Goal: Task Accomplishment & Management: Use online tool/utility

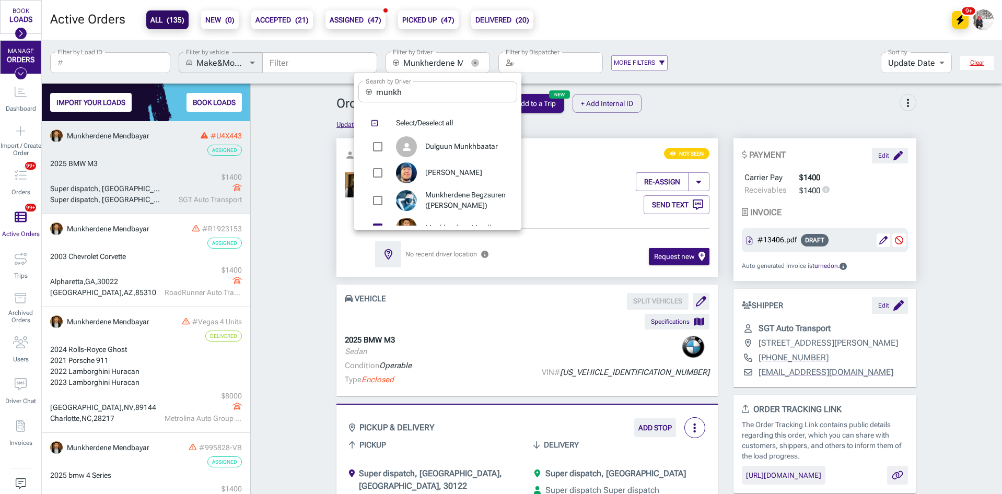
scroll to position [47, 0]
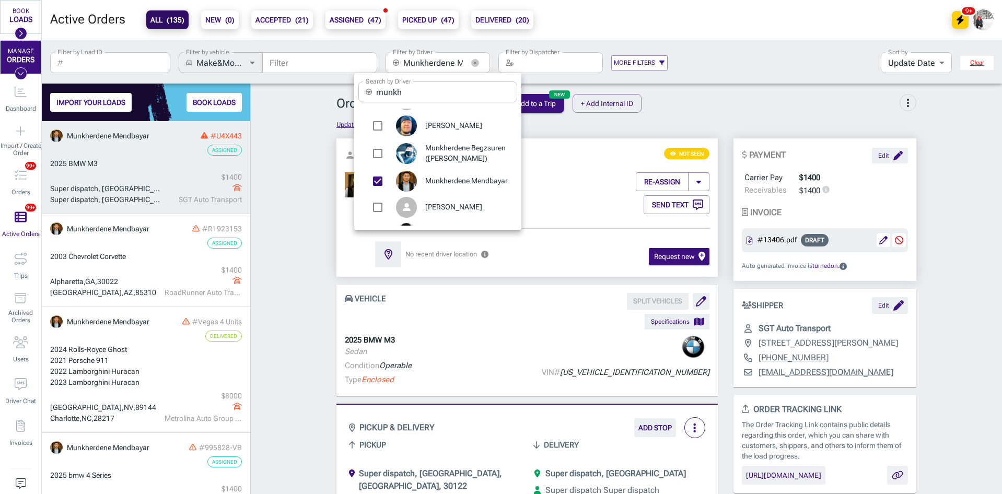
click at [274, 165] on div at bounding box center [501, 247] width 1002 height 494
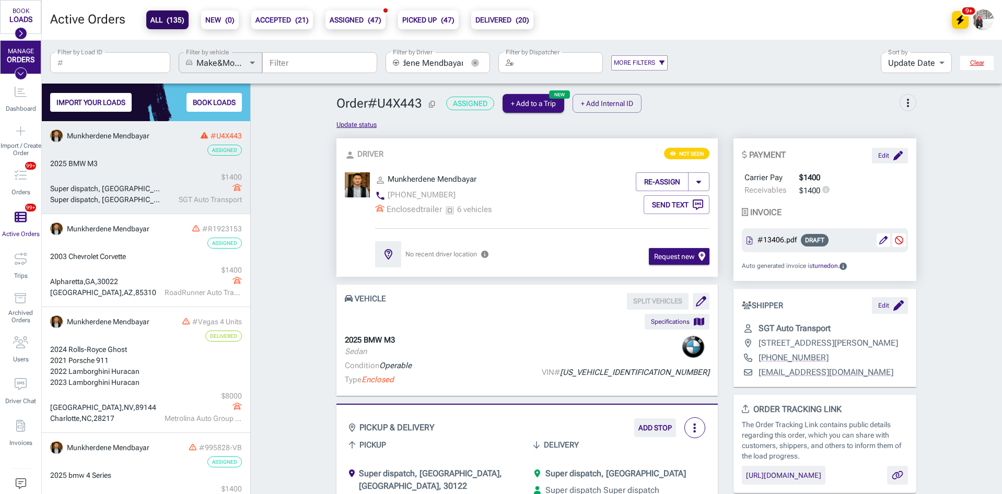
scroll to position [0, 0]
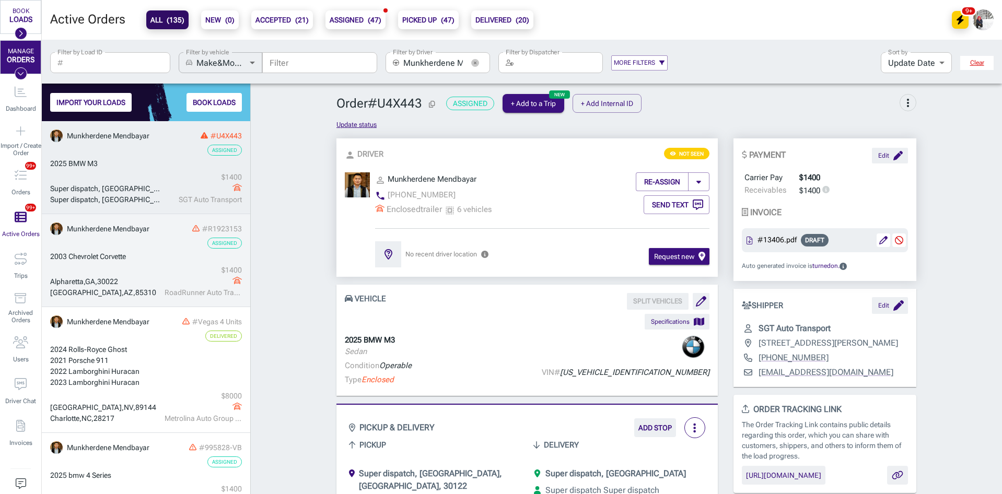
click at [149, 276] on div "Alpharetta , GA , 30022" at bounding box center [106, 281] width 112 height 11
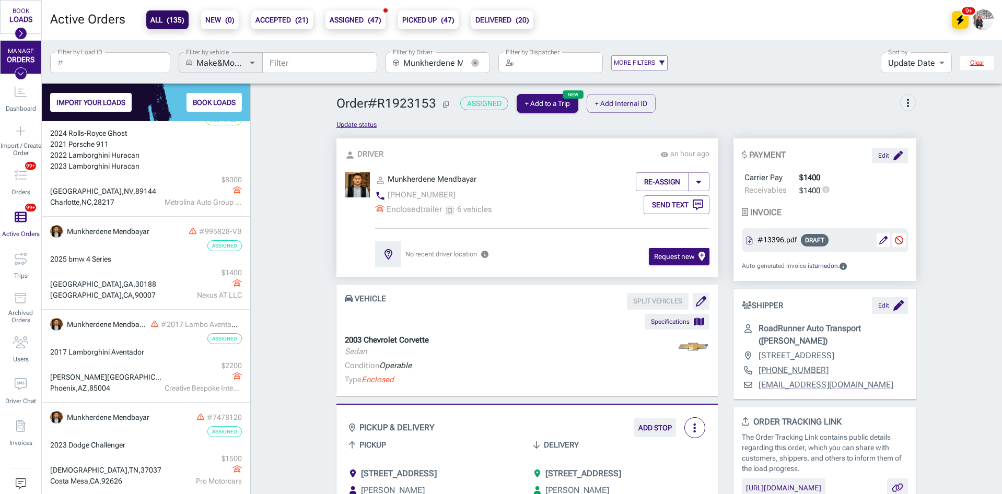
scroll to position [218, 0]
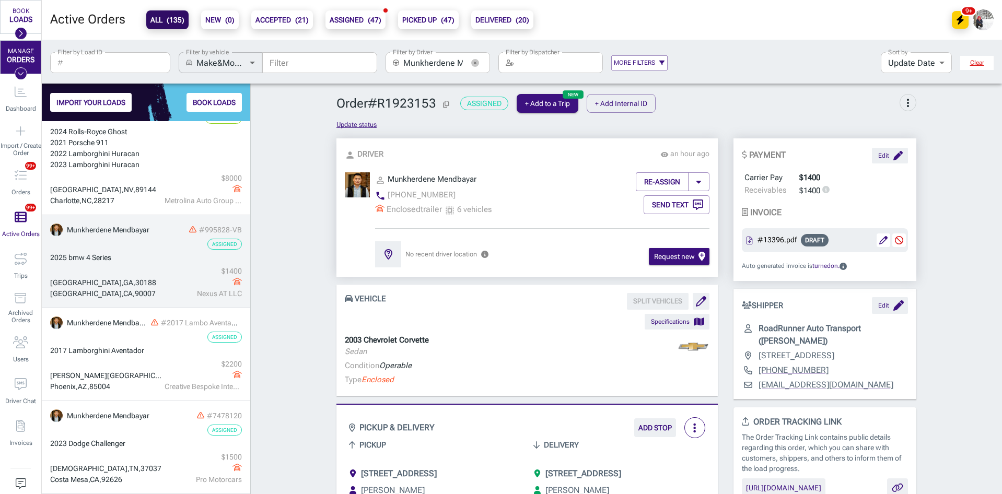
click at [152, 273] on div "Woodstock , GA , 30188 Los Angeles , CA , 90007 $ 1400 Nexus AT LLC" at bounding box center [146, 282] width 192 height 33
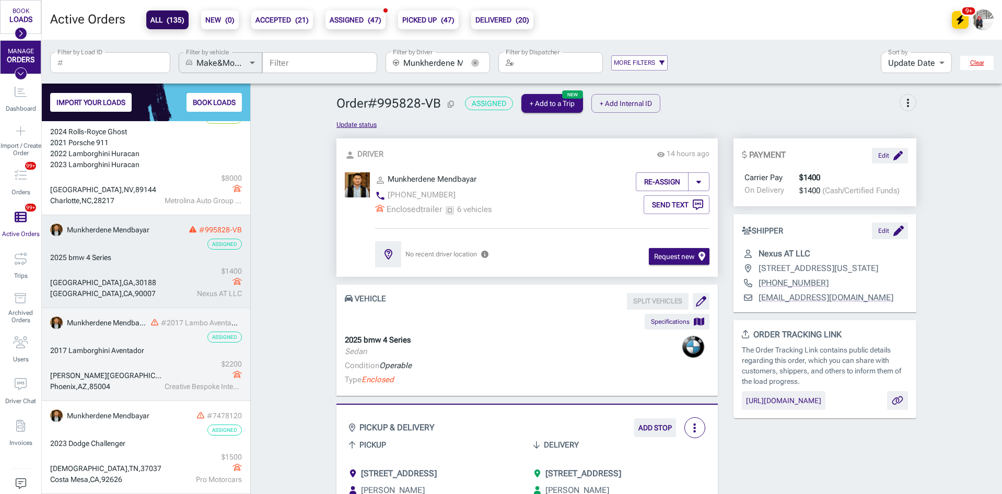
click at [145, 372] on div "Johns Island , SC , 29455" at bounding box center [106, 375] width 112 height 11
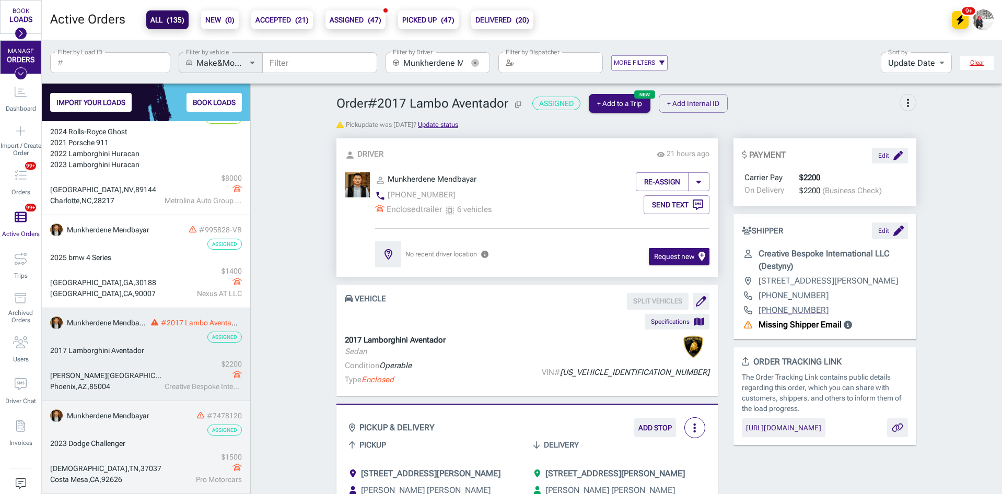
click at [146, 443] on div "2023 Dodge Challenger" at bounding box center [146, 443] width 192 height 11
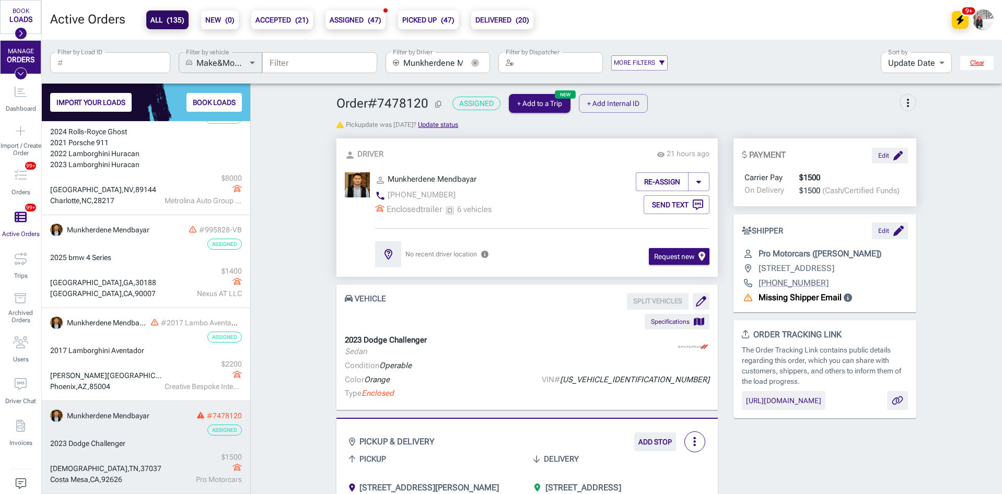
click at [122, 448] on div "2023 Dodge Challenger" at bounding box center [146, 443] width 192 height 11
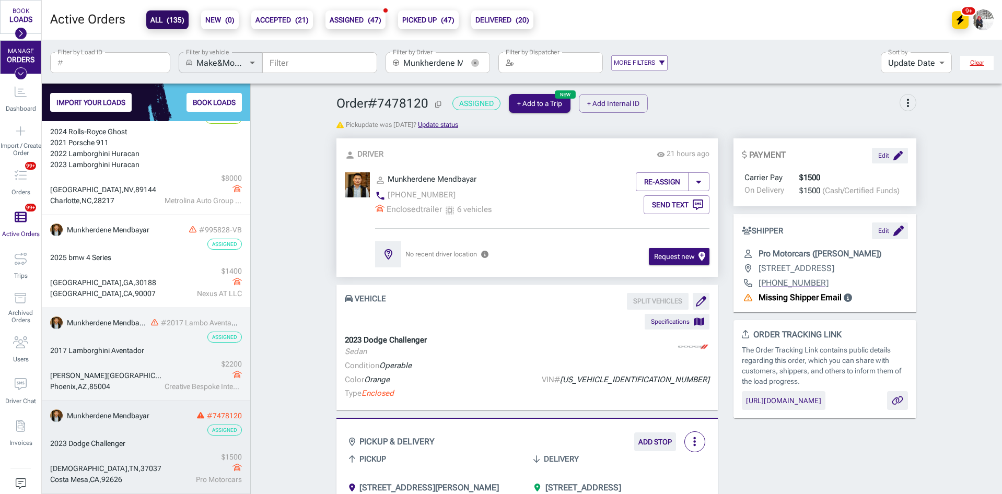
click at [128, 355] on div "2017 Lamborghini Aventador" at bounding box center [146, 350] width 192 height 11
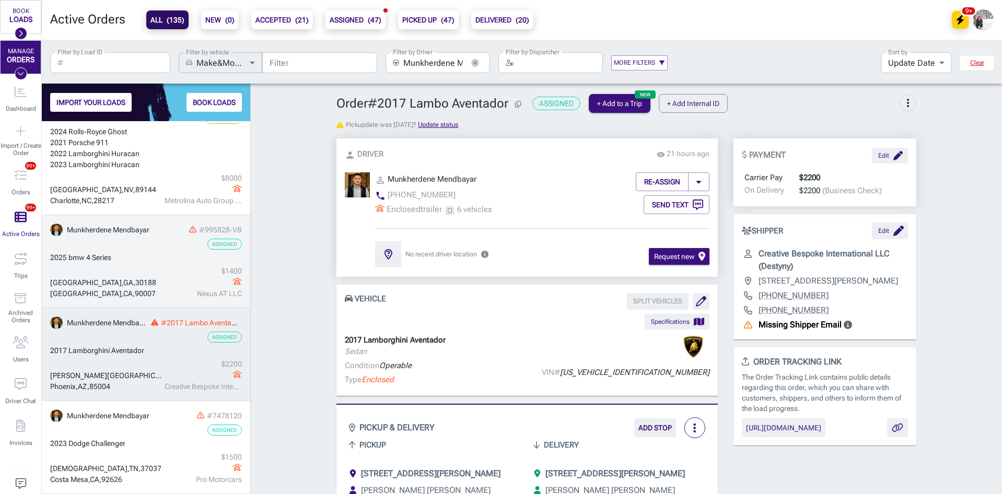
click at [149, 288] on div "Woodstock , GA , 30188" at bounding box center [106, 282] width 112 height 11
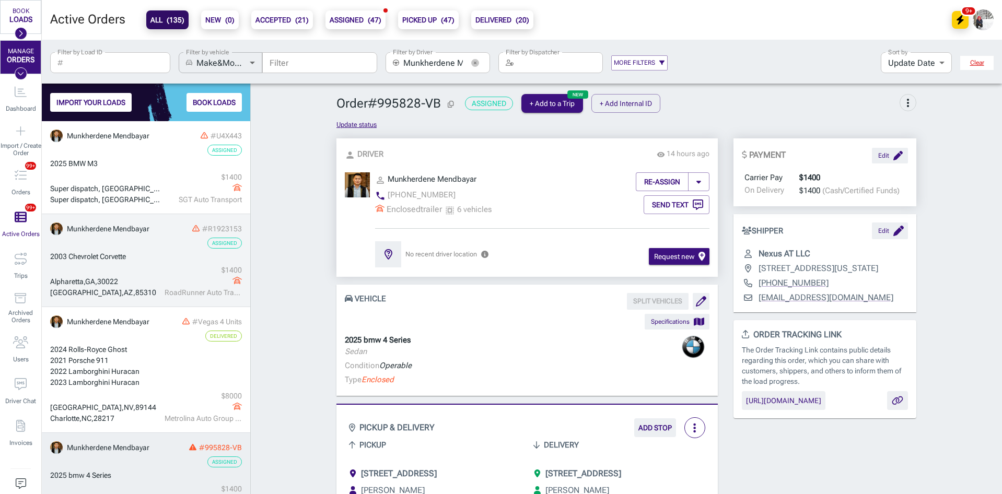
click at [157, 257] on div "2003 Chevrolet Corvette" at bounding box center [146, 256] width 192 height 11
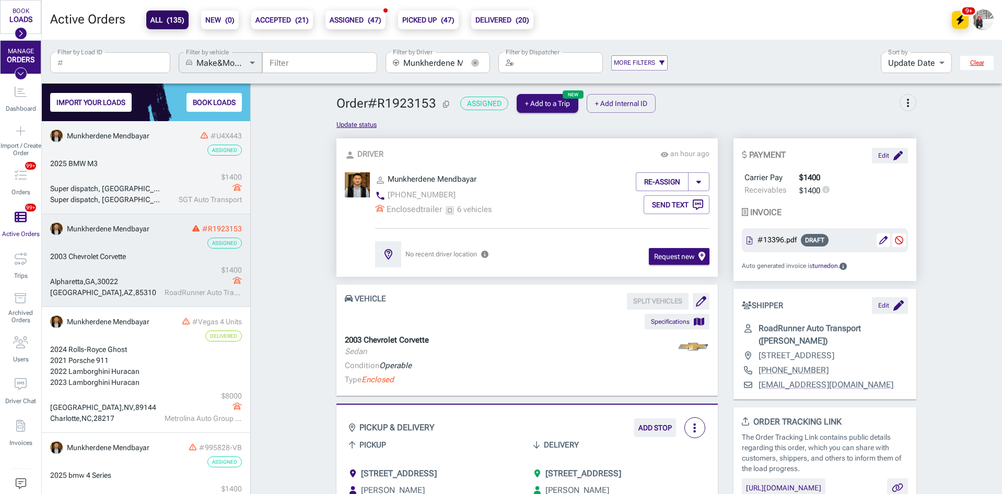
click at [165, 178] on div "$ 1400" at bounding box center [203, 177] width 77 height 11
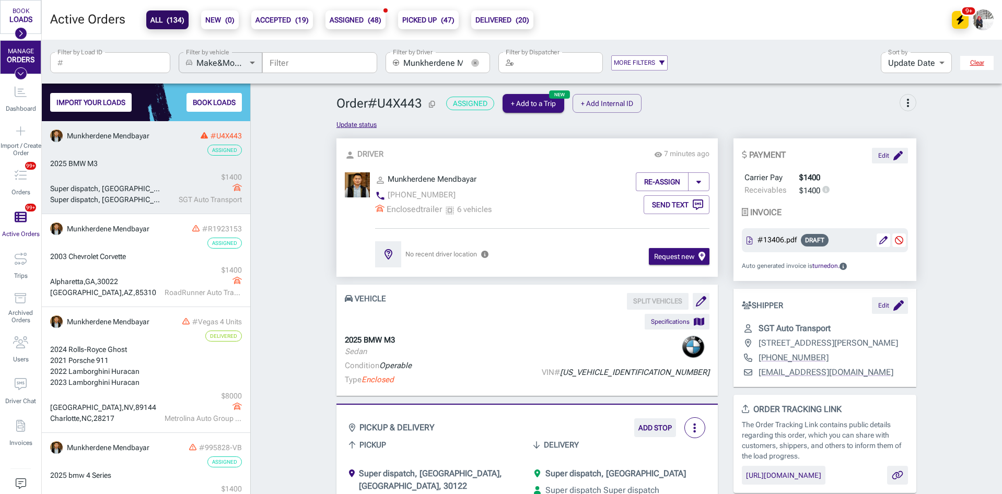
click at [479, 64] on icon "button" at bounding box center [475, 63] width 8 height 8
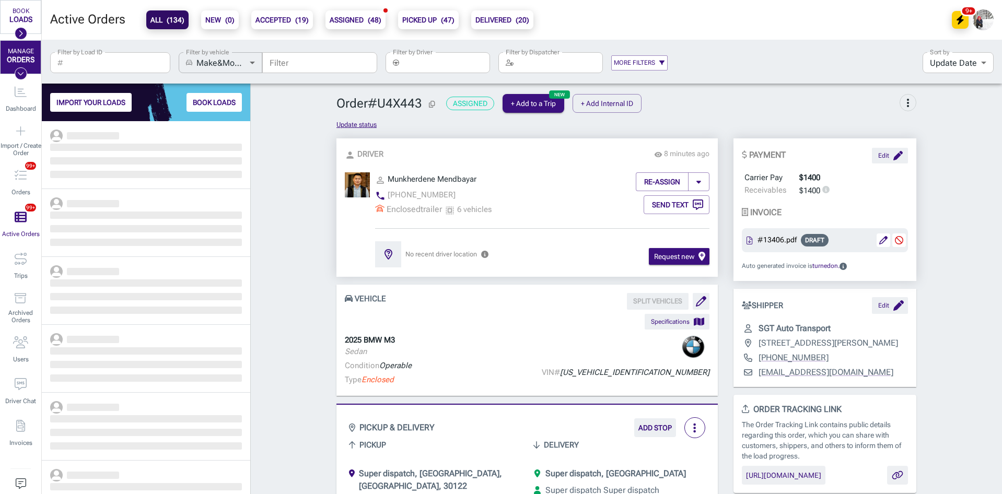
scroll to position [365, 201]
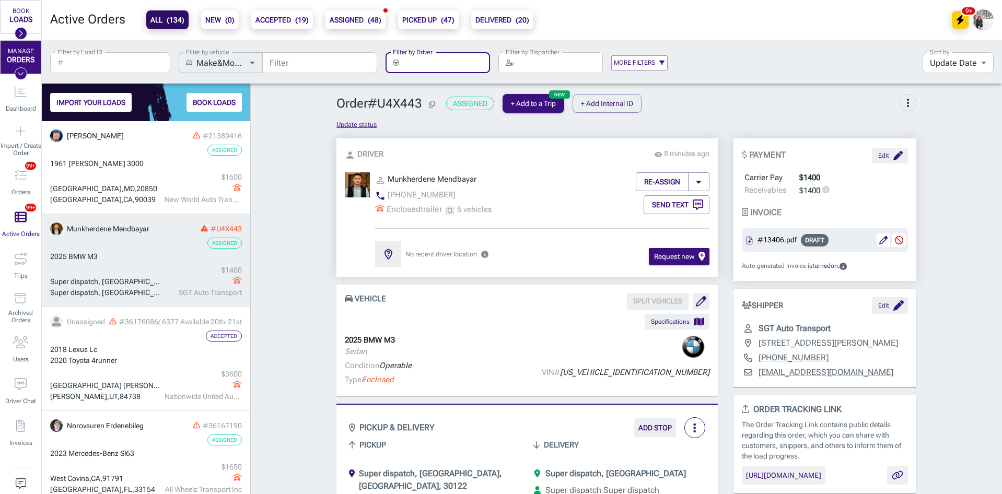
click at [426, 66] on input "Filter by Driver" at bounding box center [446, 62] width 87 height 21
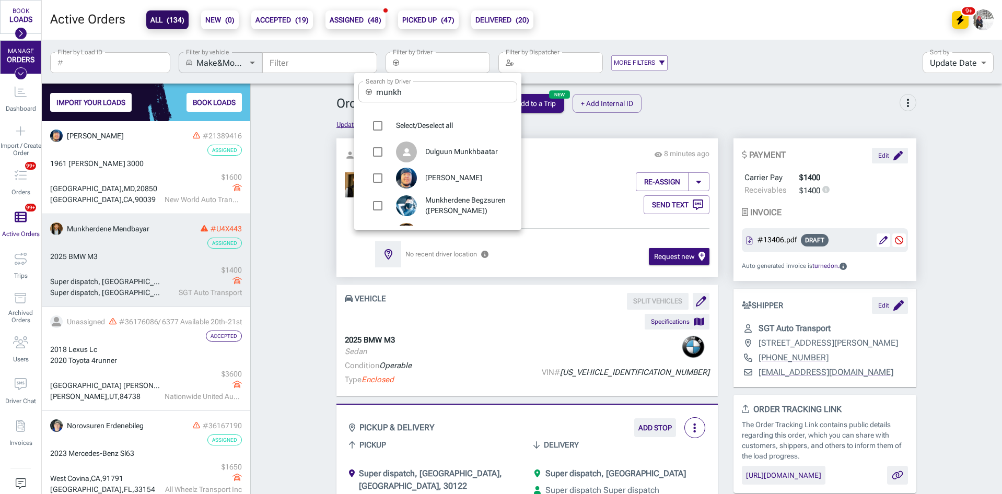
click at [150, 166] on div at bounding box center [501, 247] width 1002 height 494
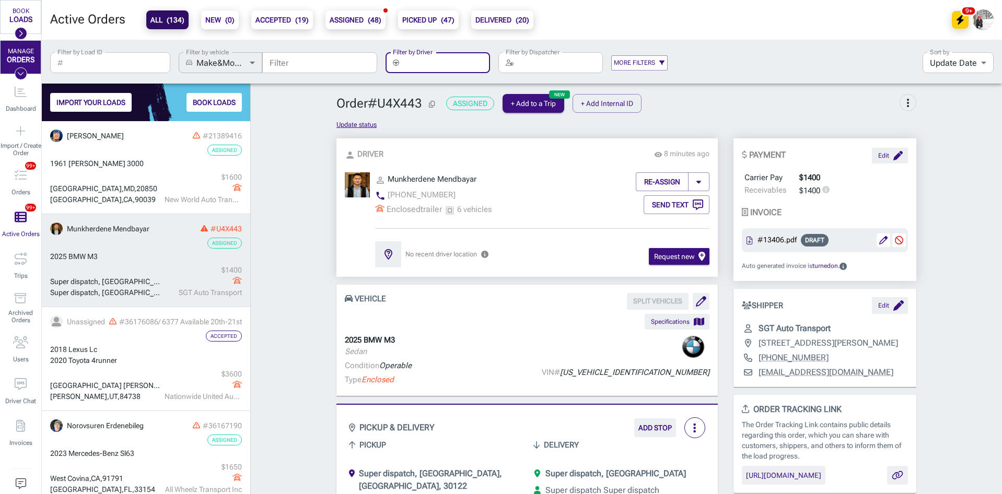
click at [144, 155] on div "Assigned" at bounding box center [146, 150] width 192 height 11
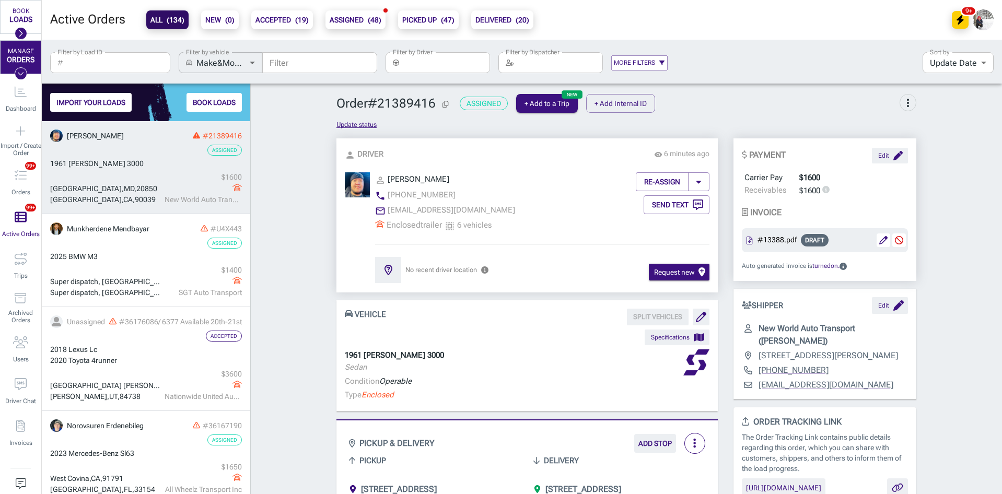
click at [432, 75] on div "Filter by Load ID ​ Filter by Load ID Filter by vehicle ​ Make&Model make_and_m…" at bounding box center [482, 62] width 873 height 36
click at [435, 67] on input "Filter by Driver" at bounding box center [446, 62] width 87 height 21
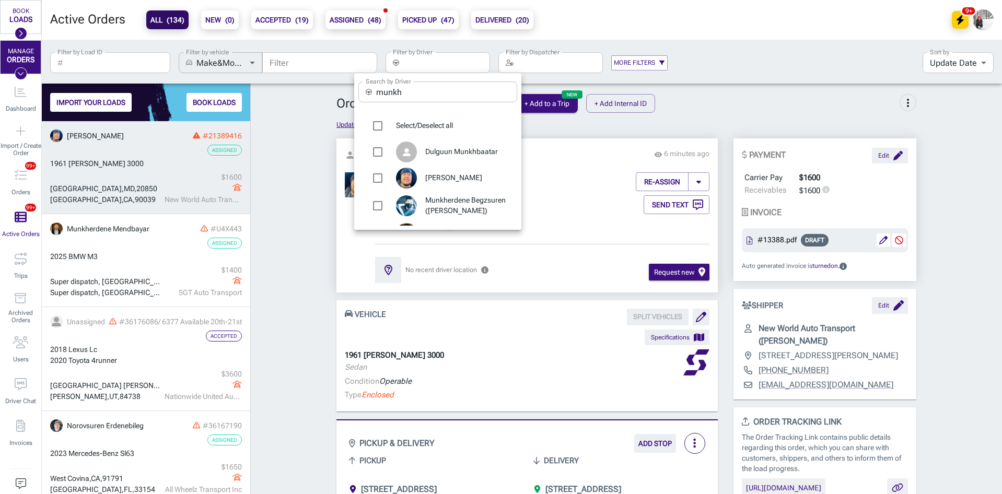
click at [418, 90] on input "munkh" at bounding box center [446, 92] width 141 height 21
click at [307, 176] on div at bounding box center [501, 247] width 1002 height 494
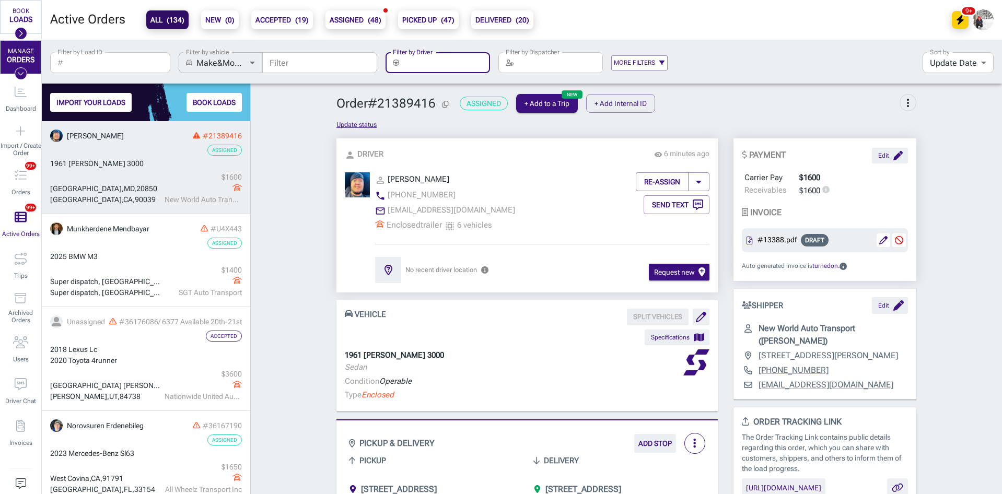
click at [433, 65] on input "Filter by Driver" at bounding box center [446, 62] width 87 height 21
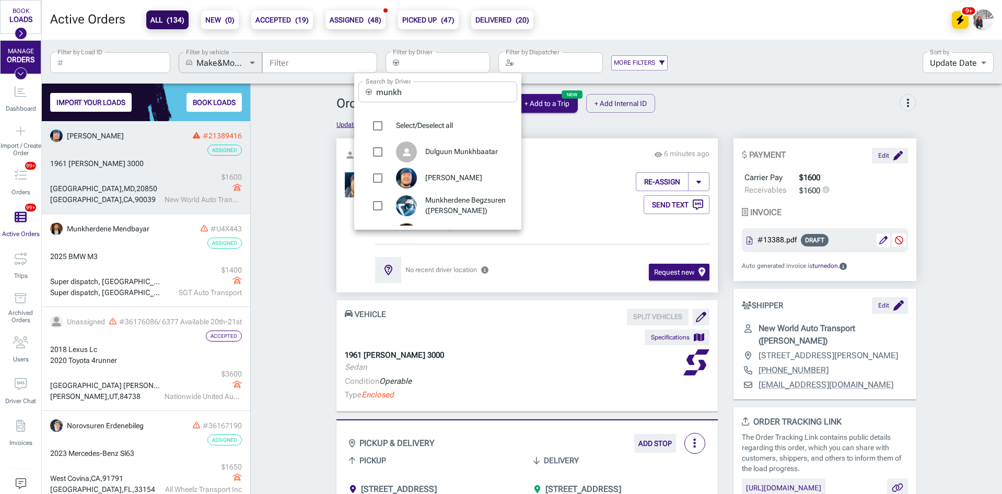
click at [422, 89] on input "munkh" at bounding box center [446, 92] width 141 height 21
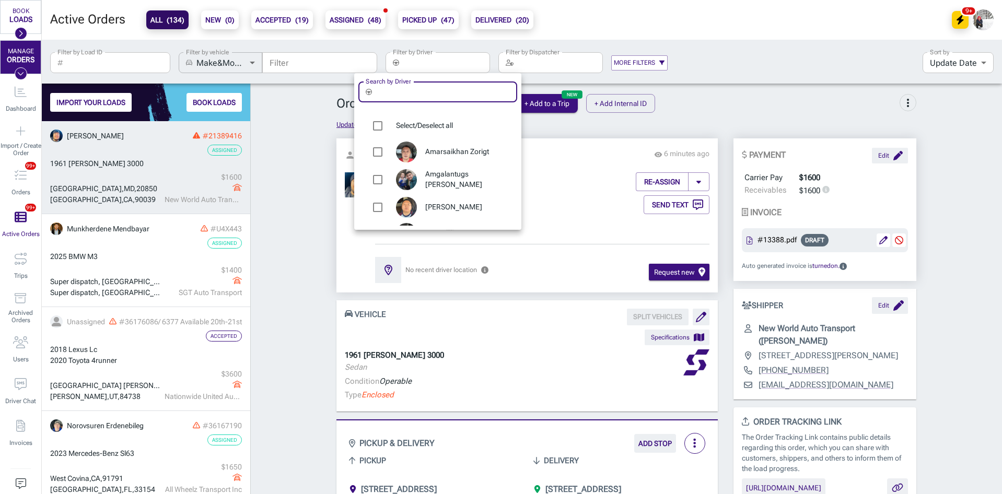
click at [322, 59] on div at bounding box center [501, 247] width 1002 height 494
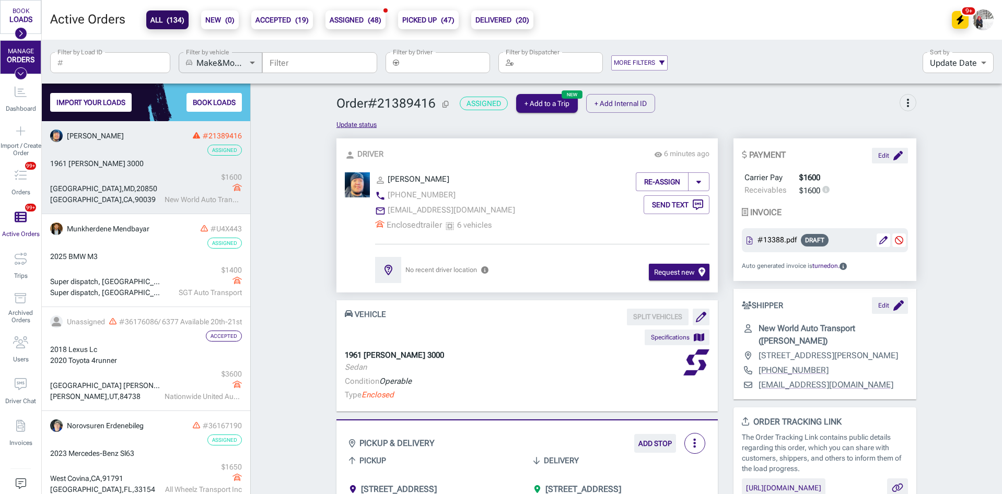
click at [308, 61] on input "Filter" at bounding box center [319, 62] width 115 height 21
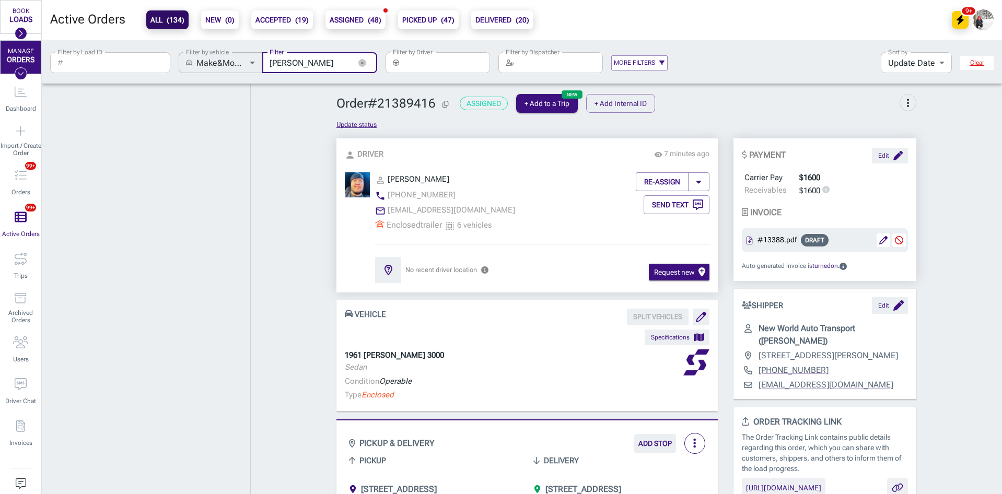
scroll to position [403, 201]
type input "chad"
click at [366, 62] on icon "button" at bounding box center [362, 63] width 8 height 8
click at [133, 66] on input "Filter by Load ID" at bounding box center [118, 62] width 103 height 21
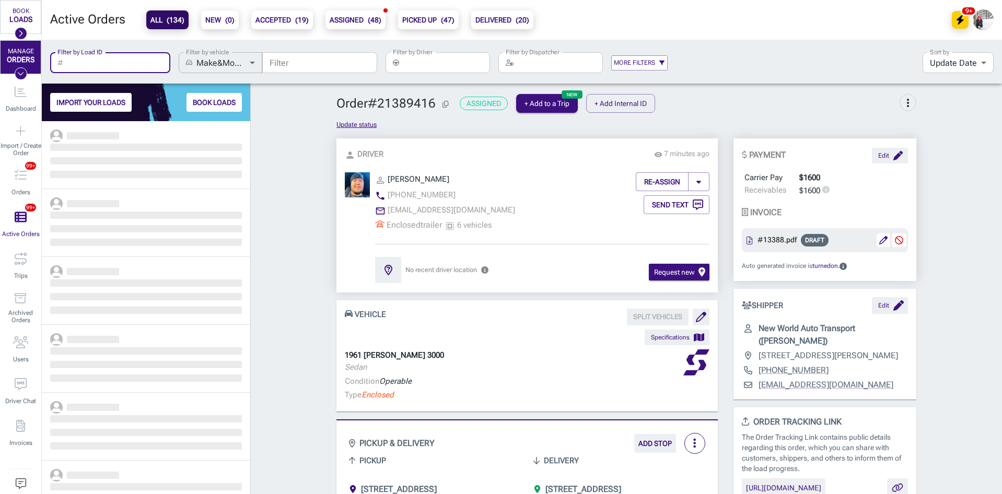
scroll to position [365, 201]
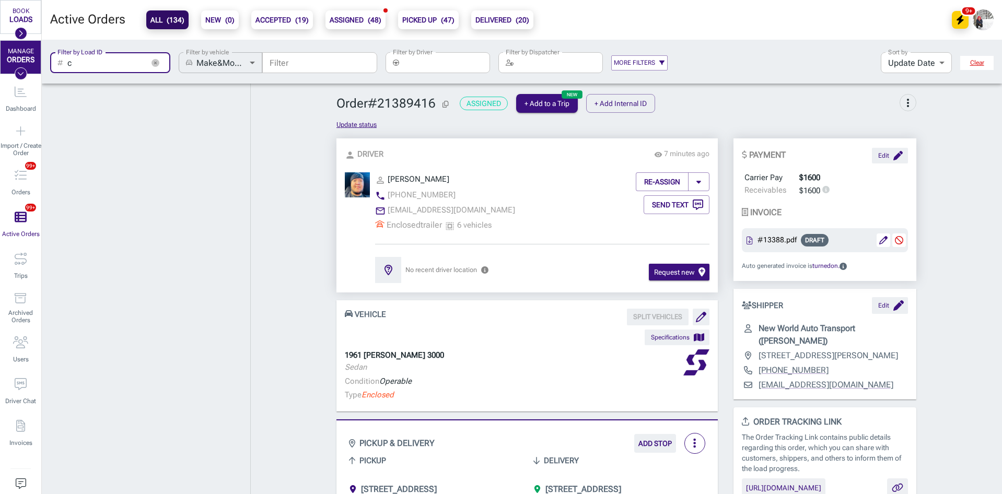
scroll to position [403, 201]
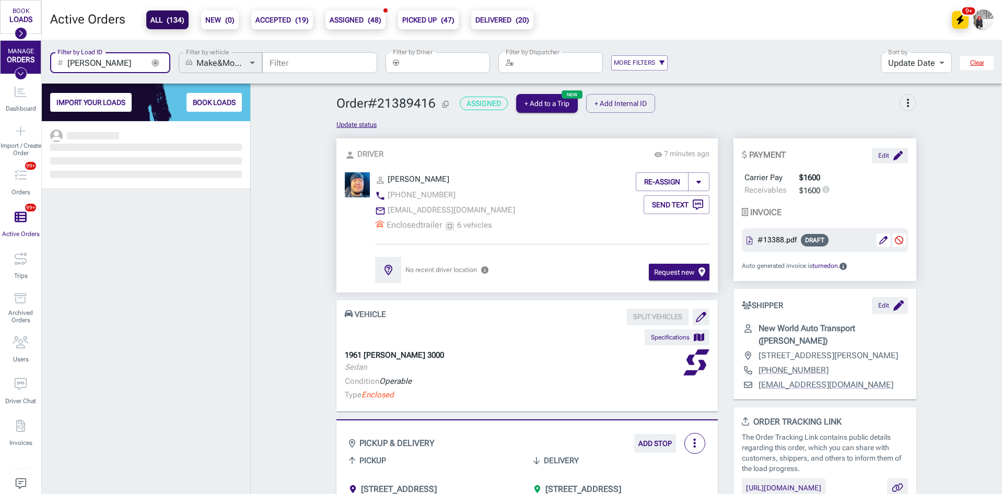
scroll to position [365, 201]
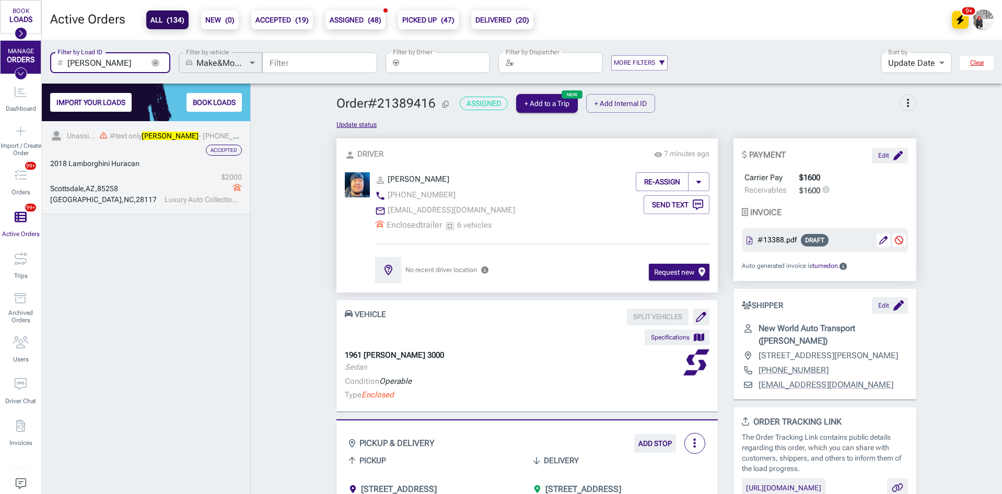
type input "chad"
click at [130, 164] on span "Lamborghini Huracan" at bounding box center [103, 163] width 71 height 8
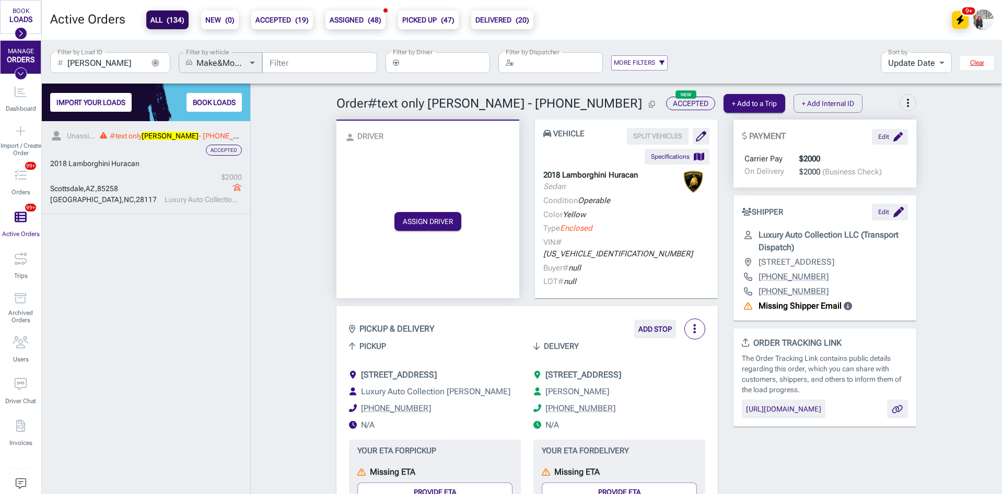
click at [145, 170] on link "Unassigned #text only Chad - 480-262-5004 Accepted 2018 Lamborghini Huracan Sco…" at bounding box center [146, 167] width 208 height 93
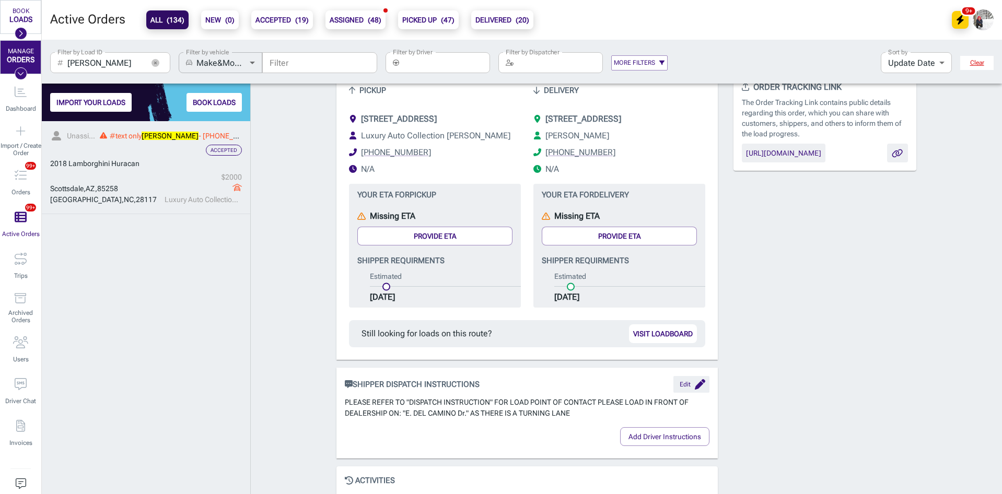
scroll to position [261, 0]
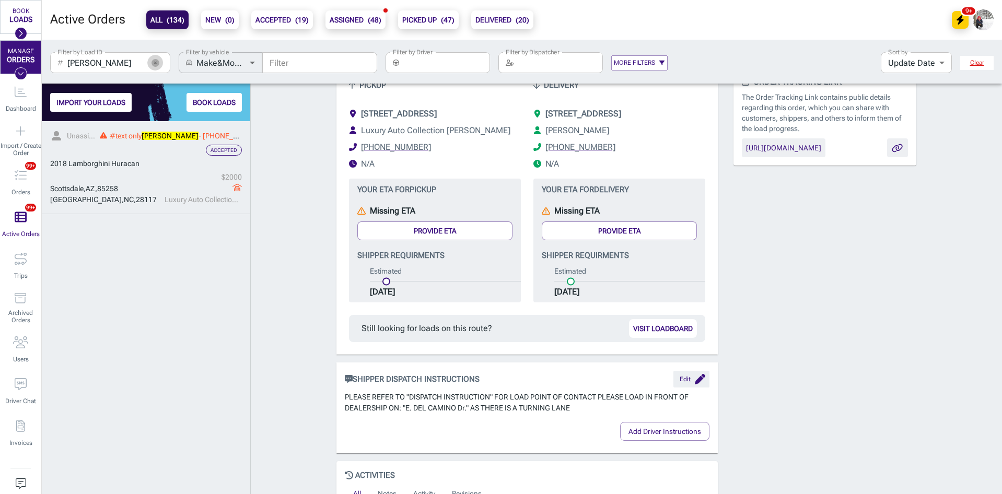
click at [157, 60] on icon "button" at bounding box center [156, 63] width 8 height 8
click at [463, 70] on input "Filter by Driver" at bounding box center [446, 62] width 87 height 21
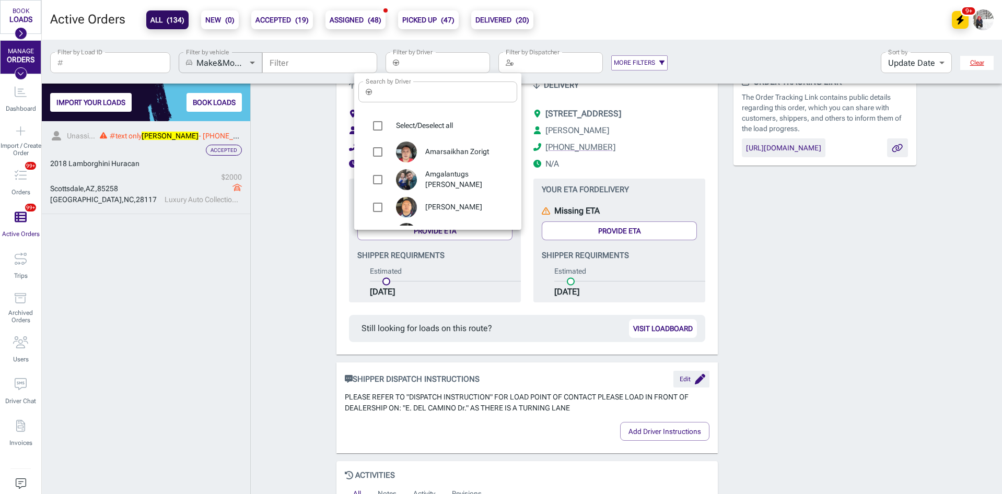
click at [443, 89] on input "Search by Driver" at bounding box center [446, 92] width 141 height 21
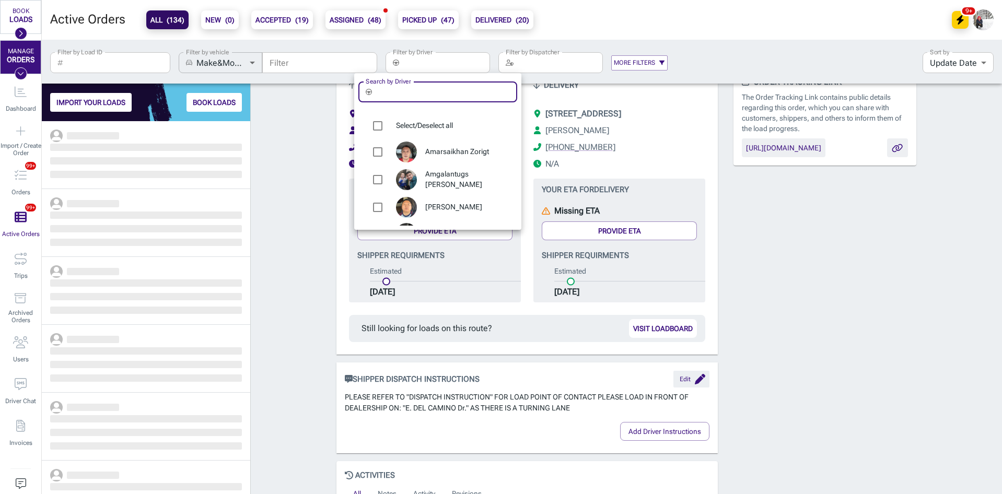
click at [443, 89] on input "Search by Driver" at bounding box center [446, 92] width 141 height 21
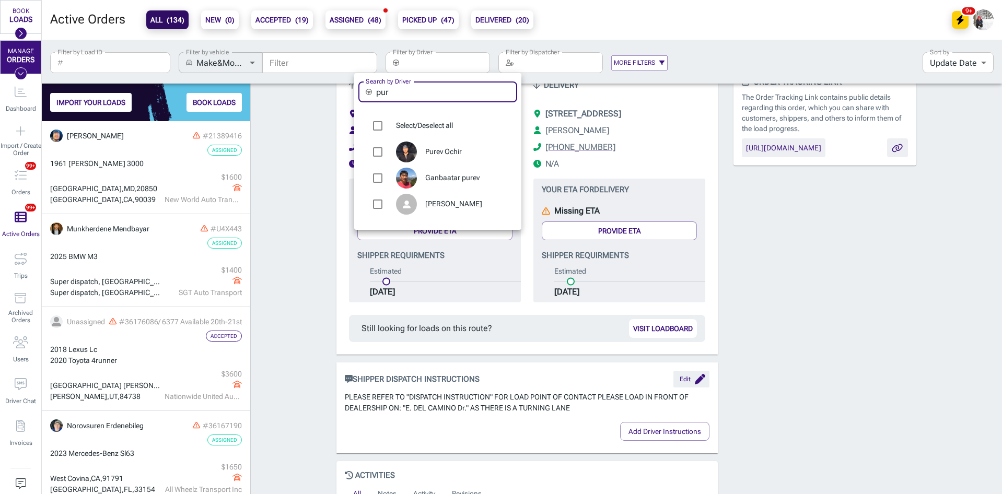
type input "pur"
click at [443, 148] on span "Purev Ochir" at bounding box center [467, 152] width 84 height 10
type input "Purev Ochir"
checkbox input "true"
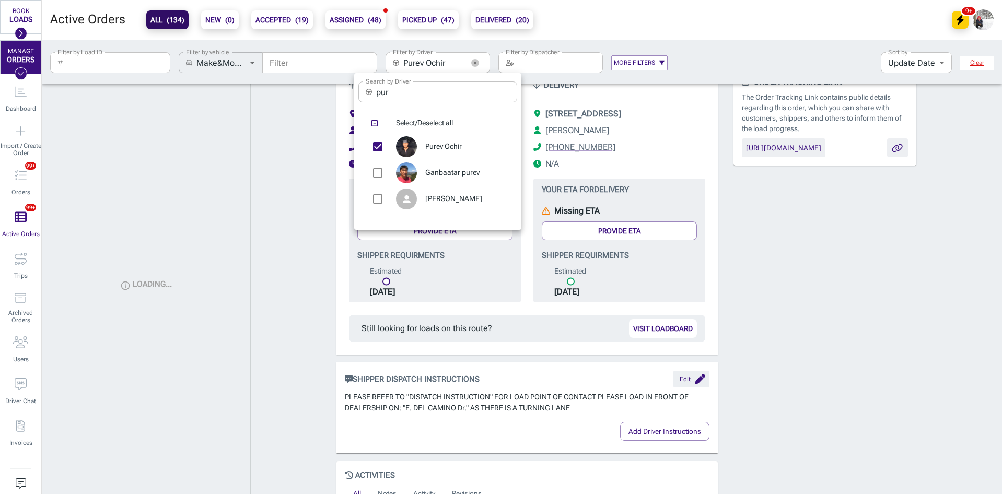
click at [273, 192] on div at bounding box center [501, 247] width 1002 height 494
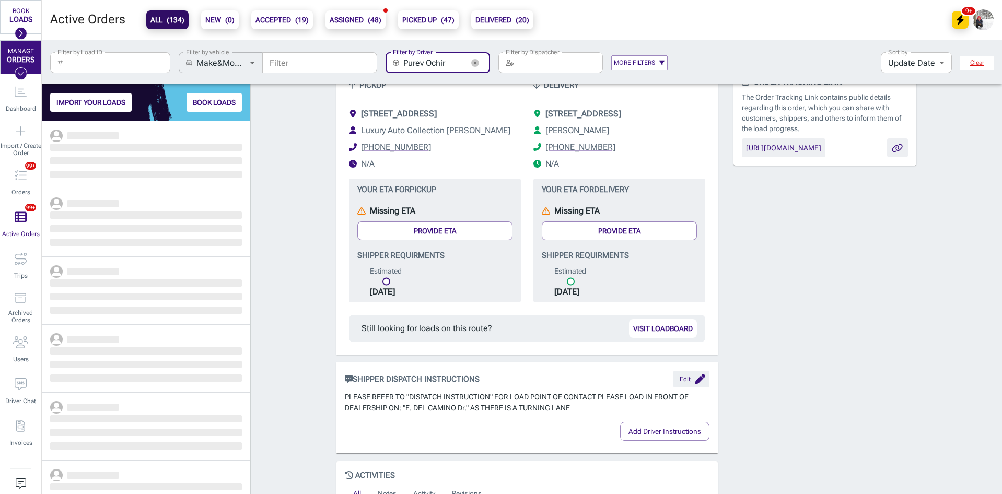
scroll to position [365, 201]
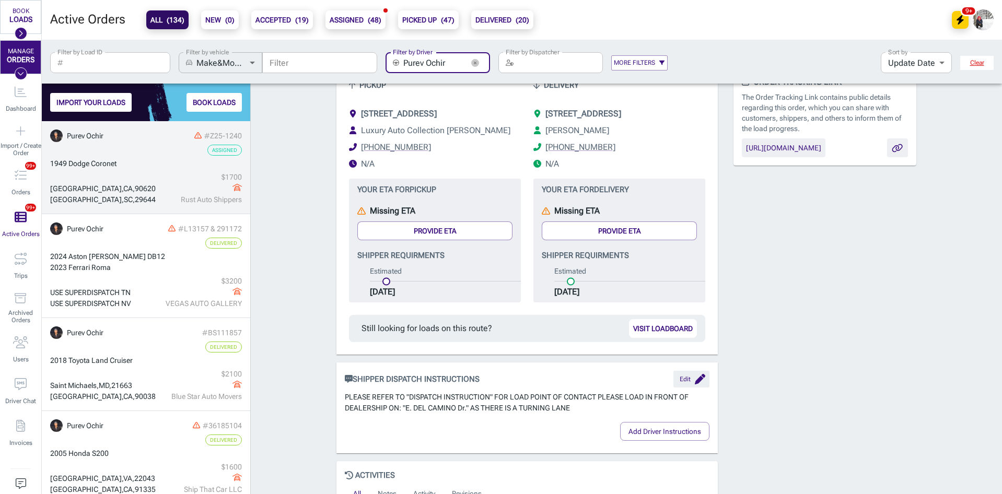
click at [165, 175] on div "$ 1700" at bounding box center [203, 177] width 77 height 11
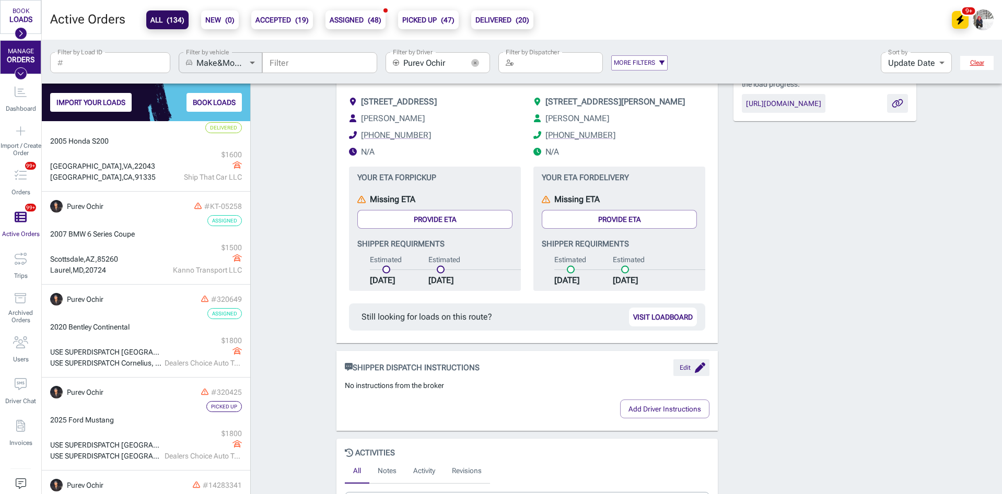
scroll to position [314, 0]
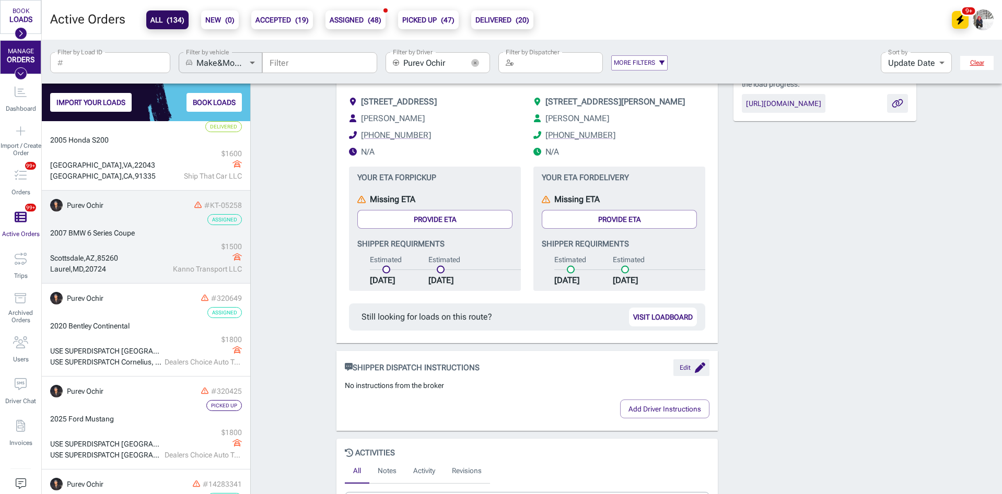
click at [161, 226] on link "Purev Ochir #KT-05258 Assigned 2007 BMW 6 Series Coupe Scottsdale , [GEOGRAPHIC…" at bounding box center [146, 237] width 208 height 93
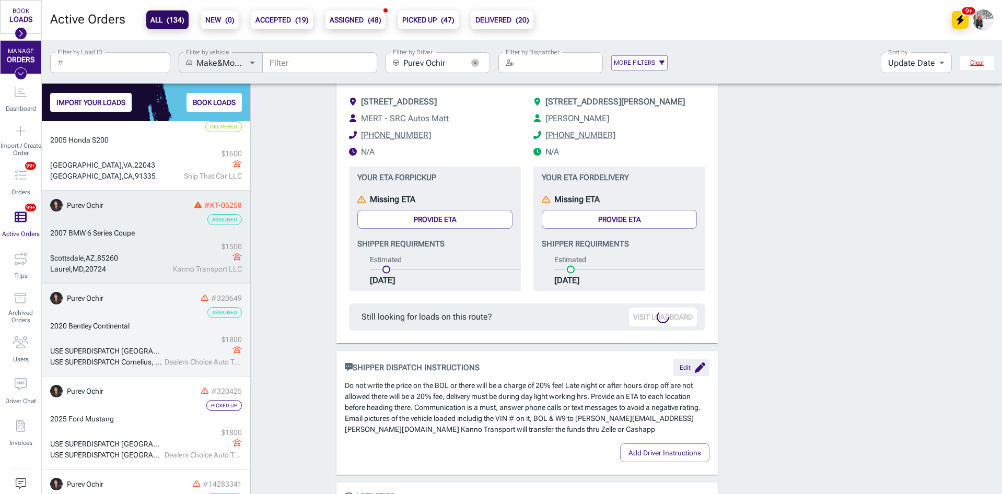
click at [149, 307] on link "Purev Ochir #320649 Assigned 2020 Bentley Continental USE SUPERDISPATCH Rancho …" at bounding box center [146, 330] width 208 height 93
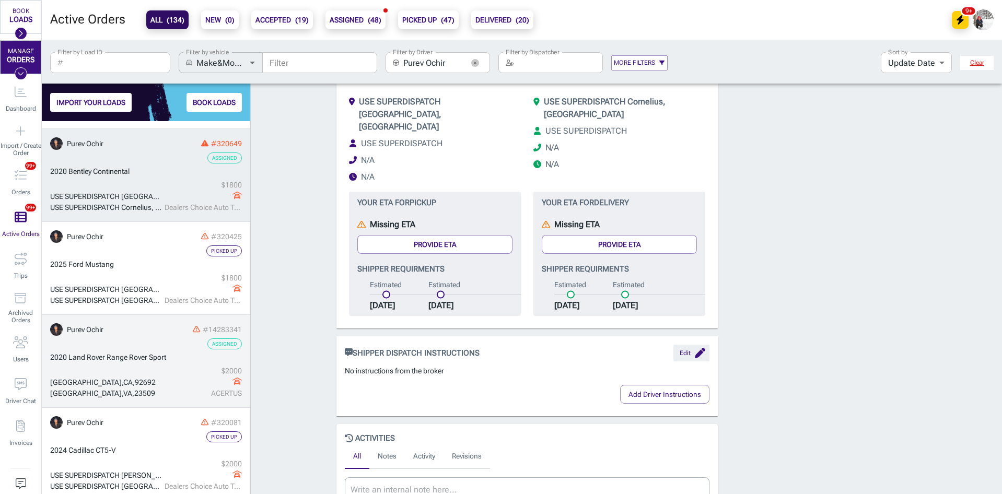
scroll to position [475, 0]
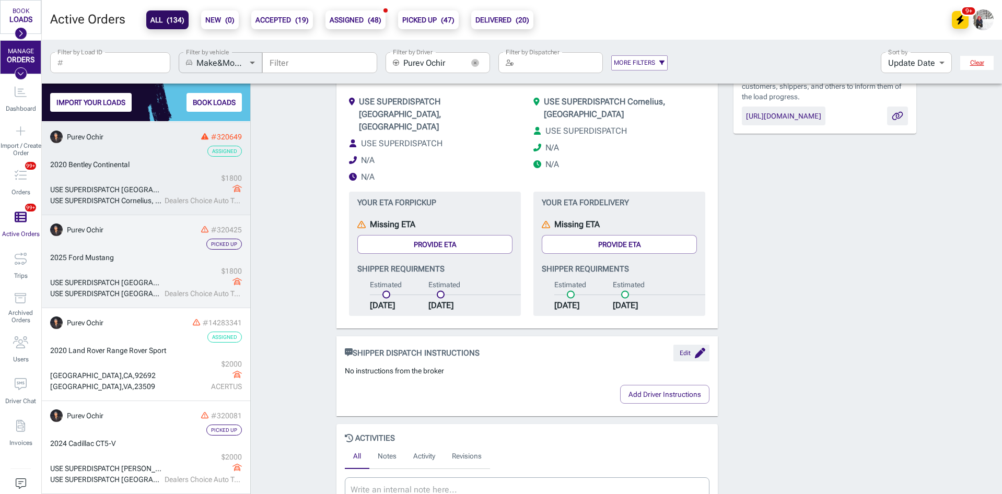
click at [169, 262] on div "2025 Ford Mustang" at bounding box center [146, 257] width 192 height 11
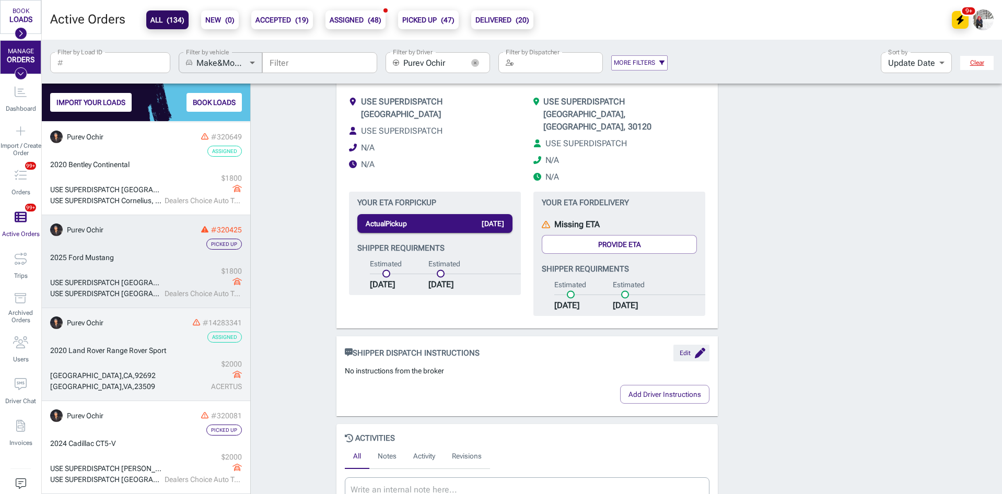
click at [175, 337] on div "Assigned" at bounding box center [146, 337] width 192 height 11
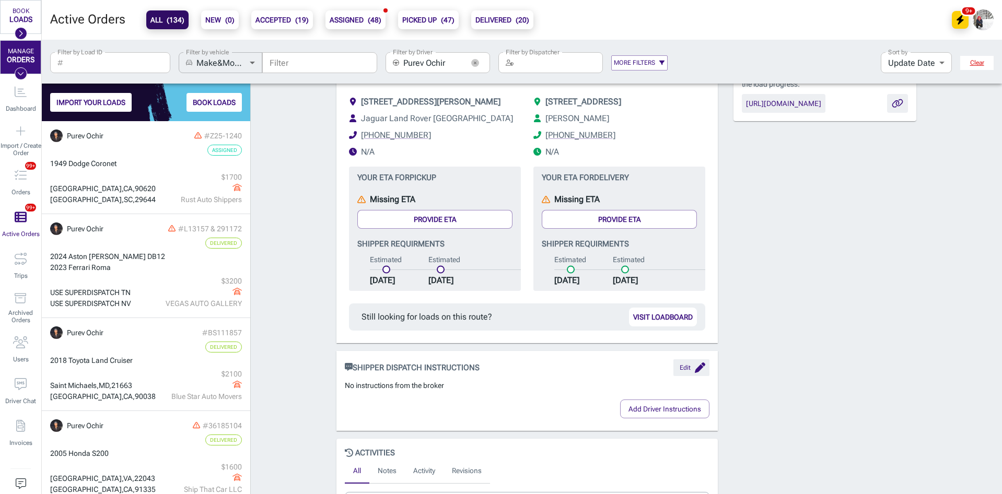
click at [473, 60] on icon "button" at bounding box center [475, 63] width 8 height 8
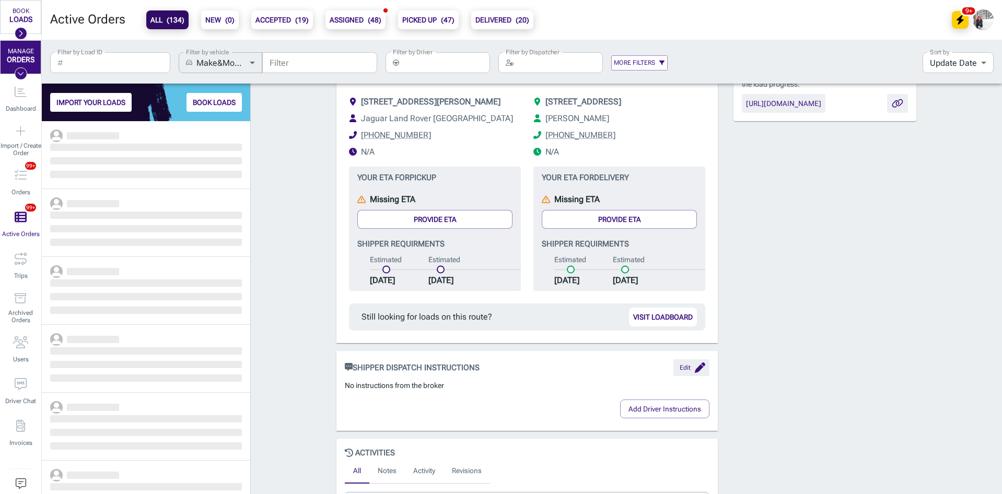
scroll to position [365, 201]
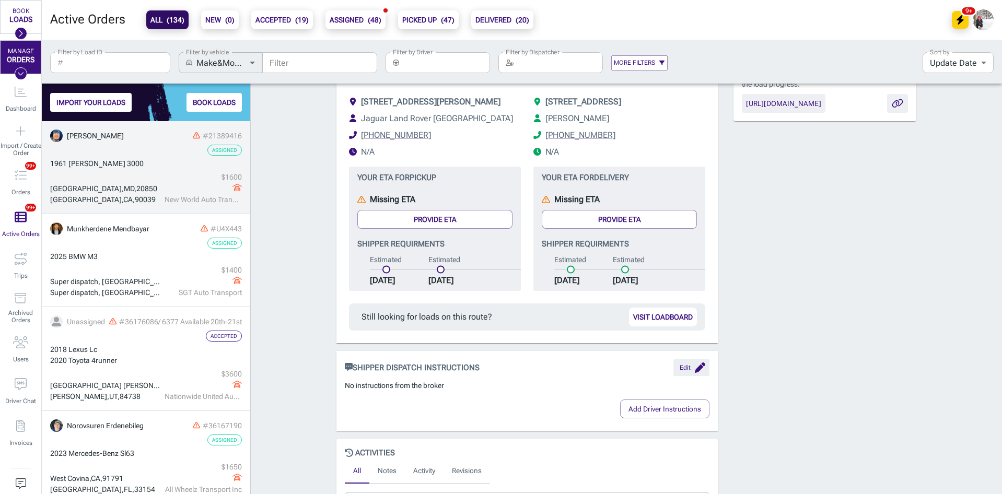
click at [431, 60] on input "Filter by Driver" at bounding box center [446, 62] width 87 height 21
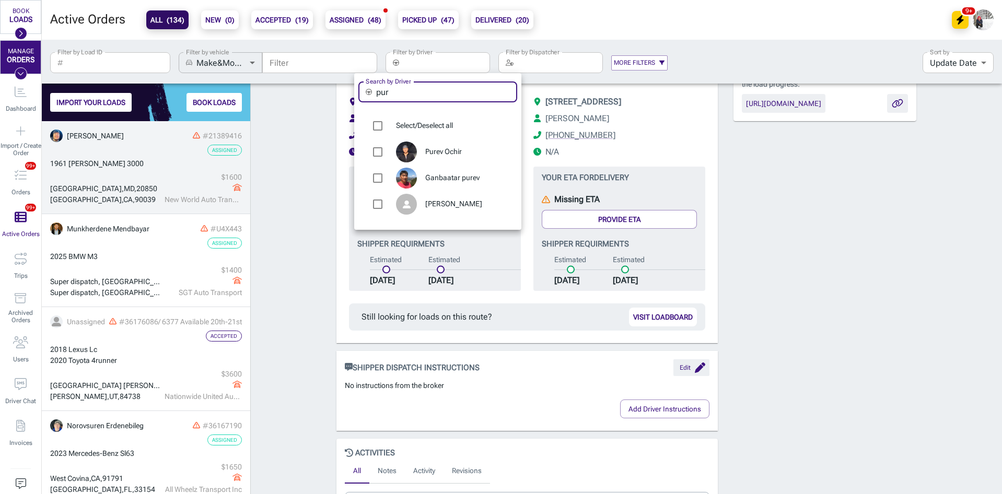
click at [435, 91] on input "pur" at bounding box center [446, 92] width 141 height 21
type input "[PERSON_NAME]"
click at [445, 147] on span "[PERSON_NAME]" at bounding box center [467, 152] width 84 height 10
type input "[PERSON_NAME]"
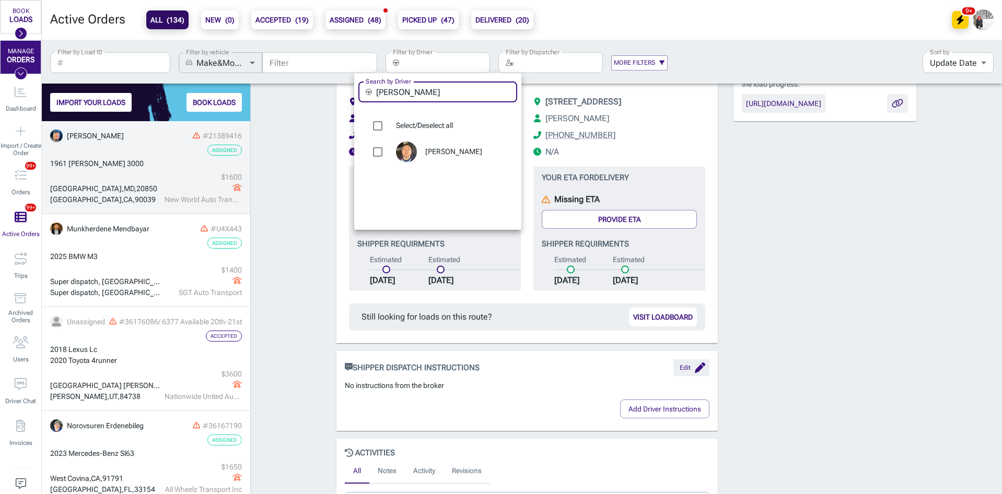
checkbox input "true"
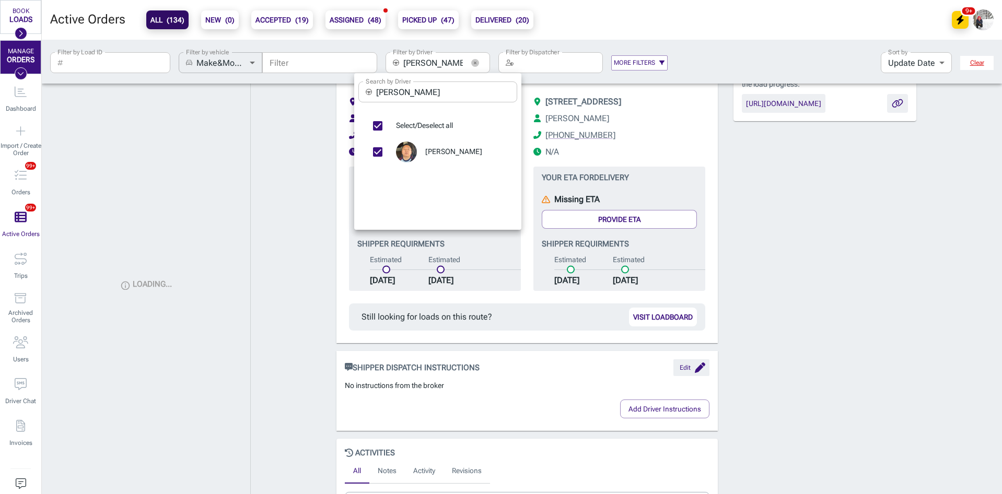
click at [294, 165] on div at bounding box center [501, 247] width 1002 height 494
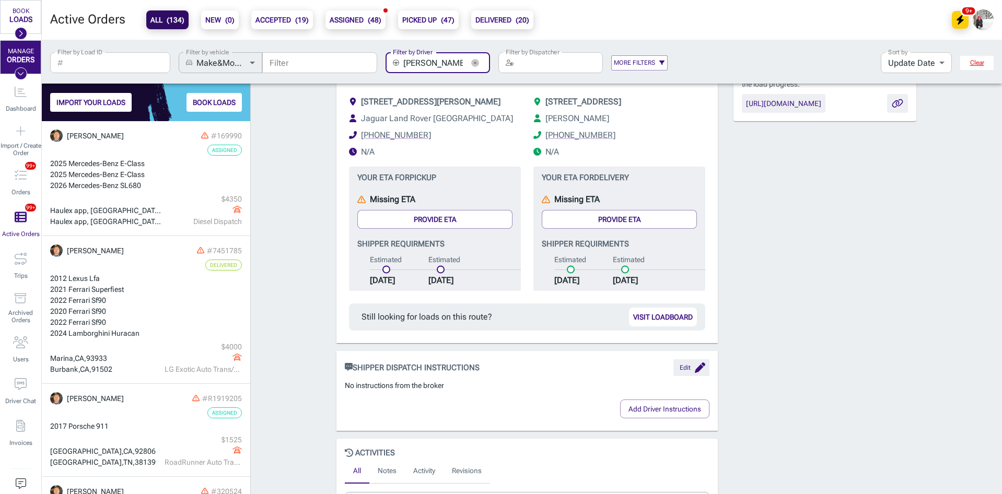
scroll to position [180, 0]
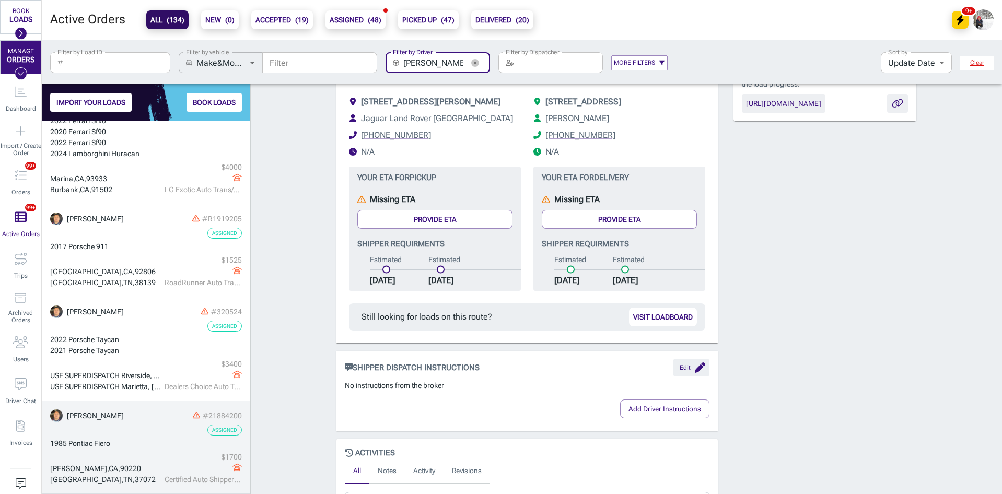
click at [141, 445] on div "1985 Pontiac Fiero" at bounding box center [146, 443] width 192 height 11
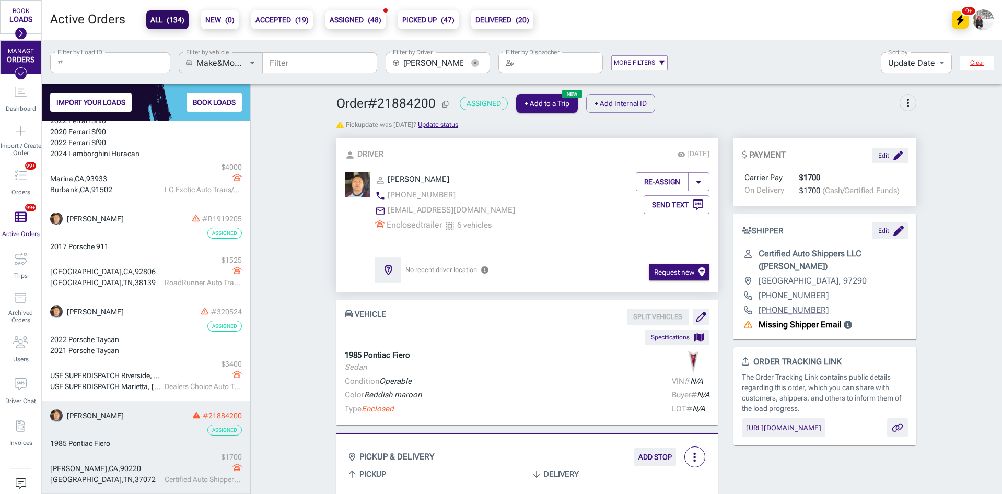
click at [398, 355] on p "1985 Pontiac Fiero" at bounding box center [377, 356] width 65 height 12
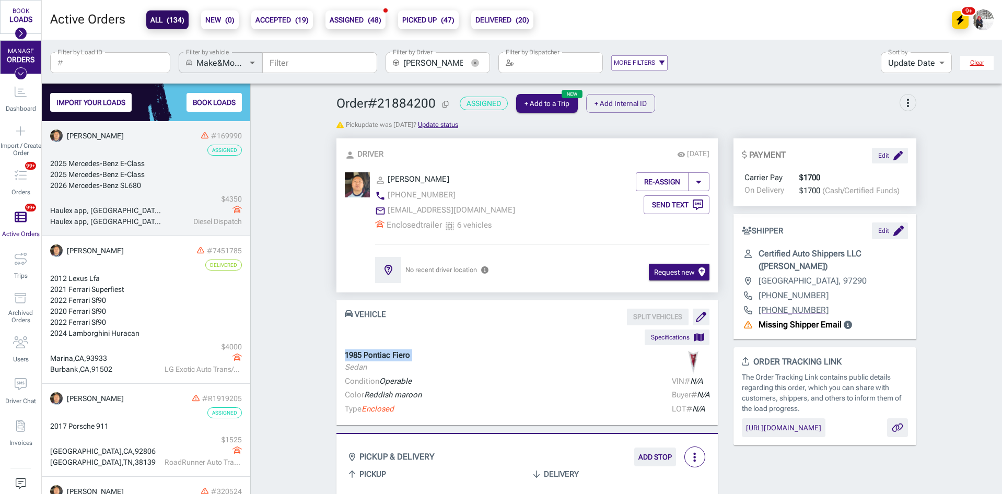
click at [145, 187] on div "2026 Mercedes-Benz SL680" at bounding box center [146, 185] width 192 height 11
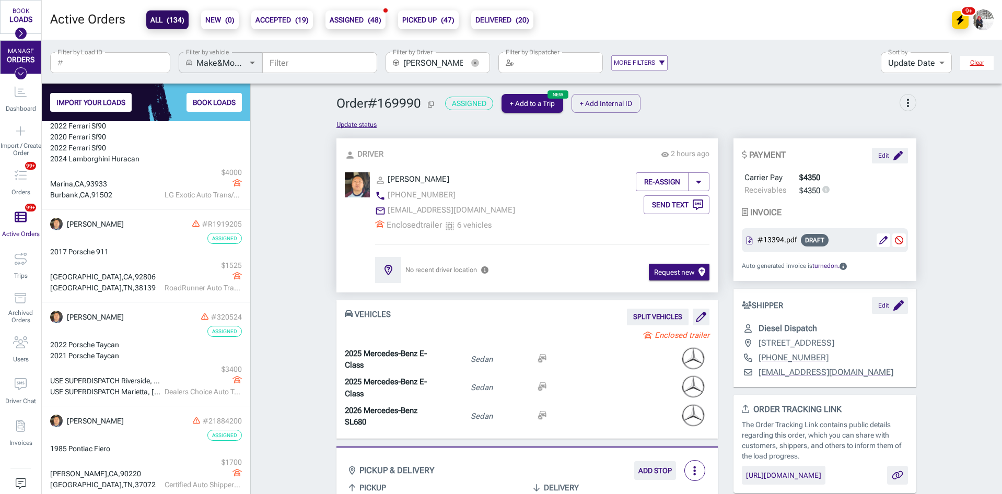
scroll to position [180, 0]
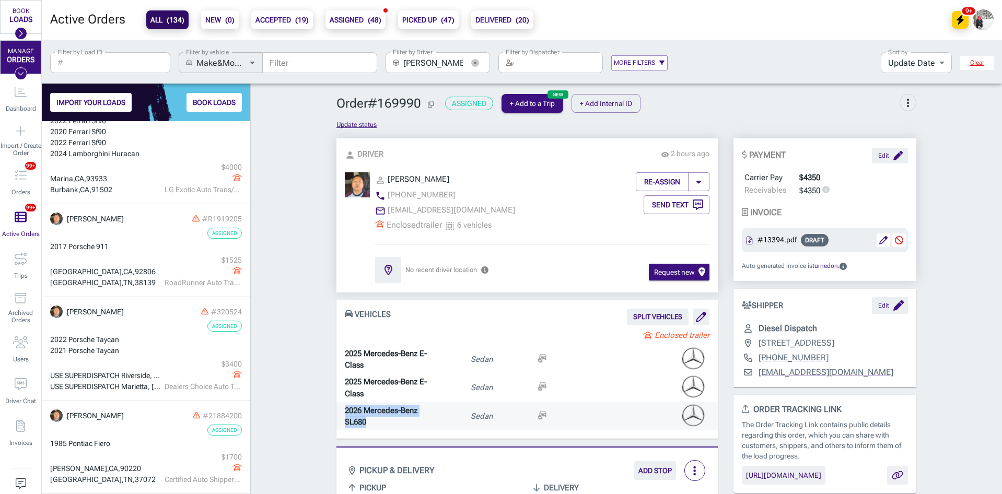
drag, startPoint x: 375, startPoint y: 426, endPoint x: 337, endPoint y: 411, distance: 41.2
click at [337, 411] on div "2026 Mercedes-Benz SL680 Sedan" at bounding box center [527, 416] width 381 height 28
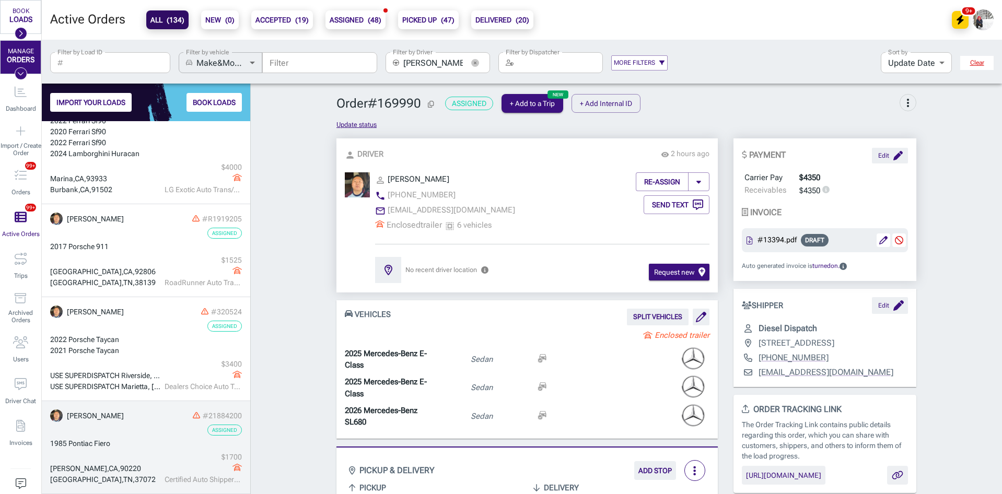
click at [124, 455] on div "Compton , CA , 90220 Goodlettsville , TN , 37072 $ 1700 Certified Auto Shippers…" at bounding box center [146, 468] width 192 height 33
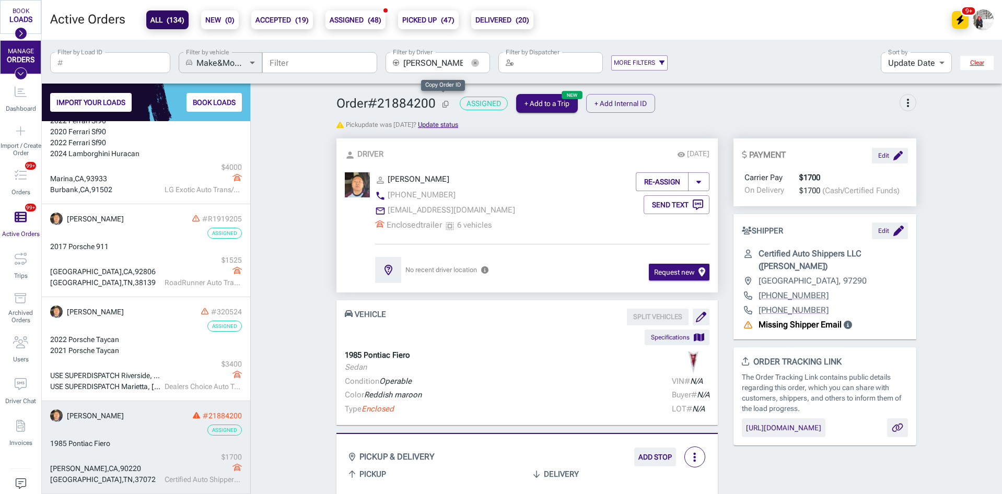
click at [443, 103] on icon "Copy Order ID" at bounding box center [446, 104] width 6 height 7
click at [477, 60] on icon "button" at bounding box center [475, 63] width 8 height 8
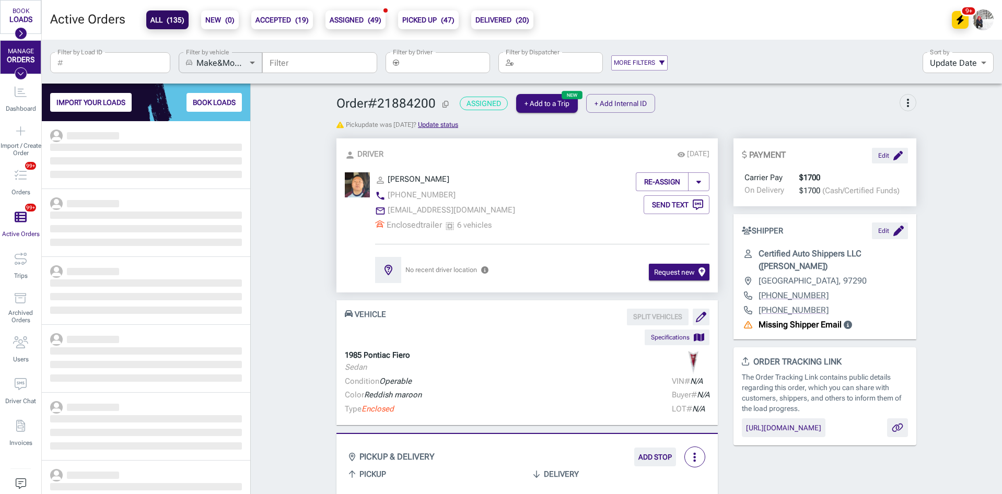
scroll to position [365, 201]
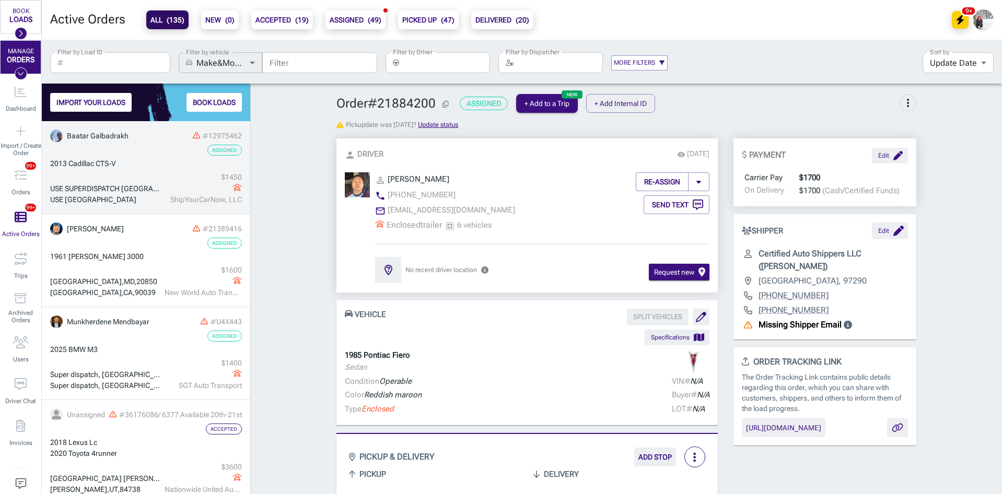
click at [131, 166] on div "2013 Cadillac CTS-V" at bounding box center [146, 163] width 192 height 11
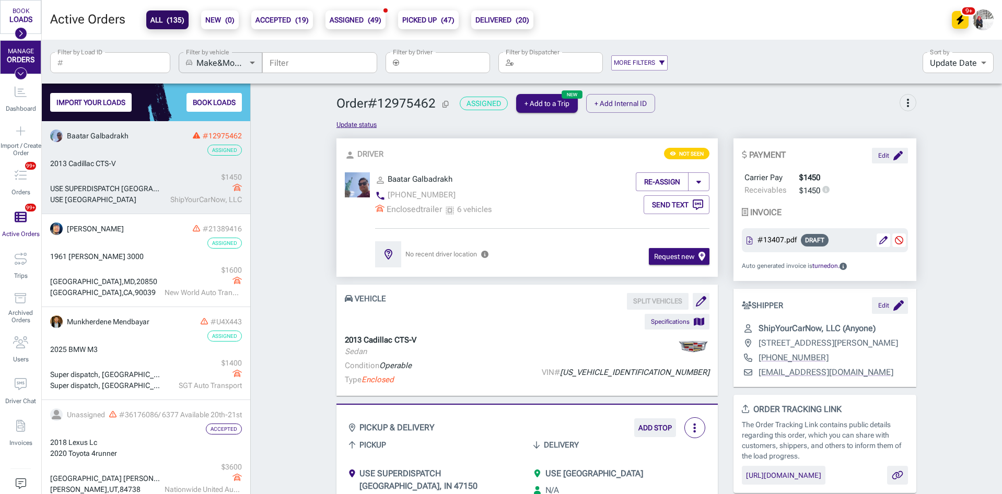
click at [429, 69] on input "Filter by Driver" at bounding box center [446, 62] width 87 height 21
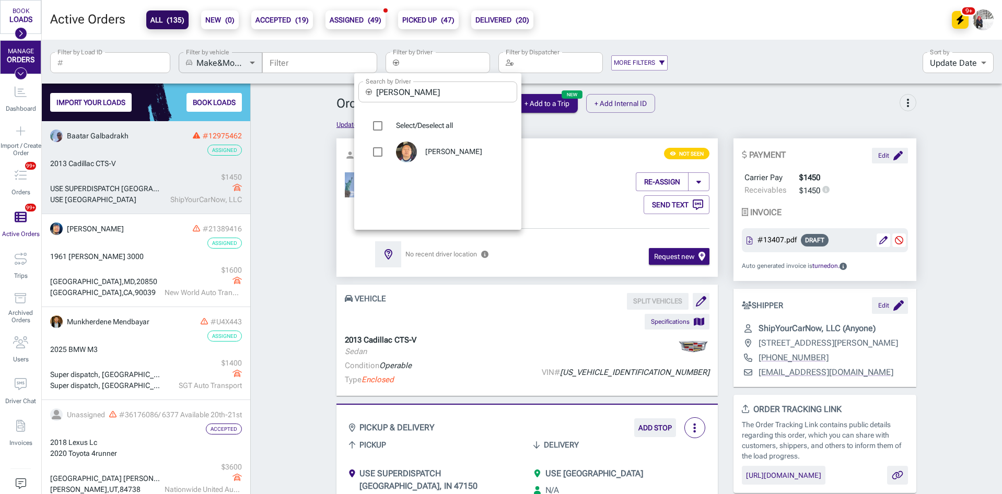
click at [422, 90] on input "[PERSON_NAME]" at bounding box center [446, 92] width 141 height 21
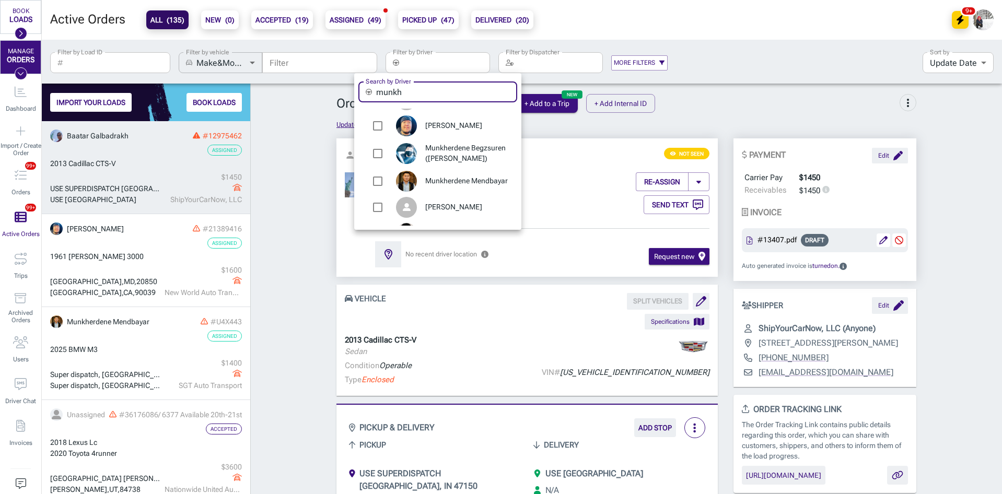
type input "munkh"
click at [444, 182] on span "Munkherdene Mendbayar" at bounding box center [467, 181] width 84 height 10
type input "Munkherdene Mendbayar"
checkbox input "true"
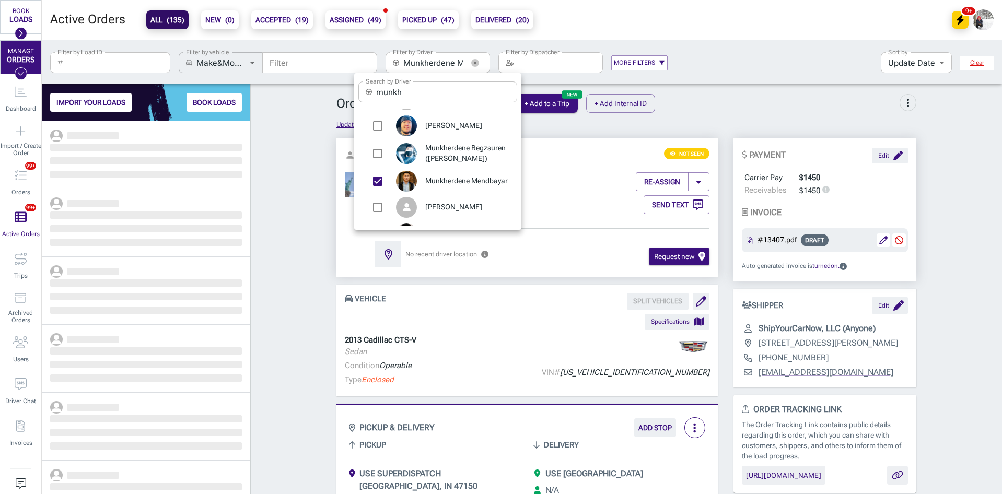
scroll to position [365, 201]
click at [299, 193] on div at bounding box center [501, 247] width 1002 height 494
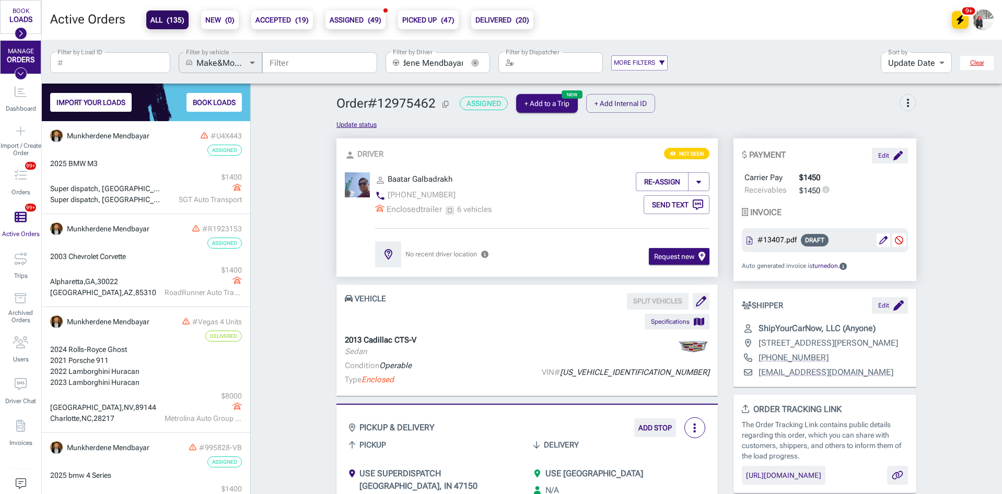
scroll to position [0, 0]
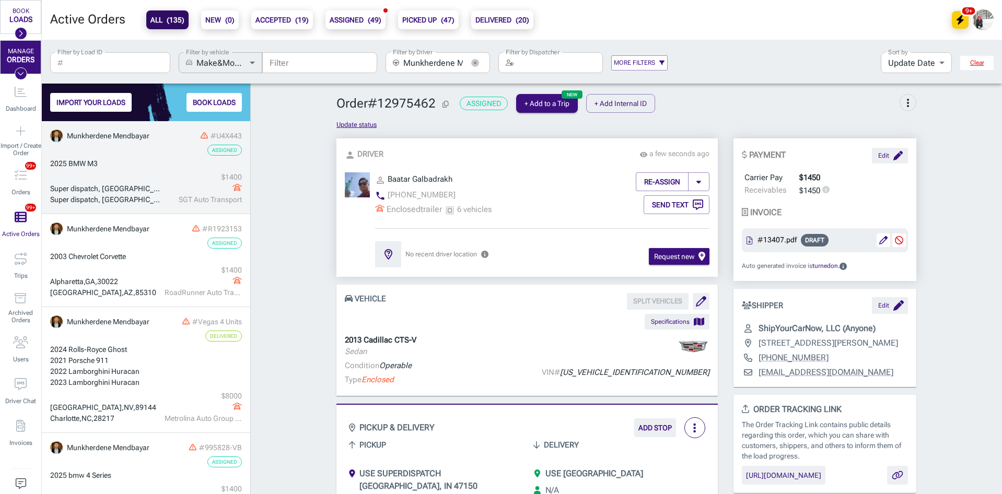
click at [147, 171] on link "Munkherdene Mendbayar #U4X443 Assigned 2025 BMW M3 Super dispatch, Lithia Sprin…" at bounding box center [146, 167] width 208 height 93
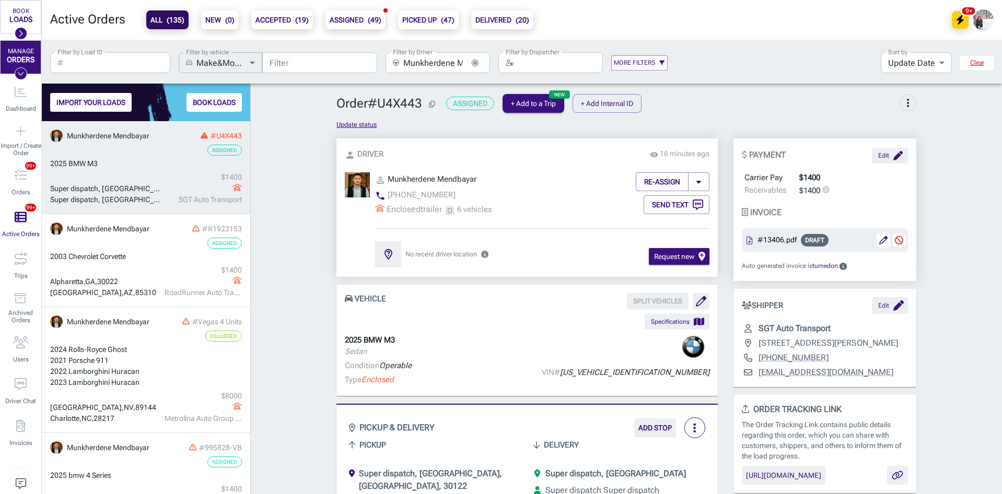
click at [151, 160] on div "2025 BMW M3" at bounding box center [146, 163] width 192 height 11
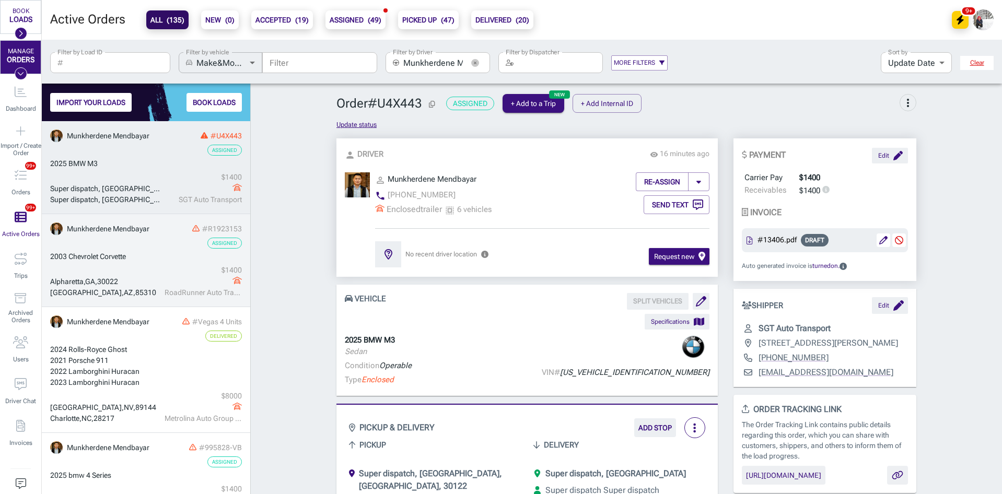
click at [144, 269] on div "[GEOGRAPHIC_DATA] $ 1400 RoadRunner Auto Transport" at bounding box center [146, 281] width 192 height 33
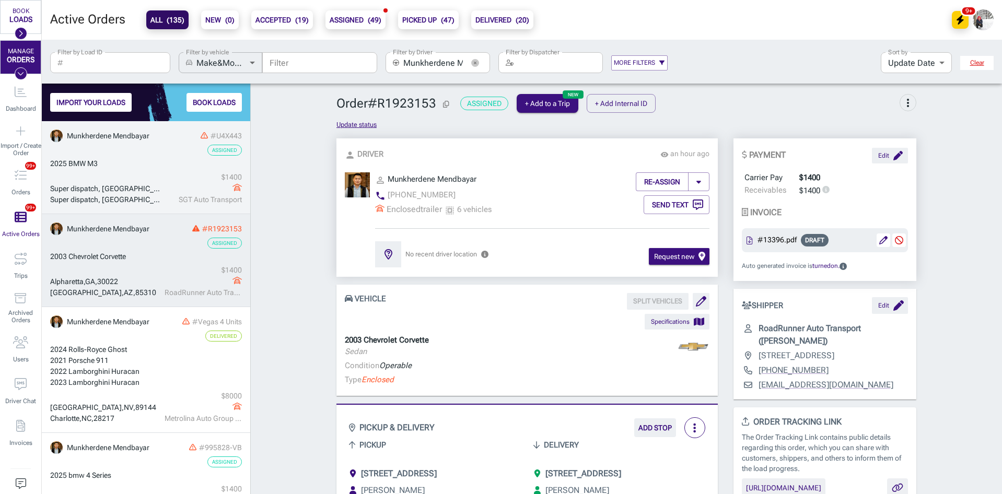
click at [136, 178] on div "Super dispatch, Lithia Springs, GA Super dispatch, San Diego, CA $ 1400 SGT Aut…" at bounding box center [146, 188] width 192 height 33
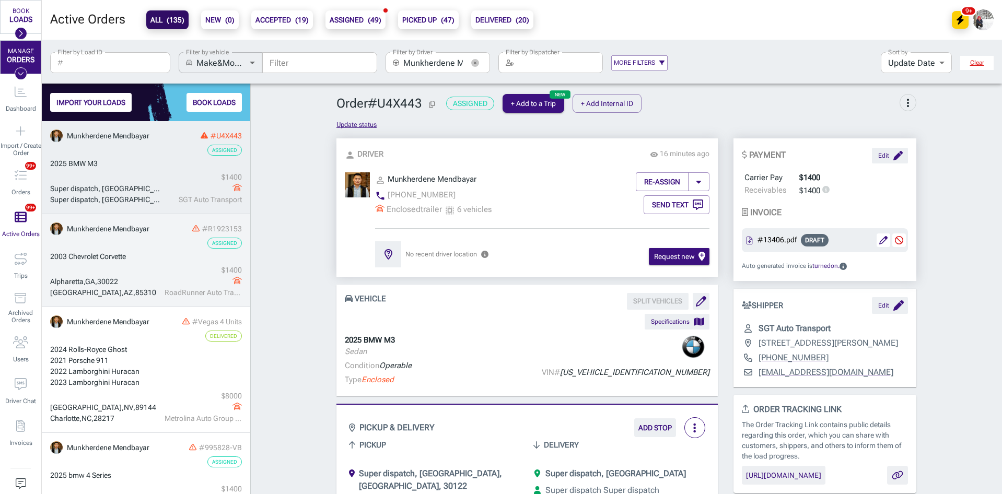
click at [142, 257] on div "2003 Chevrolet Corvette" at bounding box center [146, 256] width 192 height 11
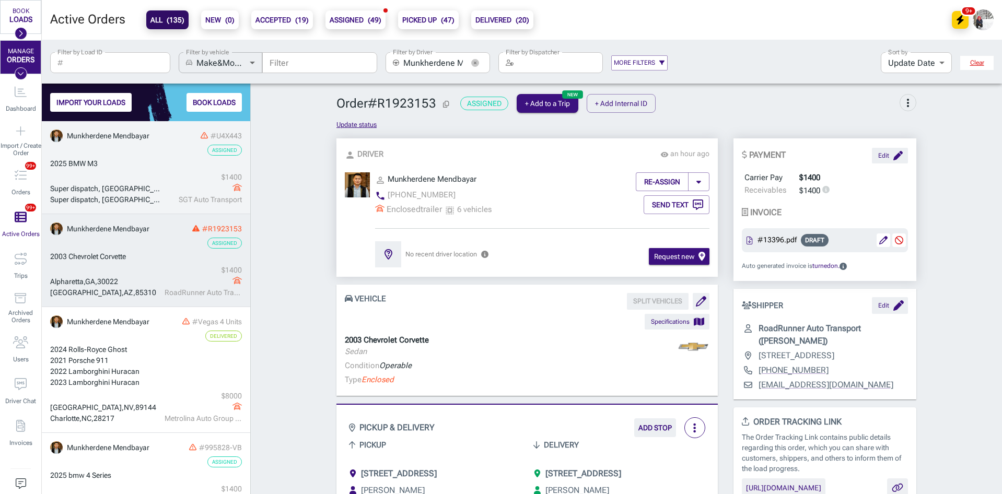
click at [141, 183] on div "Super dispatch, Lithia Springs, GA Super dispatch, San Diego, CA $ 1400 SGT Aut…" at bounding box center [146, 188] width 192 height 33
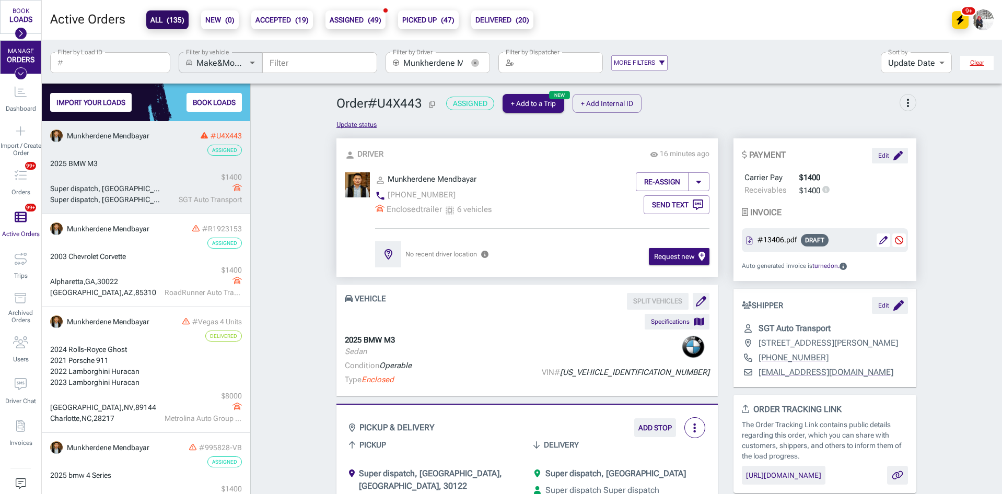
click at [163, 156] on link "Munkherdene Mendbayar #U4X443 Assigned 2025 BMW M3 Super dispatch, Lithia Sprin…" at bounding box center [146, 167] width 208 height 93
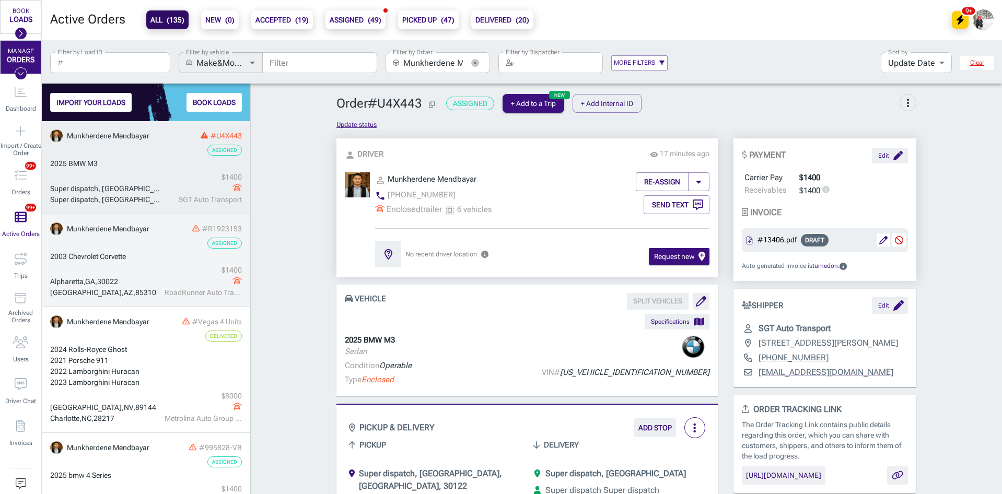
click at [159, 257] on div "2003 Chevrolet Corvette" at bounding box center [146, 256] width 192 height 11
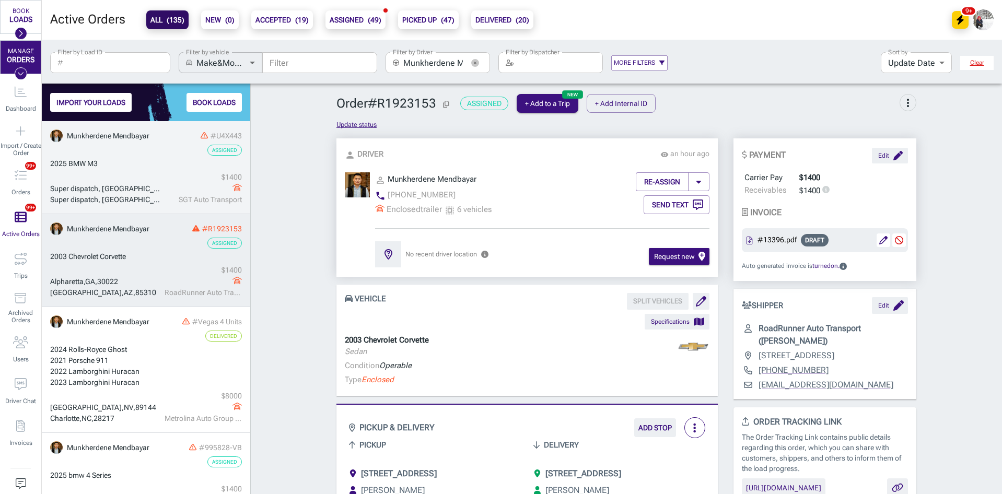
click at [147, 184] on div "Super dispatch, [GEOGRAPHIC_DATA], [GEOGRAPHIC_DATA]" at bounding box center [106, 188] width 112 height 11
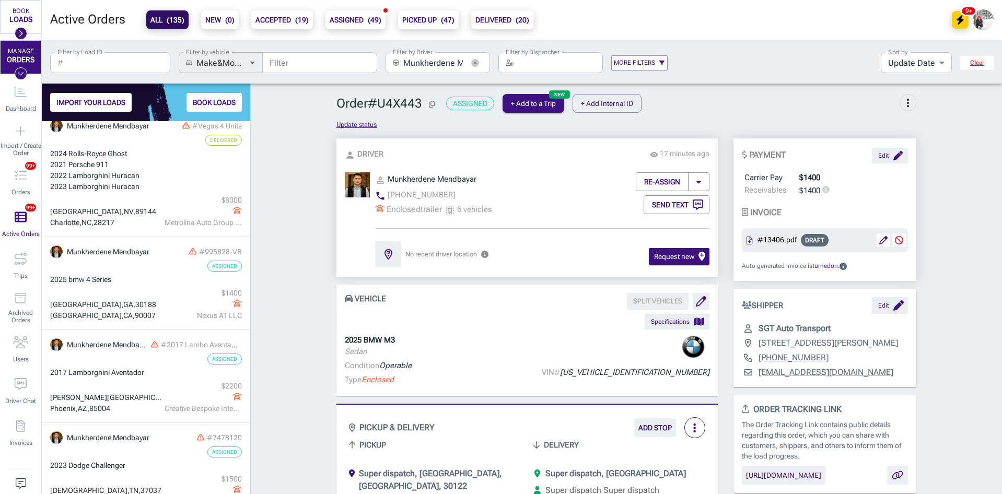
scroll to position [218, 0]
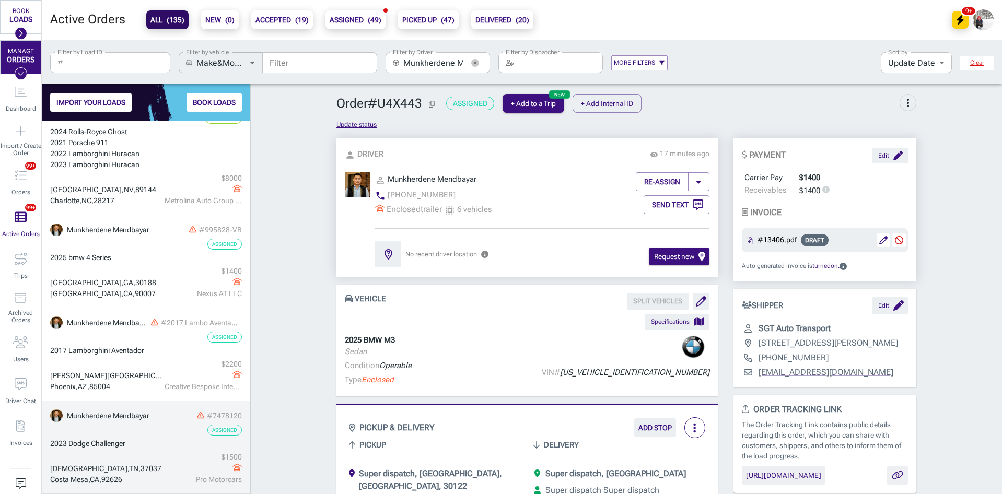
drag, startPoint x: 149, startPoint y: 456, endPoint x: 152, endPoint y: 431, distance: 25.7
click at [149, 456] on div "Christiana , TN , 37037 Costa Mesa , CA , 92626 $ 1500 Pro Motorcars" at bounding box center [146, 468] width 192 height 33
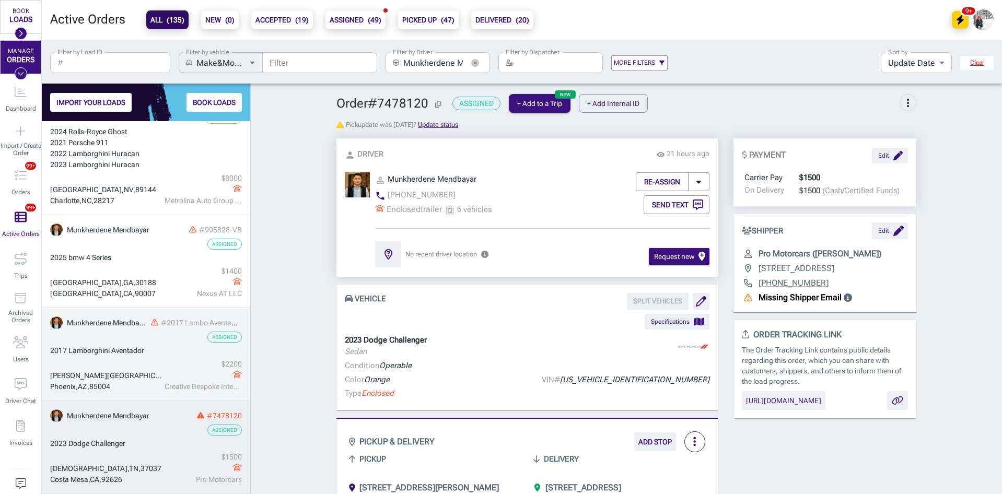
click at [150, 378] on div "Johns Island , SC , 29455" at bounding box center [106, 375] width 112 height 11
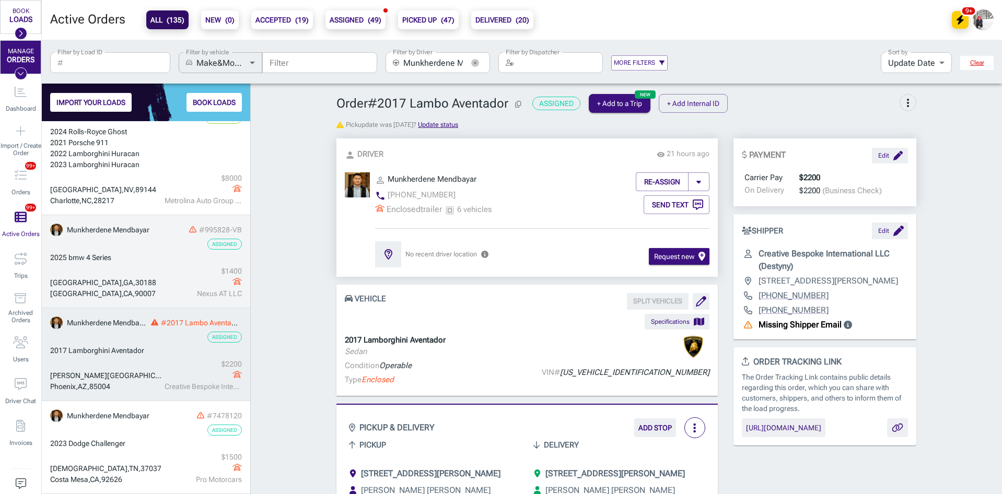
click at [139, 249] on div "Assigned" at bounding box center [146, 244] width 192 height 11
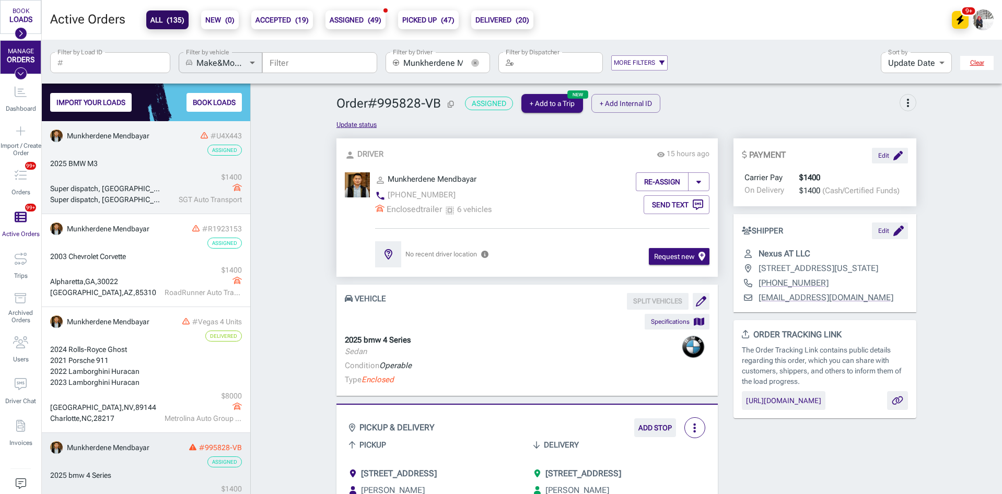
click at [155, 179] on div "Super dispatch, Lithia Springs, GA Super dispatch, San Diego, CA $ 1400 SGT Aut…" at bounding box center [146, 188] width 192 height 33
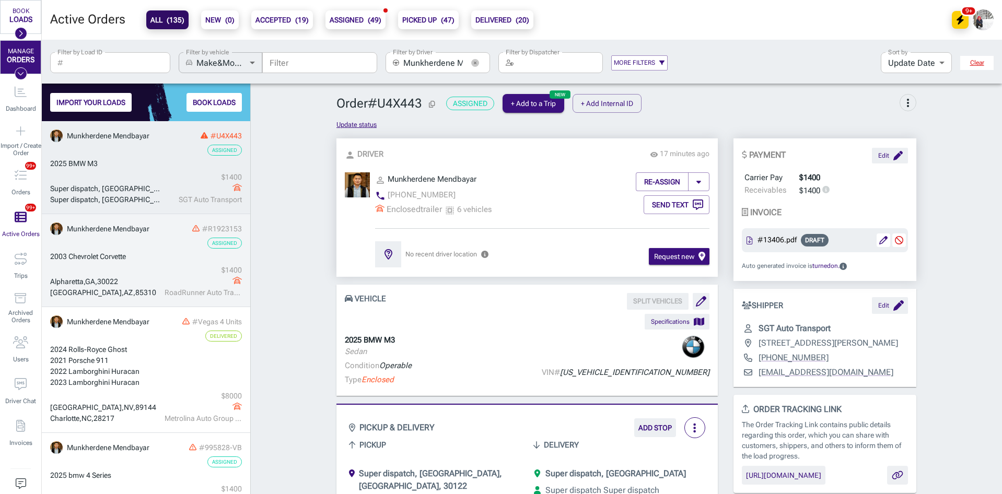
click at [159, 251] on div "2003 Chevrolet Corvette" at bounding box center [146, 256] width 192 height 11
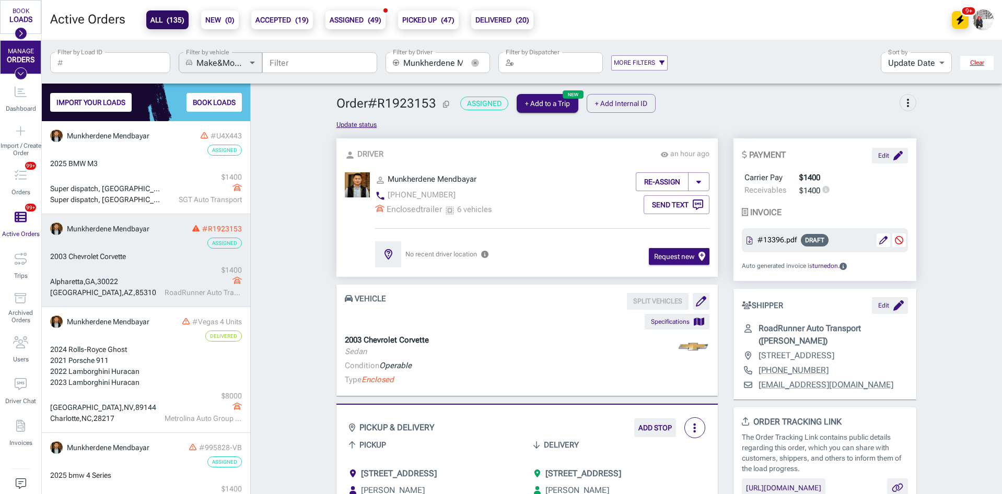
scroll to position [218, 0]
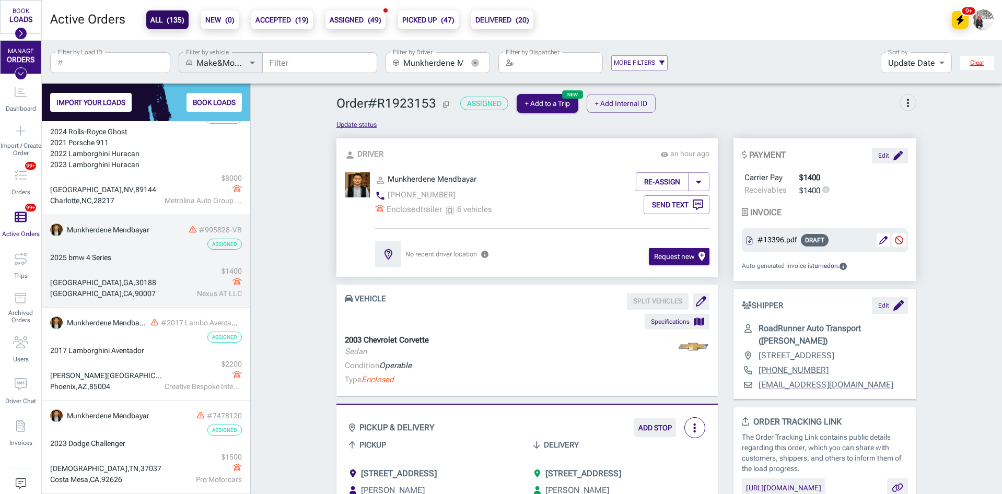
click at [154, 259] on div "2025 bmw 4 Series" at bounding box center [146, 257] width 192 height 11
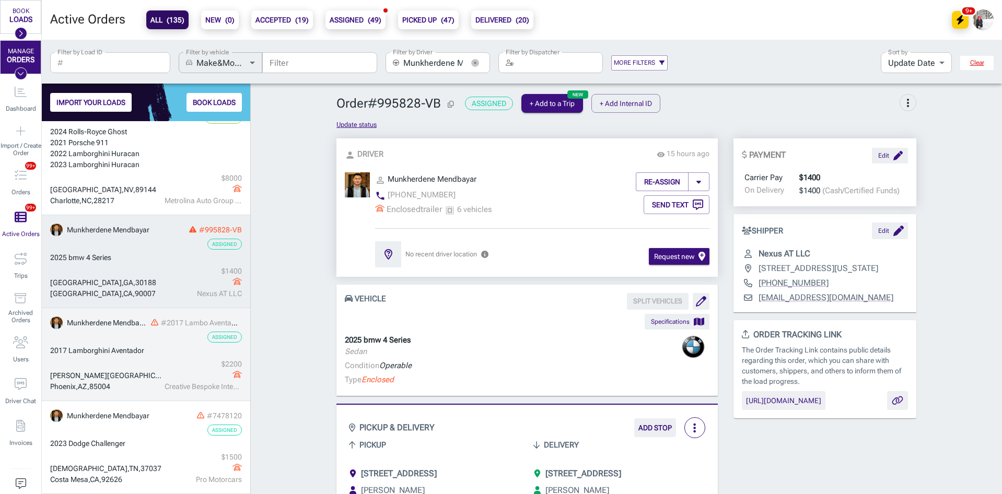
click at [157, 345] on link "Munkherdene Mendbayar #2017 Lambo Aventador Assigned 2017 Lamborghini Aventador…" at bounding box center [146, 354] width 208 height 93
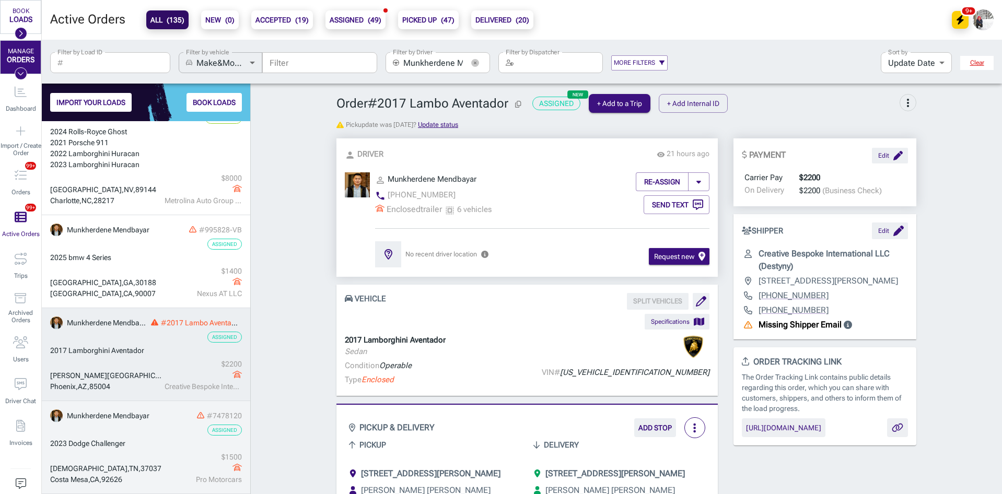
click at [152, 425] on div "Assigned" at bounding box center [146, 430] width 192 height 11
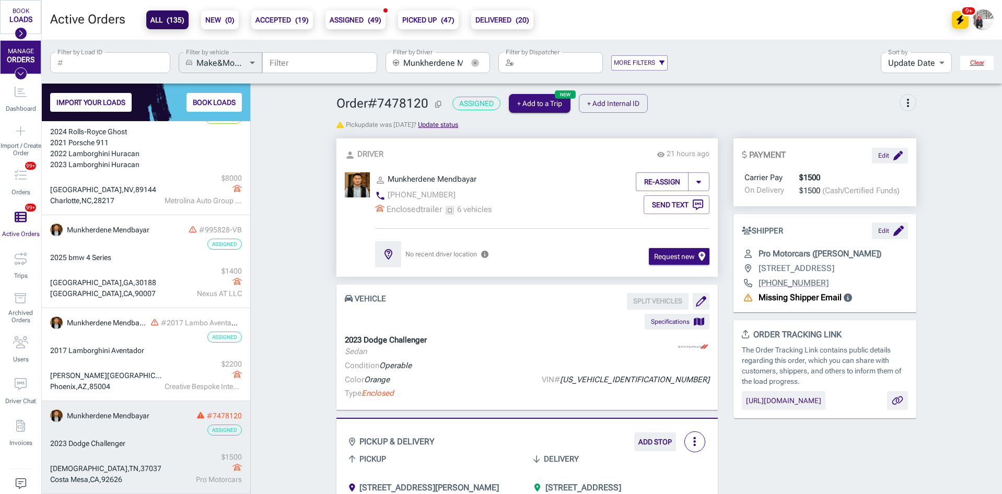
drag, startPoint x: 473, startPoint y: 61, endPoint x: 453, endPoint y: 61, distance: 20.9
click at [473, 61] on icon "button" at bounding box center [475, 63] width 8 height 8
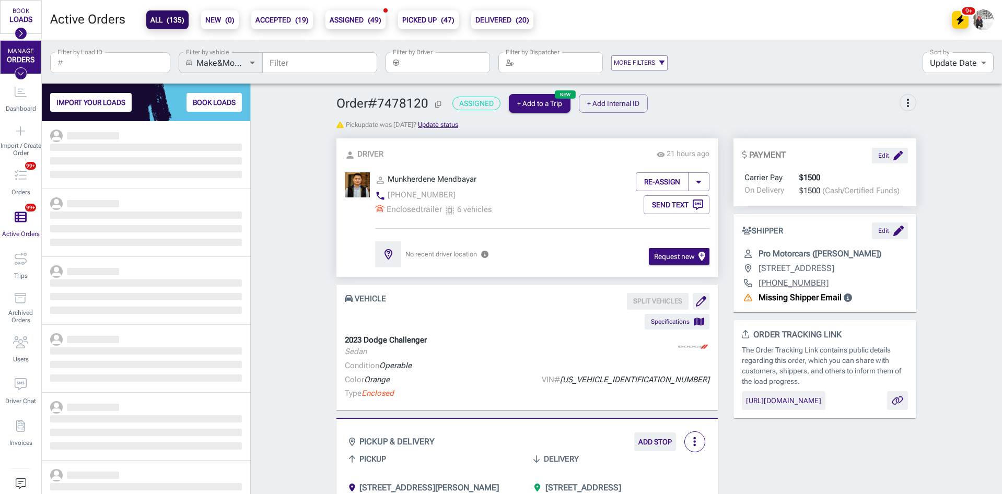
scroll to position [365, 201]
click at [439, 62] on input "Filter by Driver" at bounding box center [446, 62] width 87 height 21
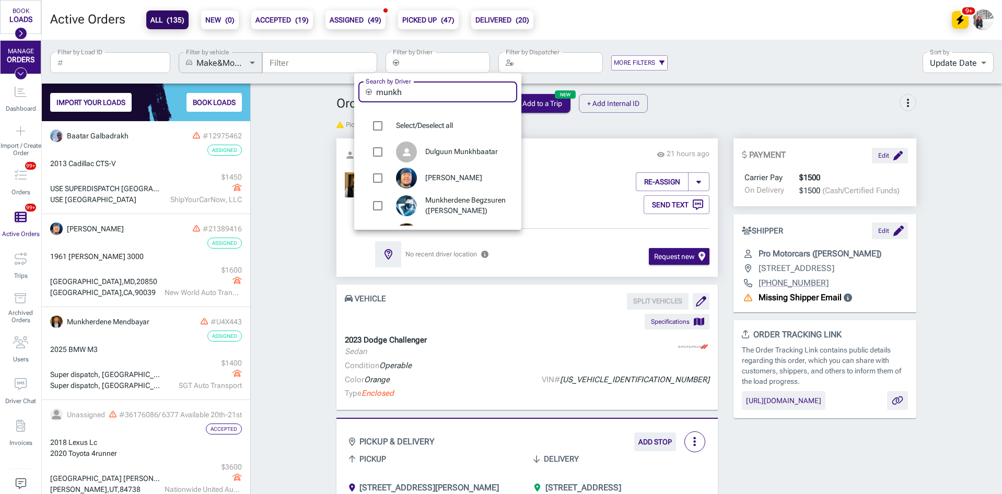
click at [426, 90] on input "munkh" at bounding box center [446, 92] width 141 height 21
type input "amar"
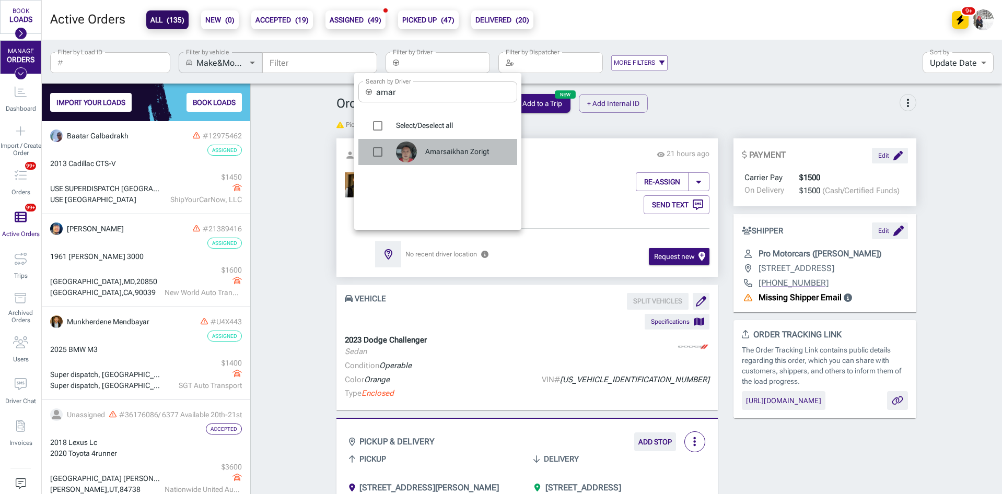
click at [458, 147] on span "Amarsaikhan Zorigt" at bounding box center [467, 152] width 84 height 10
type input "Amarsaikhan Zorigt"
checkbox input "true"
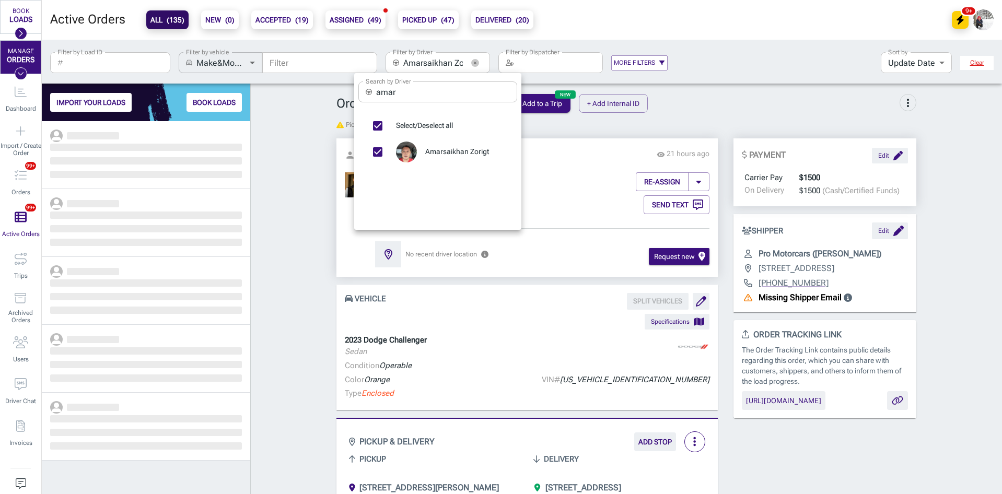
scroll to position [365, 201]
click at [302, 180] on div at bounding box center [501, 247] width 1002 height 494
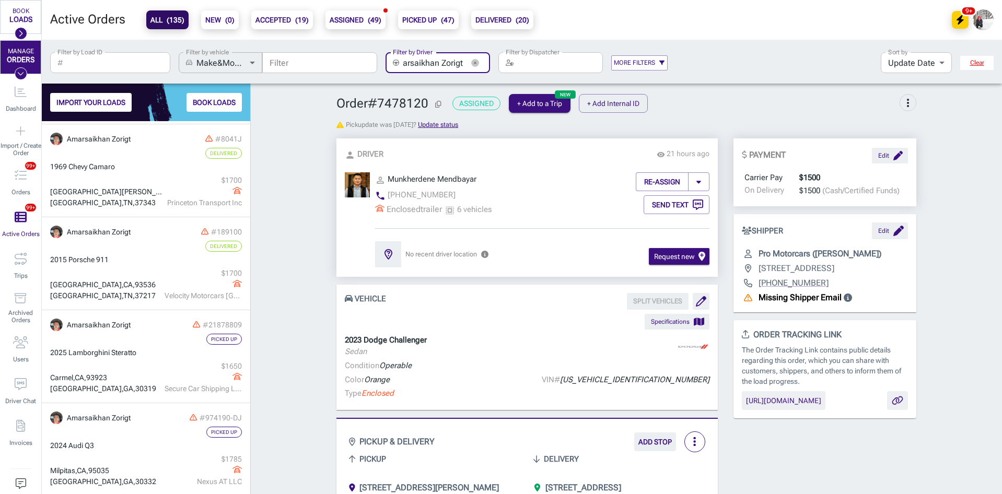
scroll to position [92, 0]
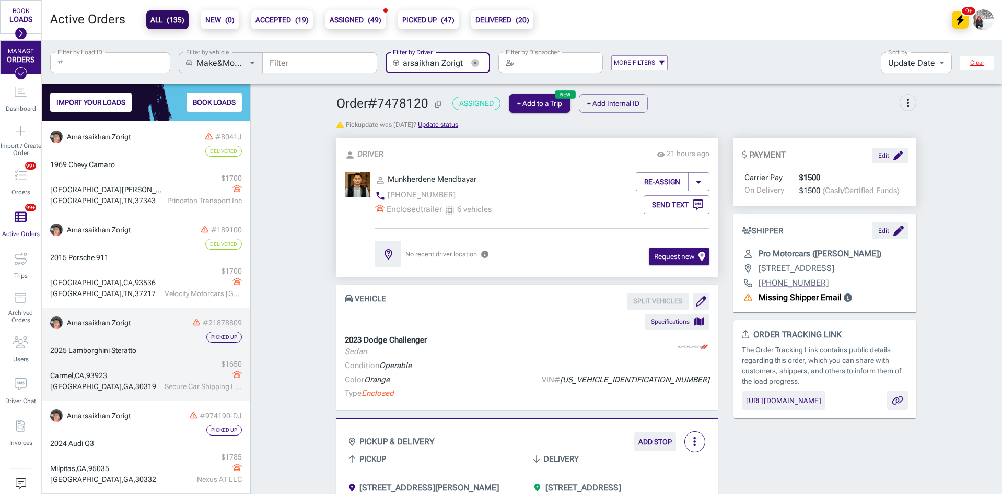
click at [164, 358] on link "Amarsaikhan Zorigt #21878809 Picked Up 2025 Lamborghini Steratto Carmel , CA , …" at bounding box center [146, 354] width 208 height 93
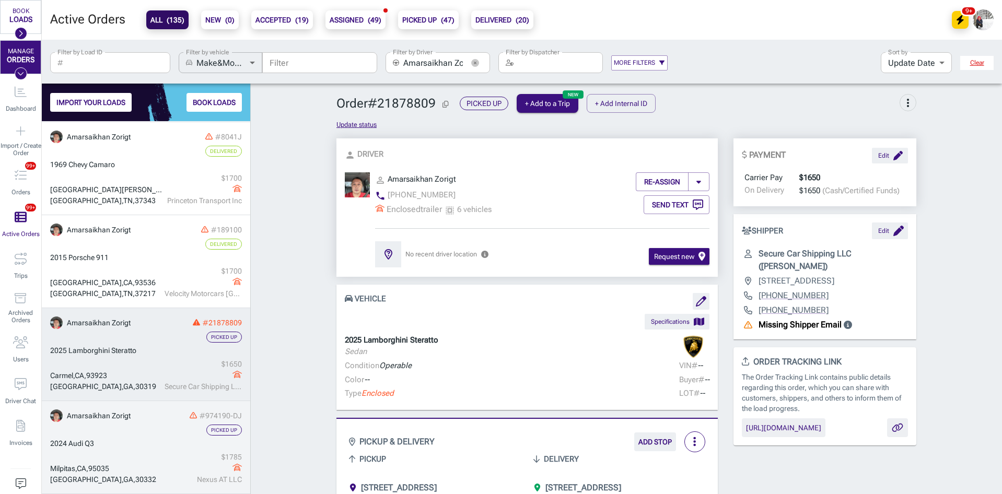
click at [206, 463] on div "grid" at bounding box center [203, 468] width 77 height 11
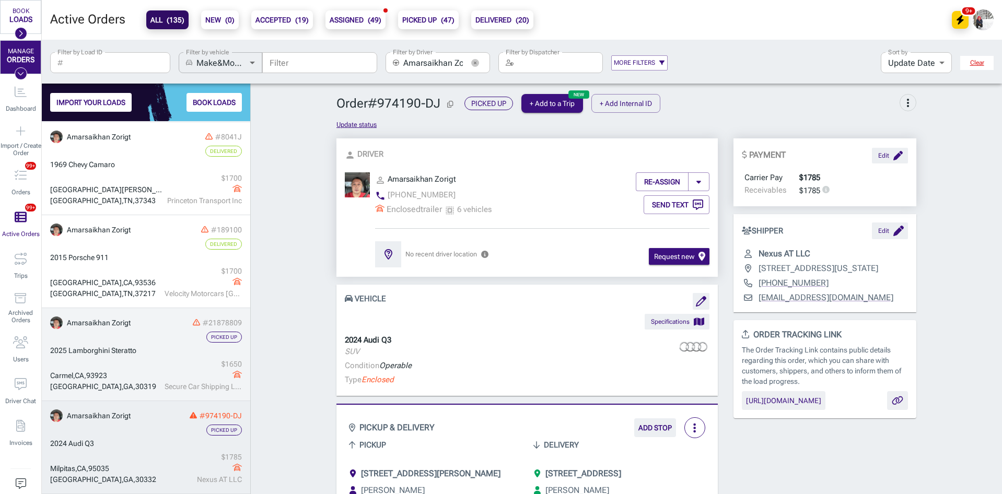
click at [165, 374] on div "grid" at bounding box center [203, 375] width 77 height 11
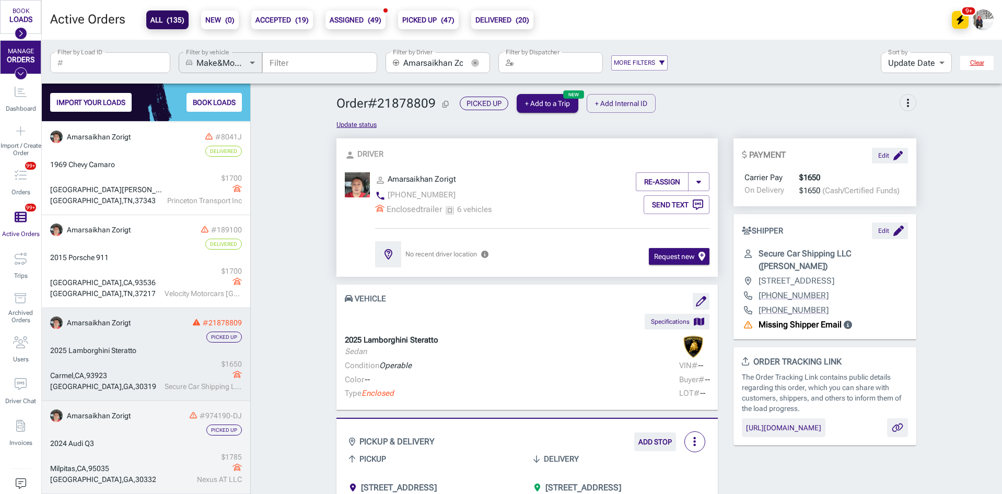
click at [160, 427] on div "Picked Up" at bounding box center [146, 430] width 192 height 11
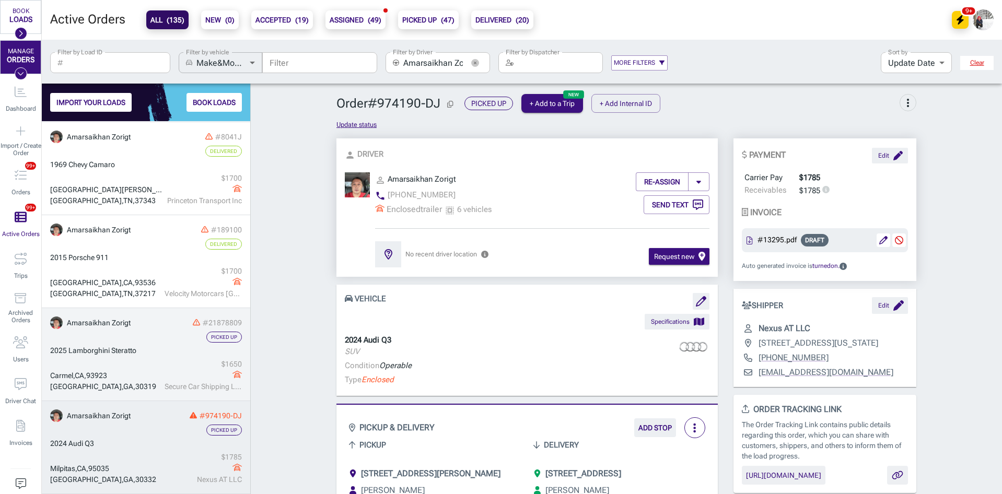
click at [160, 353] on div "2025 Lamborghini Steratto" at bounding box center [146, 350] width 192 height 11
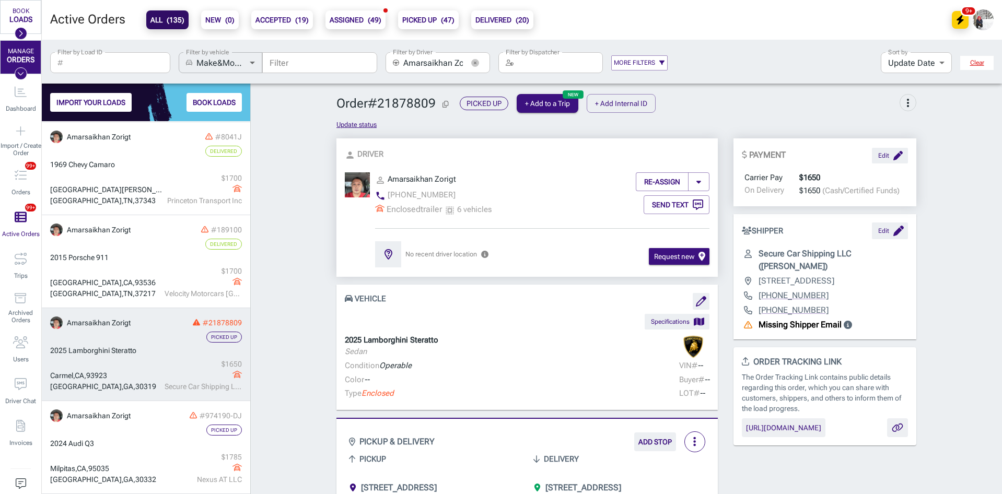
click at [477, 63] on icon "button" at bounding box center [475, 63] width 8 height 8
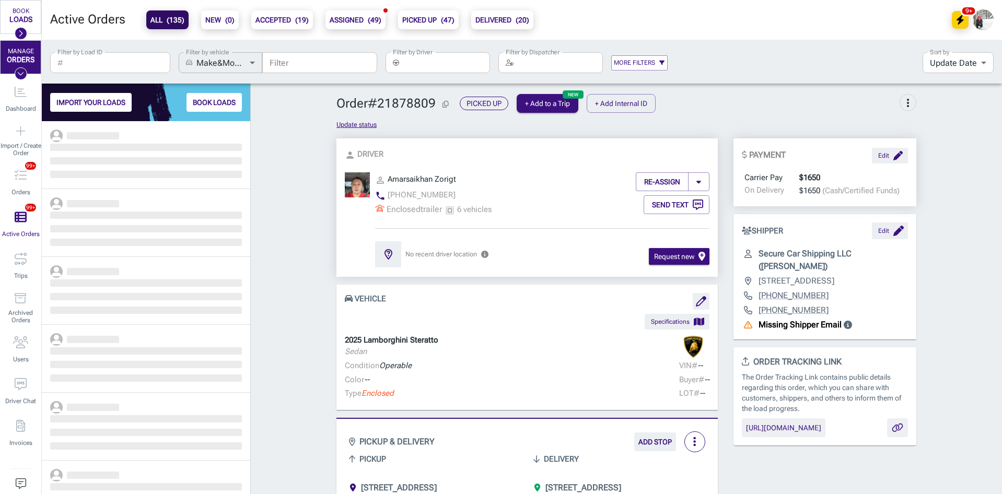
scroll to position [365, 201]
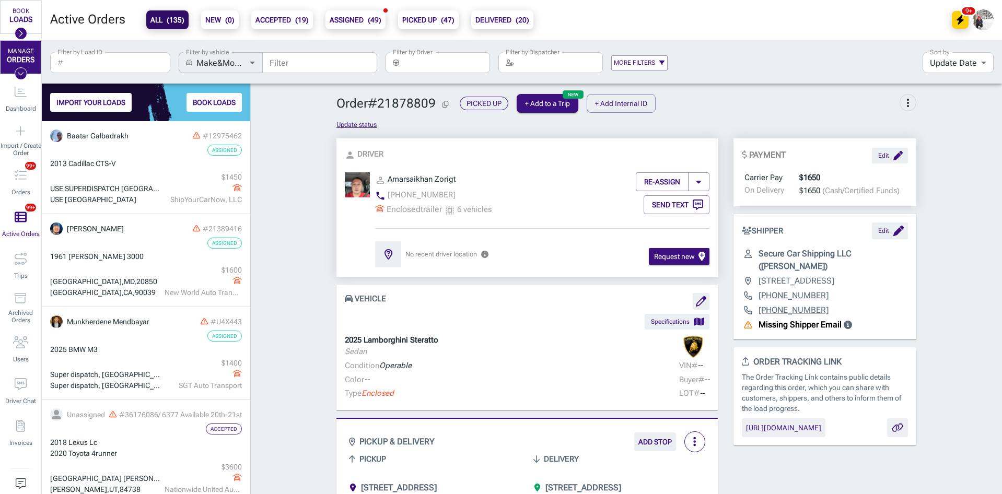
click at [421, 64] on input "Filter by Driver" at bounding box center [446, 62] width 87 height 21
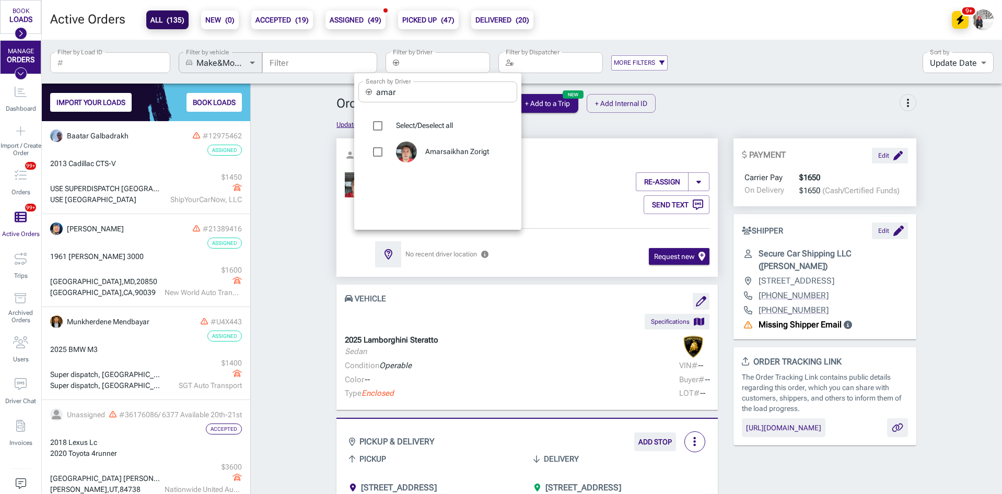
click at [315, 66] on div at bounding box center [501, 247] width 1002 height 494
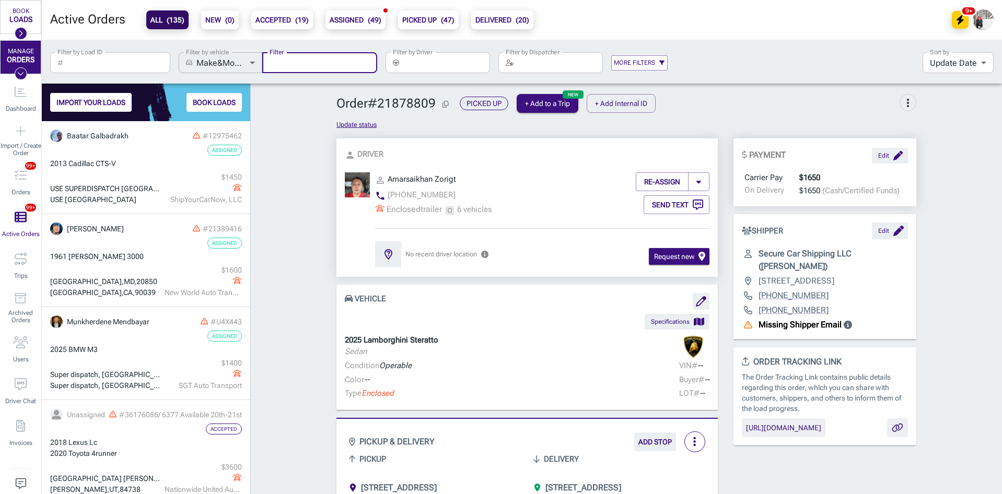
click at [305, 63] on input "Filter" at bounding box center [319, 62] width 115 height 21
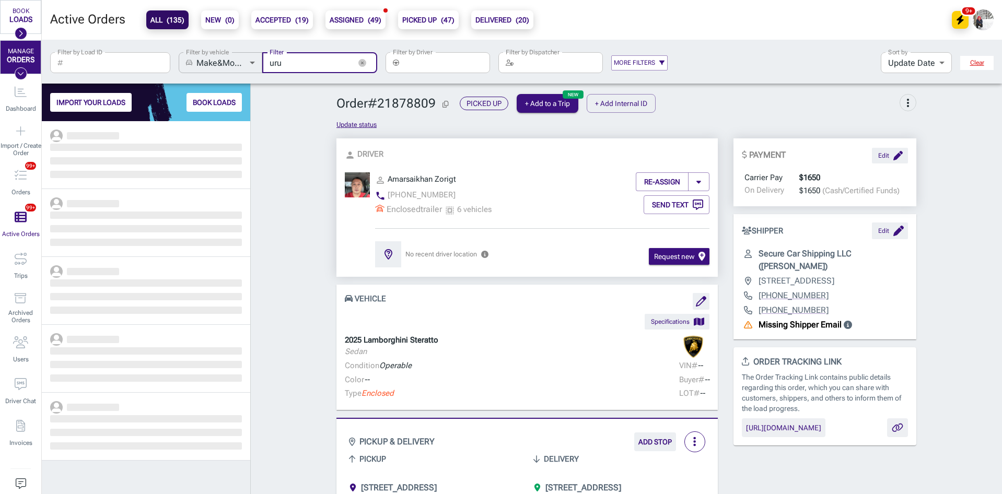
scroll to position [365, 201]
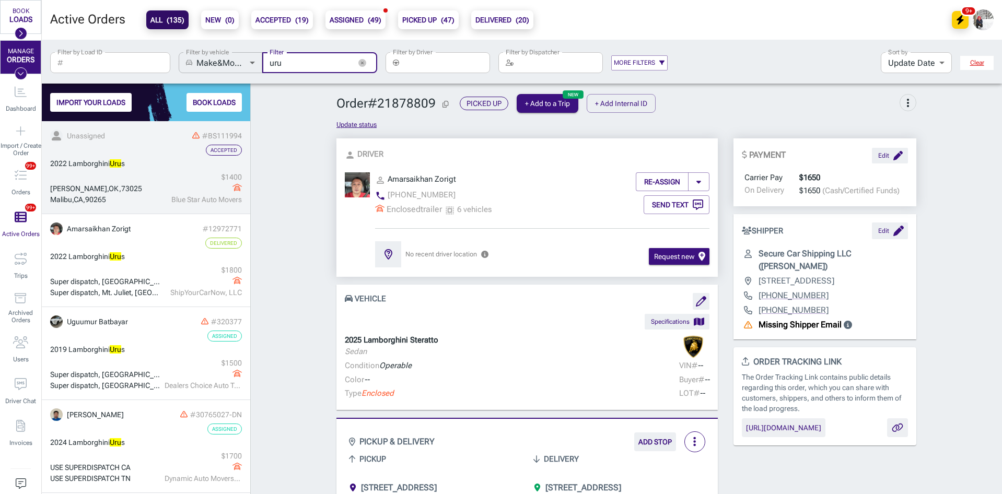
type input "uru"
click at [167, 174] on div "$ 1400" at bounding box center [203, 177] width 77 height 11
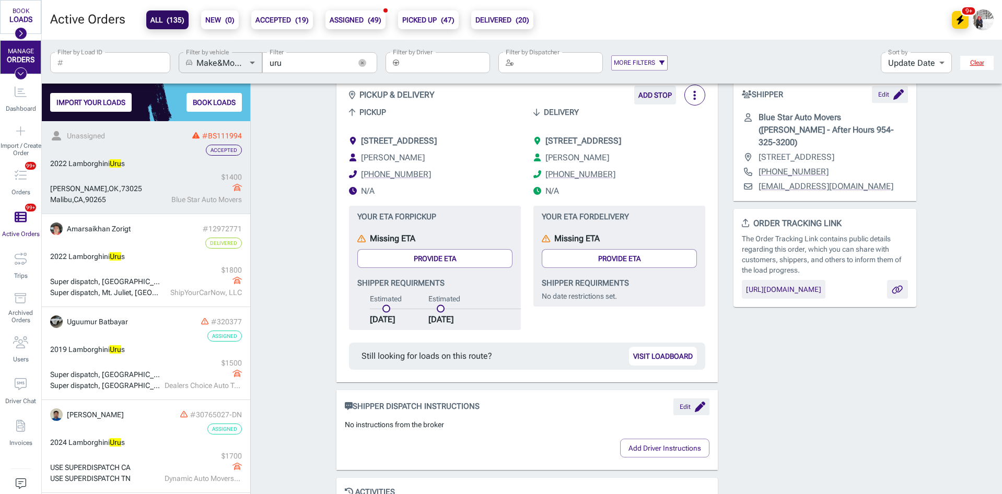
scroll to position [52, 0]
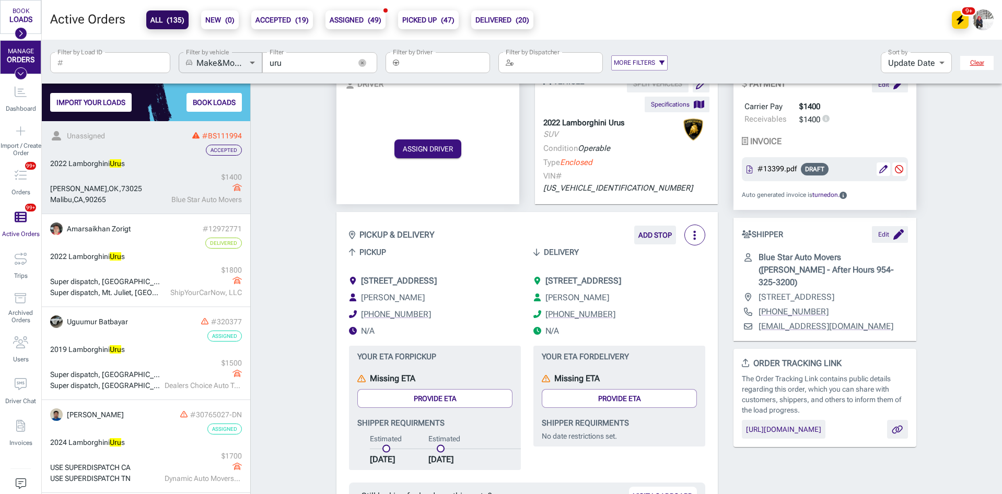
drag, startPoint x: 572, startPoint y: 268, endPoint x: 540, endPoint y: 254, distance: 34.4
click at [540, 275] on li "[STREET_ADDRESS]" at bounding box center [620, 281] width 172 height 13
copy span "[STREET_ADDRESS]"
click at [621, 276] on span "[STREET_ADDRESS]" at bounding box center [584, 281] width 76 height 10
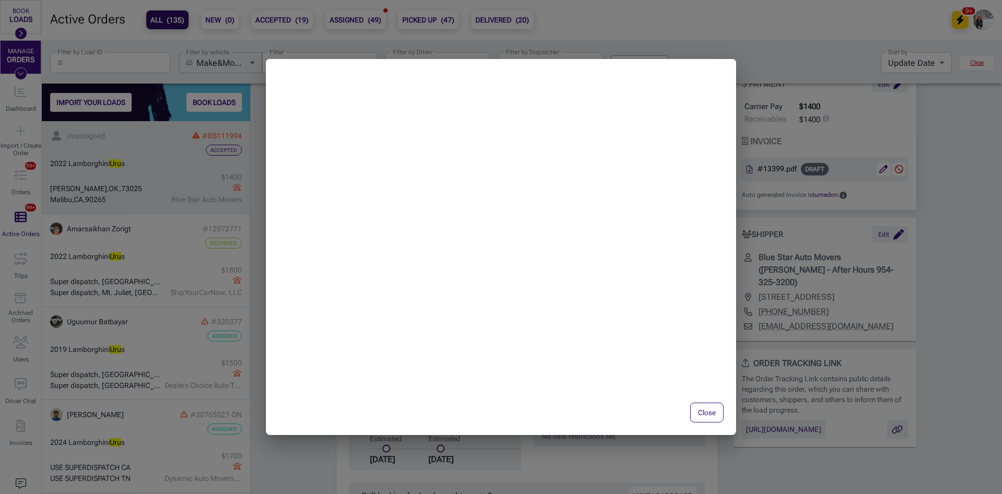
click at [700, 411] on button "Close" at bounding box center [706, 413] width 33 height 20
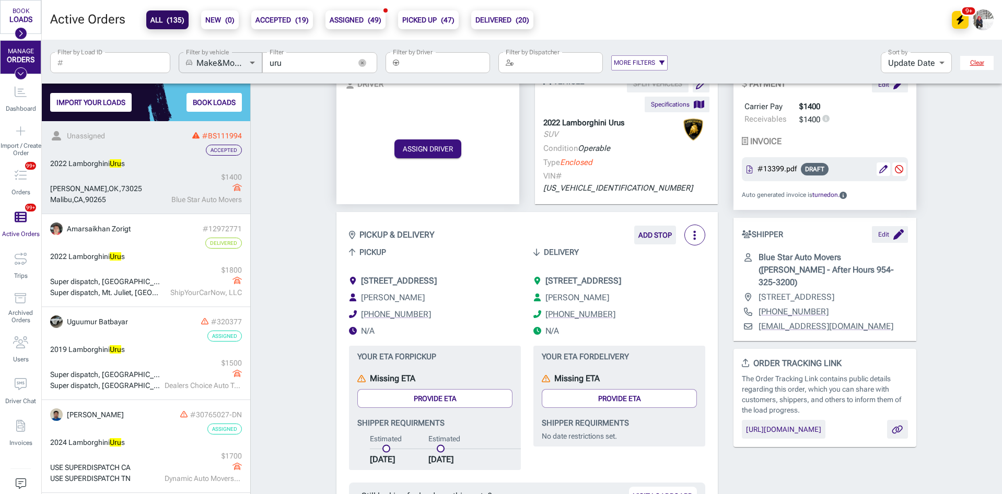
click at [133, 154] on div "Accepted" at bounding box center [146, 150] width 192 height 11
click at [359, 63] on icon "button" at bounding box center [362, 63] width 8 height 8
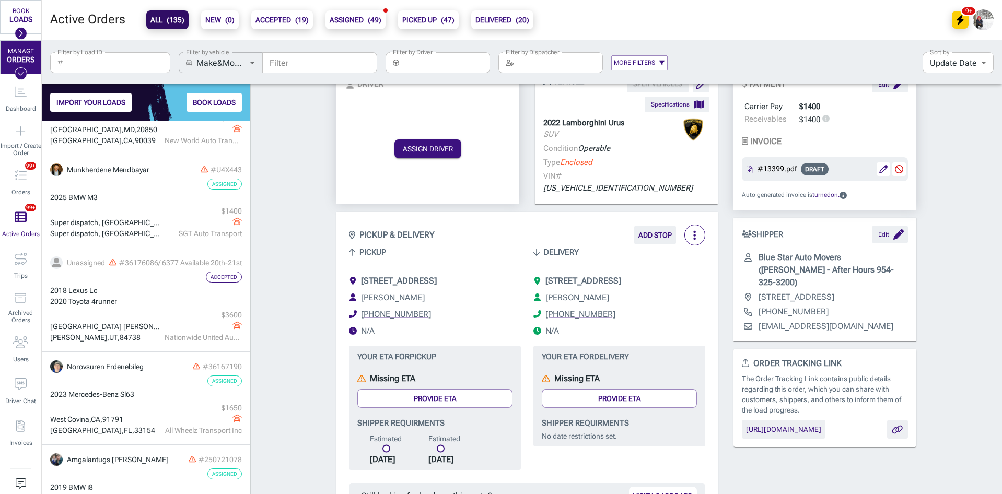
scroll to position [157, 0]
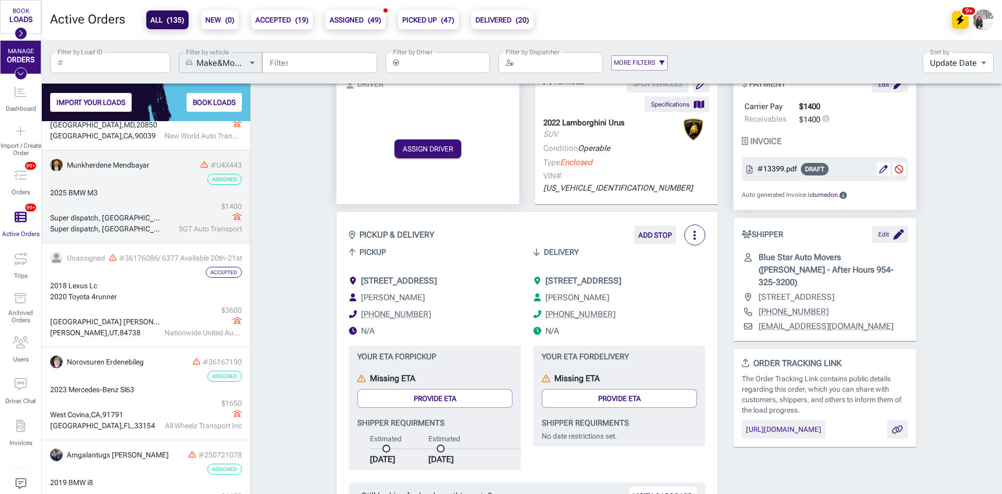
click at [133, 201] on div "Super dispatch, Lithia Springs, GA Super dispatch, San Diego, CA $ 1400 SGT Aut…" at bounding box center [146, 217] width 192 height 33
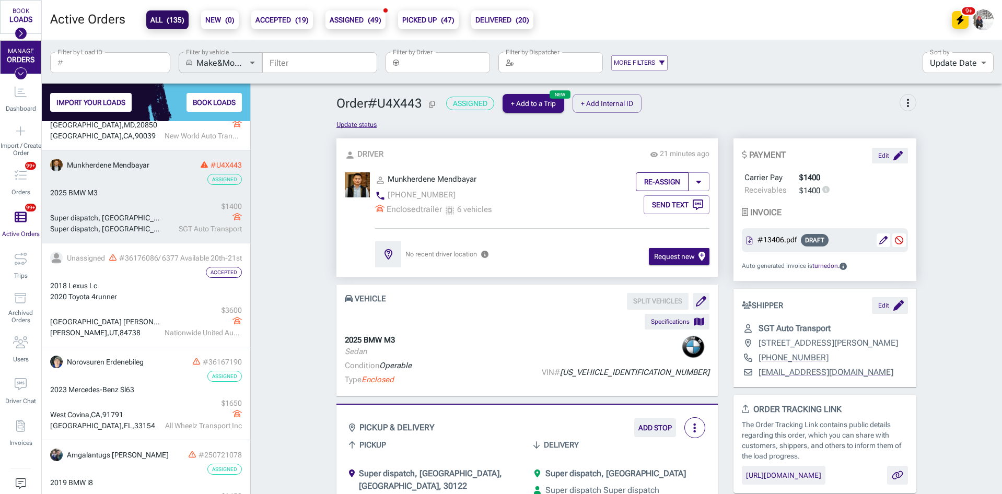
click at [654, 188] on button "RE-ASSIGN" at bounding box center [662, 181] width 53 height 19
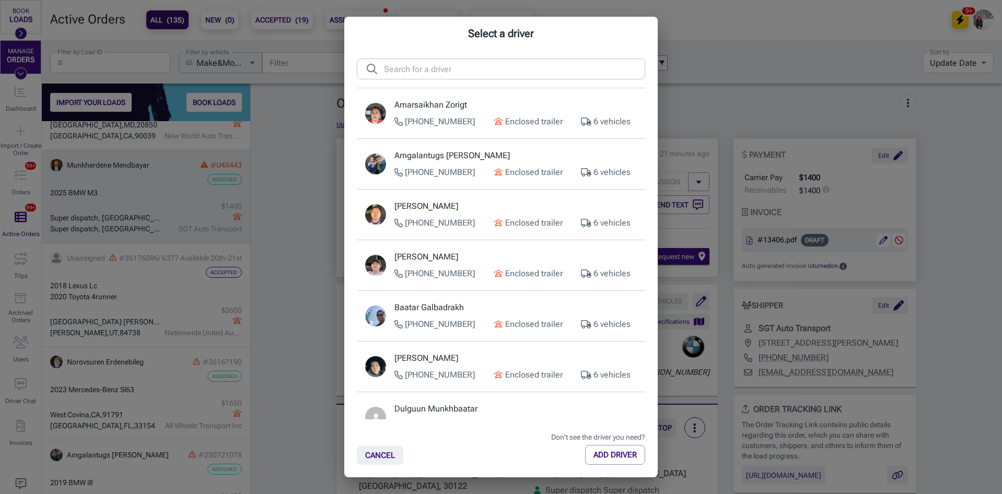
click at [496, 108] on p "Amarsaikhan Zorigt" at bounding box center [516, 105] width 242 height 13
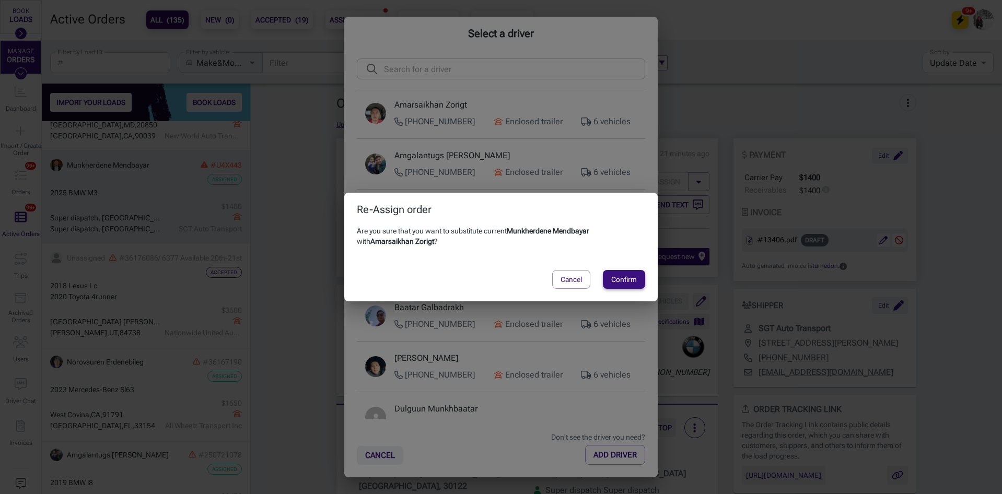
click at [625, 277] on button "Confirm" at bounding box center [624, 279] width 42 height 19
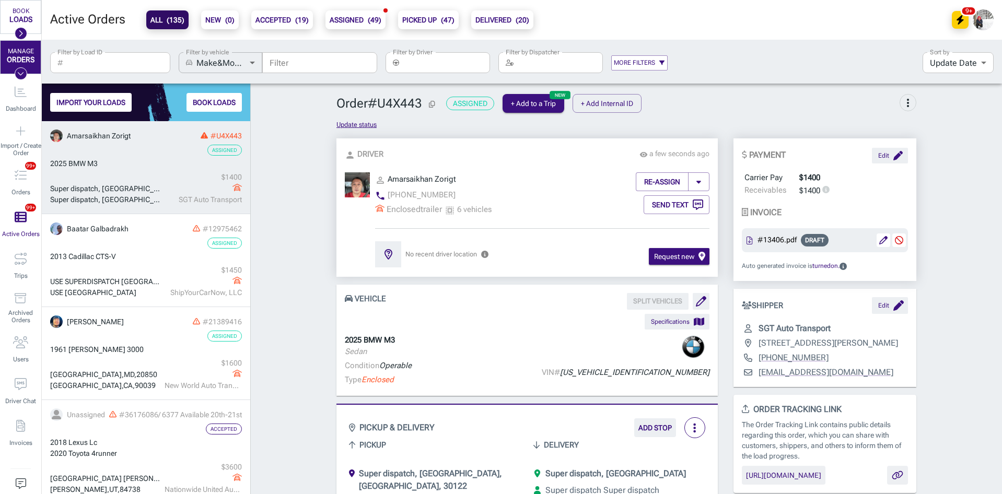
click at [433, 68] on input "Filter by Driver" at bounding box center [446, 62] width 87 height 21
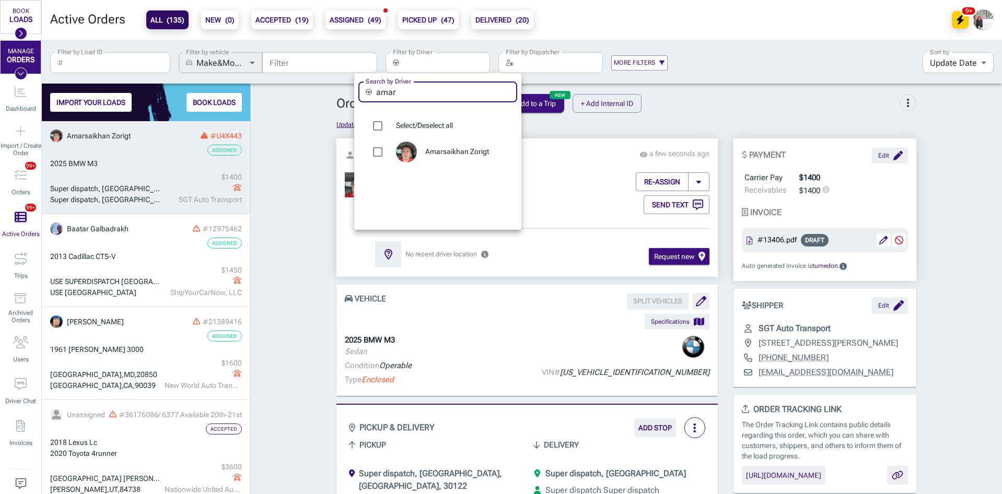
click at [413, 92] on input "amar" at bounding box center [446, 92] width 141 height 21
type input "m"
click at [306, 145] on div at bounding box center [501, 247] width 1002 height 494
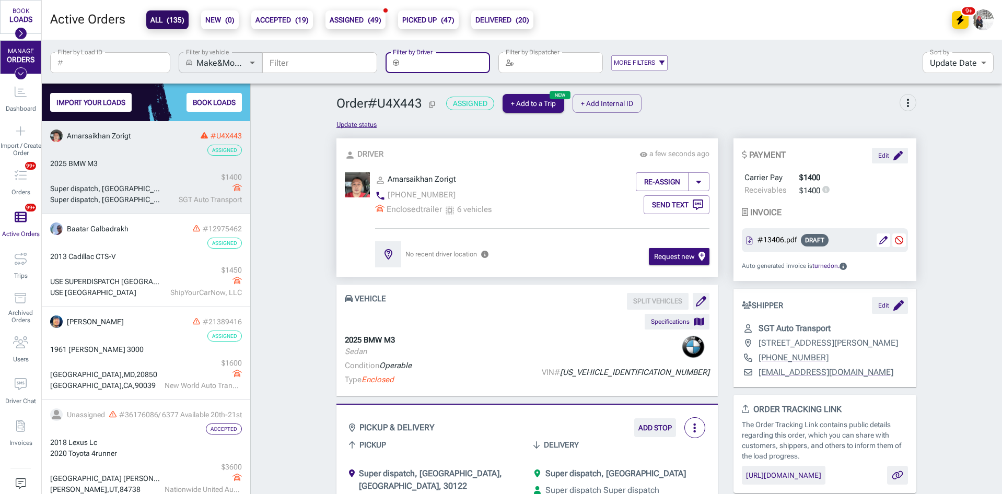
click at [435, 57] on input "Filter by Driver" at bounding box center [446, 62] width 87 height 21
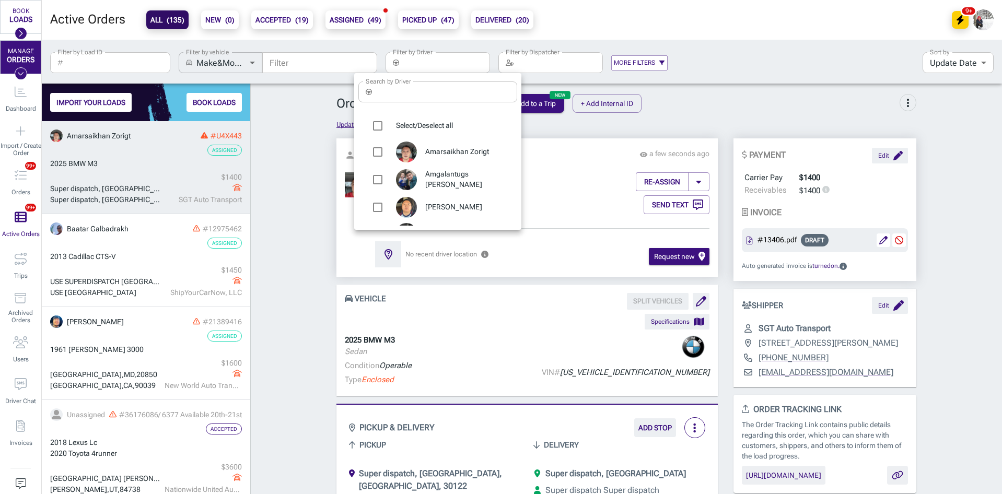
click at [425, 95] on input "Search by Driver" at bounding box center [446, 92] width 141 height 21
click at [275, 242] on div at bounding box center [501, 247] width 1002 height 494
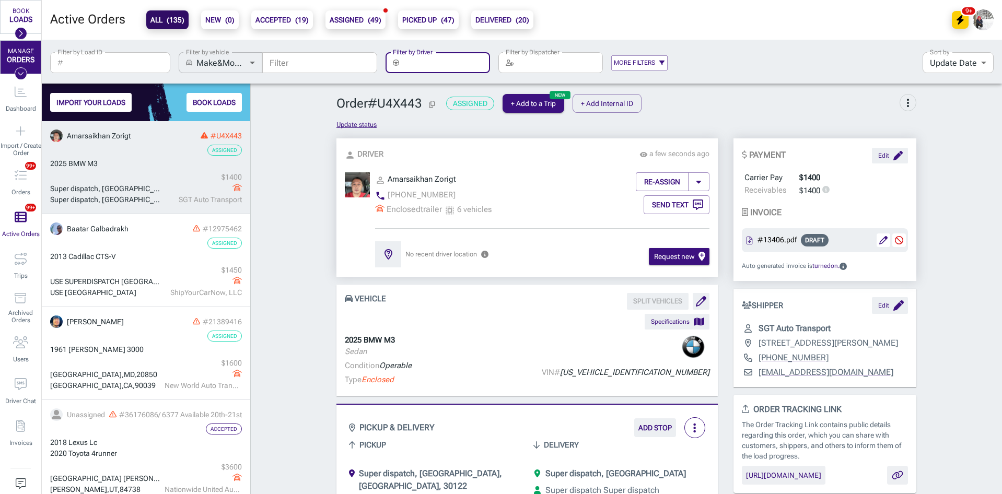
click at [312, 63] on input "Filter" at bounding box center [319, 62] width 115 height 21
click at [453, 71] on input "Filter by Driver" at bounding box center [446, 62] width 87 height 21
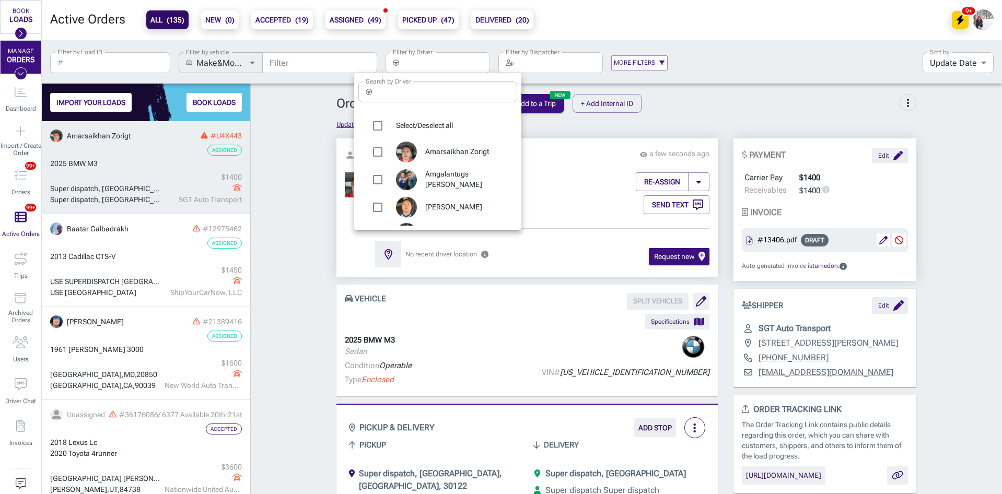
click at [431, 88] on input "Search by Driver" at bounding box center [446, 92] width 141 height 21
type input "m"
click at [342, 61] on div at bounding box center [501, 247] width 1002 height 494
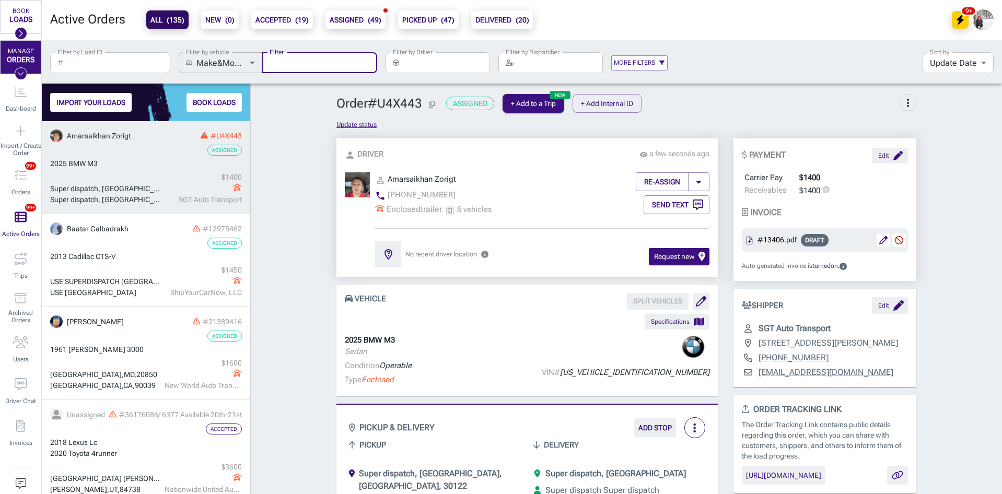
click at [305, 63] on input "Filter" at bounding box center [319, 62] width 115 height 21
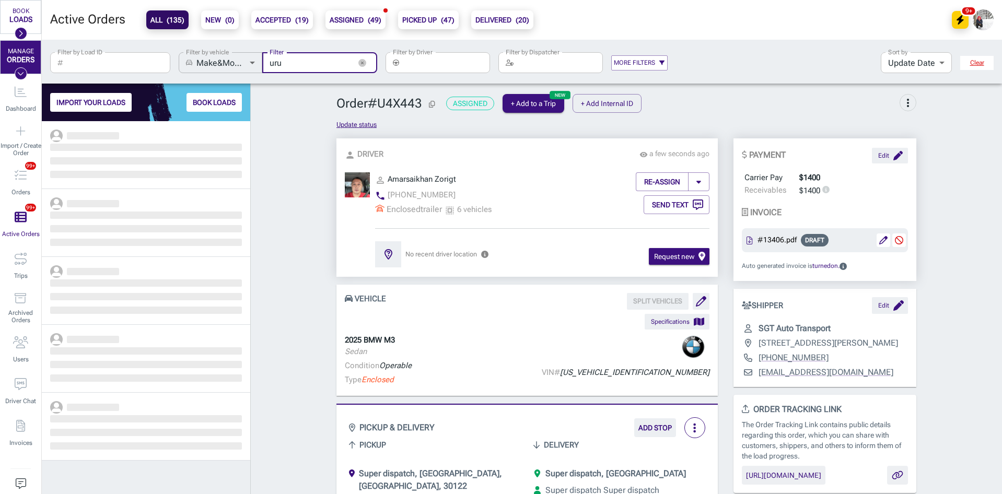
scroll to position [365, 201]
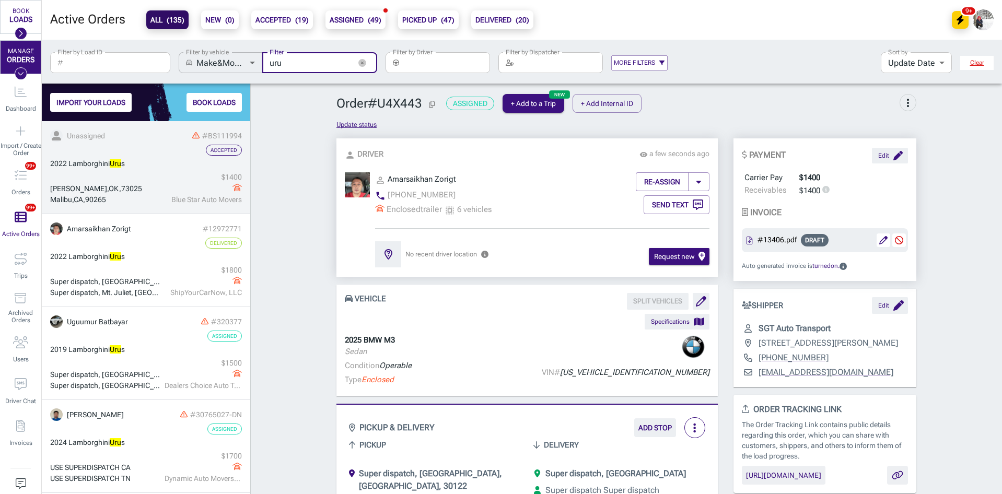
type input "uru"
click at [148, 168] on div "2022 Lamborghini Uru s" at bounding box center [146, 163] width 192 height 11
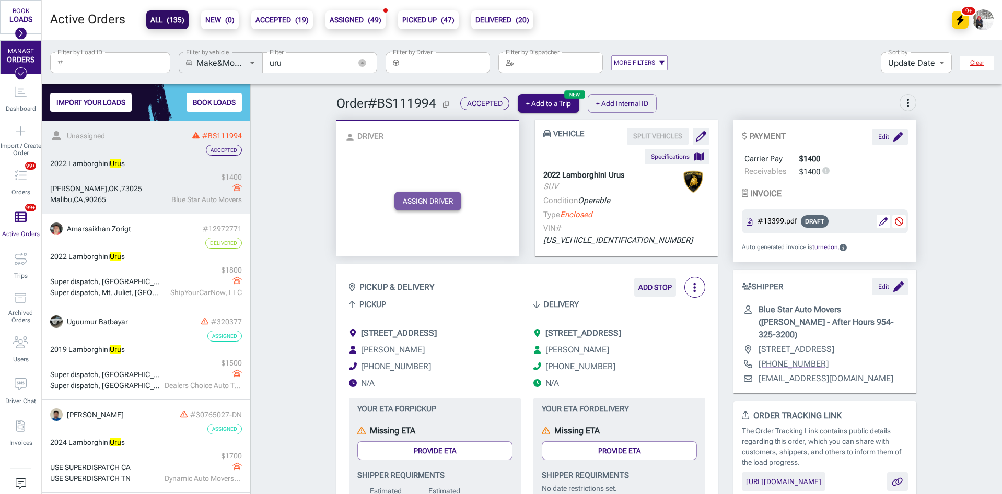
click at [441, 192] on button "ASSIGN DRIVER" at bounding box center [428, 201] width 67 height 19
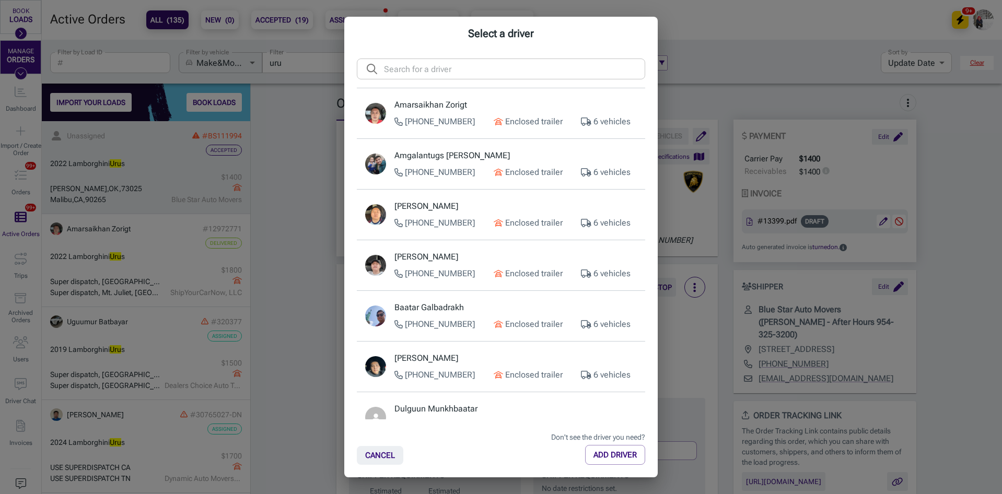
click at [477, 70] on input "text" at bounding box center [514, 69] width 261 height 21
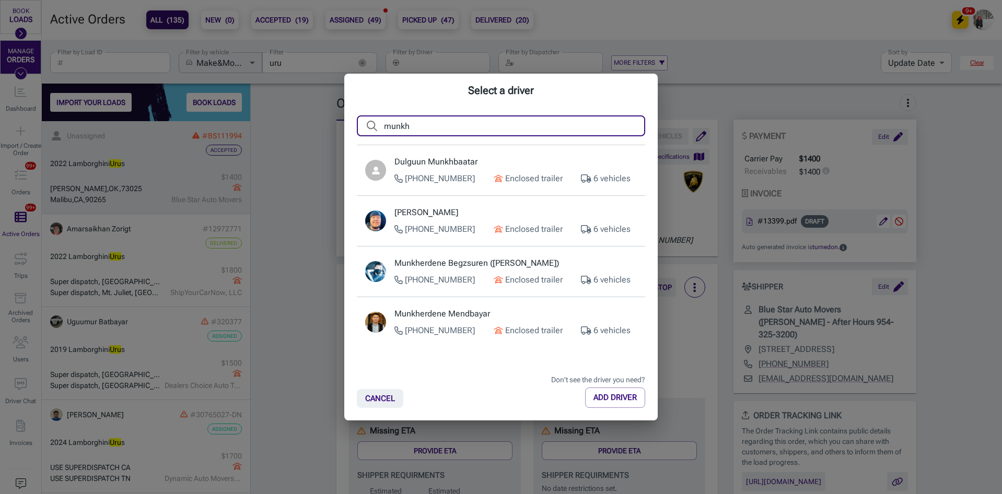
type input "munkh"
click at [479, 317] on p "Munkherdene Mendbayar" at bounding box center [516, 314] width 242 height 13
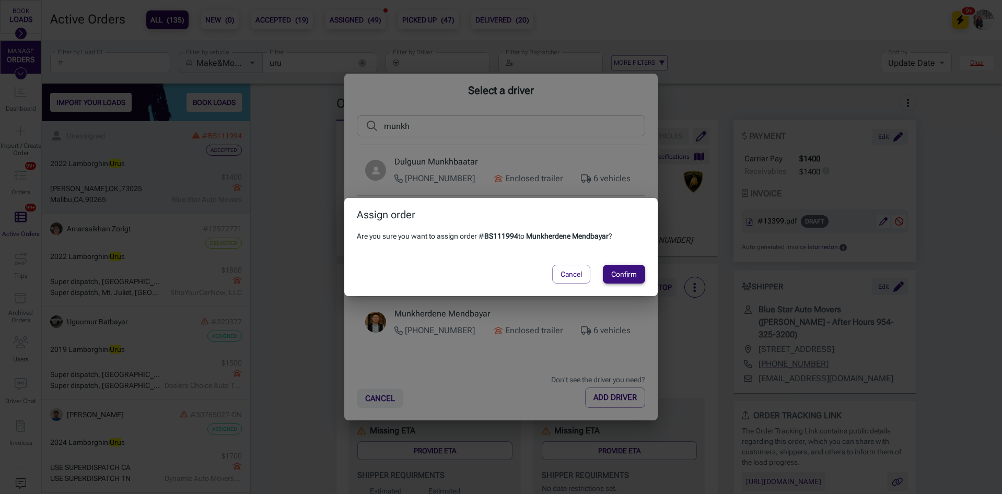
click at [622, 276] on button "Confirm" at bounding box center [624, 274] width 42 height 19
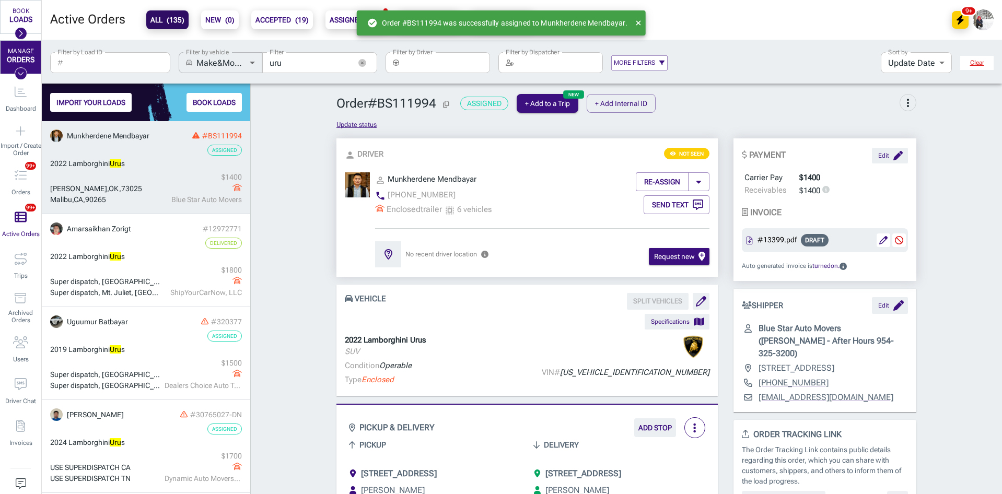
click at [360, 63] on icon "button" at bounding box center [362, 63] width 8 height 8
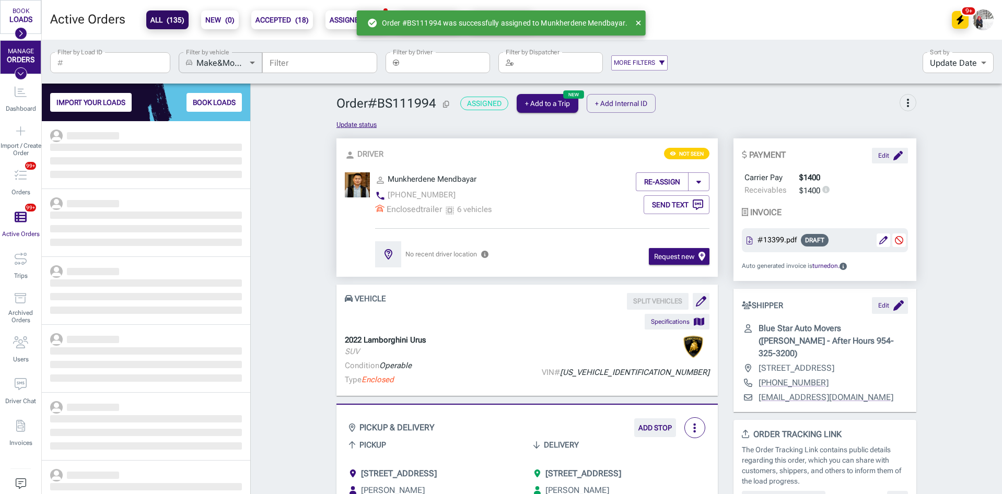
scroll to position [365, 201]
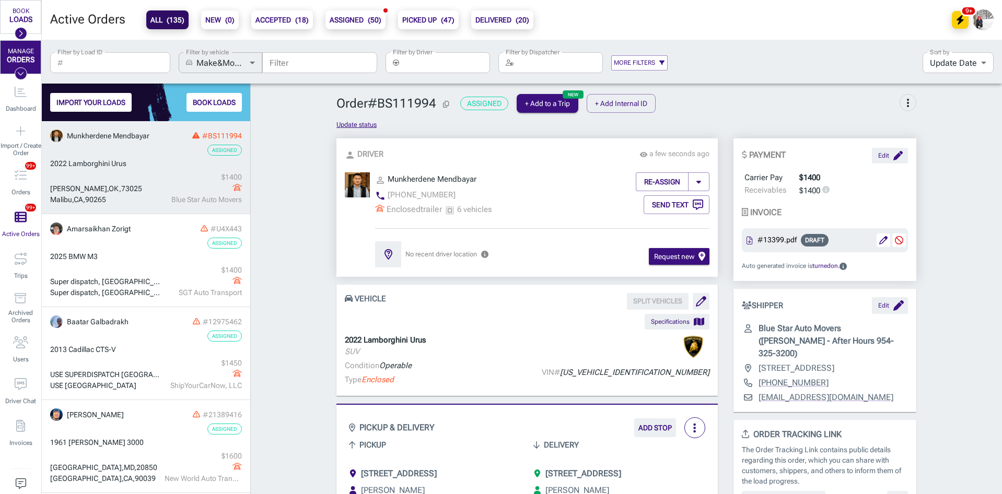
click at [438, 70] on input "Filter by Driver" at bounding box center [446, 62] width 87 height 21
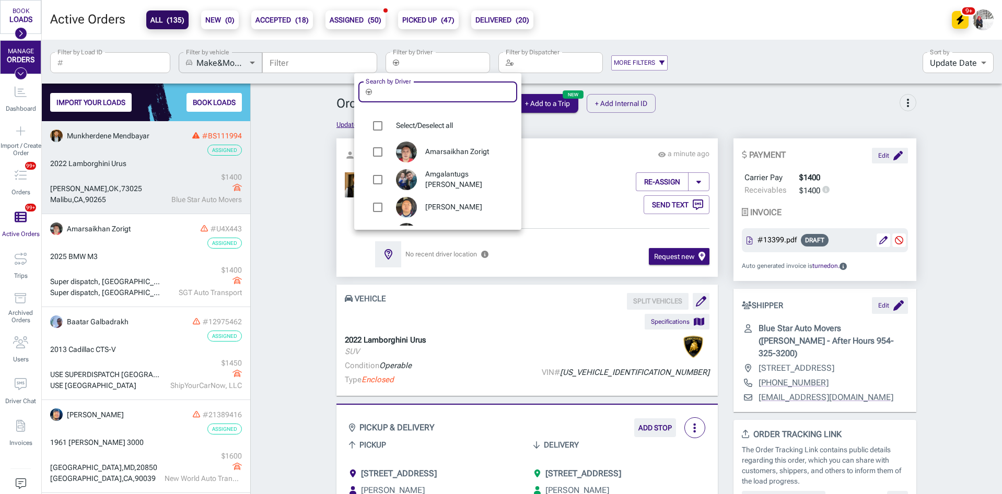
click at [426, 89] on input "Search by Driver" at bounding box center [446, 92] width 141 height 21
type input "munkh"
click at [458, 181] on span "Munkherdene Mendbayar" at bounding box center [467, 181] width 84 height 10
type input "Munkherdene Mendbayar"
checkbox input "true"
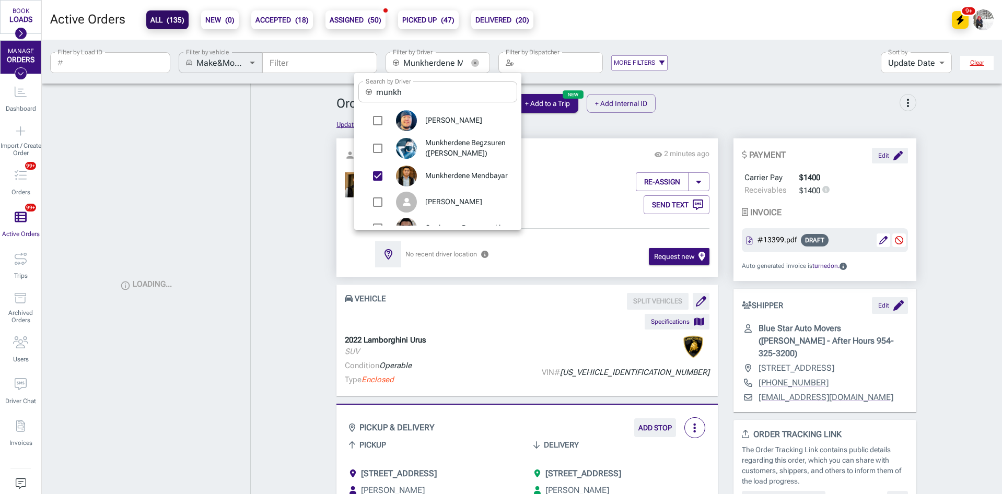
scroll to position [47, 0]
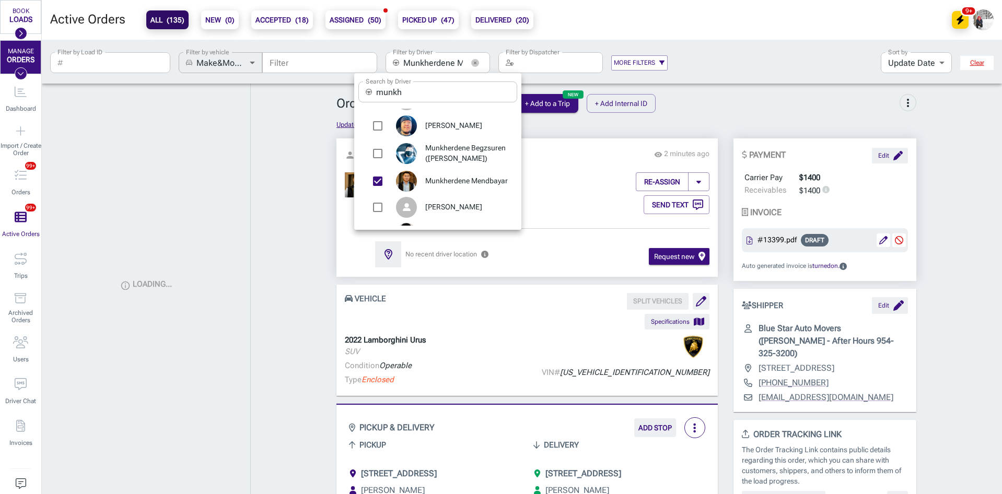
click at [271, 198] on div at bounding box center [501, 247] width 1002 height 494
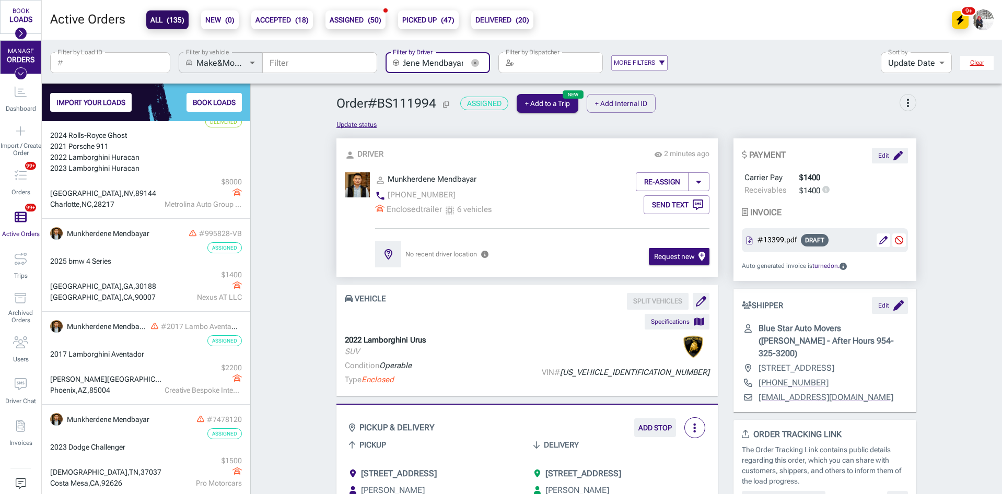
scroll to position [218, 0]
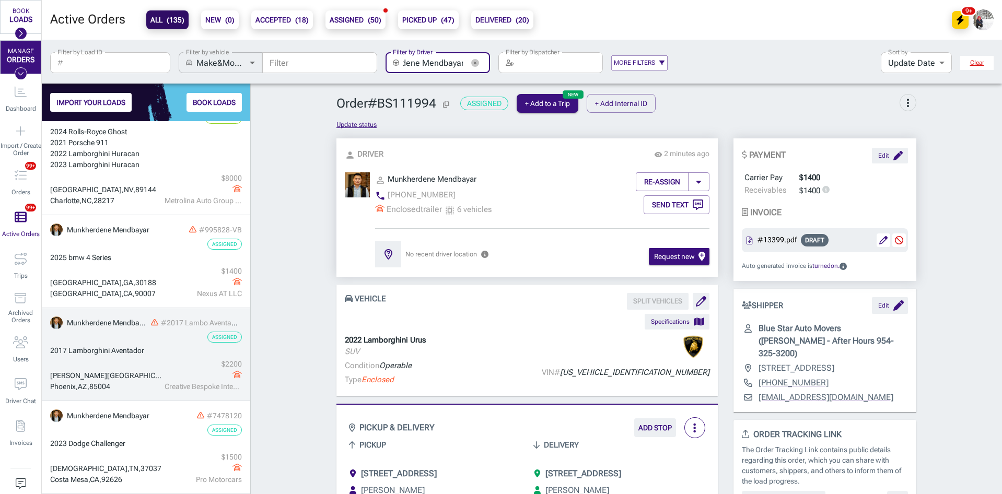
click at [138, 356] on link "Munkherdene Mendbayar #2017 Lambo Aventador Assigned 2017 Lamborghini Aventador…" at bounding box center [146, 354] width 208 height 93
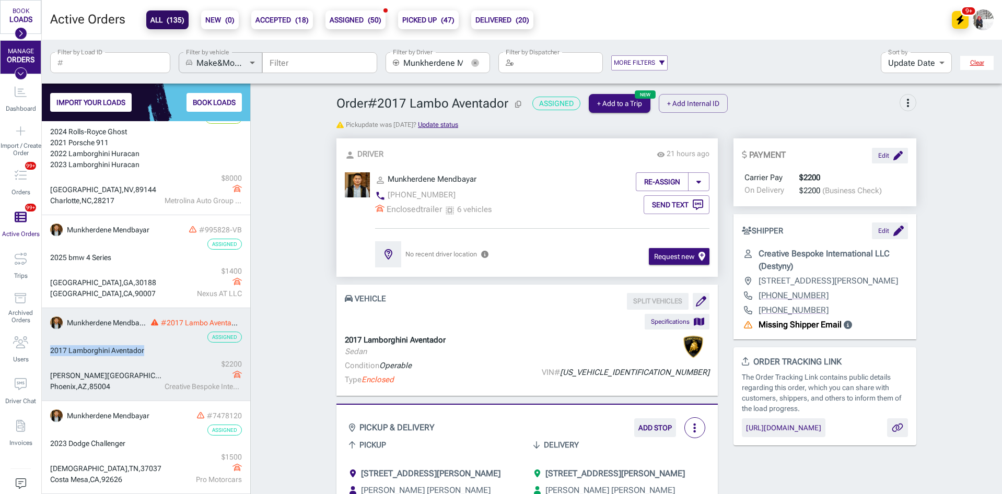
drag, startPoint x: 147, startPoint y: 351, endPoint x: 48, endPoint y: 351, distance: 99.8
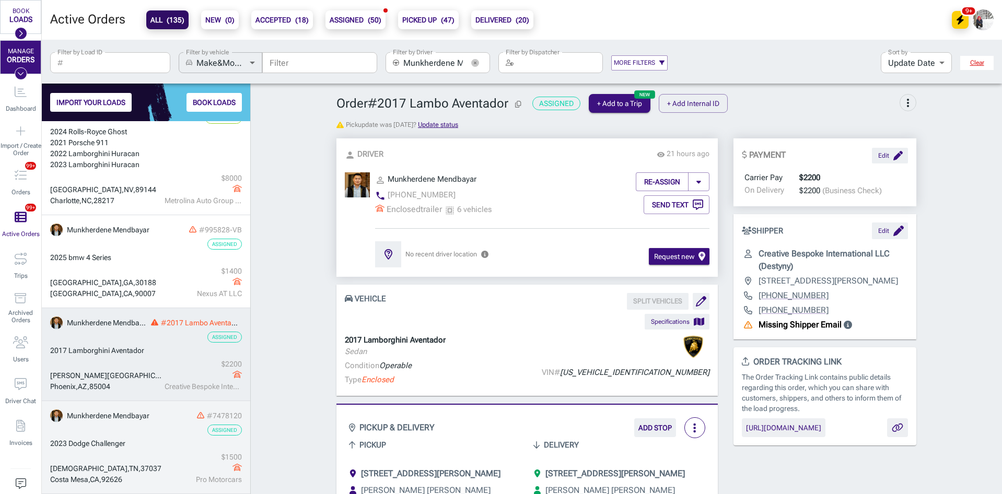
click at [138, 455] on div "Christiana , TN , 37037 Costa Mesa , CA , 92626 $ 1500 Pro Motorcars" at bounding box center [146, 468] width 192 height 33
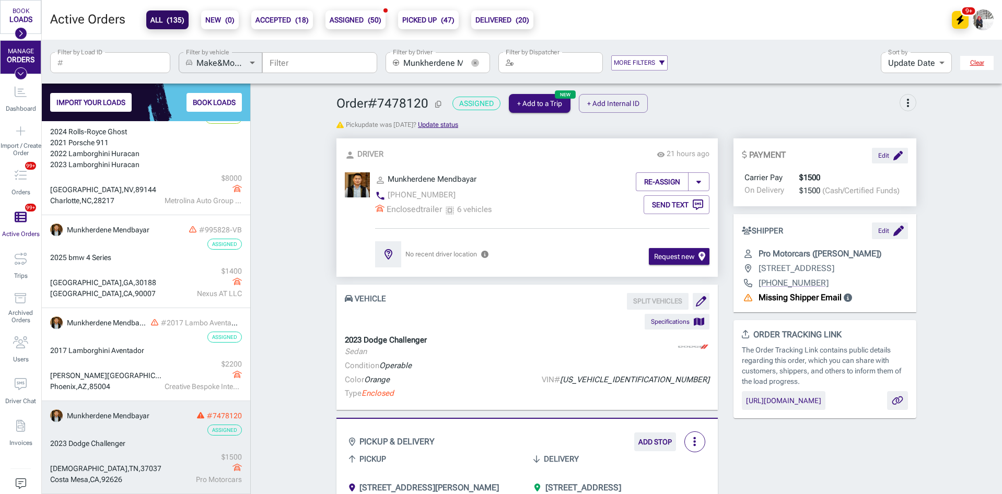
scroll to position [157, 0]
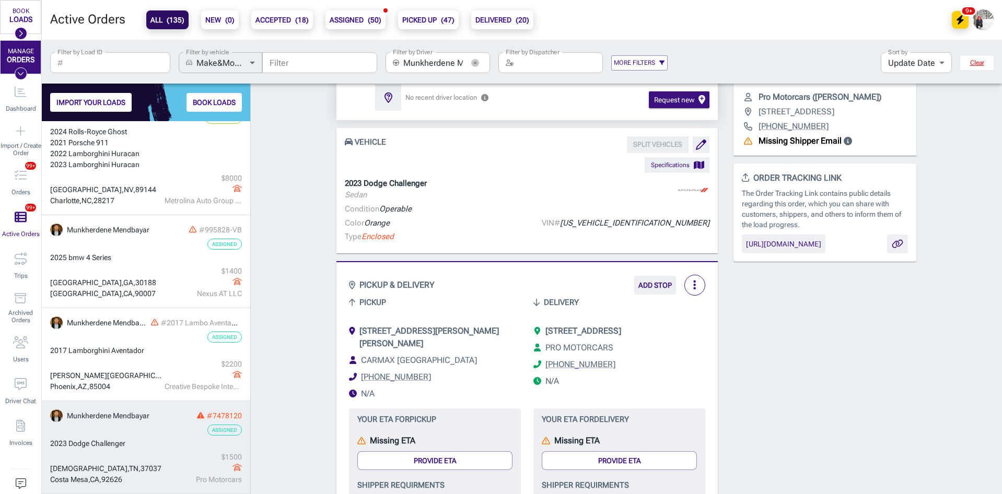
click at [474, 333] on span "[STREET_ADDRESS][PERSON_NAME][PERSON_NAME]" at bounding box center [430, 337] width 140 height 22
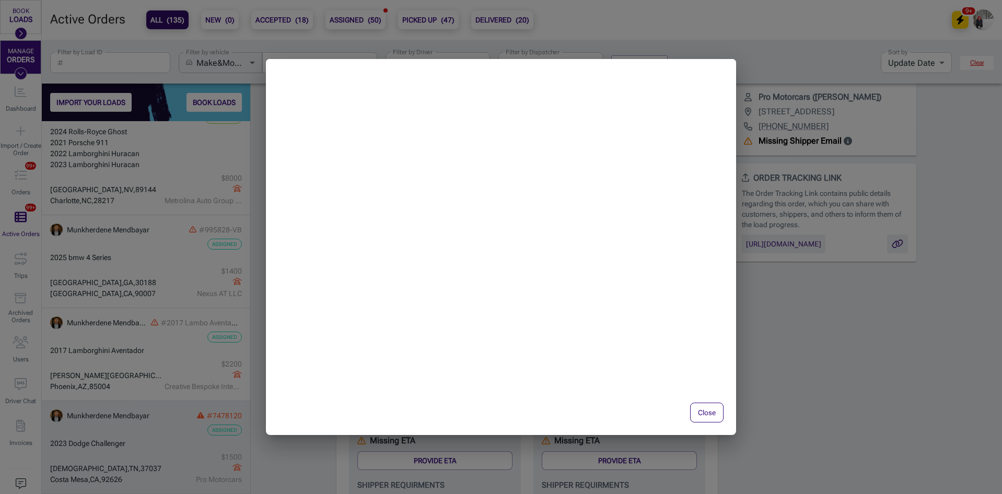
click at [703, 416] on button "Close" at bounding box center [706, 413] width 33 height 20
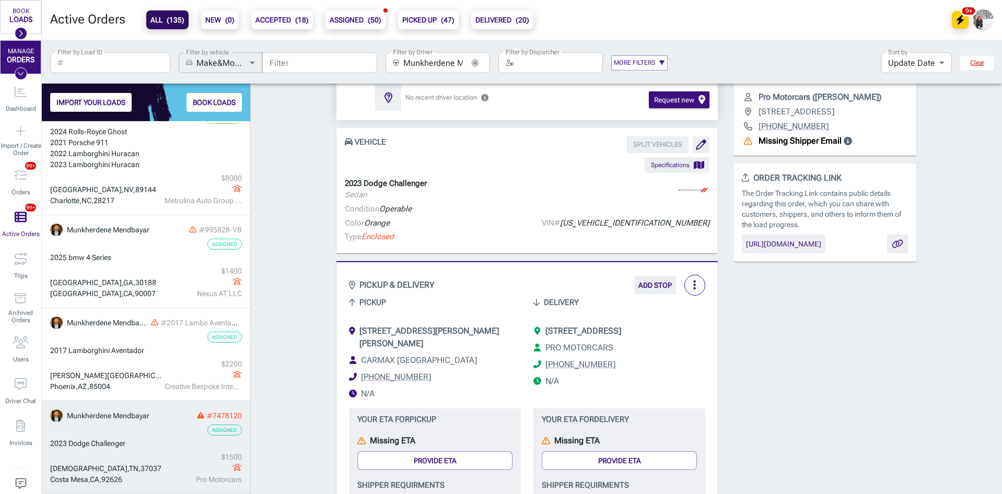
click at [474, 65] on icon "button" at bounding box center [475, 63] width 8 height 8
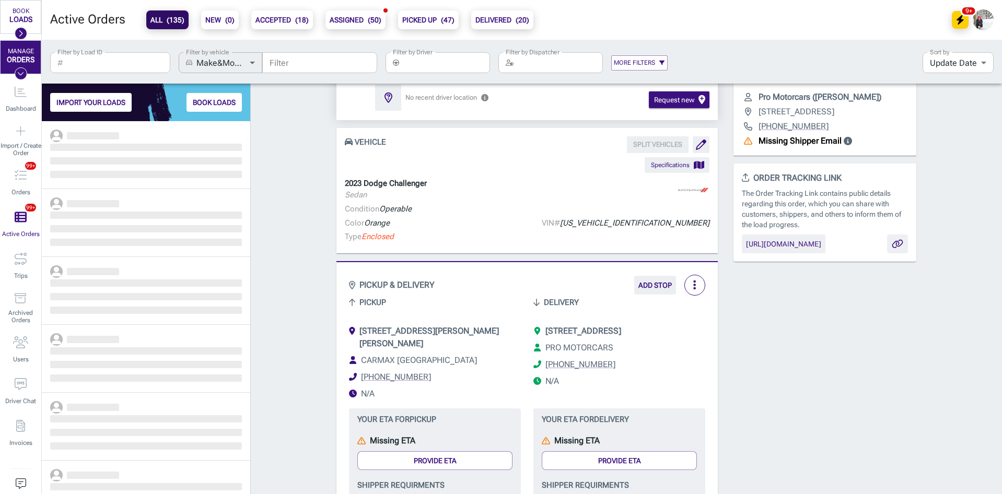
scroll to position [365, 201]
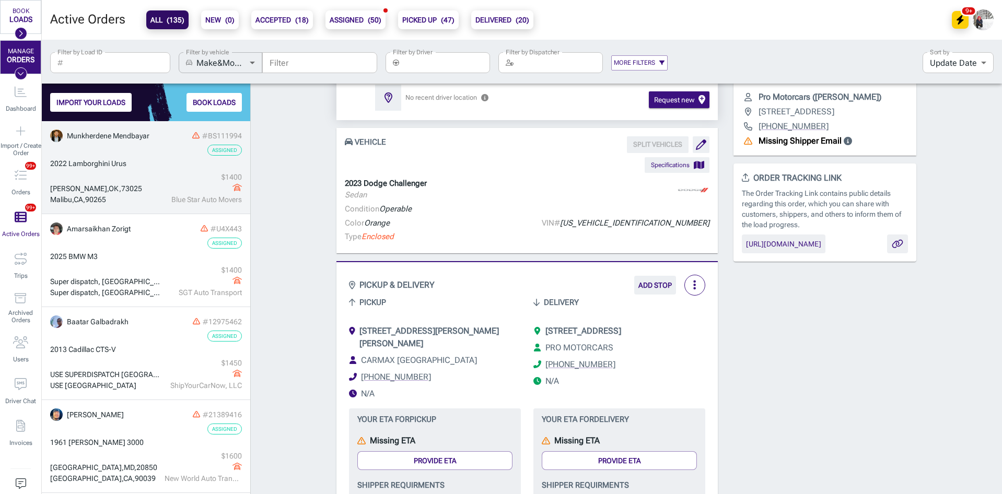
click at [144, 177] on div "Edmond , OK , 73025 Malibu , CA , 90265 $ 1400 Blue Star Auto Movers" at bounding box center [146, 188] width 192 height 33
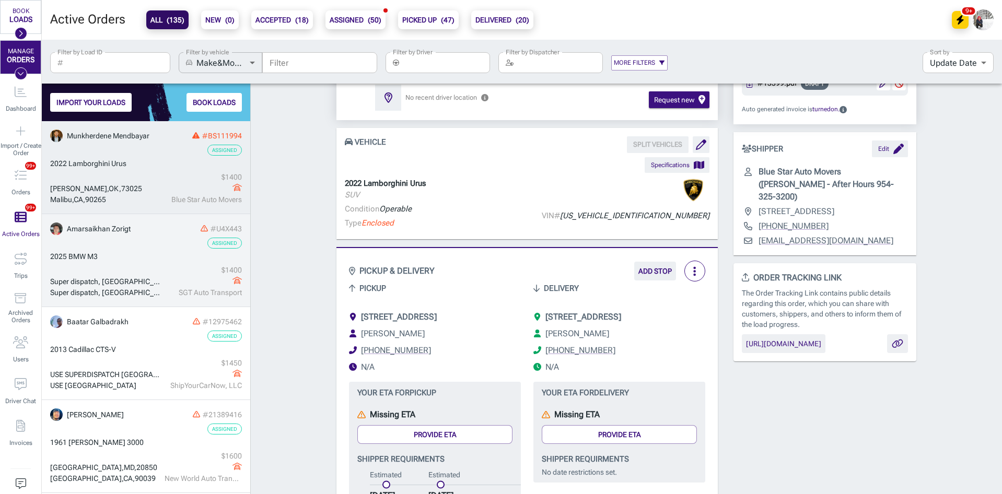
click at [165, 254] on div "2025 BMW M3" at bounding box center [146, 256] width 192 height 11
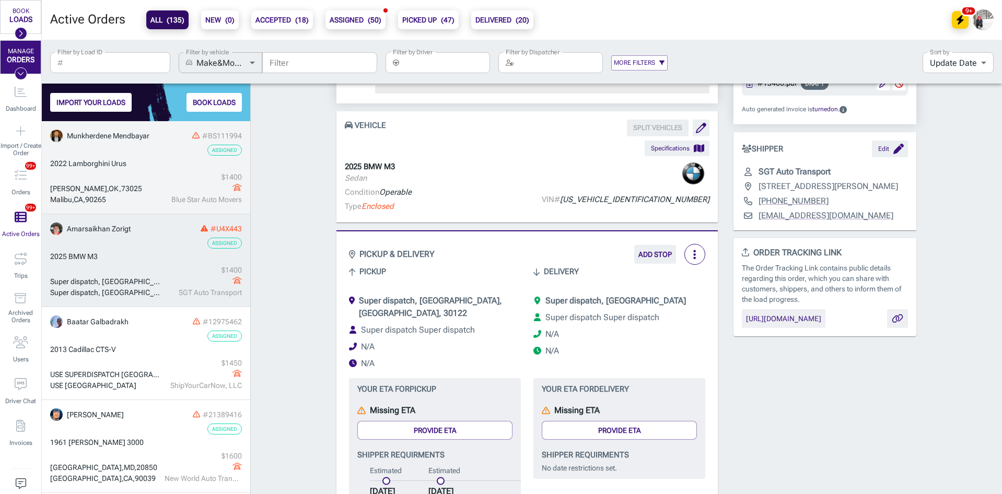
click at [148, 160] on div "2022 Lamborghini Urus" at bounding box center [146, 163] width 192 height 11
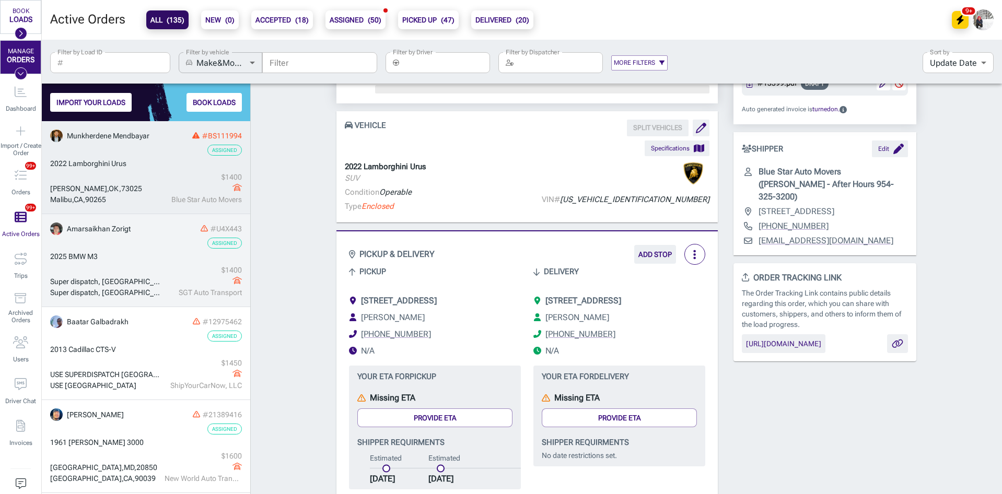
click at [156, 269] on div "Super dispatch, Lithia Springs, GA Super dispatch, San Diego, CA $ 1400 SGT Aut…" at bounding box center [146, 281] width 192 height 33
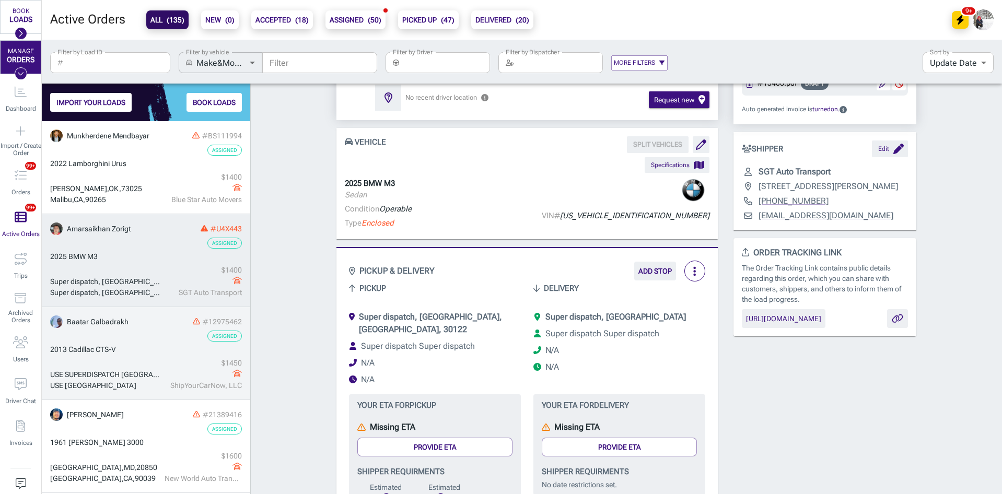
click at [148, 341] on div "Assigned" at bounding box center [146, 336] width 192 height 11
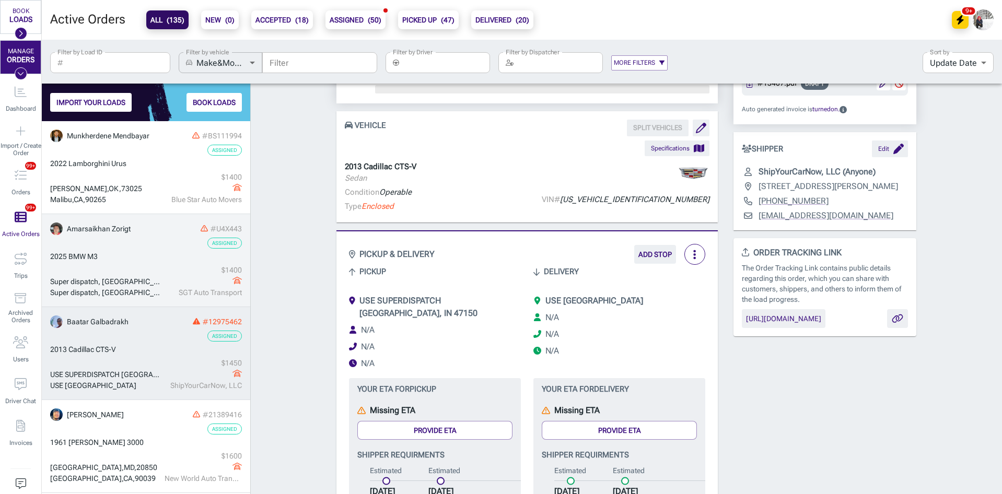
click at [147, 262] on link "Amarsaikhan Zorigt #U4X443 Assigned 2025 BMW M3 Super dispatch, Lithia Springs,…" at bounding box center [146, 260] width 208 height 93
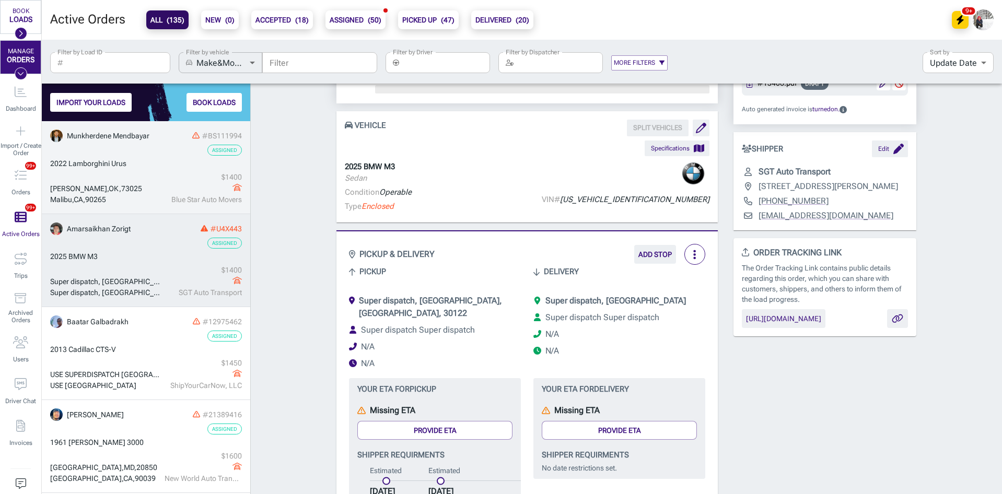
click at [148, 177] on div "Edmond , OK , 73025 Malibu , CA , 90265 $ 1400 Blue Star Auto Movers" at bounding box center [146, 188] width 192 height 33
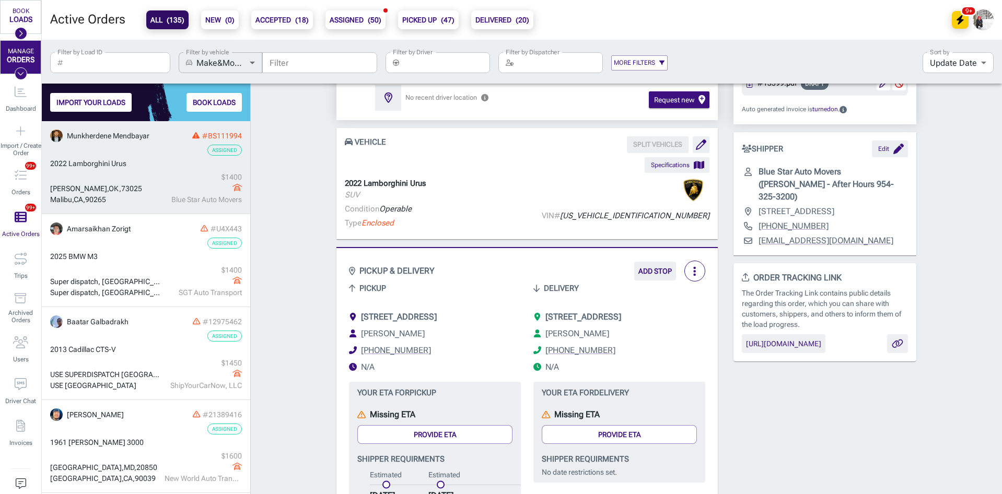
click at [430, 61] on input "Filter by Driver" at bounding box center [446, 62] width 87 height 21
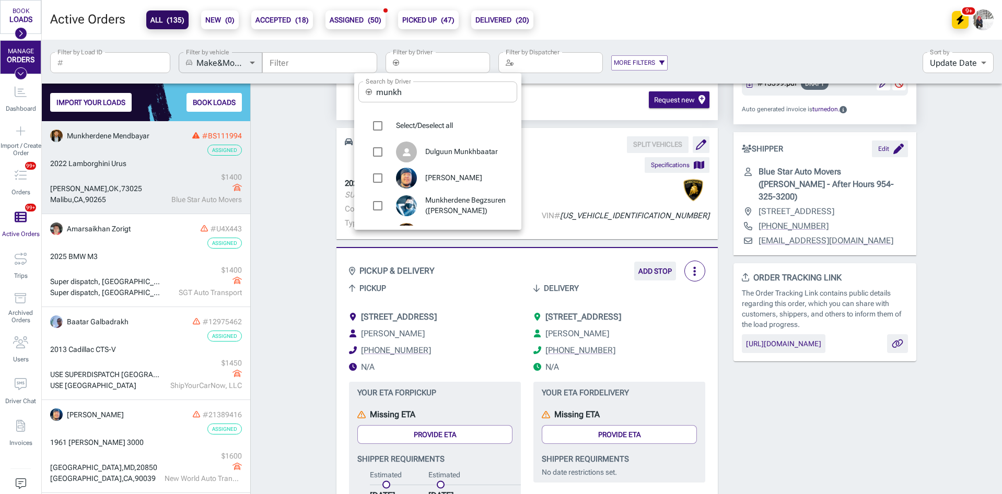
click at [416, 90] on input "munkh" at bounding box center [446, 92] width 141 height 21
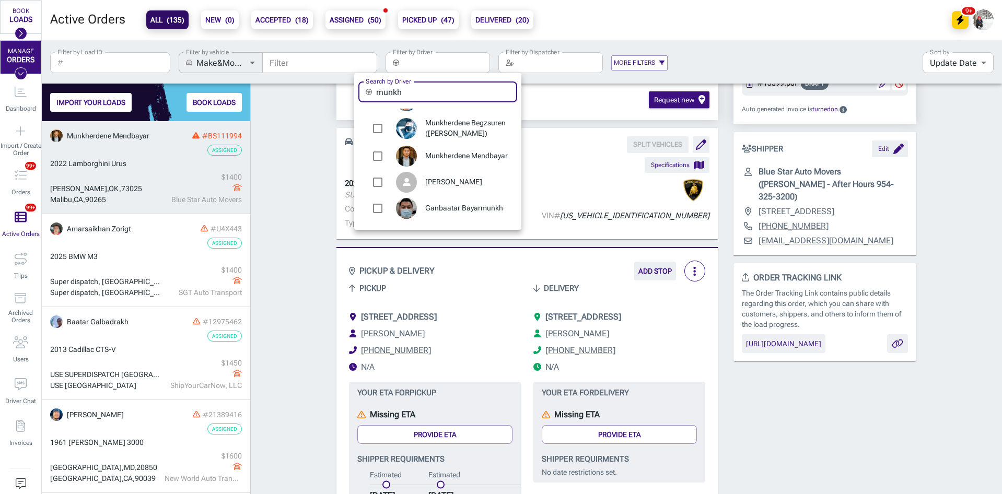
scroll to position [87, 0]
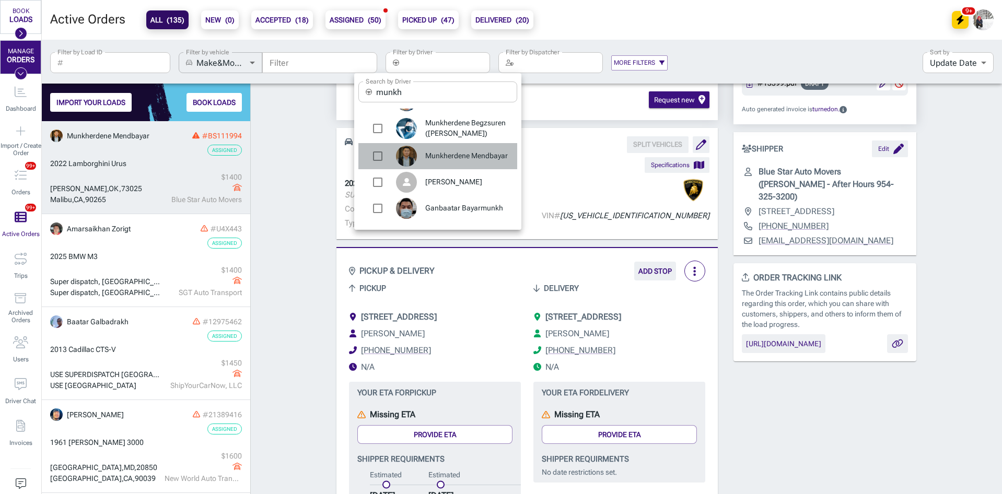
click at [442, 151] on span "Munkherdene Mendbayar" at bounding box center [467, 156] width 84 height 10
type input "Munkherdene Mendbayar"
checkbox input "true"
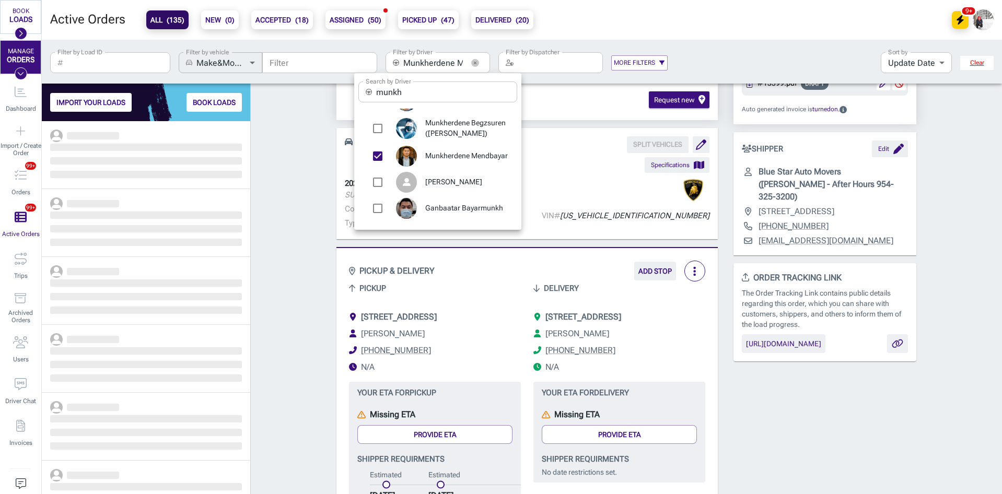
click at [297, 196] on div at bounding box center [501, 247] width 1002 height 494
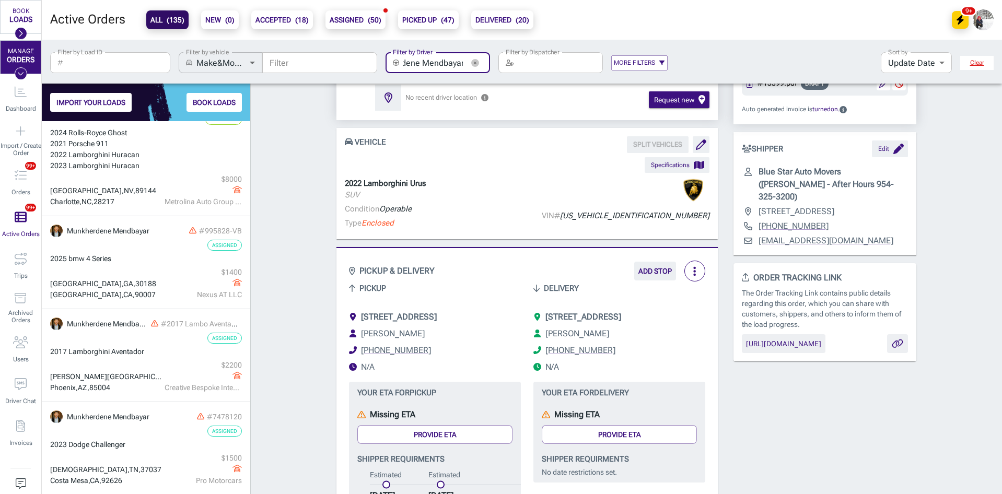
scroll to position [218, 0]
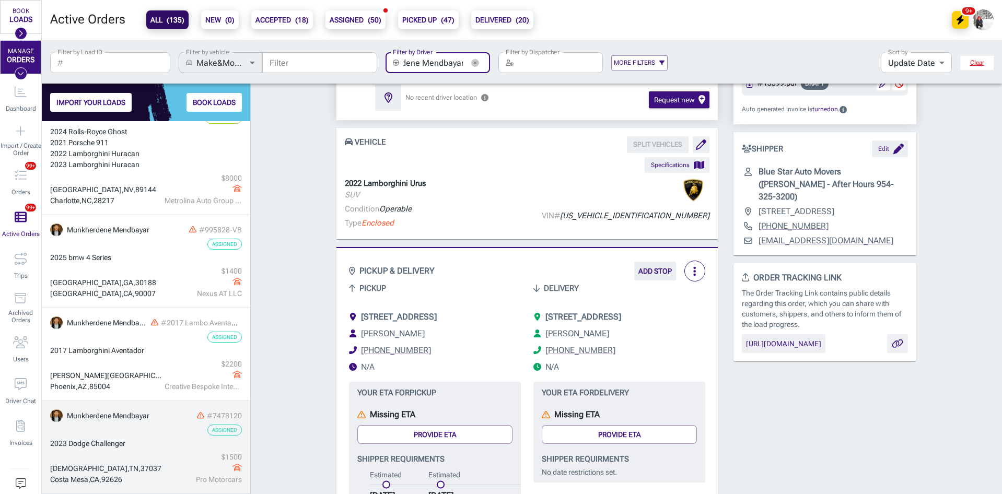
click at [152, 456] on div "Christiana , TN , 37037 Costa Mesa , CA , 92626 $ 1500 Pro Motorcars" at bounding box center [146, 468] width 192 height 33
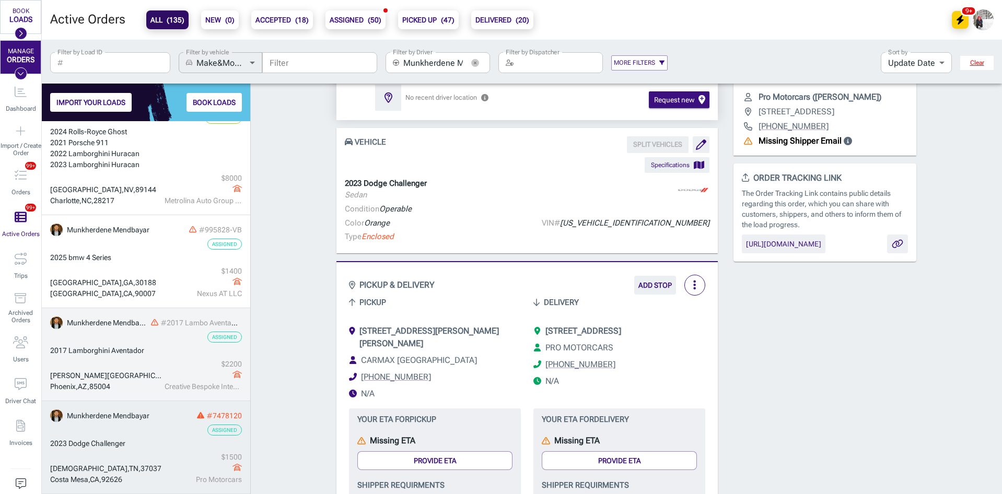
click at [153, 383] on div "Phoenix , AZ , 85004" at bounding box center [106, 386] width 112 height 11
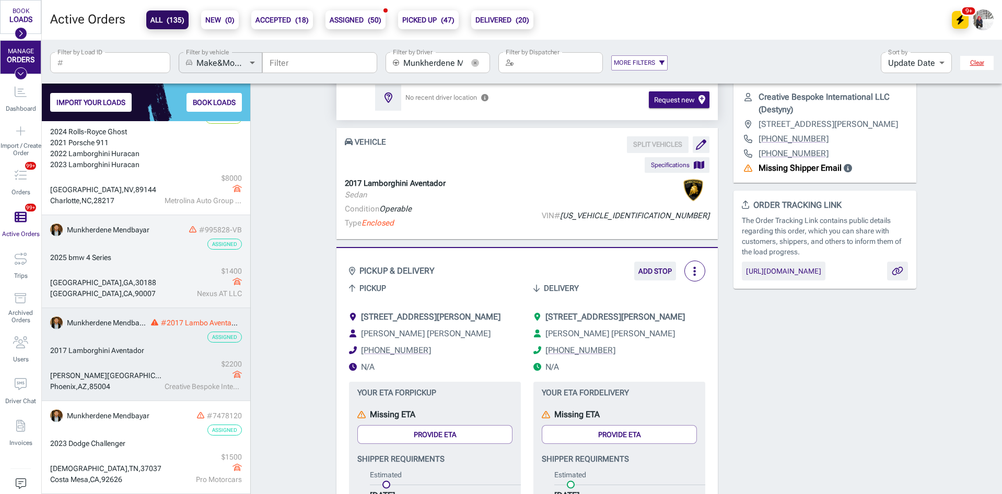
click at [133, 259] on div "2025 bmw 4 Series" at bounding box center [146, 257] width 192 height 11
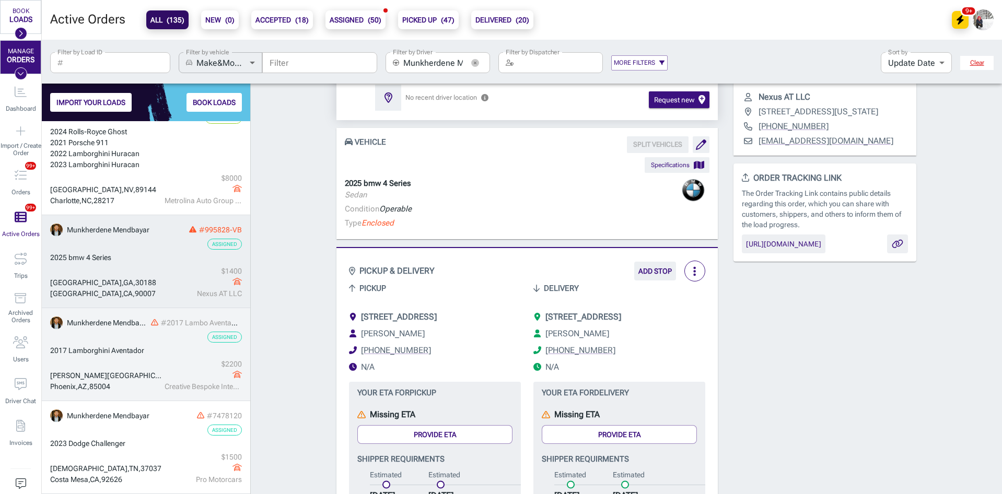
click at [135, 372] on div "Johns Island , SC , 29455" at bounding box center [106, 375] width 112 height 11
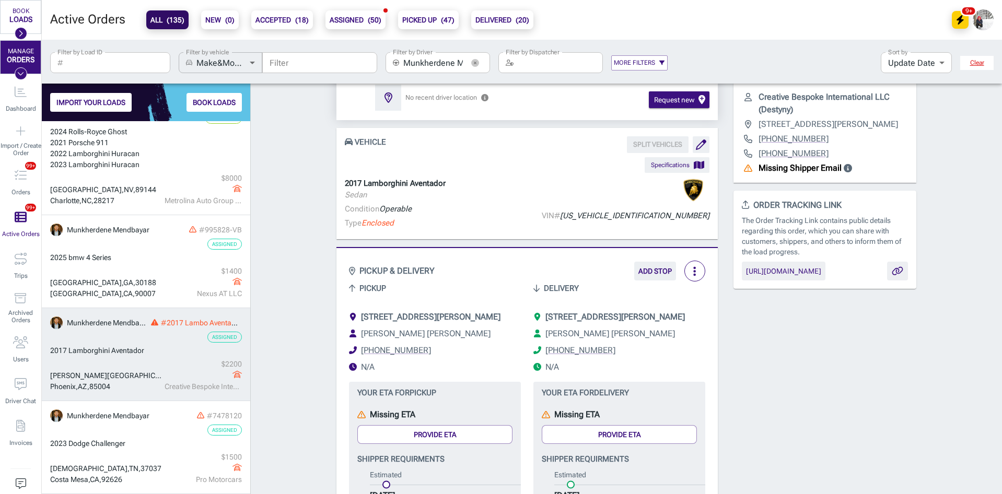
click at [630, 318] on span "[STREET_ADDRESS][PERSON_NAME]" at bounding box center [616, 317] width 140 height 10
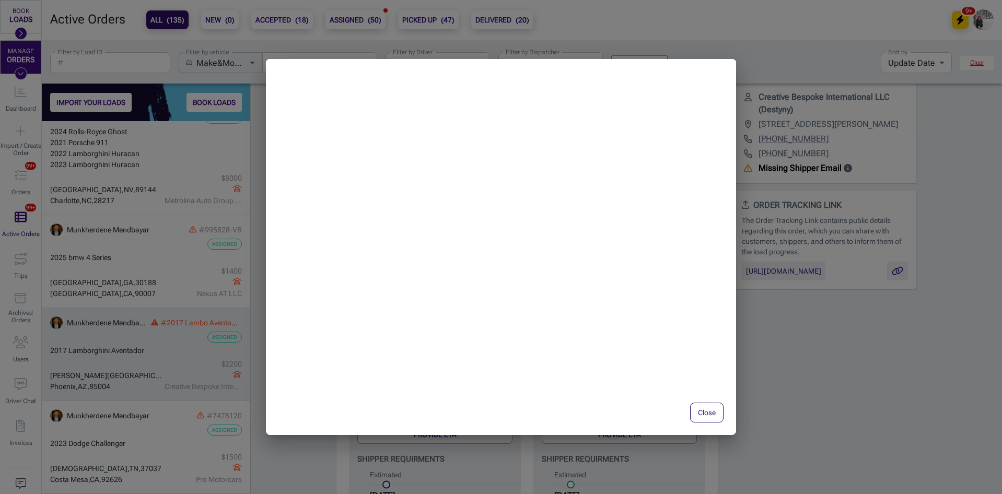
click at [707, 415] on button "Close" at bounding box center [706, 413] width 33 height 20
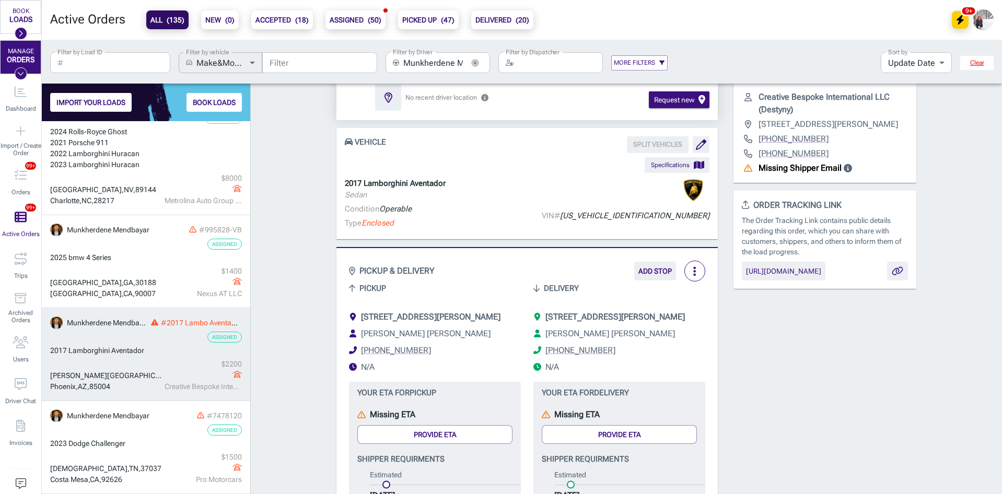
click at [473, 60] on icon "button" at bounding box center [475, 63] width 8 height 8
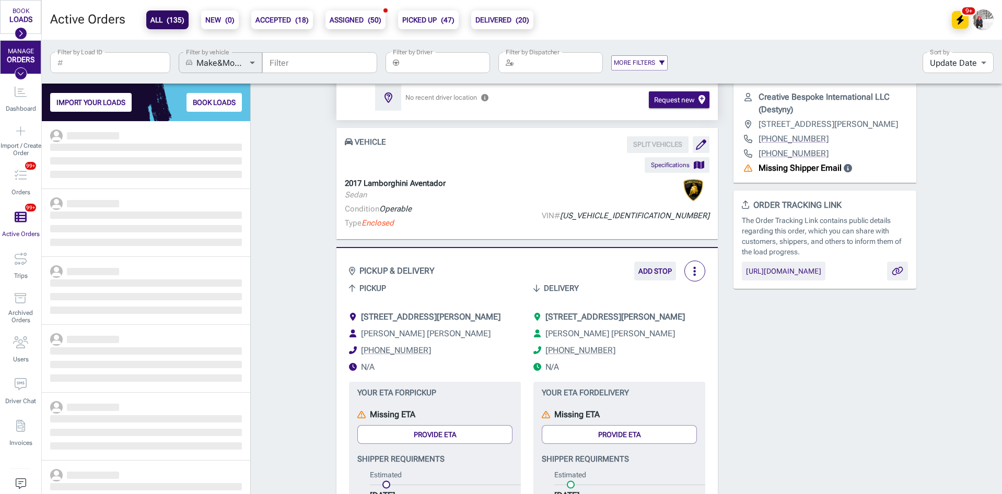
scroll to position [365, 201]
click at [435, 60] on input "Filter by Driver" at bounding box center [446, 62] width 87 height 21
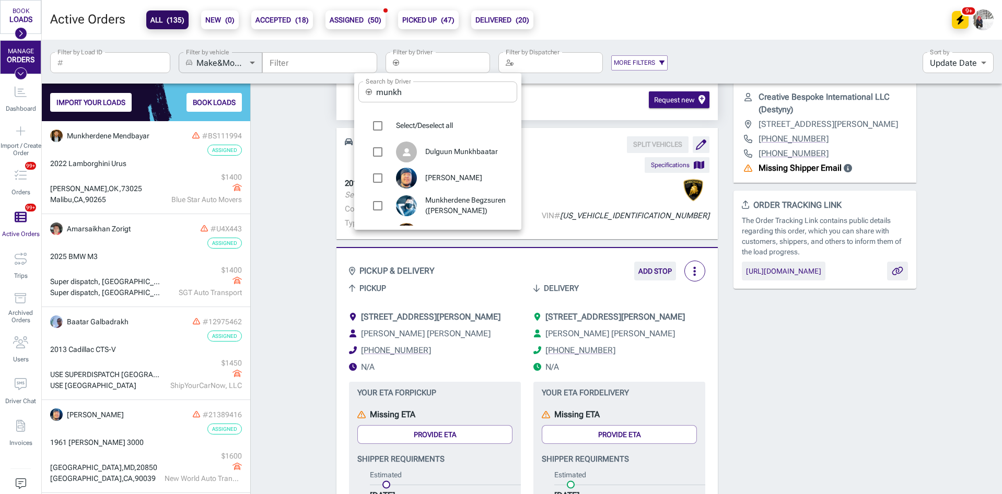
click at [423, 88] on input "munkh" at bounding box center [446, 92] width 141 height 21
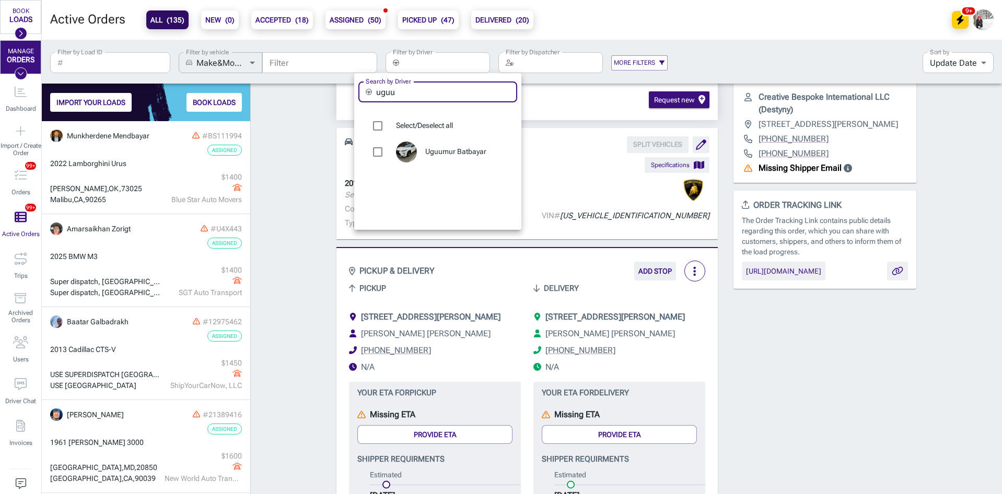
type input "uguu"
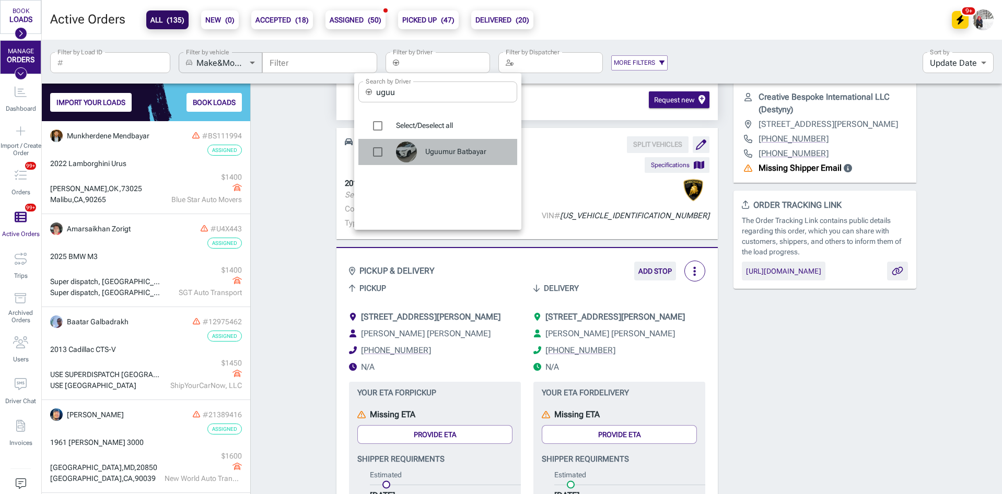
click at [471, 147] on span "Uguumur Batbayar" at bounding box center [467, 152] width 84 height 10
type input "Uguumur Batbayar"
checkbox input "true"
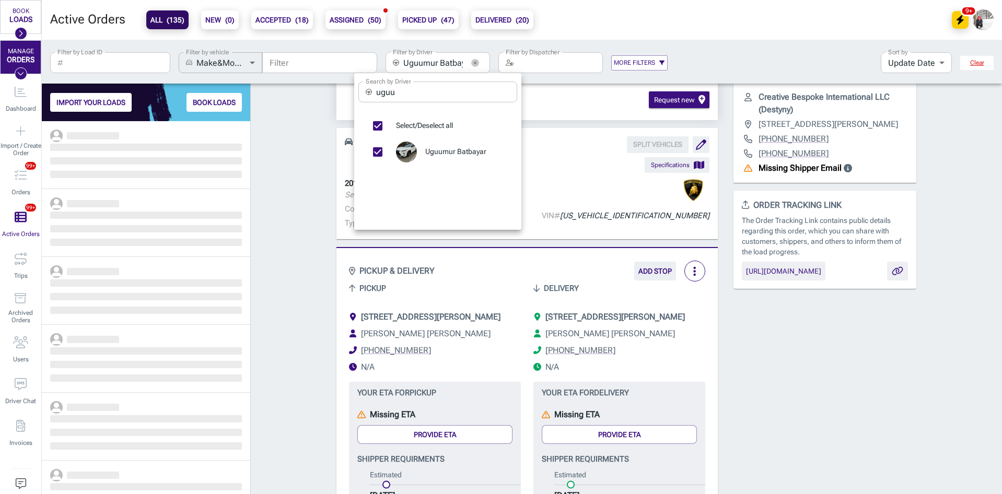
scroll to position [365, 201]
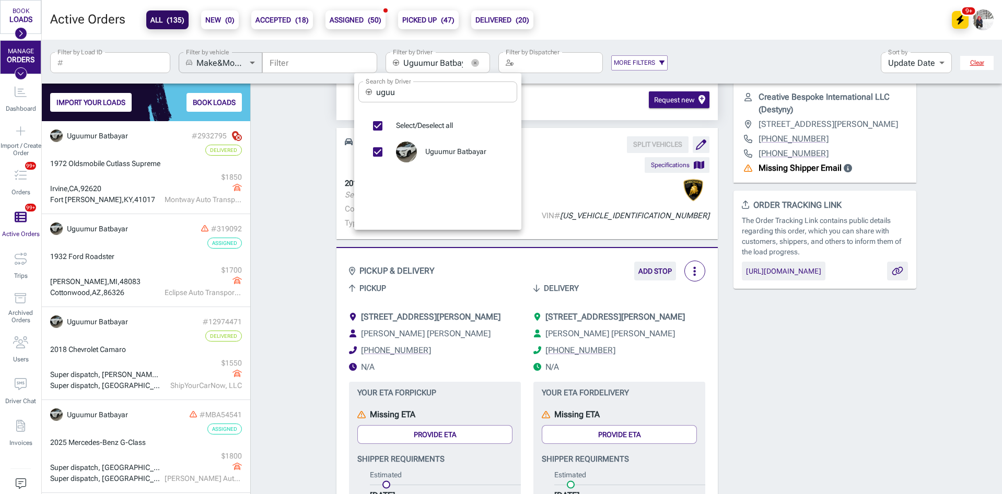
click at [279, 142] on div at bounding box center [501, 247] width 1002 height 494
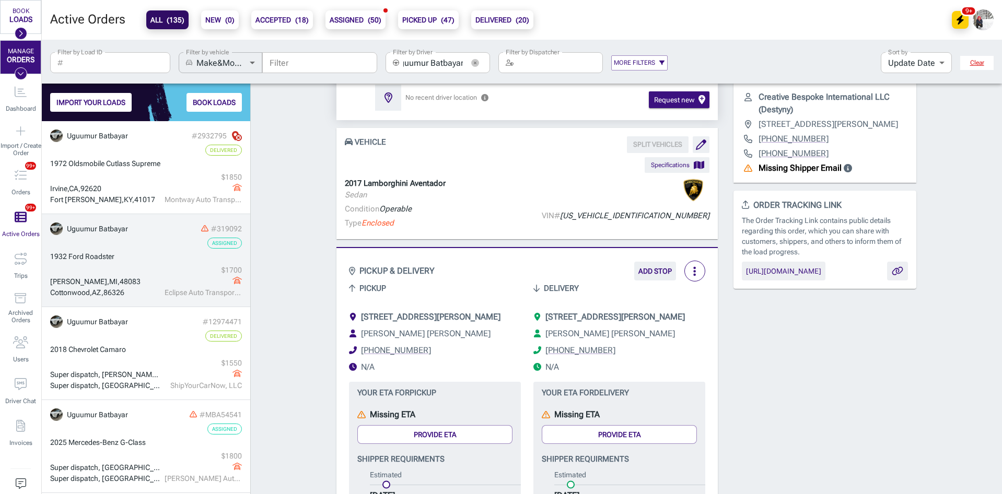
scroll to position [0, 0]
click at [114, 260] on div "1932 Ford Roadster" at bounding box center [146, 256] width 192 height 11
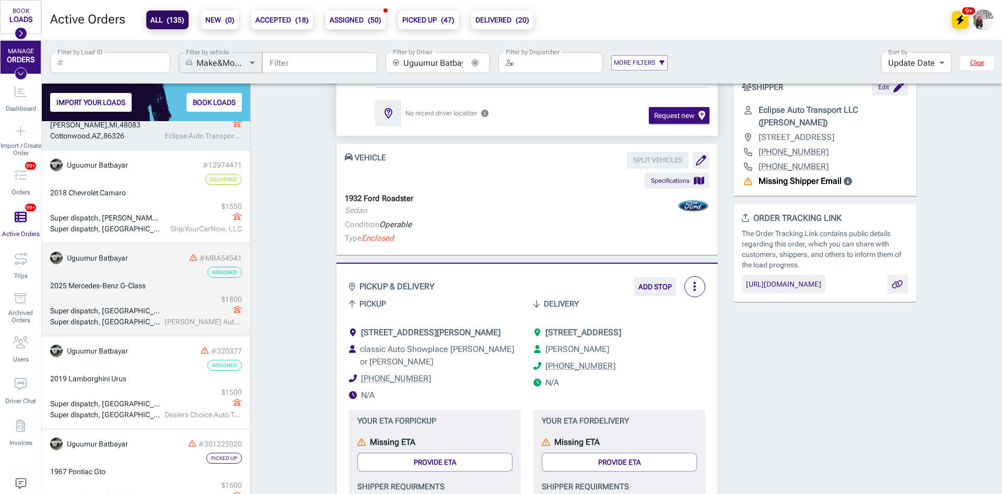
click at [138, 274] on div "Assigned" at bounding box center [146, 272] width 192 height 11
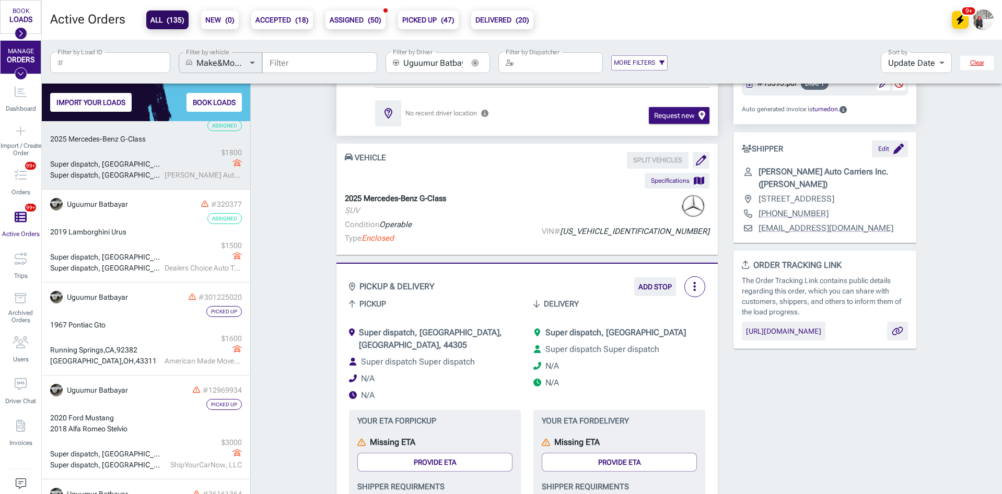
scroll to position [366, 0]
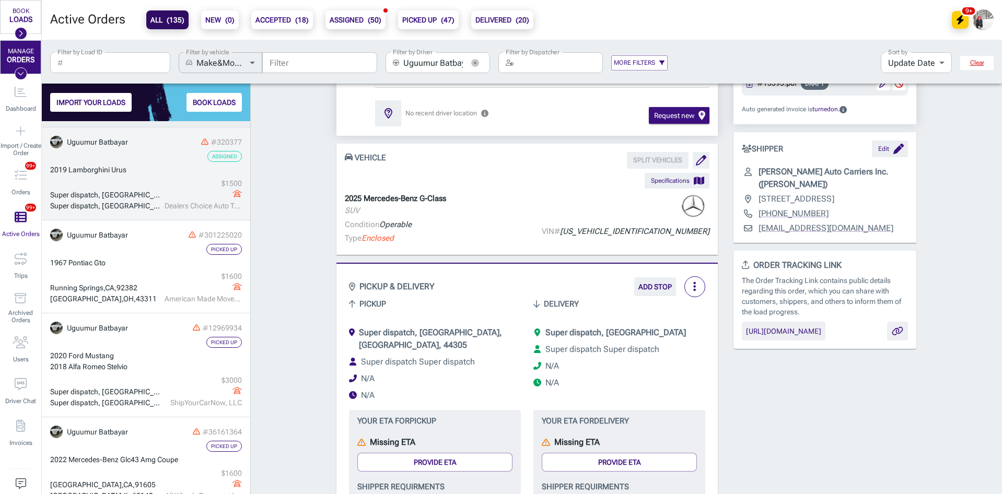
click at [153, 175] on div "2019 Lamborghini Urus" at bounding box center [146, 170] width 192 height 11
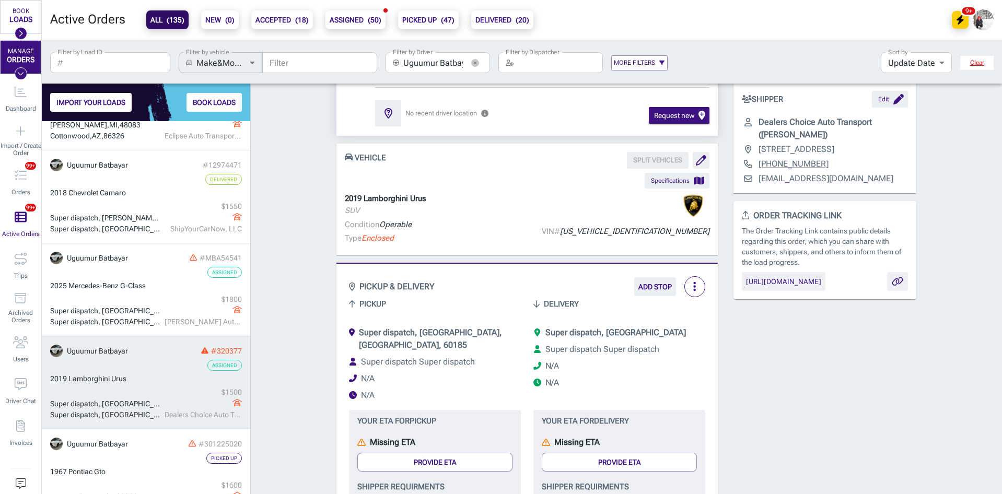
scroll to position [121, 0]
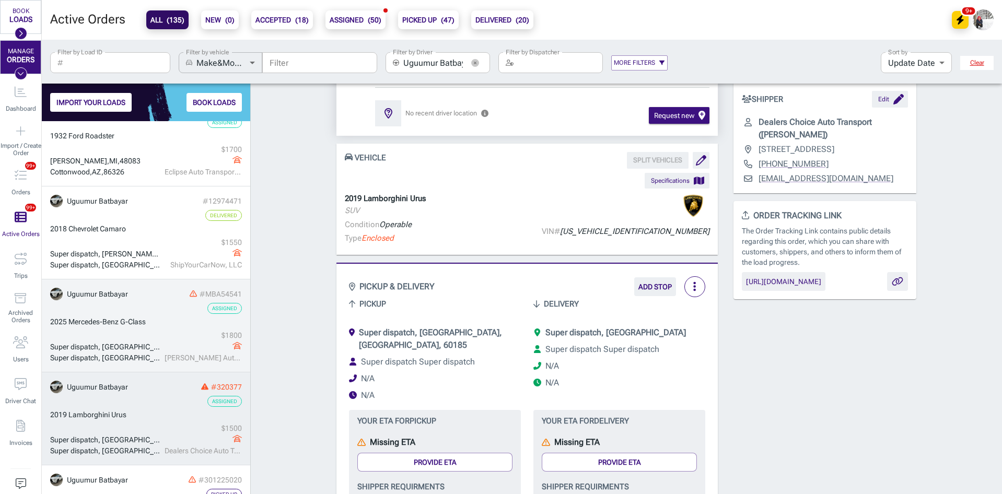
click at [160, 325] on div "2025 Mercedes-Benz G-Class" at bounding box center [146, 322] width 192 height 11
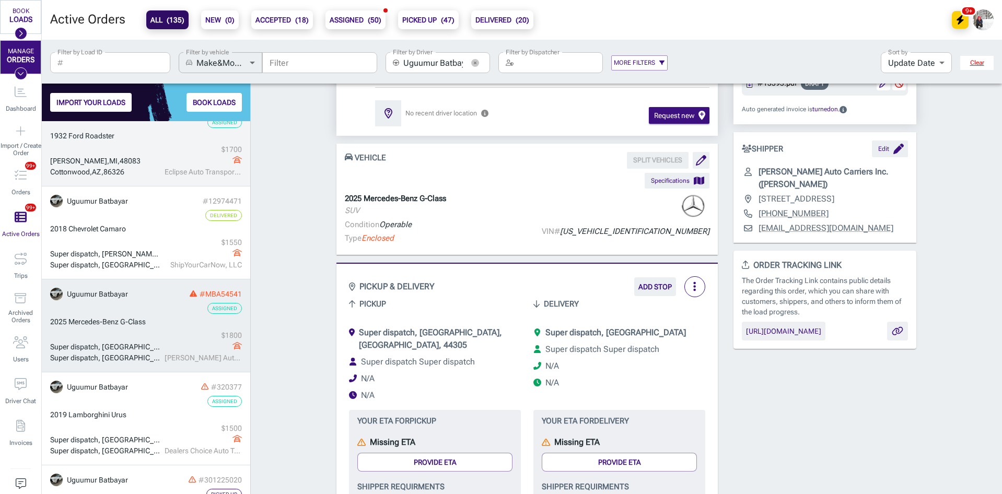
click at [129, 124] on div "Assigned" at bounding box center [146, 122] width 192 height 11
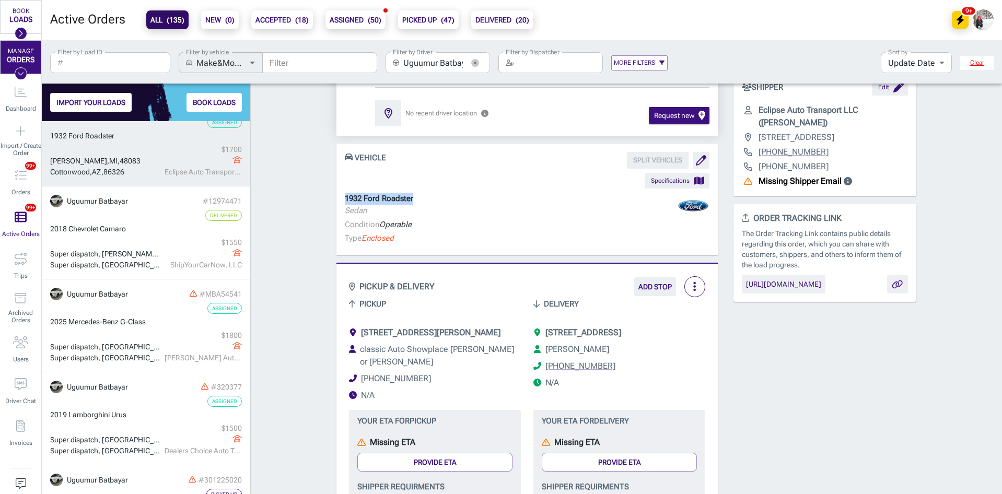
drag, startPoint x: 419, startPoint y: 201, endPoint x: 333, endPoint y: 199, distance: 86.2
click at [337, 199] on div "1932 Ford Roadster Sedan Condition Operable Type Enclosed" at bounding box center [527, 220] width 381 height 54
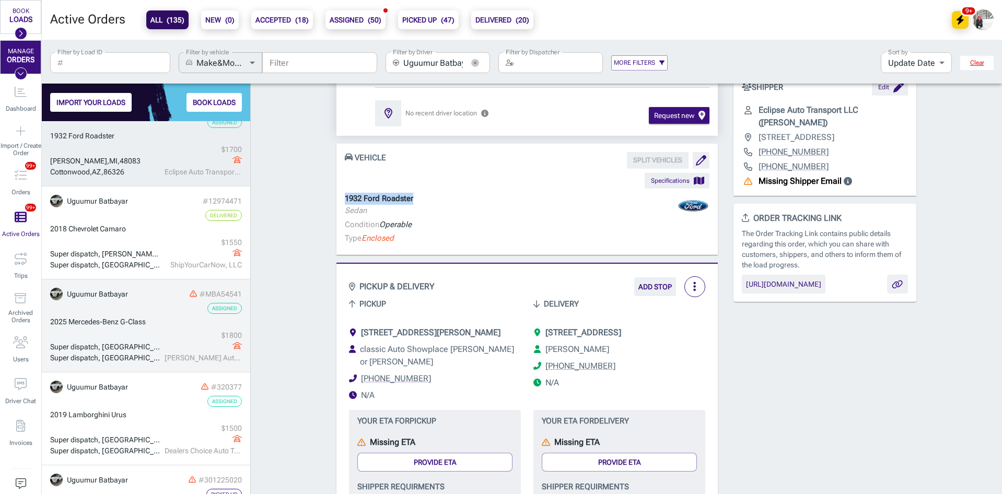
click at [155, 326] on div "2025 Mercedes-Benz G-Class" at bounding box center [146, 322] width 192 height 11
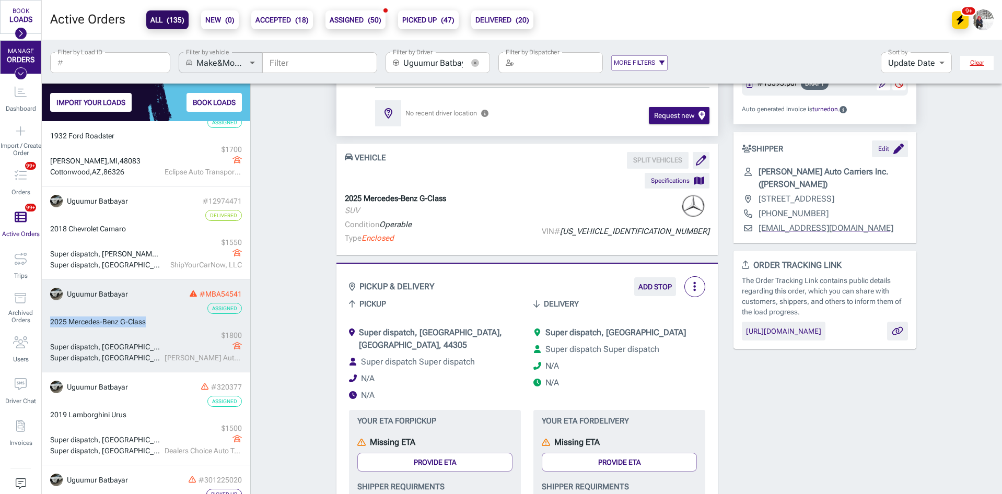
drag, startPoint x: 149, startPoint y: 322, endPoint x: 49, endPoint y: 321, distance: 100.3
click at [254, 329] on div "Order # MBA54541 Assigned + Add to a Trip + Add Internal ID more_vert Update st…" at bounding box center [626, 500] width 751 height 1131
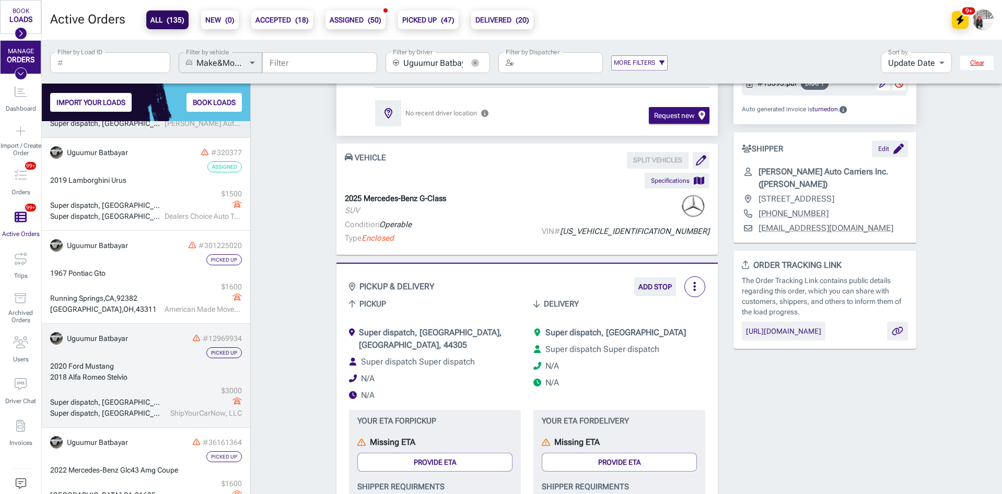
scroll to position [382, 0]
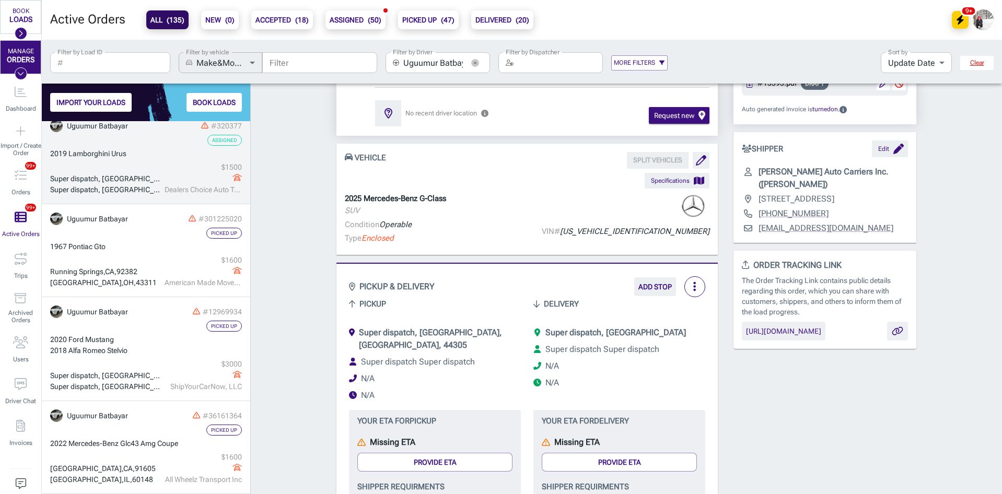
click at [158, 153] on div "2019 Lamborghini Urus" at bounding box center [146, 153] width 192 height 11
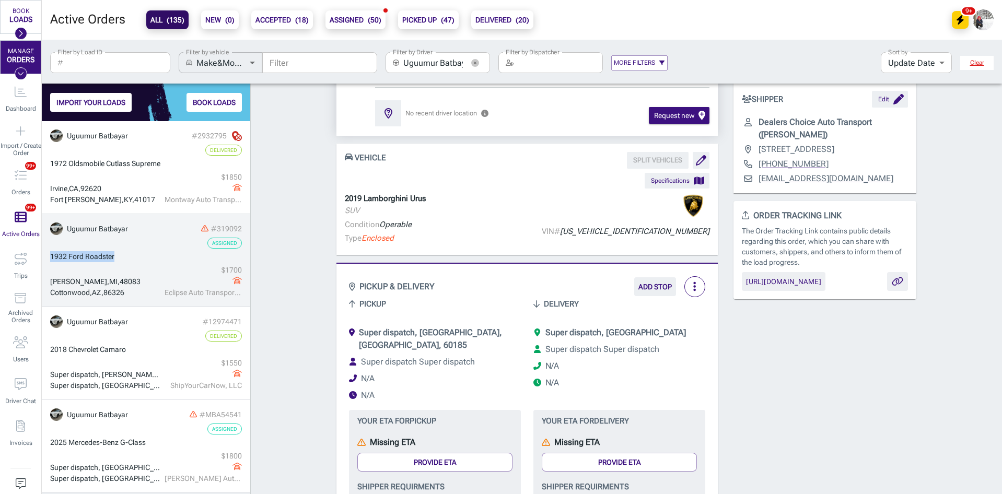
drag, startPoint x: 119, startPoint y: 256, endPoint x: 48, endPoint y: 252, distance: 71.2
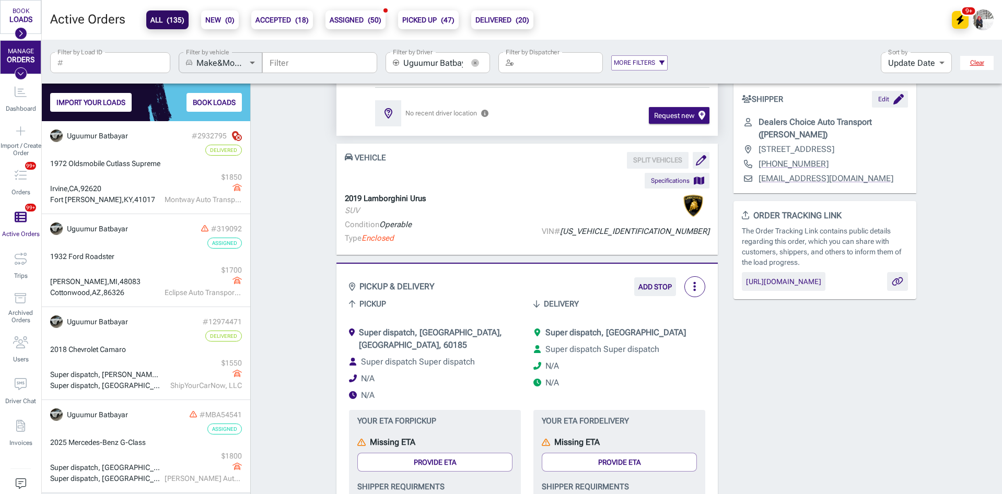
click at [306, 251] on div "Order # 320377 Assigned + Add to a Trip + Add Internal ID more_vert Update stat…" at bounding box center [626, 503] width 751 height 1137
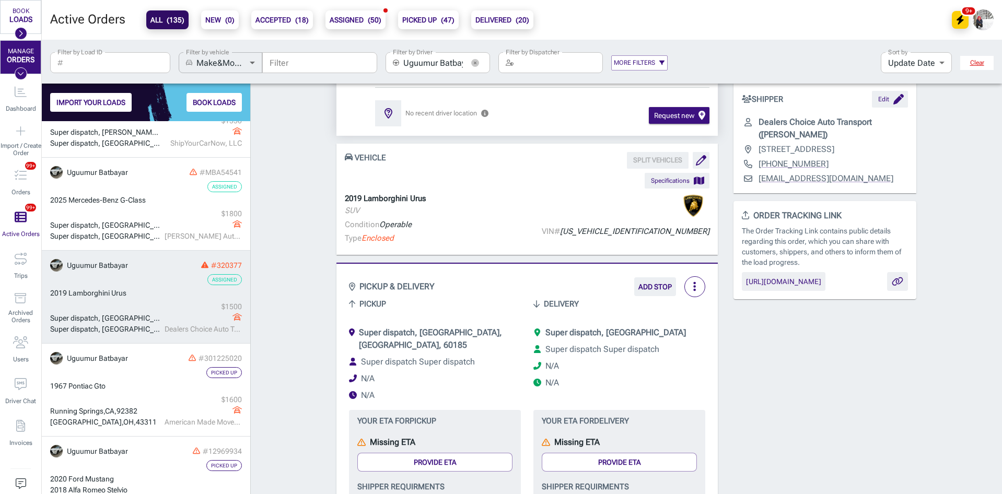
scroll to position [382, 0]
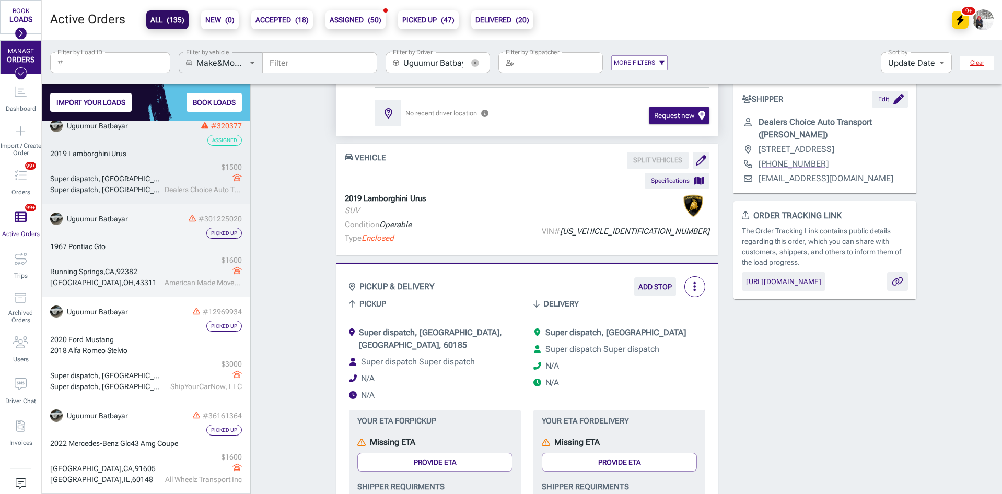
click at [169, 260] on div "$ 1600" at bounding box center [203, 260] width 77 height 11
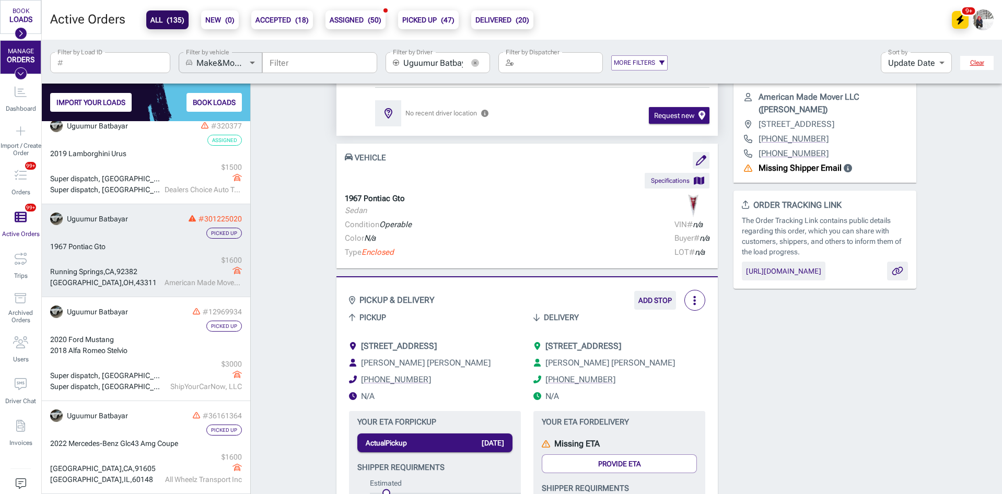
click at [621, 351] on span "[STREET_ADDRESS]" at bounding box center [584, 346] width 76 height 10
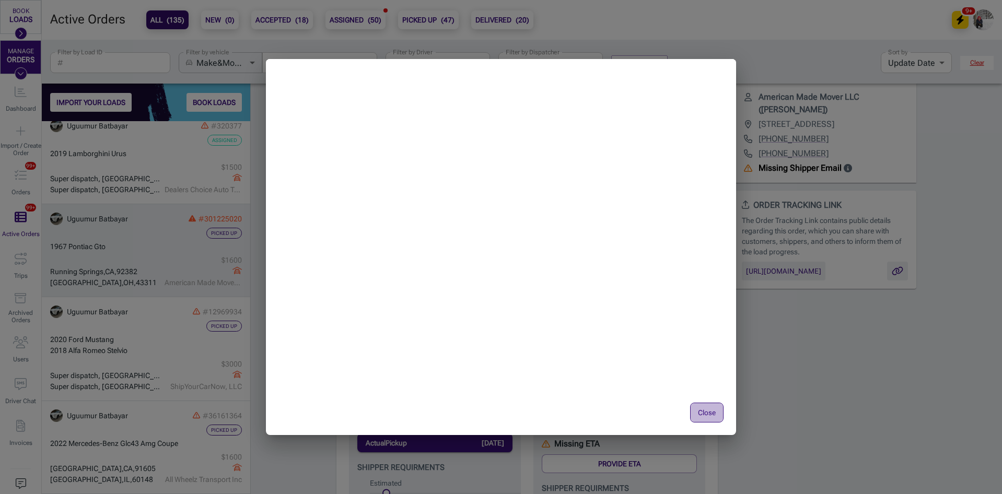
click at [701, 412] on button "Close" at bounding box center [706, 413] width 33 height 20
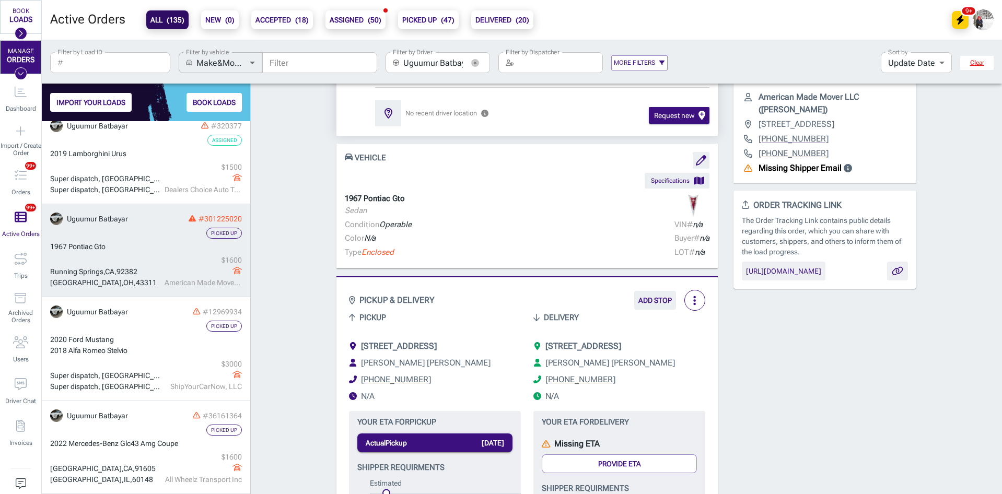
click at [475, 64] on icon "button" at bounding box center [475, 63] width 8 height 8
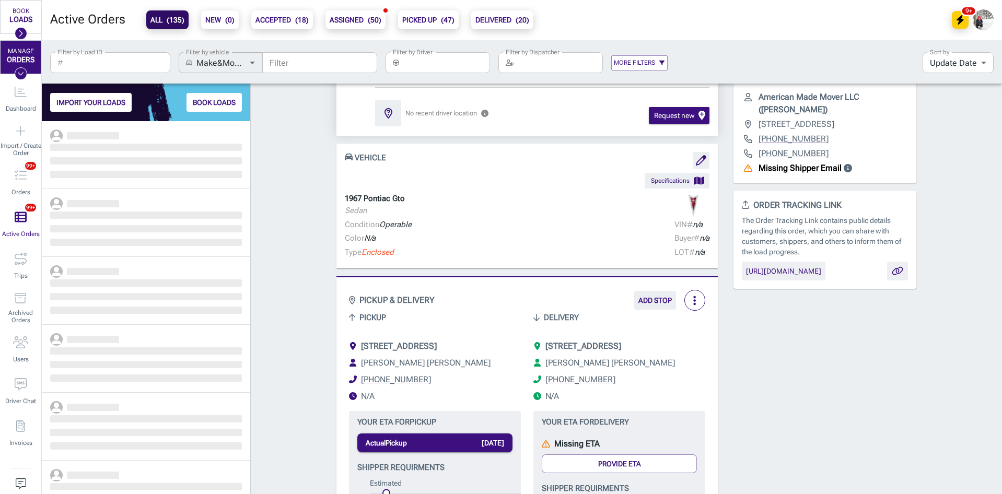
scroll to position [365, 201]
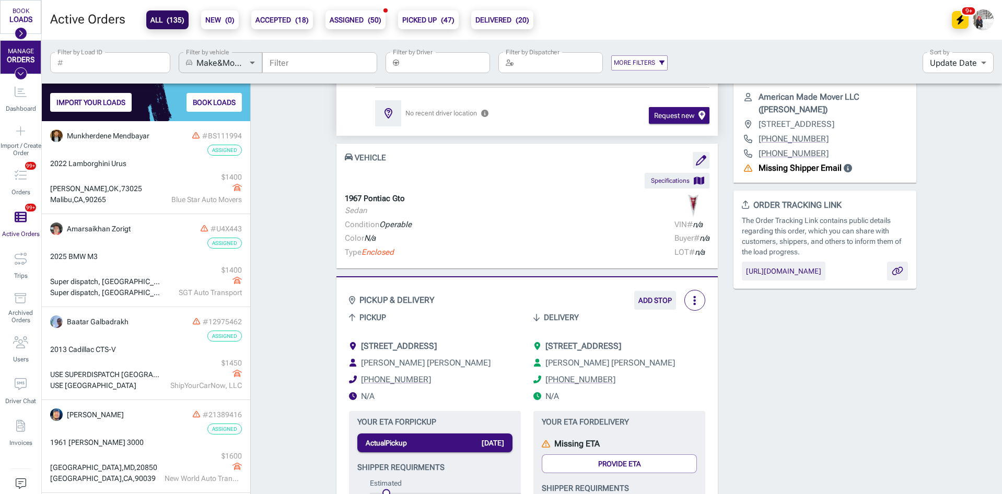
click at [426, 64] on input "Filter by Driver" at bounding box center [446, 62] width 87 height 21
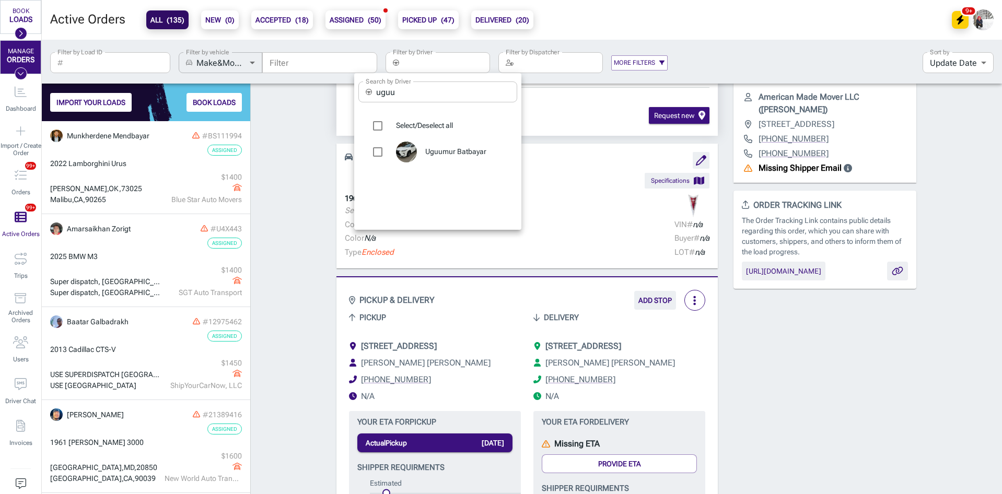
click at [409, 95] on input "uguu" at bounding box center [446, 92] width 141 height 21
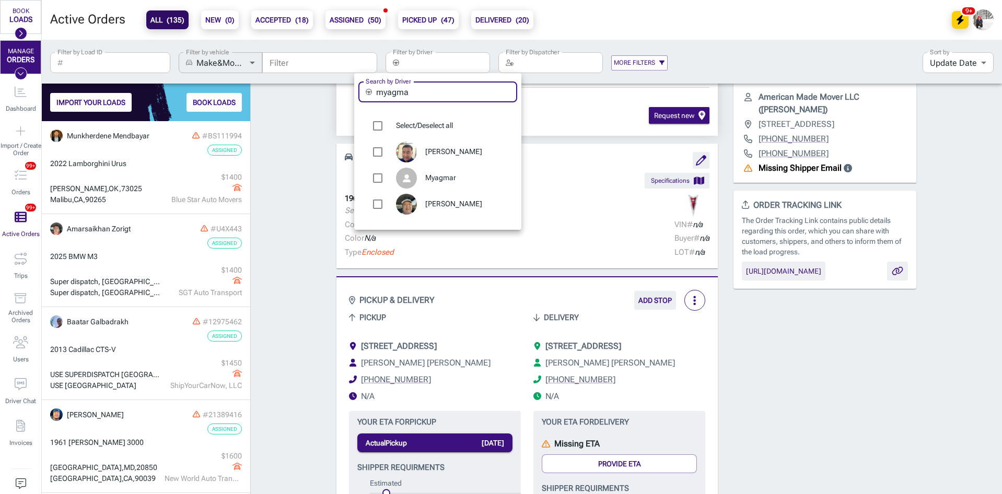
type input "myagma"
click at [458, 153] on span "[PERSON_NAME]" at bounding box center [467, 152] width 84 height 10
type input "[PERSON_NAME]"
checkbox input "true"
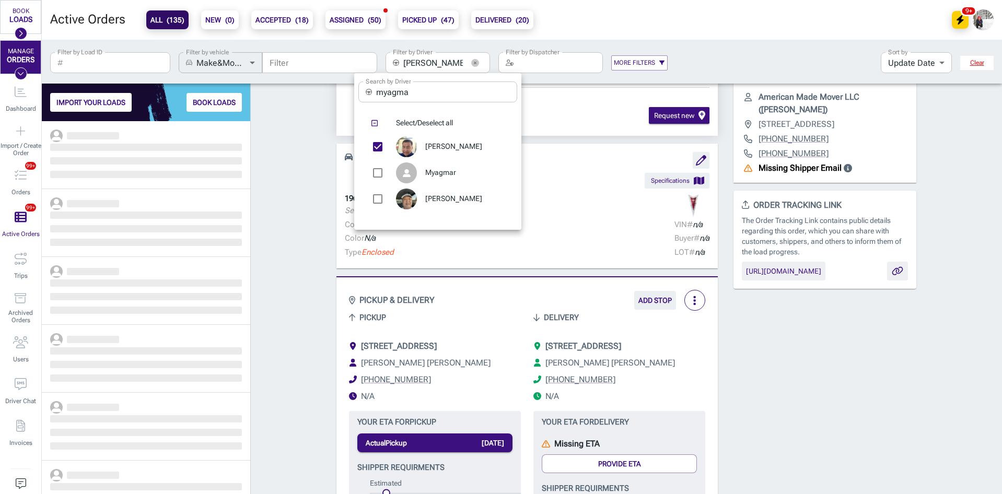
click at [290, 189] on div at bounding box center [501, 247] width 1002 height 494
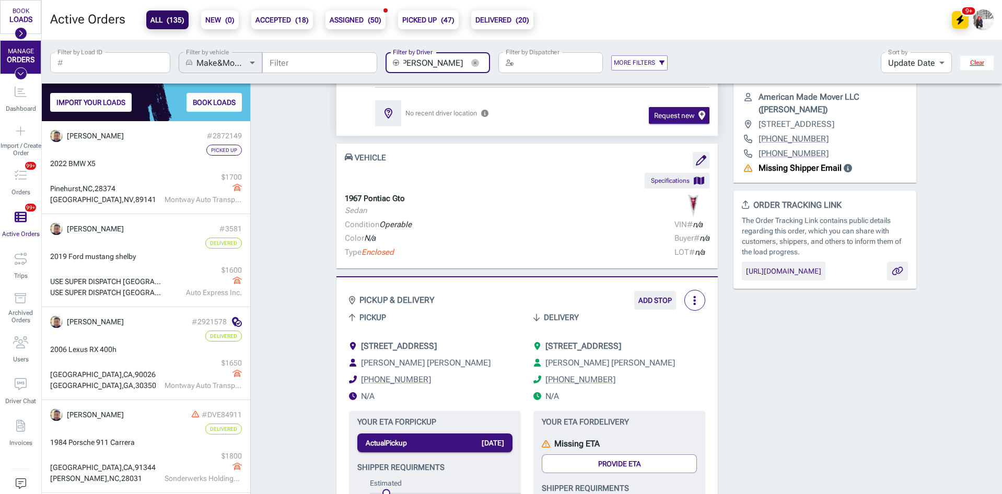
click at [479, 63] on button "button" at bounding box center [475, 63] width 16 height 16
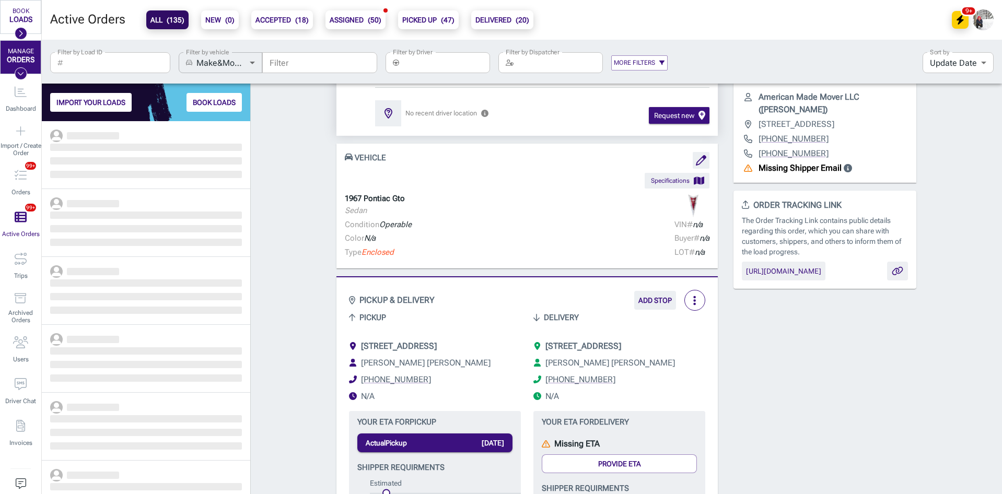
scroll to position [365, 201]
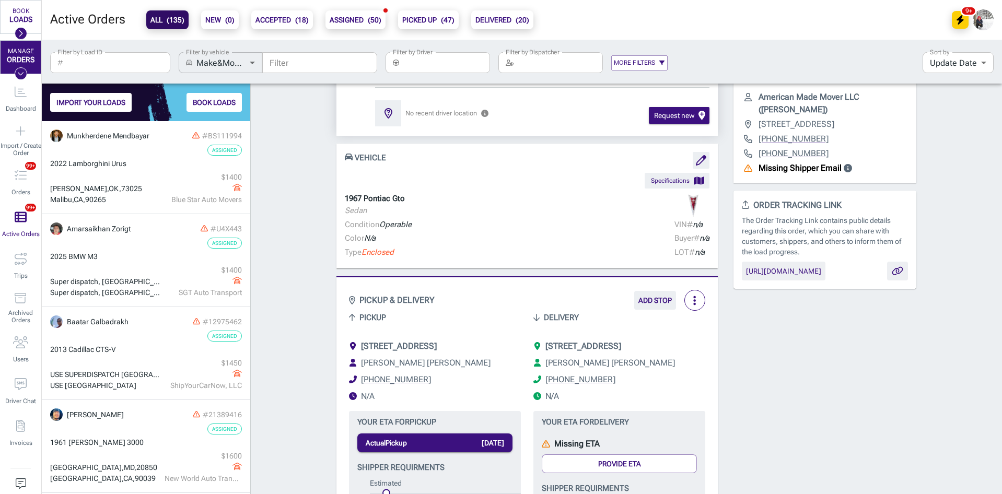
click at [261, 14] on b "ACCEPTED ( 18 )" at bounding box center [282, 20] width 53 height 13
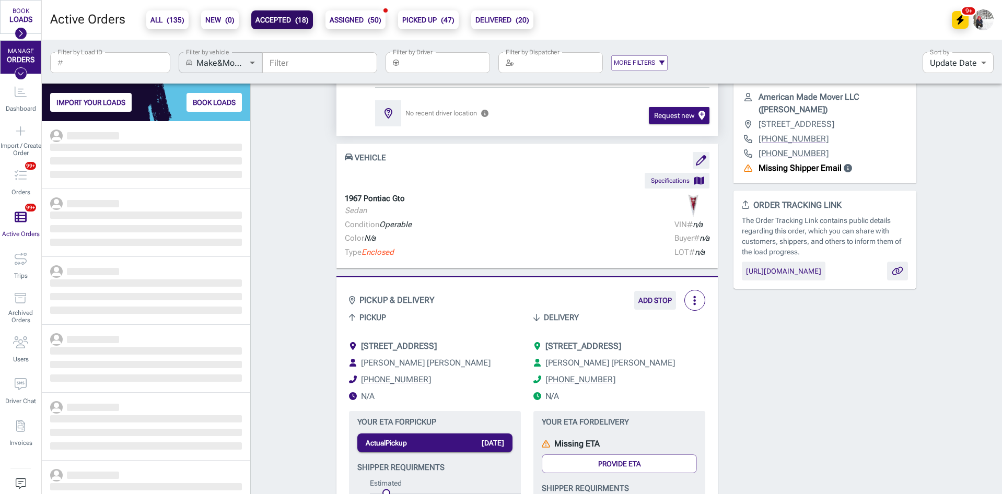
scroll to position [365, 201]
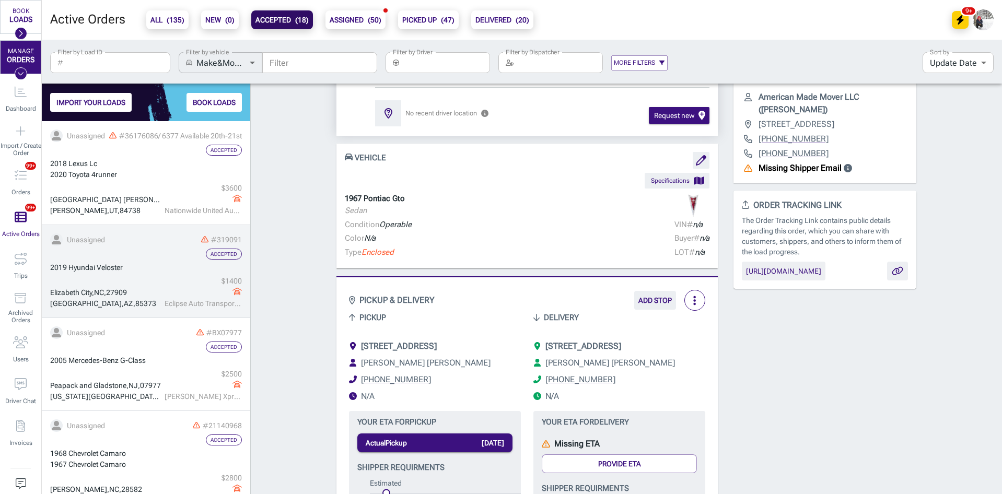
click at [128, 257] on div "Accepted" at bounding box center [146, 254] width 192 height 11
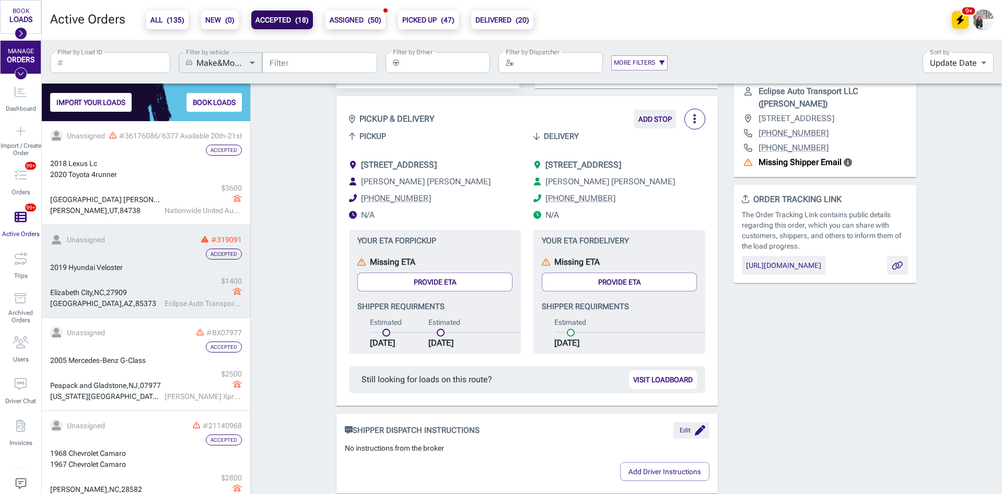
click at [437, 165] on span "[STREET_ADDRESS]" at bounding box center [399, 165] width 76 height 10
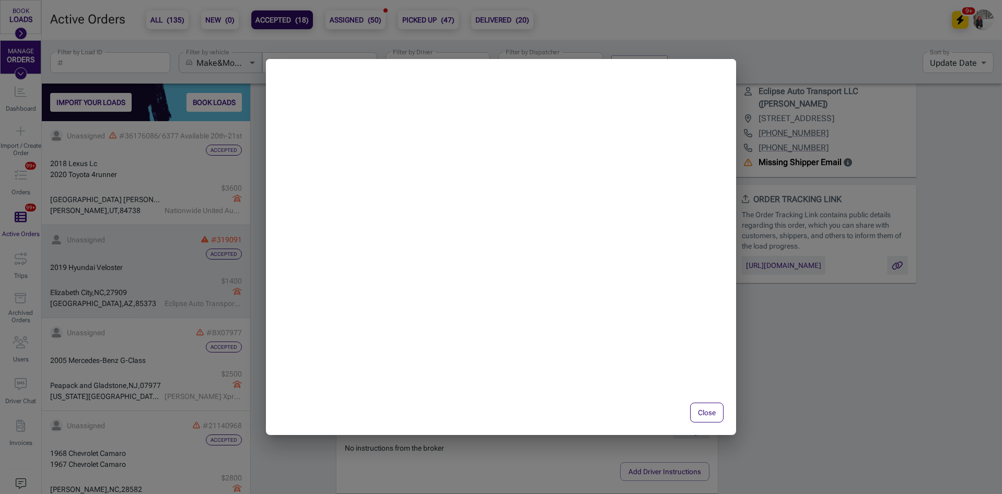
click at [711, 416] on button "Close" at bounding box center [706, 413] width 33 height 20
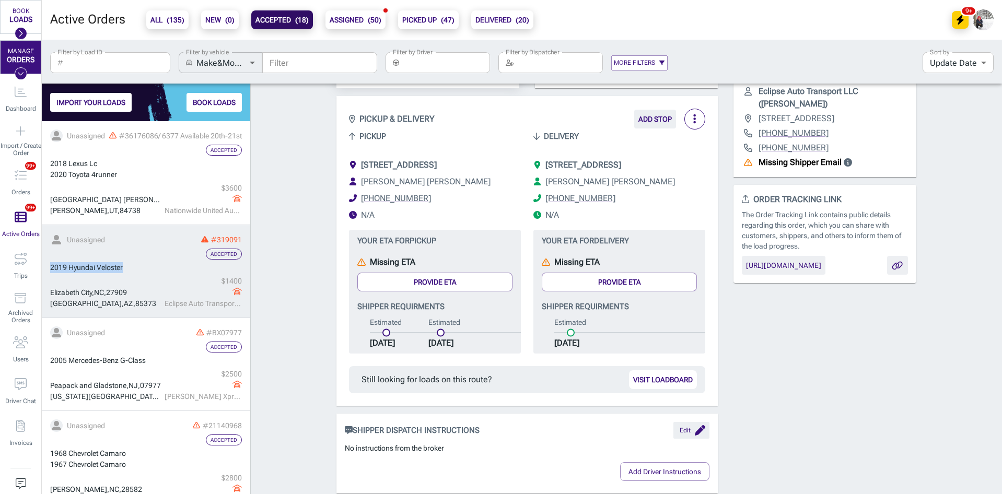
drag, startPoint x: 135, startPoint y: 270, endPoint x: 47, endPoint y: 264, distance: 88.5
click at [291, 292] on div "Order # 319091 Accepted + Add to a Trip + Add Internal ID more_vert person Driv…" at bounding box center [626, 401] width 751 height 932
click at [292, 248] on div "Order # 319091 Accepted + Add to a Trip + Add Internal ID more_vert person Driv…" at bounding box center [626, 401] width 751 height 932
drag, startPoint x: 132, startPoint y: 266, endPoint x: 50, endPoint y: 268, distance: 82.1
click at [263, 262] on div "Order # 319091 Accepted + Add to a Trip + Add Internal ID more_vert person Driv…" at bounding box center [626, 401] width 751 height 932
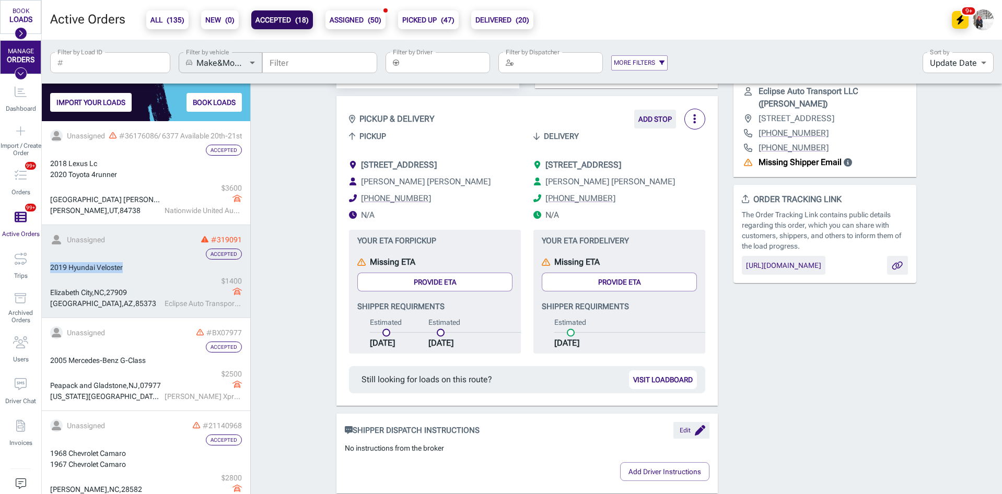
drag, startPoint x: 130, startPoint y: 267, endPoint x: 49, endPoint y: 268, distance: 81.5
click at [291, 275] on div "Order # 319091 Accepted + Add to a Trip + Add Internal ID more_vert person Driv…" at bounding box center [626, 401] width 751 height 932
drag, startPoint x: 136, startPoint y: 269, endPoint x: 49, endPoint y: 268, distance: 87.3
click at [281, 262] on div "Order # 319091 Accepted + Add to a Trip + Add Internal ID more_vert person Driv…" at bounding box center [626, 401] width 751 height 932
click at [162, 282] on div "$ 1400 Eclipse Auto Transport LLC" at bounding box center [202, 292] width 80 height 33
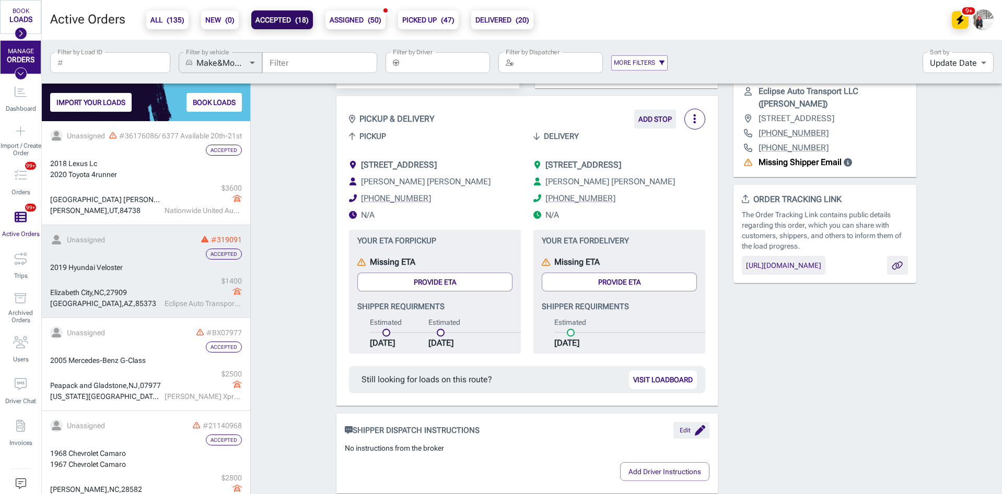
click at [621, 169] on span "[STREET_ADDRESS]" at bounding box center [584, 165] width 76 height 10
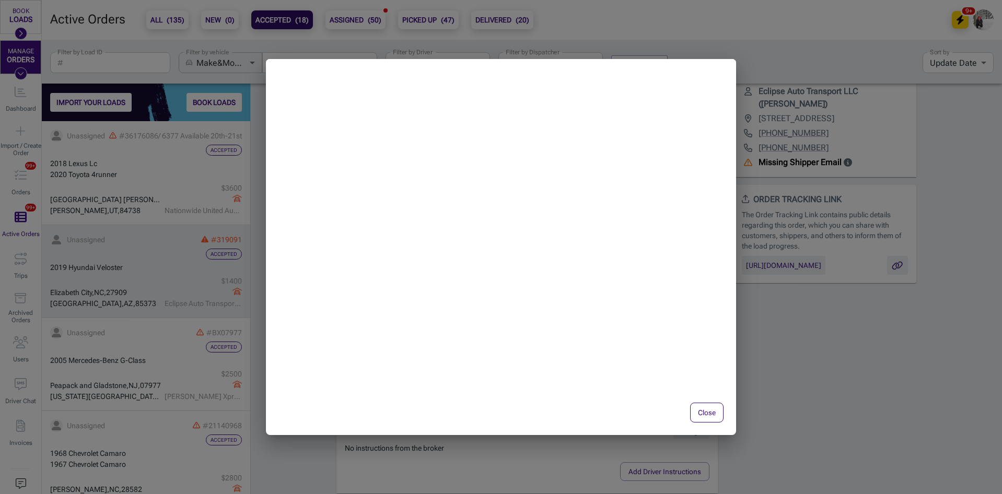
click at [707, 407] on button "Close" at bounding box center [706, 413] width 33 height 20
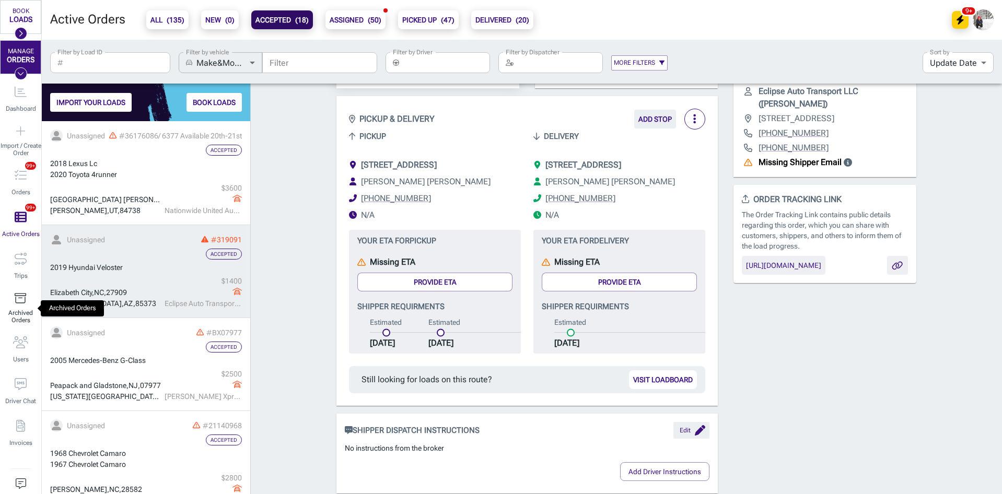
click at [15, 305] on div "Archived Orders" at bounding box center [20, 308] width 41 height 42
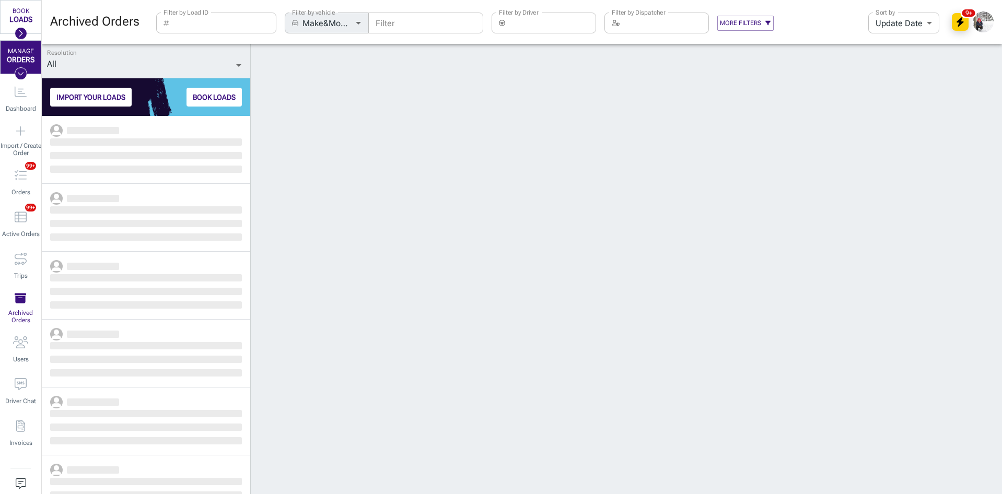
scroll to position [370, 201]
click at [201, 22] on input "Filter by Load ID" at bounding box center [224, 23] width 103 height 21
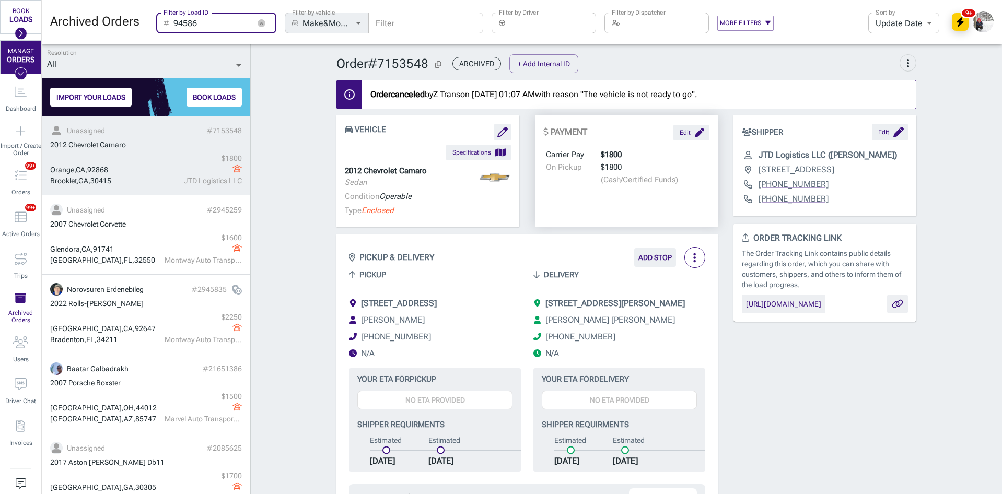
type input "94586"
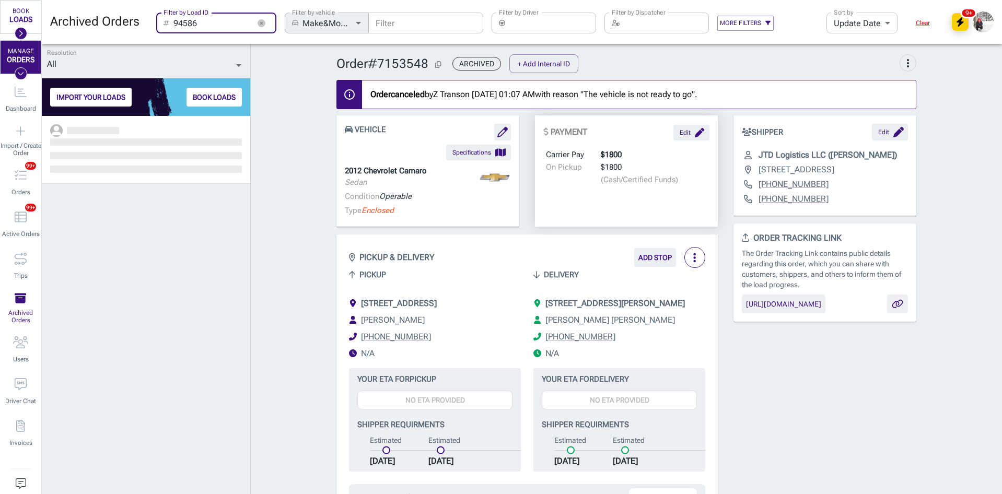
scroll to position [370, 201]
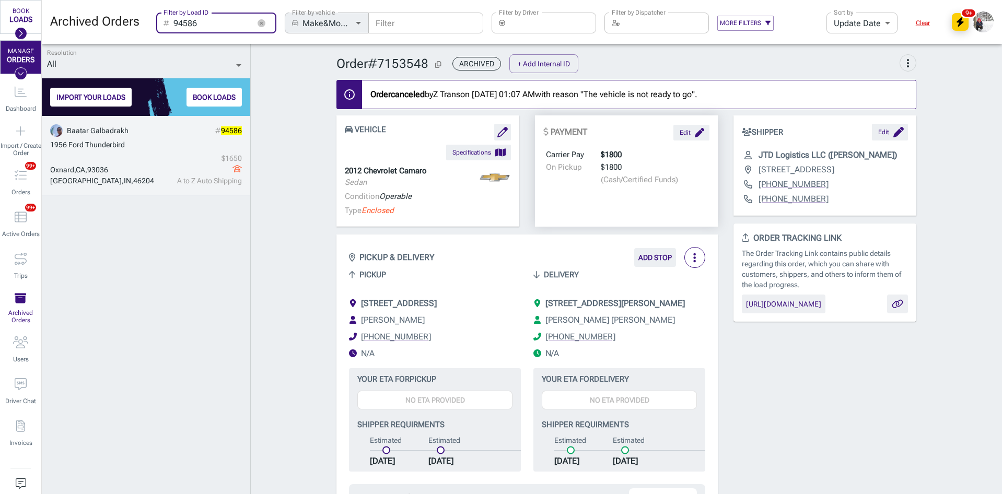
click at [154, 146] on div "1956 Ford Thunderbird" at bounding box center [146, 145] width 192 height 11
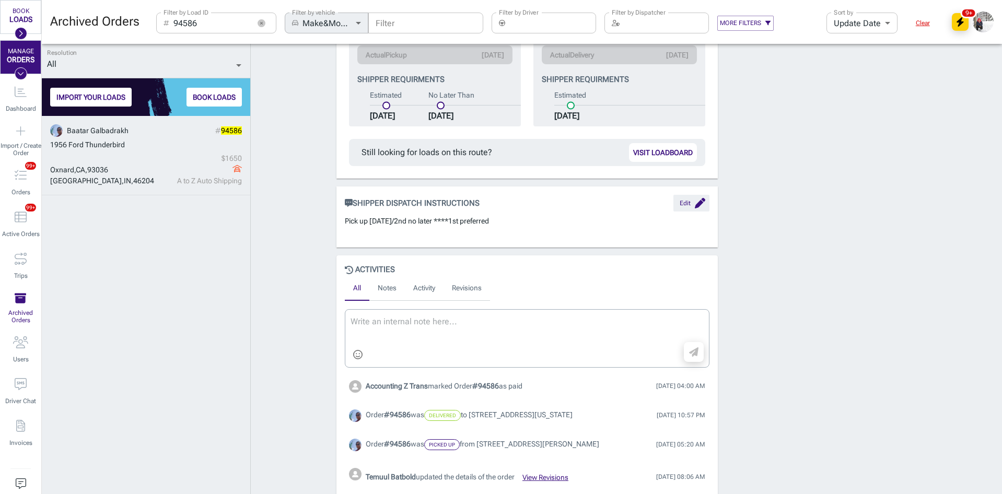
scroll to position [730, 0]
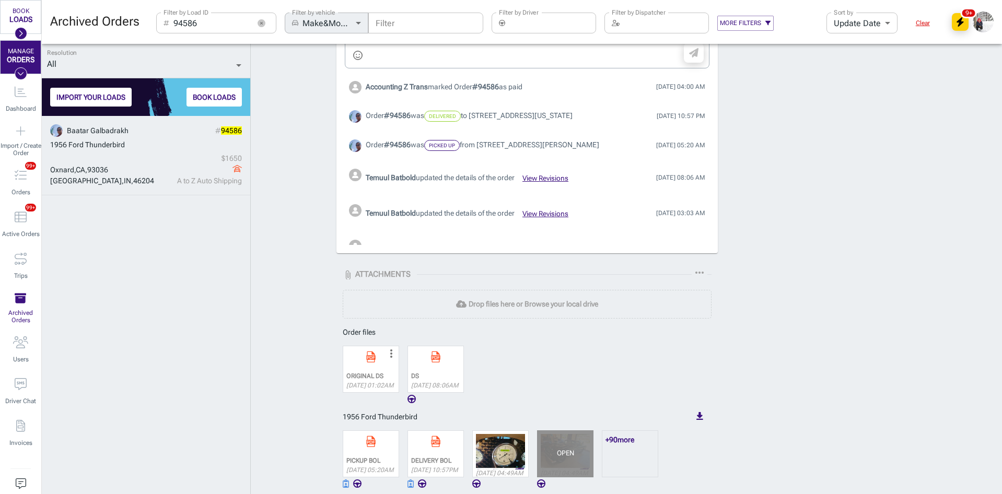
click at [564, 452] on div "OPEN" at bounding box center [565, 454] width 17 height 8
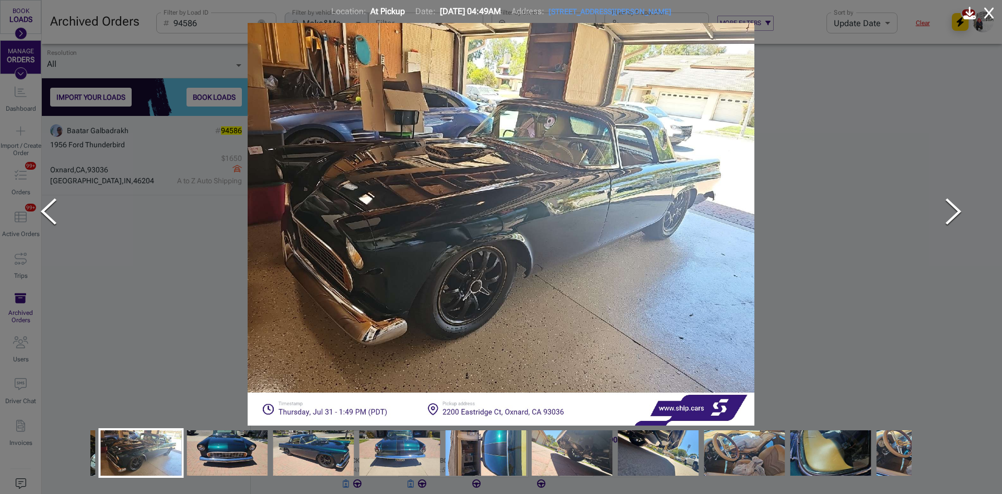
click at [344, 447] on img "Go to Slide 4" at bounding box center [313, 453] width 81 height 64
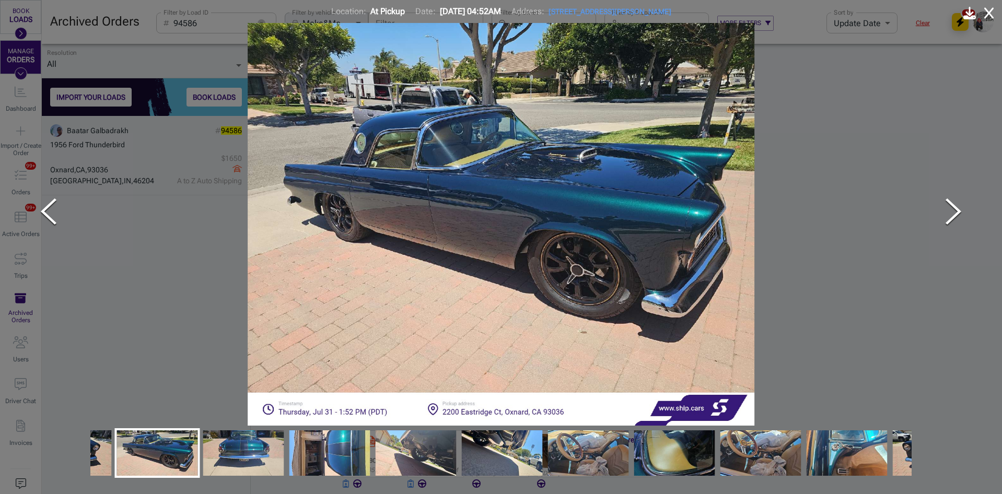
click at [584, 457] on img "Go to Slide 9" at bounding box center [588, 453] width 81 height 64
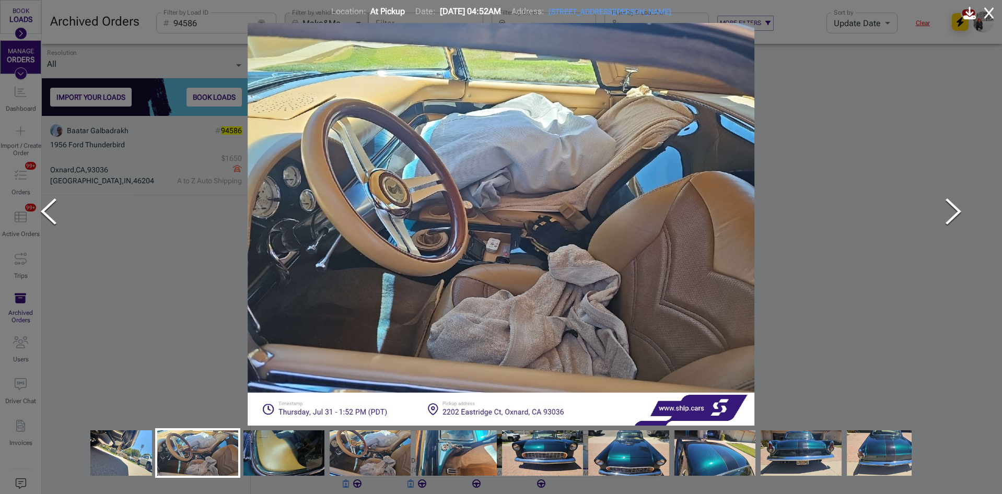
click at [545, 456] on img "Go to Slide 13" at bounding box center [542, 453] width 81 height 64
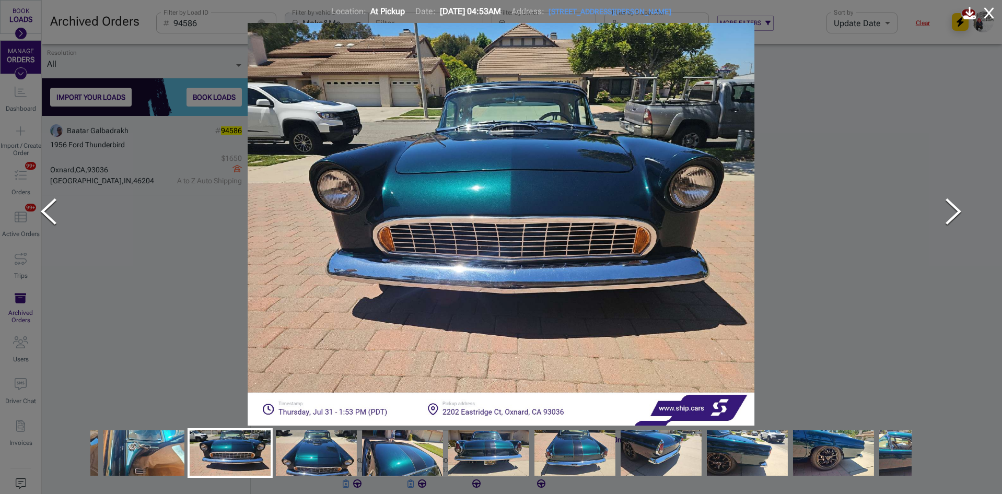
click at [646, 121] on img at bounding box center [501, 224] width 822 height 403
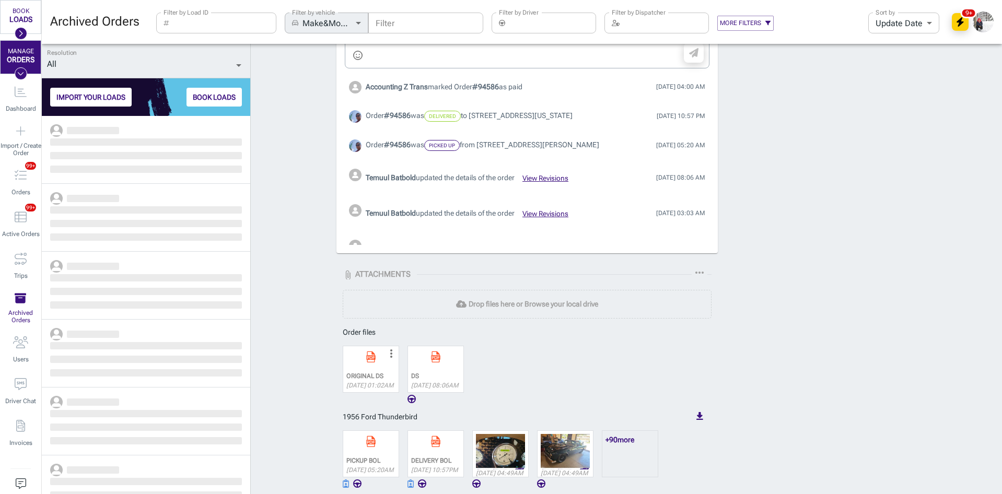
scroll to position [370, 201]
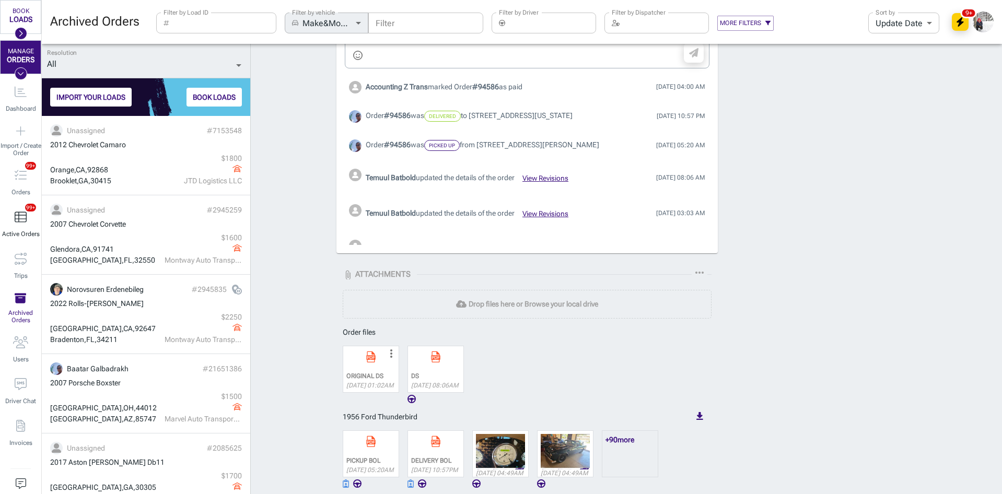
click at [15, 213] on icon "Active Orders (135)" at bounding box center [21, 217] width 12 height 10
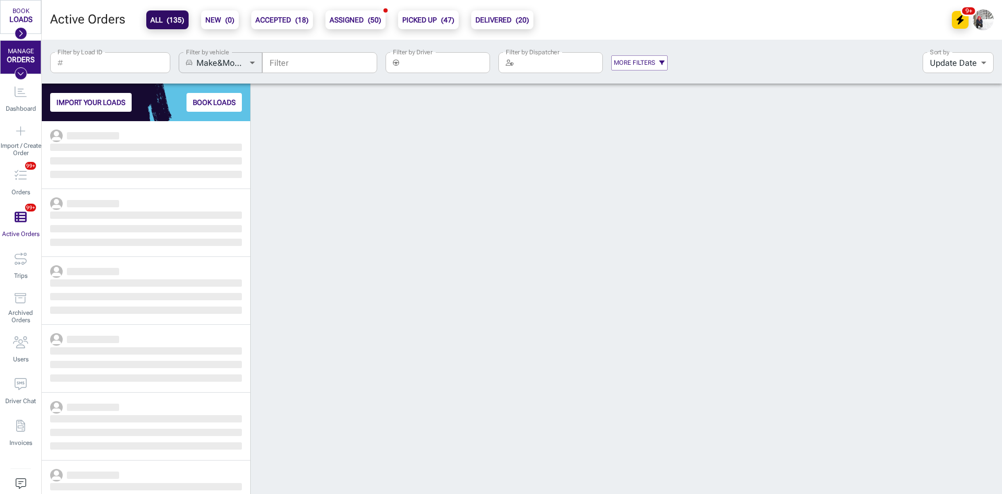
scroll to position [365, 201]
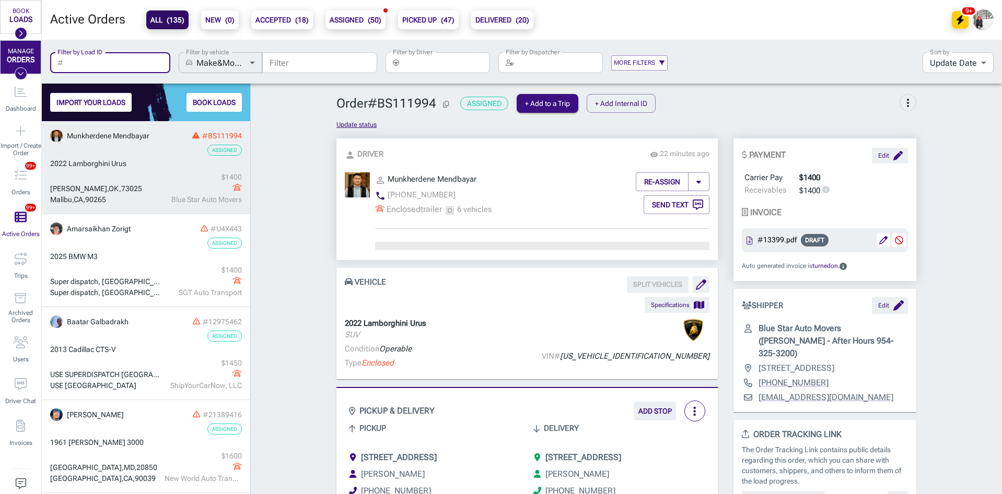
click at [129, 64] on input "Filter by Load ID" at bounding box center [118, 62] width 103 height 21
paste input "320524"
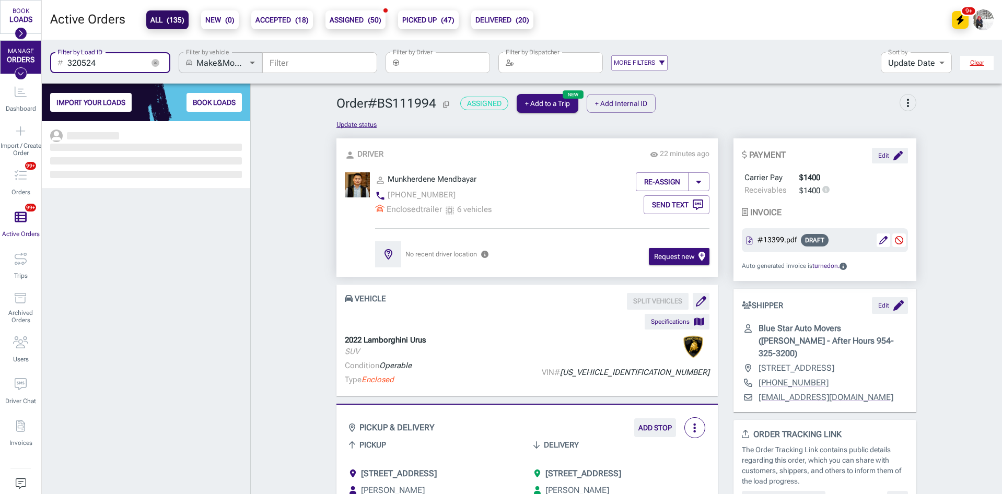
scroll to position [8, 8]
type input "320524"
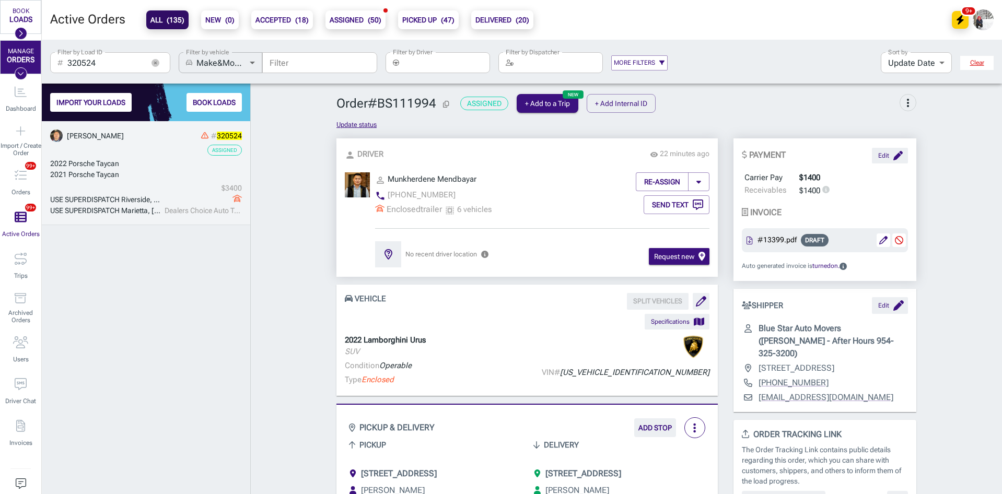
click at [131, 150] on div "Assigned" at bounding box center [146, 150] width 192 height 11
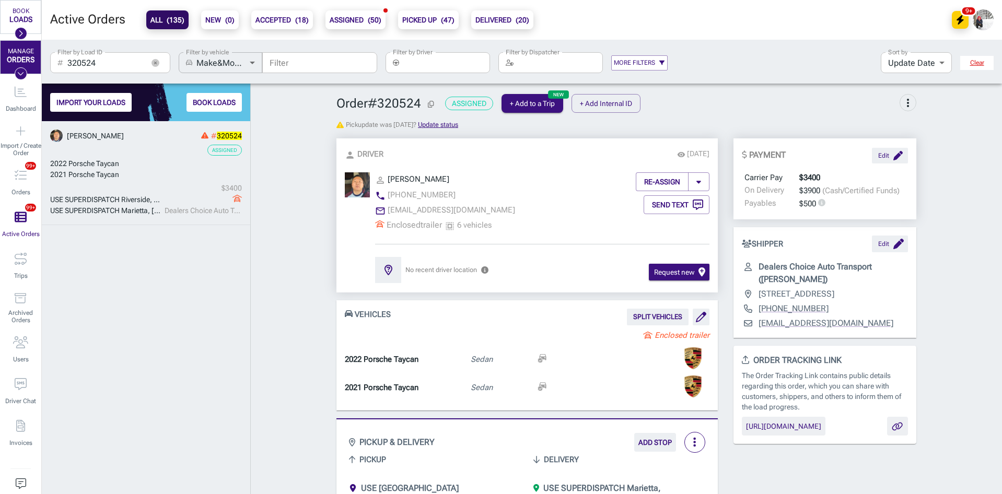
click at [124, 172] on div "2021 Porsche Taycan" at bounding box center [146, 174] width 192 height 11
drag, startPoint x: 429, startPoint y: 105, endPoint x: 300, endPoint y: 124, distance: 130.4
click at [430, 105] on icon "Copy Order ID" at bounding box center [431, 104] width 6 height 7
click at [153, 61] on icon "button" at bounding box center [156, 63] width 8 height 8
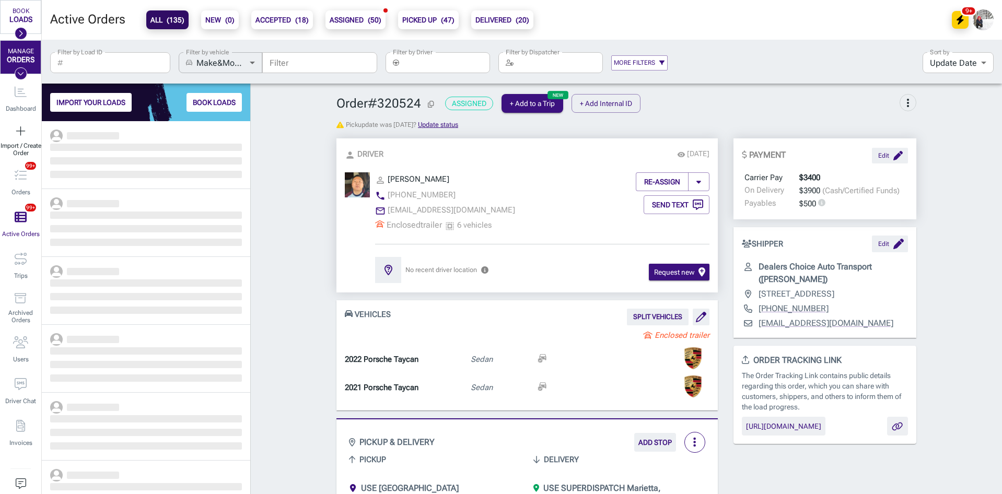
scroll to position [365, 201]
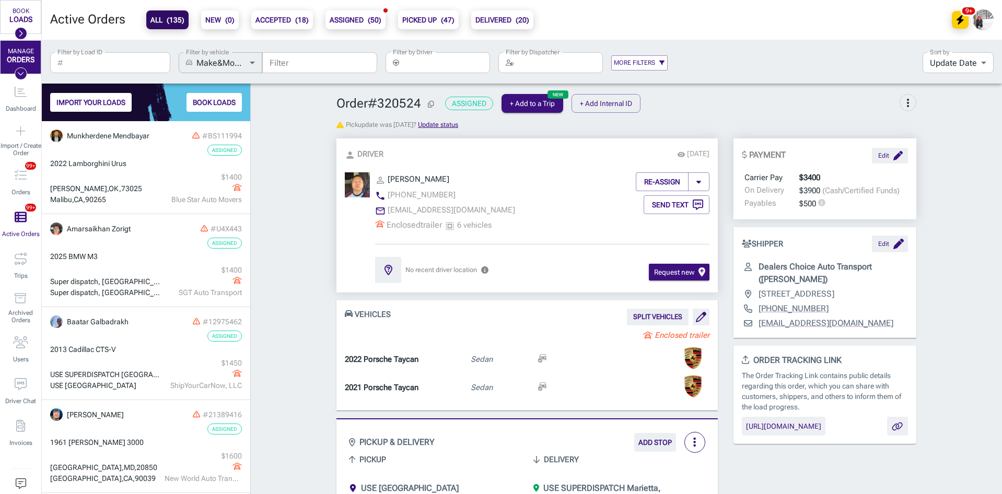
click at [461, 62] on input "Filter by Driver" at bounding box center [446, 62] width 87 height 21
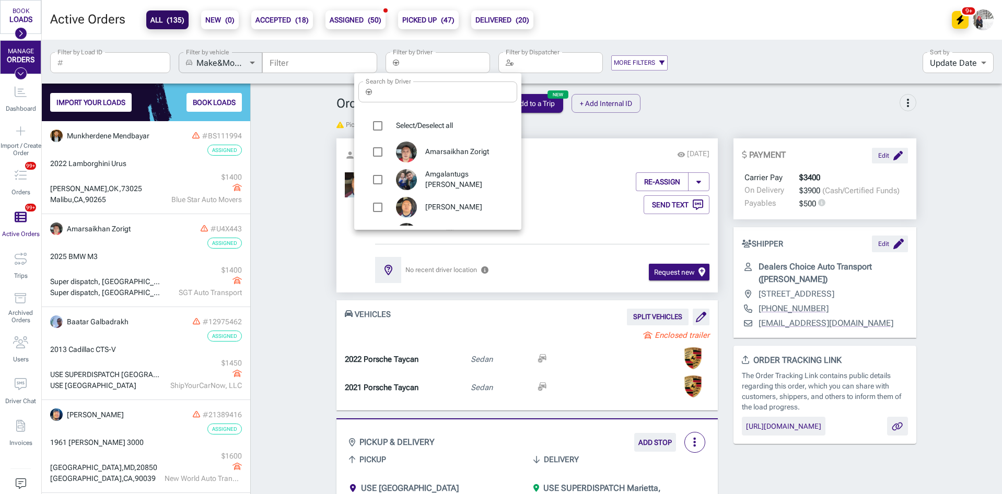
click at [439, 101] on input "Search by Driver" at bounding box center [446, 92] width 141 height 21
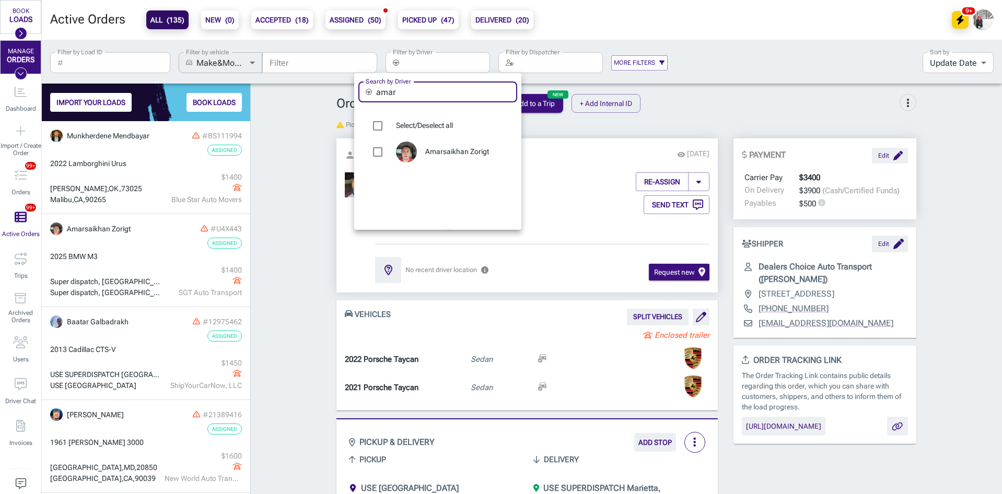
type input "amar"
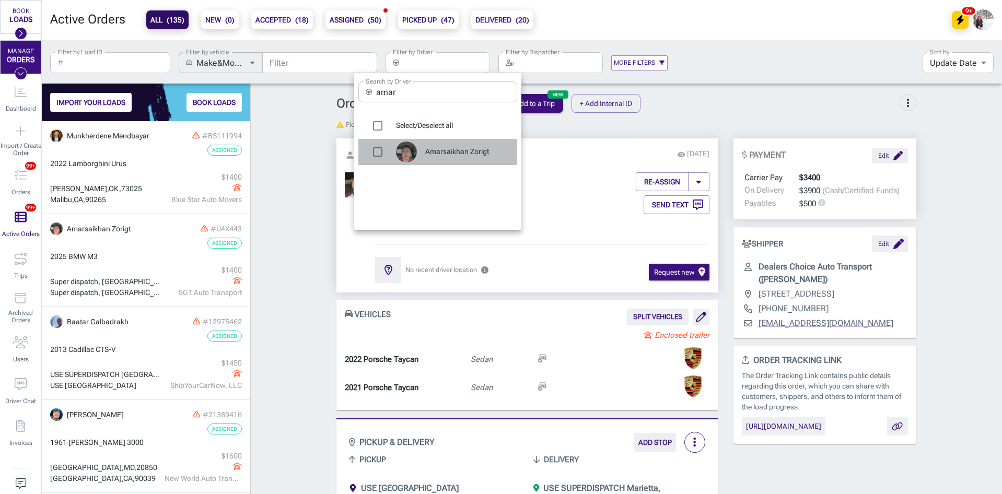
click at [453, 148] on span "Amarsaikhan Zorigt" at bounding box center [467, 152] width 84 height 10
type input "Amarsaikhan Zorigt"
checkbox input "true"
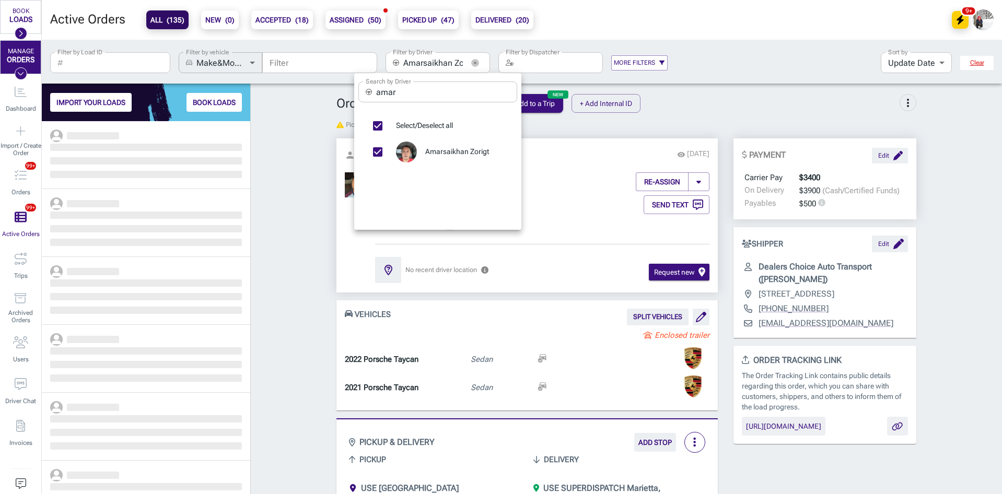
click at [301, 173] on div at bounding box center [501, 247] width 1002 height 494
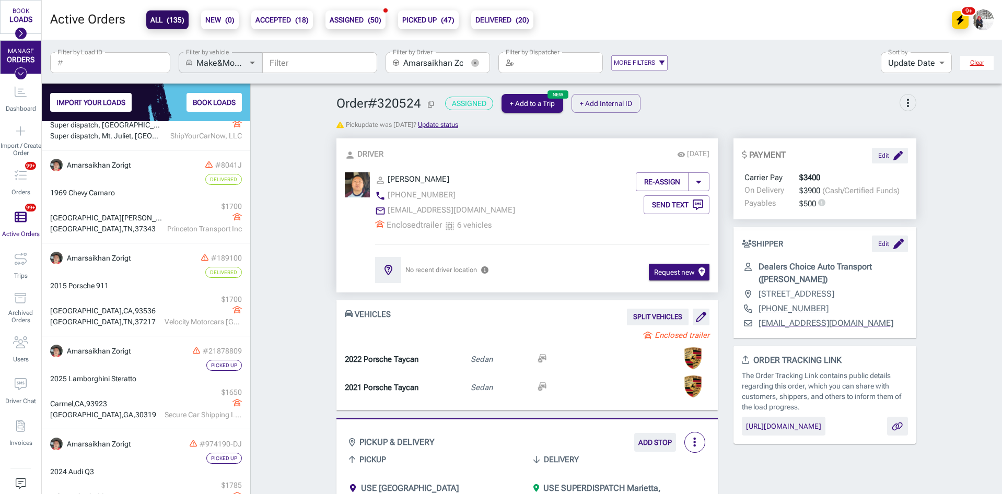
scroll to position [185, 0]
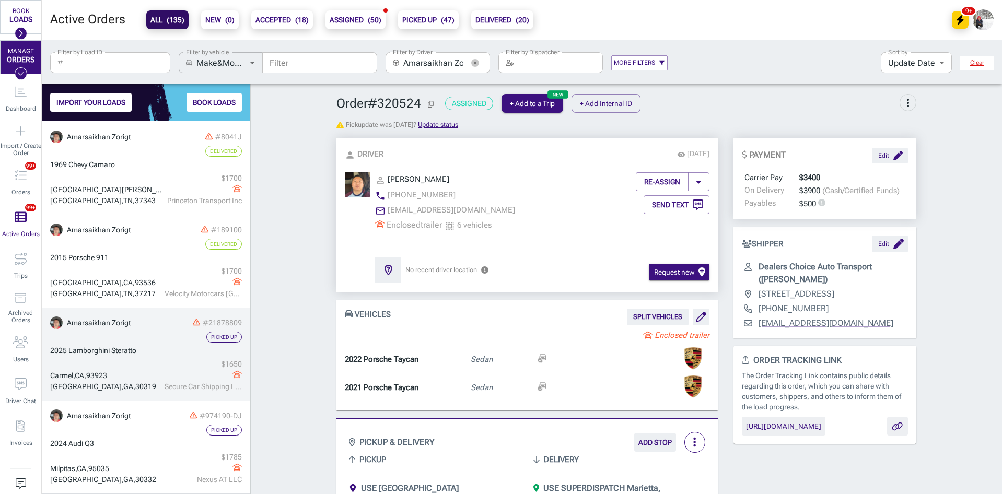
click at [137, 347] on div "2025 Lamborghini Steratto" at bounding box center [146, 350] width 192 height 11
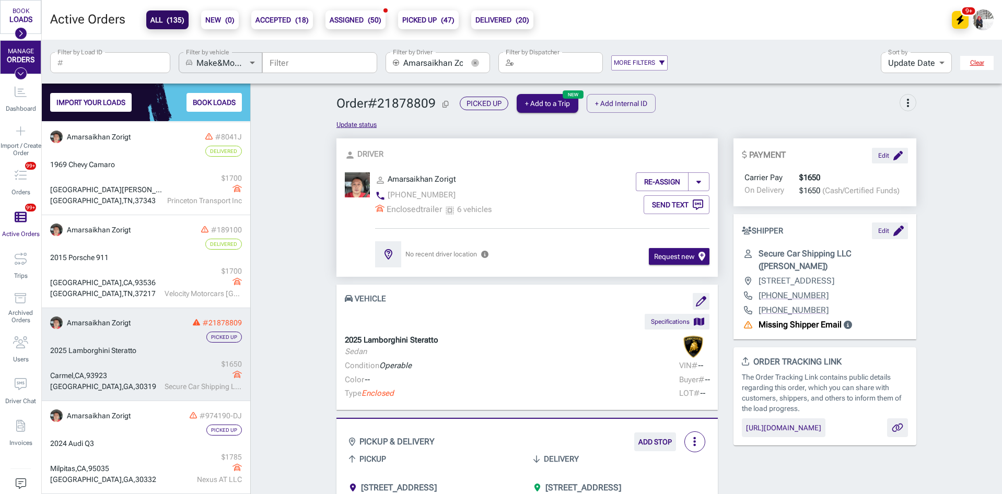
click at [445, 103] on icon "Copy Order ID" at bounding box center [446, 104] width 6 height 7
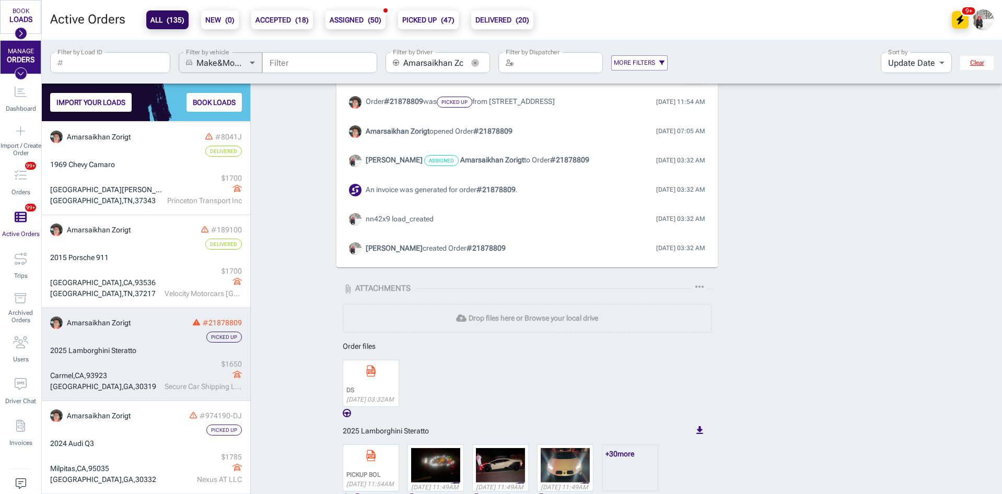
scroll to position [892, 0]
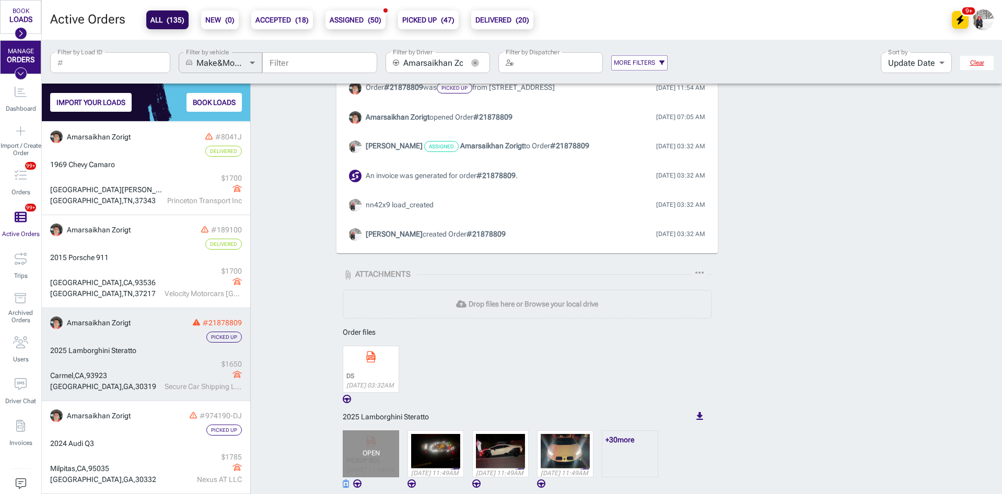
click at [373, 461] on div "OPEN" at bounding box center [371, 454] width 56 height 47
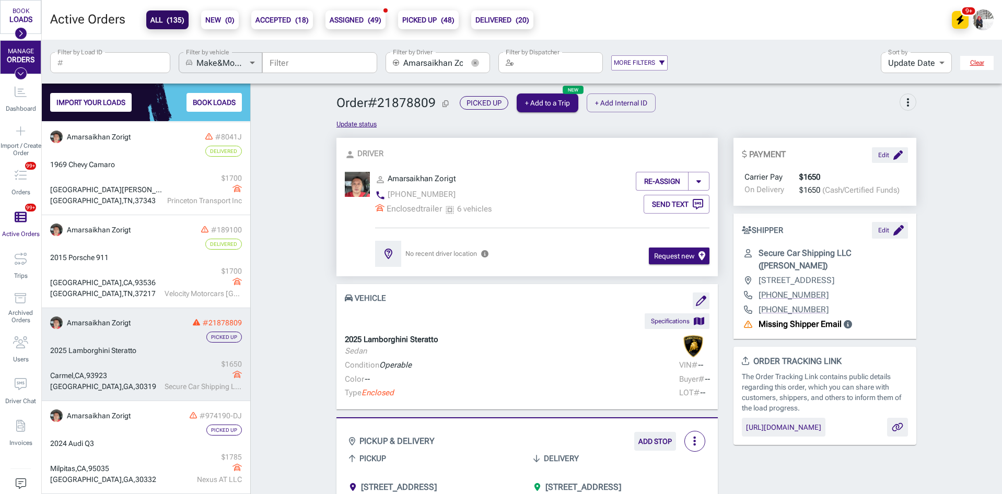
scroll to position [0, 0]
click at [889, 154] on button "Edit" at bounding box center [890, 156] width 36 height 16
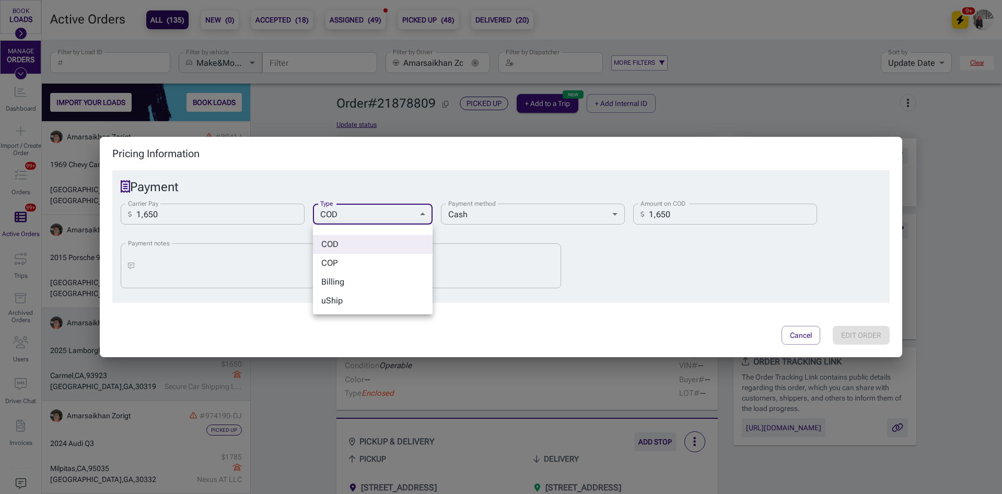
click at [403, 213] on body "BOOK LOADS Load Board Negotiations My Lanes Shipper Network MANAGE ORDERS Dashb…" at bounding box center [501, 247] width 1002 height 494
click at [349, 285] on li "Billing" at bounding box center [373, 282] width 120 height 19
type input "billing"
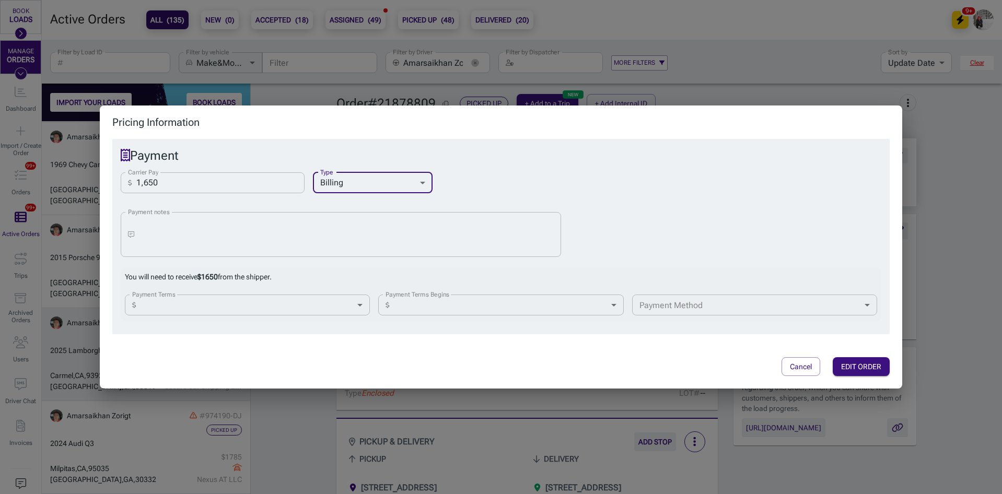
click at [260, 301] on body "BOOK LOADS Load Board Negotiations My Lanes Shipper Network MANAGE ORDERS Dashb…" at bounding box center [501, 247] width 1002 height 494
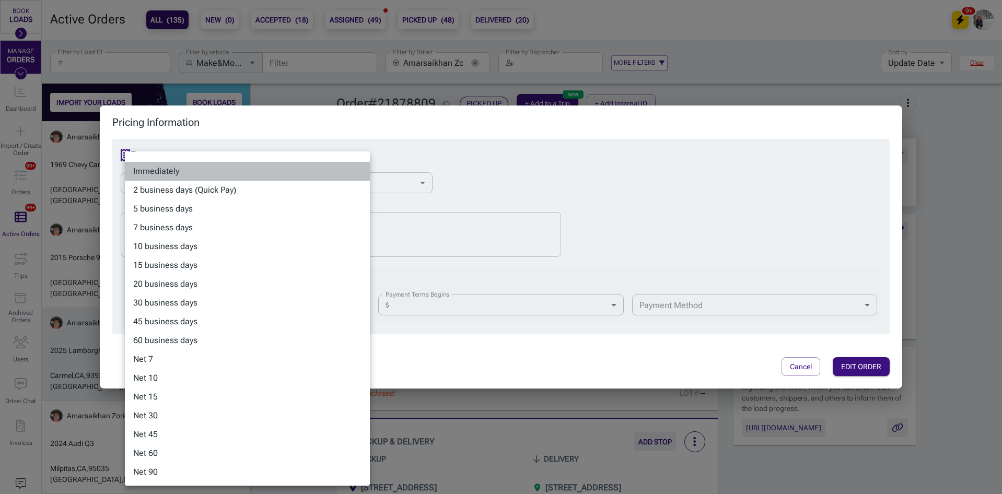
click at [191, 166] on li "Immediately" at bounding box center [247, 171] width 245 height 19
type input "0-business"
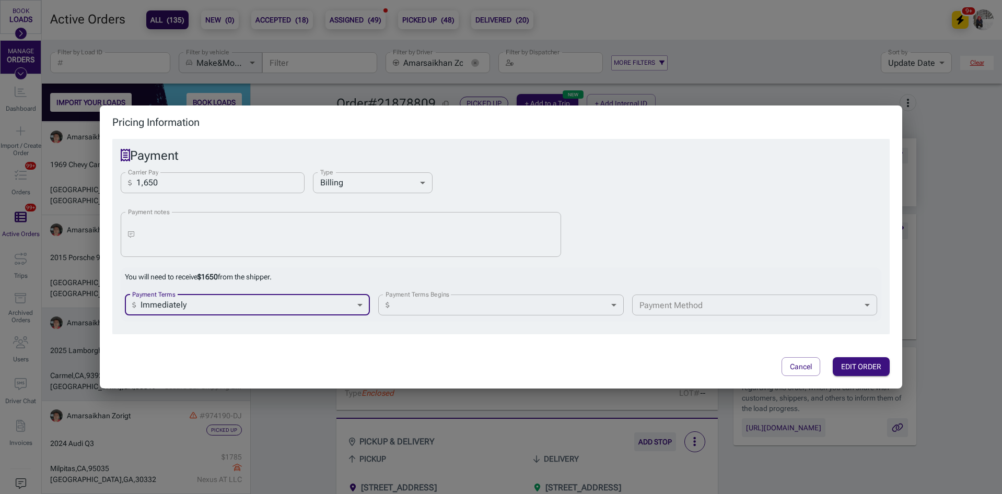
click at [514, 310] on body "BOOK LOADS Load Board Negotiations My Lanes Shipper Network MANAGE ORDERS Dashb…" at bounding box center [501, 247] width 1002 height 494
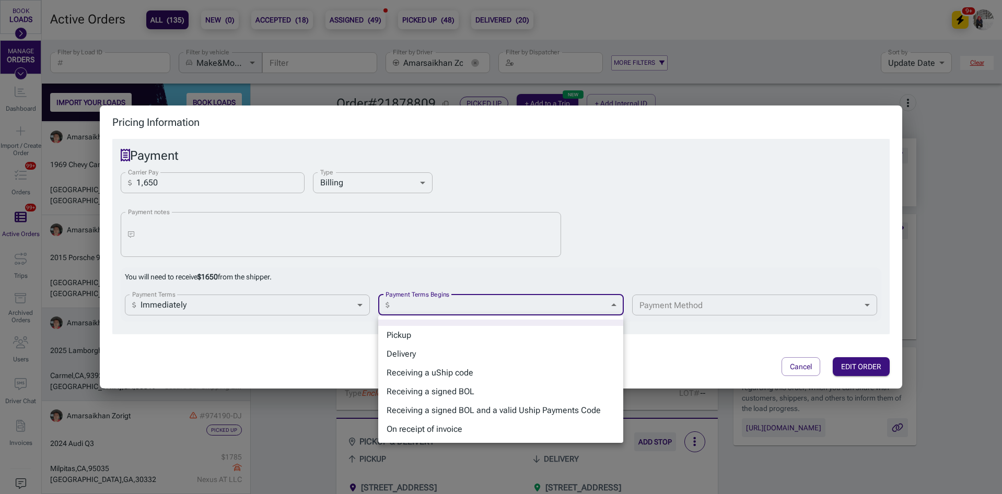
click at [460, 391] on li "Receiving a signed BOL" at bounding box center [500, 392] width 245 height 19
type input "bol"
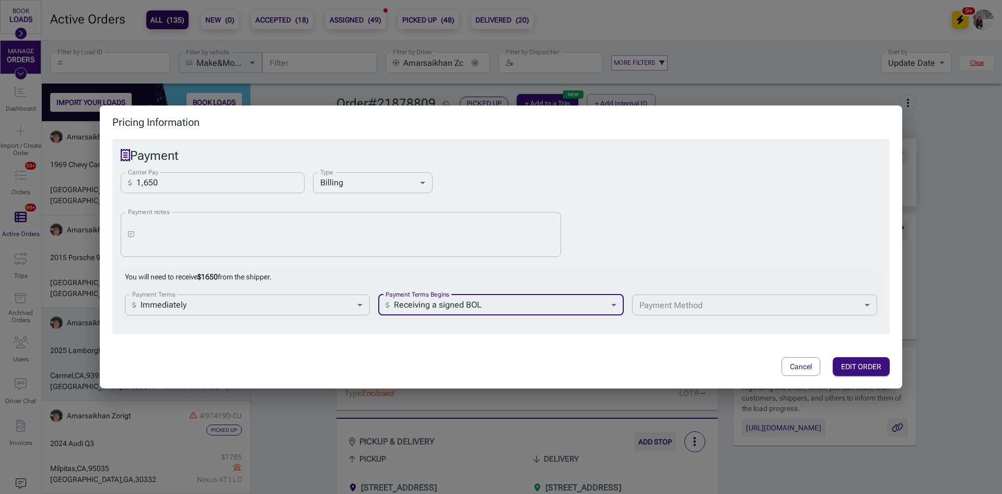
click at [735, 311] on body "BOOK LOADS Load Board Negotiations My Lanes Shipper Network MANAGE ORDERS Dashb…" at bounding box center [501, 247] width 1002 height 494
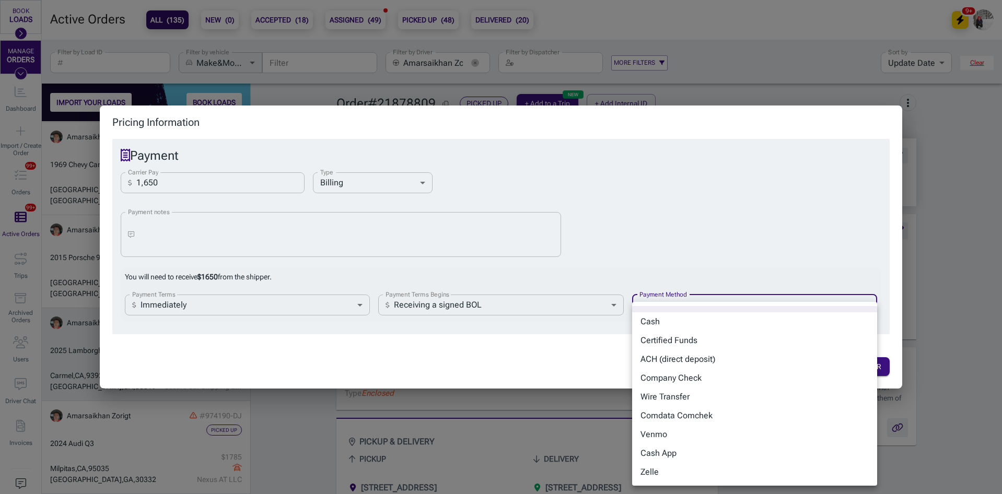
click at [678, 379] on li "Company Check" at bounding box center [754, 378] width 245 height 19
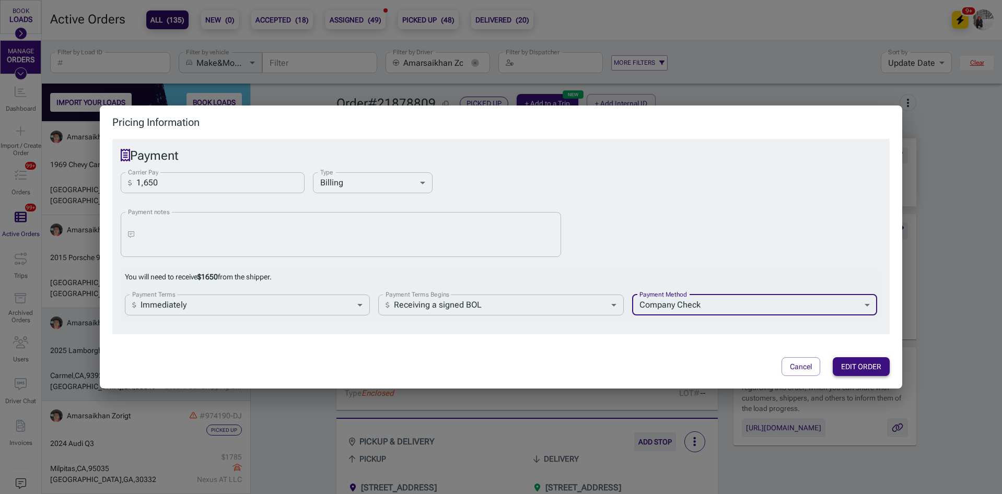
click at [863, 360] on button "EDIT ORDER" at bounding box center [861, 366] width 57 height 19
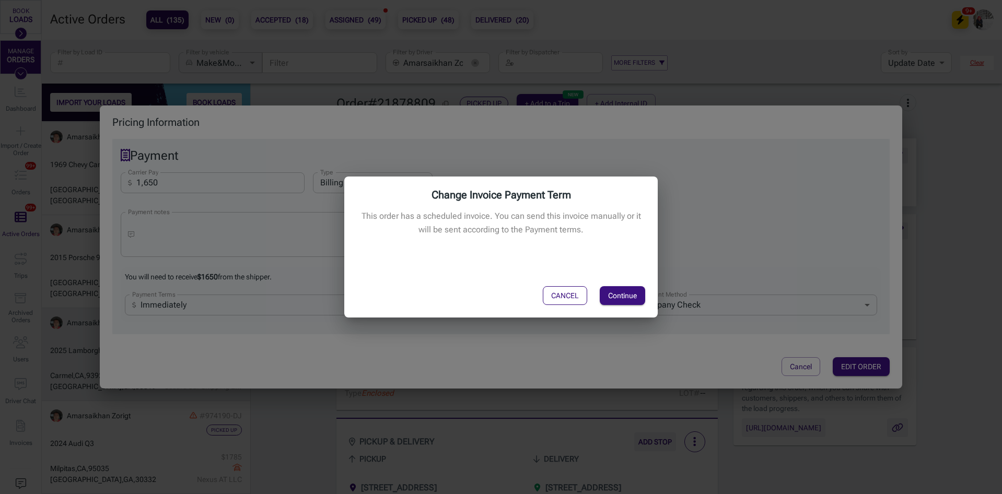
click at [575, 297] on button "CANCEL" at bounding box center [565, 295] width 44 height 19
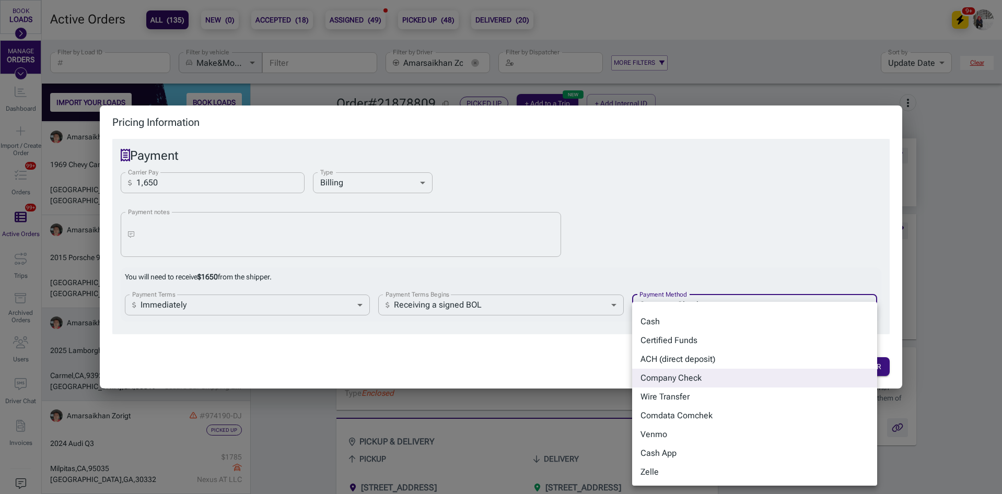
click at [706, 305] on body "BOOK LOADS Load Board Negotiations My Lanes Shipper Network MANAGE ORDERS Dashb…" at bounding box center [501, 247] width 1002 height 494
click at [674, 358] on li "ACH (direct deposit)" at bounding box center [754, 359] width 245 height 19
type input "ach"
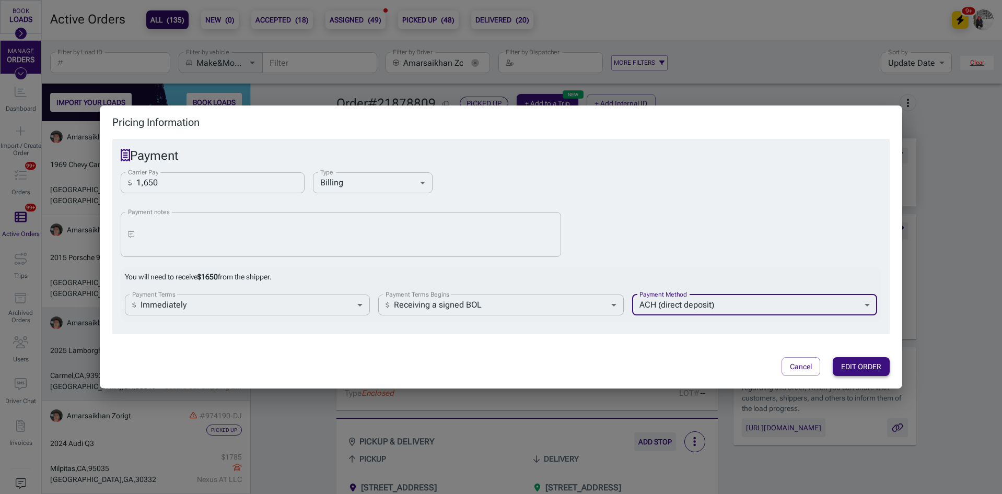
click at [858, 366] on button "EDIT ORDER" at bounding box center [861, 366] width 57 height 19
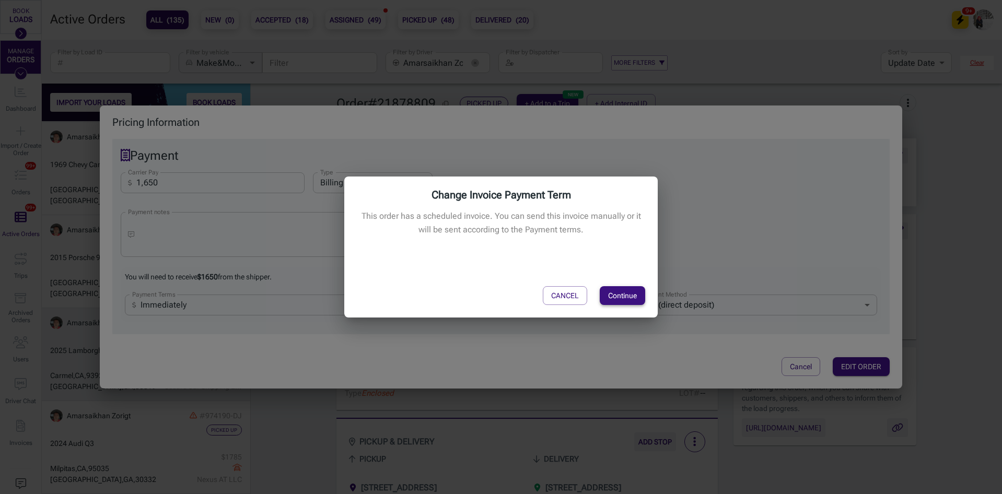
click at [621, 292] on button "Continue" at bounding box center [622, 295] width 45 height 19
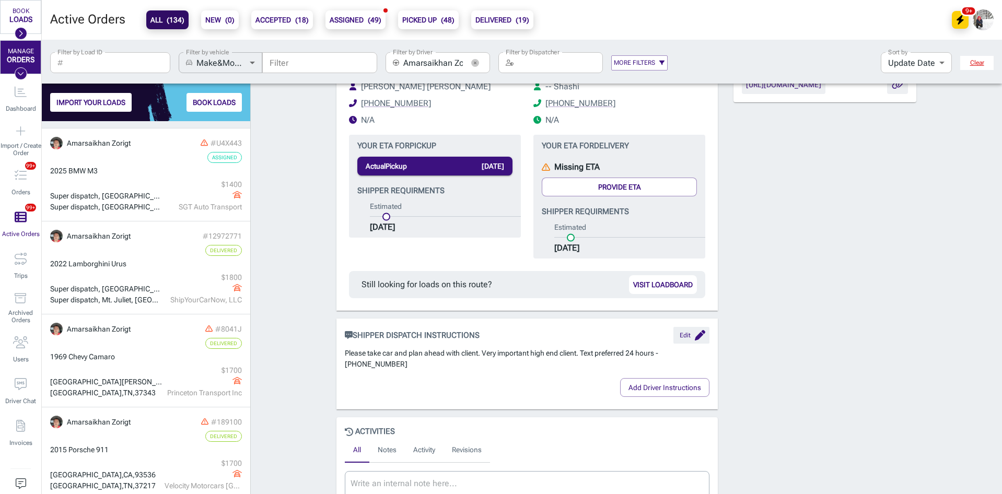
scroll to position [627, 0]
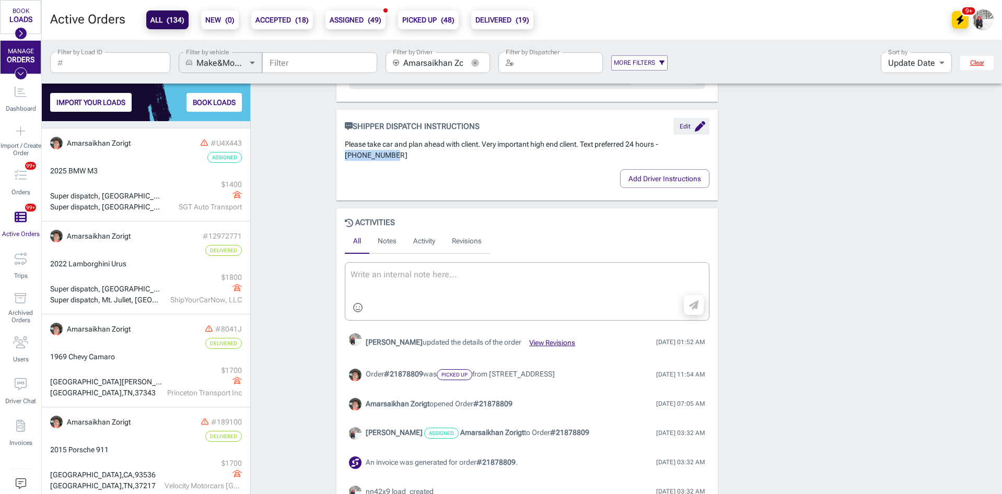
drag, startPoint x: 662, startPoint y: 158, endPoint x: 690, endPoint y: 164, distance: 28.8
click at [690, 161] on p "Please take car and plan ahead with client. Very important high end client. Tex…" at bounding box center [527, 150] width 365 height 22
copy p "864-641-8746"
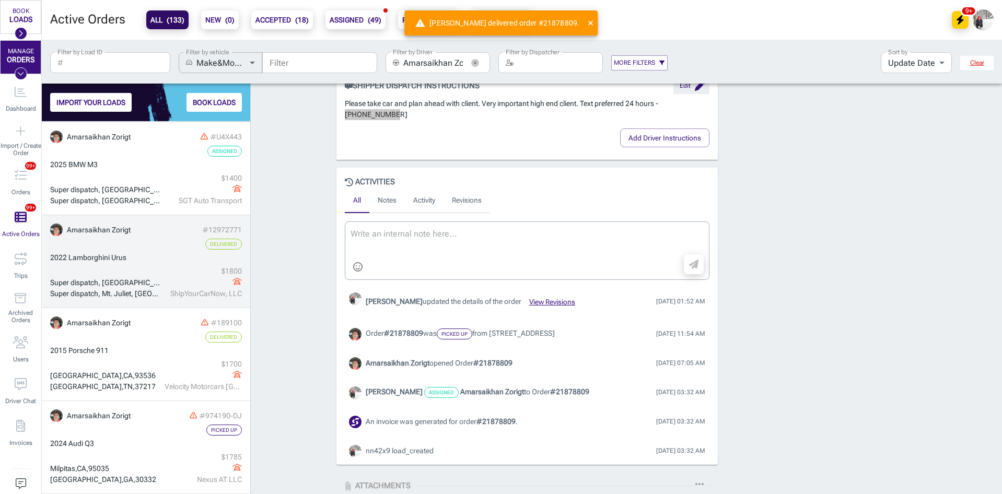
scroll to position [586, 0]
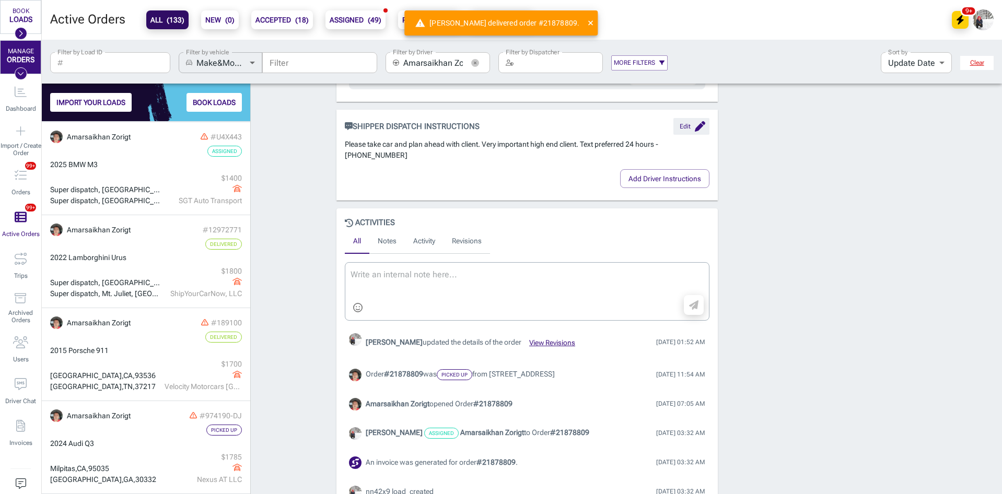
click at [311, 209] on div "Order # 21878809 Delivered + Add to a Trip + Add Internal ID more_vert person D…" at bounding box center [626, 126] width 751 height 1242
click at [473, 62] on icon "button" at bounding box center [475, 63] width 8 height 8
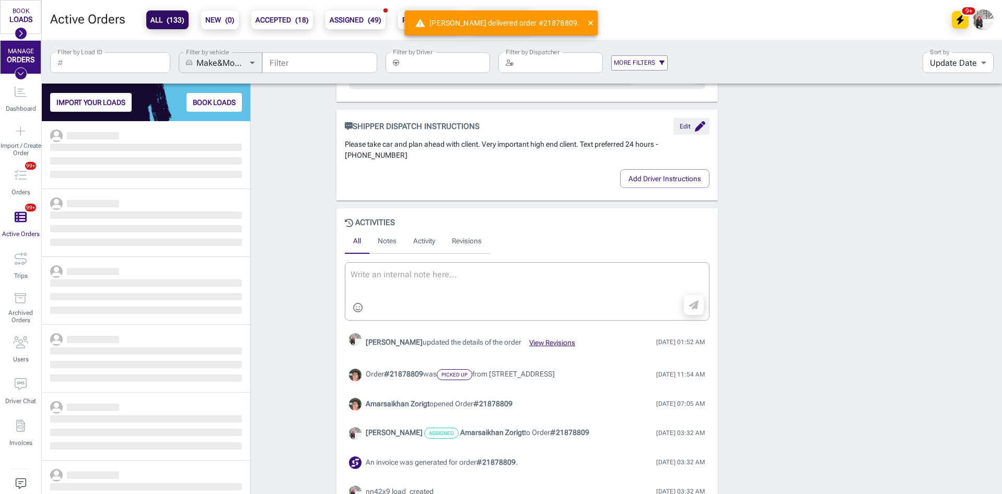
scroll to position [365, 201]
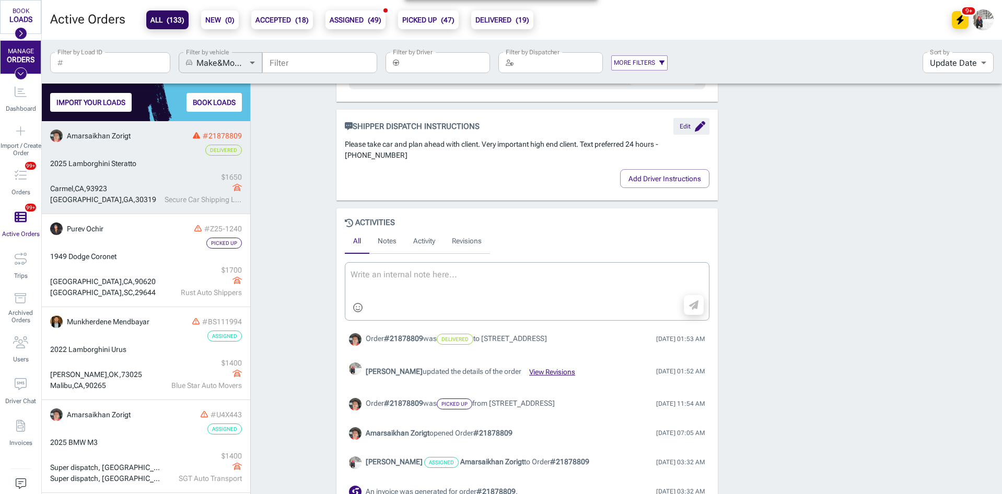
click at [137, 170] on link "Amarsaikhan Zorigt #21878809 Delivered 2025 Lamborghini Steratto Carmel , CA , …" at bounding box center [146, 167] width 208 height 93
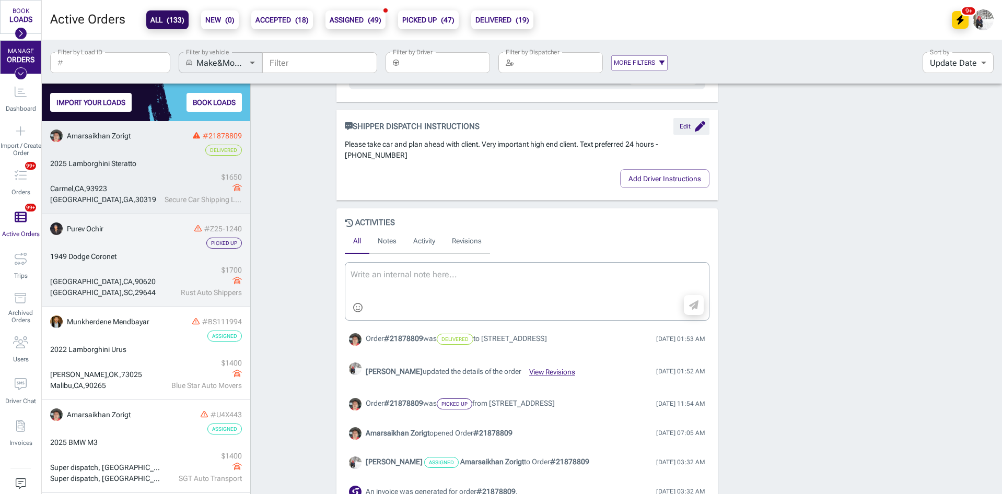
click at [132, 249] on link "Purev Ochir #Z25-1240 Picked Up 1949 Dodge Coronet Buena Park , CA , 90620 Foun…" at bounding box center [146, 260] width 208 height 93
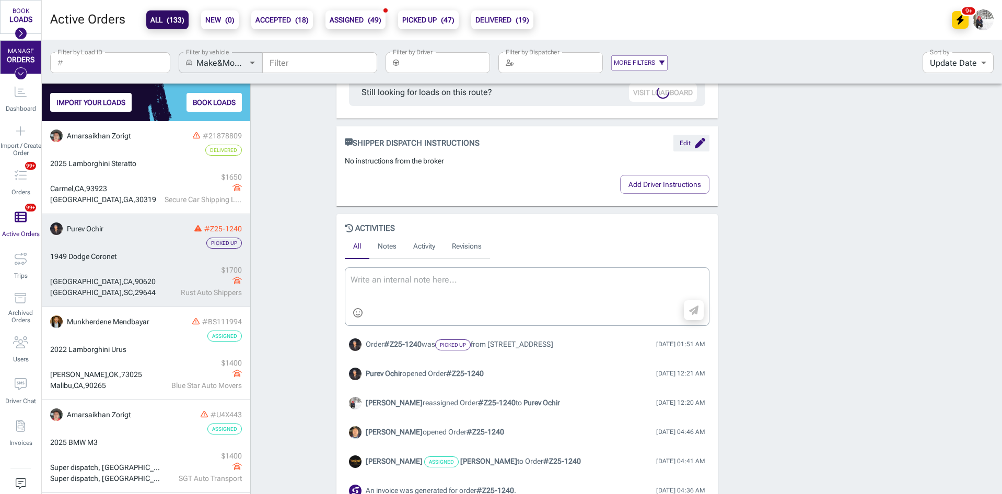
scroll to position [613, 0]
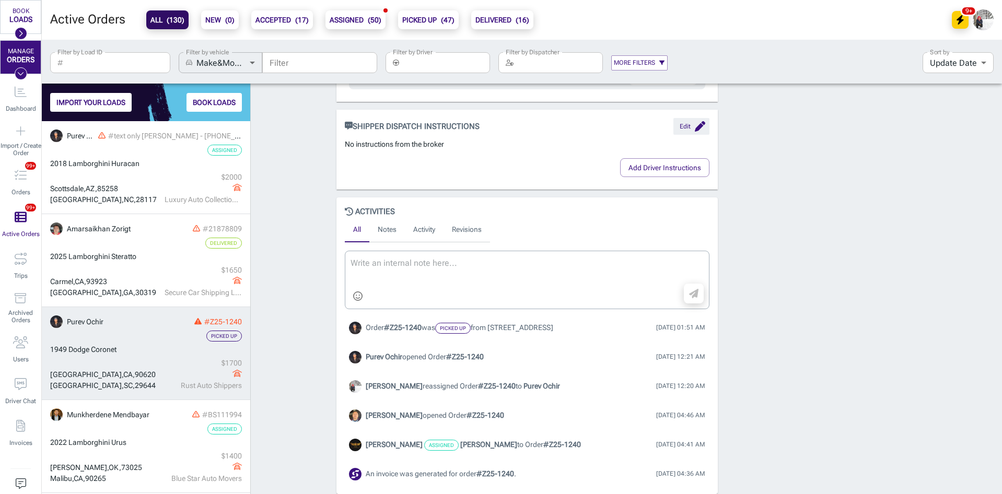
click at [422, 67] on input "Filter by Driver" at bounding box center [446, 62] width 87 height 21
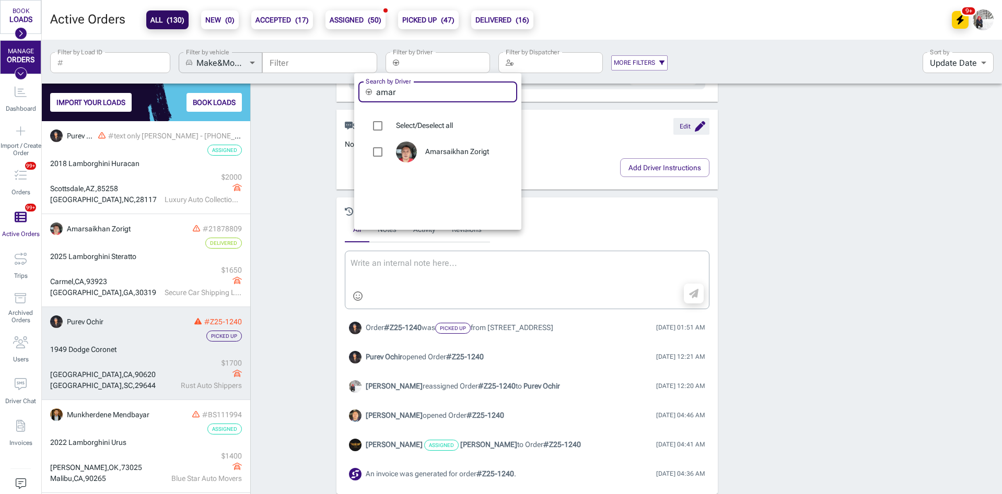
click at [430, 96] on input "amar" at bounding box center [446, 92] width 141 height 21
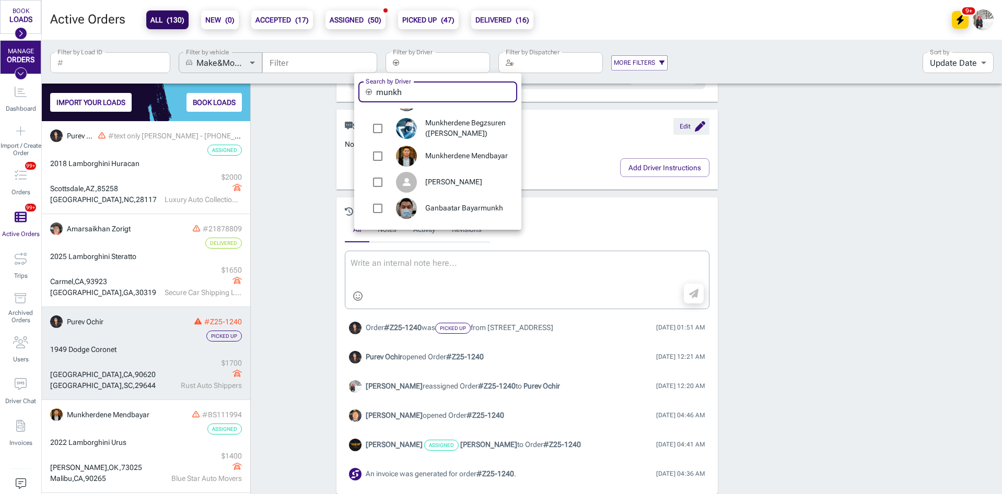
type input "munkh"
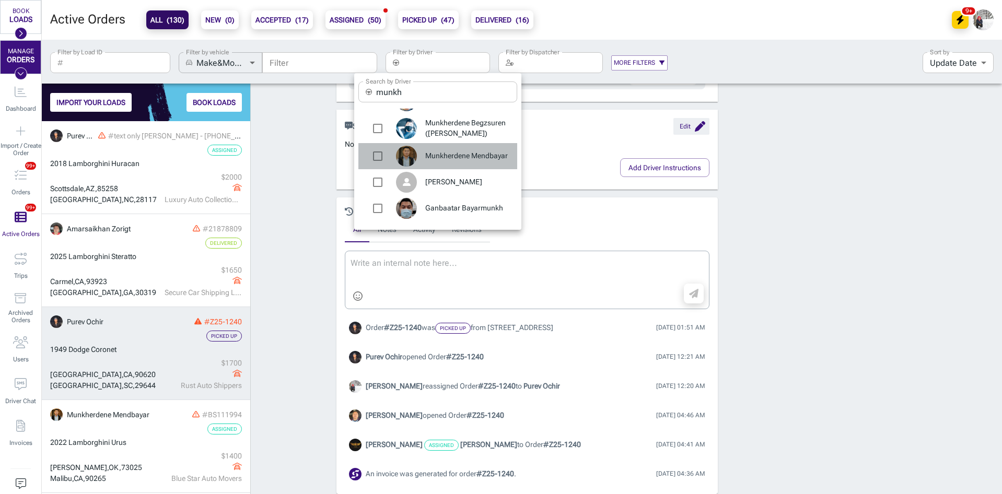
click at [443, 151] on span "Munkherdene Mendbayar" at bounding box center [467, 156] width 84 height 10
type input "Munkherdene Mendbayar"
checkbox input "true"
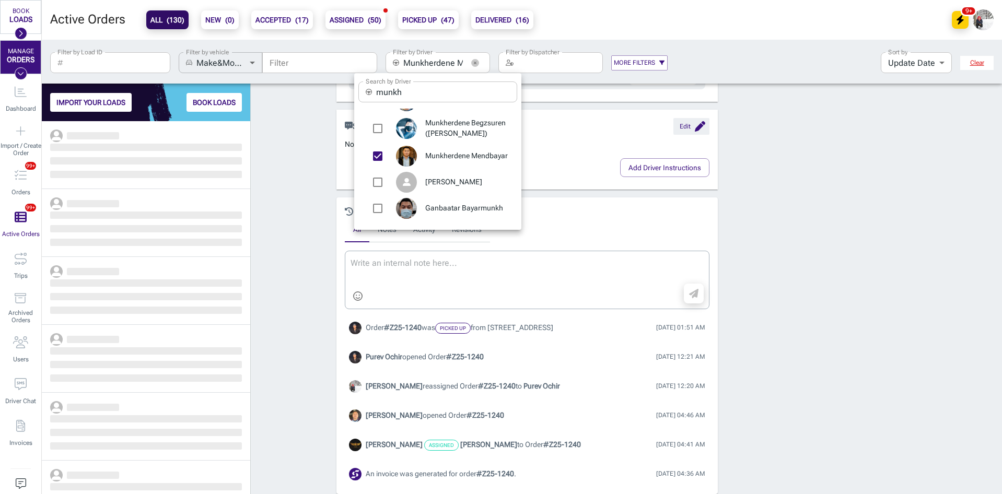
click at [304, 193] on div at bounding box center [501, 247] width 1002 height 494
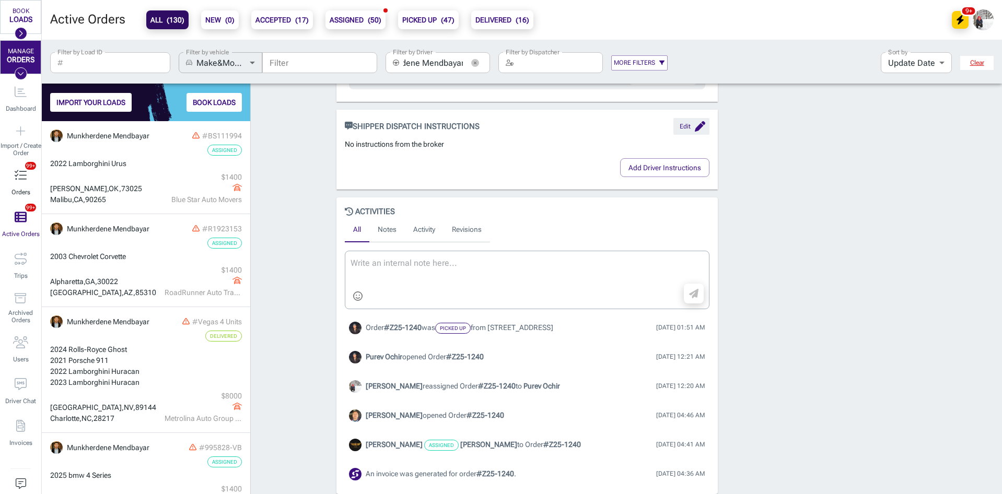
scroll to position [0, 0]
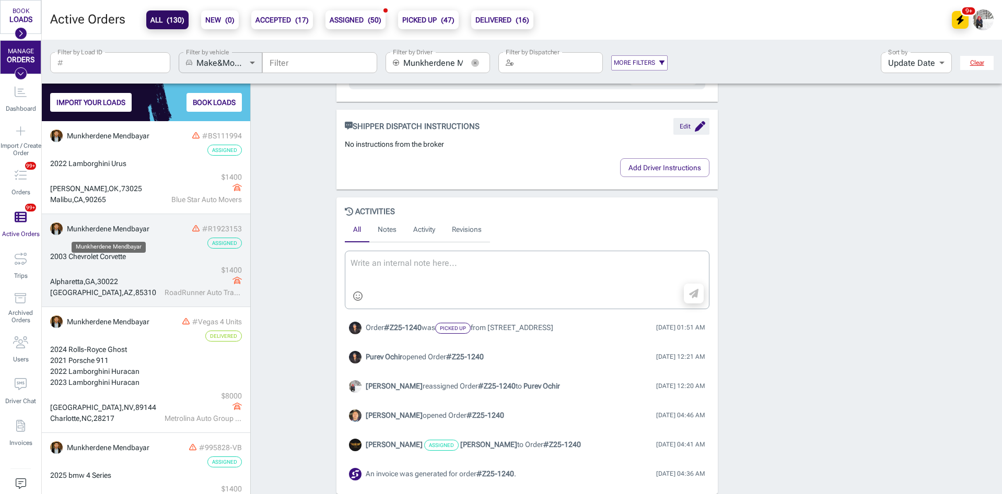
drag, startPoint x: 133, startPoint y: 231, endPoint x: 136, endPoint y: 226, distance: 6.1
click at [133, 231] on div "Munkherdene Mendbayar" at bounding box center [108, 229] width 83 height 11
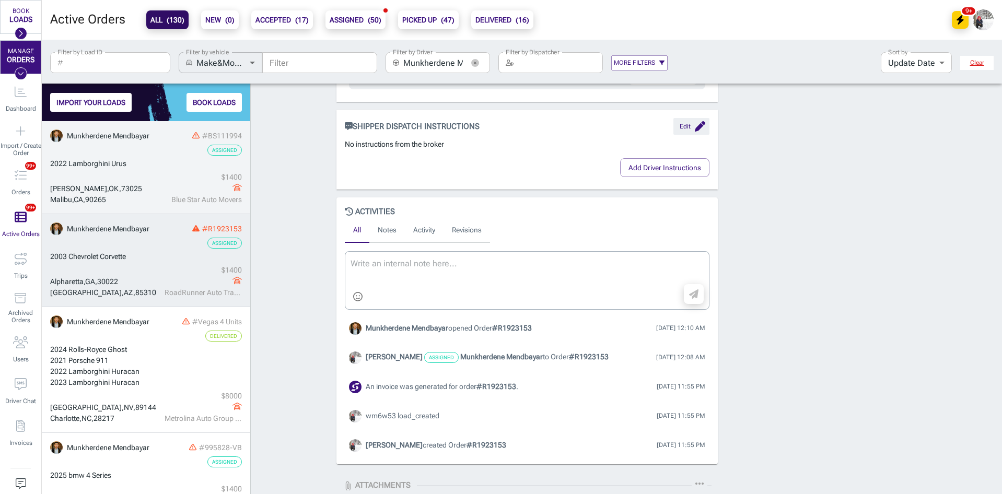
click at [140, 177] on div "Edmond , OK , 73025 Malibu , CA , 90265 $ 1400 Blue Star Auto Movers" at bounding box center [146, 188] width 192 height 33
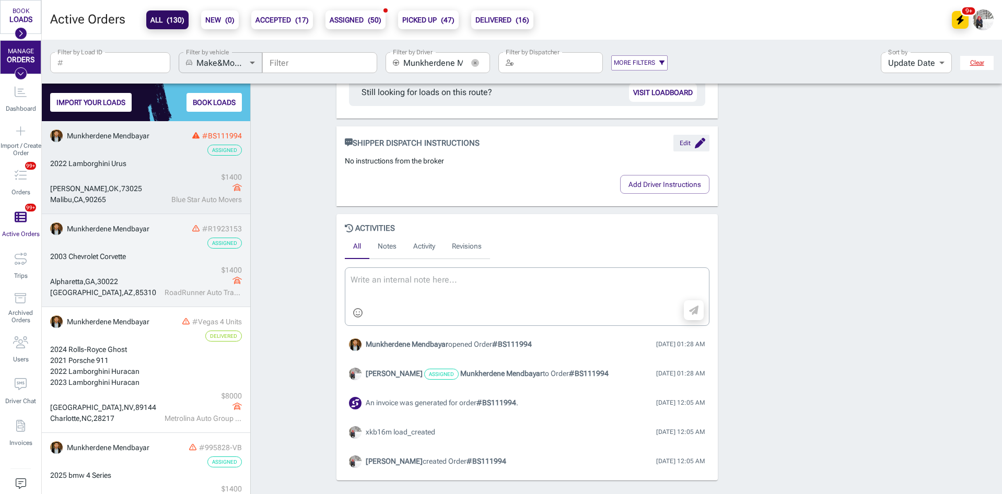
scroll to position [613, 0]
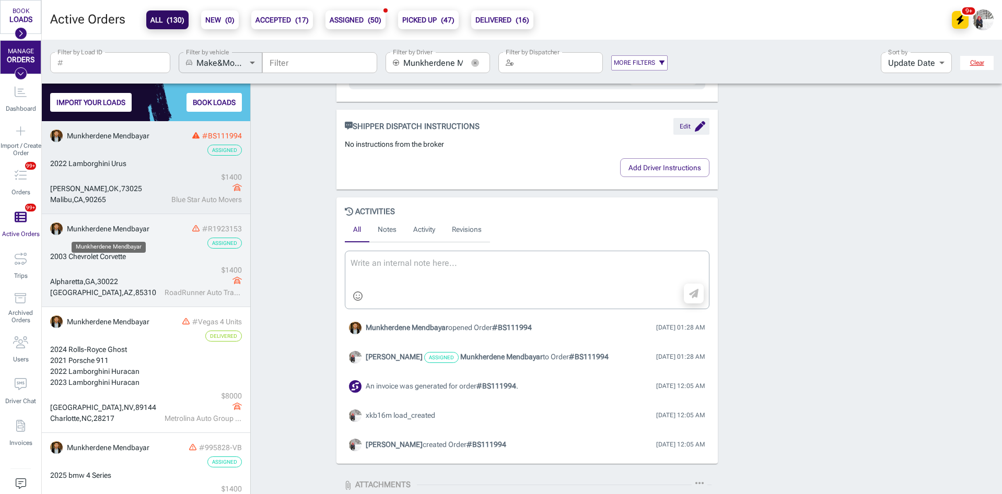
click at [147, 265] on div "[GEOGRAPHIC_DATA] $ 1400 RoadRunner Auto Transport" at bounding box center [146, 281] width 192 height 33
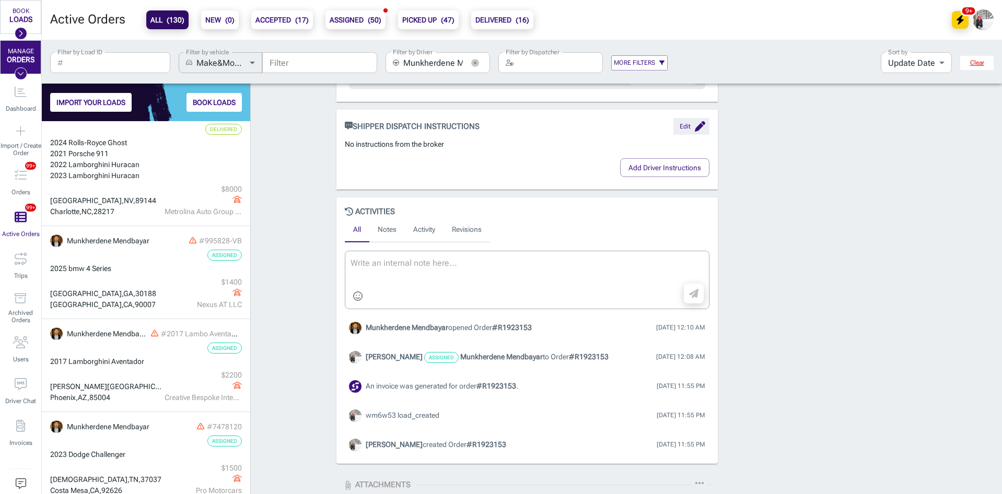
scroll to position [209, 0]
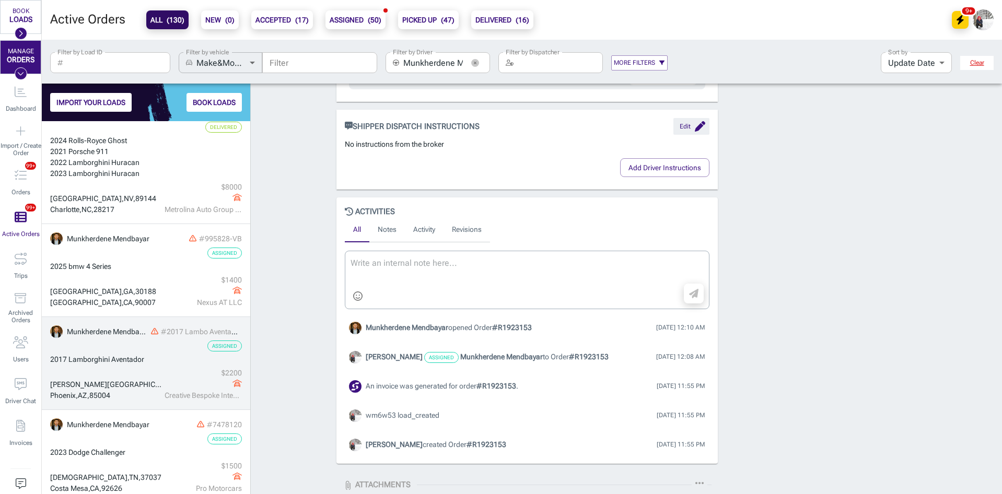
click at [149, 348] on div "Assigned" at bounding box center [146, 346] width 192 height 11
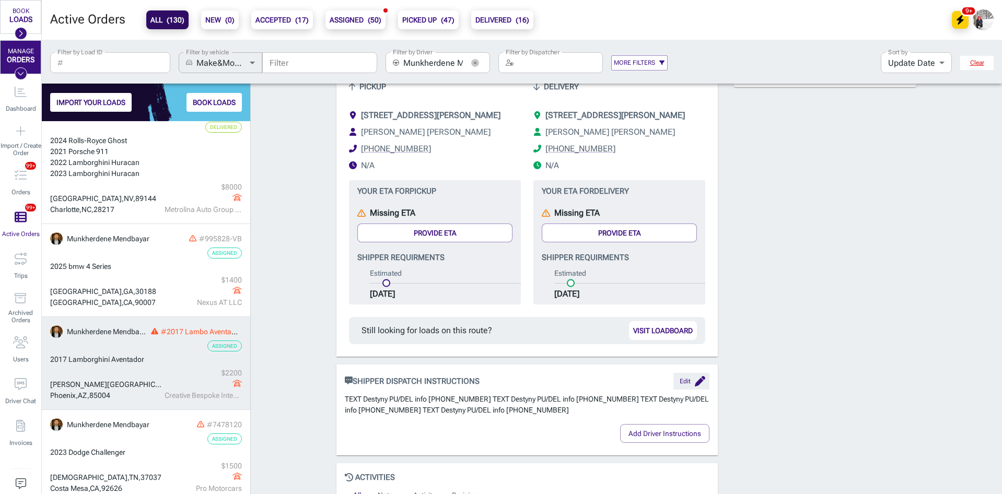
scroll to position [352, 0]
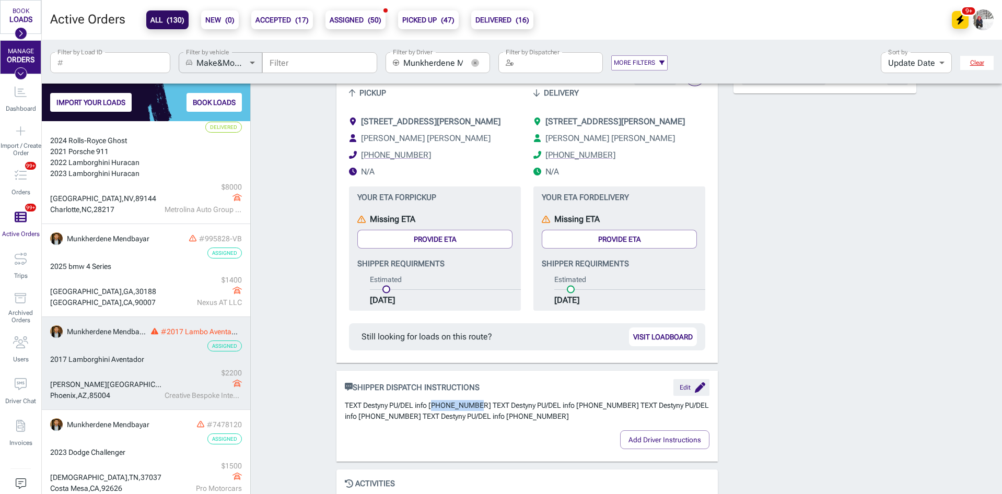
drag, startPoint x: 473, startPoint y: 417, endPoint x: 430, endPoint y: 419, distance: 42.9
click at [430, 419] on p "TEXT Destyny PU/DEL info [PHONE_NUMBER] TEXT Destyny PU/DEL info [PHONE_NUMBER]…" at bounding box center [527, 411] width 365 height 22
copy p "23-980-4517"
click at [464, 418] on p "TEXT Destyny PU/DEL info [PHONE_NUMBER] TEXT Destyny PU/DEL info [PHONE_NUMBER]…" at bounding box center [527, 411] width 365 height 22
drag, startPoint x: 472, startPoint y: 416, endPoint x: 425, endPoint y: 419, distance: 47.1
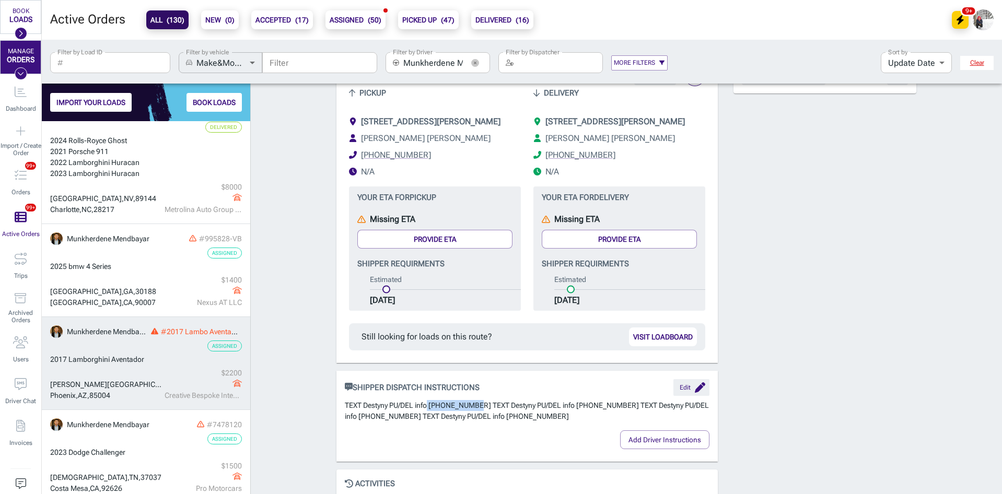
click at [425, 419] on p "TEXT Destyny PU/DEL info [PHONE_NUMBER] TEXT Destyny PU/DEL info [PHONE_NUMBER]…" at bounding box center [527, 411] width 365 height 22
copy p "623-980-4517"
click at [928, 277] on div "Order # 2017 Lambo Aventador Assigned + Add to a Trip + Add Internal ID more_ve…" at bounding box center [626, 257] width 751 height 1036
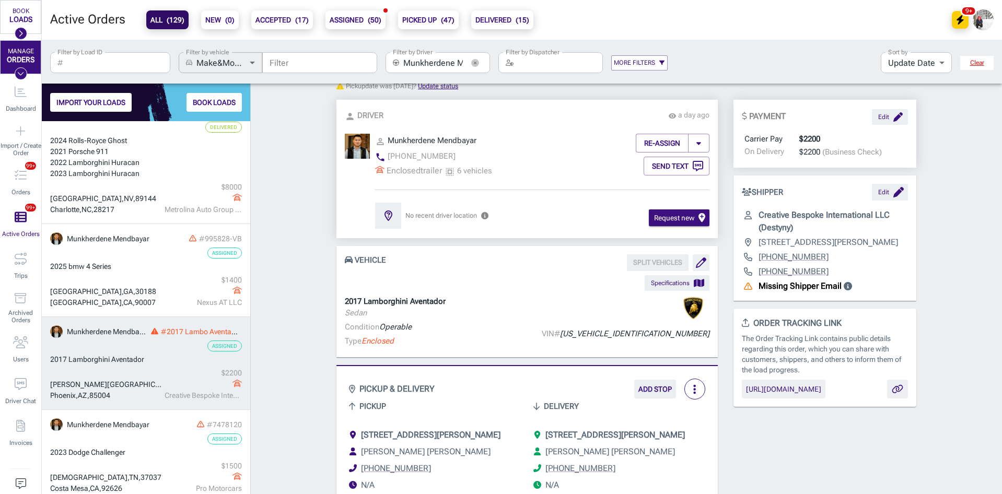
scroll to position [0, 0]
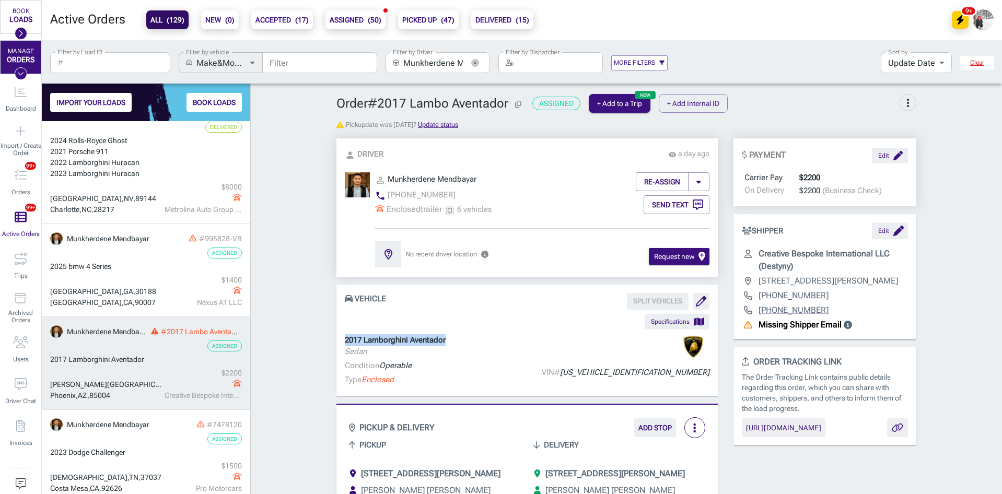
drag, startPoint x: 455, startPoint y: 339, endPoint x: 329, endPoint y: 335, distance: 125.5
click at [329, 335] on div "VEHICLE SPLIT VEHICLES Specifications 2017 Lamborghini Aventador Sedan Conditio…" at bounding box center [527, 340] width 397 height 111
drag, startPoint x: 450, startPoint y: 338, endPoint x: 327, endPoint y: 341, distance: 123.4
click at [329, 341] on div "VEHICLE SPLIT VEHICLES Specifications 2017 Lamborghini Aventador Sedan Conditio…" at bounding box center [527, 340] width 397 height 111
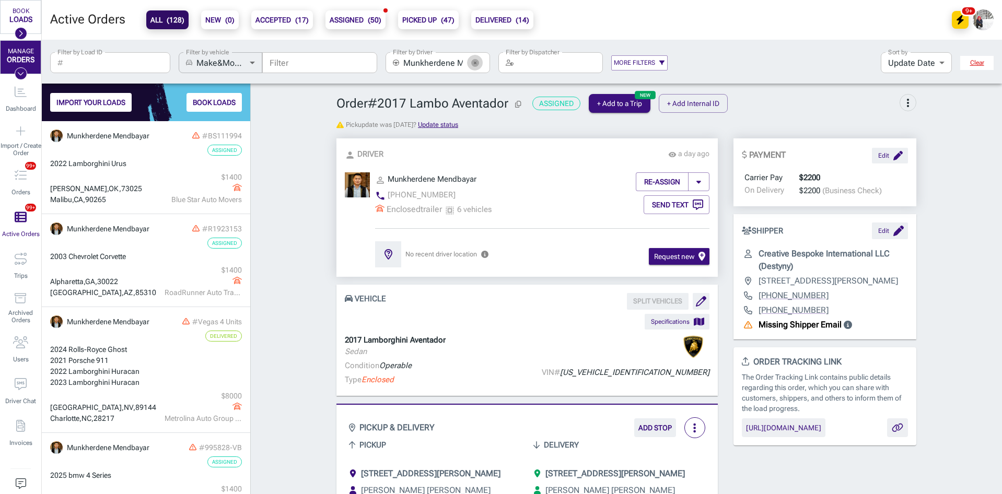
click at [477, 61] on icon "button" at bounding box center [475, 63] width 8 height 8
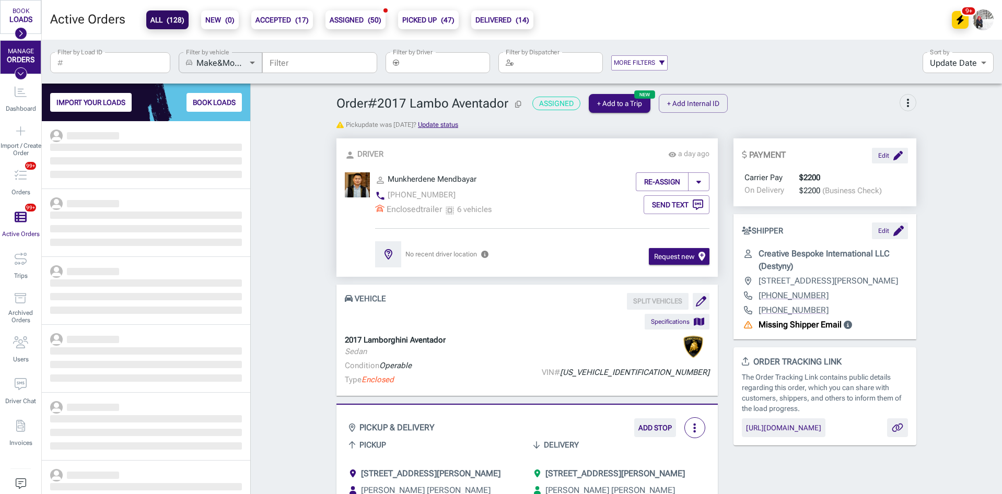
scroll to position [365, 201]
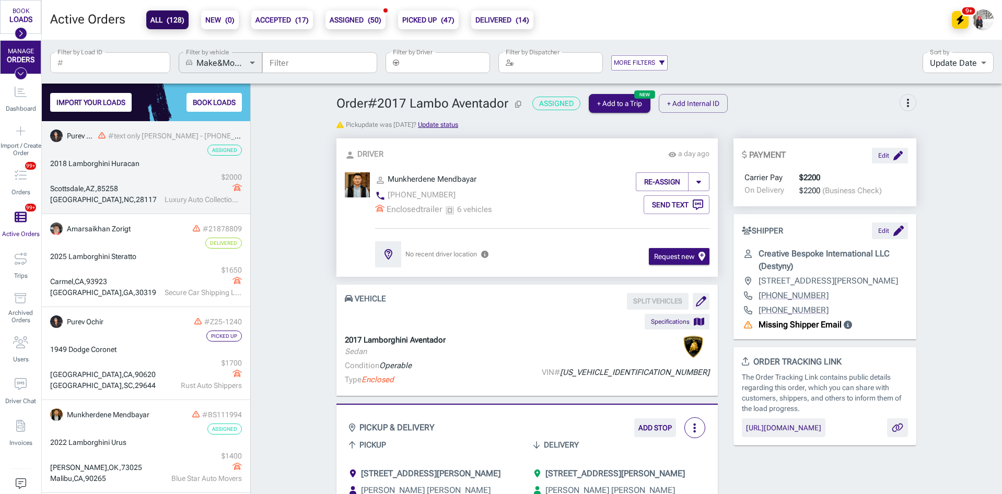
click at [146, 156] on link "Purev Ochir #text only Chad - 480-262-5004 Assigned 2018 Lamborghini Huracan Sc…" at bounding box center [146, 167] width 208 height 93
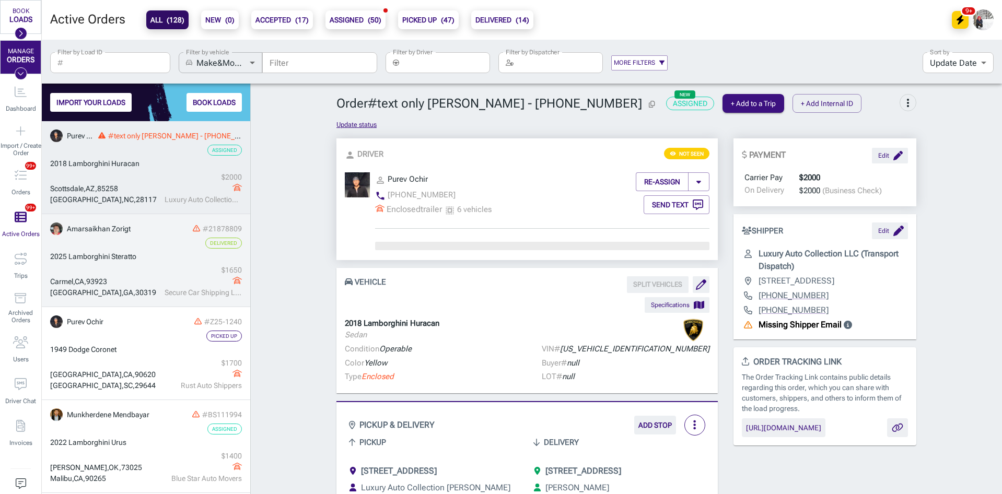
click at [147, 240] on div "Delivered" at bounding box center [146, 243] width 192 height 11
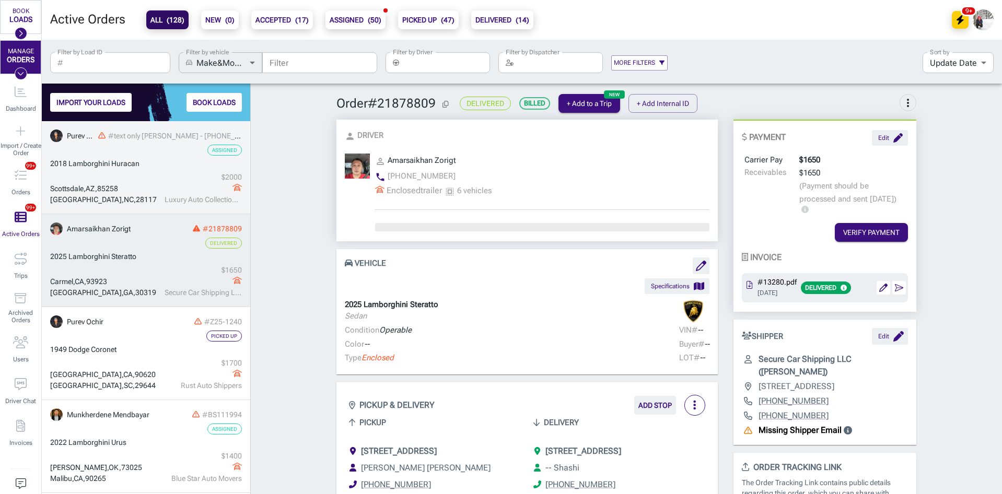
click at [143, 172] on div "Scottsdale , AZ , 85258 Mooresville , NC , 28117 $ 2000 Luxury Auto Collection …" at bounding box center [146, 188] width 192 height 33
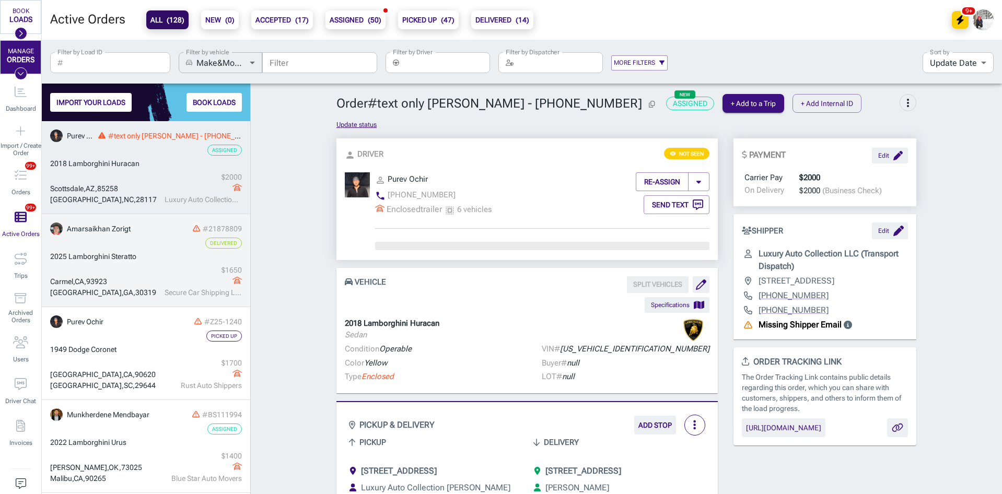
click at [145, 271] on div "Carmel , CA , 93923 Atlanta , GA , 30319 $ 1650 Secure Car Shipping LLC" at bounding box center [146, 281] width 192 height 33
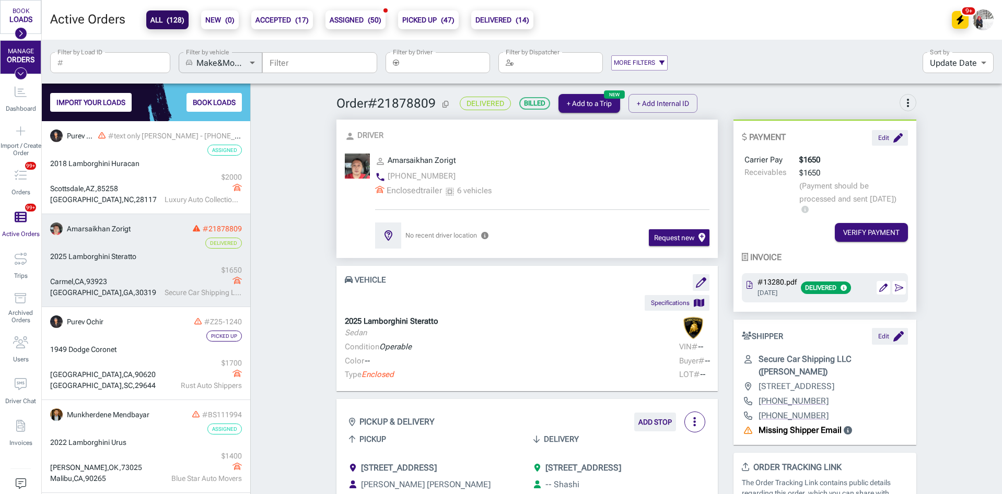
click at [278, 25] on b "ACCEPTED ( 17 )" at bounding box center [282, 20] width 53 height 13
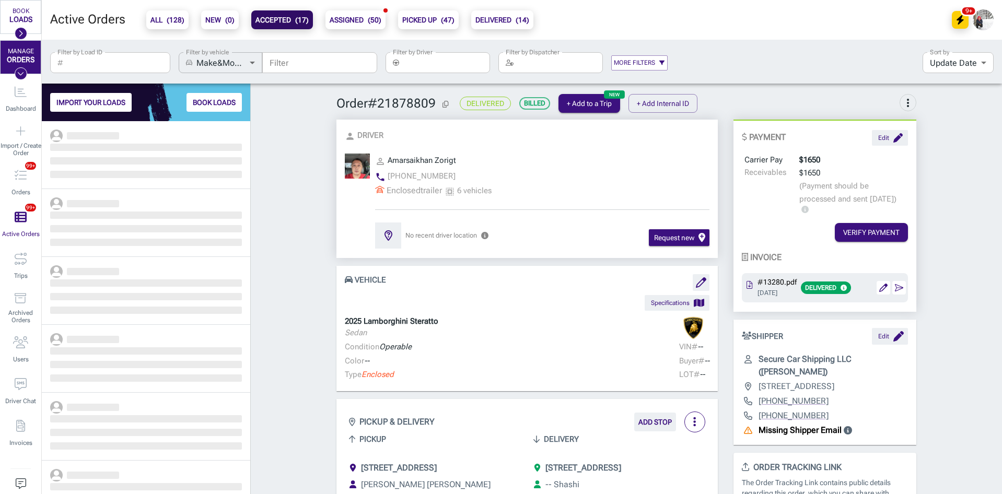
scroll to position [365, 201]
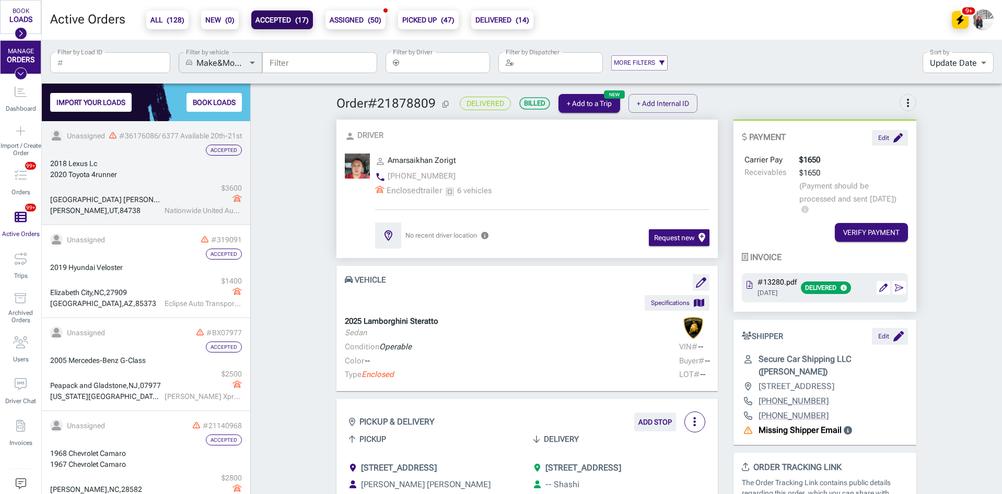
click at [134, 177] on div "2020 Toyota 4runner" at bounding box center [146, 174] width 192 height 11
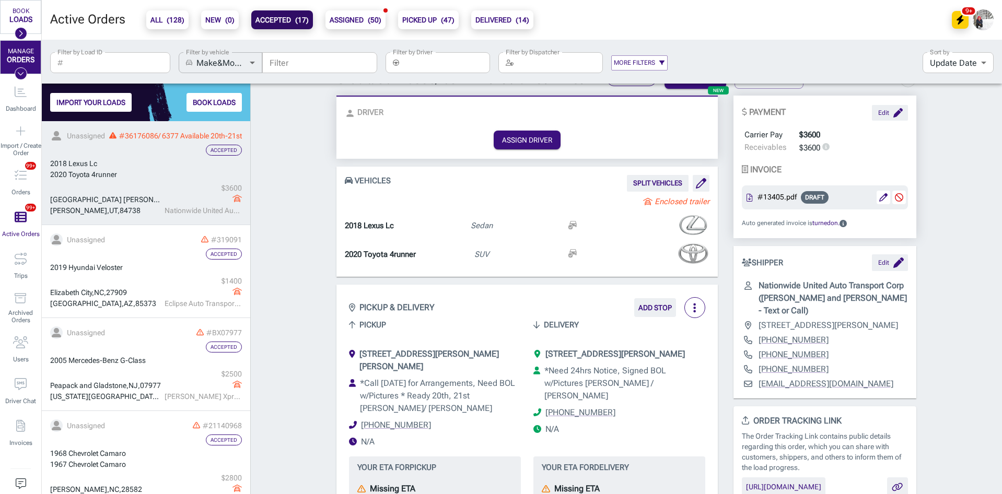
scroll to position [105, 0]
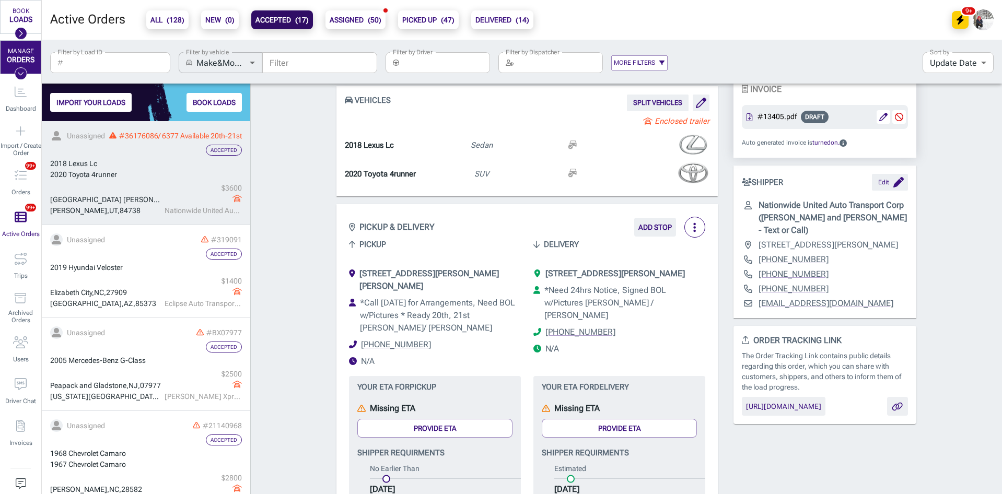
drag, startPoint x: 672, startPoint y: 272, endPoint x: 609, endPoint y: 271, distance: 62.7
click at [609, 271] on li "[STREET_ADDRESS][PERSON_NAME]" at bounding box center [620, 274] width 172 height 13
copy span "Ivins, UT, 84738"
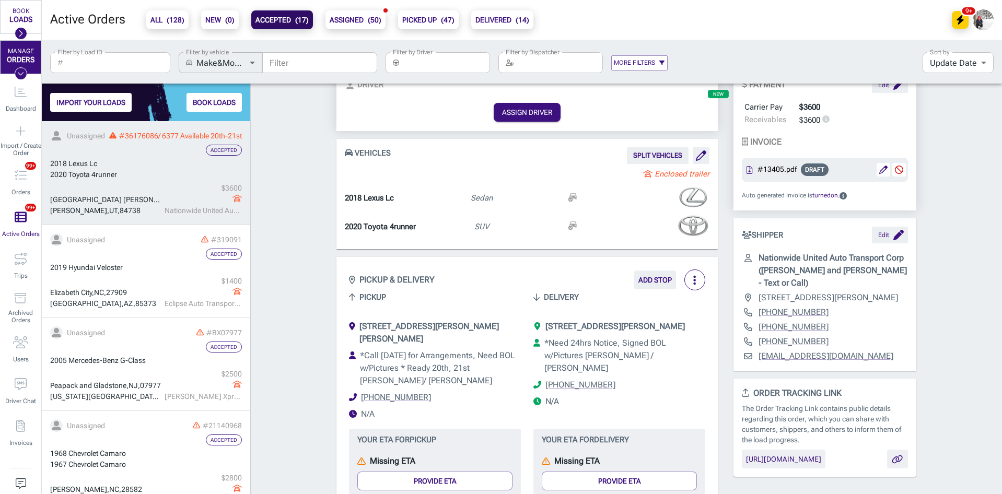
scroll to position [0, 0]
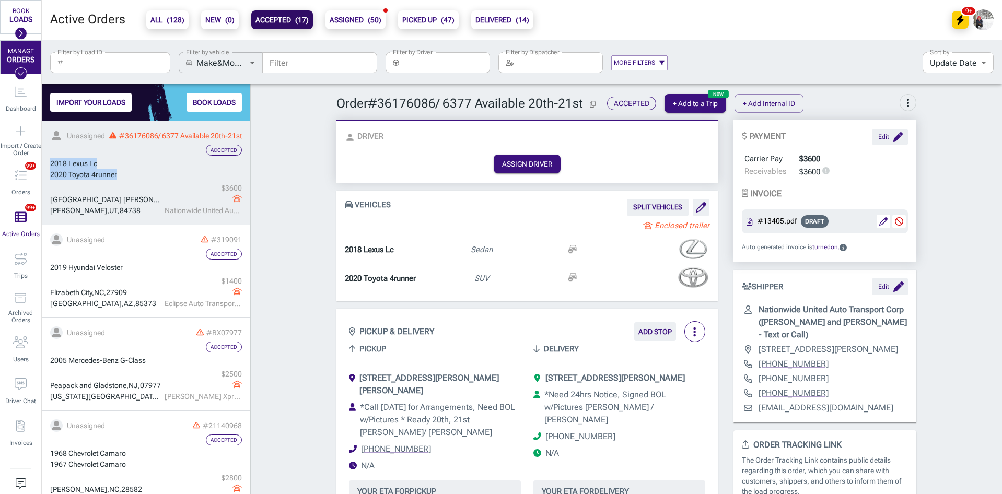
drag, startPoint x: 119, startPoint y: 176, endPoint x: 48, endPoint y: 161, distance: 73.0
copy div "2018 Lexus Lc 2020 Toyota 4runner"
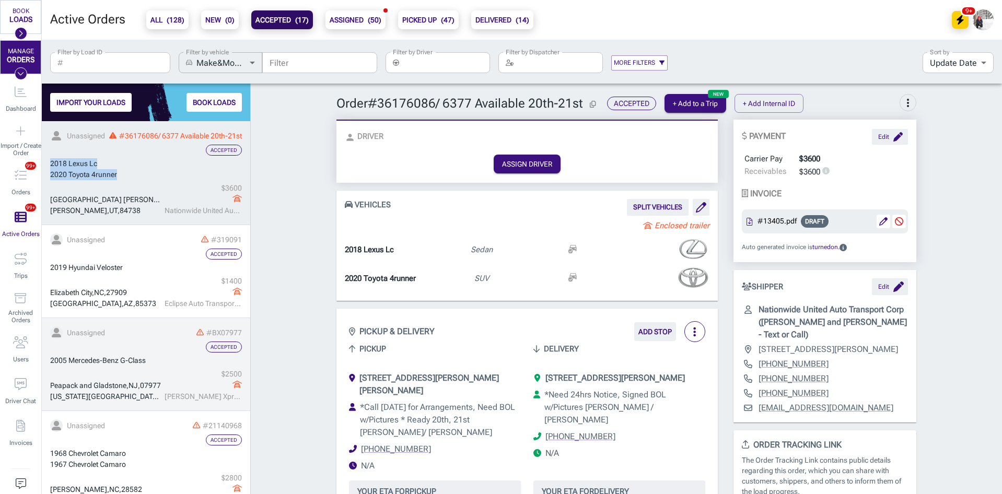
click at [143, 365] on div "2005 Mercedes-Benz G-Class" at bounding box center [146, 360] width 192 height 11
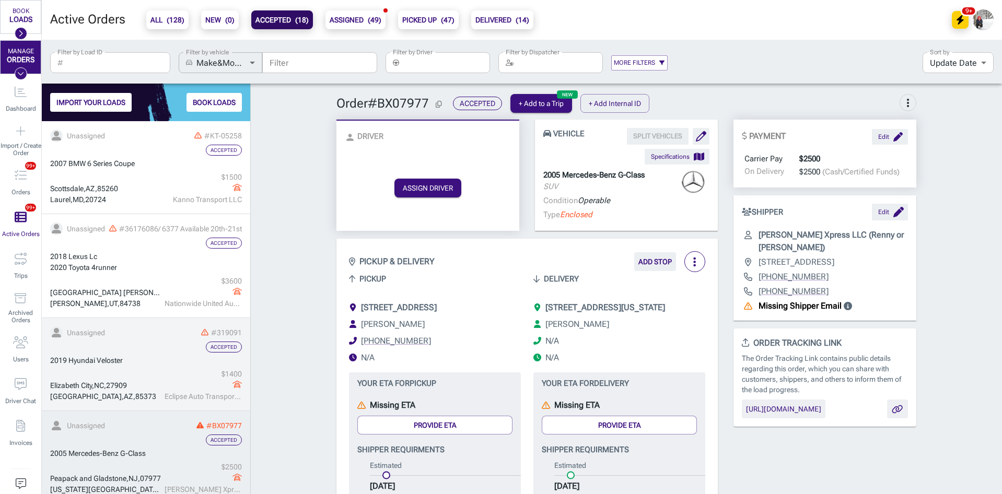
drag, startPoint x: 468, startPoint y: 308, endPoint x: 496, endPoint y: 325, distance: 32.8
click at [437, 314] on div "[STREET_ADDRESS]" at bounding box center [399, 308] width 76 height 13
copy span "Gladstone, NJ, 07977"
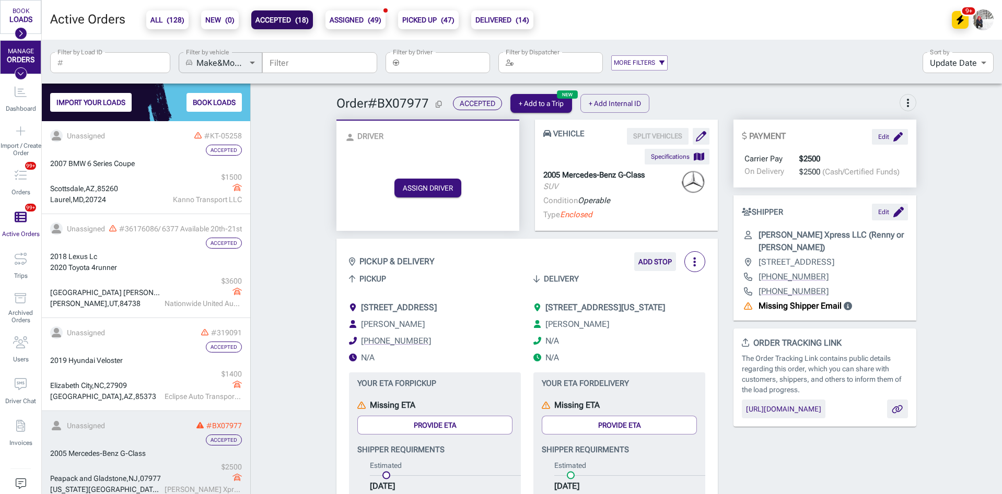
drag, startPoint x: 648, startPoint y: 306, endPoint x: 693, endPoint y: 322, distance: 47.8
click at [665, 314] on div "[STREET_ADDRESS][US_STATE]" at bounding box center [606, 308] width 120 height 13
copy span "Oklahoma City, OK, 73128"
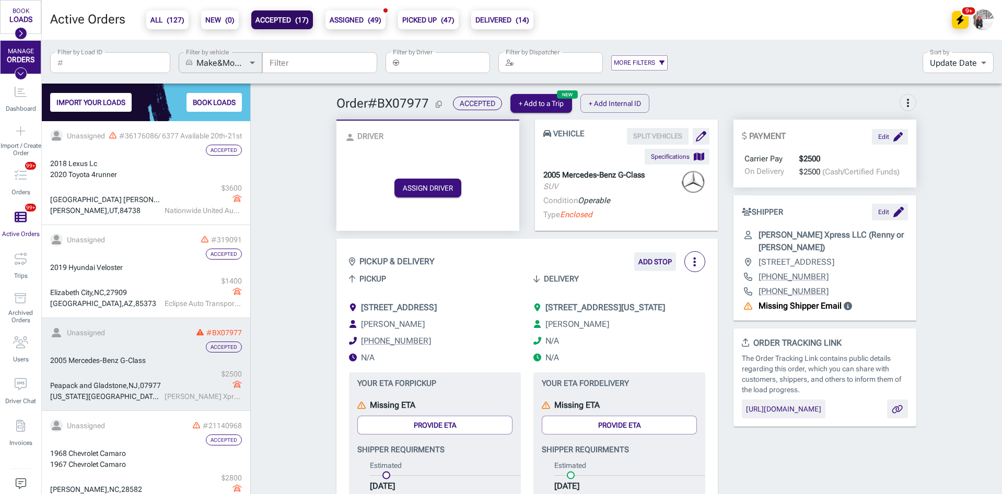
click at [608, 173] on p "2005 Mercedes-Benz G-Class" at bounding box center [593, 175] width 101 height 12
copy p "2005 Mercedes-Benz G-Class"
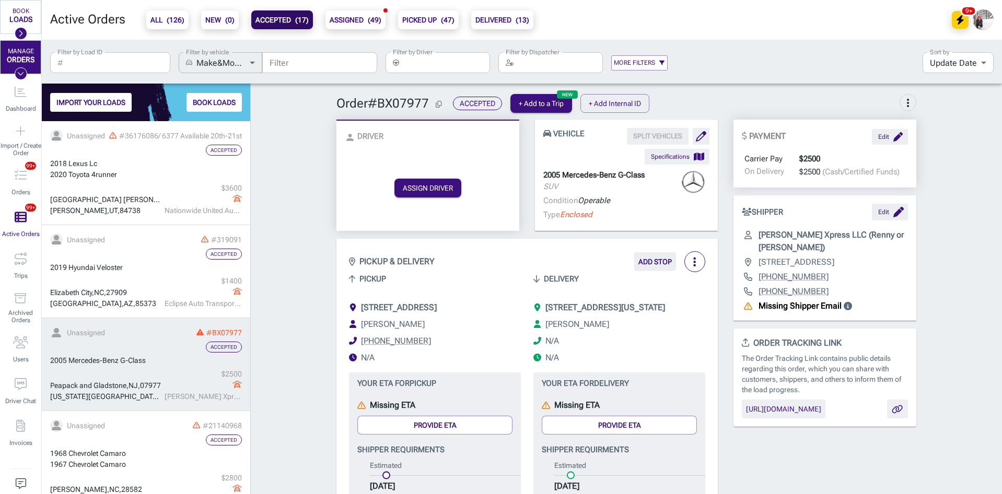
click at [122, 373] on div "Peapack and [GEOGRAPHIC_DATA] , [GEOGRAPHIC_DATA] , [GEOGRAPHIC_DATA][US_STATE]…" at bounding box center [146, 385] width 192 height 33
drag, startPoint x: 419, startPoint y: 356, endPoint x: 356, endPoint y: 357, distance: 62.7
click at [356, 347] on li "[PHONE_NUMBER]" at bounding box center [435, 341] width 172 height 13
copy link "[PHONE_NUMBER]"
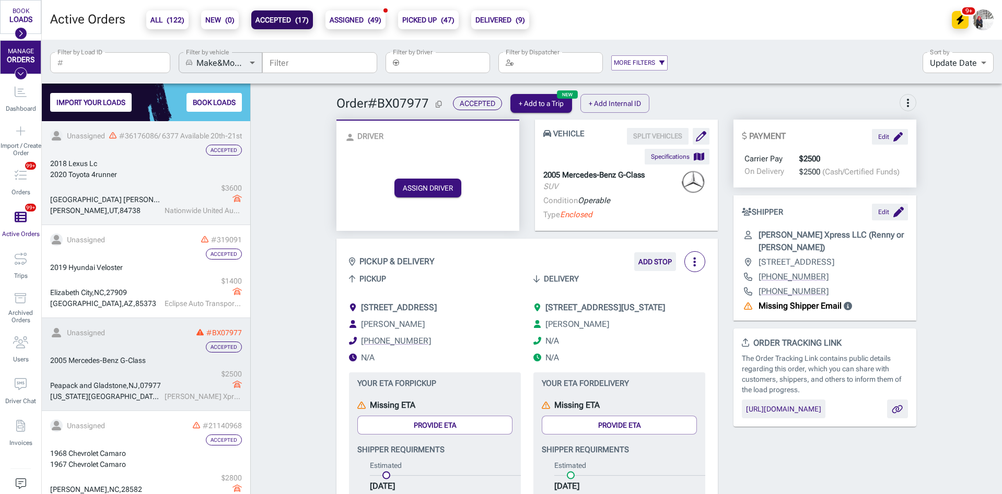
click at [122, 170] on div "2020 Toyota 4runner" at bounding box center [146, 174] width 192 height 11
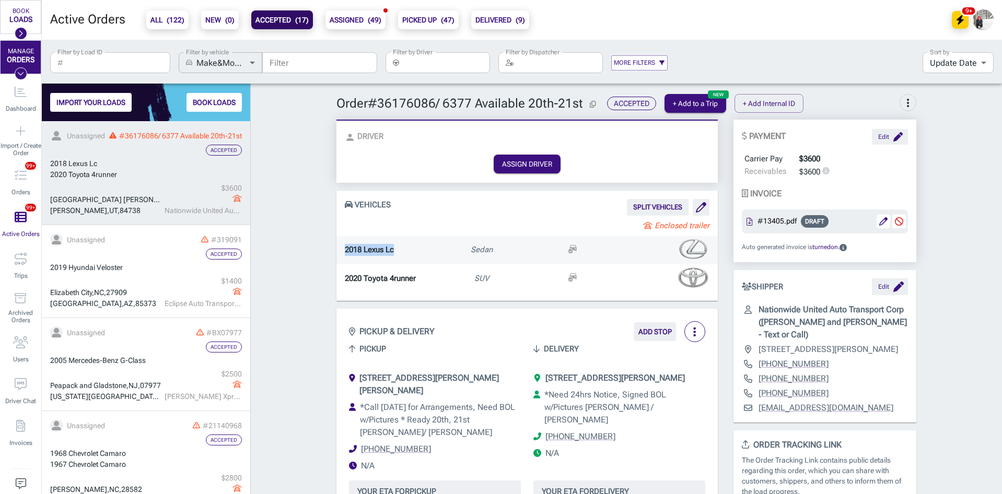
drag, startPoint x: 395, startPoint y: 248, endPoint x: 335, endPoint y: 250, distance: 60.2
click at [337, 250] on div "2018 Lexus Lc Sedan" at bounding box center [527, 250] width 381 height 28
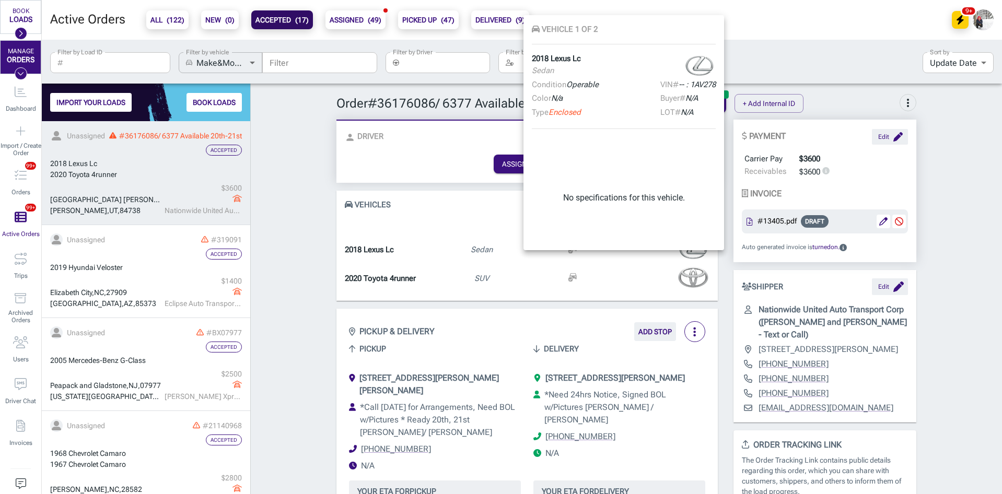
click at [267, 211] on div at bounding box center [501, 247] width 1002 height 494
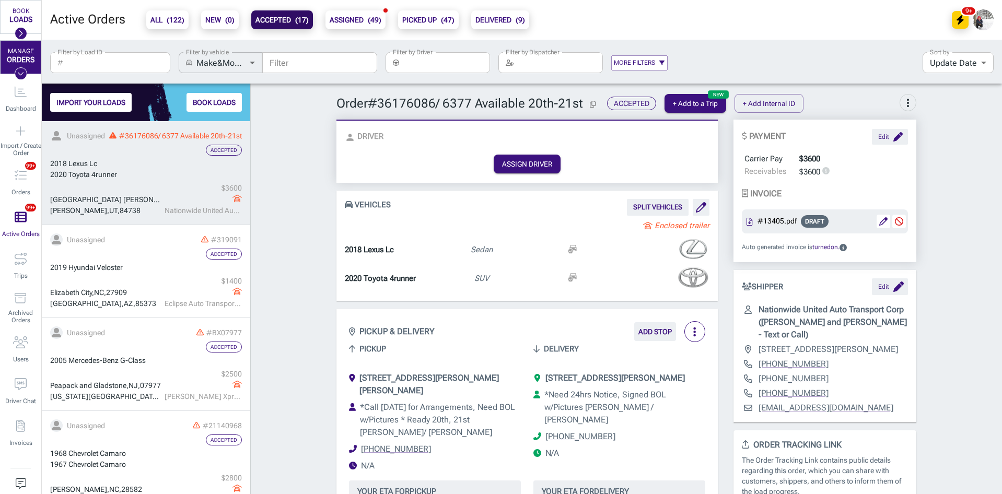
click at [172, 19] on span "( 122 )" at bounding box center [176, 20] width 18 height 8
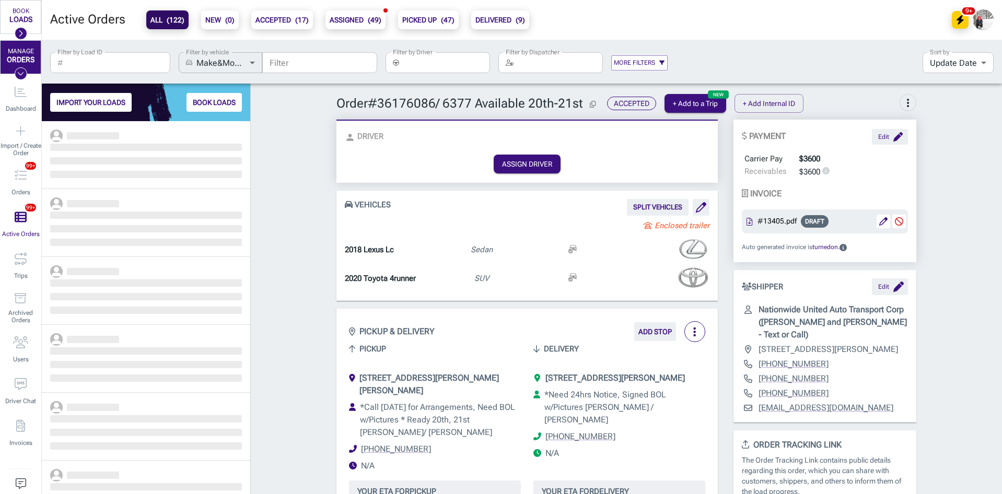
scroll to position [365, 201]
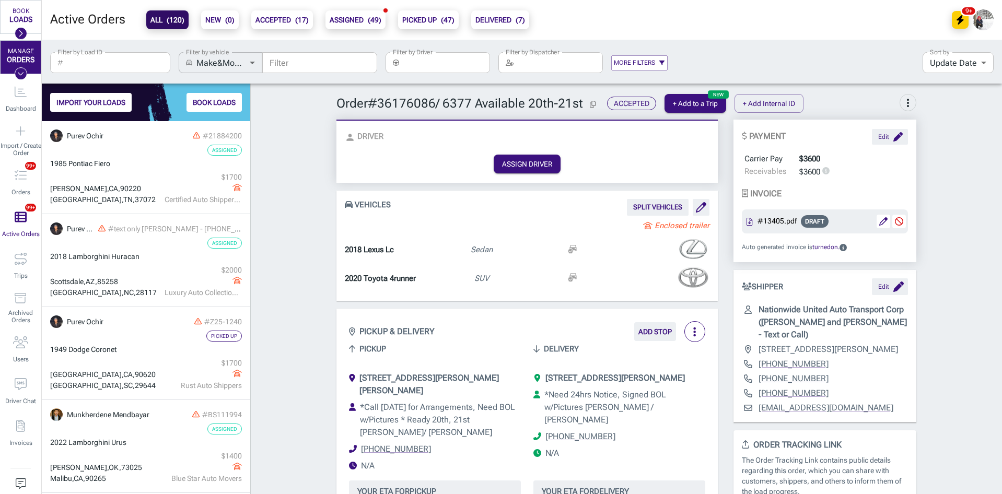
click at [426, 62] on input "Filter by Driver" at bounding box center [446, 62] width 87 height 21
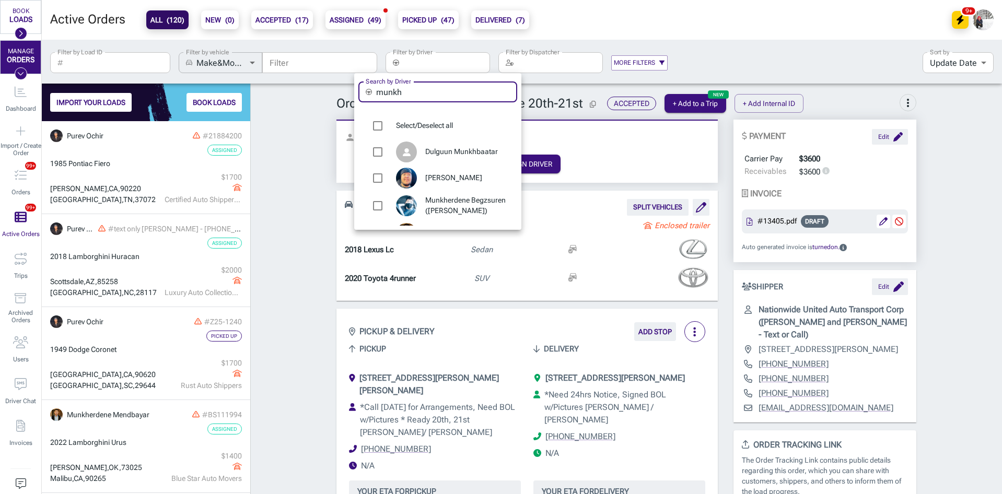
click at [443, 95] on input "munkh" at bounding box center [446, 92] width 141 height 21
type input "myag"
click at [453, 151] on span "[PERSON_NAME]" at bounding box center [467, 152] width 84 height 10
type input "[PERSON_NAME]"
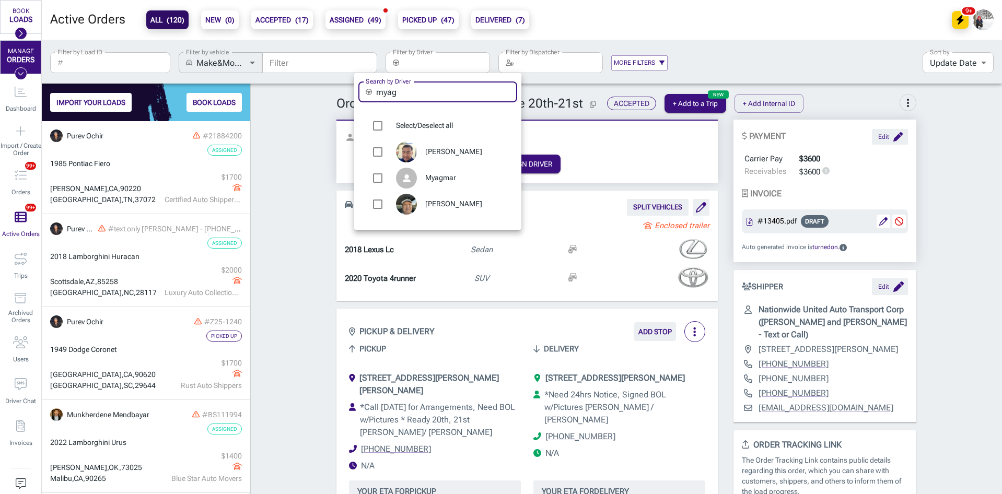
checkbox input "true"
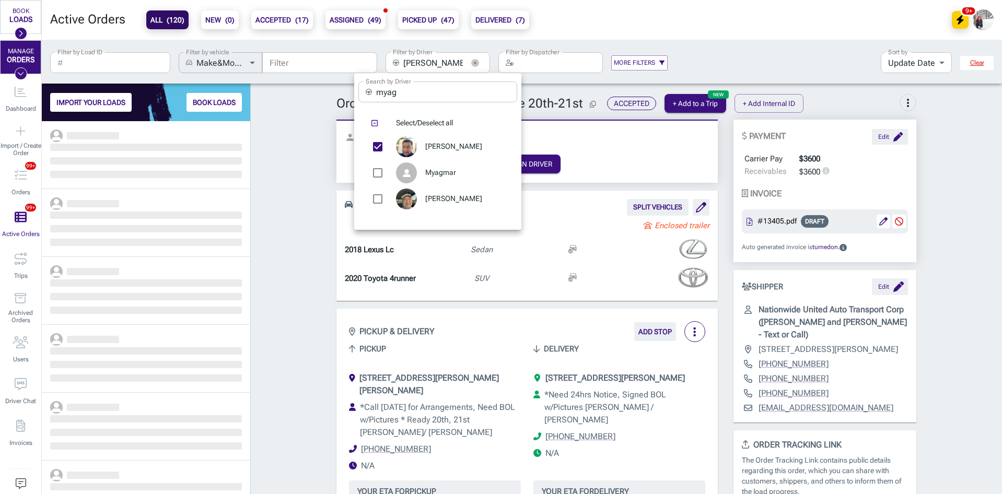
scroll to position [365, 201]
click at [309, 188] on div at bounding box center [501, 247] width 1002 height 494
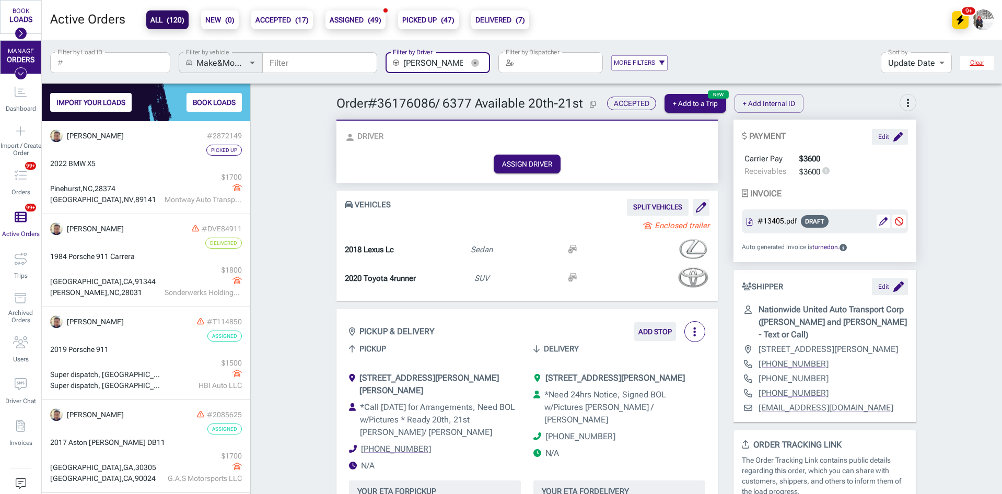
scroll to position [0, 20]
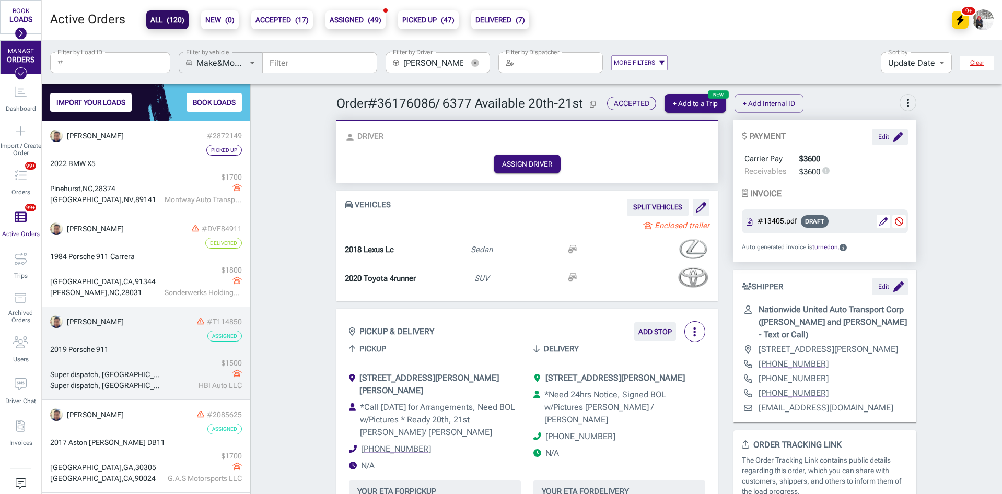
click at [150, 372] on div "Super dispatch, Los Alamos, NM" at bounding box center [106, 374] width 112 height 11
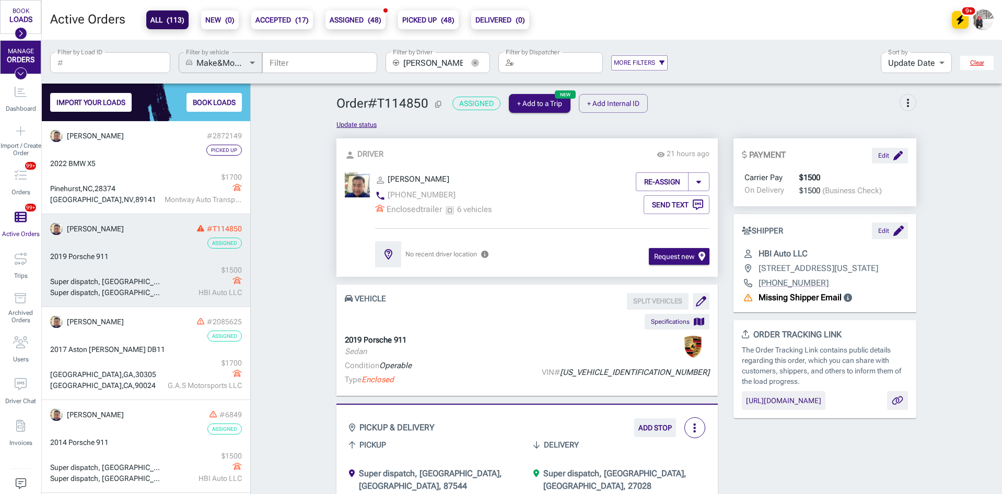
click at [473, 64] on icon "button" at bounding box center [475, 63] width 8 height 8
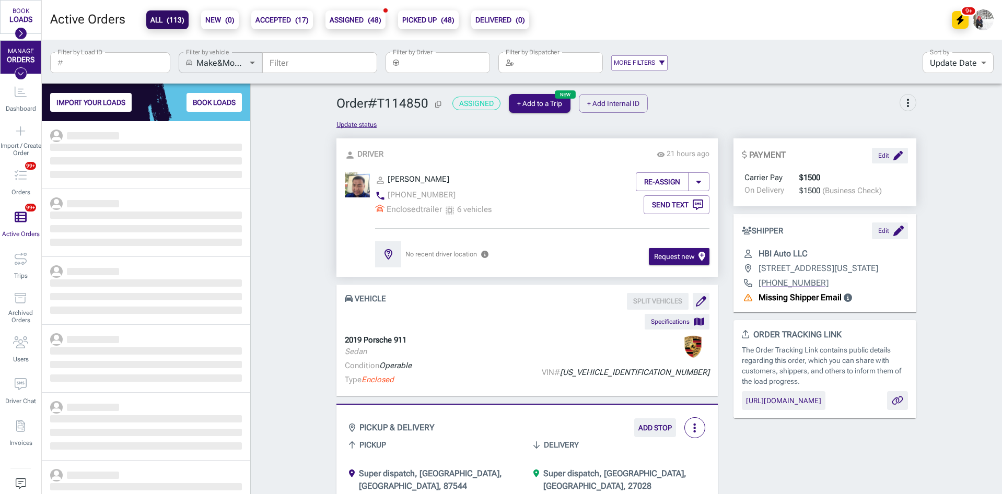
scroll to position [365, 201]
click at [439, 61] on input "Filter by Driver" at bounding box center [446, 62] width 87 height 21
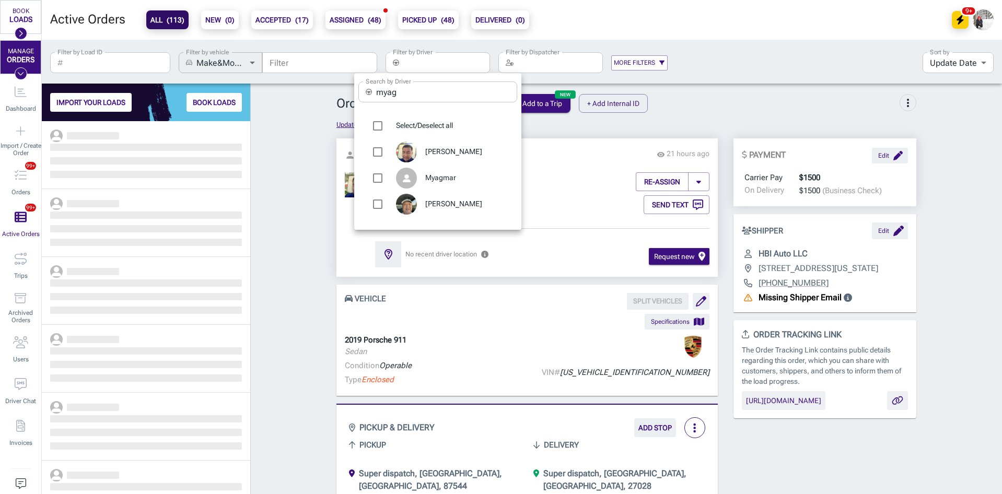
click at [419, 95] on input "myag" at bounding box center [446, 92] width 141 height 21
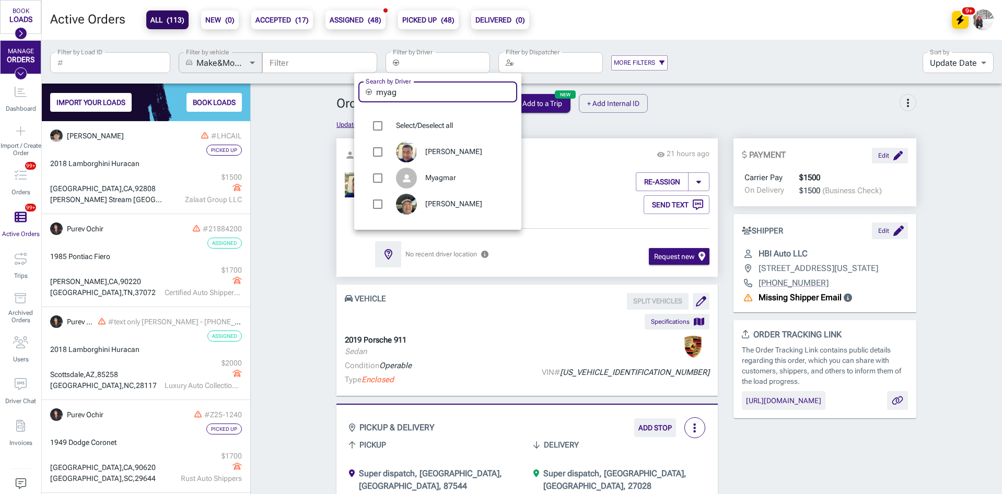
click at [419, 95] on input "myag" at bounding box center [446, 92] width 141 height 21
type input "uguu"
click at [295, 202] on div at bounding box center [501, 247] width 1002 height 494
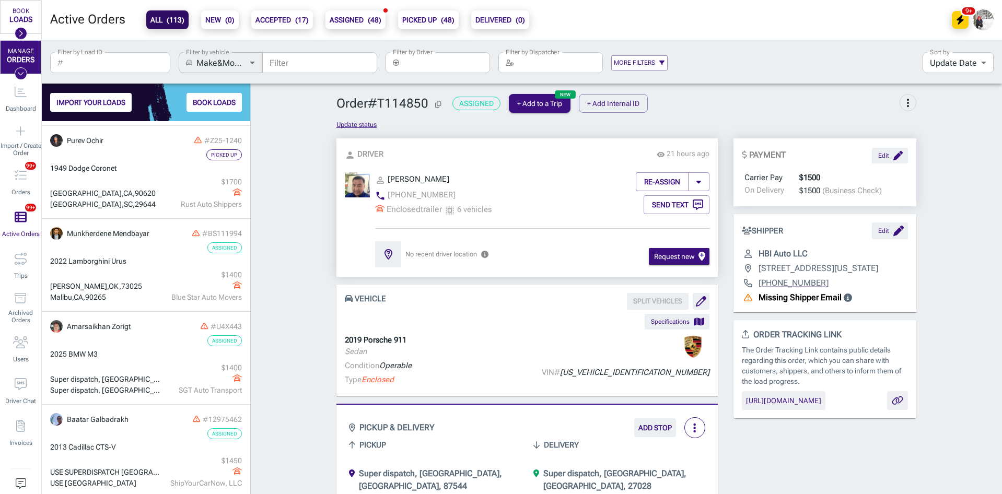
scroll to position [157, 0]
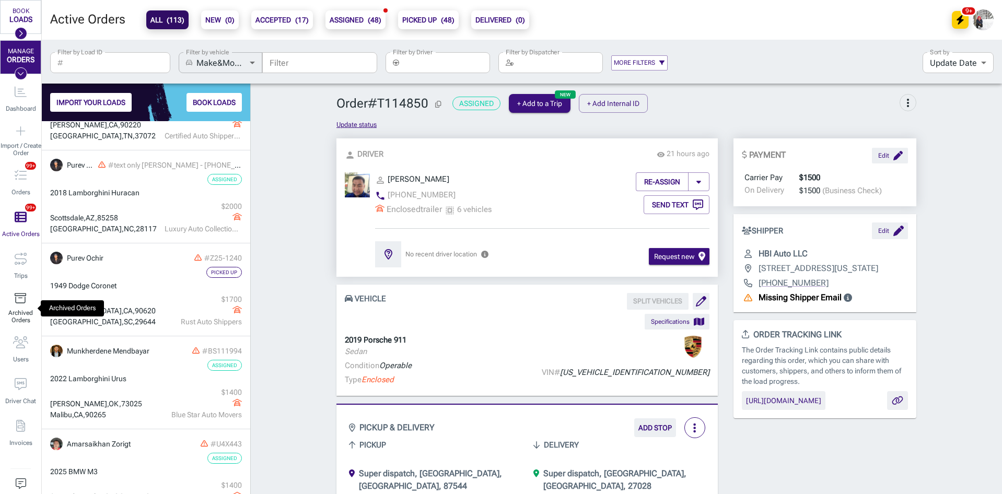
click at [20, 299] on icon "Archived Orders" at bounding box center [21, 299] width 12 height 12
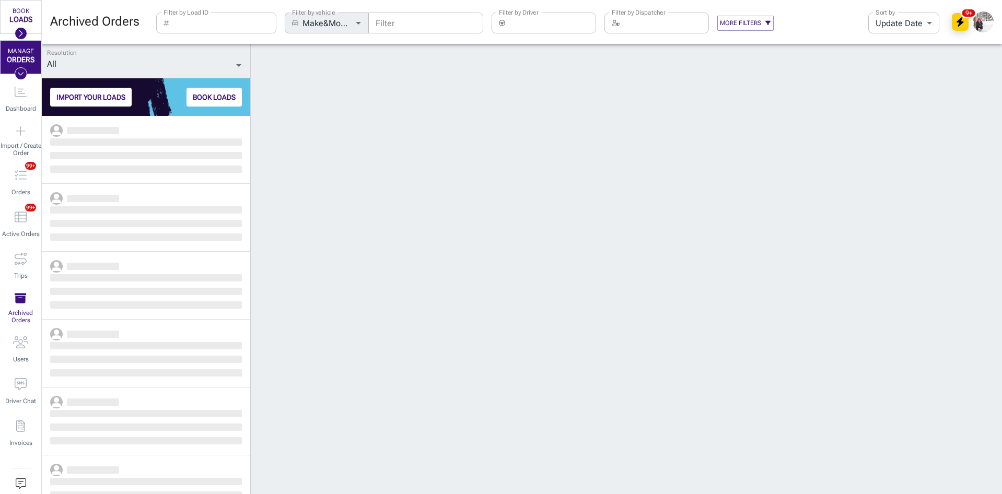
scroll to position [370, 201]
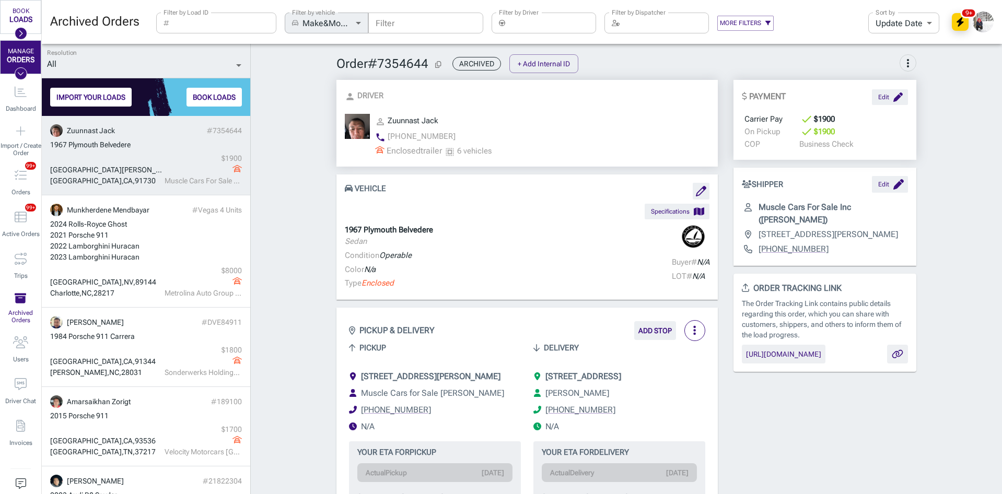
click at [139, 154] on div "Fort Myers , FL , 33912 Rancho Cucamonga , CA , 91730 $ 1900 Muscle Cars For Sa…" at bounding box center [146, 169] width 192 height 33
click at [523, 22] on input "Filter by Driver" at bounding box center [552, 23] width 87 height 21
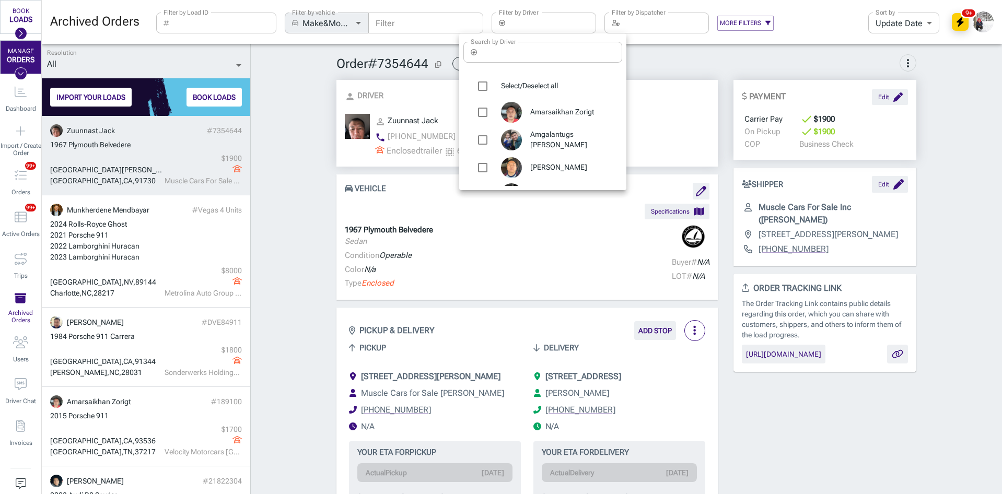
click at [423, 19] on div at bounding box center [501, 247] width 1002 height 494
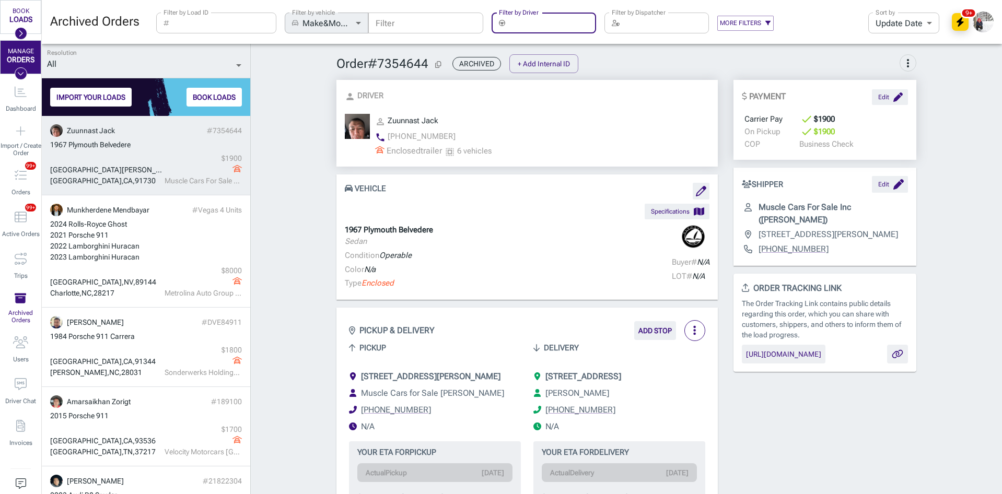
click at [523, 19] on input "Filter by Driver" at bounding box center [552, 23] width 87 height 21
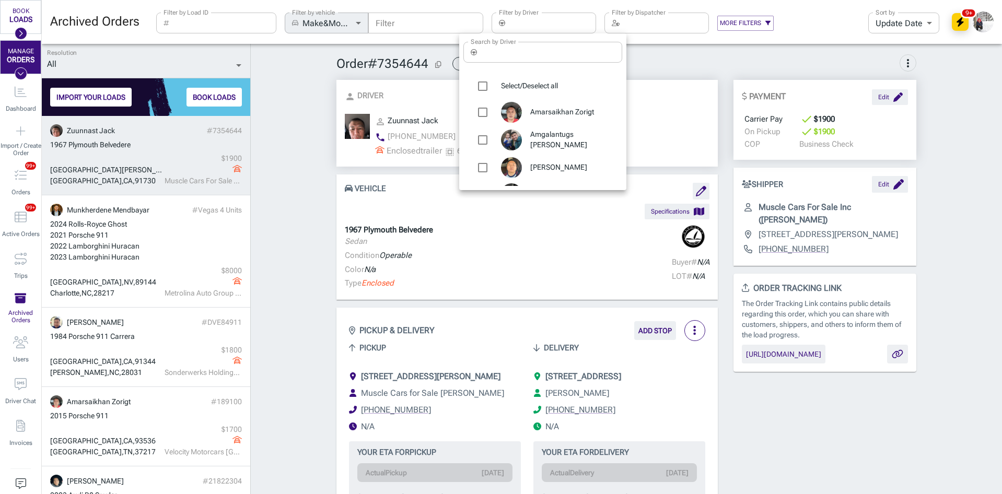
click at [538, 113] on span "Amarsaikhan Zorigt" at bounding box center [572, 112] width 84 height 10
type input "Amarsaikhan Zorigt"
checkbox input "true"
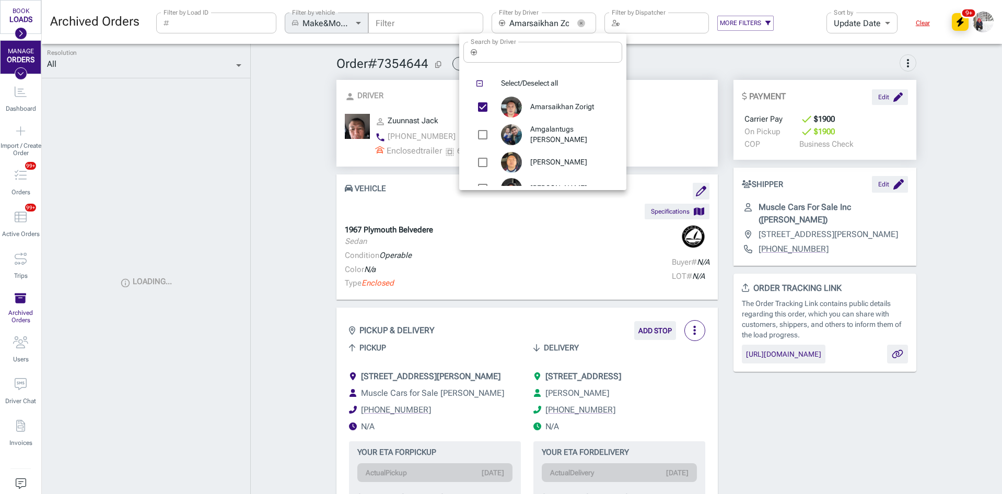
click at [295, 144] on div at bounding box center [501, 247] width 1002 height 494
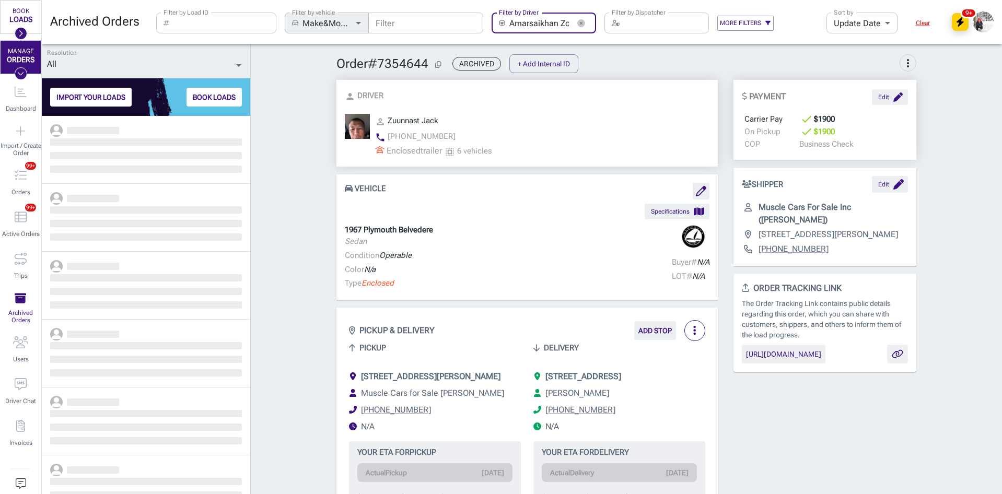
scroll to position [370, 201]
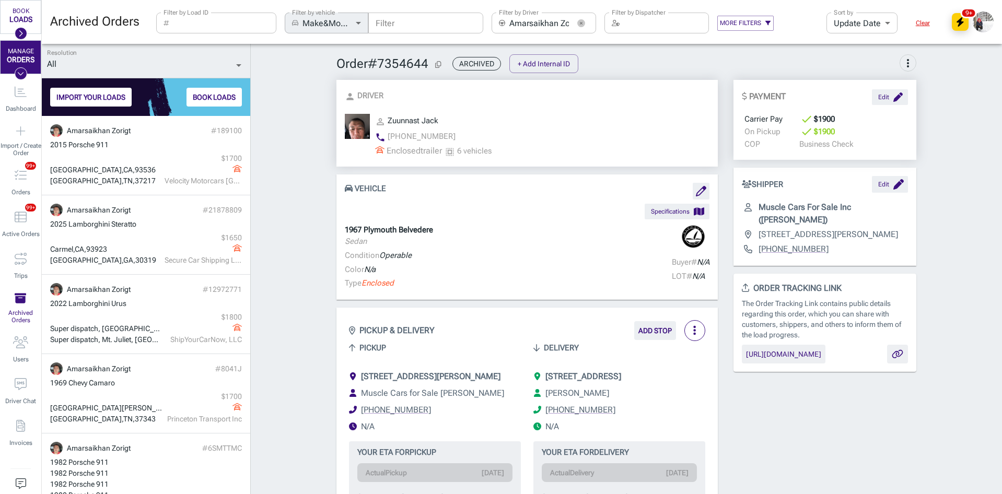
click at [144, 157] on div "Lancaster , CA , 93536 Nashville , TN , 37217 $ 1700 Velocity Motorcars Nashvil…" at bounding box center [146, 169] width 192 height 33
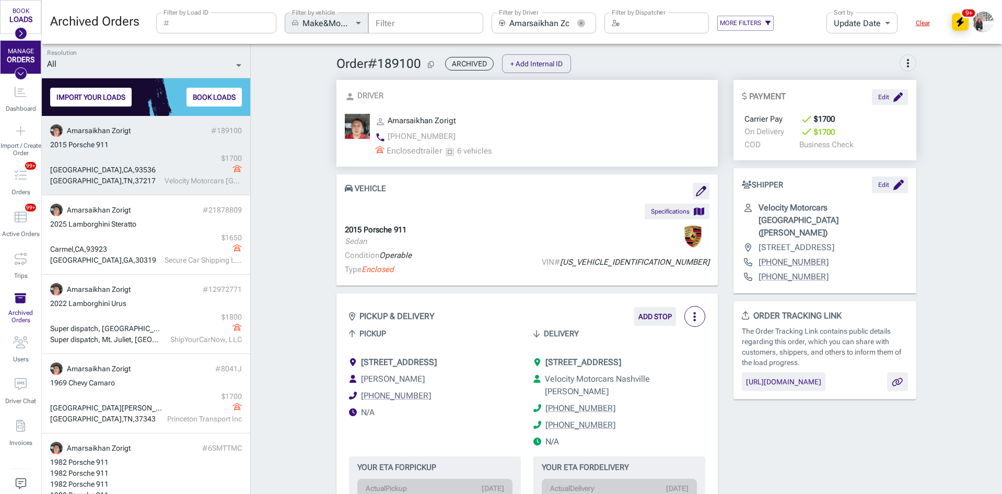
click at [131, 163] on div "Lancaster , CA , 93536 Nashville , TN , 37217 $ 1700 Velocity Motorcars Nashvil…" at bounding box center [146, 169] width 192 height 33
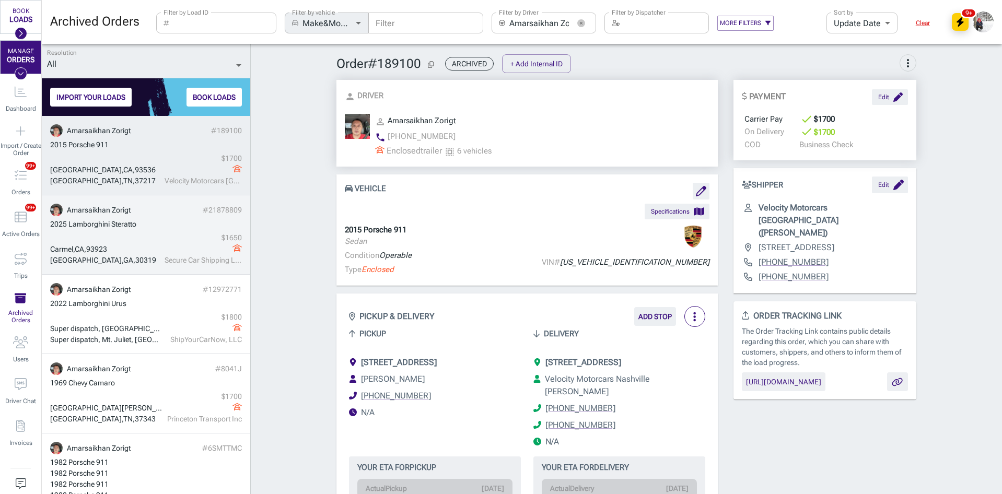
click at [149, 235] on div "Carmel , CA , 93923 Atlanta , GA , 30319 $ 1650 Secure Car Shipping LLC" at bounding box center [146, 249] width 192 height 33
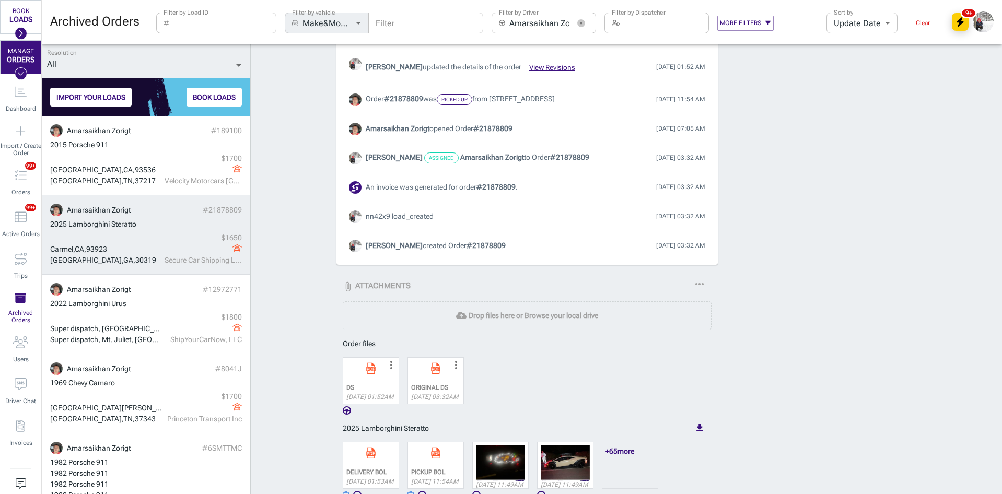
scroll to position [741, 0]
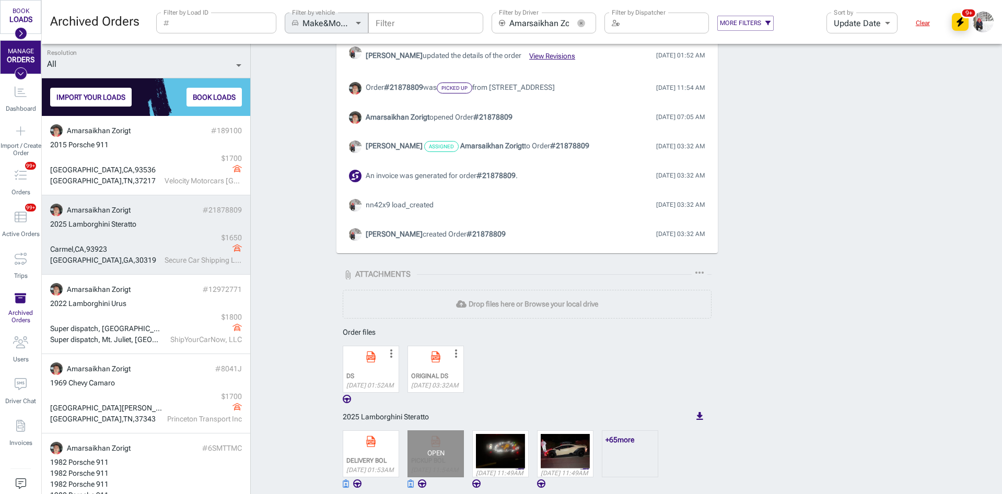
click at [434, 462] on div "OPEN" at bounding box center [436, 454] width 56 height 47
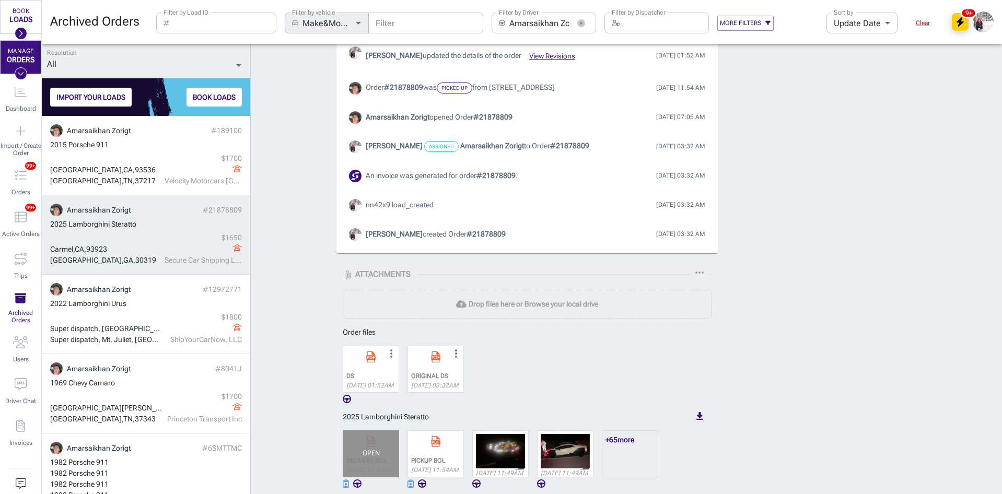
click at [377, 450] on div "OPEN" at bounding box center [371, 454] width 56 height 47
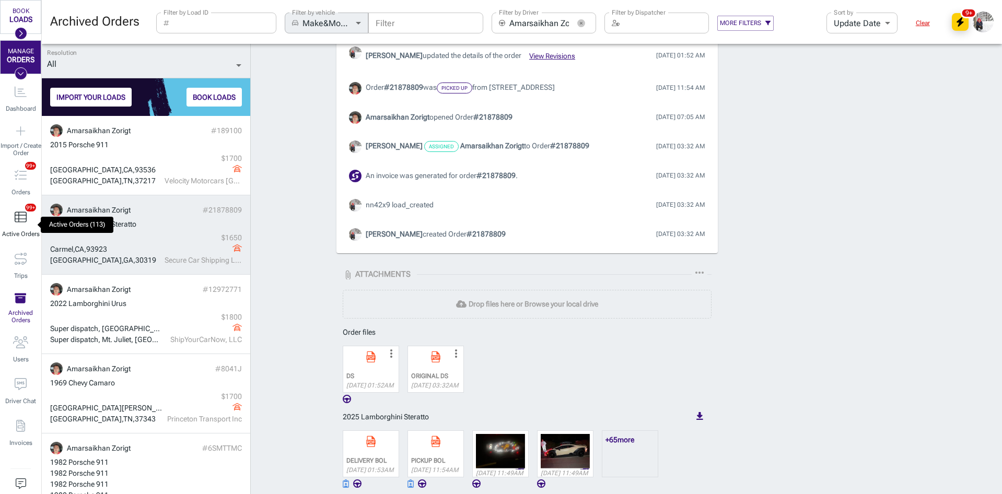
click at [19, 219] on icon "Active Orders (113)" at bounding box center [21, 217] width 12 height 10
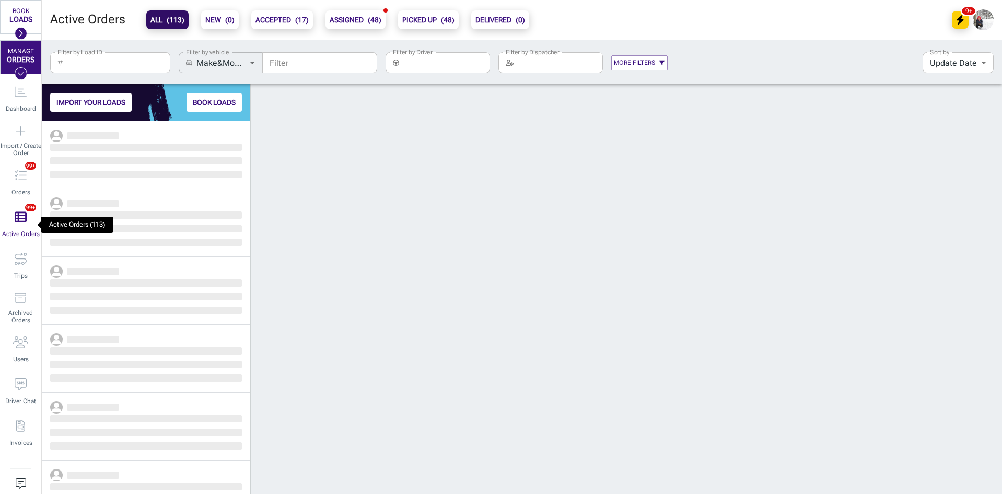
scroll to position [365, 201]
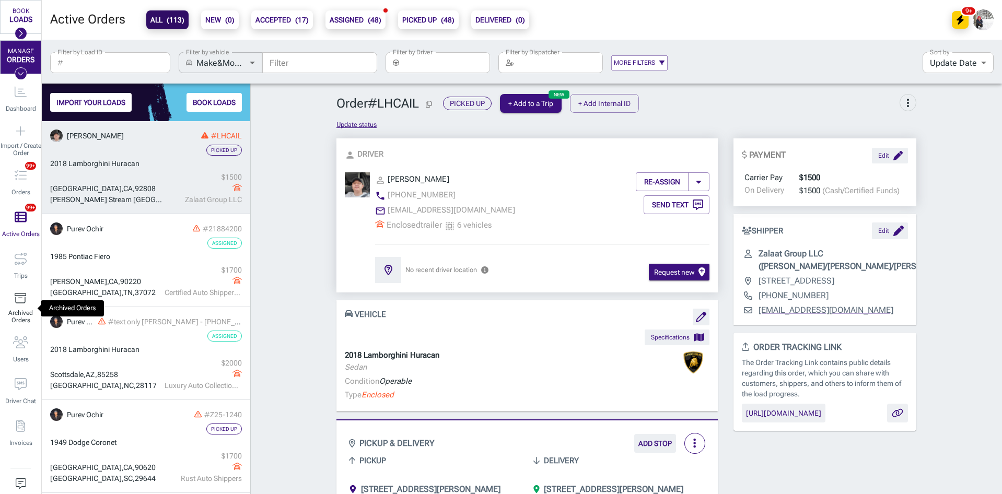
click at [22, 315] on span "Archived Orders" at bounding box center [20, 316] width 41 height 15
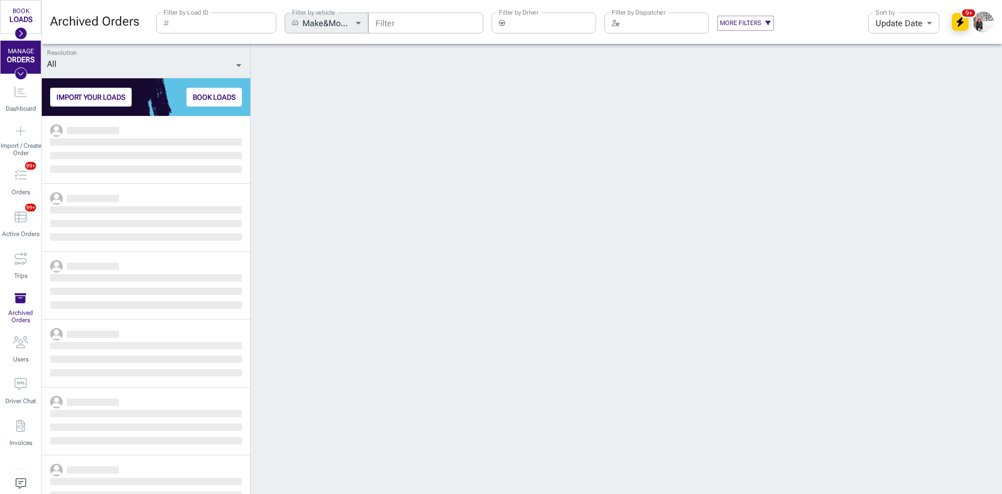
scroll to position [370, 201]
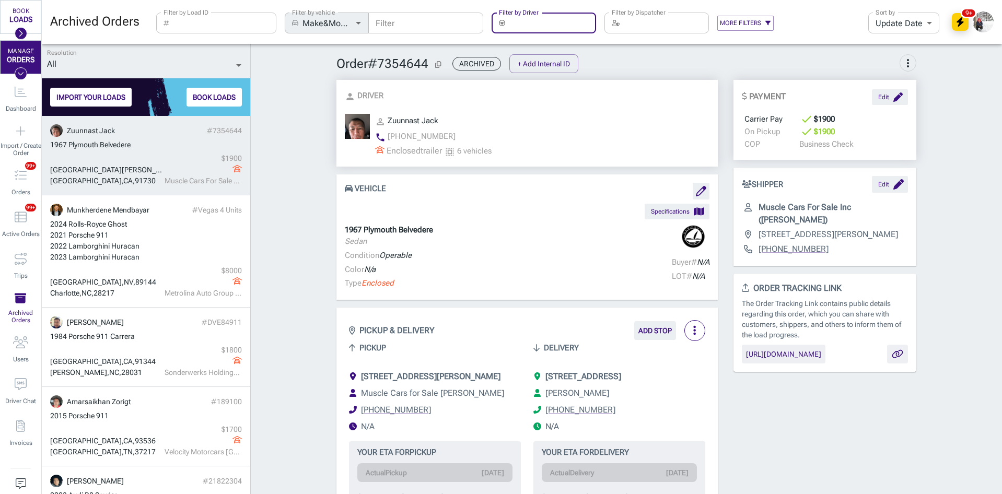
click at [521, 24] on input "Filter by Driver" at bounding box center [552, 23] width 87 height 21
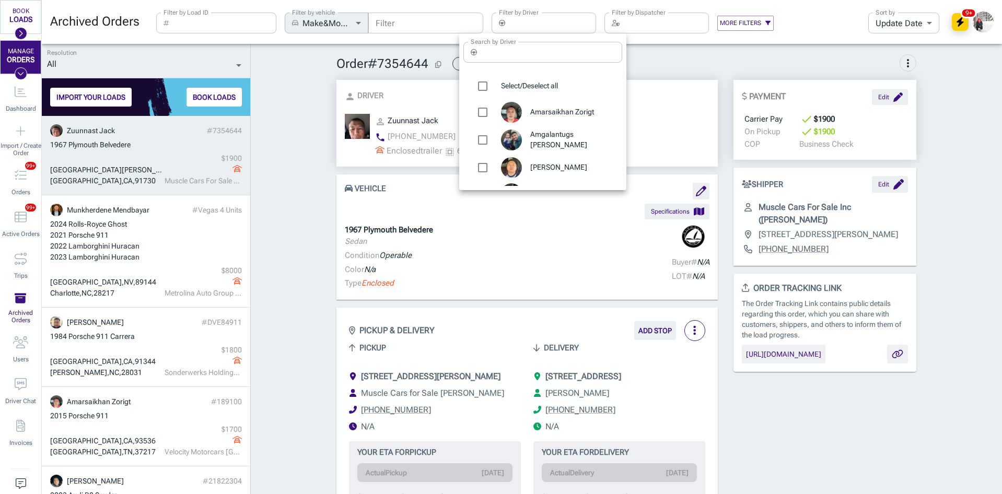
click at [549, 110] on span "Amarsaikhan Zorigt" at bounding box center [572, 112] width 84 height 10
type input "Amarsaikhan Zorigt"
checkbox input "true"
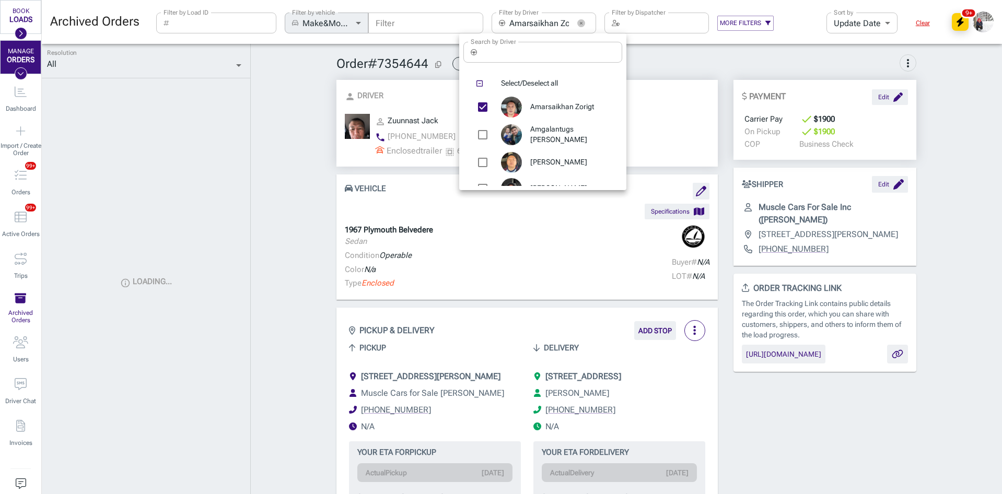
click at [279, 187] on div at bounding box center [501, 247] width 1002 height 494
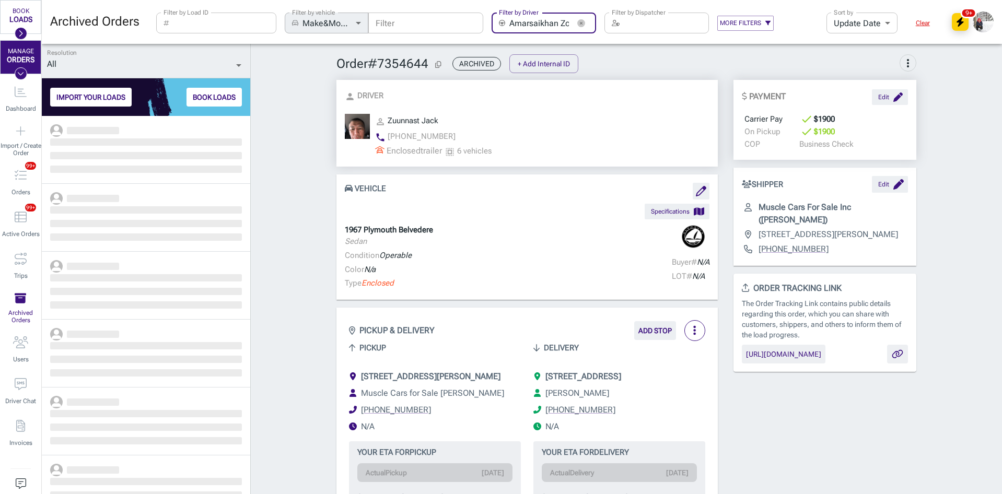
scroll to position [370, 201]
click at [138, 161] on link "‌ ‌ ‌ ‌ ‌" at bounding box center [146, 150] width 208 height 68
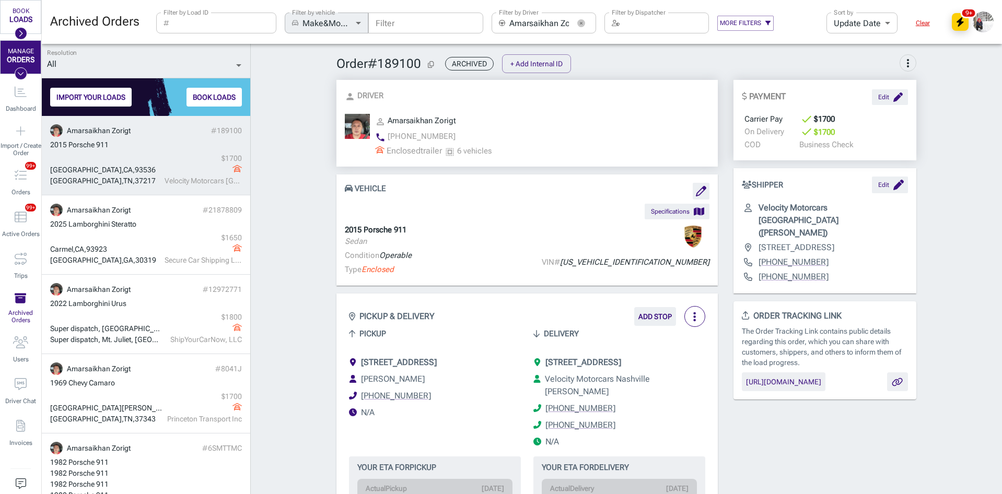
click at [131, 161] on div "Lancaster , CA , 93536 Nashville , TN , 37217 $ 1700 Velocity Motorcars Nashvil…" at bounding box center [146, 169] width 192 height 33
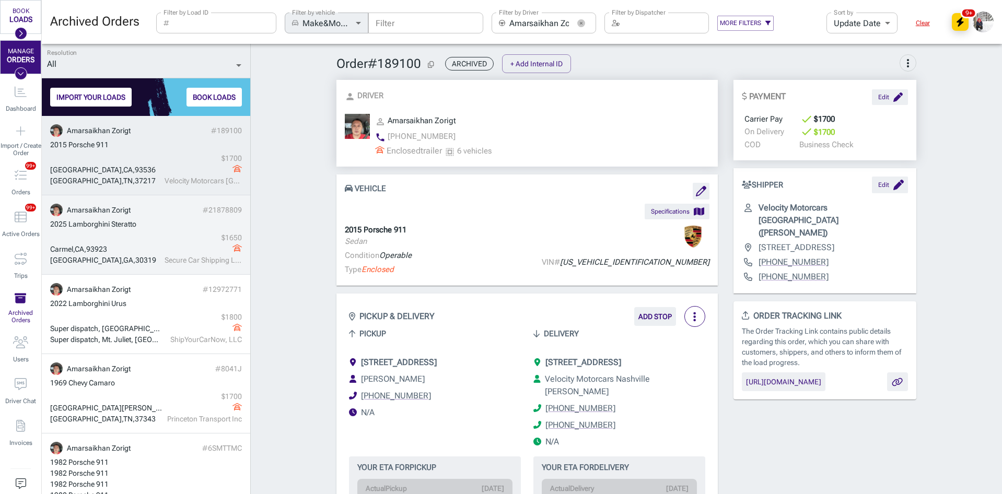
click at [147, 240] on div "Carmel , CA , 93923 Atlanta , GA , 30319 $ 1650 Secure Car Shipping LLC" at bounding box center [146, 249] width 192 height 33
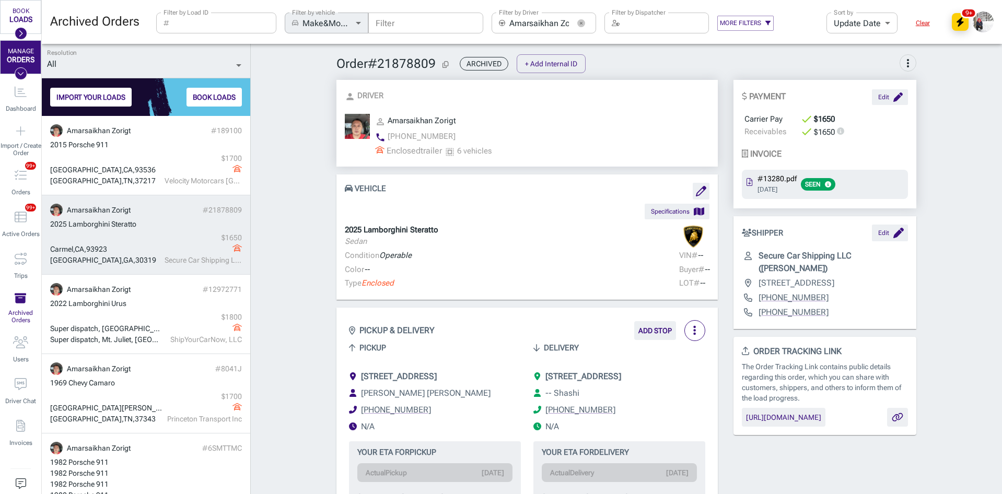
click at [443, 67] on icon "Copy Order ID" at bounding box center [446, 64] width 6 height 7
click at [580, 21] on icon "button" at bounding box center [581, 23] width 8 height 8
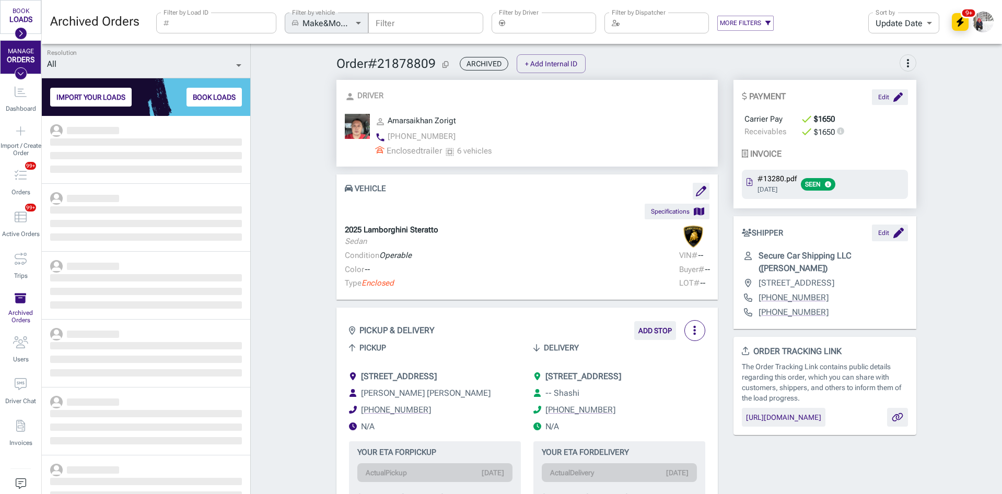
scroll to position [370, 201]
click at [212, 21] on input "Filter by Load ID" at bounding box center [224, 23] width 103 height 21
paste input "Vegas 4 Units"
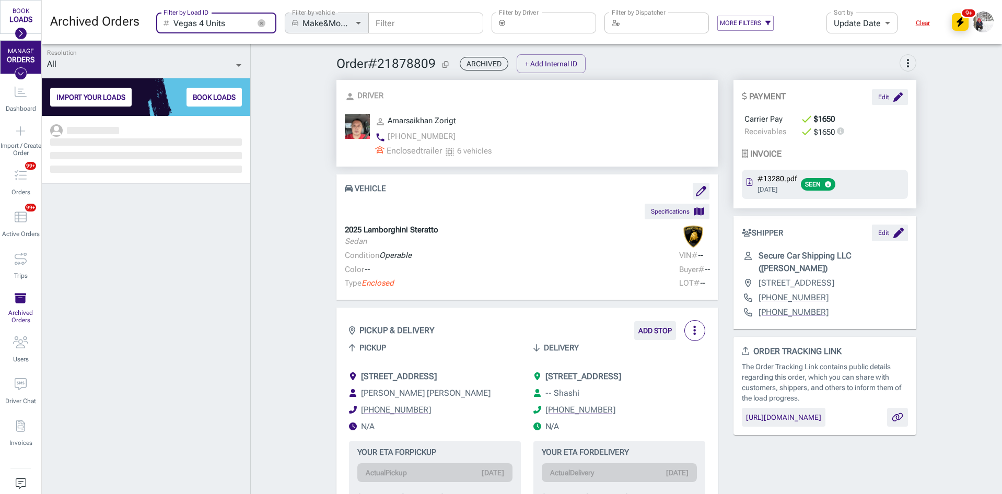
scroll to position [370, 201]
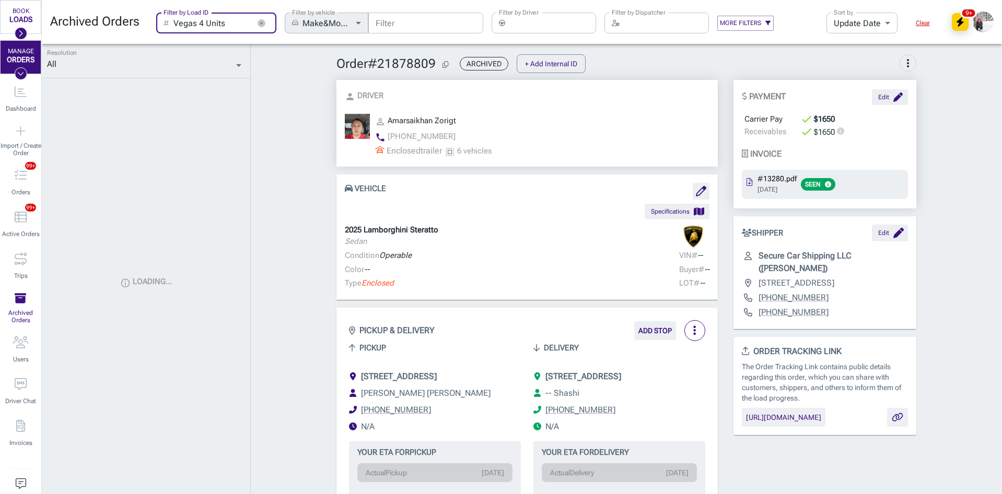
type input "Vegas 4 Units"
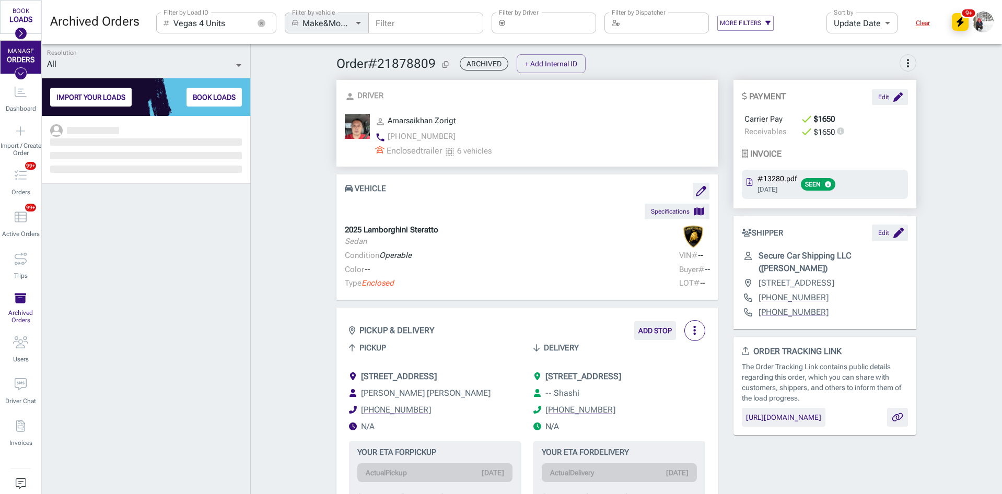
scroll to position [370, 201]
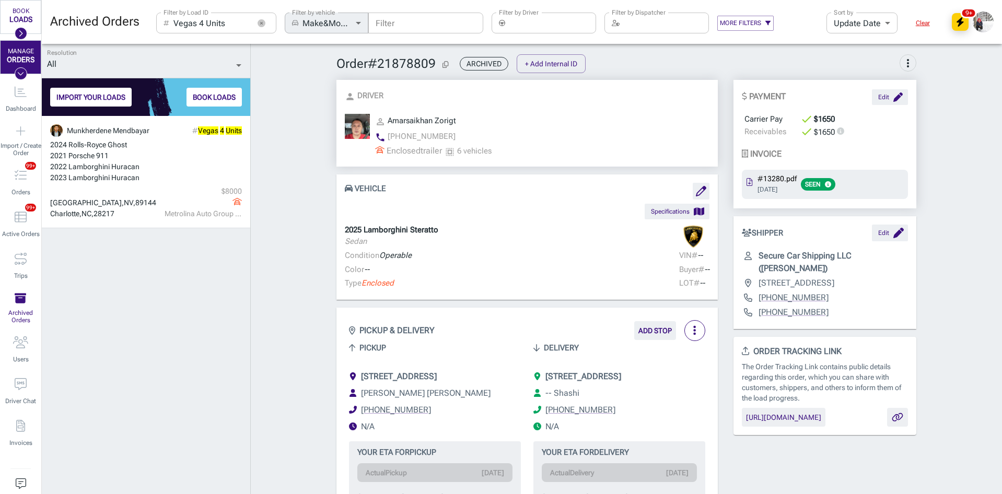
click at [261, 17] on button "button" at bounding box center [261, 23] width 16 height 16
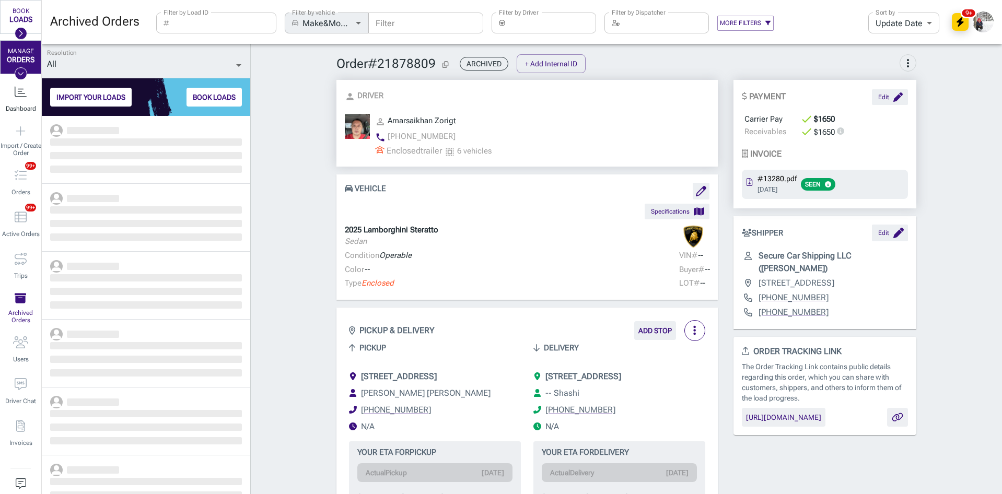
scroll to position [370, 201]
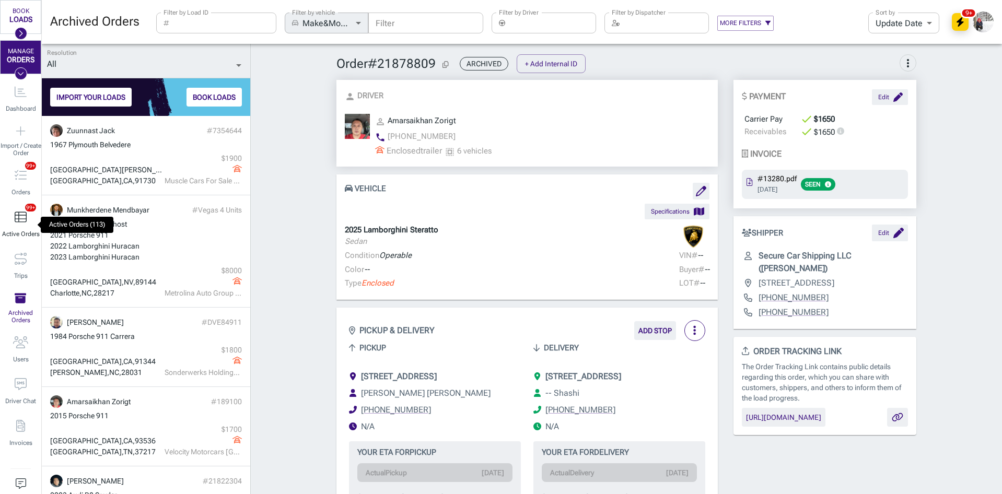
click at [16, 230] on span "Active Orders" at bounding box center [21, 233] width 38 height 7
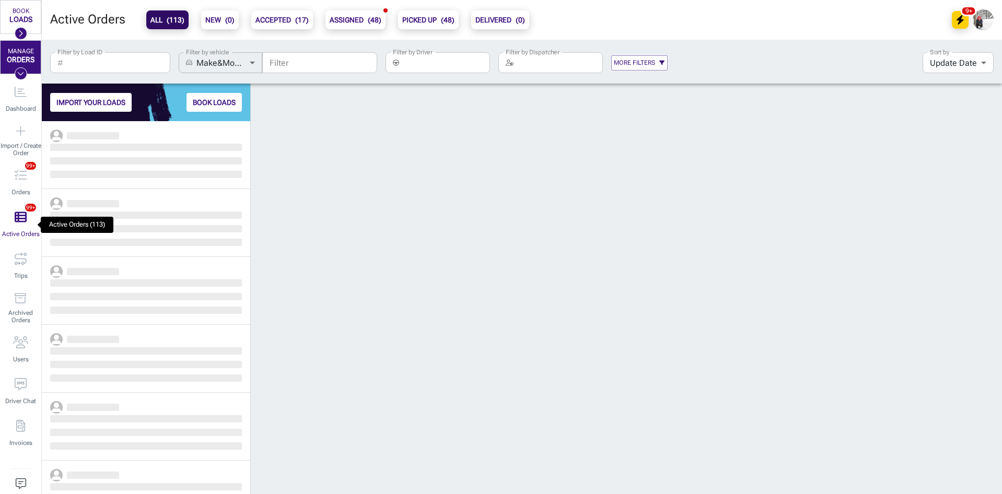
scroll to position [365, 201]
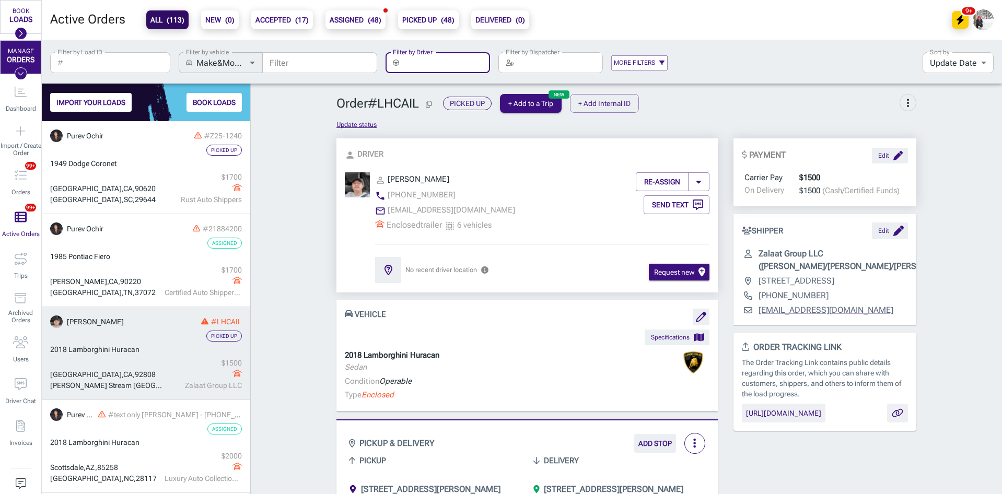
click at [423, 66] on input "Filter by Driver" at bounding box center [446, 62] width 87 height 21
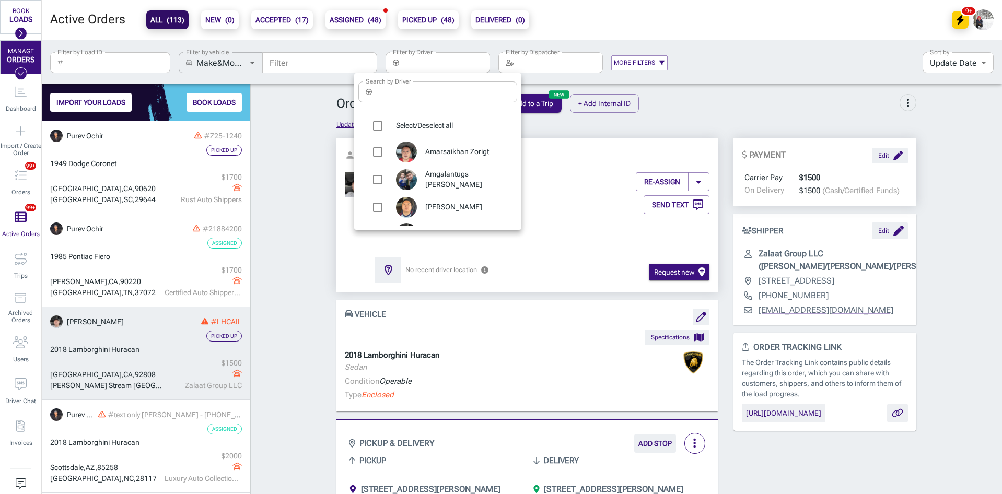
click at [418, 89] on input "Search by Driver" at bounding box center [446, 92] width 141 height 21
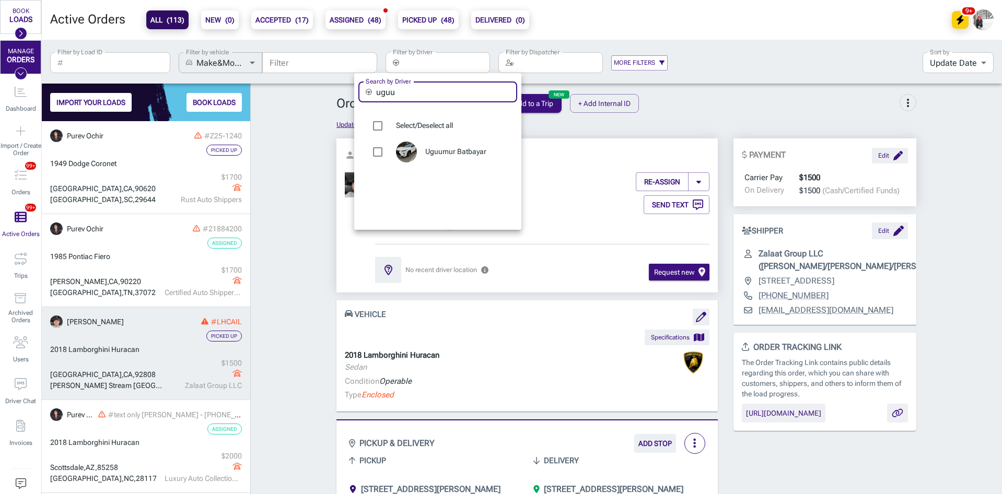
type input "uguu"
click at [445, 157] on span "Uguumur Batbayar" at bounding box center [467, 152] width 84 height 10
type input "Uguumur Batbayar"
checkbox input "true"
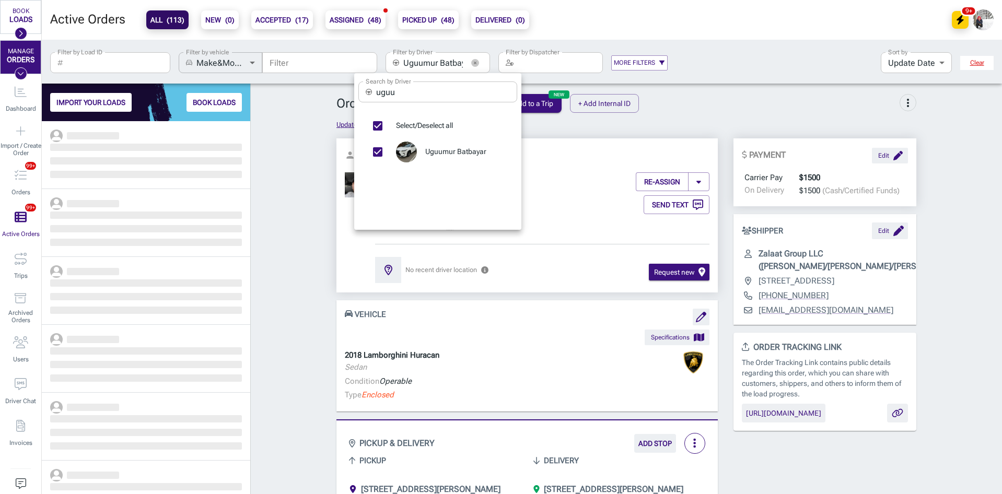
scroll to position [365, 201]
click at [301, 174] on div at bounding box center [501, 247] width 1002 height 494
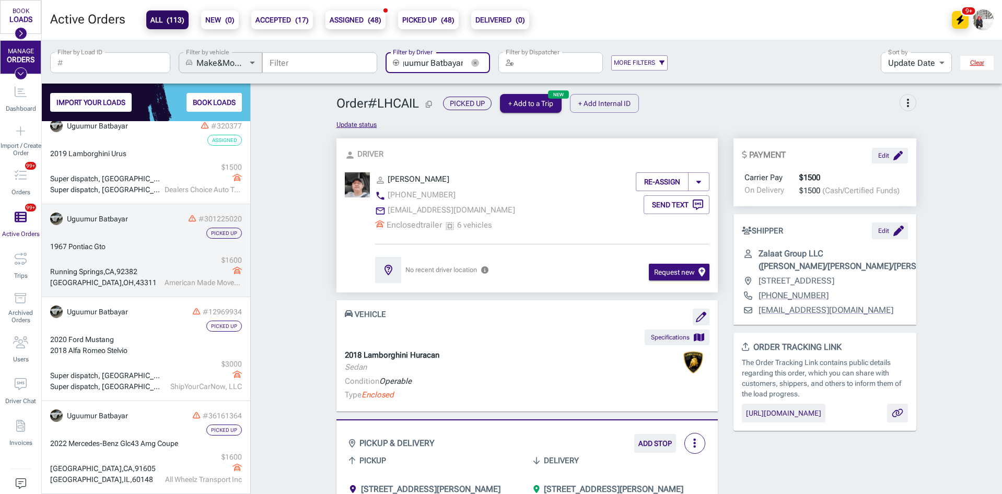
scroll to position [0, 0]
click at [143, 259] on div "[GEOGRAPHIC_DATA] $ 1600 American Made Mover LLC" at bounding box center [146, 271] width 192 height 33
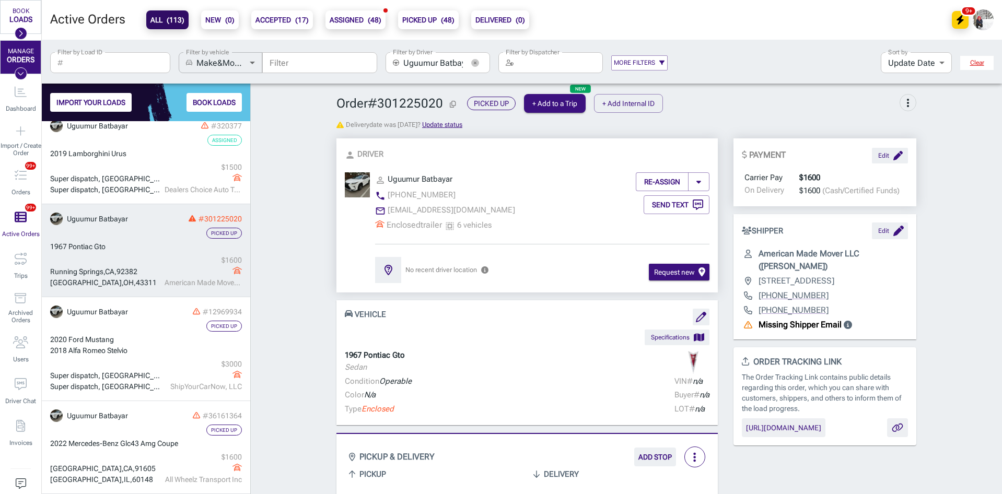
scroll to position [261, 0]
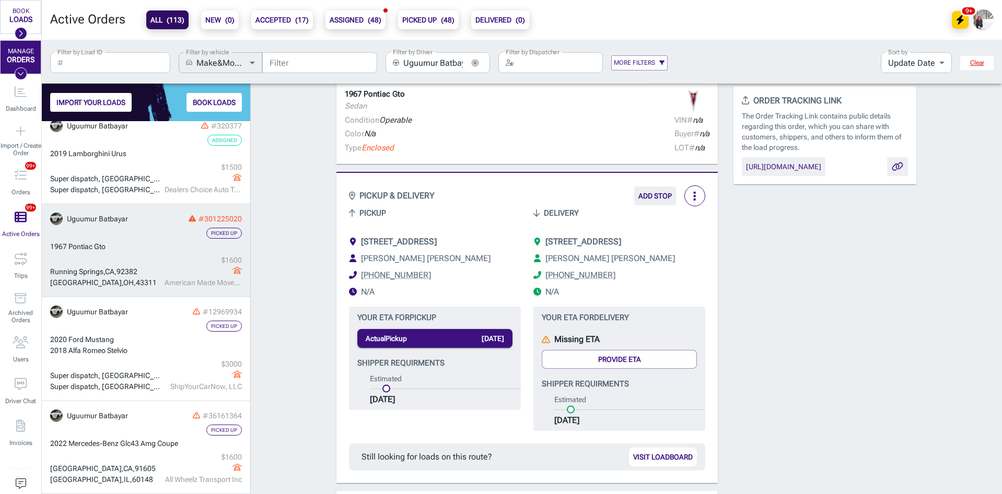
click at [620, 247] on span "[STREET_ADDRESS]" at bounding box center [584, 242] width 76 height 10
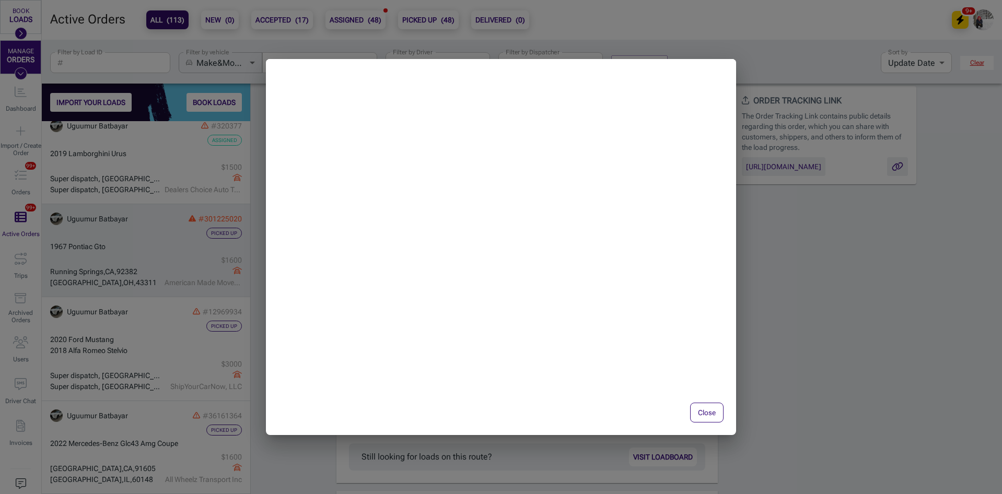
click at [720, 418] on button "Close" at bounding box center [706, 413] width 33 height 20
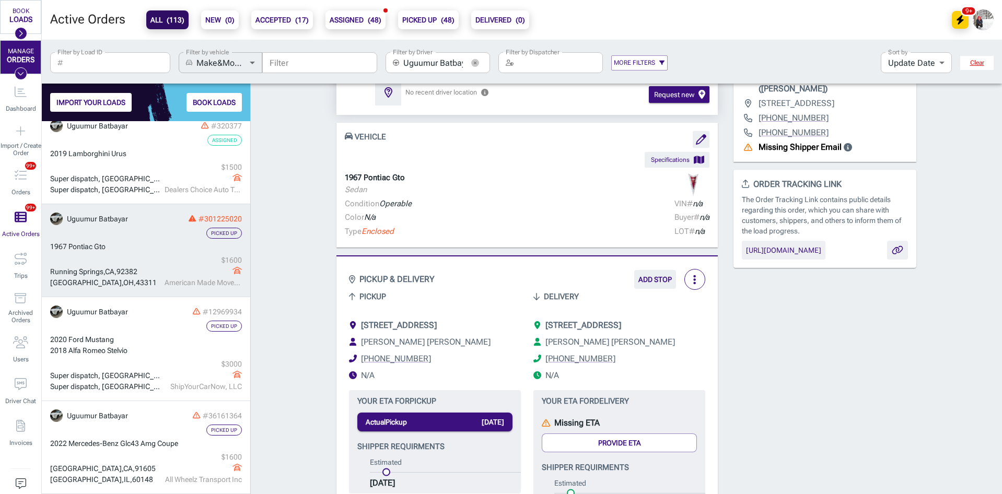
scroll to position [52, 0]
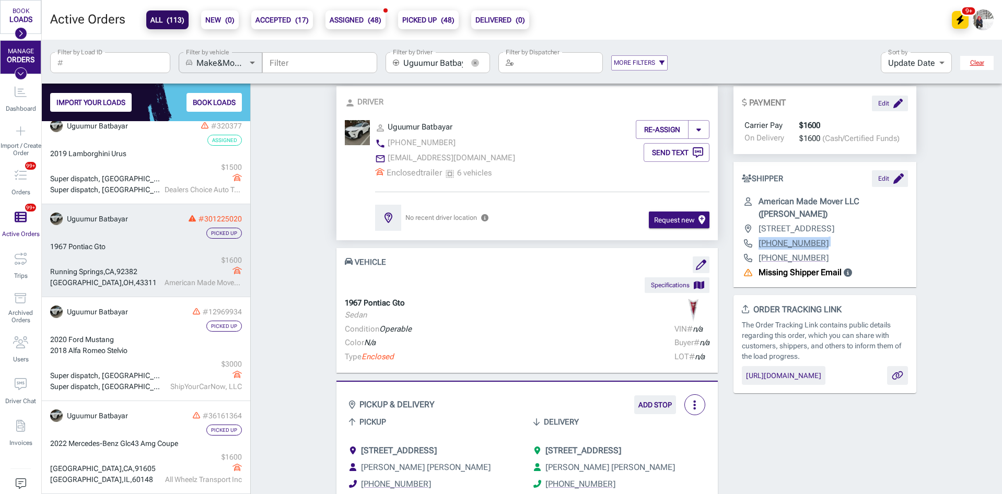
drag, startPoint x: 825, startPoint y: 249, endPoint x: 751, endPoint y: 255, distance: 73.9
click at [751, 255] on div "SHIPPER Edit American Made Mover LLC (Jane Falcone) 550 Fairway Dr Ste 203, Dee…" at bounding box center [825, 224] width 183 height 125
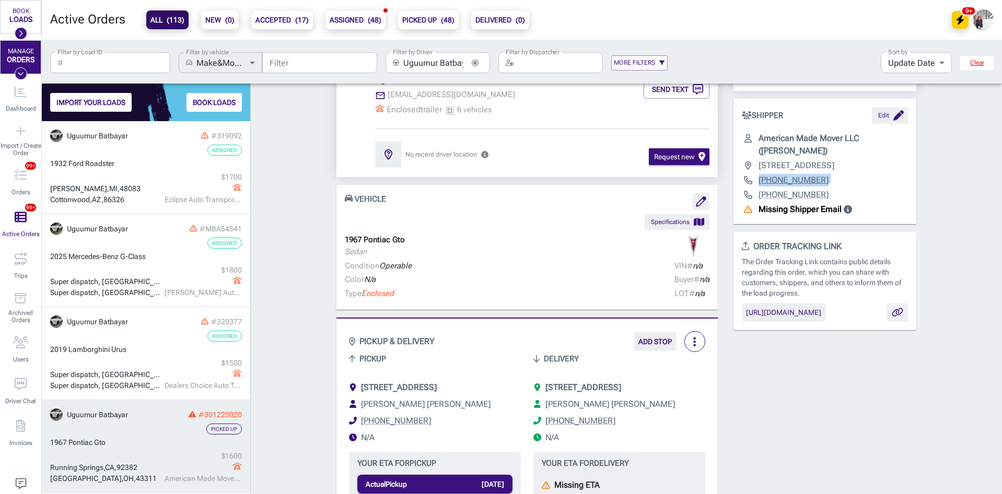
scroll to position [0, 0]
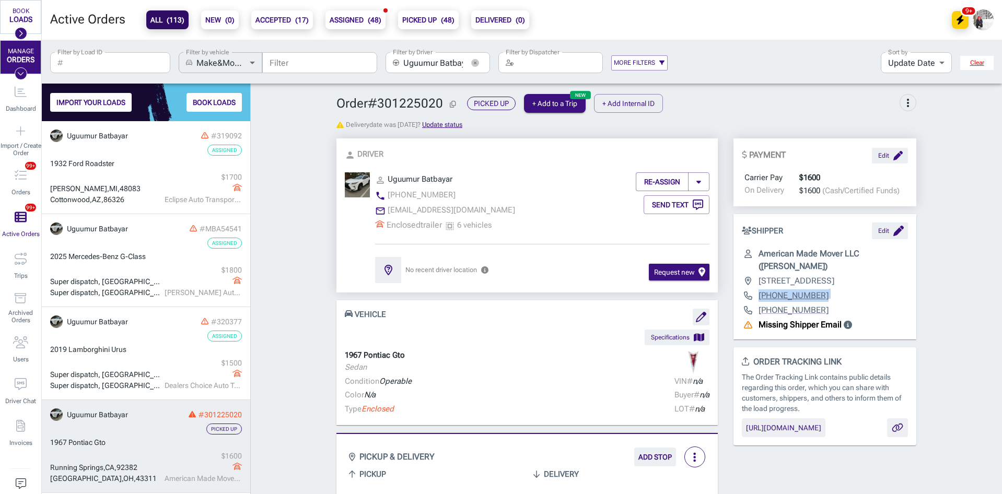
click at [861, 302] on div "[PHONE_NUMBER]" at bounding box center [825, 295] width 166 height 13
drag, startPoint x: 378, startPoint y: 102, endPoint x: 438, endPoint y: 101, distance: 60.1
click at [438, 101] on span "Order # 301225020" at bounding box center [398, 103] width 122 height 15
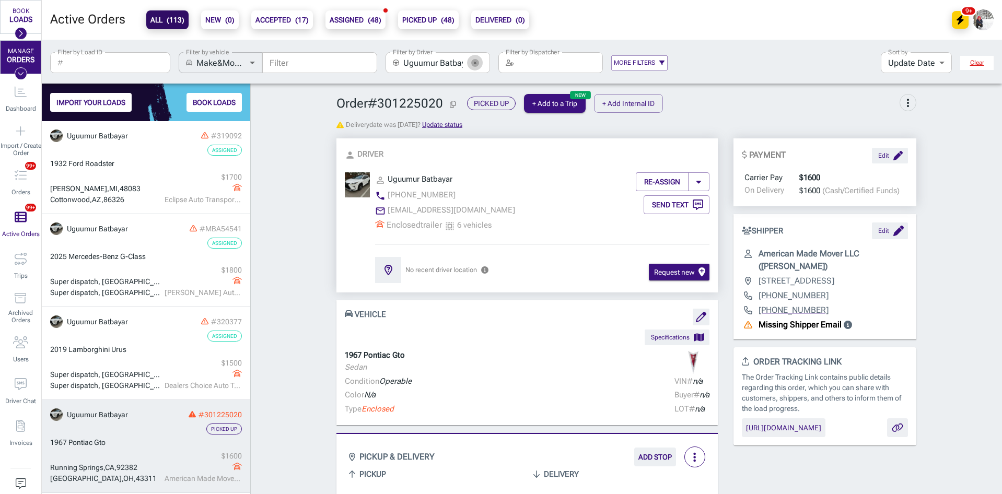
click at [476, 65] on icon "button" at bounding box center [475, 63] width 8 height 8
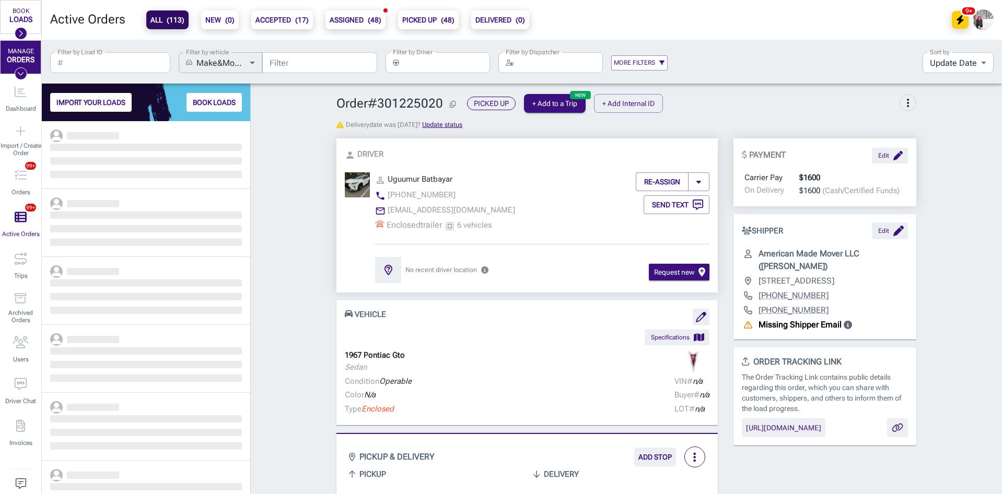
scroll to position [365, 201]
click at [108, 66] on input "Filter by Load ID" at bounding box center [118, 62] width 103 height 21
paste input "R1919205"
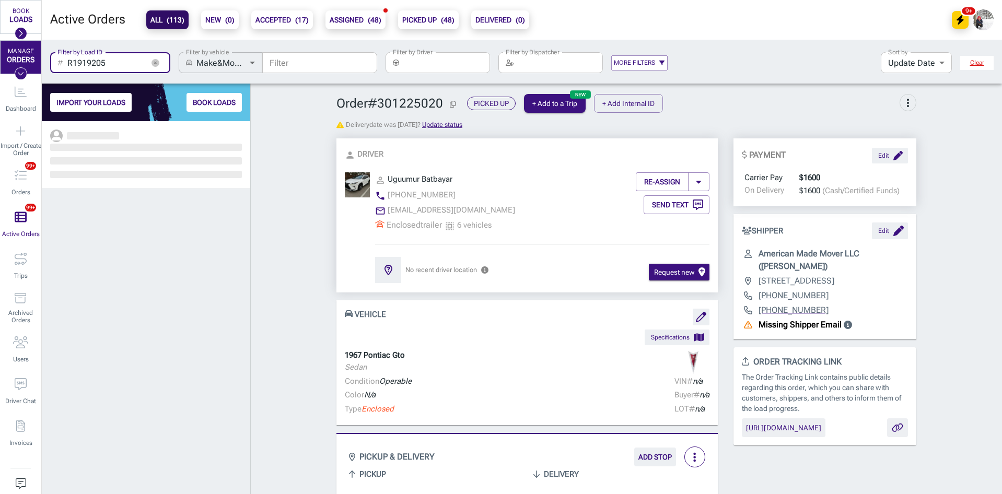
scroll to position [365, 201]
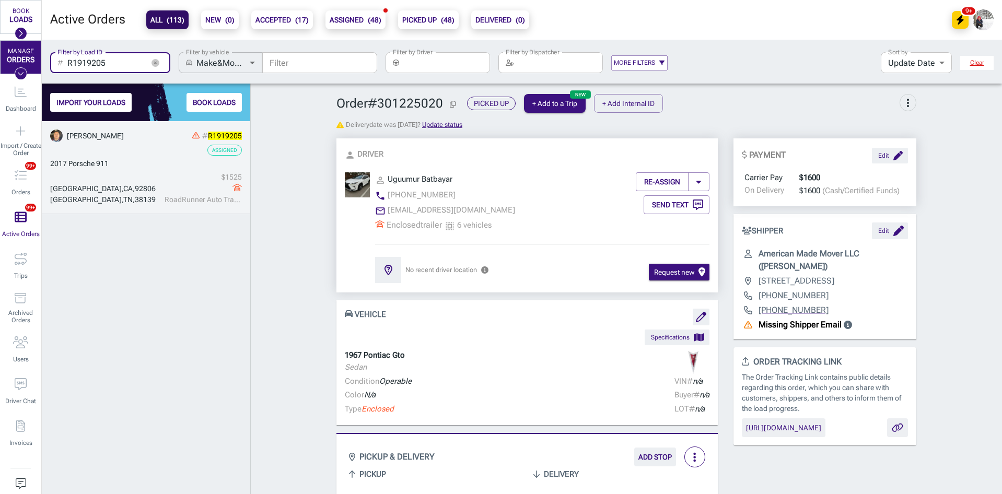
type input "R1919205"
click at [148, 149] on div "Assigned" at bounding box center [146, 150] width 192 height 11
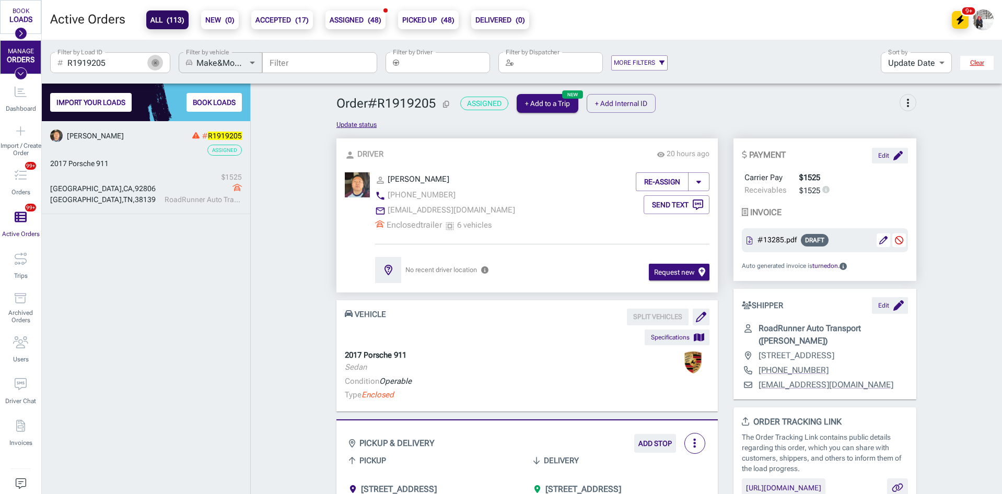
click at [150, 60] on button "button" at bounding box center [155, 63] width 16 height 16
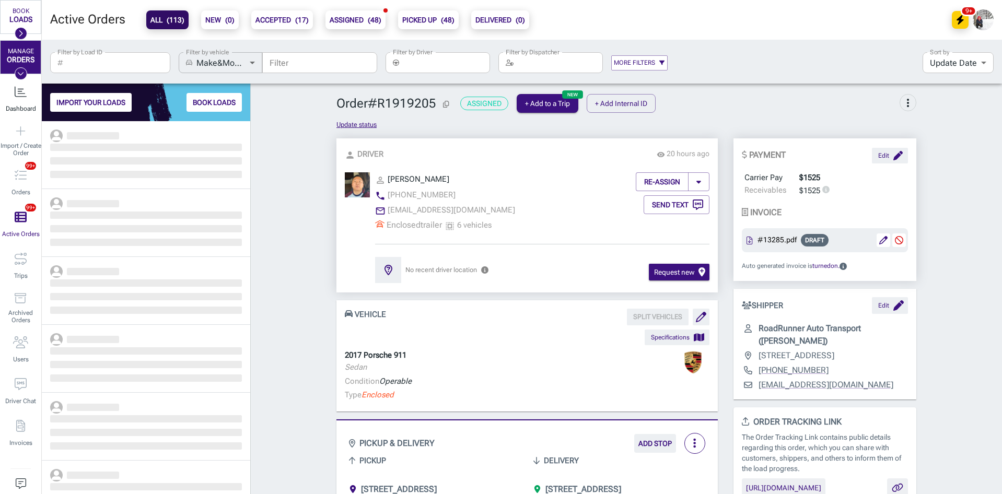
scroll to position [365, 201]
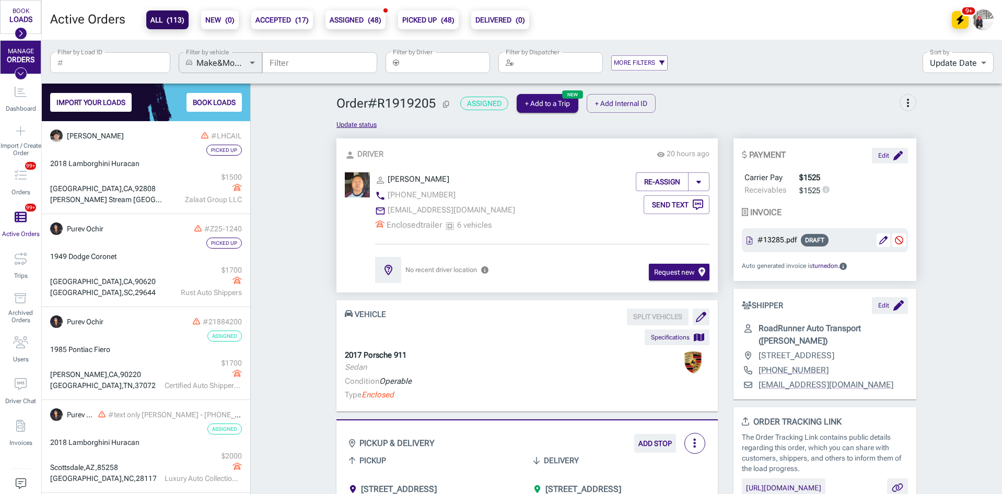
click at [457, 65] on input "Filter by Driver" at bounding box center [446, 62] width 87 height 21
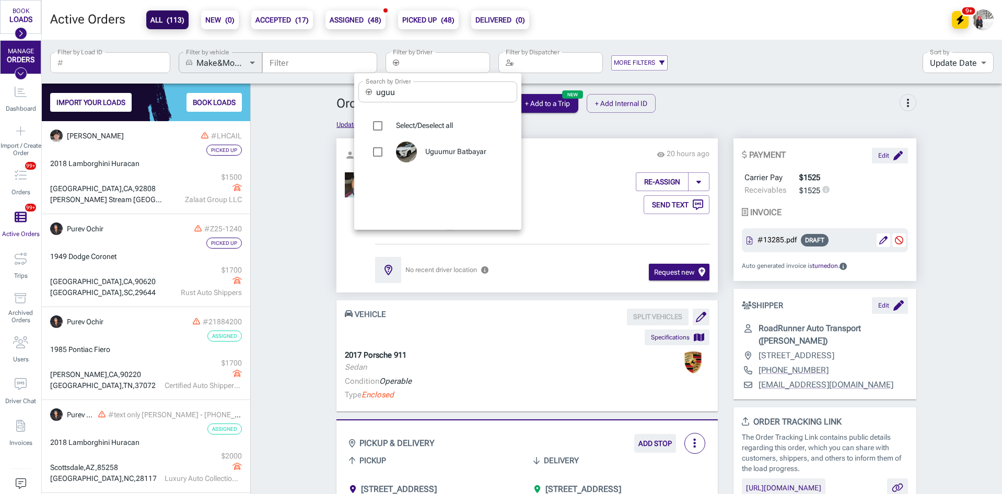
click at [438, 88] on input "uguu" at bounding box center [446, 92] width 141 height 21
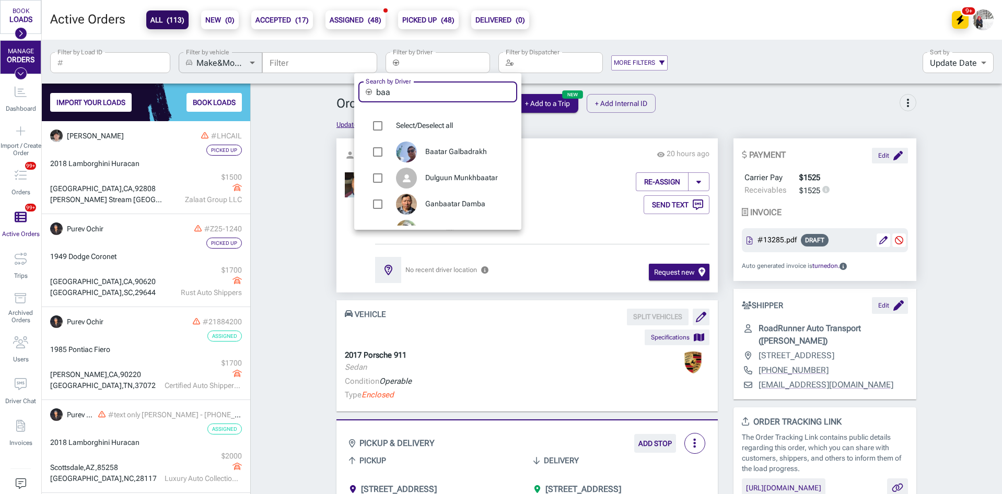
type input "baa"
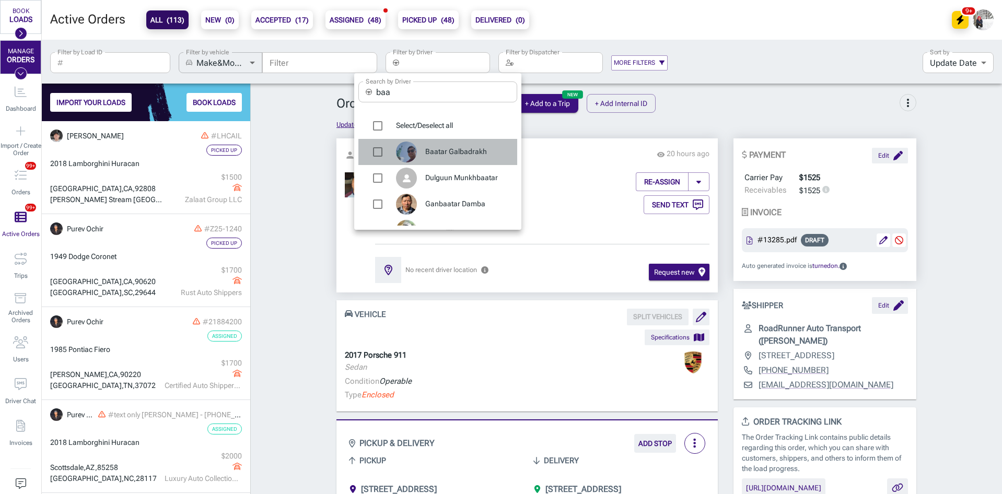
click at [445, 148] on span "Baatar Galbadrakh" at bounding box center [467, 152] width 84 height 10
type input "Baatar Galbadrakh"
checkbox input "true"
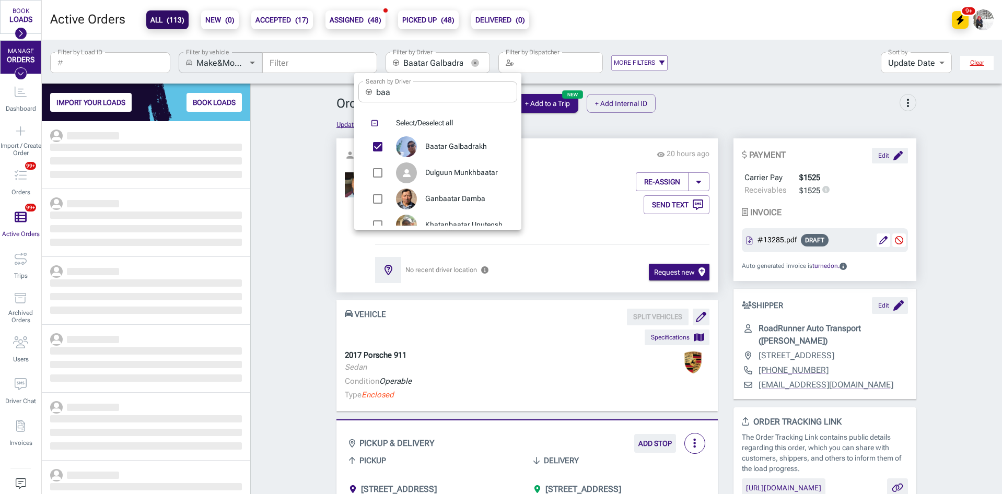
scroll to position [365, 201]
click at [300, 177] on div at bounding box center [501, 247] width 1002 height 494
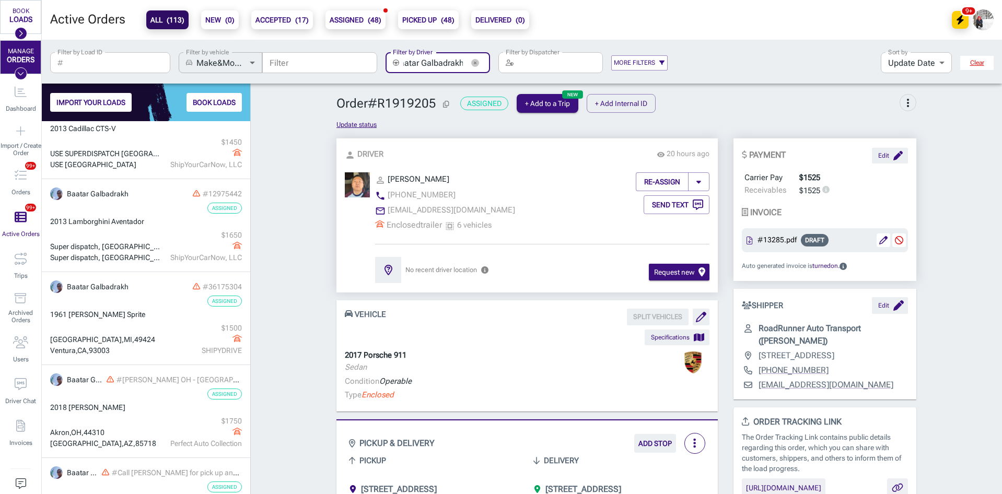
scroll to position [157, 0]
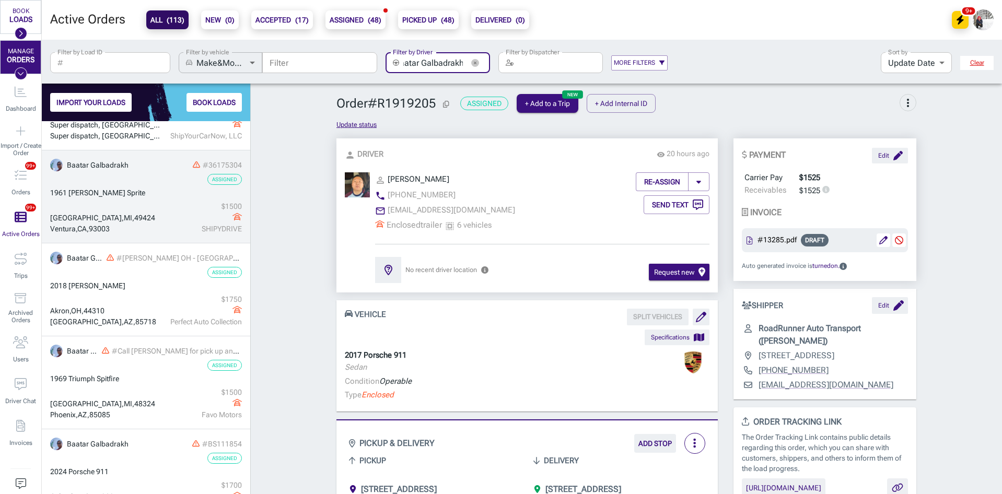
click at [155, 216] on span "49424" at bounding box center [144, 218] width 21 height 8
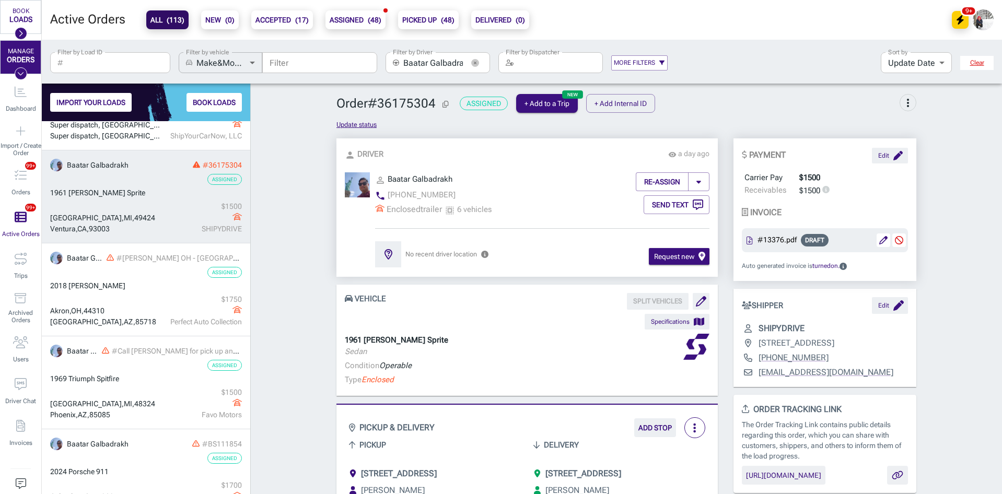
click at [437, 471] on span "3685 Butternut Drive, Holland Park Township, MI, 49424" at bounding box center [399, 474] width 76 height 10
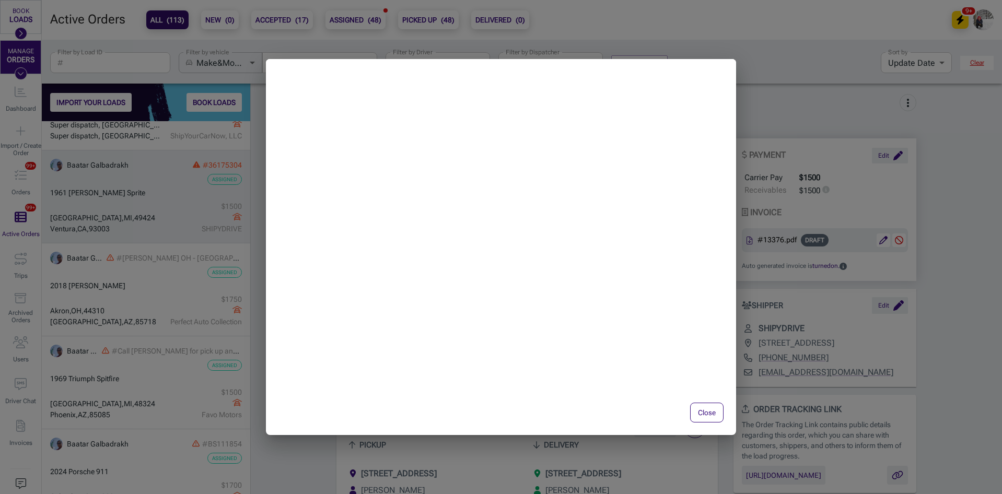
click at [708, 410] on button "Close" at bounding box center [706, 413] width 33 height 20
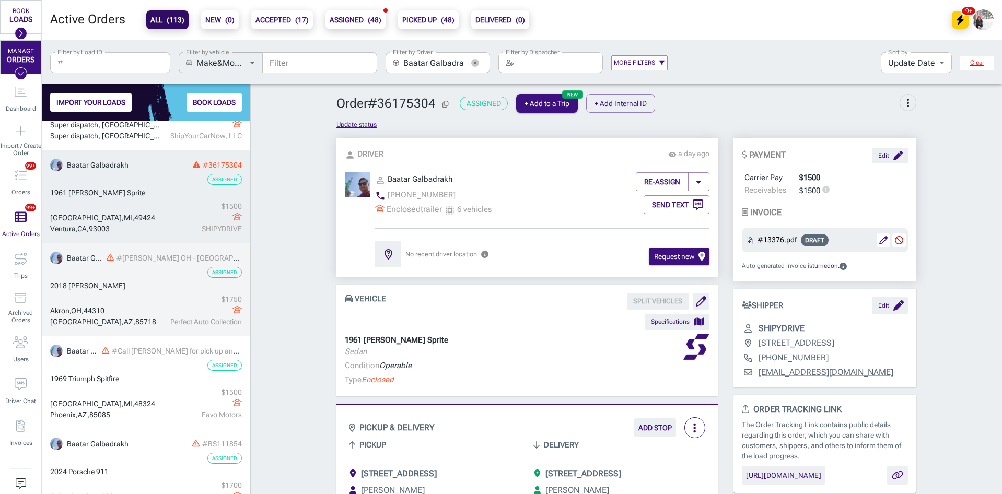
scroll to position [185, 0]
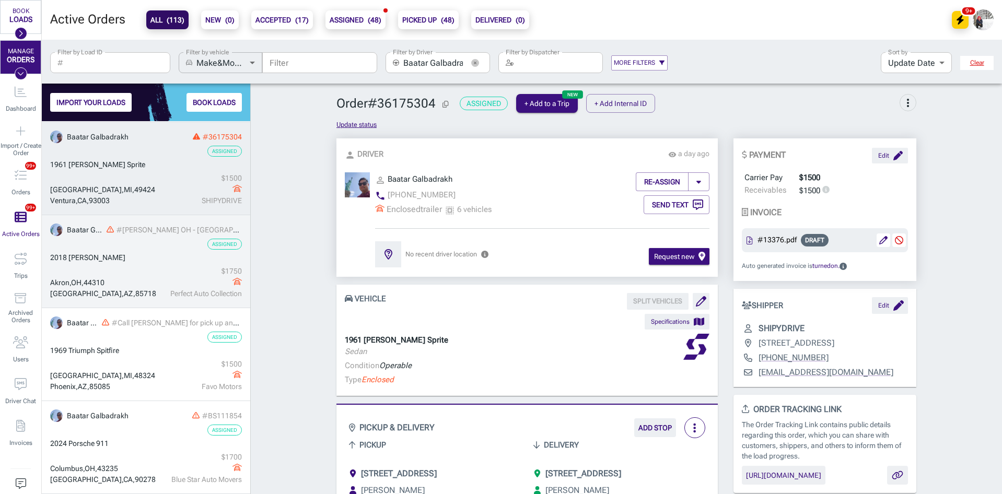
click at [142, 282] on div "Akron , OH , 44310" at bounding box center [106, 282] width 112 height 11
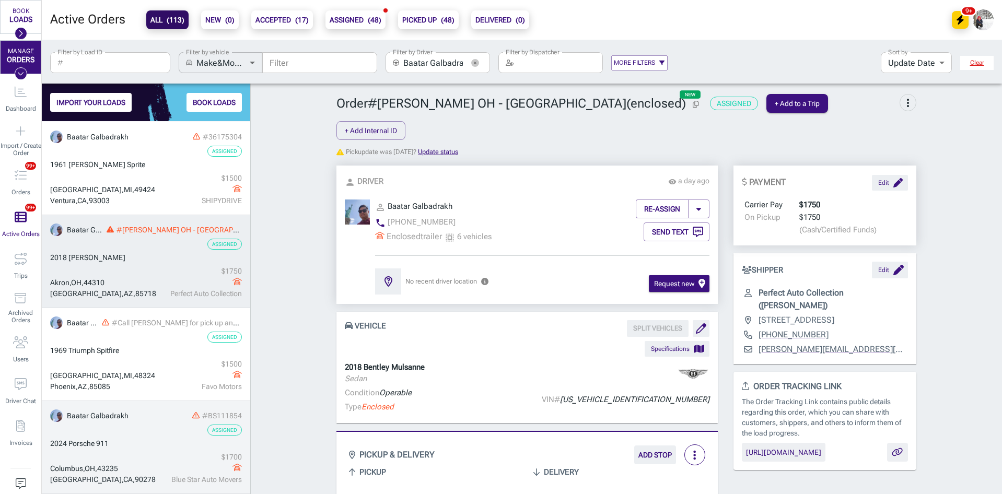
click at [154, 434] on div "Assigned" at bounding box center [146, 430] width 192 height 11
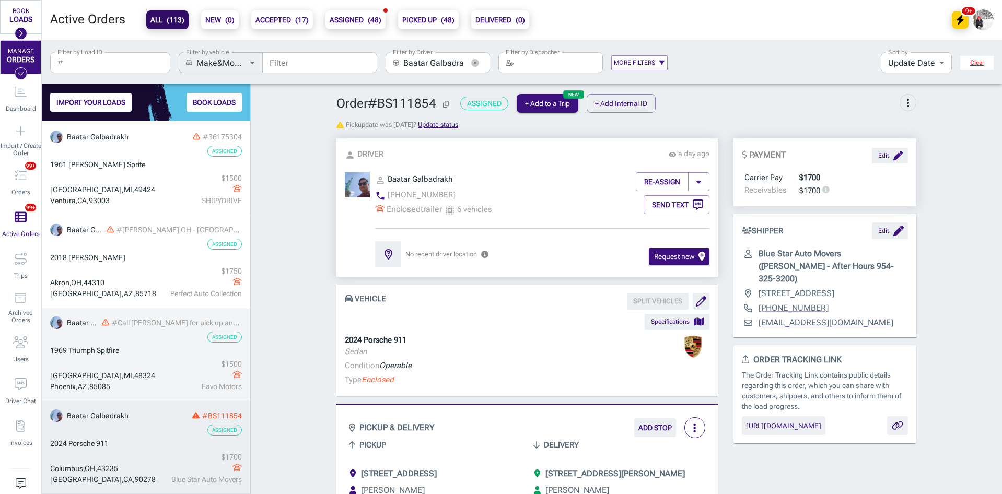
click at [145, 367] on div "West Bloomfield Township , MI , 48324 Phoenix , AZ , 85085 $ 1500 Favo Motors" at bounding box center [146, 375] width 192 height 33
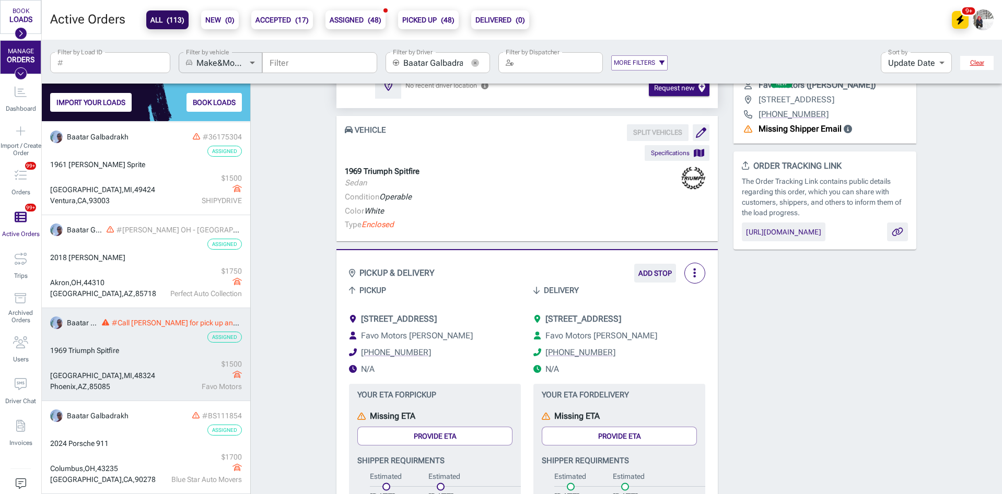
scroll to position [209, 0]
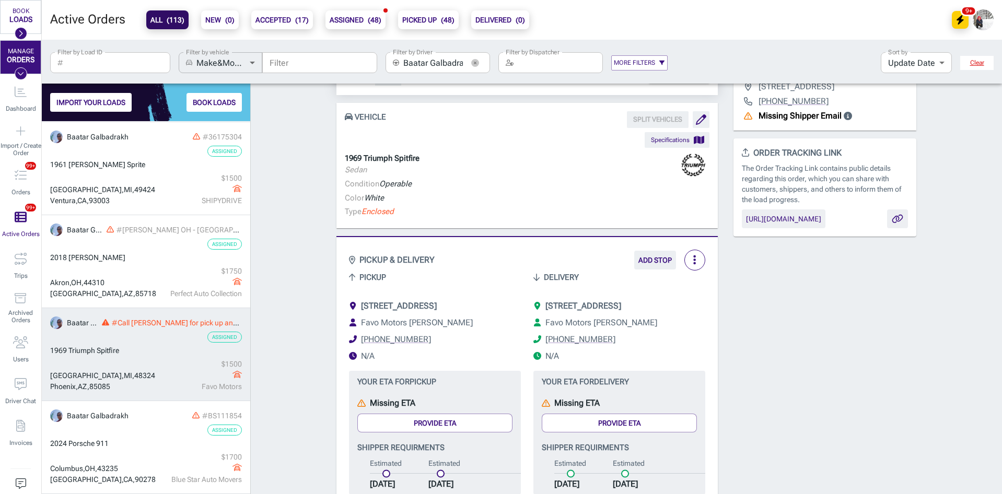
click at [437, 301] on span "[STREET_ADDRESS]" at bounding box center [399, 306] width 76 height 10
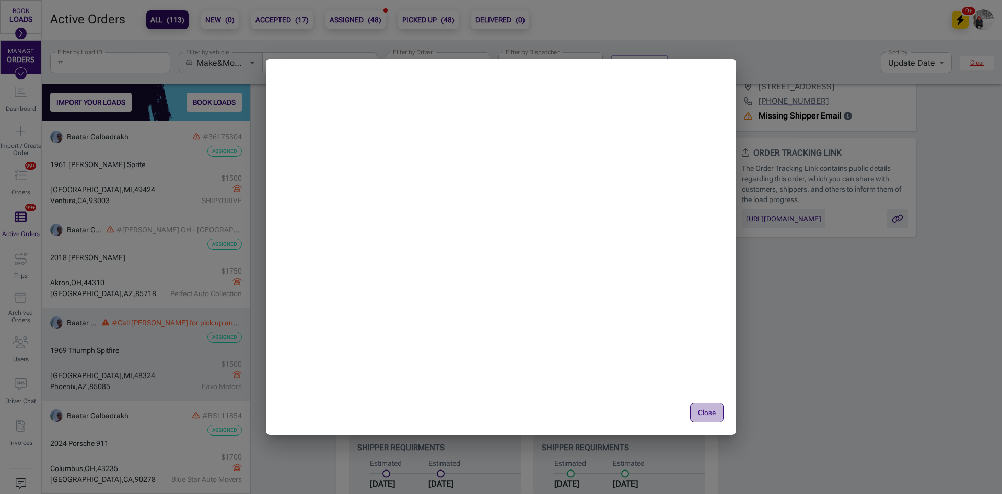
click at [698, 408] on button "Close" at bounding box center [706, 413] width 33 height 20
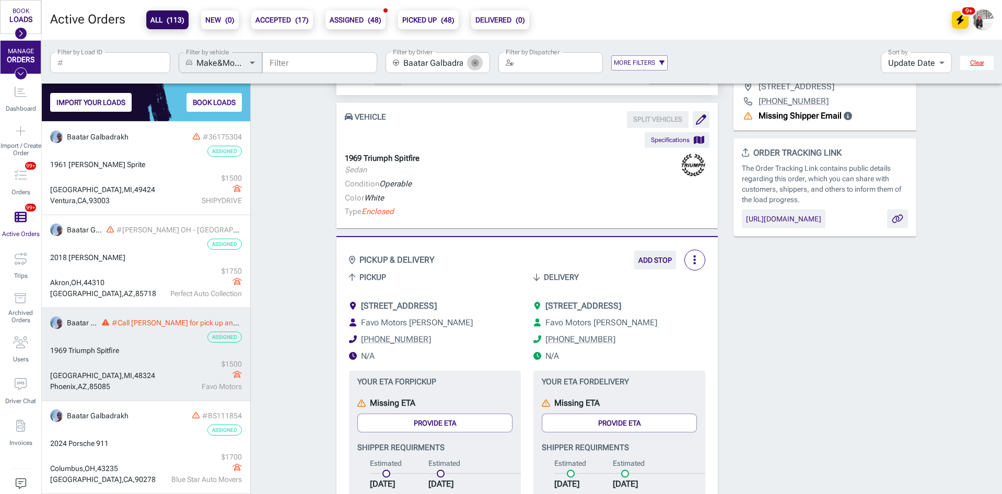
click at [472, 64] on icon "button" at bounding box center [475, 63] width 8 height 8
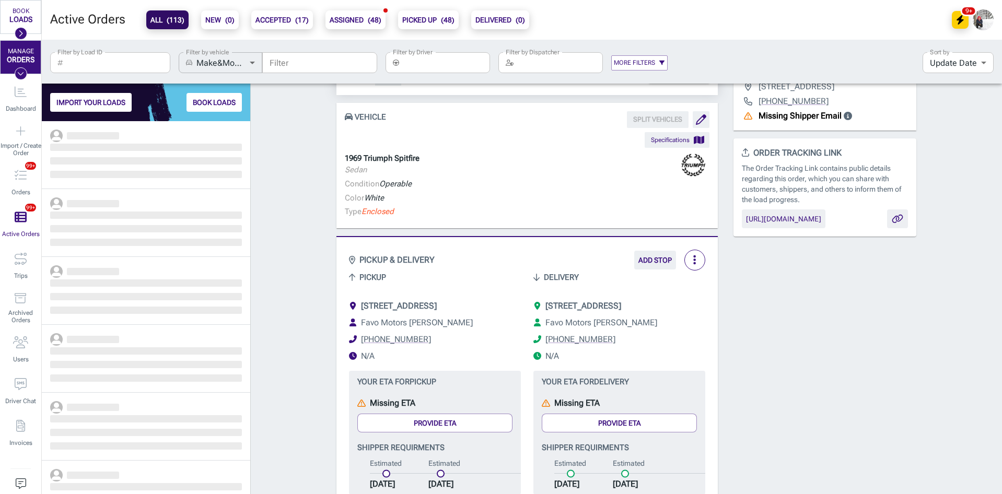
scroll to position [365, 201]
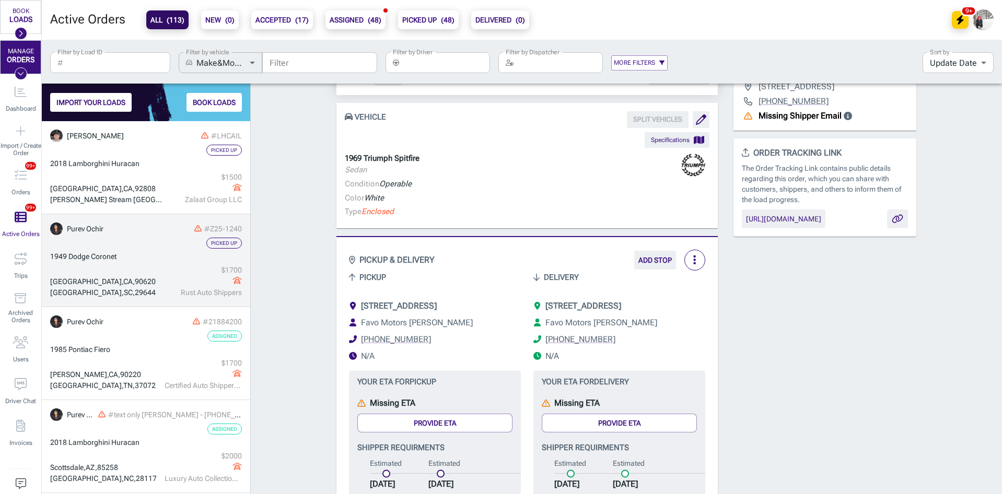
click at [149, 259] on div "1949 Dodge Coronet" at bounding box center [146, 256] width 192 height 11
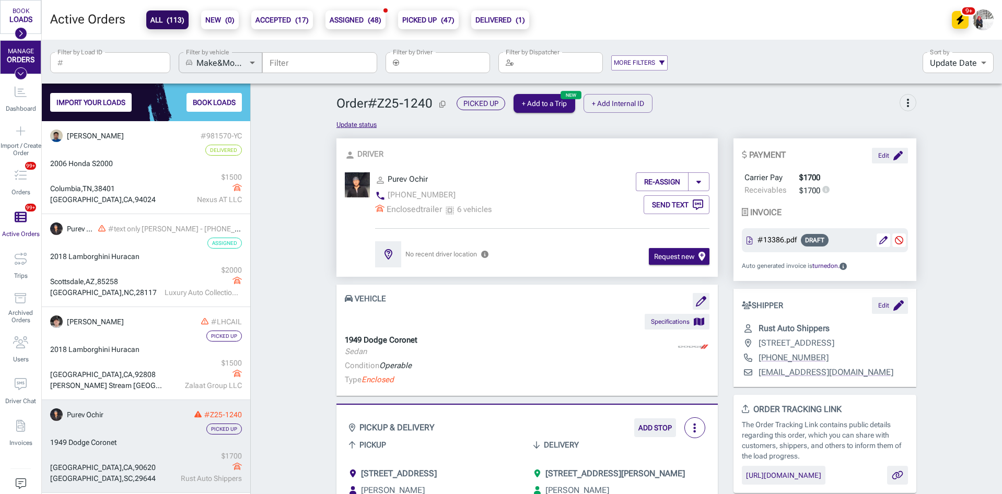
click at [286, 64] on input "Filter" at bounding box center [319, 62] width 115 height 21
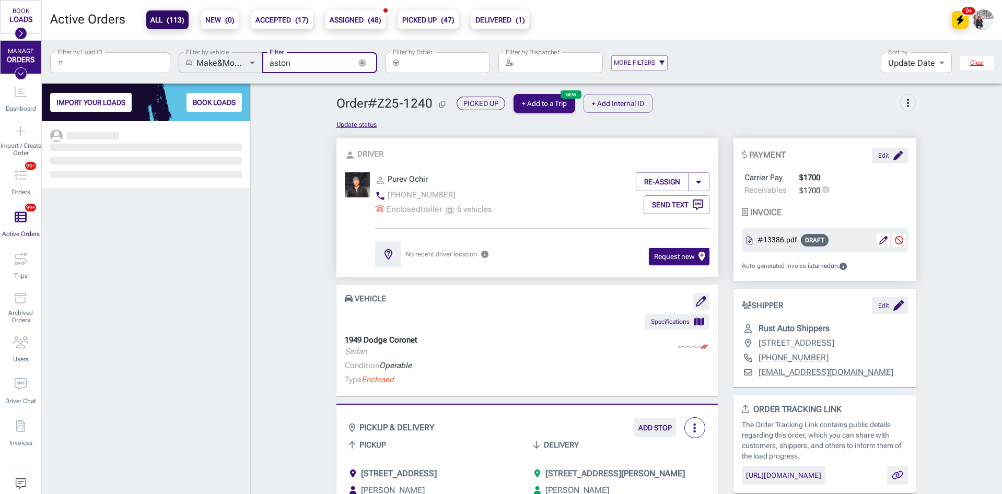
scroll to position [365, 201]
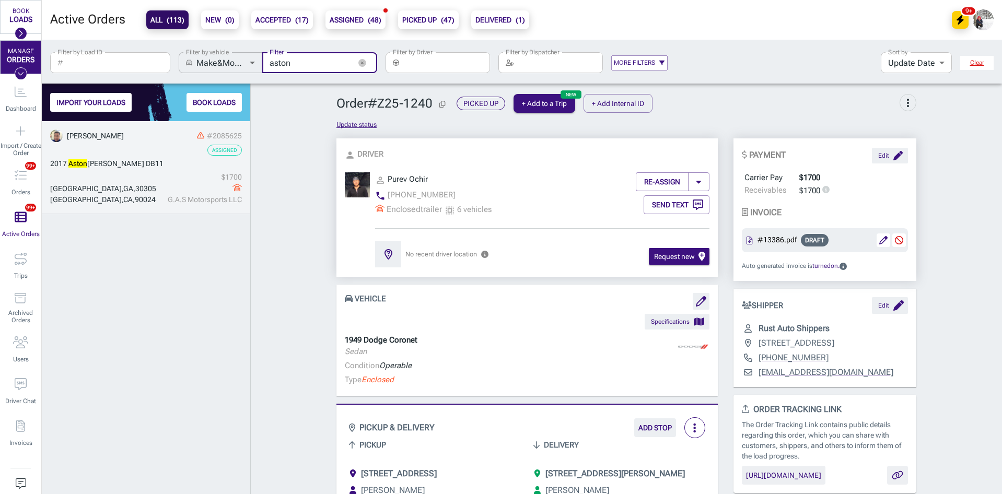
type input "aston"
click at [136, 170] on link "Myagmar Chuluunbat #2085625 Assigned 2017 Aston Martin DB11 Atlanta , GA , 3030…" at bounding box center [146, 167] width 208 height 93
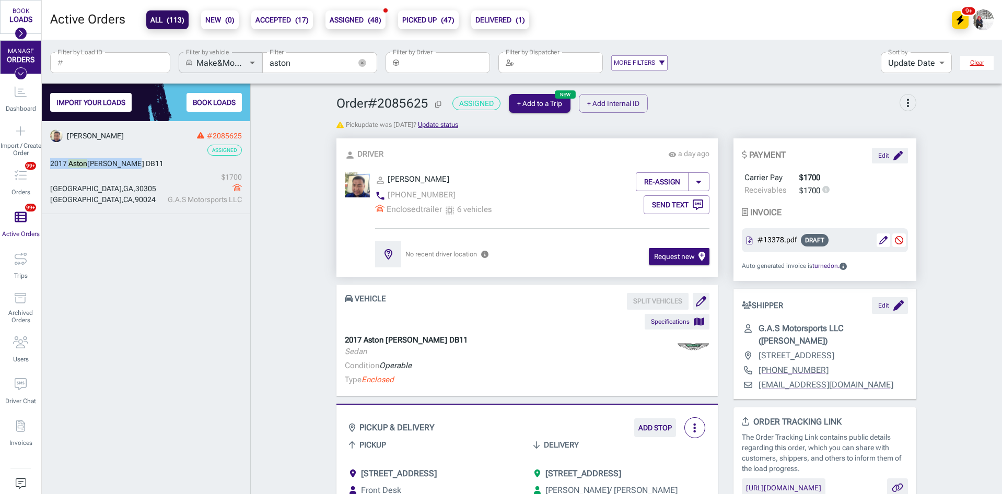
drag, startPoint x: 133, startPoint y: 165, endPoint x: 45, endPoint y: 164, distance: 87.8
click at [360, 67] on button "button" at bounding box center [362, 63] width 16 height 16
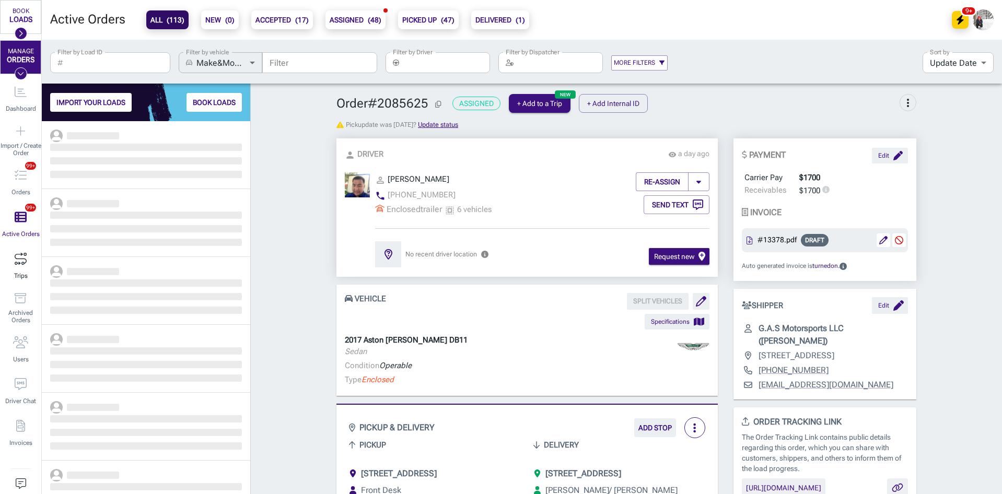
scroll to position [365, 201]
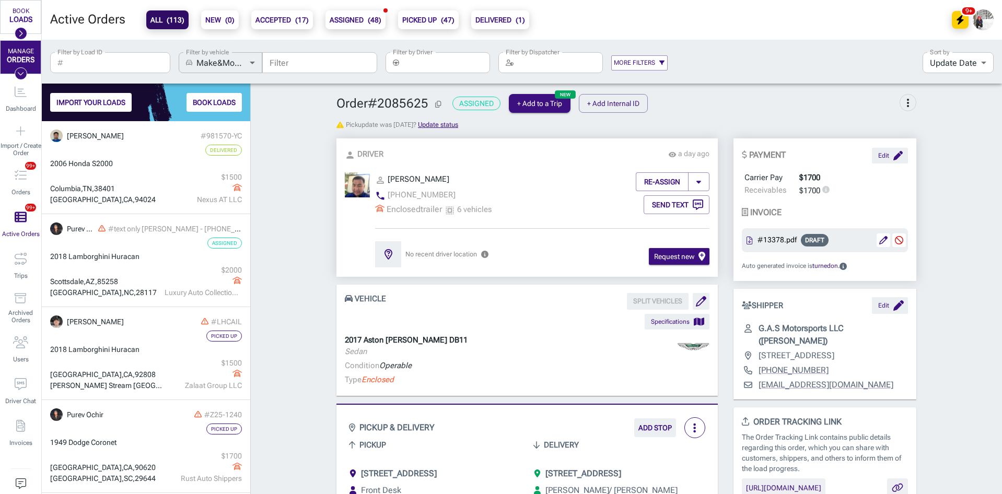
drag, startPoint x: 300, startPoint y: 154, endPoint x: 330, endPoint y: 132, distance: 36.6
click at [457, 61] on input "Filter by Driver" at bounding box center [446, 62] width 87 height 21
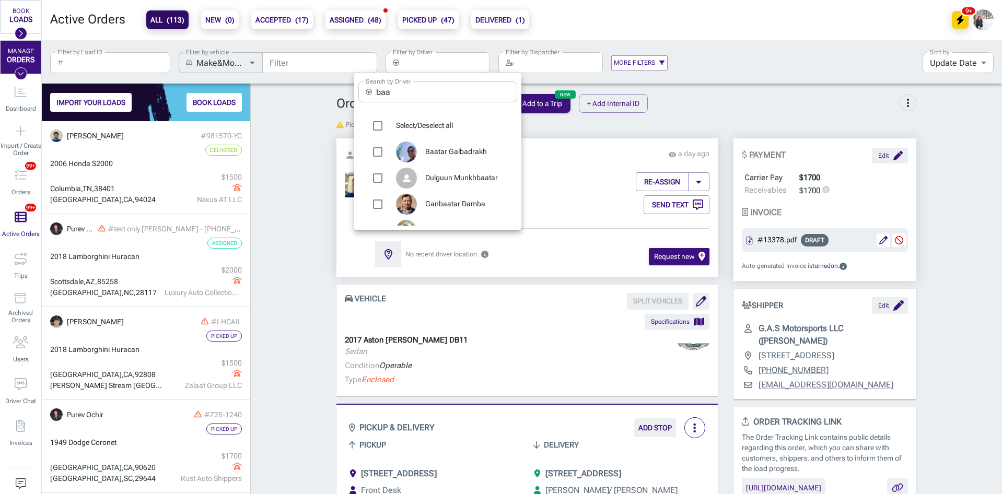
click at [443, 87] on input "baa" at bounding box center [446, 92] width 141 height 21
type input "myag"
click at [454, 148] on span "[PERSON_NAME]" at bounding box center [467, 152] width 84 height 10
type input "[PERSON_NAME]"
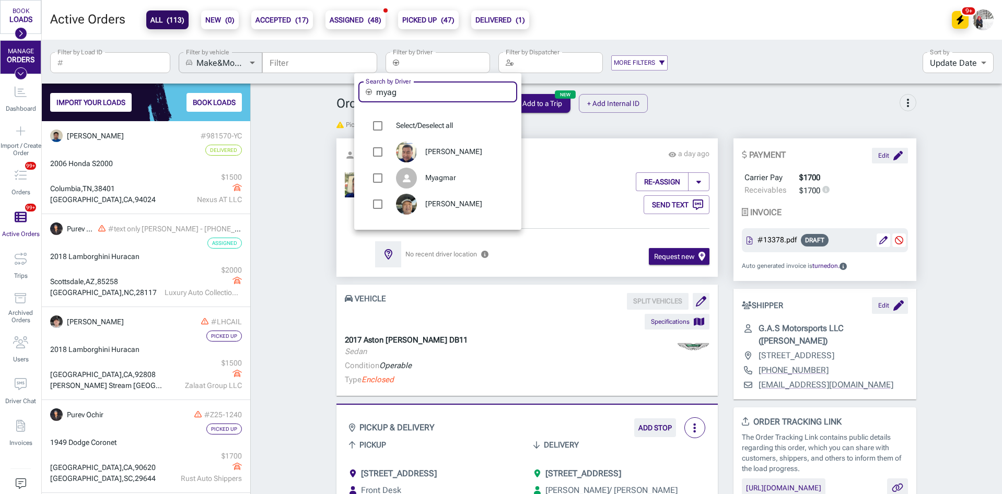
checkbox input "true"
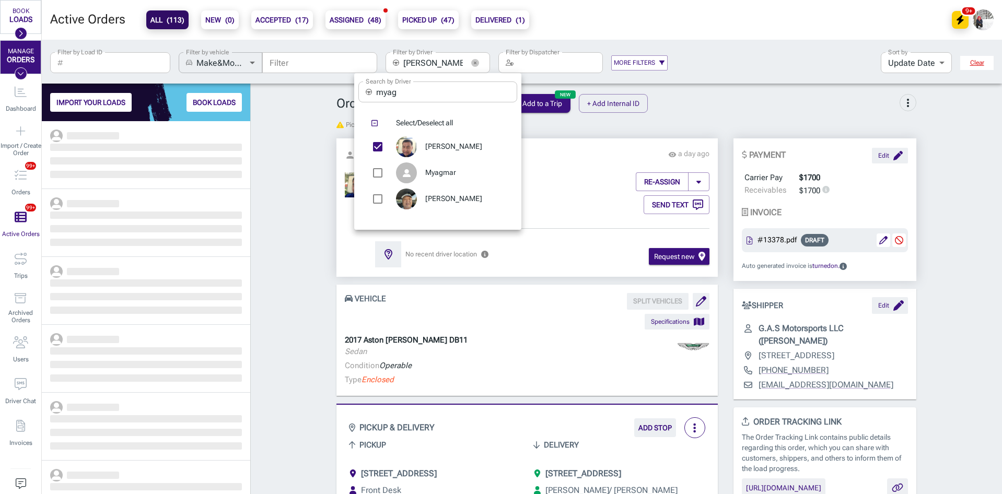
scroll to position [365, 201]
click at [312, 188] on div at bounding box center [501, 247] width 1002 height 494
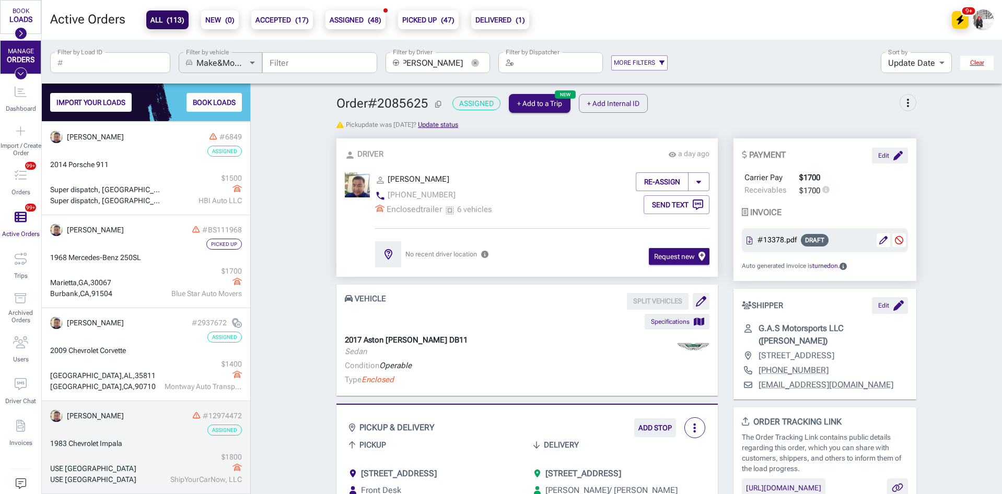
scroll to position [0, 0]
click at [148, 431] on div "Assigned" at bounding box center [146, 430] width 192 height 11
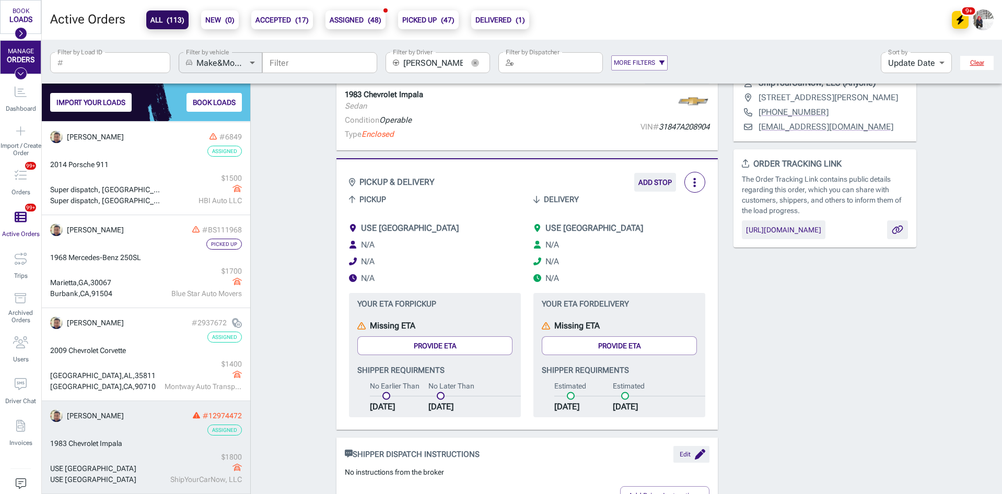
scroll to position [261, 0]
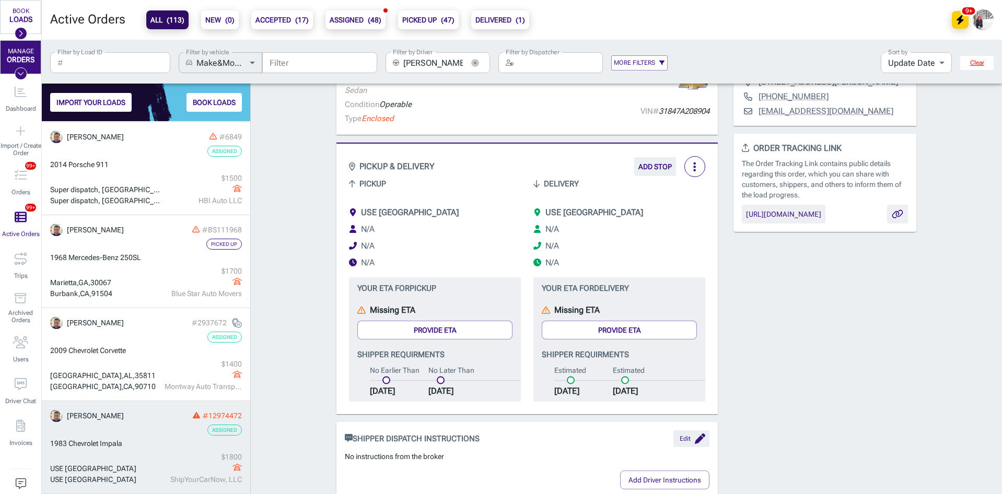
click at [459, 211] on span "USE SUPERDISPATCH Concord, NC 28027" at bounding box center [410, 212] width 98 height 10
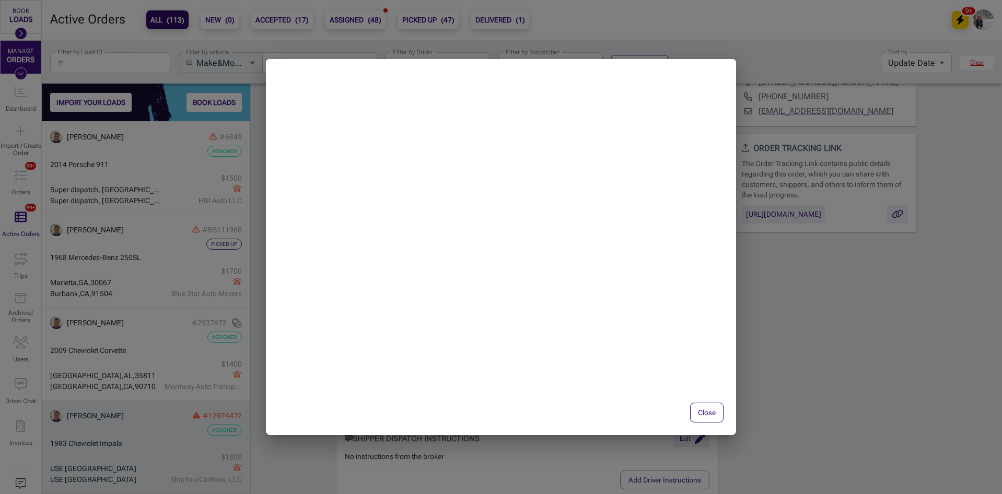
click at [708, 411] on button "Close" at bounding box center [706, 413] width 33 height 20
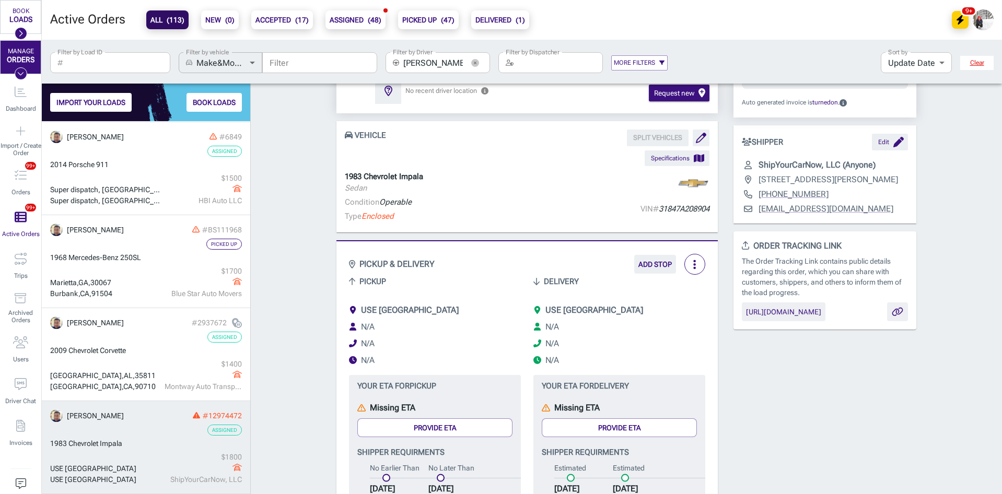
scroll to position [0, 0]
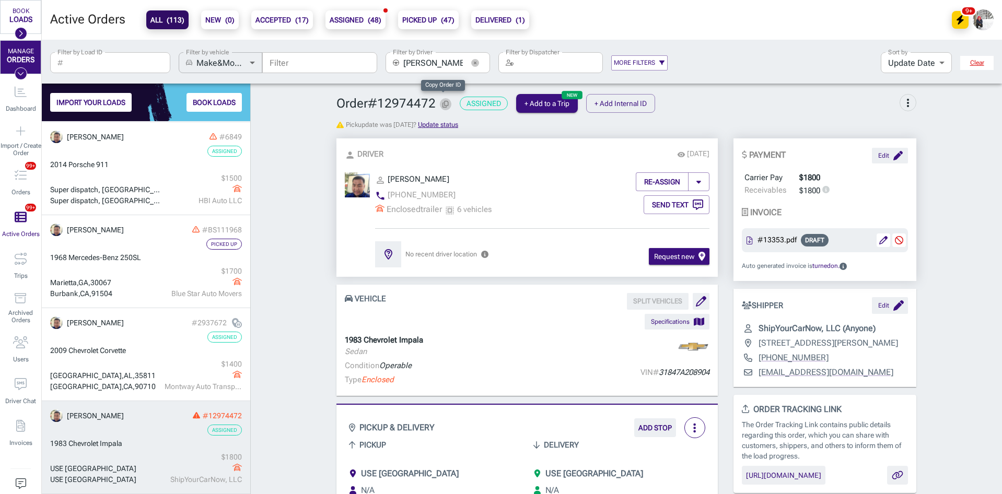
click at [443, 104] on icon "Copy Order ID" at bounding box center [446, 104] width 6 height 7
click at [173, 448] on div "1983 Chevrolet Impala" at bounding box center [146, 443] width 192 height 11
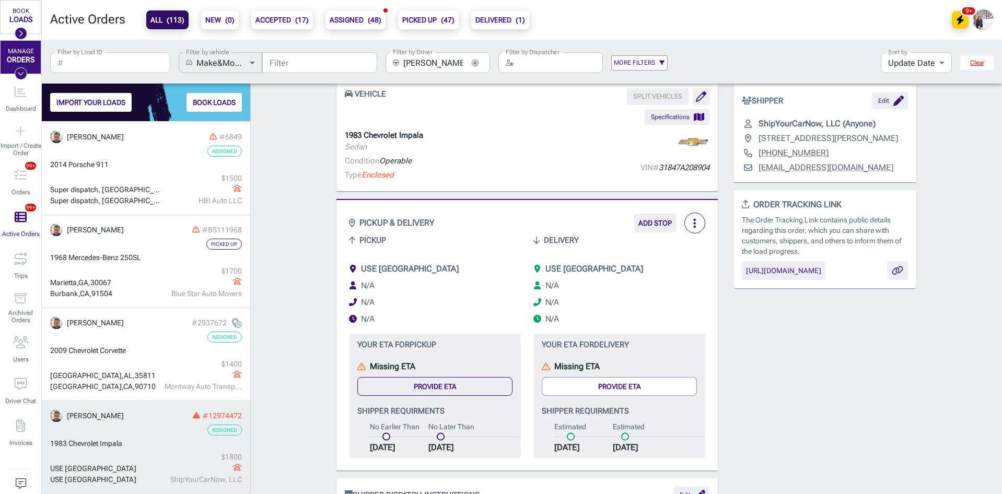
scroll to position [209, 0]
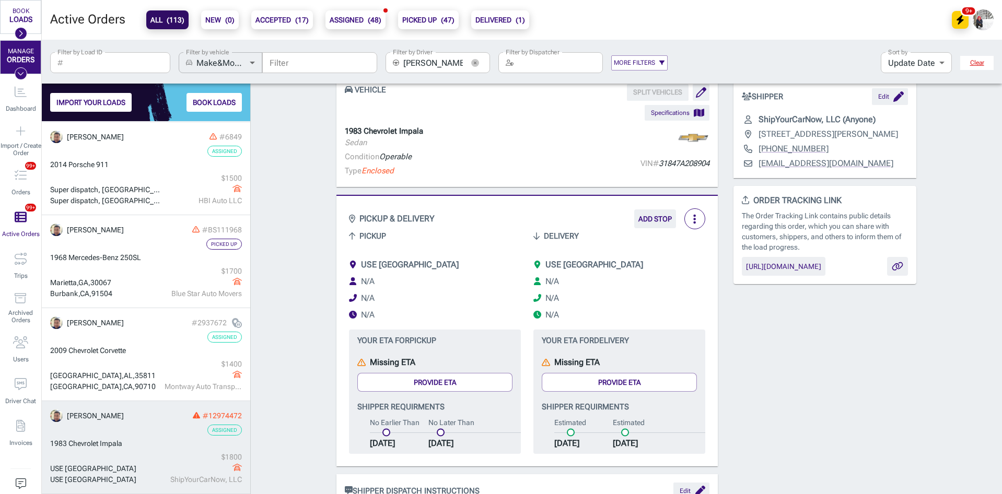
drag, startPoint x: 474, startPoint y: 62, endPoint x: 449, endPoint y: 63, distance: 25.1
click at [474, 62] on icon "button" at bounding box center [474, 62] width 3 height 3
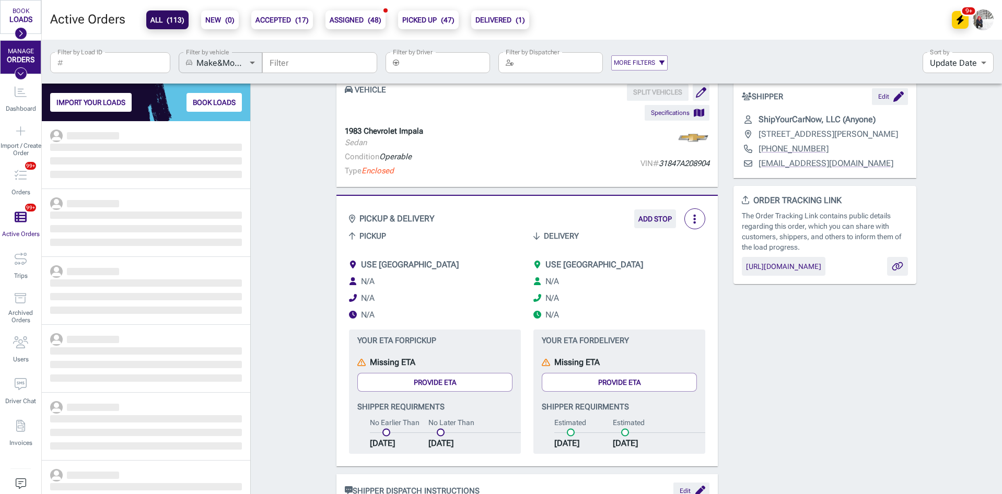
scroll to position [365, 201]
click at [306, 62] on input "Filter" at bounding box center [319, 62] width 115 height 21
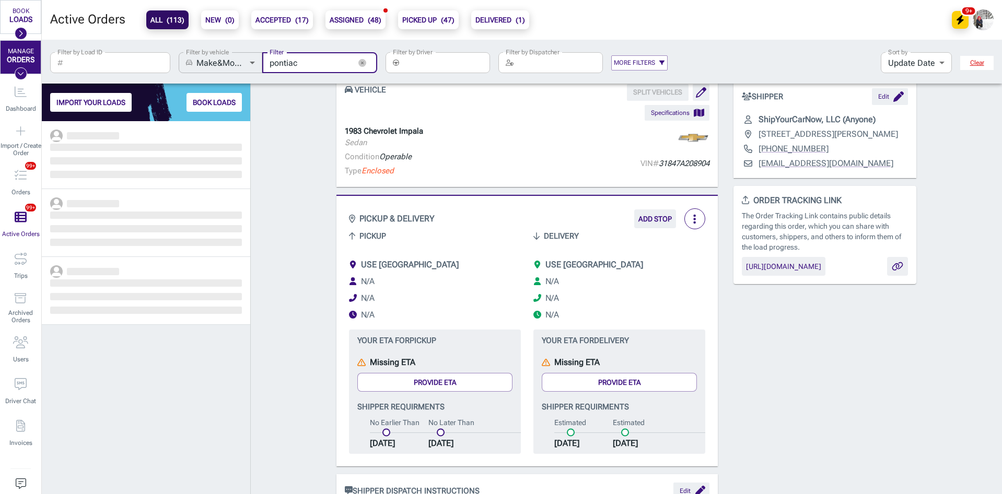
scroll to position [365, 201]
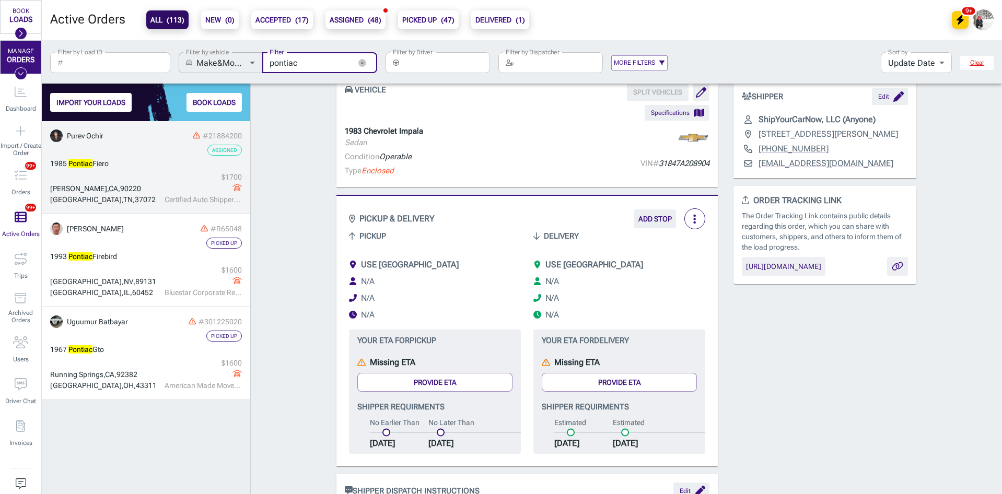
type input "pontiac"
click at [155, 168] on div "1985 Pontiac Fiero" at bounding box center [146, 163] width 192 height 11
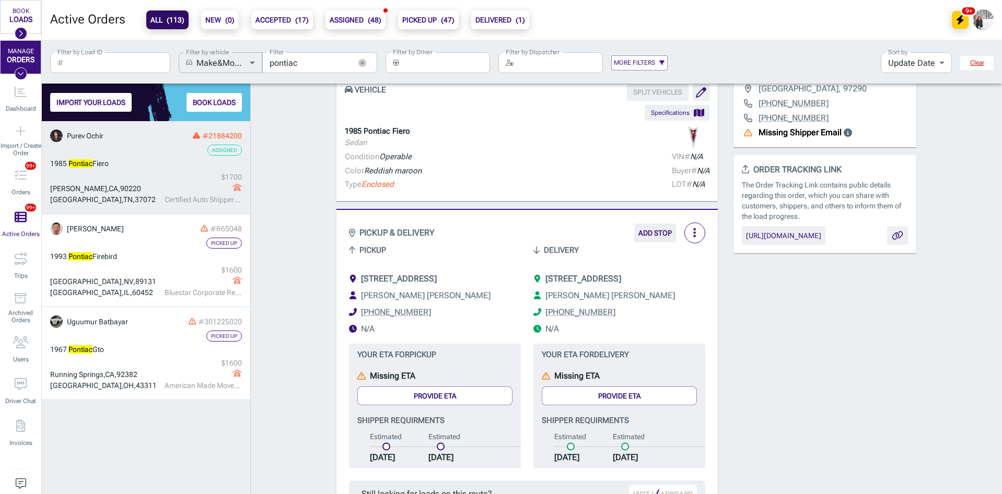
scroll to position [209, 0]
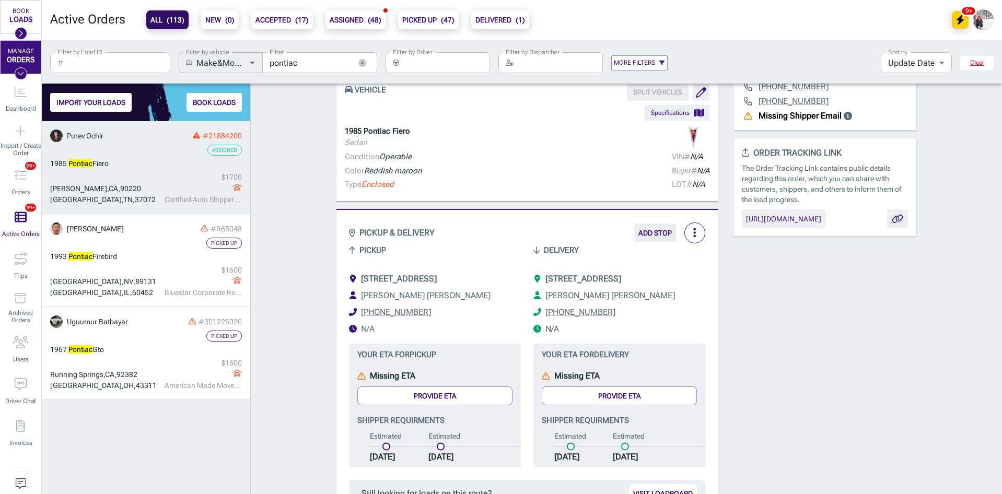
click at [264, 254] on div "Order # 21884200 Assigned + Add to a Trip + Add Internal ID more_vert Pickup da…" at bounding box center [626, 431] width 751 height 1098
click at [363, 64] on icon "button" at bounding box center [362, 63] width 8 height 8
click at [425, 63] on input "Filter by Driver" at bounding box center [446, 62] width 87 height 21
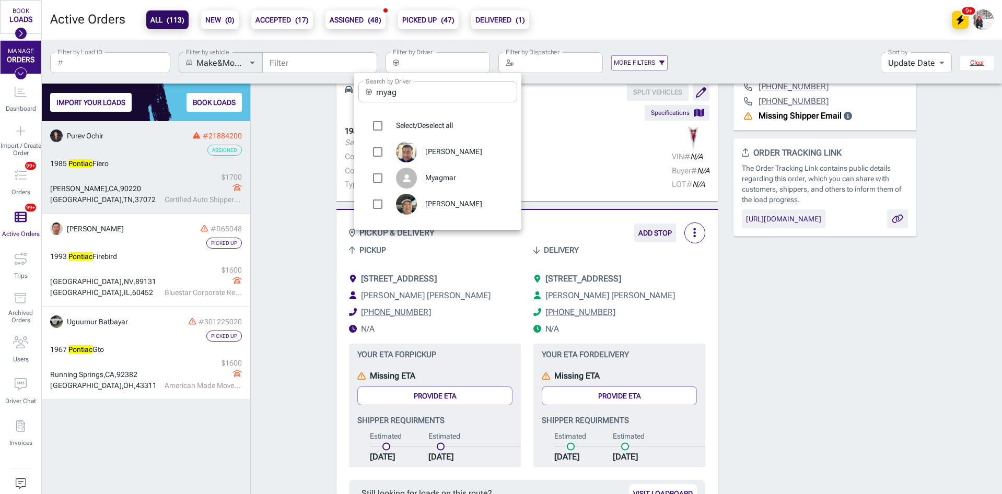
click at [416, 96] on input "myag" at bounding box center [446, 92] width 141 height 21
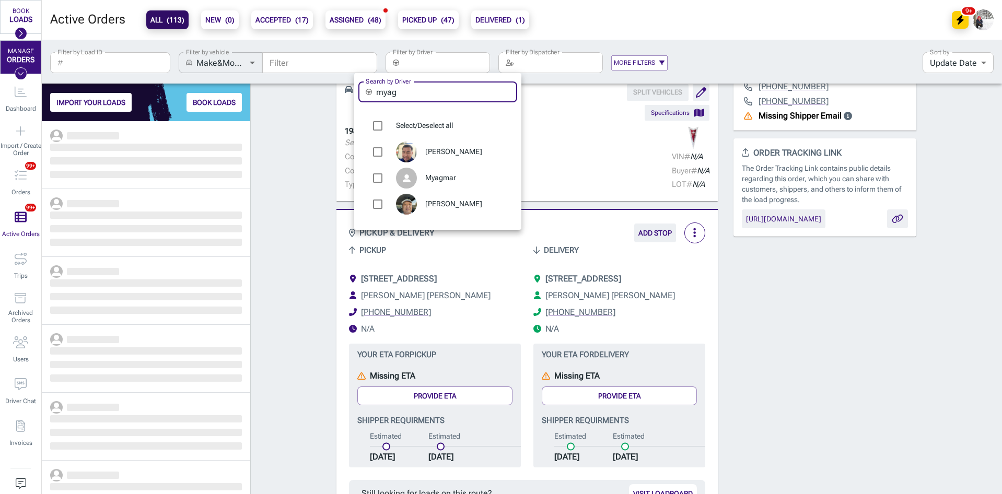
click at [416, 96] on input "myag" at bounding box center [446, 92] width 141 height 21
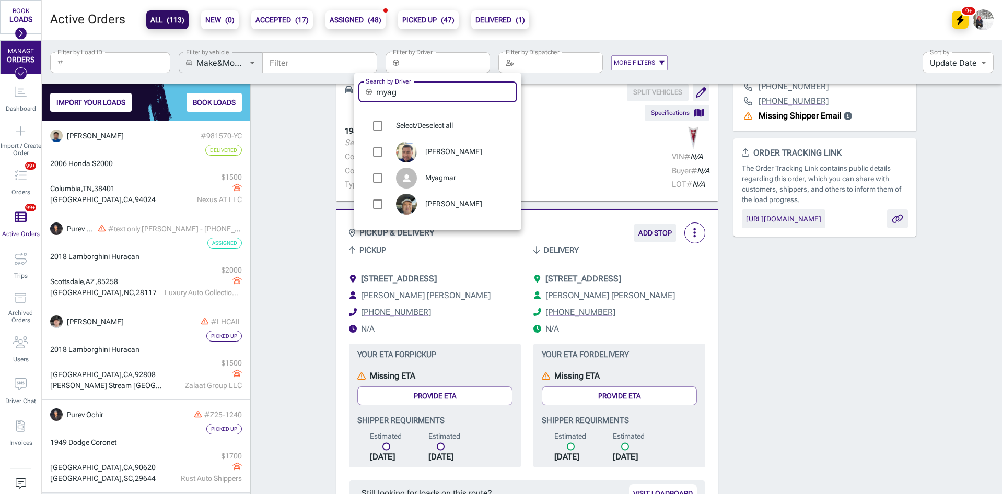
click at [445, 152] on span "[PERSON_NAME]" at bounding box center [467, 152] width 84 height 10
type input "[PERSON_NAME]"
checkbox input "true"
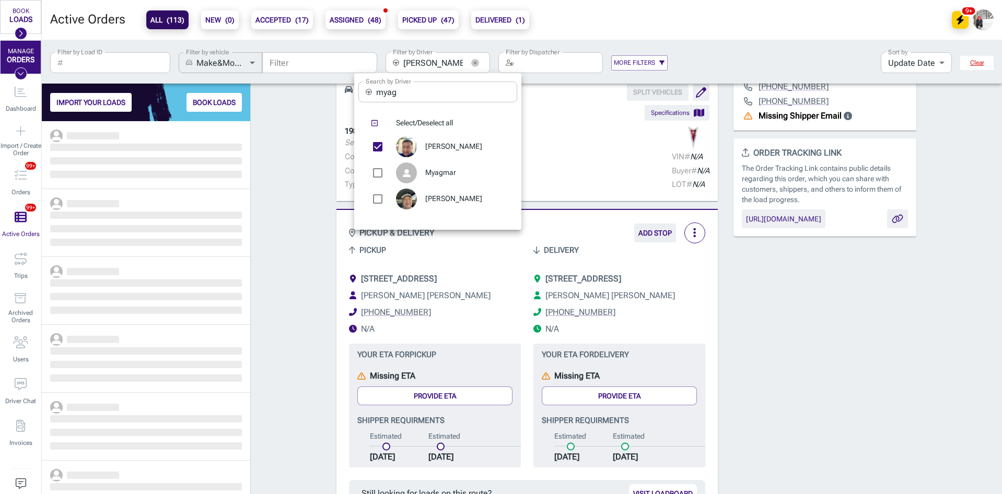
scroll to position [365, 201]
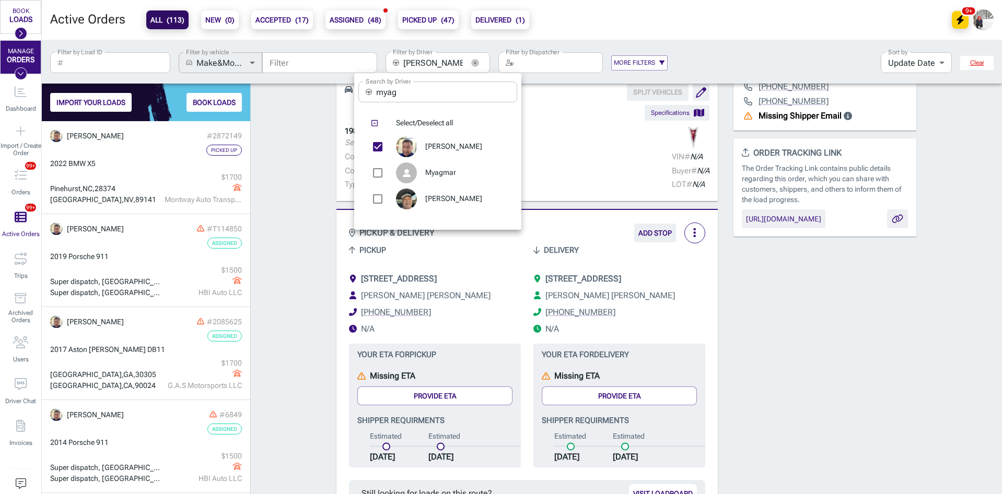
click at [445, 145] on span "[PERSON_NAME]" at bounding box center [467, 147] width 84 height 10
checkbox input "false"
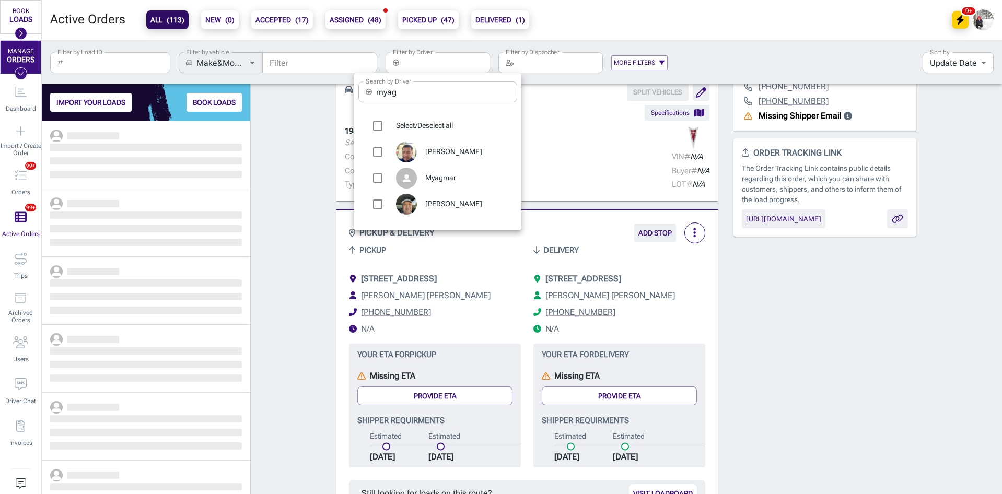
scroll to position [365, 201]
click at [311, 148] on div at bounding box center [501, 247] width 1002 height 494
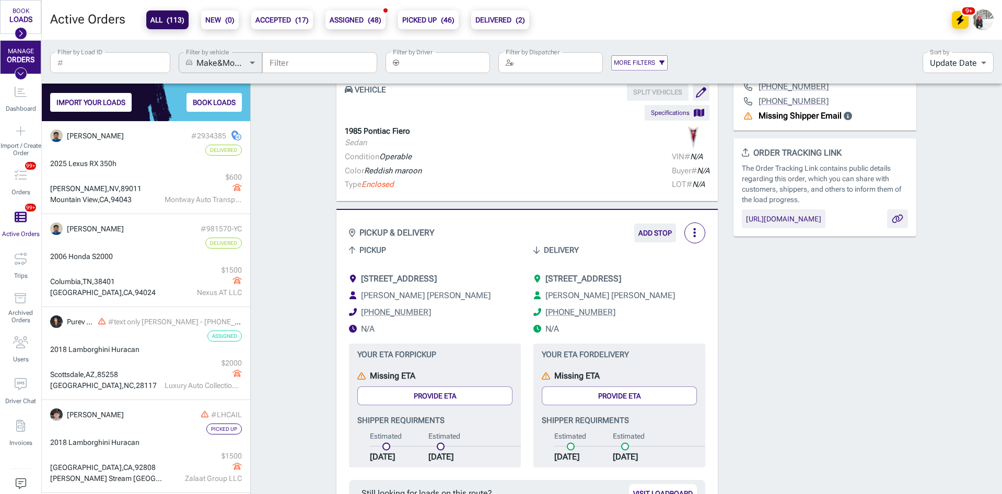
click at [306, 176] on div "Order # 21884200 Assigned + Add to a Trip + Add Internal ID more_vert Pickup da…" at bounding box center [626, 431] width 751 height 1098
click at [434, 64] on input "Filter by Driver" at bounding box center [446, 62] width 87 height 21
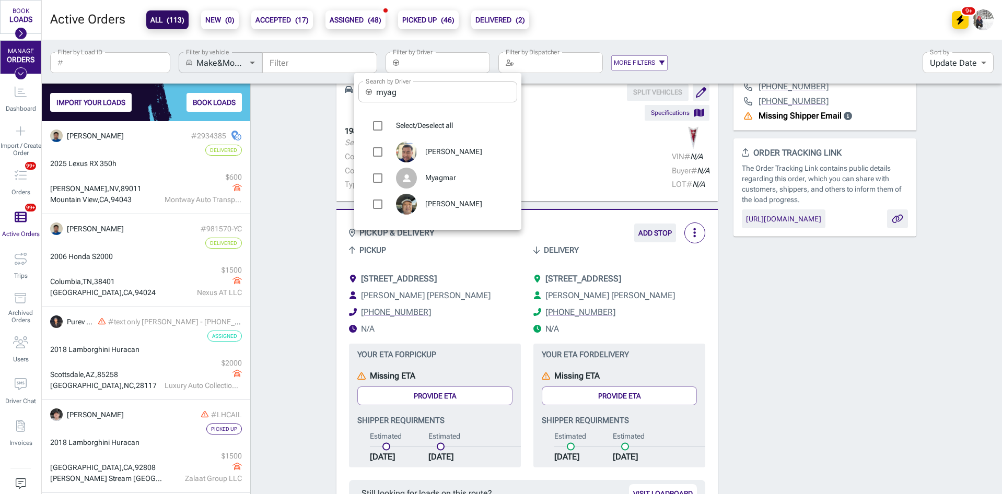
click at [430, 88] on input "myag" at bounding box center [446, 92] width 141 height 21
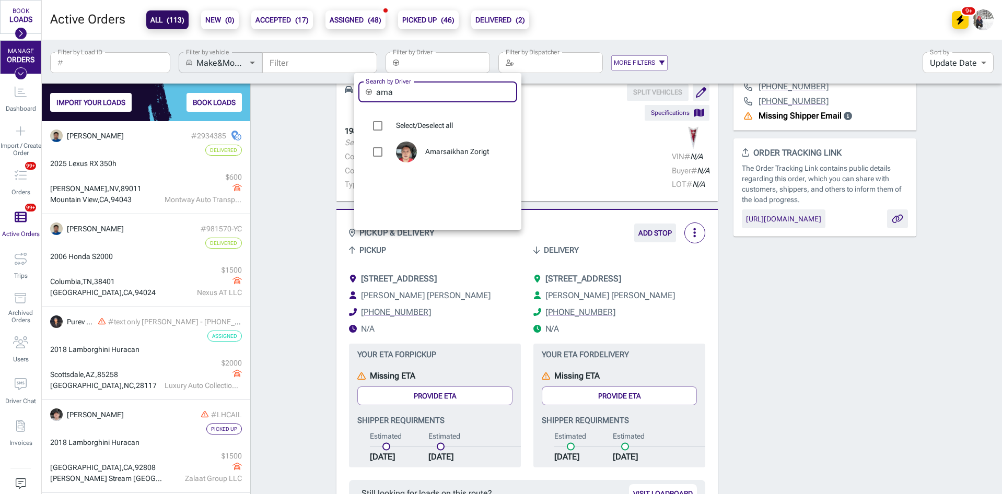
type input "ama"
click at [438, 151] on span "Amarsaikhan Zorigt" at bounding box center [467, 152] width 84 height 10
type input "Amarsaikhan Zorigt"
checkbox input "true"
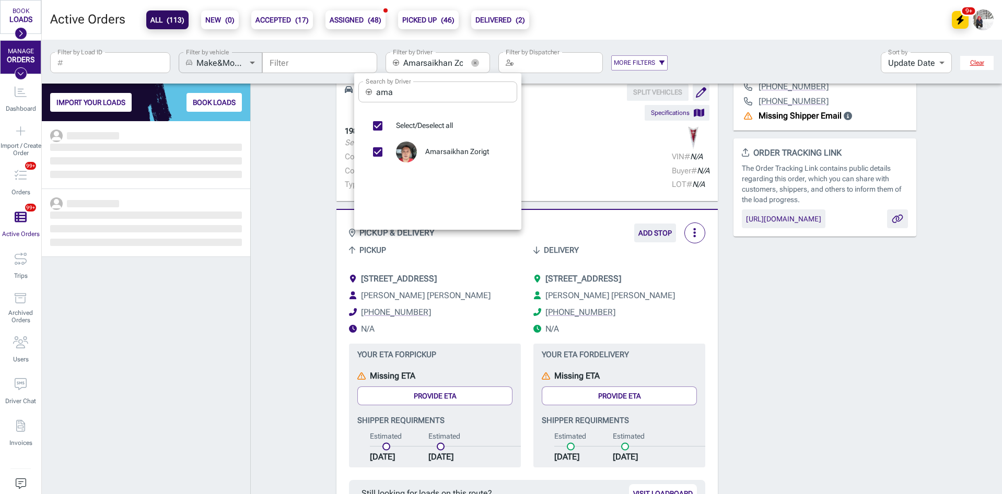
scroll to position [365, 201]
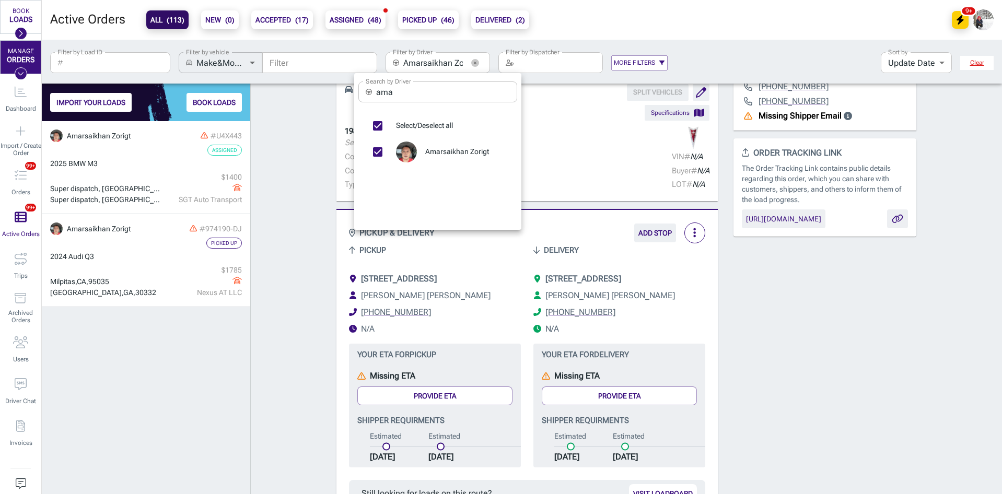
click at [166, 173] on div at bounding box center [501, 247] width 1002 height 494
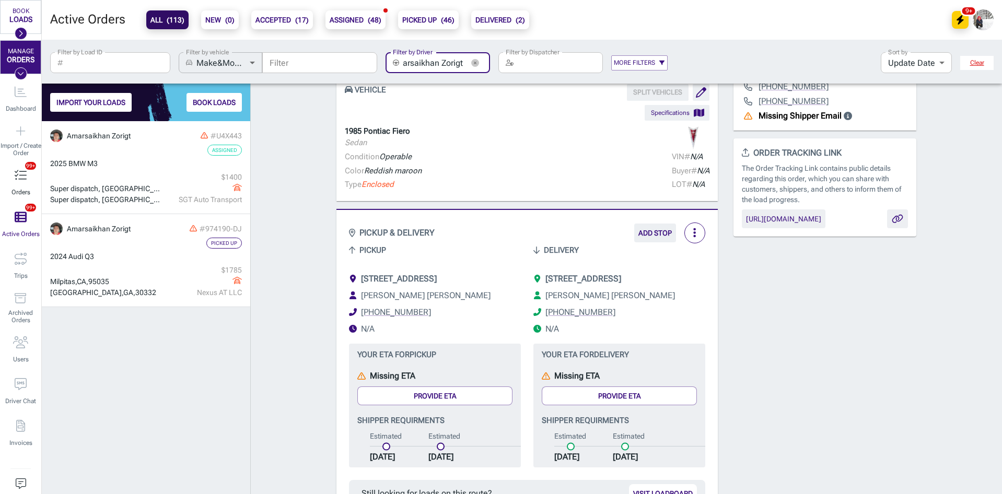
scroll to position [0, 0]
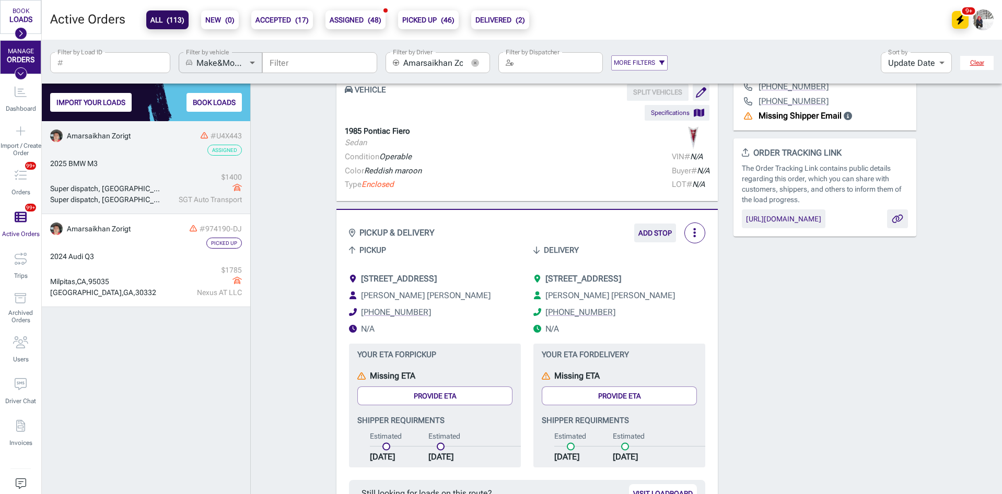
click at [192, 181] on div "$ 1400" at bounding box center [203, 177] width 77 height 11
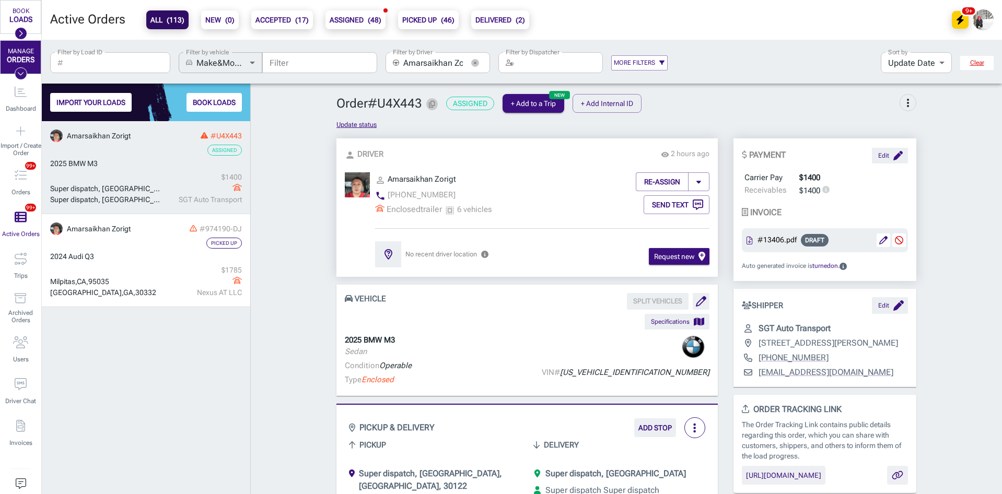
click at [429, 105] on icon "Copy Order ID" at bounding box center [432, 104] width 6 height 7
click at [162, 178] on div "$ 1400 SGT Auto Transport" at bounding box center [202, 188] width 80 height 33
click at [473, 63] on icon "button" at bounding box center [475, 63] width 8 height 8
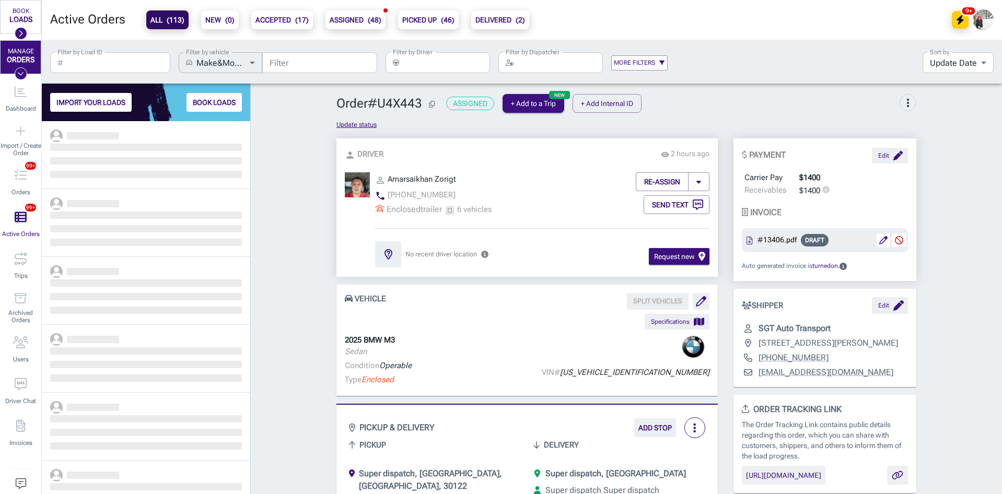
scroll to position [365, 201]
click at [439, 63] on input "Filter by Driver" at bounding box center [446, 62] width 87 height 21
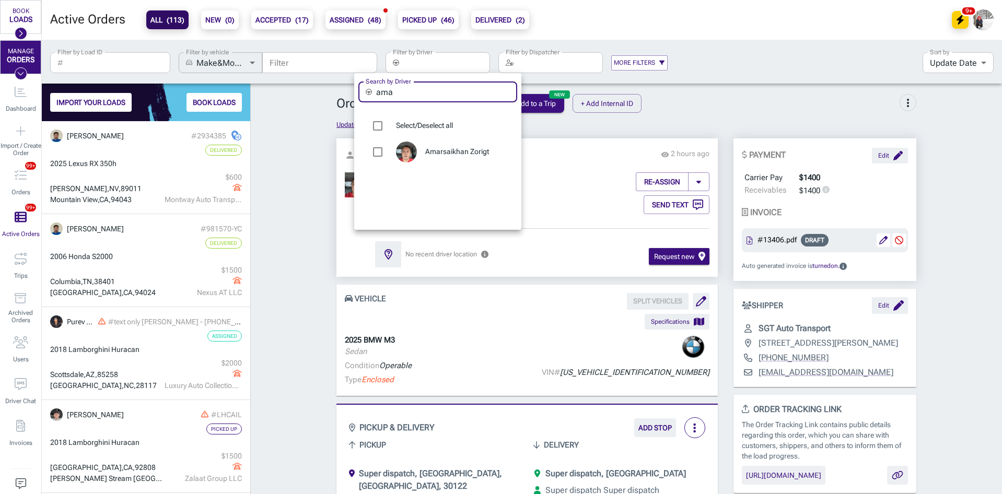
click at [426, 90] on input "ama" at bounding box center [446, 92] width 141 height 21
type input "[PERSON_NAME]"
click at [425, 150] on div at bounding box center [410, 152] width 29 height 21
type input "[PERSON_NAME]"
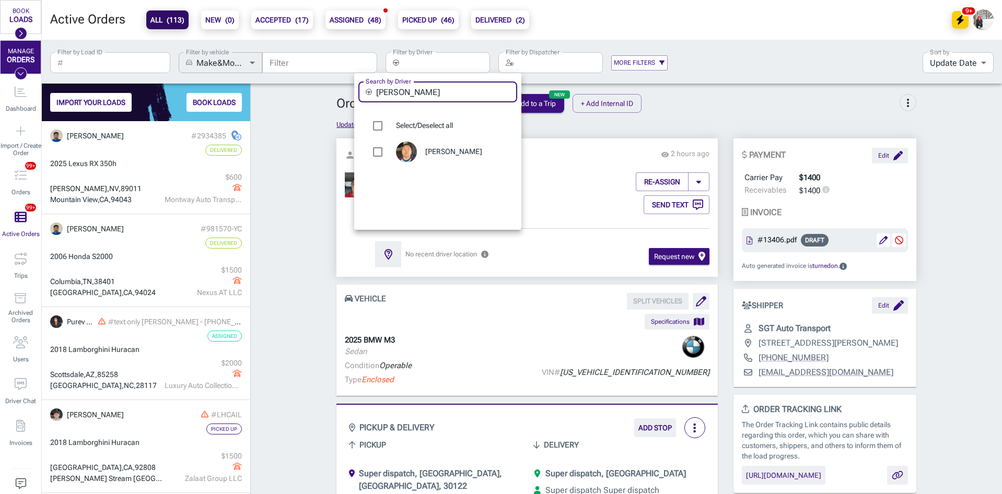
checkbox input "true"
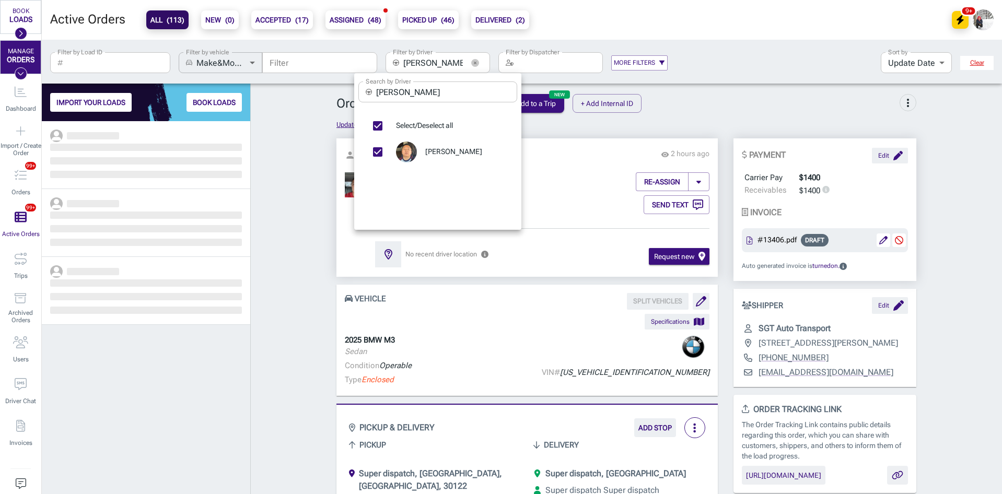
scroll to position [365, 201]
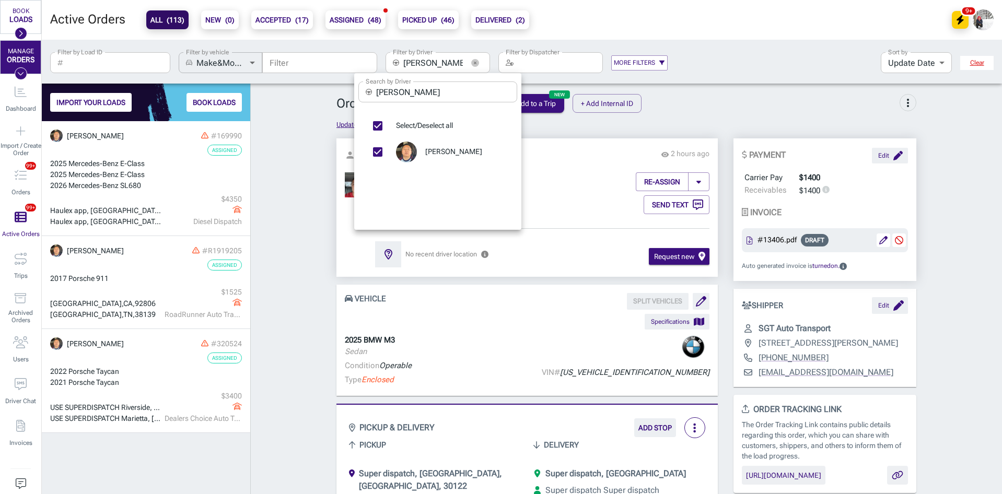
click at [126, 180] on div at bounding box center [501, 247] width 1002 height 494
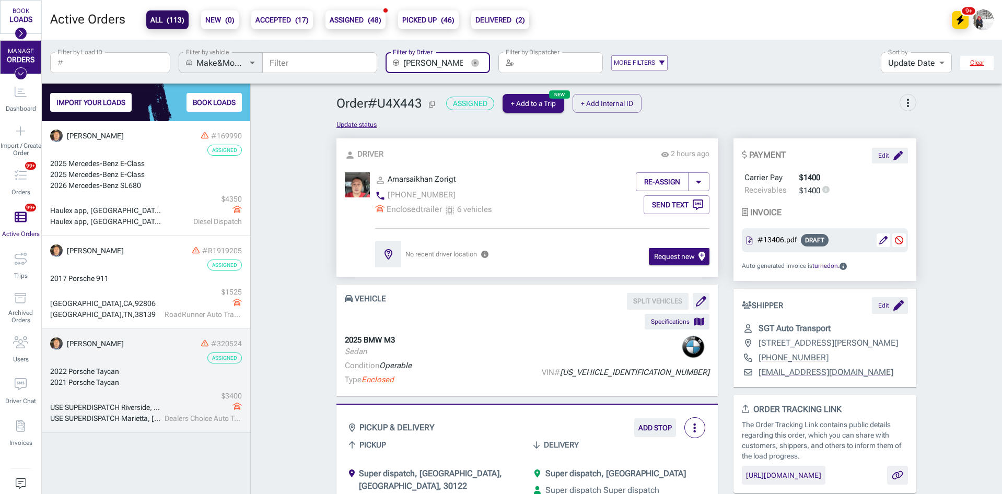
click at [144, 374] on div "2022 Porsche Taycan" at bounding box center [146, 371] width 192 height 11
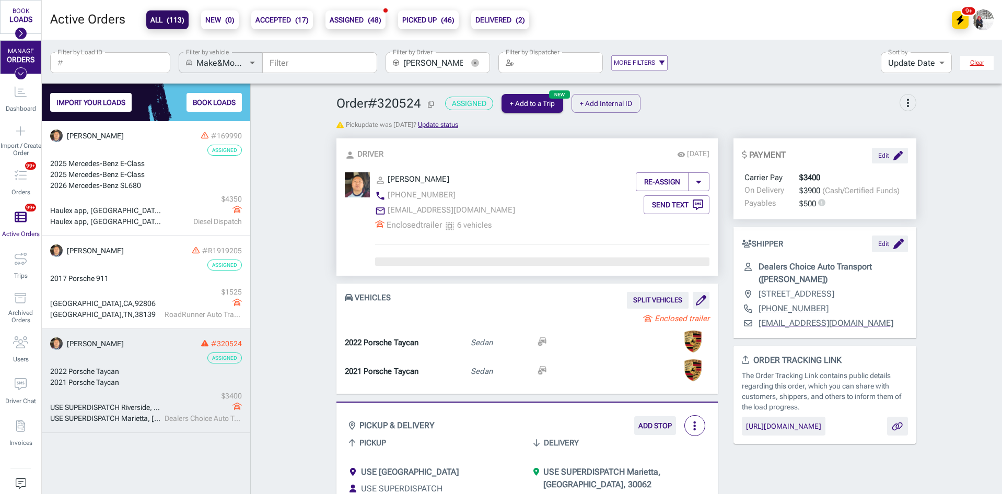
click at [144, 374] on div "2022 Porsche Taycan" at bounding box center [146, 371] width 192 height 11
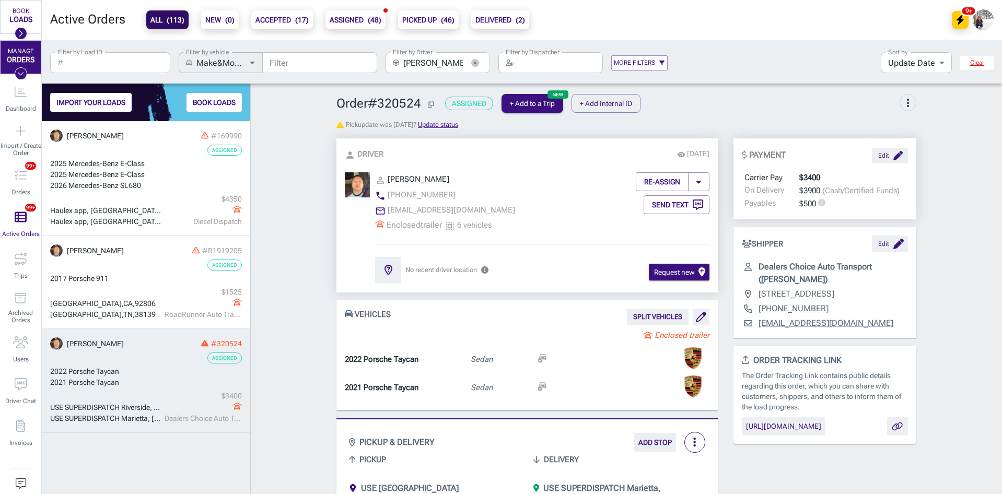
click at [431, 103] on icon "Copy Order ID" at bounding box center [431, 104] width 6 height 7
click at [478, 65] on icon "button" at bounding box center [475, 63] width 8 height 8
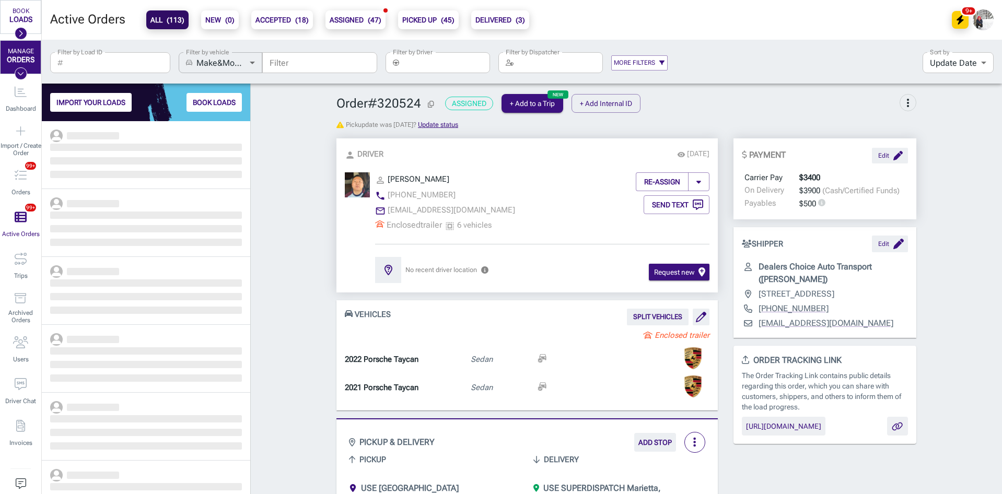
scroll to position [365, 201]
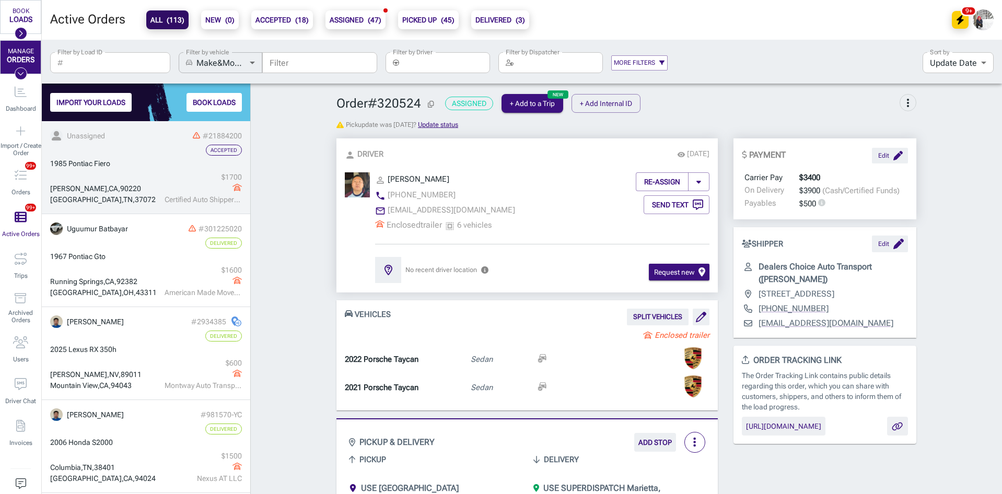
click at [133, 160] on div "1985 Pontiac Fiero" at bounding box center [146, 163] width 192 height 11
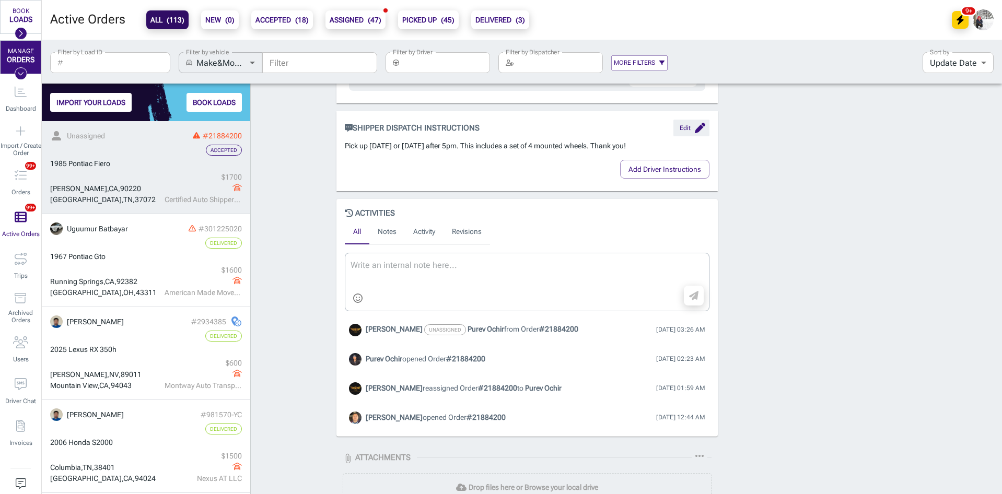
scroll to position [470, 0]
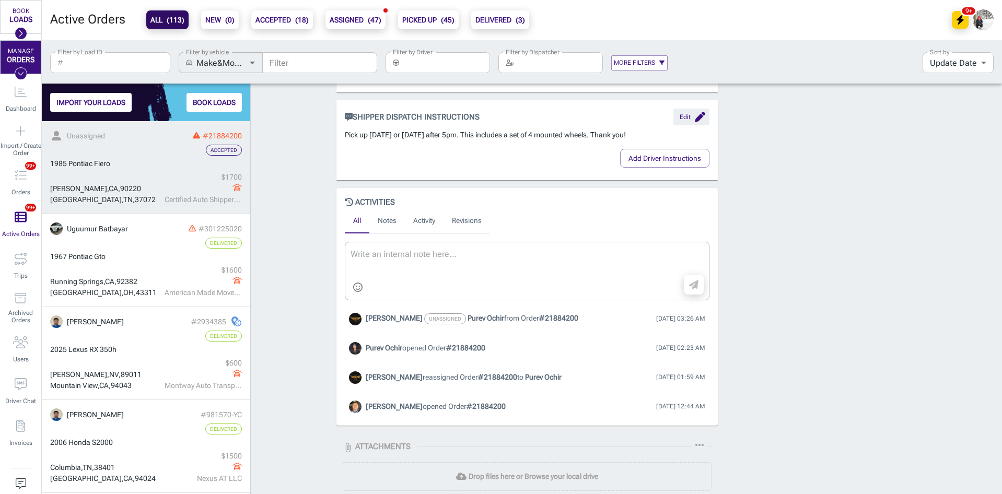
click at [125, 190] on div "Compton , CA , 90220" at bounding box center [106, 188] width 112 height 11
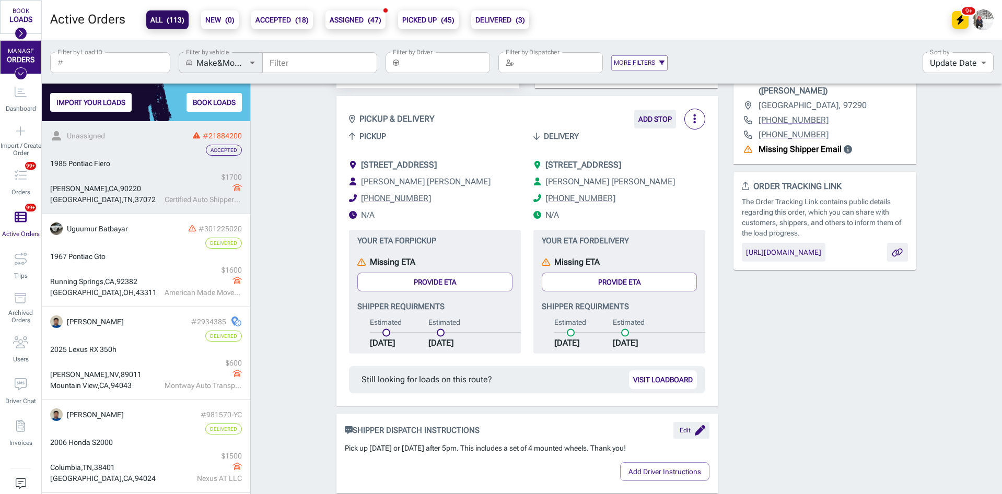
scroll to position [0, 0]
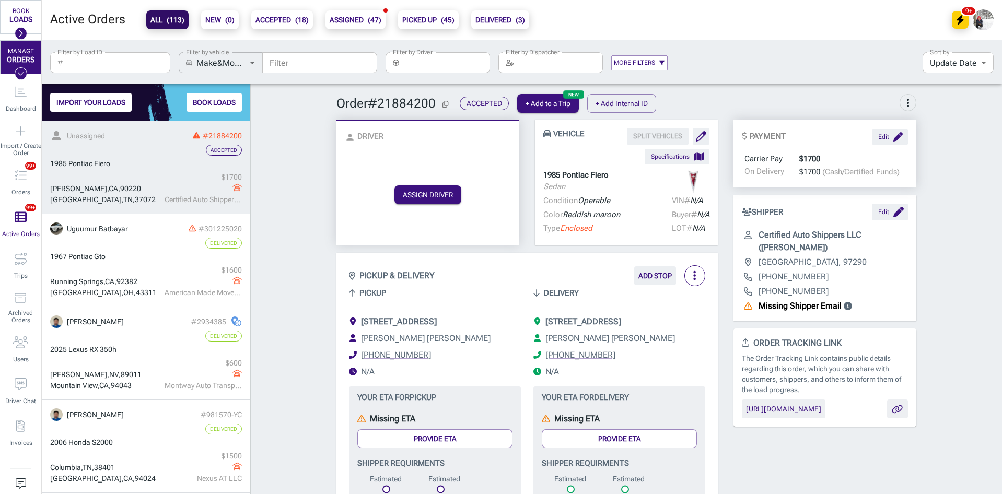
click at [612, 327] on span "[STREET_ADDRESS]" at bounding box center [584, 322] width 76 height 10
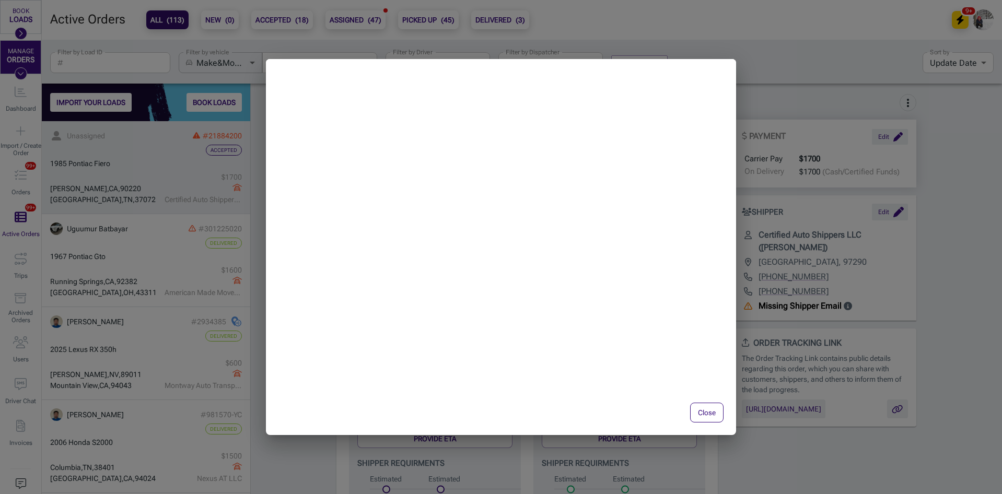
click at [701, 405] on button "Close" at bounding box center [706, 413] width 33 height 20
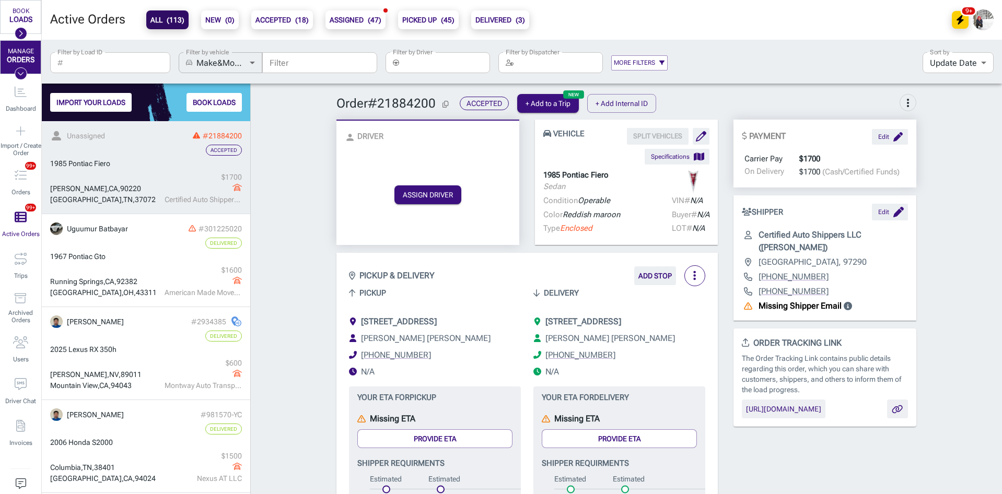
click at [448, 63] on input "Filter by Driver" at bounding box center [446, 62] width 87 height 21
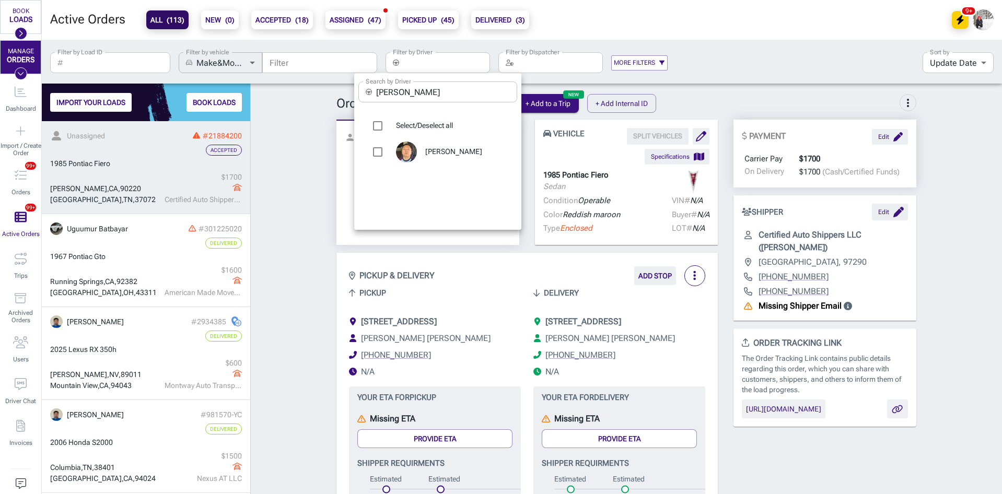
click at [432, 90] on input "[PERSON_NAME]" at bounding box center [446, 92] width 141 height 21
type input "ariun"
click at [464, 157] on div "[PERSON_NAME]" at bounding box center [437, 152] width 159 height 26
type input "[PERSON_NAME]"
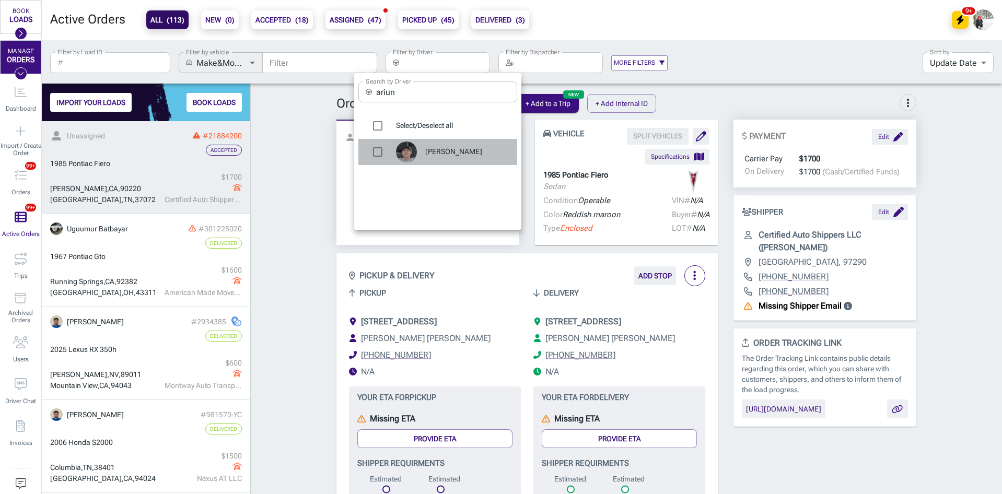
checkbox input "true"
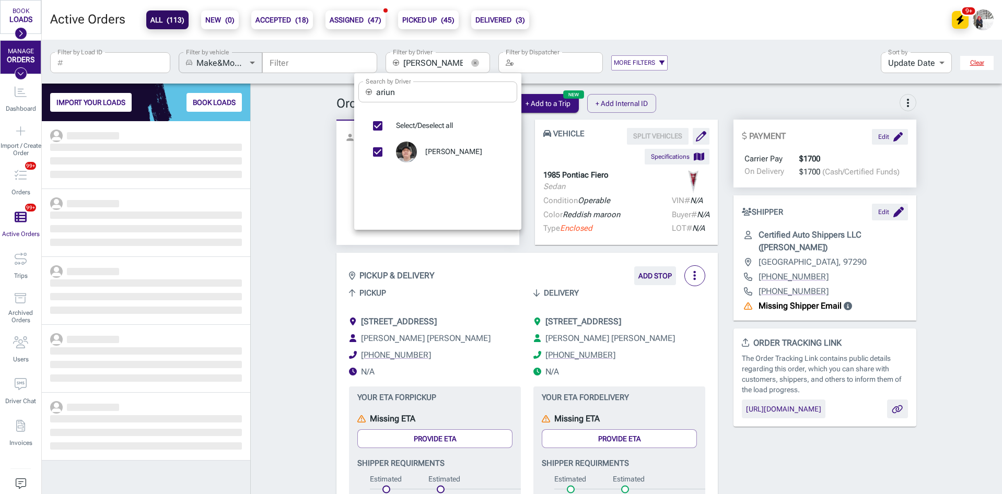
scroll to position [365, 201]
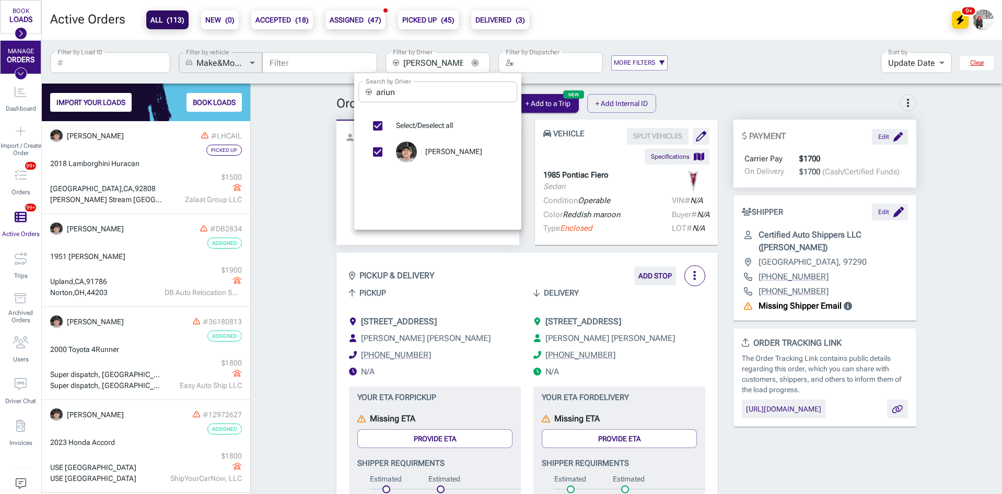
click at [284, 215] on div at bounding box center [501, 247] width 1002 height 494
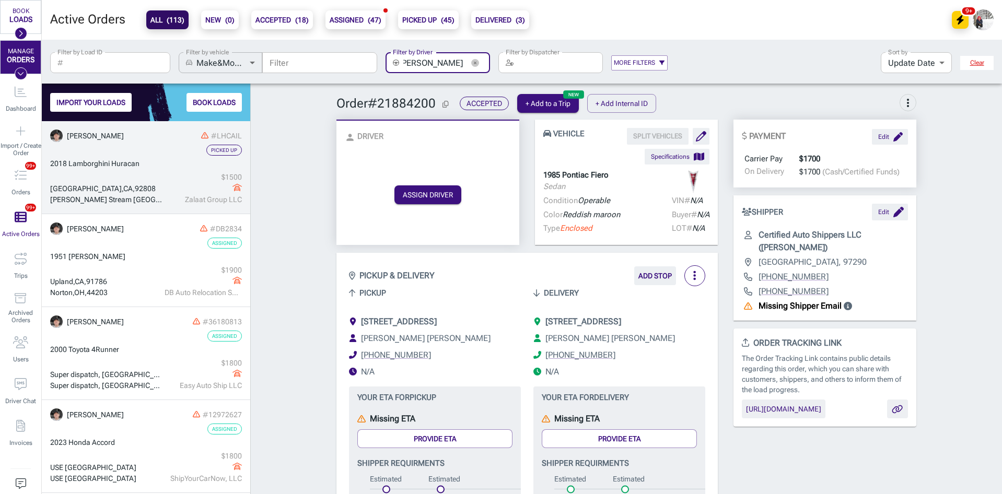
click at [150, 167] on div "2018 Lamborghini Huracan" at bounding box center [146, 163] width 192 height 11
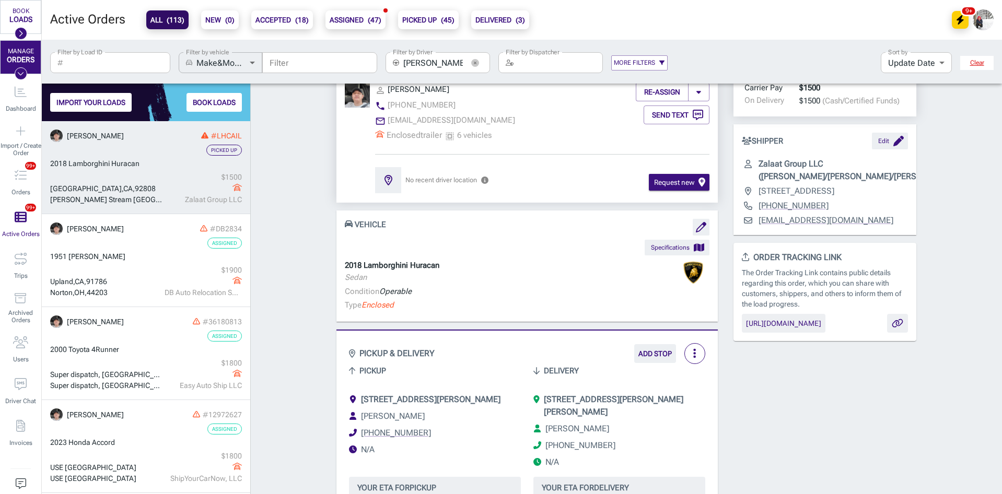
scroll to position [209, 0]
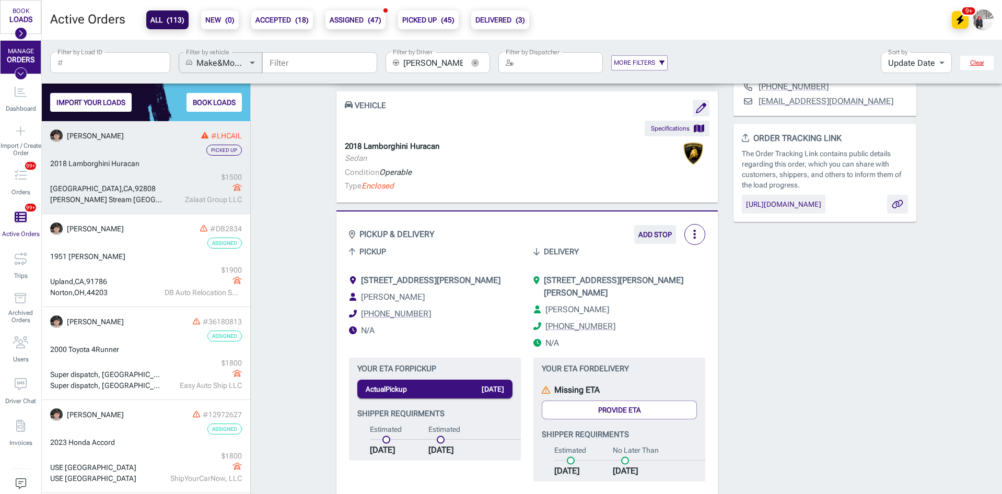
click at [598, 287] on div "455 Kehoe Boulevard, Carol Stream Bloomingdale Township, IL, 60188" at bounding box center [624, 286] width 161 height 25
click at [599, 292] on span "455 Kehoe Boulevard, Carol Stream Bloomingdale Township, IL, 60188" at bounding box center [614, 286] width 140 height 22
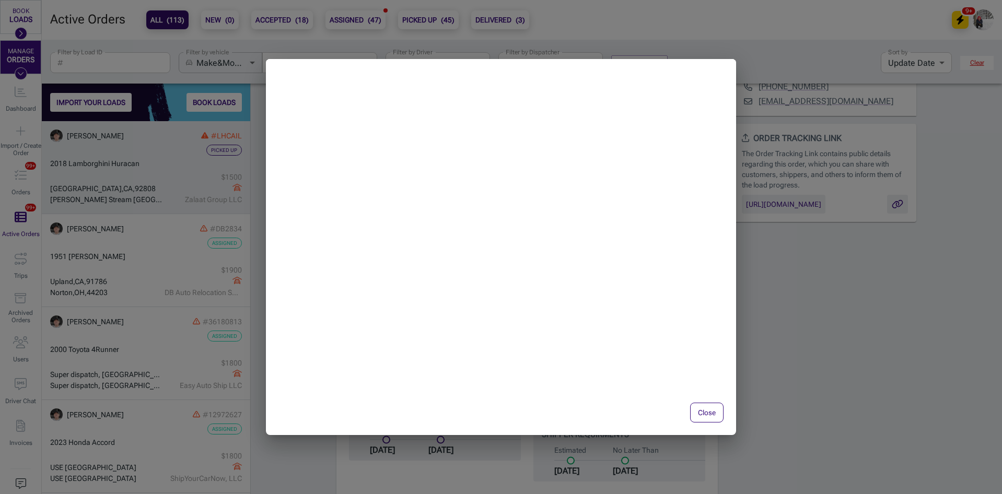
click at [703, 416] on button "Close" at bounding box center [706, 413] width 33 height 20
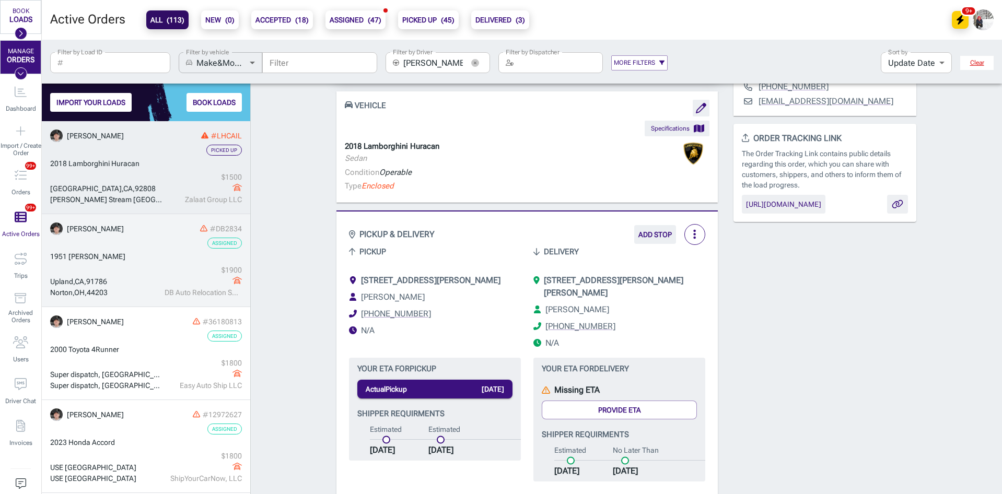
click at [165, 268] on div "$ 1900" at bounding box center [203, 270] width 77 height 11
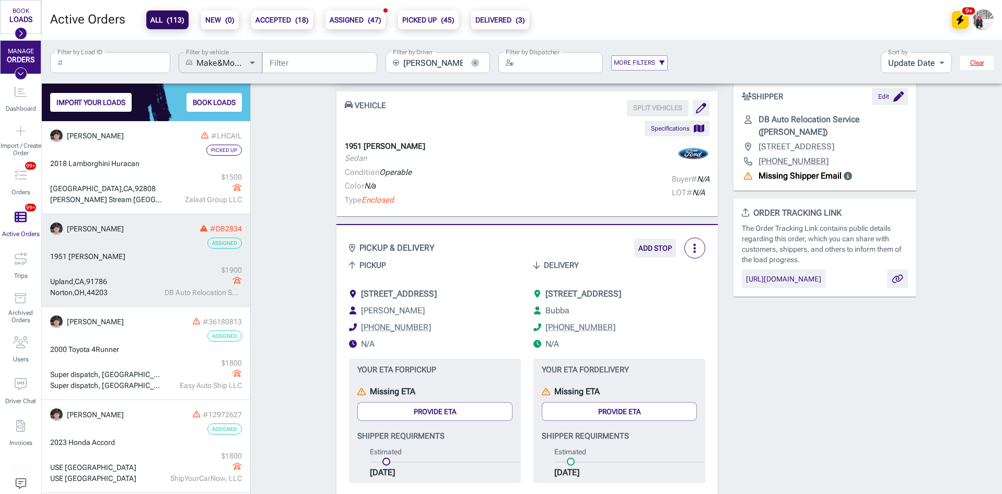
click at [617, 291] on span "[STREET_ADDRESS]" at bounding box center [584, 294] width 76 height 10
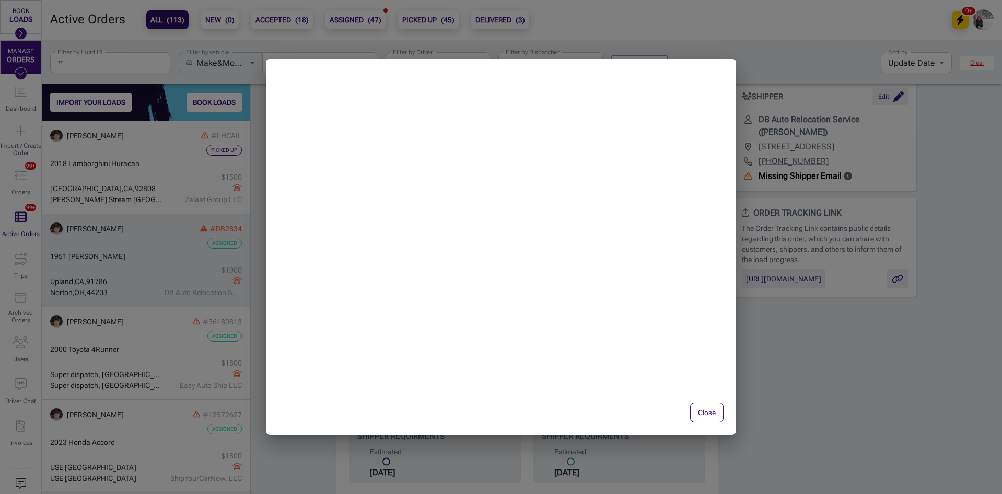
click at [708, 411] on button "Close" at bounding box center [706, 413] width 33 height 20
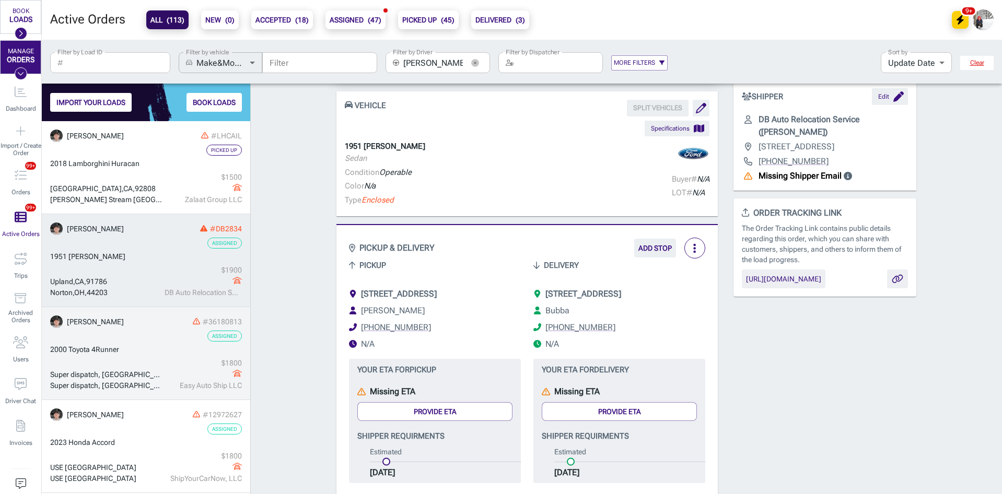
click at [162, 369] on div "$ 1800 Easy Auto Ship LLC" at bounding box center [202, 374] width 80 height 33
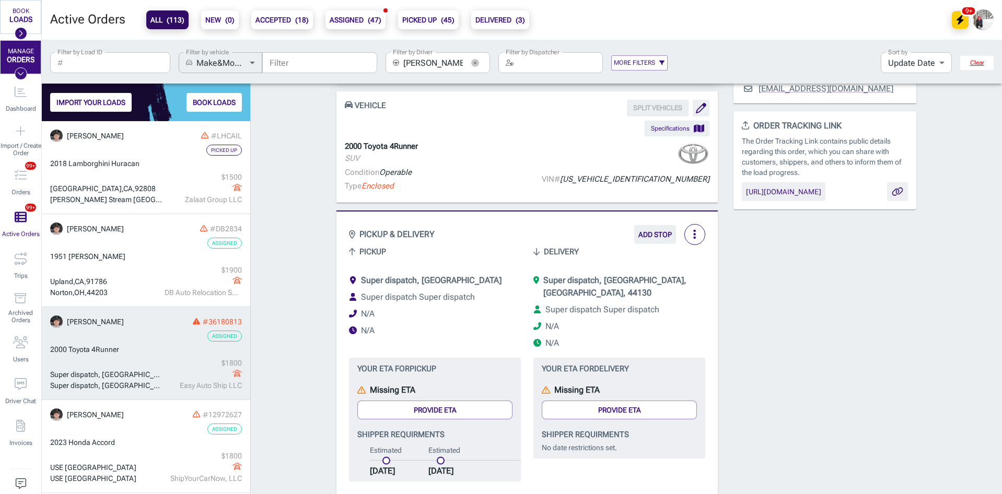
click at [472, 59] on icon "button" at bounding box center [475, 63] width 8 height 8
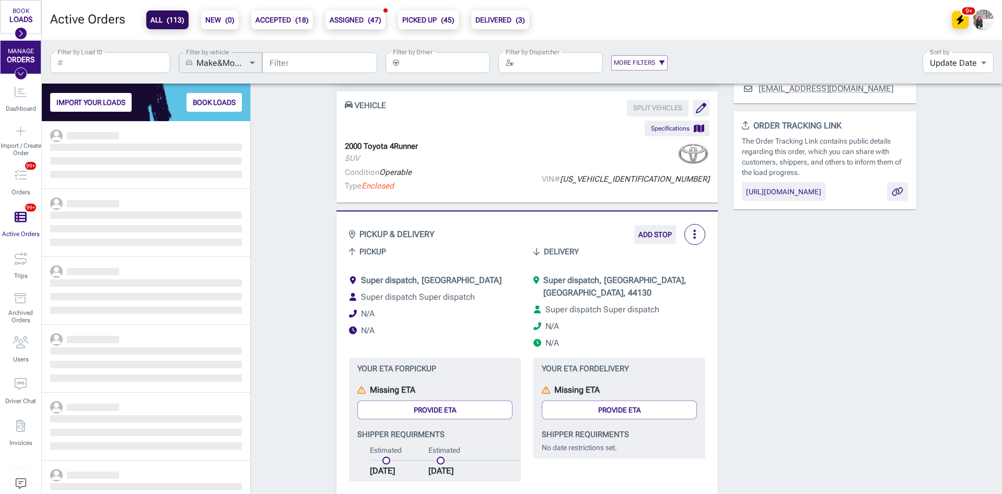
scroll to position [365, 201]
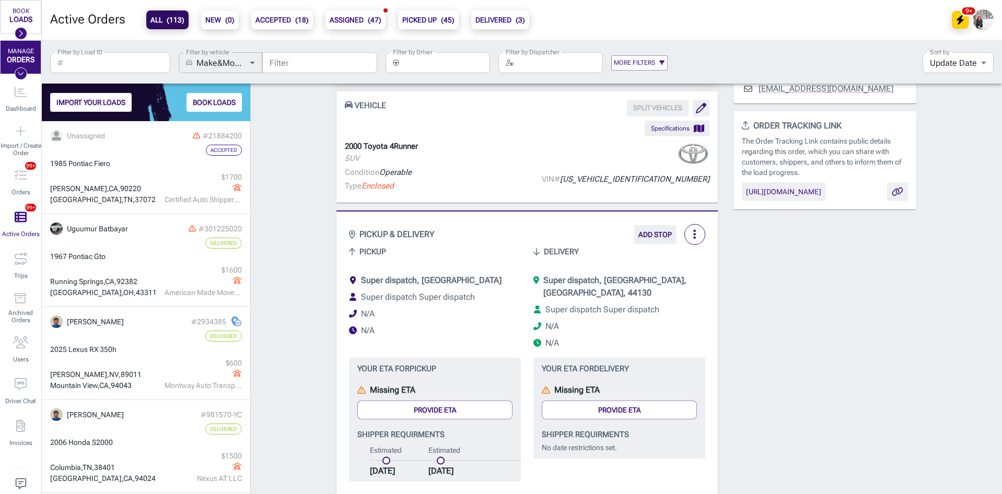
click at [299, 139] on div "Order # 36180813 Assigned + Add to a Trip + Add Internal ID more_vert Pickup da…" at bounding box center [626, 389] width 751 height 1014
click at [265, 257] on div "Order # 36180813 Assigned + Add to a Trip + Add Internal ID more_vert Pickup da…" at bounding box center [626, 389] width 751 height 1014
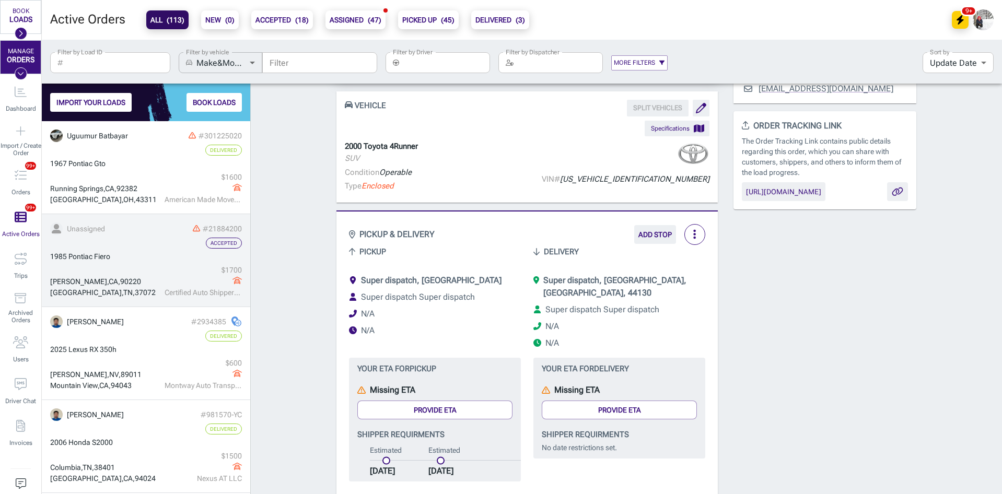
click at [150, 257] on div "1985 Pontiac Fiero" at bounding box center [146, 256] width 192 height 11
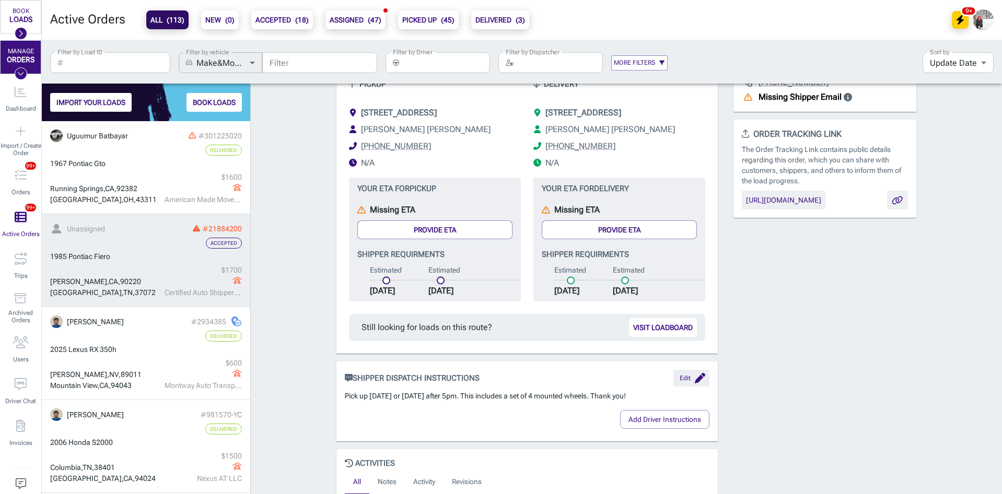
click at [451, 63] on input "Filter by Driver" at bounding box center [446, 62] width 87 height 21
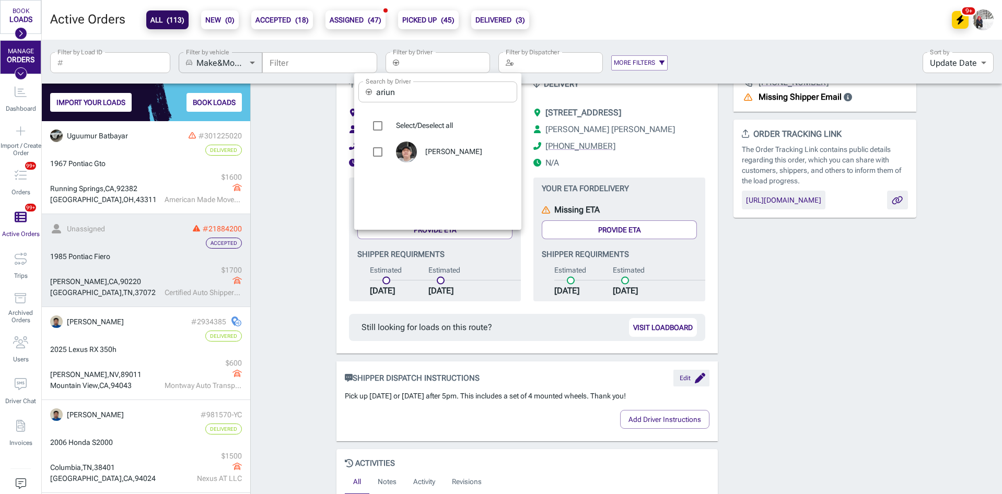
click at [448, 153] on span "[PERSON_NAME]" at bounding box center [467, 152] width 84 height 10
type input "[PERSON_NAME]"
checkbox input "true"
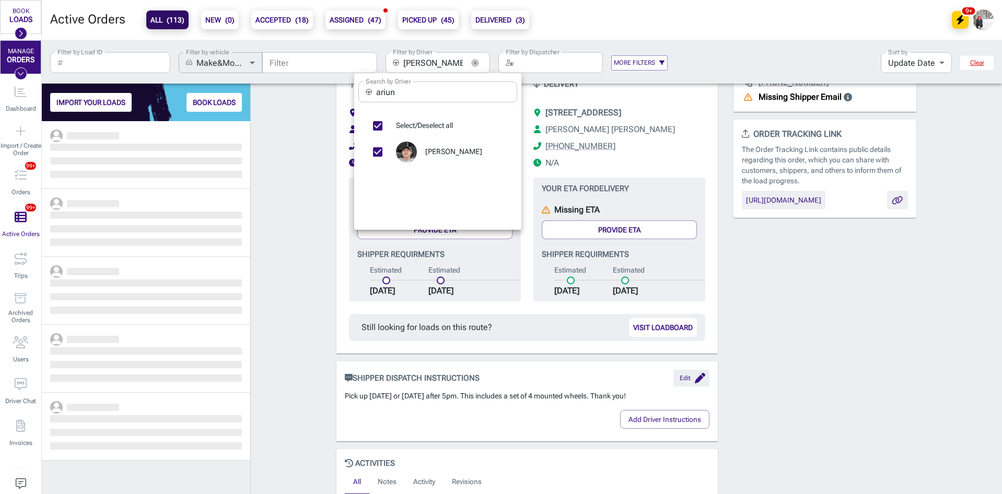
click at [268, 207] on div at bounding box center [501, 247] width 1002 height 494
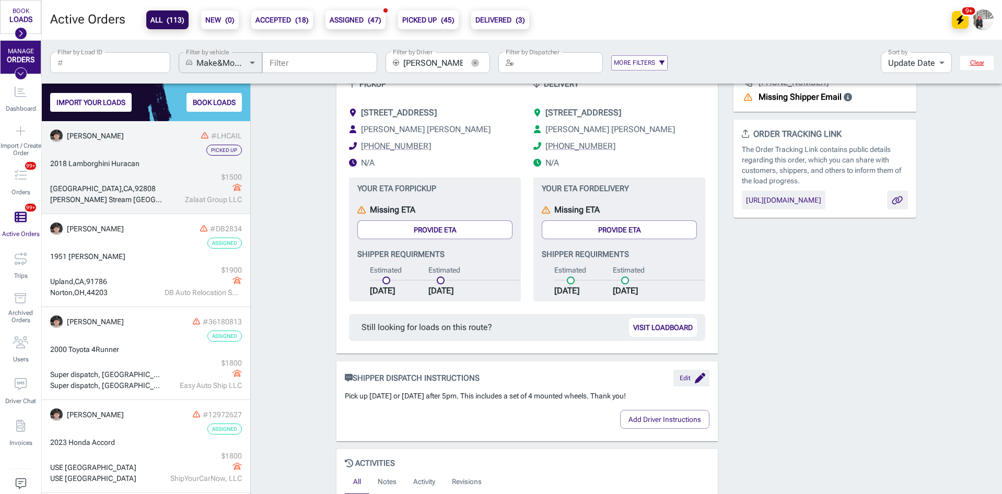
click at [148, 172] on div "Anaheim , CA , 92808 Carol Stream Bloomingdale Township , IL , 60188 $ 1500 Zal…" at bounding box center [146, 188] width 192 height 33
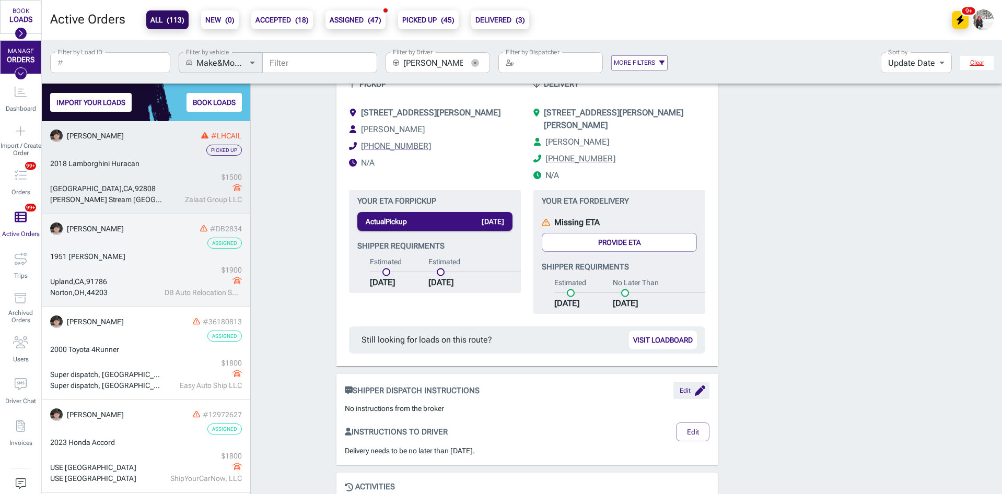
click at [154, 245] on div "Assigned" at bounding box center [146, 243] width 192 height 11
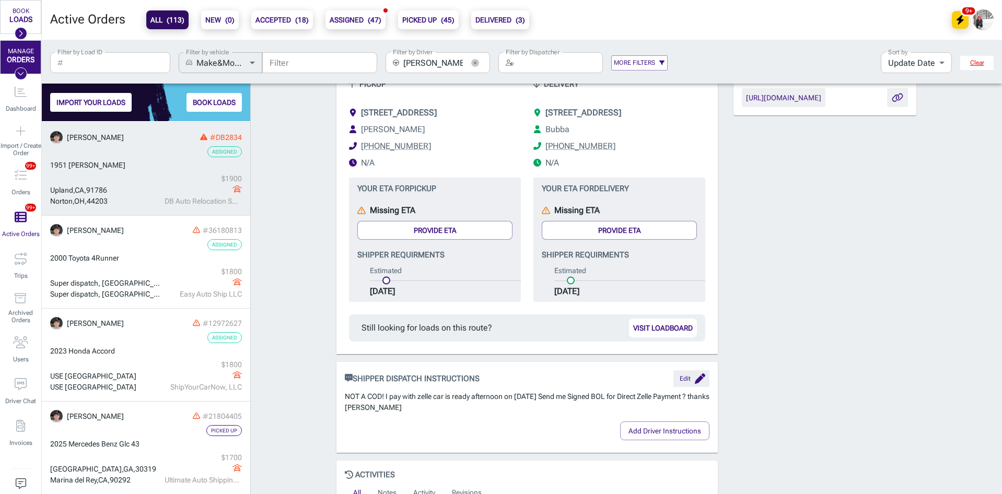
scroll to position [92, 0]
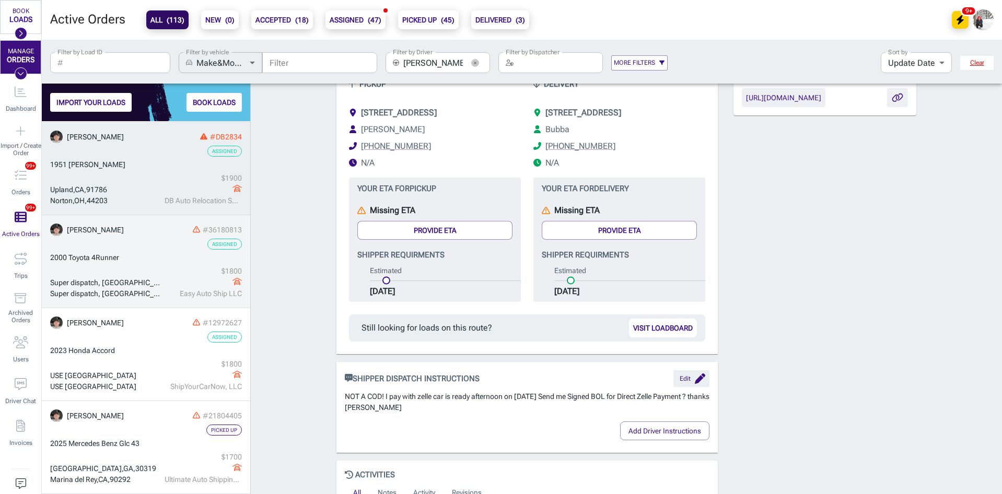
click at [155, 253] on div "2000 Toyota 4Runner" at bounding box center [146, 257] width 192 height 11
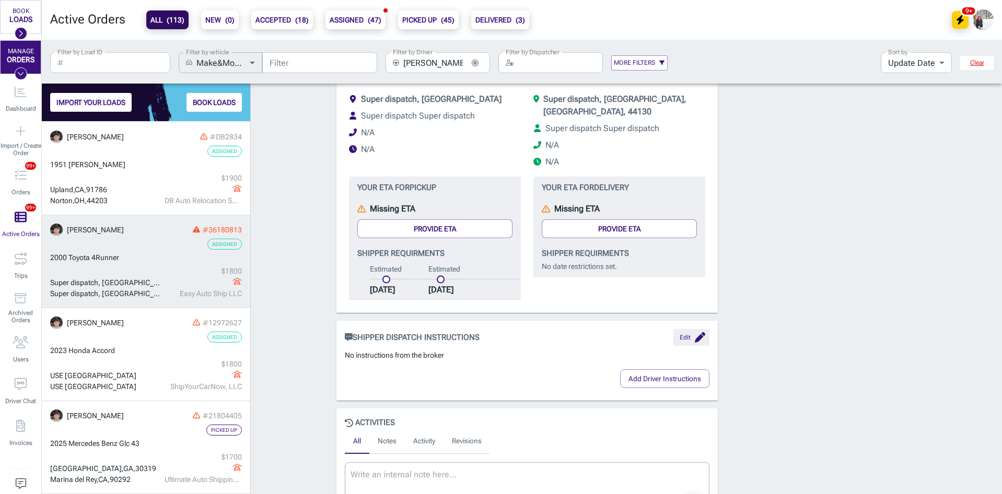
scroll to position [377, 0]
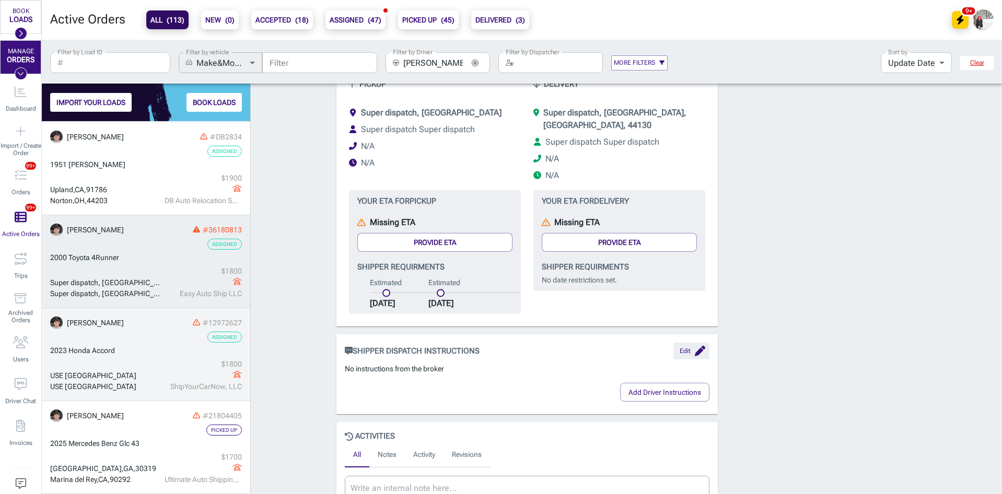
click at [175, 345] on div "2023 Honda Accord" at bounding box center [146, 350] width 192 height 11
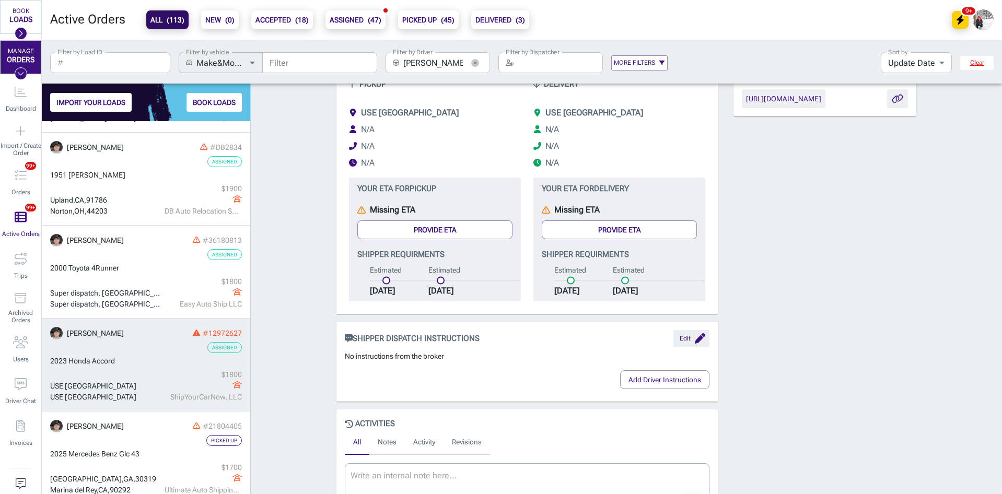
scroll to position [92, 0]
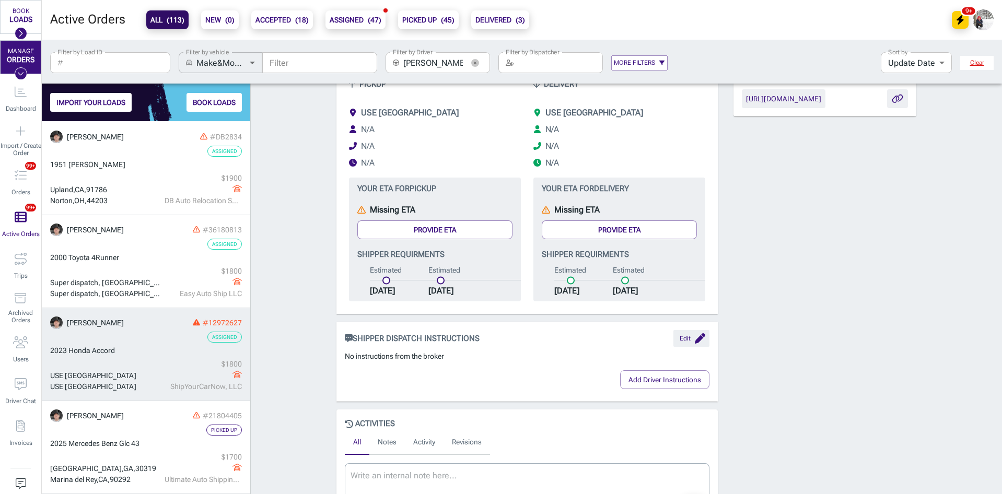
click at [476, 66] on icon "button" at bounding box center [475, 63] width 8 height 8
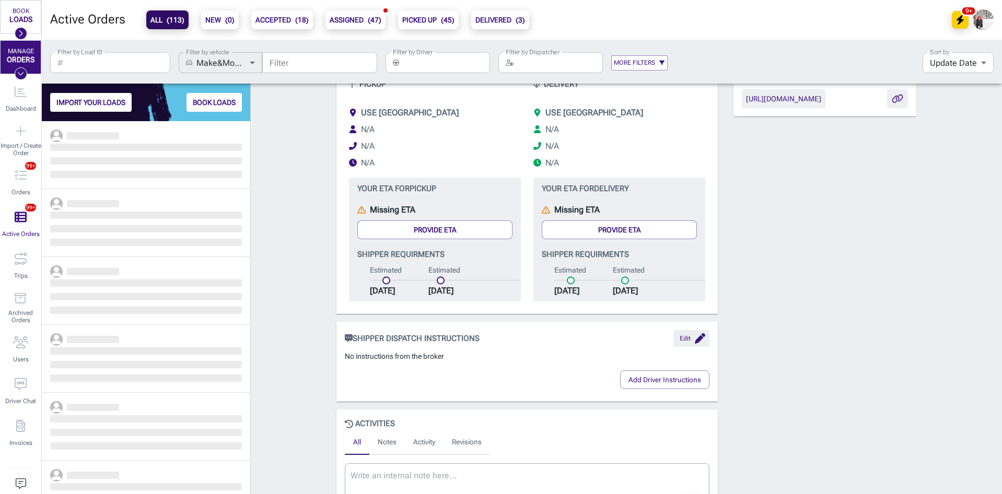
scroll to position [365, 201]
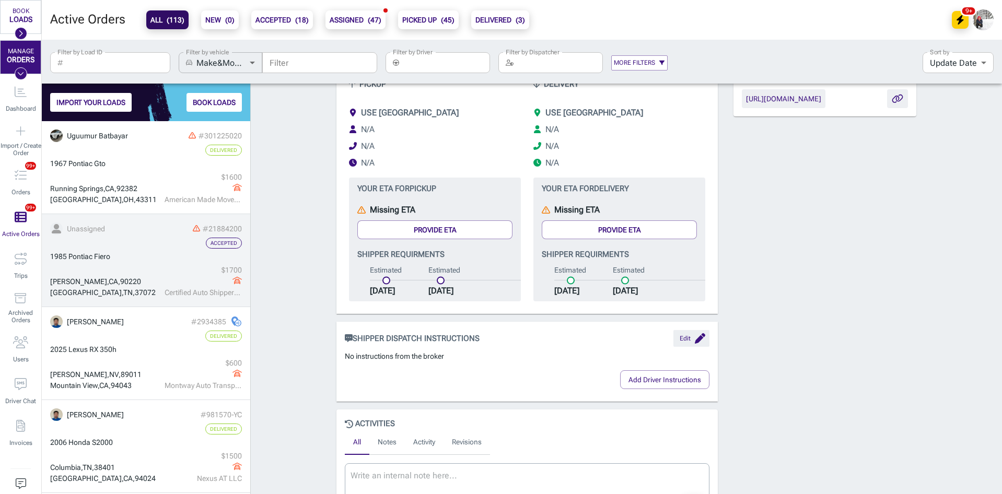
click at [123, 251] on div "1985 Pontiac Fiero" at bounding box center [146, 256] width 192 height 11
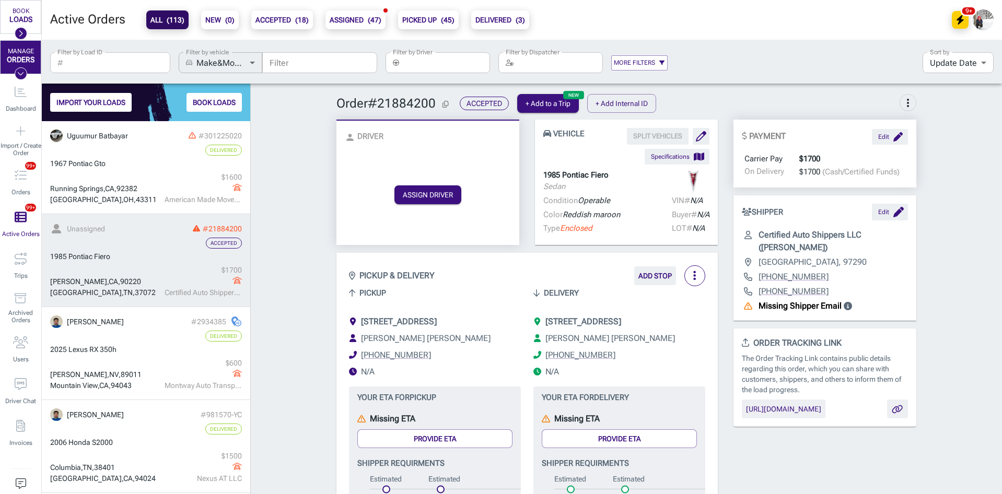
click at [693, 274] on icon "button" at bounding box center [694, 275] width 3 height 11
click at [295, 325] on div at bounding box center [501, 247] width 1002 height 494
click at [433, 202] on button "ASSIGN DRIVER" at bounding box center [428, 195] width 67 height 19
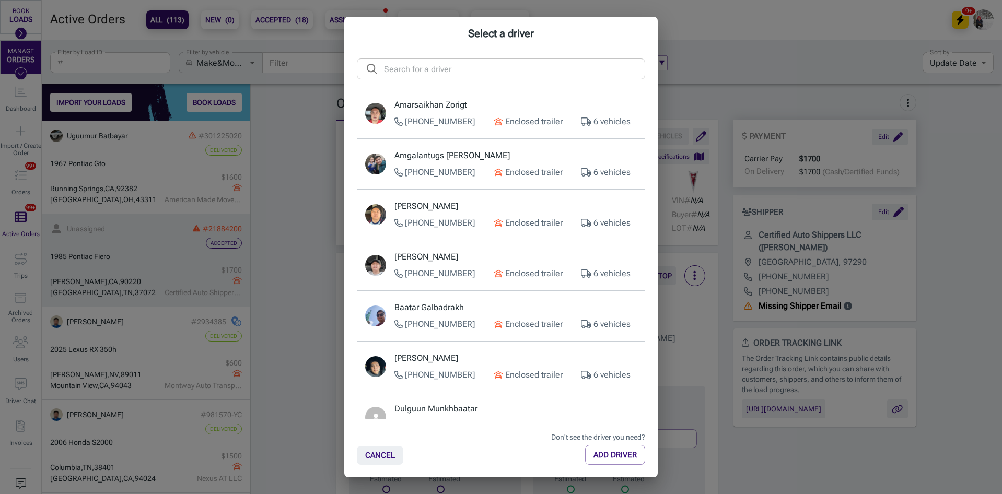
click at [440, 66] on input "text" at bounding box center [514, 69] width 261 height 21
click at [301, 338] on div "Select a driver ​ ​ Amarsaikhan Zorigt (310) 425-4143 Enclosed trailer 6 vehicl…" at bounding box center [501, 247] width 1002 height 494
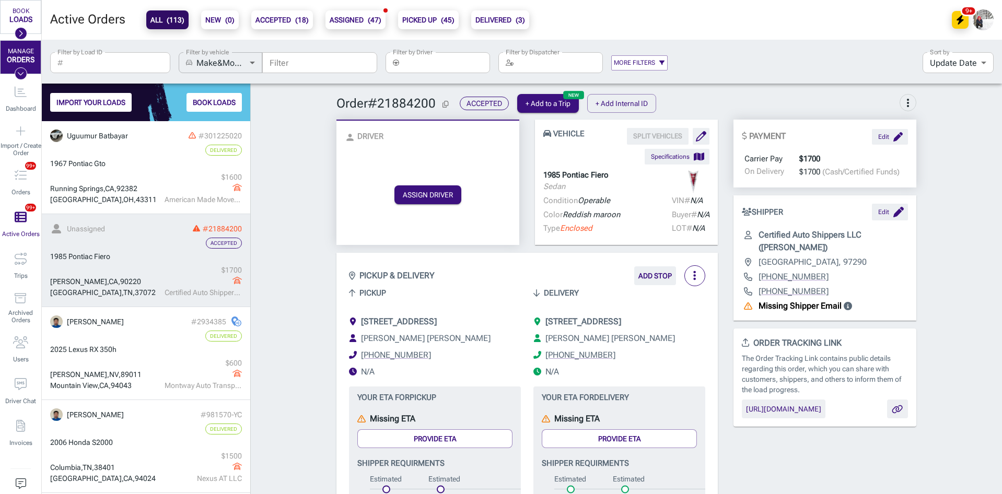
click at [693, 272] on button "button" at bounding box center [695, 275] width 21 height 21
click at [713, 299] on li "Edit details" at bounding box center [710, 300] width 58 height 19
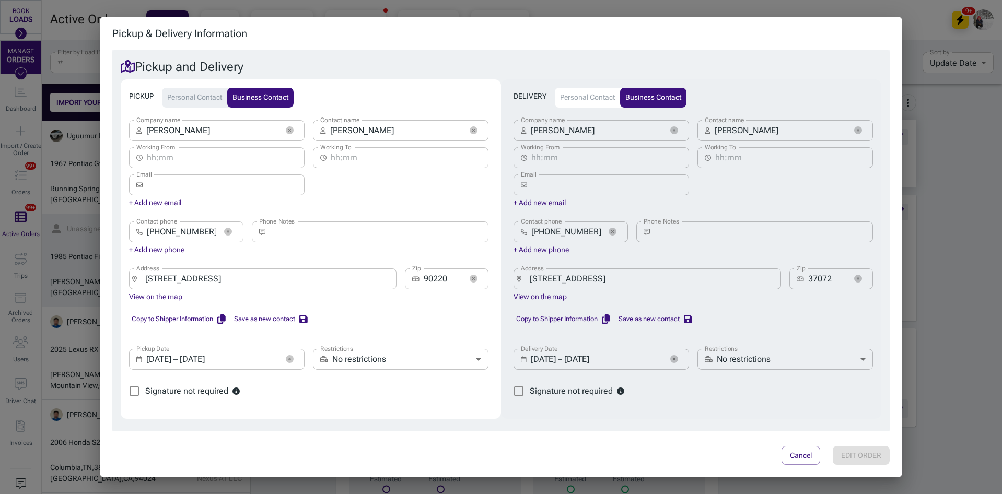
click at [166, 363] on input "08/18/2025 – 08/18/2025" at bounding box center [212, 359] width 132 height 21
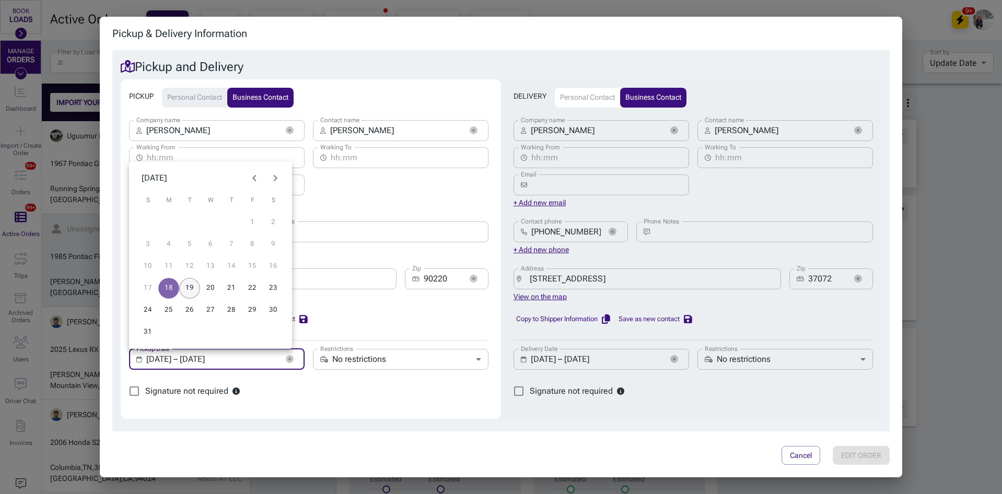
click at [194, 287] on button "19" at bounding box center [189, 288] width 21 height 21
type input "08/19/2025 – 08/19/2025"
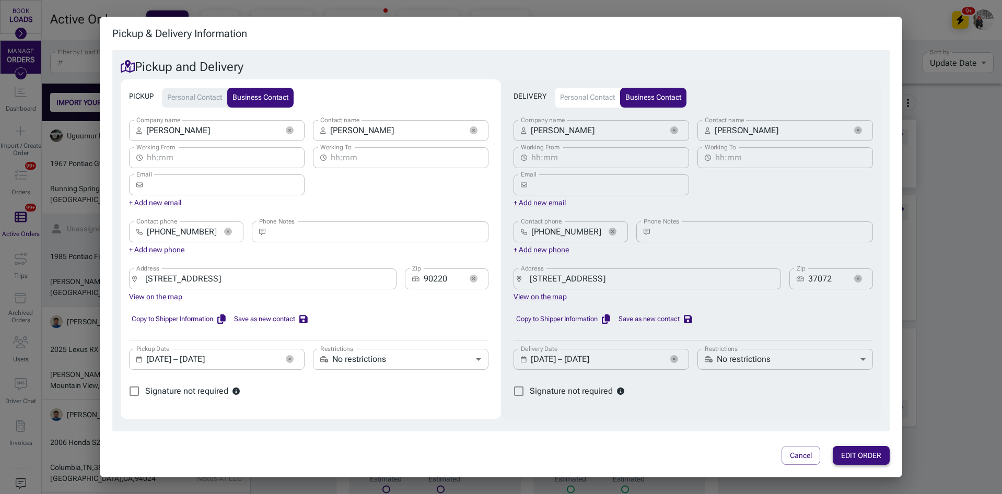
click at [862, 459] on button "EDIT ORDER" at bounding box center [861, 455] width 57 height 19
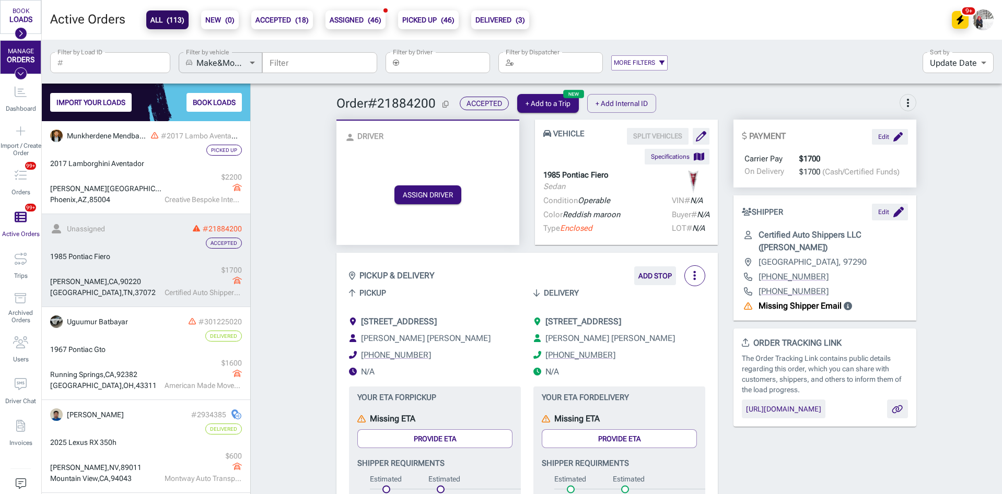
click at [586, 172] on p "1985 Pontiac Fiero" at bounding box center [575, 175] width 65 height 12
click at [570, 176] on p "1985 Pontiac Fiero" at bounding box center [575, 175] width 65 height 12
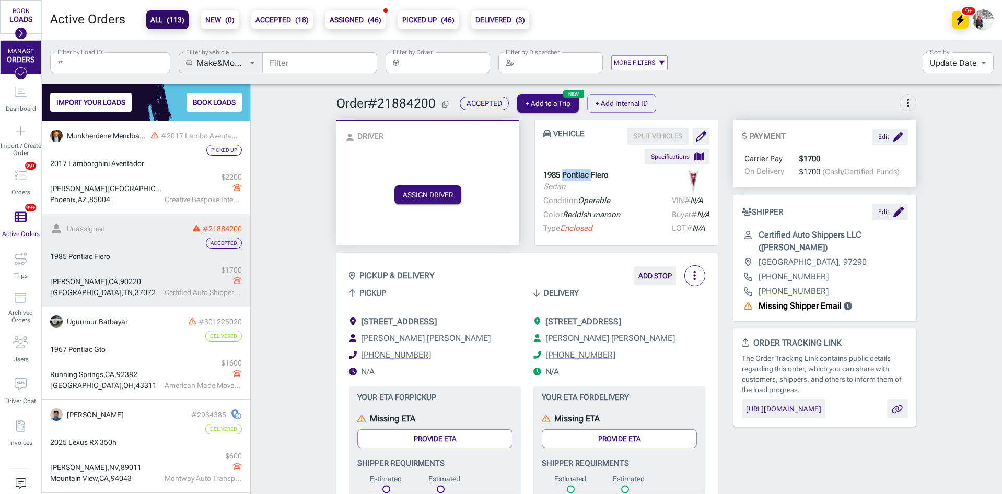
click at [570, 176] on p "1985 Pontiac Fiero" at bounding box center [575, 175] width 65 height 12
click at [593, 327] on span "[STREET_ADDRESS]" at bounding box center [584, 322] width 76 height 10
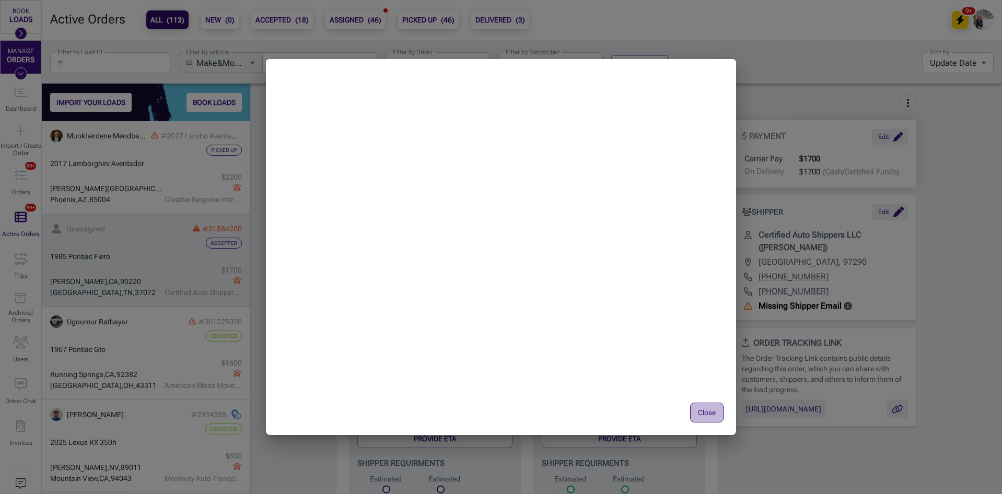
click at [703, 410] on button "Close" at bounding box center [706, 413] width 33 height 20
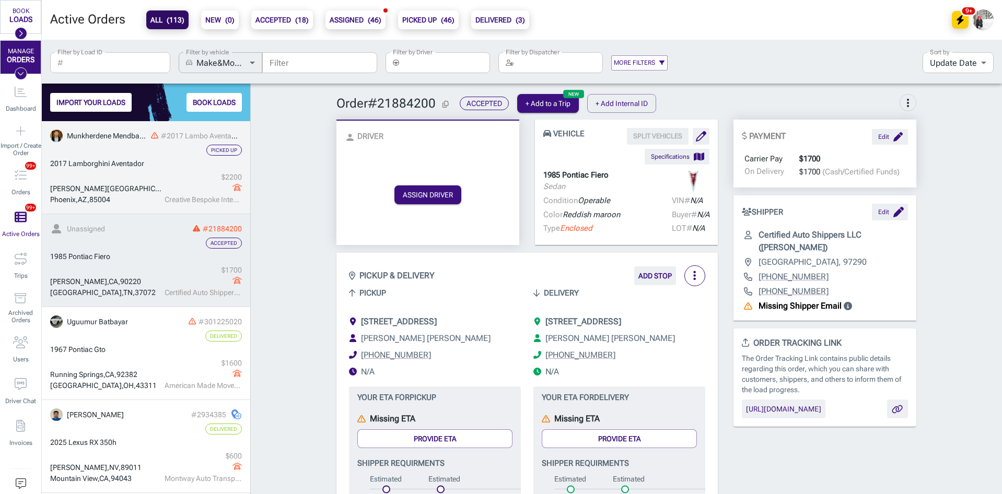
click at [160, 165] on div "2017 Lamborghini Aventador" at bounding box center [146, 163] width 192 height 11
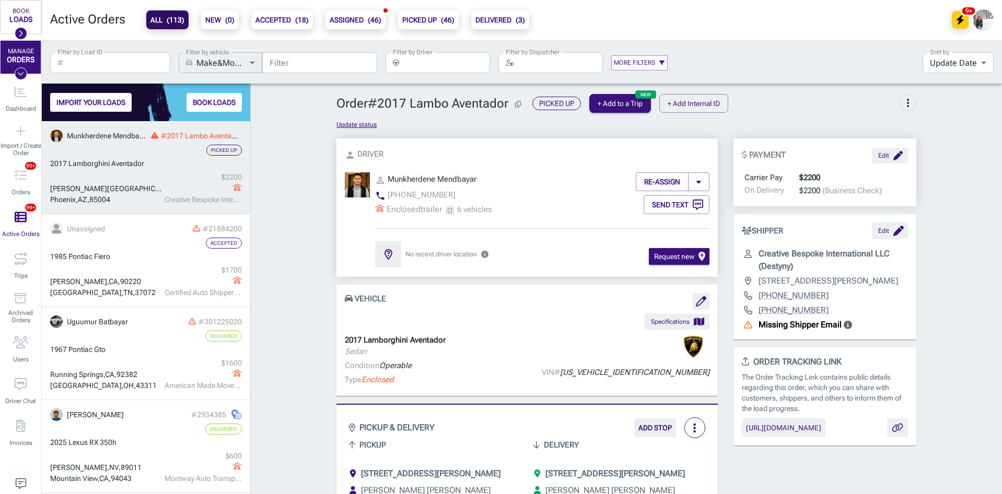
click at [315, 64] on input "Filter" at bounding box center [319, 62] width 115 height 21
click at [428, 63] on input "Filter by Driver" at bounding box center [446, 62] width 87 height 21
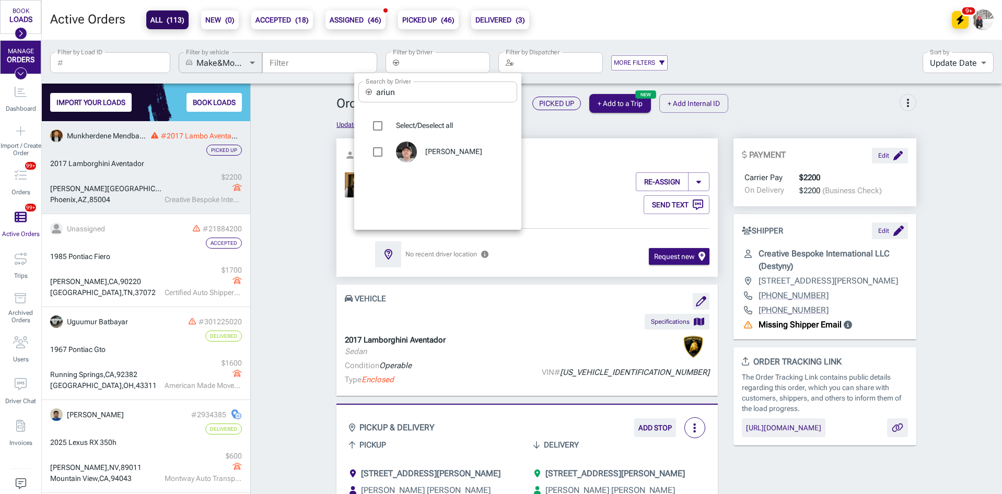
click at [415, 86] on input "ariun" at bounding box center [446, 92] width 141 height 21
type input "amga"
click at [464, 149] on span "Amgalantugs [PERSON_NAME]" at bounding box center [467, 153] width 84 height 21
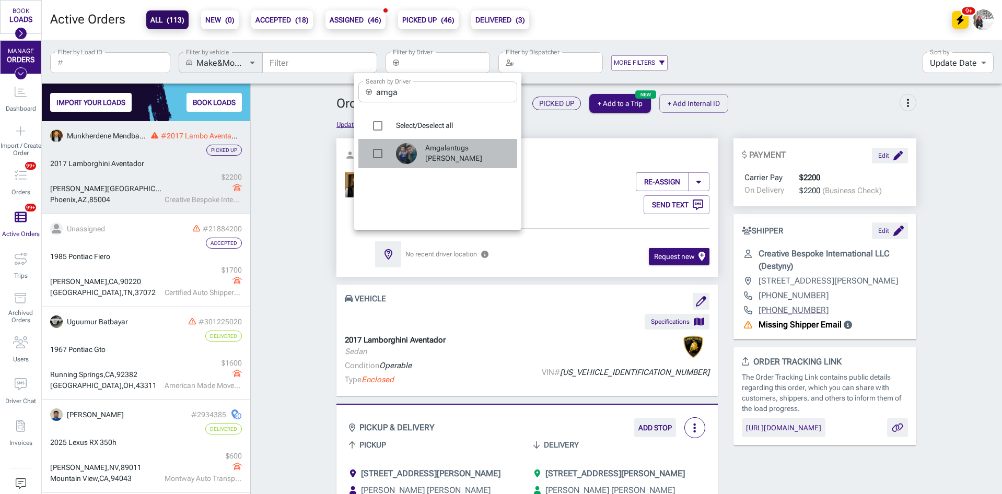
type input "Amgalantugs [PERSON_NAME]"
checkbox input "true"
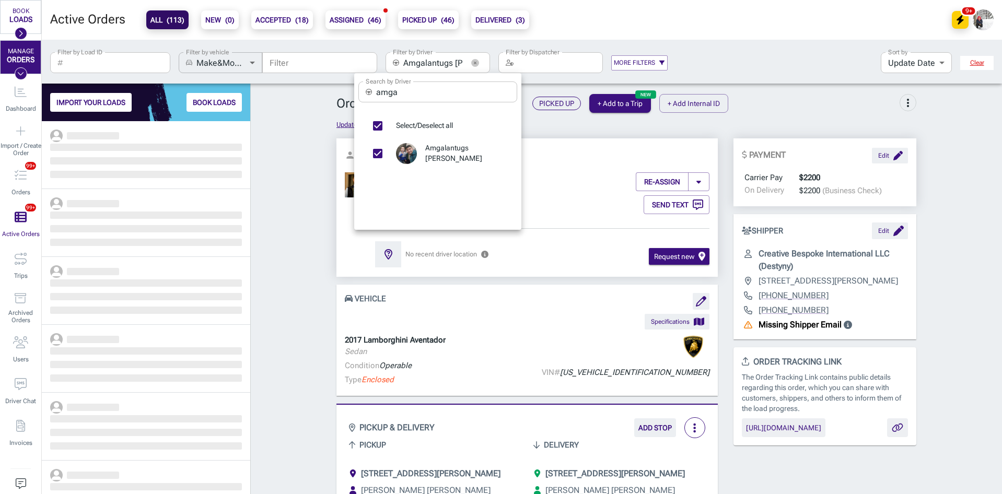
scroll to position [365, 201]
click at [287, 194] on div at bounding box center [501, 247] width 1002 height 494
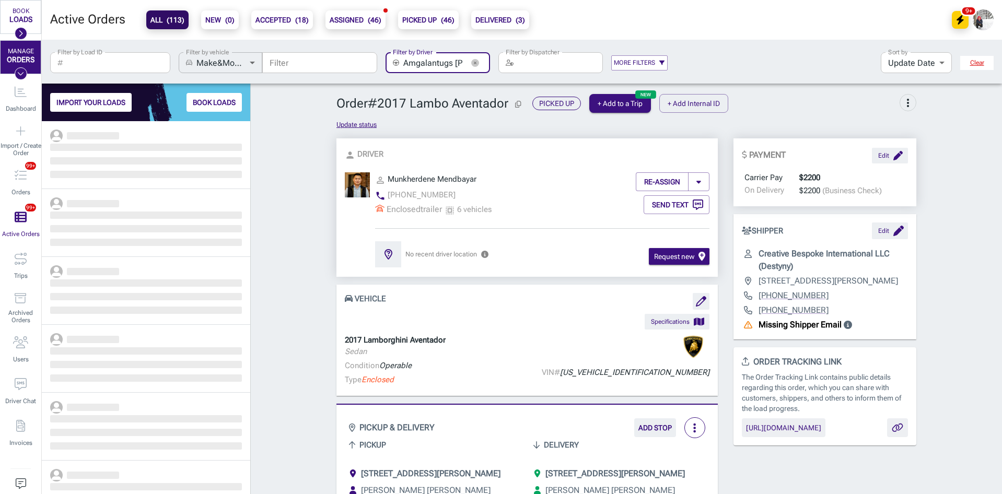
scroll to position [0, 35]
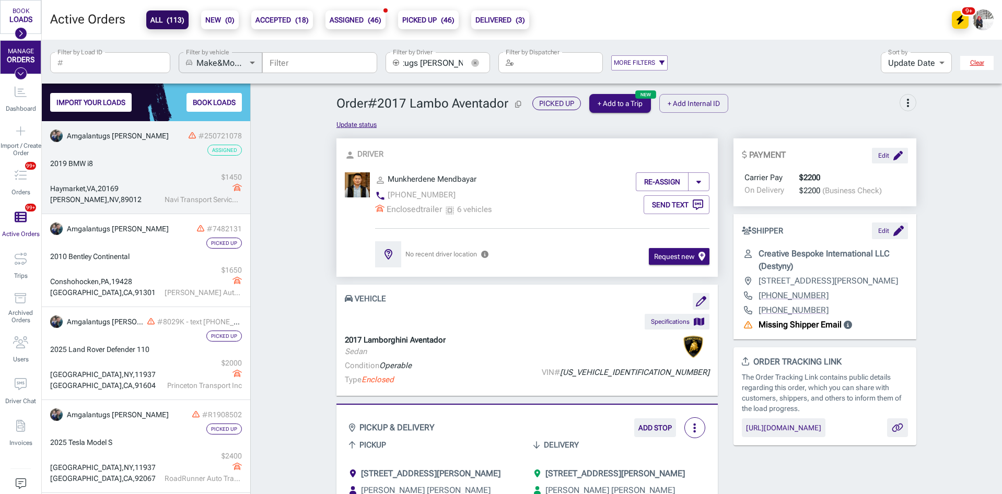
click at [153, 177] on div "Haymarket , VA , 20169 Henderson , NV , 89012 $ 1450 Navi Transport Services LLC" at bounding box center [146, 188] width 192 height 33
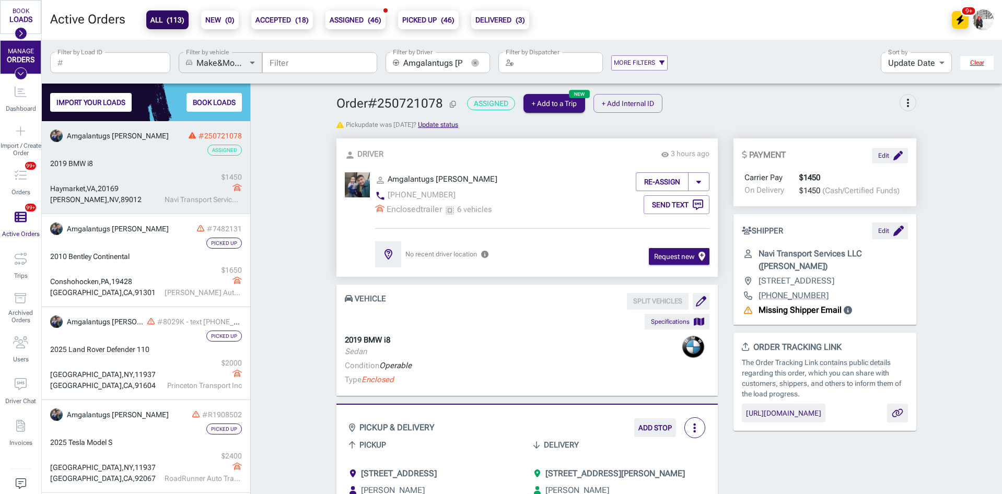
click at [142, 173] on div "Haymarket , VA , 20169 Henderson , NV , 89012 $ 1450 Navi Transport Services LLC" at bounding box center [146, 188] width 192 height 33
click at [160, 169] on link "Amgalantugs Nyamdavaa #250721078 Assigned 2019 BMW i8 Haymarket , VA , 20169 He…" at bounding box center [146, 167] width 208 height 93
click at [477, 64] on icon "button" at bounding box center [475, 63] width 8 height 8
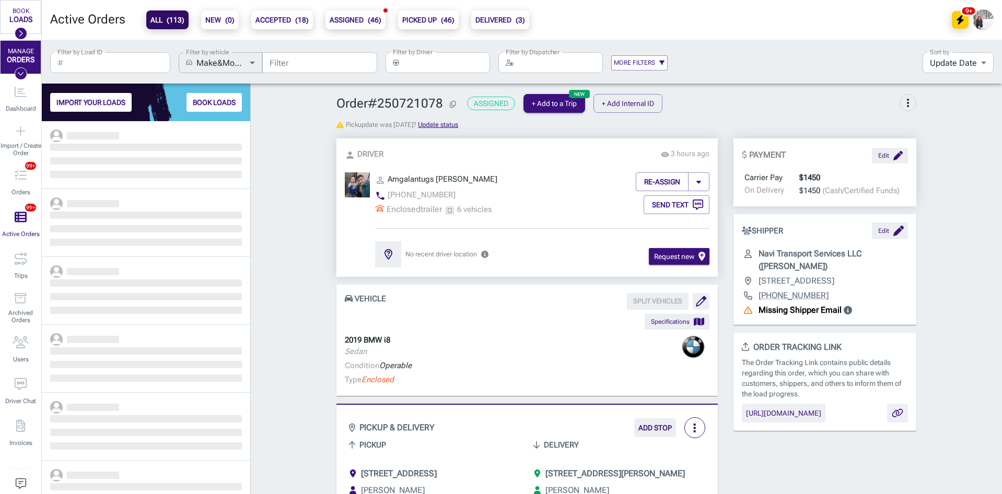
scroll to position [365, 201]
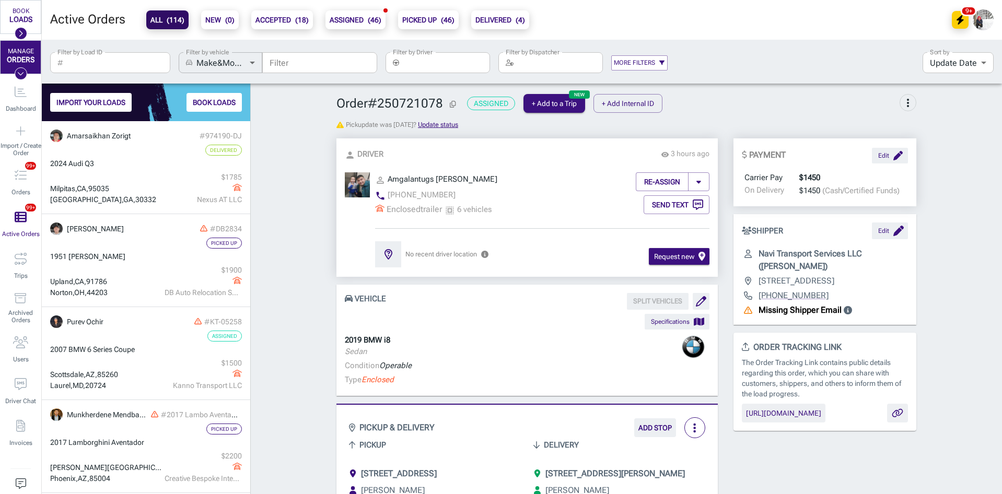
click at [267, 18] on b "ACCEPTED ( 18 )" at bounding box center [282, 20] width 53 height 13
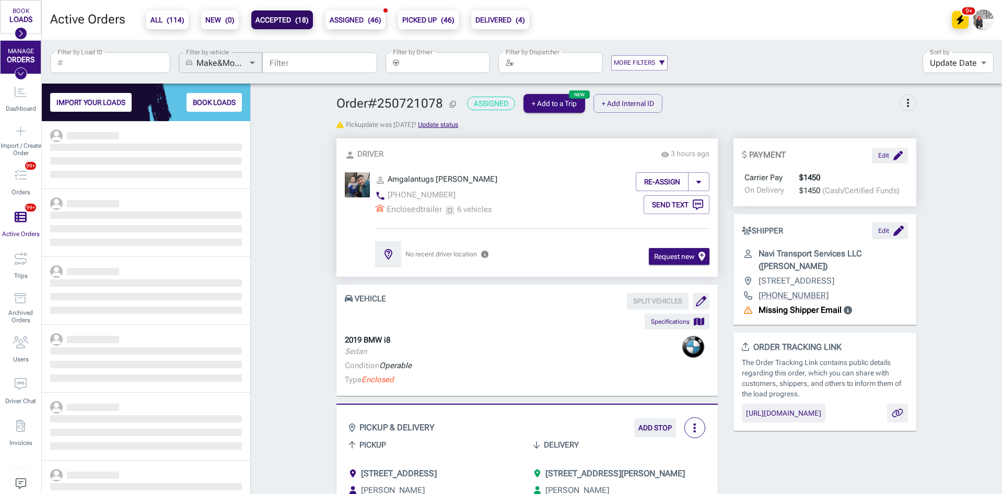
scroll to position [365, 201]
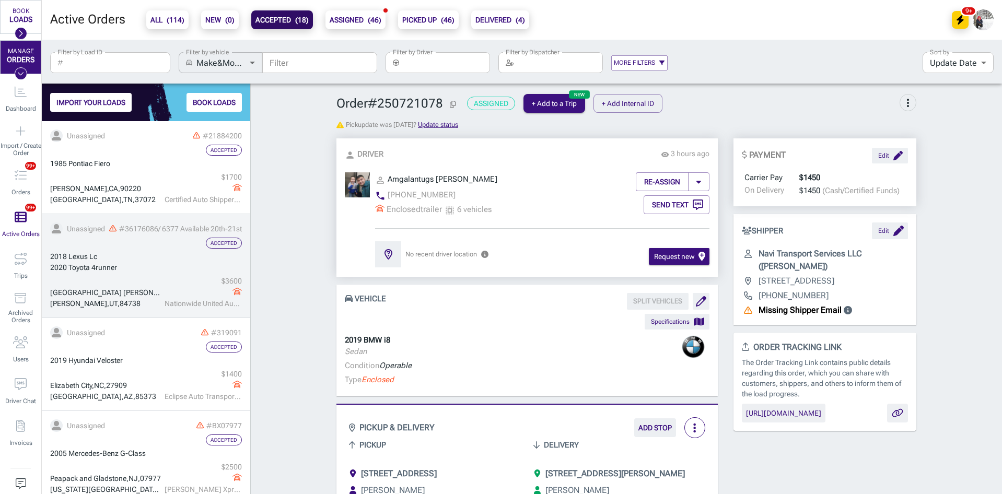
click at [119, 261] on div "2018 Lexus Lc" at bounding box center [146, 256] width 192 height 11
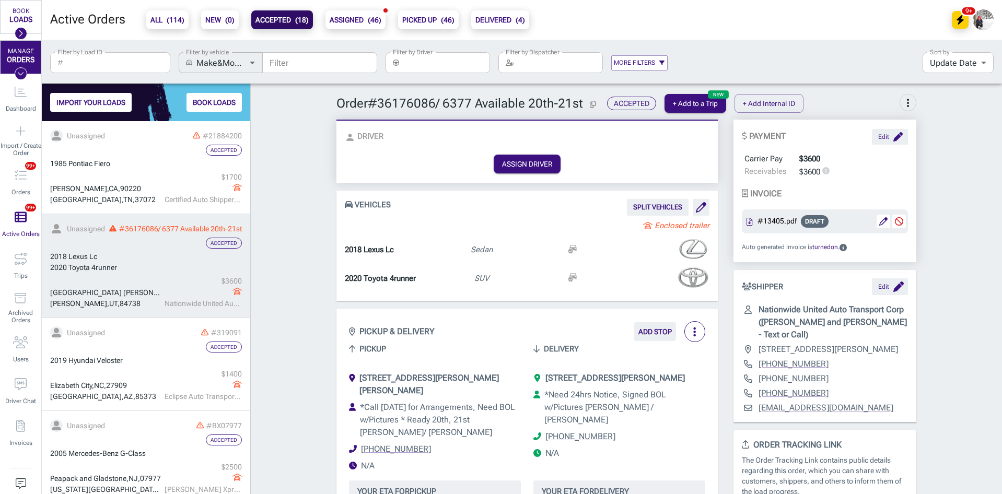
click at [154, 282] on div "East Berlin Latimore Township , PA , 17316 Ivins , UT , 84738 $ 3600 Nationwide…" at bounding box center [146, 292] width 192 height 33
click at [164, 18] on b "ALL ( 114 )" at bounding box center [167, 20] width 34 height 13
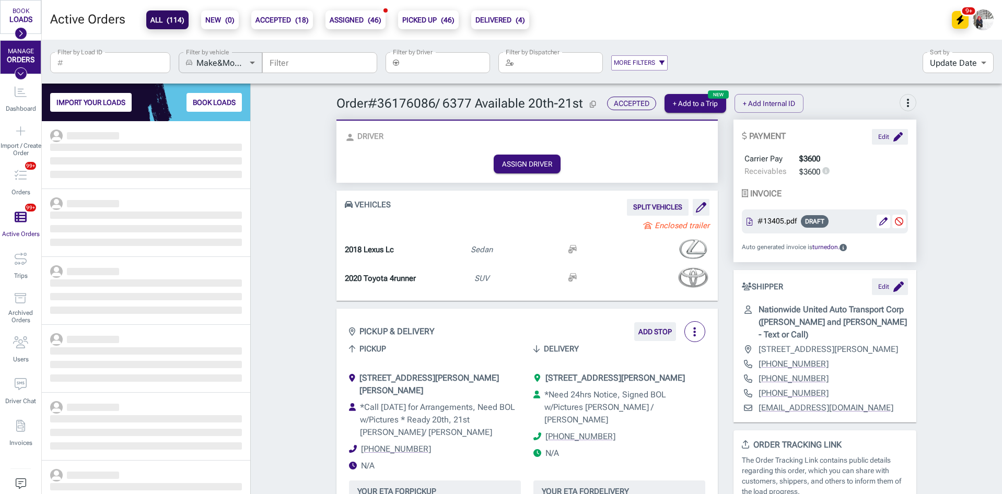
scroll to position [365, 201]
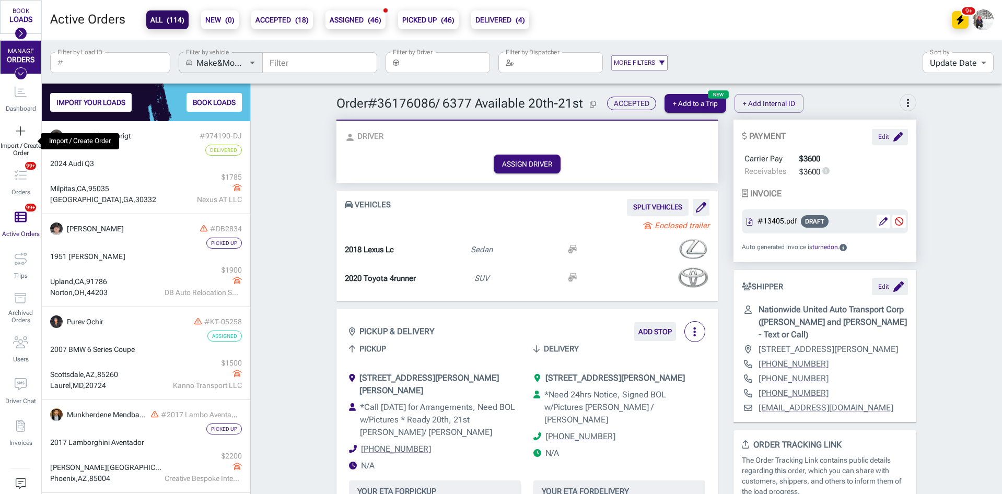
click at [22, 142] on span "Import / Create Order" at bounding box center [20, 149] width 41 height 15
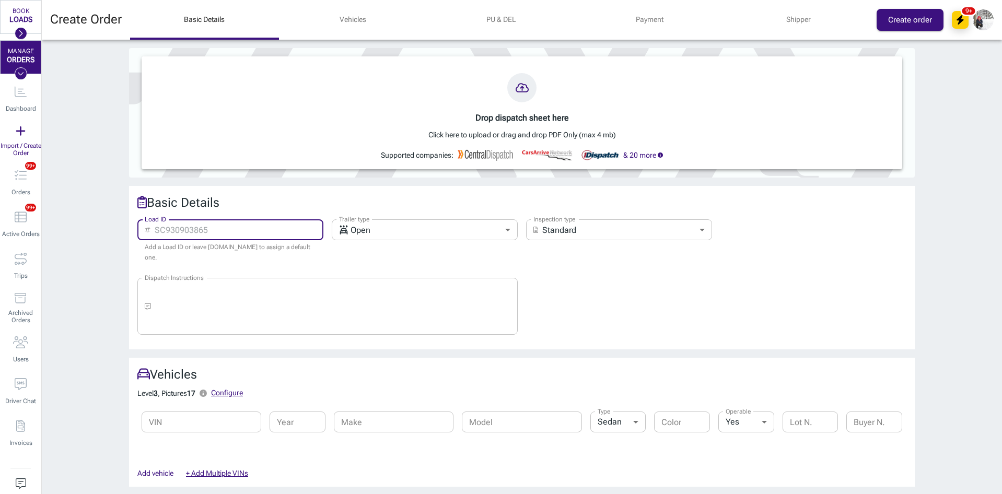
drag, startPoint x: 226, startPoint y: 233, endPoint x: 234, endPoint y: 232, distance: 7.4
click at [226, 233] on input "Load ID" at bounding box center [239, 229] width 169 height 21
paste input "319972"
type input "319972"
click at [372, 226] on body "BOOK LOADS Load Board Negotiations My Lanes Shipper Network MANAGE ORDERS Dashb…" at bounding box center [501, 247] width 1002 height 494
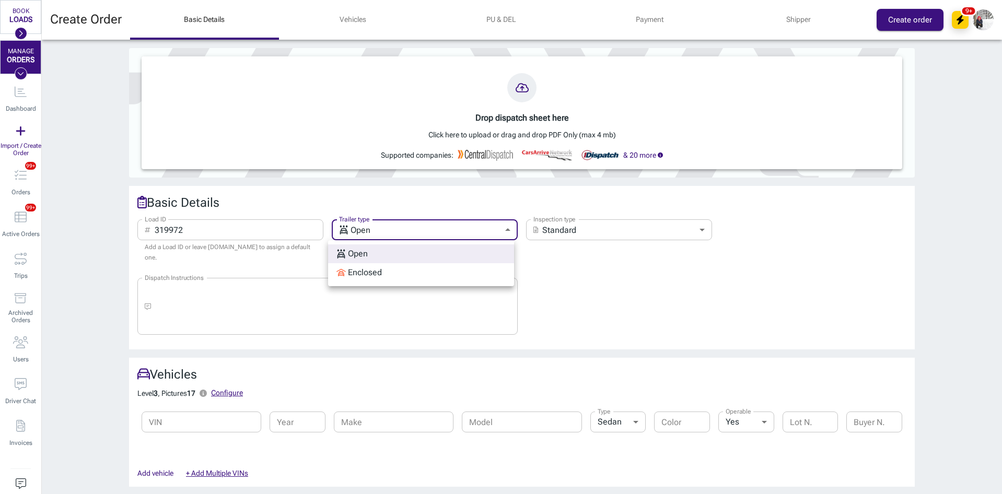
click at [358, 271] on div "Enclosed" at bounding box center [359, 273] width 45 height 13
type input "enclosed"
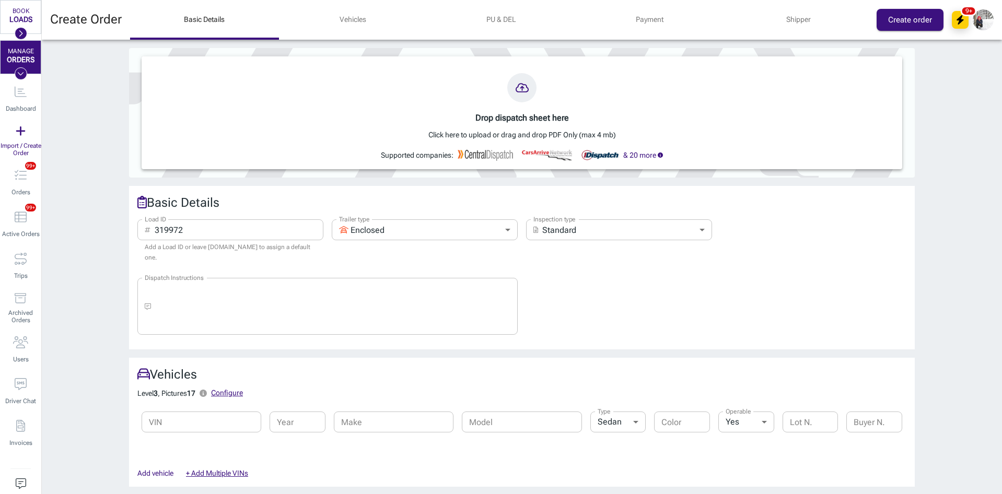
click at [213, 412] on input "VIN" at bounding box center [202, 422] width 120 height 21
paste input "[US_VEHICLE_IDENTIFICATION_NUMBER]"
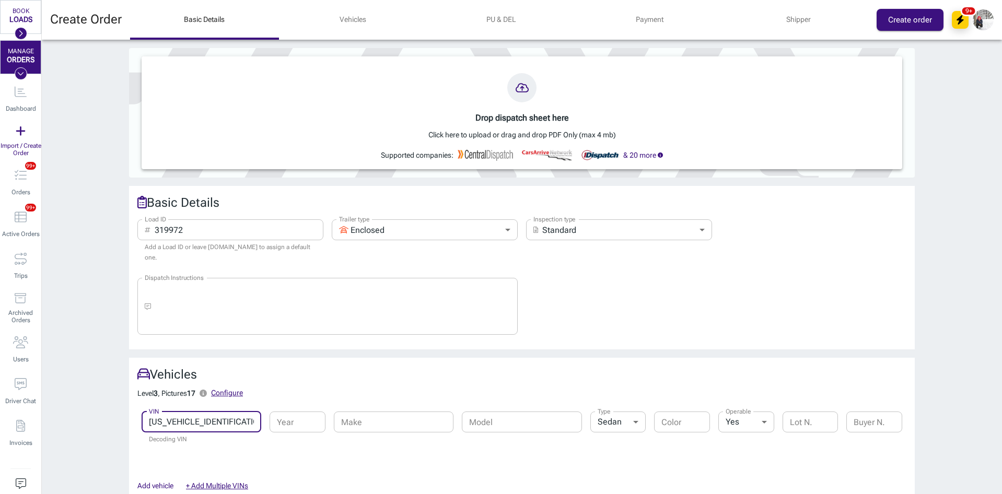
type input "[US_VEHICLE_IDENTIFICATION_NUMBER]"
click at [389, 339] on div "Basic Details Load ID ​ 319972 Load ID Add a Load ID or leave Ship.Cars to assi…" at bounding box center [522, 268] width 786 height 164
type input "2024"
type input "Lamborghini"
type input "Urus"
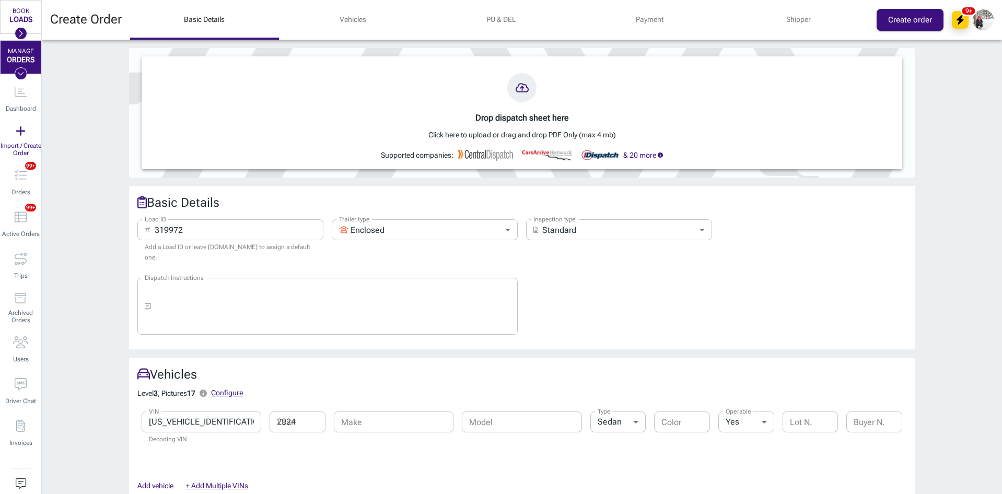
type input "suv"
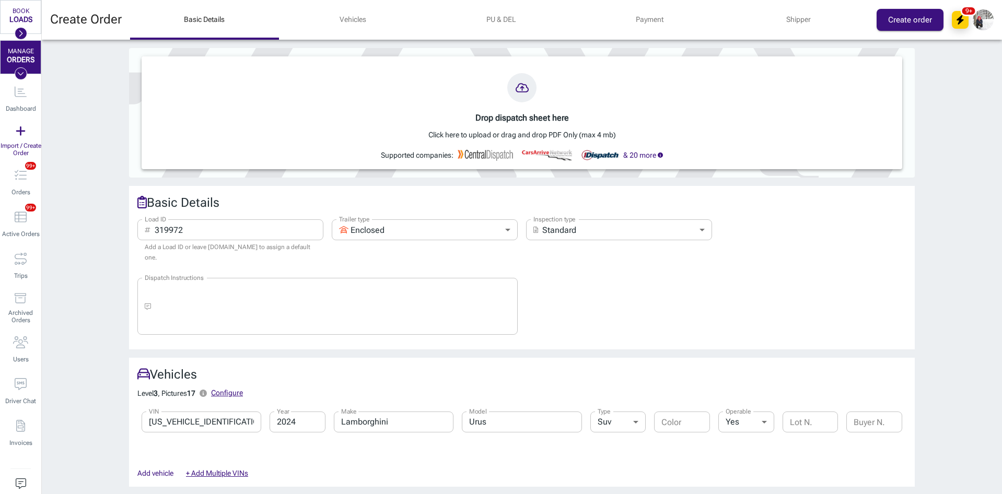
click at [538, 288] on div "Load ID ​ 319972 Load ID Add a Load ID or leave Ship.Cars to assign a default o…" at bounding box center [518, 272] width 778 height 130
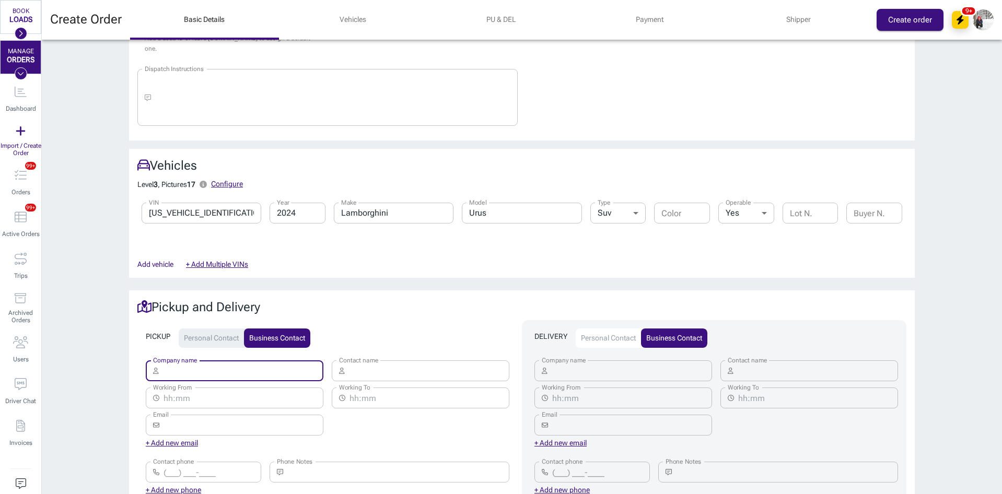
click at [210, 363] on input "Company name" at bounding box center [243, 371] width 161 height 21
type input "Super dispatch"
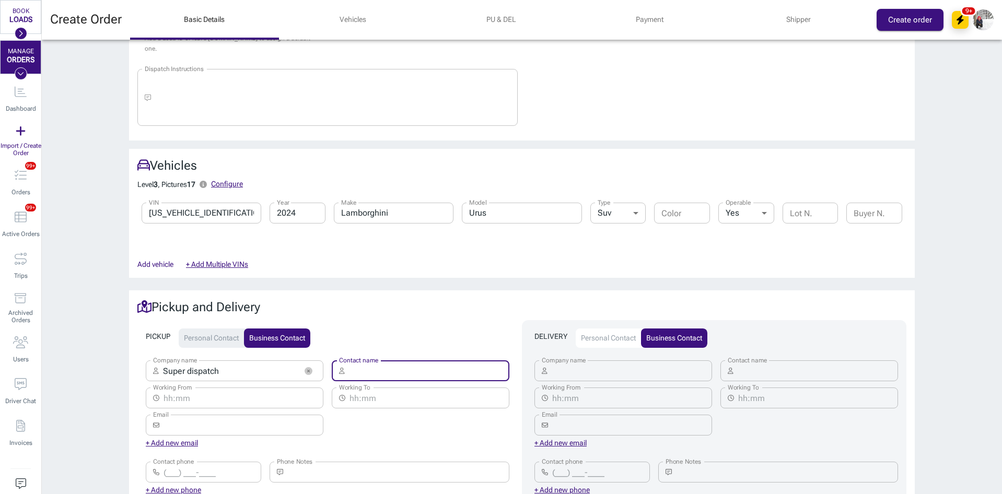
click at [402, 361] on input "Contact name" at bounding box center [429, 371] width 161 height 21
paste input "Super dispatch"
type input "Super dispatch"
click at [632, 361] on input "Company name" at bounding box center [632, 371] width 161 height 21
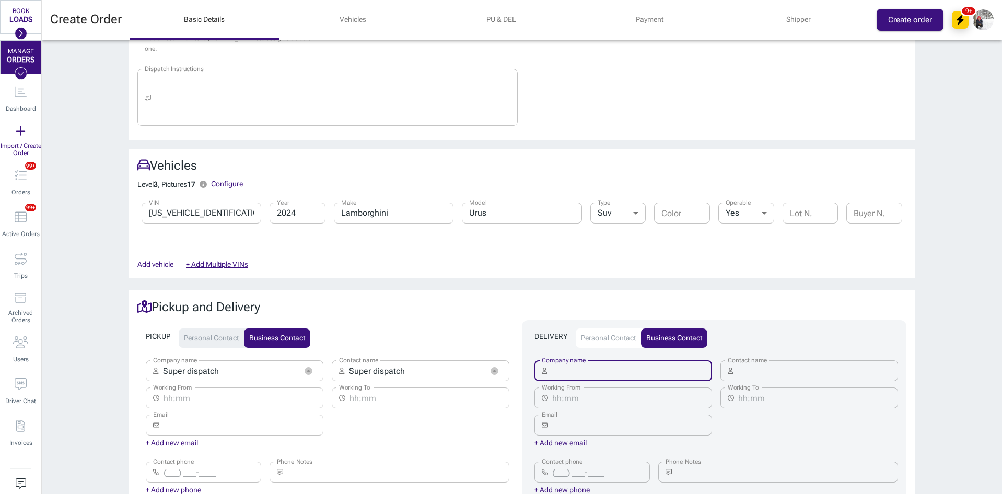
paste input "Super dispatch"
type input "Super dispatch"
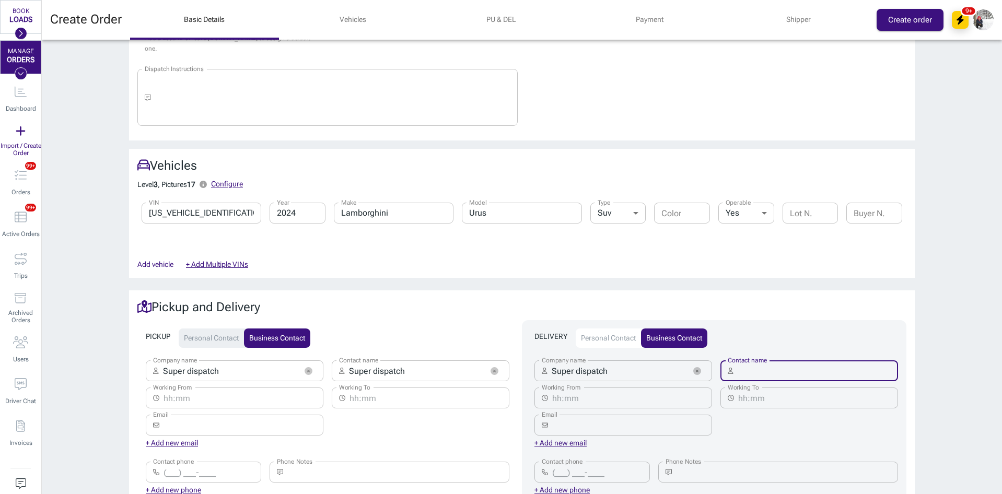
click at [778, 361] on input "Contact name" at bounding box center [818, 371] width 161 height 21
paste input "Super dispatch"
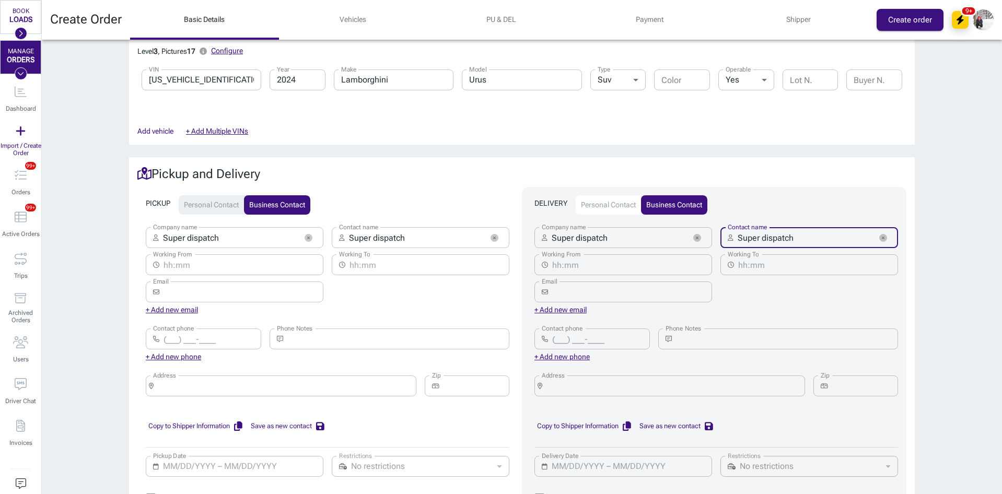
scroll to position [366, 0]
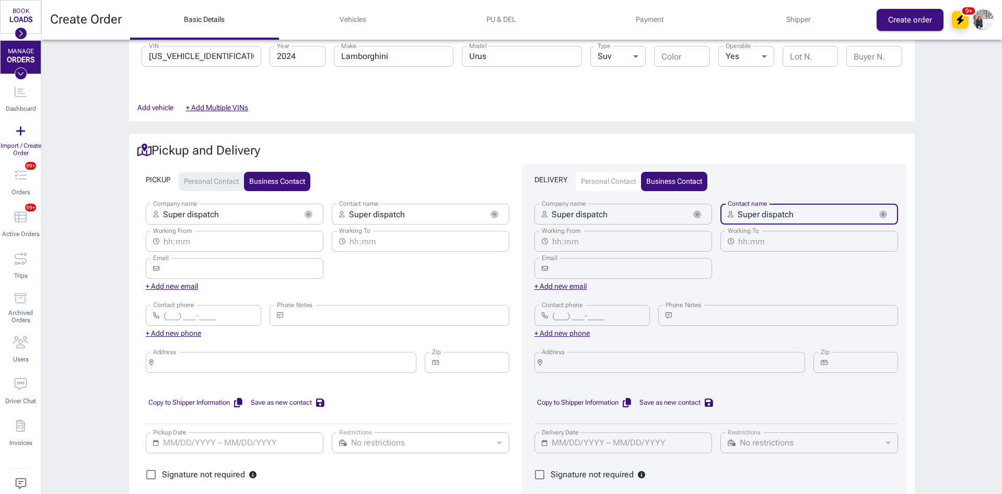
type input "Super dispatch"
click at [199, 355] on input "Address" at bounding box center [285, 362] width 254 height 15
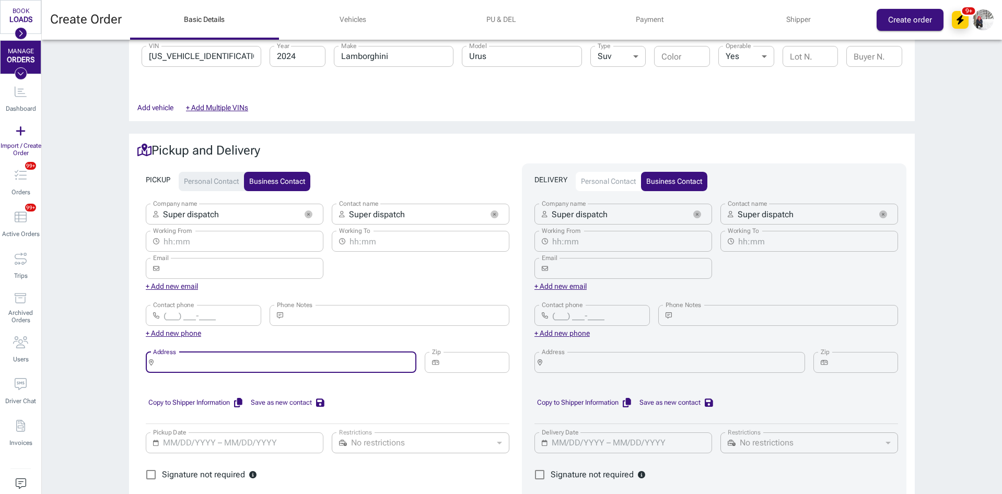
paste input "Super dispatch"
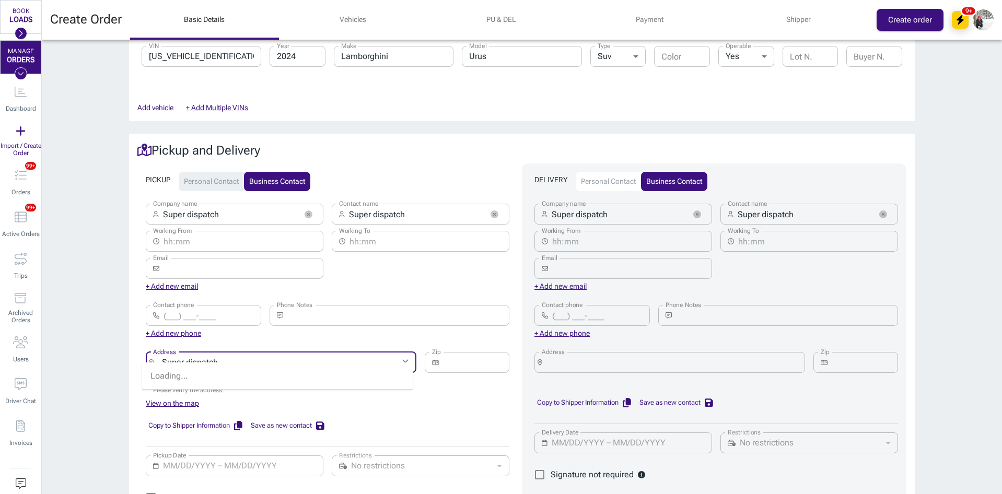
type input "Super dispatch"
click at [604, 357] on input "Address" at bounding box center [674, 362] width 254 height 15
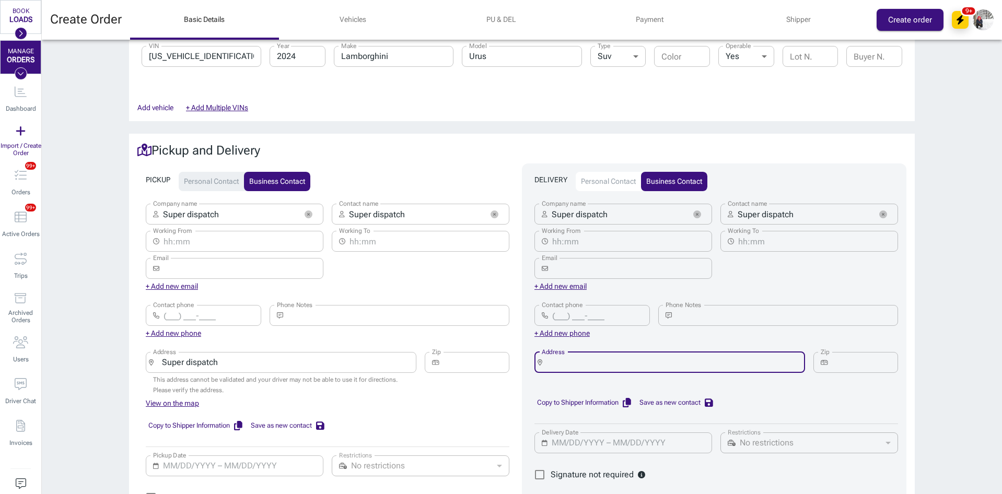
paste input "Super dispatch"
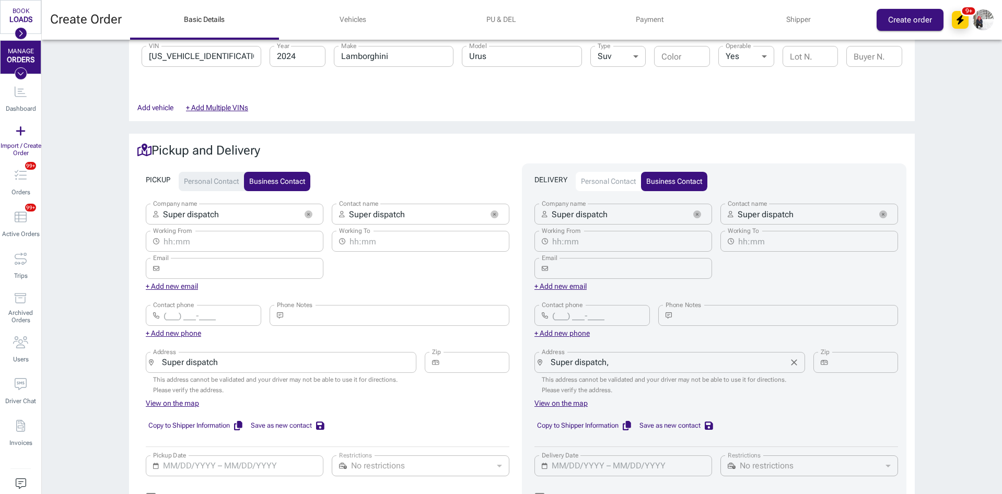
click at [716, 355] on input "Super dispatch," at bounding box center [666, 362] width 238 height 15
paste input "Encino, CA"
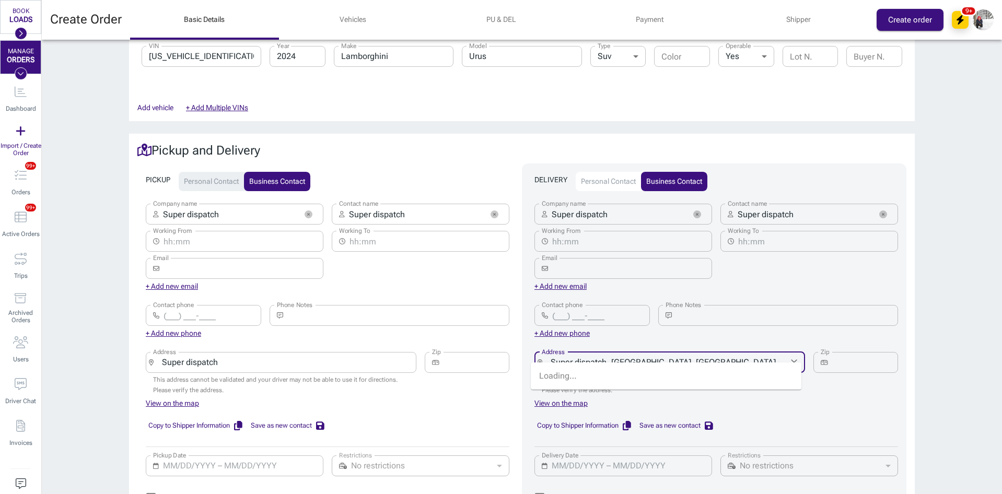
type input "Super dispatch, [GEOGRAPHIC_DATA], [GEOGRAPHIC_DATA]"
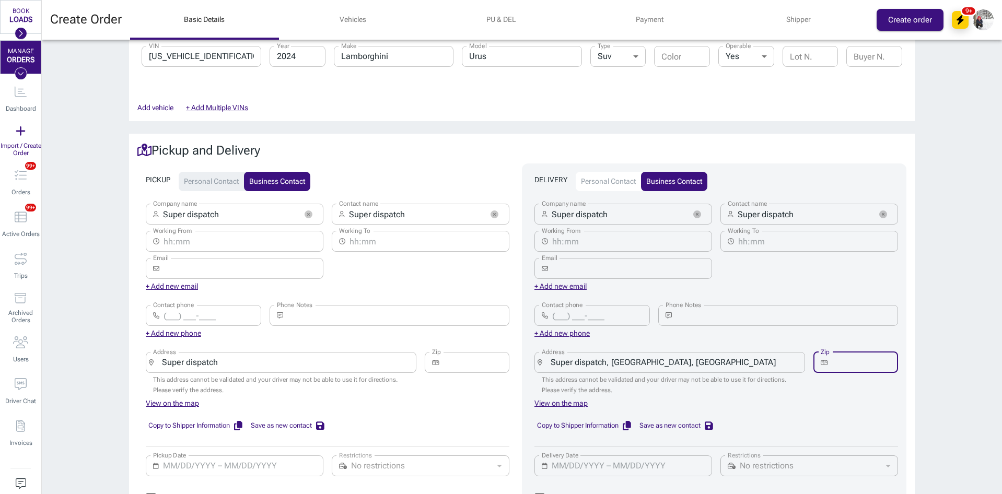
click at [847, 353] on input "Zip" at bounding box center [865, 362] width 66 height 21
type input "91316"
click at [333, 355] on input "Super dispatch" at bounding box center [277, 362] width 238 height 15
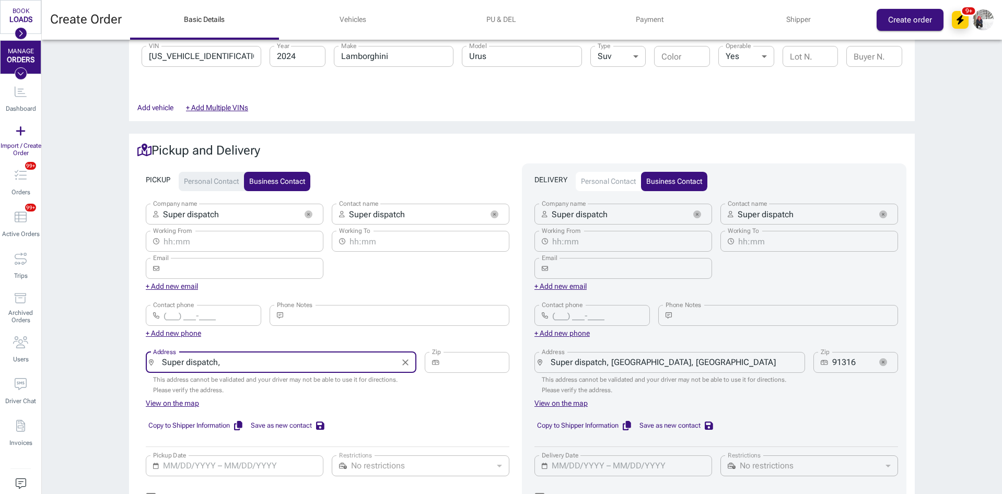
type input "Super dispatch,"
click at [476, 352] on input "Zip" at bounding box center [477, 362] width 66 height 21
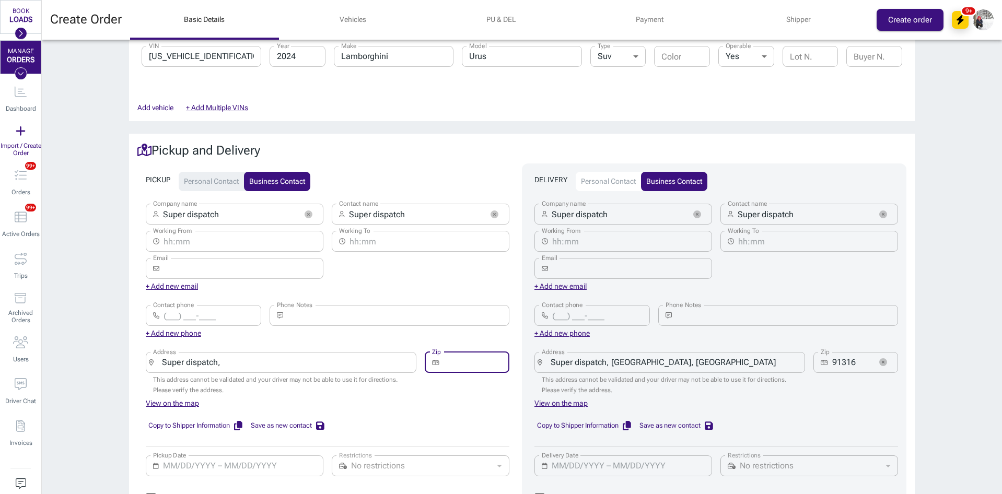
paste input "19333"
type input "19333"
paste input "Devon, PA"
click at [259, 355] on input "Super dispatch, [GEOGRAPHIC_DATA], [GEOGRAPHIC_DATA]" at bounding box center [277, 362] width 238 height 15
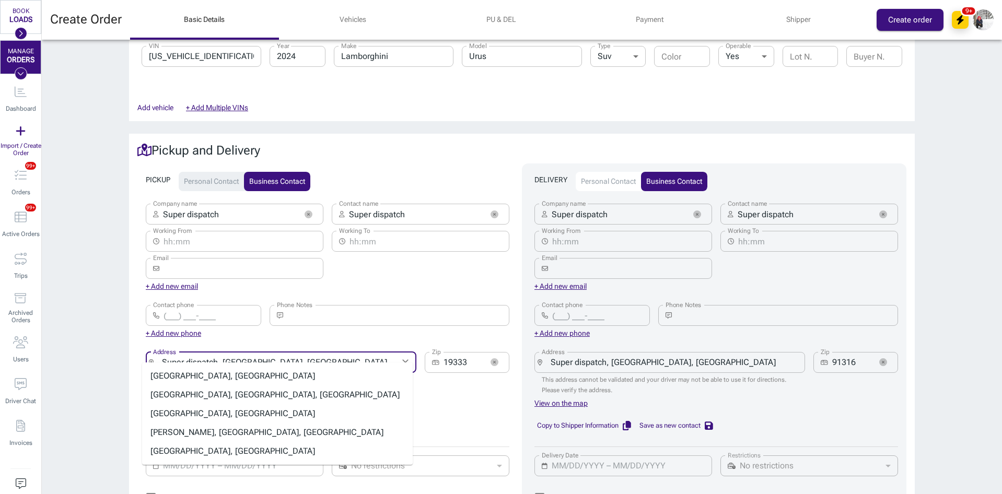
click at [167, 450] on li "Devon Court, North Wales, PA" at bounding box center [277, 451] width 271 height 19
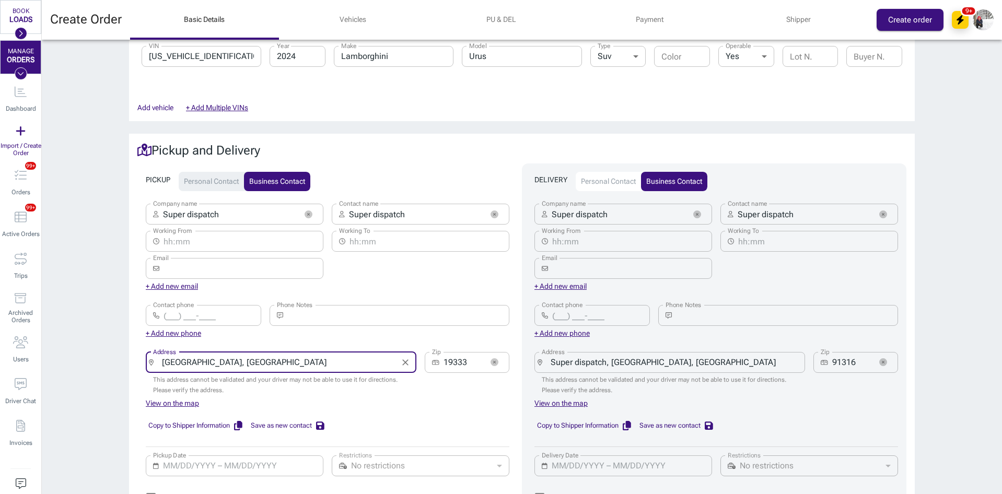
type input "Devon Court, Montgomeryville Montgomery Township, PA"
type input "19454"
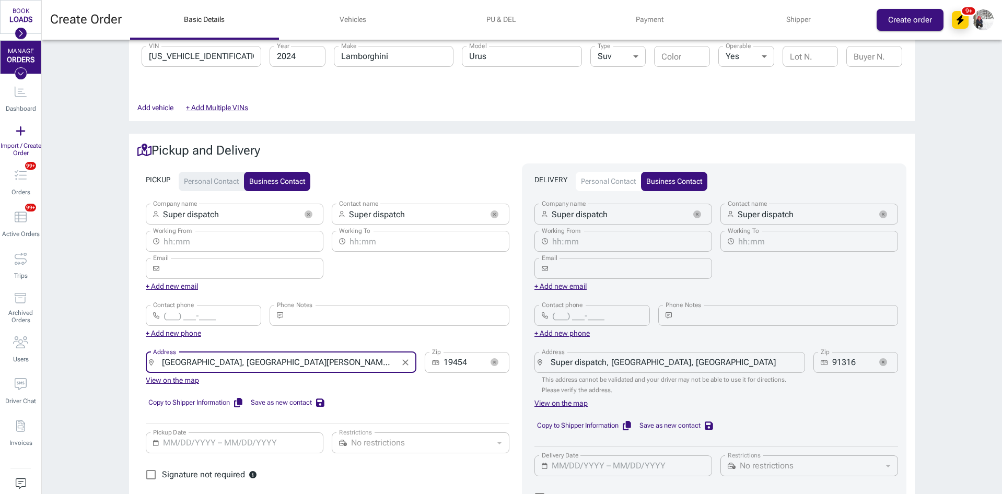
click at [400, 357] on icon "Clear" at bounding box center [405, 362] width 10 height 10
click at [416, 204] on input "Super dispatch" at bounding box center [416, 214] width 134 height 21
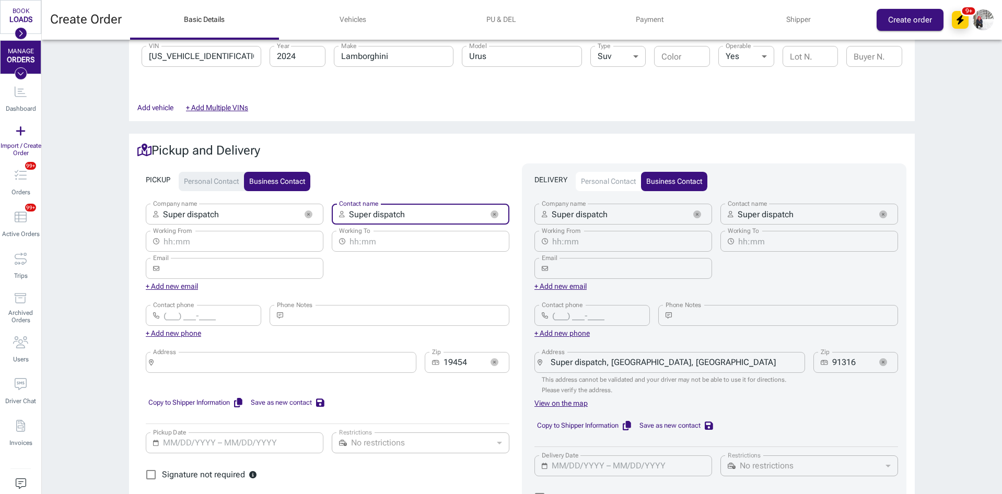
click at [416, 204] on input "Super dispatch" at bounding box center [416, 214] width 134 height 21
click at [242, 358] on input "Address" at bounding box center [285, 362] width 254 height 15
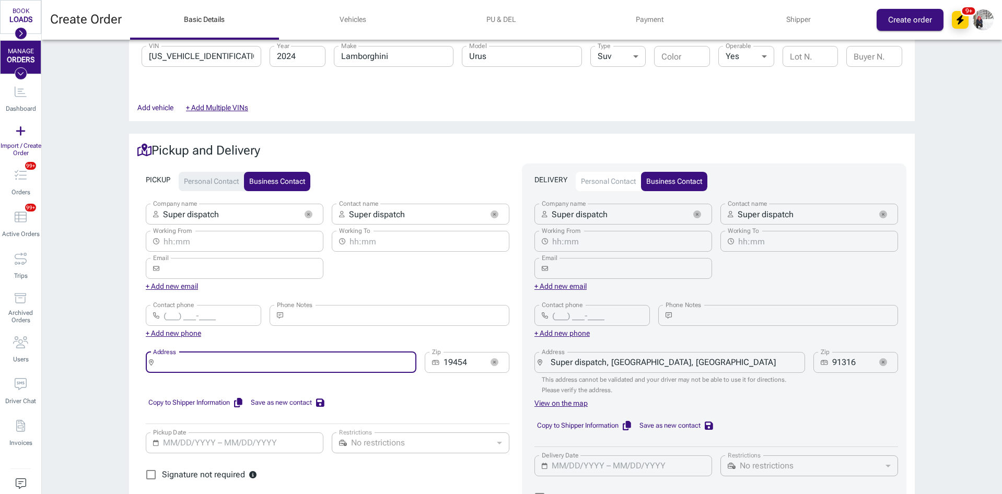
paste input "Super dispatch"
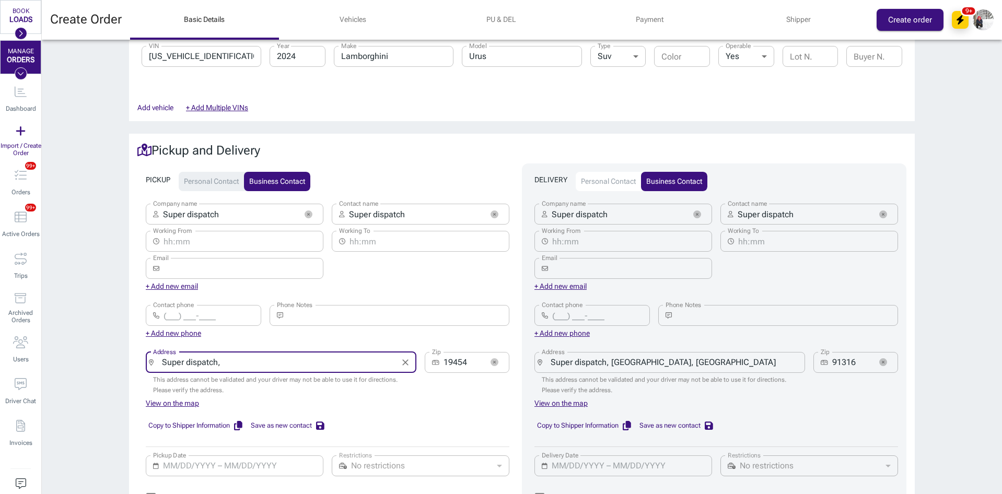
click at [238, 355] on input "Super dispatch," at bounding box center [277, 362] width 238 height 15
paste input "Devon, PA"
type input "Super dispatch, [GEOGRAPHIC_DATA], [GEOGRAPHIC_DATA]"
click at [166, 457] on input "MM/DD/YYYY – MM/DD/YYYY" at bounding box center [240, 466] width 154 height 21
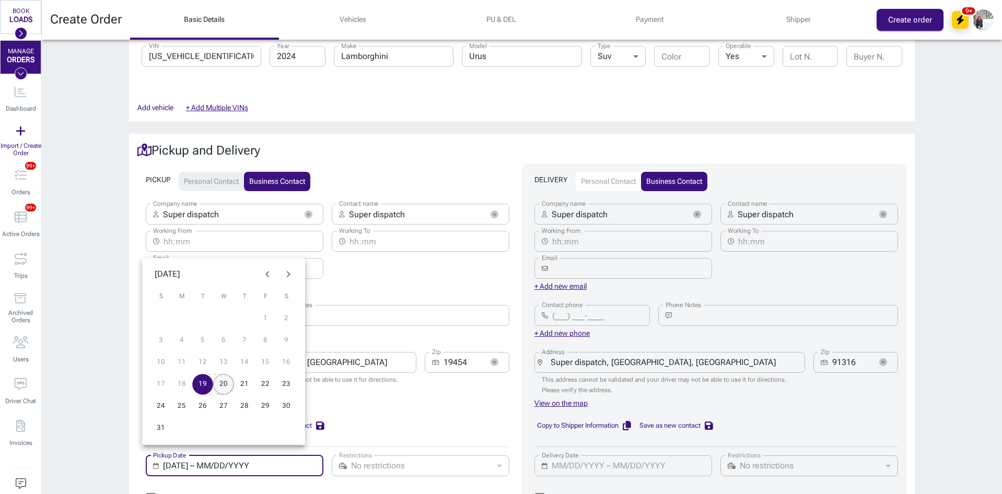
click at [228, 386] on button "20" at bounding box center [223, 384] width 21 height 21
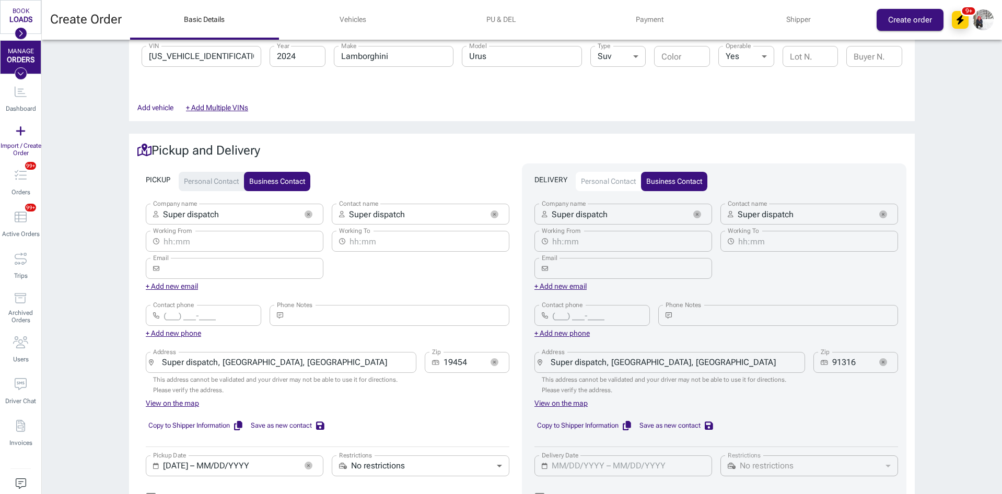
type input "08/19/2025 – 08/20/2025"
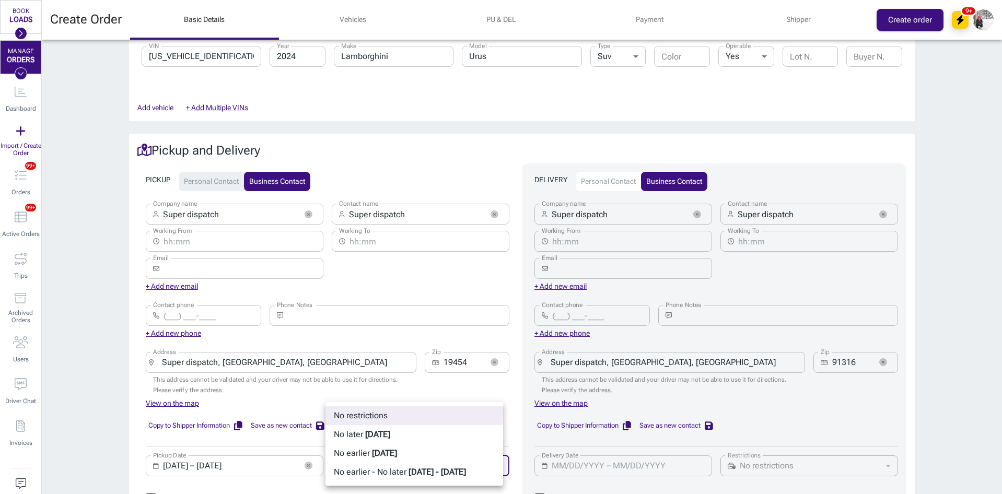
click at [444, 459] on body "BOOK LOADS Load Board Negotiations My Lanes Shipper Network MANAGE ORDERS Dashb…" at bounding box center [501, 247] width 1002 height 494
click at [384, 435] on b "08/20/2025" at bounding box center [377, 435] width 25 height 10
type input "not_later"
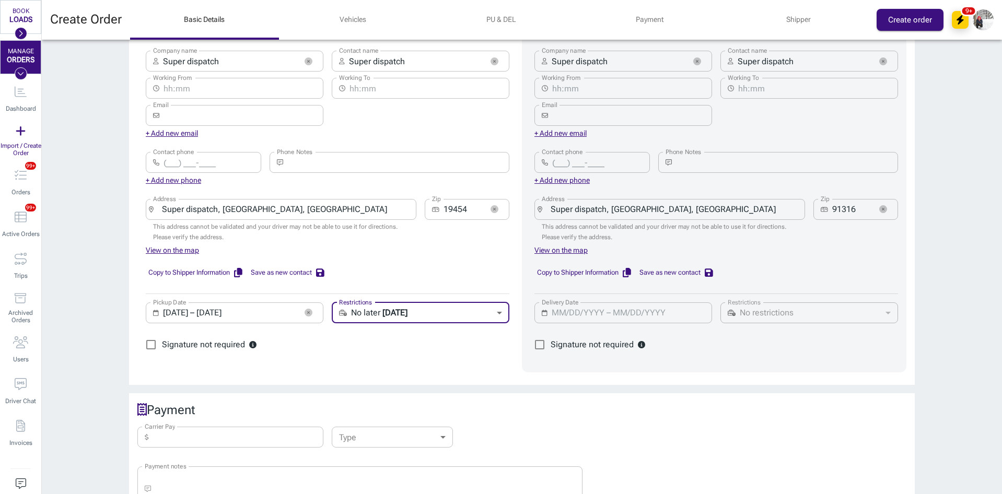
scroll to position [523, 0]
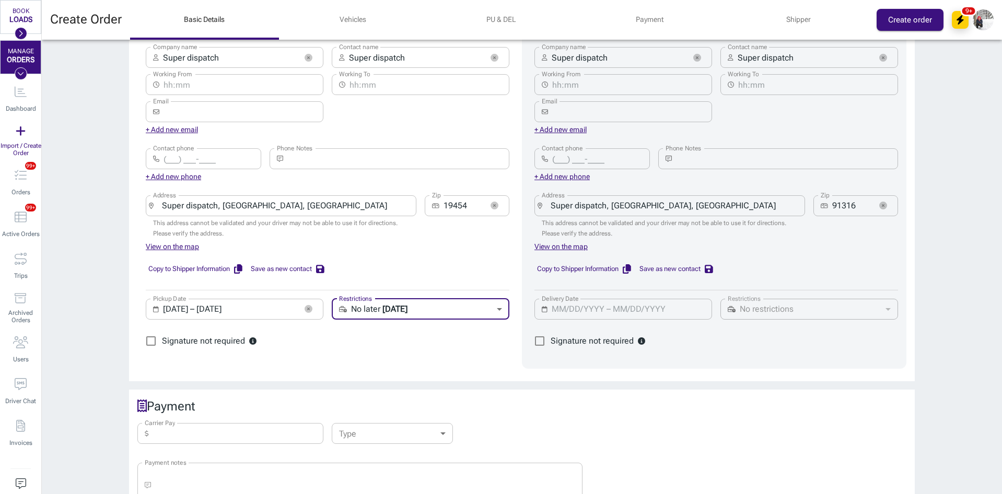
click at [502, 336] on div "Signature not required" at bounding box center [328, 341] width 364 height 39
click at [204, 423] on input "Carrier Pay" at bounding box center [238, 433] width 171 height 21
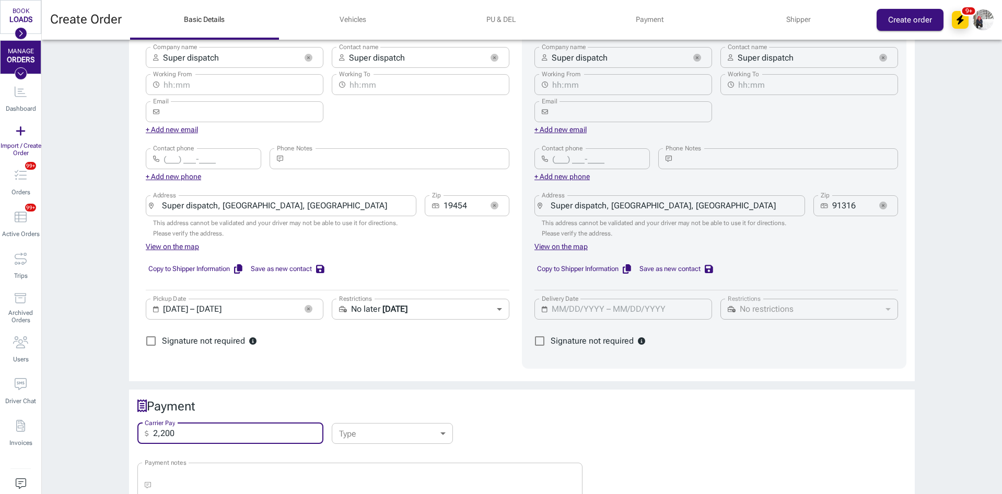
type input "2,200"
click at [381, 430] on body "BOOK LOADS Load Board Negotiations My Lanes Shipper Network MANAGE ORDERS Dashb…" at bounding box center [501, 247] width 1002 height 494
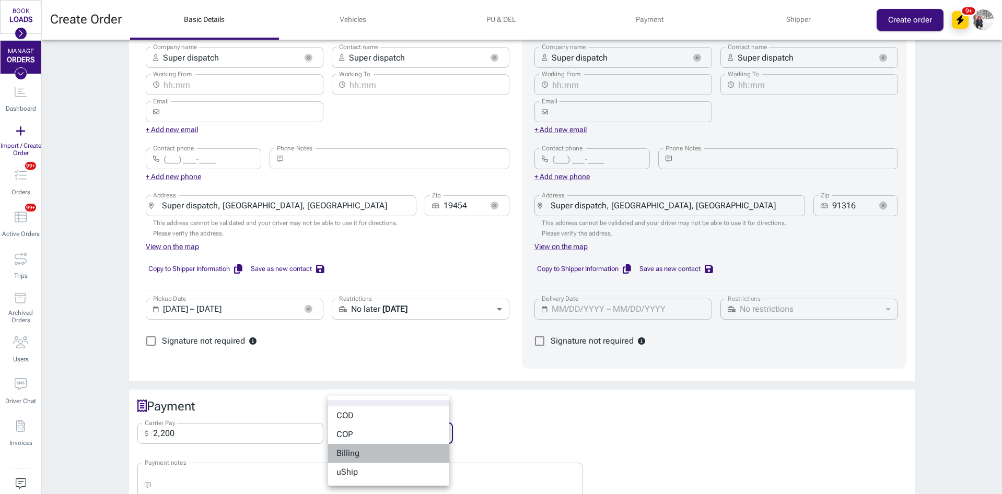
click at [368, 457] on li "Billing" at bounding box center [388, 453] width 121 height 19
type input "billing"
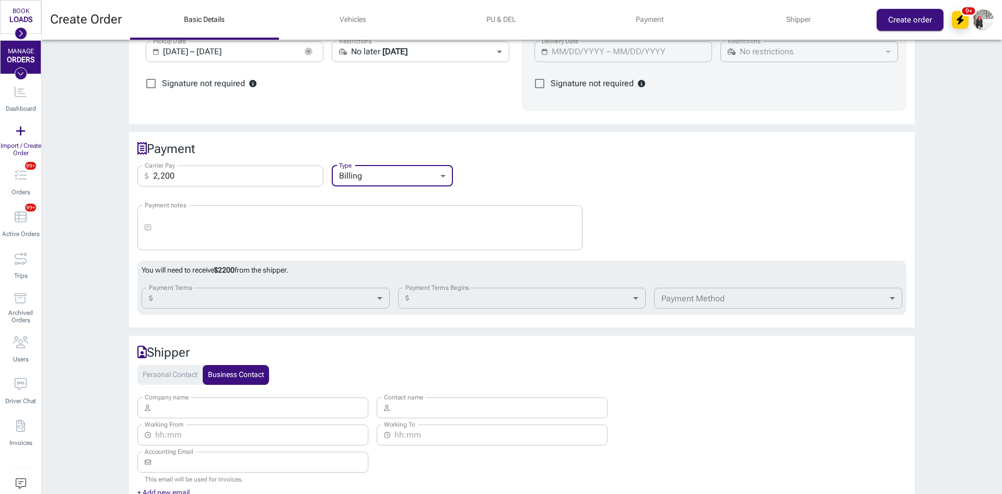
scroll to position [784, 0]
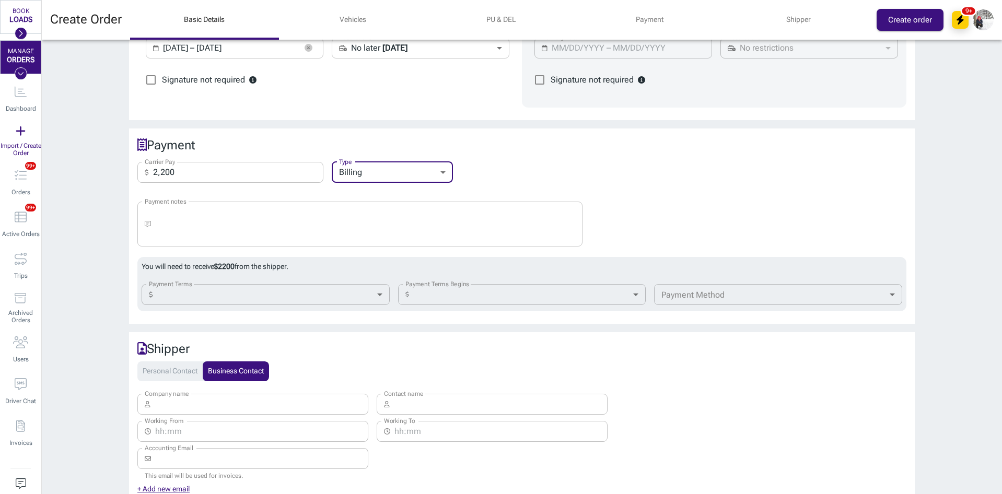
click at [234, 276] on body "BOOK LOADS Load Board Negotiations My Lanes Shipper Network MANAGE ORDERS Dashb…" at bounding box center [501, 247] width 1002 height 494
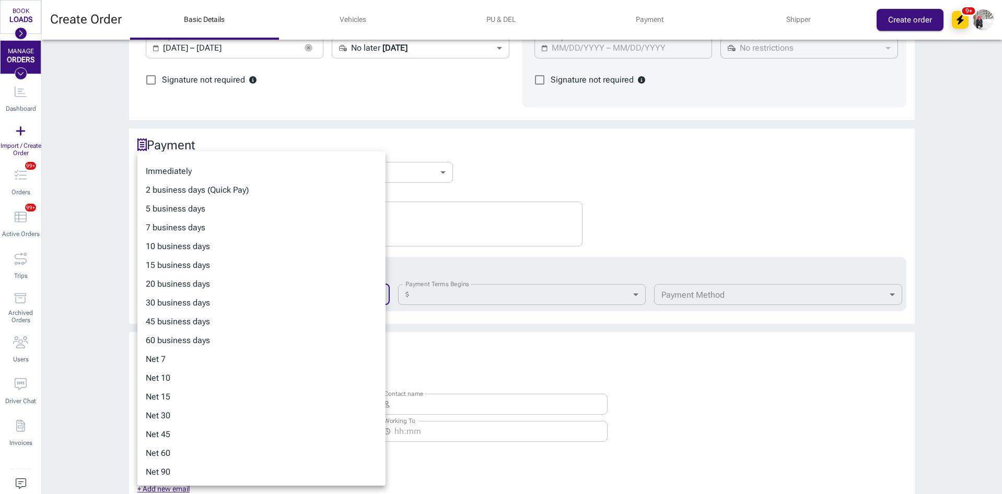
click at [190, 264] on li "15 business days" at bounding box center [261, 265] width 248 height 19
type input "15-business"
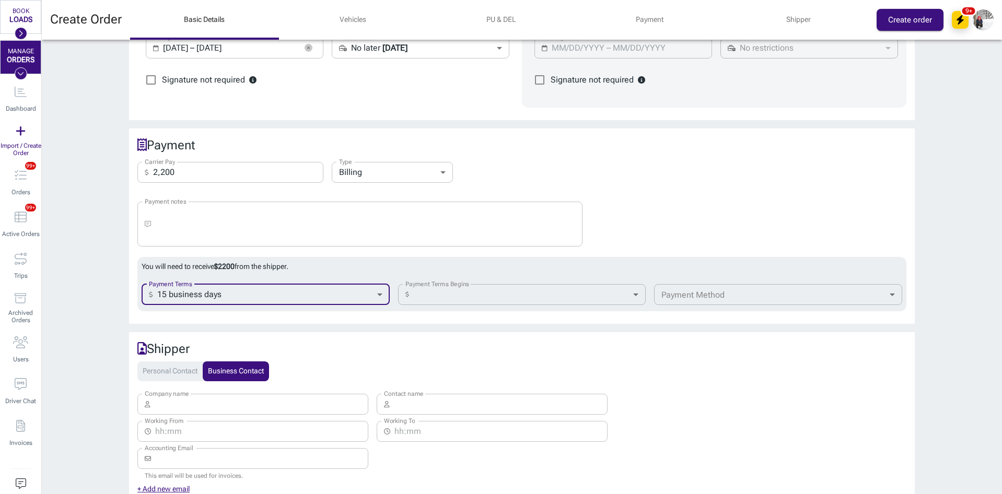
click at [446, 280] on label "Payment Terms Begins" at bounding box center [438, 284] width 64 height 9
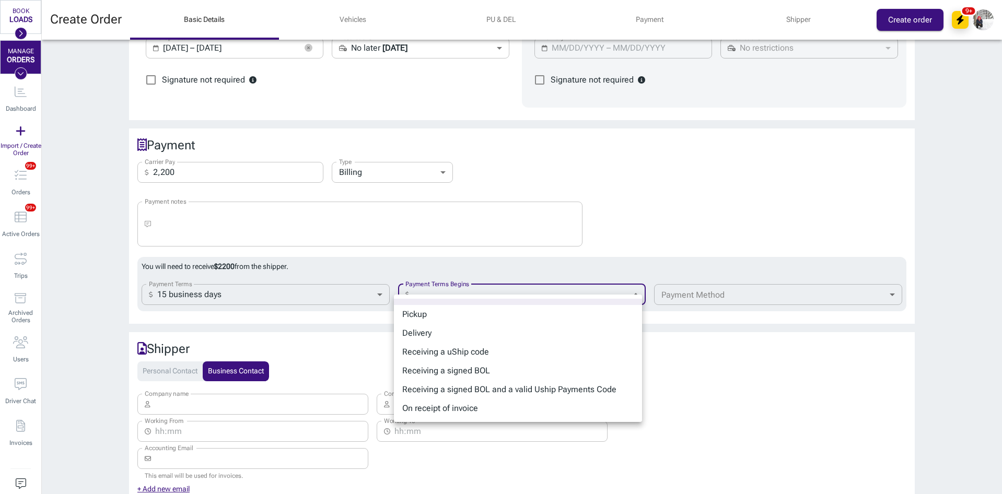
click at [451, 285] on body "BOOK LOADS Load Board Negotiations My Lanes Shipper Network MANAGE ORDERS Dashb…" at bounding box center [501, 247] width 1002 height 494
click at [470, 378] on li "Receiving a signed BOL" at bounding box center [518, 371] width 248 height 19
type input "bol"
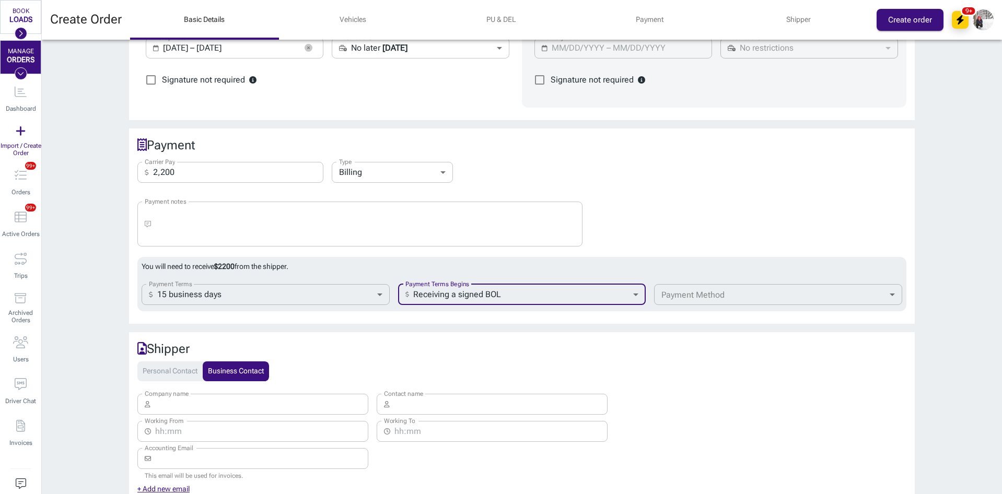
click at [693, 289] on body "BOOK LOADS Load Board Negotiations My Lanes Shipper Network MANAGE ORDERS Dashb…" at bounding box center [501, 247] width 1002 height 494
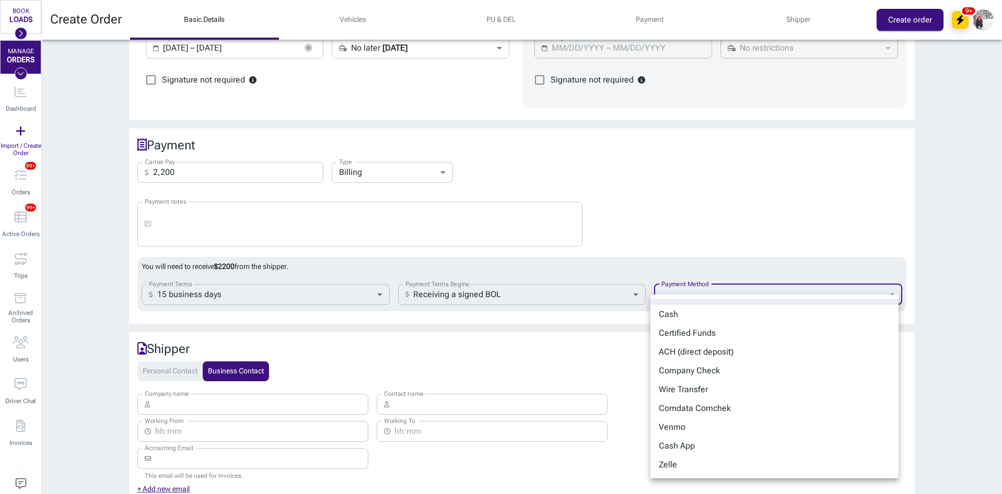
click at [720, 371] on li "Company Check" at bounding box center [775, 371] width 248 height 19
type input "company_check"
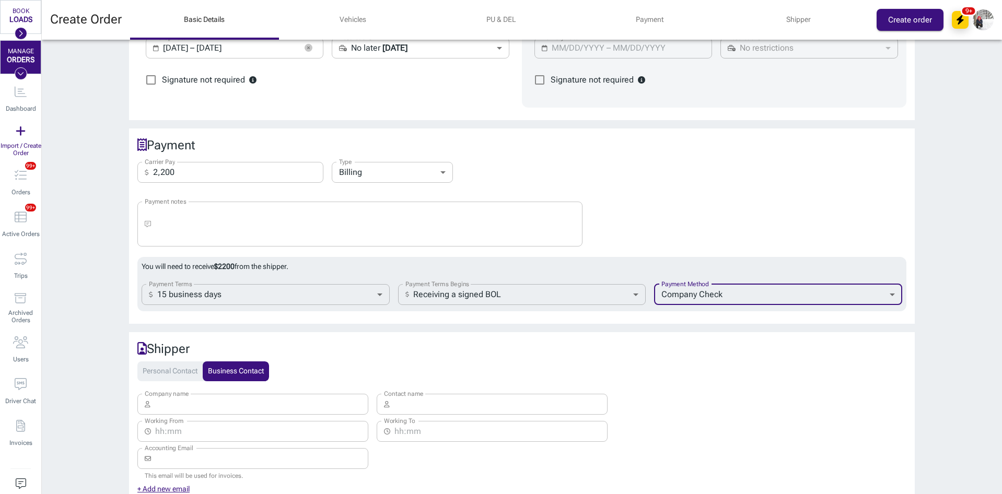
click at [282, 394] on input "Company name" at bounding box center [262, 404] width 214 height 21
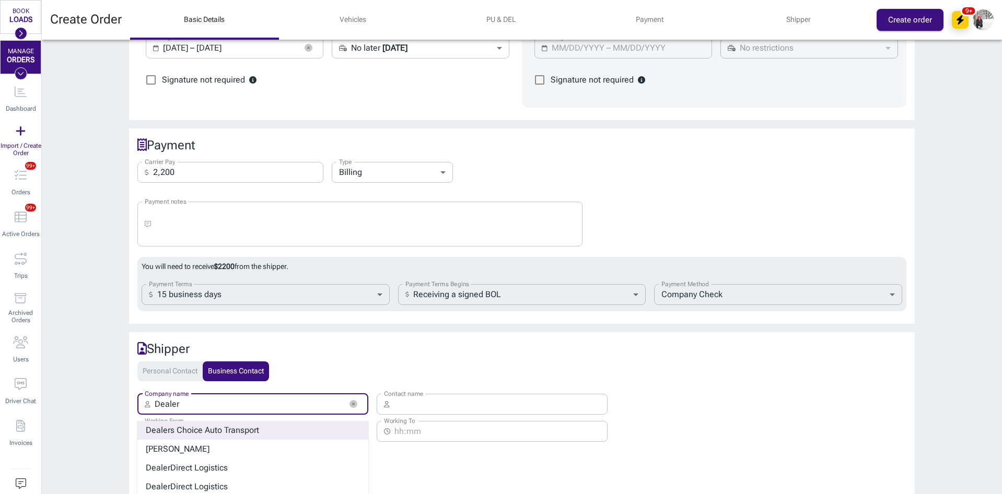
click at [207, 425] on strong "s Choice Auto Transport" at bounding box center [214, 430] width 89 height 10
type input "Dealers Choice Auto Transport"
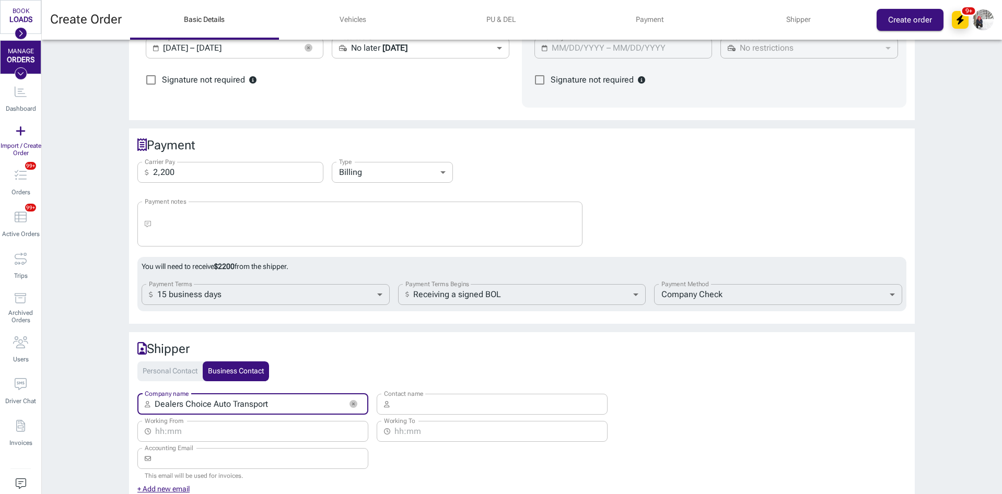
type input "[PERSON_NAME]"
type input "[EMAIL_ADDRESS][DOMAIN_NAME]"
type input "[PHONE_NUMBER]"
type input "[STREET_ADDRESS]"
type input "33409"
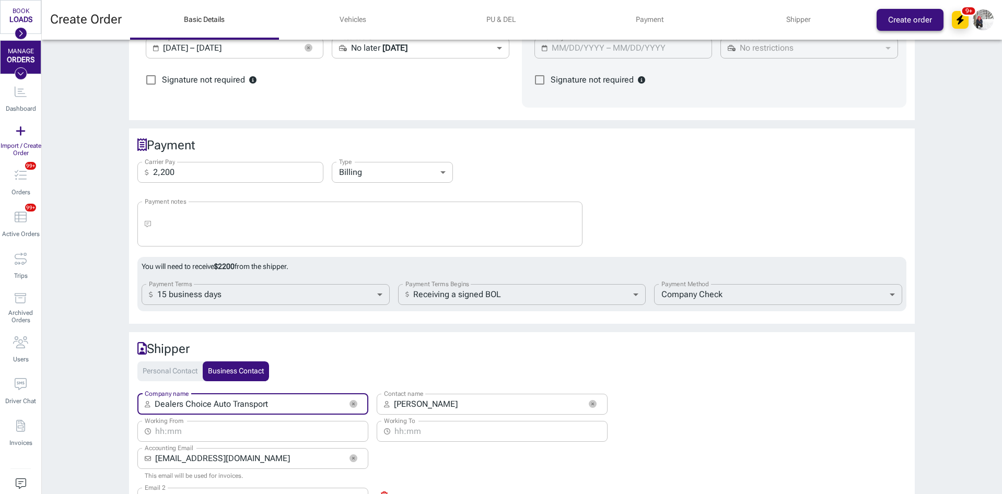
click at [907, 17] on button "Create order" at bounding box center [910, 20] width 67 height 22
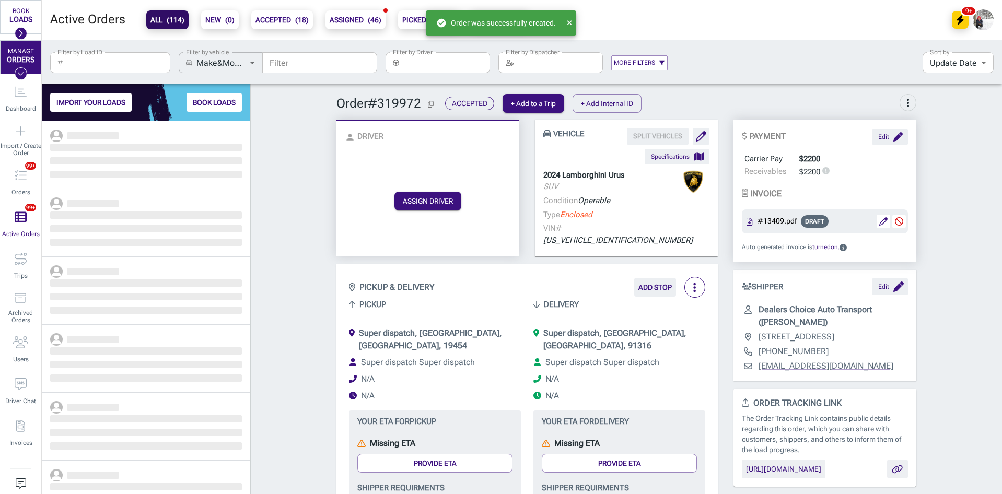
scroll to position [365, 201]
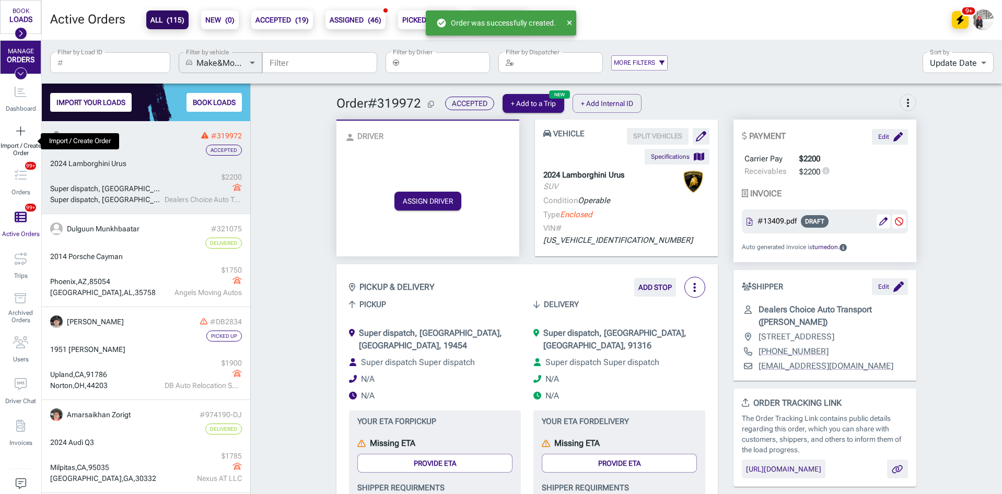
click at [14, 135] on div "Import / Create Order" at bounding box center [20, 141] width 41 height 42
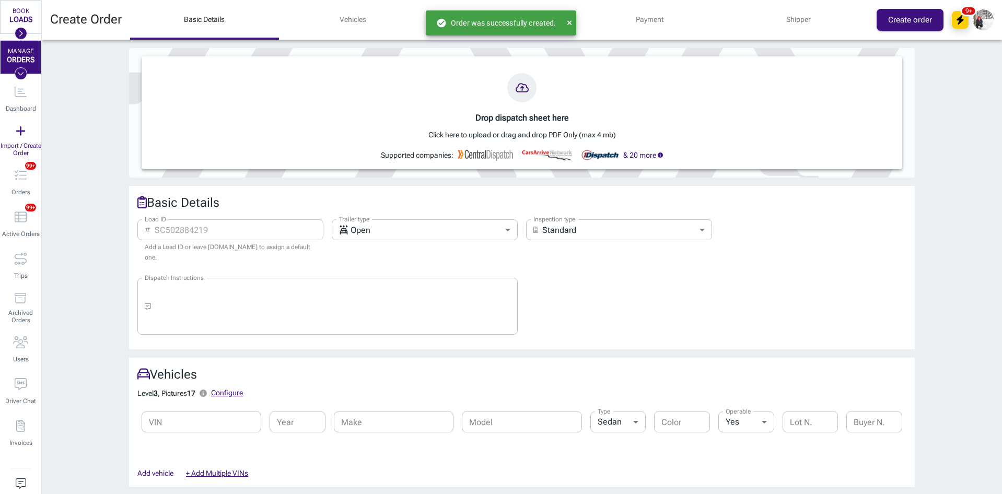
click at [249, 236] on input "Load ID" at bounding box center [239, 229] width 169 height 21
paste input "319972FPO"
type input "319972FPO"
click at [380, 236] on body "BOOK LOADS Load Board Negotiations My Lanes Shipper Network MANAGE ORDERS Dashb…" at bounding box center [501, 247] width 1002 height 494
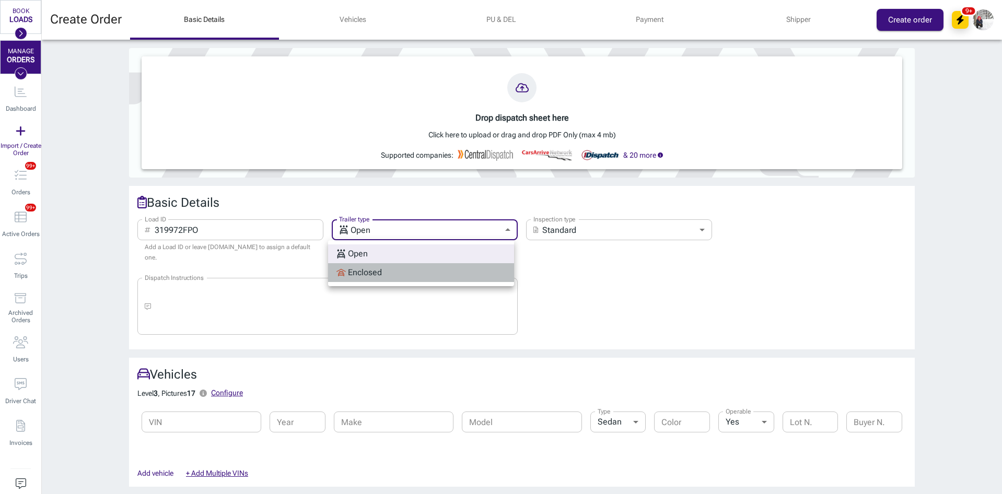
click at [368, 277] on div "Enclosed" at bounding box center [359, 273] width 45 height 13
type input "enclosed"
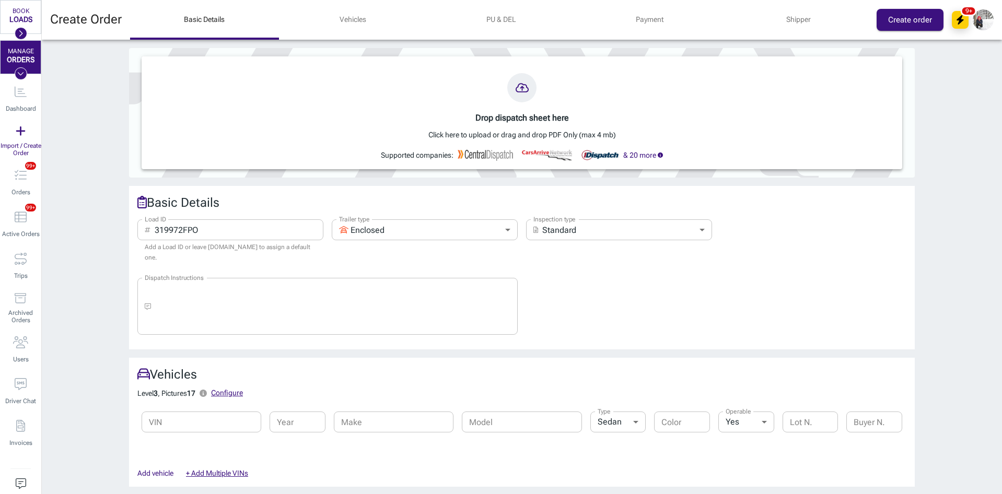
click at [188, 416] on input "VIN" at bounding box center [202, 422] width 120 height 21
paste input "[US_VEHICLE_IDENTIFICATION_NUMBER]"
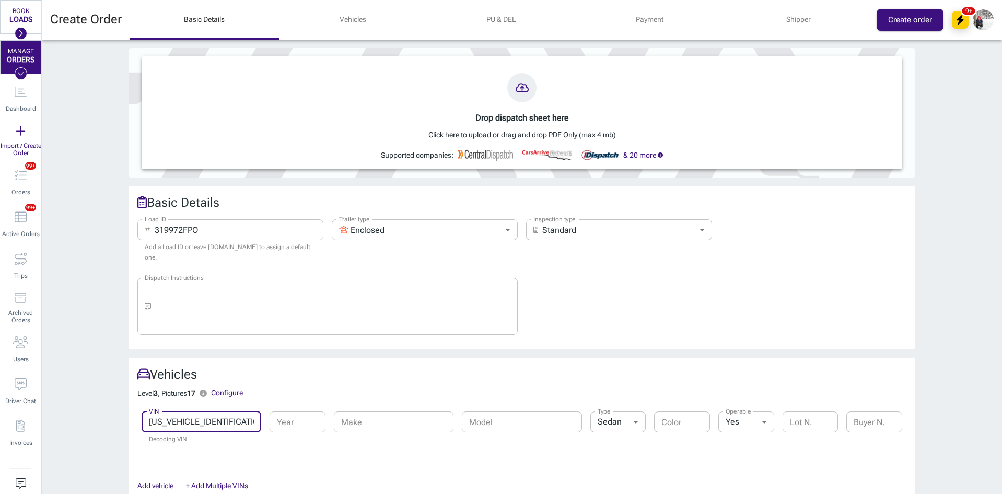
type input "[US_VEHICLE_IDENTIFICATION_NUMBER]"
click at [412, 338] on div "Basic Details Load ID ​ 319972FPO Load ID Add a Load ID or leave Ship.Cars to a…" at bounding box center [522, 268] width 786 height 164
type input "2023"
type input "Porsche"
type input "Cayenne"
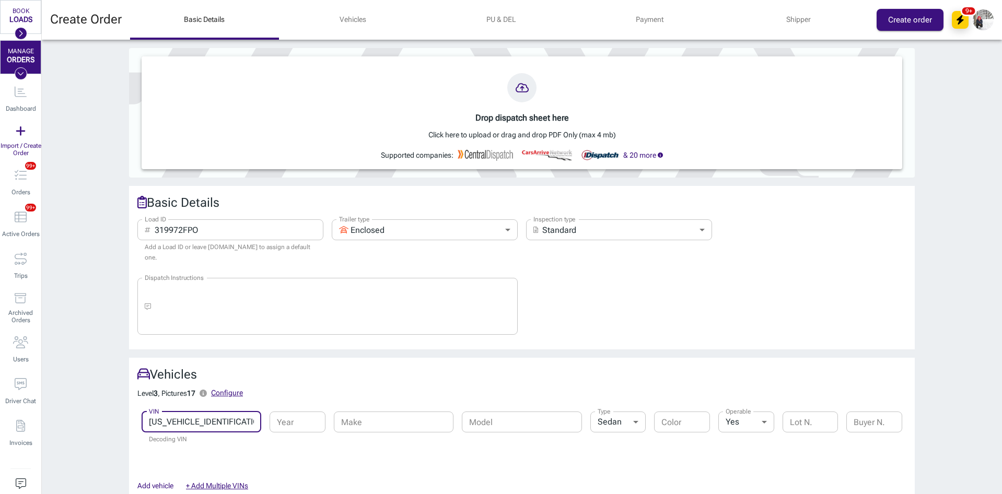
type input "suv"
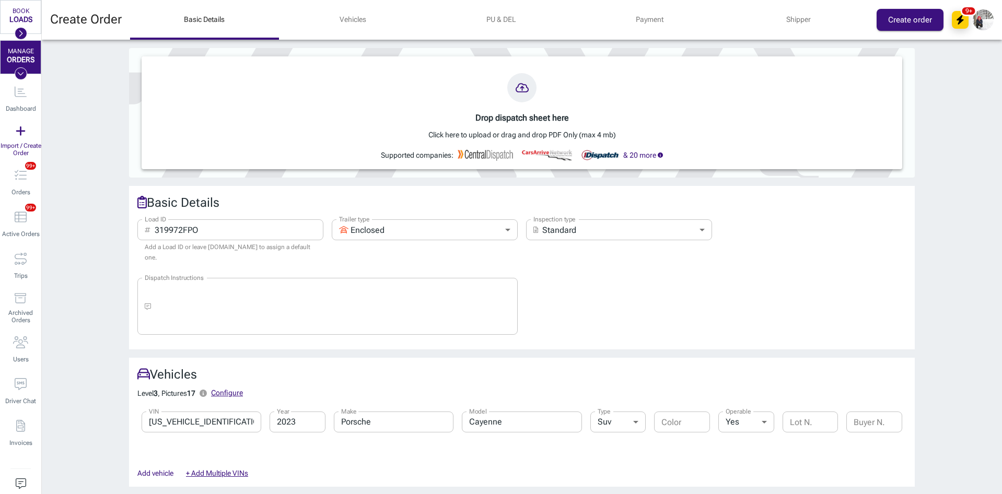
scroll to position [209, 0]
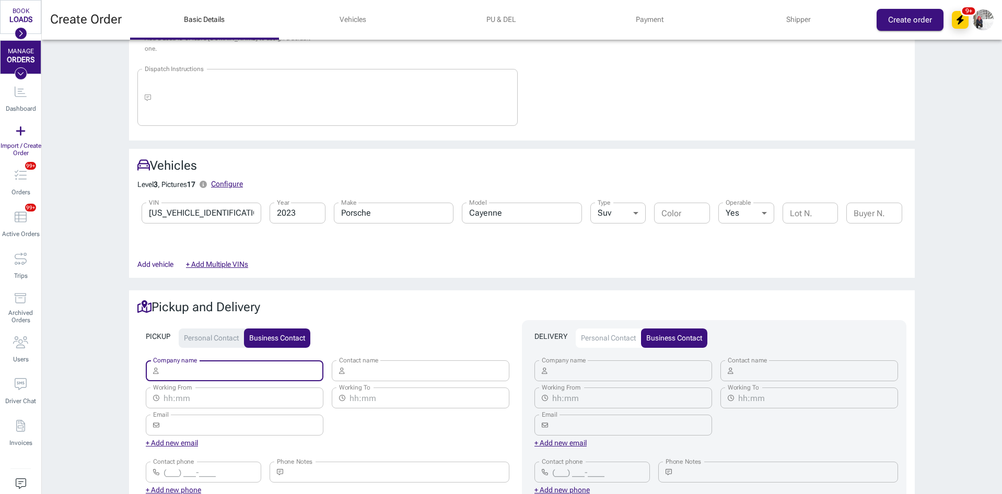
click at [267, 369] on input "Company name" at bounding box center [243, 371] width 161 height 21
type input "Super dispatch"
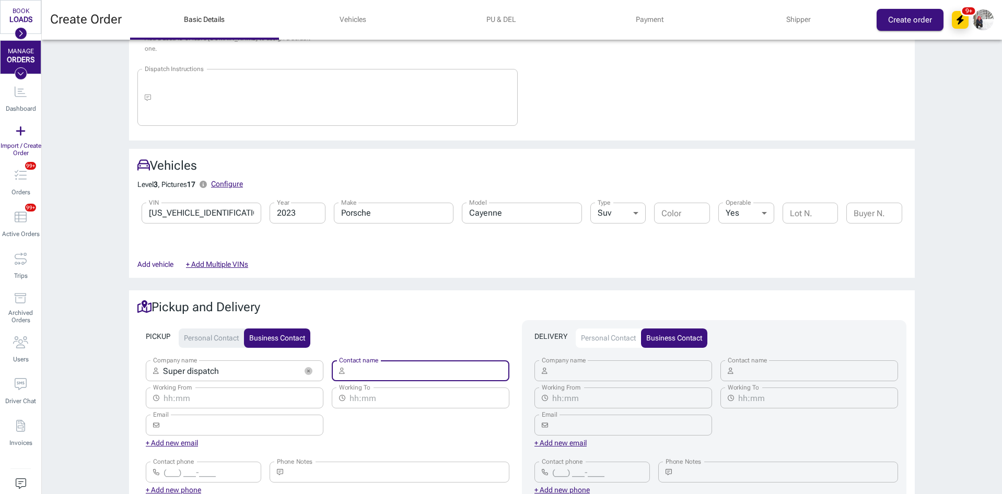
click at [444, 361] on input "Contact name" at bounding box center [429, 371] width 161 height 21
paste input "Super dispatch"
type input "Super dispatch"
click at [574, 361] on input "Company name" at bounding box center [632, 371] width 161 height 21
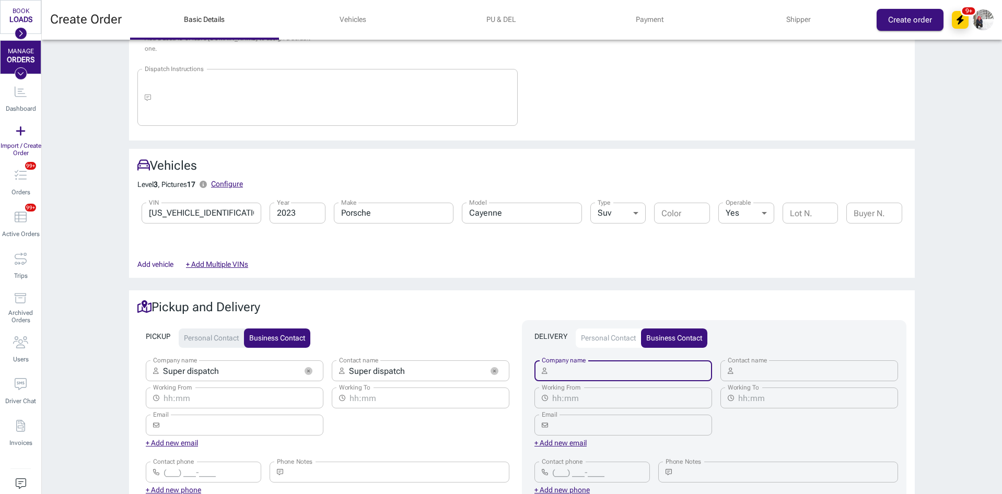
paste input "Super dispatch"
type input "Super dispatch"
click at [790, 361] on input "Contact name" at bounding box center [818, 371] width 161 height 21
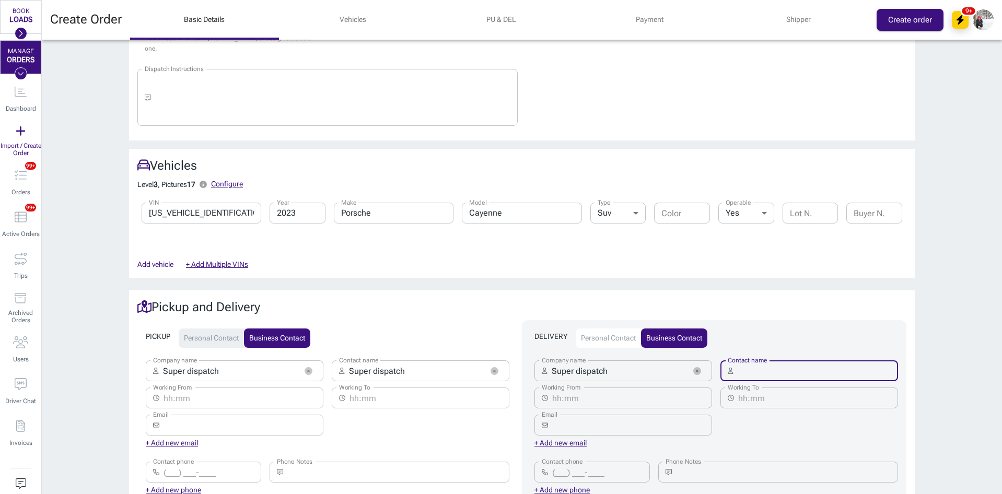
paste input "Super dispatch"
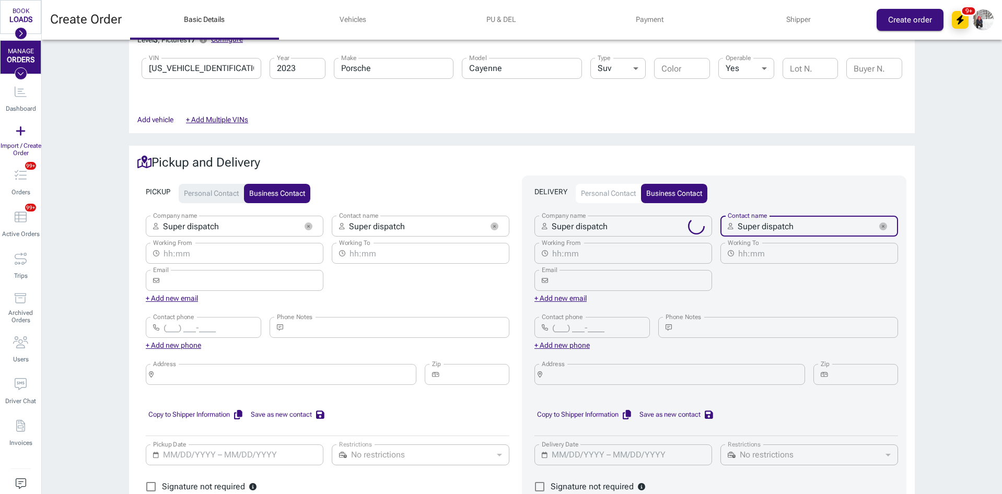
scroll to position [366, 0]
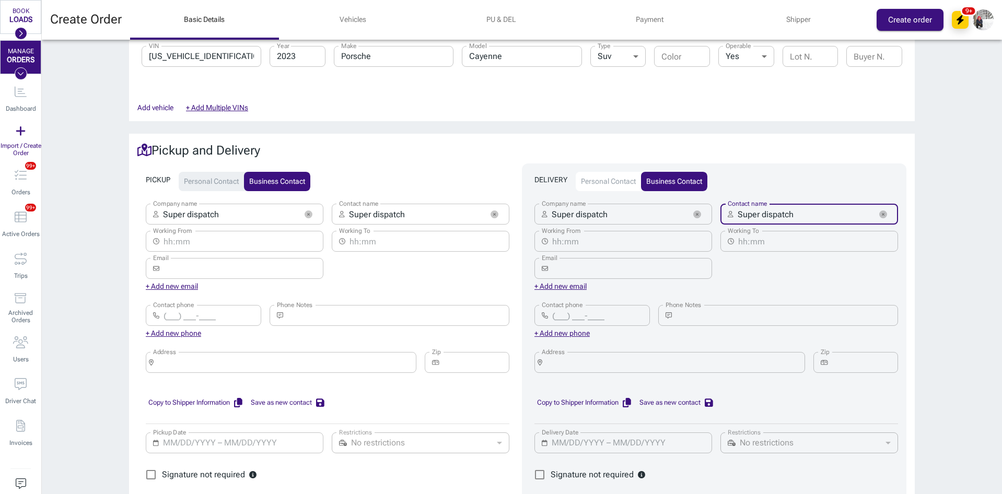
type input "Super dispatch"
click at [246, 357] on input "Address" at bounding box center [285, 362] width 254 height 15
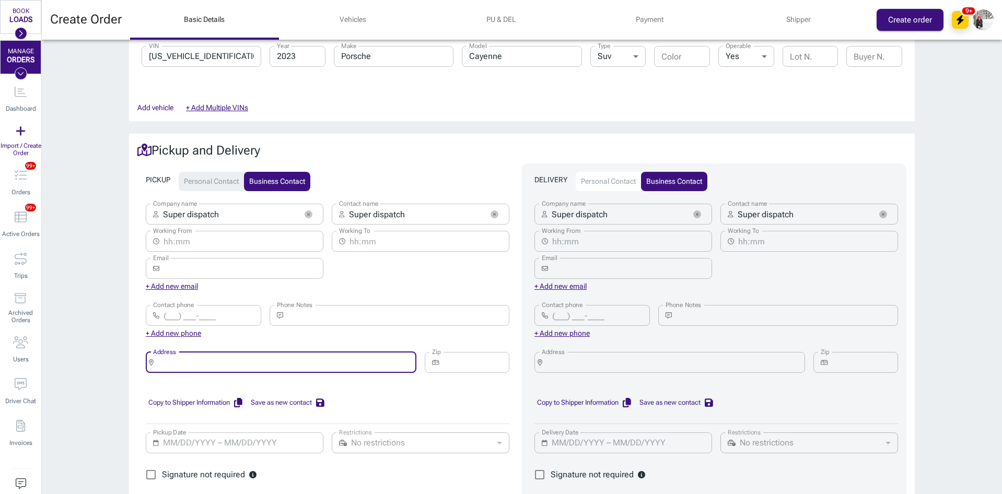
paste input "Super dispatch"
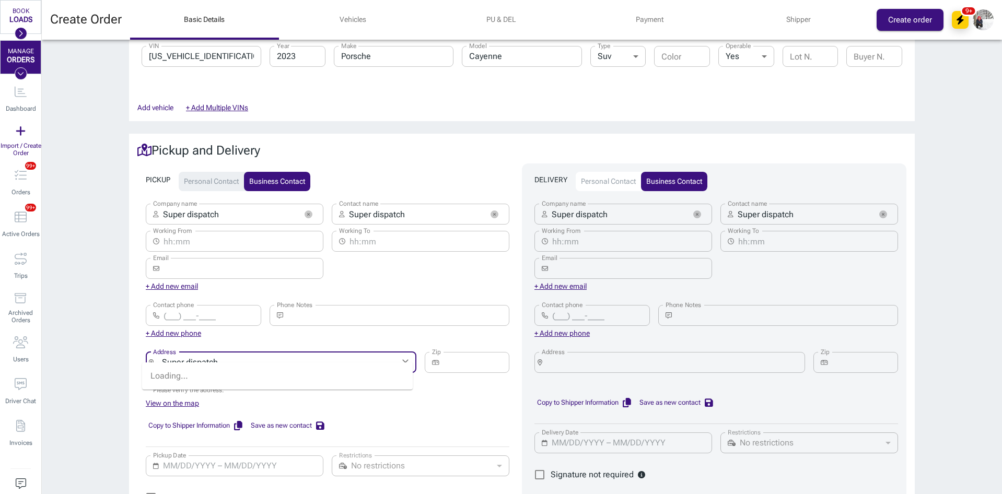
type input "Super dispatch"
click at [647, 358] on input "Address" at bounding box center [674, 362] width 254 height 15
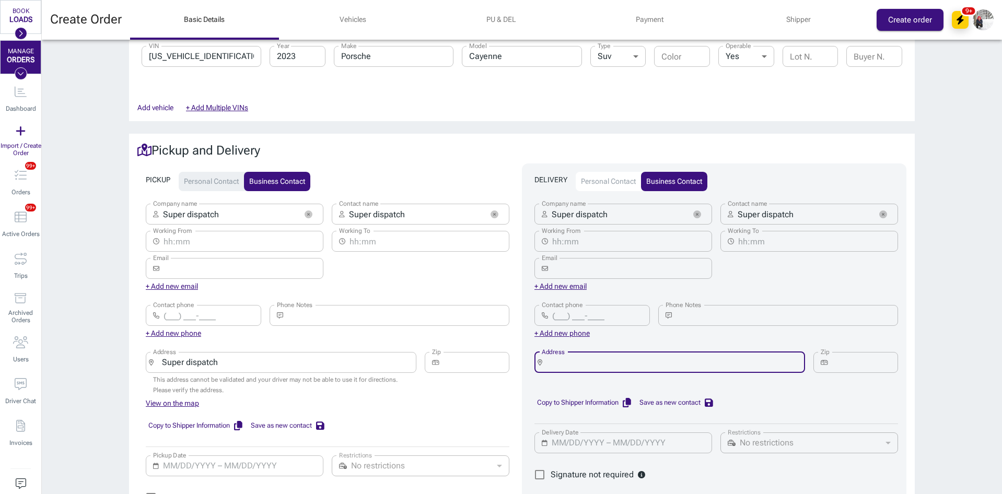
paste input "Super dispatch"
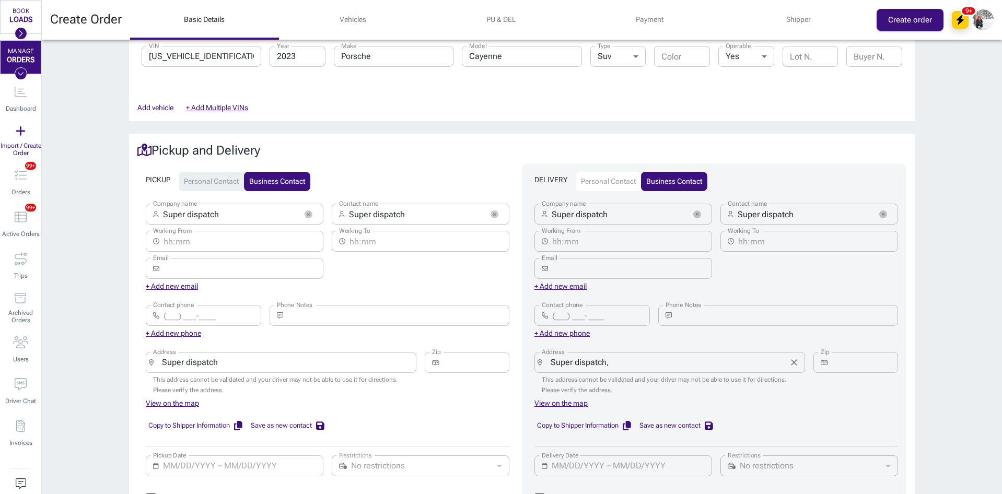
click at [698, 355] on input "Super dispatch," at bounding box center [666, 362] width 238 height 15
paste input "Devon, PA"
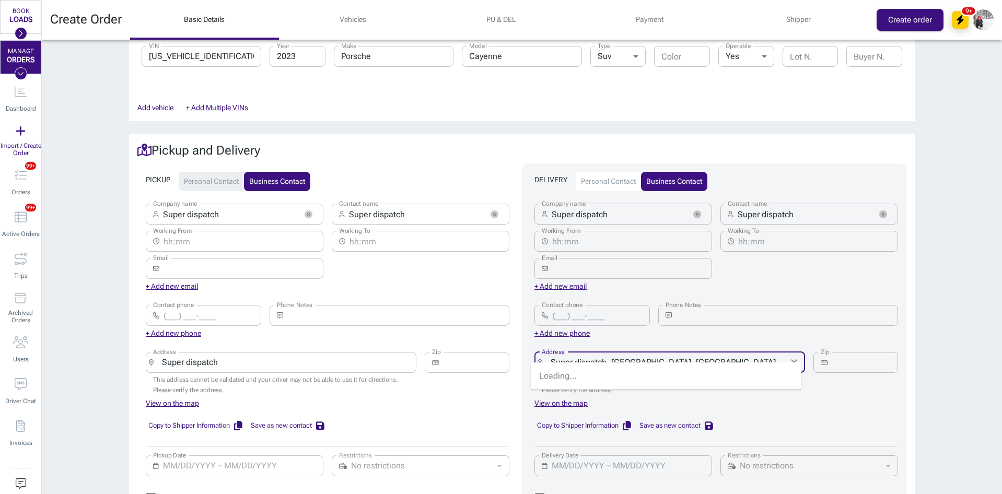
type input "Super dispatch, [GEOGRAPHIC_DATA], [GEOGRAPHIC_DATA]"
click at [848, 352] on input "Zip" at bounding box center [865, 362] width 66 height 21
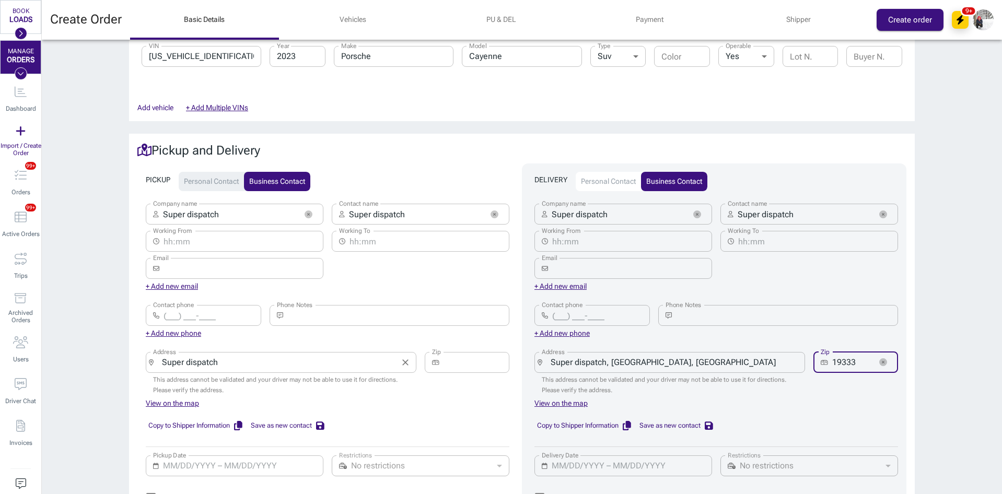
type input "19333"
click at [378, 360] on input "Super dispatch" at bounding box center [277, 362] width 238 height 15
click at [239, 355] on input "Super dispatch," at bounding box center [277, 362] width 238 height 15
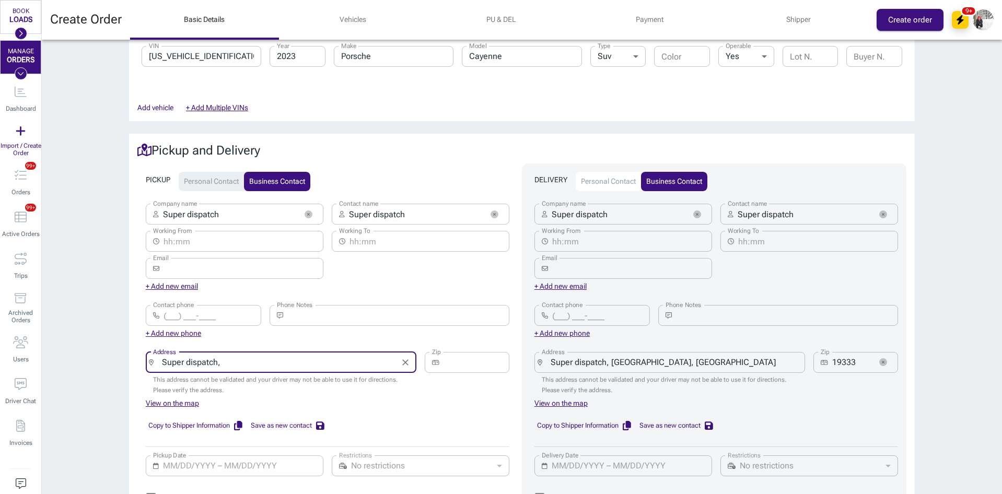
paste input "Encino, CA"
type input "Super dispatch, [GEOGRAPHIC_DATA], [GEOGRAPHIC_DATA]"
click at [483, 352] on input "Zip" at bounding box center [477, 362] width 66 height 21
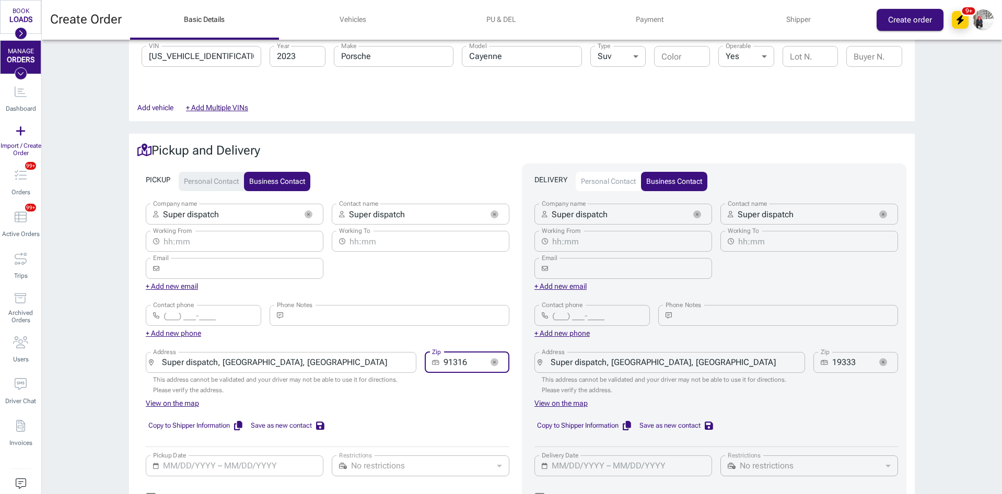
scroll to position [523, 0]
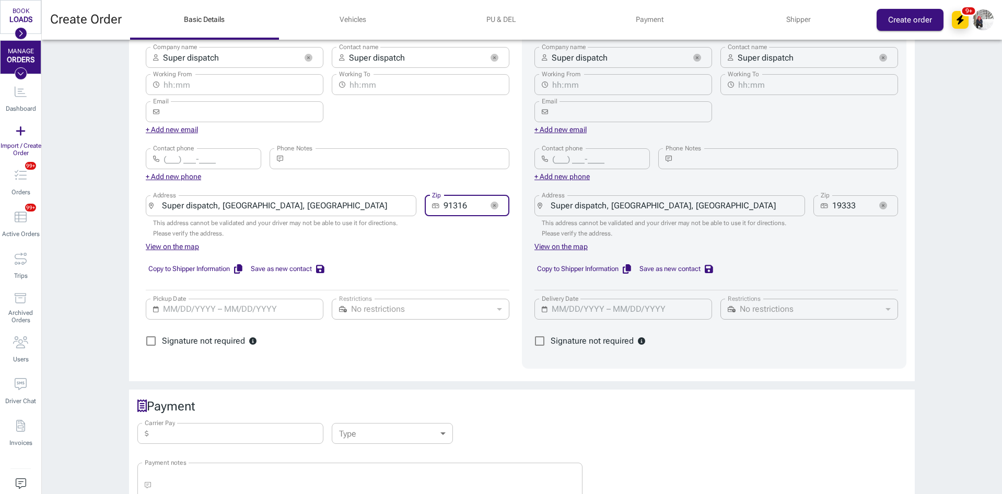
type input "91316"
click at [169, 303] on input "Pickup Date" at bounding box center [240, 309] width 154 height 21
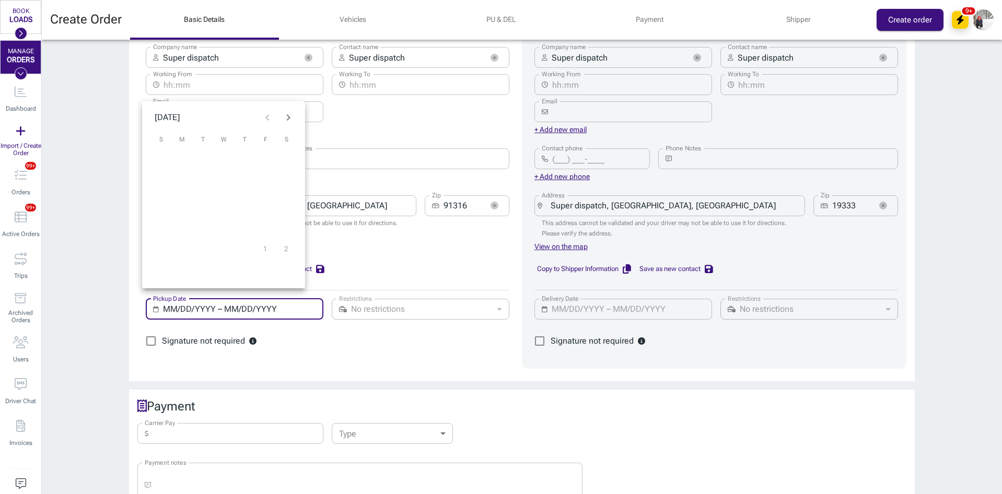
click at [163, 304] on input "MM/DD/YYYY – MM/DD/YYYY" at bounding box center [240, 309] width 154 height 21
click at [221, 247] on button "27" at bounding box center [223, 249] width 21 height 21
type input "08/26/2025 – 08/27/2025"
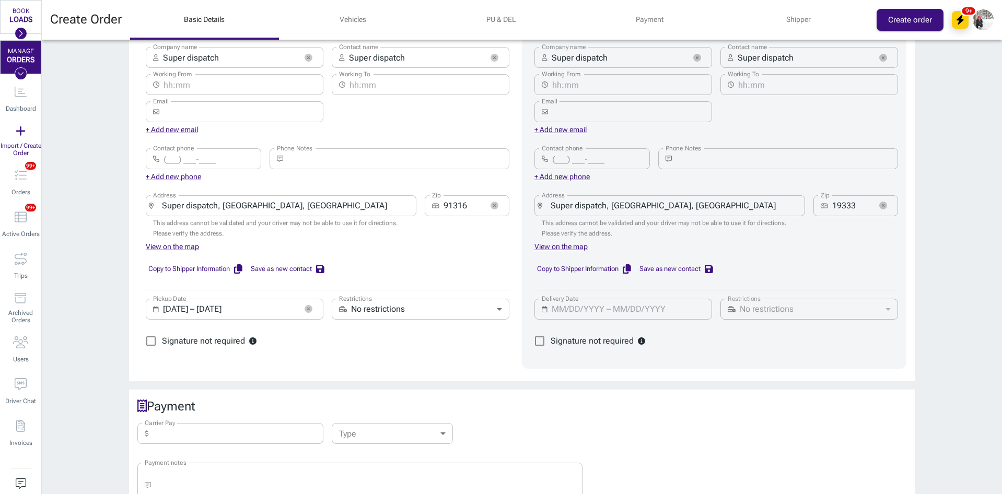
click at [225, 423] on input "Carrier Pay" at bounding box center [238, 433] width 171 height 21
type input "2,200"
click at [382, 427] on body "BOOK LOADS Load Board Negotiations My Lanes Shipper Network MANAGE ORDERS Dashb…" at bounding box center [501, 247] width 1002 height 494
click at [361, 452] on li "Billing" at bounding box center [388, 453] width 121 height 19
type input "billing"
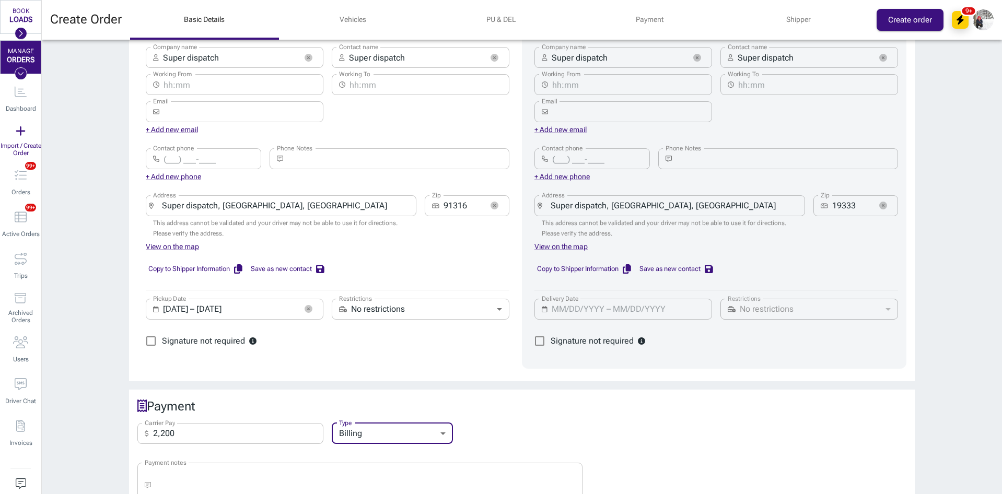
scroll to position [836, 0]
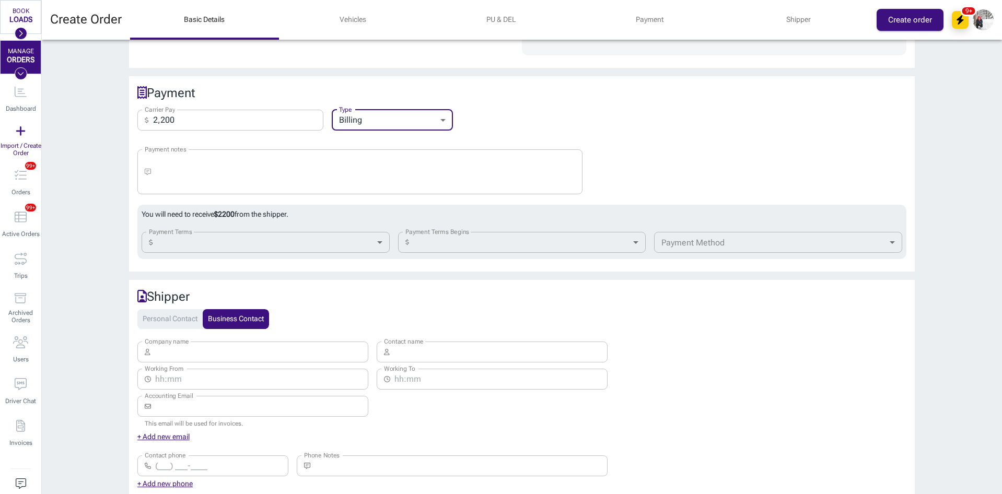
click at [237, 233] on body "BOOK LOADS Load Board Negotiations My Lanes Shipper Network MANAGE ORDERS Dashb…" at bounding box center [501, 247] width 1002 height 494
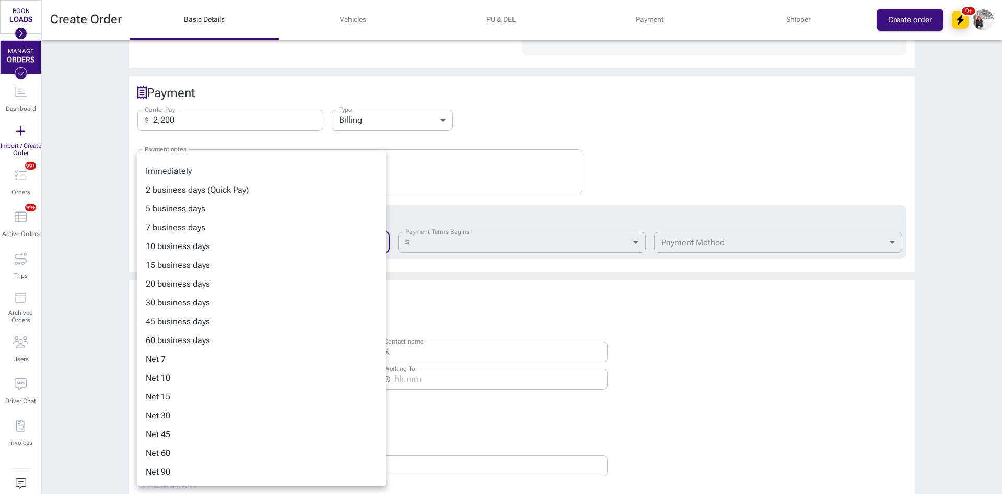
click at [186, 267] on li "15 business days" at bounding box center [261, 265] width 248 height 19
type input "15-business"
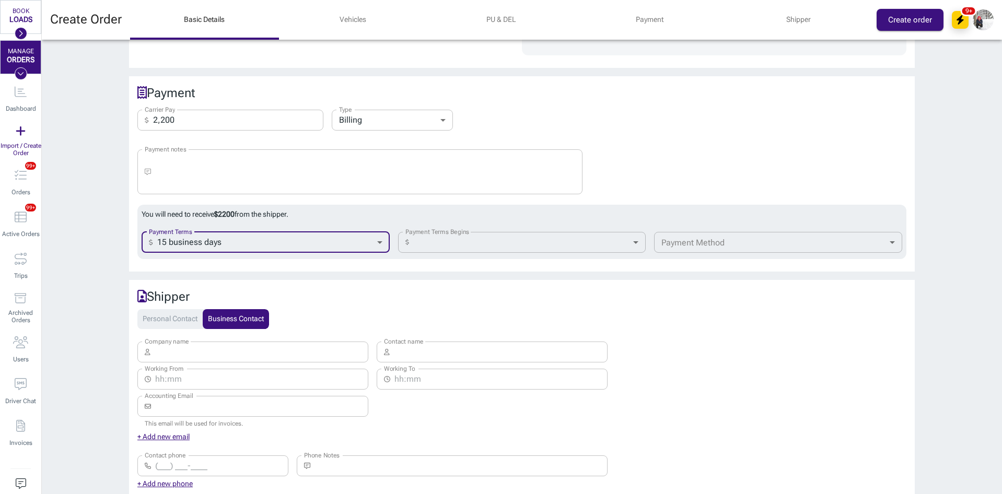
click at [459, 227] on body "BOOK LOADS Load Board Negotiations My Lanes Shipper Network MANAGE ORDERS Dashb…" at bounding box center [501, 247] width 1002 height 494
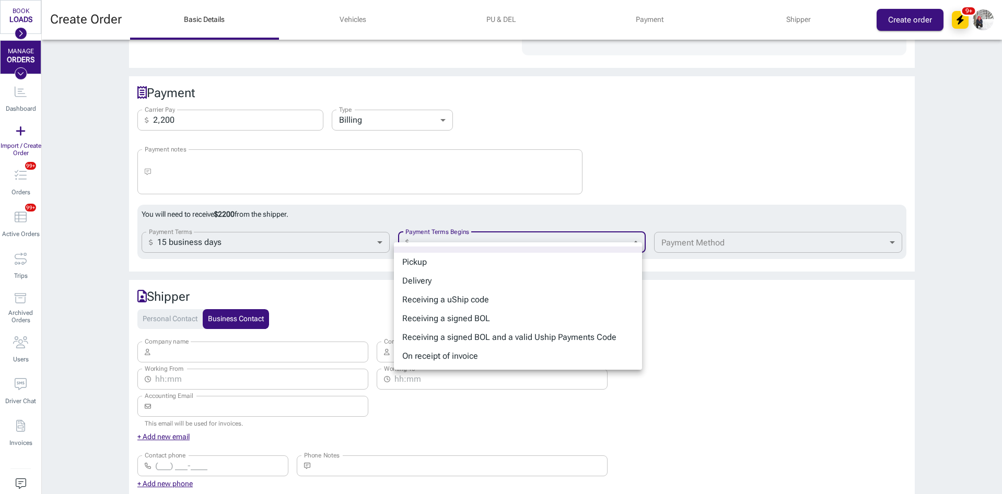
click at [461, 319] on li "Receiving a signed BOL" at bounding box center [518, 318] width 248 height 19
type input "bol"
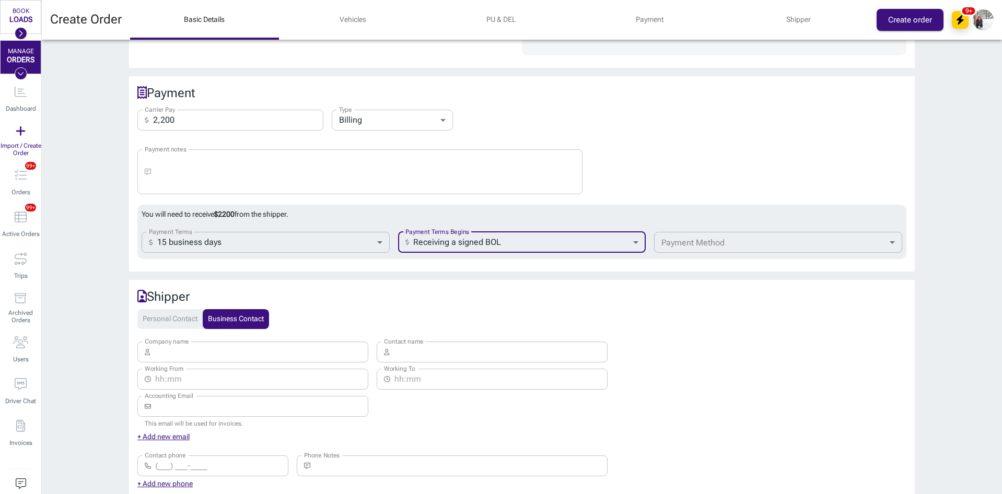
click at [696, 225] on body "BOOK LOADS Load Board Negotiations My Lanes Shipper Network MANAGE ORDERS Dashb…" at bounding box center [501, 247] width 1002 height 494
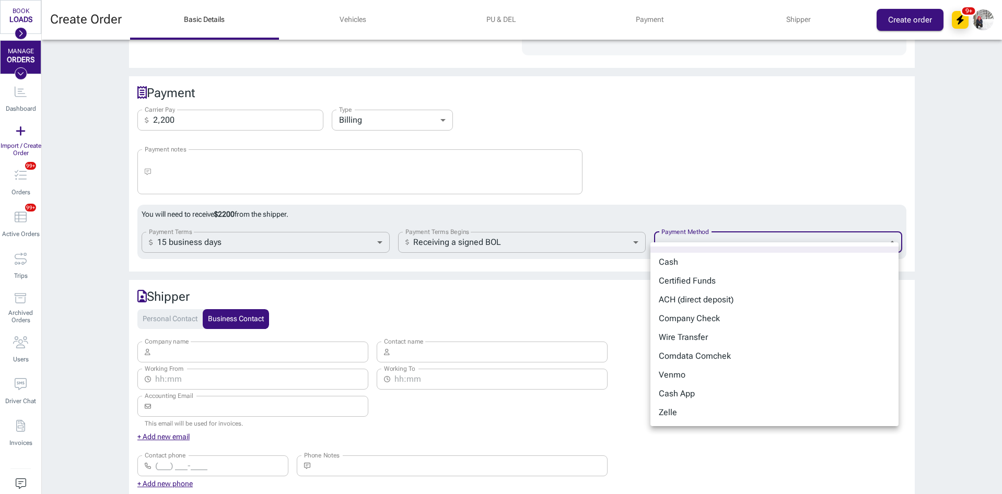
click at [702, 322] on li "Company Check" at bounding box center [775, 318] width 248 height 19
type input "company_check"
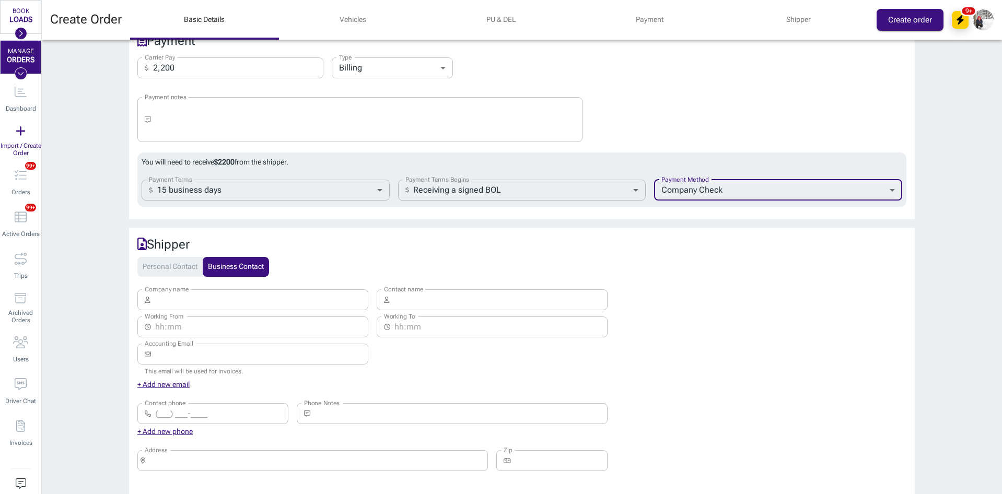
scroll to position [913, 0]
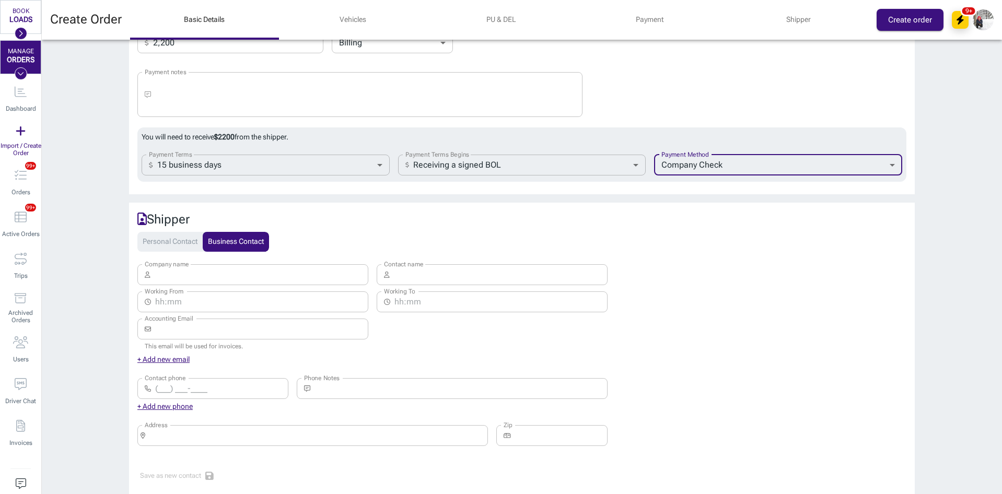
click at [245, 264] on input "Company name" at bounding box center [262, 274] width 214 height 21
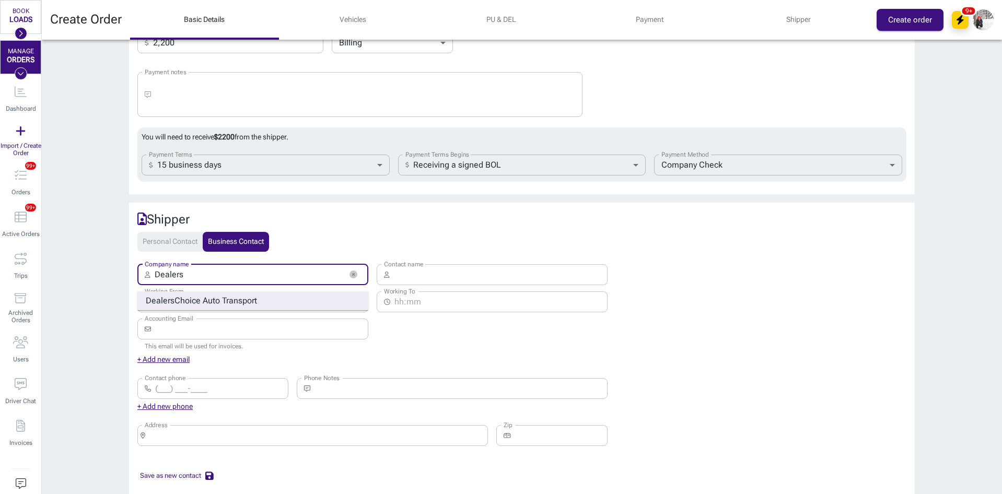
click at [212, 296] on strong "Choice Auto Transport" at bounding box center [216, 301] width 83 height 10
type input "Dealers Choice Auto Transport"
type input "[PERSON_NAME]"
type input "[EMAIL_ADDRESS][DOMAIN_NAME]"
type input "[PHONE_NUMBER]"
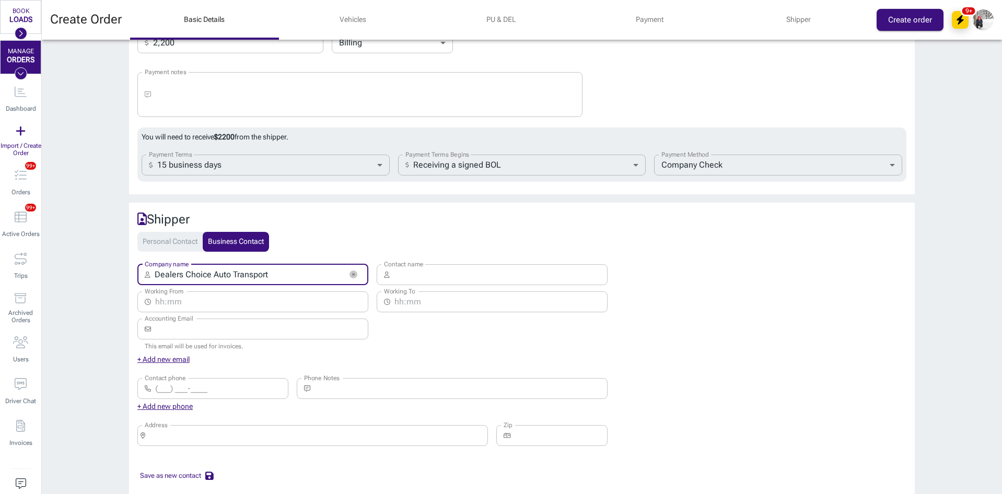
type input "[STREET_ADDRESS]"
type input "33409"
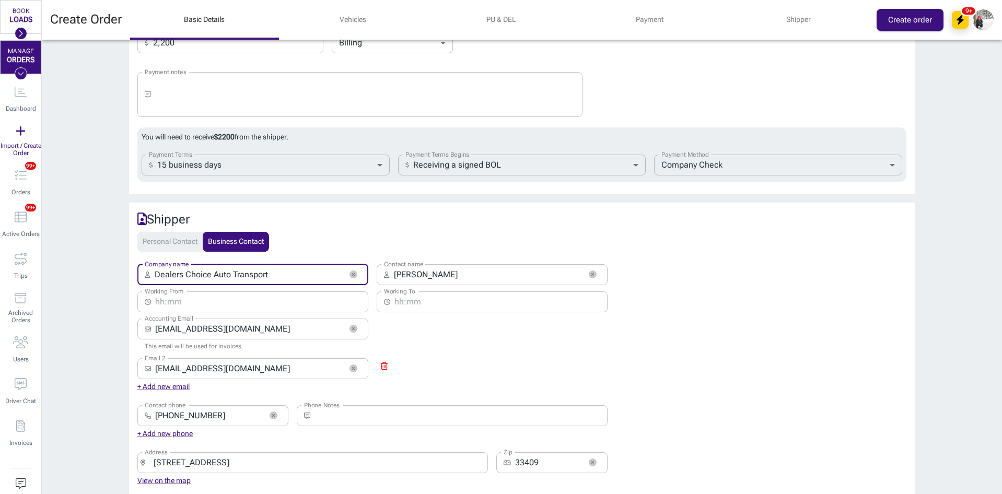
click at [900, 17] on button "Create order" at bounding box center [910, 20] width 67 height 22
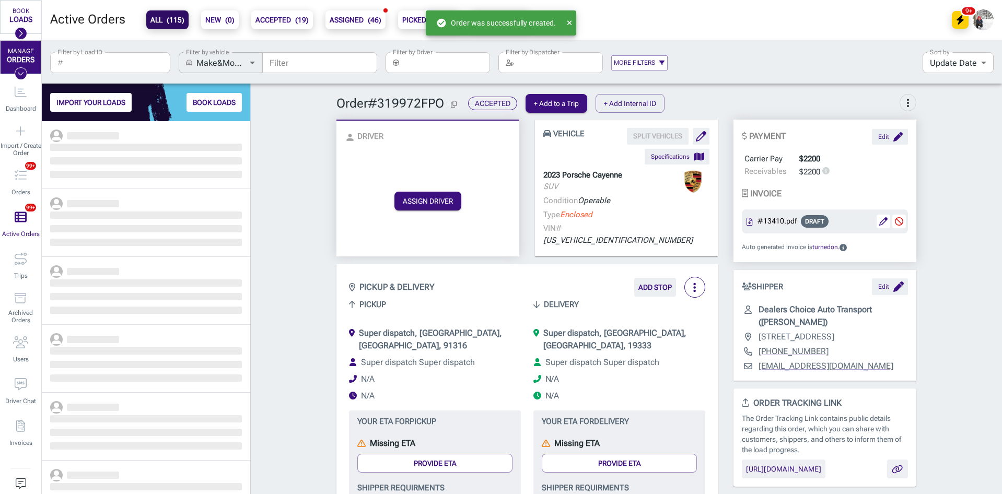
scroll to position [365, 201]
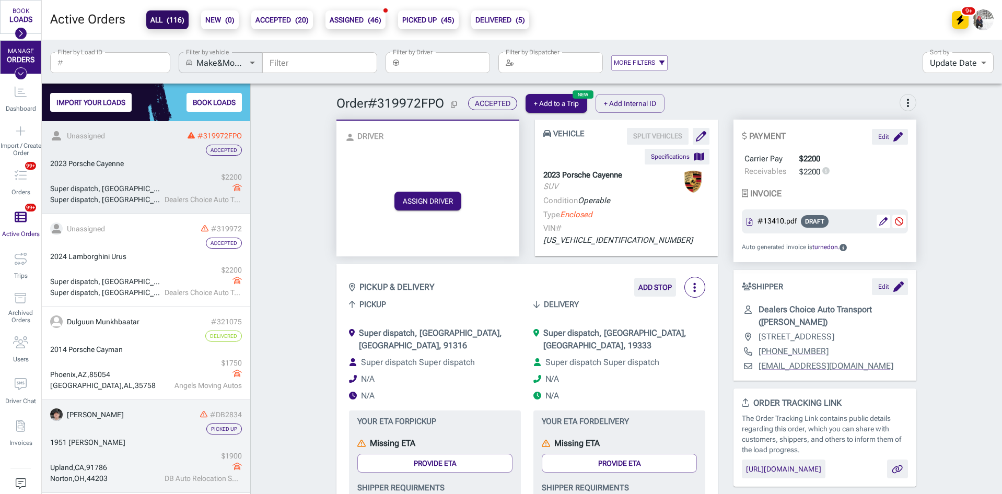
click at [161, 448] on link "Ariunbold Ganbold #DB2834 Picked Up 1951 Ford Victoria Upland , CA , 91786 Nort…" at bounding box center [146, 446] width 208 height 93
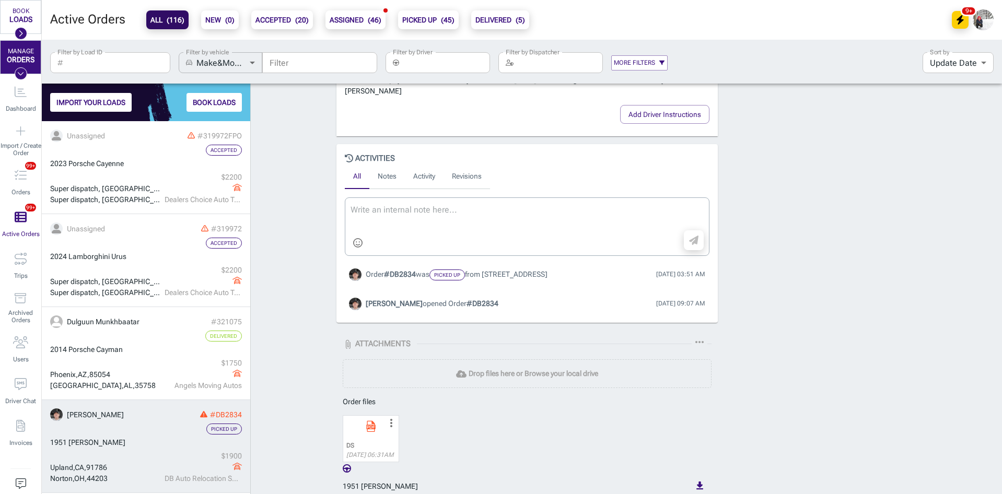
scroll to position [777, 0]
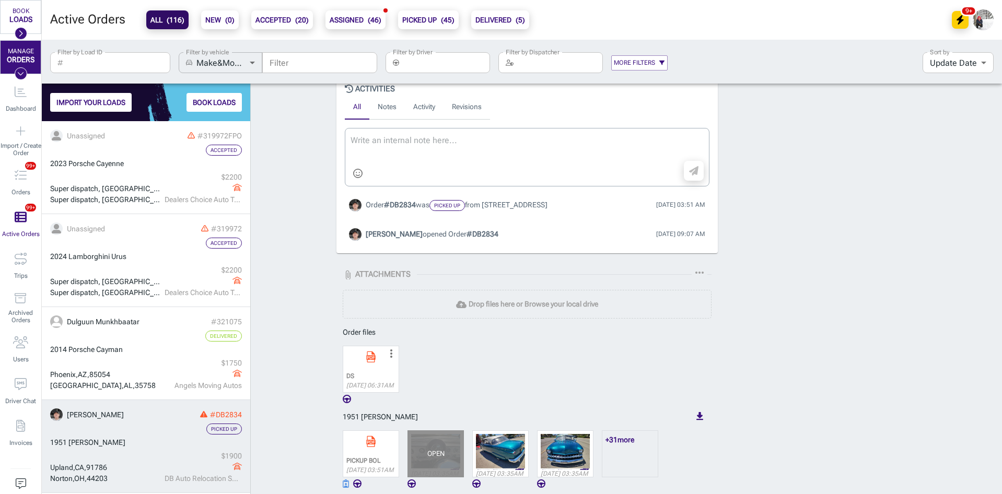
click at [439, 457] on div "OPEN" at bounding box center [435, 454] width 17 height 8
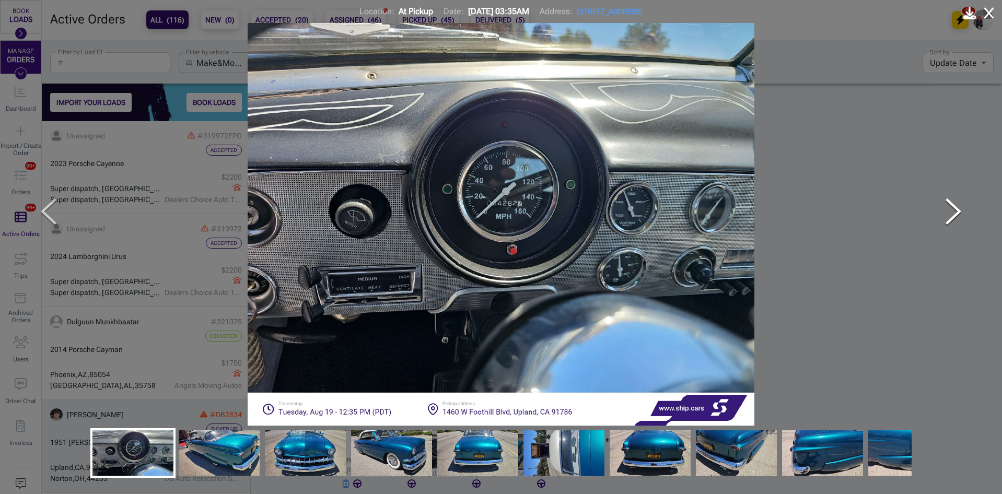
click at [236, 449] on img "Go to Slide 2" at bounding box center [219, 453] width 81 height 64
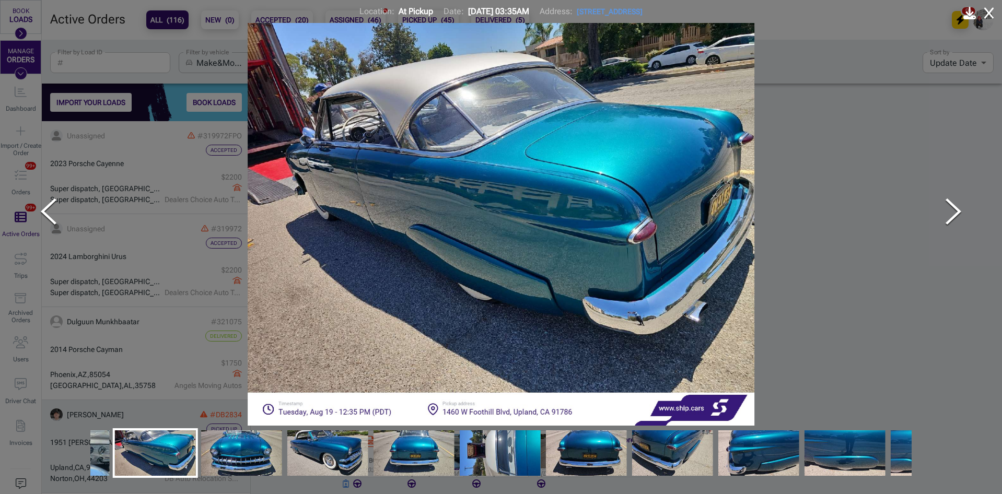
click at [241, 447] on img "Go to Slide 3" at bounding box center [241, 453] width 81 height 64
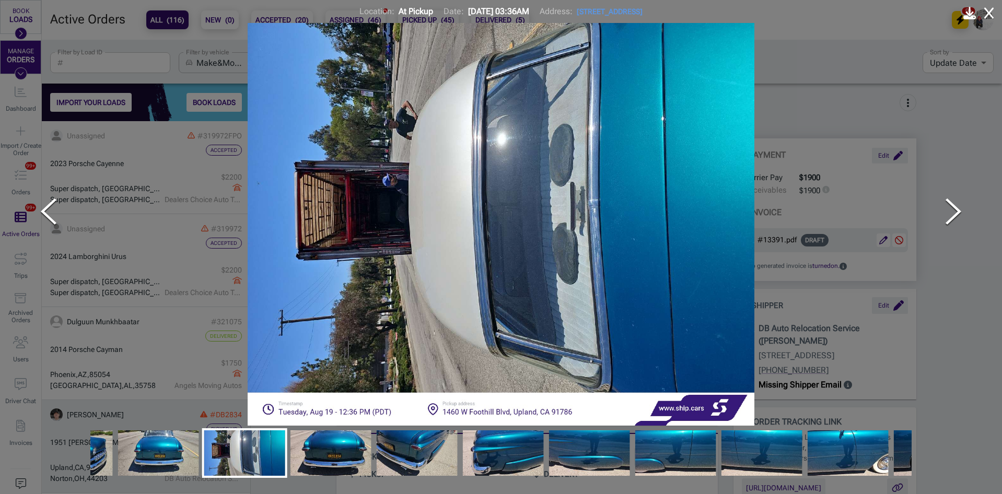
scroll to position [777, 0]
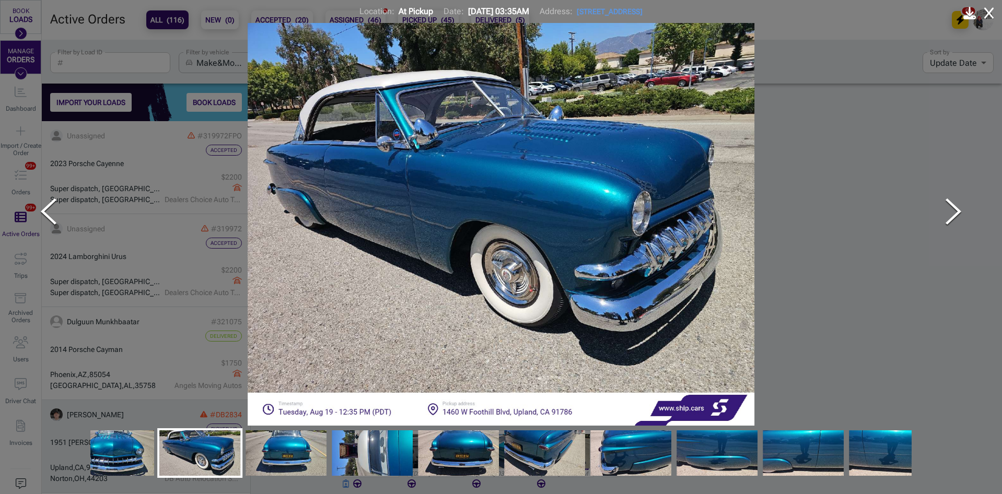
click at [455, 220] on img at bounding box center [501, 224] width 822 height 403
click at [505, 211] on img at bounding box center [501, 224] width 822 height 403
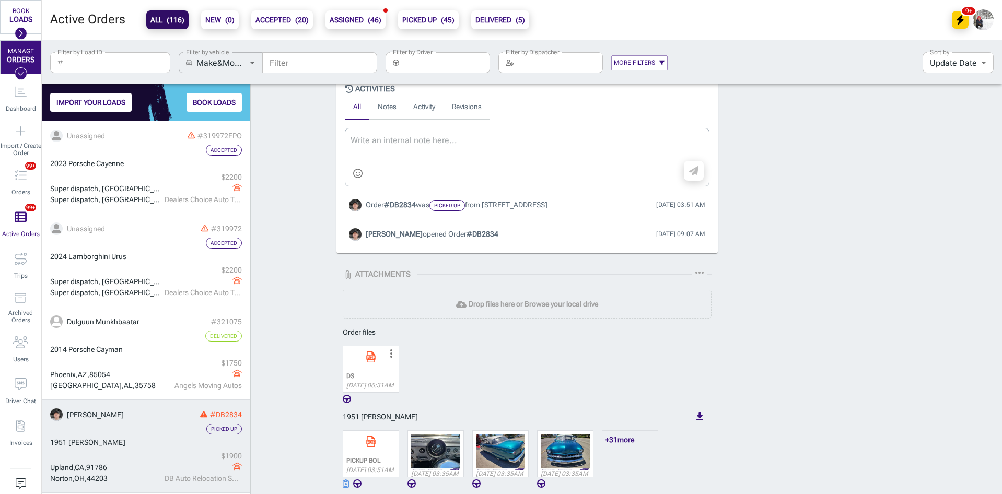
click at [114, 60] on input "Filter by Load ID" at bounding box center [118, 62] width 103 height 21
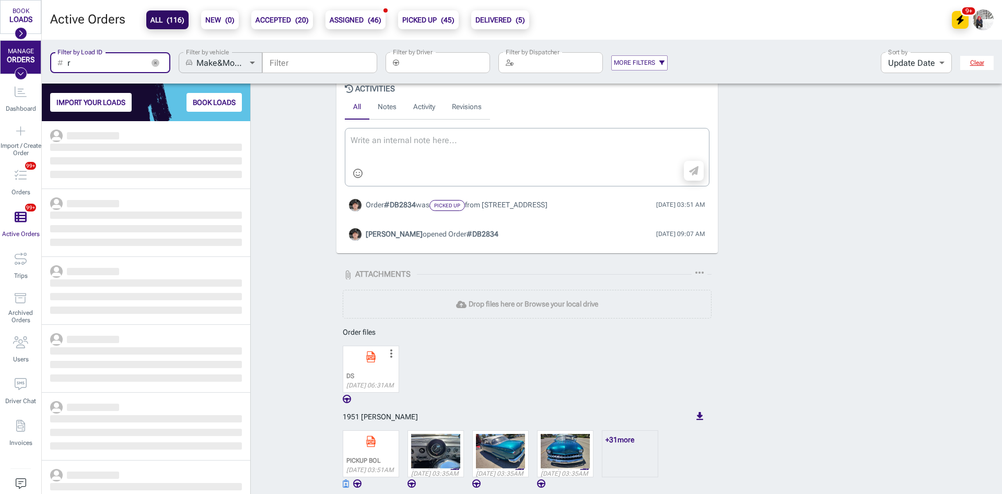
scroll to position [365, 201]
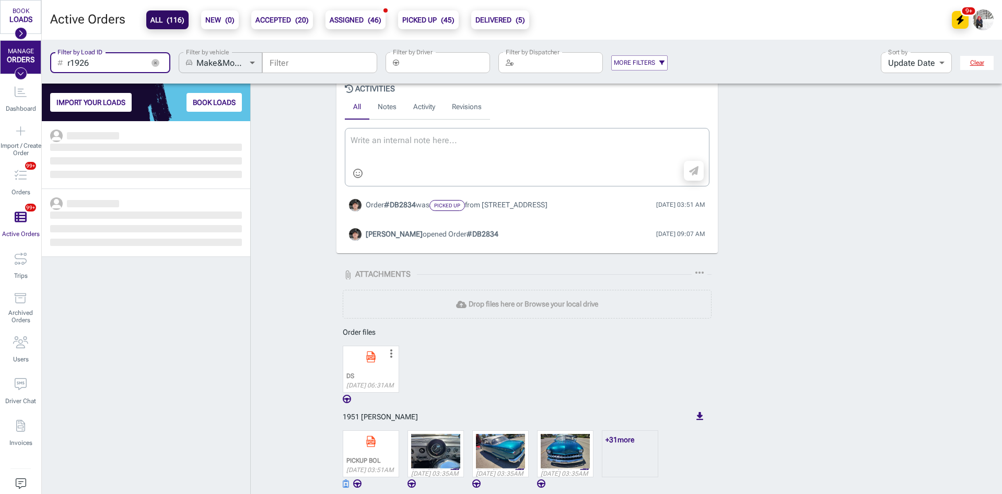
scroll to position [365, 201]
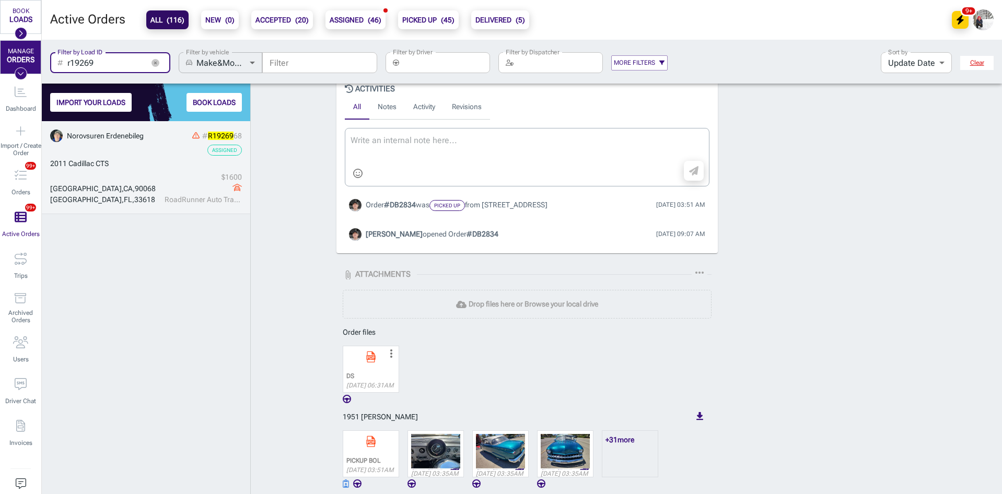
type input "r19269"
click at [158, 161] on div "2011 Cadillac CTS" at bounding box center [146, 163] width 192 height 11
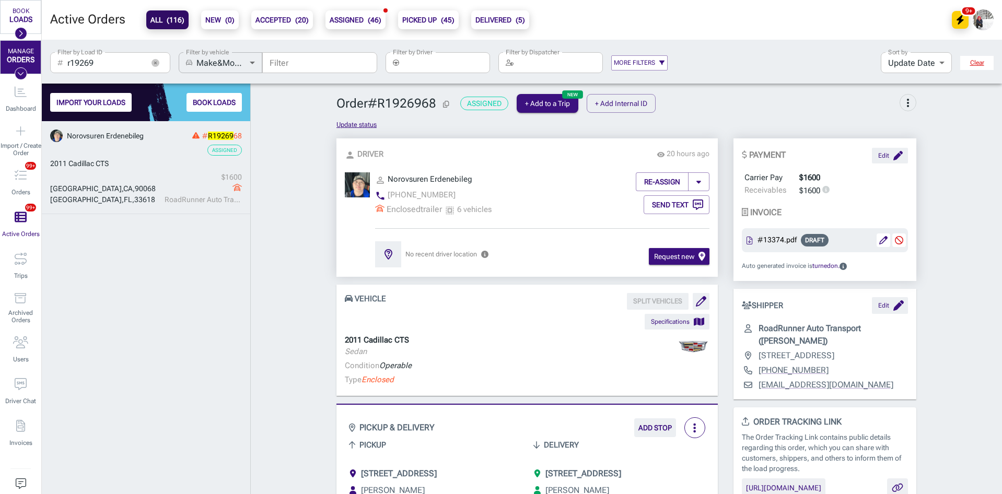
click at [441, 109] on button "Copy Order ID" at bounding box center [446, 104] width 11 height 13
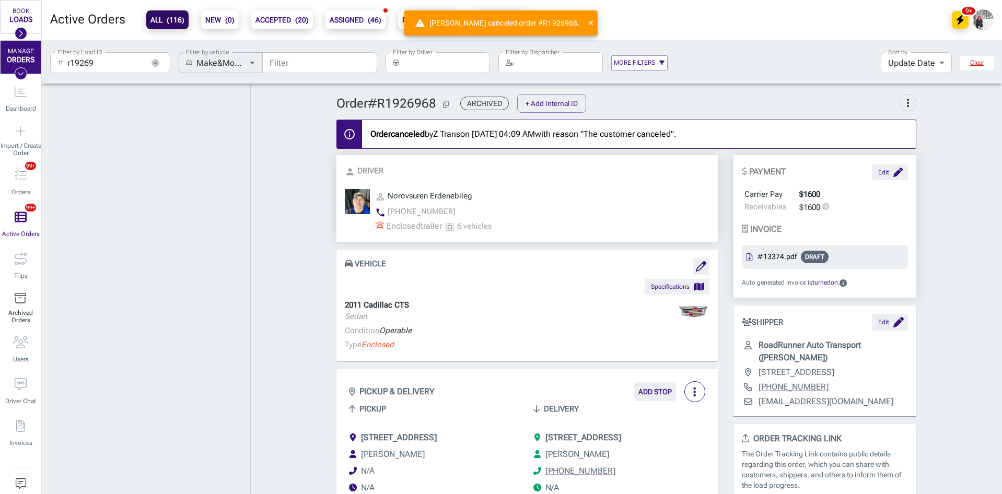
scroll to position [403, 201]
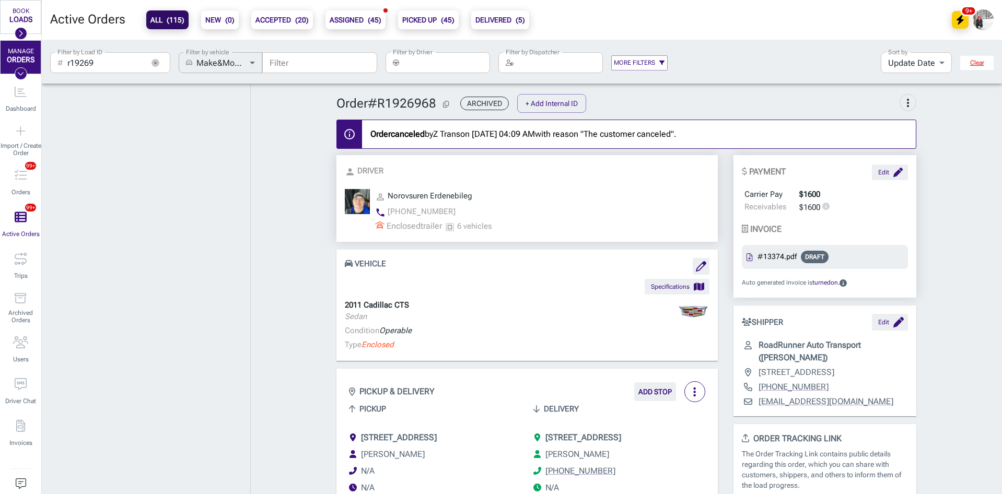
drag, startPoint x: 272, startPoint y: 238, endPoint x: 263, endPoint y: 168, distance: 71.1
click at [158, 64] on icon "button" at bounding box center [156, 63] width 8 height 8
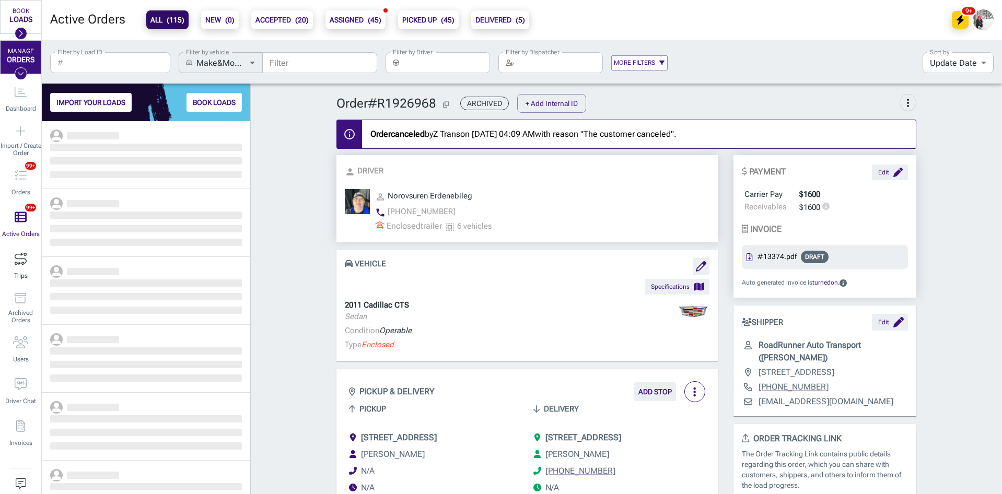
scroll to position [365, 201]
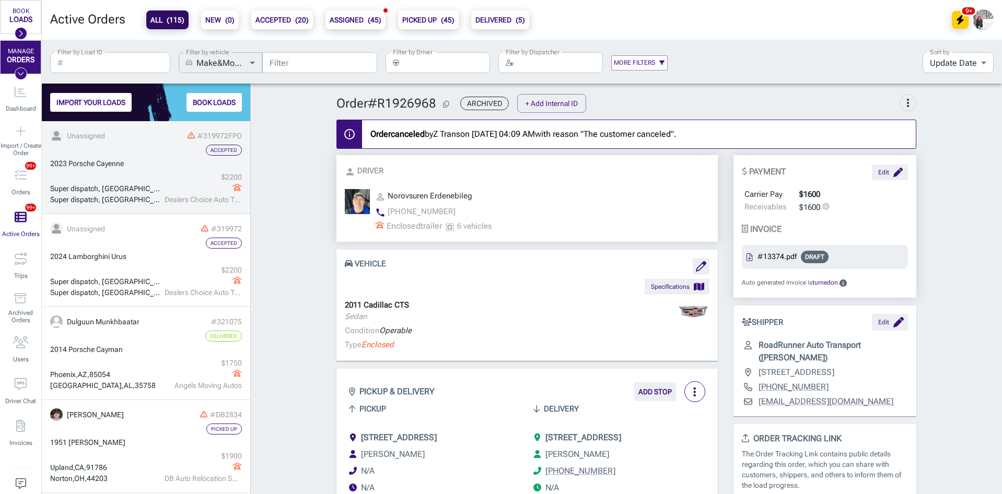
click at [166, 160] on div "2023 Porsche Cayenne" at bounding box center [146, 163] width 192 height 11
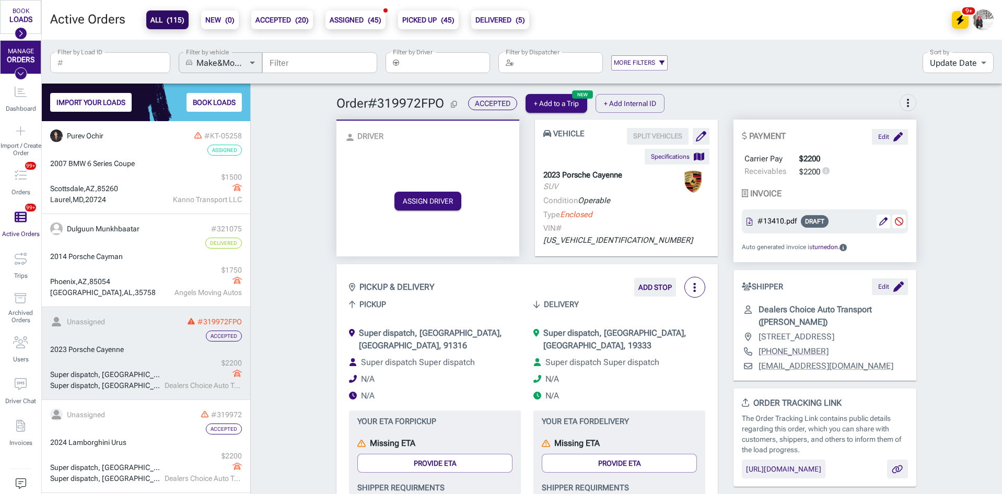
click at [347, 20] on b "ASSIGNED ( 45 )" at bounding box center [356, 20] width 52 height 13
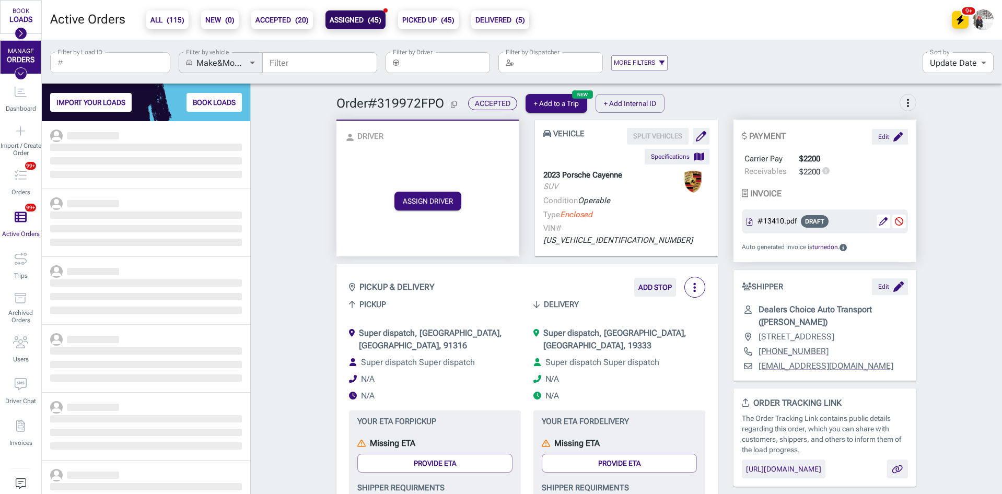
scroll to position [365, 201]
click at [347, 20] on b "ASSIGNED ( 45 )" at bounding box center [356, 20] width 52 height 13
click at [273, 16] on b "ACCEPTED ( 20 )" at bounding box center [282, 20] width 53 height 13
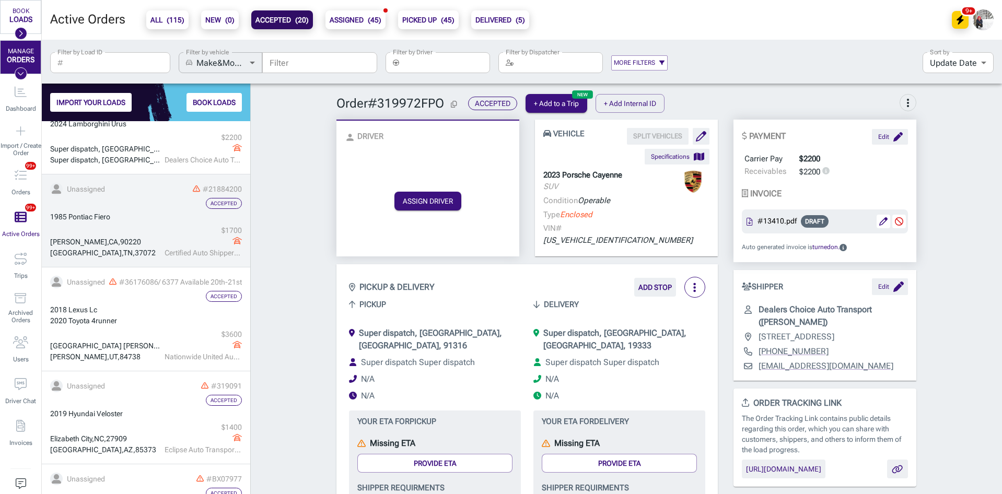
scroll to position [157, 0]
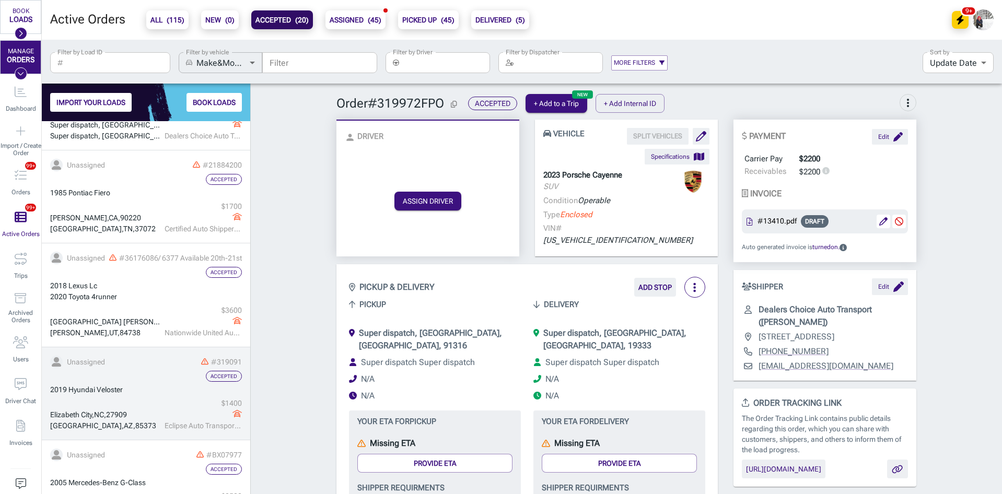
click at [142, 388] on div "2019 Hyundai Veloster" at bounding box center [146, 390] width 192 height 11
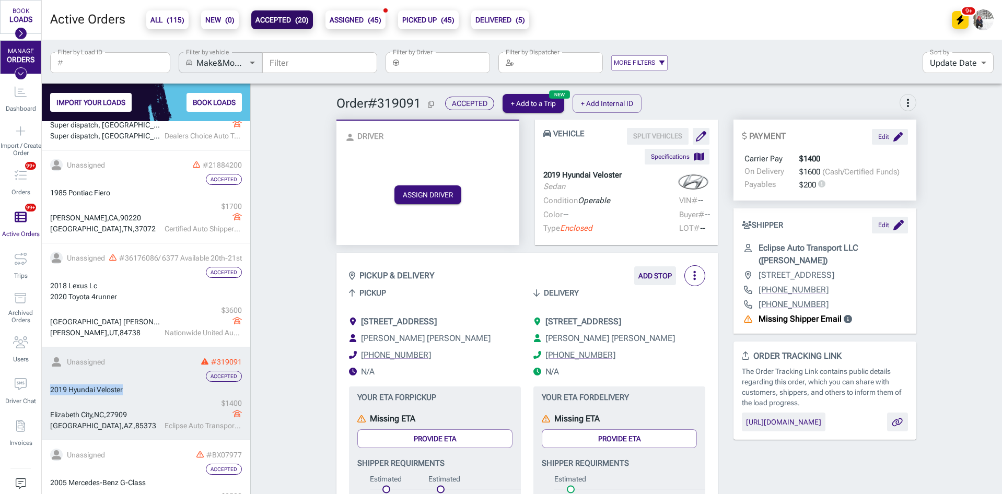
drag, startPoint x: 130, startPoint y: 388, endPoint x: 49, endPoint y: 390, distance: 81.0
drag, startPoint x: 296, startPoint y: 367, endPoint x: 289, endPoint y: 367, distance: 6.3
drag, startPoint x: 128, startPoint y: 387, endPoint x: 45, endPoint y: 387, distance: 82.6
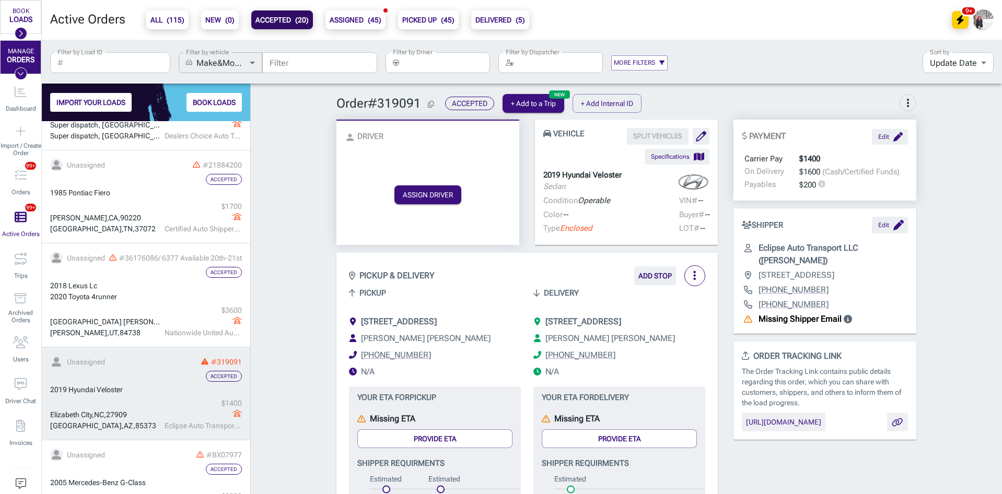
drag, startPoint x: 504, startPoint y: 322, endPoint x: 413, endPoint y: 326, distance: 91.5
click at [413, 326] on span "[STREET_ADDRESS]" at bounding box center [399, 322] width 76 height 10
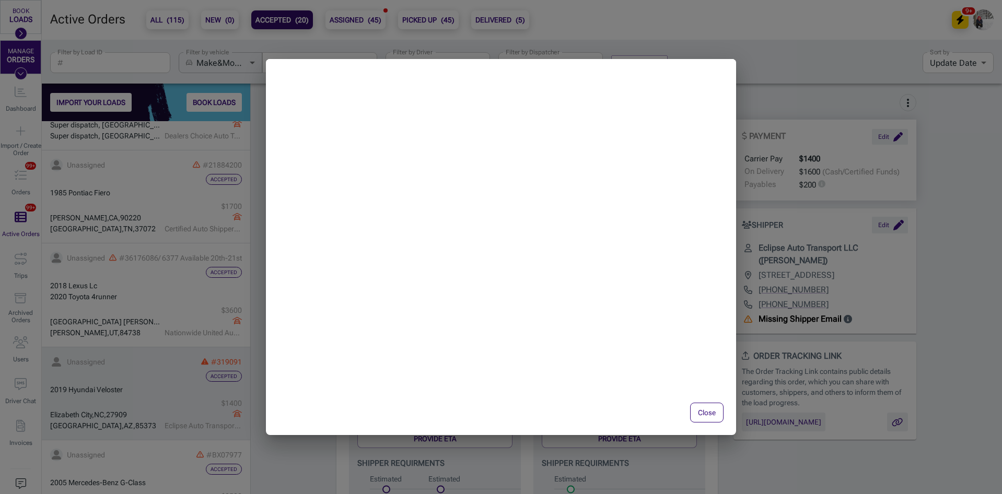
click at [707, 413] on button "Close" at bounding box center [706, 413] width 33 height 20
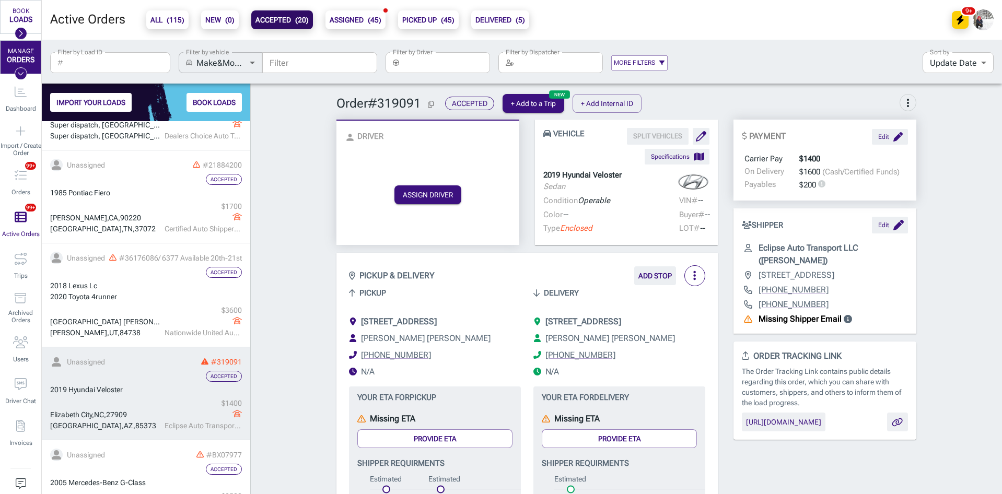
click at [437, 325] on span "[STREET_ADDRESS]" at bounding box center [399, 322] width 76 height 10
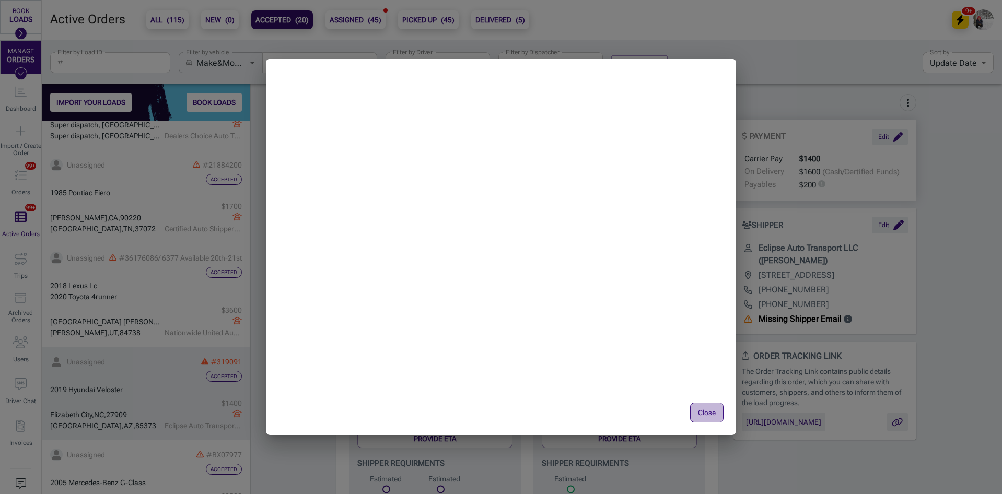
click at [711, 421] on button "Close" at bounding box center [706, 413] width 33 height 20
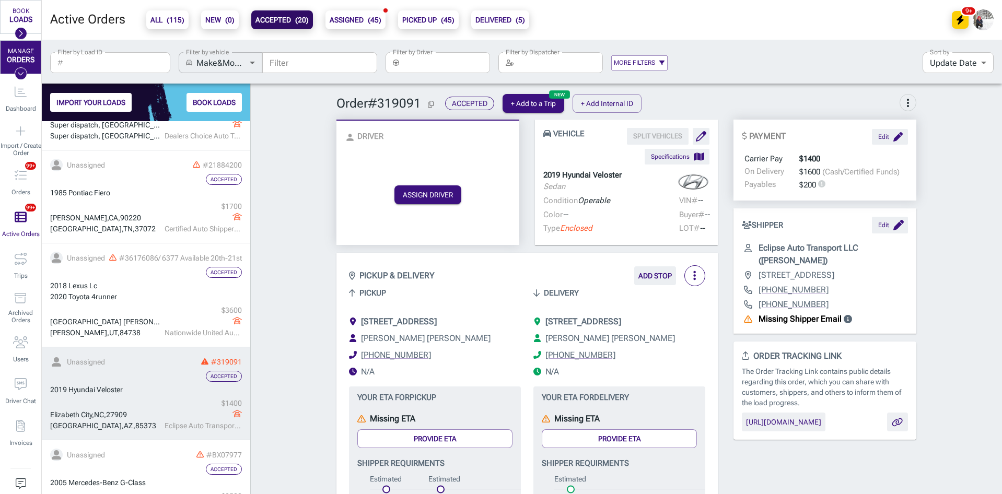
click at [147, 391] on div "2019 Hyundai Veloster" at bounding box center [146, 390] width 192 height 11
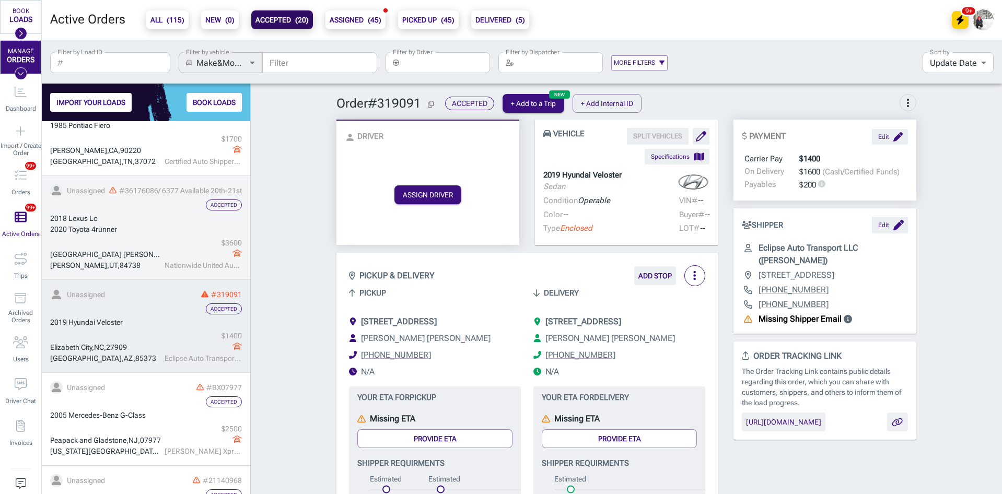
scroll to position [314, 0]
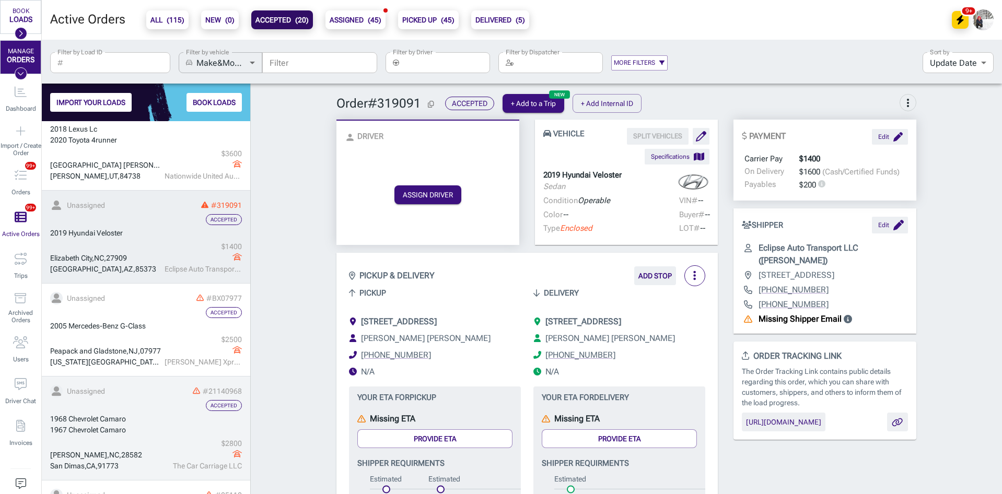
click at [149, 419] on div "1968 Chevrolet Camaro" at bounding box center [146, 419] width 192 height 11
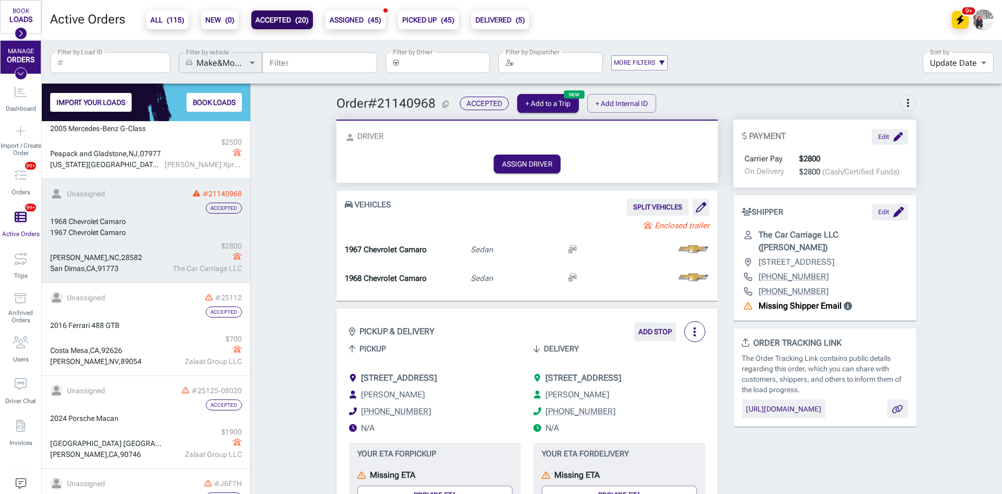
scroll to position [523, 0]
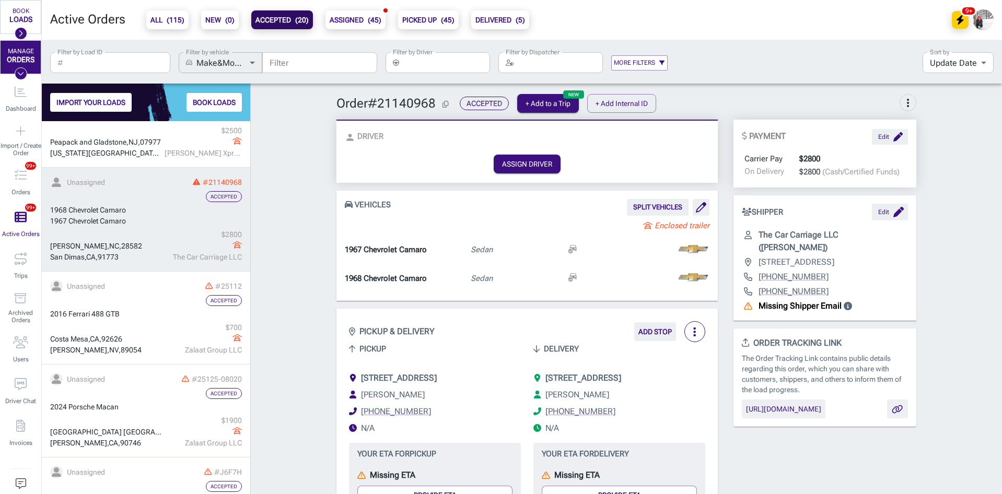
click at [161, 24] on b "ALL ( 115 )" at bounding box center [167, 20] width 34 height 13
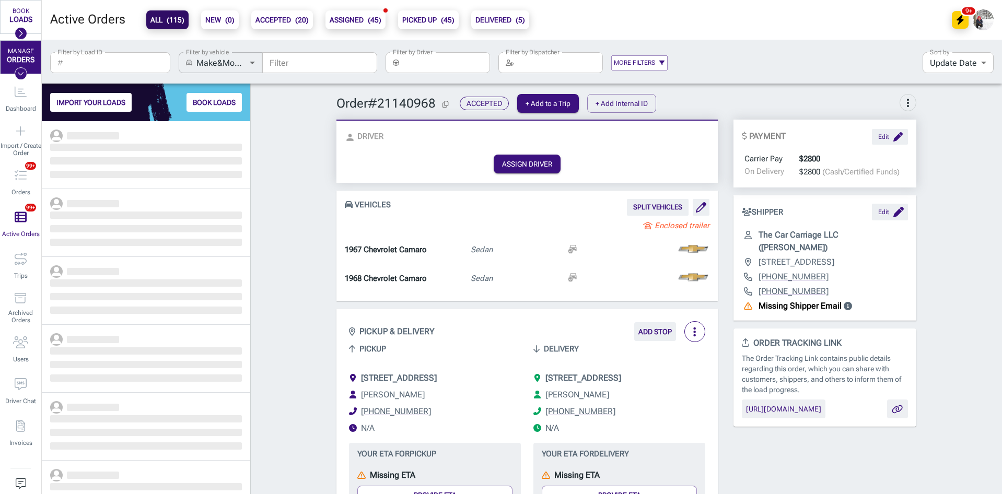
scroll to position [365, 201]
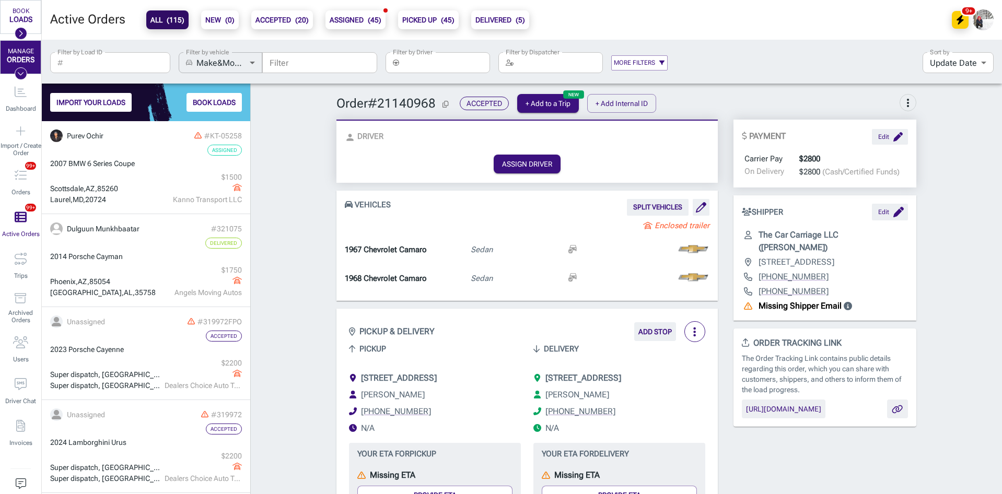
click at [440, 52] on div "Filter by Driver ​ Filter by Driver" at bounding box center [438, 61] width 105 height 27
click at [437, 64] on input "Filter by Driver" at bounding box center [446, 62] width 87 height 21
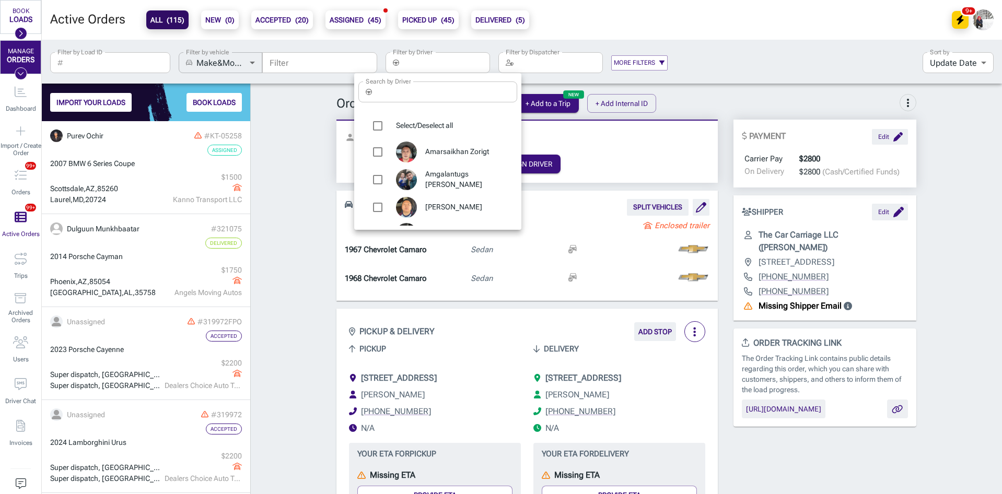
click at [407, 98] on input "Search by Driver" at bounding box center [446, 92] width 141 height 21
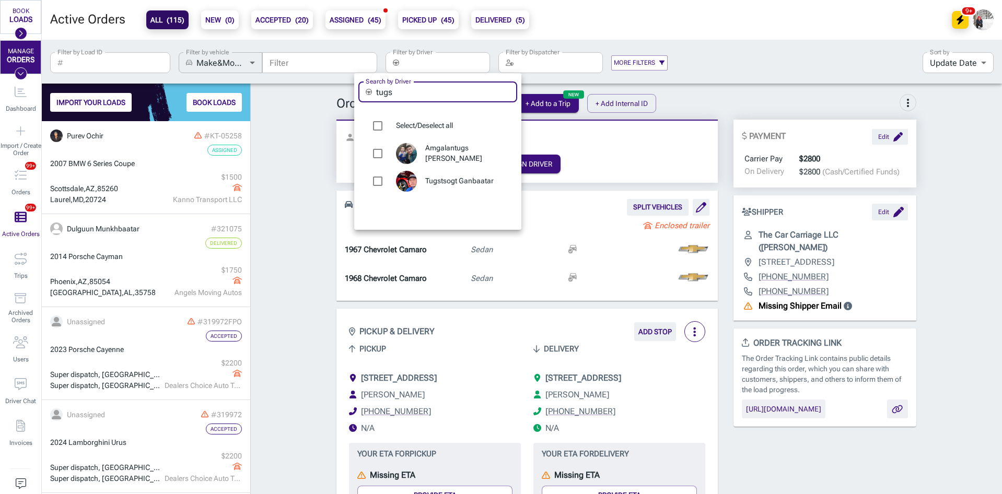
type input "tugs"
click at [459, 178] on span "Tugstsogt Ganbaatar" at bounding box center [467, 181] width 84 height 10
type input "Tugstsogt Ganbaatar"
checkbox input "true"
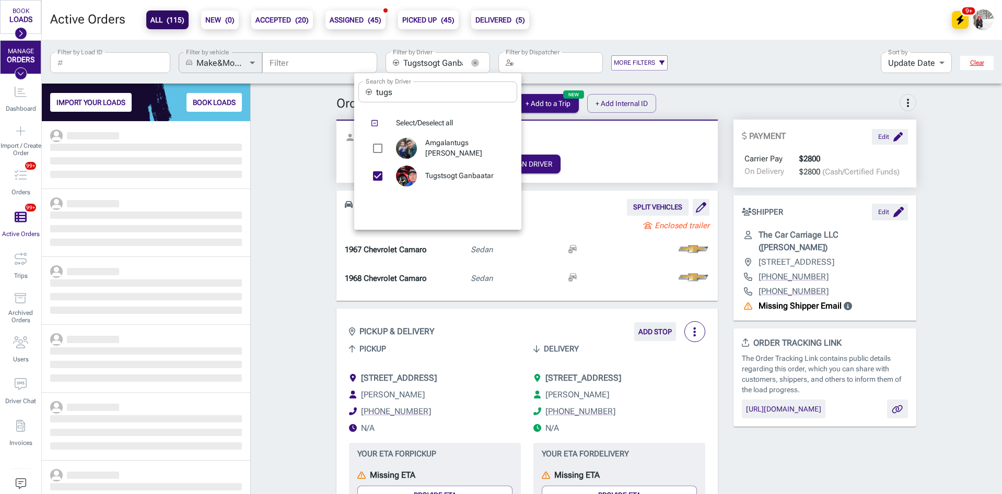
click at [289, 211] on div at bounding box center [501, 247] width 1002 height 494
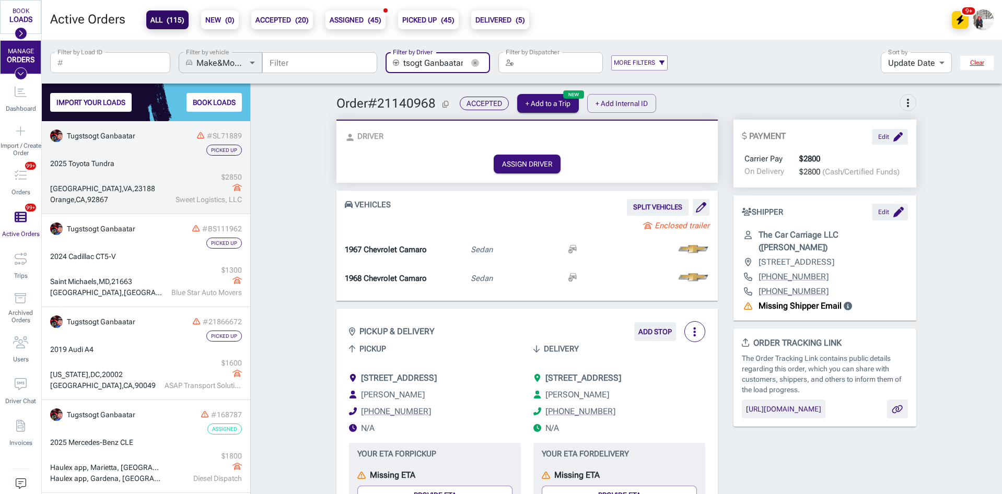
click at [156, 191] on div "[GEOGRAPHIC_DATA] , [GEOGRAPHIC_DATA] , 23188" at bounding box center [106, 188] width 112 height 11
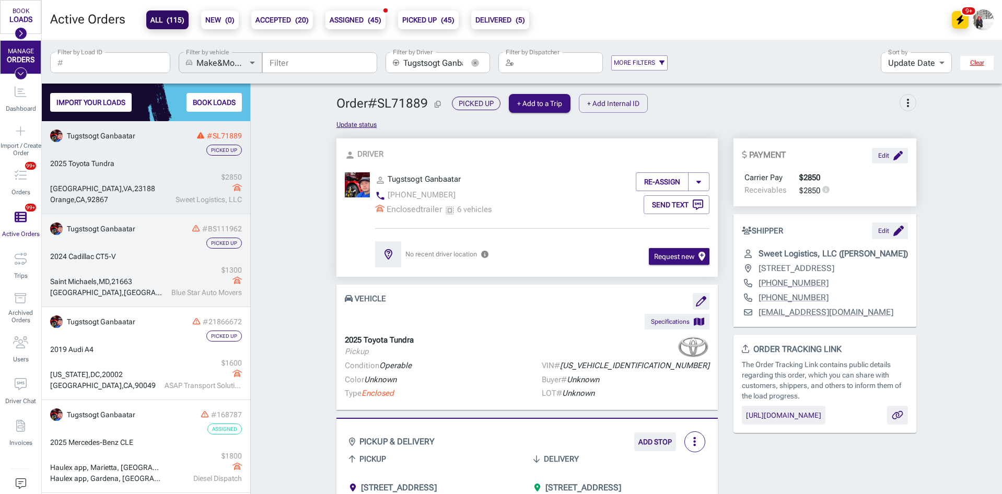
click at [141, 270] on div "[PERSON_NAME][GEOGRAPHIC_DATA] $ 1300 Blue Star Auto Movers" at bounding box center [146, 281] width 192 height 33
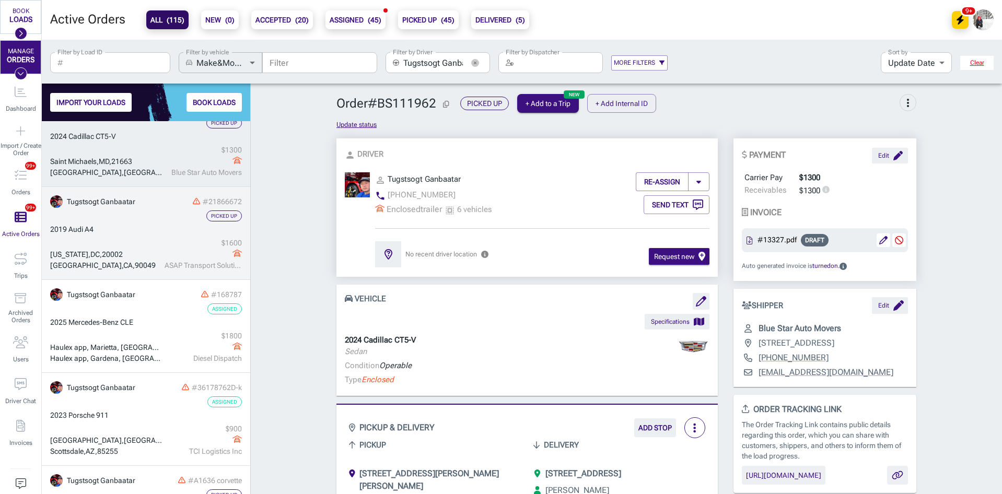
scroll to position [157, 0]
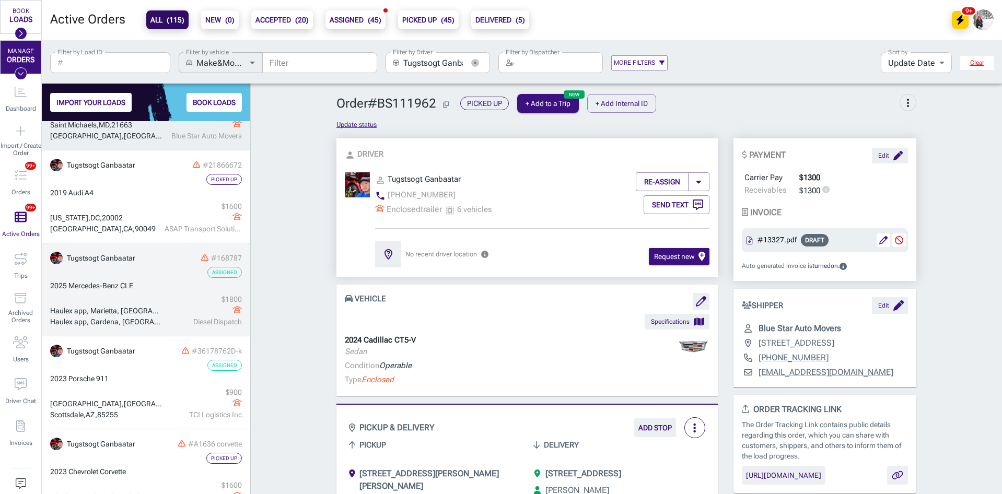
click at [152, 294] on link "Tugstsogt Ganbaatar #168787 Assigned 2025 Mercedes-Benz CLE Haulex app, Mariett…" at bounding box center [146, 290] width 208 height 93
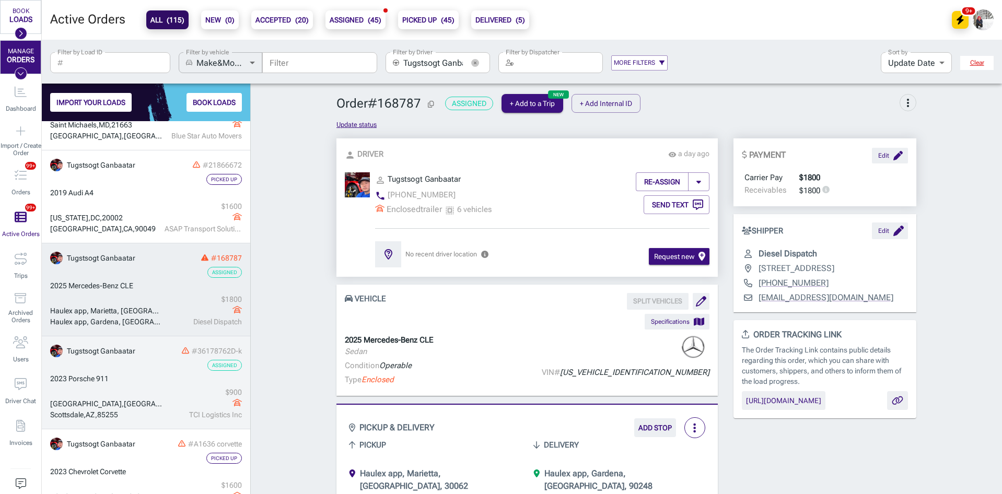
click at [165, 377] on div "2023 Porsche 911" at bounding box center [146, 379] width 192 height 11
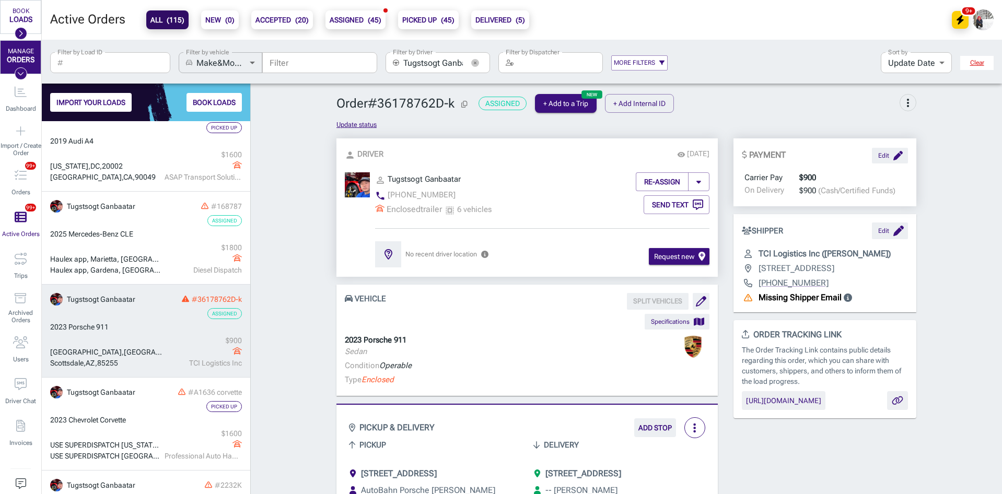
scroll to position [278, 0]
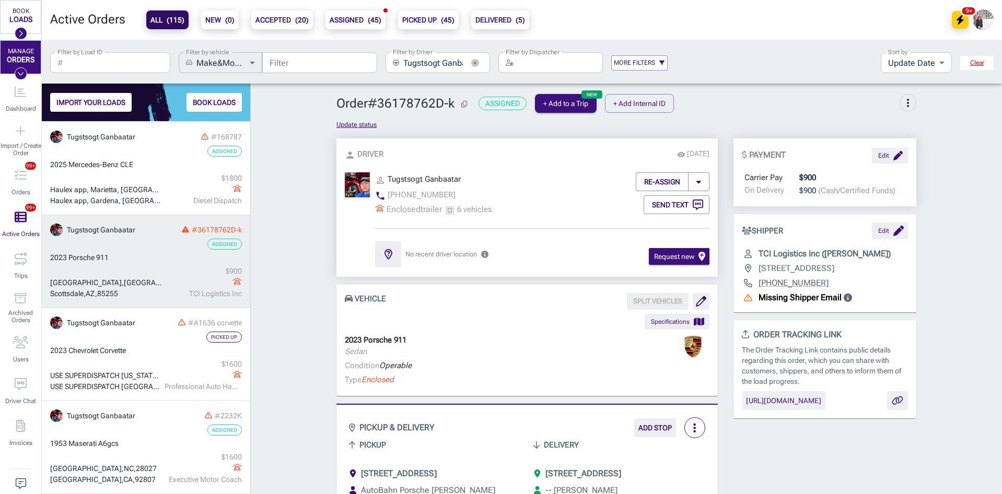
drag, startPoint x: 474, startPoint y: 64, endPoint x: 317, endPoint y: 43, distance: 158.2
click at [474, 64] on icon "button" at bounding box center [474, 62] width 3 height 3
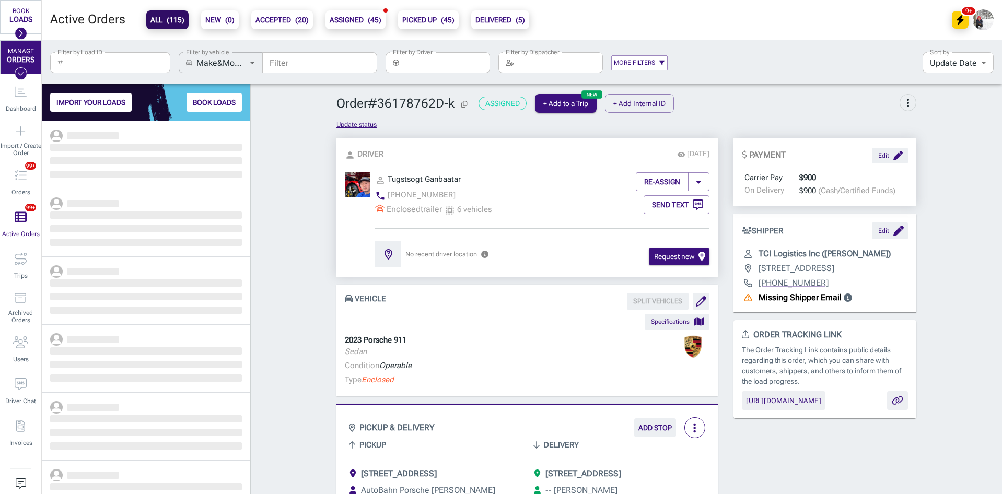
scroll to position [365, 201]
click at [114, 61] on input "Filter by Load ID" at bounding box center [118, 62] width 103 height 21
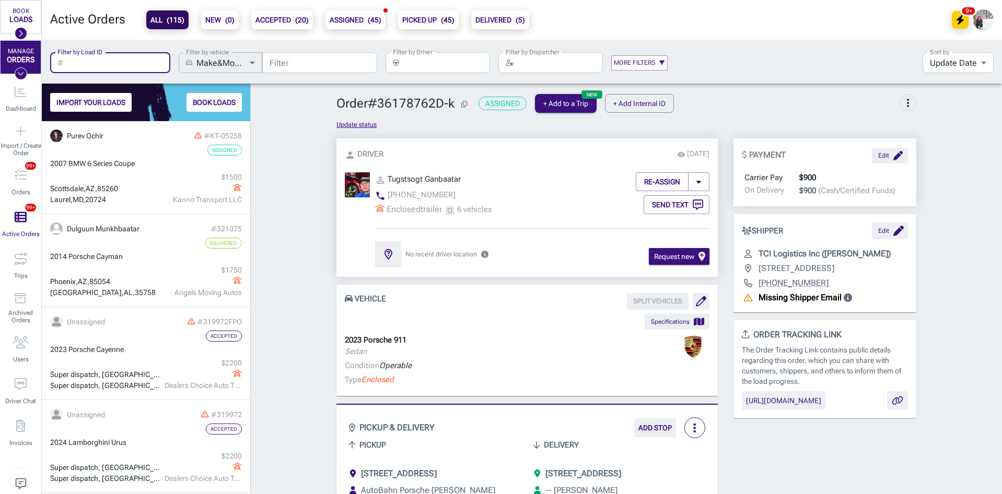
paste input "320649"
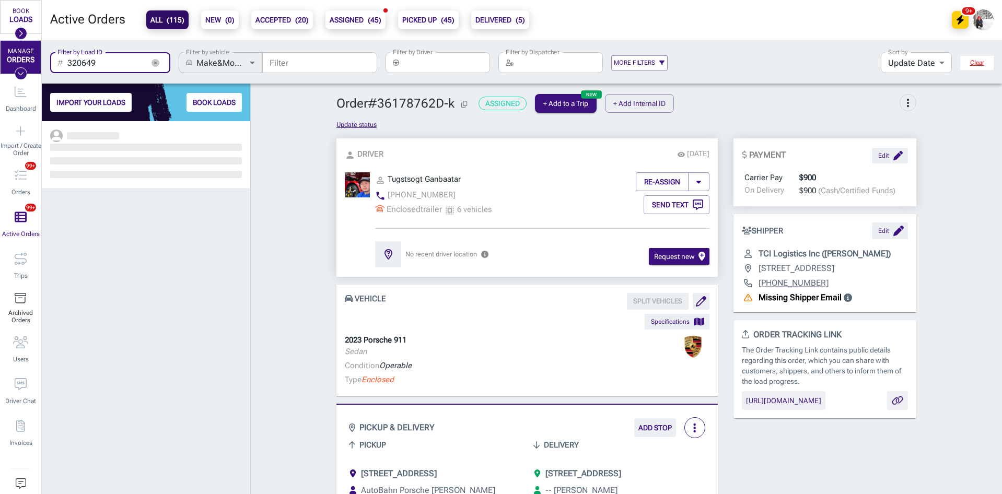
scroll to position [365, 201]
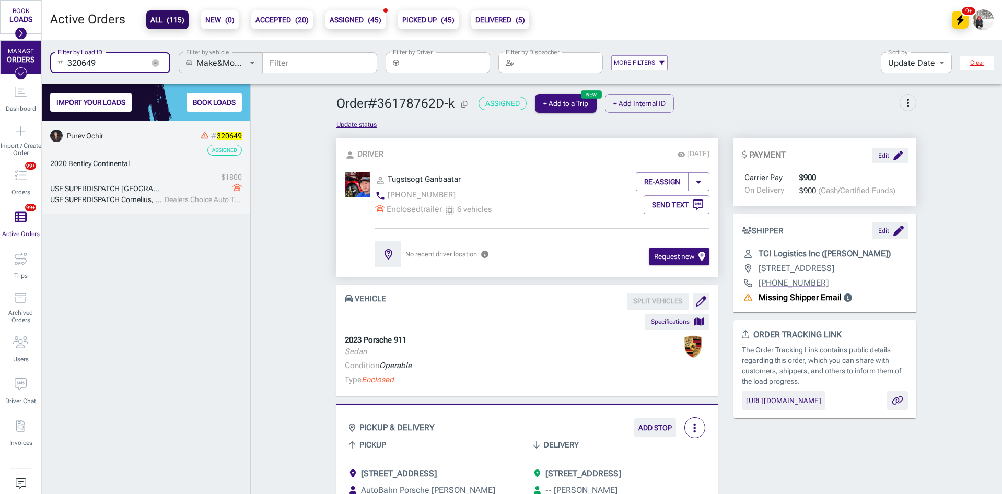
type input "320649"
click at [159, 154] on div "Assigned" at bounding box center [146, 150] width 192 height 11
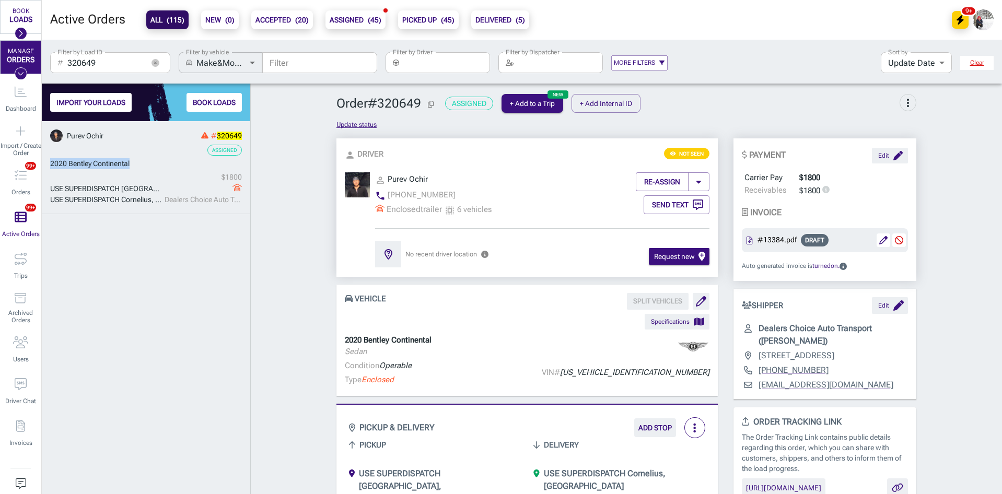
drag, startPoint x: 147, startPoint y: 163, endPoint x: 49, endPoint y: 163, distance: 98.2
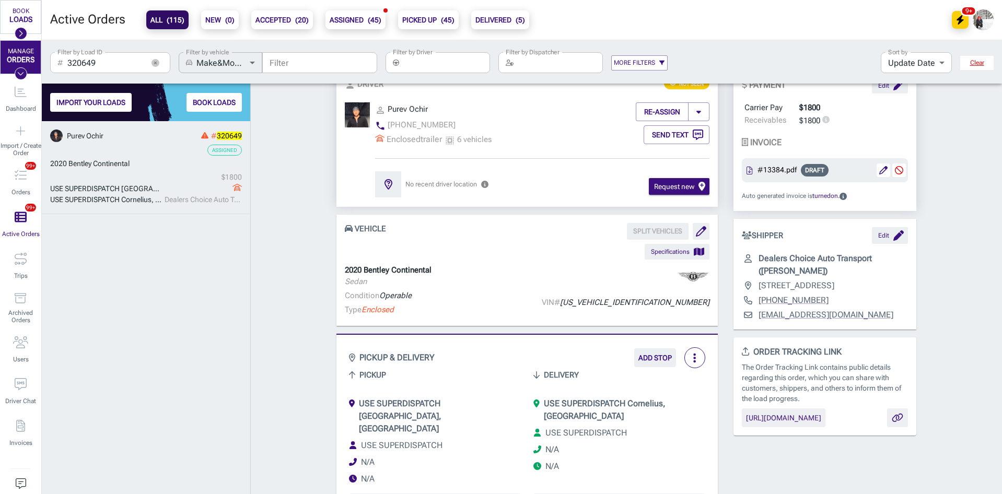
scroll to position [209, 0]
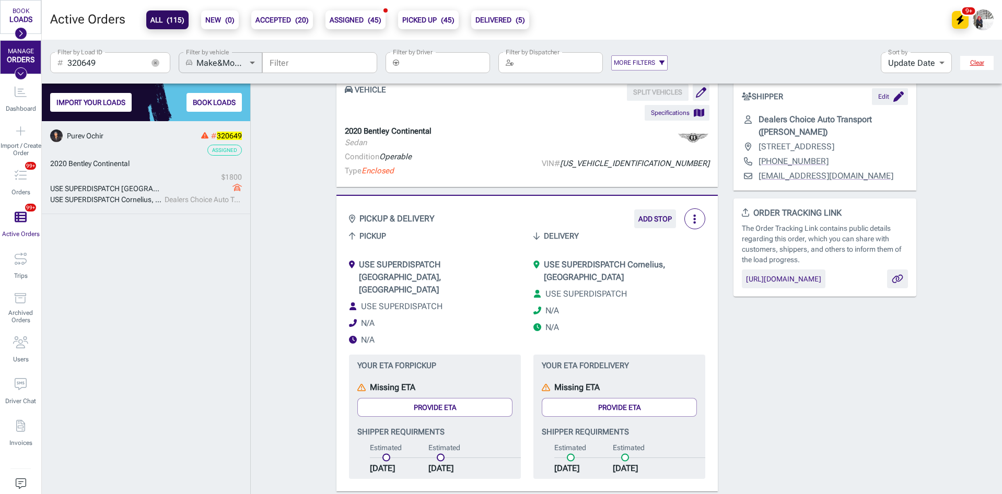
click at [150, 65] on button "button" at bounding box center [155, 63] width 16 height 16
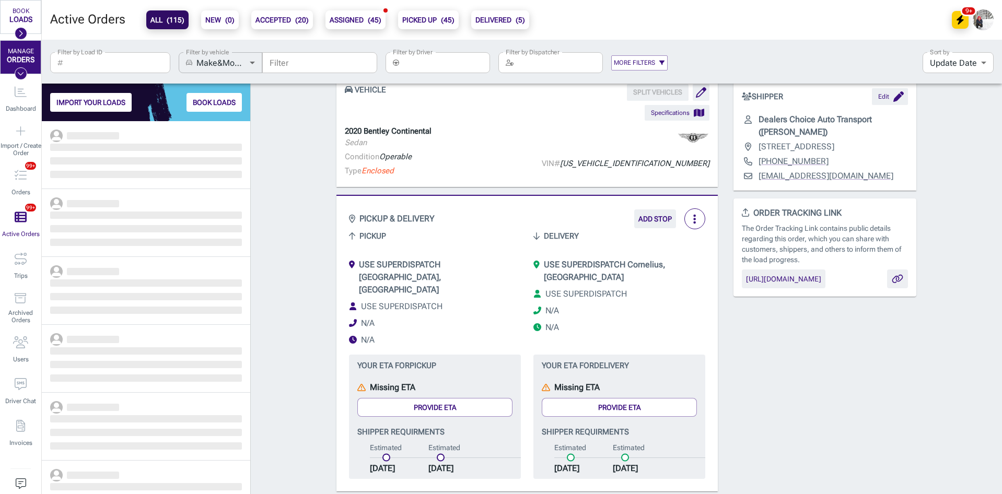
scroll to position [365, 201]
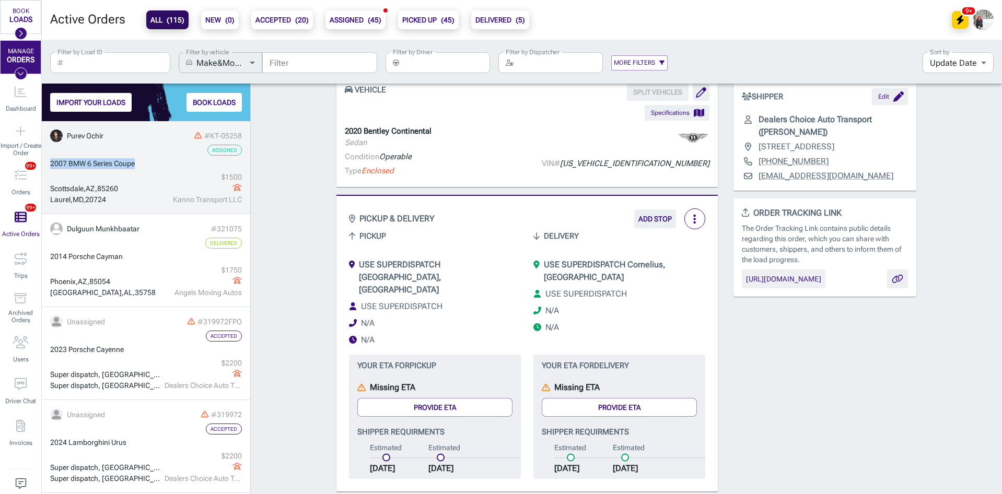
drag, startPoint x: 141, startPoint y: 165, endPoint x: 50, endPoint y: 163, distance: 90.4
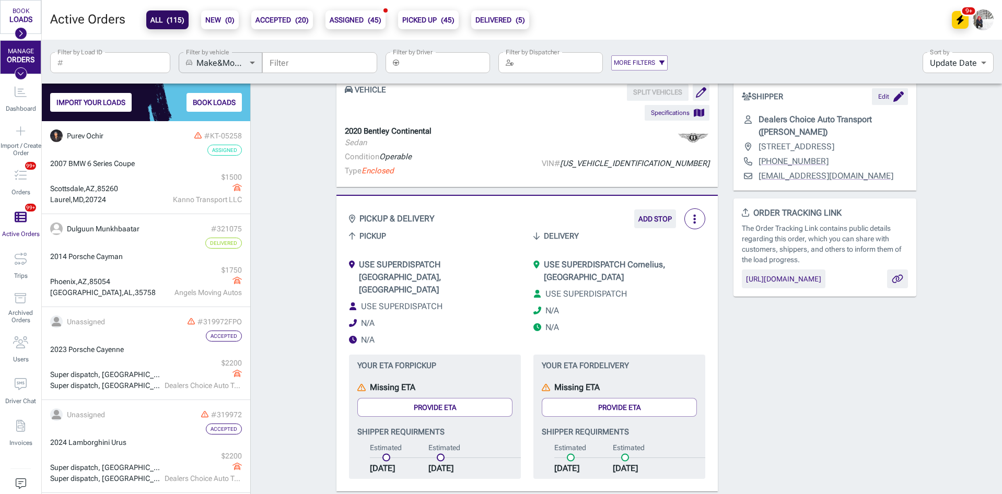
click at [265, 210] on div "Order # 320649 Assigned + Add to a Trip + Add Internal ID more_vert Update stat…" at bounding box center [626, 416] width 751 height 1069
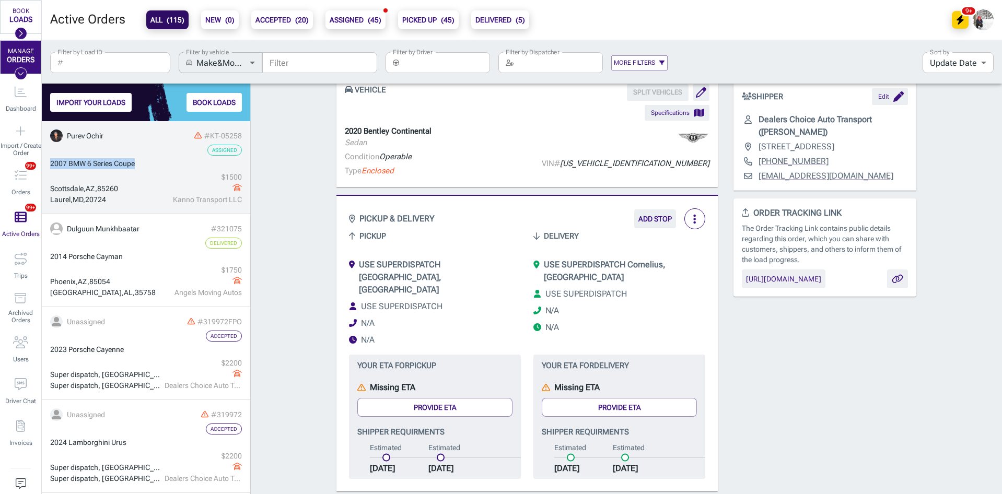
drag, startPoint x: 135, startPoint y: 160, endPoint x: 50, endPoint y: 163, distance: 85.2
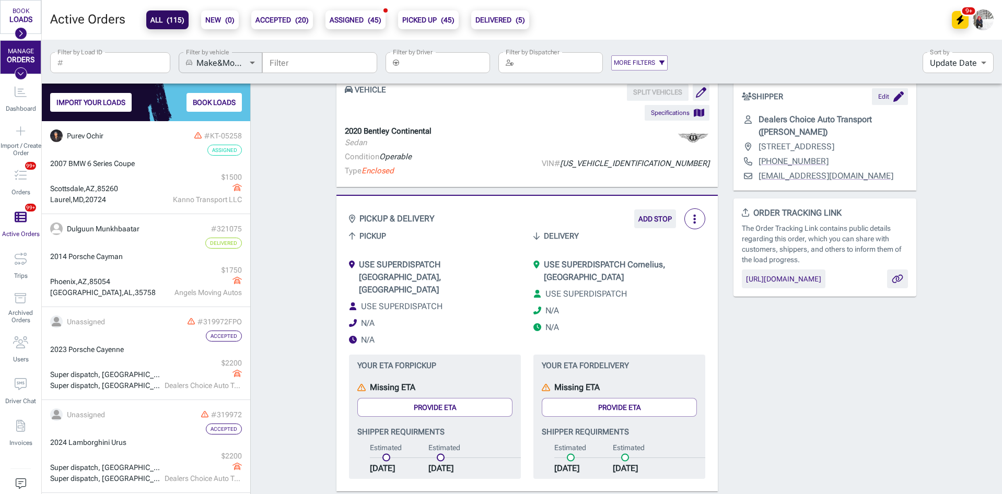
click at [274, 168] on div "Order # 320649 Assigned + Add to a Trip + Add Internal ID more_vert Update stat…" at bounding box center [626, 416] width 751 height 1069
click at [420, 57] on input "Filter by Driver" at bounding box center [446, 62] width 87 height 21
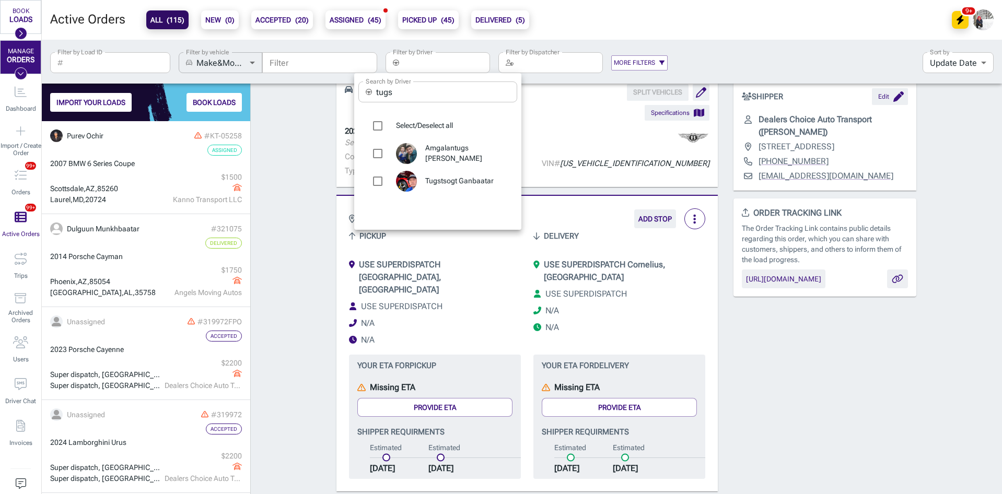
click at [408, 83] on label "Search by Driver" at bounding box center [388, 81] width 45 height 9
click at [408, 83] on input "tugs" at bounding box center [446, 92] width 141 height 21
click at [408, 83] on label "Search by Driver" at bounding box center [388, 81] width 45 height 9
click at [408, 83] on input "tugs" at bounding box center [446, 92] width 141 height 21
click at [412, 89] on input "tugs" at bounding box center [446, 92] width 141 height 21
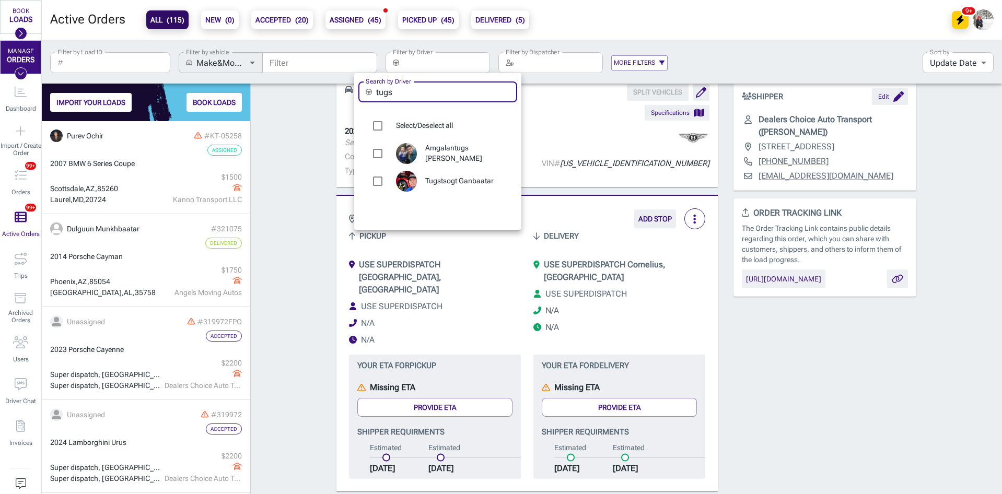
click at [412, 89] on input "tugs" at bounding box center [446, 92] width 141 height 21
type input "munkhb"
click at [425, 176] on div at bounding box center [410, 178] width 29 height 21
type input "[PERSON_NAME]"
checkbox input "true"
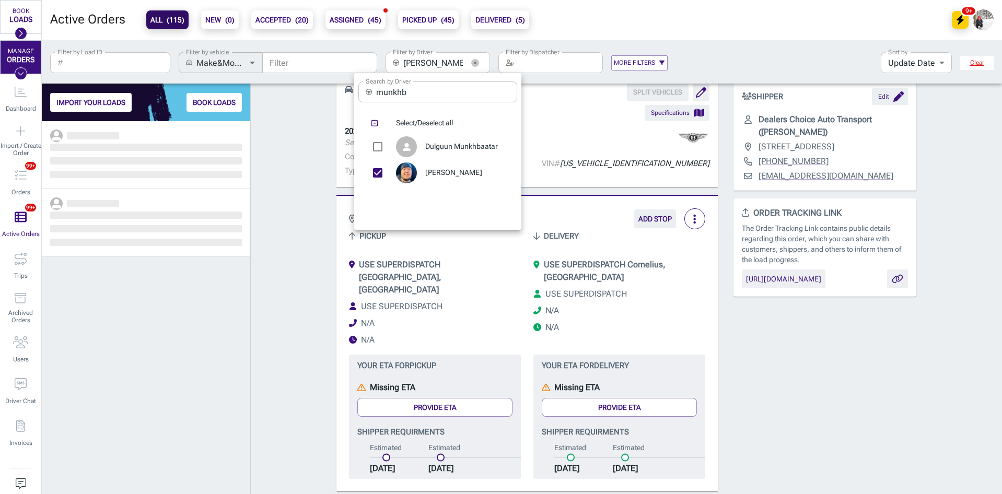
click at [294, 183] on div at bounding box center [501, 247] width 1002 height 494
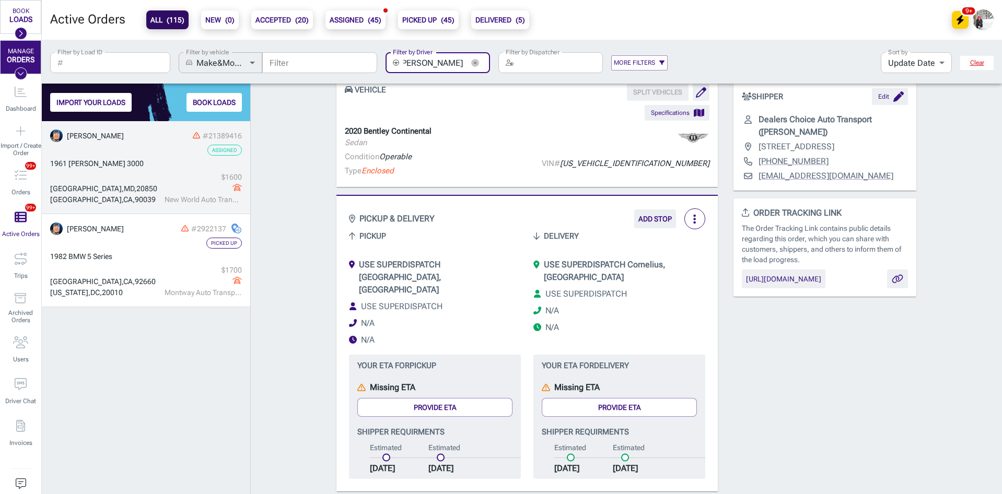
click at [162, 183] on div "$ 1600 New World Auto Transport" at bounding box center [202, 188] width 80 height 33
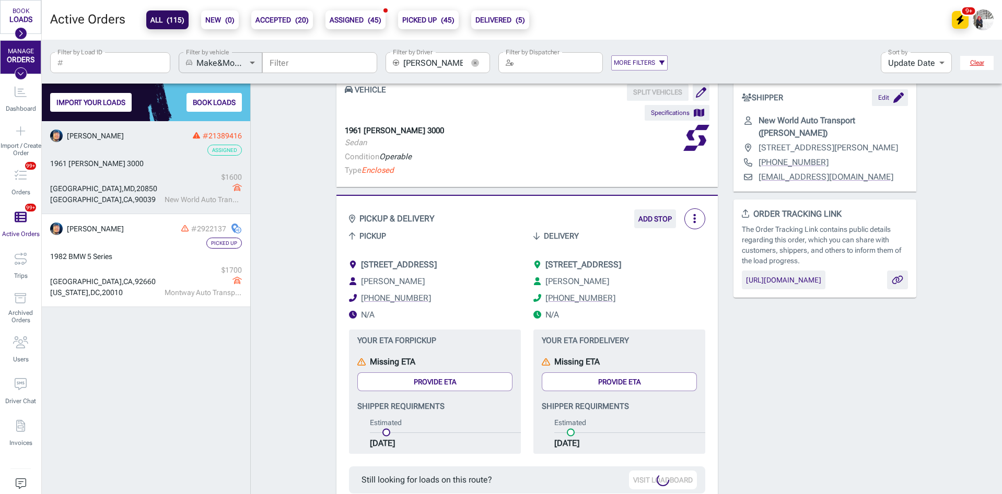
scroll to position [225, 0]
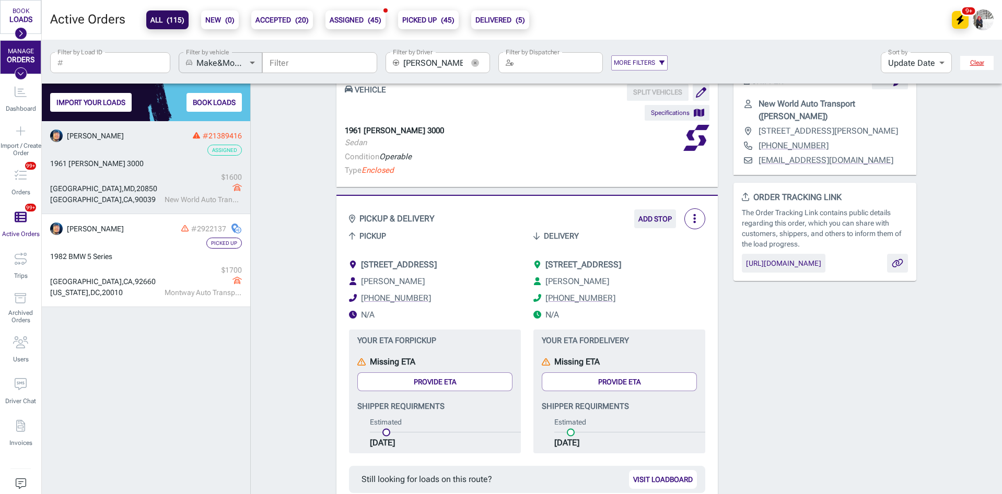
click at [476, 61] on icon "button" at bounding box center [475, 63] width 8 height 8
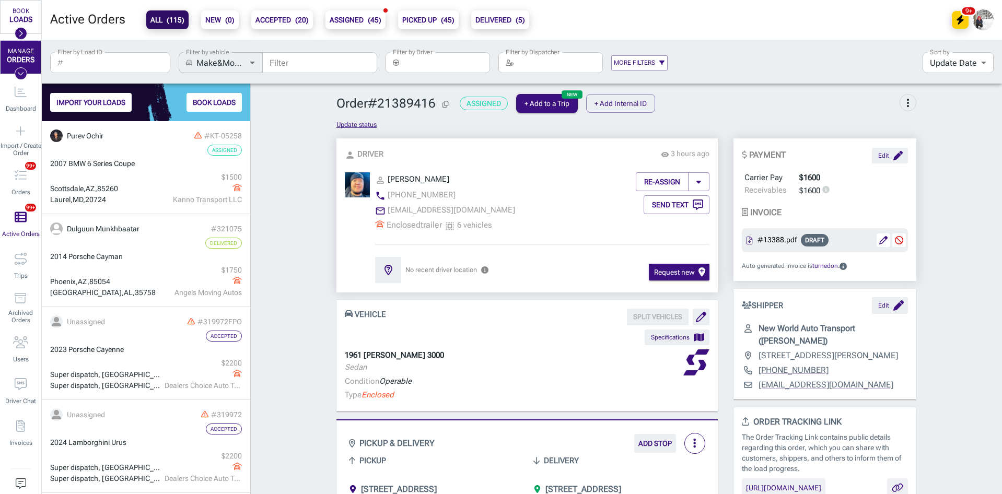
click at [469, 66] on input "Filter by Driver" at bounding box center [446, 62] width 87 height 21
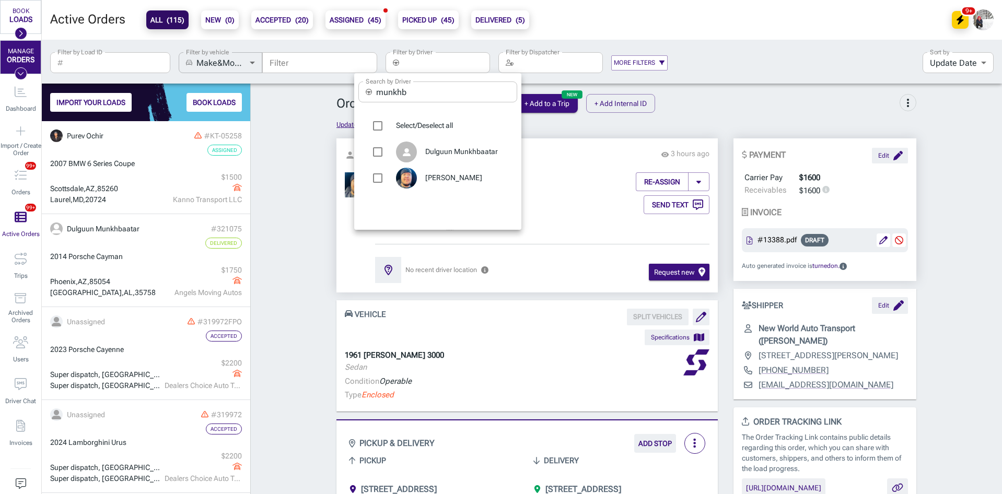
click at [428, 90] on input "munkhb" at bounding box center [446, 92] width 141 height 21
type input "uguu"
click at [465, 154] on span "Uguumur Batbayar" at bounding box center [467, 152] width 84 height 10
type input "Uguumur Batbayar"
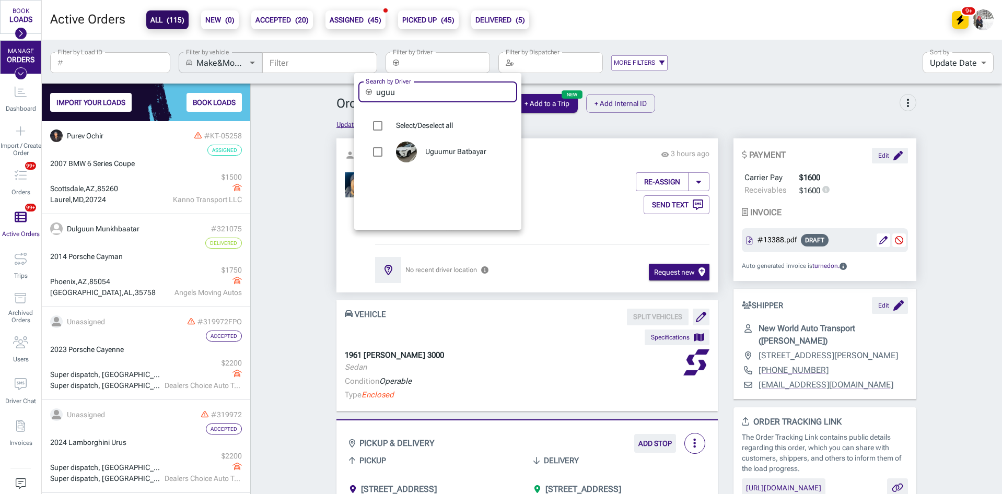
checkbox input "true"
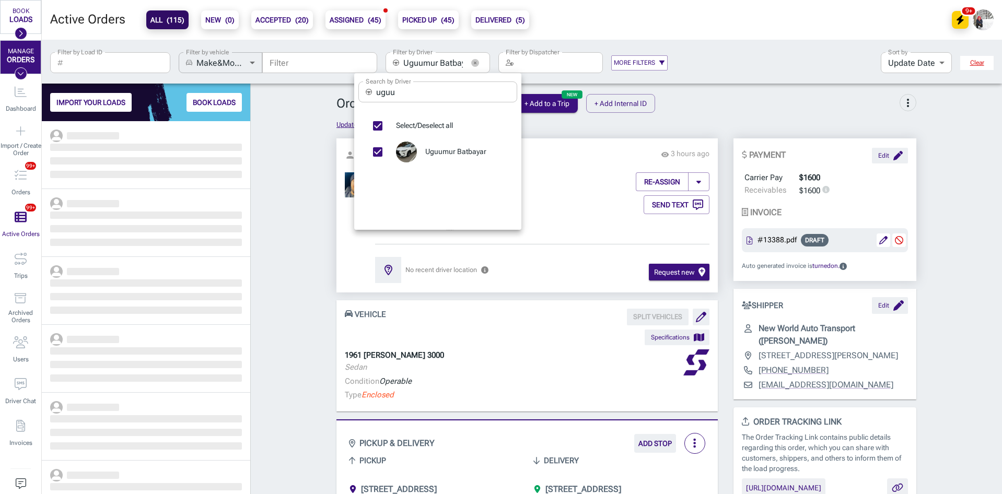
scroll to position [365, 201]
click at [301, 175] on div at bounding box center [501, 247] width 1002 height 494
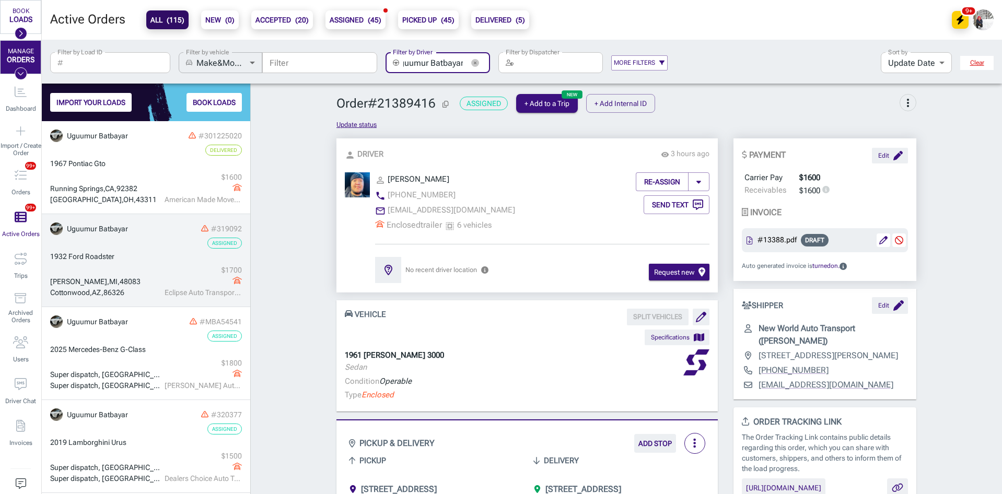
click at [130, 256] on div "1932 Ford Roadster" at bounding box center [146, 256] width 192 height 11
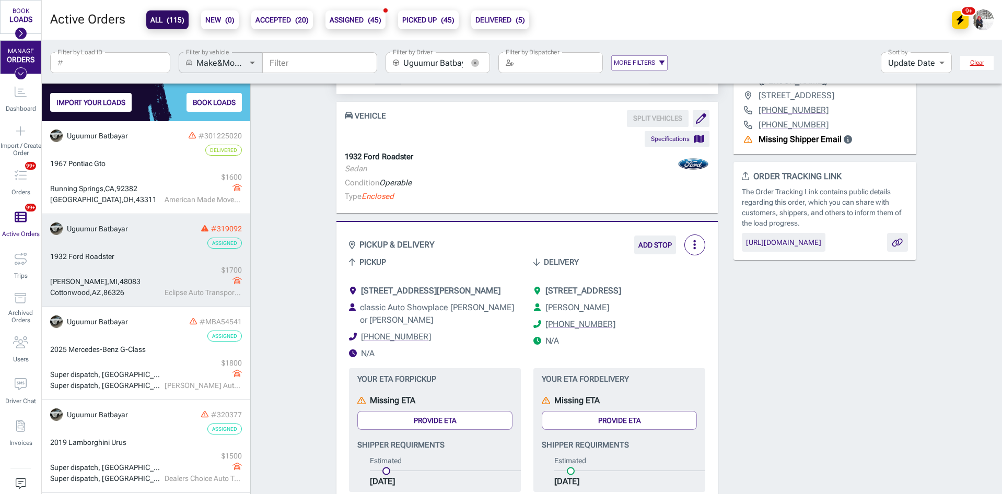
scroll to position [209, 0]
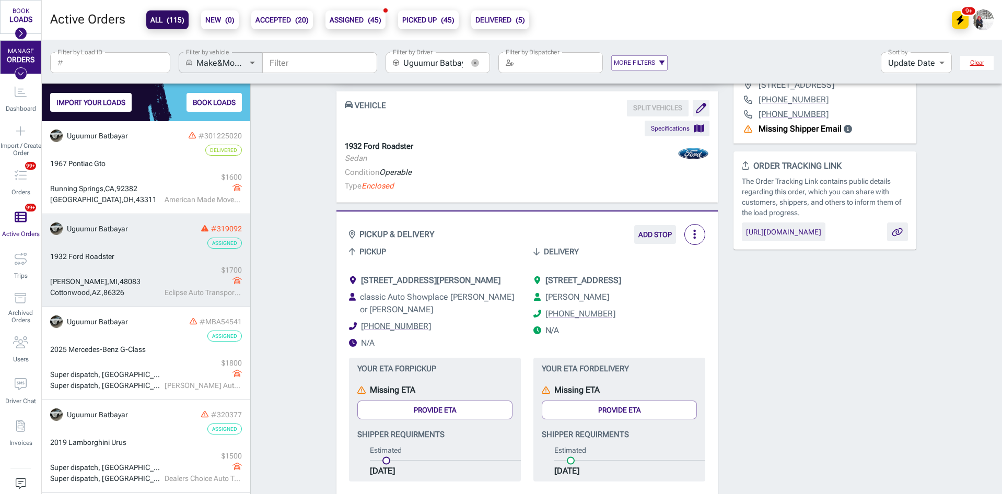
click at [621, 280] on span "[STREET_ADDRESS]" at bounding box center [584, 280] width 76 height 10
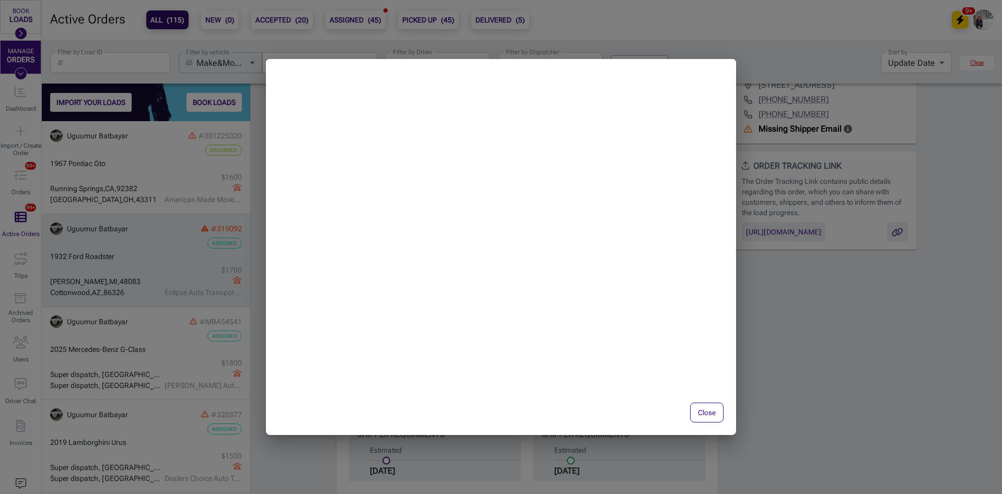
click at [713, 406] on button "Close" at bounding box center [706, 413] width 33 height 20
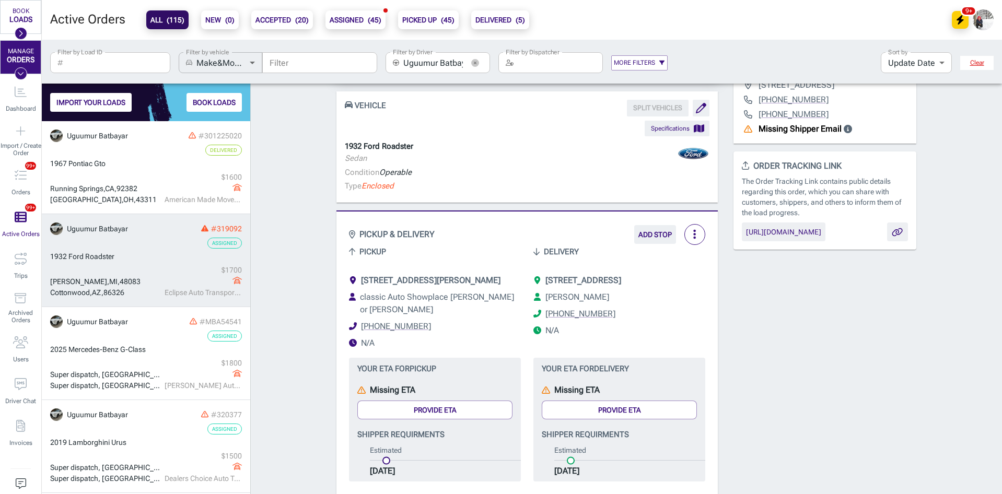
click at [472, 60] on icon "button" at bounding box center [475, 63] width 8 height 8
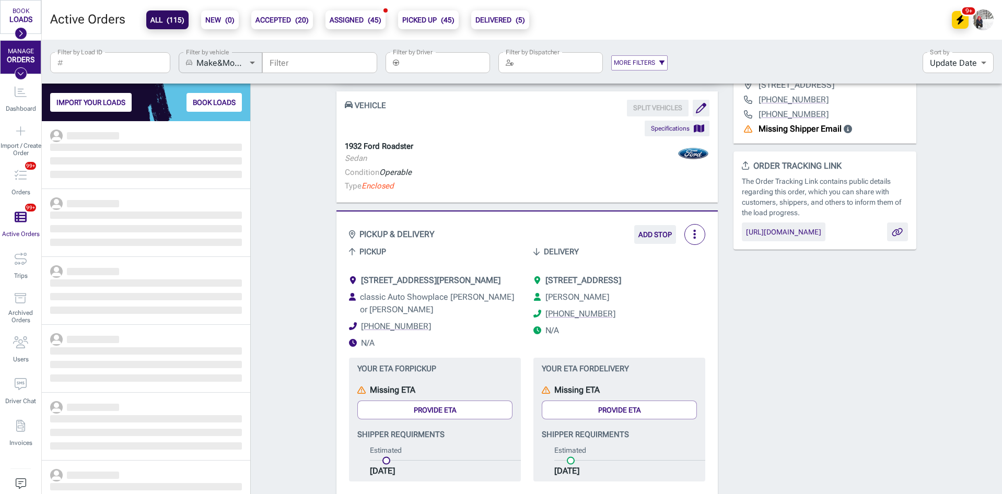
scroll to position [365, 201]
click at [434, 65] on input "Filter by Driver" at bounding box center [446, 62] width 87 height 21
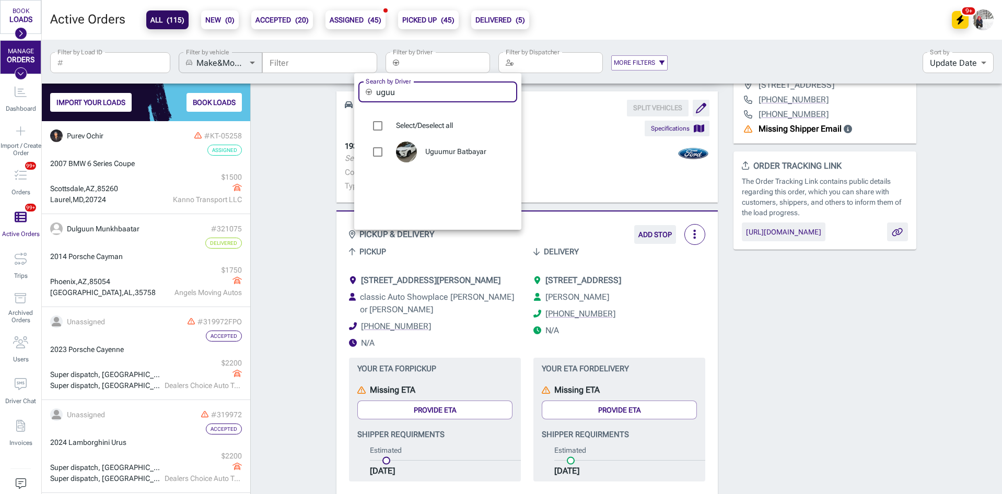
click at [427, 98] on input "uguu" at bounding box center [446, 92] width 141 height 21
type input "ama"
click at [438, 152] on span "Amarsaikhan Zorigt" at bounding box center [467, 152] width 84 height 10
type input "Amarsaikhan Zorigt"
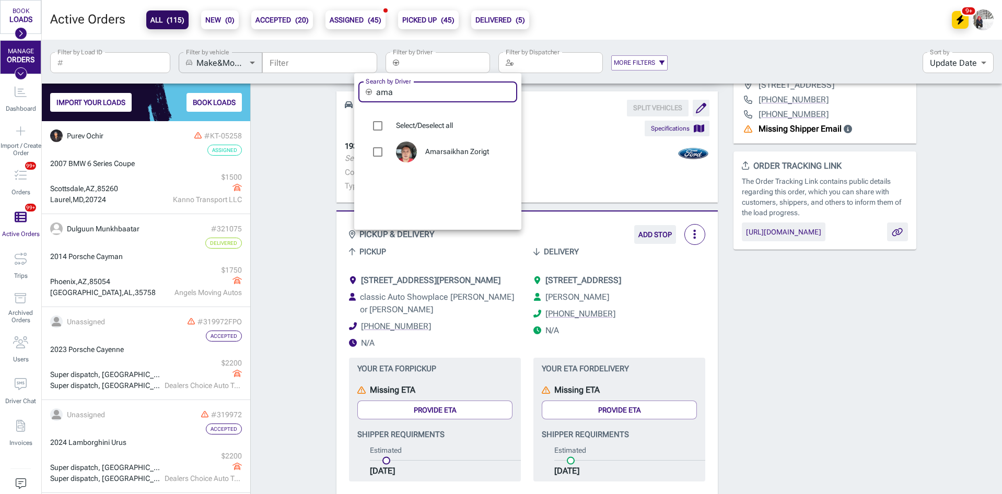
checkbox input "true"
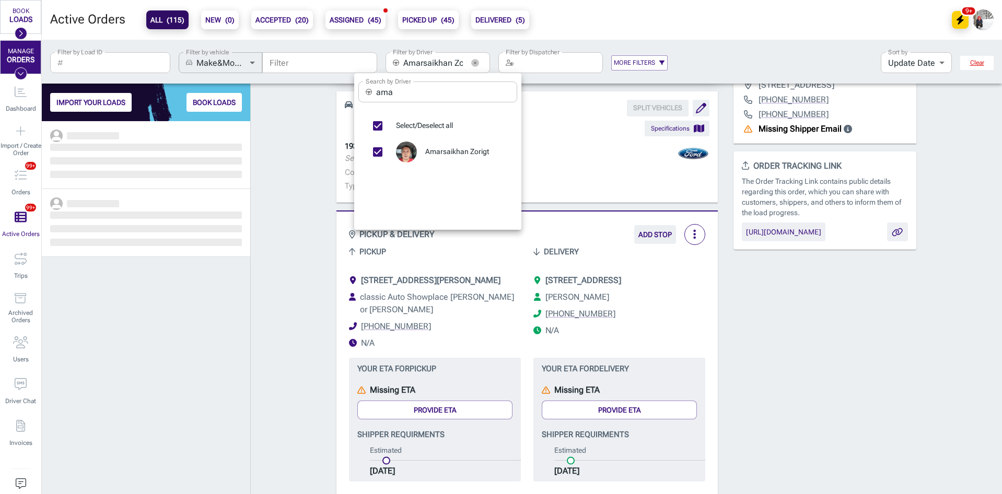
scroll to position [365, 201]
click at [159, 143] on div at bounding box center [501, 247] width 1002 height 494
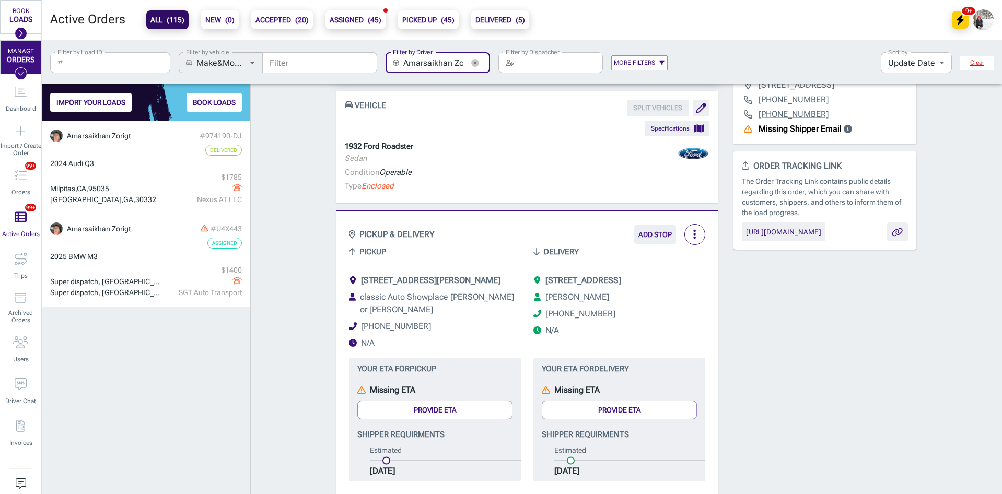
scroll to position [0, 13]
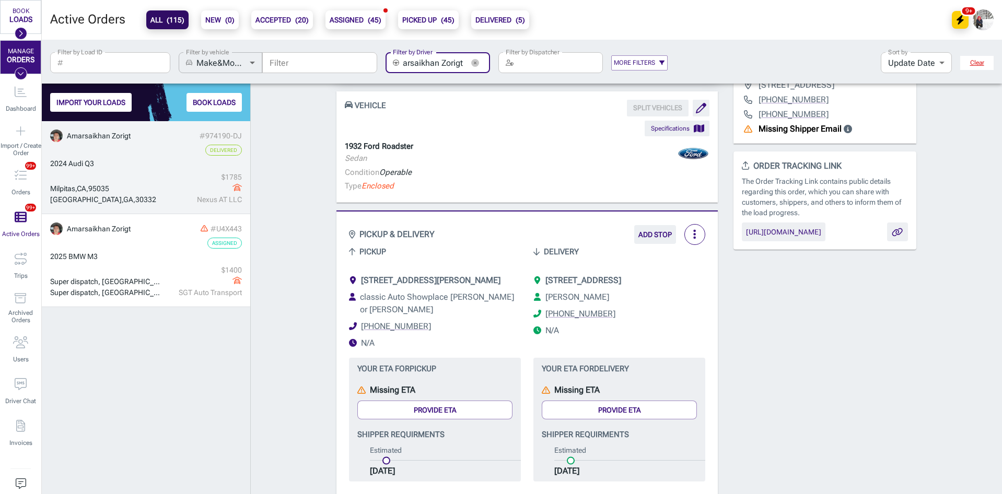
click at [138, 151] on div "Delivered" at bounding box center [146, 150] width 192 height 11
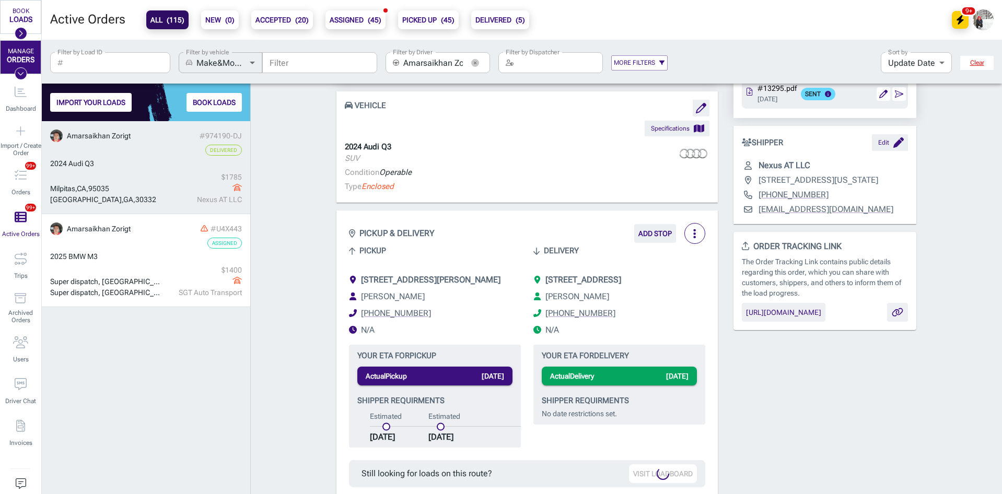
click at [138, 151] on div "Delivered" at bounding box center [146, 150] width 192 height 11
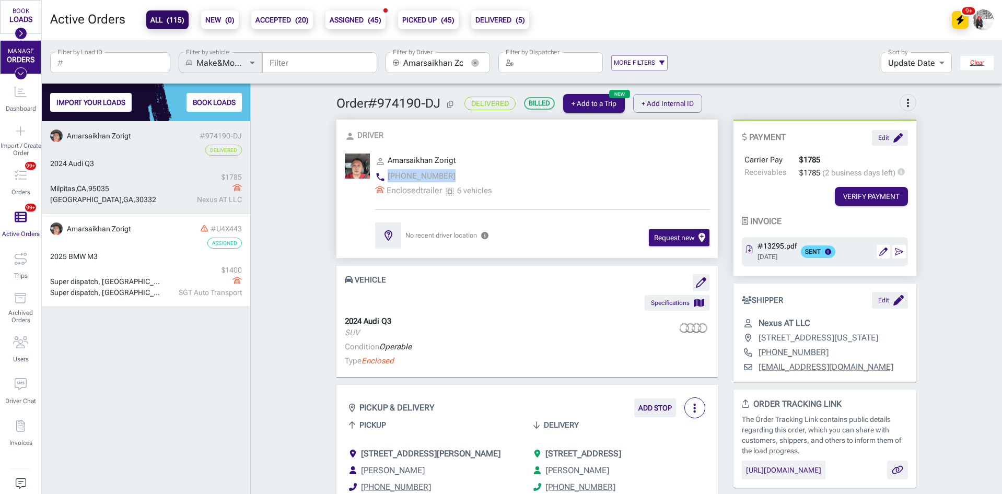
drag, startPoint x: 451, startPoint y: 173, endPoint x: 383, endPoint y: 175, distance: 68.5
click at [383, 175] on div "phone [PHONE_NUMBER]" at bounding box center [542, 177] width 334 height 16
copy span "[PHONE_NUMBER]"
click at [471, 67] on button "button" at bounding box center [475, 63] width 16 height 16
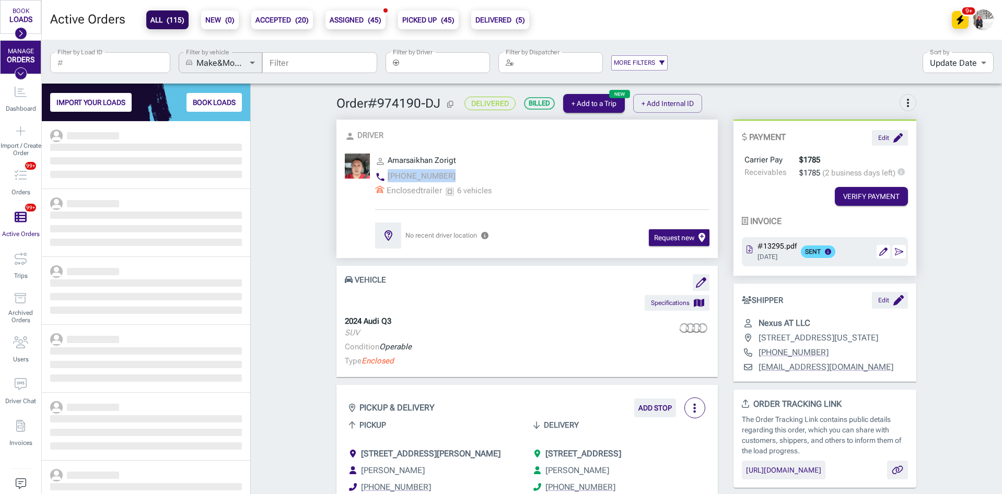
scroll to position [365, 201]
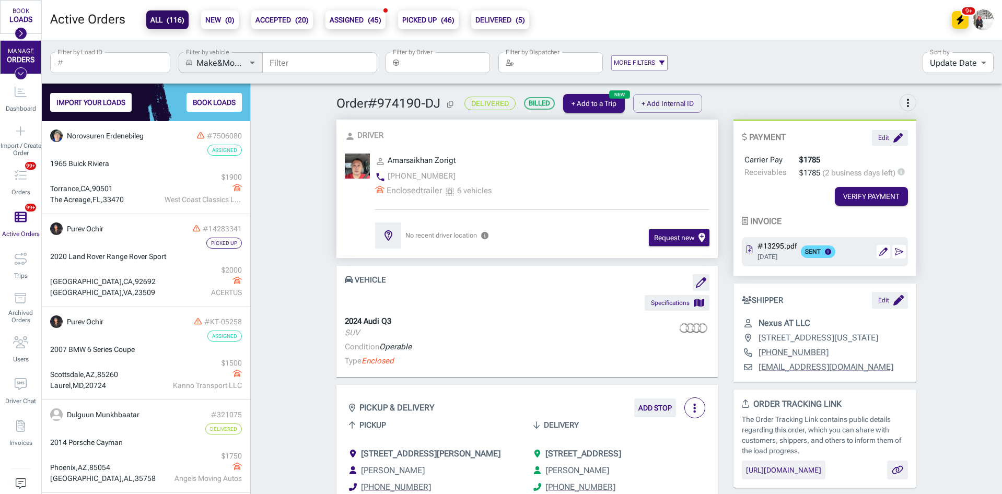
click at [440, 66] on input "Filter by Driver" at bounding box center [446, 62] width 87 height 21
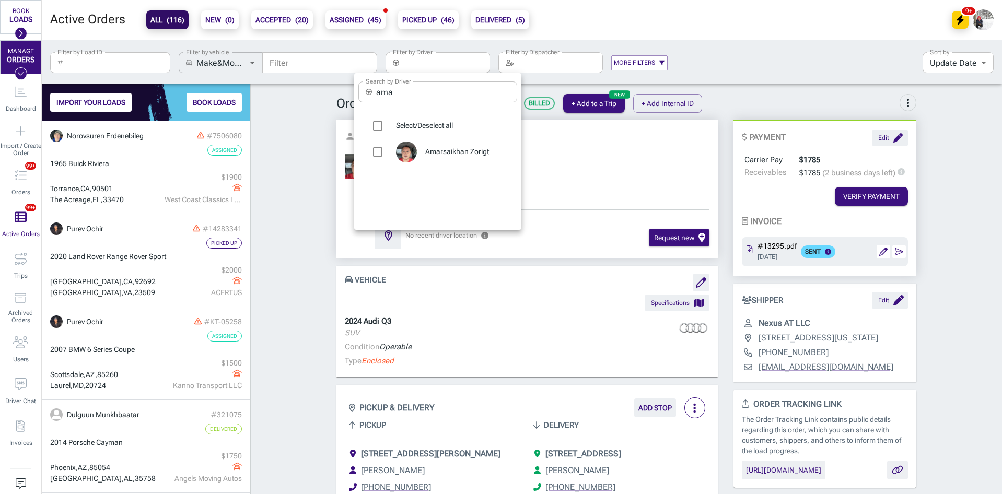
click at [432, 89] on input "ama" at bounding box center [446, 92] width 141 height 21
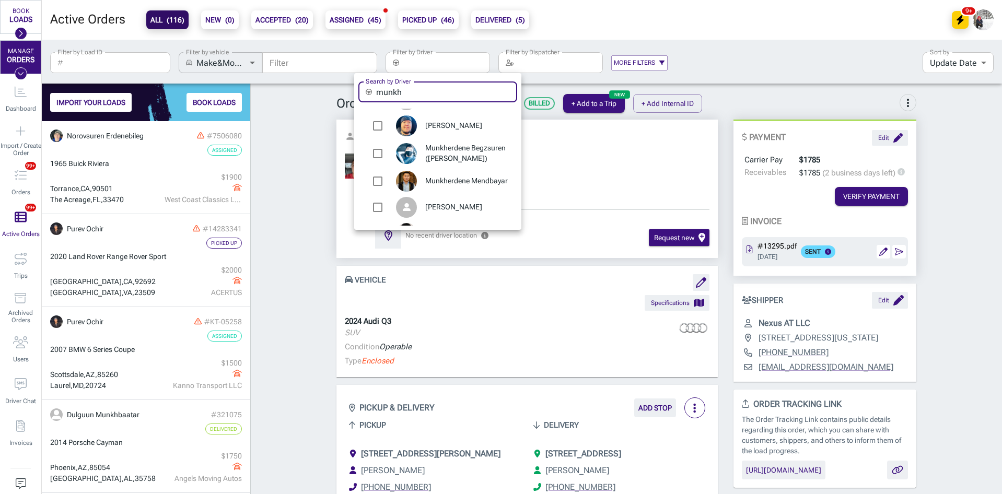
type input "munkh"
click at [455, 185] on span "Munkherdene Mendbayar" at bounding box center [467, 181] width 84 height 10
type input "Munkherdene Mendbayar"
checkbox input "true"
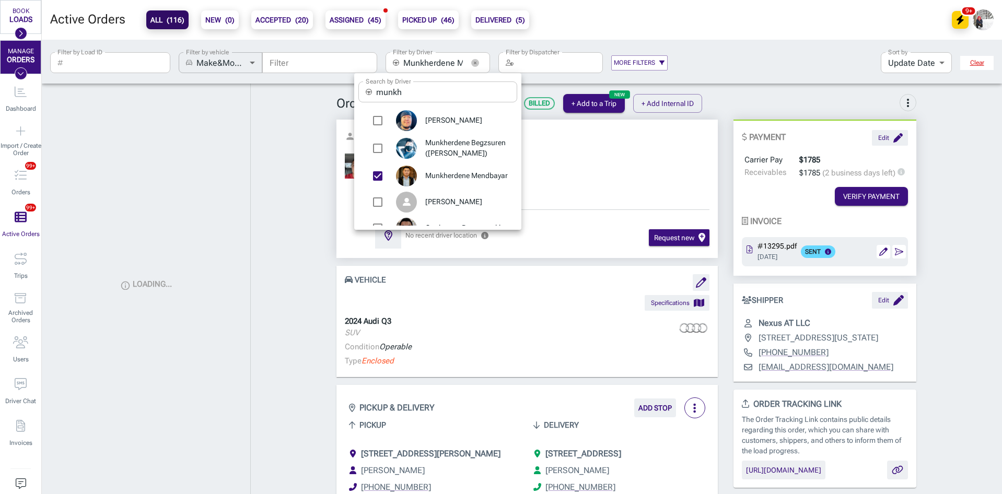
scroll to position [47, 0]
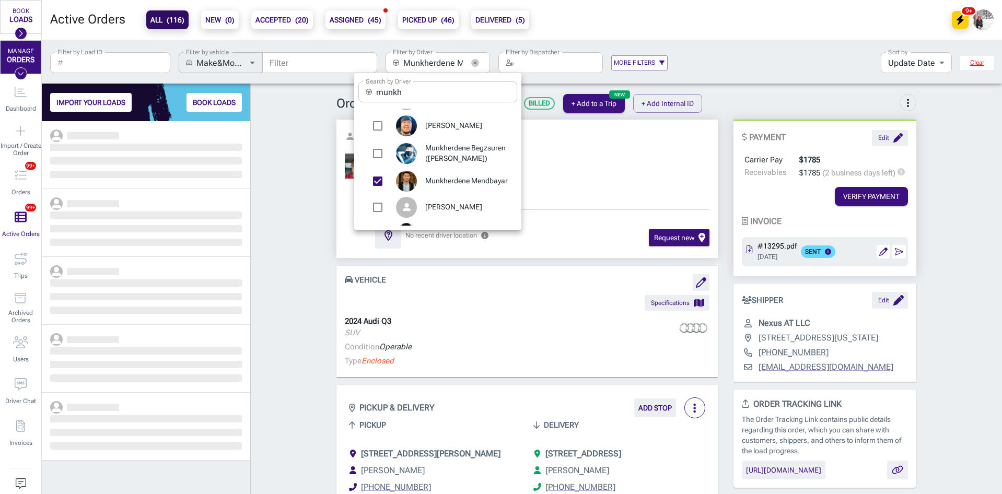
click at [291, 213] on div at bounding box center [501, 247] width 1002 height 494
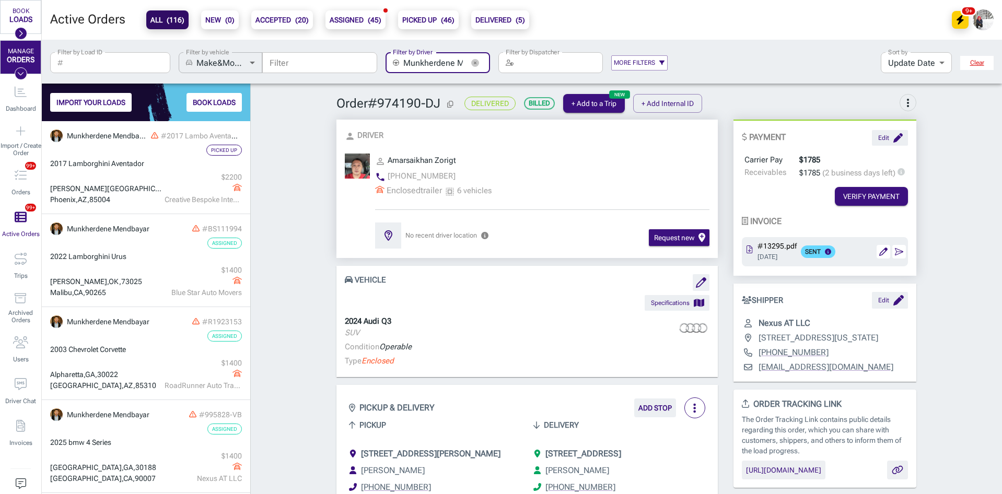
scroll to position [0, 35]
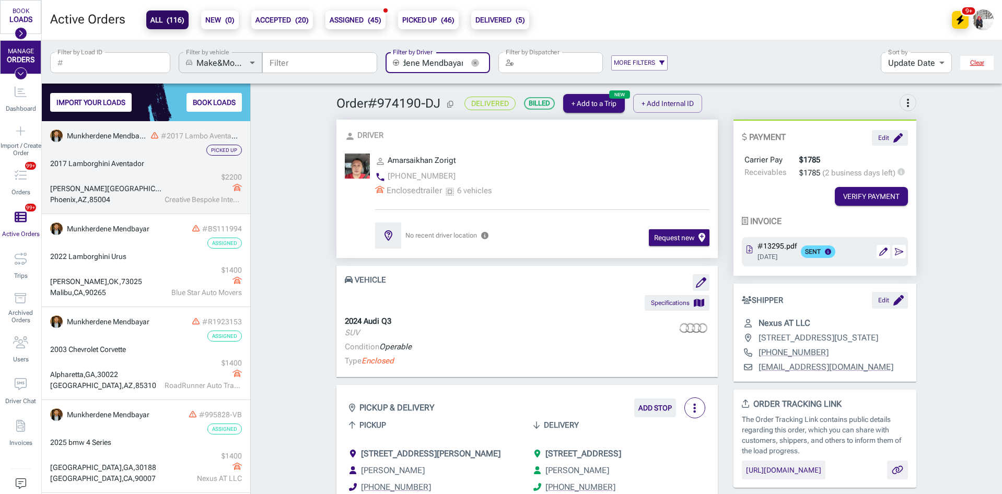
click at [136, 158] on div "2017 Lamborghini Aventador" at bounding box center [146, 163] width 192 height 11
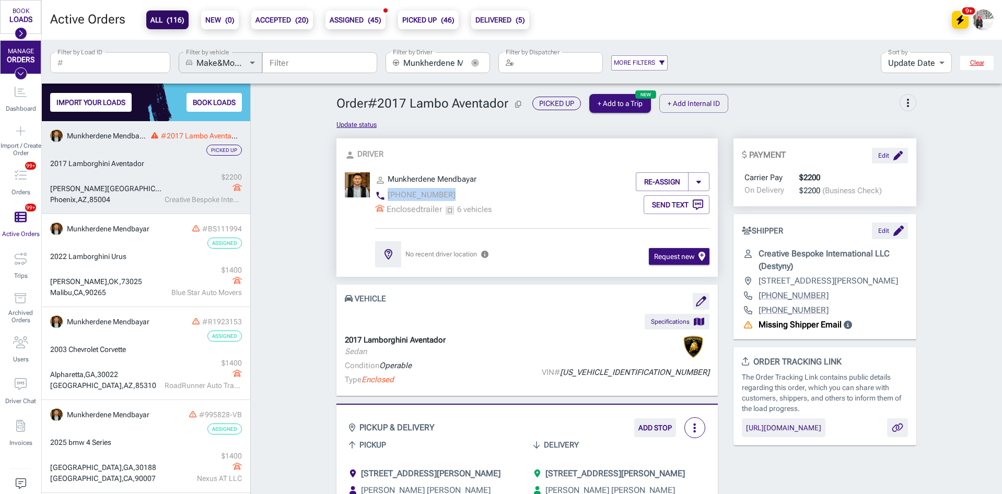
drag, startPoint x: 449, startPoint y: 195, endPoint x: 384, endPoint y: 194, distance: 65.3
click at [384, 194] on div "phone [PHONE_NUMBER]" at bounding box center [469, 196] width 189 height 16
click at [510, 197] on div "phone [PHONE_NUMBER]" at bounding box center [469, 196] width 189 height 16
click at [477, 63] on icon "button" at bounding box center [475, 63] width 8 height 8
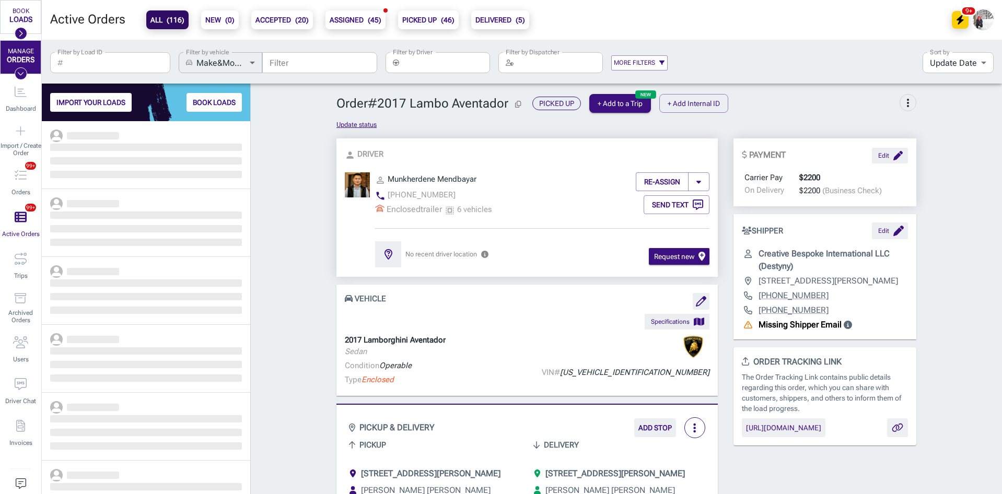
scroll to position [365, 201]
click at [447, 63] on input "Filter by Driver" at bounding box center [446, 62] width 87 height 21
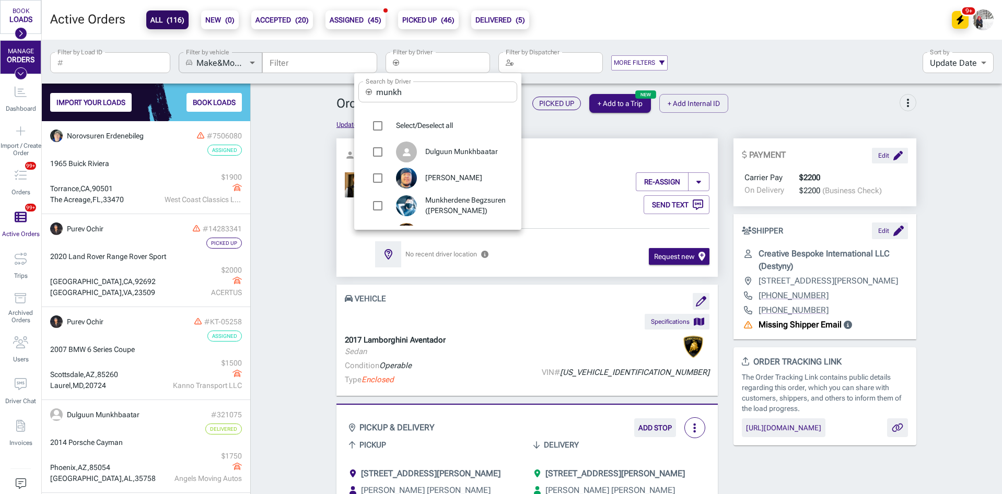
click at [439, 91] on input "munkh" at bounding box center [446, 92] width 141 height 21
click at [14, 130] on div at bounding box center [501, 247] width 1002 height 494
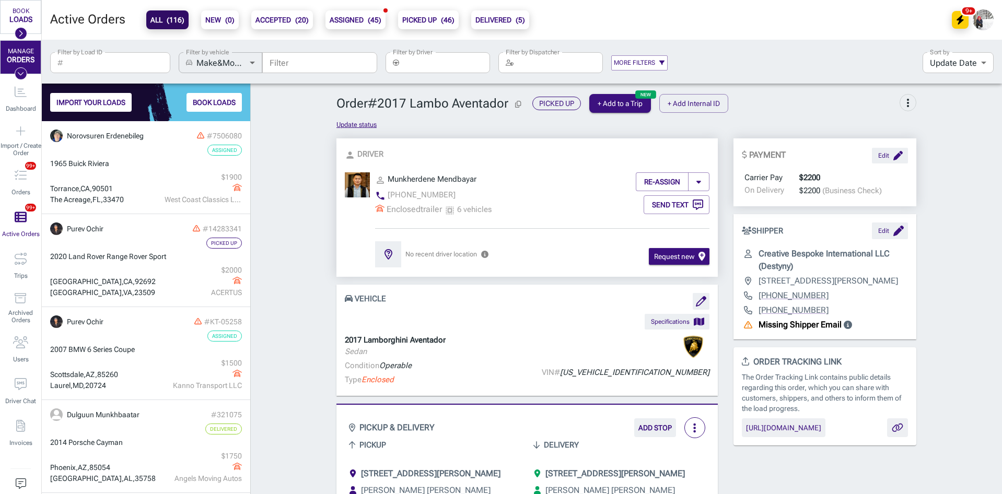
click at [14, 130] on div "Search by Driver ​ munkh Search by Driver Select/Deselect all Dulguun Munkhbaat…" at bounding box center [501, 247] width 1002 height 494
click at [16, 130] on icon "Import / Create Order" at bounding box center [21, 131] width 10 height 12
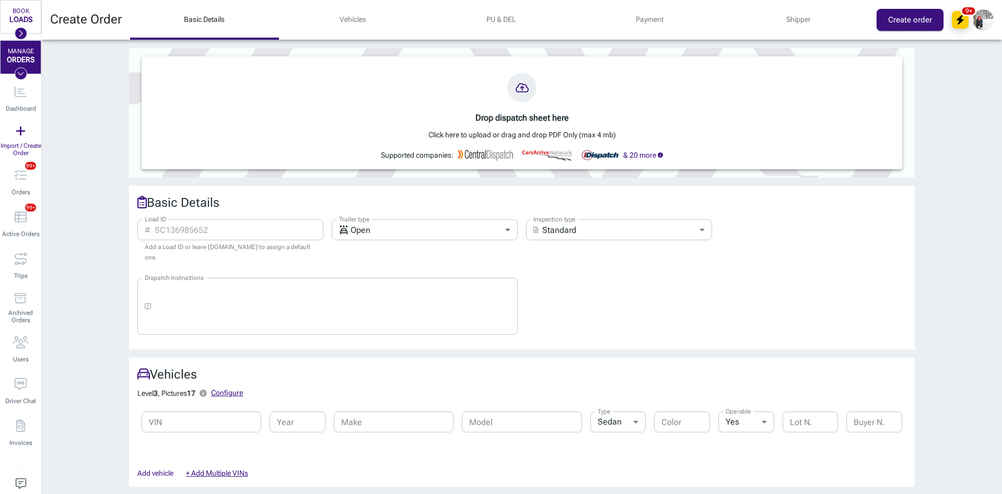
click at [245, 227] on input "Load ID" at bounding box center [239, 229] width 169 height 21
paste input "320573"
type input "320573"
click at [379, 226] on body "BOOK LOADS Load Board Negotiations My Lanes Shipper Network MANAGE ORDERS Dashb…" at bounding box center [501, 247] width 1002 height 494
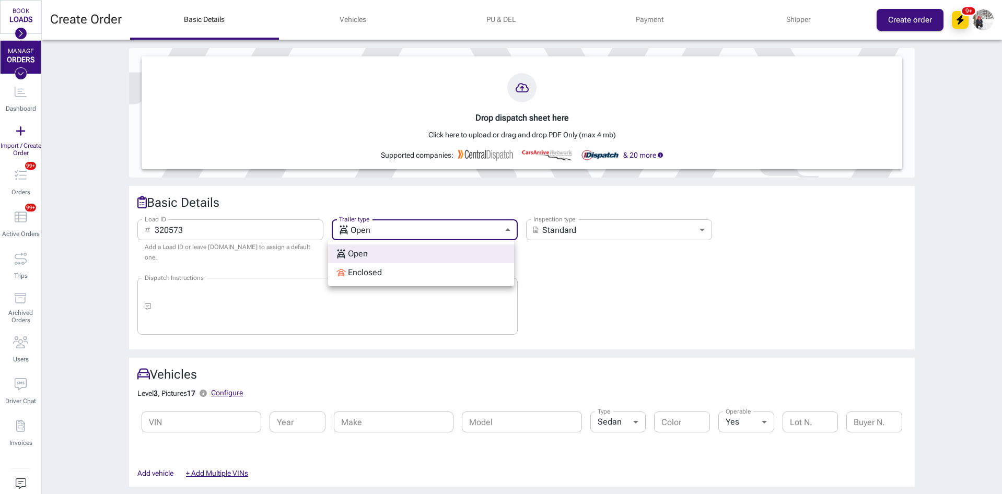
click at [383, 269] on li "Enclosed" at bounding box center [421, 272] width 186 height 19
type input "enclosed"
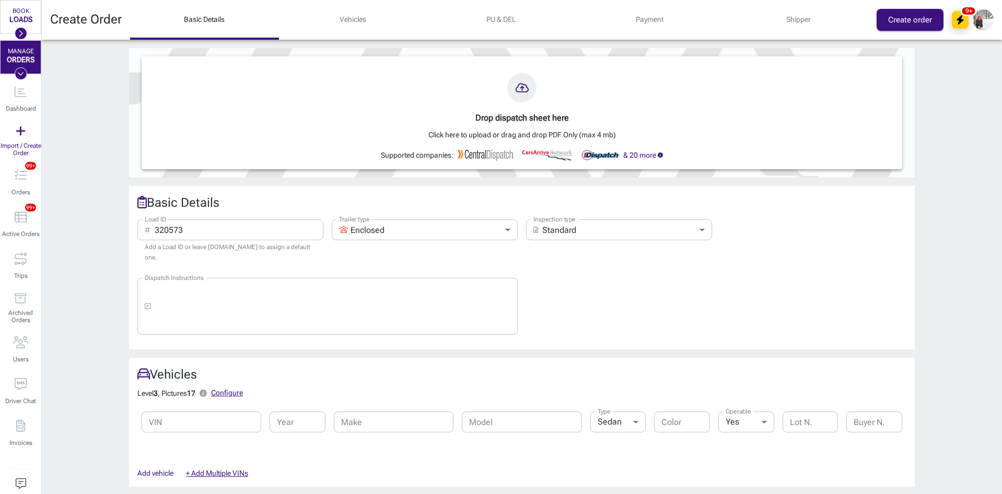
click at [268, 231] on input "320573" at bounding box center [239, 229] width 169 height 21
paste input "795"
type input "320795"
click at [194, 423] on div "VIN VIN" at bounding box center [197, 417] width 128 height 36
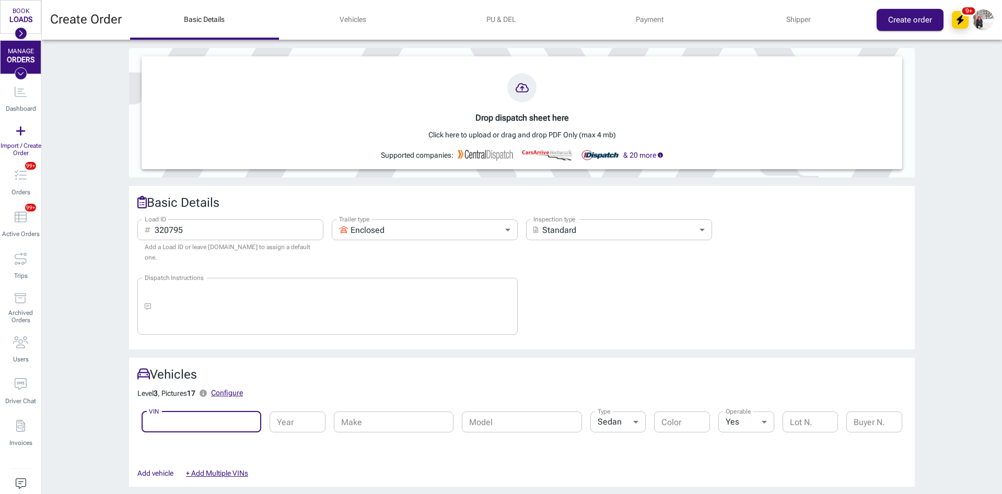
click at [211, 415] on input "VIN" at bounding box center [202, 422] width 120 height 21
paste input "[US_VEHICLE_IDENTIFICATION_NUMBER]"
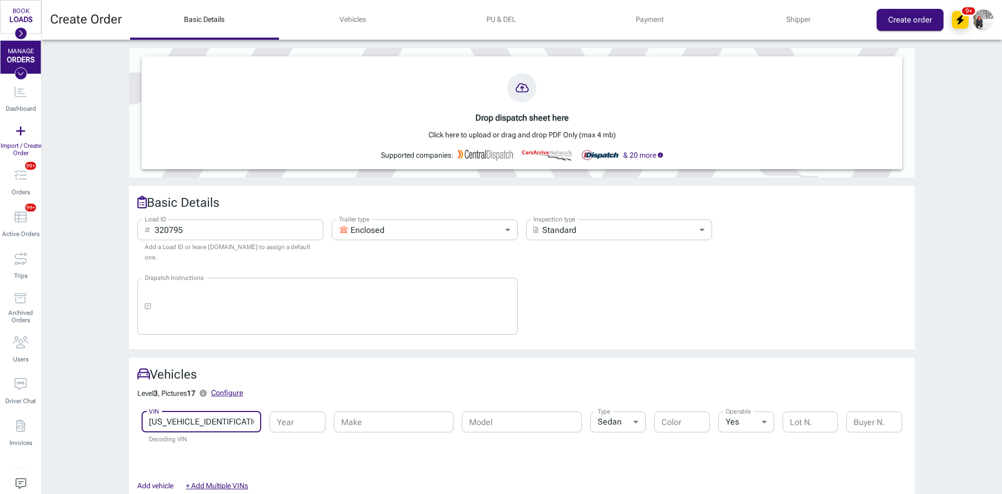
type input "[US_VEHICLE_IDENTIFICATION_NUMBER]"
click at [371, 372] on h2 "Vehicles" at bounding box center [521, 374] width 769 height 17
type input "2025"
type input "Porsche"
type input "911"
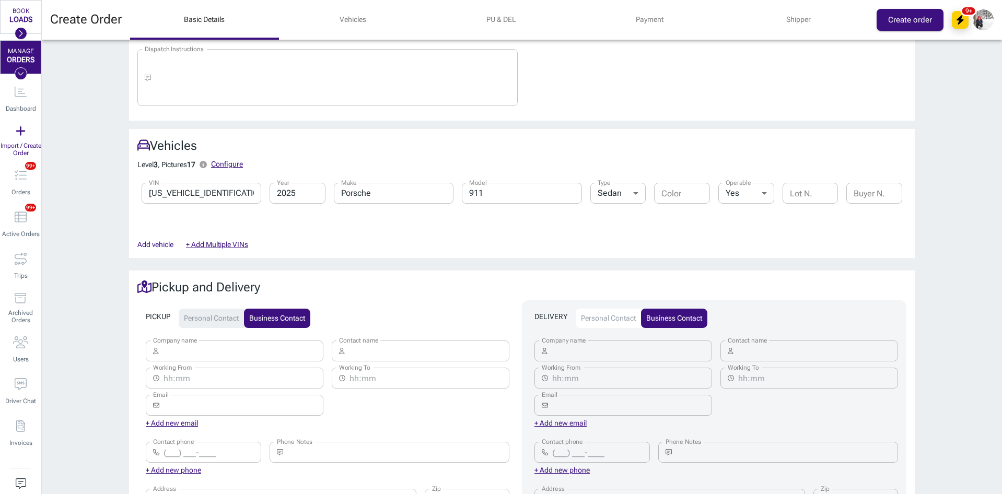
scroll to position [261, 0]
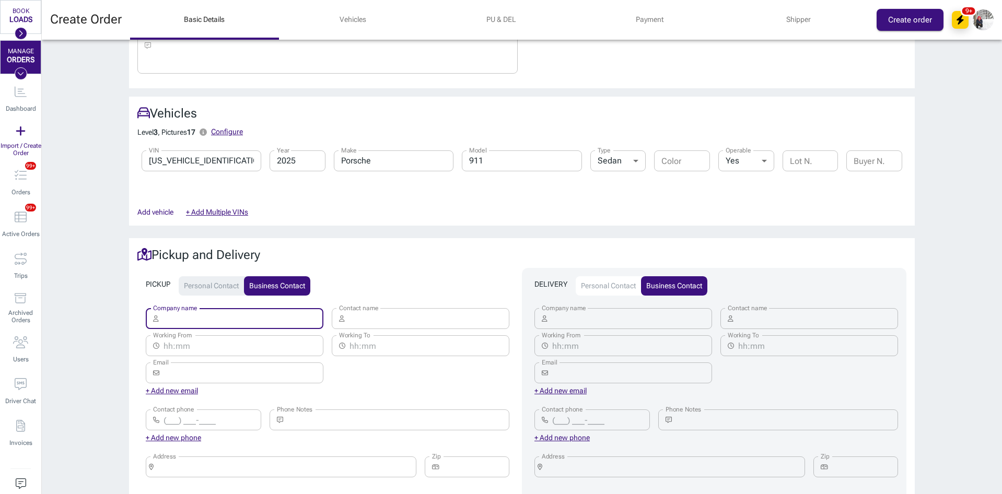
click at [216, 310] on input "Company name" at bounding box center [243, 318] width 161 height 21
type input "Super dispatch"
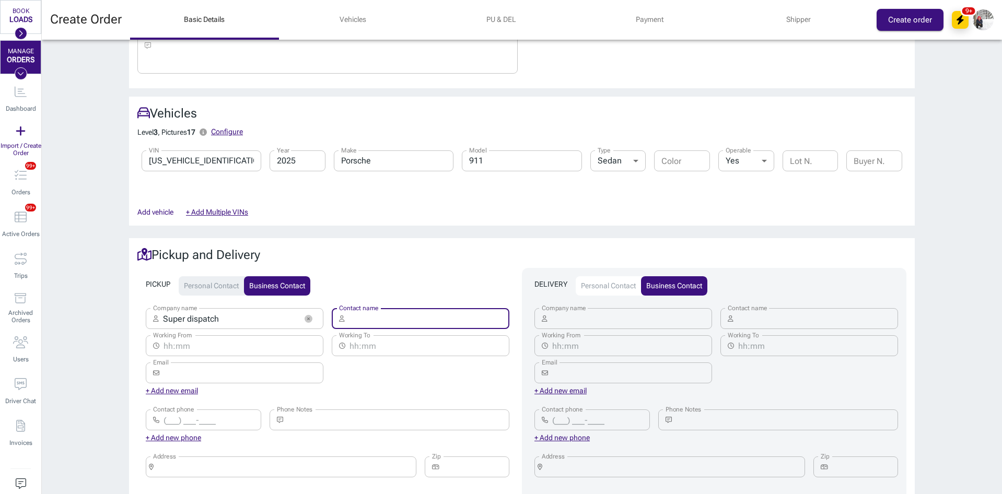
click at [401, 308] on input "Contact name" at bounding box center [429, 318] width 161 height 21
paste input "Super dispatch"
type input "Super dispatch"
click at [574, 311] on input "Company name" at bounding box center [632, 318] width 161 height 21
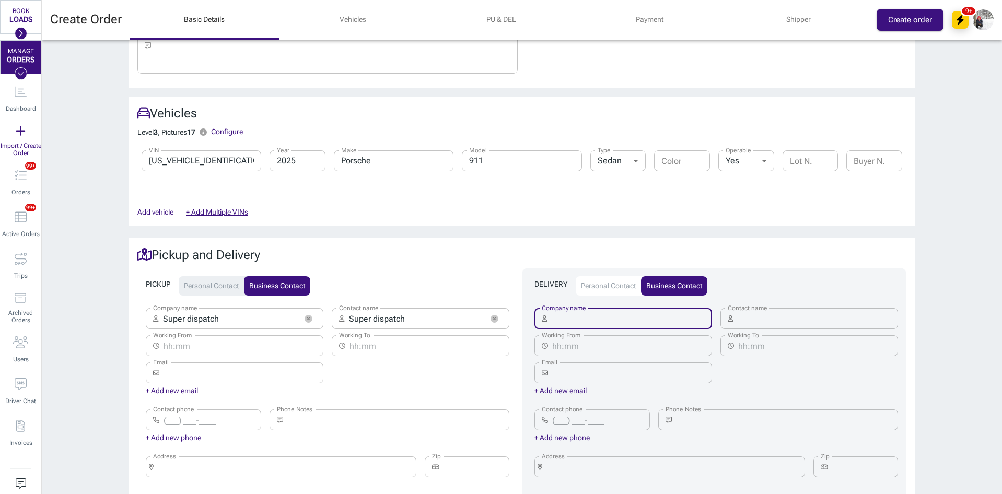
paste input "Super dispatch"
type input "Super dispatch"
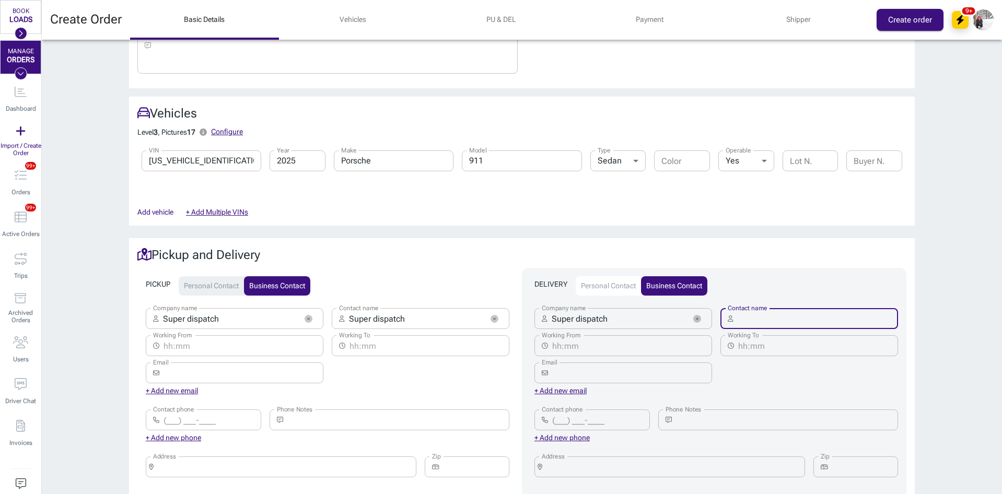
click at [772, 308] on input "Contact name" at bounding box center [818, 318] width 161 height 21
paste input "Super dispatch"
type input "Super dispatch"
click at [258, 460] on input "Address" at bounding box center [285, 467] width 254 height 15
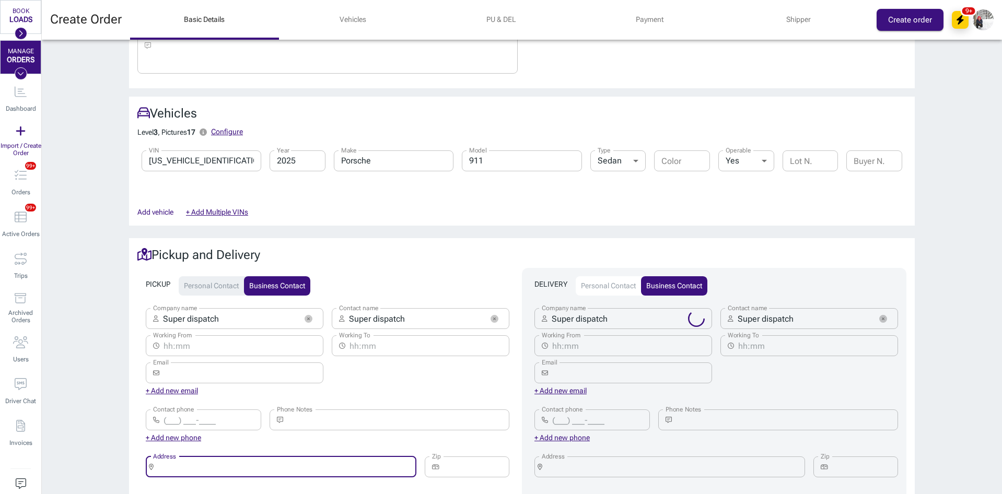
paste input "Super dispatch"
type input "Super dispatch"
click at [593, 460] on input "Address" at bounding box center [674, 467] width 254 height 15
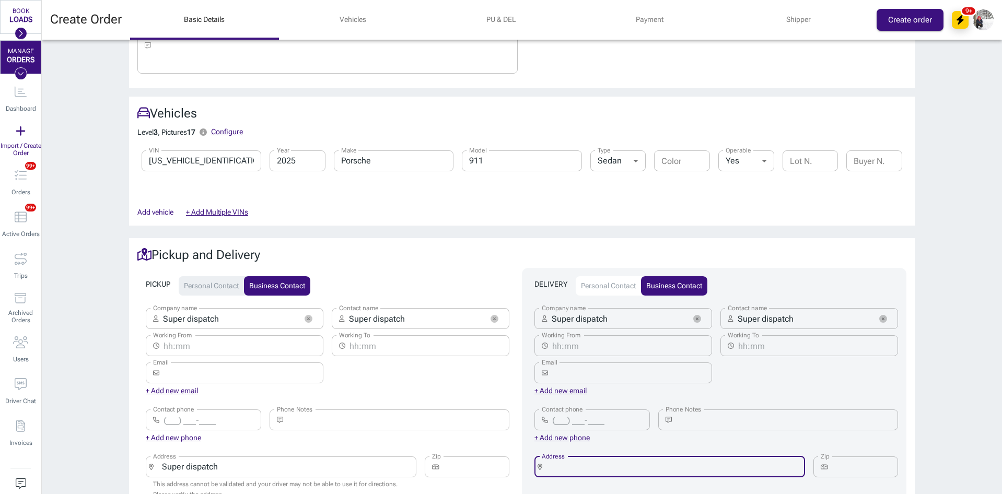
paste input "Super dispatch"
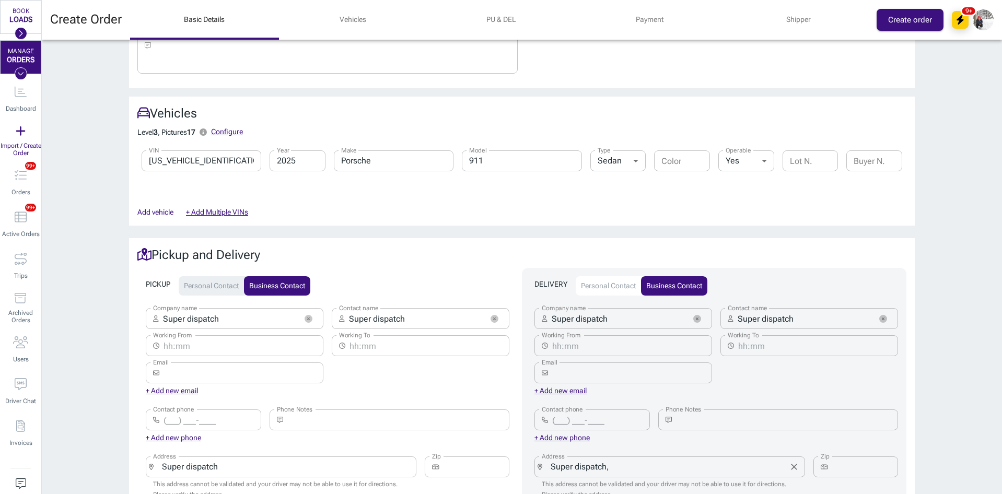
click at [680, 460] on input "Super dispatch," at bounding box center [666, 467] width 238 height 15
paste input "[GEOGRAPHIC_DATA], [GEOGRAPHIC_DATA]"
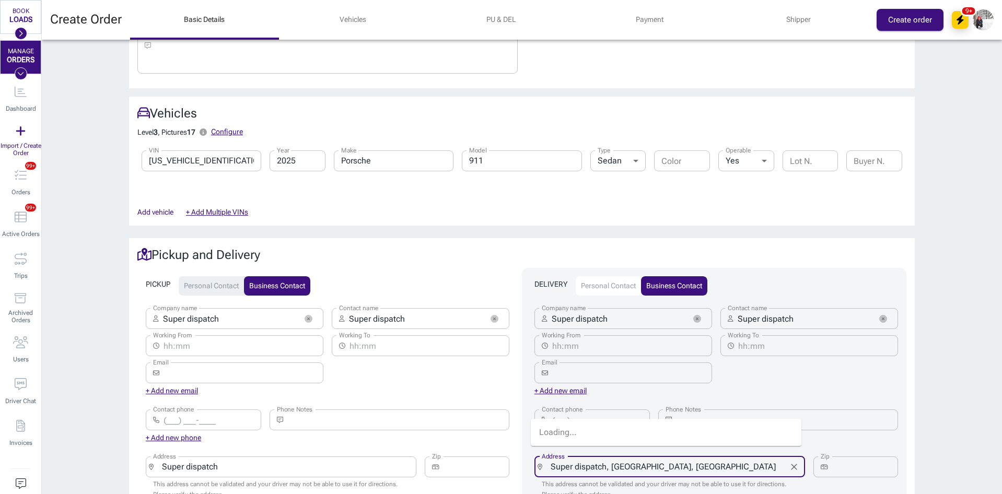
type input "Super dispatch, [GEOGRAPHIC_DATA], [GEOGRAPHIC_DATA]"
click at [845, 457] on input "Zip" at bounding box center [865, 467] width 66 height 21
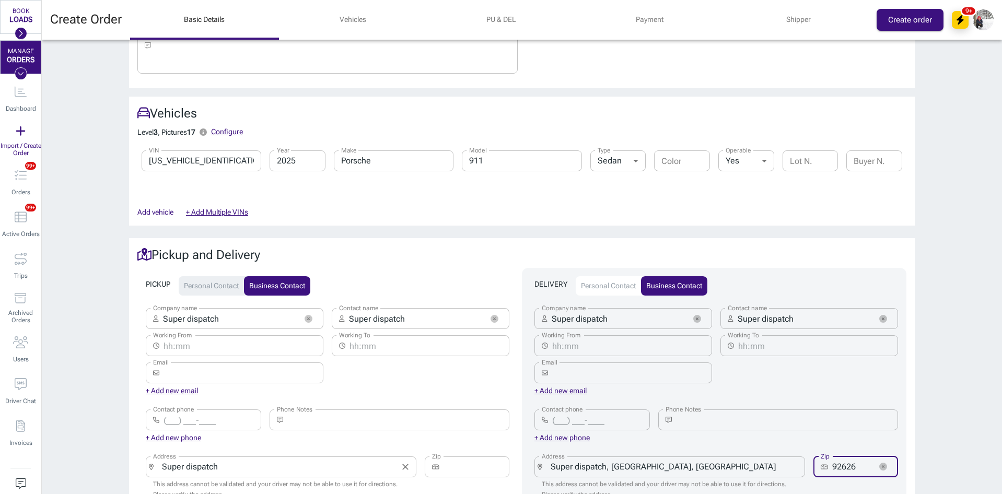
click at [322, 466] on div "​ Super dispatch Address" at bounding box center [281, 467] width 271 height 21
type input "92626"
click at [276, 460] on input "Super dispatch," at bounding box center [277, 467] width 238 height 15
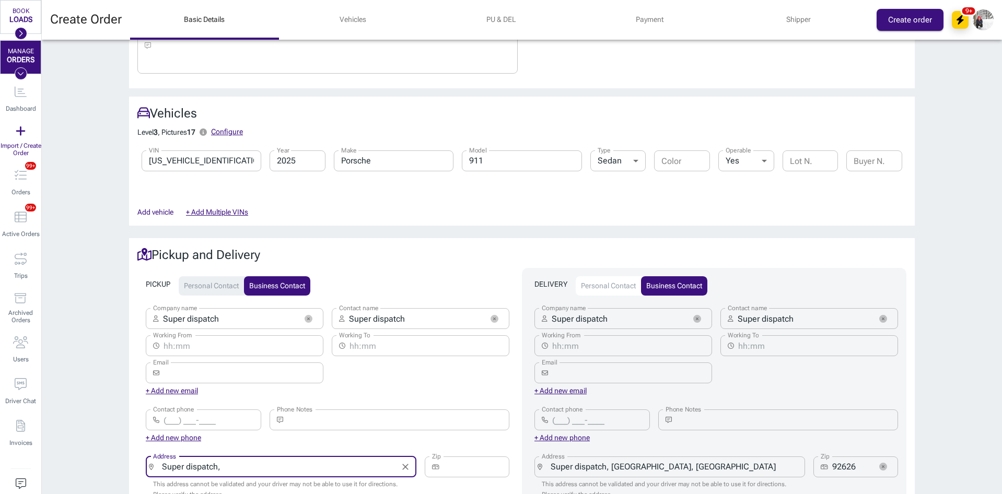
paste input "[GEOGRAPHIC_DATA], [GEOGRAPHIC_DATA]"
type input "Super dispatch, [GEOGRAPHIC_DATA], [GEOGRAPHIC_DATA]"
click at [467, 457] on input "Zip" at bounding box center [477, 467] width 66 height 21
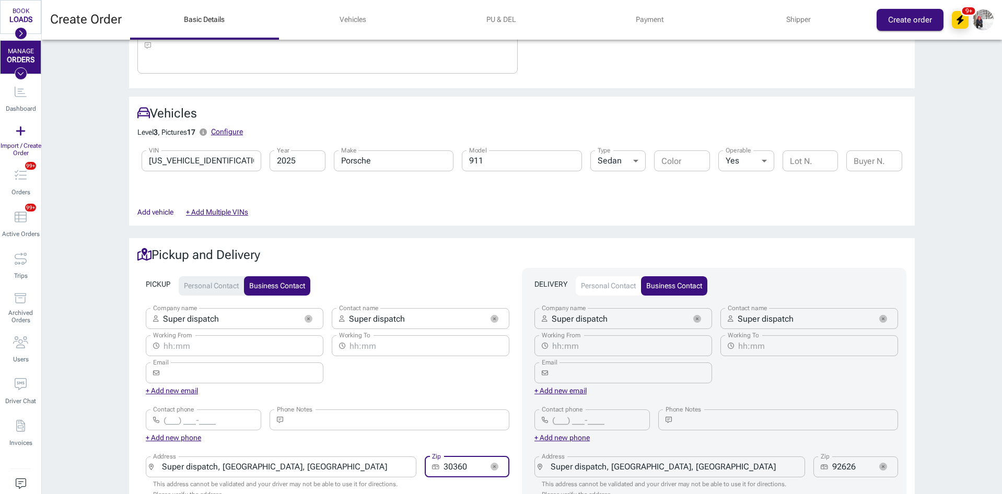
scroll to position [470, 0]
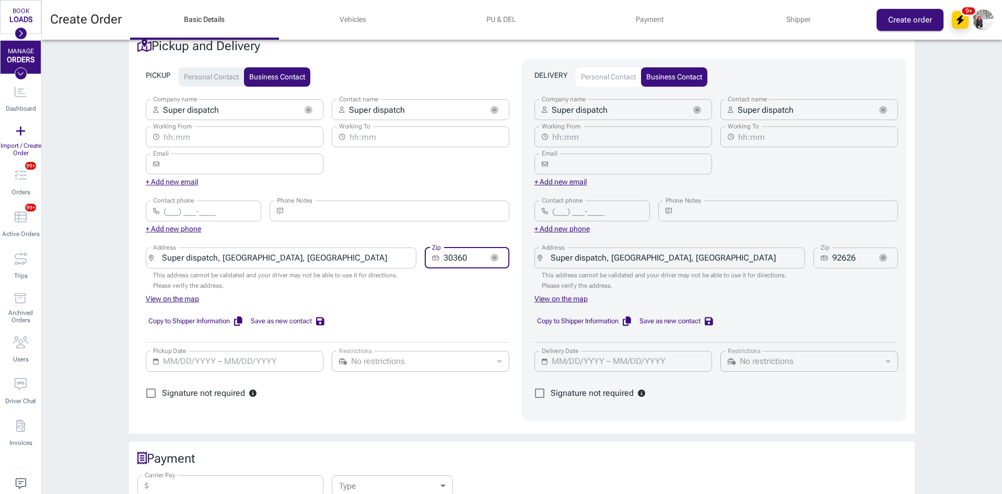
type input "30360"
click at [168, 351] on input "Pickup Date" at bounding box center [240, 361] width 154 height 21
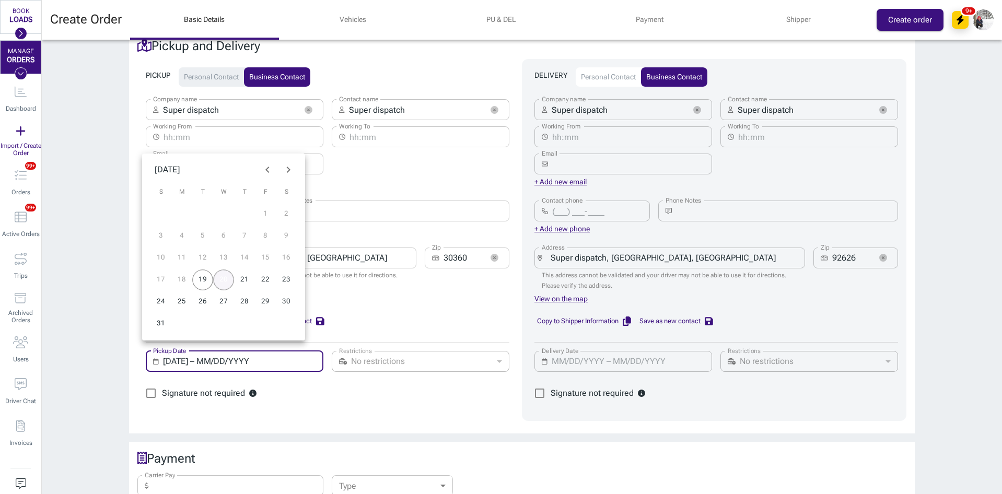
click at [228, 278] on button "20" at bounding box center [223, 280] width 21 height 21
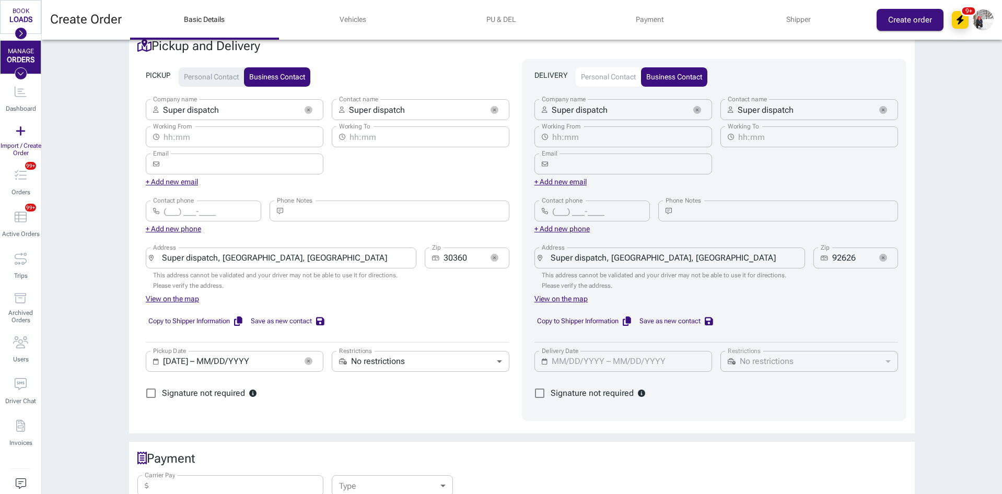
type input "[DATE] – [DATE]"
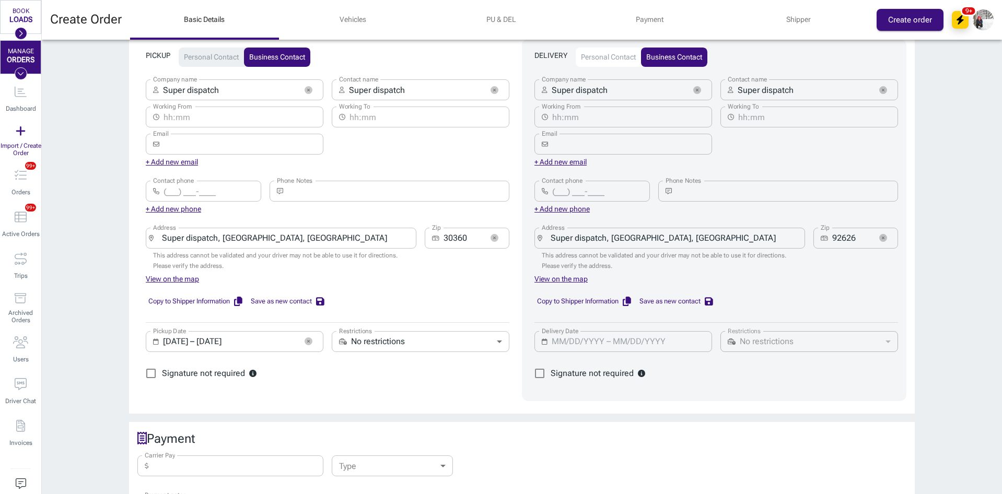
scroll to position [679, 0]
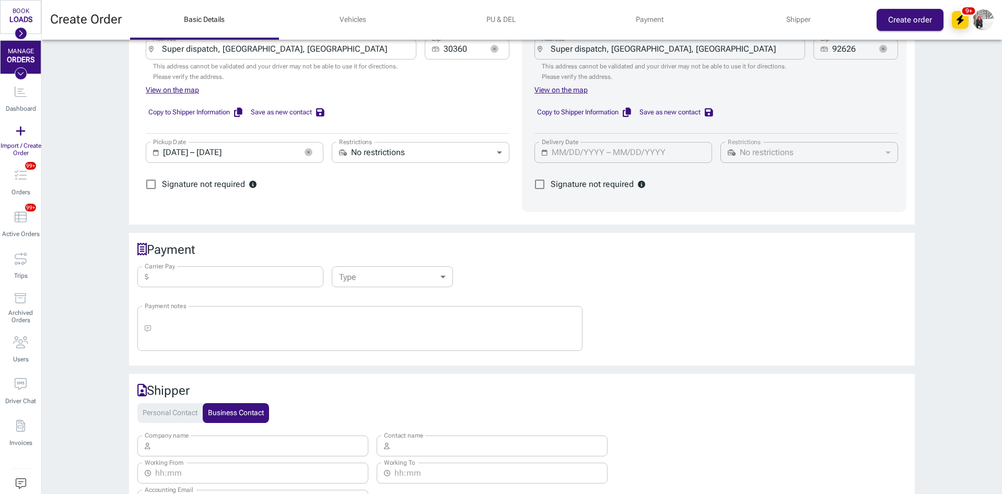
click at [186, 275] on input "Carrier Pay" at bounding box center [238, 277] width 171 height 21
type input "1,700"
click at [383, 273] on body "BOOK LOADS Load Board Negotiations My Lanes Shipper Network MANAGE ORDERS Dashb…" at bounding box center [501, 247] width 1002 height 494
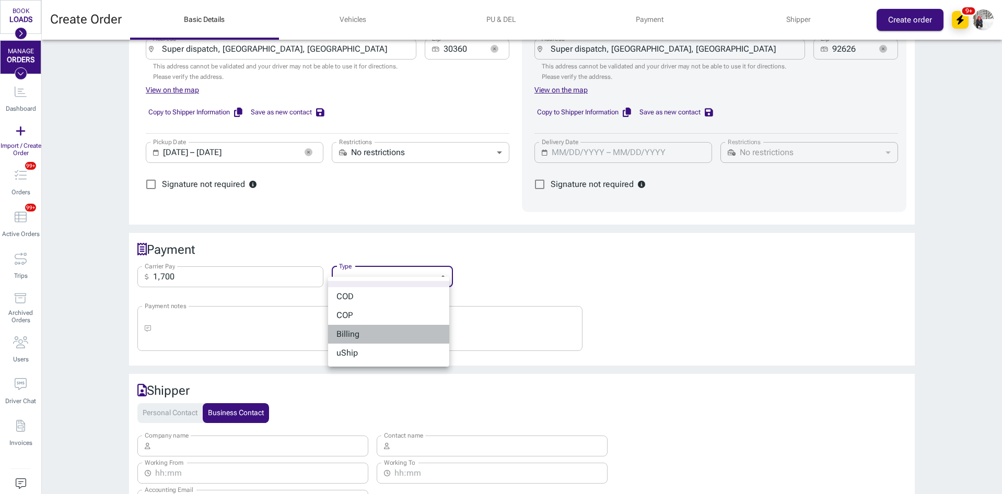
click at [374, 332] on li "Billing" at bounding box center [388, 334] width 121 height 19
type input "billing"
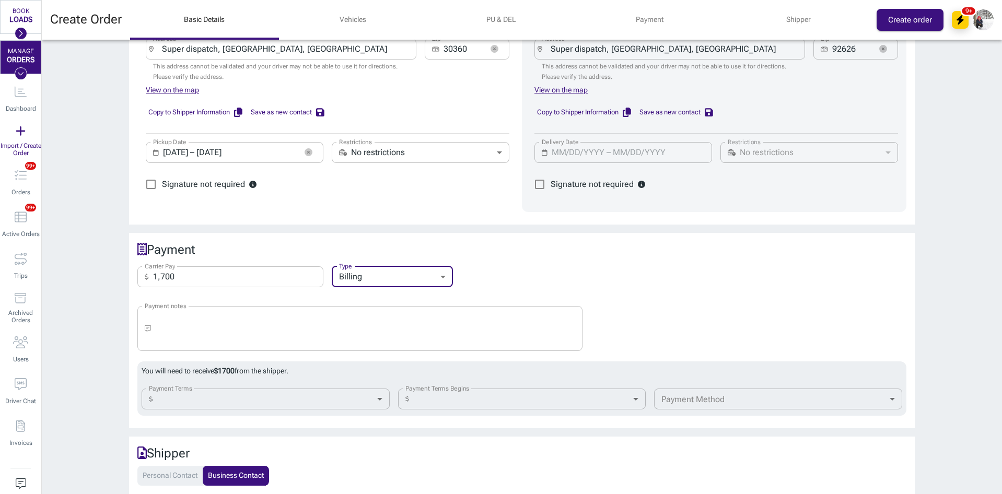
click at [239, 388] on body "BOOK LOADS Load Board Negotiations My Lanes Shipper Network MANAGE ORDERS Dashb…" at bounding box center [501, 247] width 1002 height 494
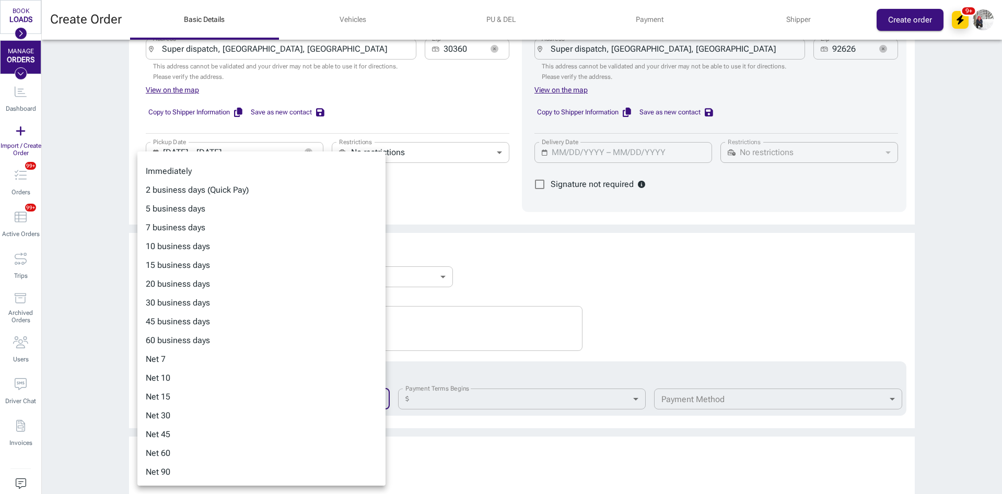
click at [205, 269] on li "15 business days" at bounding box center [261, 265] width 248 height 19
type input "15-business"
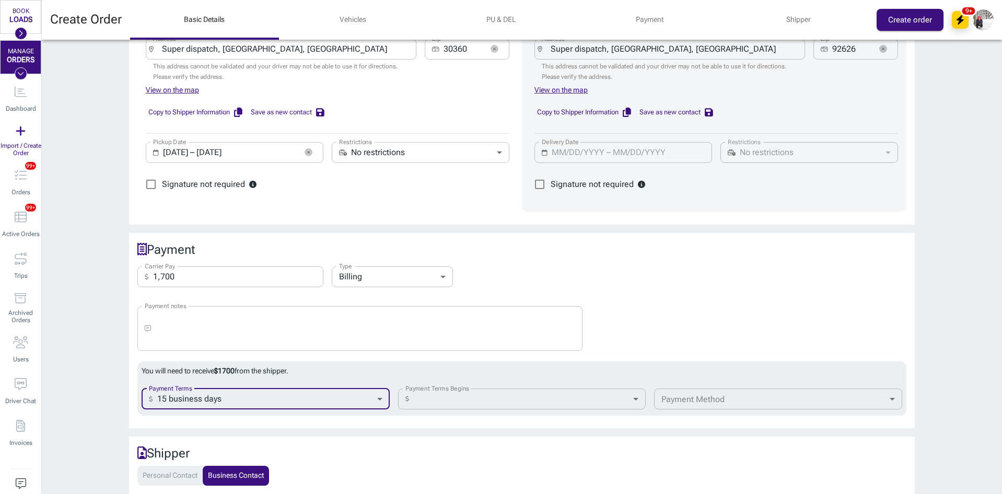
click at [553, 397] on body "BOOK LOADS Load Board Negotiations My Lanes Shipper Network MANAGE ORDERS Dashb…" at bounding box center [501, 247] width 1002 height 494
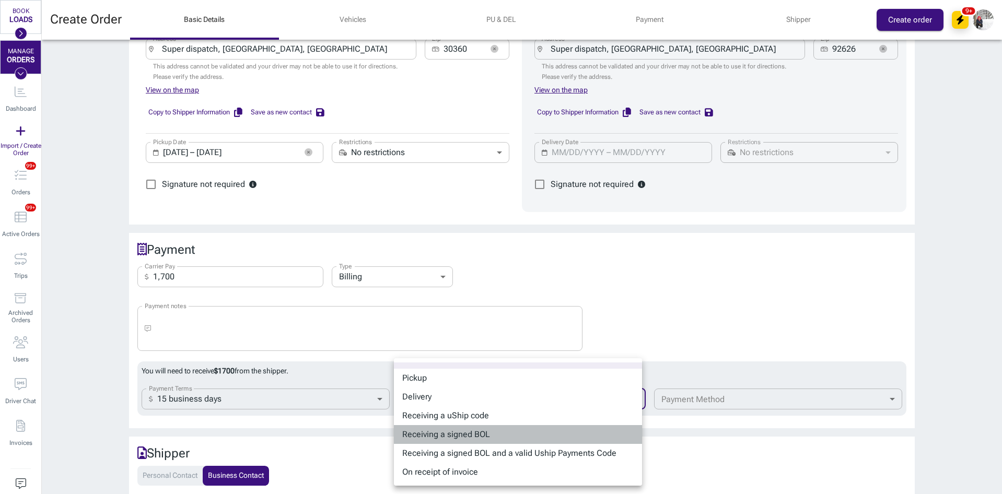
click at [480, 436] on li "Receiving a signed BOL" at bounding box center [518, 434] width 248 height 19
type input "bol"
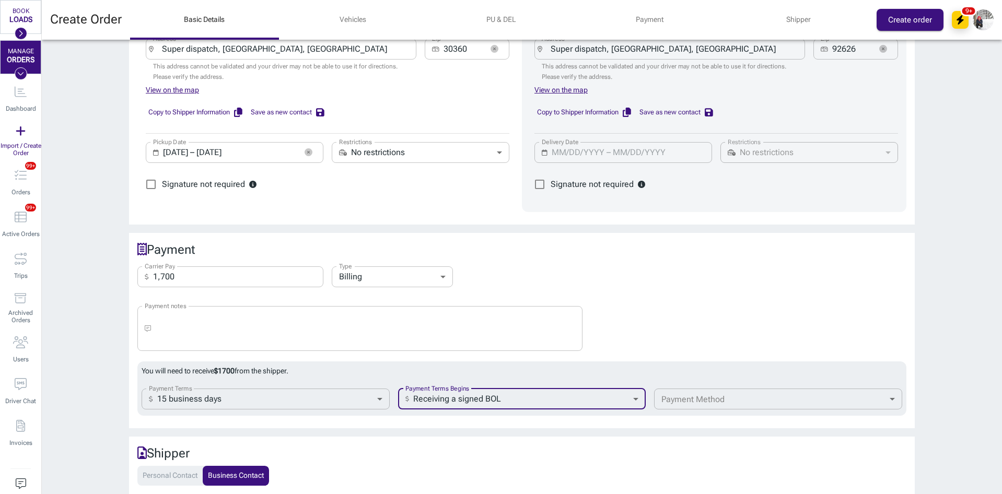
click at [706, 389] on body "BOOK LOADS Load Board Negotiations My Lanes Shipper Network MANAGE ORDERS Dashb…" at bounding box center [501, 247] width 1002 height 494
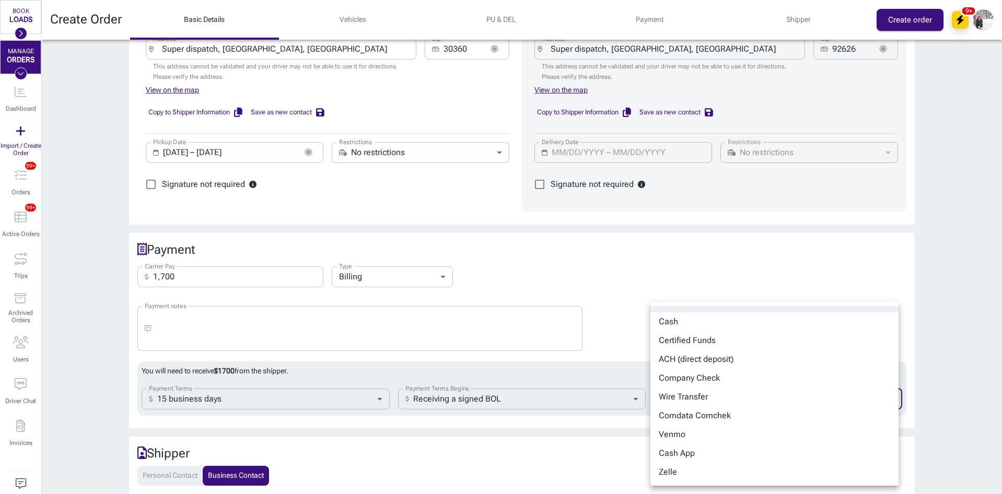
click at [701, 380] on li "Company Check" at bounding box center [775, 378] width 248 height 19
type input "company_check"
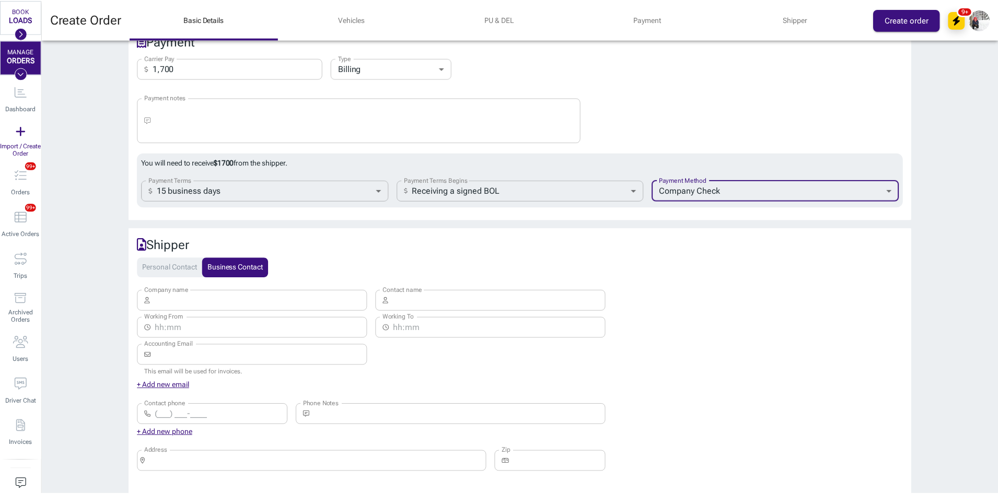
scroll to position [888, 0]
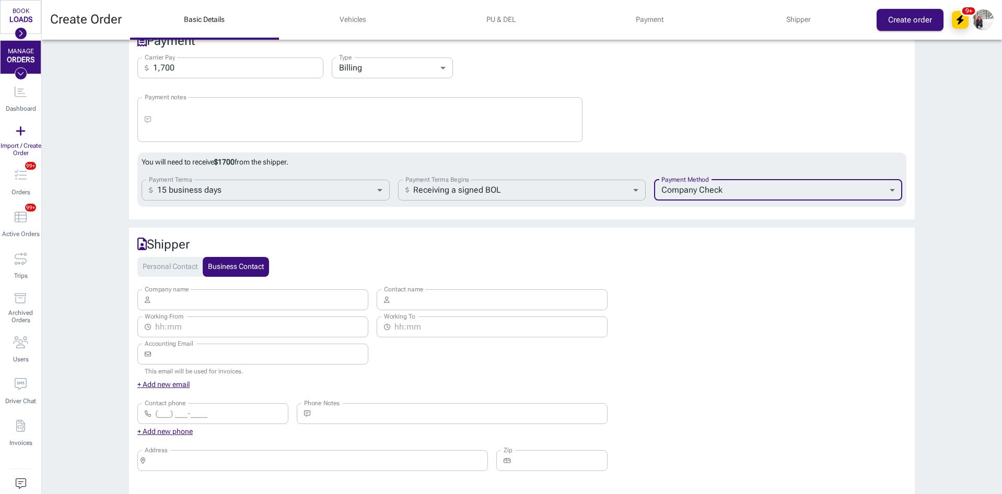
click at [207, 290] on input "Company name" at bounding box center [262, 299] width 214 height 21
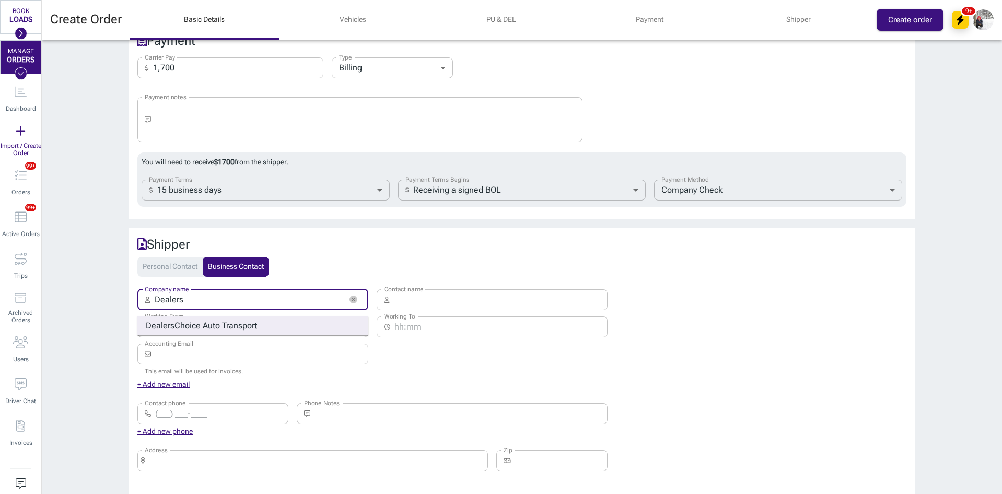
click at [215, 321] on strong "Choice Auto Transport" at bounding box center [216, 326] width 83 height 10
type input "Dealers Choice Auto Transport"
type input "[PERSON_NAME]"
type input "[EMAIL_ADDRESS][DOMAIN_NAME]"
type input "[PHONE_NUMBER]"
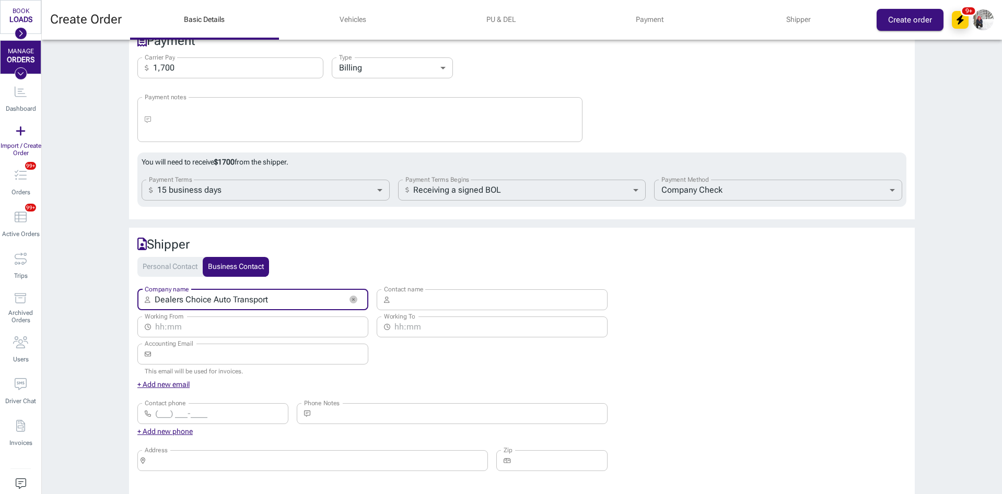
type input "[STREET_ADDRESS]"
type input "33409"
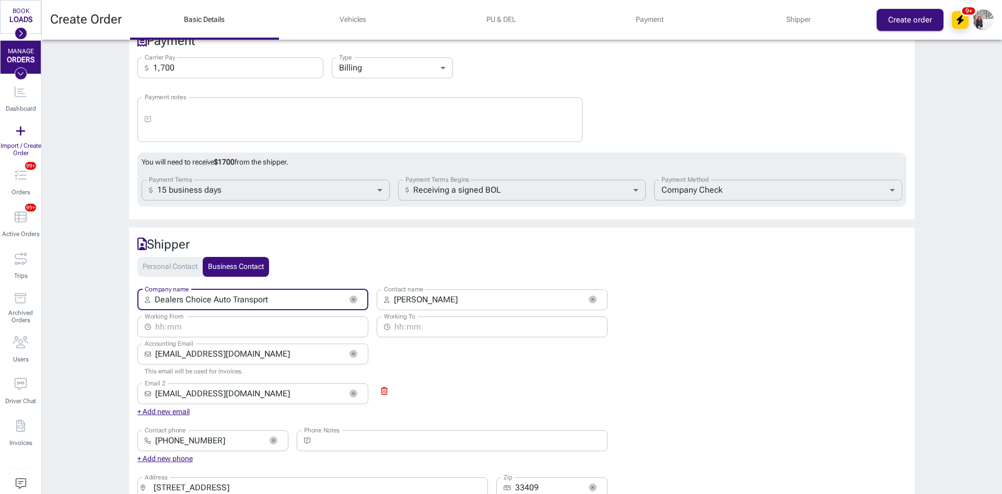
click at [887, 18] on button "Create order" at bounding box center [910, 20] width 67 height 22
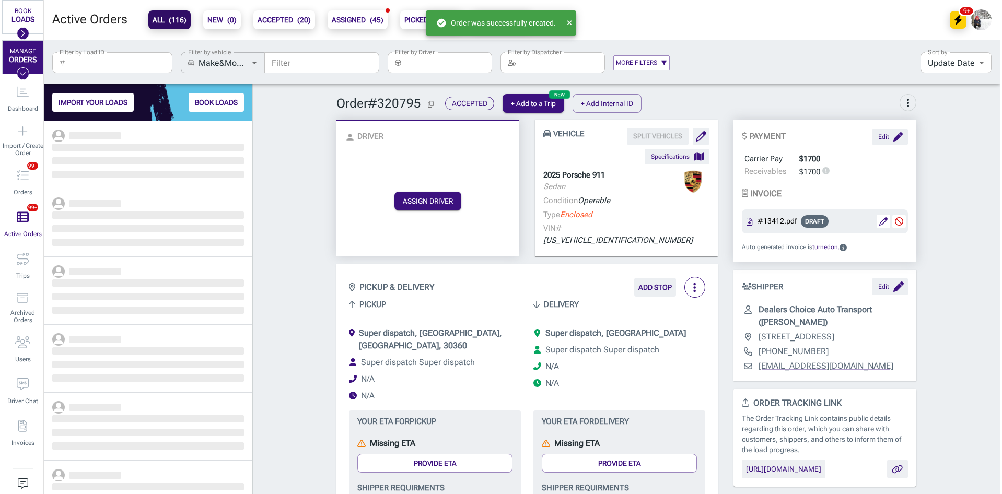
scroll to position [365, 201]
click at [439, 193] on button "ASSIGN DRIVER" at bounding box center [428, 201] width 67 height 19
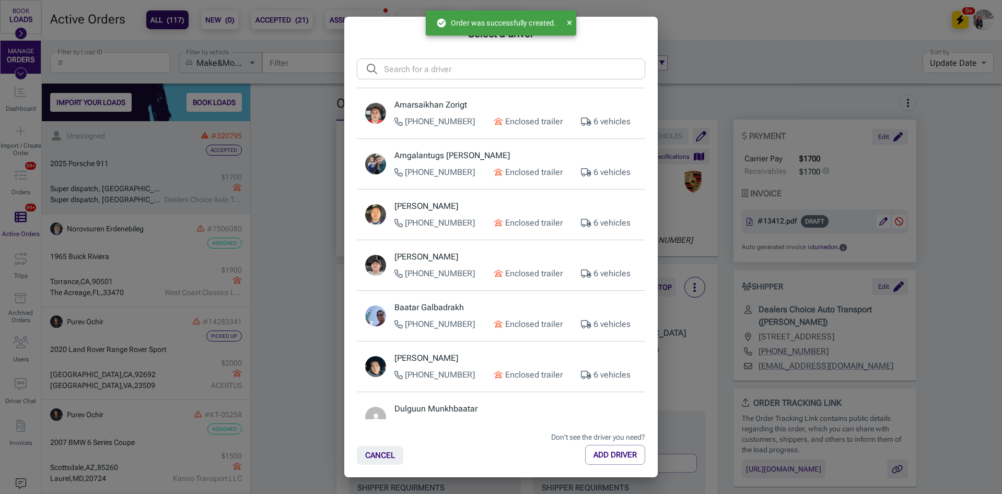
click at [447, 68] on input "text" at bounding box center [514, 69] width 261 height 21
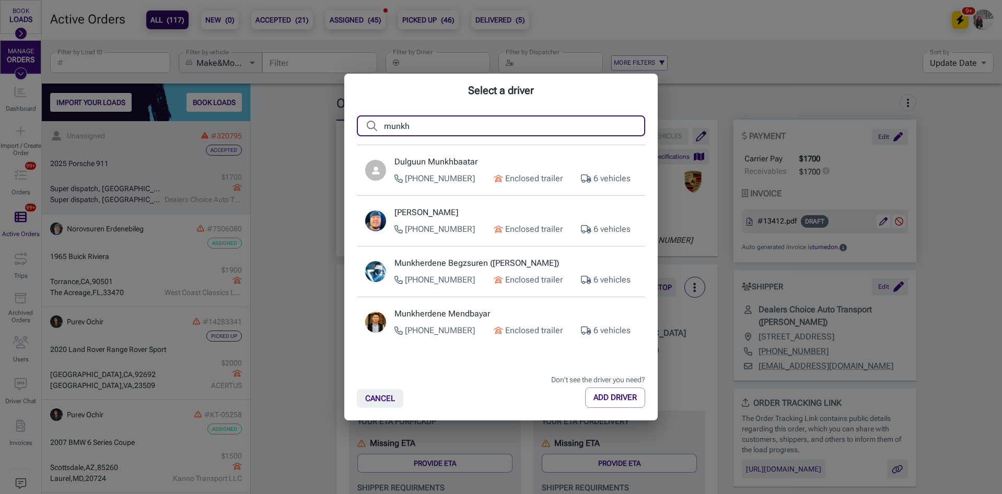
type input "munkh"
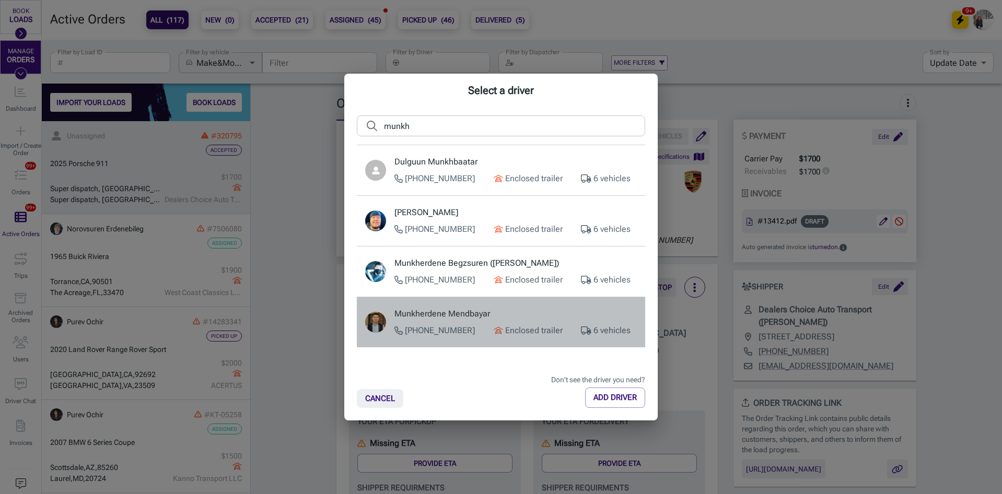
click at [506, 312] on p "Munkherdene Mendbayar" at bounding box center [516, 314] width 242 height 13
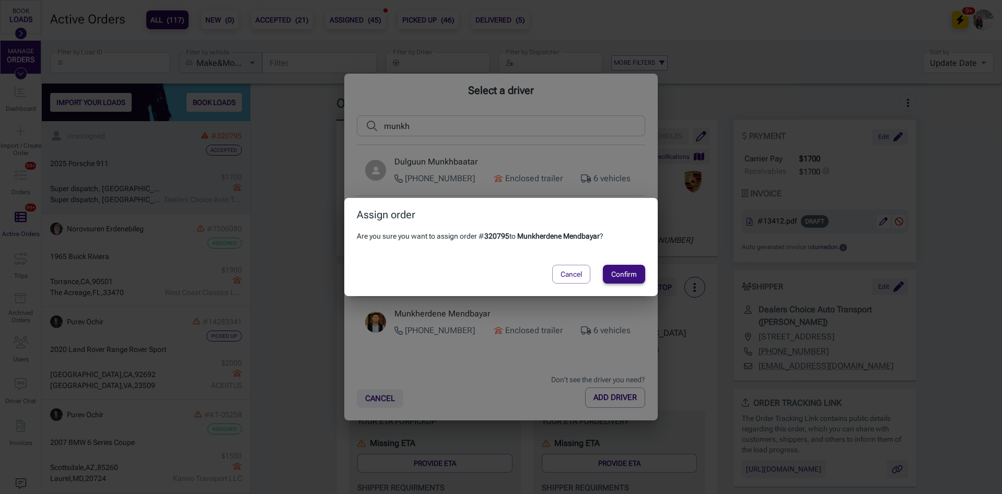
click at [623, 276] on button "Confirm" at bounding box center [624, 274] width 42 height 19
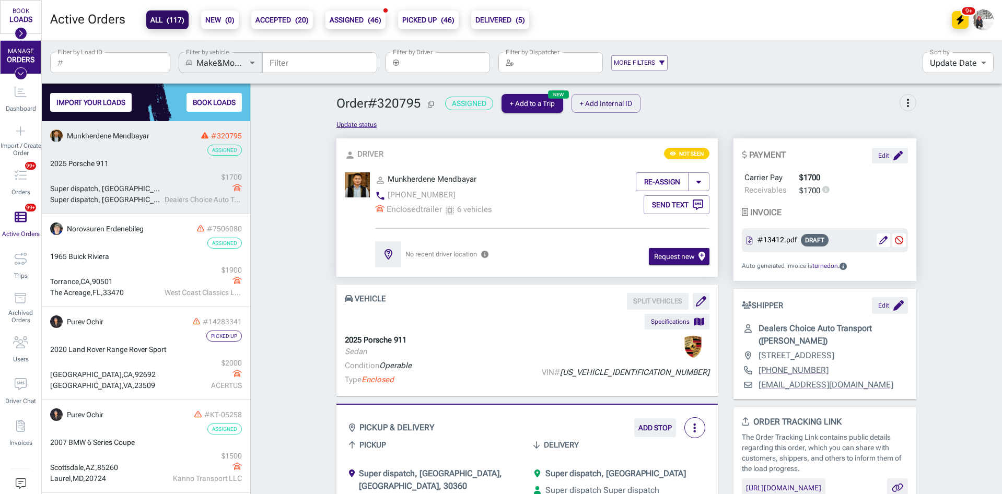
drag, startPoint x: 123, startPoint y: 258, endPoint x: 125, endPoint y: 207, distance: 51.3
click at [123, 258] on div "1965 Buick Riviera" at bounding box center [146, 256] width 192 height 11
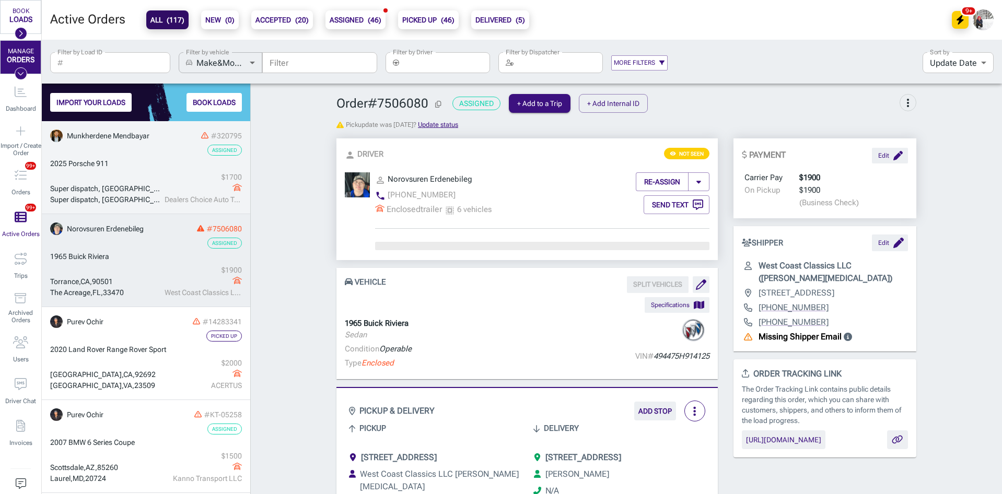
click at [133, 180] on div "Super dispatch, [GEOGRAPHIC_DATA], [GEOGRAPHIC_DATA] Super dispatch, [GEOGRAPHI…" at bounding box center [146, 188] width 192 height 33
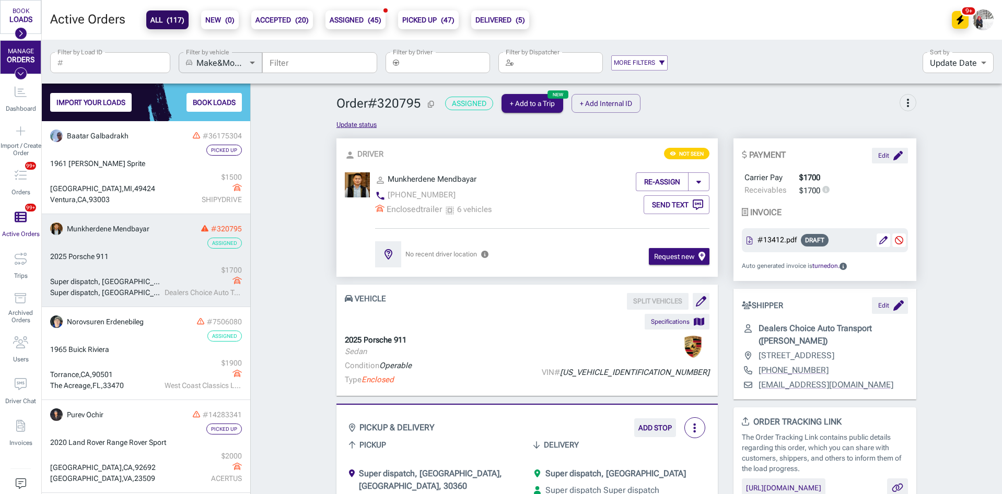
click at [147, 269] on div "Super dispatch, [GEOGRAPHIC_DATA], [GEOGRAPHIC_DATA] Super dispatch, [GEOGRAPHI…" at bounding box center [146, 281] width 192 height 33
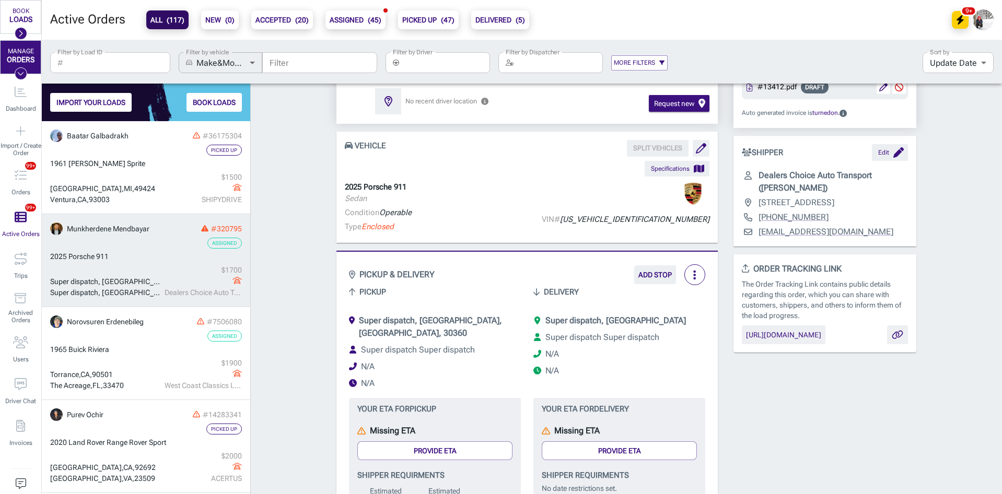
scroll to position [157, 0]
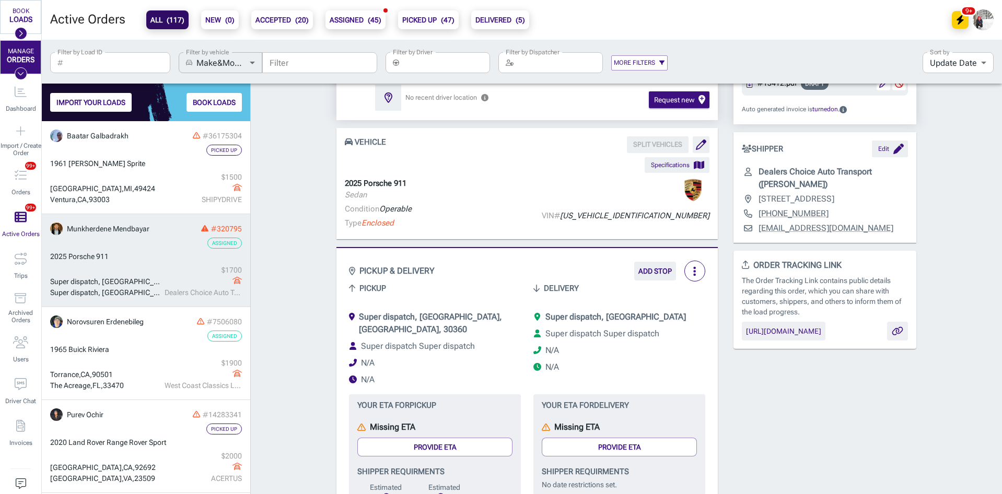
click at [470, 318] on span "Super dispatch, [GEOGRAPHIC_DATA], [GEOGRAPHIC_DATA], 30360" at bounding box center [430, 323] width 143 height 22
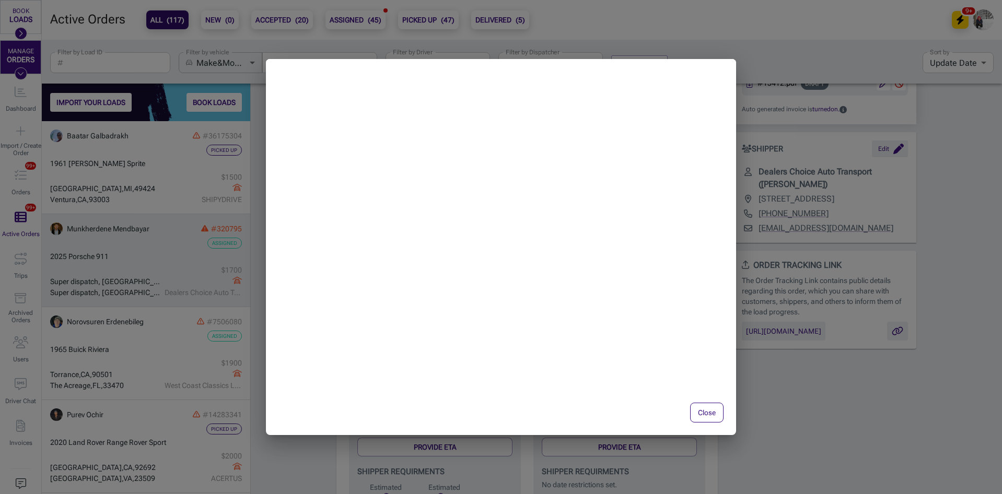
click at [703, 407] on button "Close" at bounding box center [706, 413] width 33 height 20
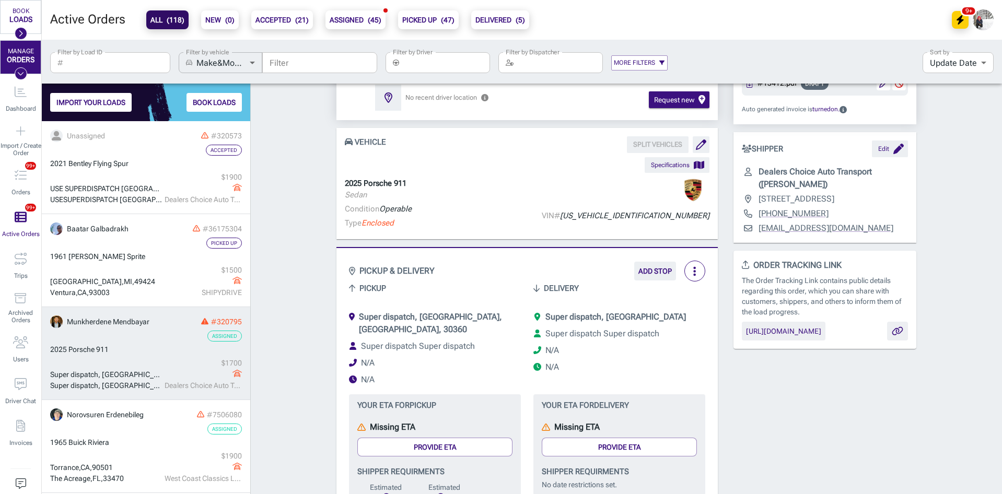
click at [295, 182] on div "Order # 320795 Assigned + Add to a Trip + Add Internal ID more_vert Update stat…" at bounding box center [626, 478] width 751 height 1086
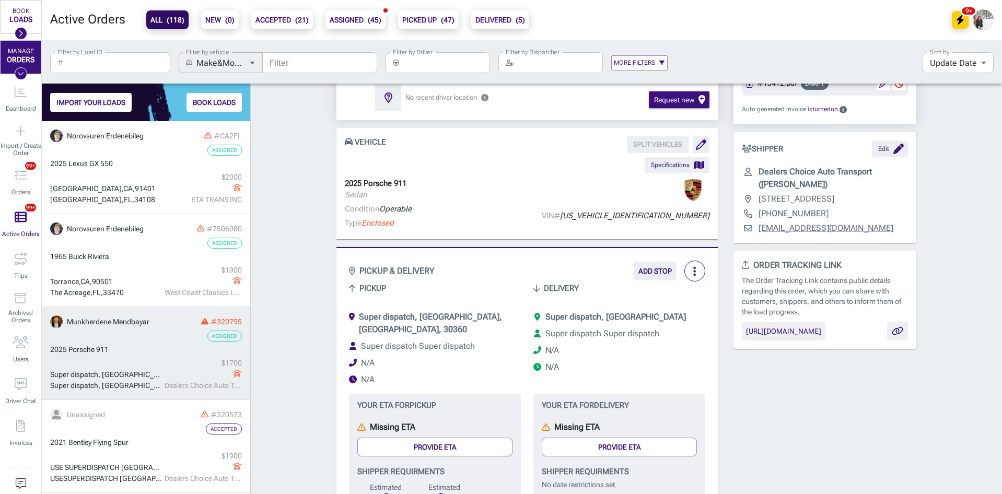
click at [442, 65] on input "Filter by Driver" at bounding box center [446, 62] width 87 height 21
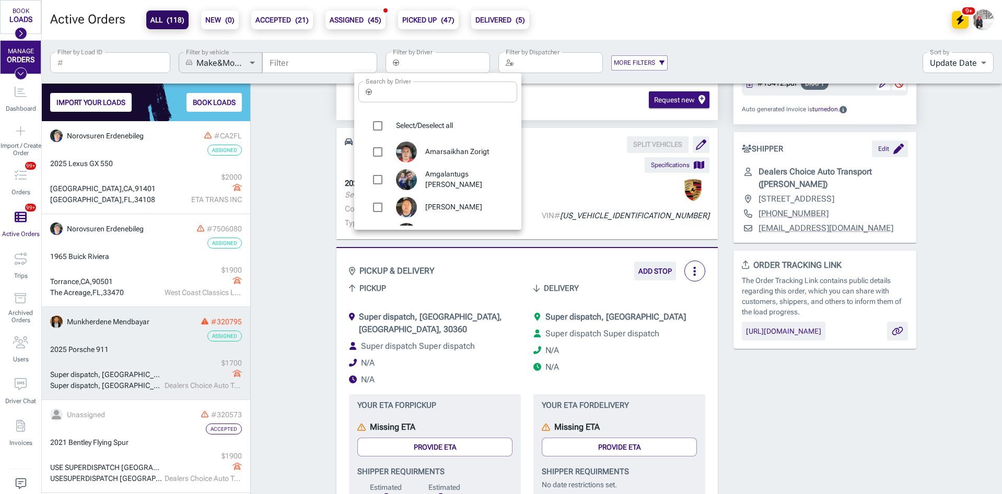
click at [421, 94] on input "Search by Driver" at bounding box center [446, 92] width 141 height 21
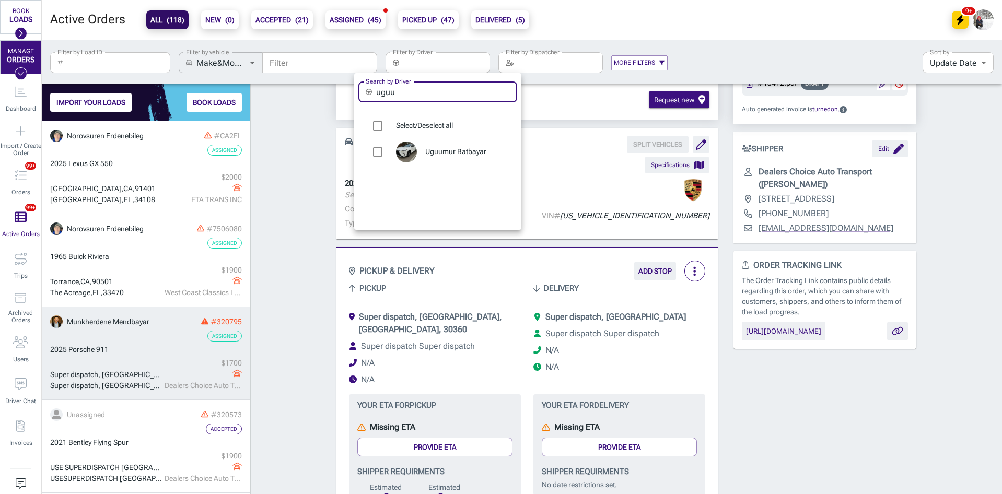
type input "uguu"
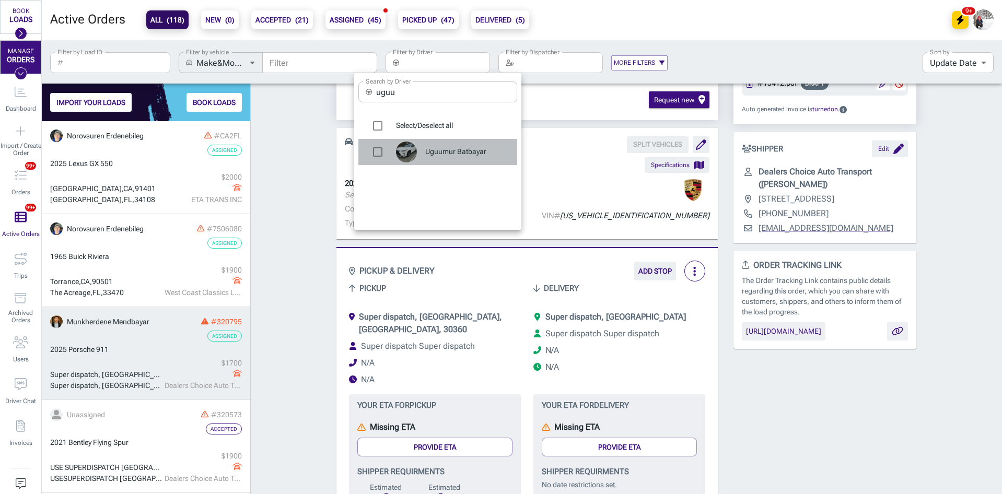
click at [455, 147] on span "Uguumur Batbayar" at bounding box center [467, 152] width 84 height 10
type input "Uguumur Batbayar"
checkbox input "true"
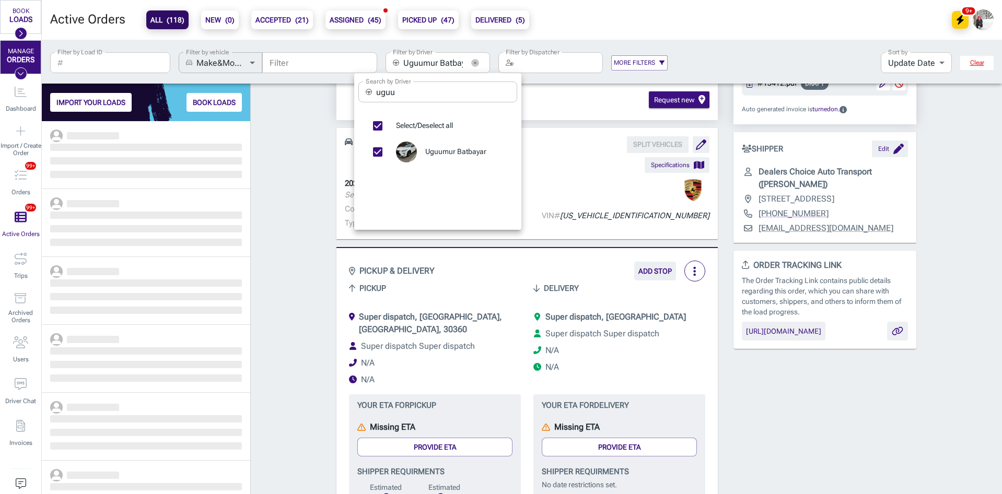
click at [289, 179] on div at bounding box center [501, 247] width 1002 height 494
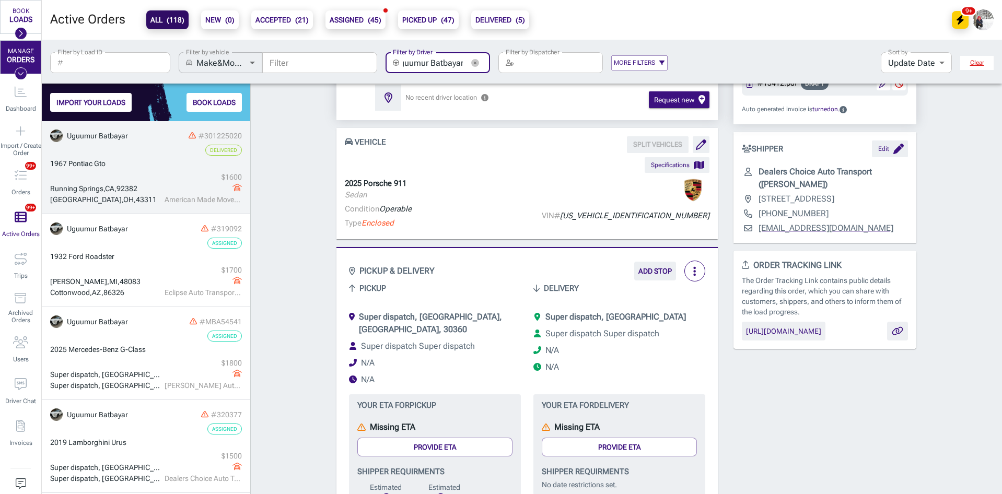
click at [138, 174] on div "[GEOGRAPHIC_DATA] $ 1600 American Made Mover LLC" at bounding box center [146, 188] width 192 height 33
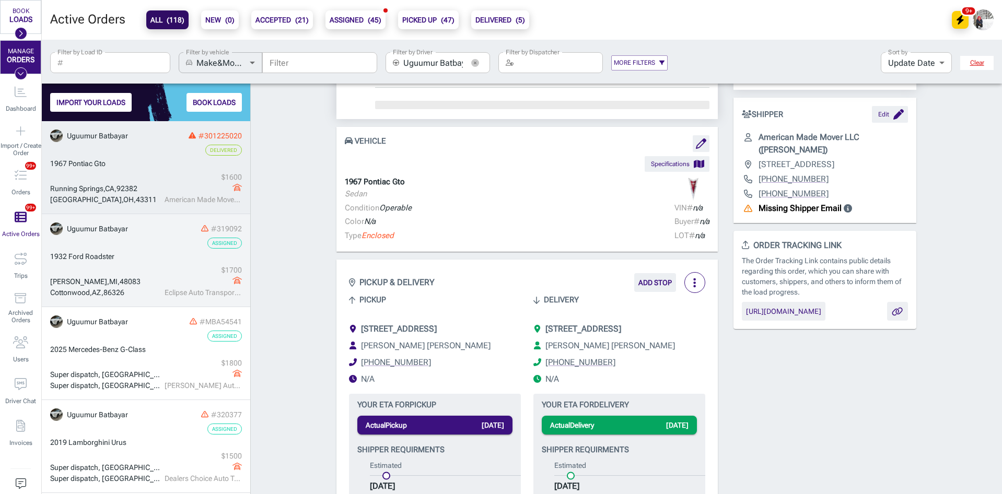
click at [139, 256] on div "1932 Ford Roadster" at bounding box center [146, 256] width 192 height 11
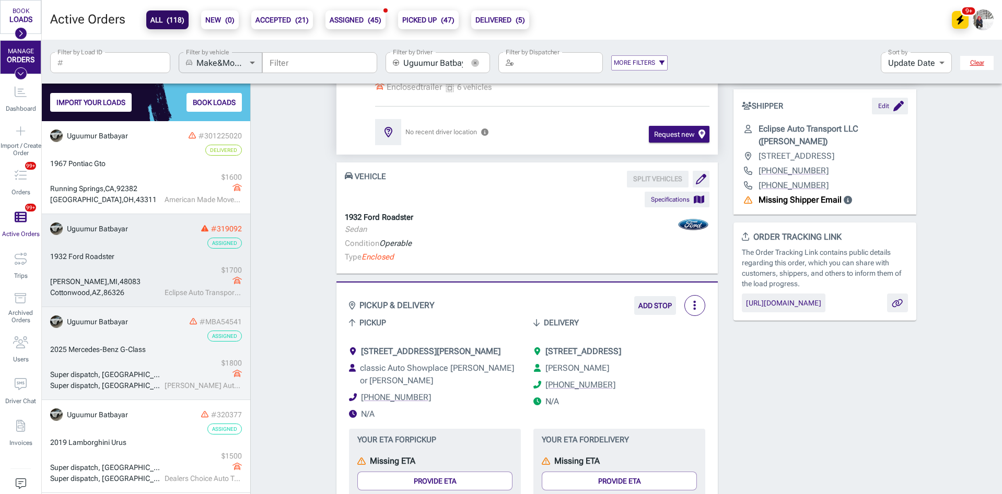
scroll to position [157, 0]
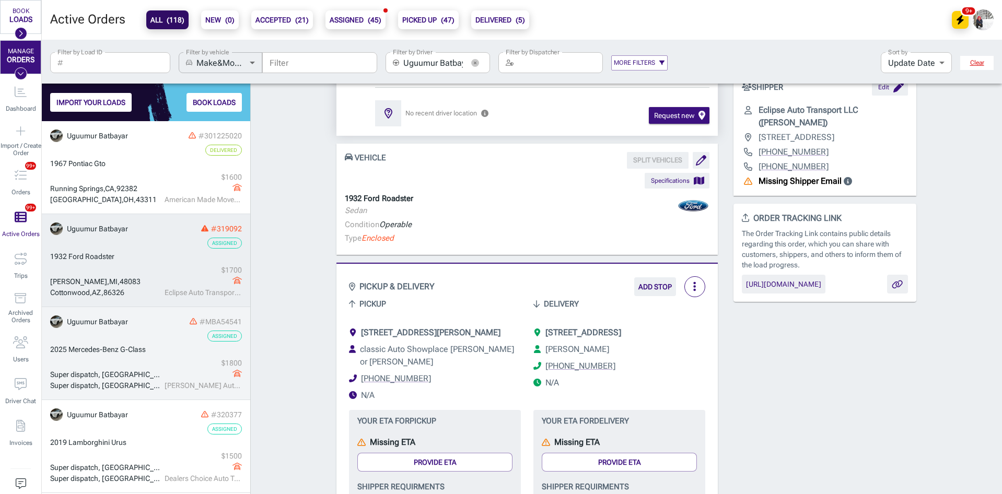
click at [147, 347] on div "2025 Mercedes-Benz G-Class" at bounding box center [146, 349] width 192 height 11
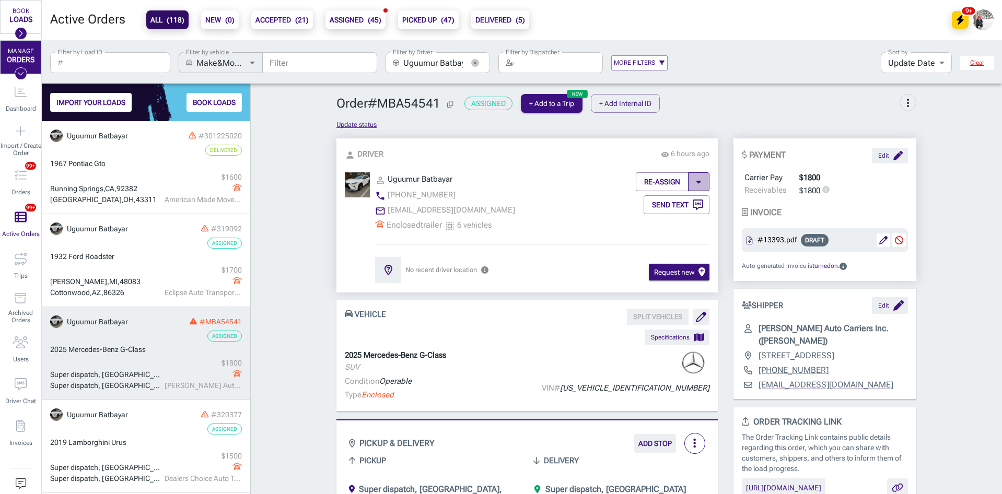
click at [697, 181] on icon "button" at bounding box center [699, 182] width 5 height 3
click at [674, 203] on li "Un-Assign Driver" at bounding box center [667, 204] width 79 height 19
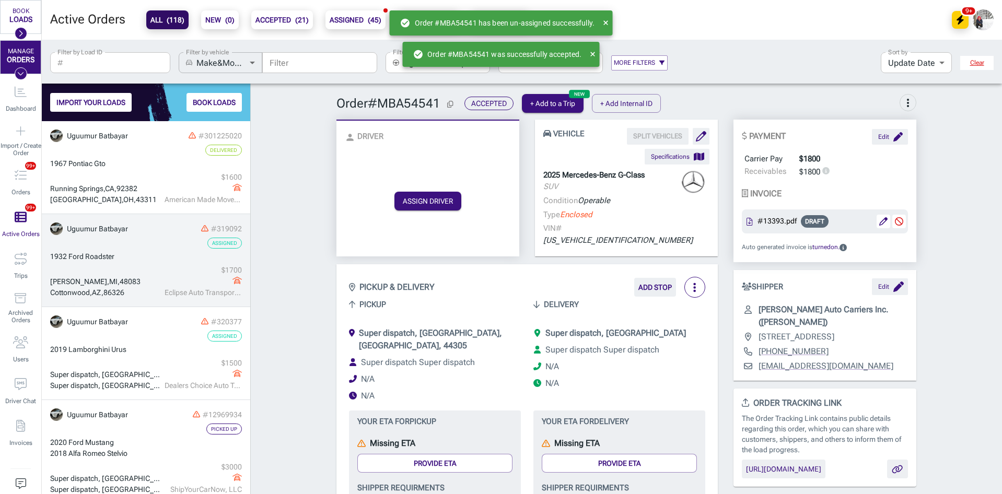
click at [137, 260] on div "1932 Ford Roadster" at bounding box center [146, 256] width 192 height 11
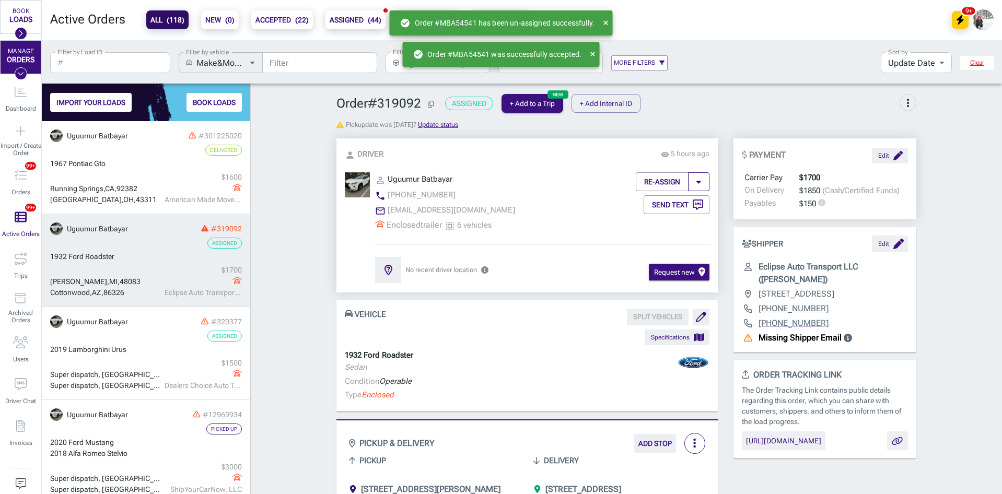
click at [696, 176] on button "button" at bounding box center [698, 181] width 21 height 19
click at [675, 206] on li "Un-Assign Driver" at bounding box center [667, 204] width 79 height 19
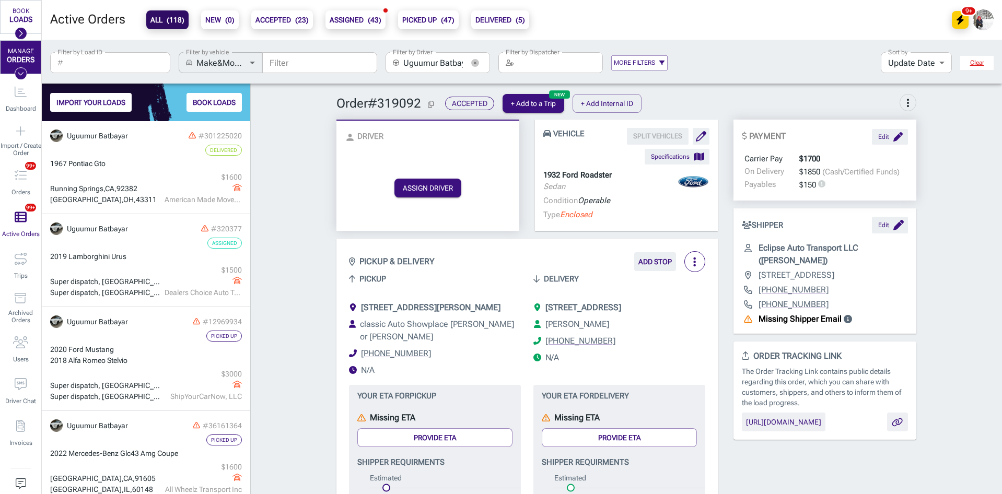
drag, startPoint x: 472, startPoint y: 61, endPoint x: 469, endPoint y: 65, distance: 6.0
click at [472, 61] on icon "button" at bounding box center [475, 63] width 8 height 8
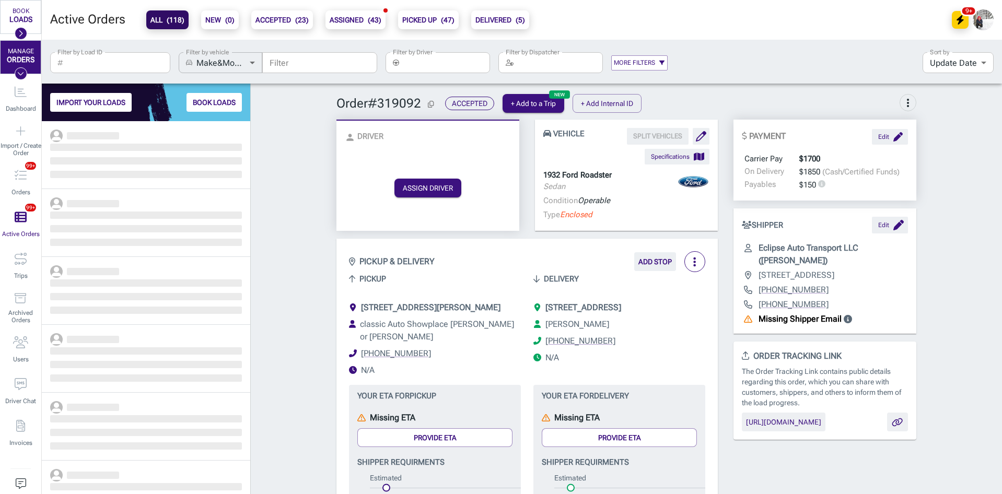
scroll to position [365, 201]
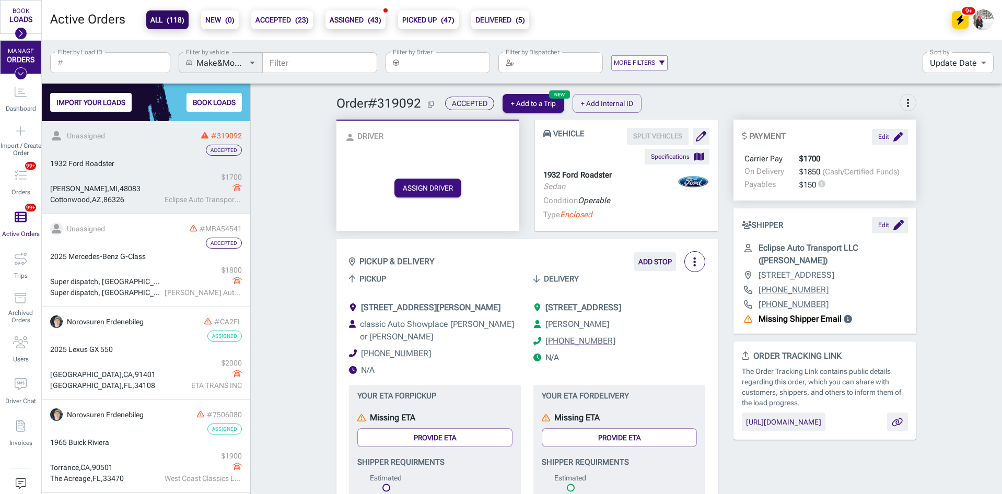
click at [165, 173] on div "$ 1700" at bounding box center [203, 177] width 77 height 11
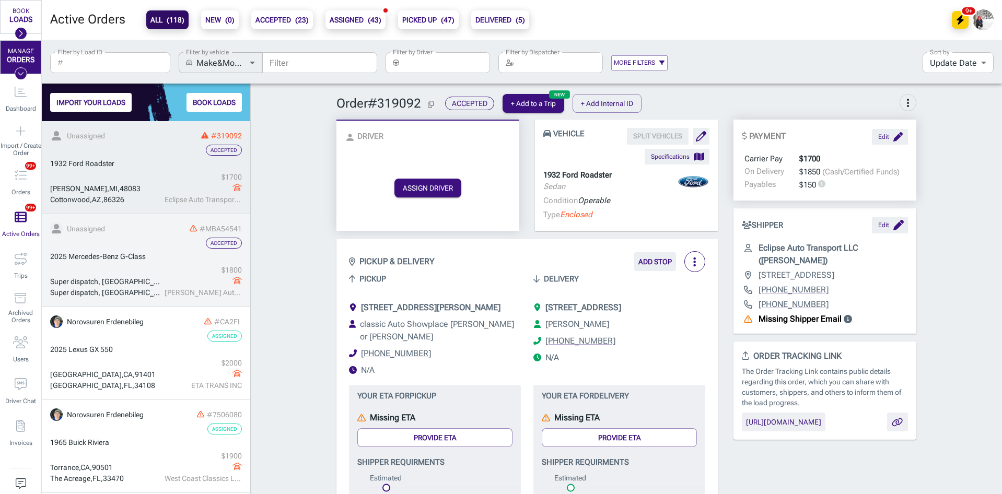
click at [151, 259] on div "2025 Mercedes-Benz G-Class" at bounding box center [146, 256] width 192 height 11
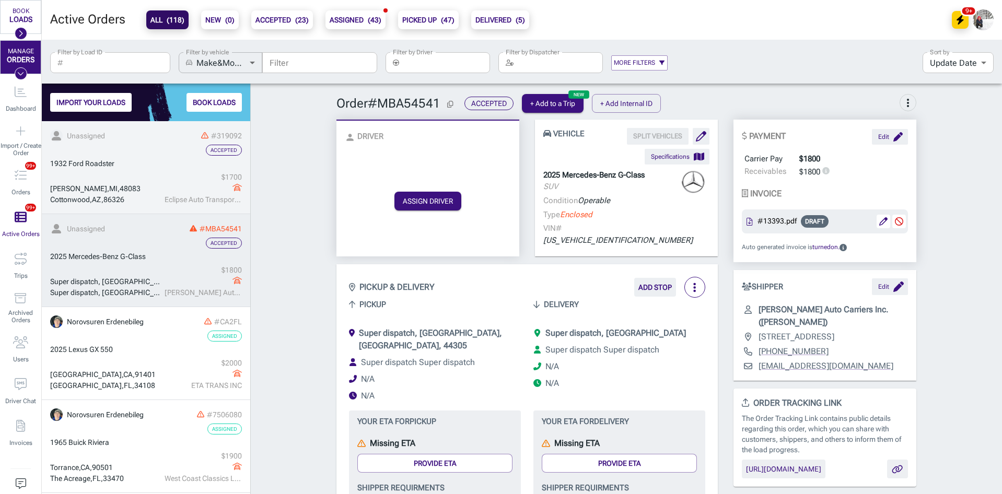
click at [150, 164] on div "1932 Ford Roadster" at bounding box center [146, 163] width 192 height 11
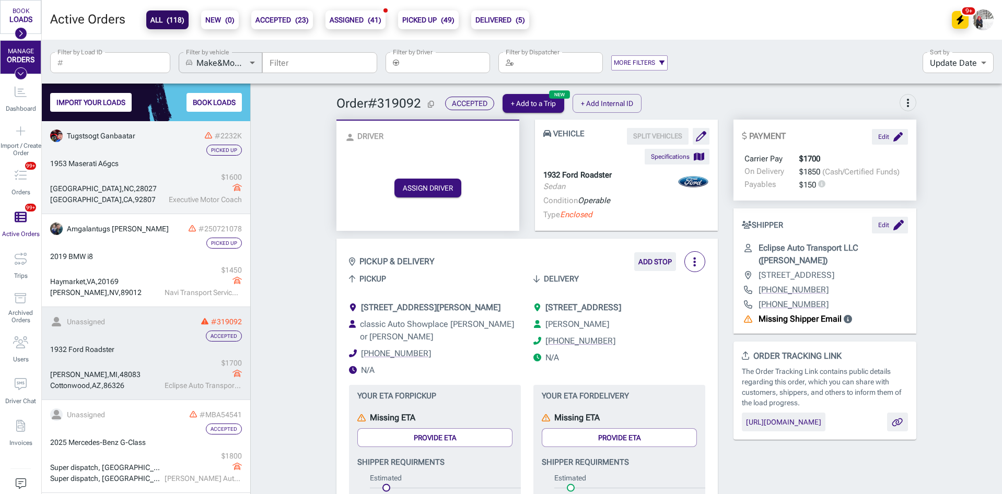
click at [145, 172] on div "[GEOGRAPHIC_DATA] $ 1600 Executive Motor Coach" at bounding box center [146, 188] width 192 height 33
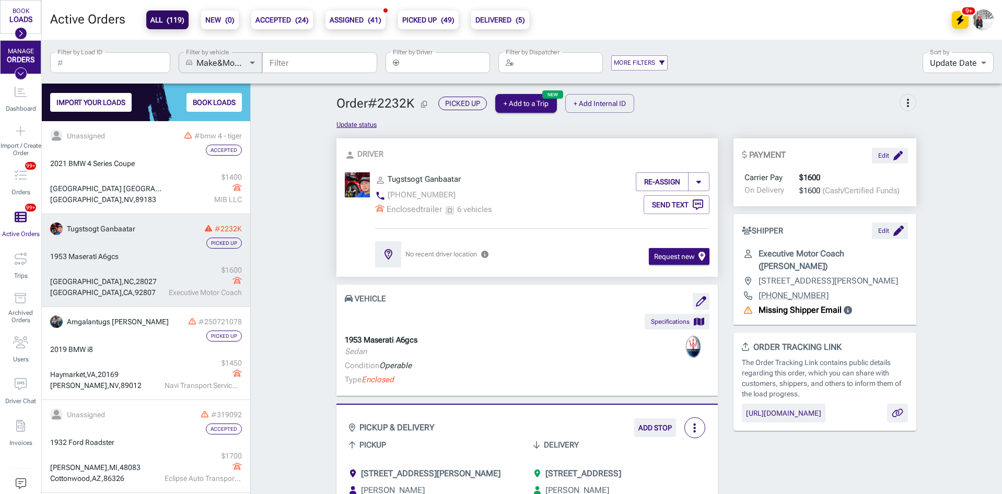
click at [139, 257] on div "1953 Maserati A6gcs" at bounding box center [146, 256] width 192 height 11
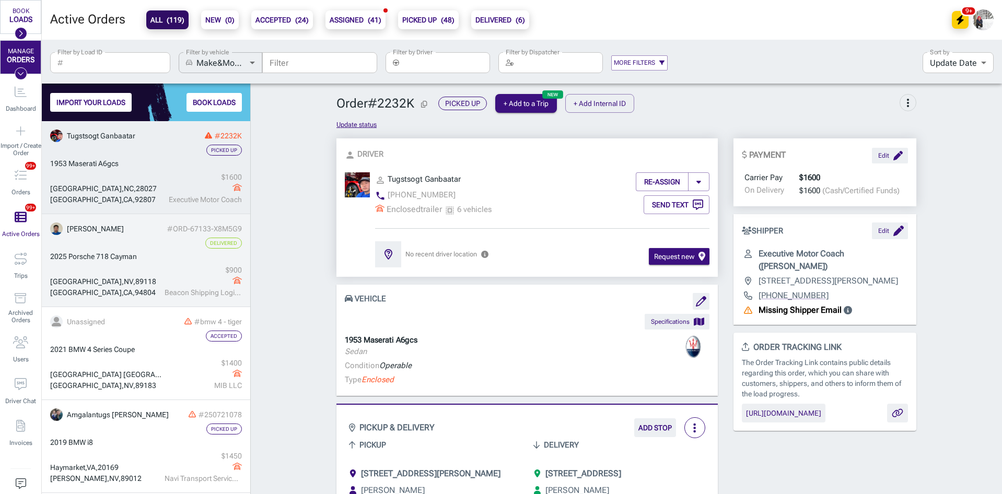
click at [133, 166] on div "1953 Maserati A6gcs" at bounding box center [146, 163] width 192 height 11
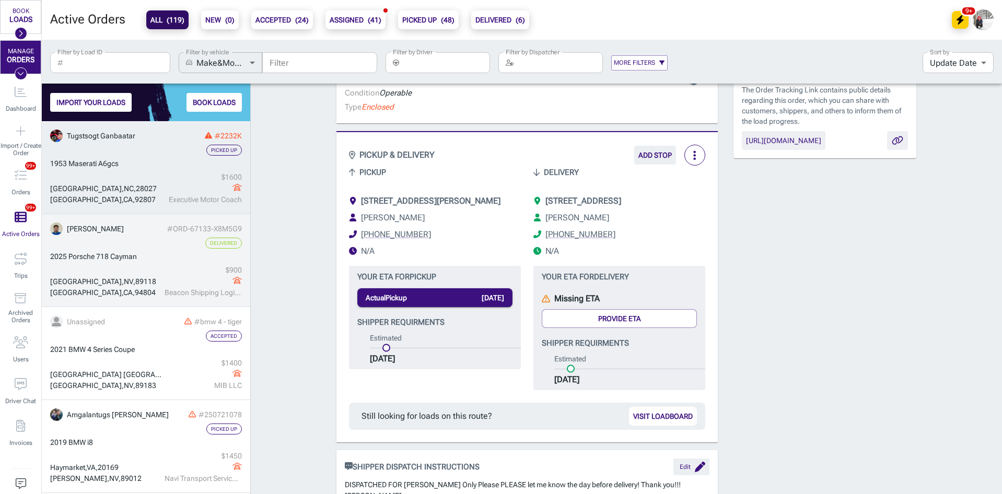
scroll to position [314, 0]
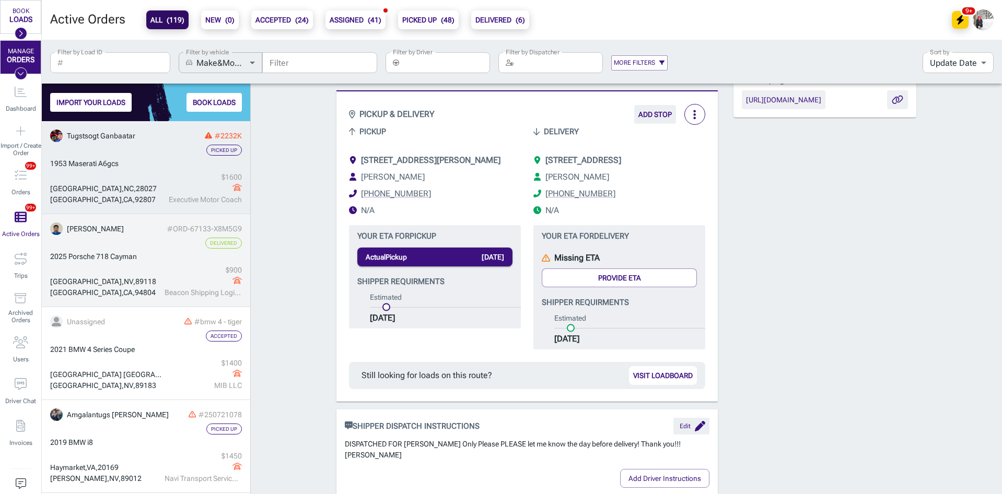
click at [282, 23] on b "ACCEPTED ( 24 )" at bounding box center [282, 20] width 53 height 13
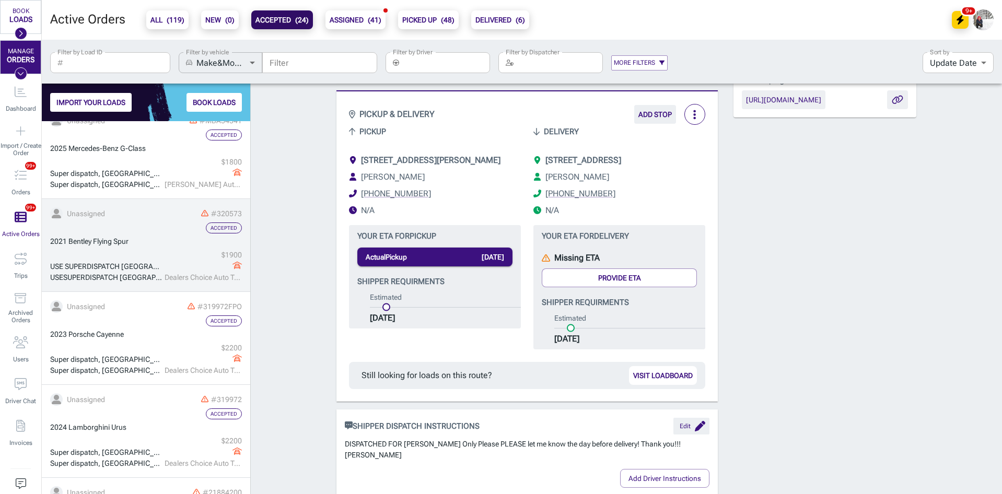
scroll to position [209, 0]
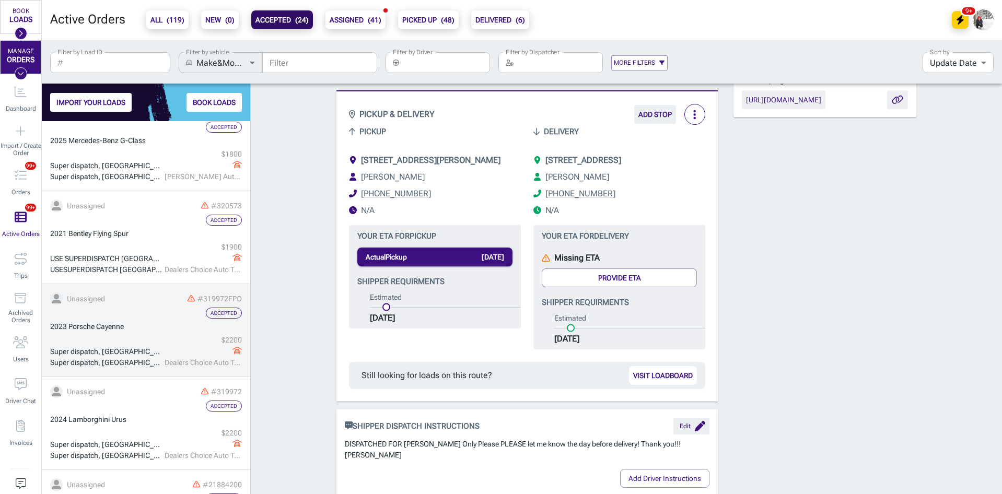
click at [146, 341] on div "Super dispatch, [GEOGRAPHIC_DATA], CA Super dispatch, [GEOGRAPHIC_DATA], [GEOGR…" at bounding box center [146, 351] width 192 height 33
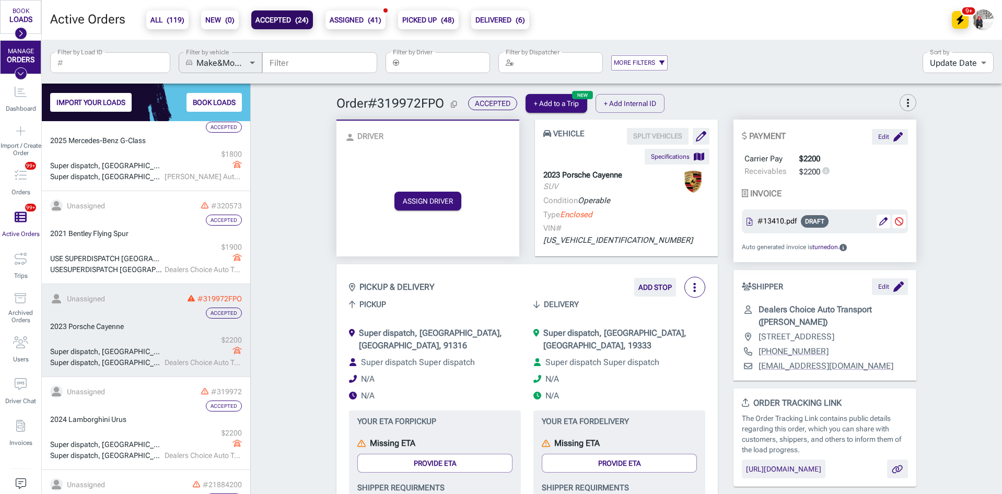
click at [902, 101] on span "more_vert" at bounding box center [908, 103] width 13 height 13
click at [865, 131] on span "Cancel..." at bounding box center [875, 127] width 58 height 13
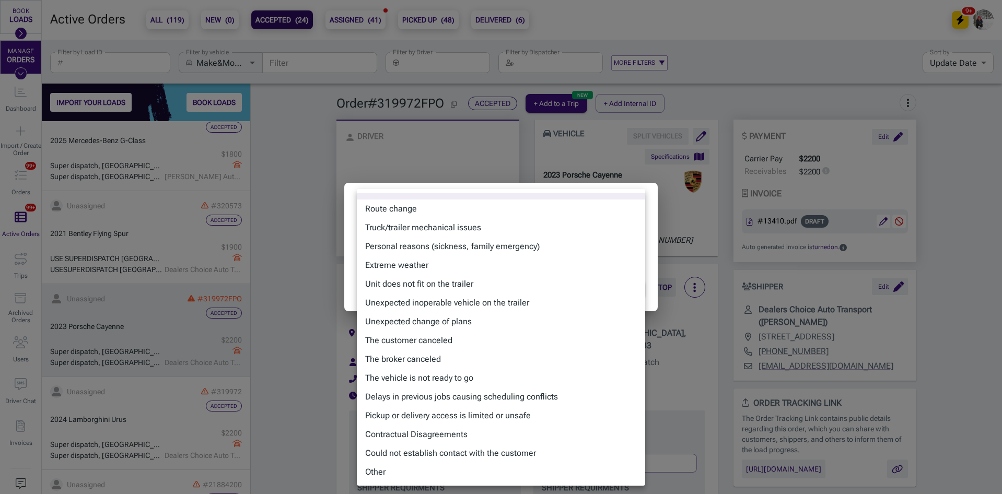
click at [495, 245] on body "BOOK LOADS Load Board Negotiations My Lanes Shipper Network MANAGE ORDERS Dashb…" at bounding box center [501, 247] width 1002 height 494
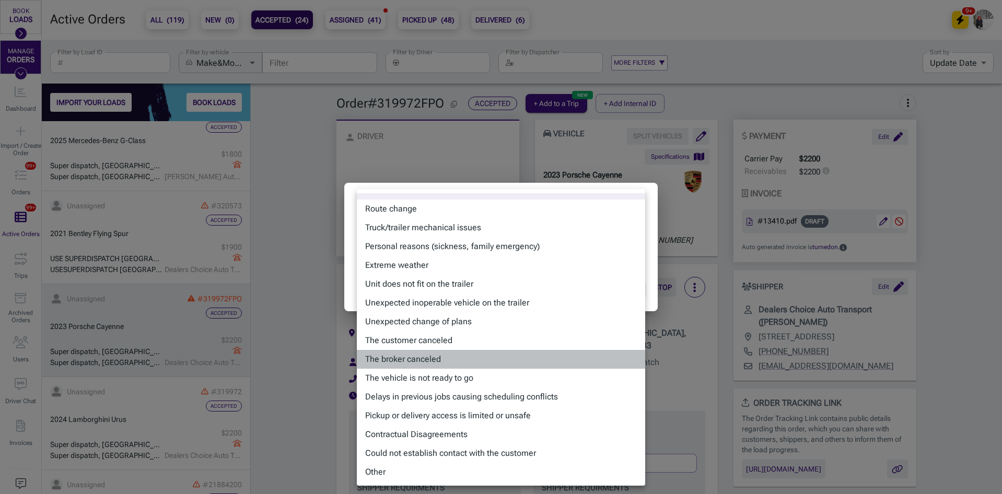
click at [448, 355] on li "The broker canceled" at bounding box center [501, 359] width 288 height 19
type input "broker_canceled"
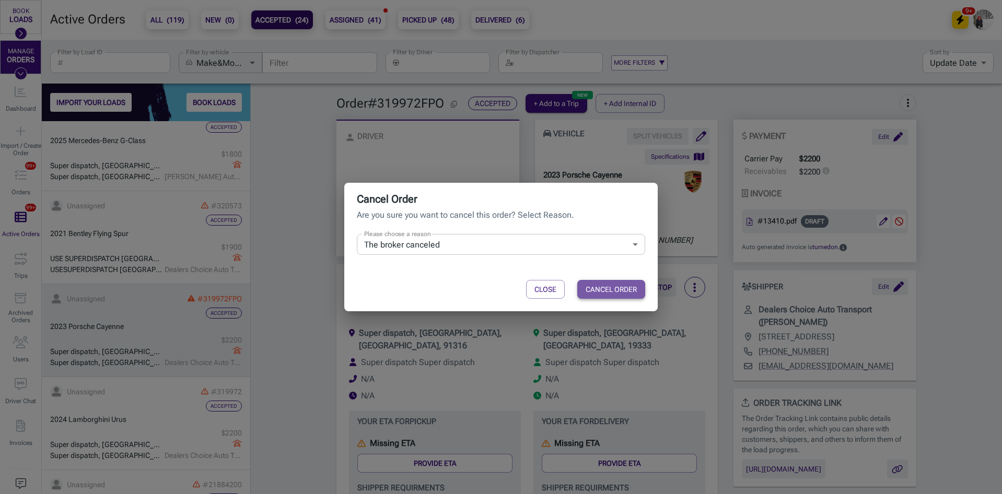
click at [608, 287] on button "CANCEL ORDER" at bounding box center [611, 289] width 68 height 19
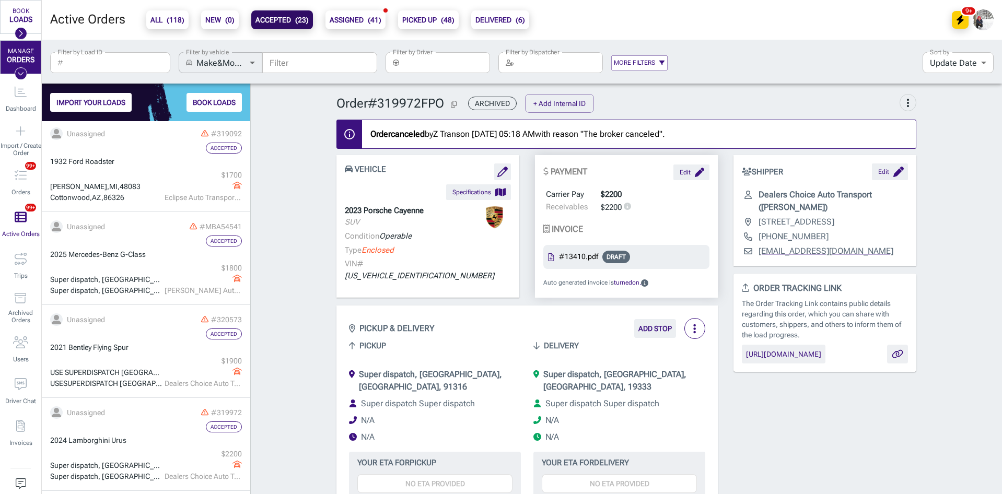
scroll to position [157, 0]
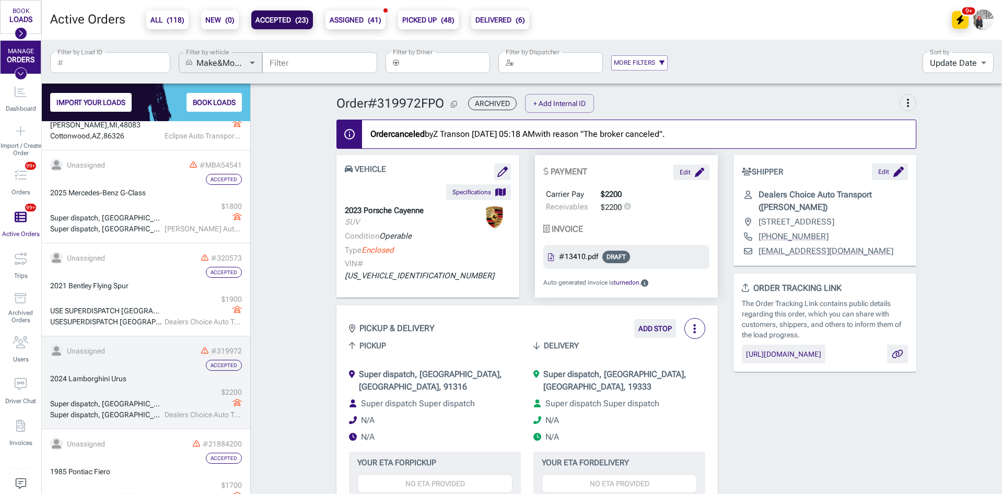
click at [181, 392] on div "$ 2200" at bounding box center [203, 392] width 77 height 11
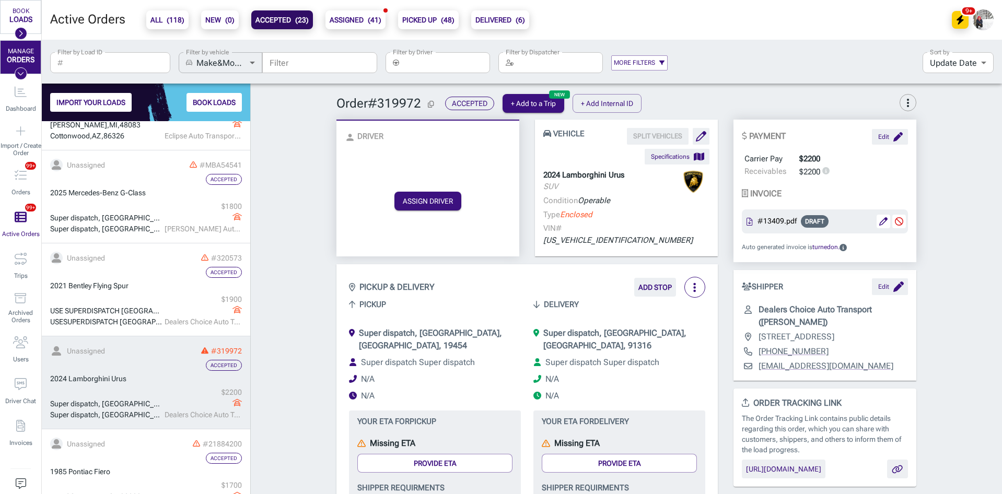
click at [907, 104] on span "more_vert" at bounding box center [908, 103] width 13 height 13
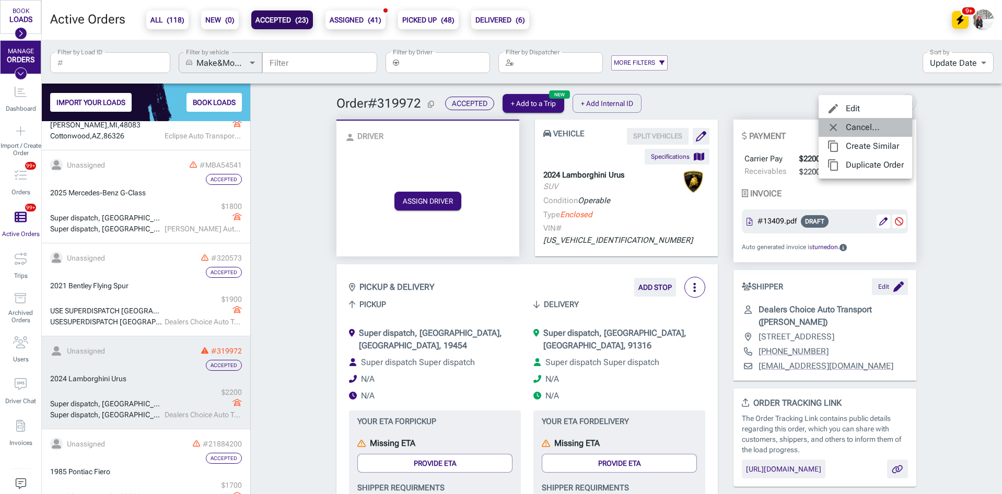
click at [868, 128] on span "Cancel..." at bounding box center [875, 127] width 58 height 13
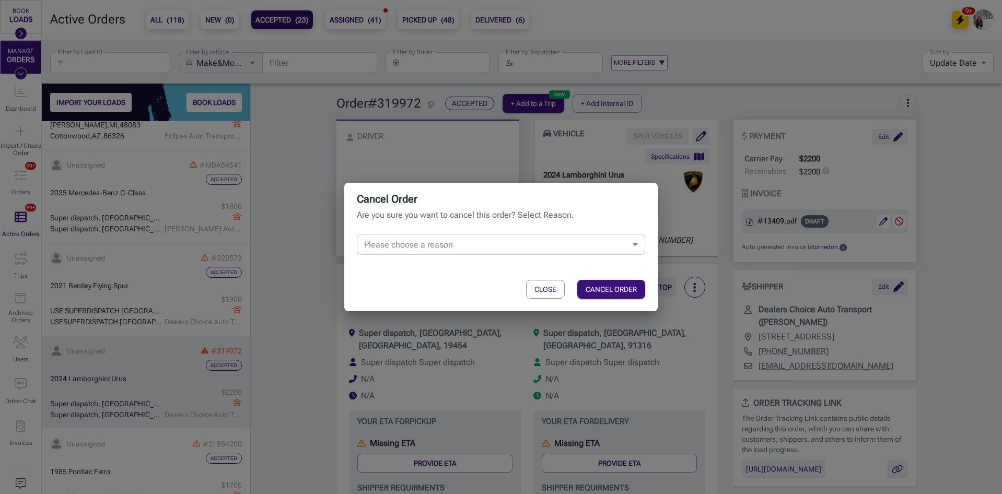
click at [478, 245] on body "BOOK LOADS Load Board Negotiations My Lanes Shipper Network MANAGE ORDERS Dashb…" at bounding box center [501, 247] width 1002 height 494
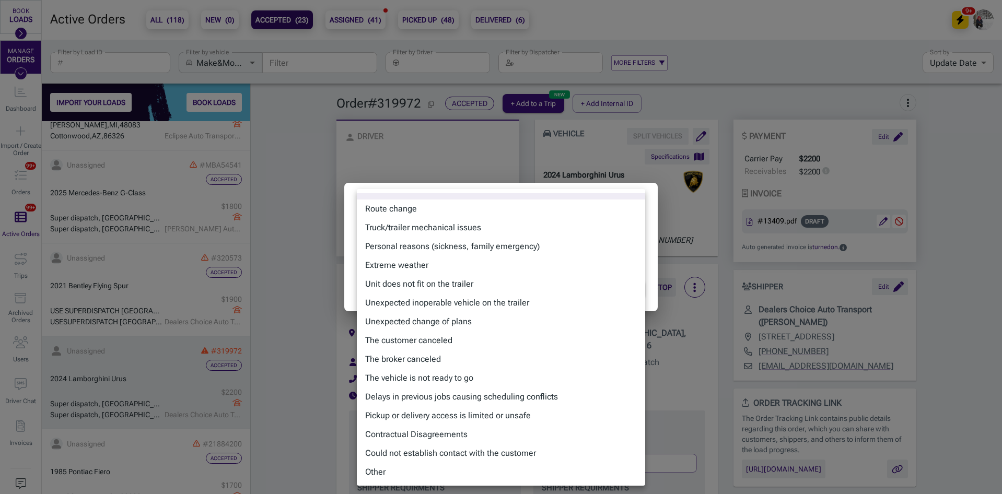
click at [431, 355] on li "The broker canceled" at bounding box center [501, 359] width 288 height 19
type input "broker_canceled"
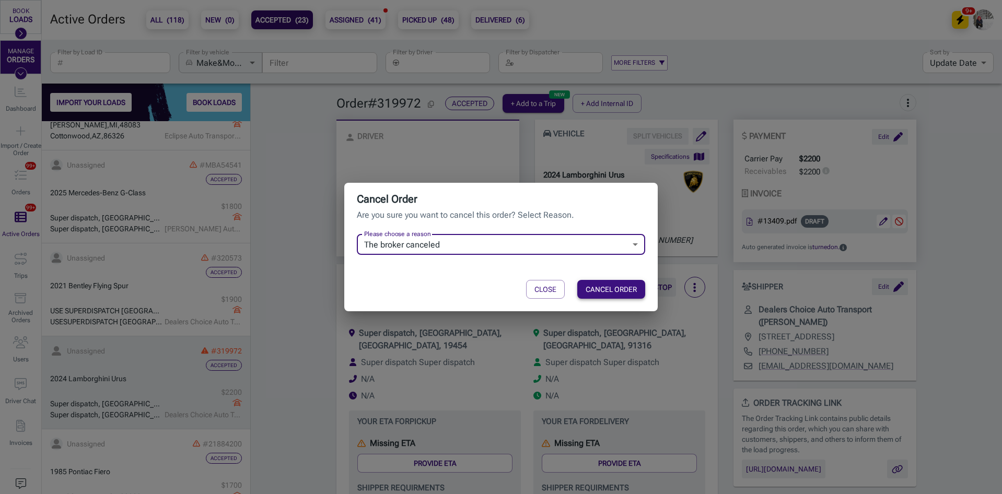
click at [595, 285] on button "CANCEL ORDER" at bounding box center [611, 289] width 68 height 19
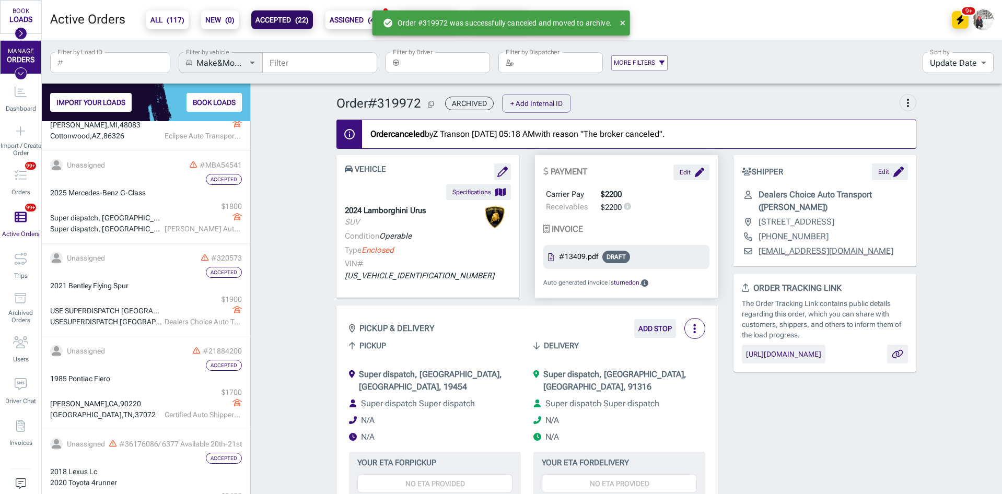
click at [161, 18] on b "ALL ( 117 )" at bounding box center [167, 20] width 34 height 13
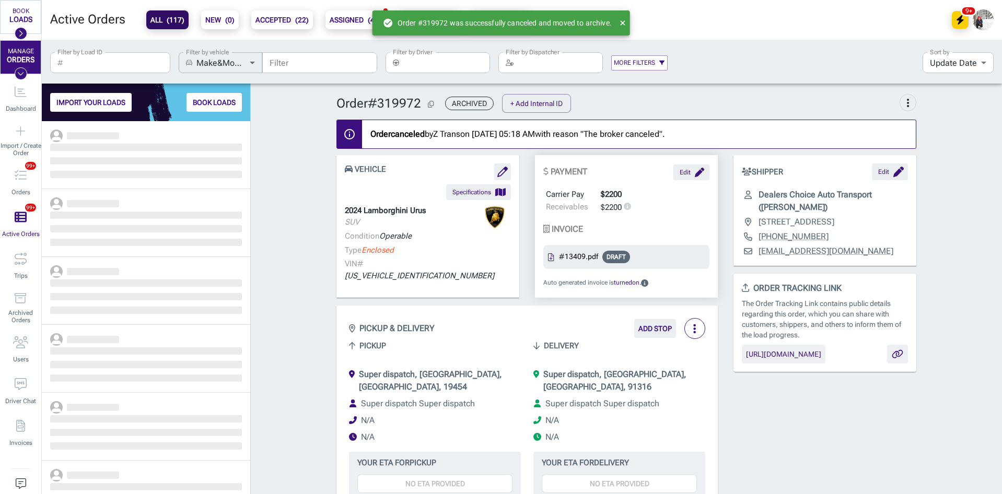
scroll to position [365, 201]
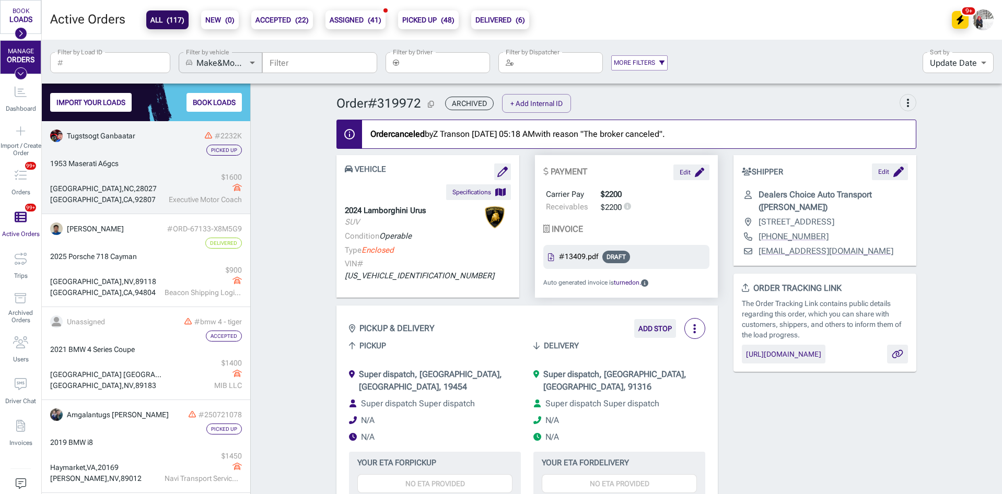
click at [156, 158] on div "1953 Maserati A6gcs" at bounding box center [146, 163] width 192 height 11
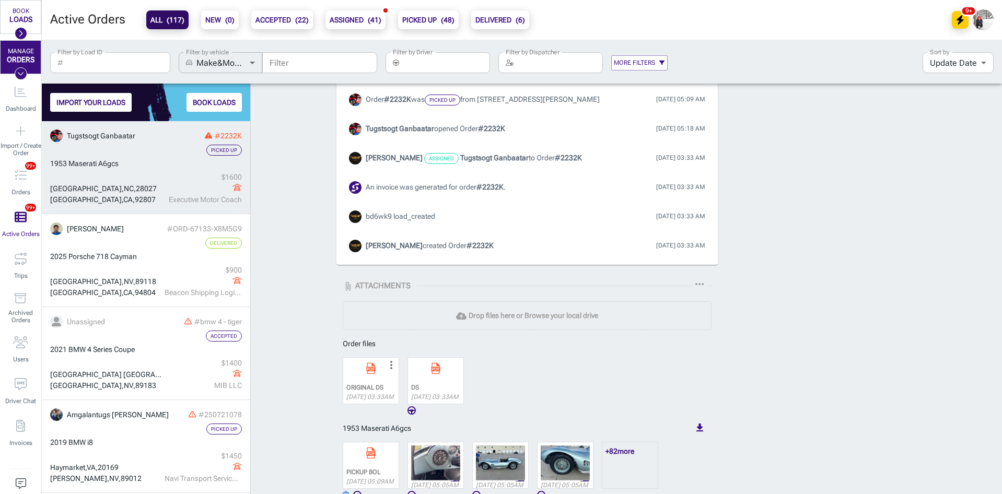
scroll to position [866, 0]
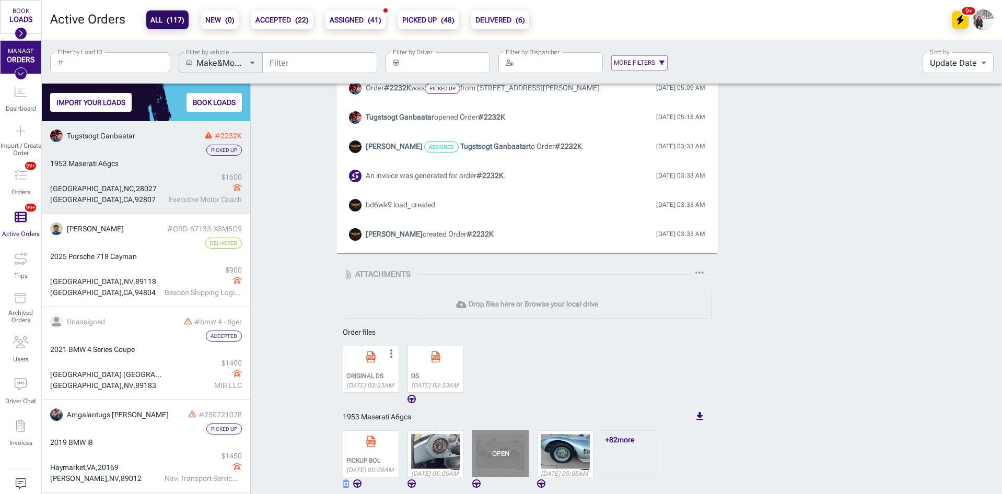
click at [522, 448] on div "OPEN" at bounding box center [500, 454] width 56 height 47
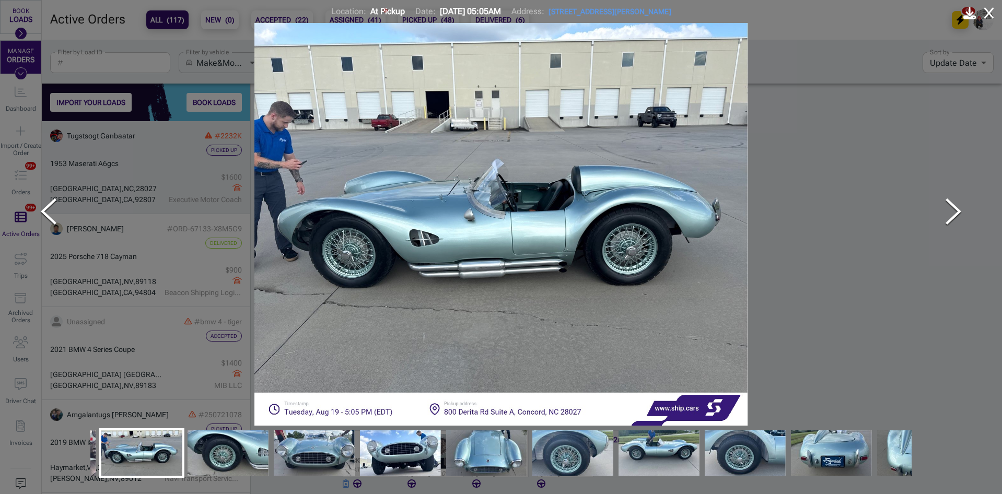
click at [199, 442] on img "Go to Slide 3" at bounding box center [227, 453] width 81 height 66
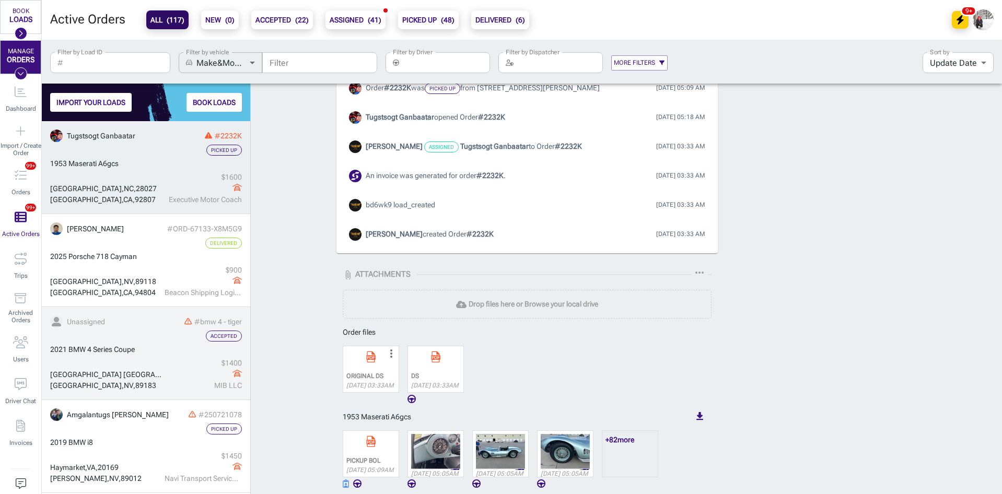
click at [148, 345] on div "2021 BMW 4 Series Coupe" at bounding box center [146, 349] width 192 height 11
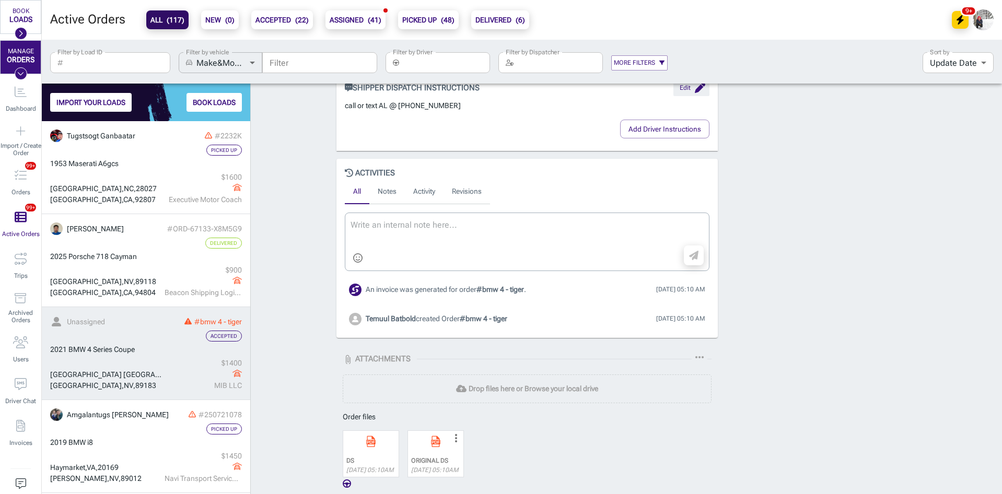
scroll to position [553, 0]
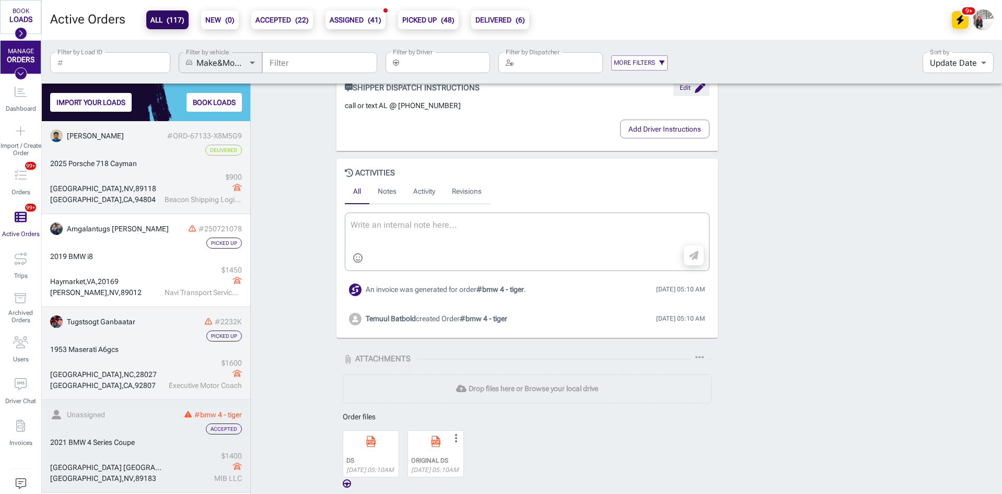
click at [150, 165] on div "2025 Porsche 718 Cayman" at bounding box center [146, 163] width 192 height 11
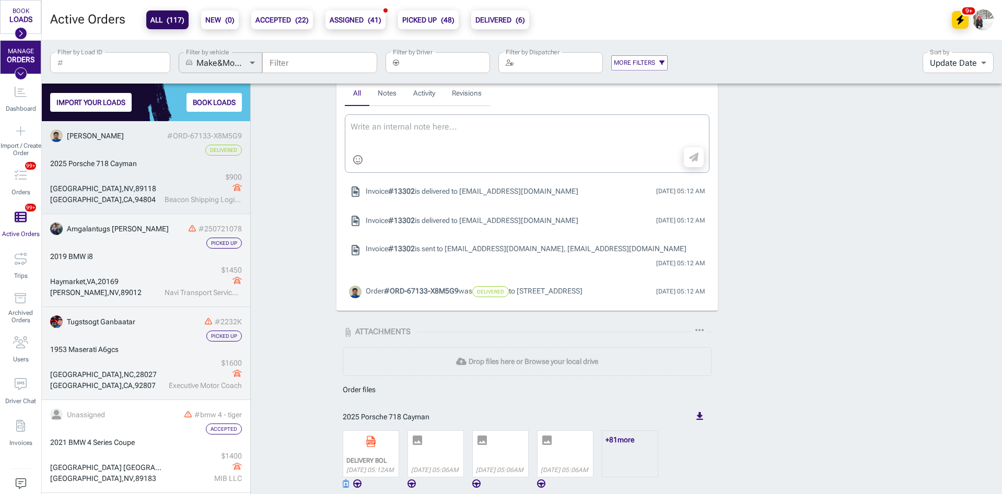
click at [133, 254] on div "2019 BMW i8" at bounding box center [146, 256] width 192 height 11
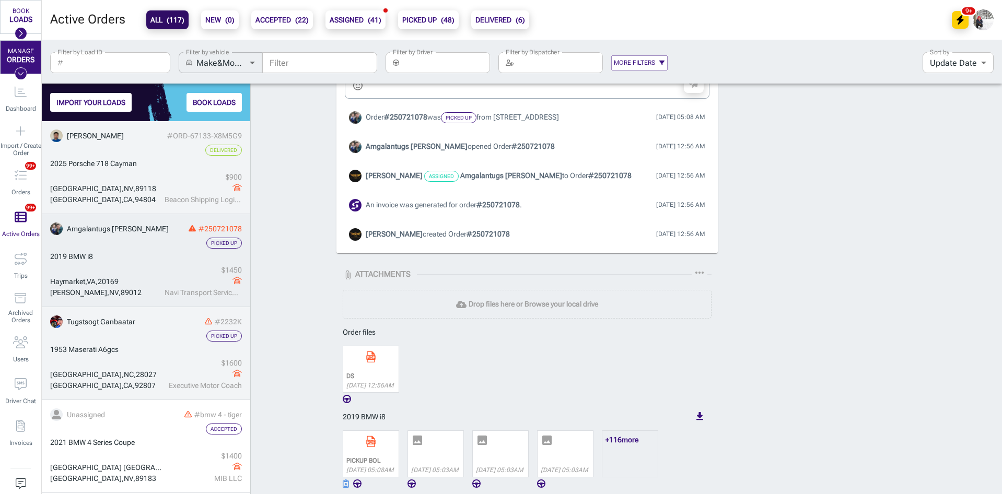
click at [154, 126] on link "[PERSON_NAME] #ORD-67133-X8M5G9 Delivered 2025 Porsche 718 [GEOGRAPHIC_DATA] $ …" at bounding box center [146, 167] width 208 height 93
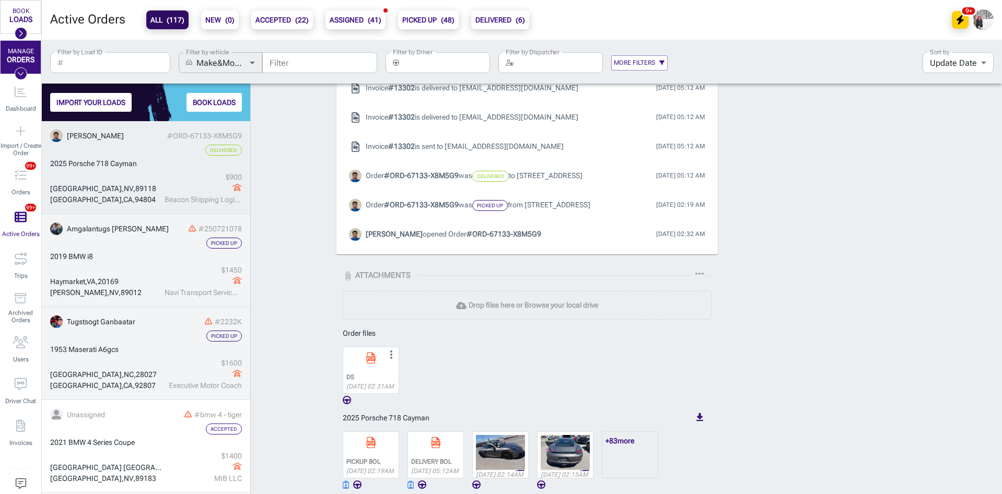
click at [148, 256] on div "2019 BMW i8" at bounding box center [146, 256] width 192 height 11
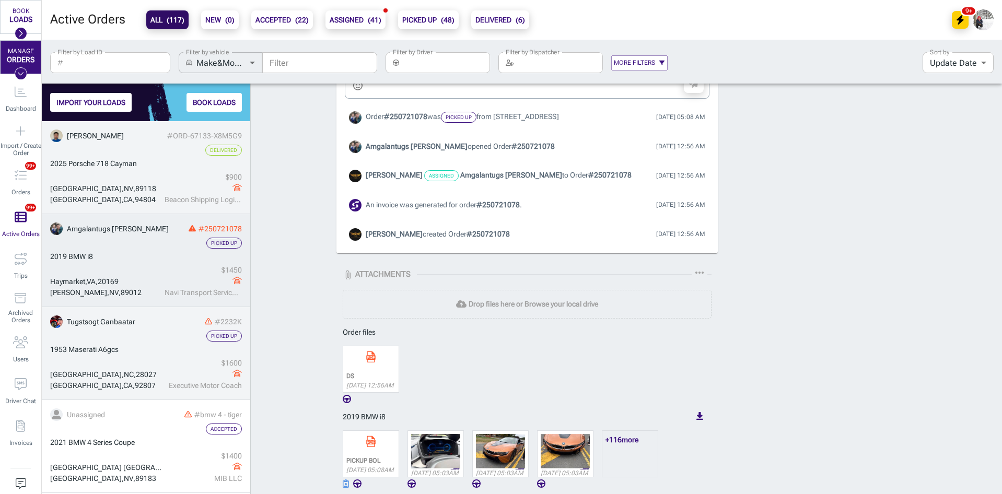
click at [148, 169] on div "2025 Porsche 718 Cayman" at bounding box center [146, 163] width 192 height 11
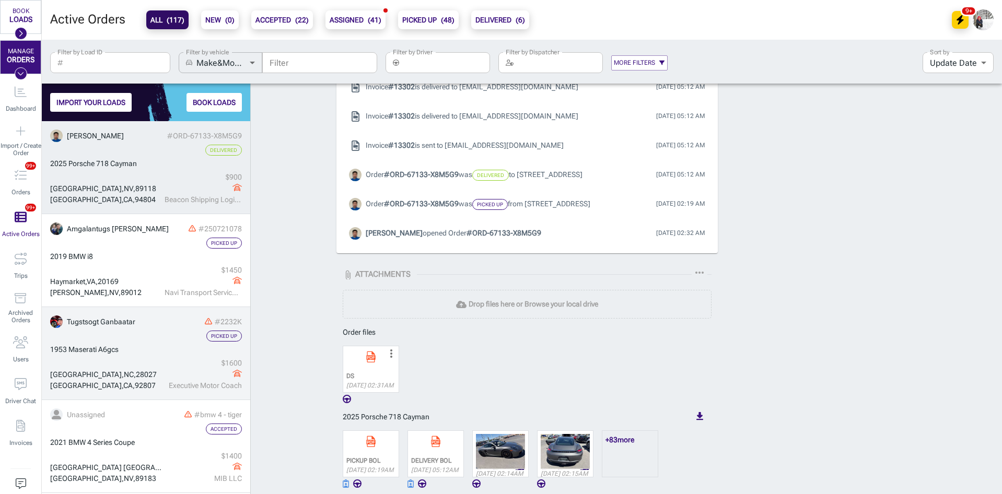
scroll to position [825, 0]
click at [20, 126] on icon "Import / Create Order" at bounding box center [21, 131] width 10 height 12
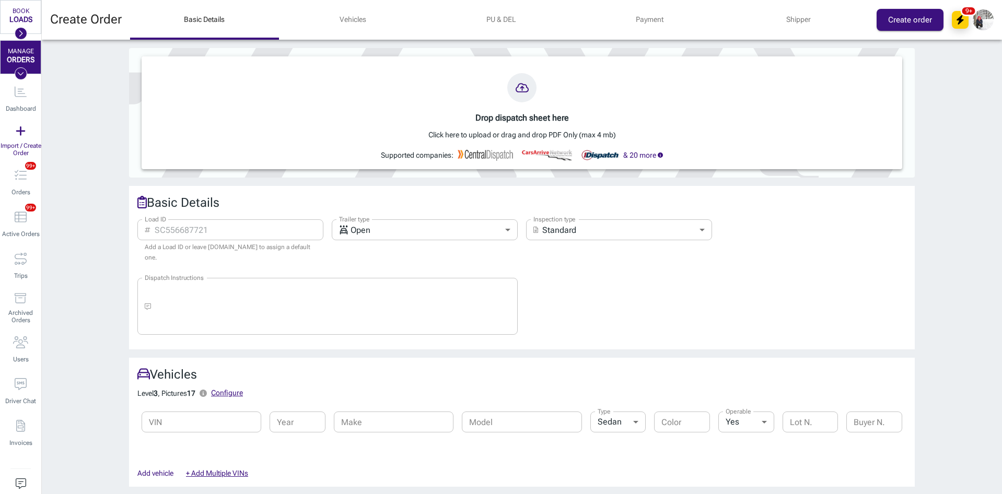
click at [240, 233] on input "Load ID" at bounding box center [239, 229] width 169 height 21
paste input "320804"
type input "320804"
click at [395, 230] on body "BOOK LOADS Load Board Negotiations My Lanes Shipper Network MANAGE ORDERS Dashb…" at bounding box center [501, 247] width 1002 height 494
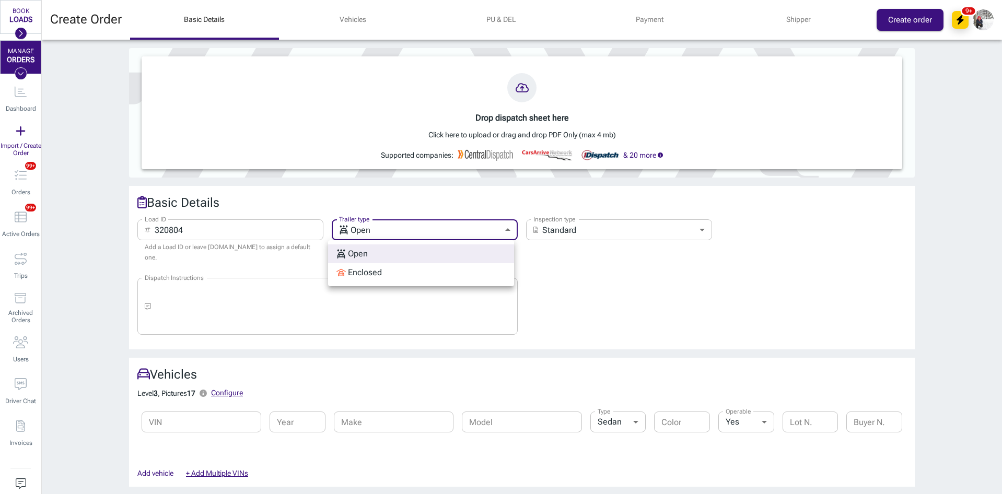
click at [378, 270] on div "Enclosed" at bounding box center [359, 273] width 45 height 13
type input "enclosed"
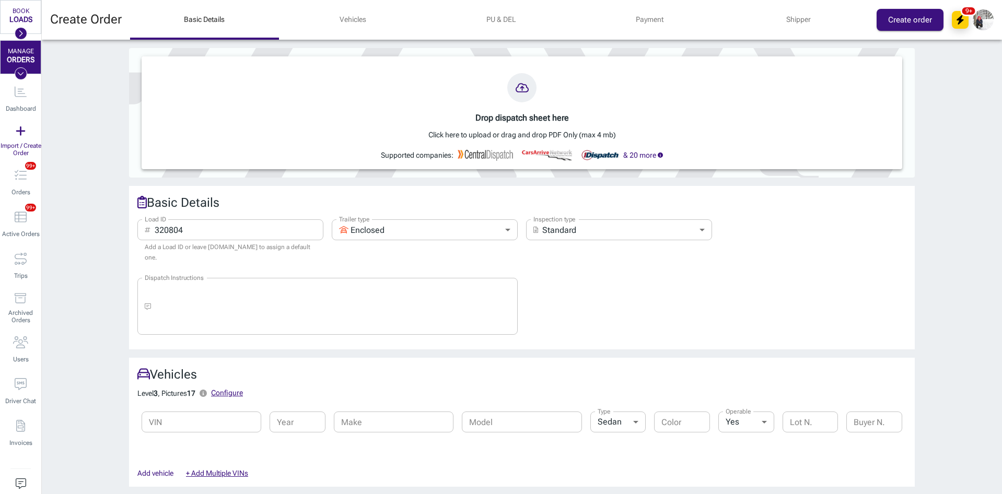
click at [212, 415] on input "VIN" at bounding box center [202, 422] width 120 height 21
paste input "[US_VEHICLE_IDENTIFICATION_NUMBER]"
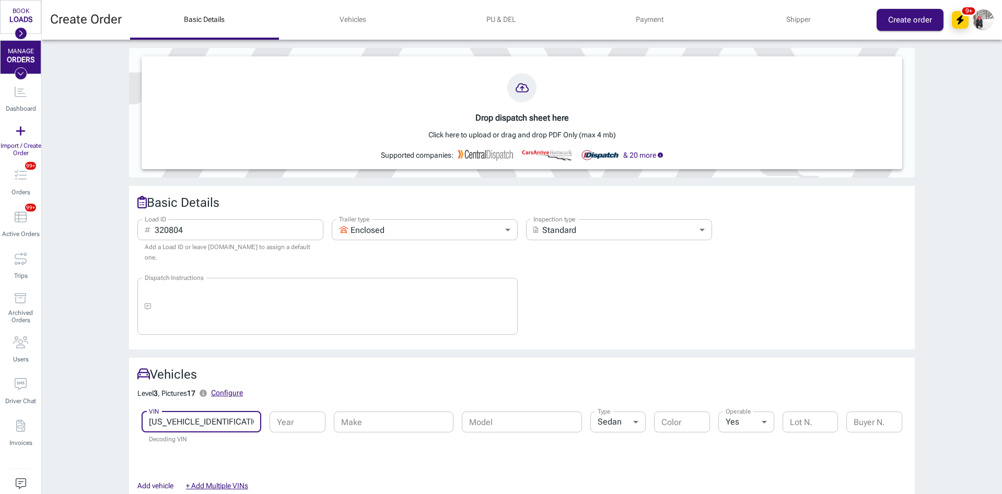
type input "[US_VEHICLE_IDENTIFICATION_NUMBER]"
click at [419, 370] on h2 "Vehicles" at bounding box center [521, 374] width 769 height 17
type input "2023"
type input "Lexus"
type input "LC 500 Convertible"
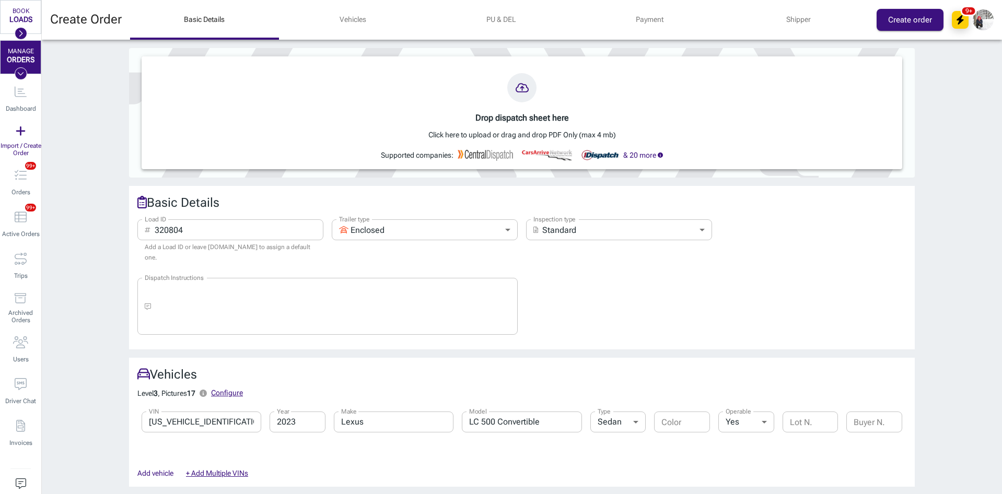
click at [148, 464] on button "Add vehicle" at bounding box center [155, 473] width 44 height 19
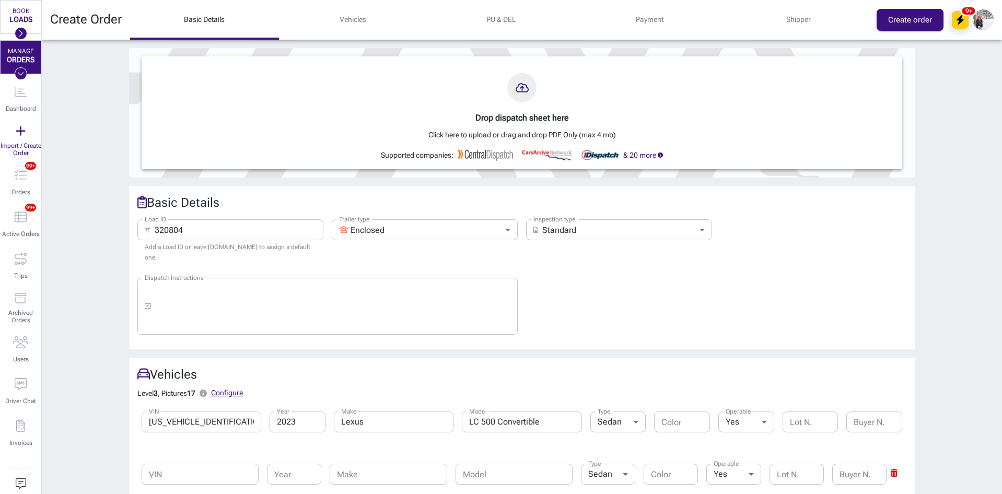
click at [219, 467] on input "VIN" at bounding box center [200, 474] width 117 height 21
paste input "[US_VEHICLE_IDENTIFICATION_NUMBER]"
type input "[US_VEHICLE_IDENTIFICATION_NUMBER]"
type input "2003"
type input "Lamborghini"
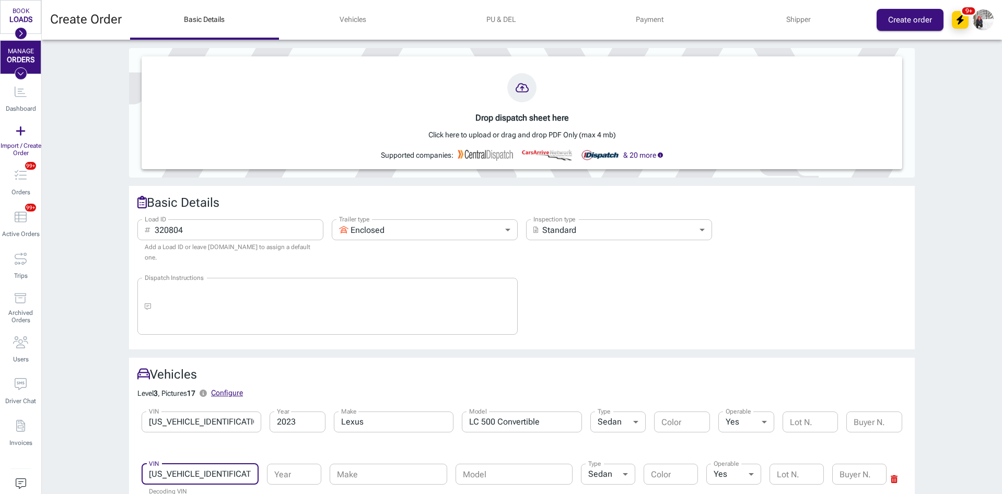
type input "Murcielago"
type input "[US_VEHICLE_IDENTIFICATION_NUMBER]"
click at [438, 350] on div "Vehicles Level 3 , Pictures 17 Define the number of required photos the driver …" at bounding box center [518, 447] width 794 height 194
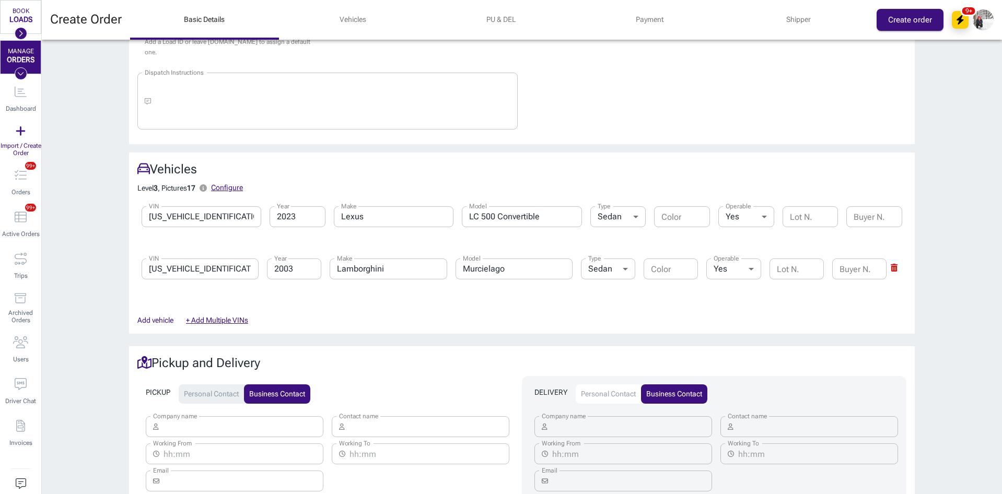
scroll to position [209, 0]
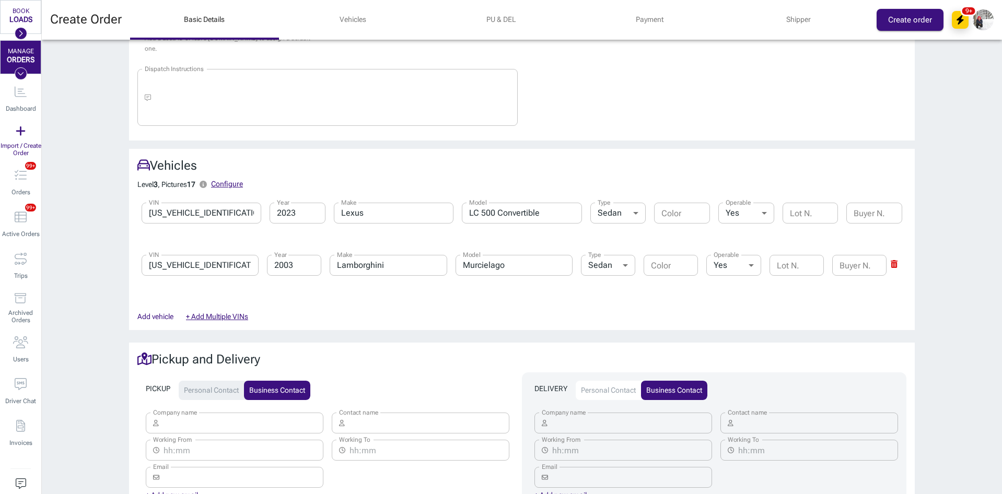
click at [172, 417] on input "Company name" at bounding box center [243, 423] width 161 height 21
type input "Super dispatch"
click at [376, 413] on input "Contact name" at bounding box center [429, 423] width 161 height 21
paste input "Super dispatch"
type input "Super dispatch"
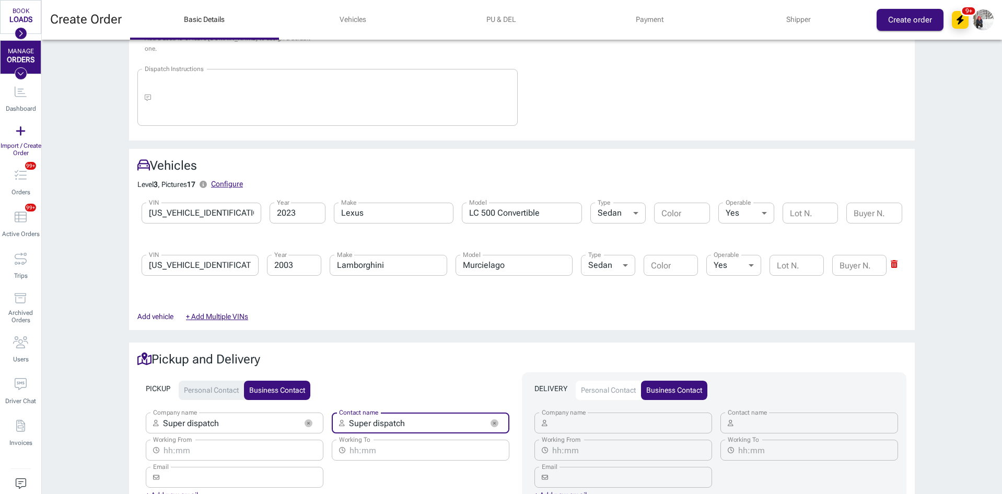
click at [587, 418] on input "Company name" at bounding box center [632, 423] width 161 height 21
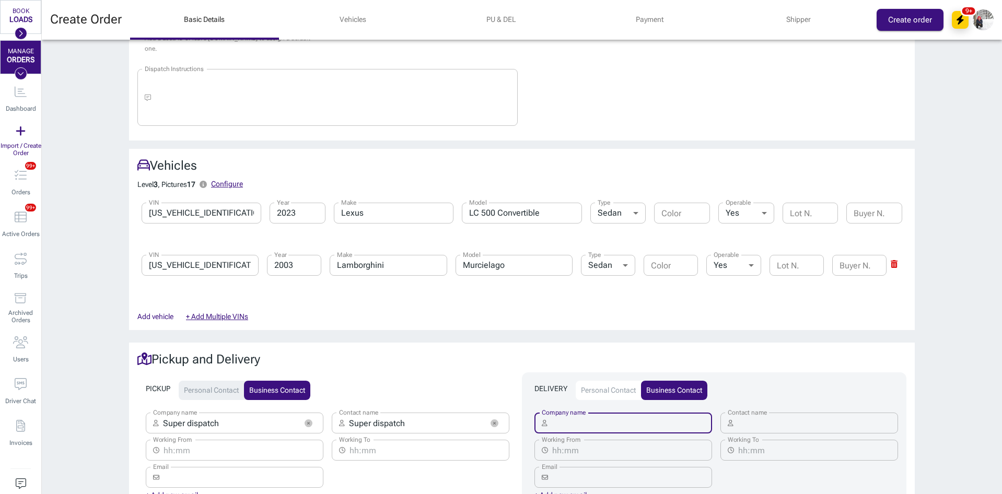
paste input "Super dispatch"
type input "Super dispatch"
click at [746, 416] on input "Contact name" at bounding box center [818, 423] width 161 height 21
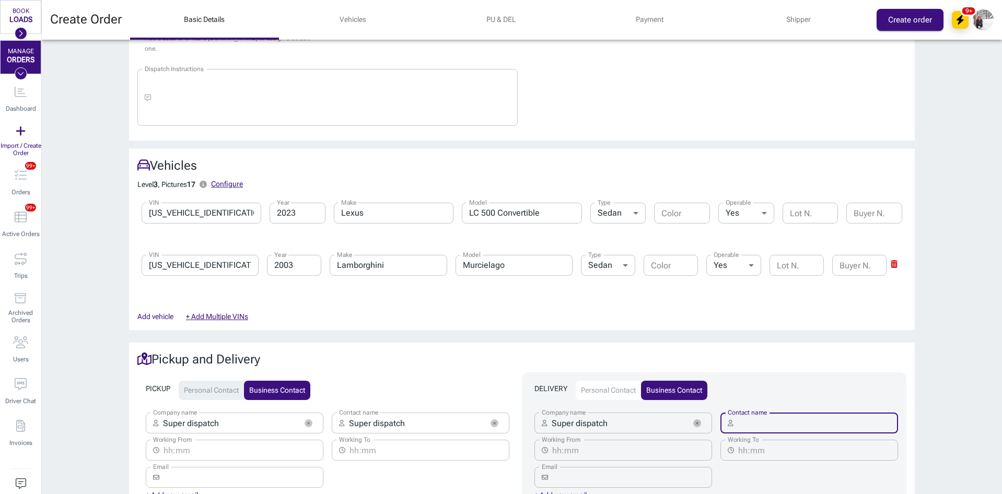
paste input "Super dispatch"
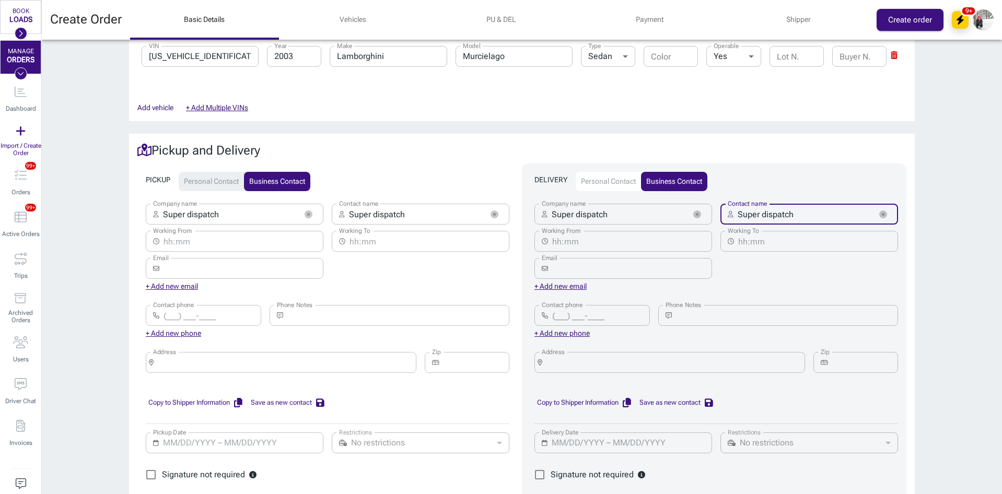
type input "Super dispatch"
click at [282, 355] on input "Address" at bounding box center [285, 362] width 254 height 15
paste input "Super dispatch"
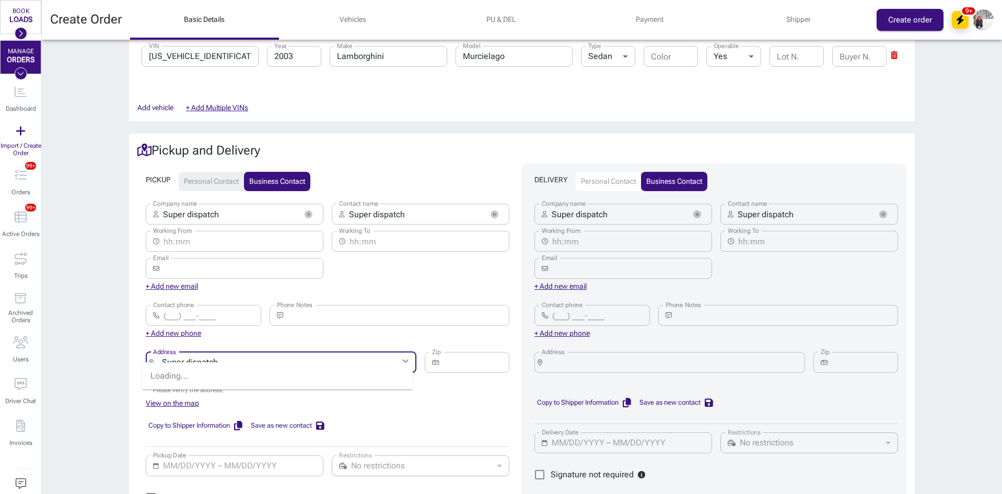
type input "Super dispatch"
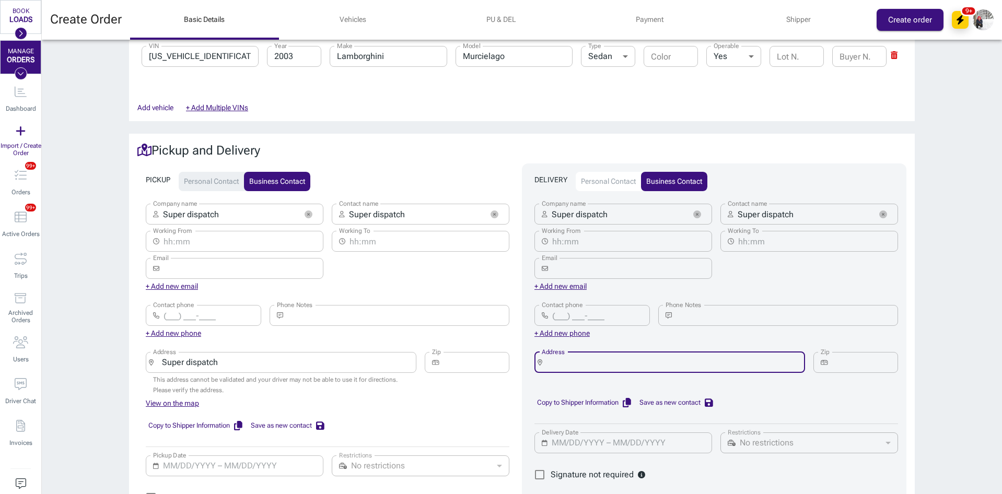
click at [609, 355] on input "Address" at bounding box center [674, 362] width 254 height 15
paste input "Super dispatch"
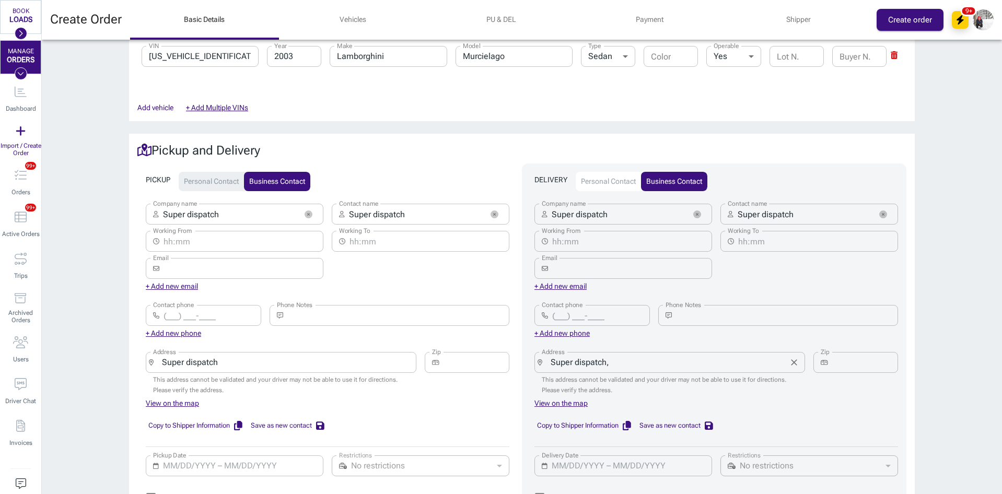
click at [704, 358] on input "Super dispatch," at bounding box center [666, 362] width 238 height 15
paste input "[GEOGRAPHIC_DATA], [GEOGRAPHIC_DATA]"
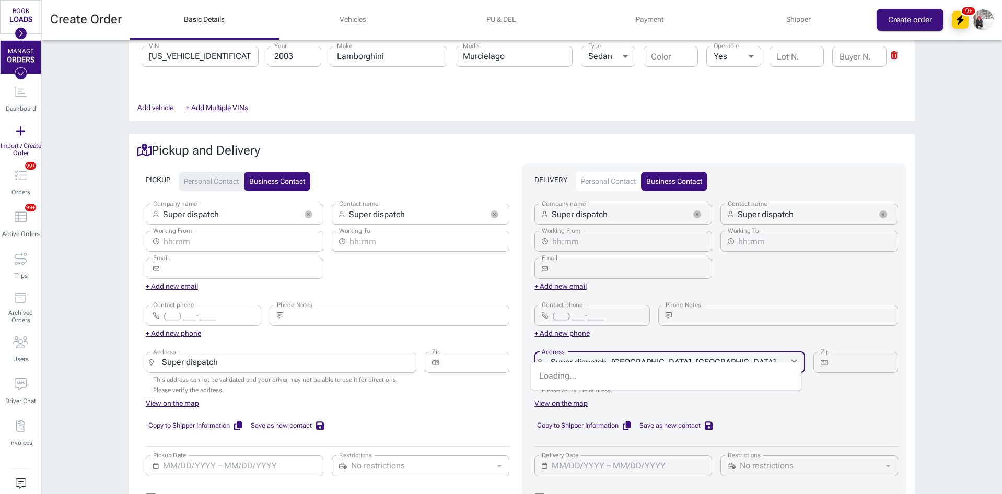
type input "Super dispatch, [GEOGRAPHIC_DATA], [GEOGRAPHIC_DATA]"
click at [842, 353] on input "Zip" at bounding box center [865, 362] width 66 height 21
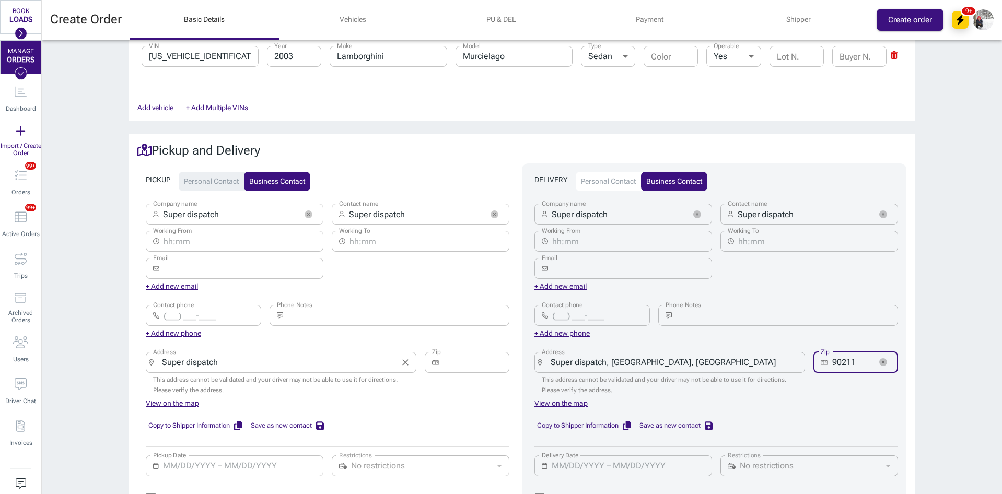
type input "90211"
click at [271, 355] on input "Super dispatch" at bounding box center [277, 362] width 238 height 15
click at [248, 355] on input "Super dispatch," at bounding box center [277, 362] width 238 height 15
click at [348, 355] on input "Super dispatch," at bounding box center [277, 362] width 238 height 15
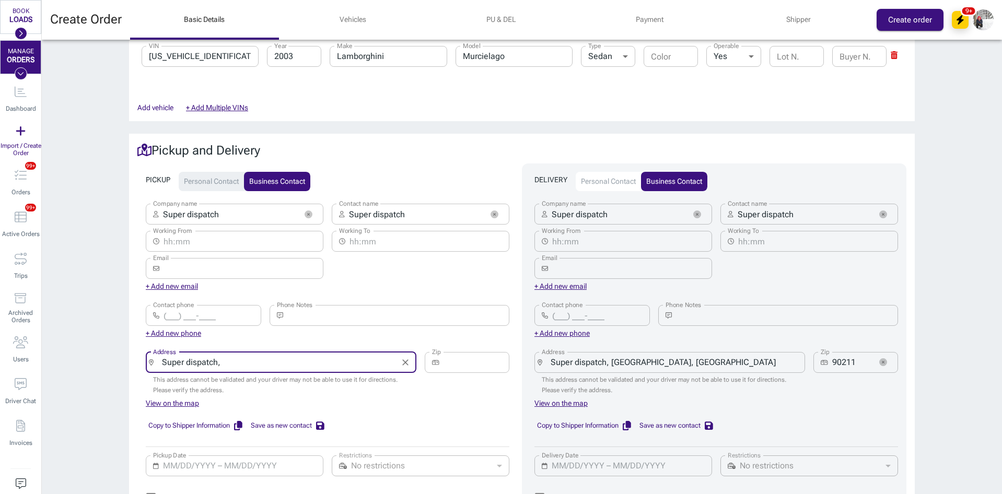
paste input "[PERSON_NAME], MD"
type input "Super dispatch, [PERSON_NAME], MD"
click at [470, 357] on input "Zip" at bounding box center [477, 362] width 66 height 21
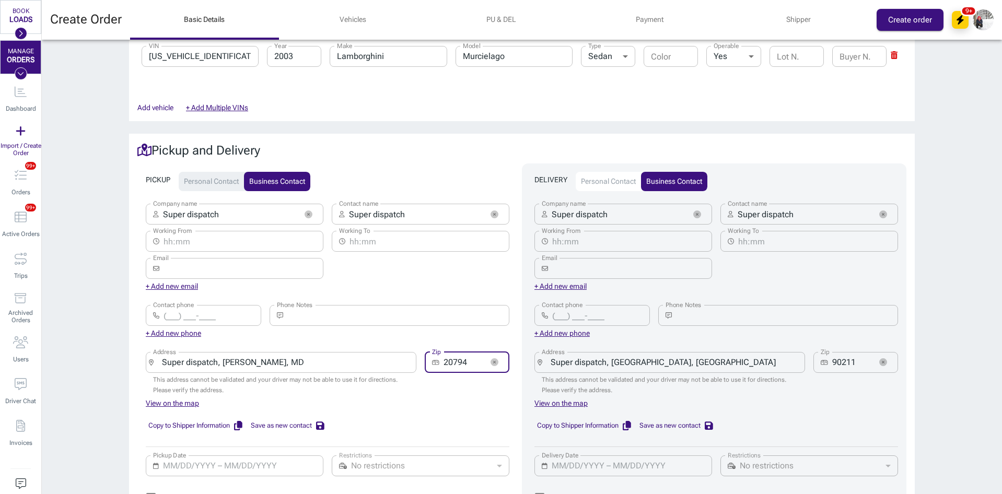
type input "20794"
click at [442, 410] on div "Copy to Shipper Information Save as new contact" at bounding box center [328, 426] width 364 height 33
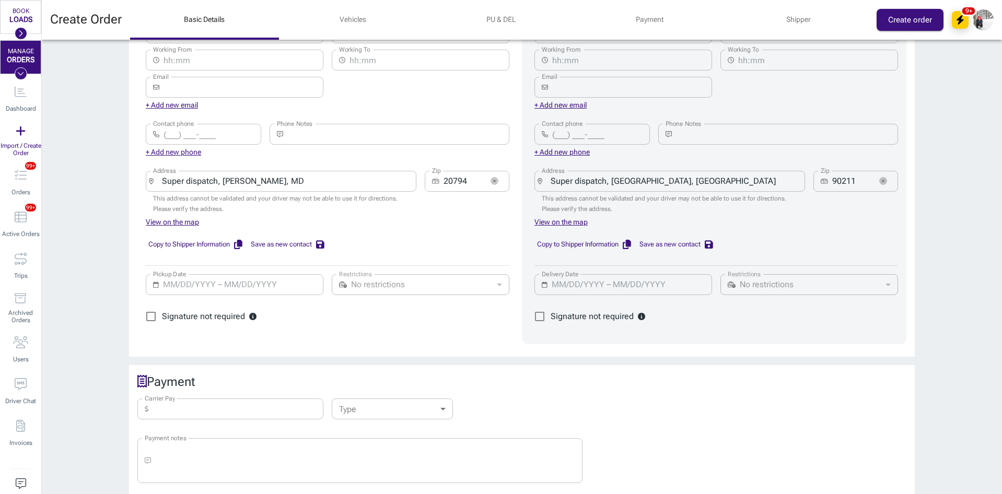
scroll to position [627, 0]
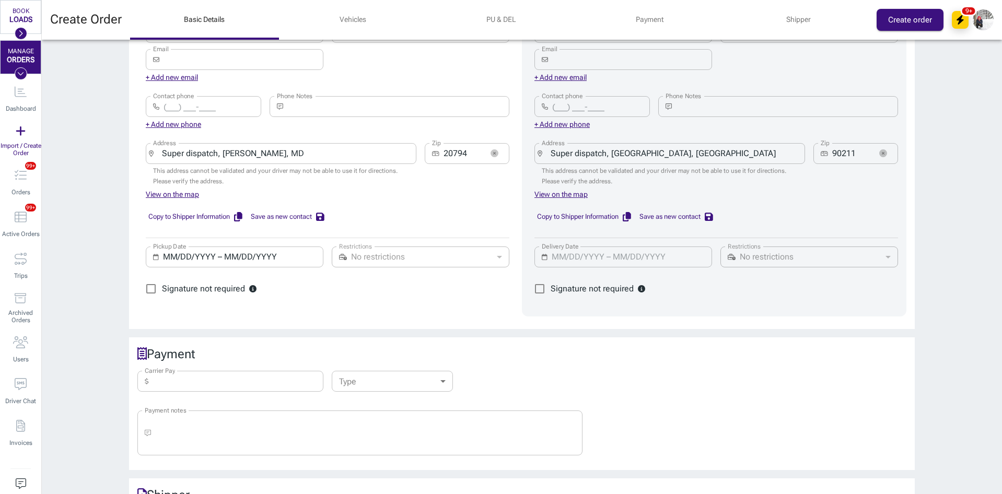
click at [169, 251] on input "MM/DD/YYYY – MM/DD/YYYY" at bounding box center [240, 257] width 154 height 21
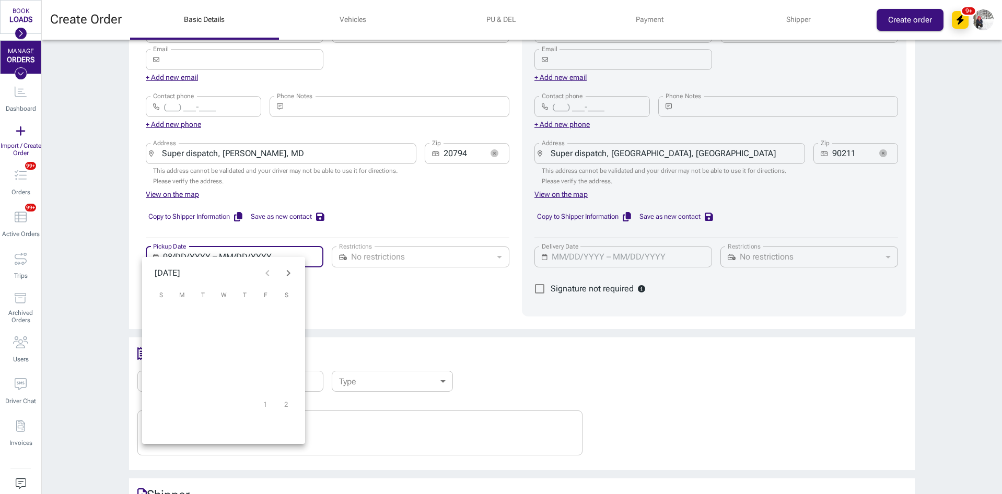
click at [178, 247] on input "08/DD/YYYY – MM/DD/YYYY" at bounding box center [240, 257] width 154 height 21
click at [221, 382] on button "20" at bounding box center [223, 383] width 21 height 21
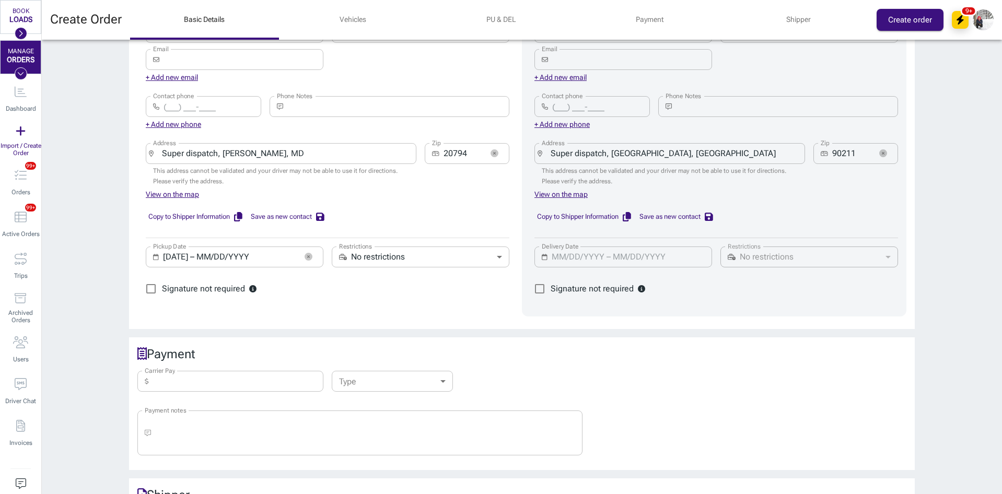
type input "[DATE] – [DATE]"
click at [223, 372] on input "Carrier Pay" at bounding box center [238, 381] width 171 height 21
type input "4,000"
click at [375, 368] on body "BOOK LOADS Load Board Negotiations My Lanes Shipper Network MANAGE ORDERS Dashb…" at bounding box center [501, 247] width 1002 height 494
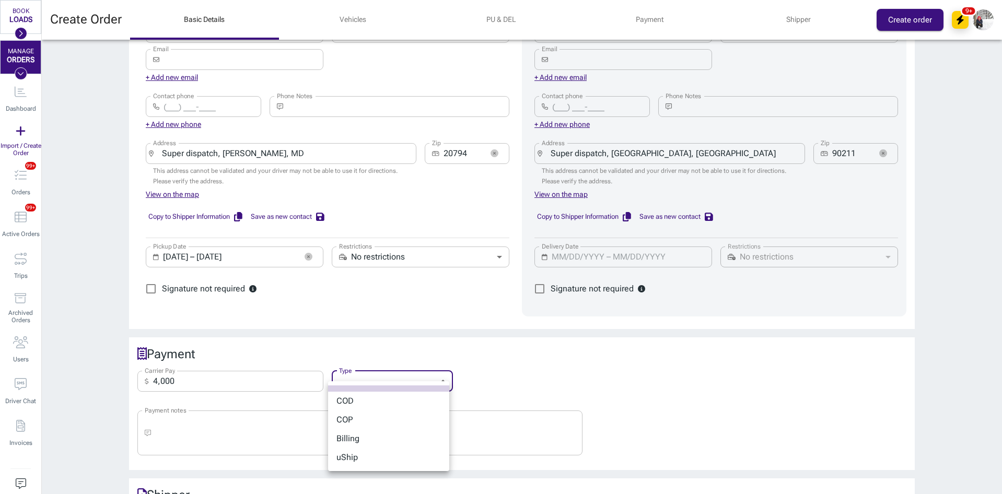
click at [366, 437] on li "Billing" at bounding box center [388, 439] width 121 height 19
type input "billing"
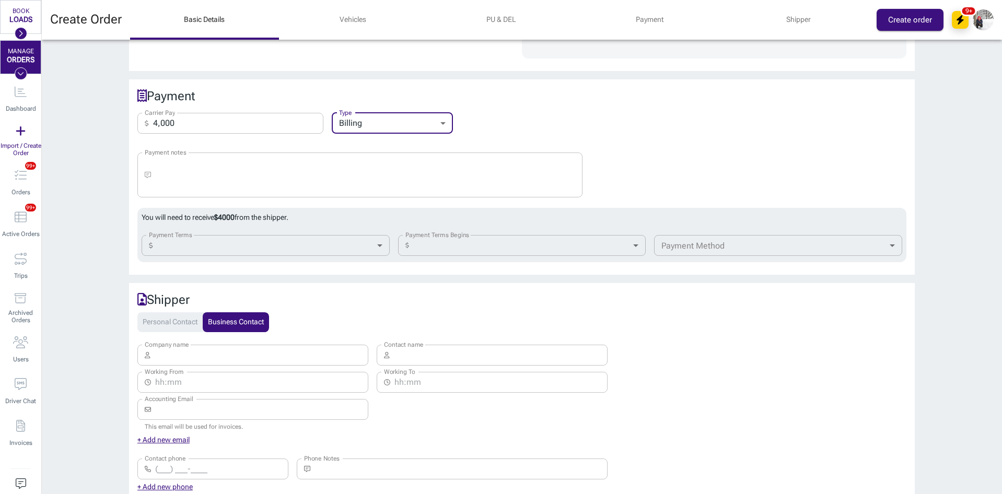
scroll to position [888, 0]
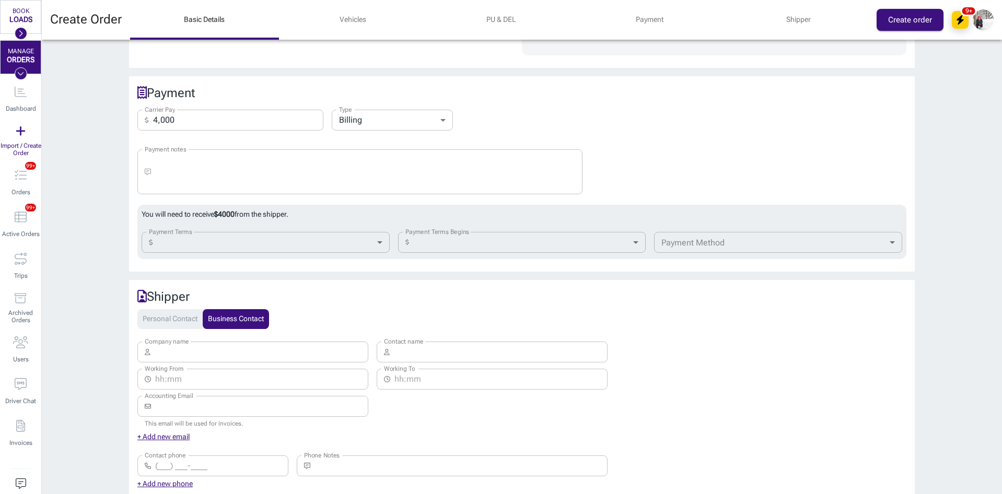
click at [230, 239] on body "BOOK LOADS Load Board Negotiations My Lanes Shipper Network MANAGE ORDERS Dashb…" at bounding box center [501, 247] width 1002 height 494
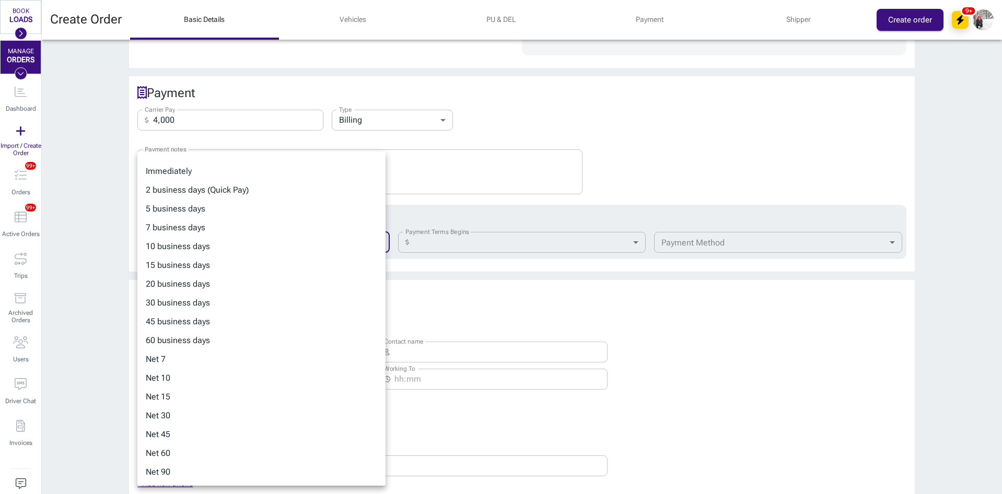
click at [196, 268] on li "15 business days" at bounding box center [261, 265] width 248 height 19
type input "15-business"
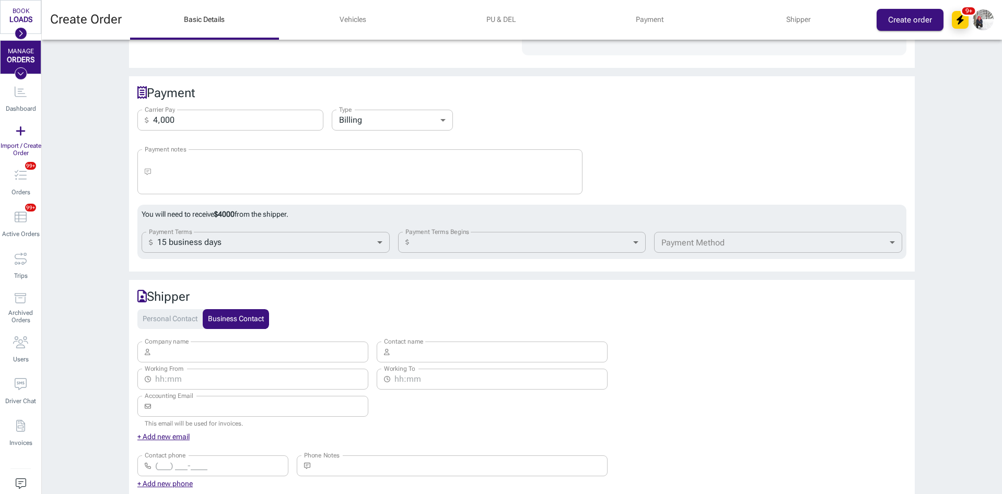
click at [462, 237] on body "BOOK LOADS Load Board Negotiations My Lanes Shipper Network MANAGE ORDERS Dashb…" at bounding box center [501, 247] width 1002 height 494
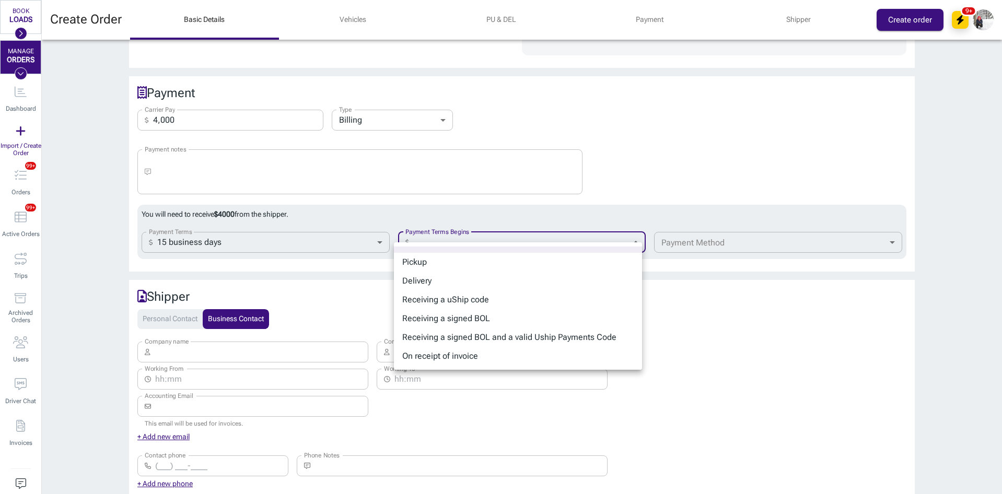
click at [475, 319] on li "Receiving a signed BOL" at bounding box center [518, 318] width 248 height 19
type input "bol"
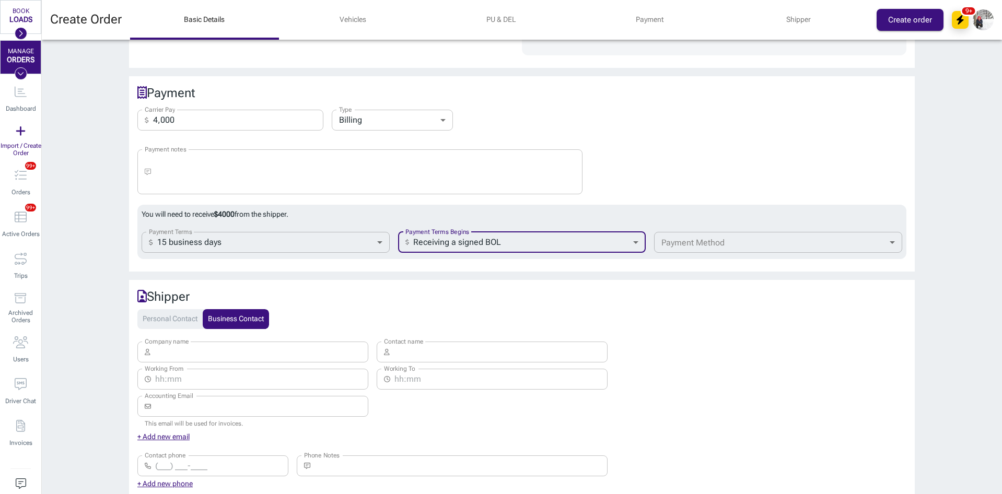
click at [730, 235] on body "BOOK LOADS Load Board Negotiations My Lanes Shipper Network MANAGE ORDERS Dashb…" at bounding box center [501, 247] width 1002 height 494
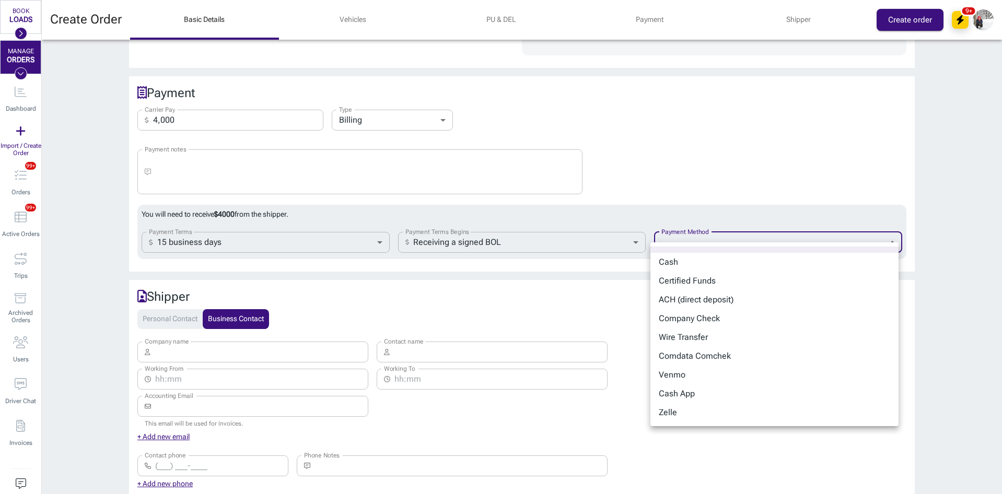
click at [715, 318] on li "Company Check" at bounding box center [775, 318] width 248 height 19
type input "company_check"
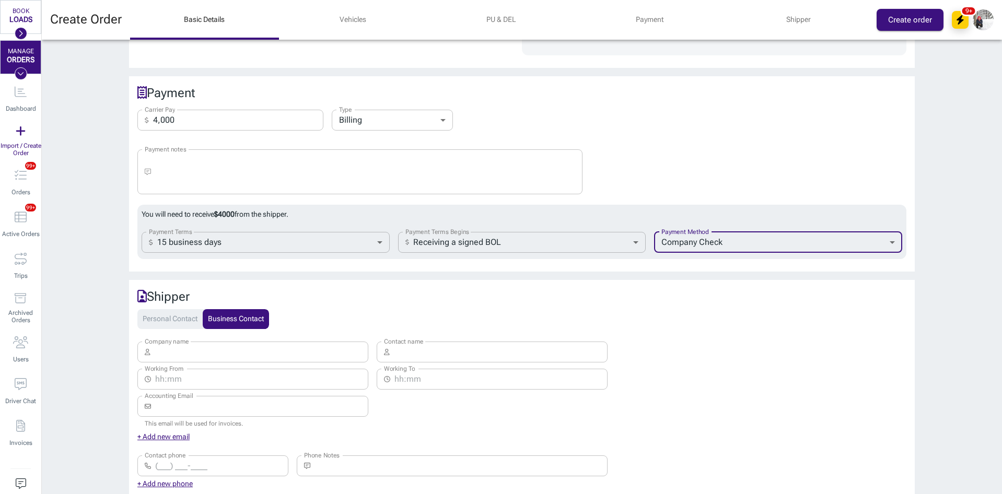
click at [252, 342] on input "Company name" at bounding box center [262, 352] width 214 height 21
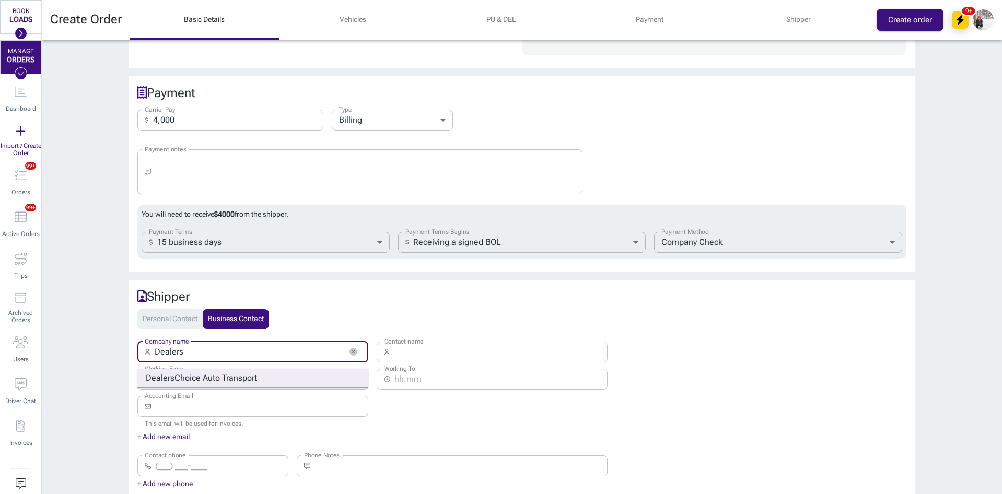
click at [188, 373] on strong "Choice Auto Transport" at bounding box center [216, 378] width 83 height 10
type input "Dealers Choice Auto Transport"
type input "[PERSON_NAME]"
type input "[EMAIL_ADDRESS][DOMAIN_NAME]"
type input "[PHONE_NUMBER]"
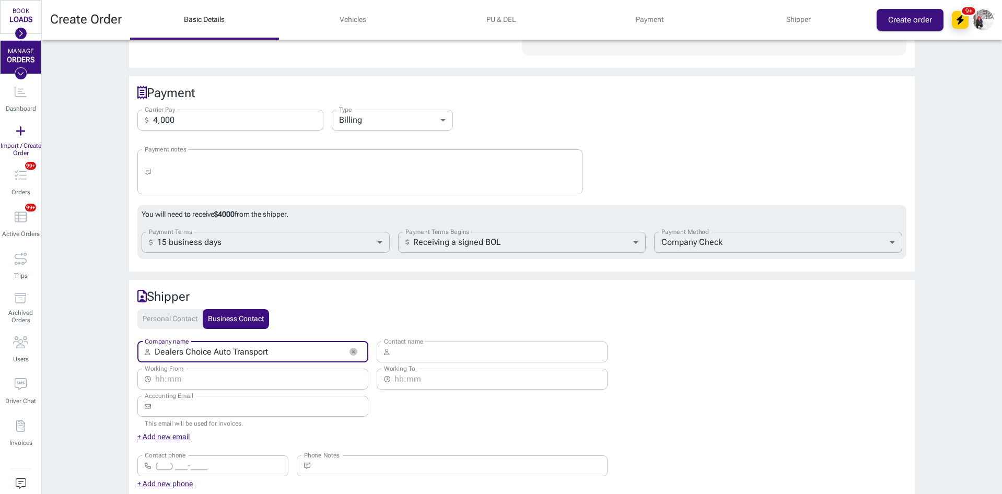
type input "[STREET_ADDRESS]"
type input "33409"
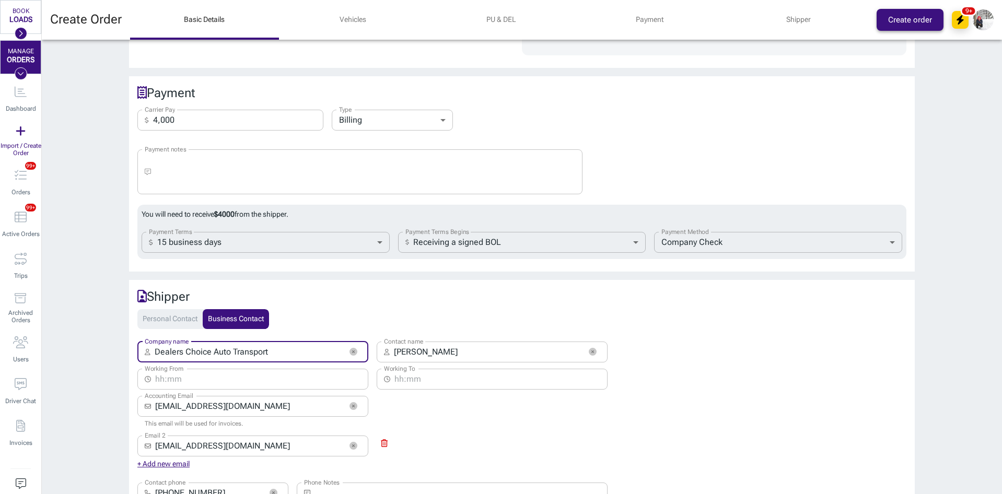
click at [909, 16] on button "Create order" at bounding box center [910, 20] width 67 height 22
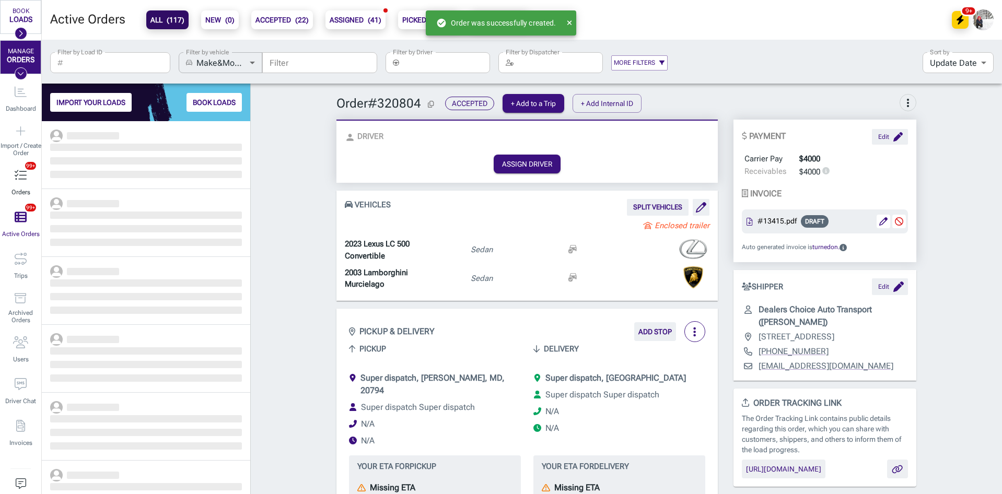
scroll to position [365, 201]
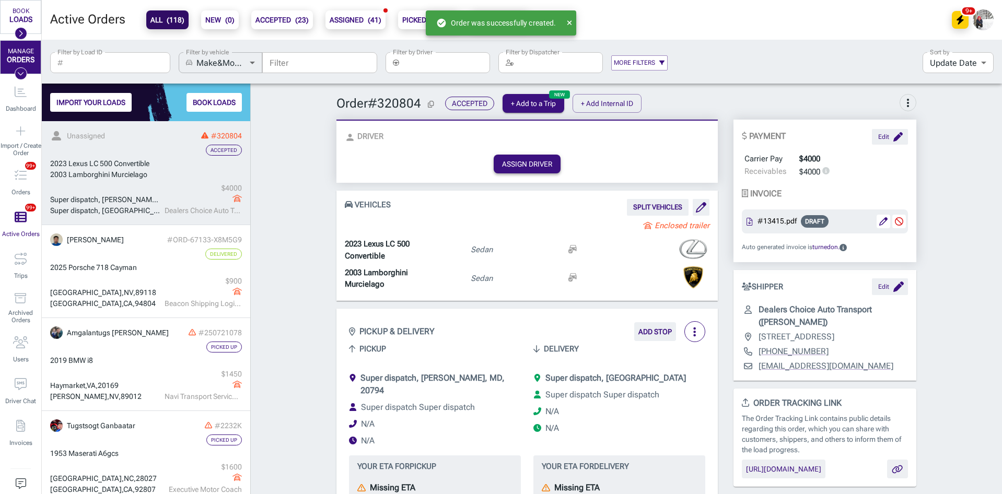
click at [516, 164] on button "ASSIGN DRIVER" at bounding box center [527, 164] width 67 height 19
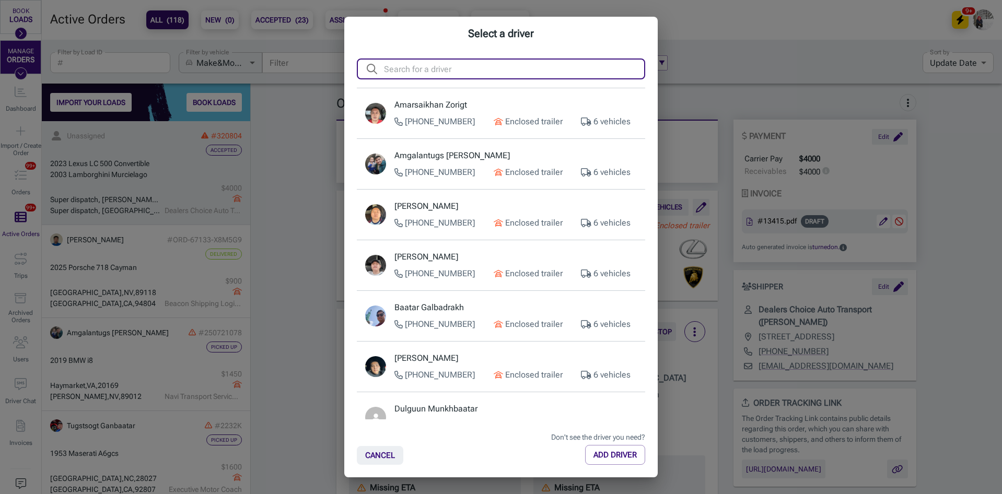
click at [462, 71] on input "text" at bounding box center [514, 69] width 261 height 21
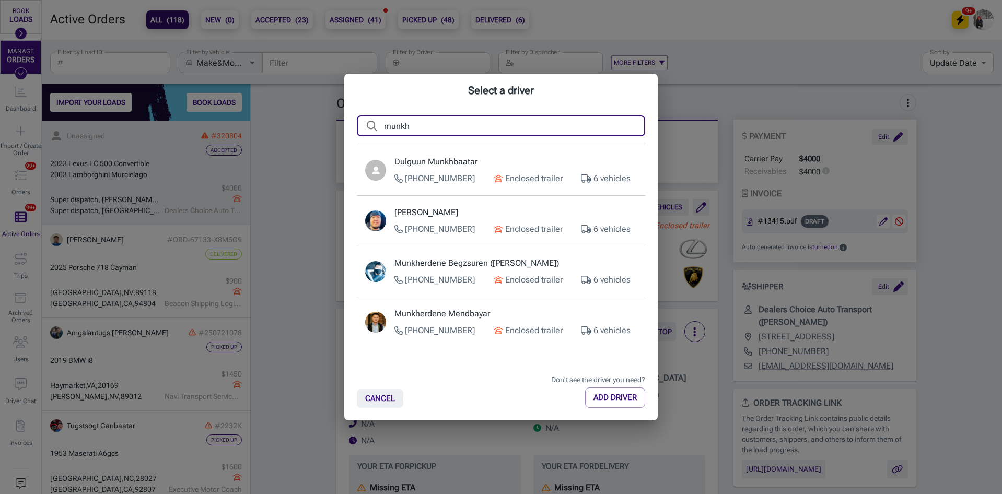
type input "munkh"
click at [469, 221] on div "[PERSON_NAME] [PHONE_NUMBER] Enclosed trailer 6 vehicles" at bounding box center [516, 220] width 242 height 29
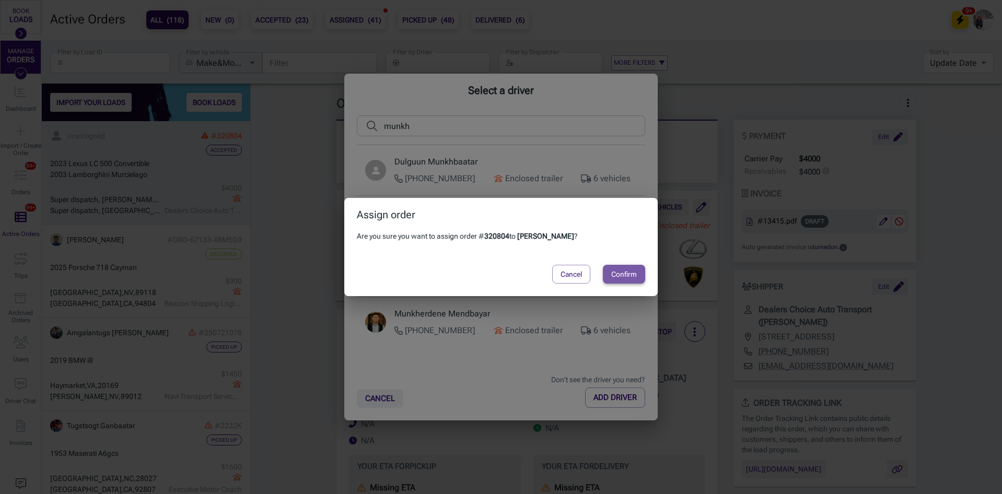
click at [620, 274] on button "Confirm" at bounding box center [624, 274] width 42 height 19
click at [301, 236] on div "Assign order Are you sure you want to assign order # 320804 to [PERSON_NAME] ? …" at bounding box center [501, 247] width 1002 height 494
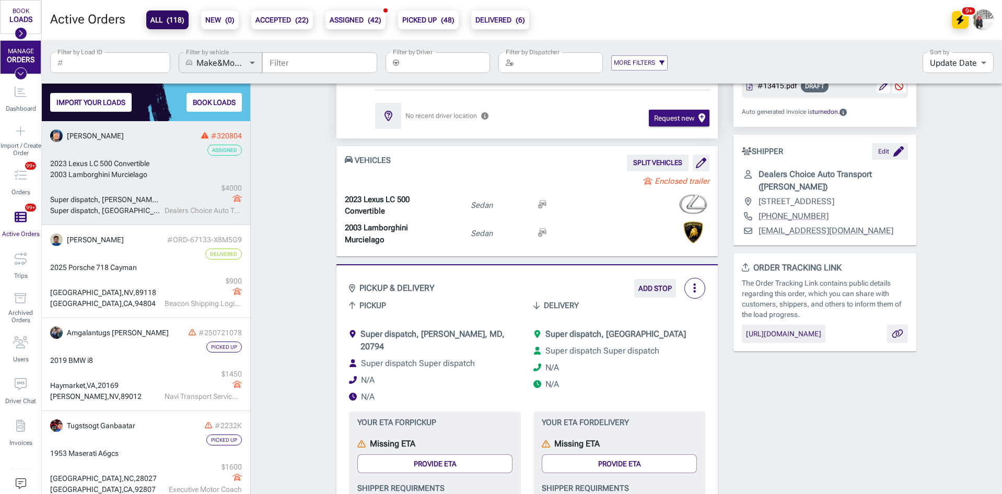
scroll to position [157, 0]
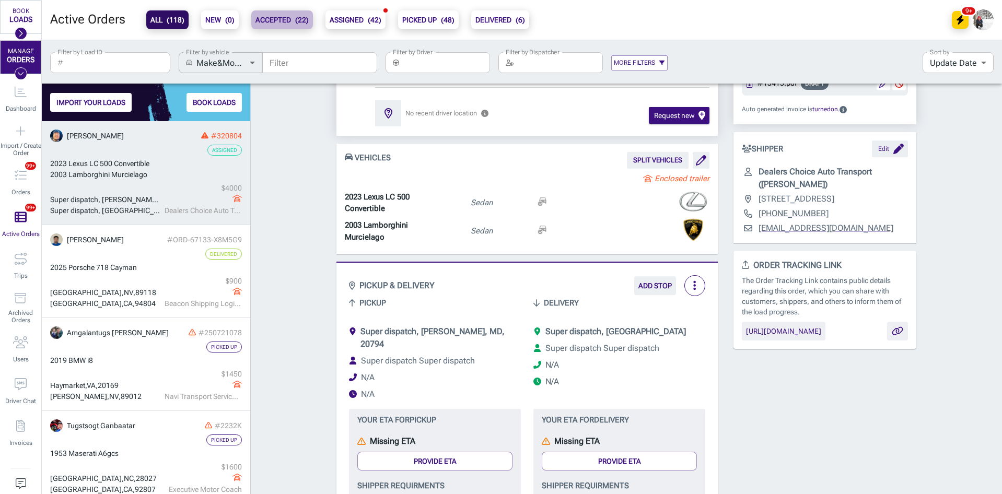
click at [287, 20] on b "ACCEPTED ( 22 )" at bounding box center [282, 20] width 53 height 13
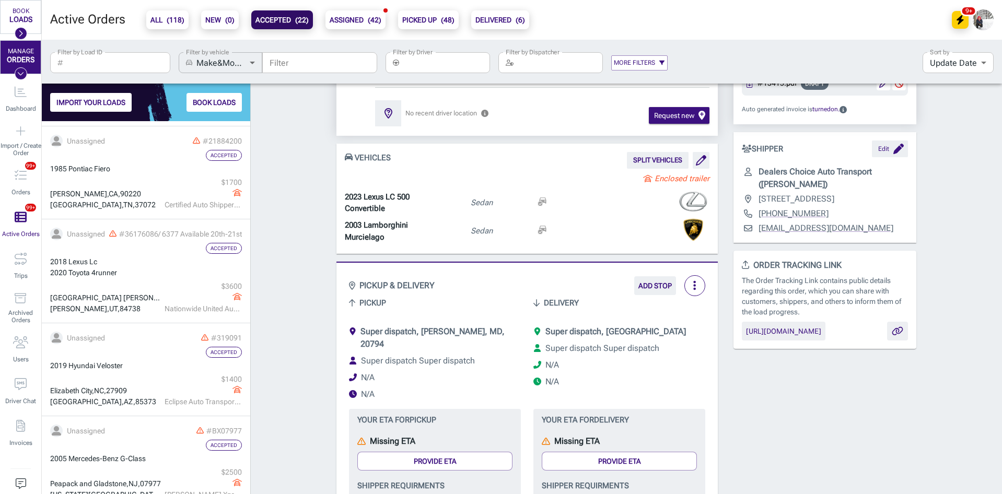
scroll to position [470, 0]
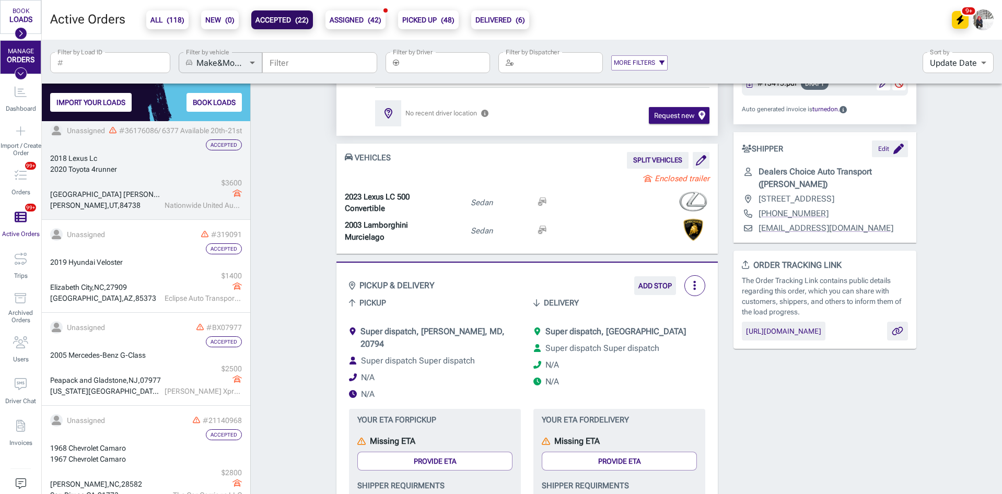
click at [134, 177] on link "Unassigned #36176086/ 6377 Available 20th-21st Accepted 2018 Lexus Lc 2020 Toyo…" at bounding box center [146, 168] width 208 height 104
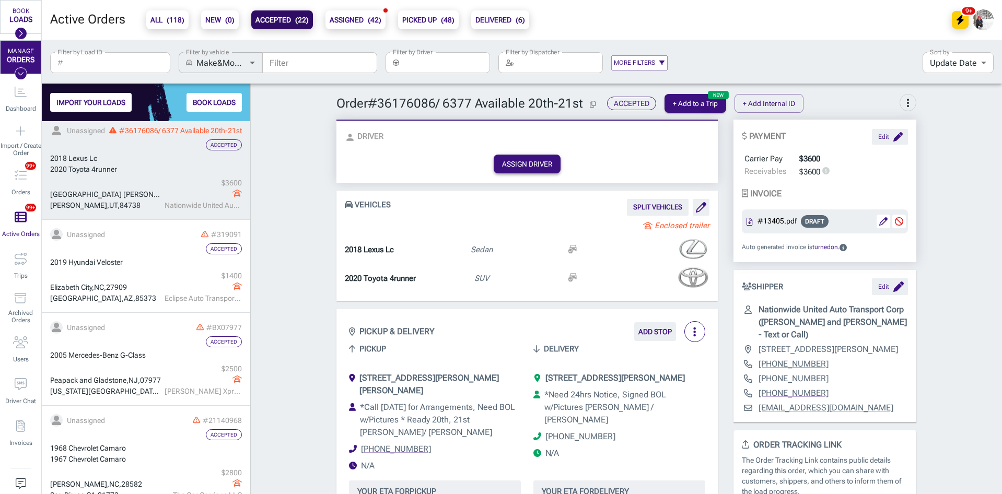
click at [520, 162] on button "ASSIGN DRIVER" at bounding box center [527, 164] width 67 height 19
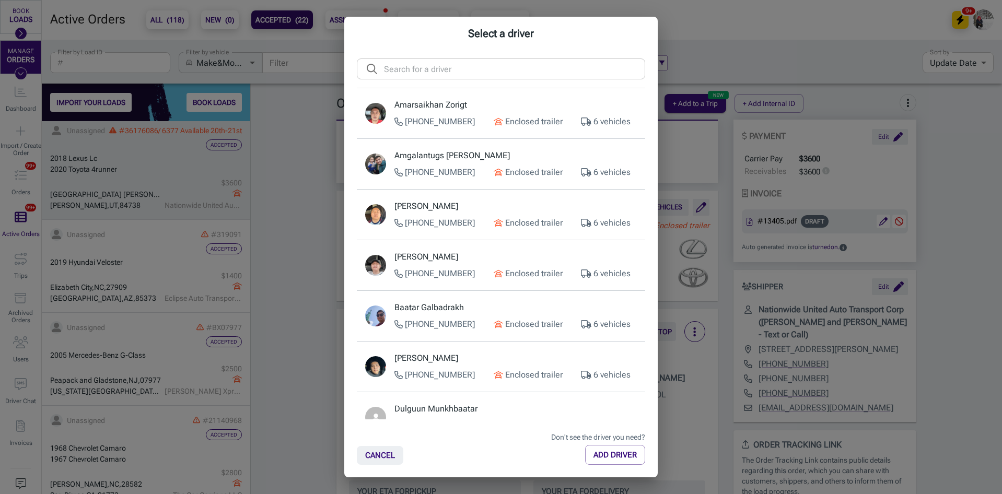
click at [457, 72] on input "text" at bounding box center [514, 69] width 261 height 21
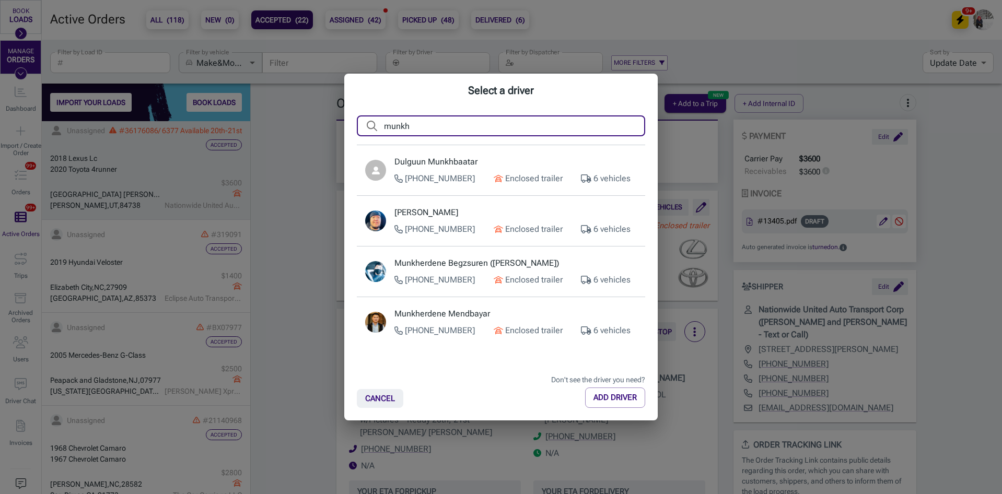
type input "munkh"
click at [482, 218] on p "[PERSON_NAME]" at bounding box center [516, 212] width 242 height 13
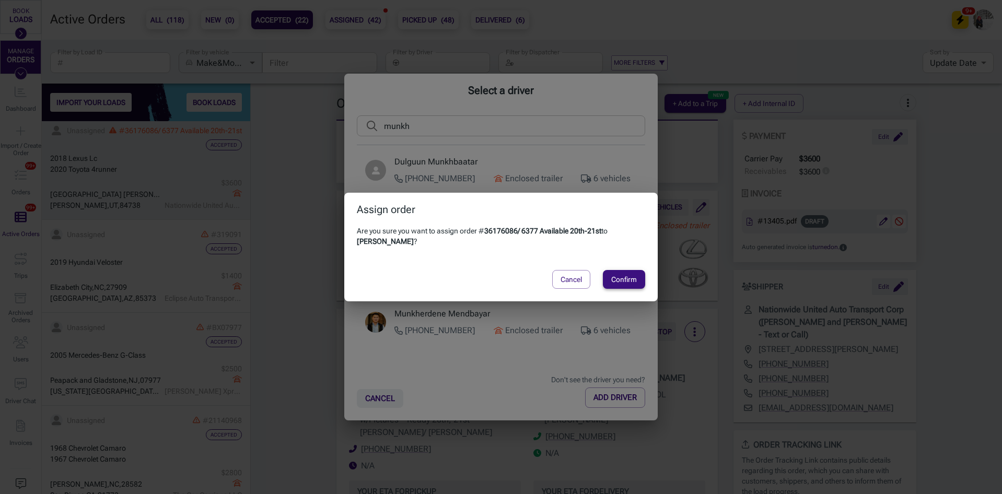
click at [627, 278] on button "Confirm" at bounding box center [624, 279] width 42 height 19
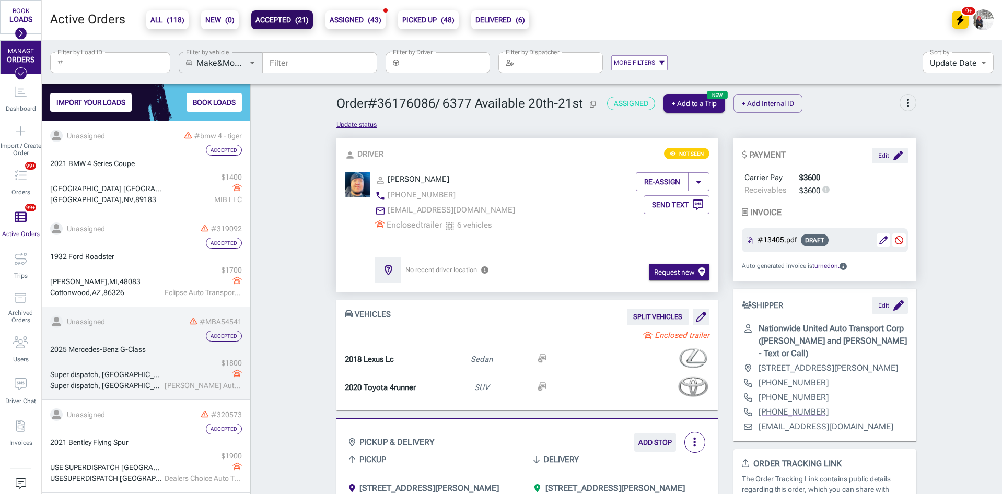
click at [155, 351] on div "2025 Mercedes-Benz G-Class" at bounding box center [146, 349] width 192 height 11
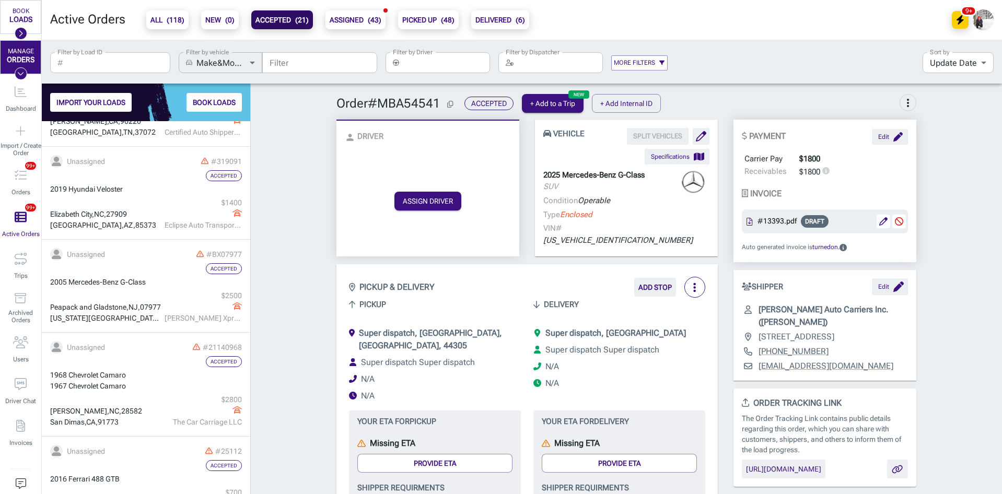
scroll to position [470, 0]
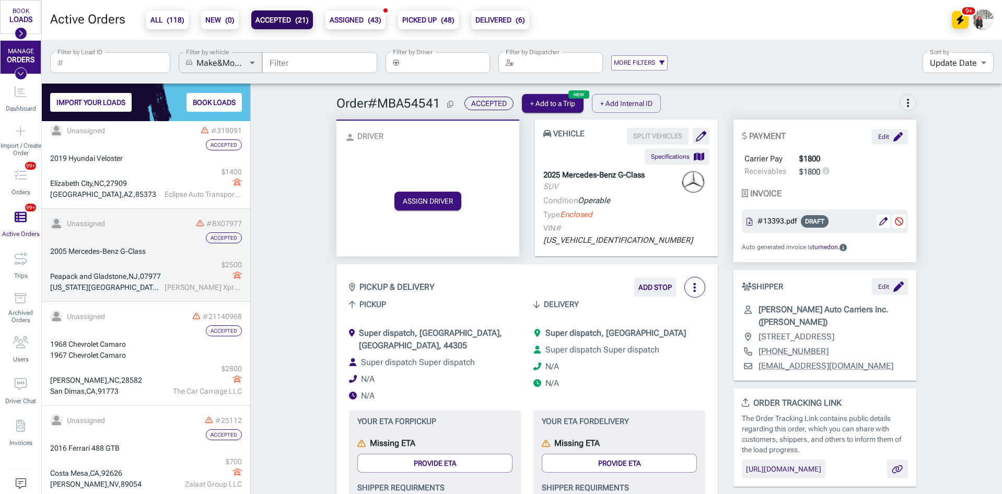
click at [150, 266] on div "Peapack and [GEOGRAPHIC_DATA] , [GEOGRAPHIC_DATA] , [GEOGRAPHIC_DATA][US_STATE]…" at bounding box center [146, 276] width 192 height 33
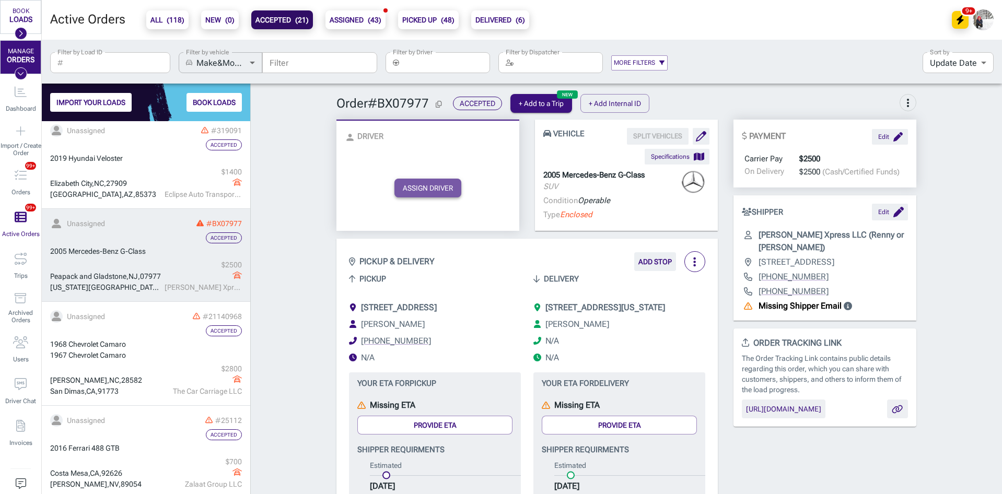
click at [419, 191] on button "ASSIGN DRIVER" at bounding box center [428, 188] width 67 height 19
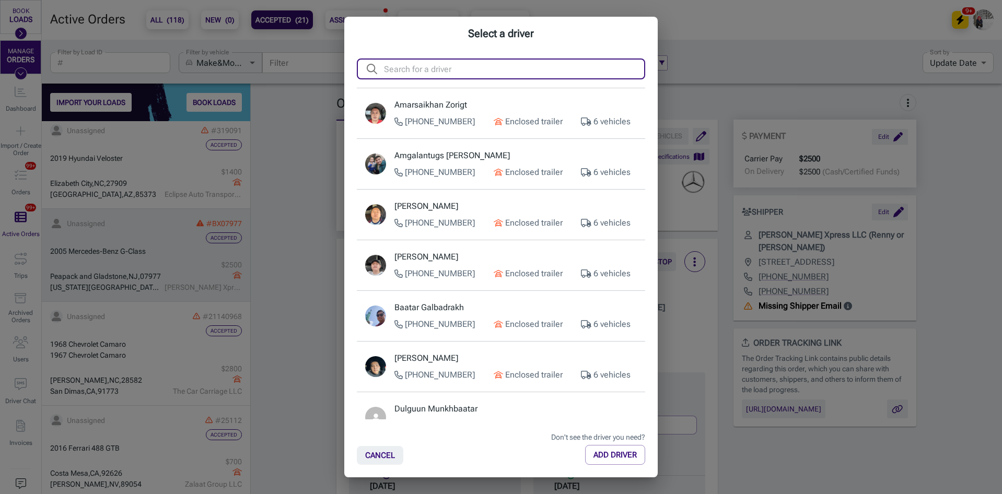
click at [449, 64] on input "text" at bounding box center [514, 69] width 261 height 21
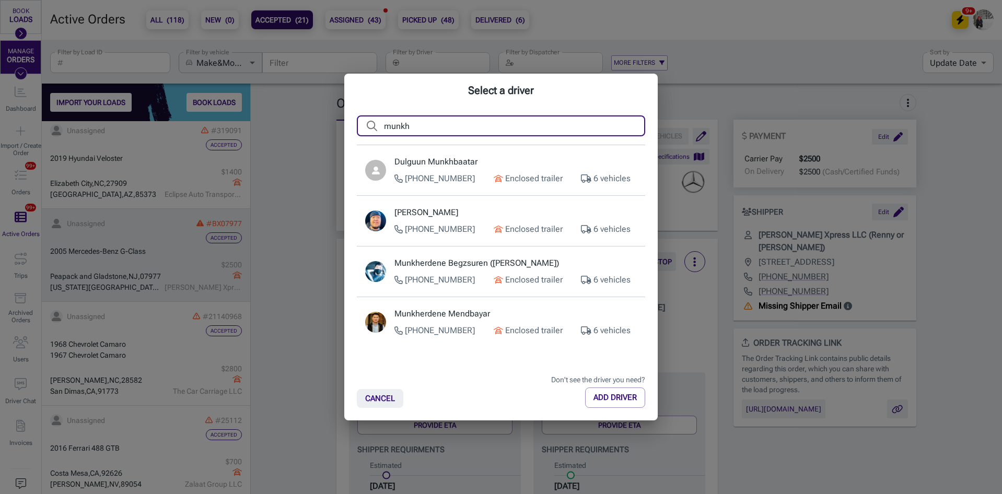
type input "munkh"
click at [493, 213] on p "[PERSON_NAME]" at bounding box center [516, 212] width 242 height 13
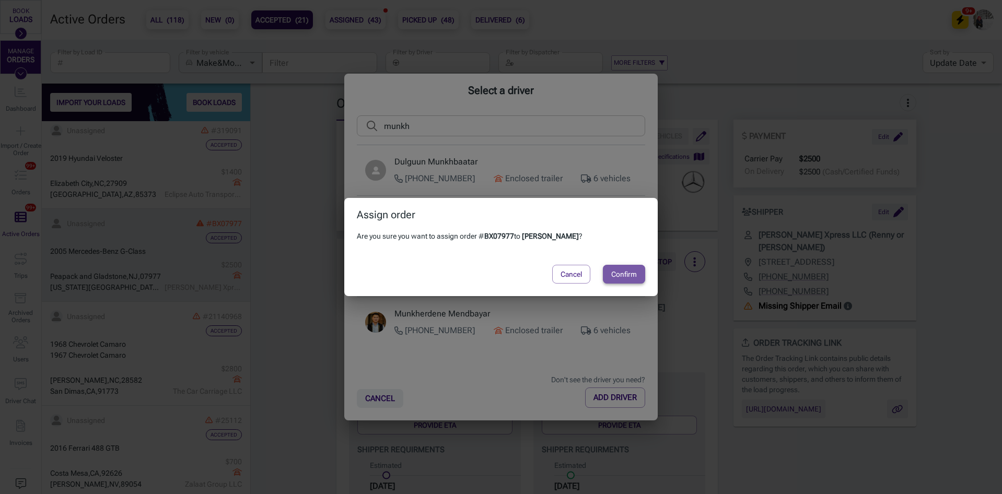
click at [624, 273] on button "Confirm" at bounding box center [624, 274] width 42 height 19
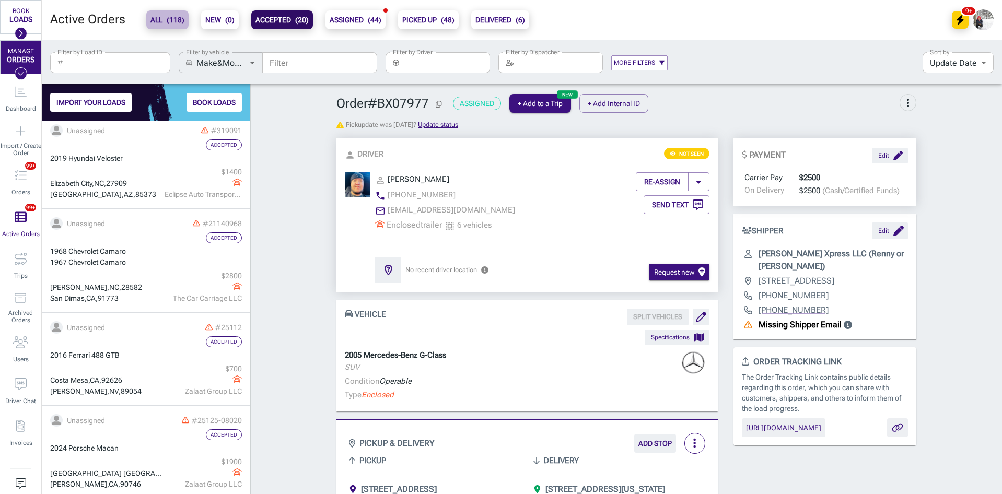
click at [167, 21] on span "( 118 )" at bounding box center [176, 20] width 18 height 8
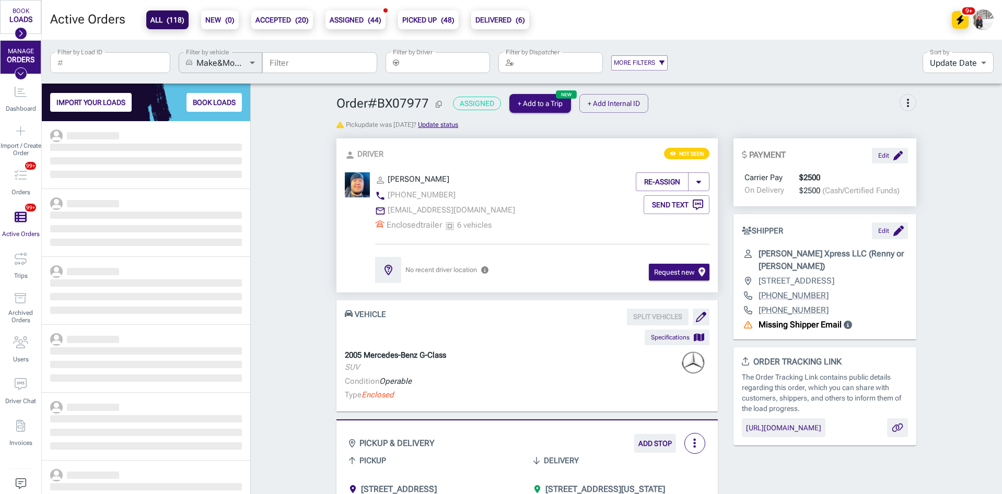
scroll to position [365, 201]
click at [439, 71] on input "Filter by Driver" at bounding box center [446, 62] width 87 height 21
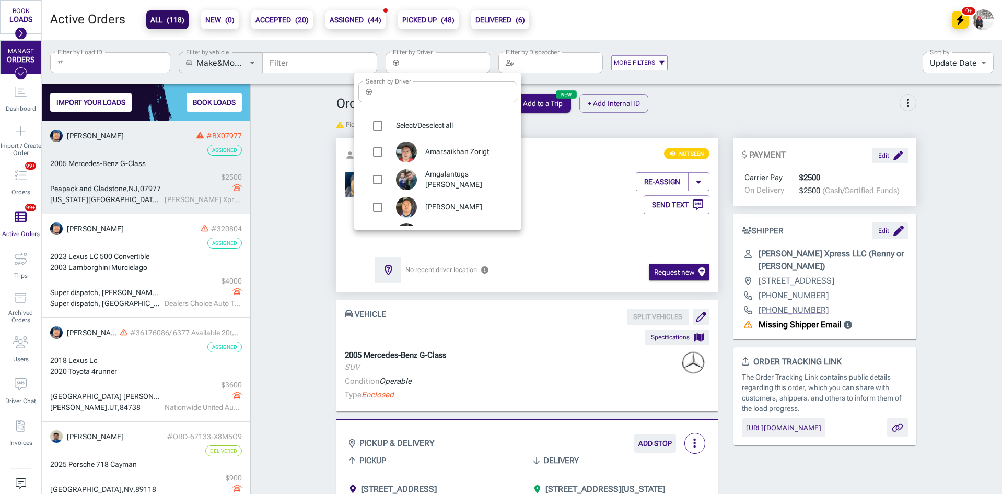
click at [423, 94] on input "Search by Driver" at bounding box center [446, 92] width 141 height 21
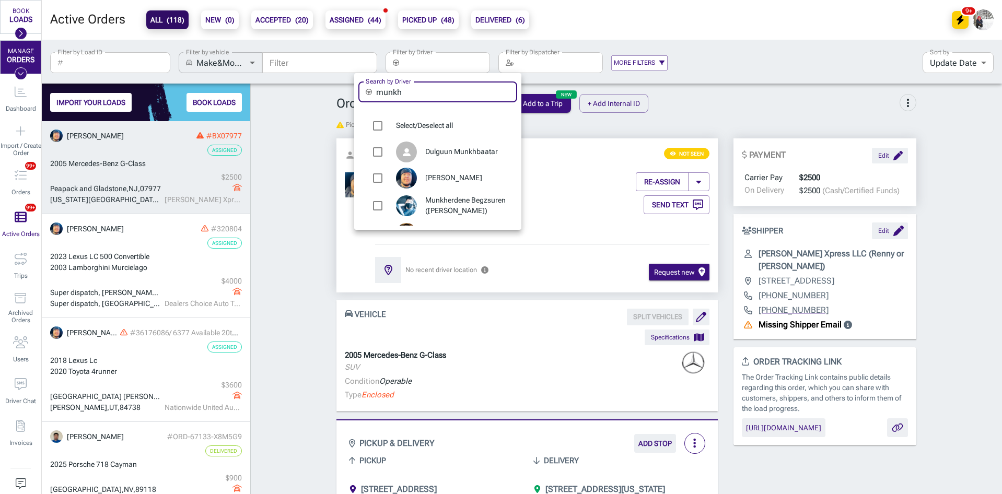
type input "munkh"
drag, startPoint x: 454, startPoint y: 178, endPoint x: 415, endPoint y: 199, distance: 44.0
click at [454, 178] on span "[PERSON_NAME]" at bounding box center [467, 178] width 84 height 10
type input "[PERSON_NAME]"
checkbox input "true"
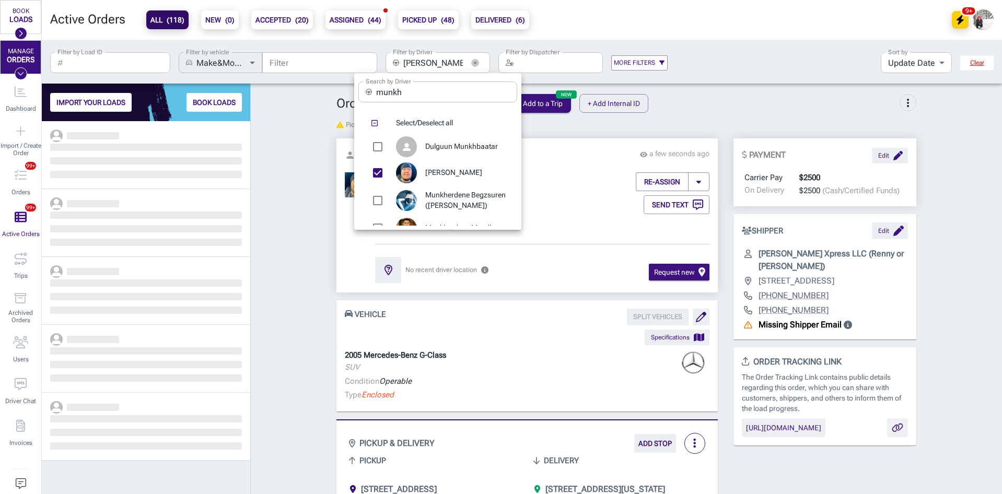
scroll to position [365, 201]
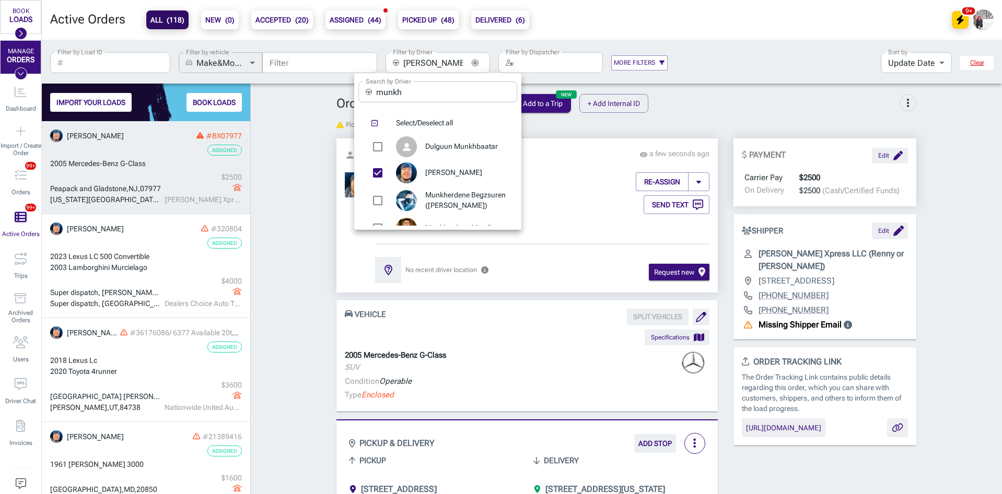
click at [268, 206] on div at bounding box center [501, 247] width 1002 height 494
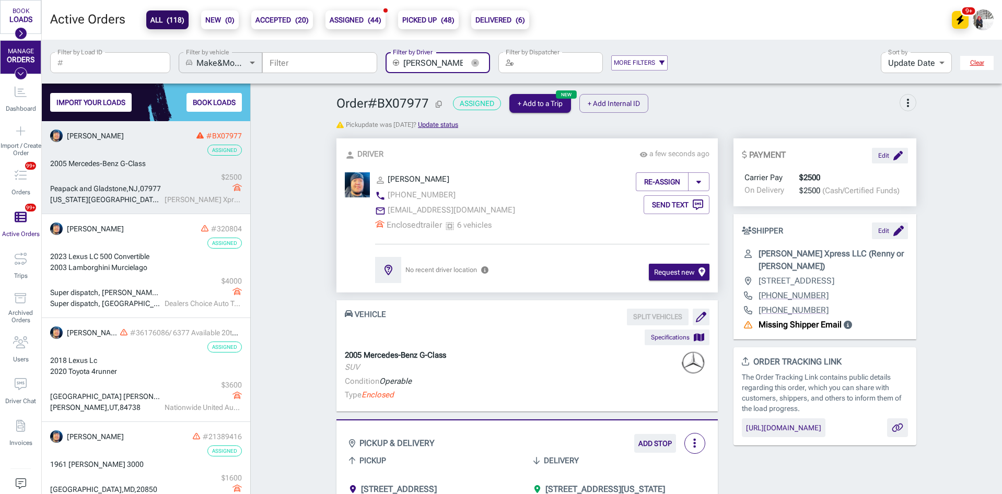
scroll to position [0, 25]
click at [115, 165] on span "Mercedes-Benz G-Class" at bounding box center [106, 163] width 77 height 8
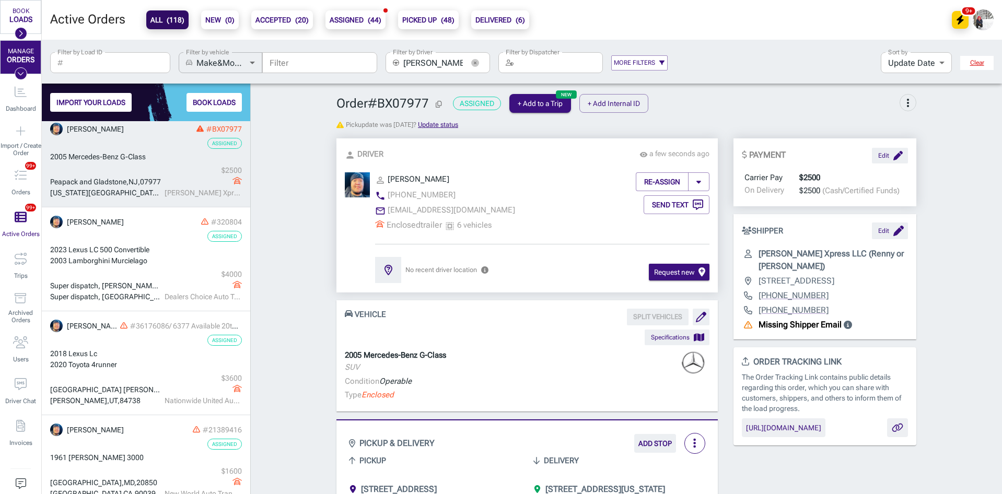
scroll to position [0, 0]
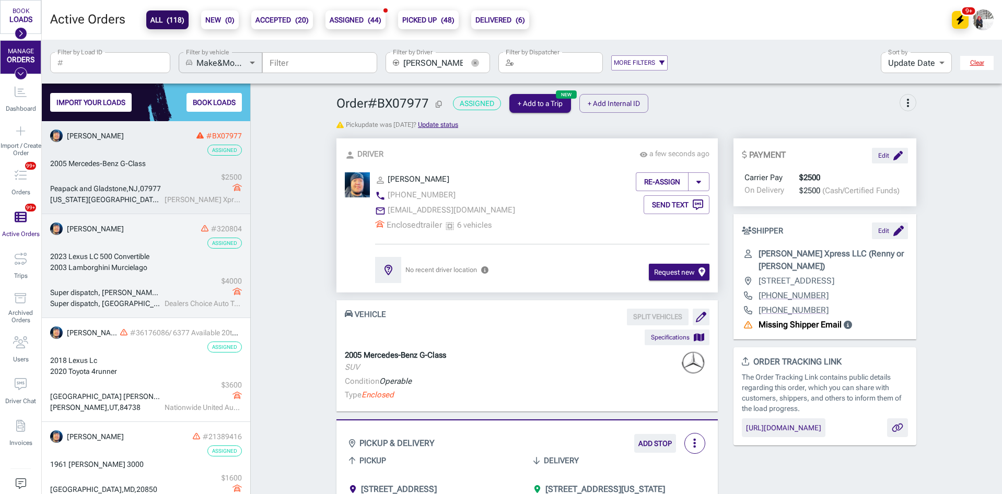
click at [171, 253] on div "2023 Lexus LC 500 Convertible" at bounding box center [146, 256] width 192 height 11
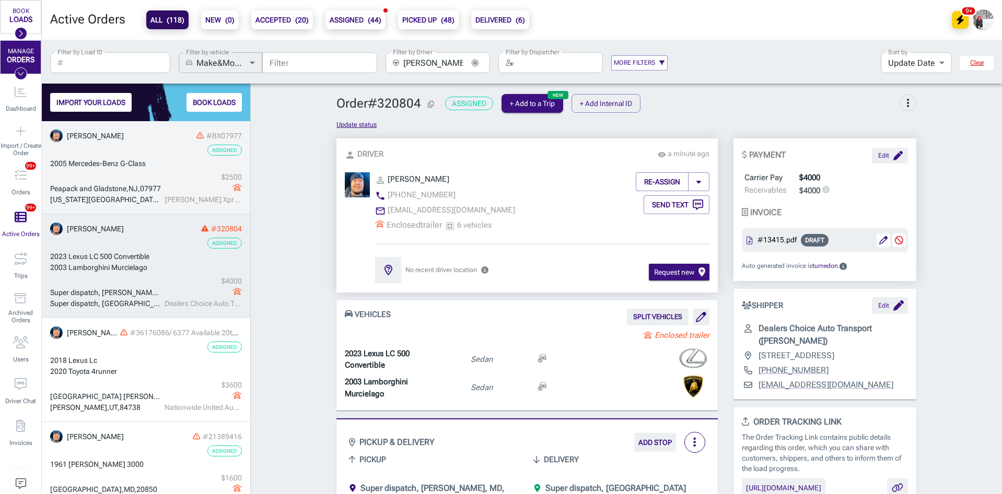
click at [165, 183] on div "grid" at bounding box center [203, 188] width 77 height 11
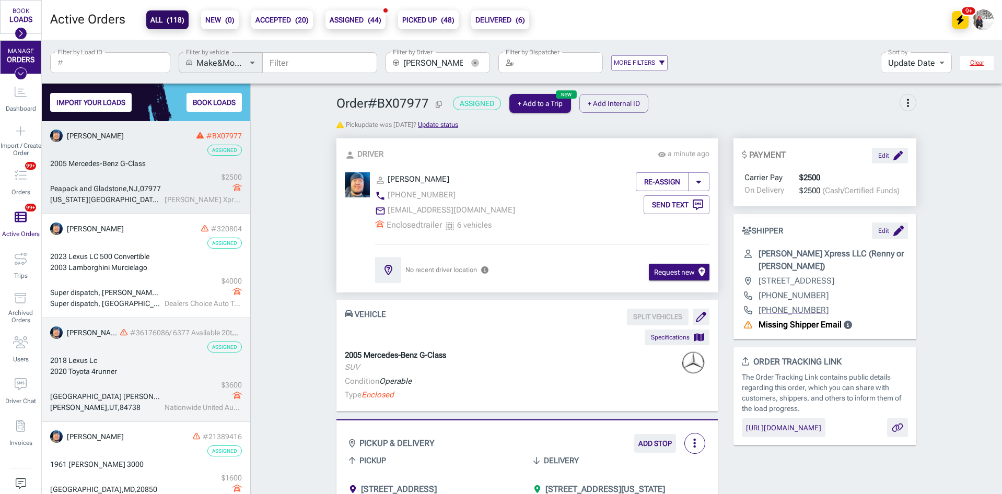
click at [170, 381] on div "$ 3600" at bounding box center [203, 385] width 77 height 11
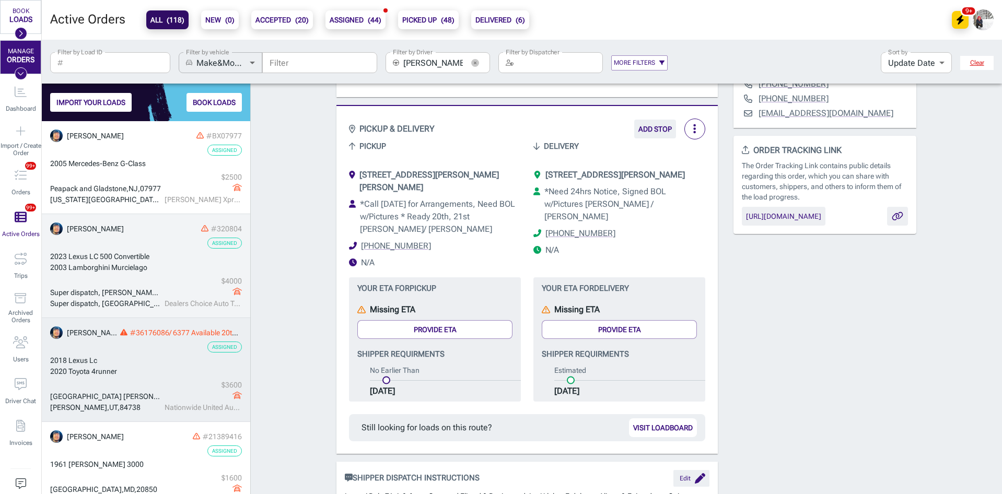
click at [152, 260] on div "2023 Lexus LC 500 Convertible" at bounding box center [146, 256] width 192 height 11
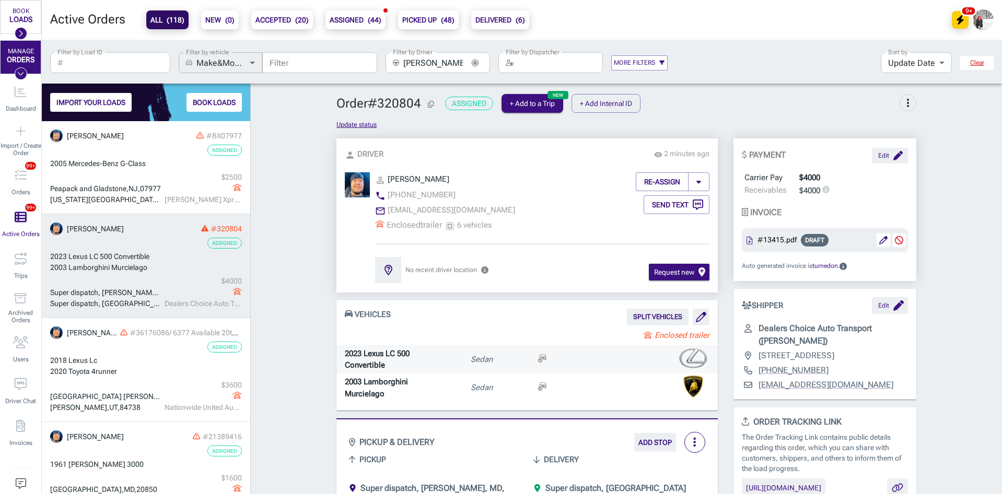
click at [386, 354] on p "2023 Lexus LC 500 Convertible" at bounding box center [390, 360] width 91 height 24
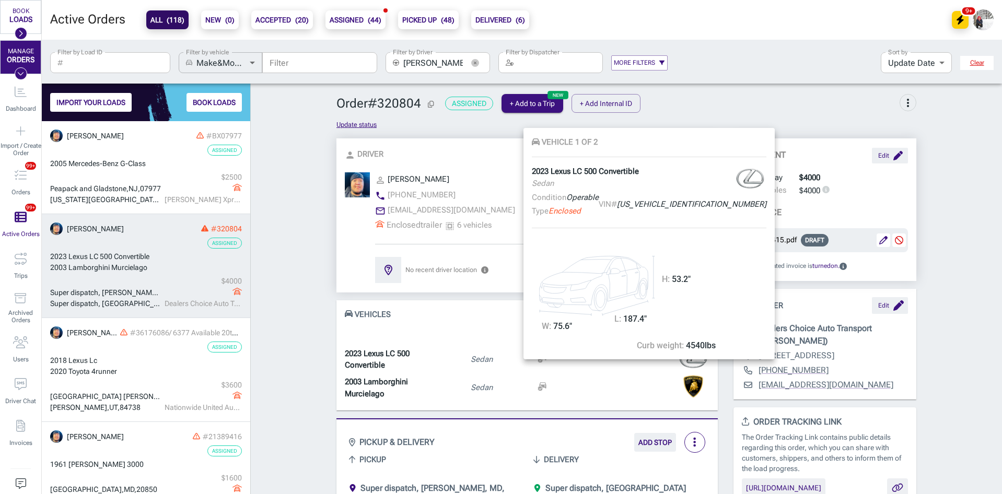
click at [322, 229] on div at bounding box center [501, 247] width 1002 height 494
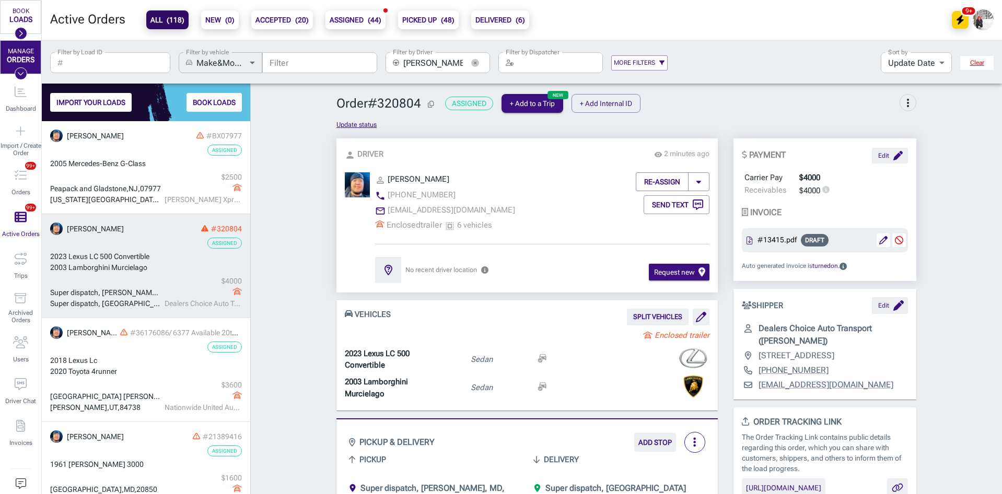
click at [165, 186] on div "grid" at bounding box center [203, 188] width 77 height 11
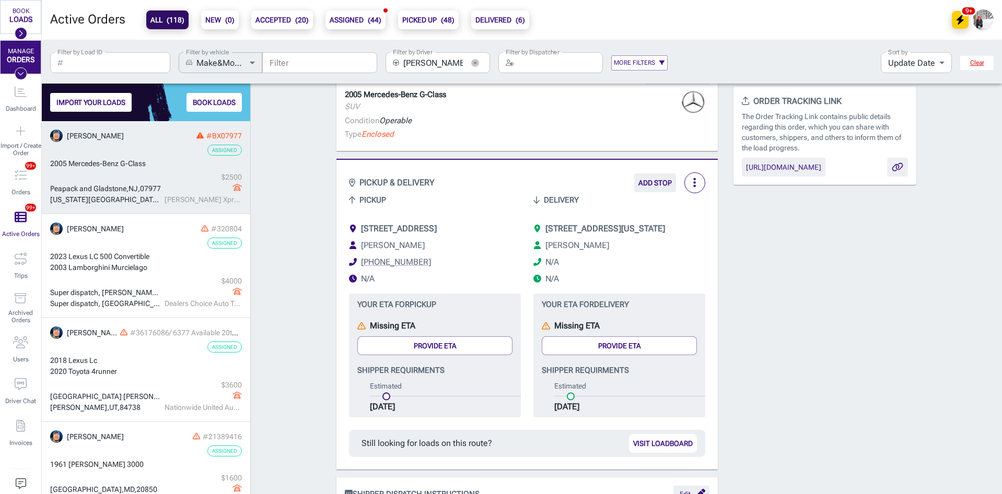
scroll to position [261, 0]
drag, startPoint x: 396, startPoint y: 273, endPoint x: 353, endPoint y: 272, distance: 43.4
click at [353, 268] on li "[PHONE_NUMBER]" at bounding box center [435, 262] width 172 height 13
copy link "[PHONE_NUMBER]"
drag, startPoint x: 142, startPoint y: 164, endPoint x: 52, endPoint y: 164, distance: 90.4
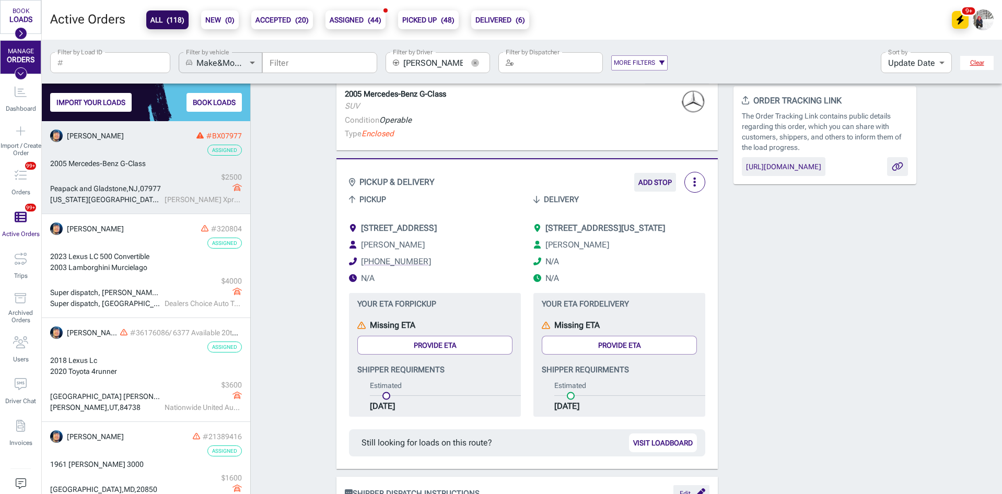
click at [271, 179] on div "Order # BX07977 Assigned + Add to a Trip + Add Internal ID more_vert Pickup dat…" at bounding box center [626, 453] width 751 height 1246
drag, startPoint x: 159, startPoint y: 166, endPoint x: 51, endPoint y: 160, distance: 107.8
click at [299, 237] on div "Order # BX07977 Assigned + Add to a Trip + Add Internal ID more_vert Pickup dat…" at bounding box center [626, 453] width 751 height 1246
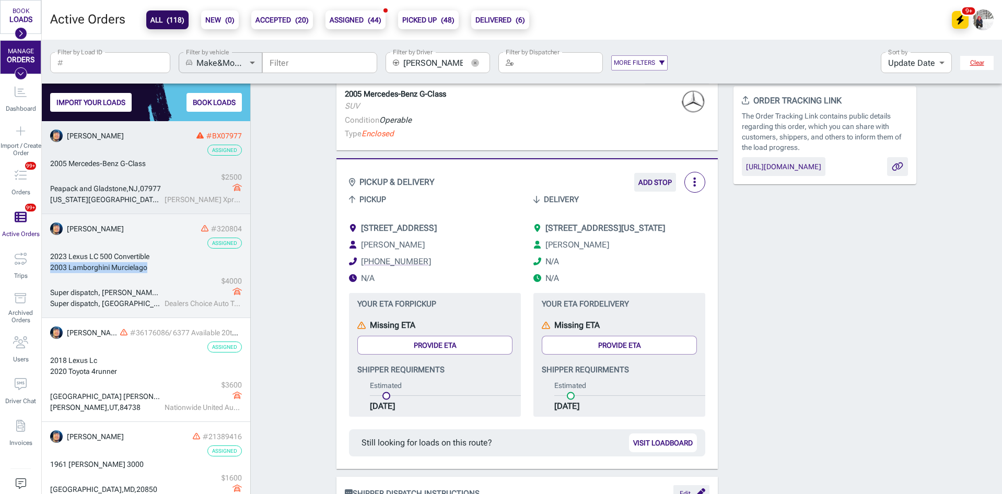
drag, startPoint x: 154, startPoint y: 269, endPoint x: 49, endPoint y: 270, distance: 105.0
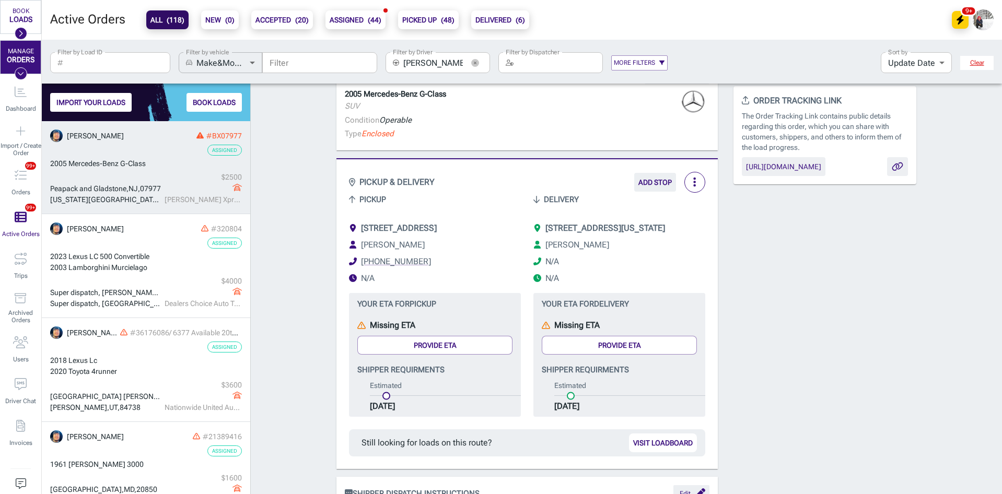
drag, startPoint x: 287, startPoint y: 282, endPoint x: 279, endPoint y: 282, distance: 8.4
click at [287, 282] on div "Order # BX07977 Assigned + Add to a Trip + Add Internal ID more_vert Pickup dat…" at bounding box center [626, 453] width 751 height 1246
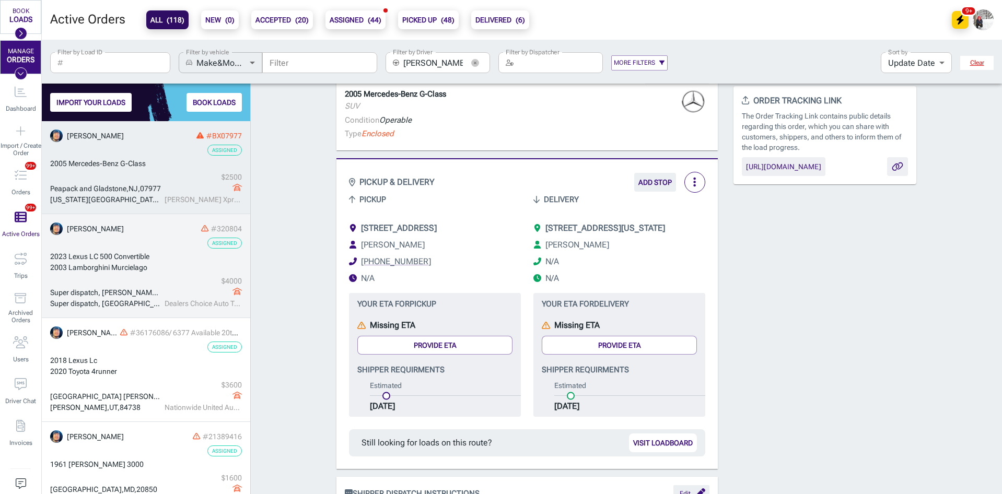
click at [184, 270] on div "2003 Lamborghini Murcielago" at bounding box center [146, 267] width 192 height 11
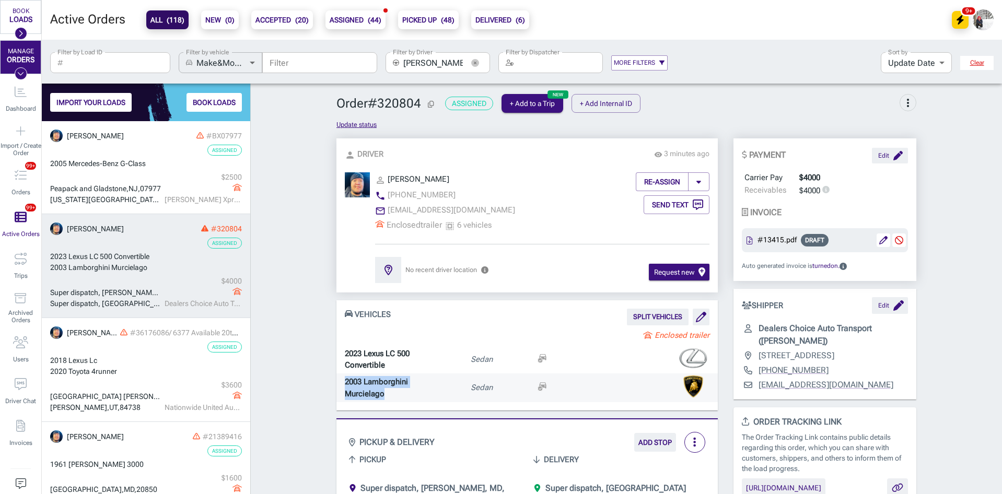
drag, startPoint x: 390, startPoint y: 395, endPoint x: 333, endPoint y: 380, distance: 58.9
click at [337, 380] on div "2003 Lamborghini Murcielago Sedan" at bounding box center [527, 388] width 381 height 28
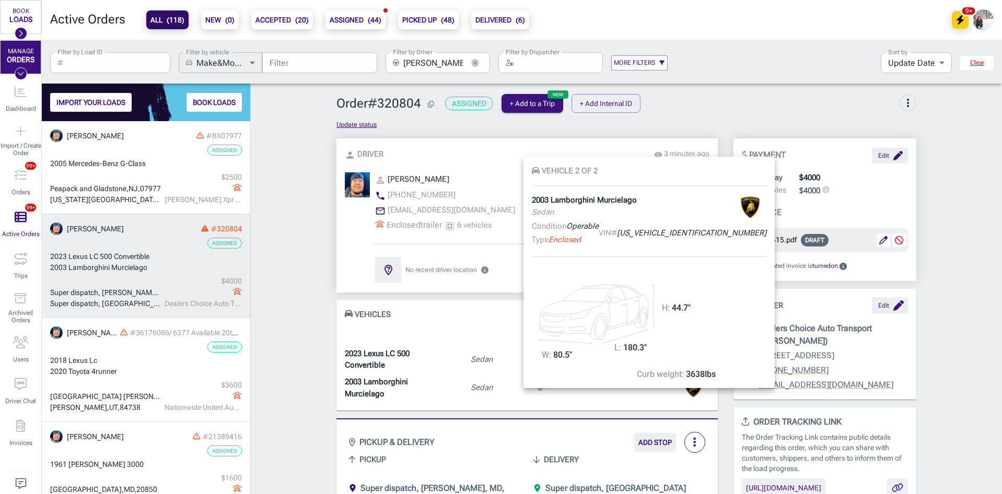
click at [149, 465] on div at bounding box center [501, 247] width 1002 height 494
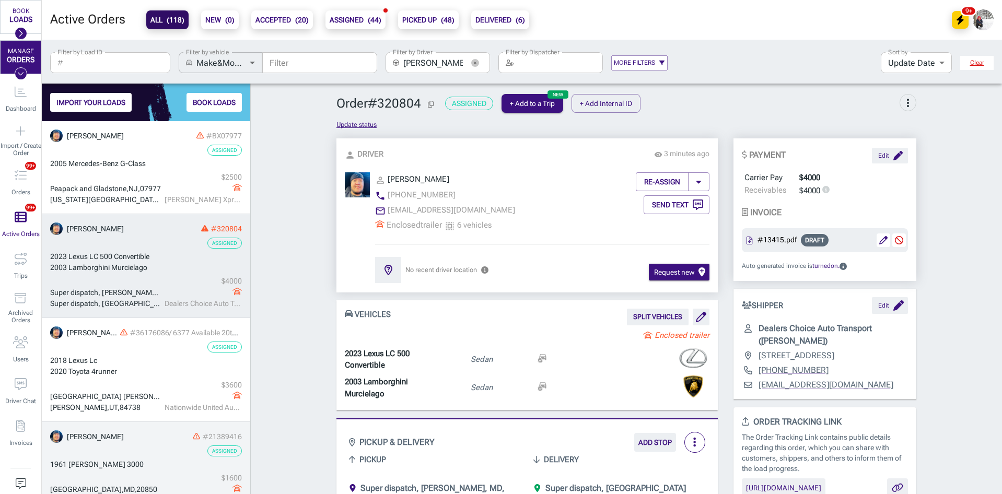
click at [148, 465] on div "1961 [PERSON_NAME] 3000" at bounding box center [146, 464] width 192 height 11
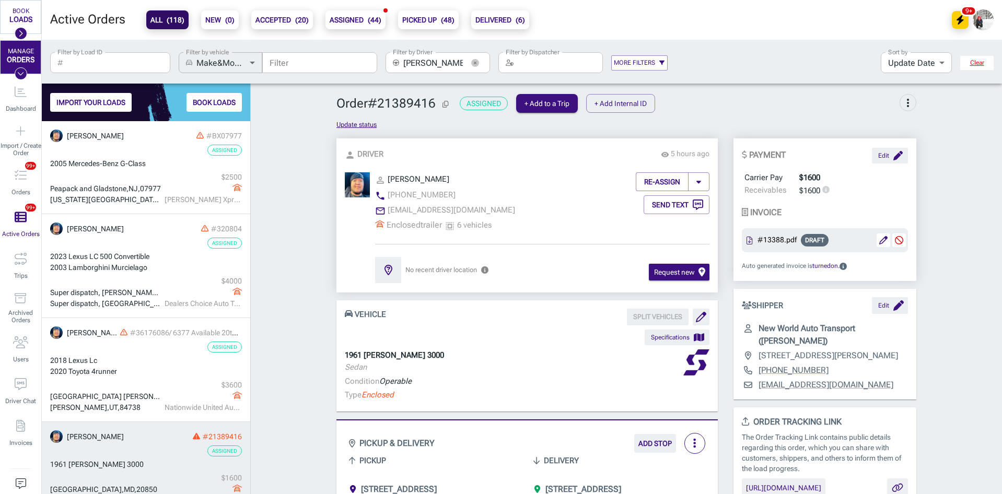
click at [148, 465] on div "1961 [PERSON_NAME] 3000" at bounding box center [146, 464] width 192 height 11
drag, startPoint x: 439, startPoint y: 351, endPoint x: 339, endPoint y: 353, distance: 100.9
click at [339, 353] on div "1961 [PERSON_NAME] 3000 Sedan Condition Operable Type Enclosed" at bounding box center [527, 377] width 381 height 54
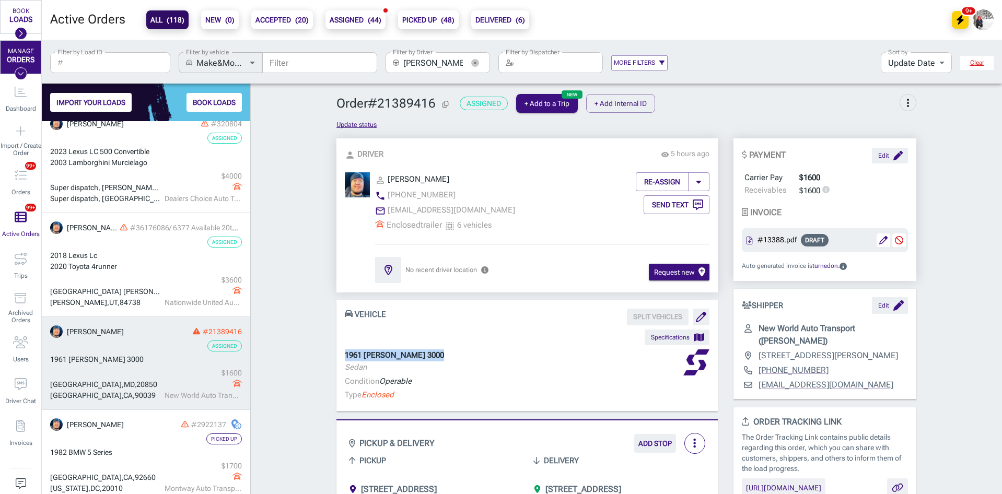
scroll to position [114, 0]
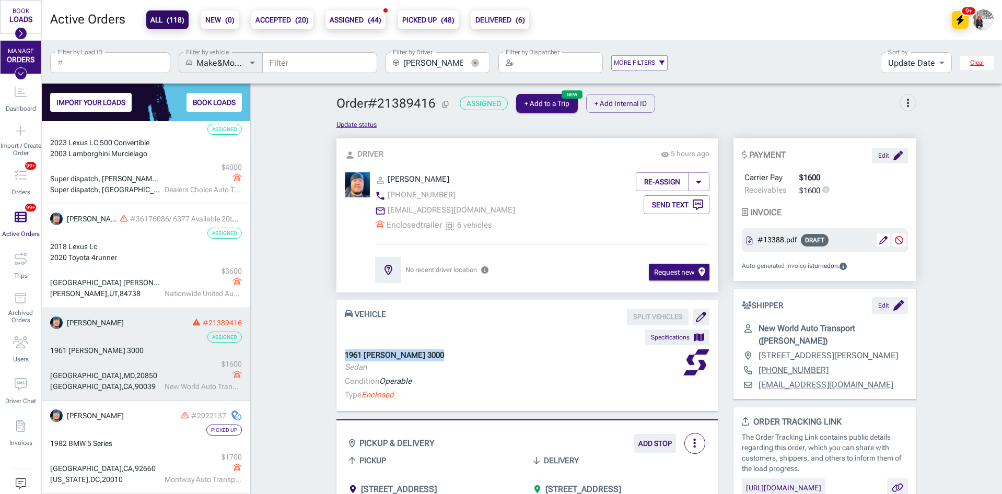
click at [450, 357] on div "1961 [PERSON_NAME] 3000 Sedan" at bounding box center [527, 363] width 365 height 26
drag, startPoint x: 430, startPoint y: 353, endPoint x: 334, endPoint y: 353, distance: 96.2
click at [337, 353] on div "1961 [PERSON_NAME] 3000 Sedan Condition Operable Type Enclosed" at bounding box center [527, 377] width 381 height 54
click at [442, 351] on div "1961 [PERSON_NAME] 3000 Sedan" at bounding box center [527, 363] width 365 height 26
drag, startPoint x: 428, startPoint y: 355, endPoint x: 334, endPoint y: 356, distance: 94.1
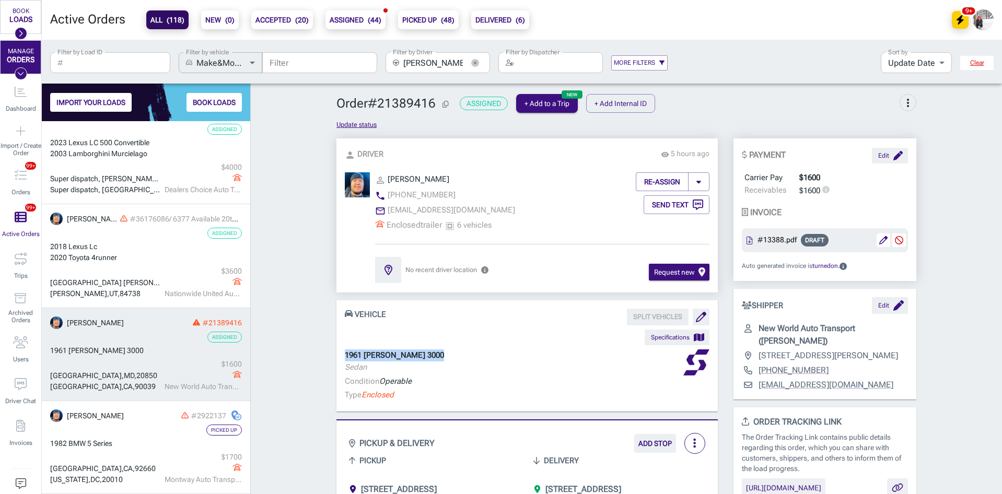
click at [337, 356] on div "1961 [PERSON_NAME] 3000 Sedan Condition Operable Type Enclosed" at bounding box center [527, 377] width 381 height 54
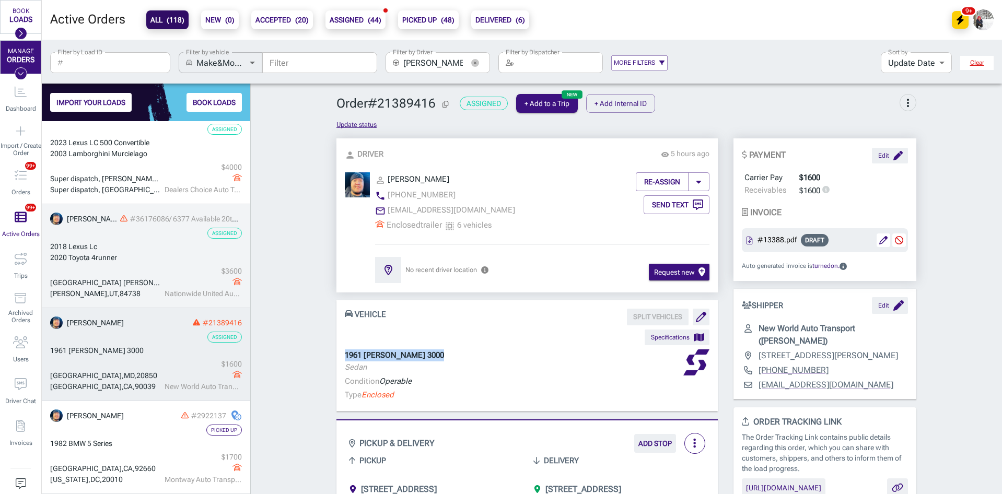
click at [146, 265] on link "[PERSON_NAME] #36176086/ 6377 Available 20th-21st Assigned 2018 Lexus Lc 2020 T…" at bounding box center [146, 256] width 208 height 104
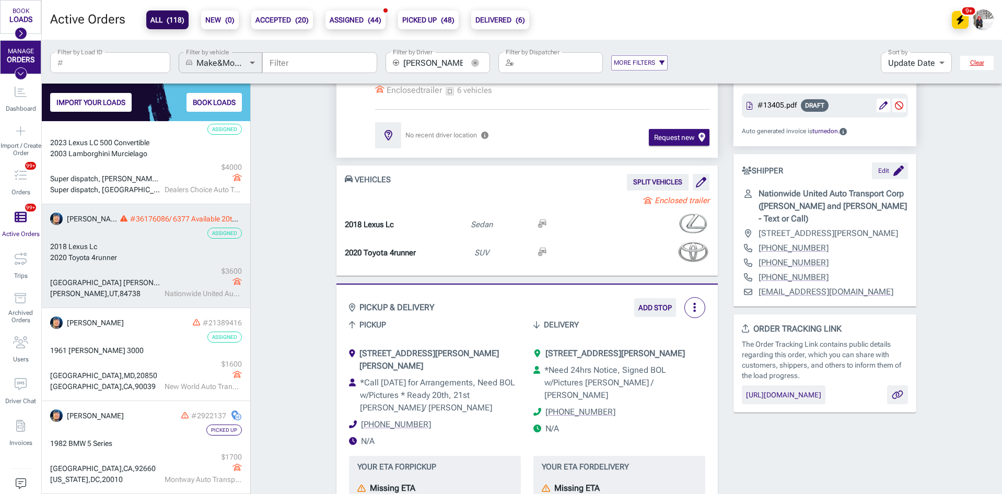
scroll to position [157, 0]
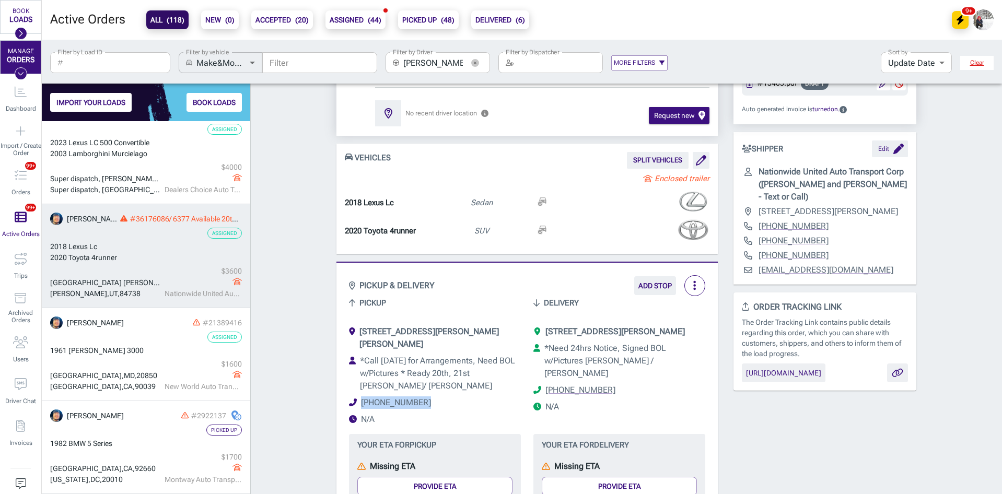
drag, startPoint x: 420, startPoint y: 390, endPoint x: 357, endPoint y: 388, distance: 62.2
click at [357, 397] on li "[PHONE_NUMBER]" at bounding box center [435, 403] width 172 height 13
copy link "[PHONE_NUMBER]"
click at [473, 63] on icon "button" at bounding box center [475, 63] width 8 height 8
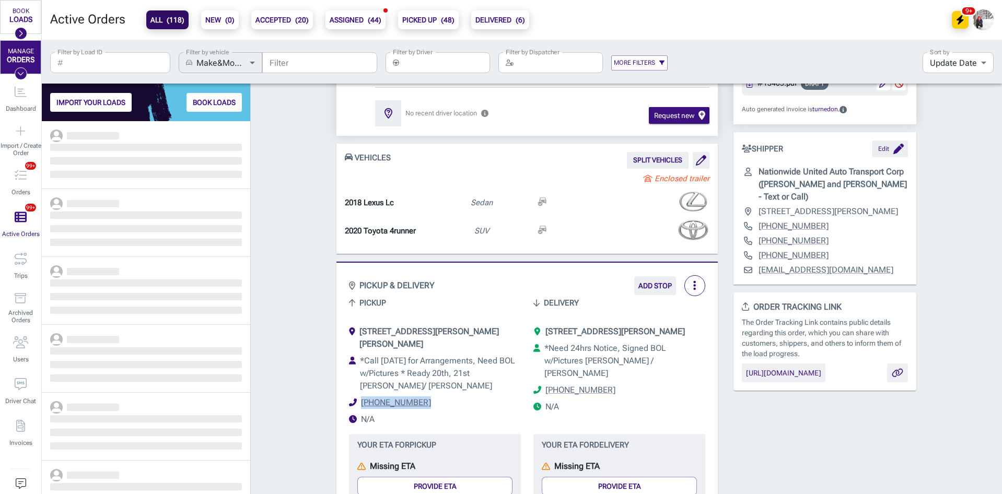
scroll to position [365, 201]
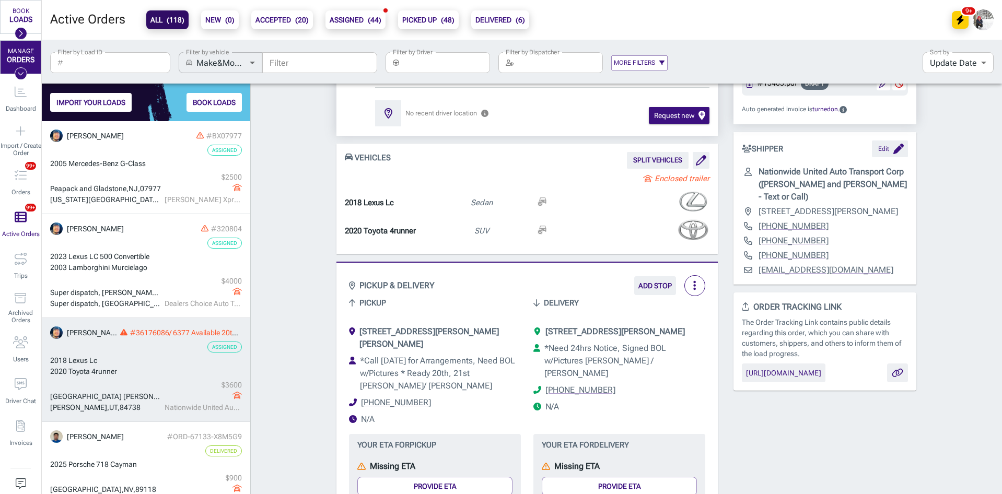
click at [286, 16] on b "ACCEPTED ( 20 )" at bounding box center [282, 20] width 53 height 13
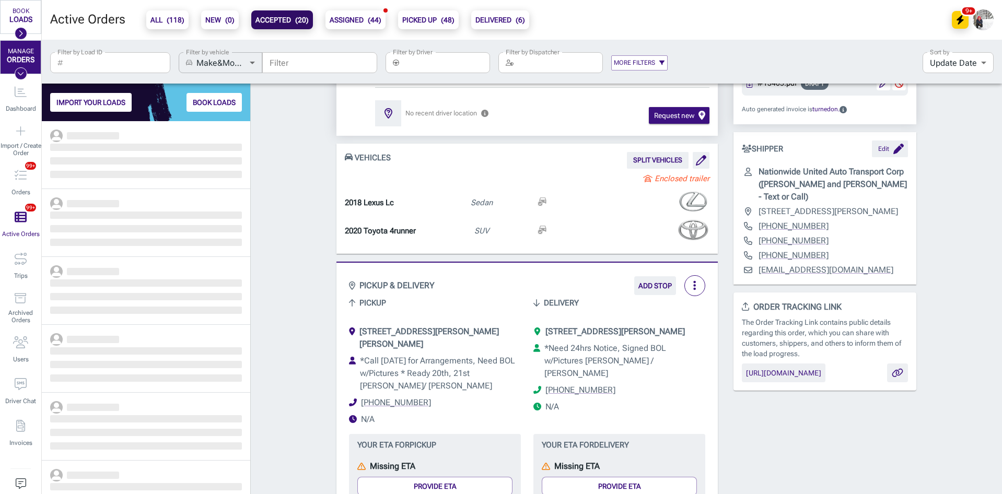
scroll to position [365, 201]
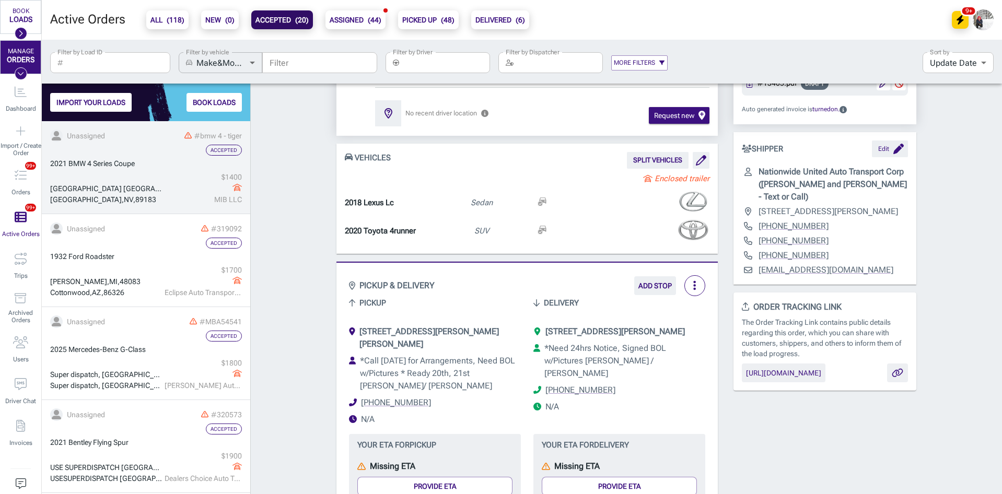
click at [117, 131] on div "#bmw 4 - tiger" at bounding box center [175, 136] width 134 height 11
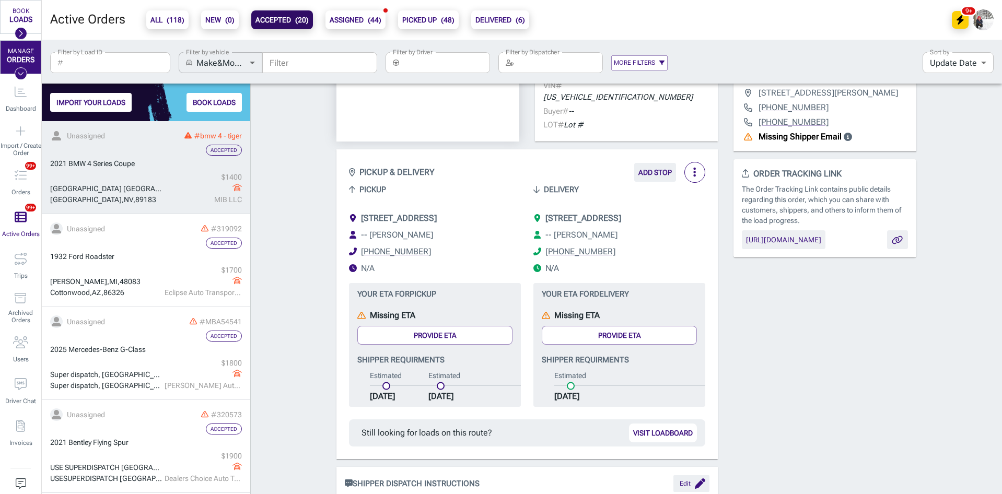
click at [159, 20] on b "ALL ( 118 )" at bounding box center [167, 20] width 34 height 13
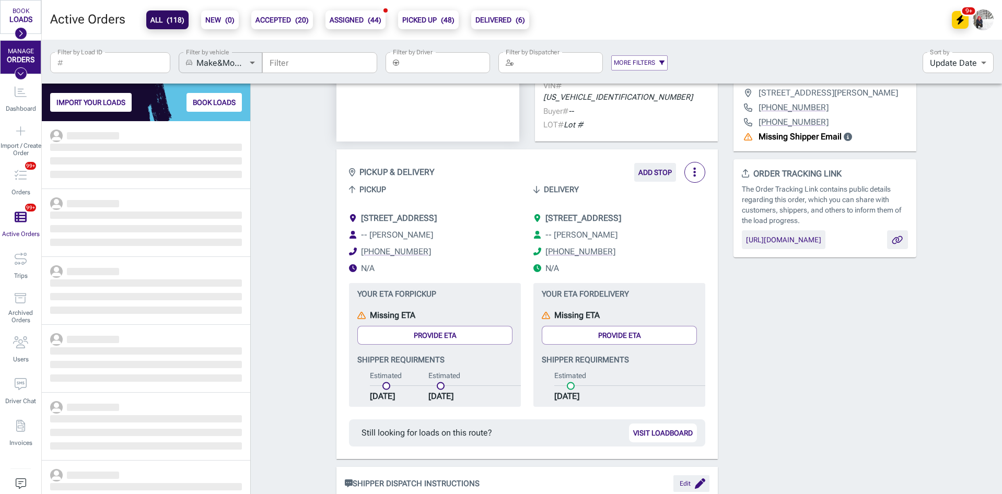
scroll to position [365, 201]
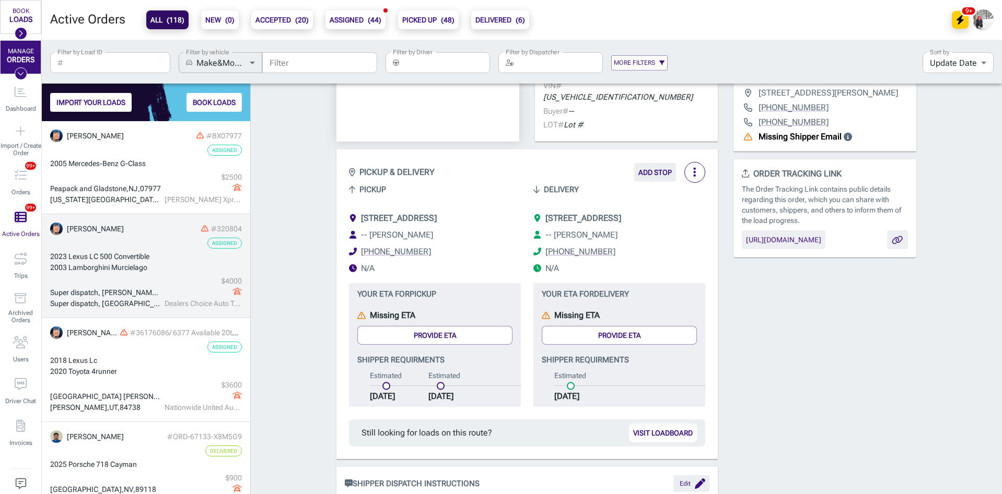
click at [165, 276] on div "$ 4000" at bounding box center [203, 281] width 77 height 11
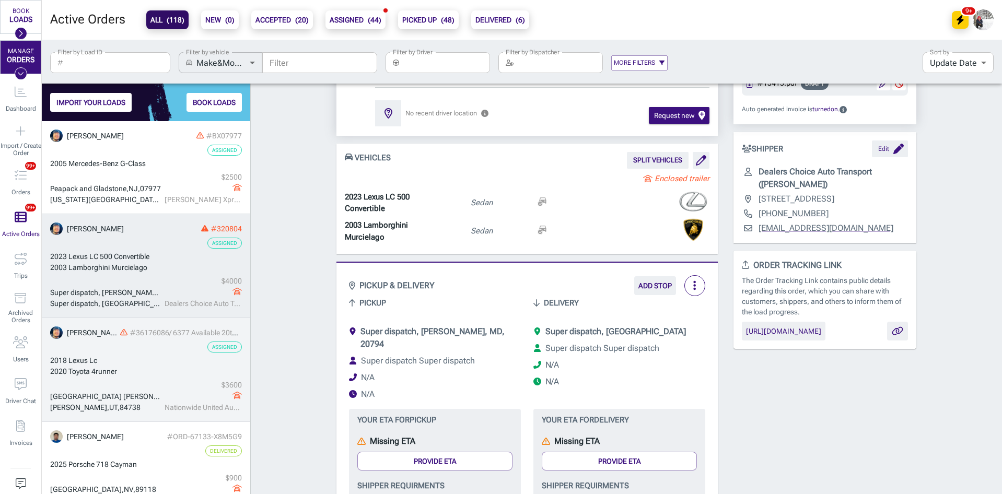
click at [155, 367] on div "2020 Toyota 4runner" at bounding box center [146, 371] width 192 height 11
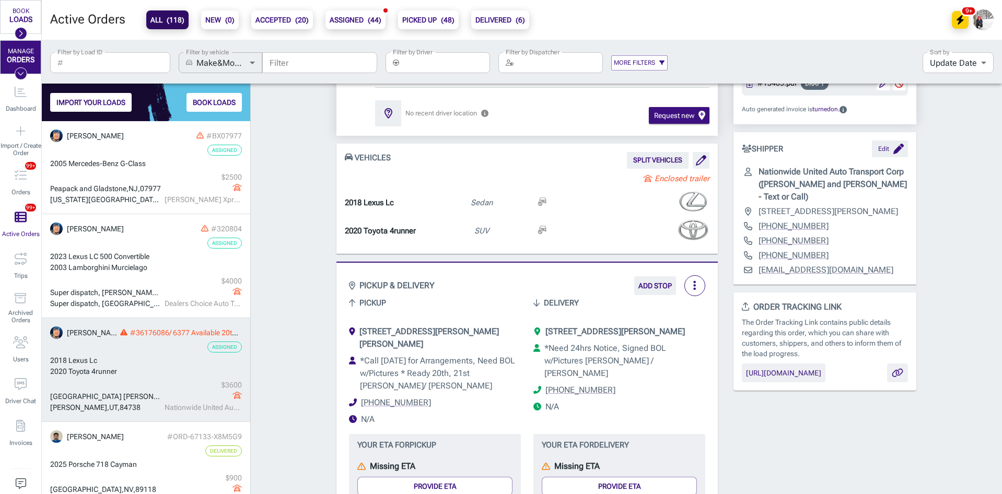
click at [144, 372] on div "2020 Toyota 4runner" at bounding box center [146, 371] width 192 height 11
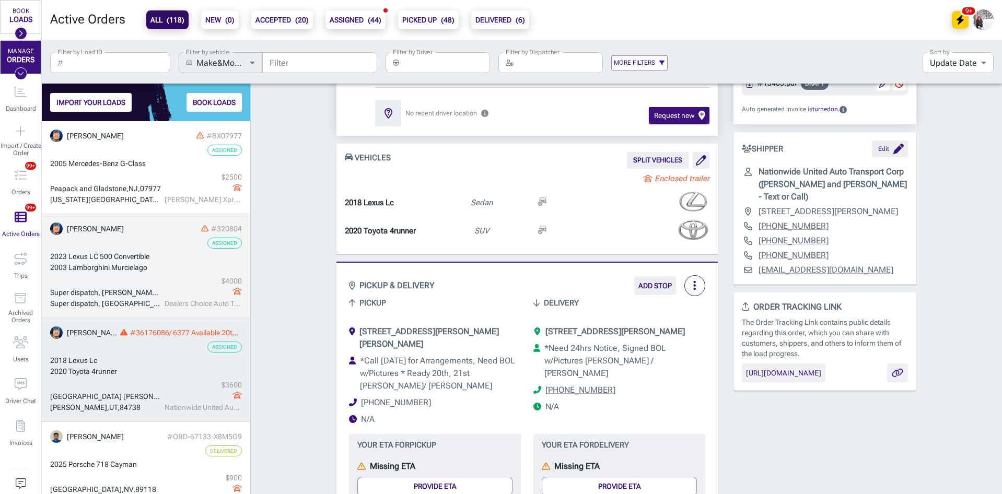
click at [151, 274] on link "Munkhbold Narangerel #320804 Assigned 2023 Lexus LC 500 Convertible 2003 Lambor…" at bounding box center [146, 266] width 208 height 104
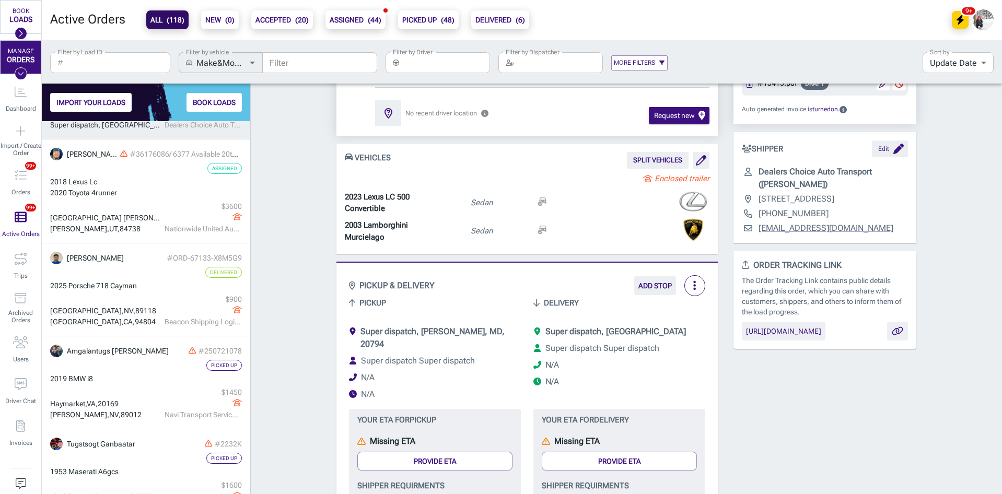
scroll to position [157, 0]
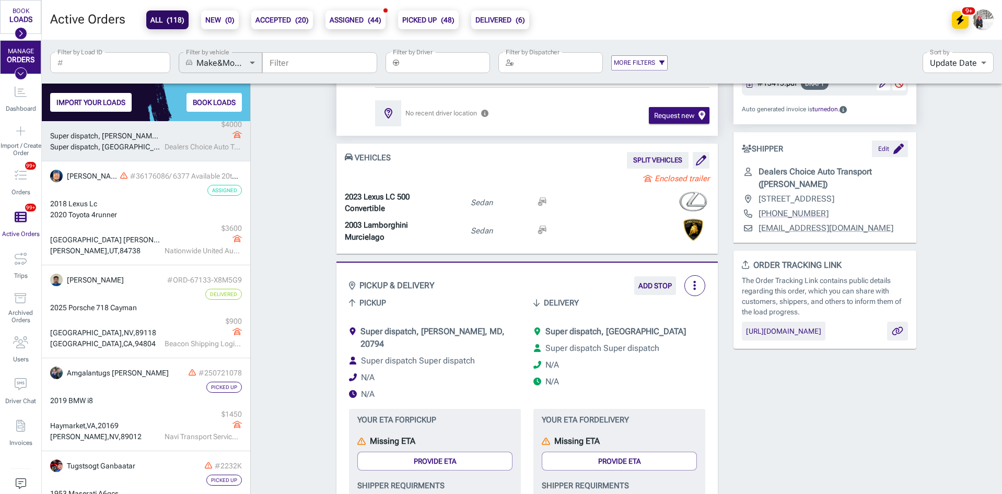
click at [250, 281] on div "IMPORT YOUR LOADS BOOK LOADS Munkhbold Narangerel #BX07977 Assigned 2005 Merced…" at bounding box center [146, 289] width 209 height 411
click at [456, 59] on input "Filter by Driver" at bounding box center [446, 62] width 87 height 21
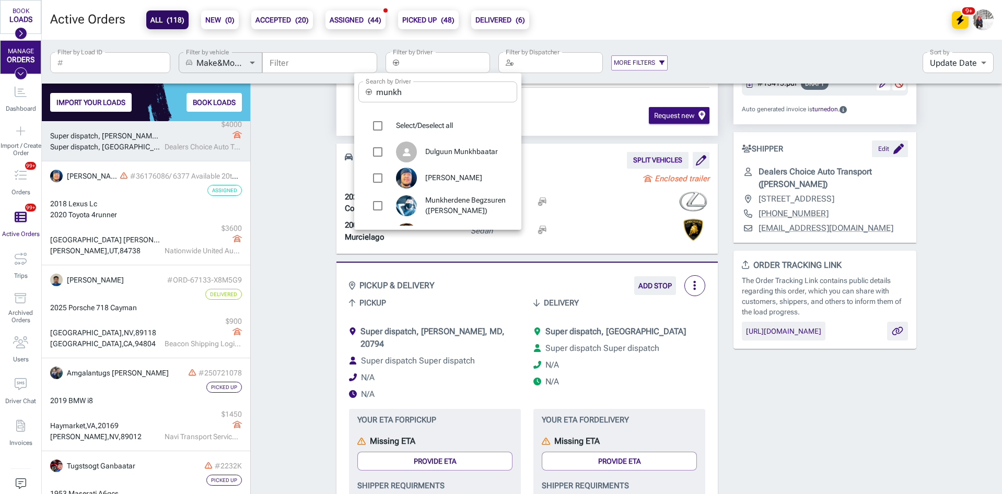
click at [443, 179] on span "[PERSON_NAME]" at bounding box center [467, 178] width 84 height 10
type input "[PERSON_NAME]"
checkbox input "true"
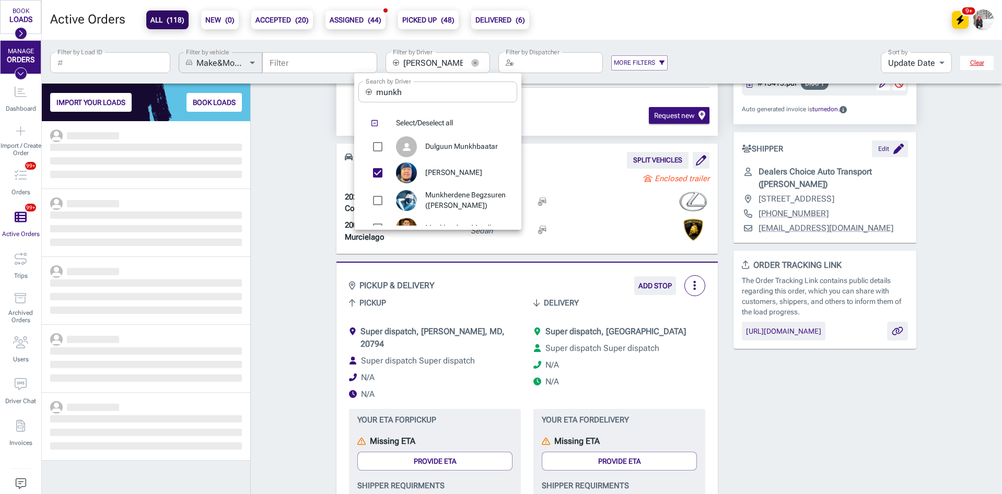
click at [268, 216] on div at bounding box center [501, 247] width 1002 height 494
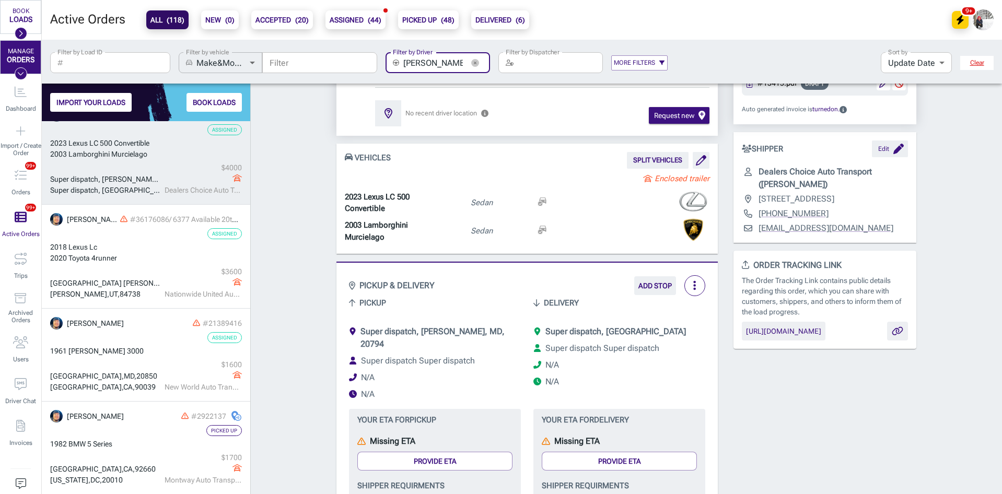
scroll to position [114, 0]
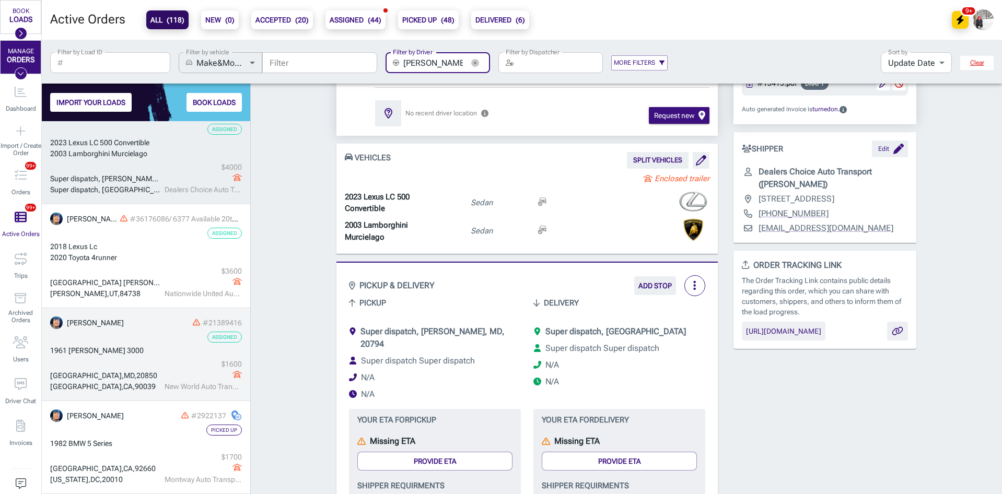
click at [148, 354] on div "1961 [PERSON_NAME] 3000" at bounding box center [146, 350] width 192 height 11
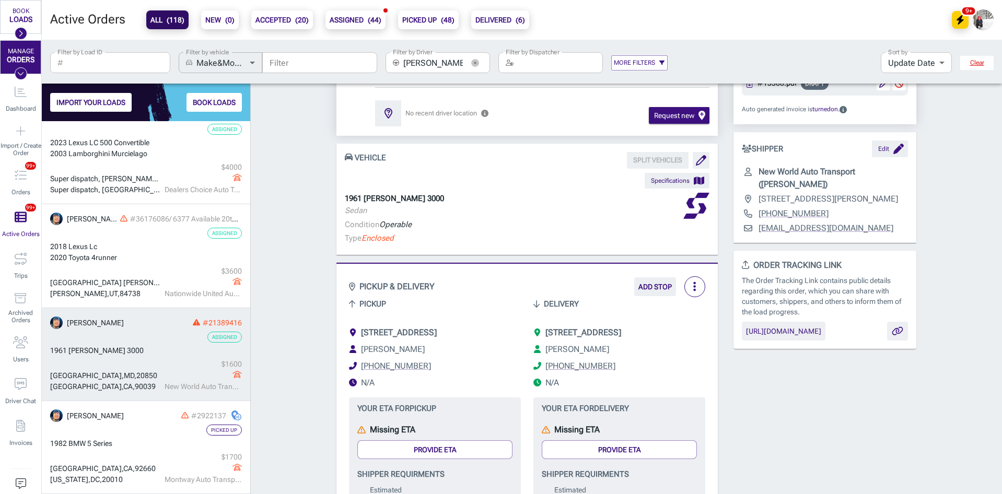
click at [437, 334] on span "[STREET_ADDRESS]" at bounding box center [399, 333] width 76 height 10
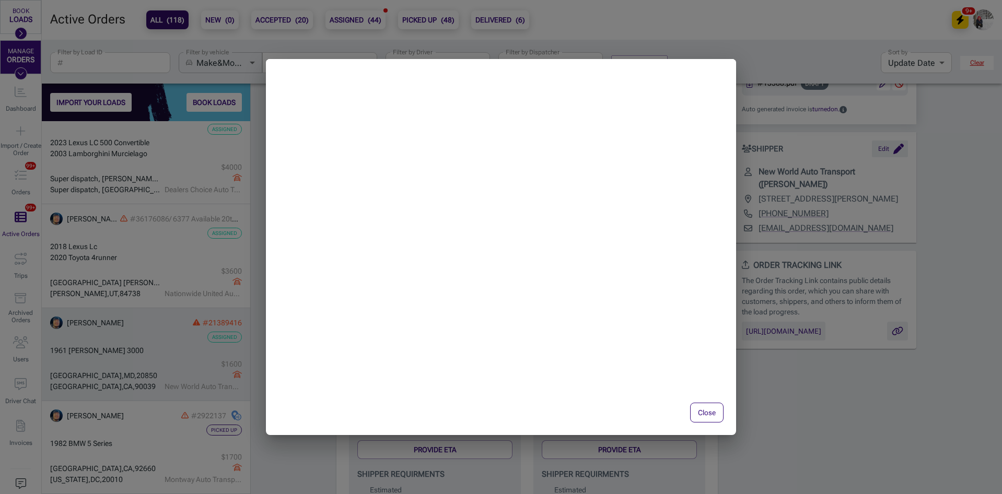
click at [697, 405] on button "Close" at bounding box center [706, 413] width 33 height 20
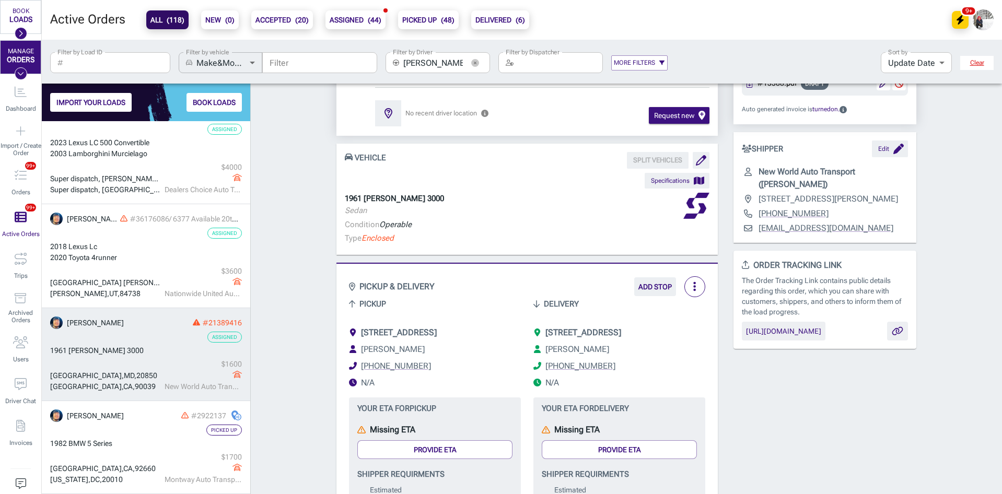
click at [479, 64] on button "button" at bounding box center [475, 63] width 16 height 16
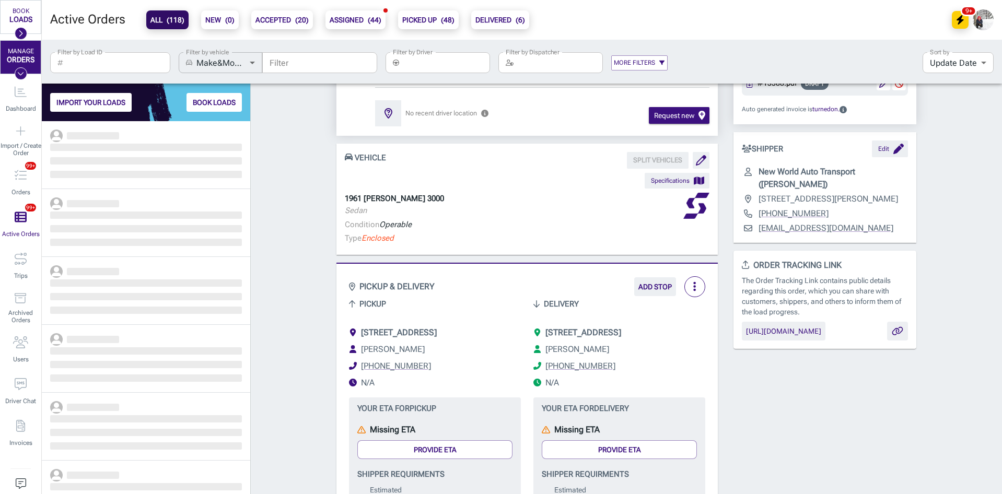
scroll to position [365, 201]
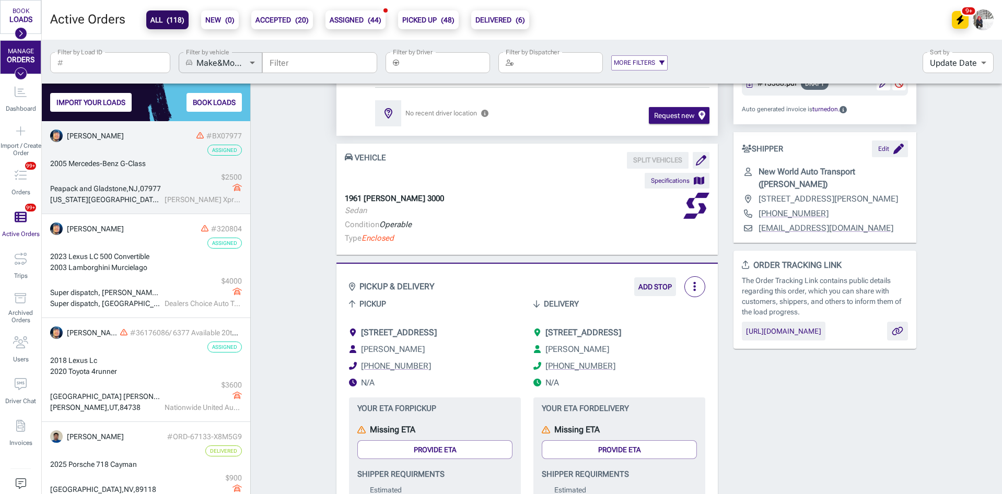
click at [160, 167] on div "2005 Mercedes-Benz G-Class" at bounding box center [146, 163] width 192 height 11
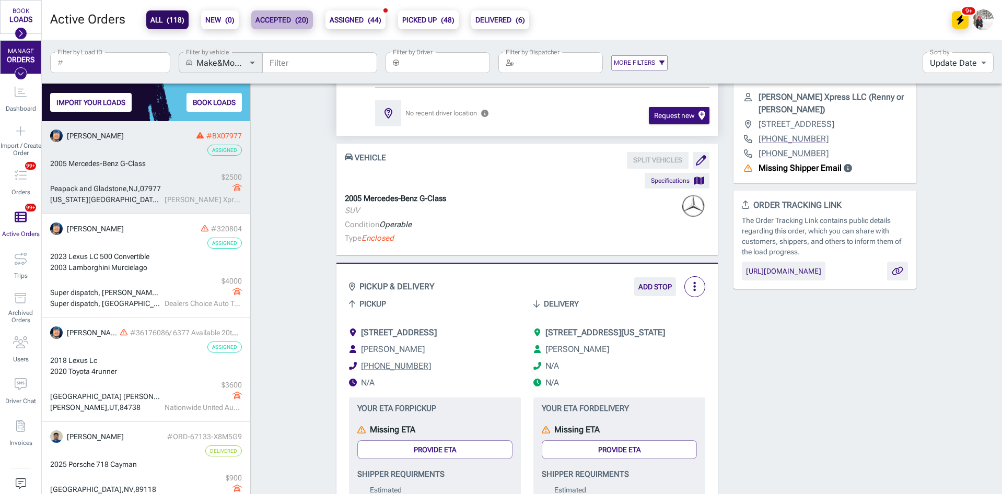
click at [284, 16] on b "ACCEPTED ( 20 )" at bounding box center [282, 20] width 53 height 13
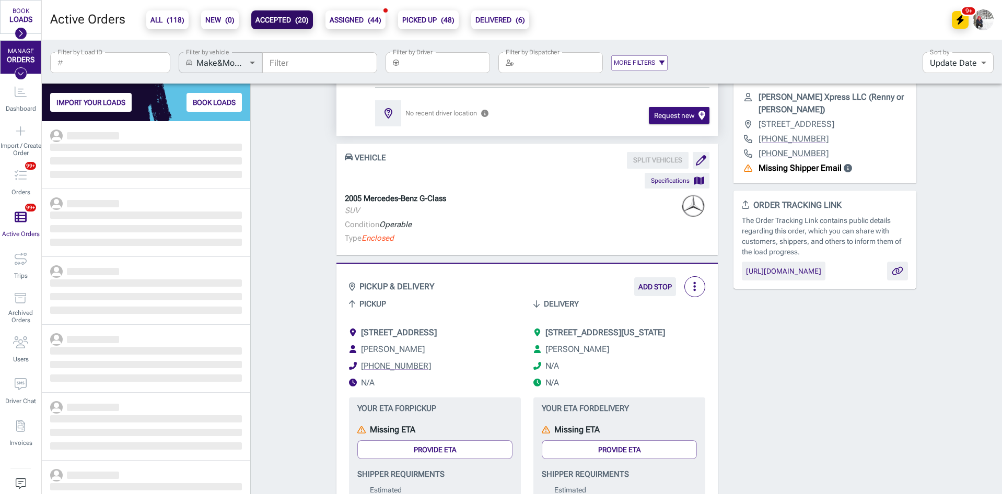
scroll to position [365, 201]
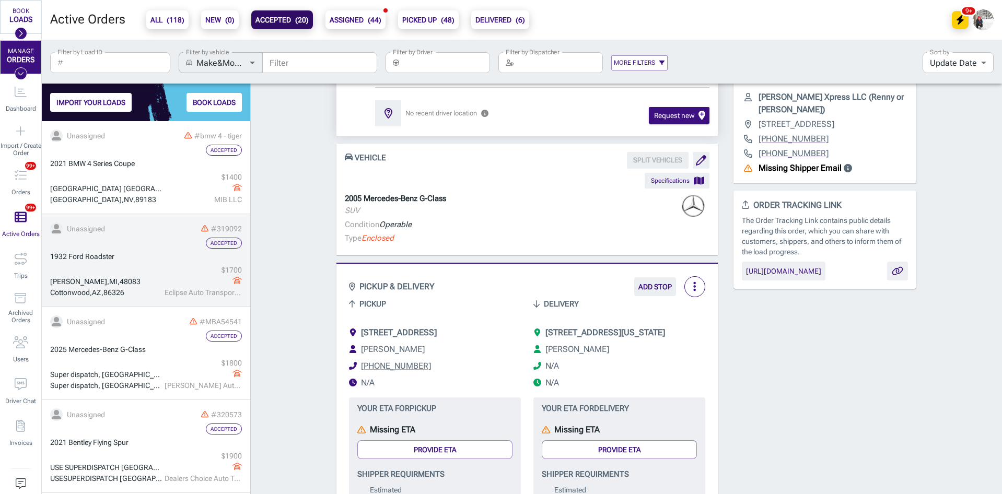
click at [140, 253] on div "1932 Ford Roadster" at bounding box center [146, 256] width 192 height 11
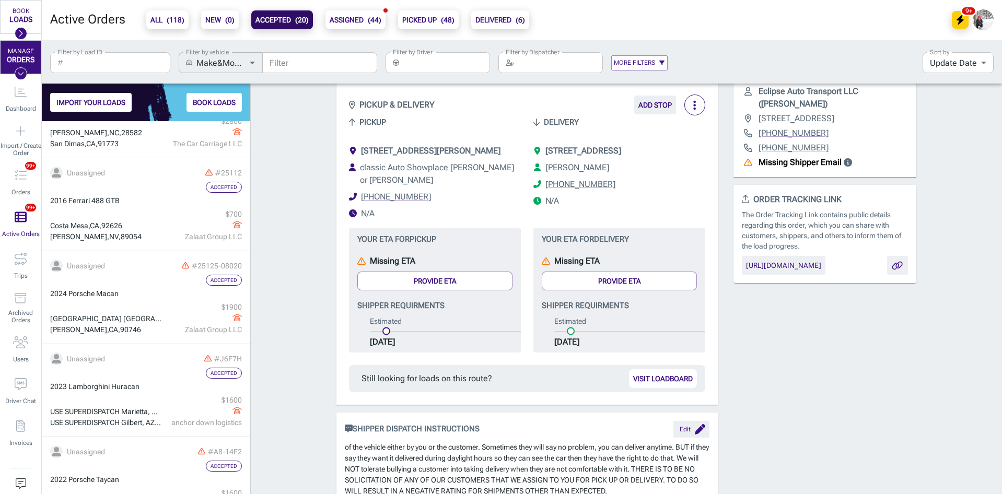
scroll to position [627, 0]
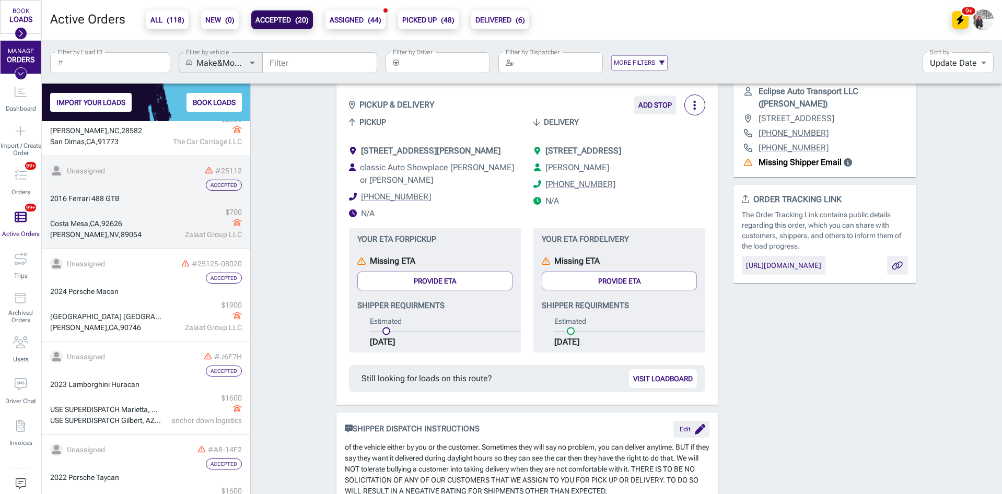
click at [144, 205] on link "Unassigned #25112 Accepted 2016 Ferrari 488 [GEOGRAPHIC_DATA][PERSON_NAME] $ 70…" at bounding box center [146, 202] width 208 height 93
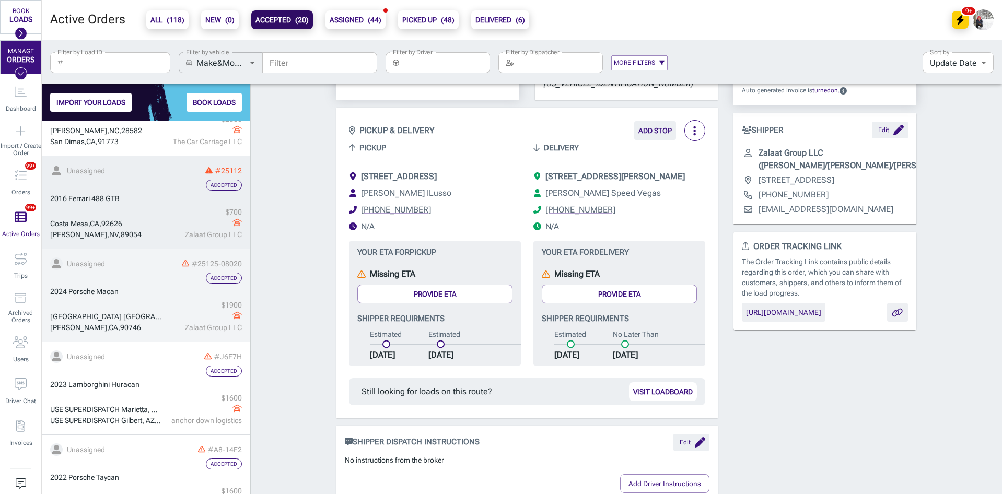
click at [142, 297] on link "Unassigned #25125-08020 Accepted 2024 Porsche [PERSON_NAME][GEOGRAPHIC_DATA][PE…" at bounding box center [146, 295] width 208 height 93
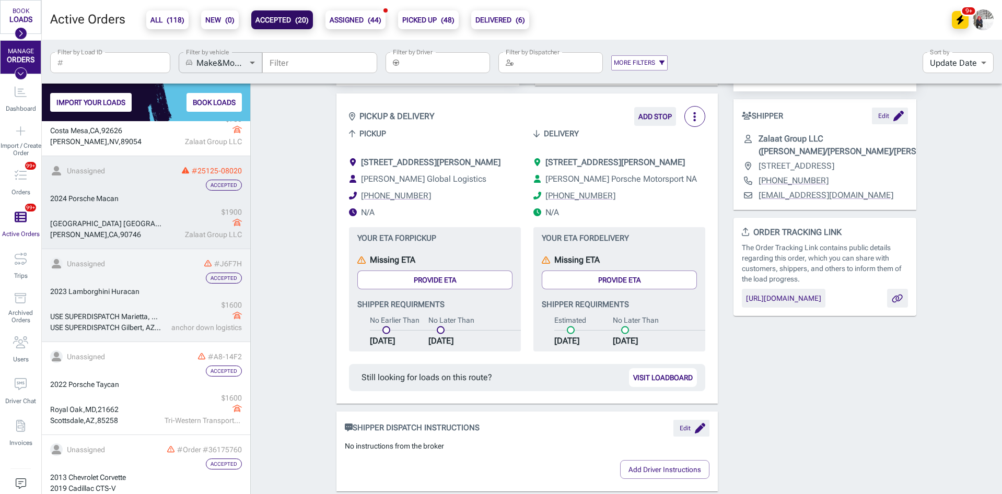
scroll to position [732, 0]
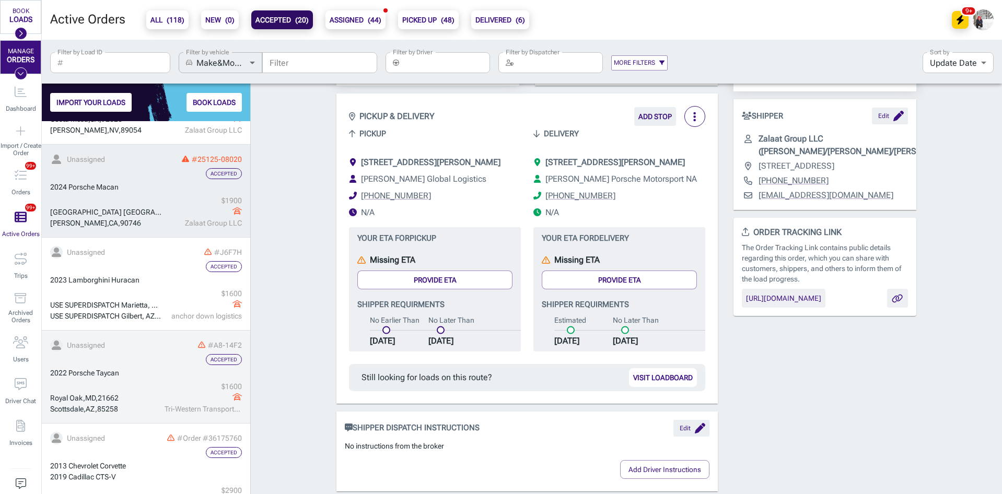
click at [146, 383] on div "[GEOGRAPHIC_DATA] $ 1600 Tri-Western Transport LLC" at bounding box center [146, 397] width 192 height 33
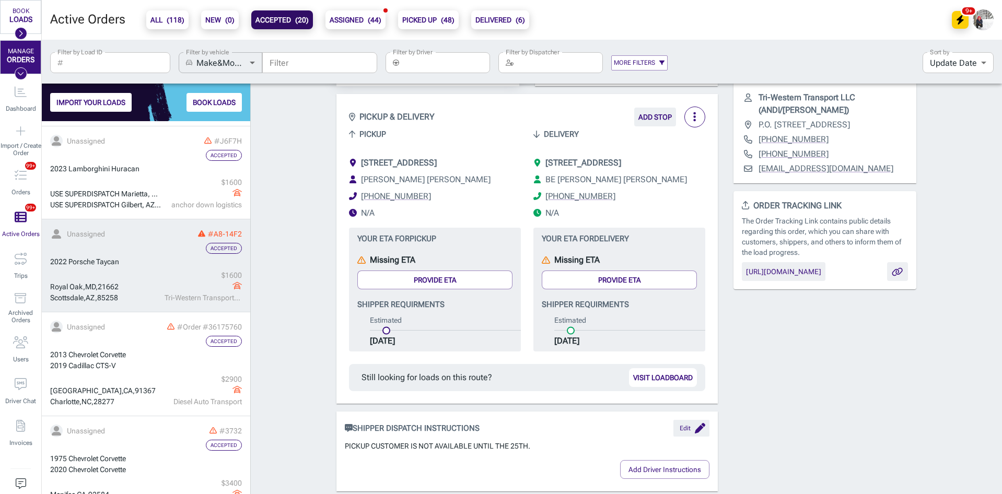
scroll to position [888, 0]
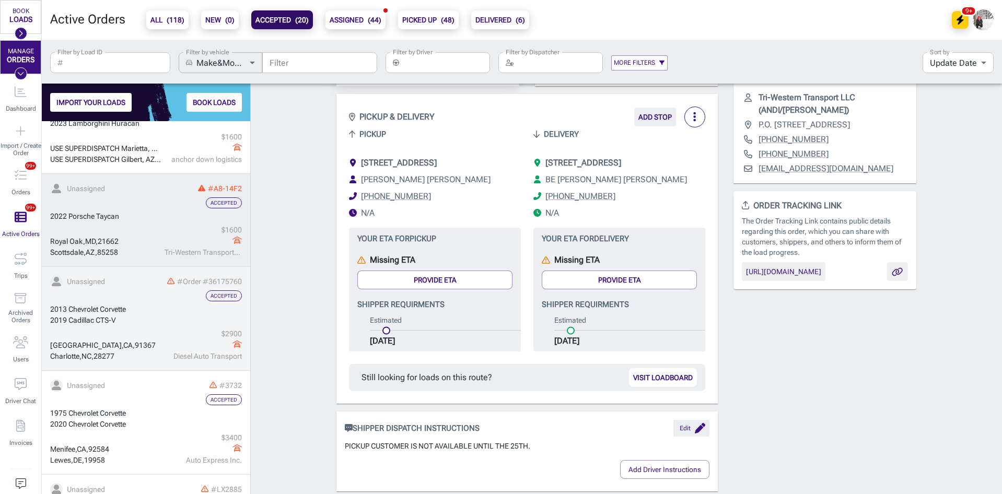
click at [150, 317] on div "2019 Cadillac CTS-V" at bounding box center [146, 320] width 192 height 11
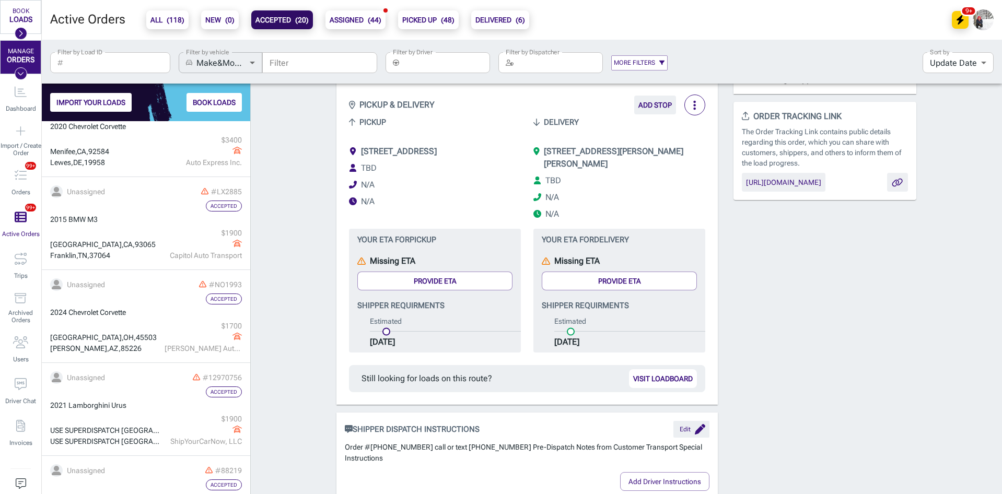
scroll to position [1202, 0]
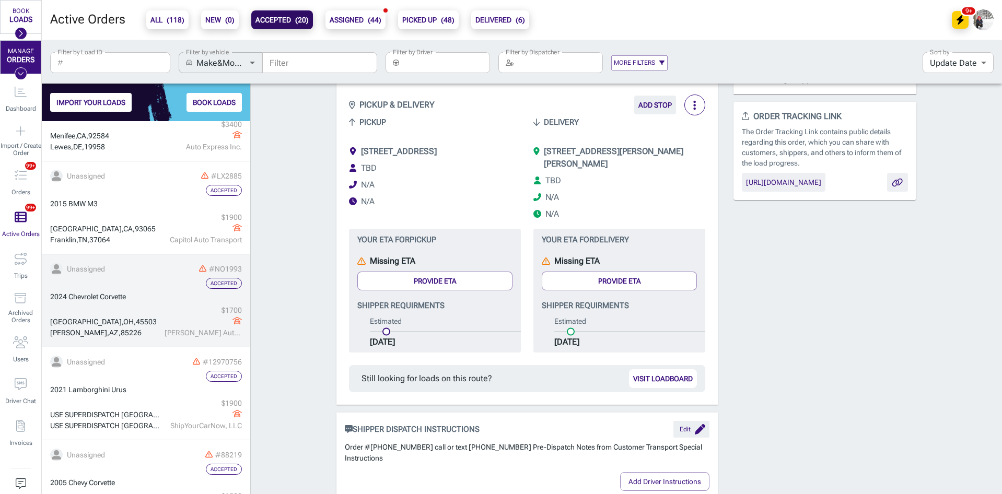
click at [140, 315] on div "[GEOGRAPHIC_DATA] $ 1700 [PERSON_NAME] Auto Carrier Inc" at bounding box center [146, 321] width 192 height 33
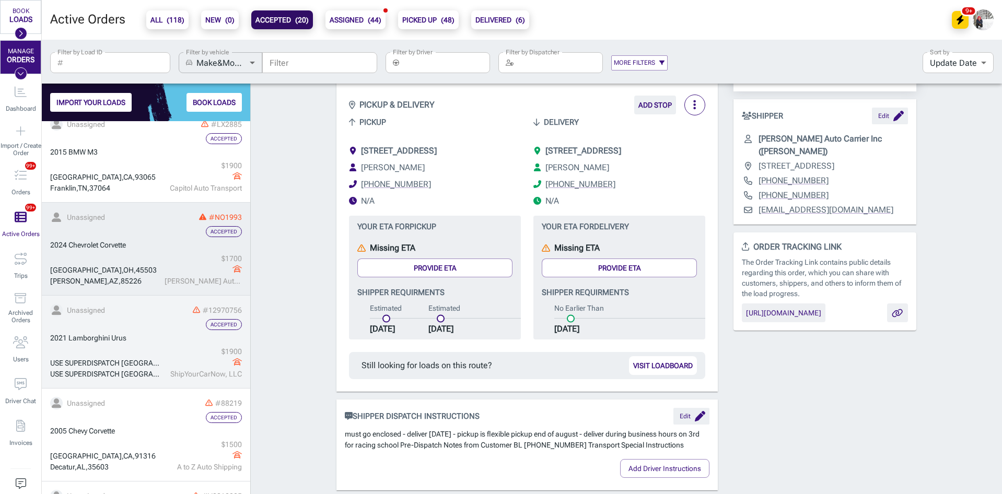
scroll to position [1254, 0]
click at [153, 353] on div "USE SUPERDISPATCH [GEOGRAPHIC_DATA], [GEOGRAPHIC_DATA] USE SUPERDISPATCH [GEOGR…" at bounding box center [146, 362] width 192 height 33
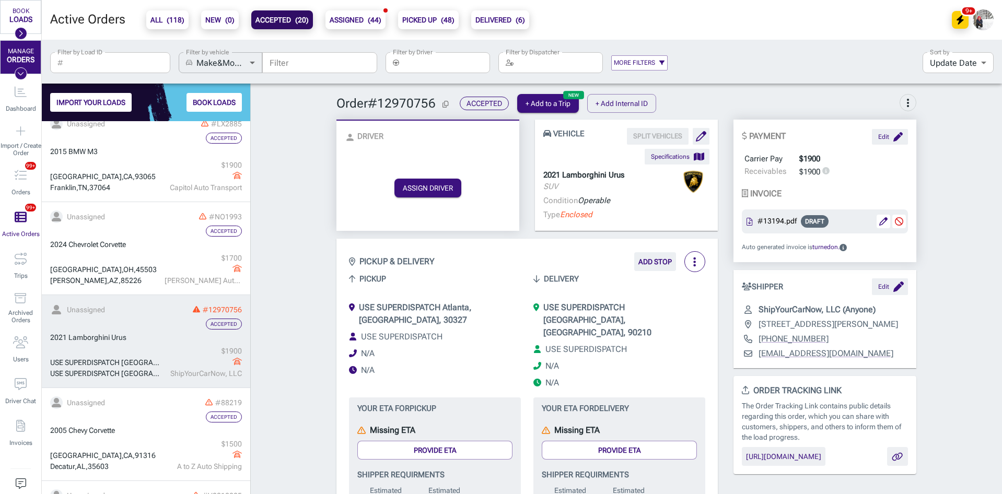
click at [443, 99] on button "Copy Order ID" at bounding box center [445, 104] width 11 height 13
click at [601, 174] on p "2021 Lamborghini Urus" at bounding box center [583, 175] width 81 height 12
copy p "2021 Lamborghini Urus"
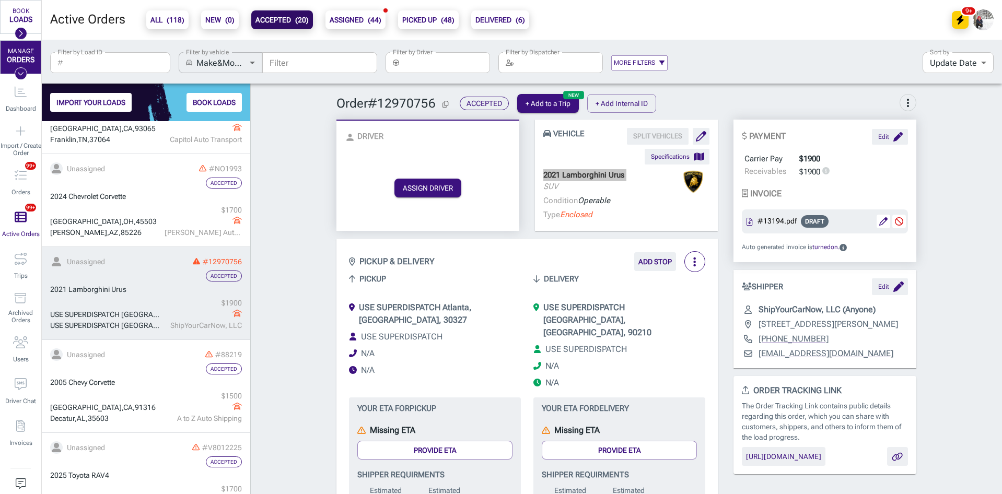
scroll to position [1411, 0]
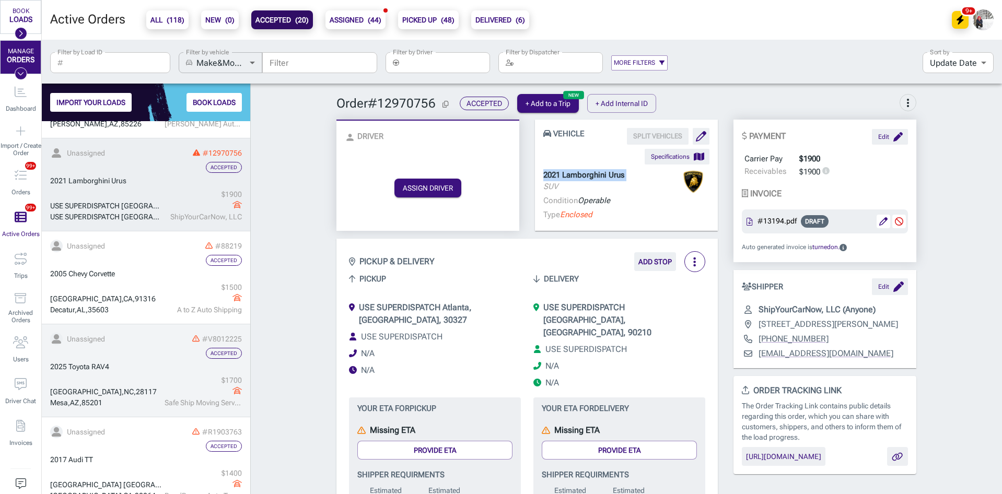
click at [165, 376] on div "$ 1700" at bounding box center [203, 380] width 77 height 11
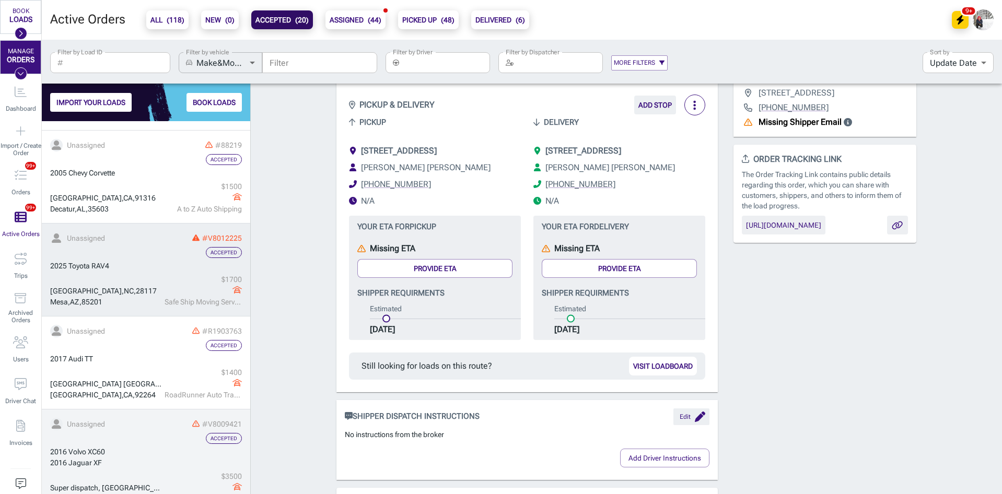
scroll to position [1515, 0]
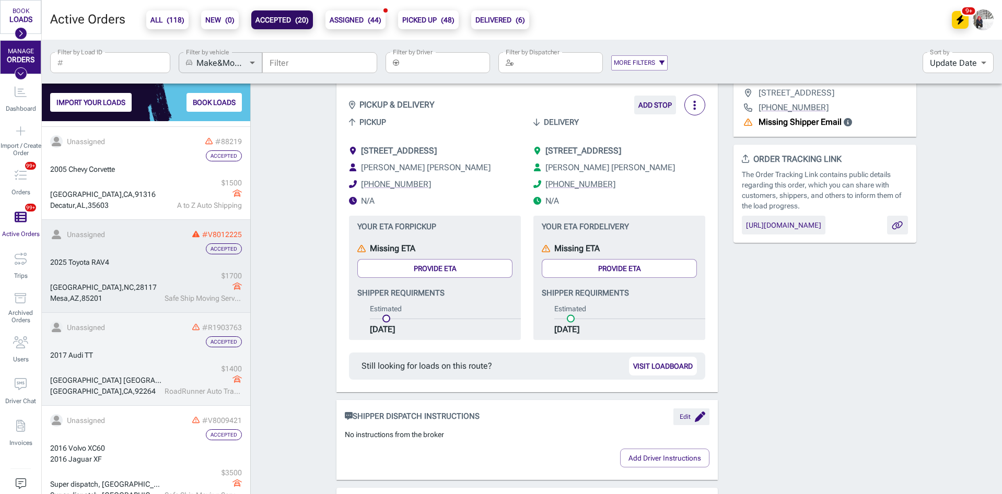
click at [135, 364] on div "[GEOGRAPHIC_DATA] $ 1400 RoadRunner Auto Transport" at bounding box center [146, 380] width 192 height 33
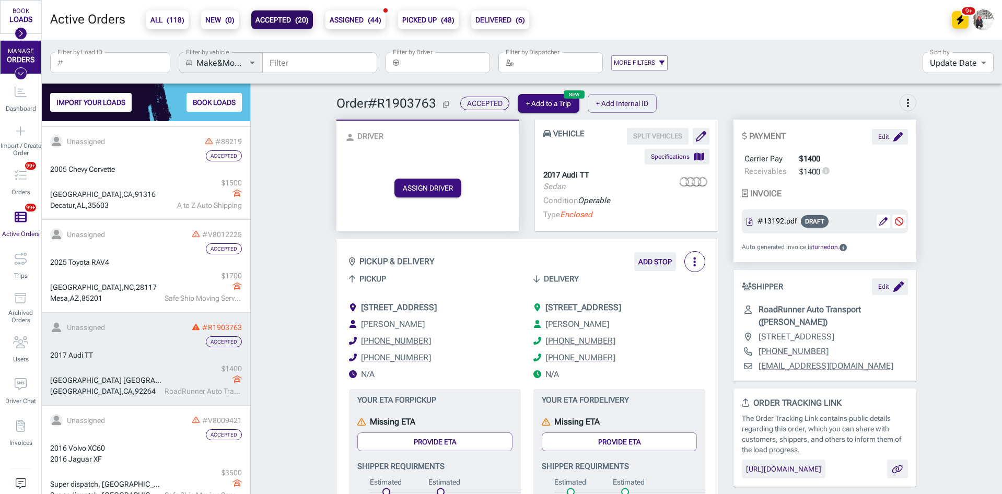
click at [658, 210] on div "Condition Operable Type Enclosed" at bounding box center [626, 209] width 166 height 28
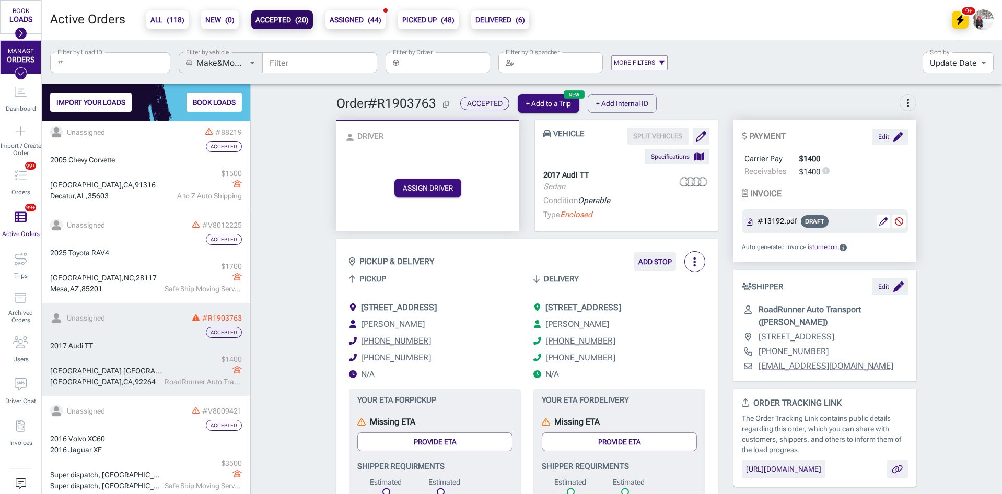
scroll to position [1531, 0]
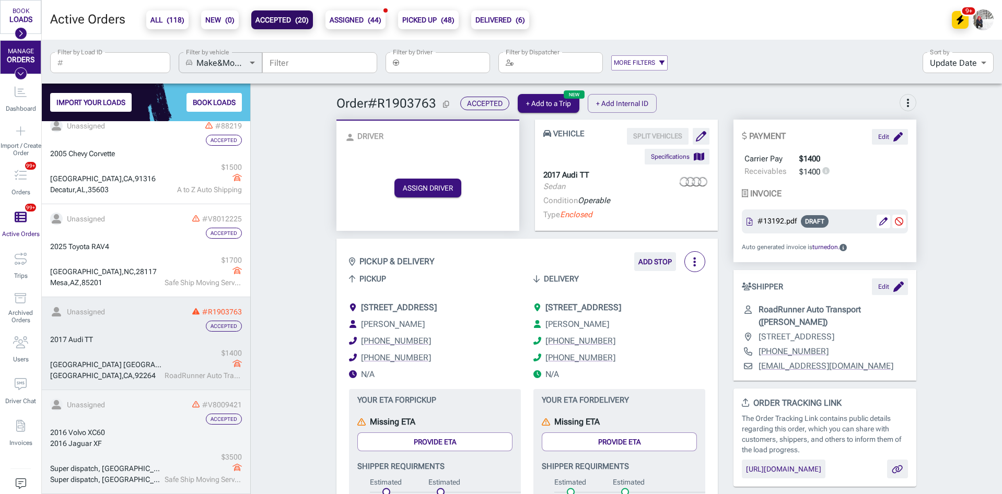
click at [136, 413] on link "Unassigned #V8009421 Accepted 2016 Volvo XC60 2016 Jaguar XF Super dispatch, We…" at bounding box center [146, 442] width 208 height 104
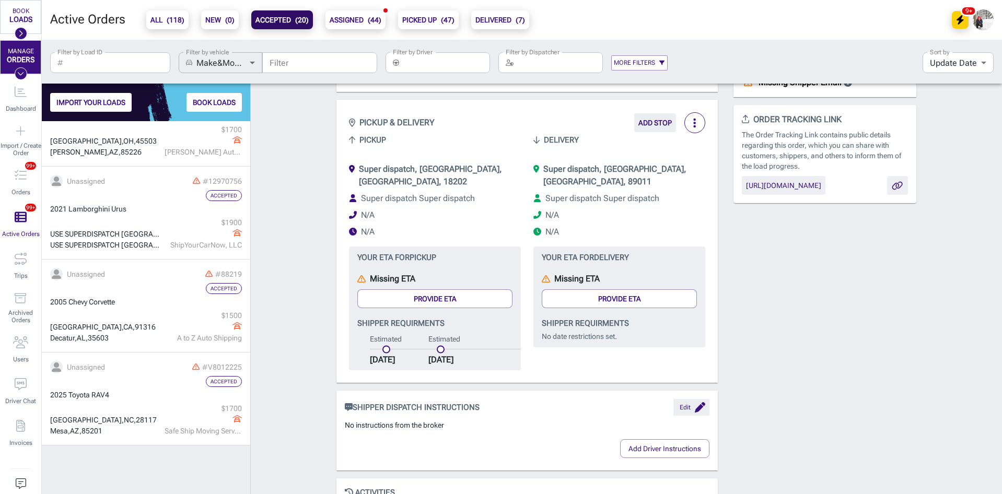
scroll to position [1165, 0]
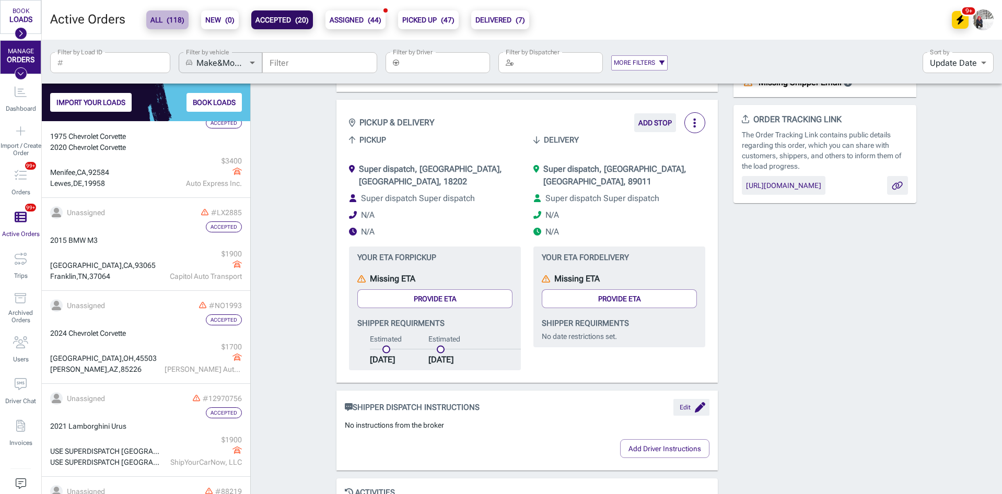
click at [172, 21] on span "( 118 )" at bounding box center [176, 20] width 18 height 8
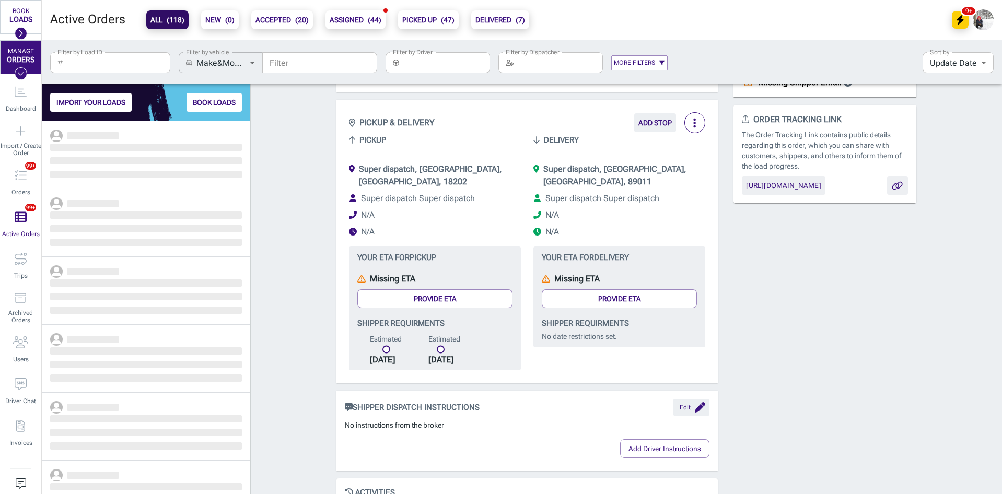
scroll to position [365, 201]
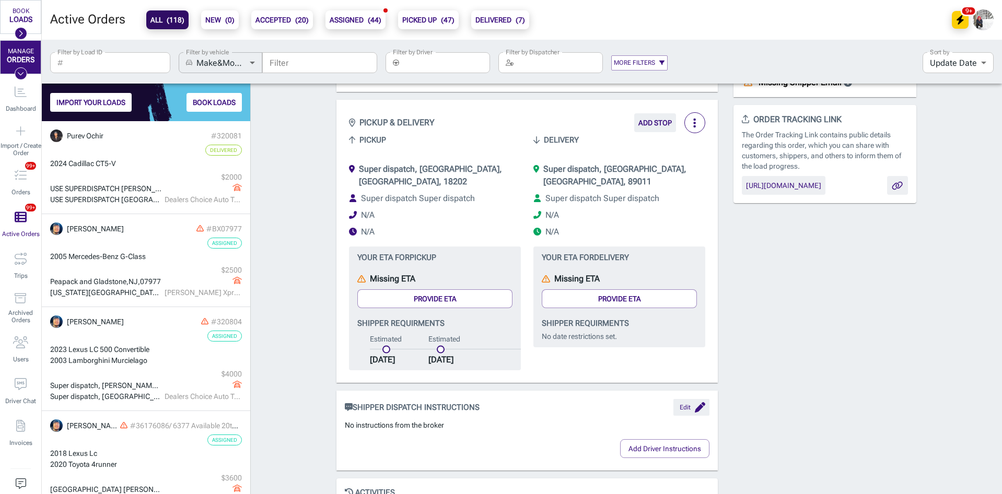
click at [103, 64] on input "Filter by Load ID" at bounding box center [118, 62] width 103 height 21
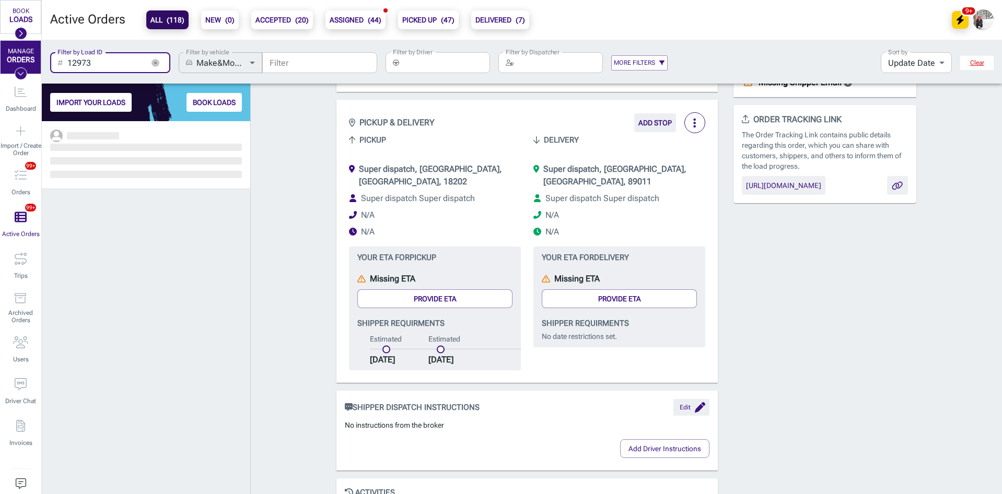
scroll to position [365, 201]
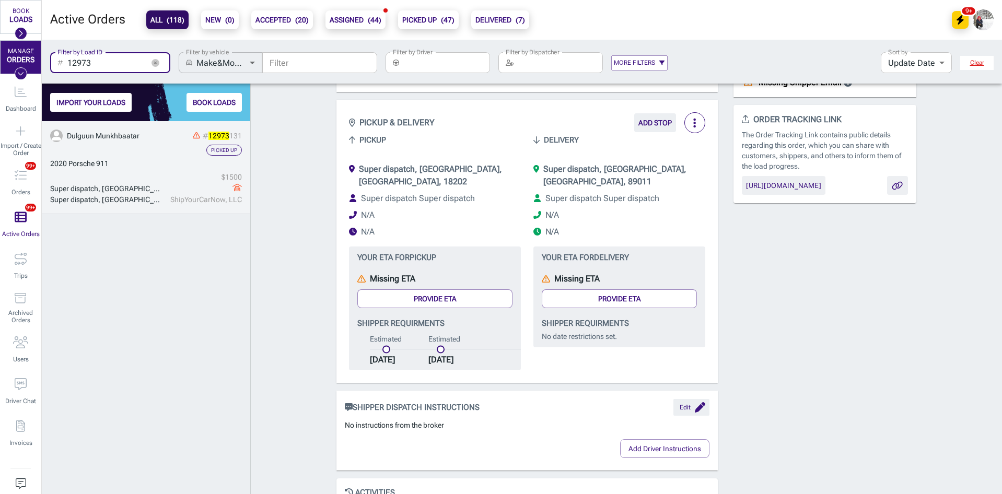
type input "12973"
click at [145, 164] on div "2020 Porsche 911" at bounding box center [146, 163] width 192 height 11
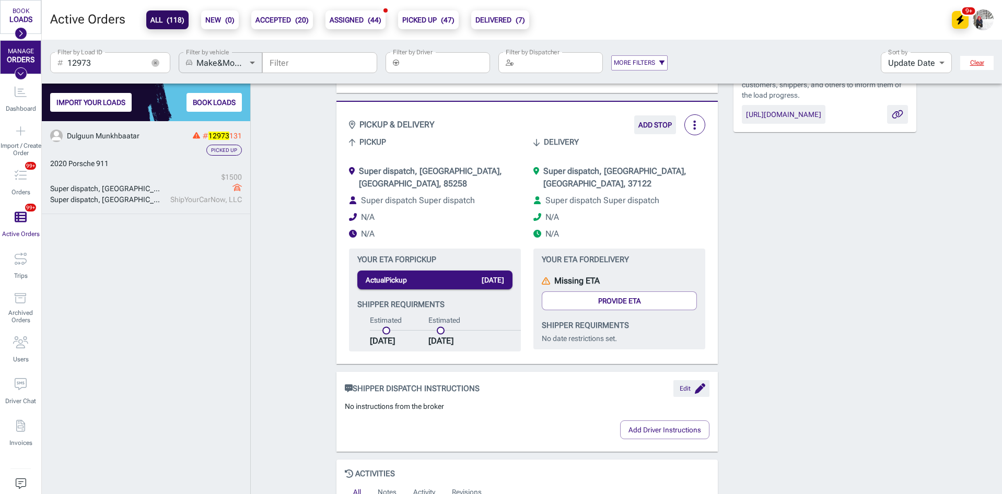
scroll to position [303, 0]
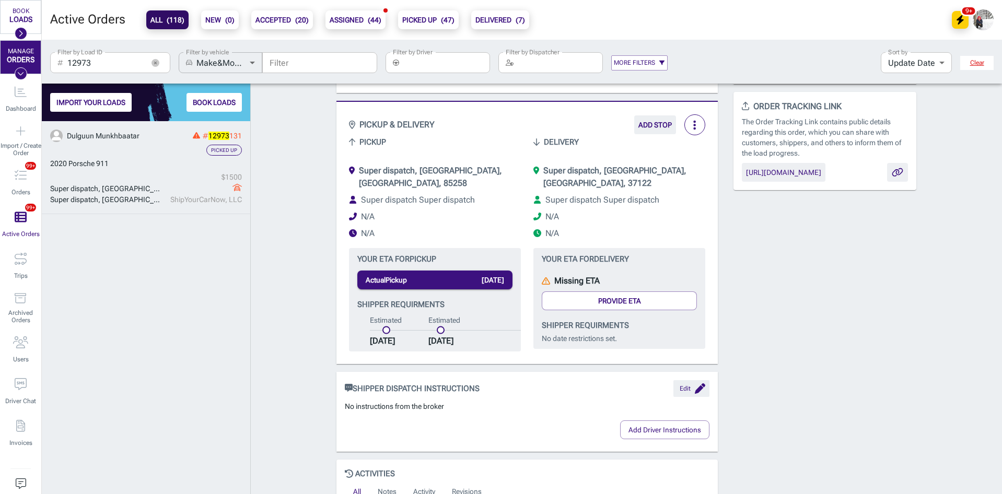
click at [133, 159] on div "2020 Porsche 911" at bounding box center [146, 163] width 192 height 11
click at [158, 63] on icon "button" at bounding box center [156, 63] width 8 height 8
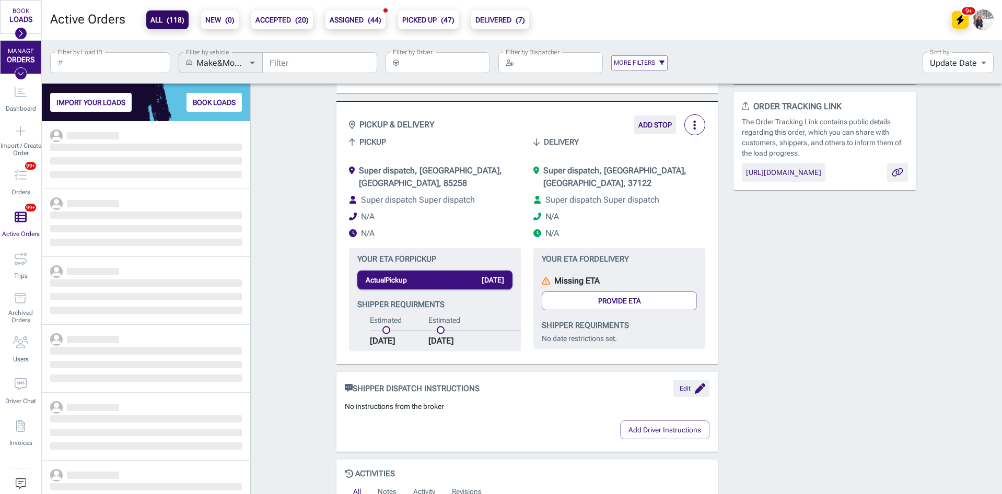
scroll to position [365, 201]
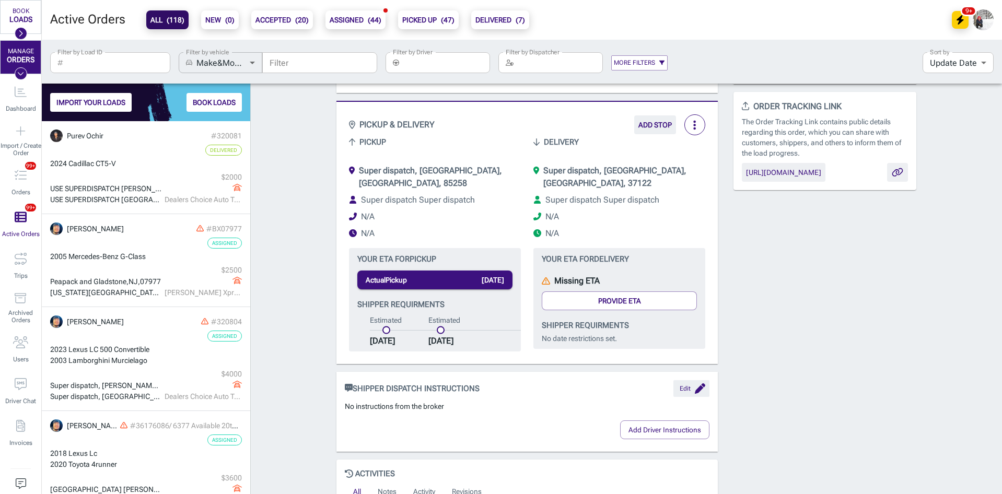
click at [432, 62] on input "Filter by Driver" at bounding box center [446, 62] width 87 height 21
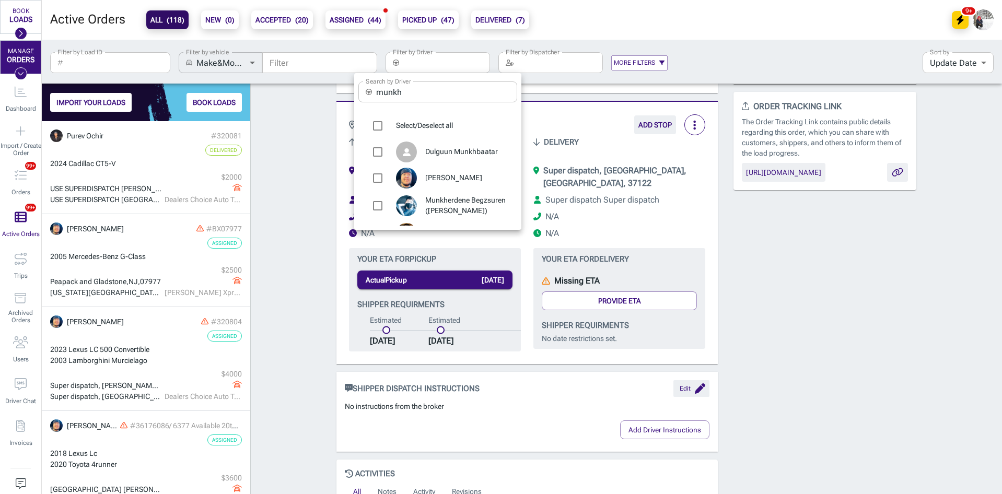
click at [423, 90] on input "munkh" at bounding box center [446, 92] width 141 height 21
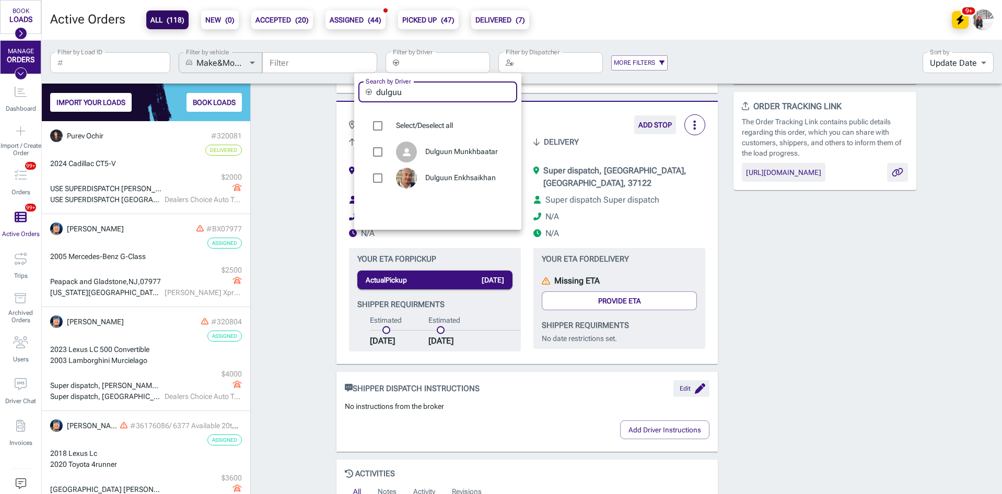
type input "dulguu"
click at [461, 163] on div "Dulguun Munkhbaatar" at bounding box center [437, 152] width 159 height 26
type input "Dulguun Munkhbaatar"
checkbox input "true"
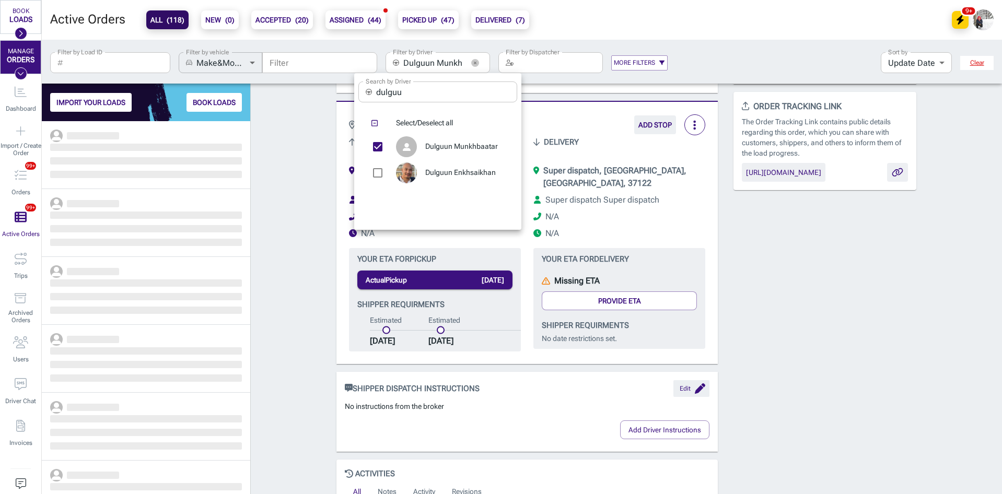
scroll to position [365, 201]
click at [304, 161] on div at bounding box center [501, 247] width 1002 height 494
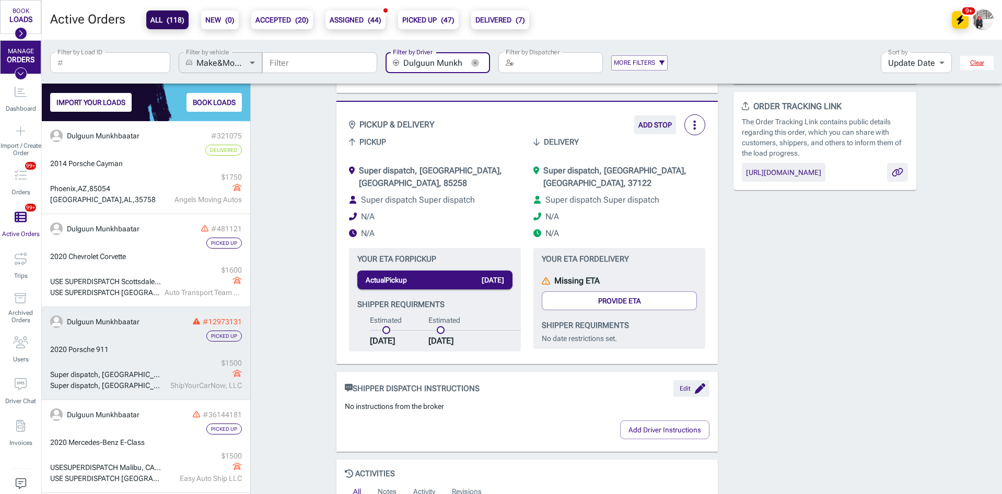
scroll to position [0, 23]
click at [134, 352] on div "2020 Porsche 911" at bounding box center [146, 349] width 192 height 11
click at [476, 61] on icon "button" at bounding box center [475, 63] width 8 height 8
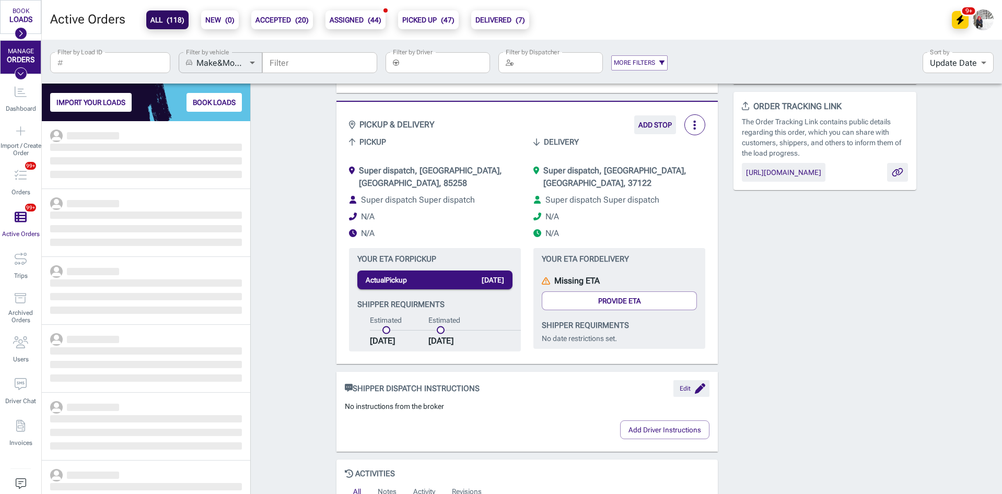
scroll to position [365, 201]
click at [288, 147] on div "Order # 12973131 Picked Up + Add to a Trip + Add Internal ID more_vert Update s…" at bounding box center [626, 350] width 751 height 1125
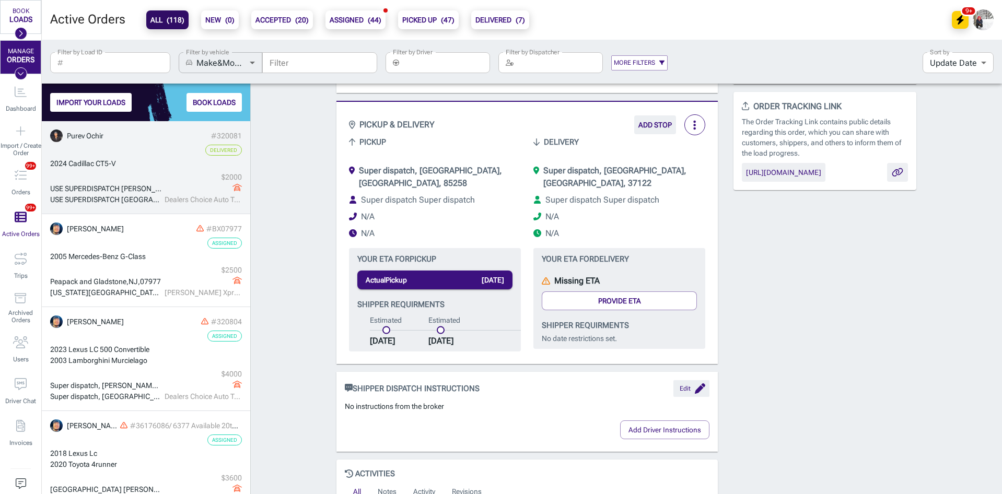
click at [138, 159] on div "2024 Cadillac CT5-V" at bounding box center [146, 163] width 192 height 11
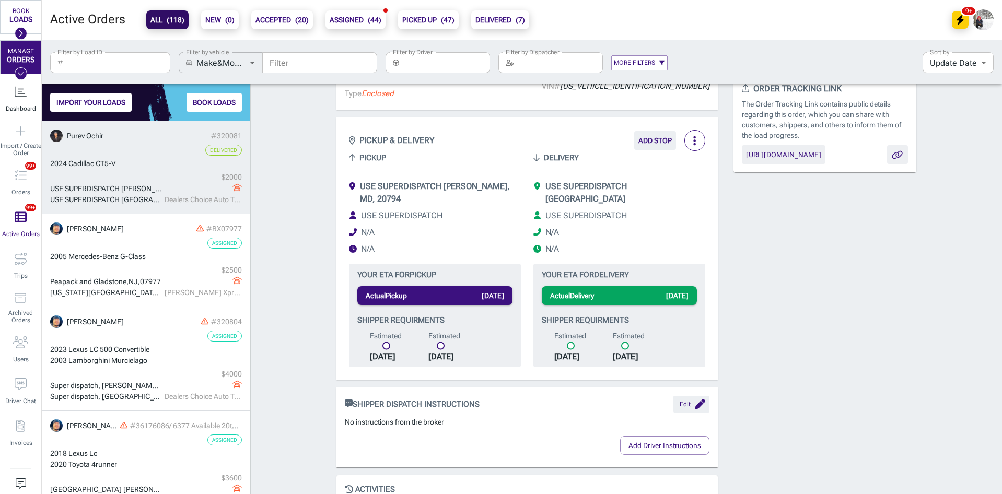
scroll to position [284, 0]
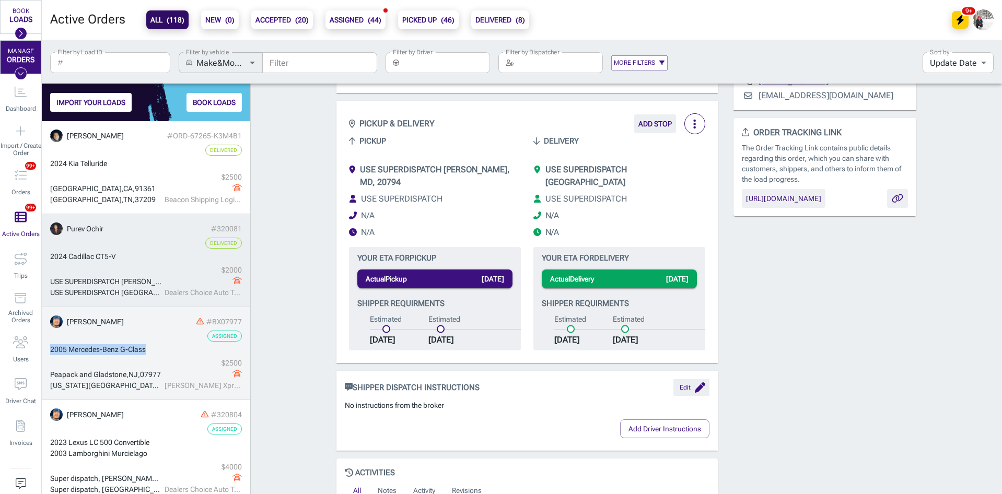
drag, startPoint x: 153, startPoint y: 350, endPoint x: 50, endPoint y: 347, distance: 103.0
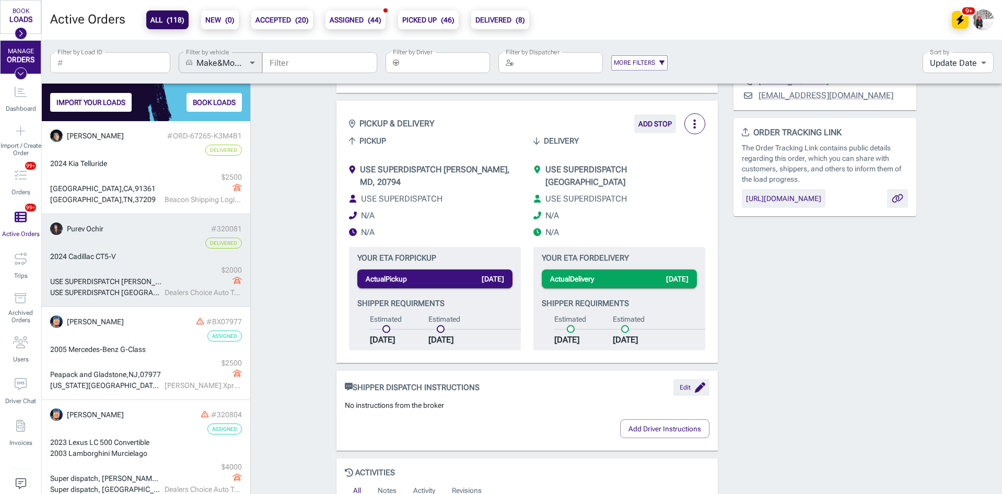
click at [293, 352] on div "Order # 320081 Delivered BILLED + Add to a Trip + Add Internal ID more_vert per…" at bounding box center [626, 359] width 751 height 1105
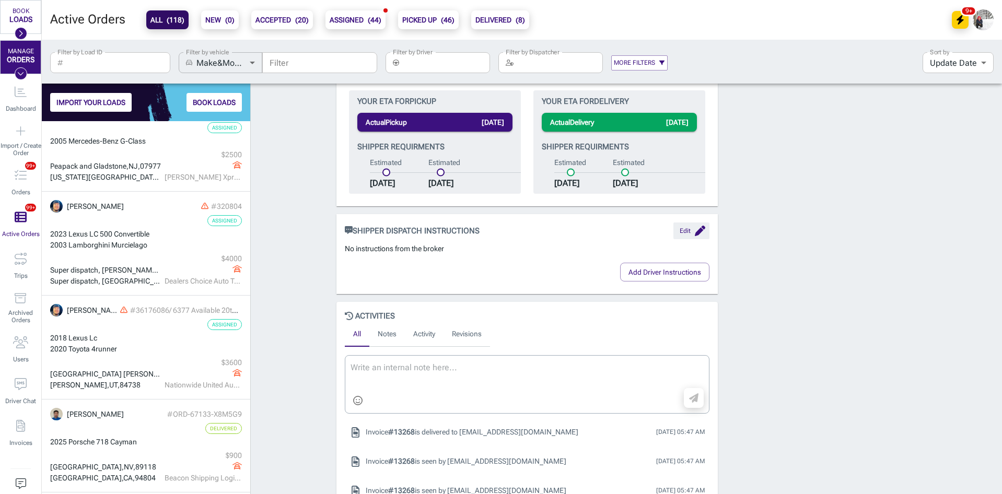
scroll to position [209, 0]
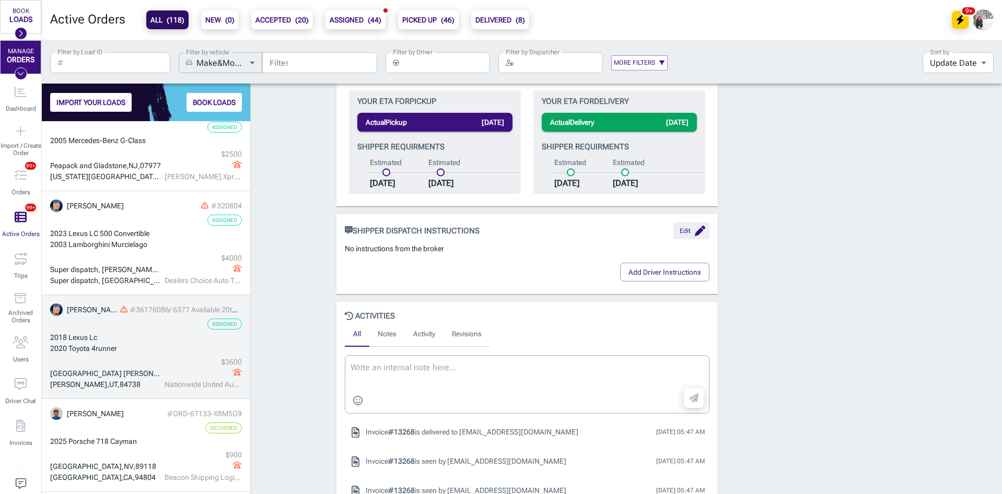
click at [129, 352] on div "2020 Toyota 4runner" at bounding box center [146, 348] width 192 height 11
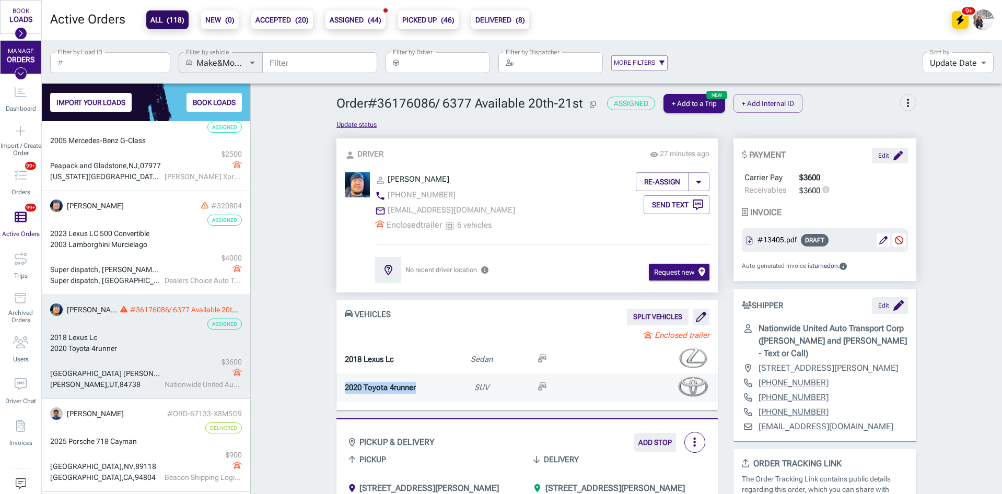
drag, startPoint x: 414, startPoint y: 393, endPoint x: 333, endPoint y: 385, distance: 81.4
click at [337, 385] on div "2020 Toyota 4runner SUV" at bounding box center [527, 388] width 381 height 28
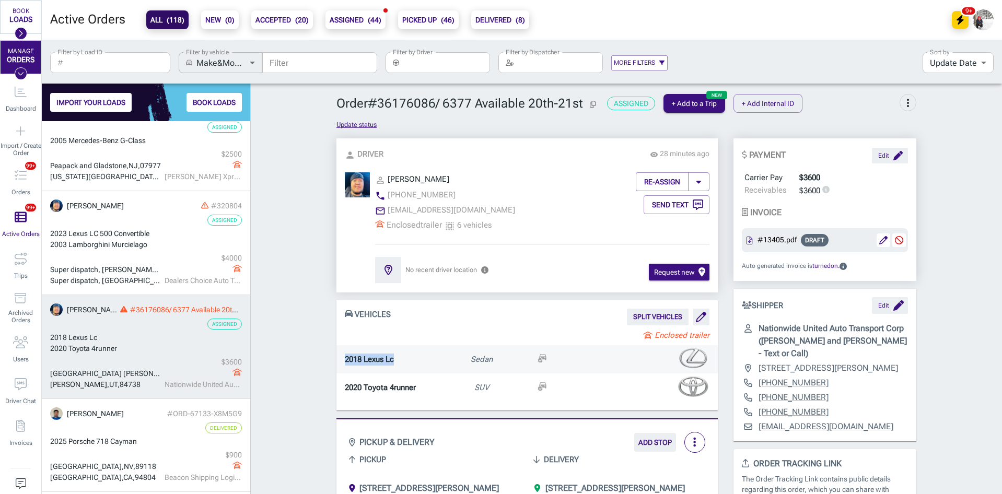
drag, startPoint x: 390, startPoint y: 360, endPoint x: 340, endPoint y: 361, distance: 50.2
click at [340, 361] on div "2018 Lexus Lc Sedan" at bounding box center [527, 359] width 381 height 28
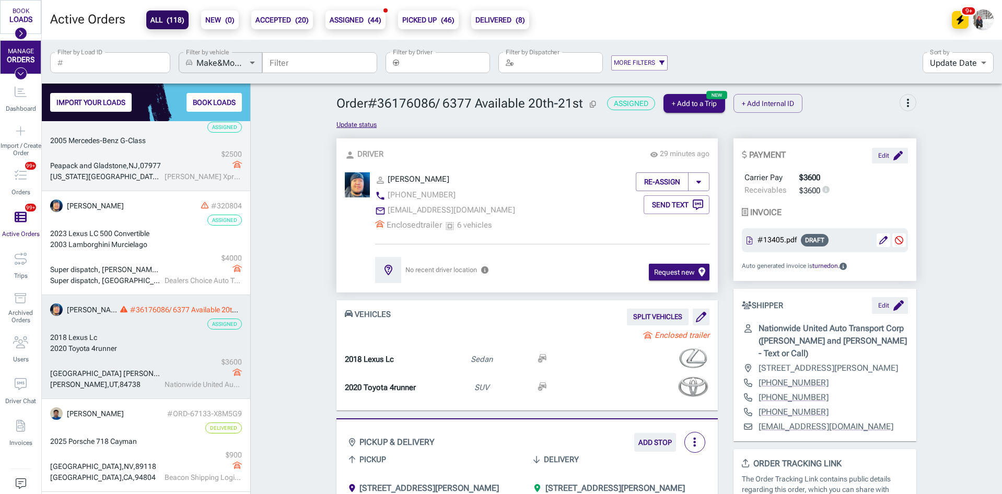
click at [156, 154] on div "Peapack and [GEOGRAPHIC_DATA] , [GEOGRAPHIC_DATA] , [GEOGRAPHIC_DATA][US_STATE]…" at bounding box center [146, 165] width 192 height 33
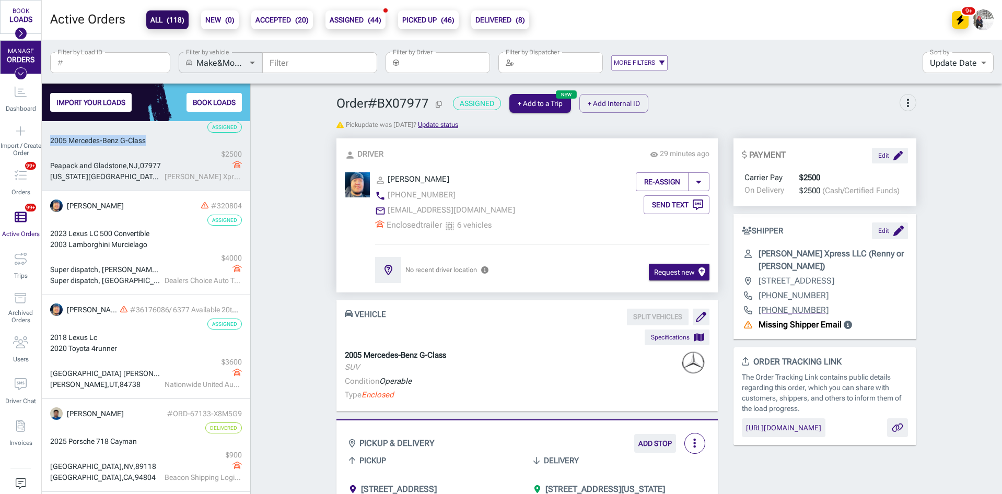
drag, startPoint x: 154, startPoint y: 143, endPoint x: 50, endPoint y: 141, distance: 104.0
drag, startPoint x: 152, startPoint y: 140, endPoint x: 47, endPoint y: 141, distance: 105.6
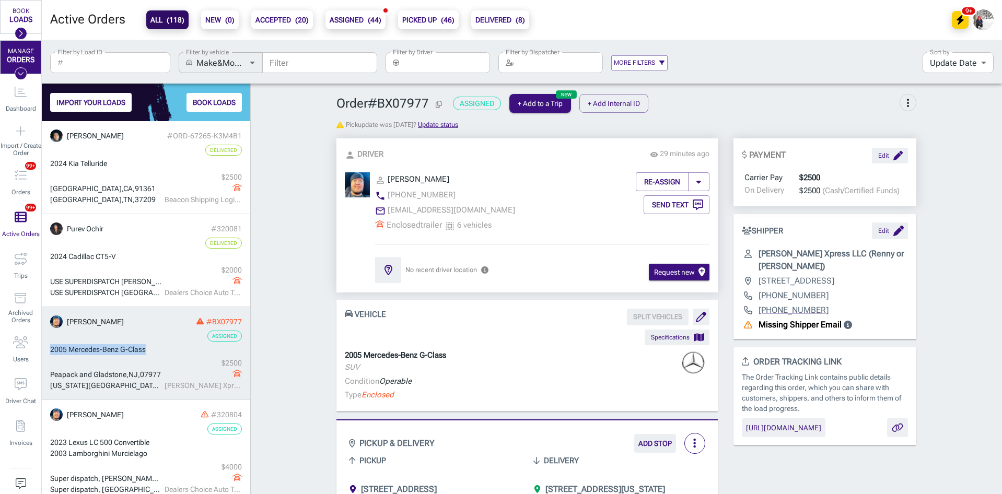
drag, startPoint x: 154, startPoint y: 348, endPoint x: 44, endPoint y: 346, distance: 109.7
drag, startPoint x: 155, startPoint y: 349, endPoint x: 49, endPoint y: 349, distance: 106.1
drag, startPoint x: 452, startPoint y: 355, endPoint x: 341, endPoint y: 357, distance: 110.8
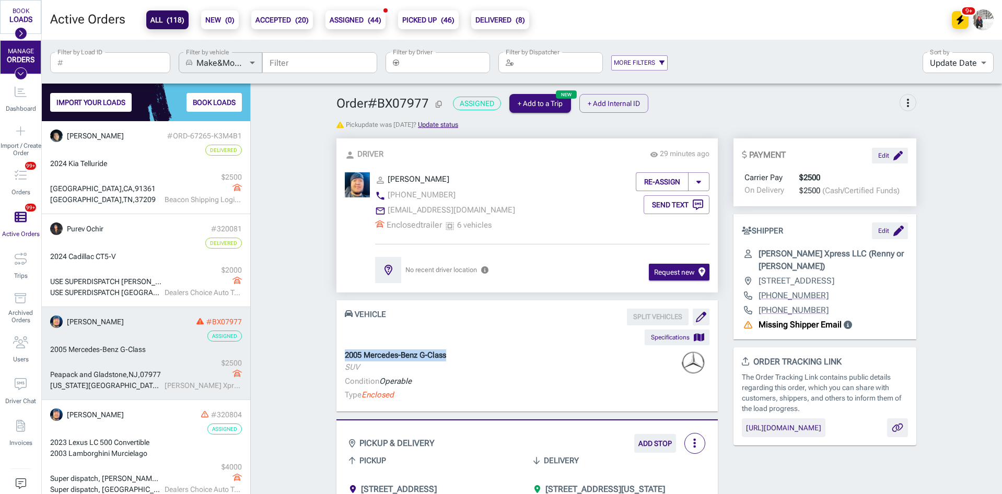
click at [345, 357] on div "2005 Mercedes-Benz G-Class SUV" at bounding box center [527, 363] width 365 height 26
click at [136, 65] on input "Filter by Load ID" at bounding box center [118, 62] width 103 height 21
paste input "12970756"
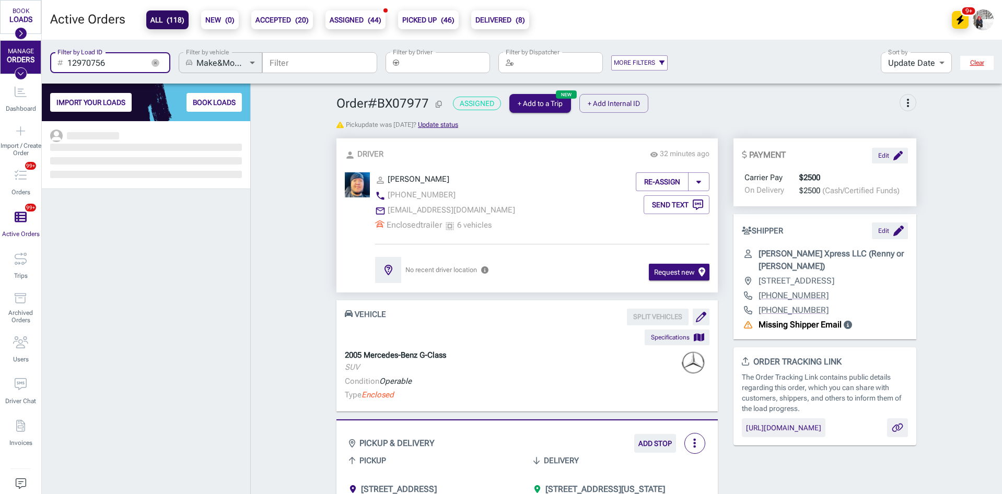
scroll to position [365, 201]
type input "12970756"
click at [147, 156] on link "‌ ‌ ‌ ‌ ‌" at bounding box center [146, 155] width 208 height 68
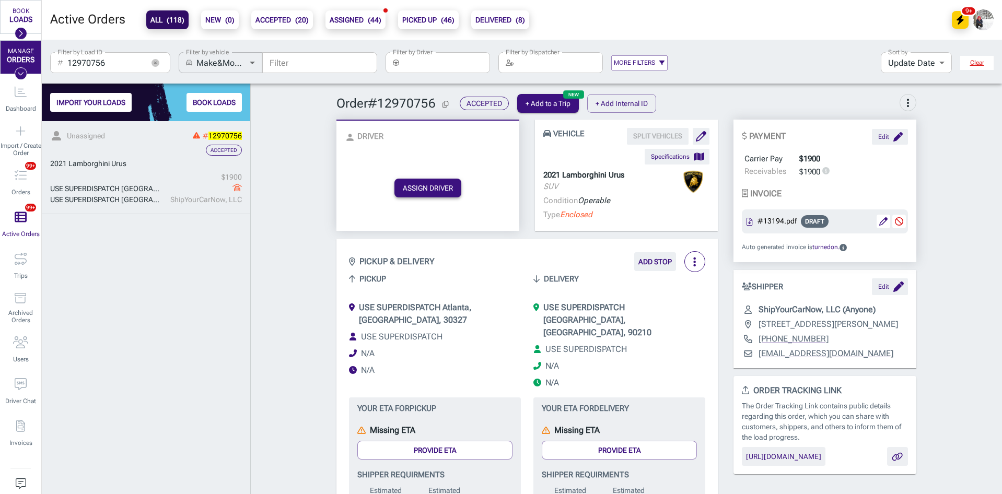
click at [435, 183] on button "ASSIGN DRIVER" at bounding box center [428, 188] width 67 height 19
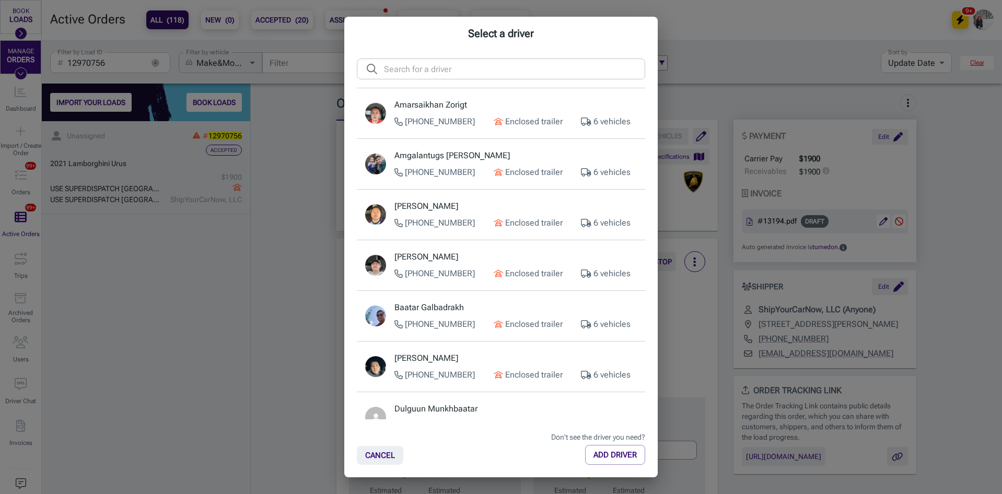
click at [458, 115] on div "Amarsaikhan Zorigt [PHONE_NUMBER] Enclosed trailer 6 vehicles" at bounding box center [516, 113] width 242 height 29
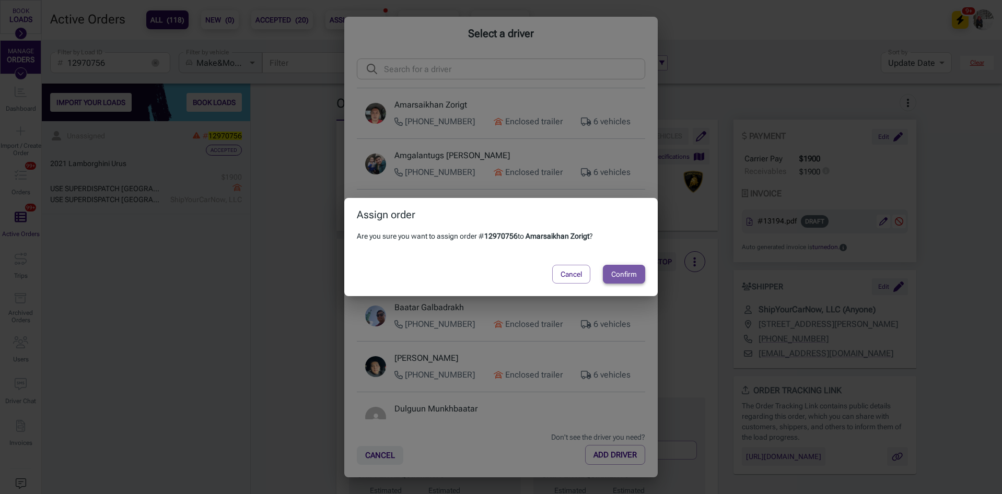
click at [620, 276] on button "Confirm" at bounding box center [624, 274] width 42 height 19
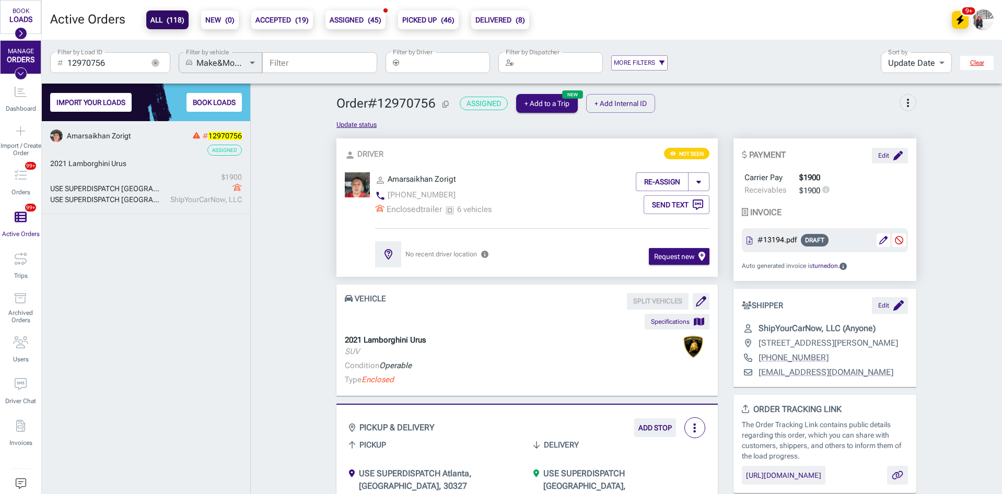
click at [155, 62] on icon "button" at bounding box center [156, 63] width 8 height 8
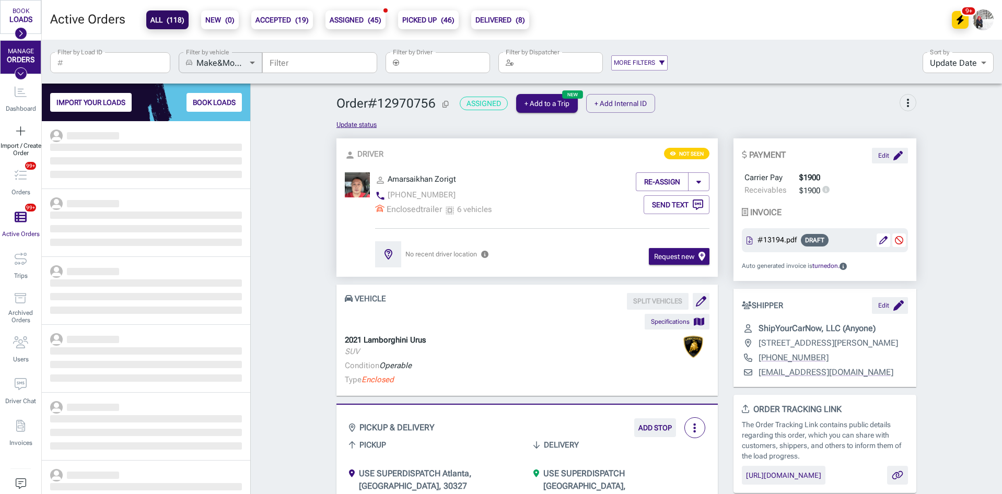
scroll to position [365, 201]
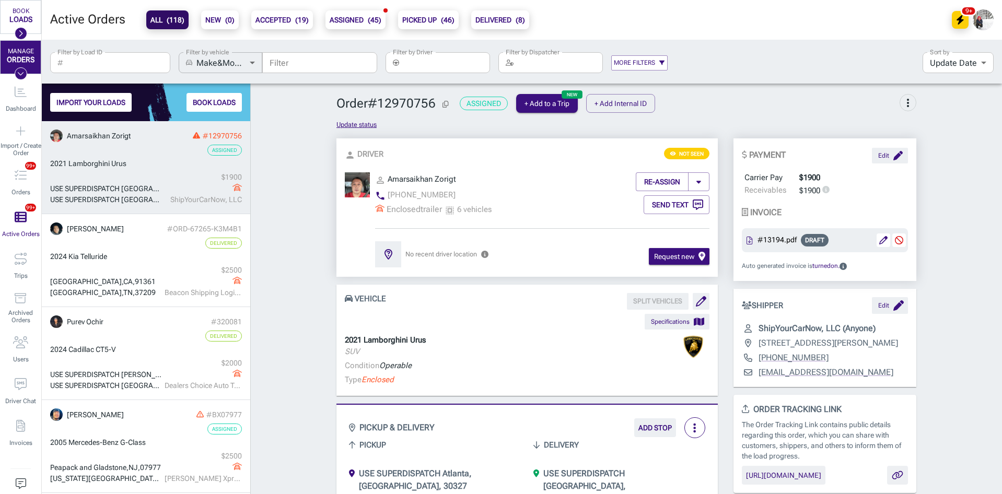
drag, startPoint x: 143, startPoint y: 258, endPoint x: 154, endPoint y: 183, distance: 75.5
click at [143, 258] on div "2024 [PERSON_NAME]" at bounding box center [146, 256] width 192 height 11
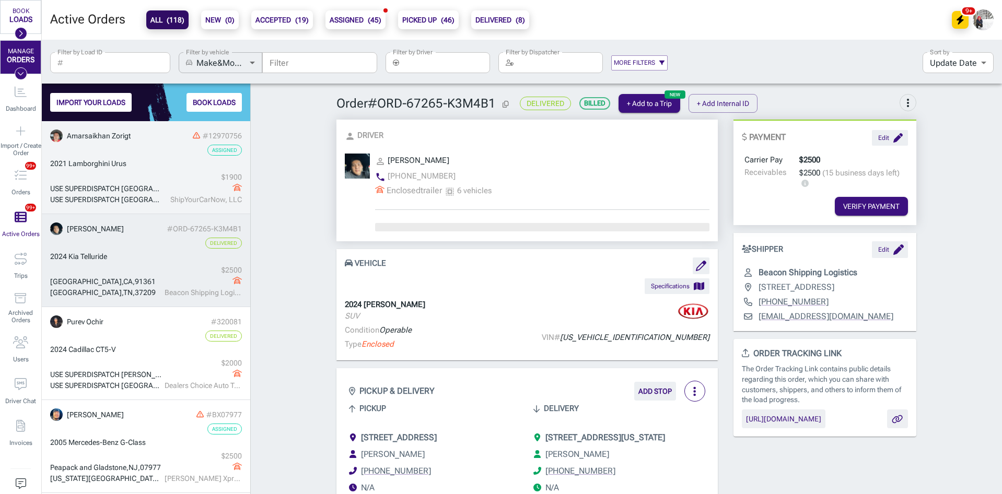
click at [153, 177] on div "USE SUPERDISPATCH [GEOGRAPHIC_DATA], [GEOGRAPHIC_DATA] USE SUPERDISPATCH [GEOGR…" at bounding box center [146, 188] width 192 height 33
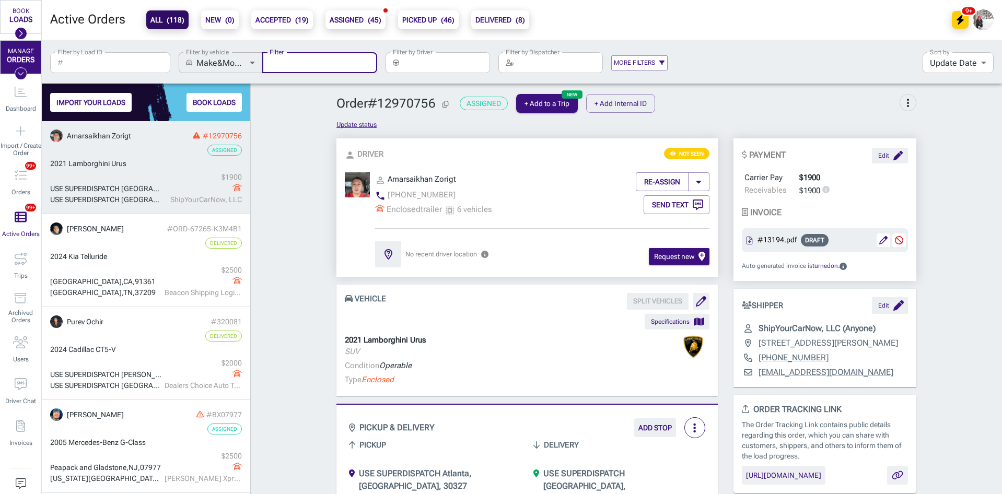
click at [310, 61] on input "Filter" at bounding box center [319, 62] width 115 height 21
click at [121, 67] on input "Filter by Load ID" at bounding box center [118, 62] width 103 height 21
click at [297, 64] on input "Filter" at bounding box center [319, 62] width 115 height 21
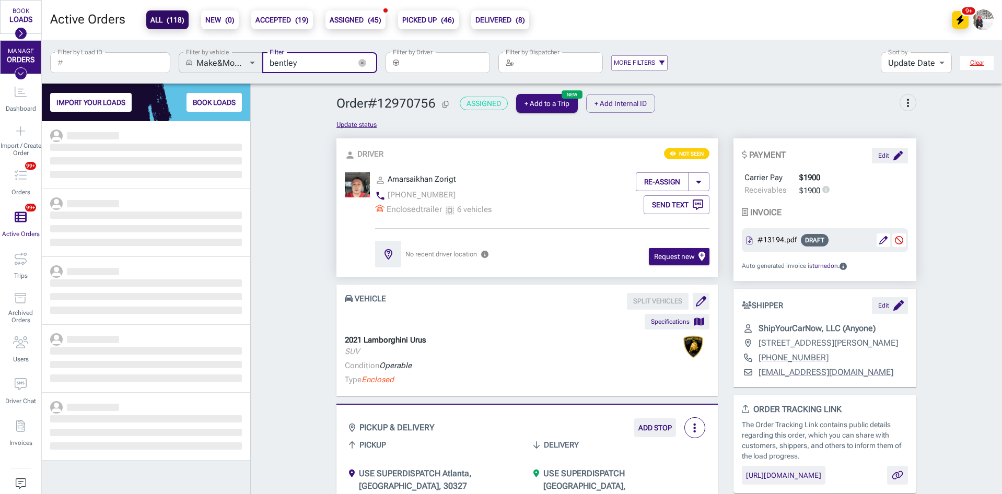
scroll to position [365, 201]
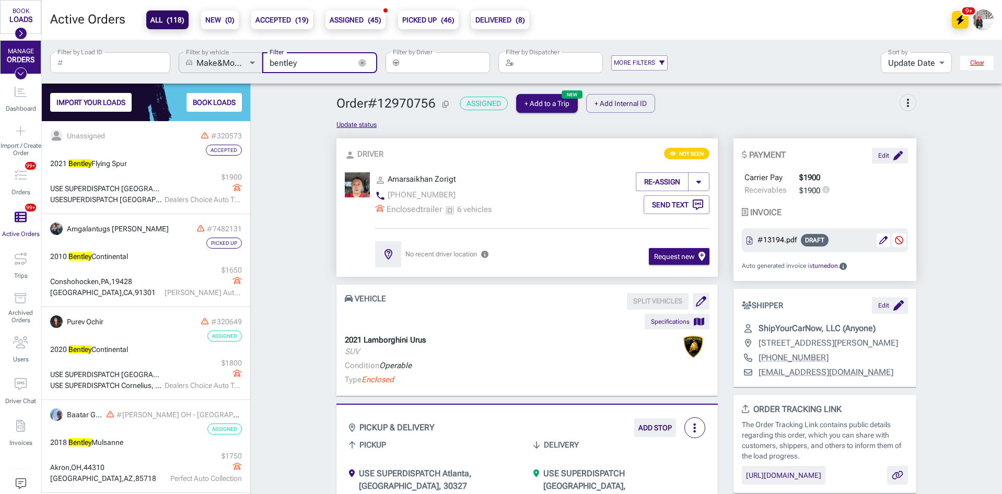
click at [280, 62] on input "bentley" at bounding box center [306, 62] width 88 height 21
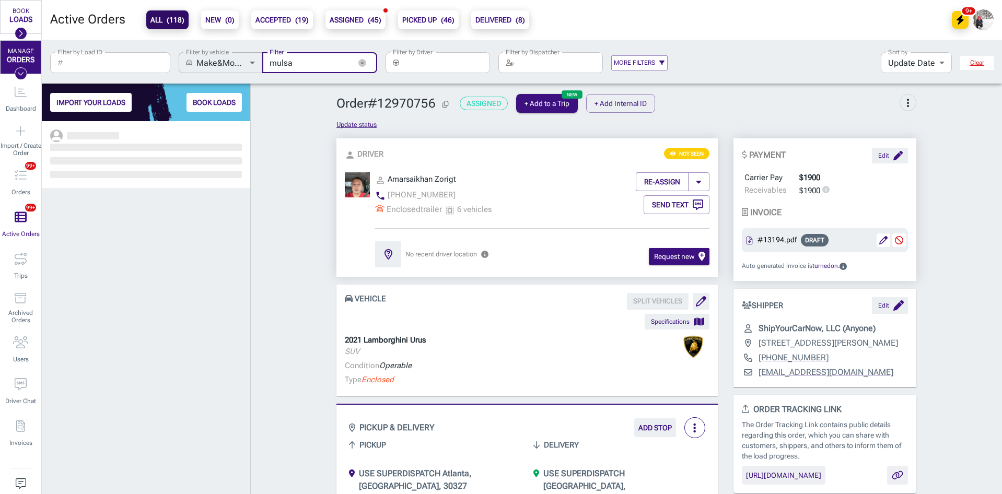
scroll to position [365, 201]
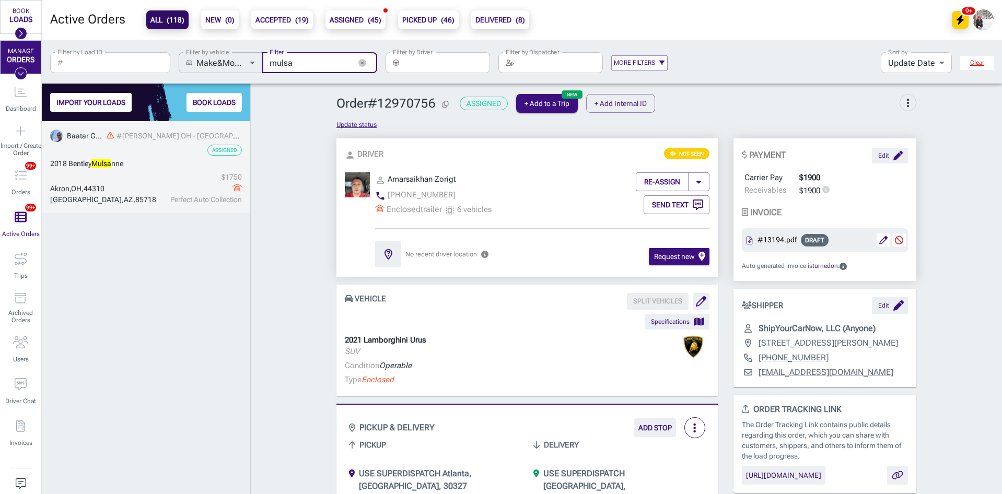
type input "mulsa"
click at [143, 161] on div "2018 Bentley Mulsa nne" at bounding box center [146, 163] width 192 height 11
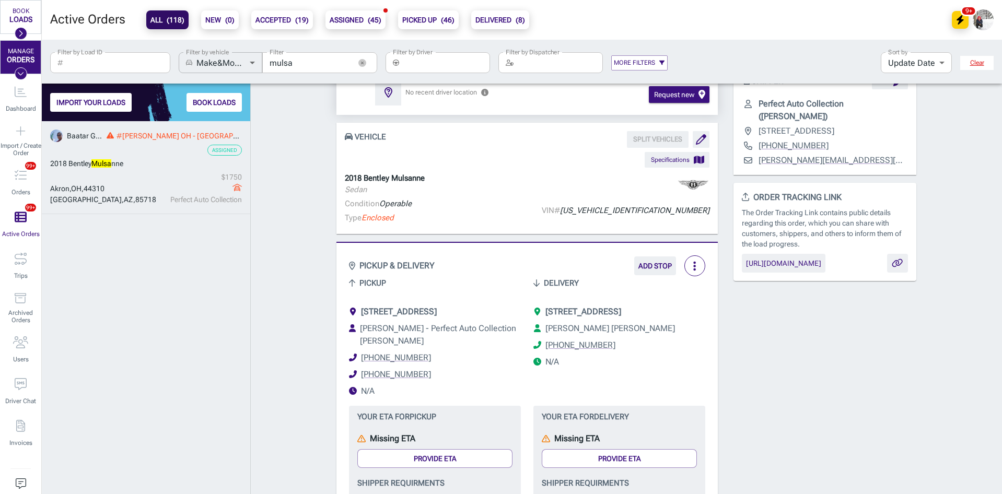
scroll to position [209, 0]
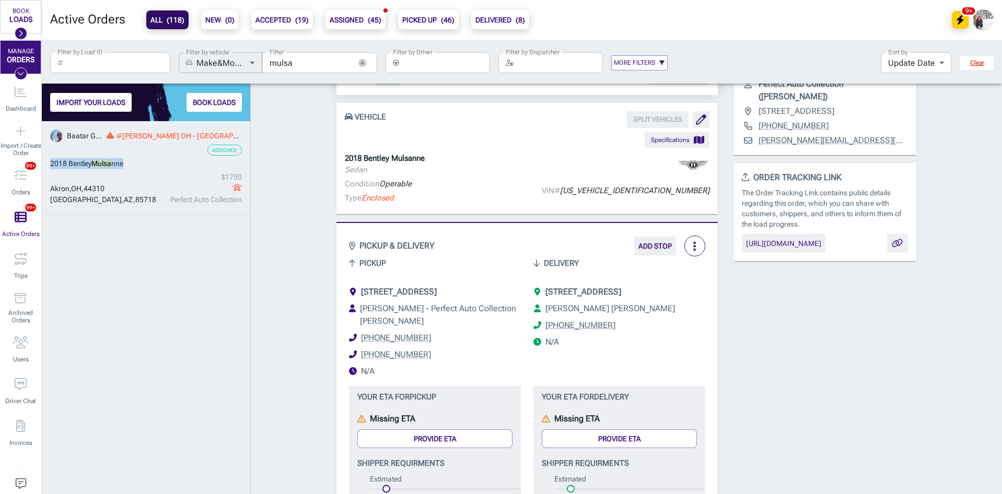
drag, startPoint x: 137, startPoint y: 165, endPoint x: 49, endPoint y: 166, distance: 88.8
click at [298, 178] on div "Order # [PERSON_NAME] OH - [GEOGRAPHIC_DATA](enclosed) Assigned + Add to a Trip…" at bounding box center [626, 467] width 751 height 1171
click at [172, 176] on div "$ 1750" at bounding box center [203, 177] width 77 height 11
drag, startPoint x: 606, startPoint y: 310, endPoint x: 540, endPoint y: 310, distance: 65.8
click at [540, 319] on li "[PHONE_NUMBER]" at bounding box center [620, 325] width 172 height 13
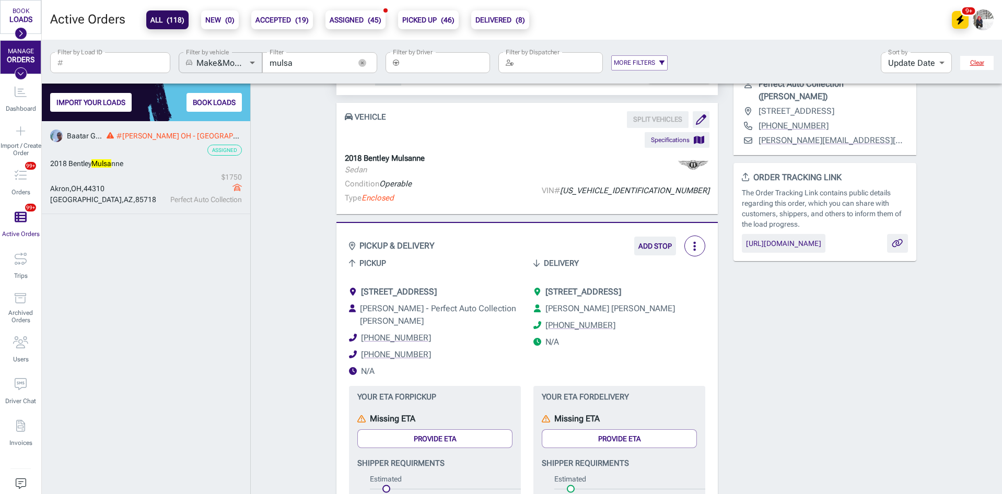
click at [639, 319] on ul "[STREET_ADDRESS] [PERSON_NAME][GEOGRAPHIC_DATA][PERSON_NAME] [PHONE_NUMBER] N/A" at bounding box center [620, 317] width 172 height 63
drag, startPoint x: 607, startPoint y: 311, endPoint x: 538, endPoint y: 311, distance: 69.0
click at [538, 319] on li "[PHONE_NUMBER]" at bounding box center [620, 325] width 172 height 13
click at [659, 336] on li "N/A" at bounding box center [620, 342] width 172 height 13
click at [144, 167] on div "2018 Bentley Mulsa nne" at bounding box center [146, 163] width 192 height 11
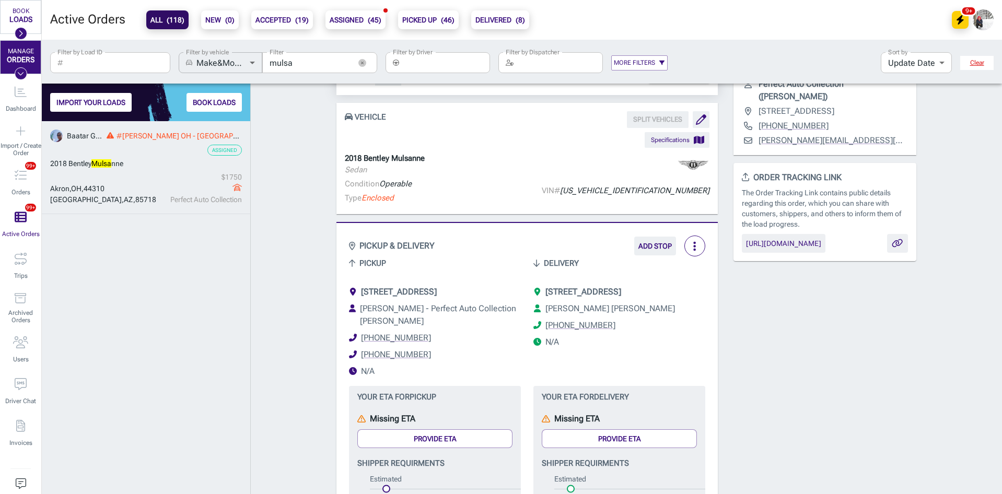
click at [361, 62] on icon "button" at bounding box center [362, 63] width 8 height 8
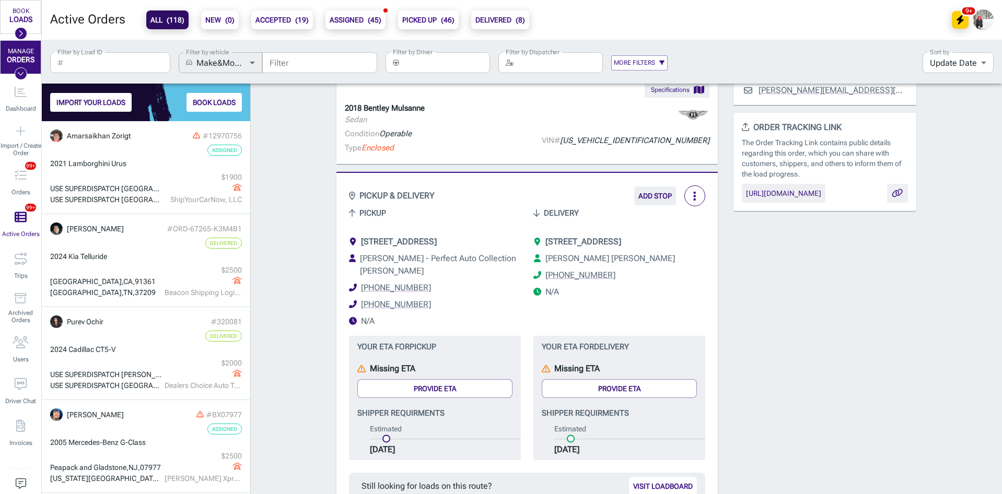
scroll to position [261, 0]
click at [286, 193] on div "Order # [PERSON_NAME] OH - [GEOGRAPHIC_DATA](enclosed) Assigned + Add to a Trip…" at bounding box center [626, 415] width 751 height 1171
click at [423, 66] on input "Filter by Driver" at bounding box center [446, 62] width 87 height 21
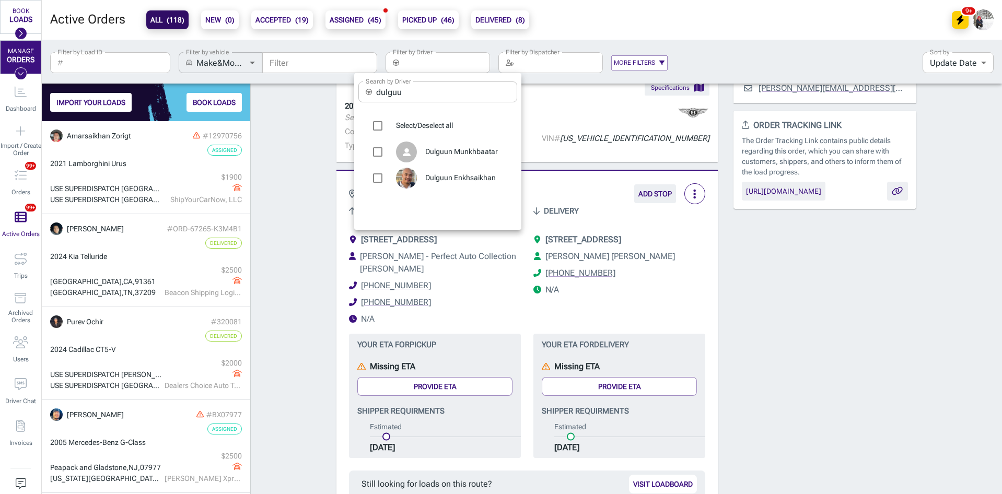
click at [396, 97] on input "dulguu" at bounding box center [446, 92] width 141 height 21
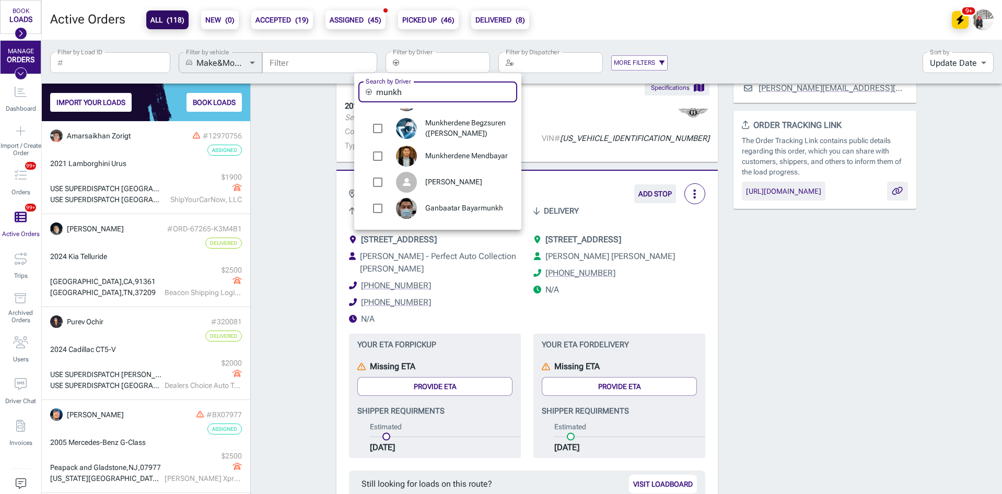
type input "munkh"
click at [443, 151] on span "Munkherdene Mendbayar" at bounding box center [467, 156] width 84 height 10
type input "Munkherdene Mendbayar"
checkbox input "true"
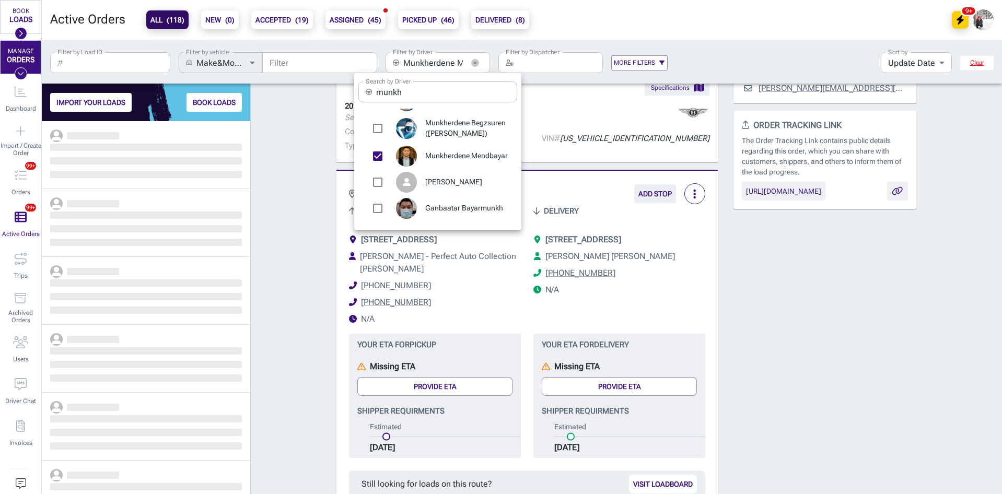
scroll to position [365, 201]
click at [310, 199] on div at bounding box center [501, 247] width 1002 height 494
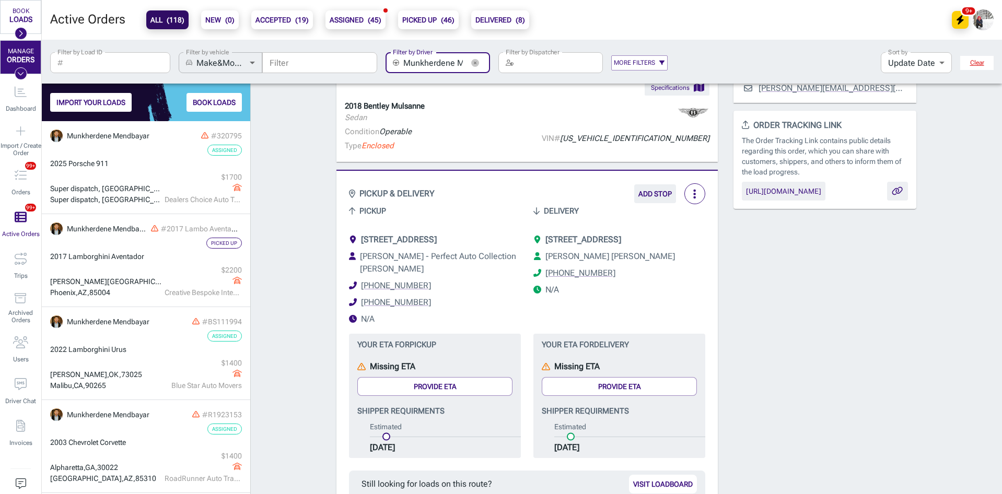
scroll to position [0, 35]
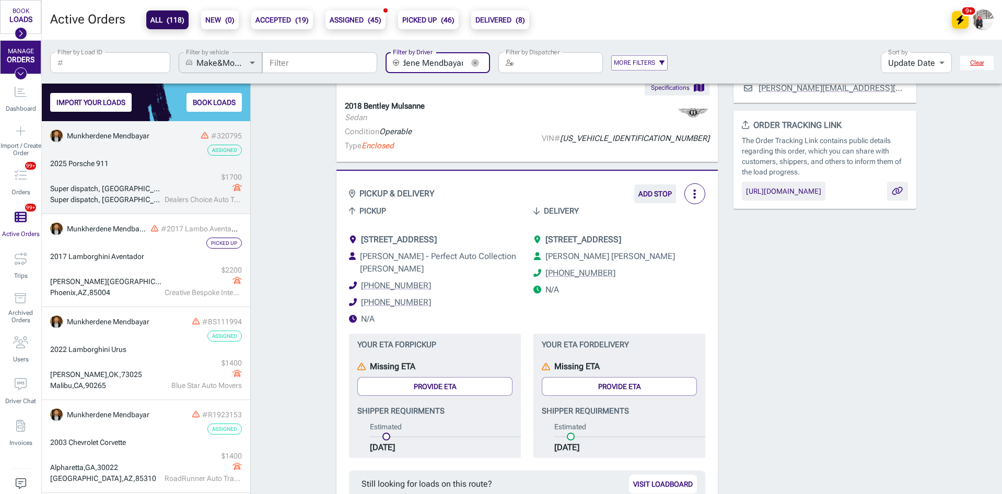
click at [151, 169] on div "2025 Porsche 911" at bounding box center [146, 163] width 192 height 11
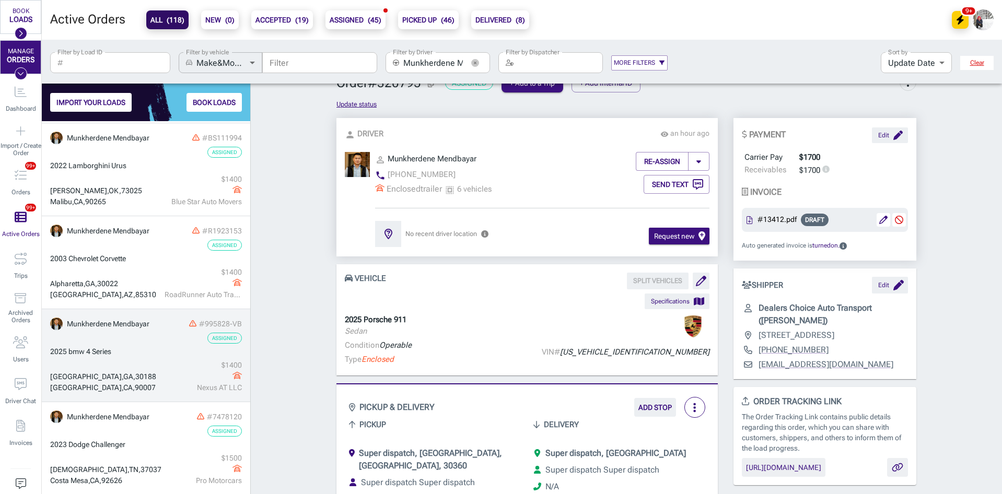
scroll to position [185, 0]
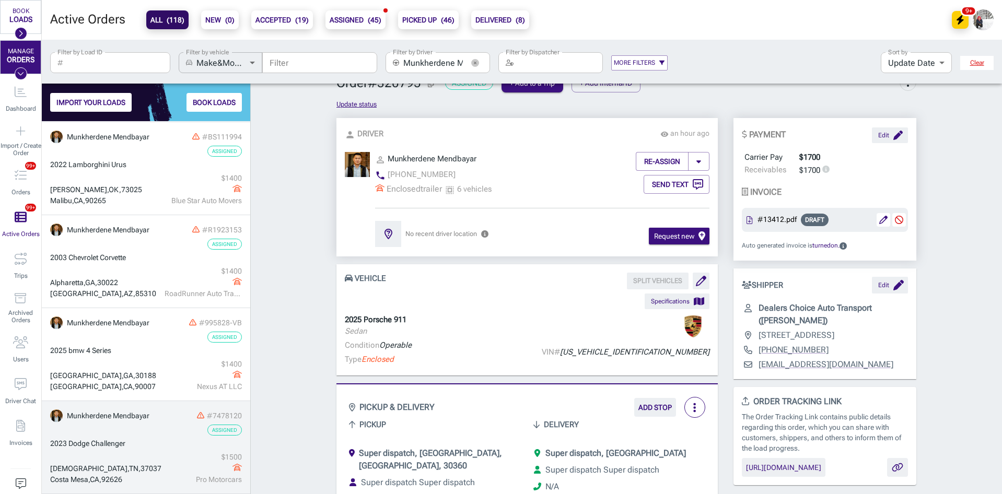
click at [140, 442] on div "2023 Dodge Challenger" at bounding box center [146, 443] width 192 height 11
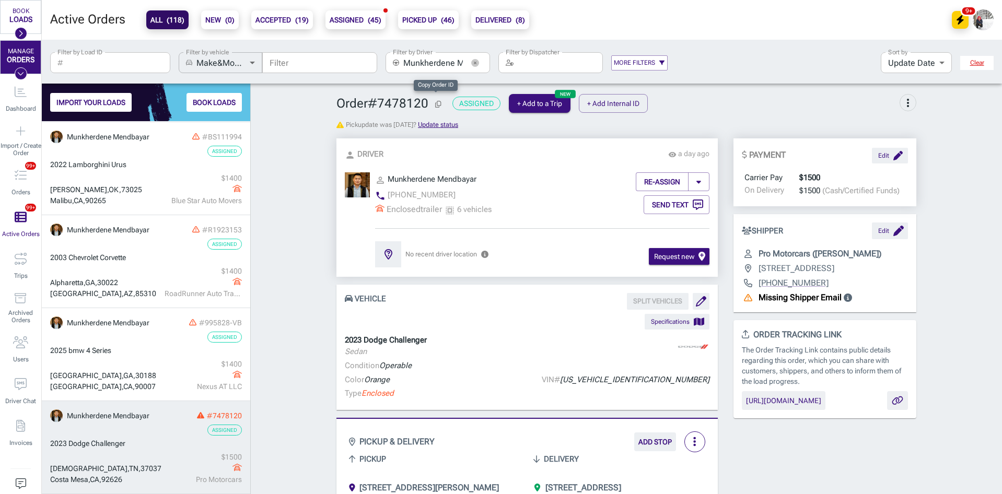
click at [433, 105] on button "Copy Order ID" at bounding box center [438, 104] width 11 height 13
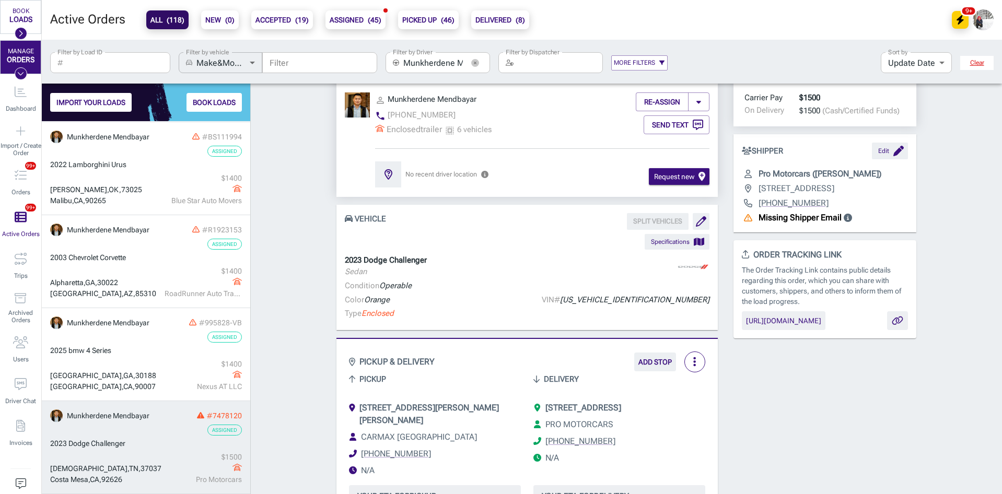
scroll to position [209, 0]
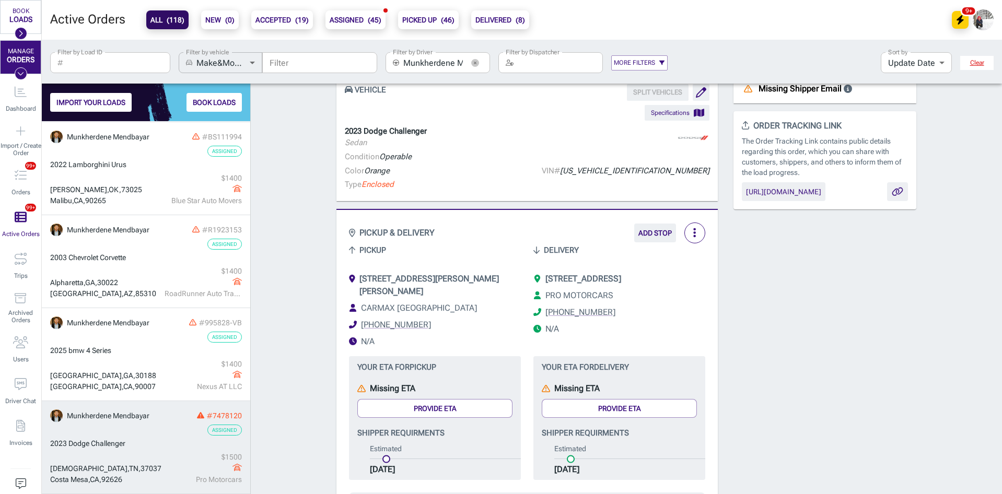
click at [453, 280] on span "[STREET_ADDRESS][PERSON_NAME][PERSON_NAME]" at bounding box center [430, 285] width 140 height 22
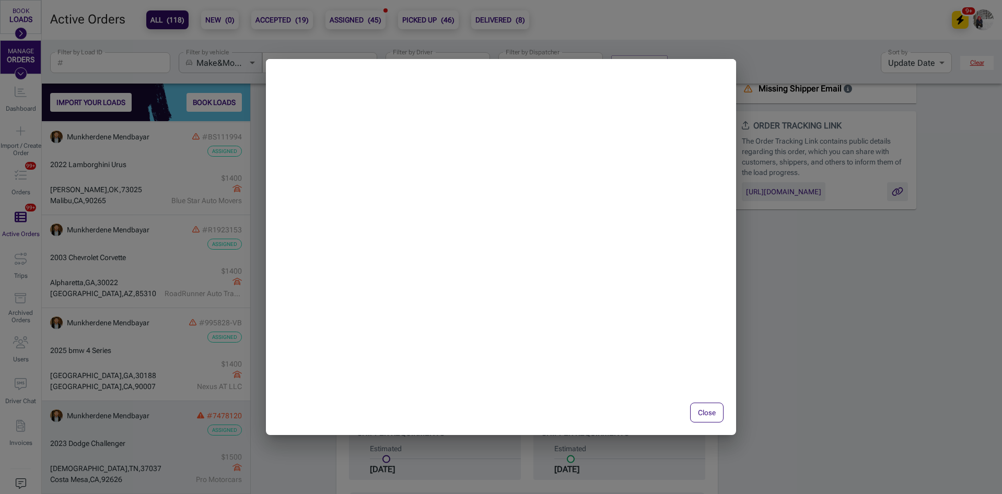
click at [718, 414] on button "Close" at bounding box center [706, 413] width 33 height 20
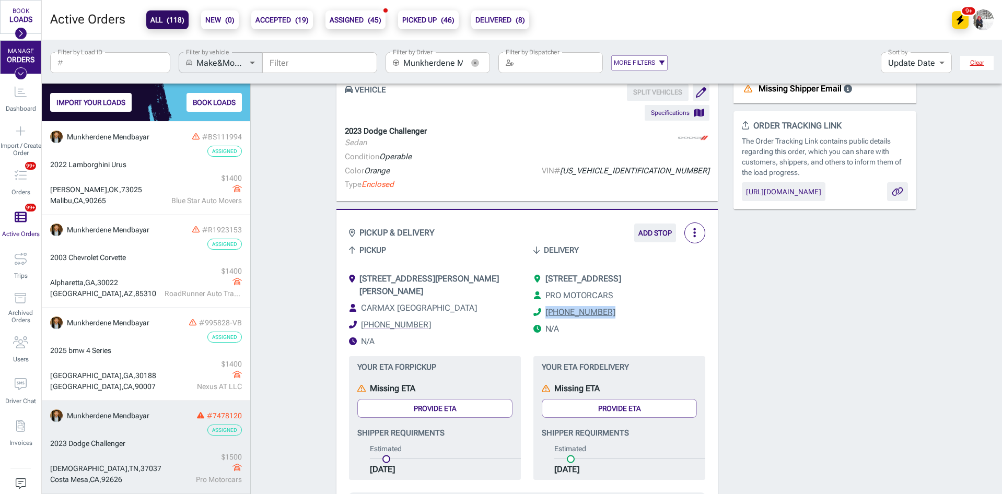
drag, startPoint x: 611, startPoint y: 326, endPoint x: 537, endPoint y: 327, distance: 74.7
click at [537, 319] on li "[PHONE_NUMBER]" at bounding box center [620, 312] width 172 height 13
copy link "[PHONE_NUMBER]"
click at [772, 330] on div "PAYMENT Edit Carrier Pay $1500 On Delivery $1500 (Cash/Certified Funds) SHIPPER…" at bounding box center [825, 431] width 199 height 1005
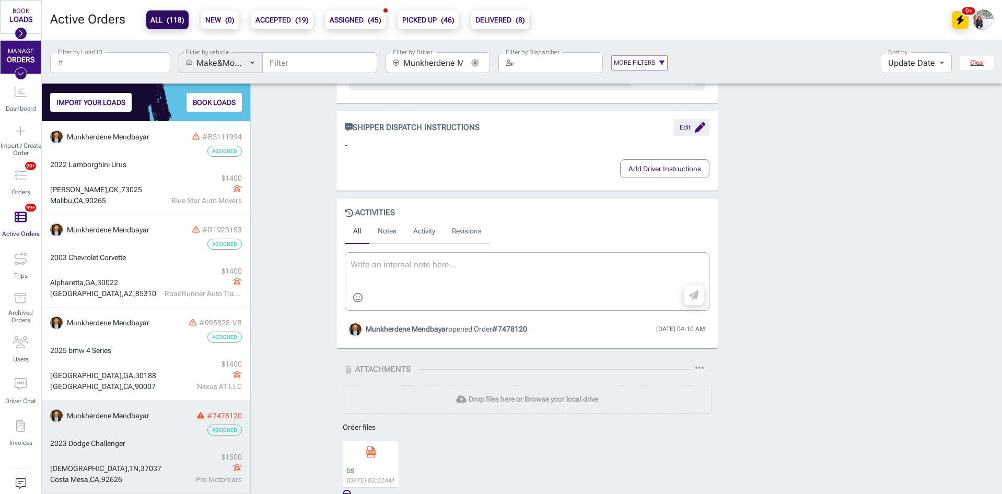
scroll to position [649, 0]
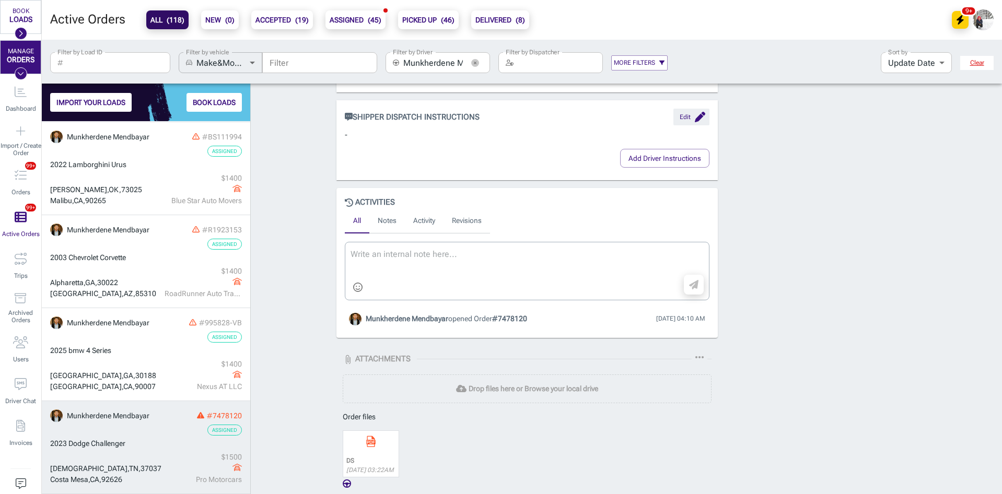
click at [476, 60] on icon "button" at bounding box center [475, 63] width 8 height 8
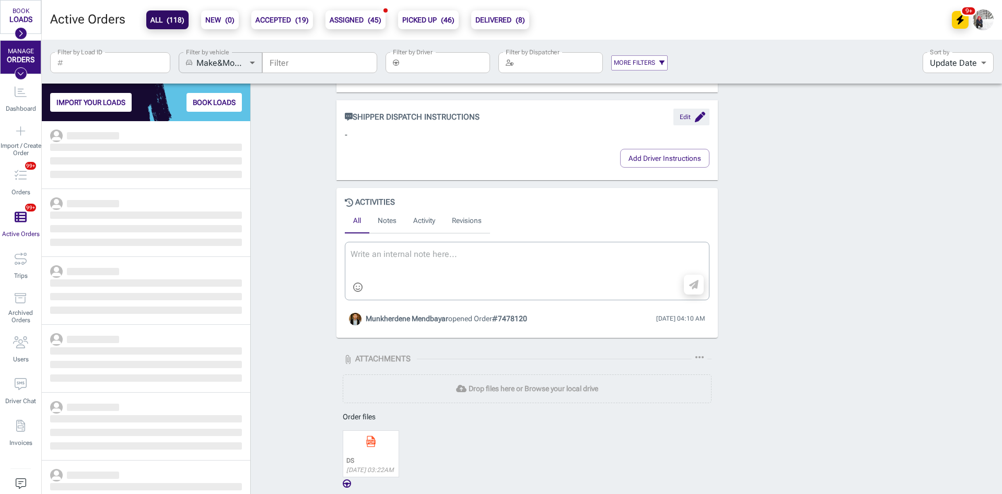
click at [446, 63] on input "Filter by Driver" at bounding box center [446, 62] width 87 height 21
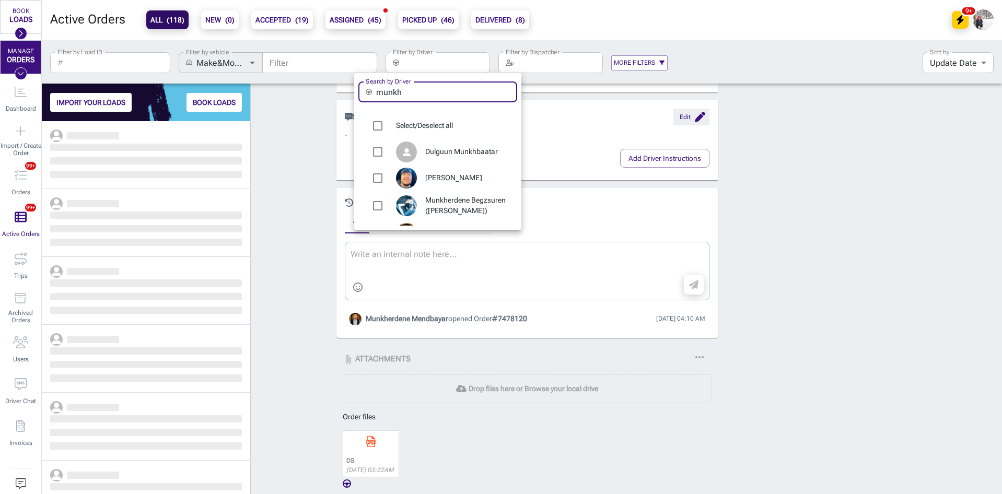
click at [427, 91] on input "munkh" at bounding box center [446, 92] width 141 height 21
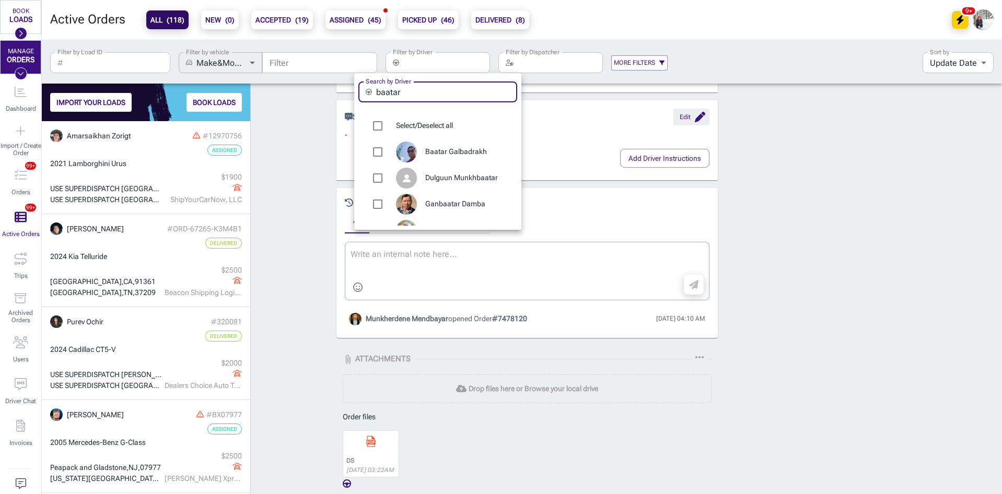
type input "baatar"
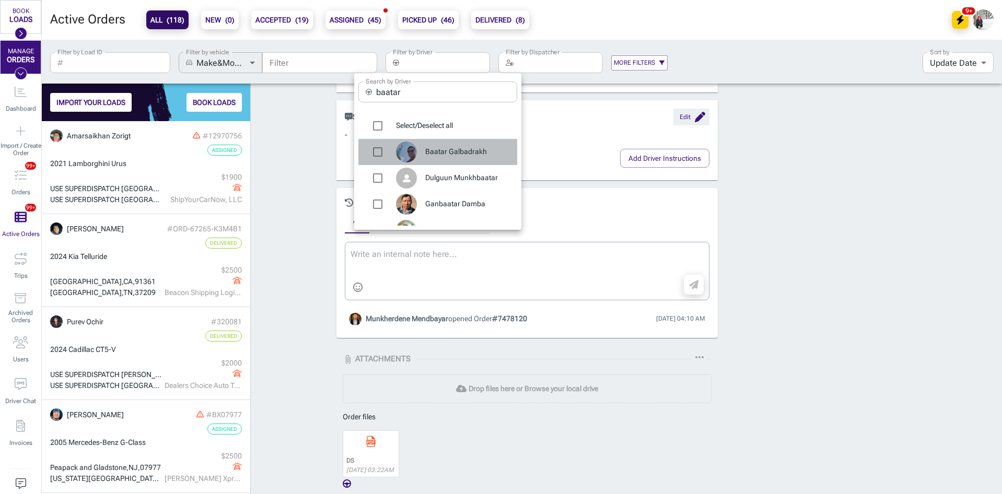
click at [473, 154] on span "Baatar Galbadrakh" at bounding box center [467, 152] width 84 height 10
type input "Baatar Galbadrakh"
checkbox input "true"
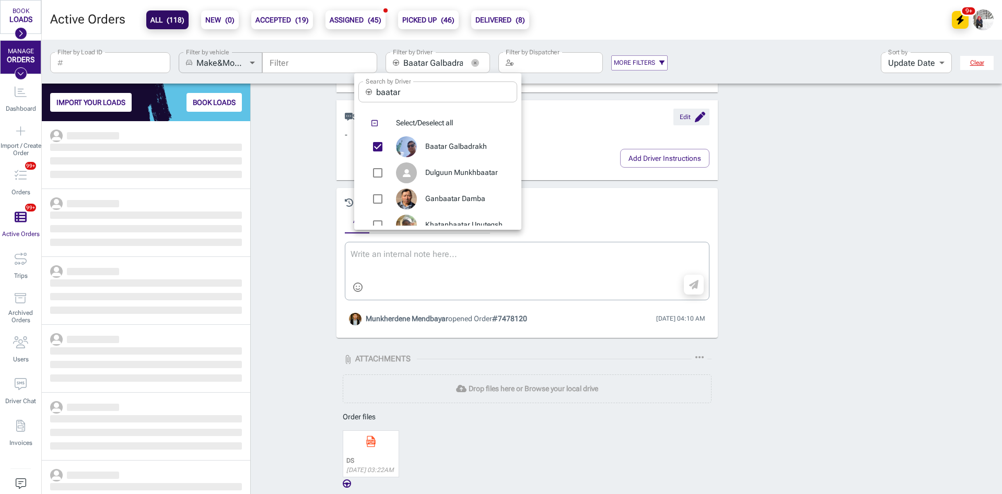
scroll to position [365, 201]
click at [270, 216] on div at bounding box center [501, 247] width 1002 height 494
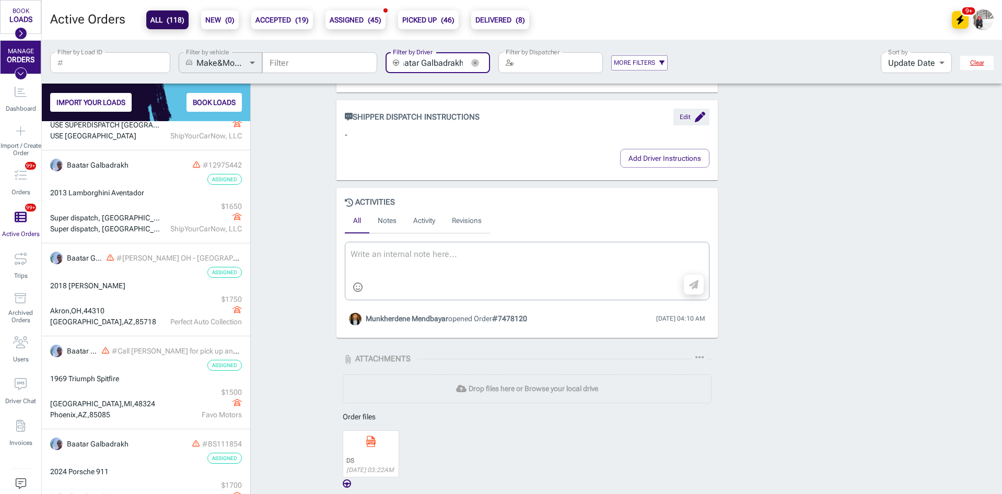
scroll to position [185, 0]
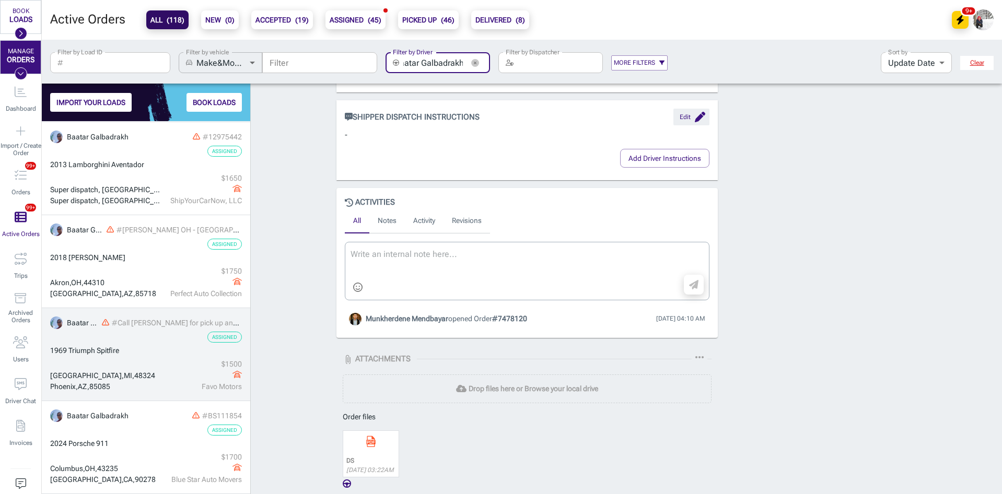
click at [144, 346] on div "1969 Triumph Spitfire" at bounding box center [146, 350] width 192 height 11
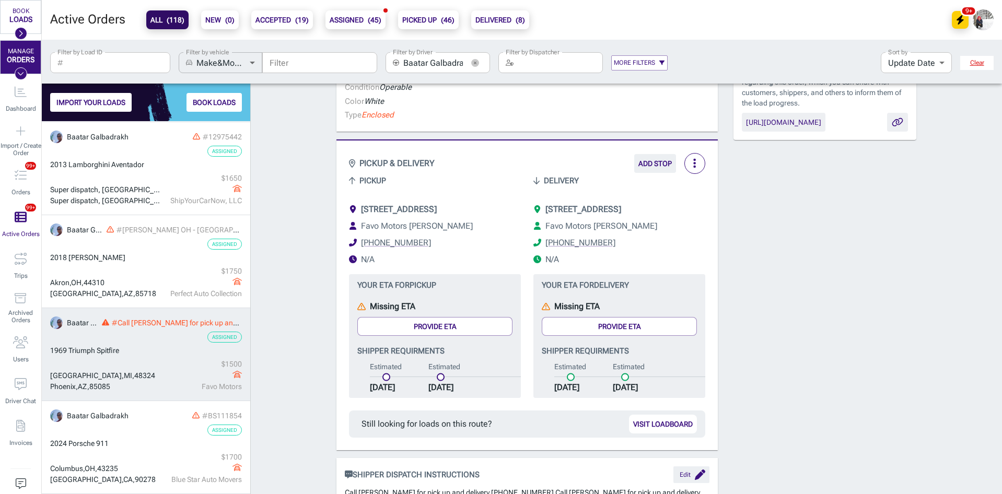
scroll to position [283, 0]
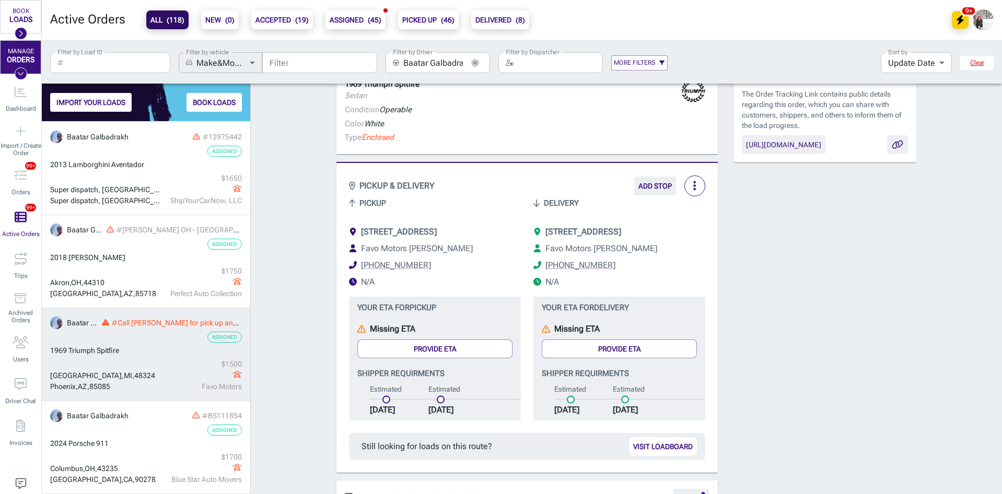
click at [410, 227] on span "[STREET_ADDRESS]" at bounding box center [399, 232] width 76 height 10
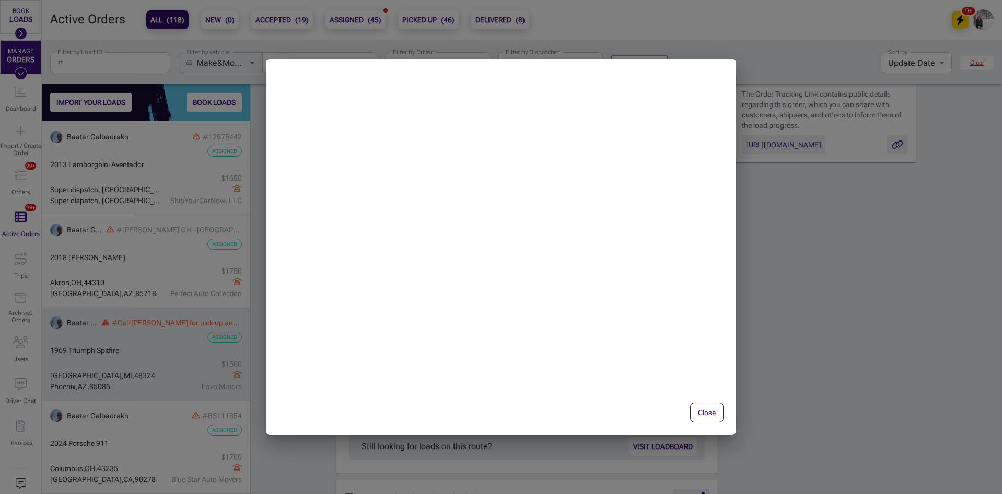
click at [712, 411] on button "Close" at bounding box center [706, 413] width 33 height 20
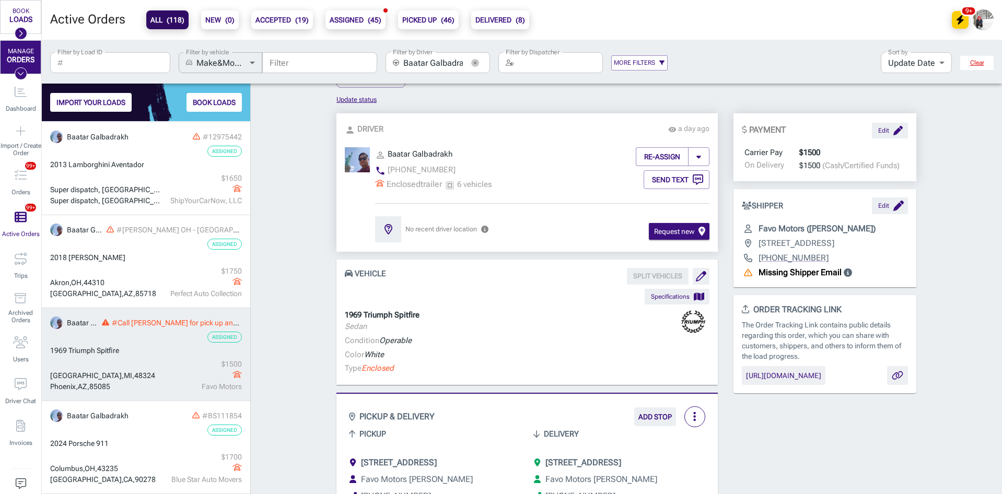
scroll to position [0, 0]
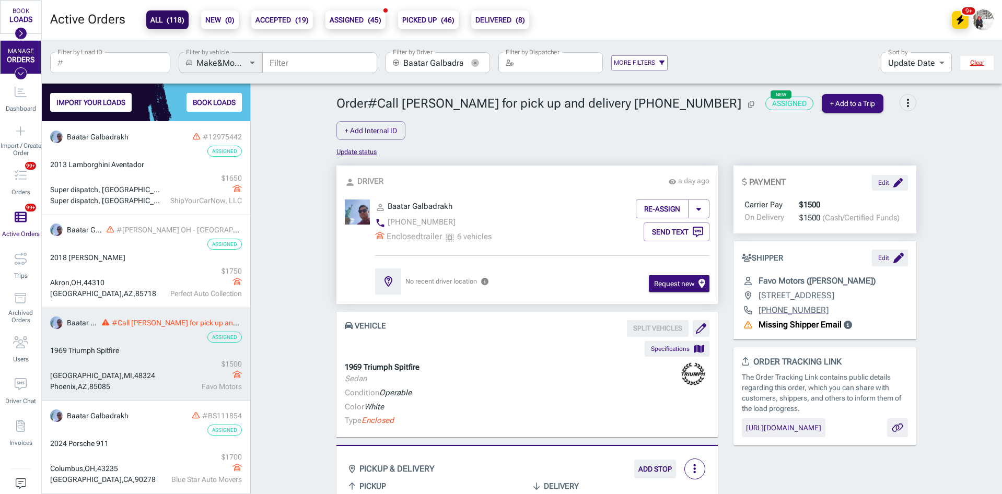
click at [472, 62] on icon "button" at bounding box center [475, 63] width 8 height 8
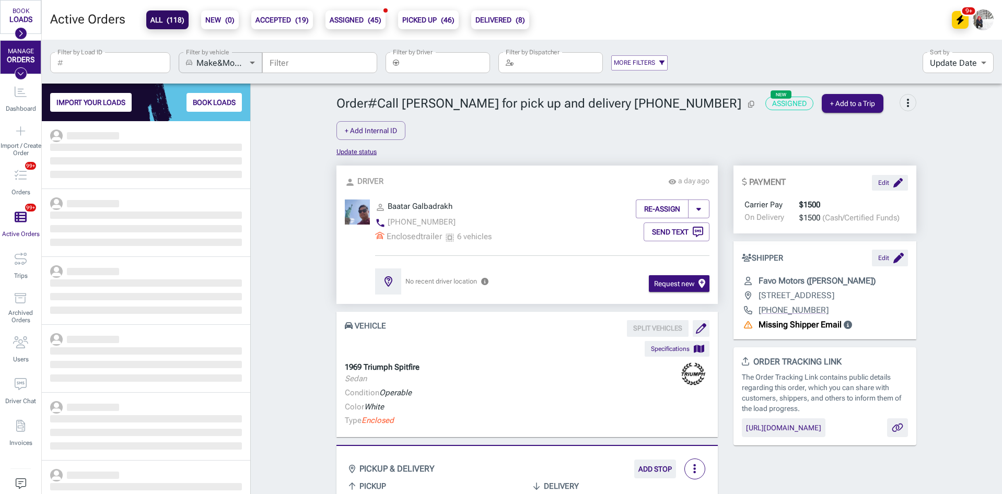
scroll to position [365, 201]
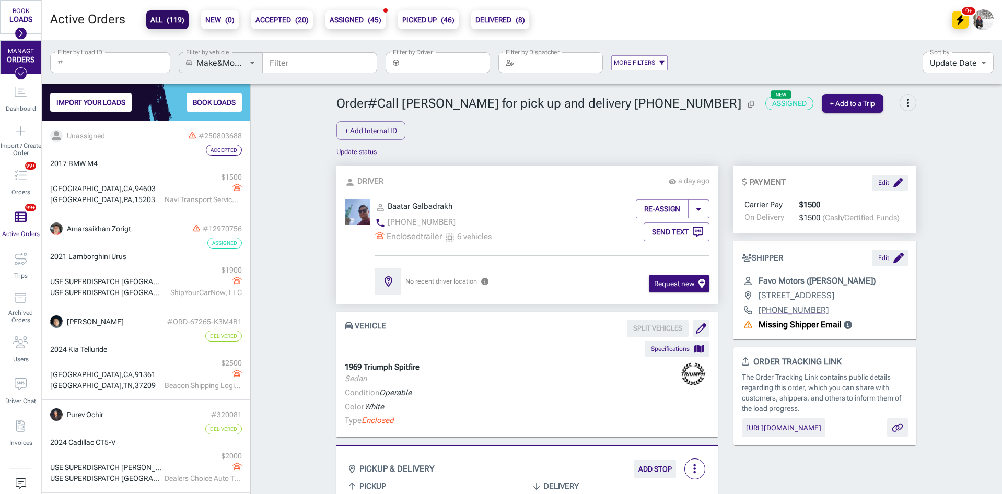
click at [439, 61] on input "Filter by Driver" at bounding box center [446, 62] width 87 height 21
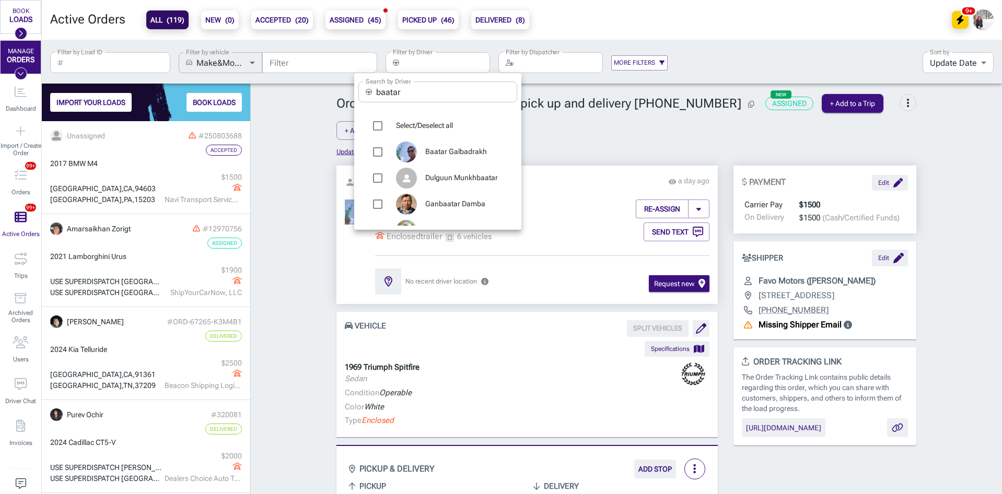
click at [429, 88] on input "baatar" at bounding box center [446, 92] width 141 height 21
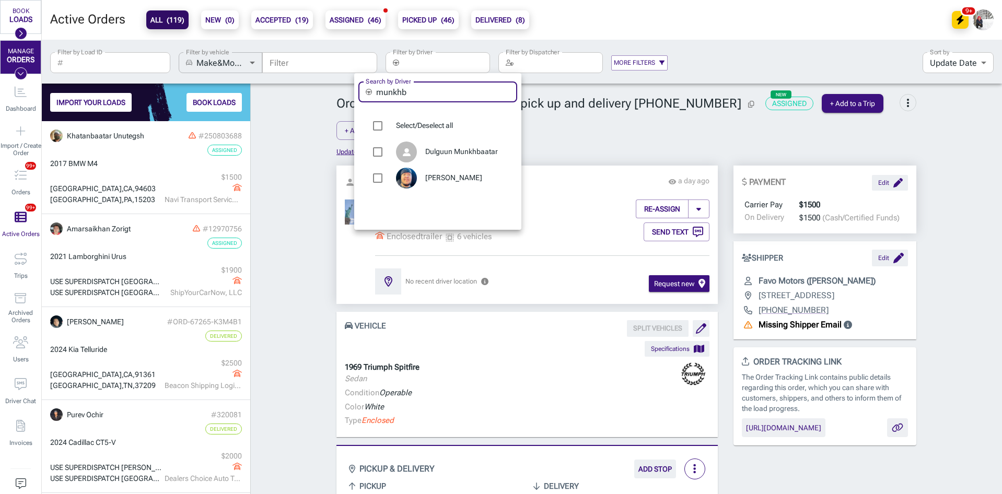
type input "munkhb"
click at [446, 182] on span "[PERSON_NAME]" at bounding box center [467, 178] width 84 height 10
type input "[PERSON_NAME]"
checkbox input "true"
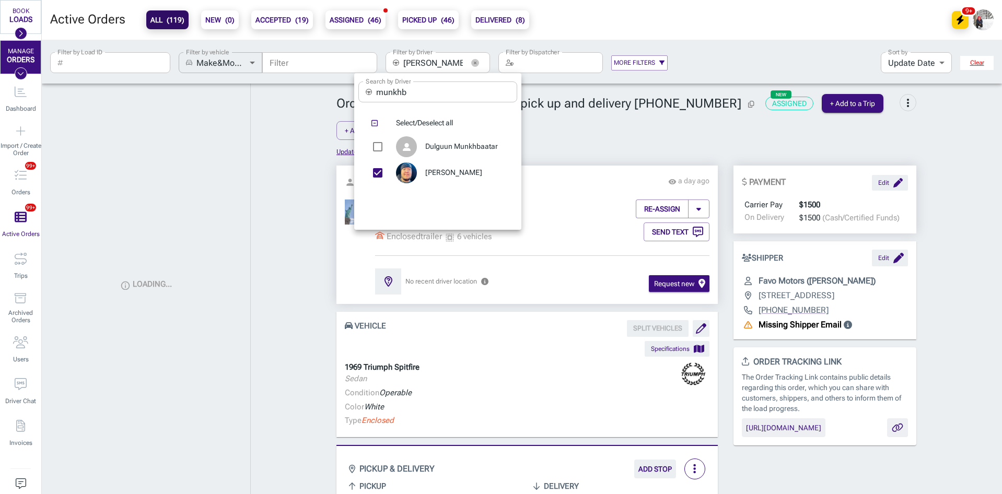
click at [298, 189] on div at bounding box center [501, 247] width 1002 height 494
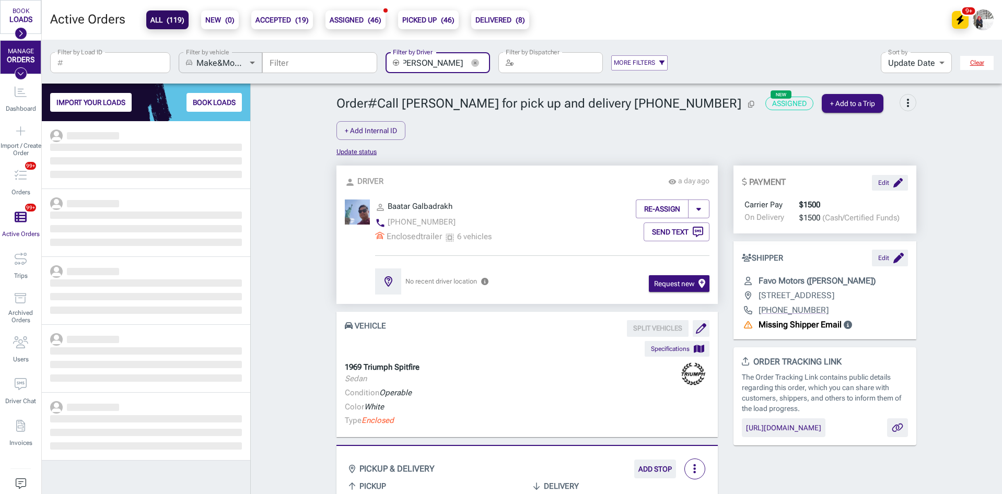
scroll to position [365, 201]
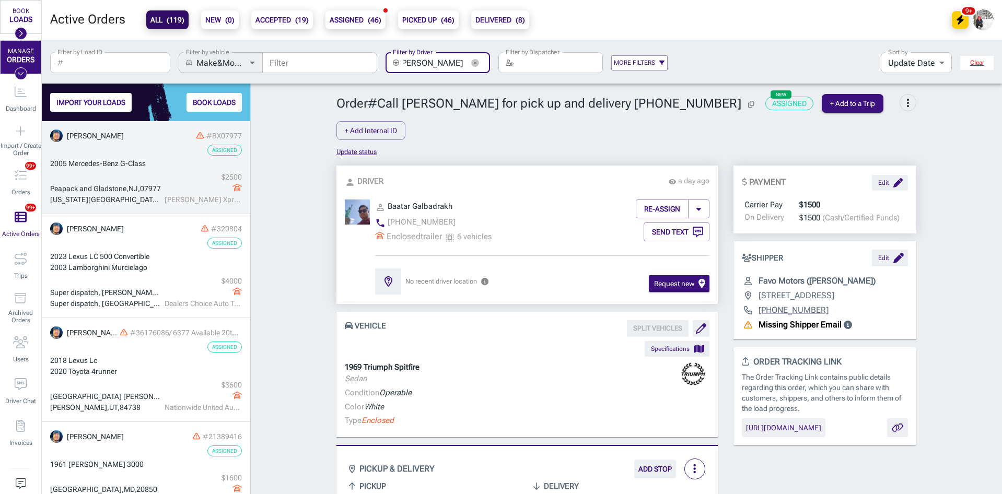
click at [162, 179] on div "$ 2500 [PERSON_NAME] Xpress LLC" at bounding box center [202, 188] width 80 height 33
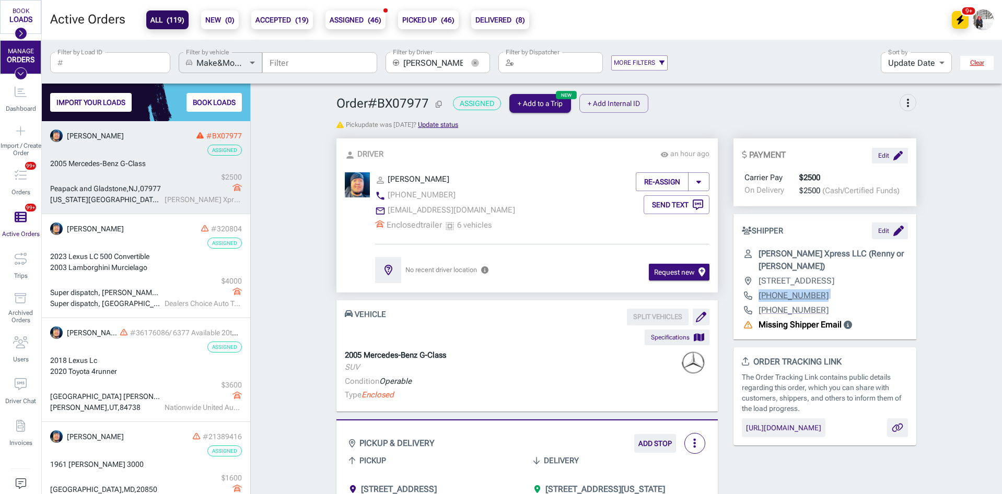
drag, startPoint x: 819, startPoint y: 294, endPoint x: 754, endPoint y: 299, distance: 65.5
click at [754, 299] on div "[PHONE_NUMBER]" at bounding box center [825, 295] width 166 height 13
click at [836, 296] on div "[PHONE_NUMBER]" at bounding box center [825, 295] width 166 height 13
click at [478, 63] on icon "button" at bounding box center [475, 63] width 8 height 8
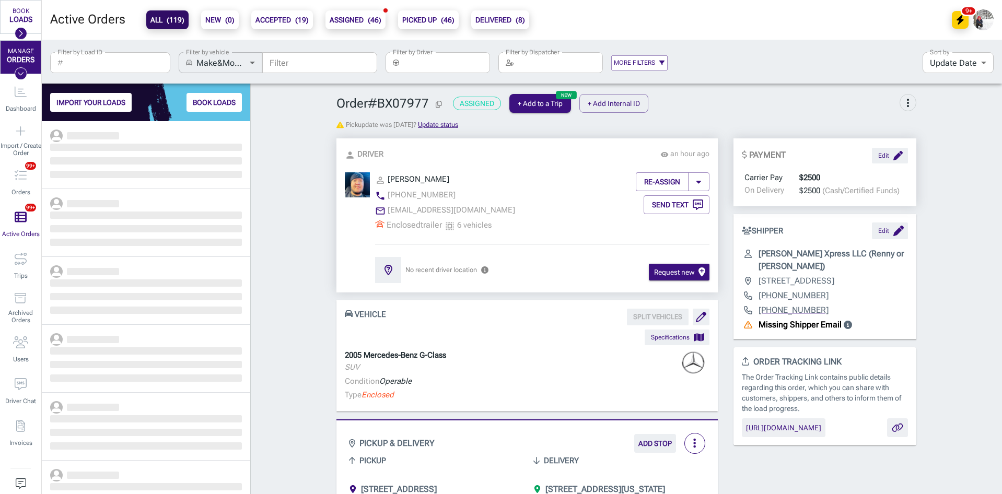
scroll to position [365, 201]
click at [440, 63] on input "Filter by Driver" at bounding box center [446, 62] width 87 height 21
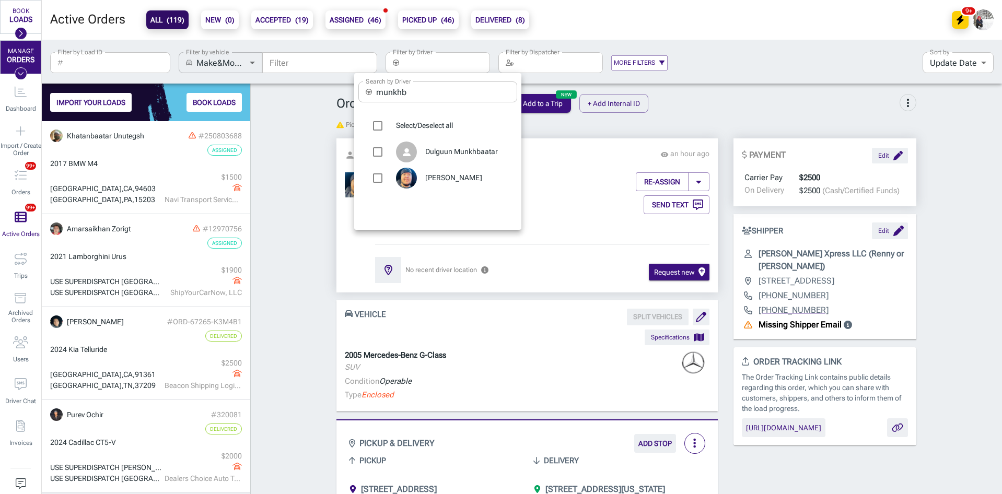
click at [410, 89] on input "munkhb" at bounding box center [446, 92] width 141 height 21
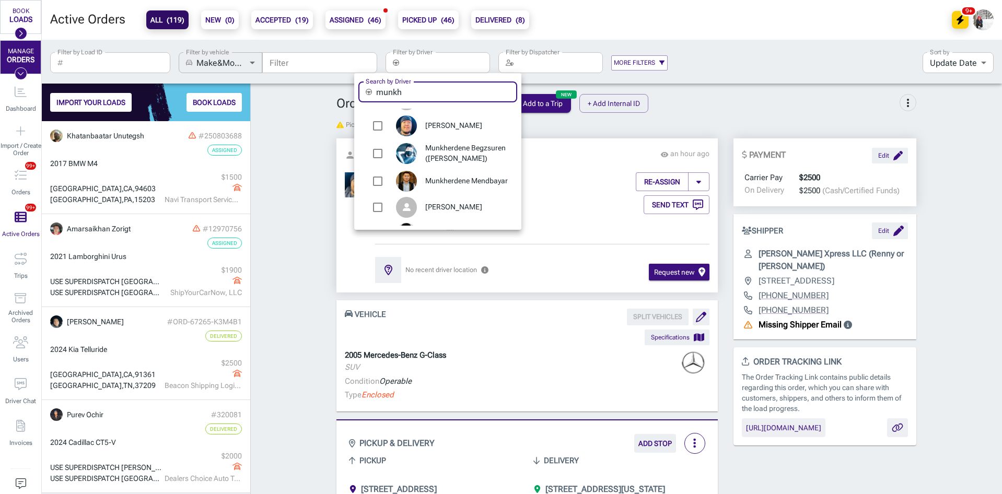
type input "munkh"
click at [441, 182] on span "Munkherdene Mendbayar" at bounding box center [467, 181] width 84 height 10
type input "Munkherdene Mendbayar"
checkbox input "true"
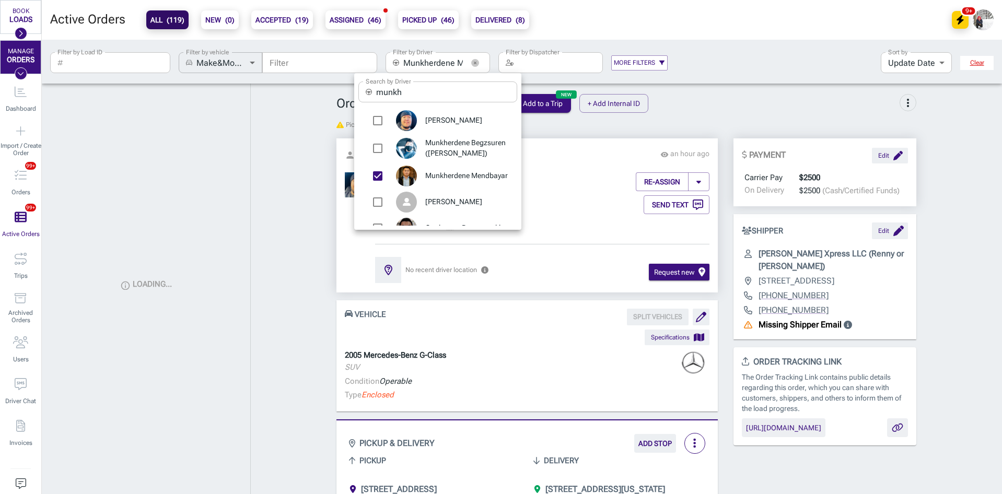
scroll to position [47, 0]
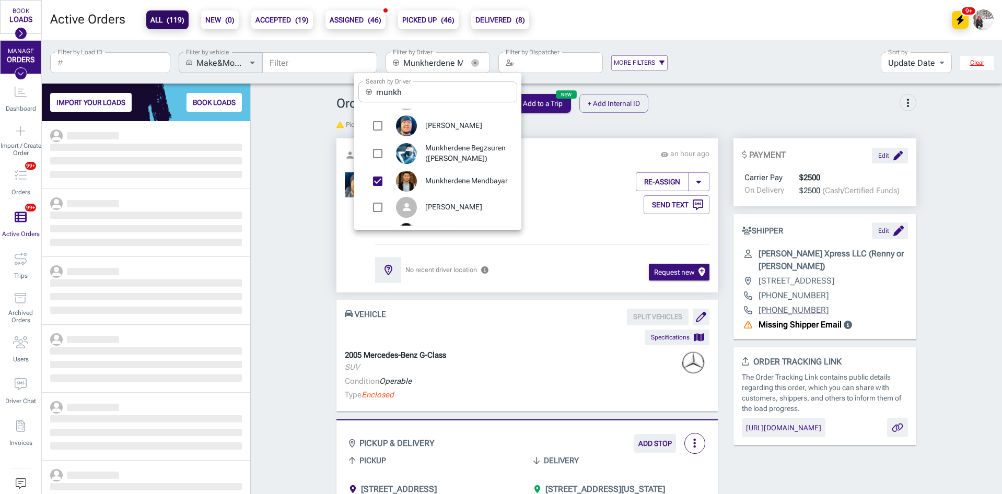
click at [328, 203] on div at bounding box center [501, 247] width 1002 height 494
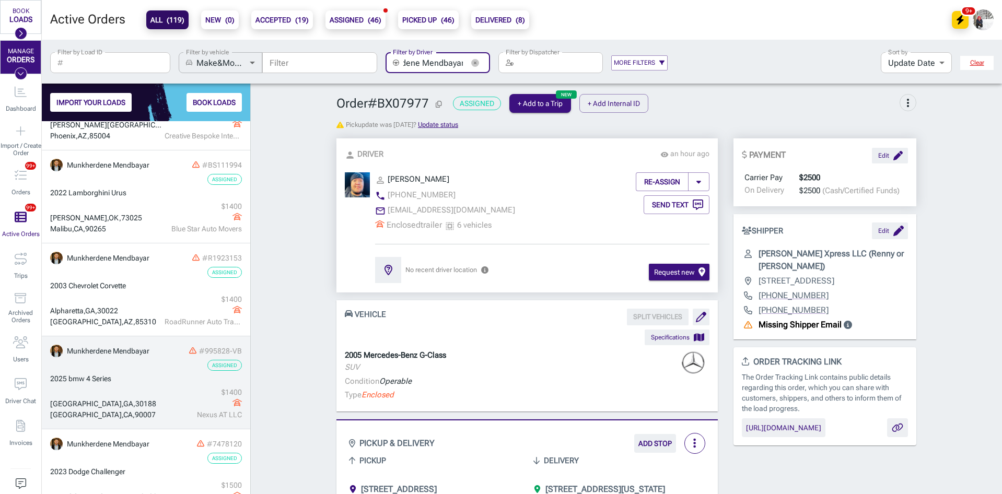
scroll to position [185, 0]
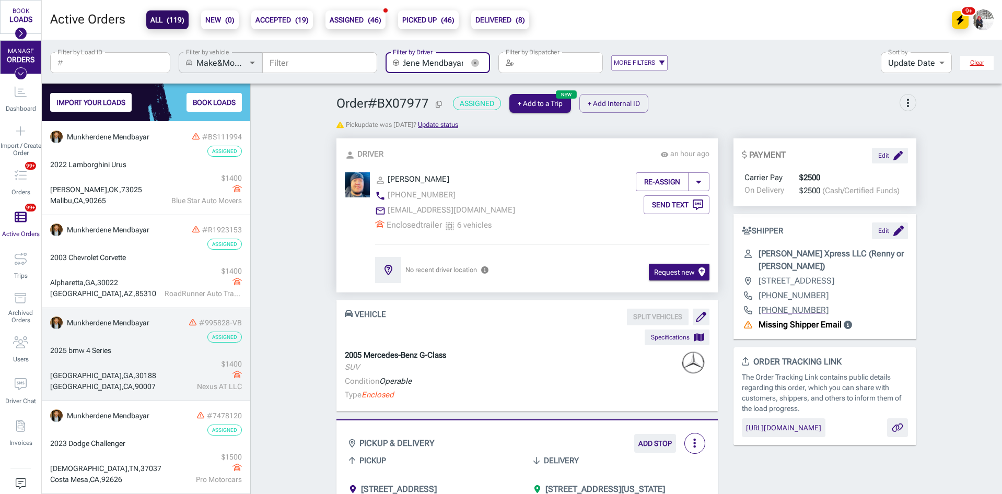
click at [141, 347] on div "2025 bmw 4 Series" at bounding box center [146, 350] width 192 height 11
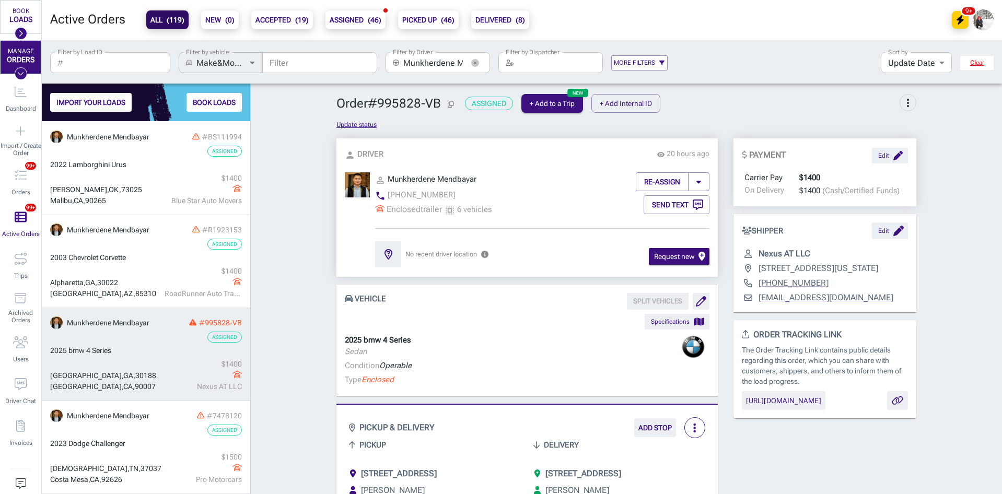
scroll to position [209, 0]
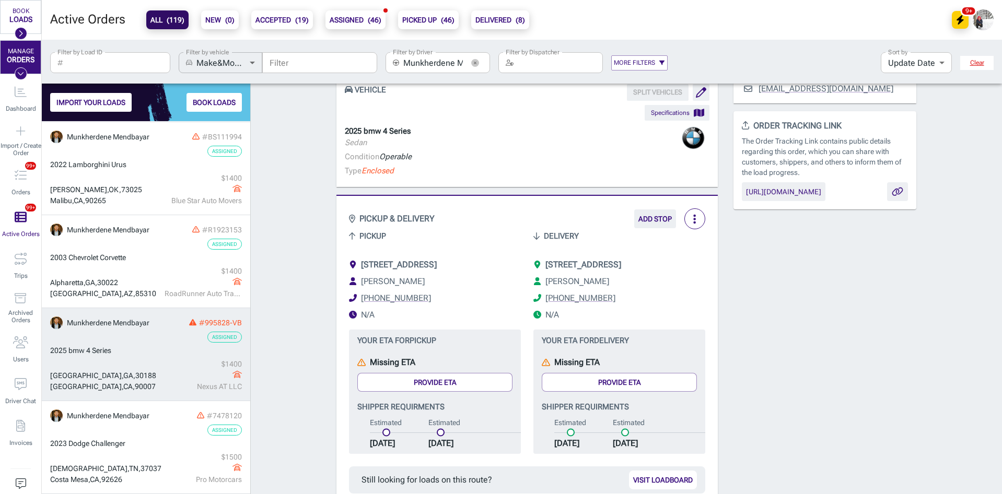
click at [477, 62] on icon "button" at bounding box center [475, 63] width 8 height 8
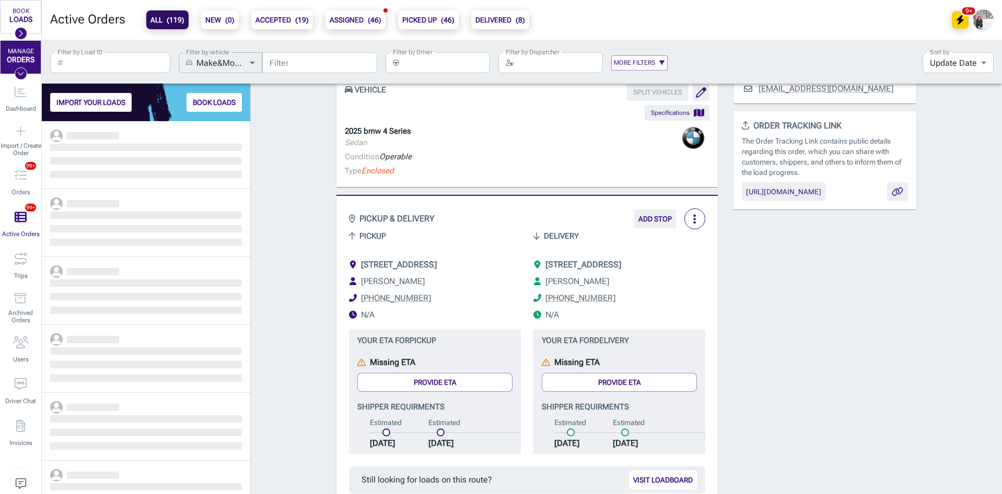
scroll to position [365, 201]
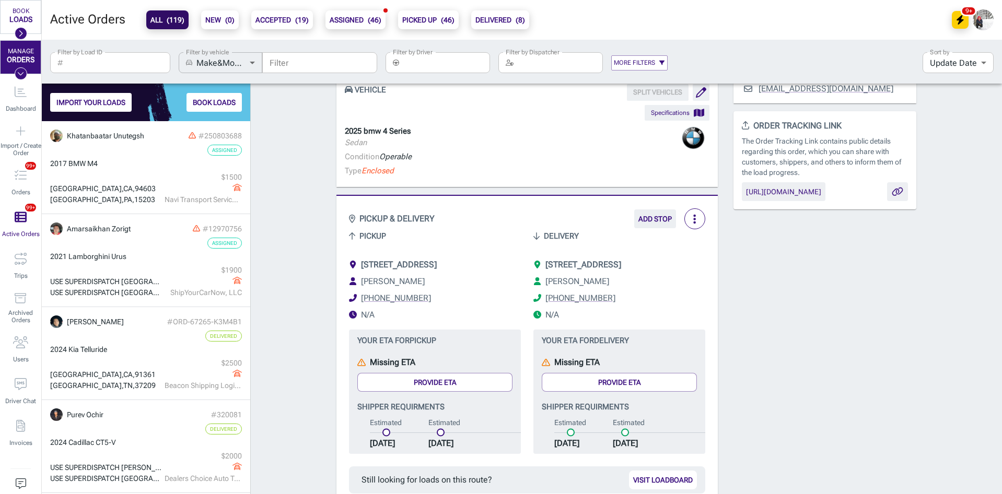
click at [453, 63] on input "Filter by Driver" at bounding box center [446, 62] width 87 height 21
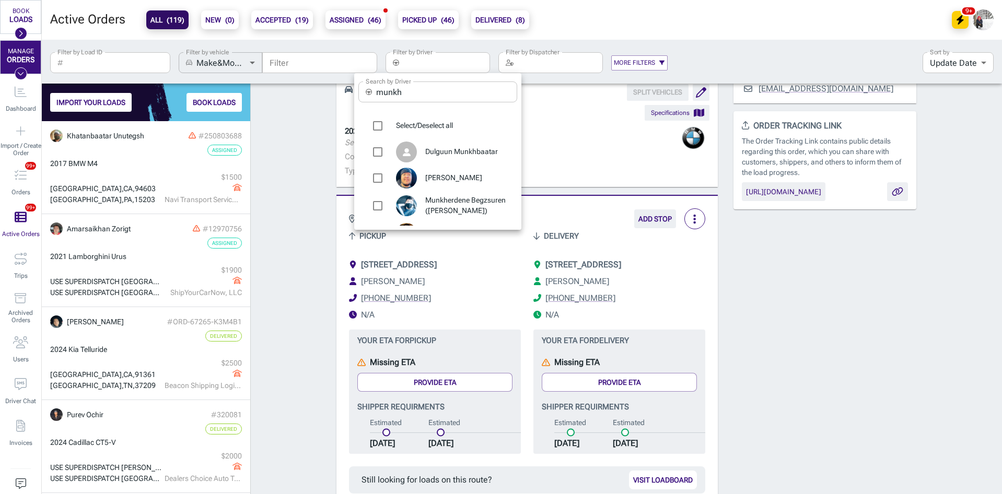
click at [437, 95] on input "munkh" at bounding box center [446, 92] width 141 height 21
type input "munkh"
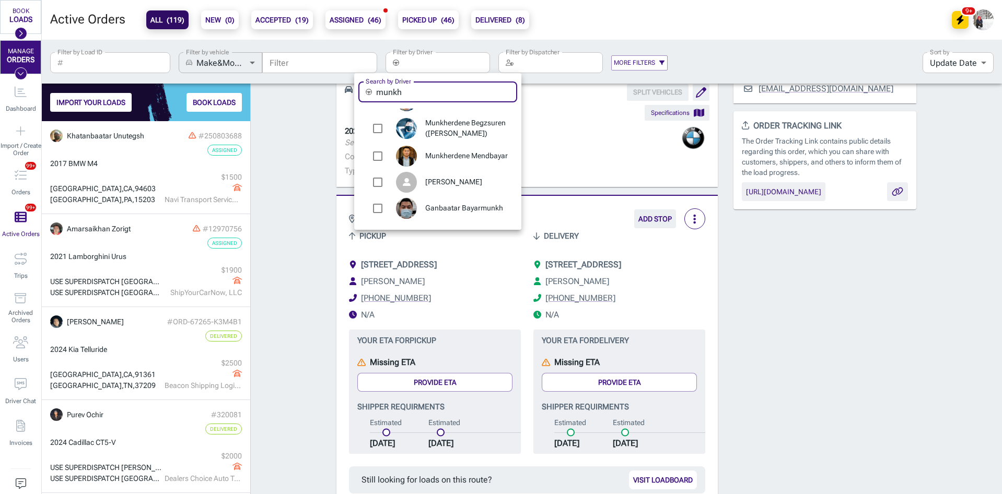
click at [450, 151] on span "Munkherdene Mendbayar" at bounding box center [467, 156] width 84 height 10
type input "Munkherdene Mendbayar"
checkbox input "true"
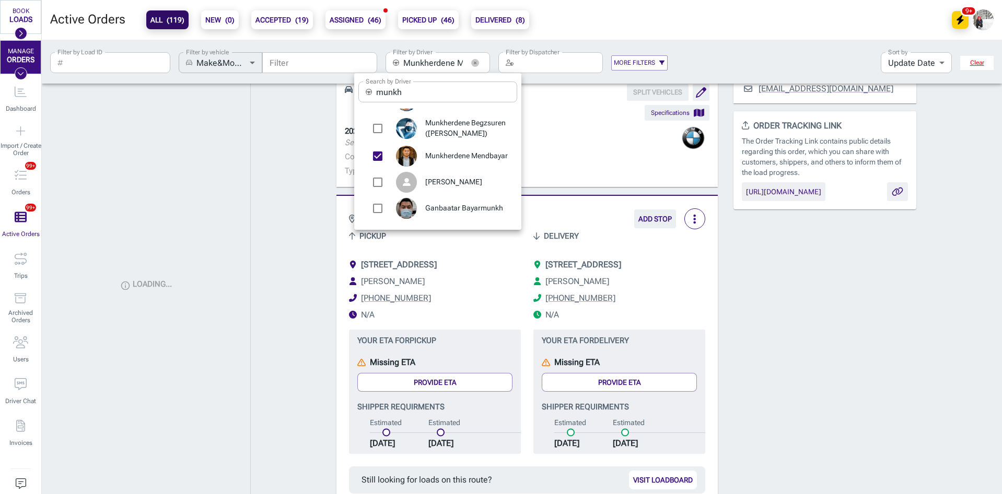
scroll to position [82, 0]
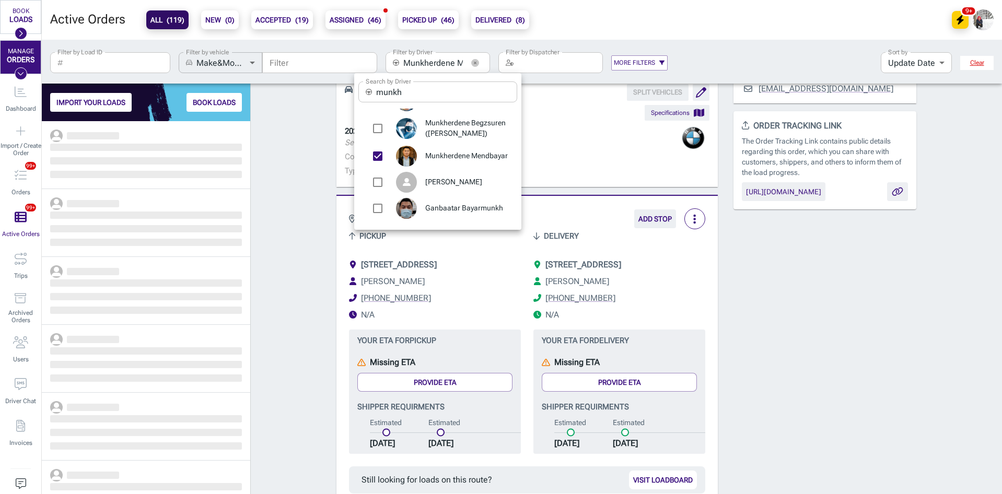
click at [285, 199] on div at bounding box center [501, 247] width 1002 height 494
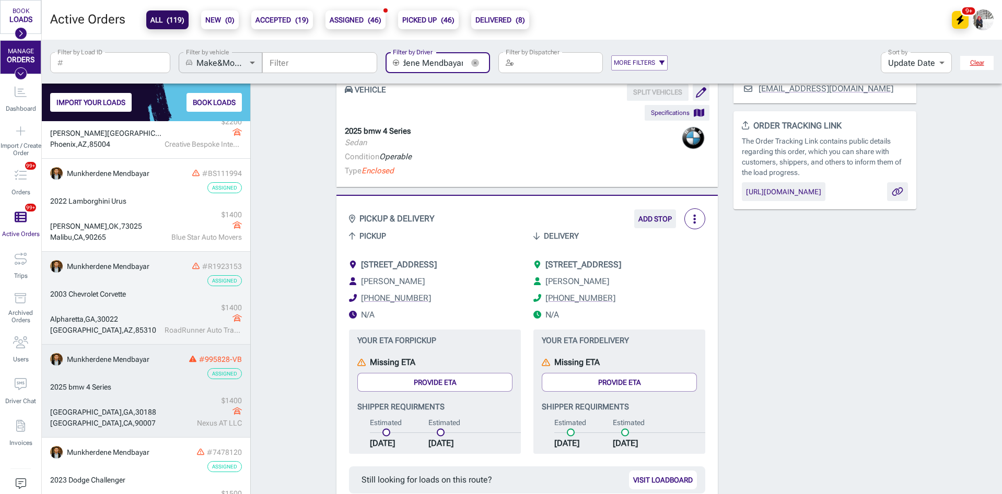
scroll to position [157, 0]
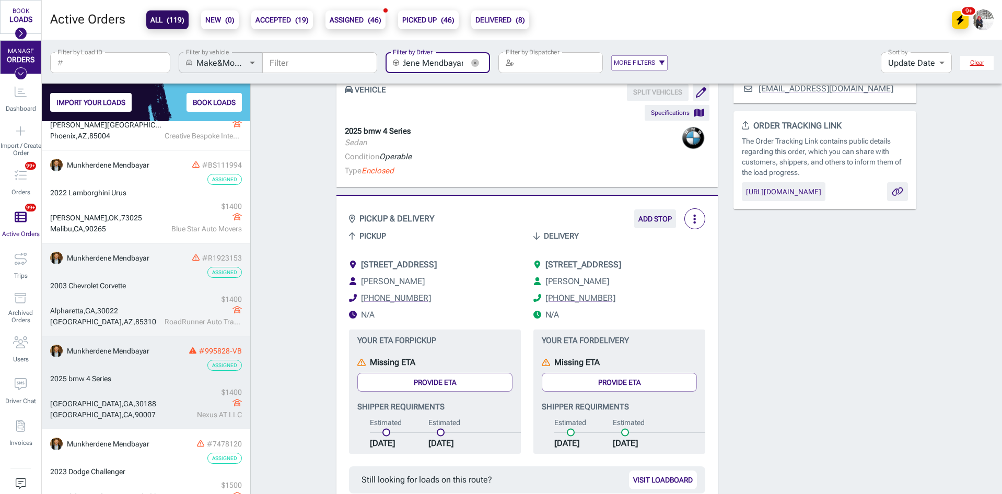
click at [126, 284] on span "Chevrolet Corvette" at bounding box center [96, 286] width 57 height 8
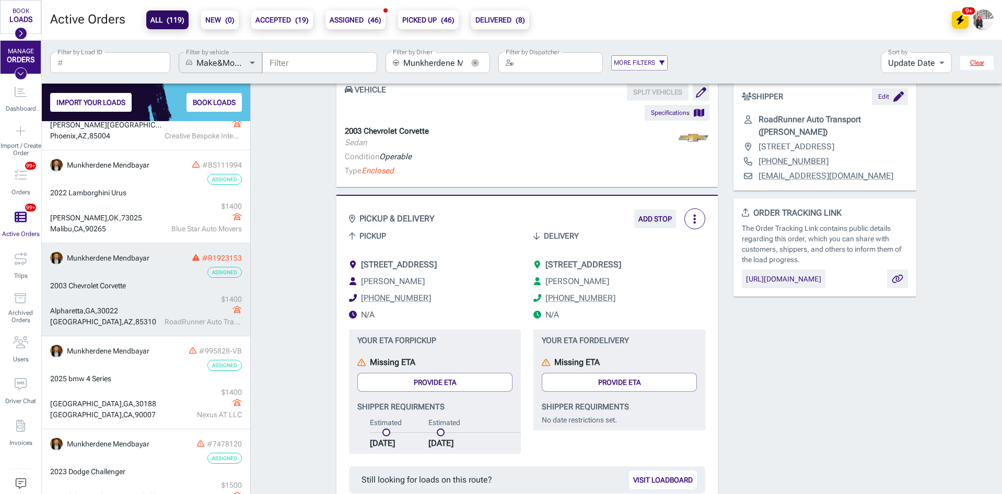
click at [437, 266] on span "[STREET_ADDRESS]" at bounding box center [399, 265] width 76 height 10
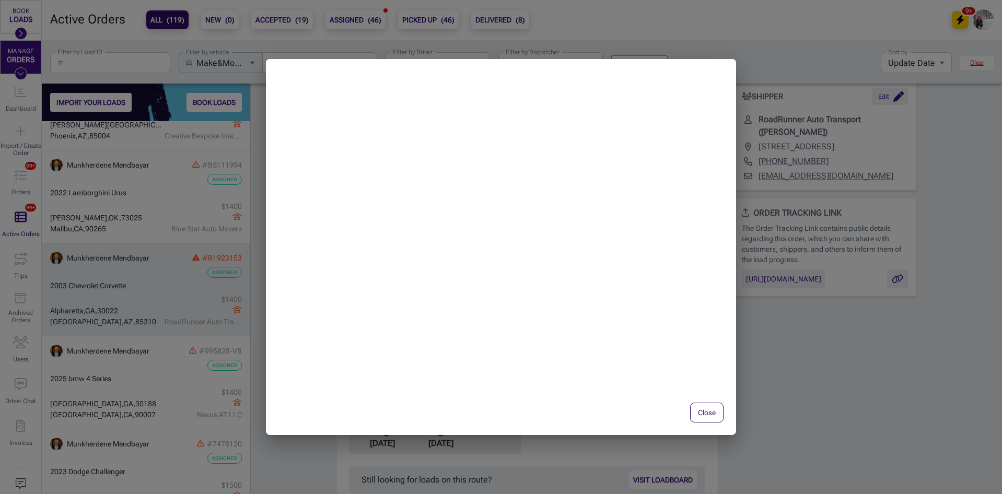
click at [867, 433] on div "Close" at bounding box center [501, 247] width 1002 height 494
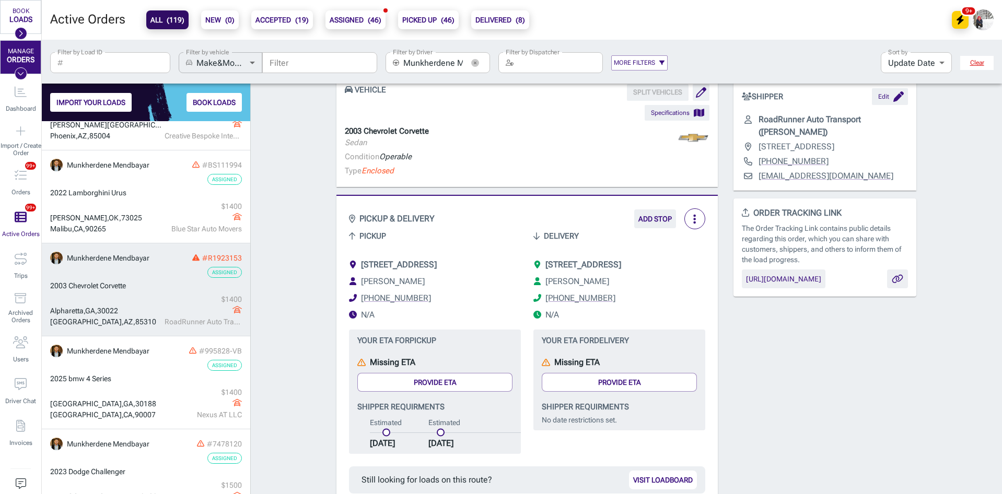
click at [145, 288] on div "2003 Chevrolet Corvette" at bounding box center [146, 286] width 192 height 11
drag, startPoint x: 139, startPoint y: 287, endPoint x: 51, endPoint y: 287, distance: 87.8
click at [141, 287] on div "2003 Chevrolet Corvette" at bounding box center [146, 286] width 192 height 11
drag, startPoint x: 129, startPoint y: 285, endPoint x: 49, endPoint y: 289, distance: 79.5
click at [268, 286] on div "Order # R1923153 Assigned + Add to a Trip + Add Internal ID more_vert Update st…" at bounding box center [626, 453] width 751 height 1142
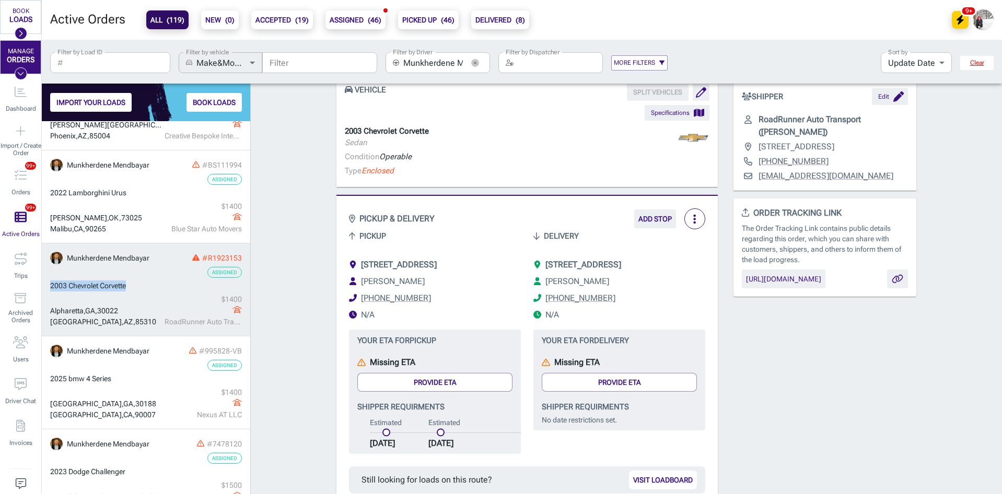
drag, startPoint x: 134, startPoint y: 288, endPoint x: 50, endPoint y: 290, distance: 84.7
click at [306, 289] on div "Order # R1923153 Assigned + Add to a Trip + Add Internal ID more_vert Update st…" at bounding box center [626, 453] width 751 height 1142
drag, startPoint x: 132, startPoint y: 285, endPoint x: 50, endPoint y: 288, distance: 82.1
click at [282, 260] on div "Order # R1923153 Assigned + Add to a Trip + Add Internal ID more_vert Update st…" at bounding box center [626, 453] width 751 height 1142
drag, startPoint x: 147, startPoint y: 284, endPoint x: 51, endPoint y: 292, distance: 95.9
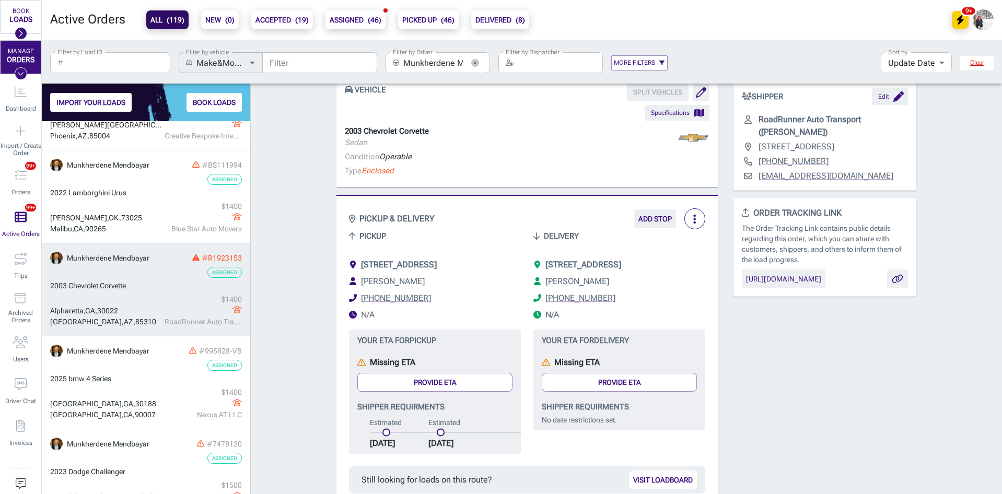
drag, startPoint x: 141, startPoint y: 287, endPoint x: 50, endPoint y: 287, distance: 90.4
click at [437, 262] on span "[STREET_ADDRESS]" at bounding box center [399, 265] width 76 height 10
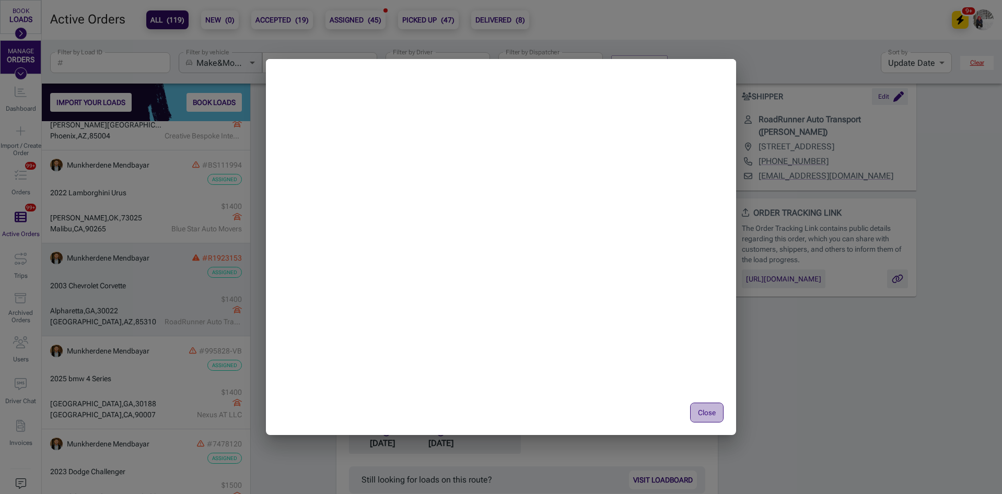
click at [706, 408] on button "Close" at bounding box center [706, 413] width 33 height 20
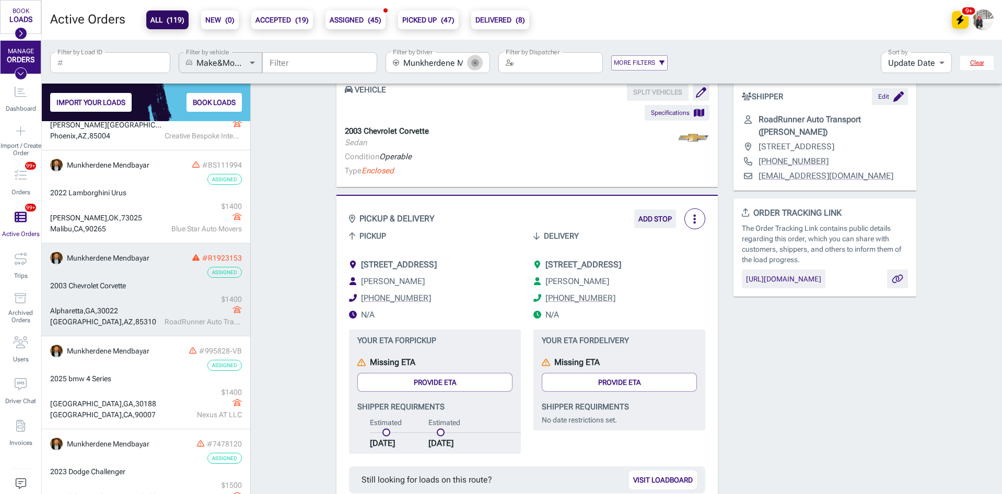
click at [473, 63] on icon "button" at bounding box center [475, 63] width 8 height 8
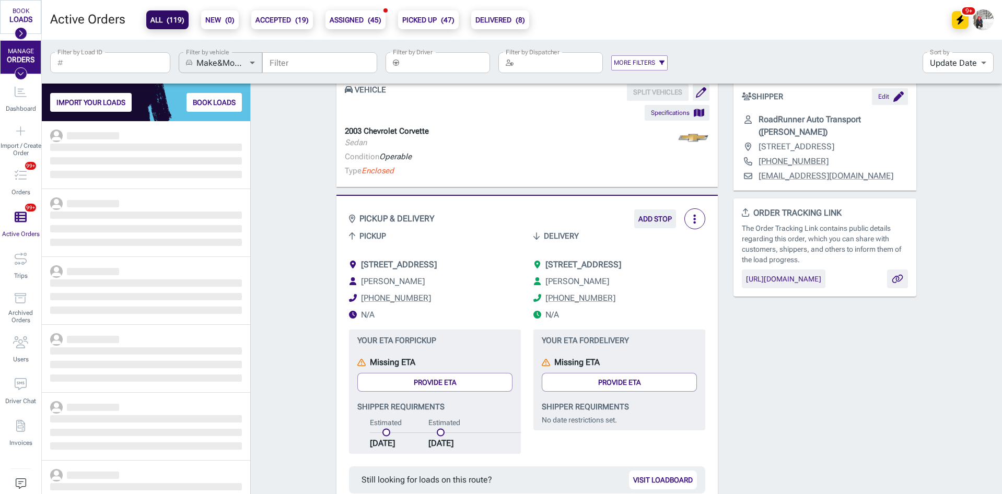
scroll to position [365, 201]
click at [449, 60] on input "Filter by Driver" at bounding box center [446, 62] width 87 height 21
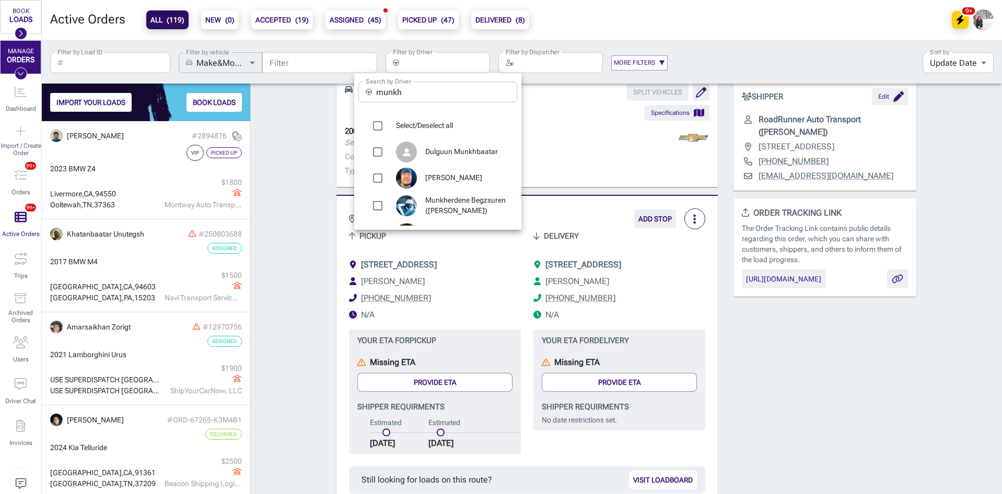
click at [459, 178] on span "[PERSON_NAME]" at bounding box center [467, 178] width 84 height 10
type input "[PERSON_NAME]"
checkbox input "true"
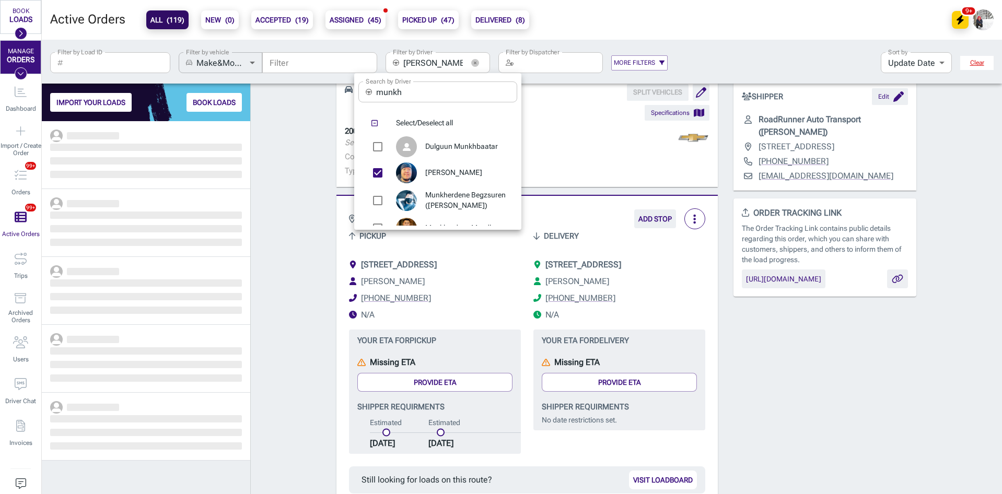
scroll to position [365, 201]
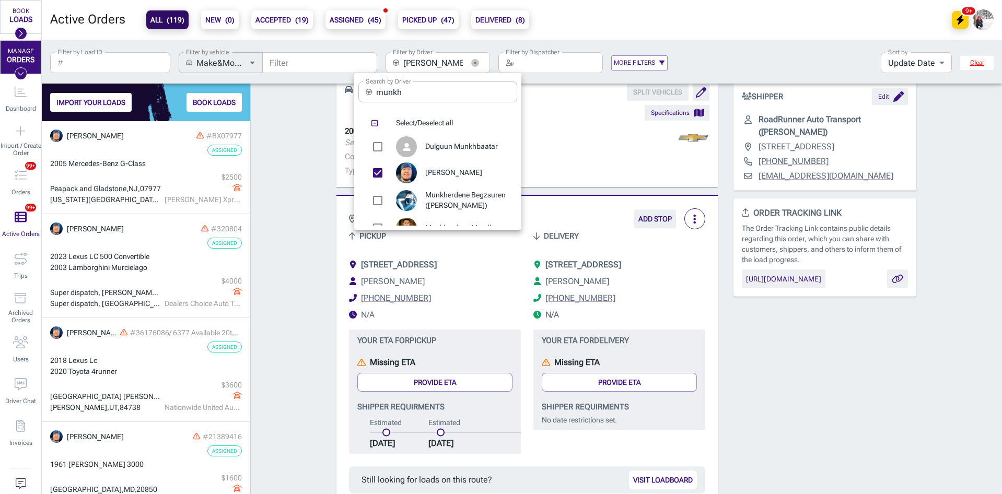
click at [293, 169] on div at bounding box center [501, 247] width 1002 height 494
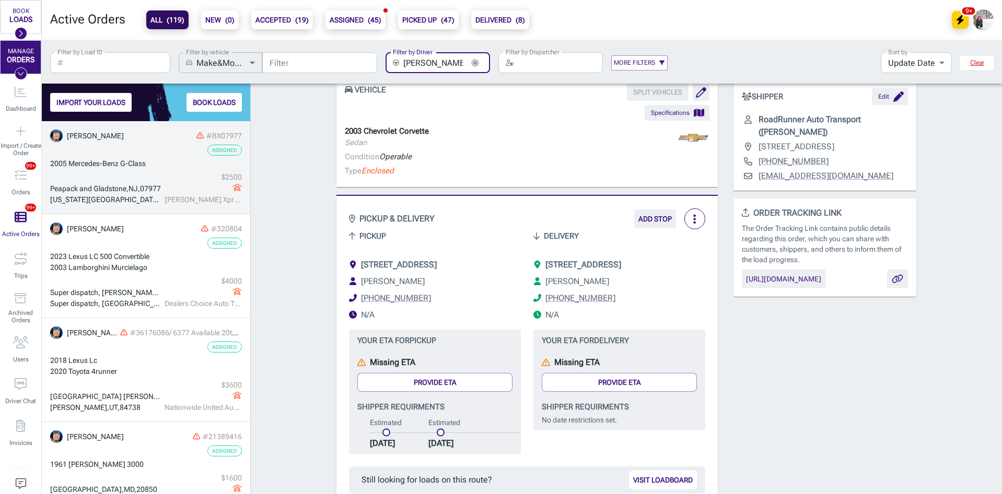
click at [147, 161] on div "2005 Mercedes-Benz G-Class" at bounding box center [146, 163] width 192 height 11
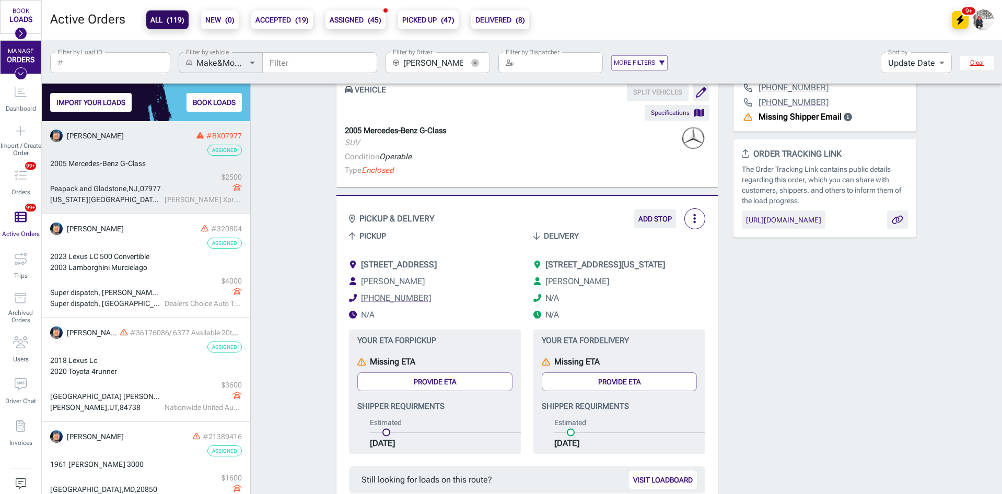
scroll to position [225, 0]
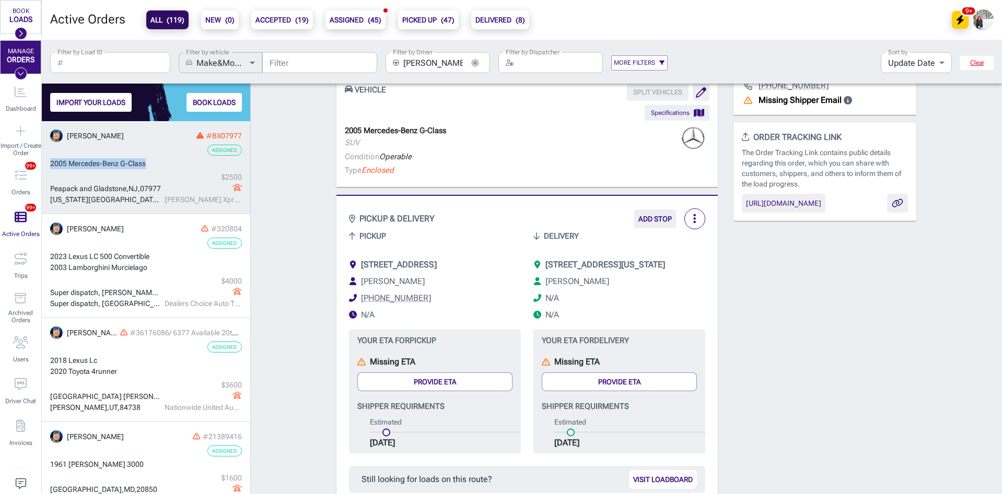
drag, startPoint x: 149, startPoint y: 167, endPoint x: 49, endPoint y: 165, distance: 100.9
click at [272, 196] on div "Order # BX07977 Assigned + Add to a Trip + Add Internal ID more_vert Pickup dat…" at bounding box center [626, 490] width 751 height 1246
drag, startPoint x: 155, startPoint y: 163, endPoint x: 49, endPoint y: 163, distance: 106.1
click at [279, 190] on div "Order # BX07977 Assigned + Add to a Trip + Add Internal ID more_vert Pickup dat…" at bounding box center [626, 490] width 751 height 1246
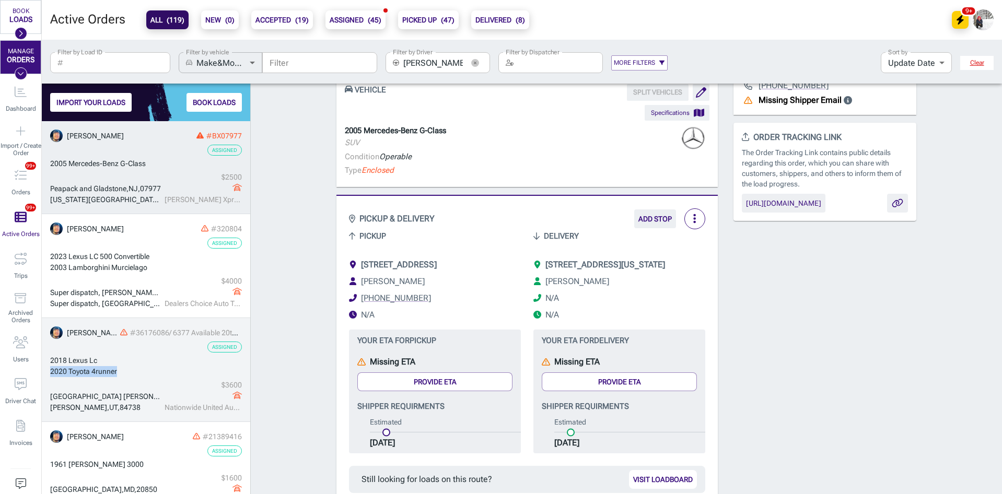
drag, startPoint x: 120, startPoint y: 372, endPoint x: 48, endPoint y: 372, distance: 72.6
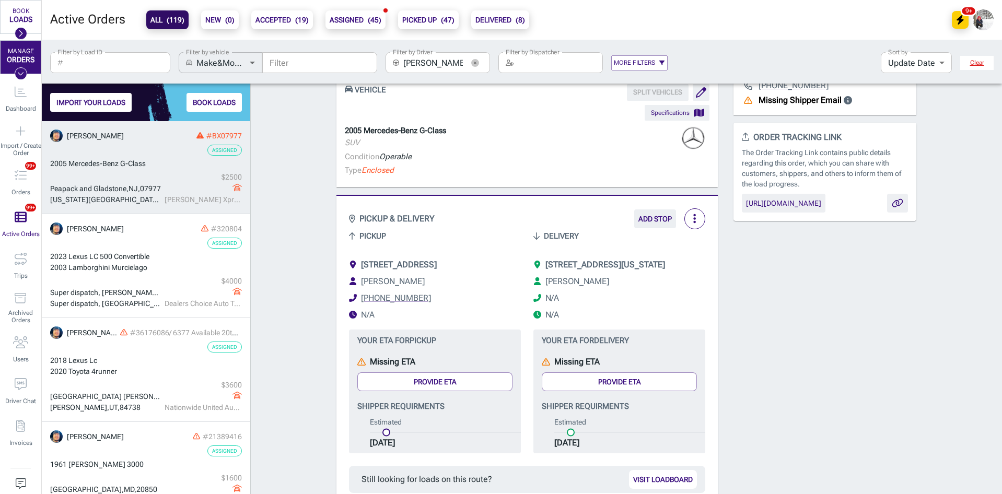
click at [284, 401] on div "Order # BX07977 Assigned + Add to a Trip + Add Internal ID more_vert Pickup dat…" at bounding box center [626, 490] width 751 height 1246
drag, startPoint x: 157, startPoint y: 159, endPoint x: 47, endPoint y: 163, distance: 110.3
click at [269, 195] on div "Order # BX07977 Assigned + Add to a Trip + Add Internal ID more_vert Pickup dat…" at bounding box center [626, 490] width 751 height 1246
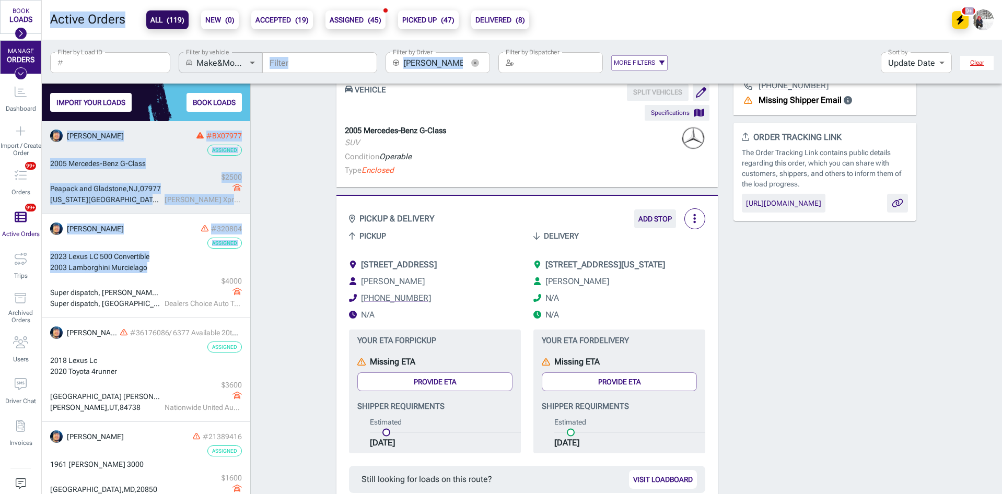
drag, startPoint x: 151, startPoint y: 268, endPoint x: 40, endPoint y: 258, distance: 111.8
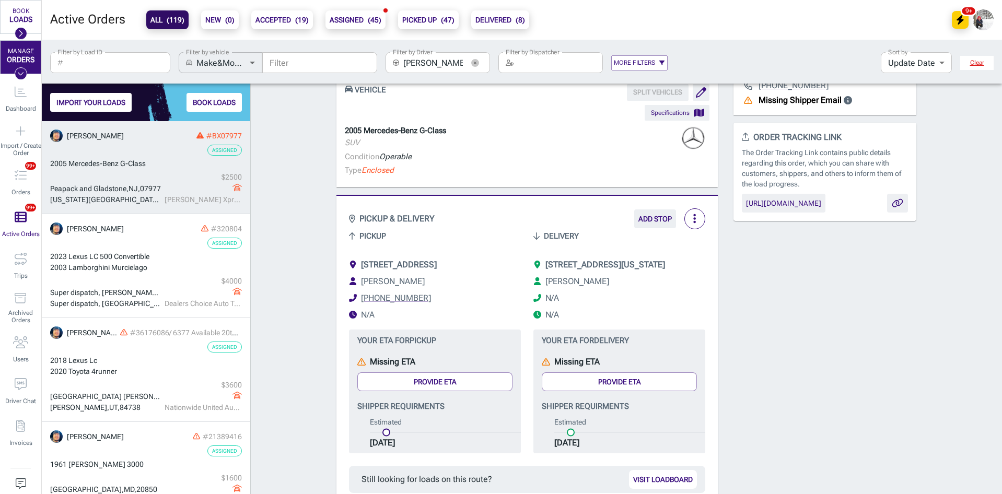
click at [261, 258] on div "Order # BX07977 Assigned + Add to a Trip + Add Internal ID more_vert Pickup dat…" at bounding box center [626, 490] width 751 height 1246
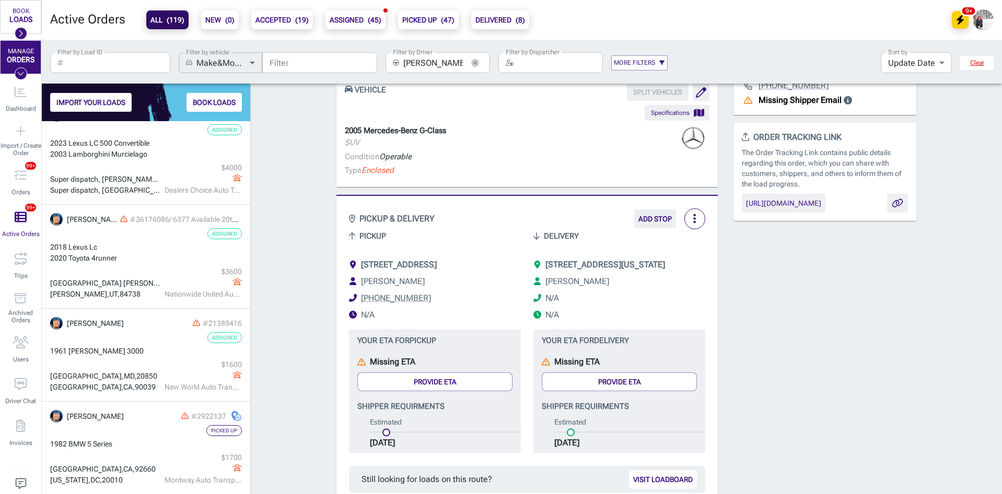
scroll to position [114, 0]
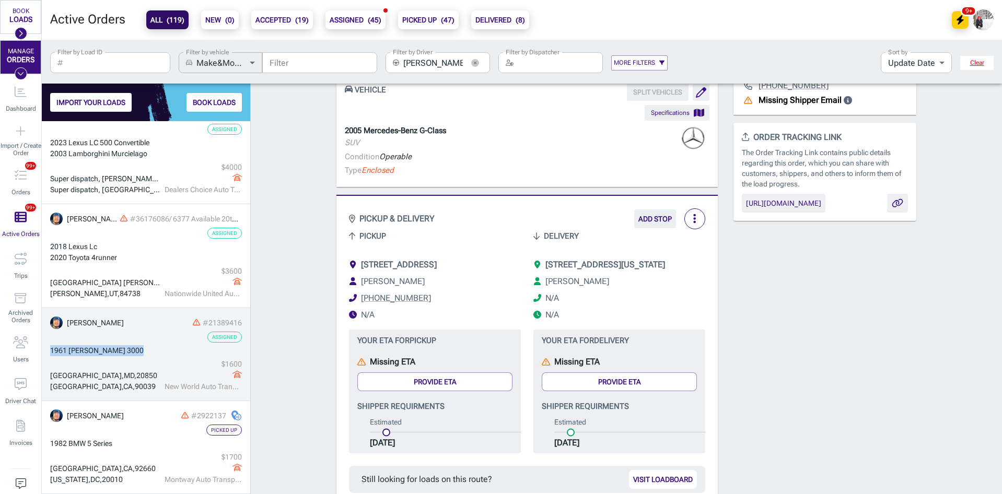
drag, startPoint x: 136, startPoint y: 350, endPoint x: 48, endPoint y: 350, distance: 88.3
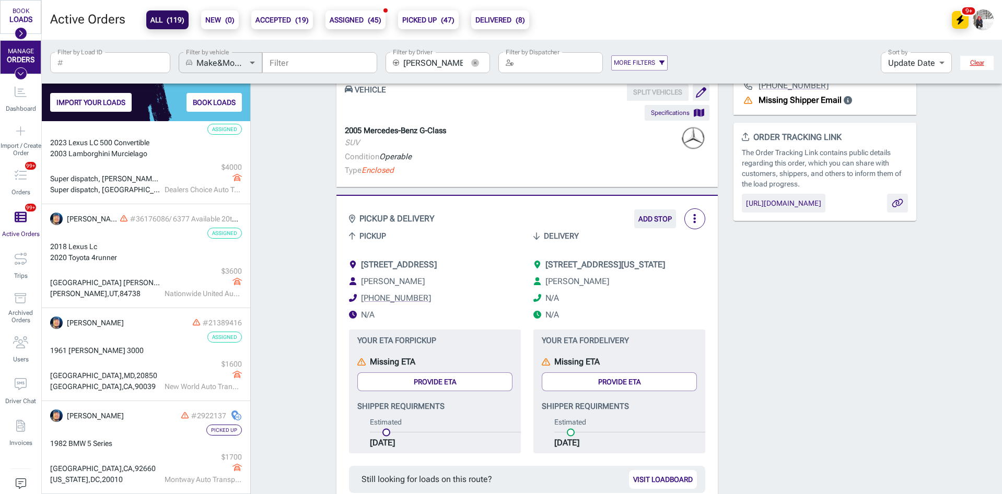
click at [295, 355] on div "Order # BX07977 Assigned + Add to a Trip + Add Internal ID more_vert Pickup dat…" at bounding box center [626, 490] width 751 height 1246
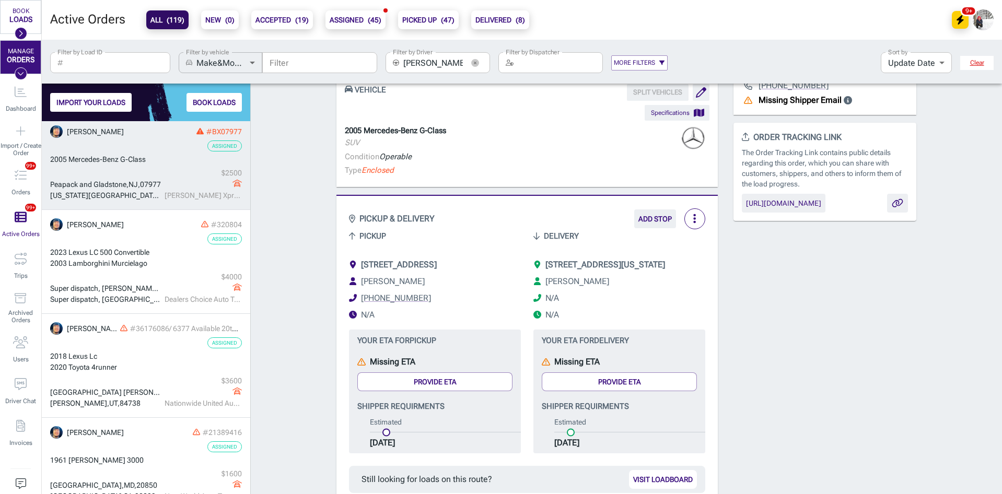
scroll to position [0, 0]
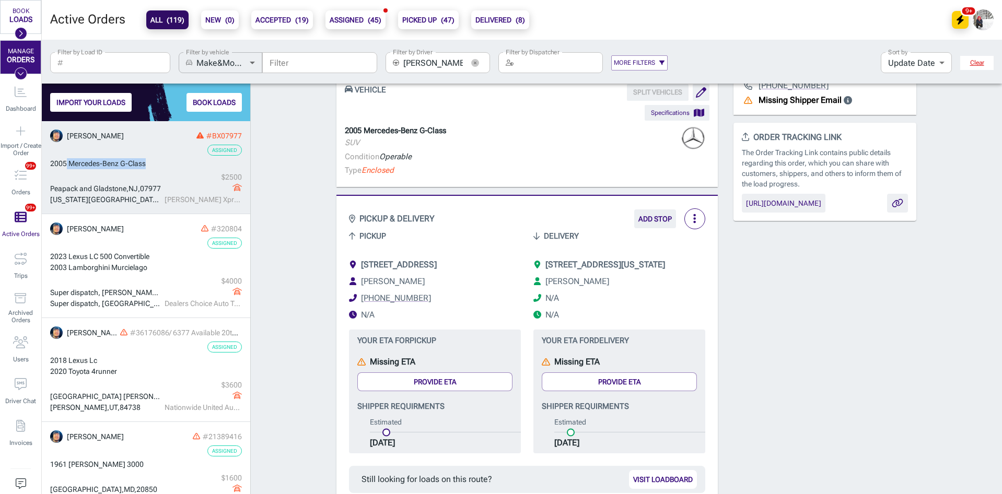
drag, startPoint x: 147, startPoint y: 166, endPoint x: 67, endPoint y: 160, distance: 80.7
drag, startPoint x: 322, startPoint y: 254, endPoint x: 316, endPoint y: 255, distance: 5.8
click at [322, 254] on div "Order # BX07977 Assigned + Add to a Trip + Add Internal ID more_vert Pickup dat…" at bounding box center [626, 490] width 751 height 1246
click at [477, 62] on icon "button" at bounding box center [475, 63] width 8 height 8
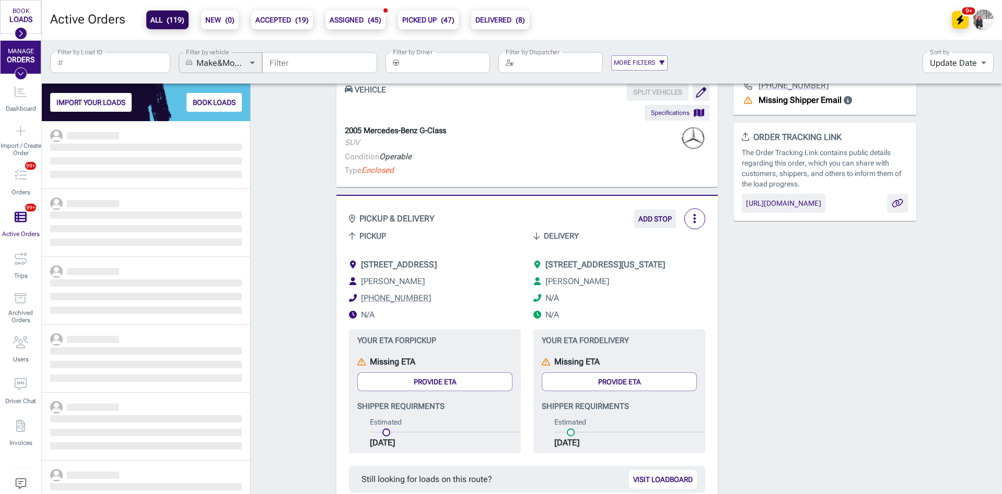
scroll to position [365, 201]
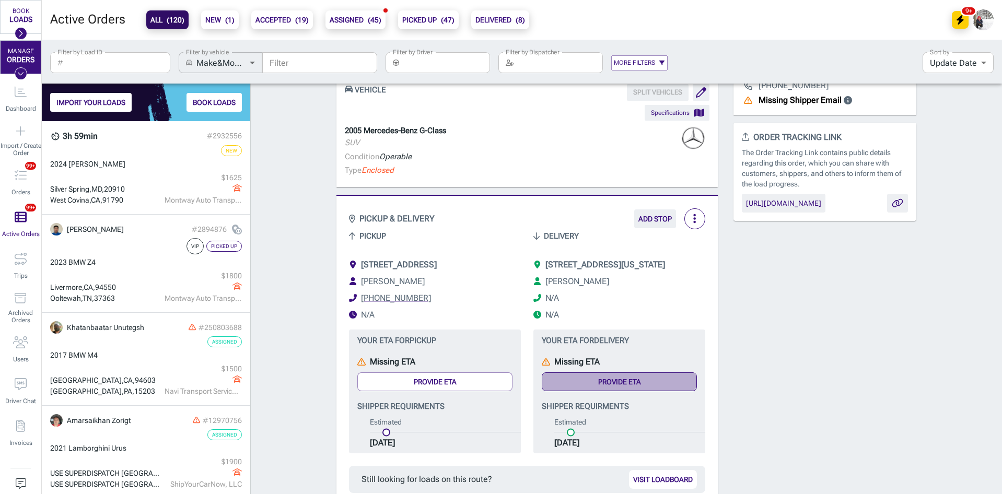
click at [646, 389] on button "Provide ETA" at bounding box center [619, 382] width 155 height 19
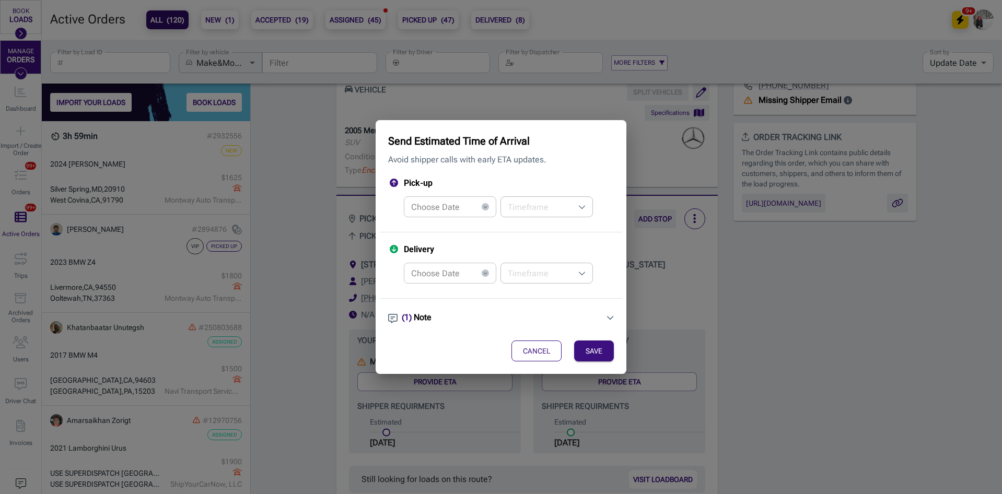
click at [542, 349] on button "CANCEL" at bounding box center [537, 351] width 50 height 21
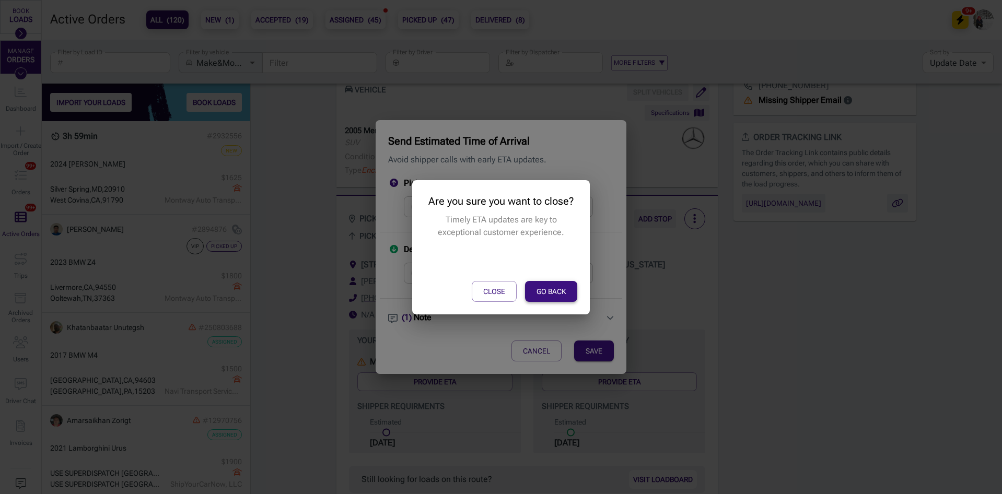
click at [541, 290] on button "GO BACK" at bounding box center [551, 291] width 52 height 21
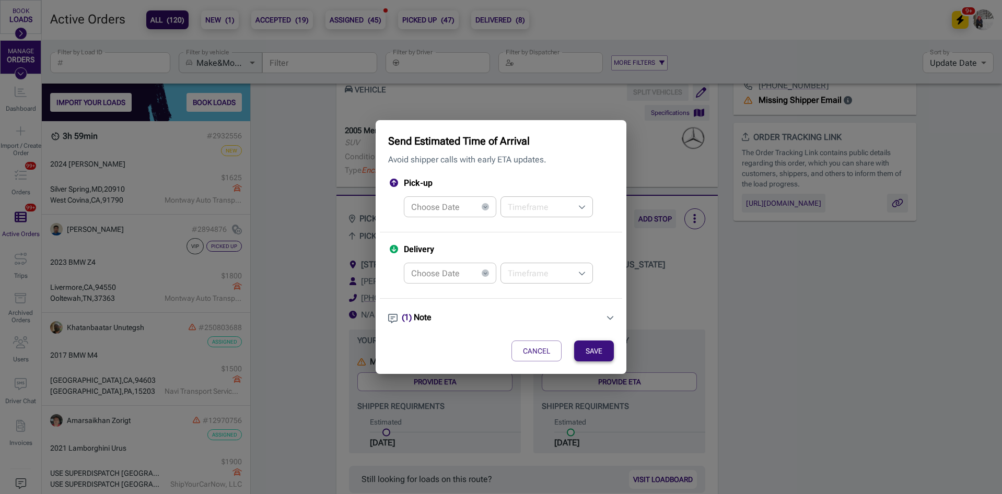
click at [589, 350] on button "SAVE" at bounding box center [594, 351] width 40 height 21
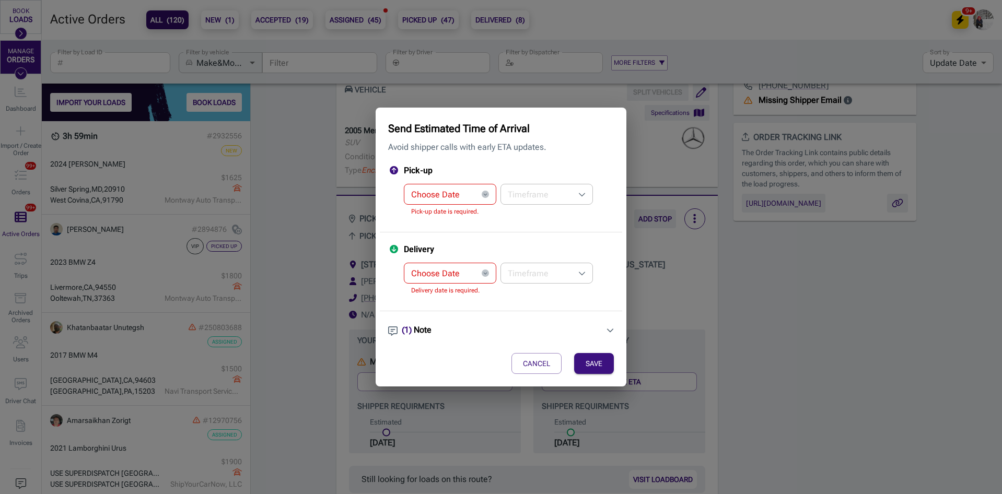
click at [443, 189] on div "Choose Date Choose Date Pick-up date is required." at bounding box center [450, 200] width 92 height 33
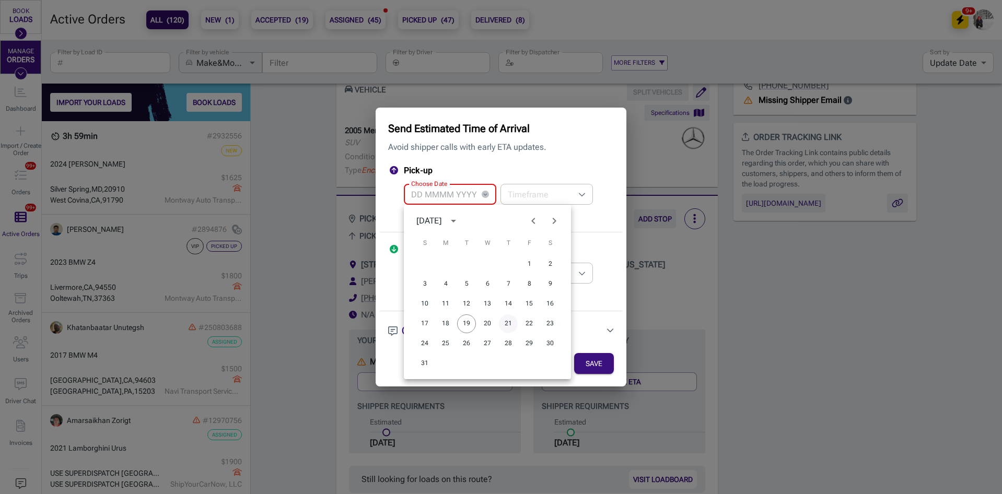
click at [509, 322] on button "21" at bounding box center [508, 324] width 19 height 19
type input "[DATE]"
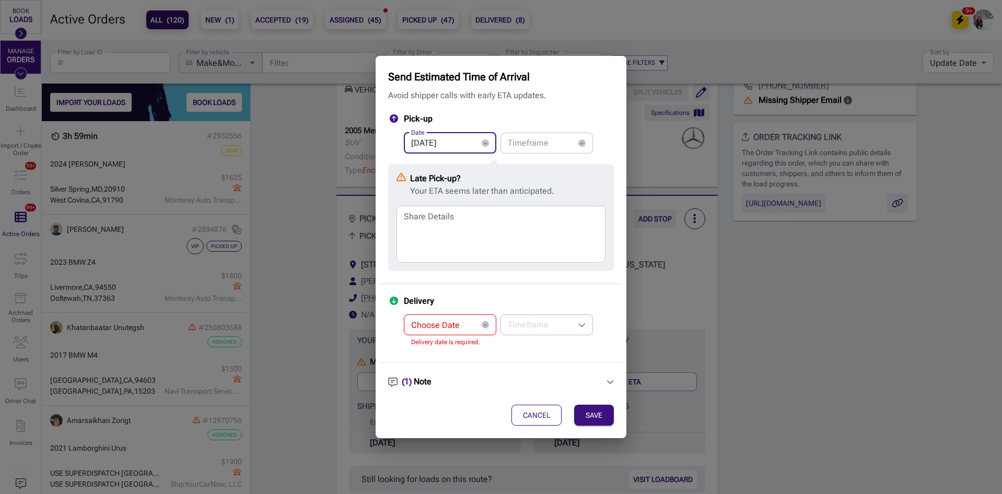
click at [548, 418] on button "CANCEL" at bounding box center [537, 415] width 50 height 21
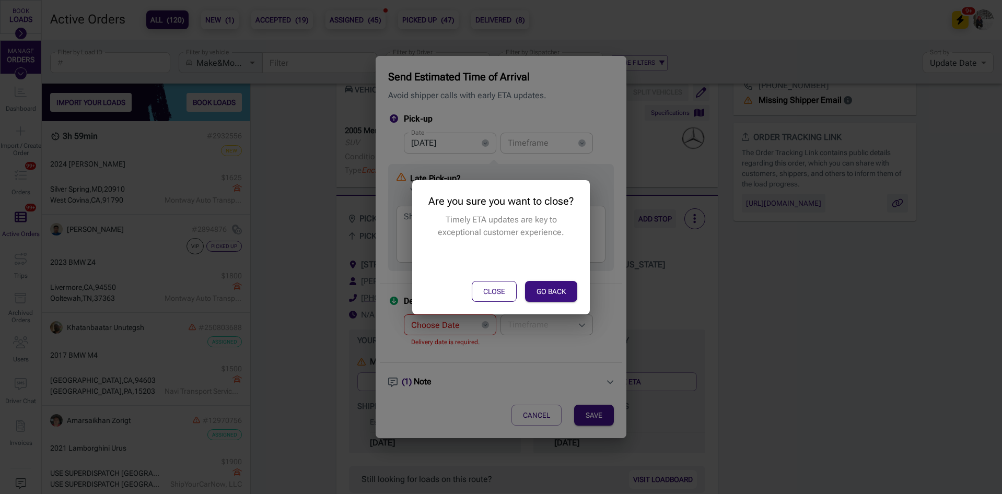
click at [505, 290] on button "CLOSE" at bounding box center [494, 291] width 45 height 21
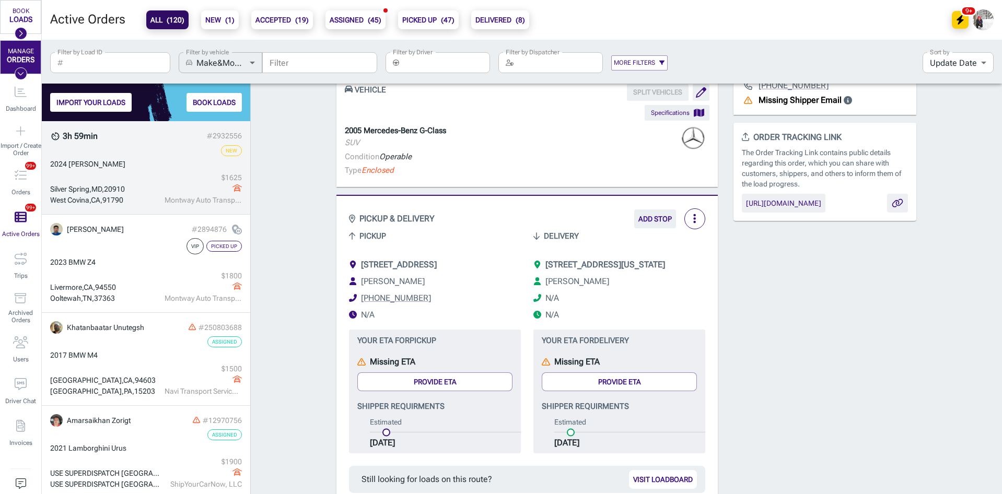
click at [141, 175] on div "[GEOGRAPHIC_DATA] $ 1625 Montway Auto Transport" at bounding box center [146, 188] width 192 height 33
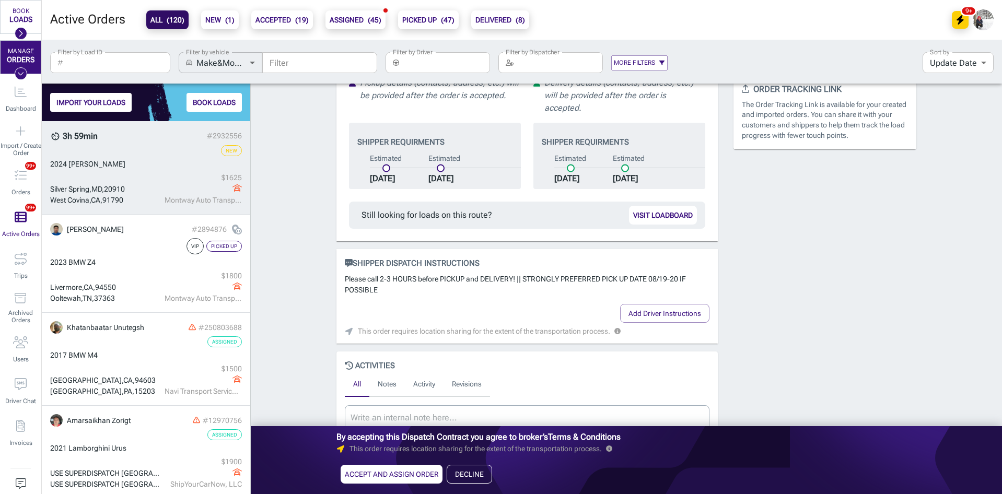
click at [390, 471] on button "ACCEPT AND ASSIGN ORDER" at bounding box center [392, 474] width 102 height 19
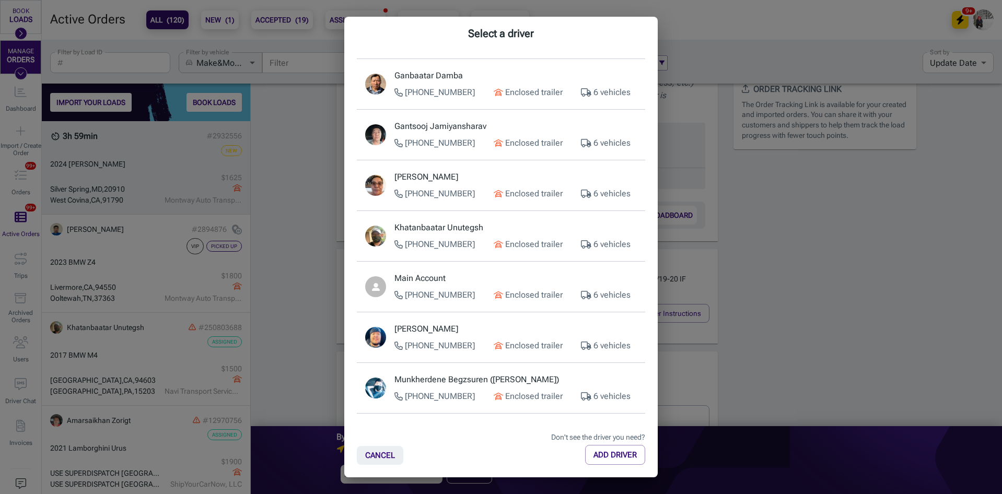
scroll to position [418, 0]
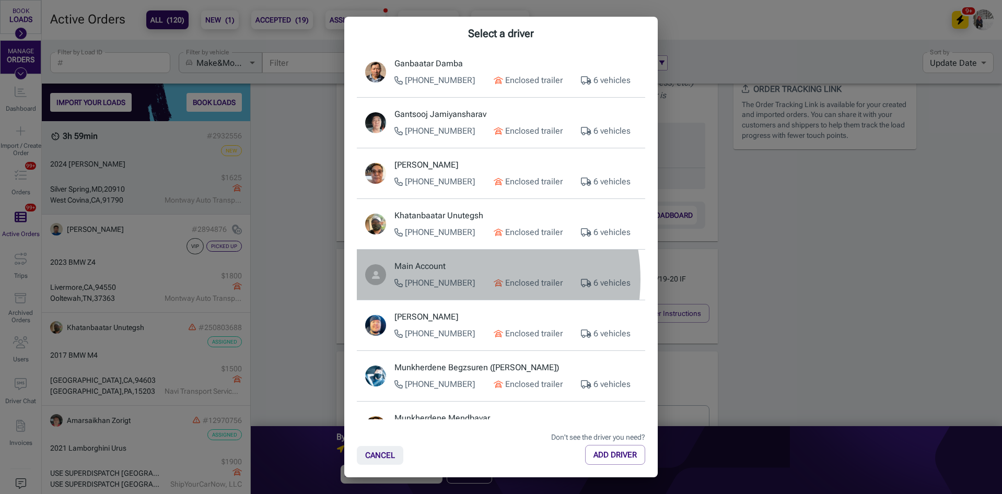
click at [453, 280] on p "[PHONE_NUMBER]" at bounding box center [435, 283] width 80 height 13
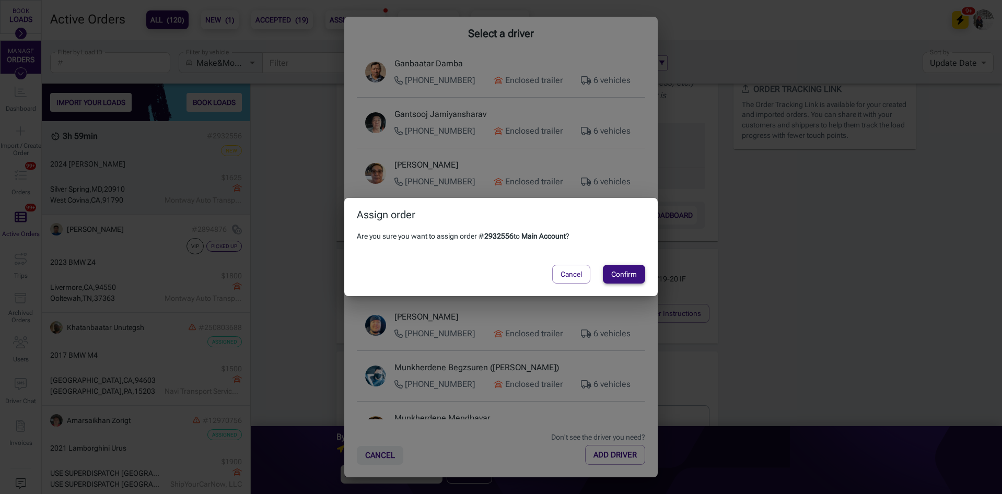
click at [614, 273] on button "Confirm" at bounding box center [624, 274] width 42 height 19
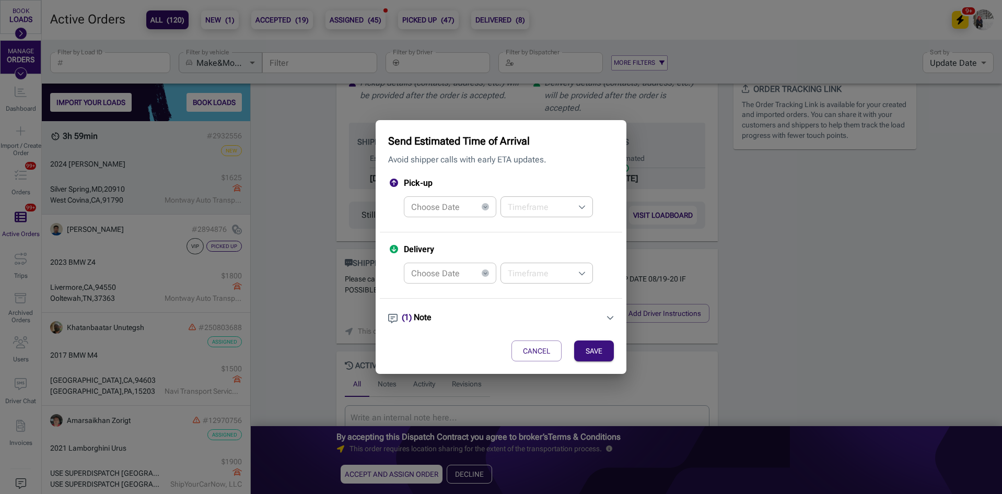
click at [421, 203] on div "Choose Date Choose Date" at bounding box center [450, 206] width 92 height 21
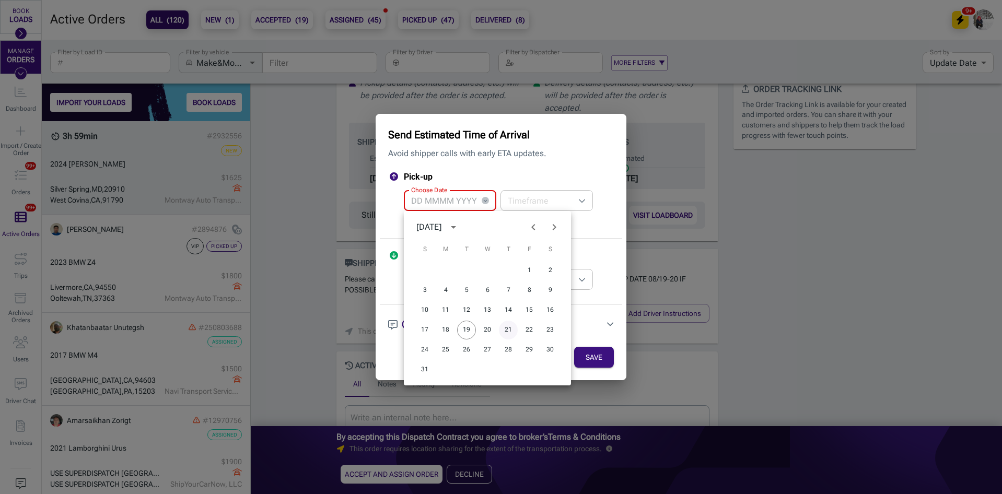
click at [508, 328] on button "21" at bounding box center [508, 330] width 19 height 19
type input "[DATE]"
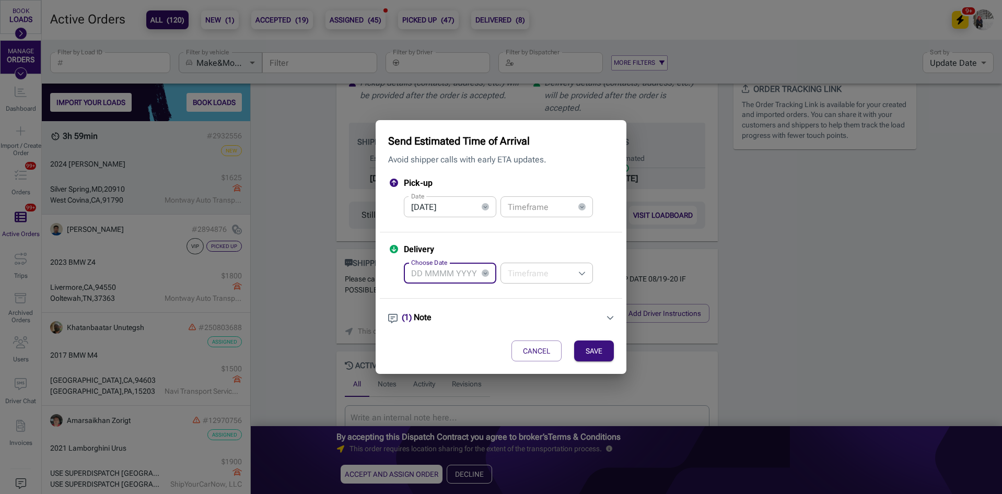
click at [444, 271] on div "Choose Date Choose Date" at bounding box center [450, 273] width 92 height 21
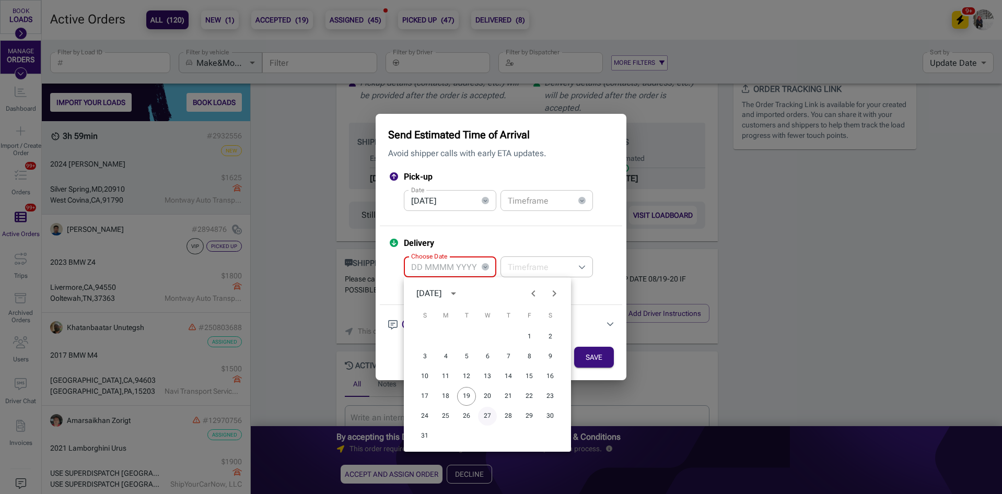
click at [489, 418] on button "27" at bounding box center [487, 416] width 19 height 19
type input "[DATE]"
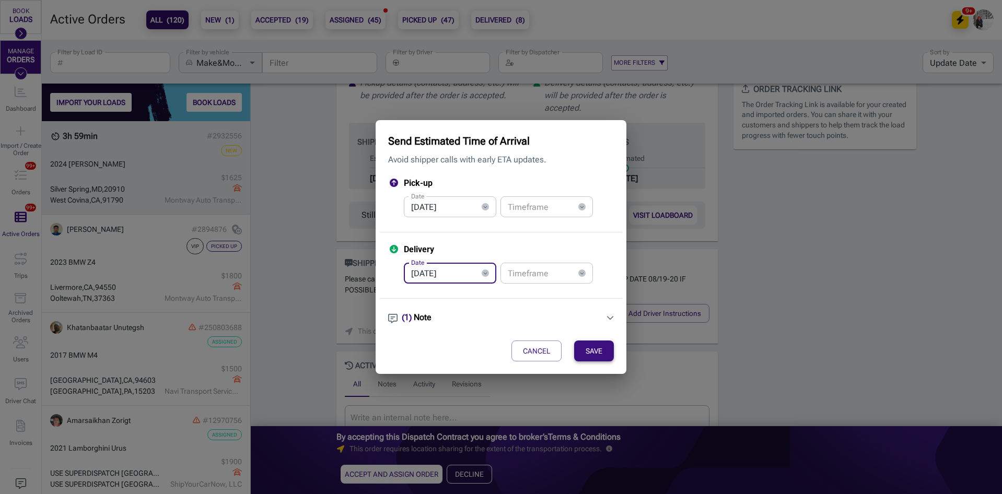
click at [587, 353] on button "SAVE" at bounding box center [594, 351] width 40 height 21
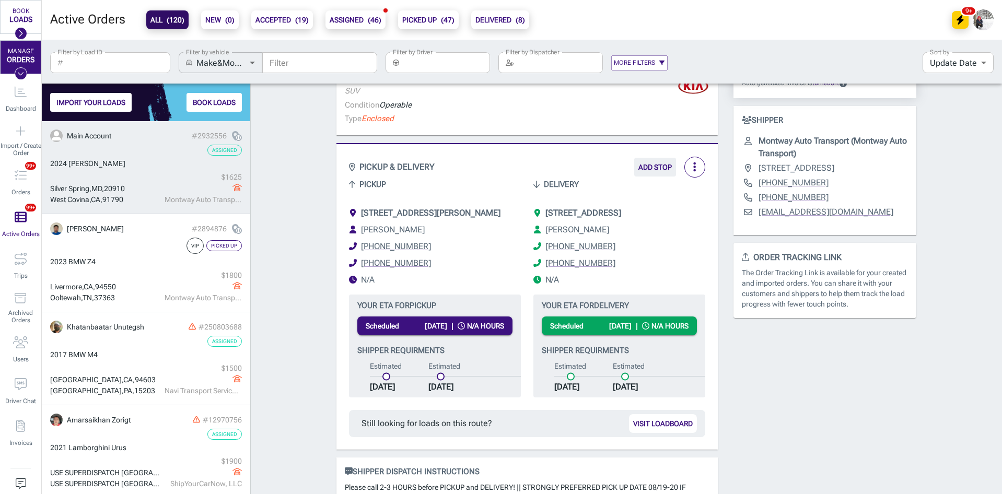
scroll to position [372, 0]
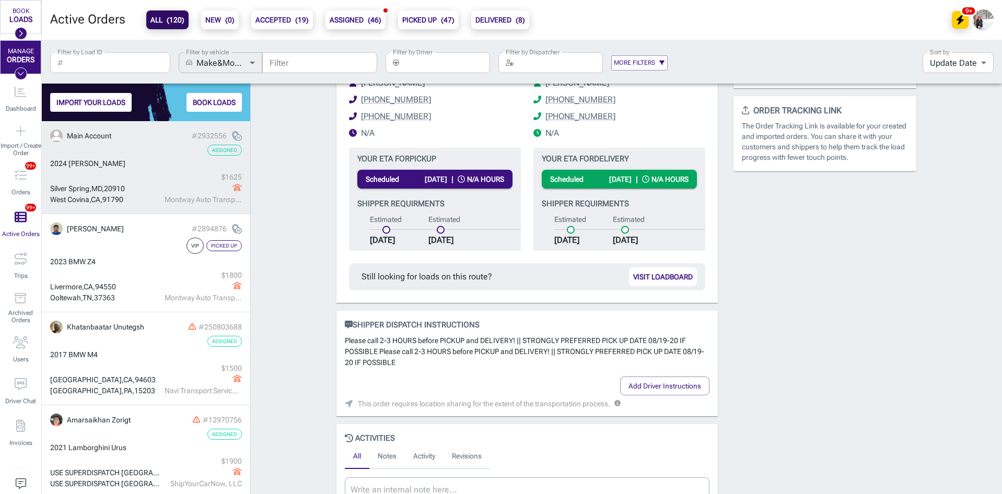
click at [450, 66] on input "Filter by Driver" at bounding box center [446, 62] width 87 height 21
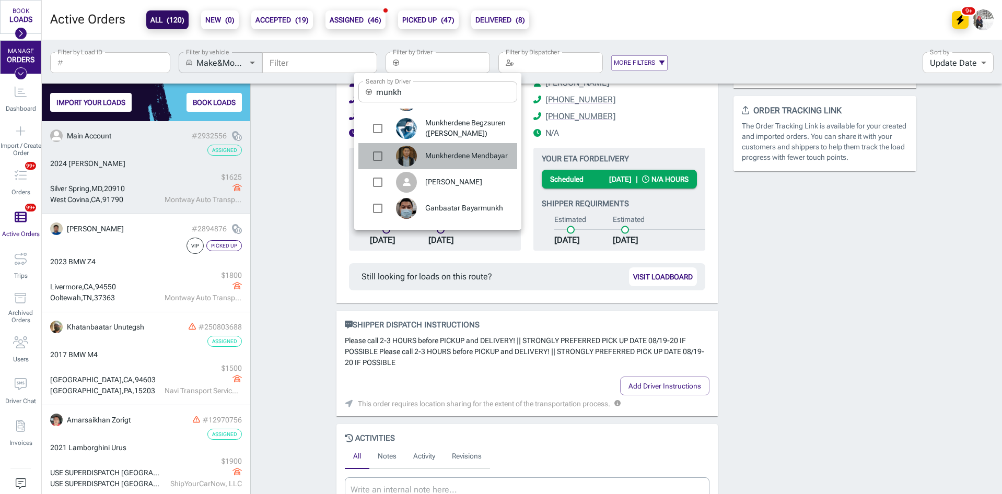
click at [447, 155] on span "Munkherdene Mendbayar" at bounding box center [467, 156] width 84 height 10
type input "Munkherdene Mendbayar"
checkbox input "true"
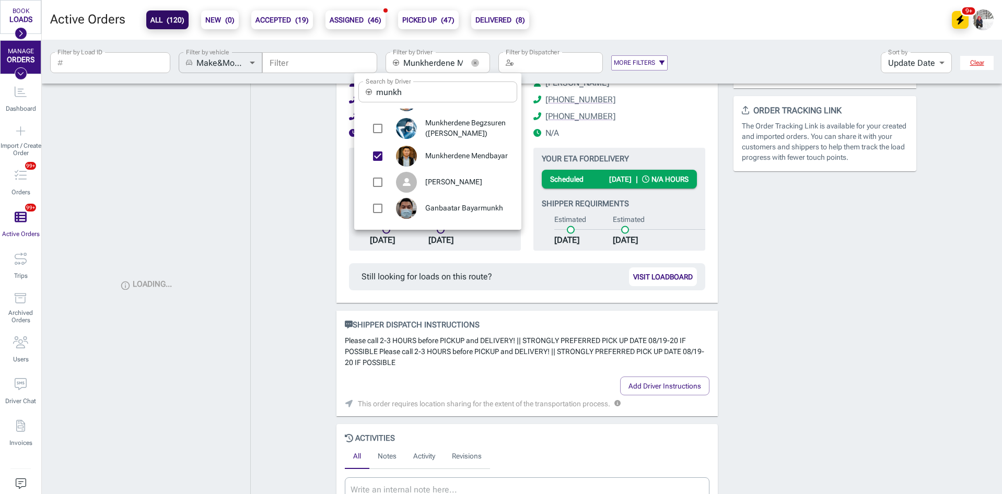
click at [292, 205] on div at bounding box center [501, 247] width 1002 height 494
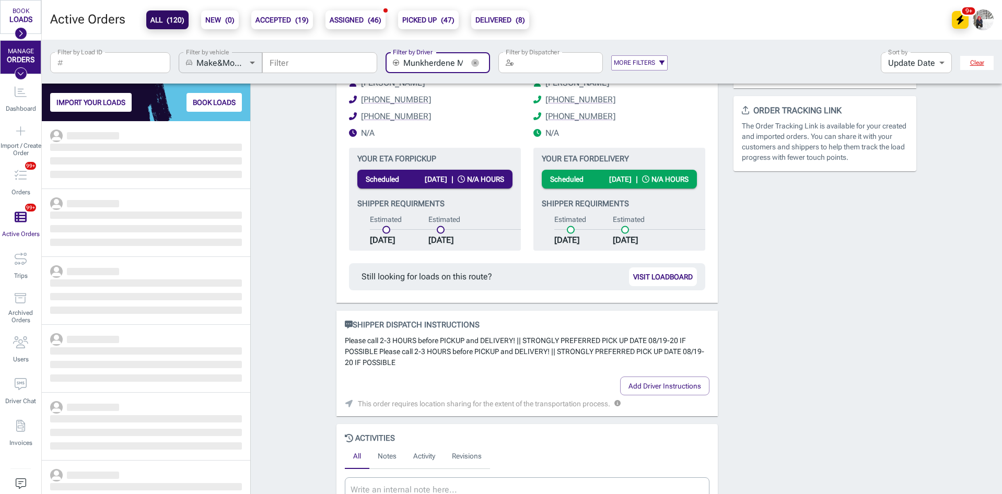
scroll to position [365, 201]
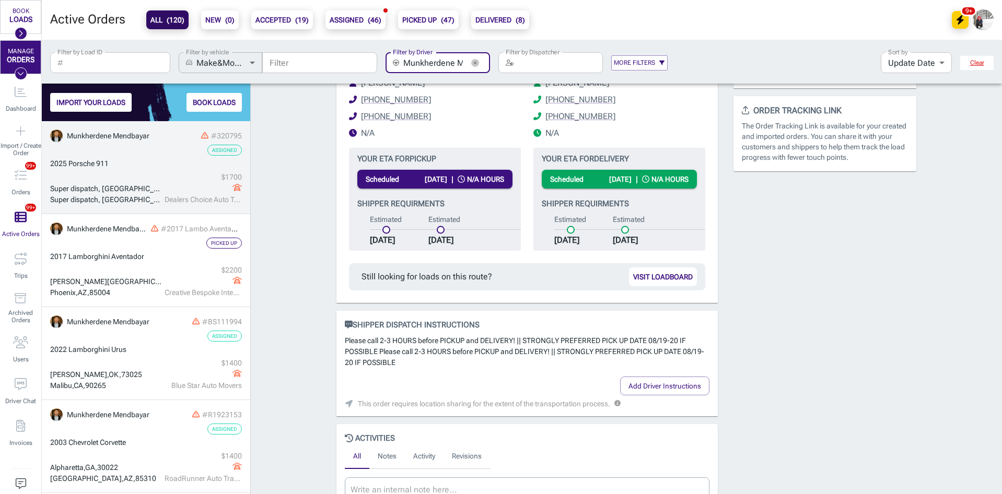
click at [168, 161] on div "2025 Porsche 911" at bounding box center [146, 163] width 192 height 11
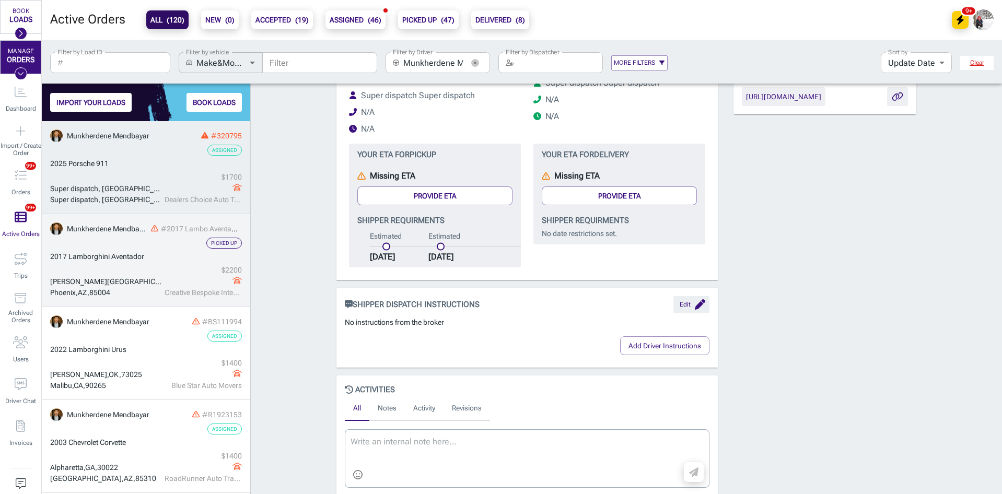
click at [136, 244] on div "Picked Up" at bounding box center [146, 243] width 192 height 11
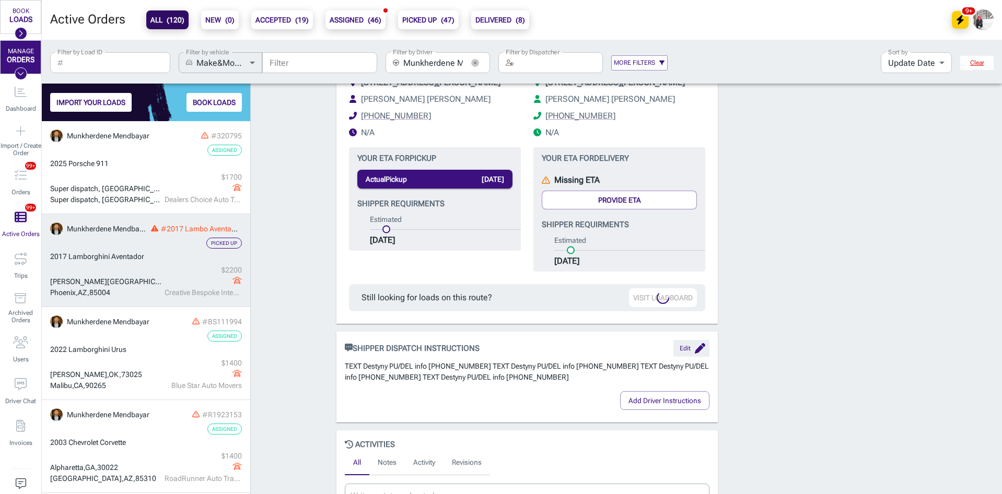
scroll to position [408, 0]
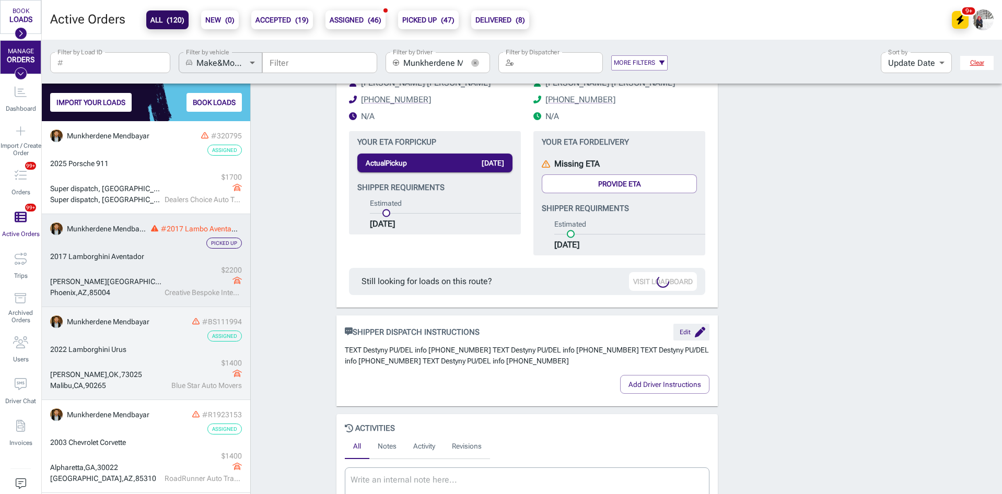
click at [132, 347] on div "2022 Lamborghini Urus" at bounding box center [146, 349] width 192 height 11
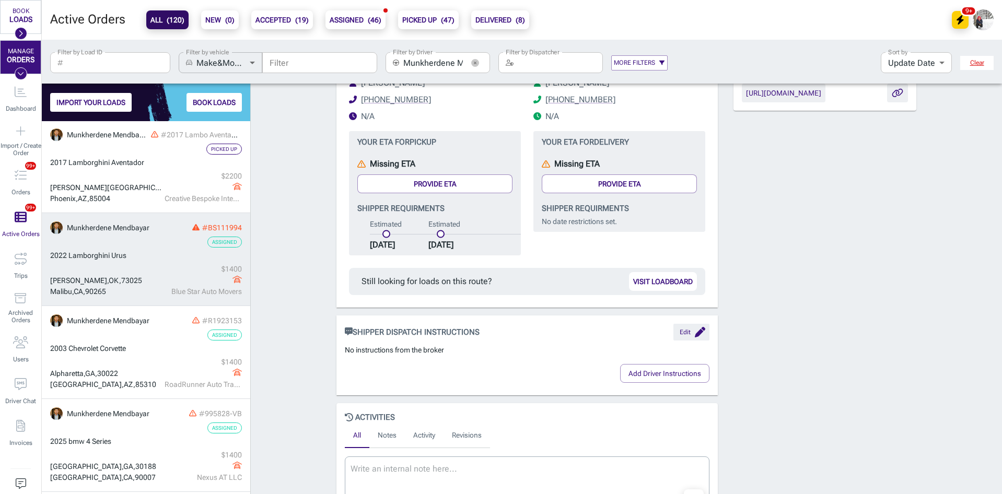
scroll to position [105, 0]
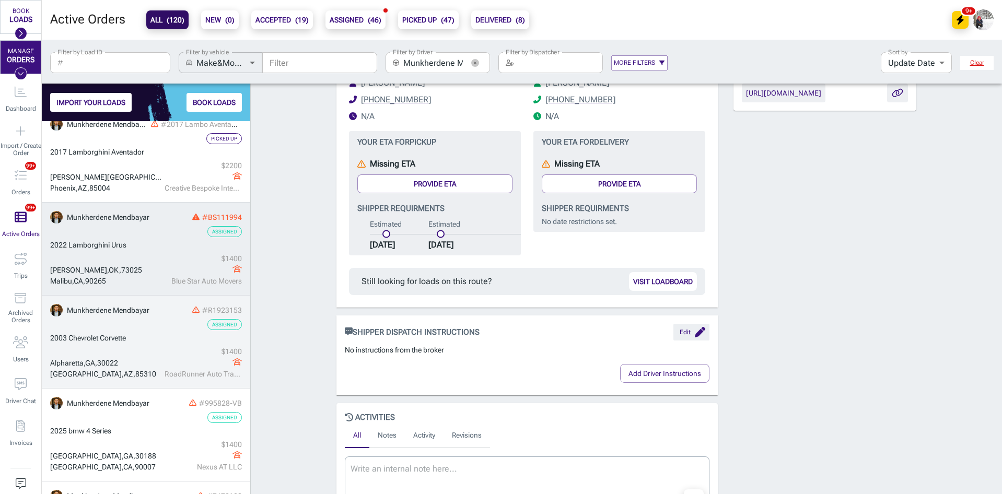
click at [146, 357] on div "[GEOGRAPHIC_DATA] $ 1400 RoadRunner Auto Transport" at bounding box center [146, 362] width 192 height 33
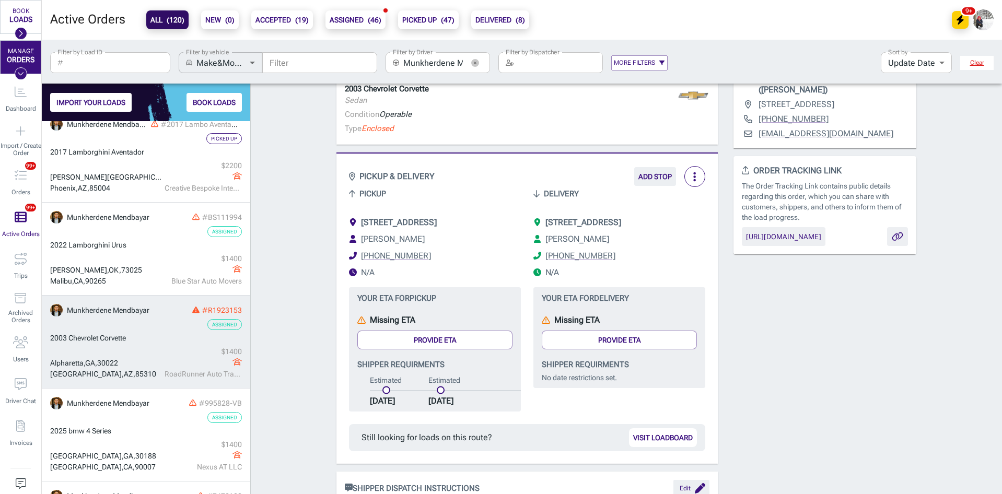
scroll to position [251, 0]
drag, startPoint x: 425, startPoint y: 267, endPoint x: 350, endPoint y: 269, distance: 75.8
click at [351, 263] on li "[PHONE_NUMBER]" at bounding box center [435, 256] width 172 height 13
copy link "[PHONE_NUMBER]"
click at [297, 270] on div "Order # R1923153 Assigned + Add to a Trip + Add Internal ID more_vert Update st…" at bounding box center [626, 412] width 751 height 1142
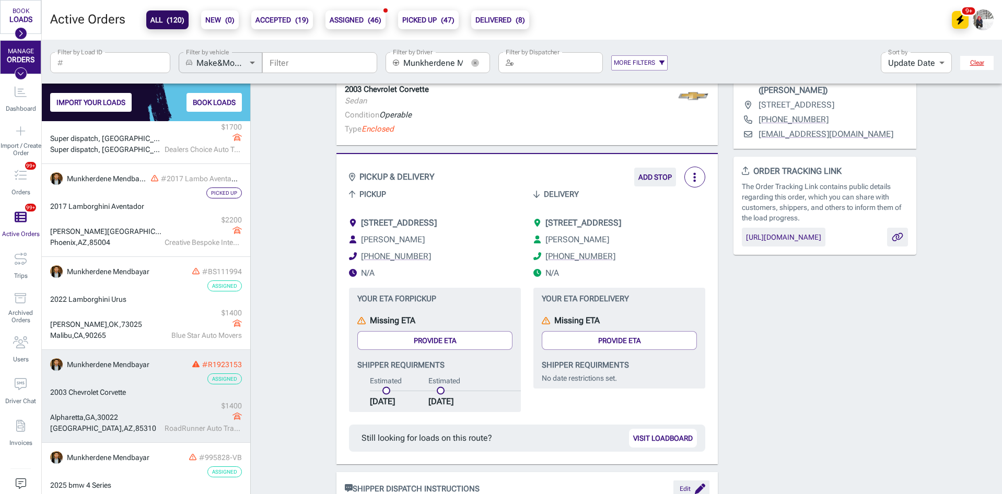
scroll to position [0, 0]
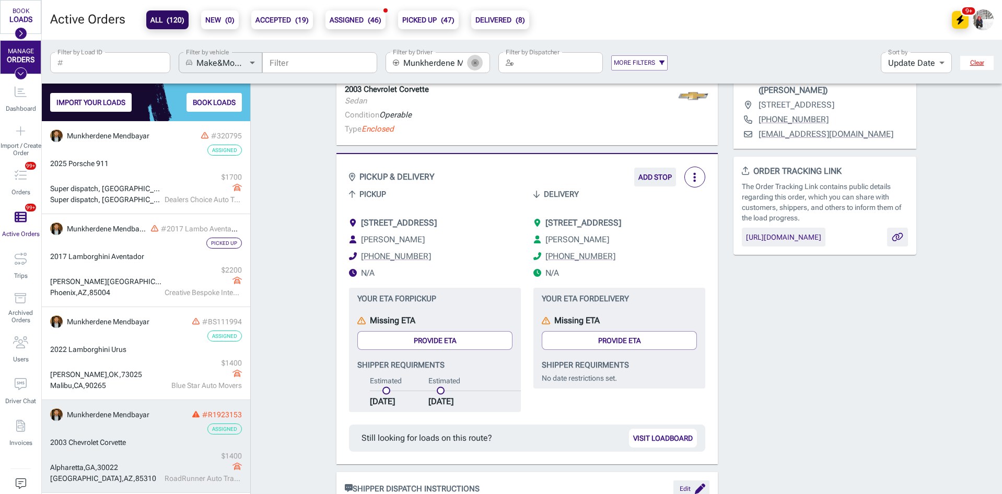
click at [475, 62] on icon "button" at bounding box center [475, 63] width 8 height 8
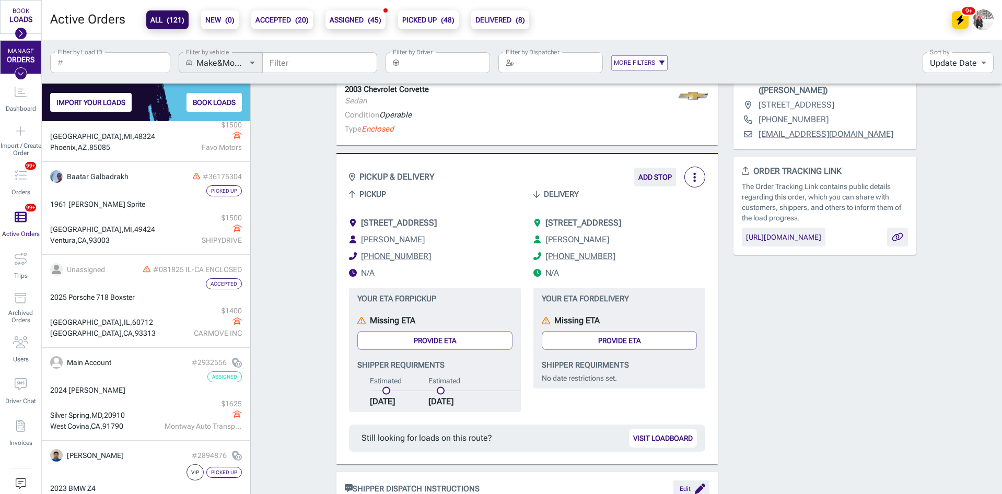
scroll to position [157, 0]
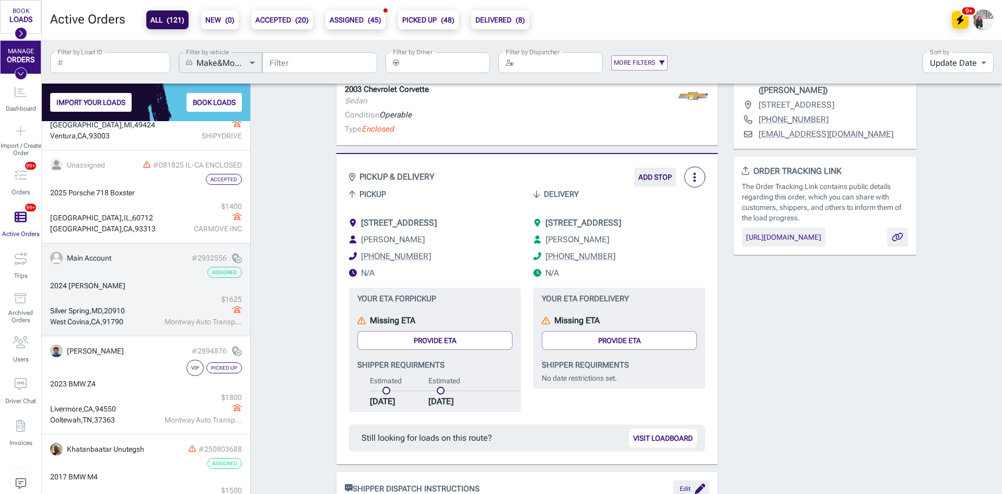
click at [144, 284] on div "2024 [PERSON_NAME]" at bounding box center [146, 286] width 192 height 11
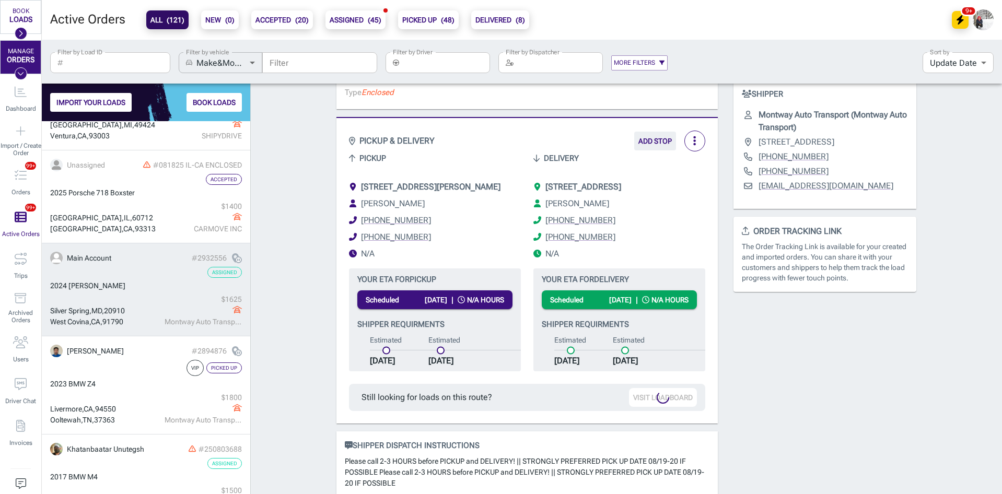
scroll to position [214, 0]
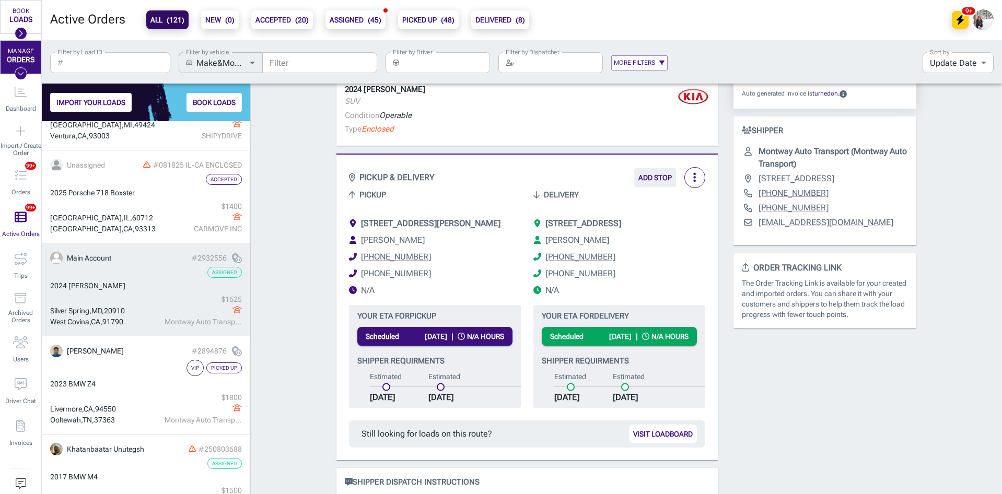
click at [150, 287] on div "2024 [PERSON_NAME]" at bounding box center [146, 286] width 192 height 11
click at [148, 281] on div "2024 [PERSON_NAME]" at bounding box center [146, 286] width 192 height 11
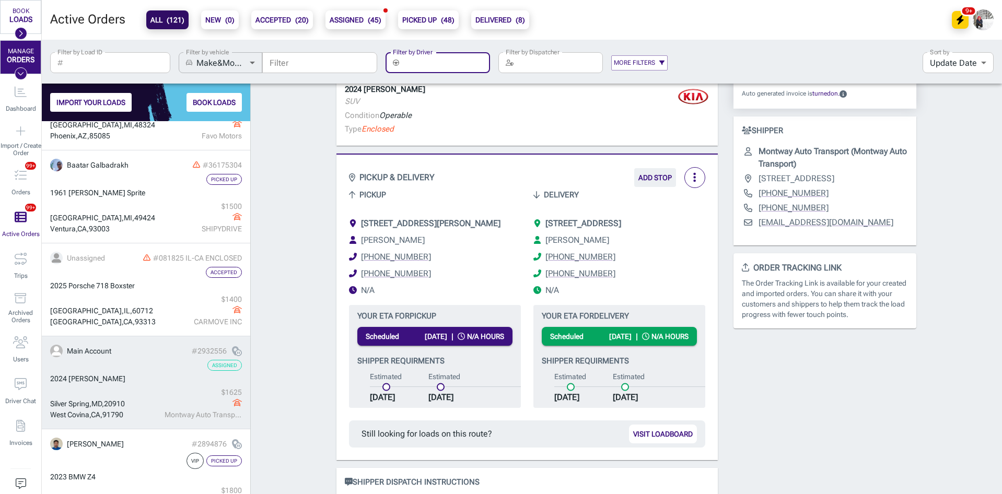
click at [442, 65] on input "Filter by Driver" at bounding box center [446, 62] width 87 height 21
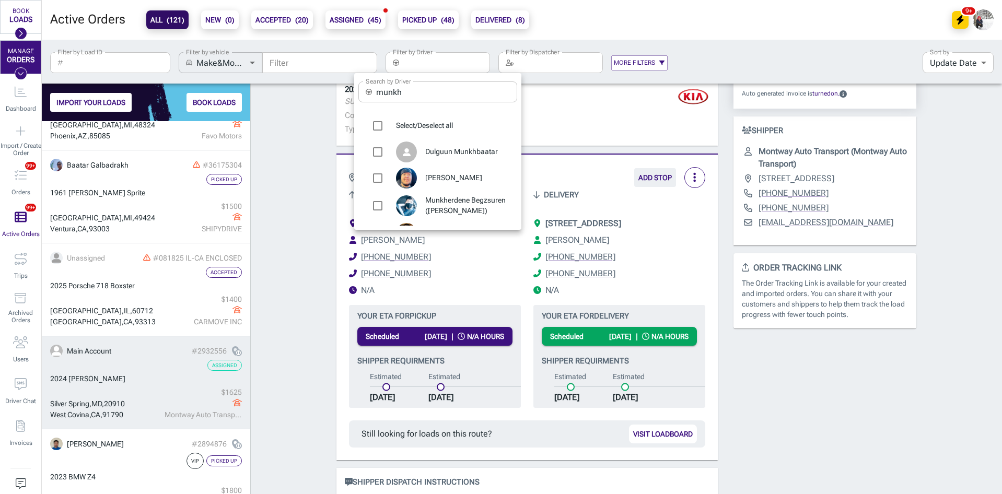
click at [433, 92] on input "munkh" at bounding box center [446, 92] width 141 height 21
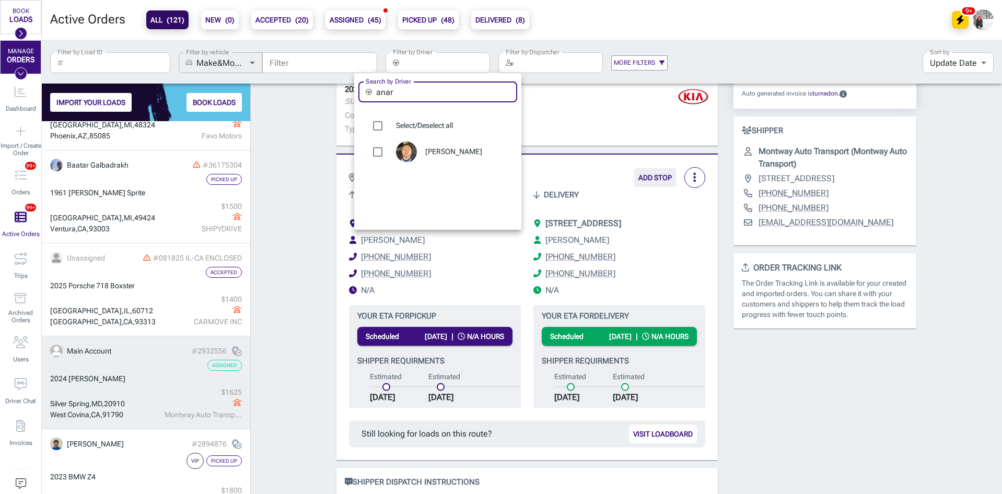
type input "anar"
click at [444, 150] on span "[PERSON_NAME]" at bounding box center [467, 152] width 84 height 10
type input "[PERSON_NAME]"
checkbox input "true"
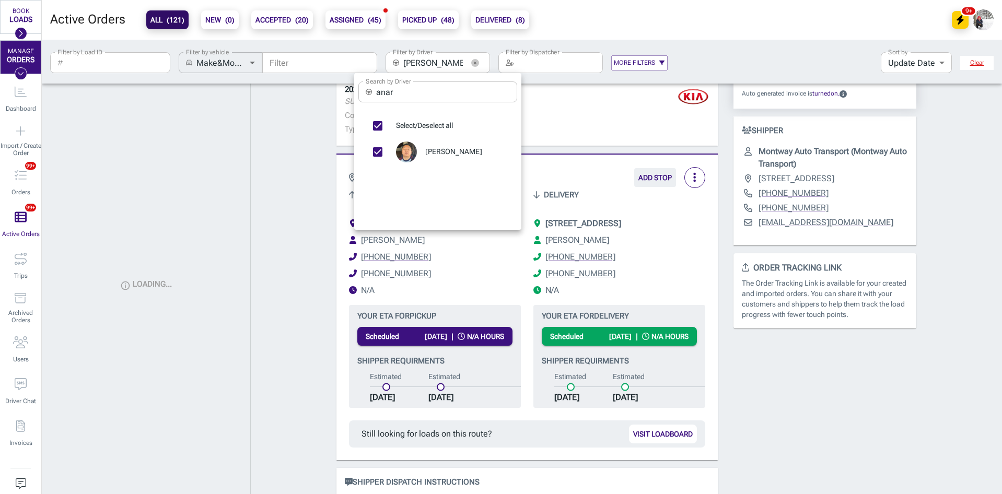
click at [289, 171] on div at bounding box center [501, 247] width 1002 height 494
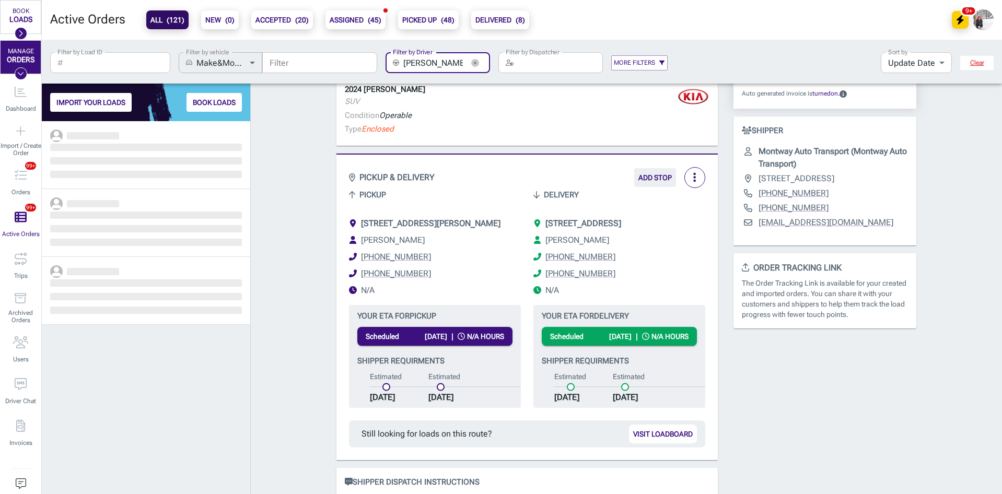
scroll to position [365, 201]
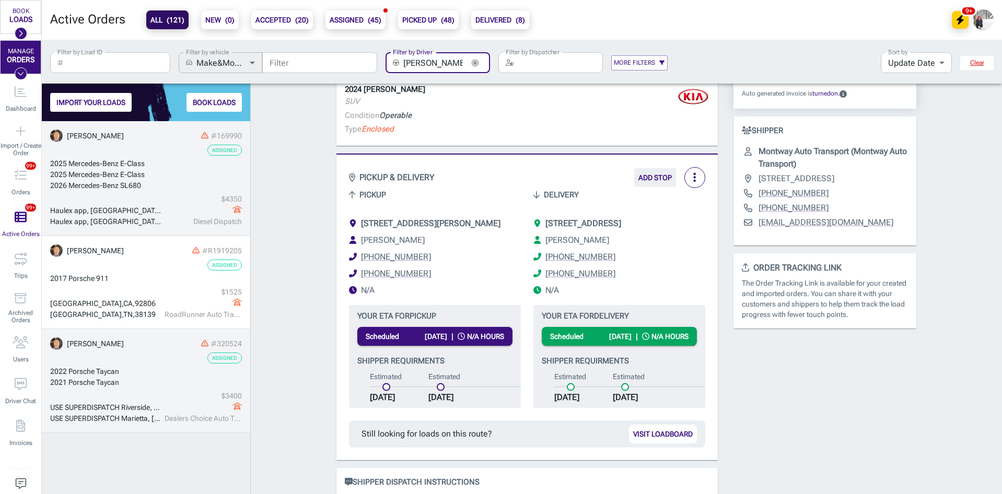
click at [170, 364] on link "Anar Chinbars #320524 Assigned 2022 Porsche Taycan 2021 Porsche Taycan USE SUPE…" at bounding box center [146, 381] width 208 height 104
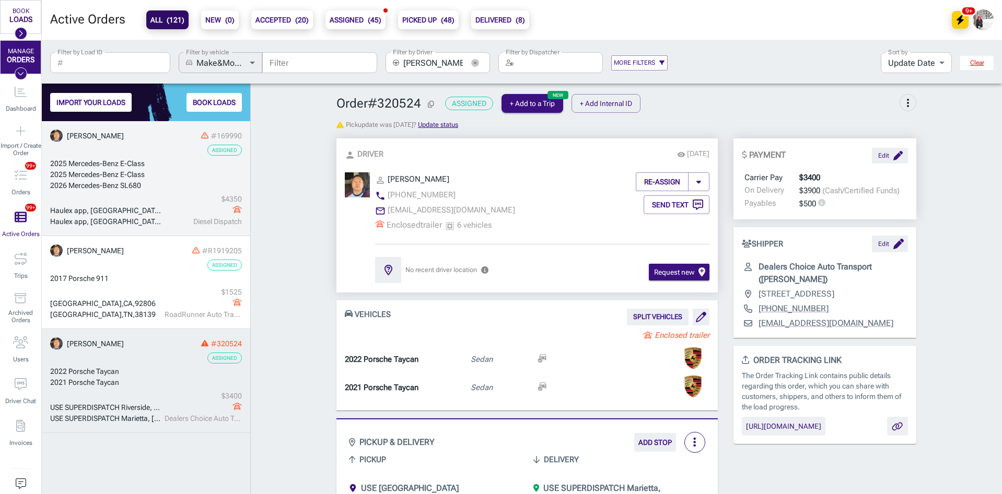
click at [423, 103] on span "Order # 320524" at bounding box center [387, 103] width 100 height 15
click at [433, 103] on button "Copy Order ID" at bounding box center [430, 104] width 11 height 13
click at [144, 367] on div "2022 Porsche Taycan" at bounding box center [146, 371] width 192 height 11
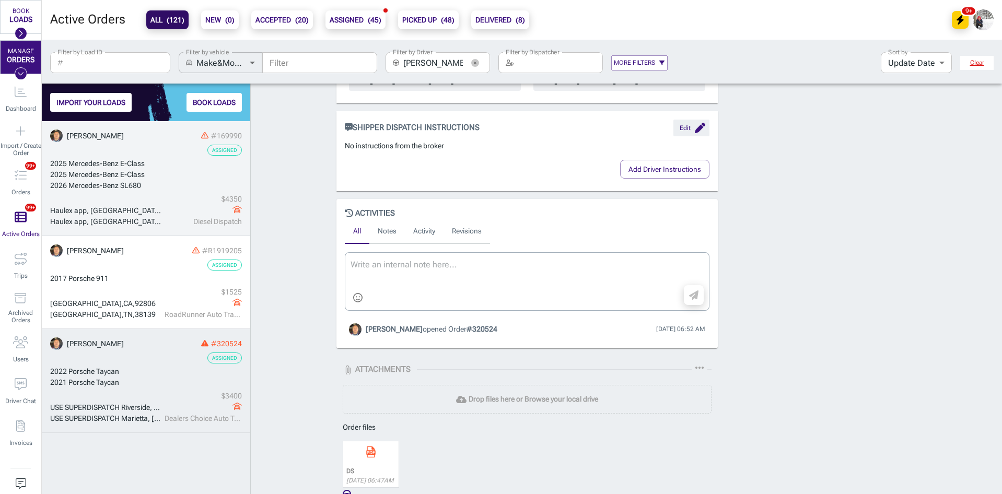
scroll to position [610, 0]
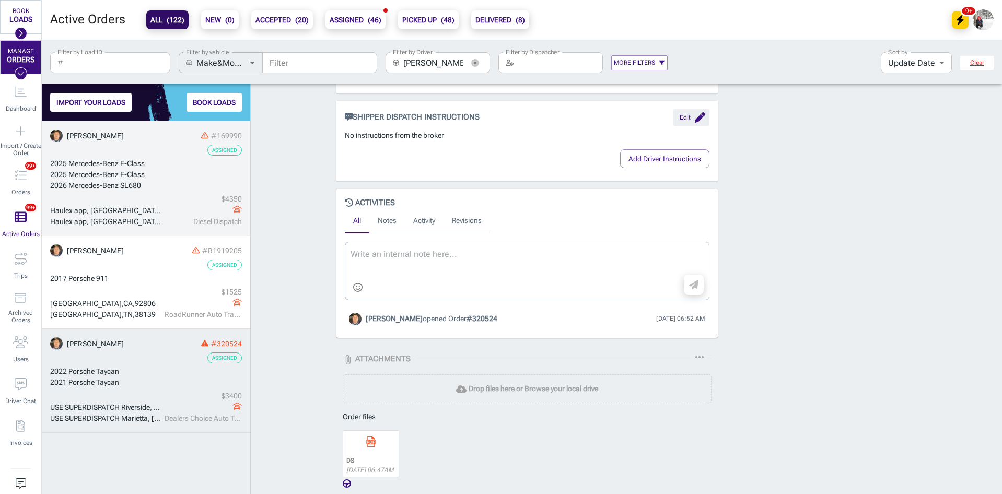
click at [473, 58] on button "button" at bounding box center [475, 63] width 16 height 16
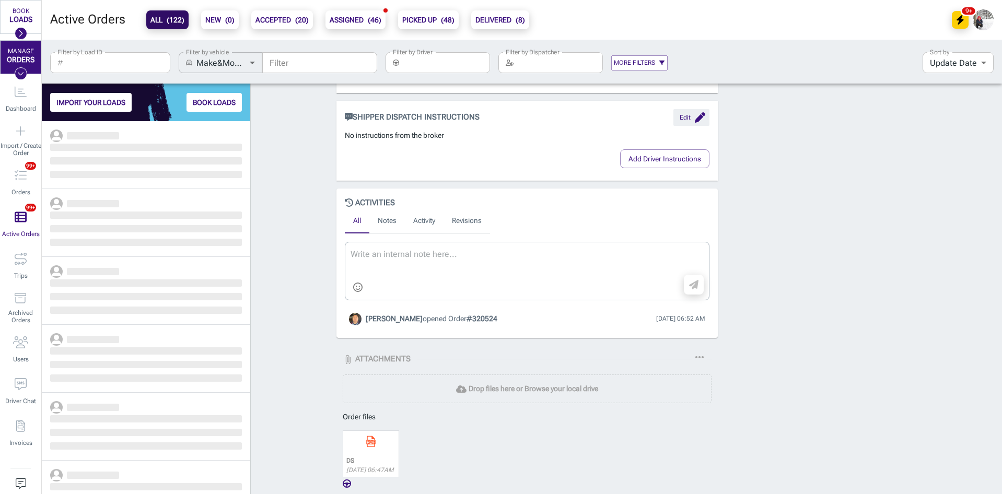
scroll to position [365, 201]
click at [125, 59] on input "Filter by Load ID" at bounding box center [118, 62] width 103 height 21
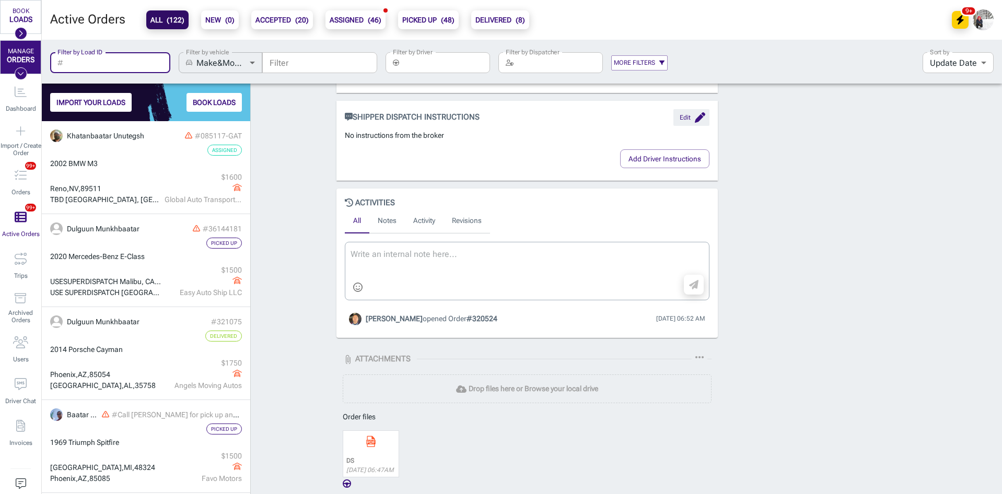
paste input "21884200"
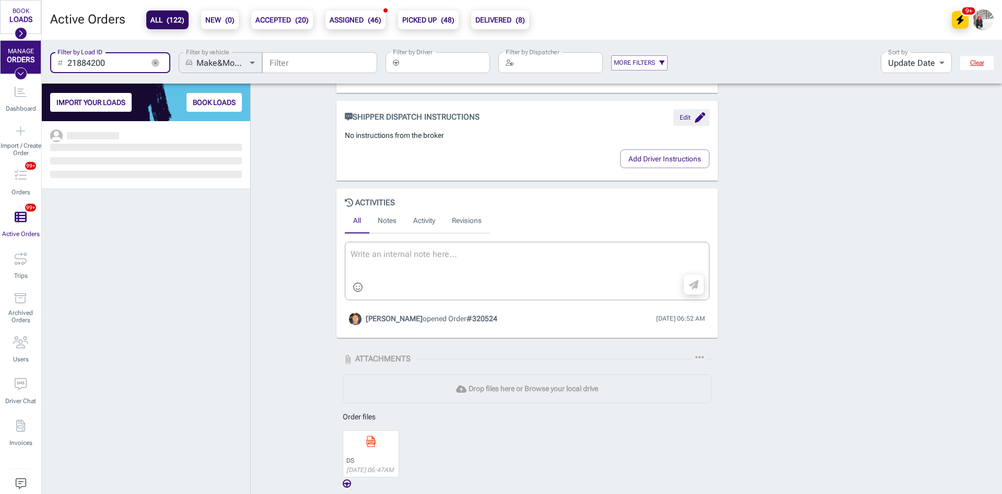
scroll to position [365, 201]
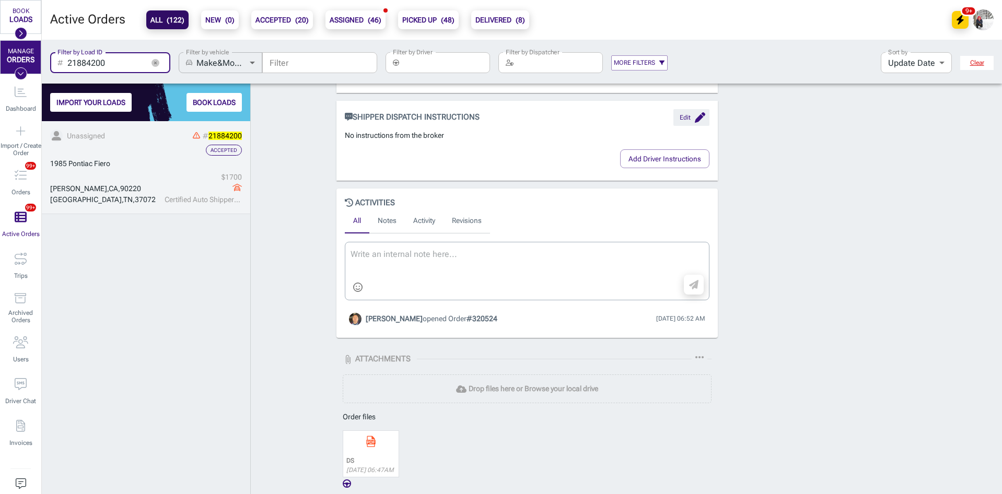
type input "21884200"
click at [139, 170] on link "Unassigned # 21884200 Accepted 1985 Pontiac [GEOGRAPHIC_DATA] $ 1700 Certified …" at bounding box center [146, 167] width 208 height 93
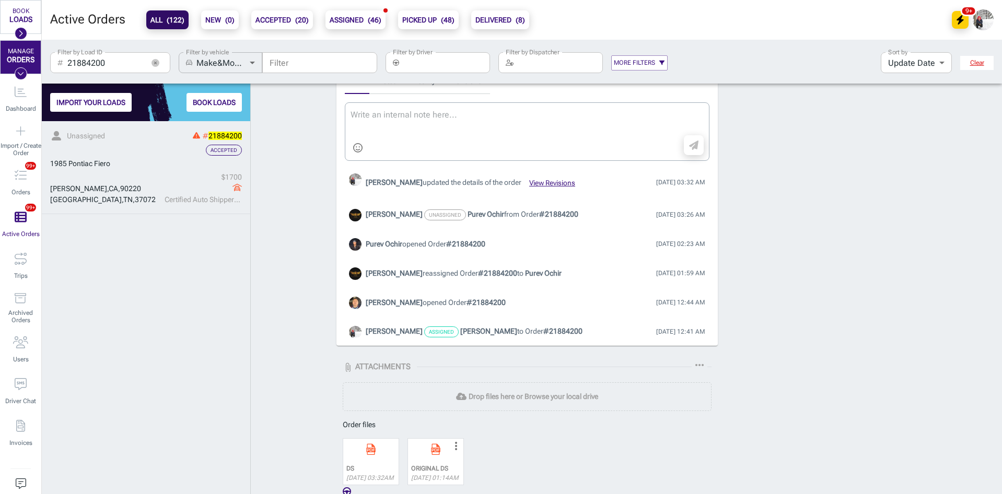
scroll to position [444, 0]
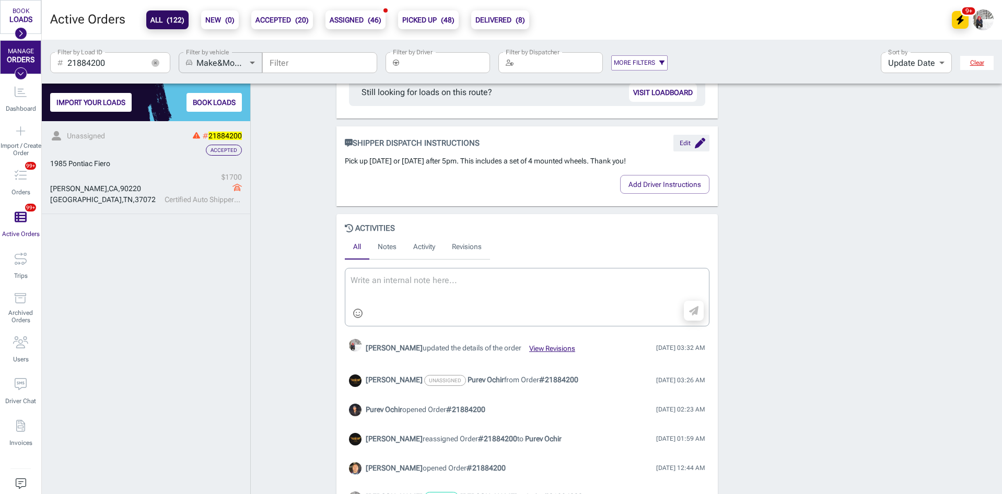
click at [159, 167] on div "1985 Pontiac Fiero" at bounding box center [146, 163] width 192 height 11
click at [805, 312] on div "PAYMENT Edit Carrier Pay $1700 On Delivery $1700 (Cash/Certified Funds) SHIPPER…" at bounding box center [825, 171] width 199 height 992
click at [157, 61] on icon "button" at bounding box center [156, 63] width 8 height 8
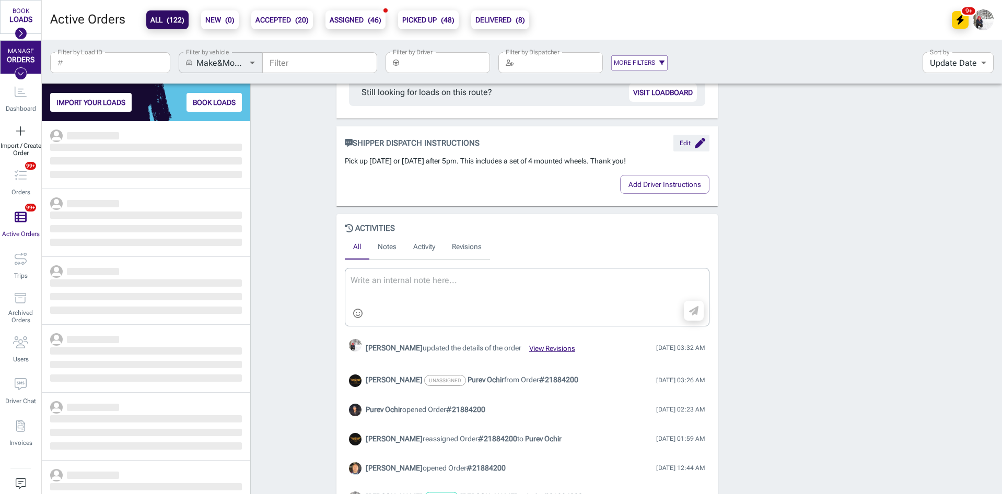
scroll to position [365, 201]
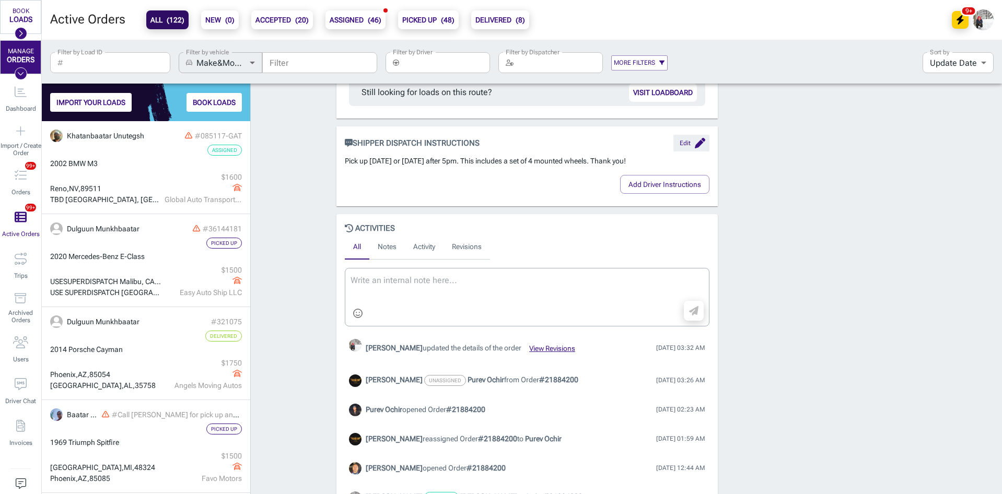
click at [287, 261] on div "Order # 21884200 Accepted + Add to a Trip + Add Internal ID more_vert person Dr…" at bounding box center [626, 157] width 751 height 1021
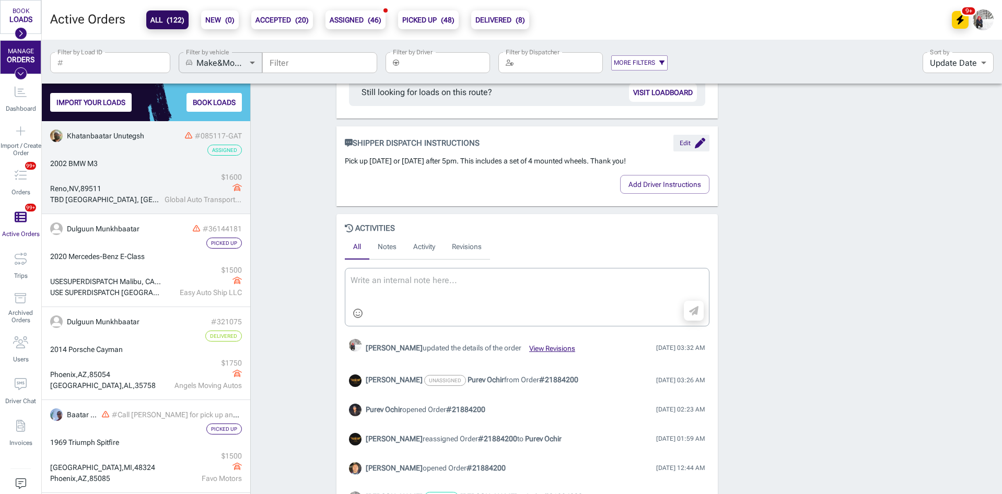
click at [140, 172] on div "[GEOGRAPHIC_DATA] , [GEOGRAPHIC_DATA] , 89511 TBD [GEOGRAPHIC_DATA], [GEOGRAPHI…" at bounding box center [146, 188] width 192 height 33
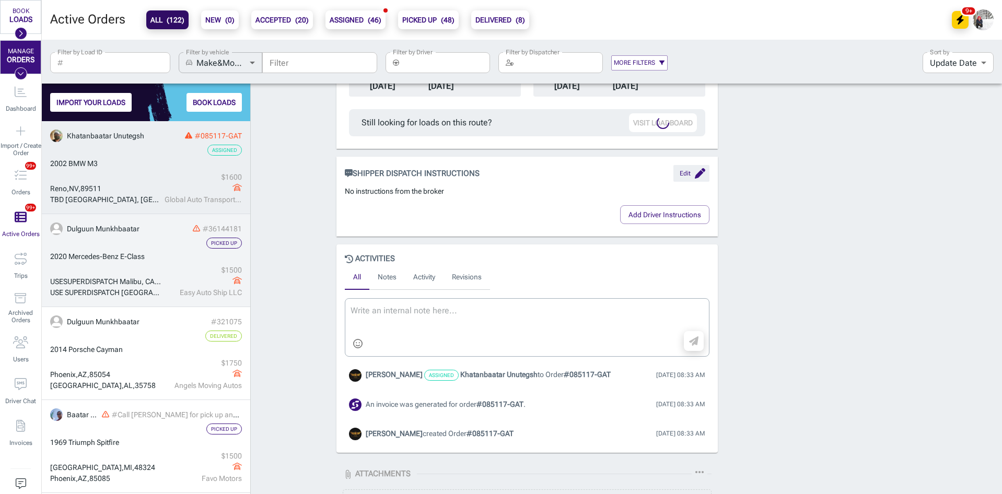
click at [130, 247] on div "Picked Up" at bounding box center [146, 243] width 192 height 11
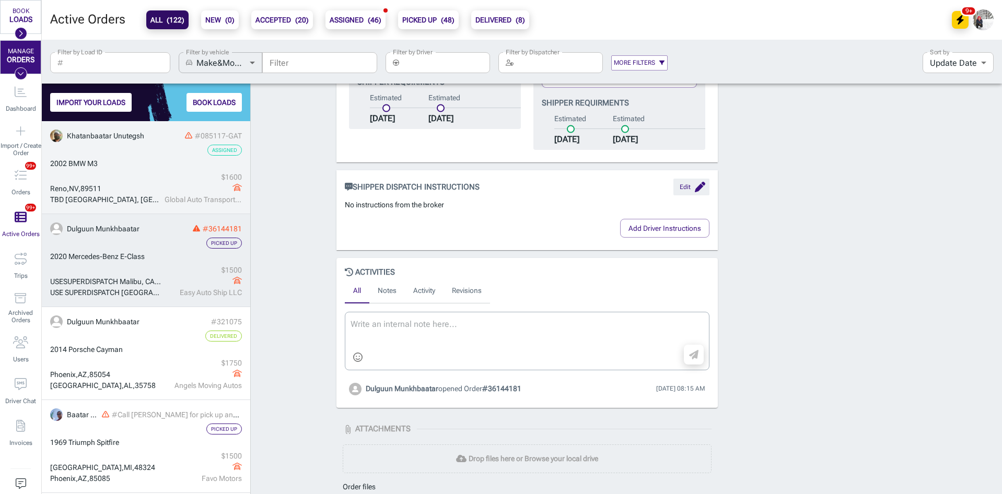
click at [137, 181] on div "[GEOGRAPHIC_DATA] , [GEOGRAPHIC_DATA] , 89511 TBD [GEOGRAPHIC_DATA], [GEOGRAPHI…" at bounding box center [146, 188] width 192 height 33
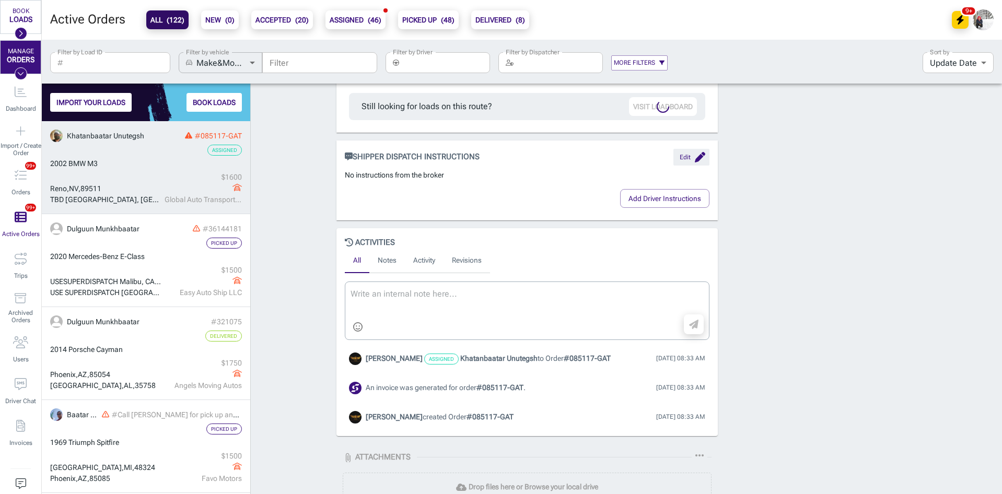
scroll to position [611, 0]
click at [274, 170] on div "Order # 085117-GAT Assigned + Add to a Trip + Add Internal ID more_vert Update …" at bounding box center [626, 37] width 751 height 1112
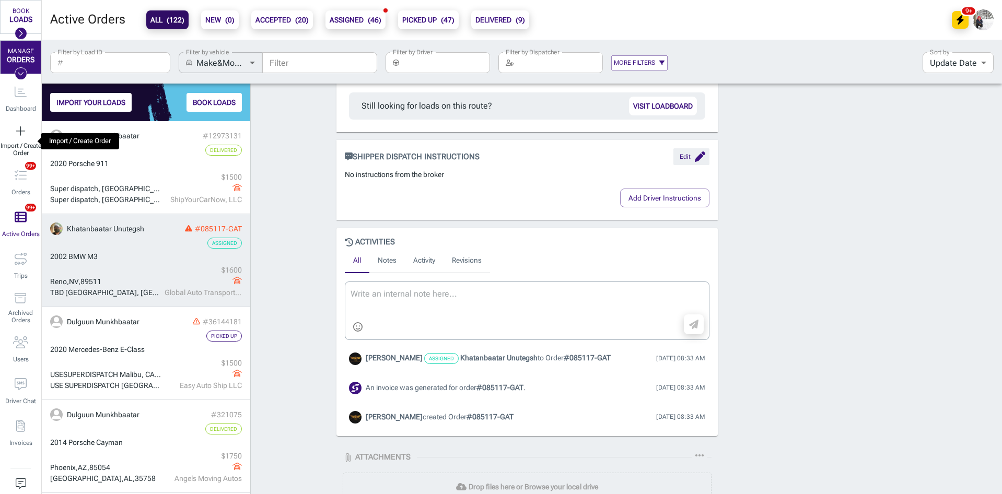
click at [14, 142] on span "Import / Create Order" at bounding box center [20, 149] width 41 height 15
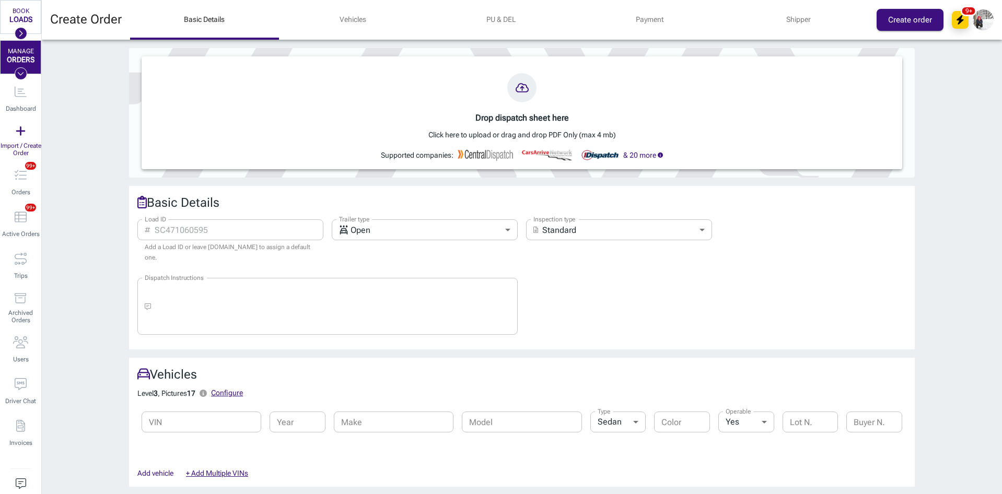
click at [233, 235] on input "Load ID" at bounding box center [239, 229] width 169 height 21
paste input "53449"
type input "53449"
click at [383, 234] on body "BOOK LOADS Load Board Negotiations My Lanes Shipper Network MANAGE ORDERS Dashb…" at bounding box center [501, 247] width 1002 height 494
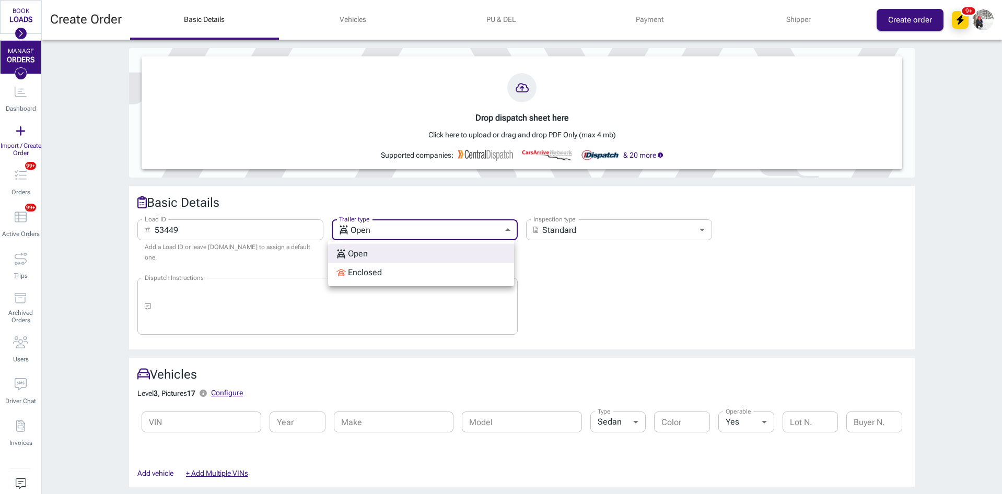
click at [376, 272] on div "Enclosed" at bounding box center [359, 273] width 45 height 13
type input "enclosed"
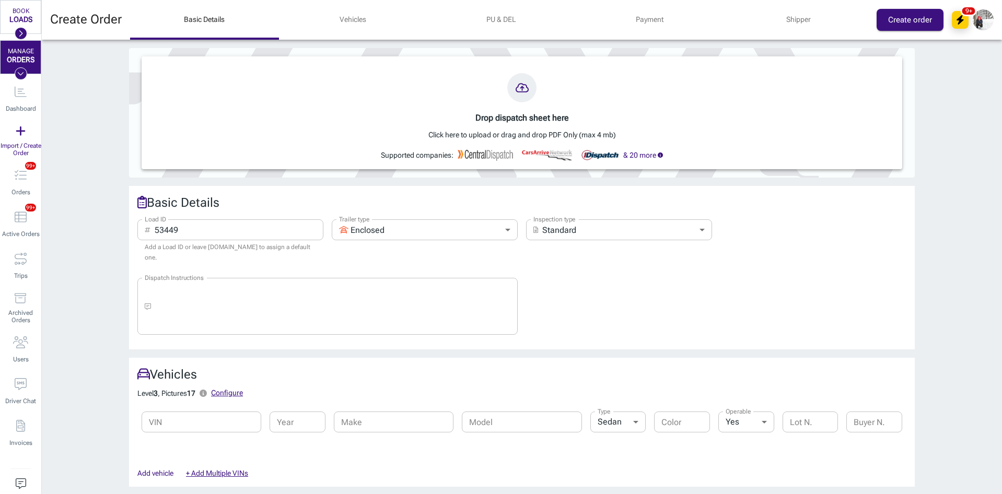
click at [238, 419] on input "VIN" at bounding box center [202, 422] width 120 height 21
paste input "[US_VEHICLE_IDENTIFICATION_NUMBER]"
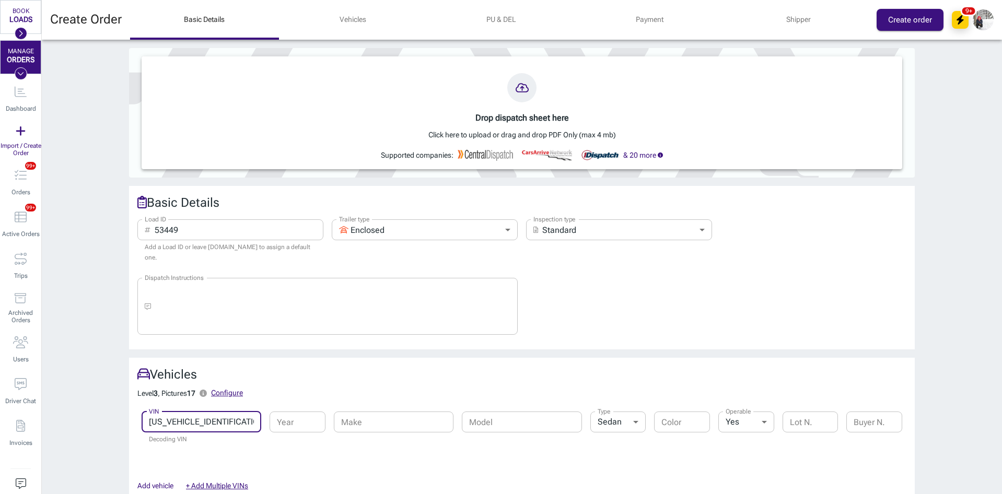
type input "[US_VEHICLE_IDENTIFICATION_NUMBER]"
click at [351, 371] on h2 "Vehicles" at bounding box center [521, 374] width 769 height 17
type input "2025"
type input "Land Rover"
type input "Range Rover Sport"
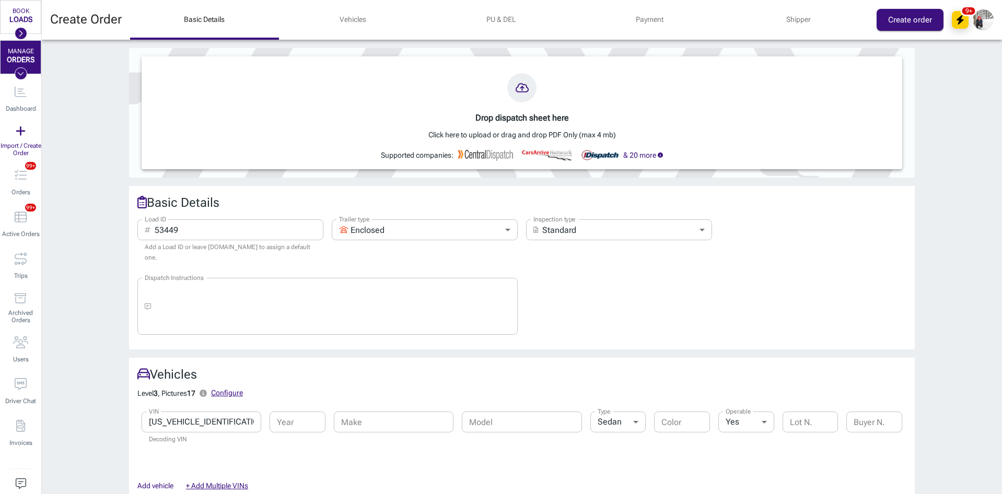
type input "suv"
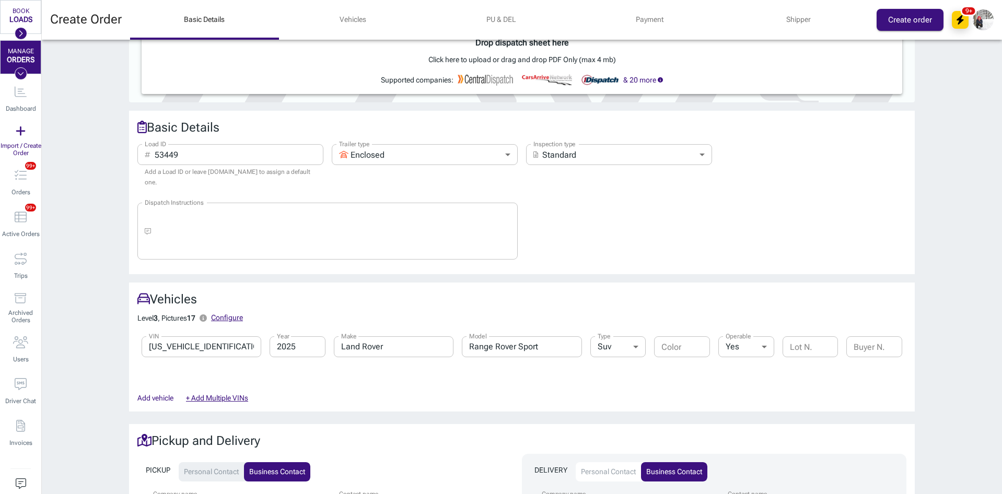
scroll to position [209, 0]
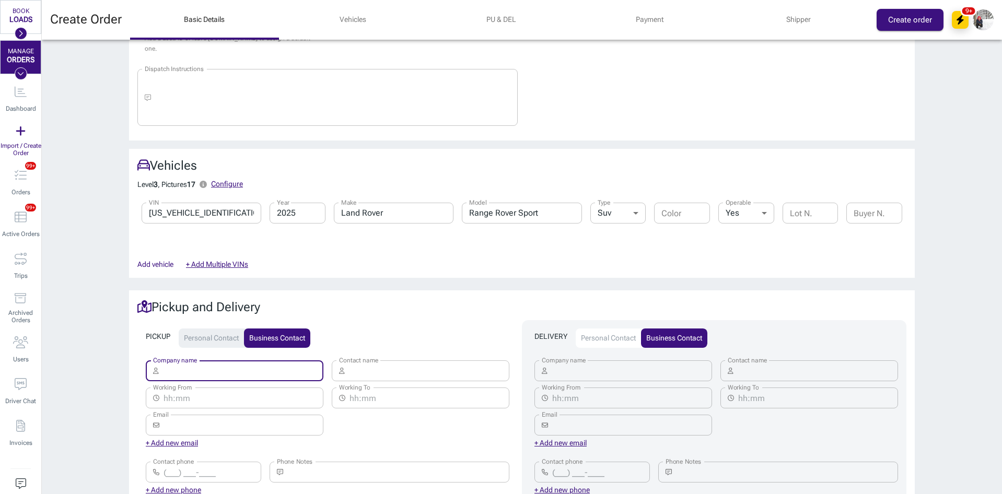
click at [214, 361] on input "Company name" at bounding box center [243, 371] width 161 height 21
type input "Super dispatch"
click at [323, 358] on div "Contact name ​ Contact name" at bounding box center [416, 366] width 186 height 36
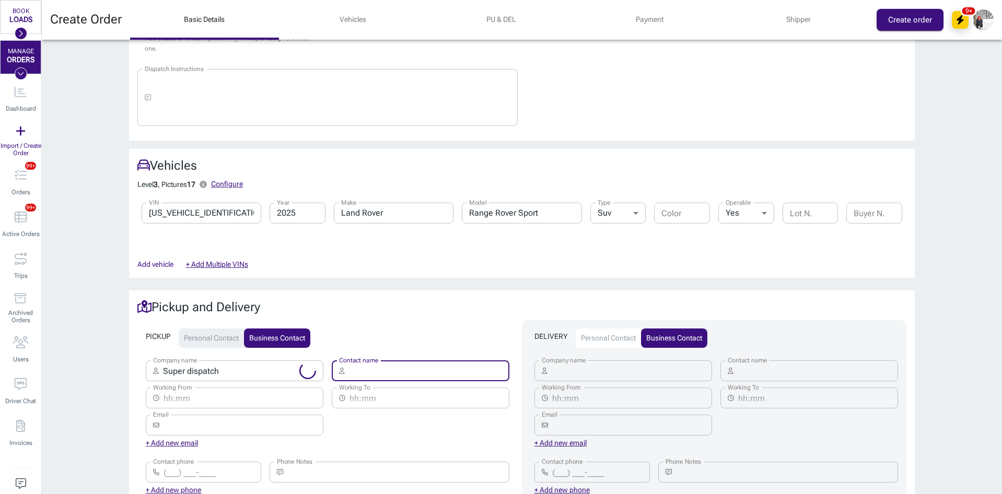
click at [370, 361] on input "Contact name" at bounding box center [429, 371] width 161 height 21
paste input "Super dispatch"
type input "Super dispatch"
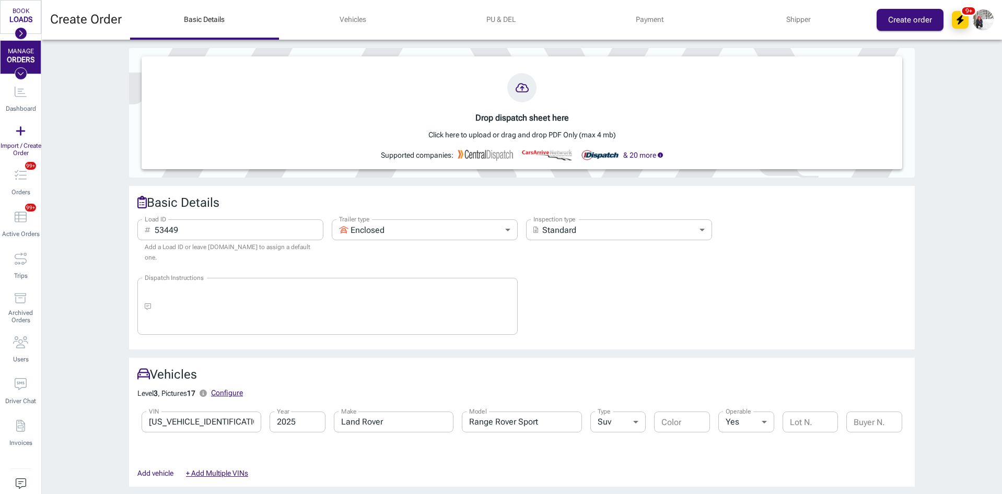
scroll to position [470, 0]
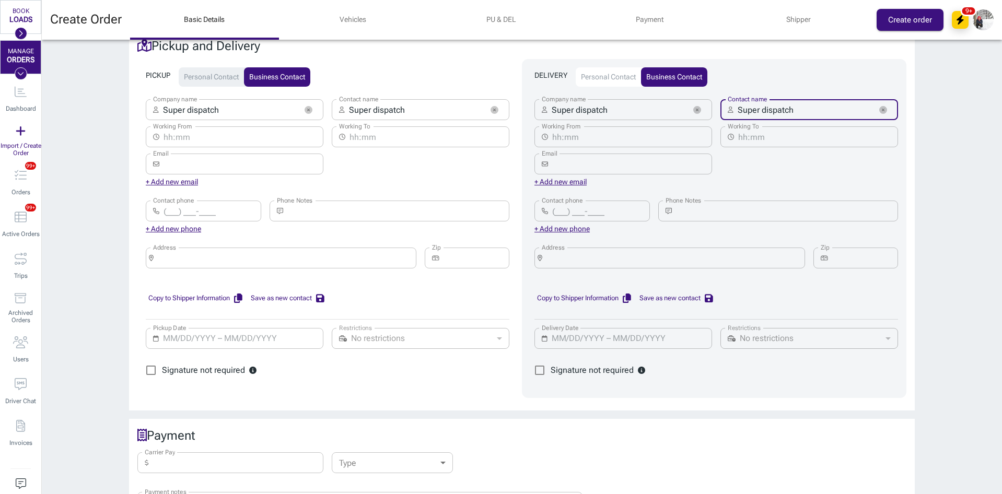
type input "Super dispatch"
click at [230, 251] on input "Address" at bounding box center [285, 258] width 254 height 15
paste input "Super dispatch"
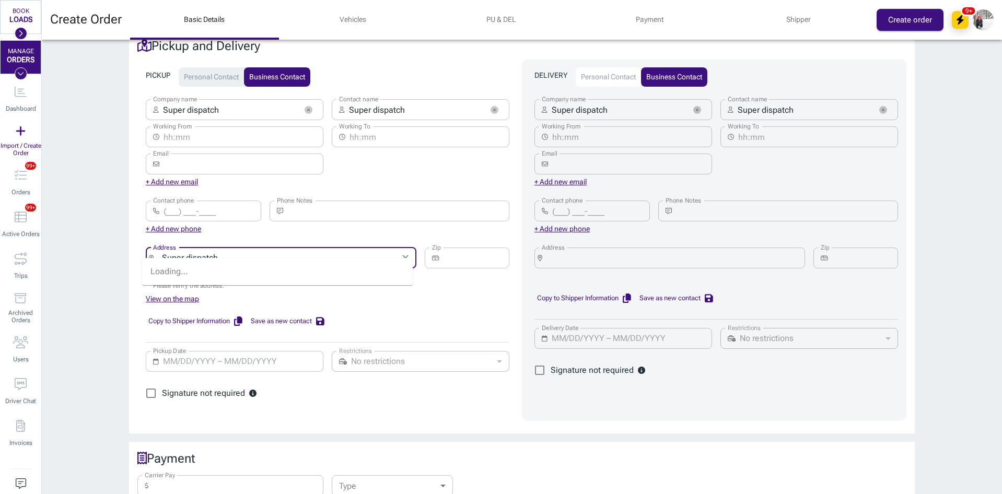
type input "Super dispatch"
click at [586, 251] on input "Address" at bounding box center [674, 258] width 254 height 15
paste input "Super dispatch"
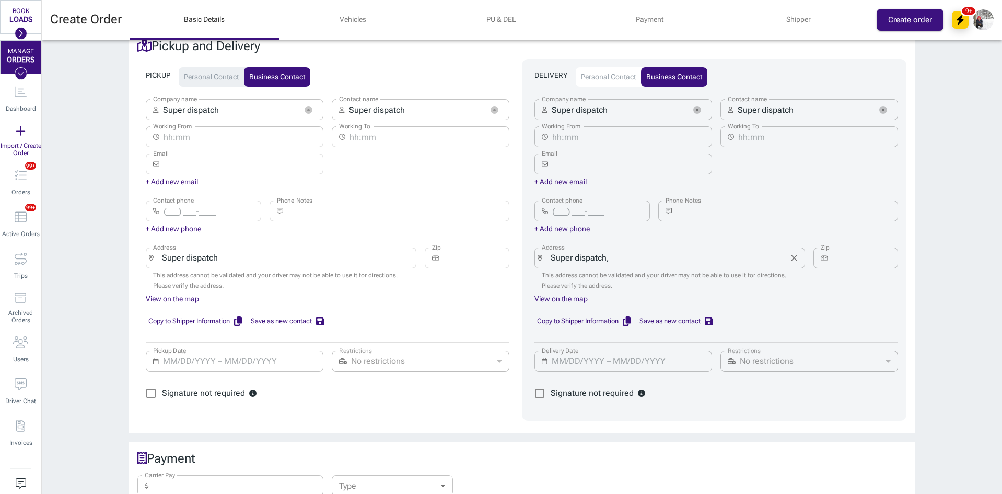
click at [636, 251] on input "Super dispatch," at bounding box center [666, 258] width 238 height 15
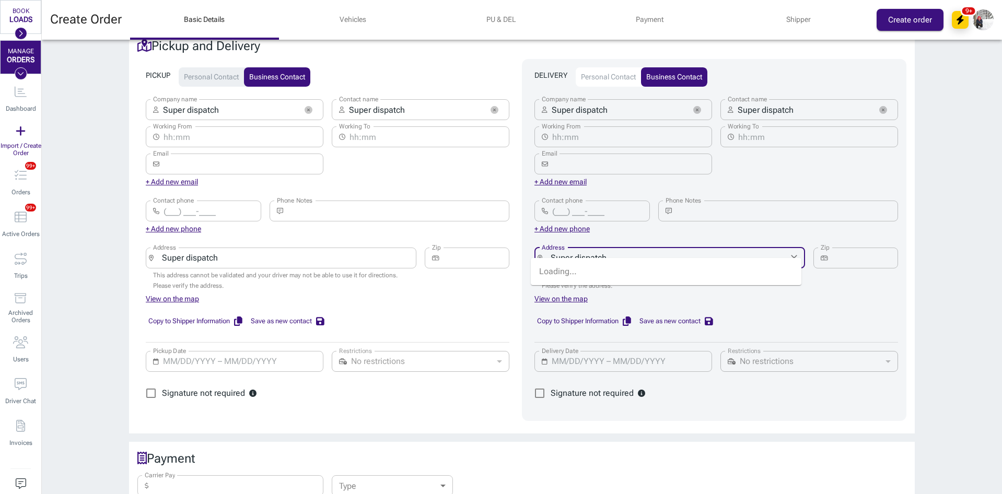
paste input "Sherman Oaks, CA"
type input "Super dispatch, Sherman Oaks, CA"
click at [838, 248] on input "Zip" at bounding box center [865, 258] width 66 height 21
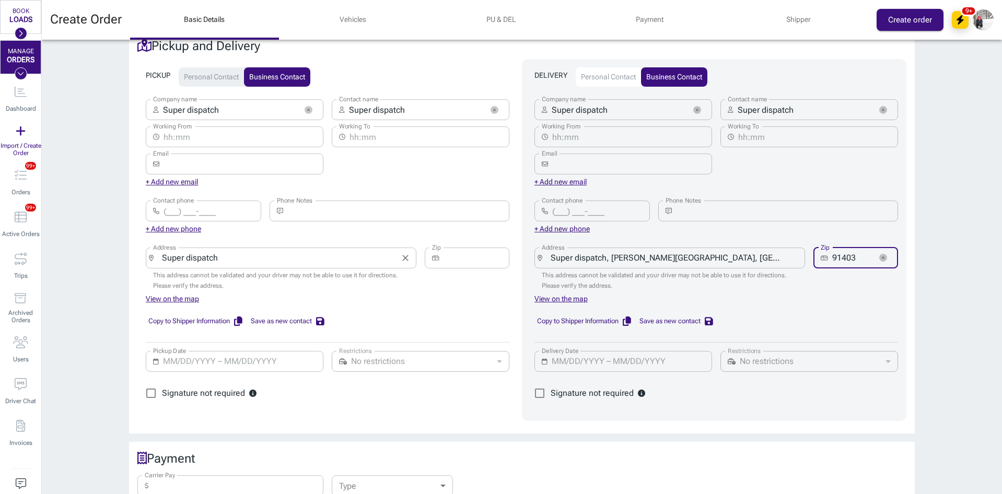
type input "91403"
click at [229, 251] on input "Super dispatch" at bounding box center [277, 258] width 238 height 15
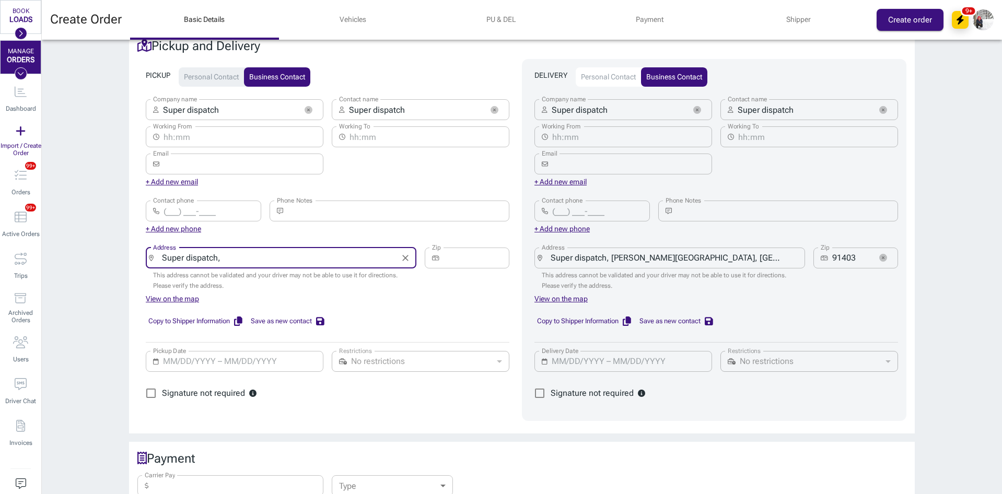
click at [314, 251] on input "Super dispatch," at bounding box center [277, 258] width 238 height 15
paste input "Wilmington, NC"
type input "Super dispatch, Wilmington, NC"
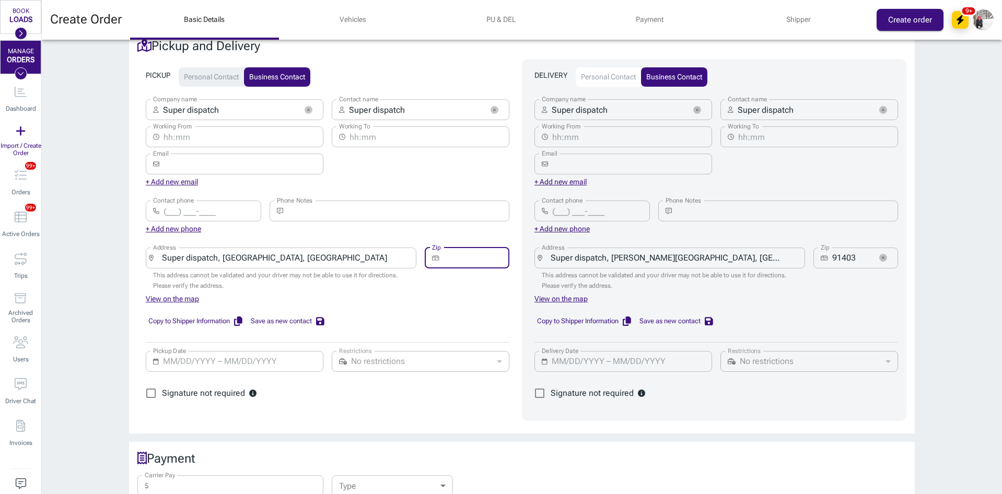
click at [455, 248] on input "Zip" at bounding box center [477, 258] width 66 height 21
type input "28405"
click at [163, 356] on input "Pickup Date" at bounding box center [240, 361] width 154 height 21
type input "MM/DD/YYYY – MM/DD/YYYY"
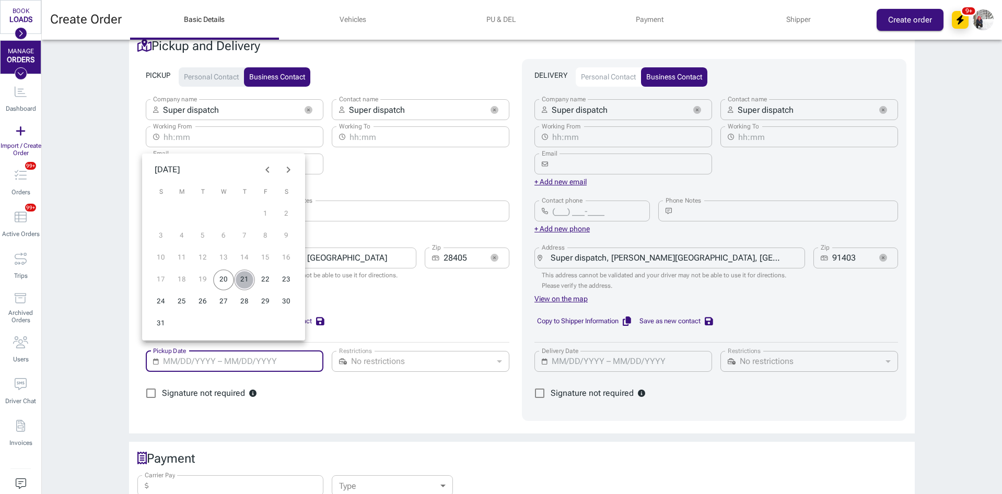
click at [237, 282] on button "21" at bounding box center [244, 280] width 21 height 21
type input "08/21/2025 – 08/21/2025"
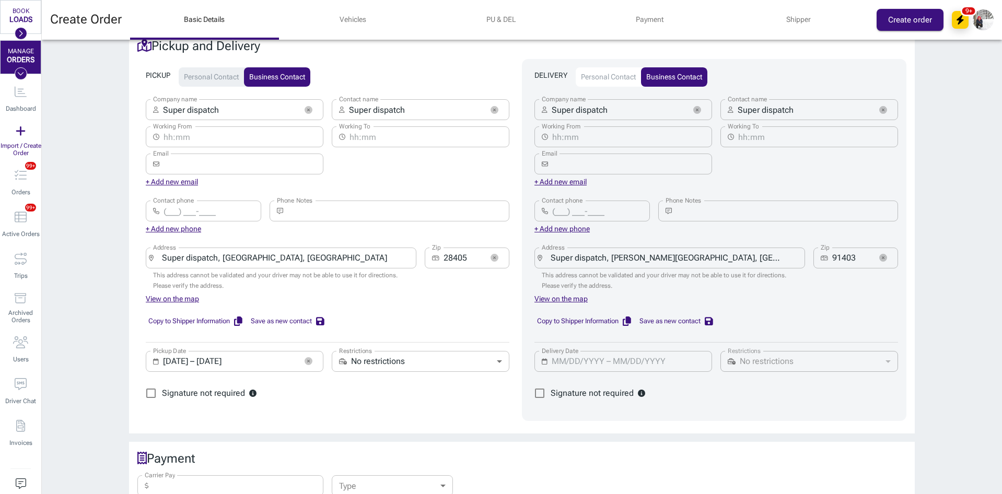
click at [229, 479] on input "Carrier Pay" at bounding box center [238, 486] width 171 height 21
type input "1,900"
click at [354, 471] on body "BOOK LOADS Load Board Negotiations My Lanes Shipper Network MANAGE ORDERS Dashb…" at bounding box center [501, 247] width 1002 height 494
click at [368, 452] on li "Billing" at bounding box center [388, 453] width 121 height 19
type input "billing"
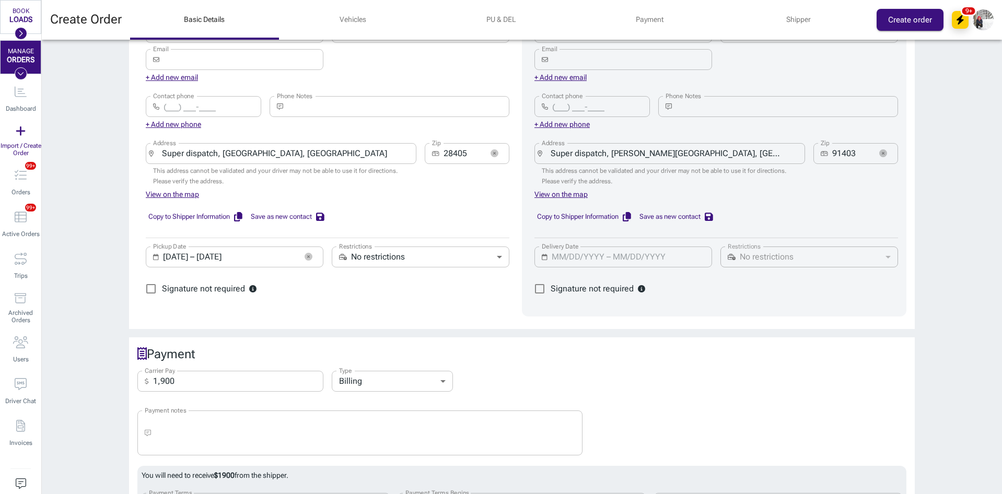
scroll to position [784, 0]
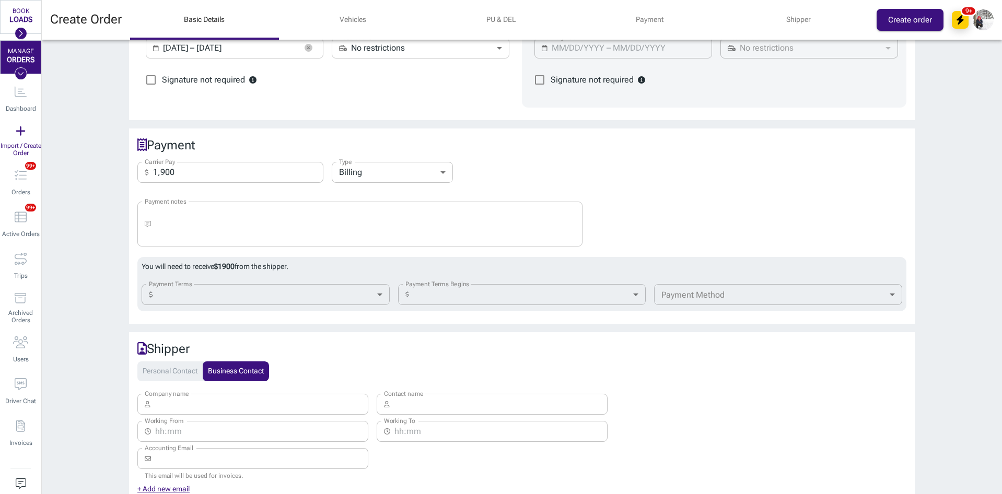
click at [233, 286] on body "BOOK LOADS Load Board Negotiations My Lanes Shipper Network MANAGE ORDERS Dashb…" at bounding box center [501, 247] width 1002 height 494
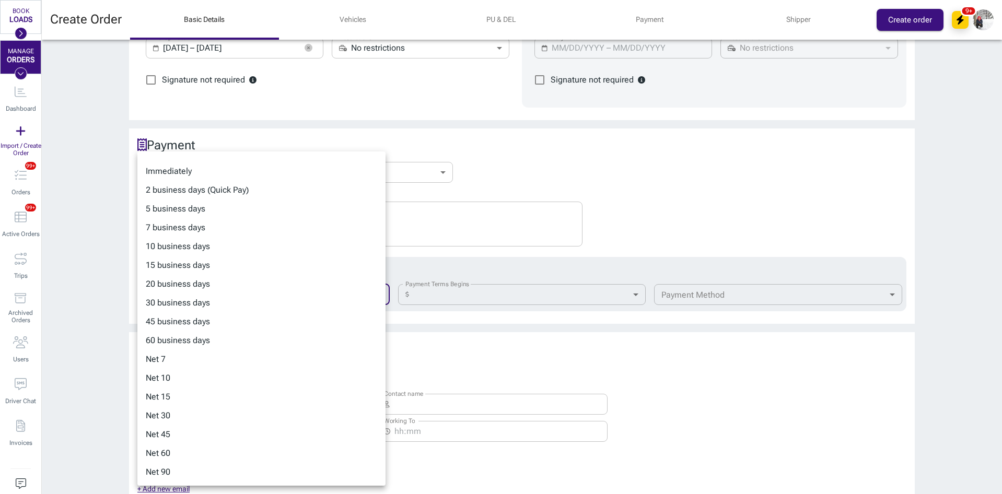
click at [209, 193] on li "2 business days (Quick Pay)" at bounding box center [261, 190] width 248 height 19
type input "2-business"
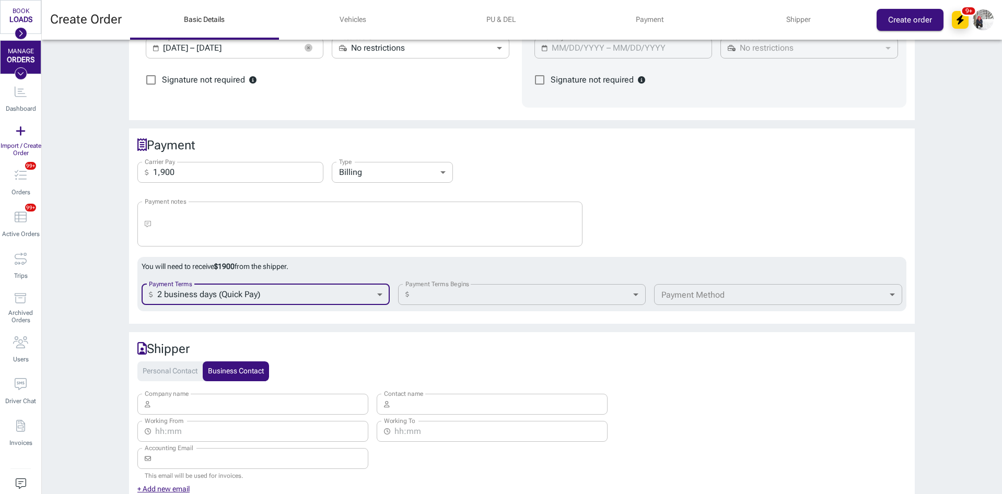
click at [461, 298] on div "You will need to receive $ 1900 from the shipper. Payment Terms ​ 2 business da…" at bounding box center [521, 284] width 769 height 54
click at [462, 291] on body "BOOK LOADS Load Board Negotiations My Lanes Shipper Network MANAGE ORDERS Dashb…" at bounding box center [501, 247] width 1002 height 494
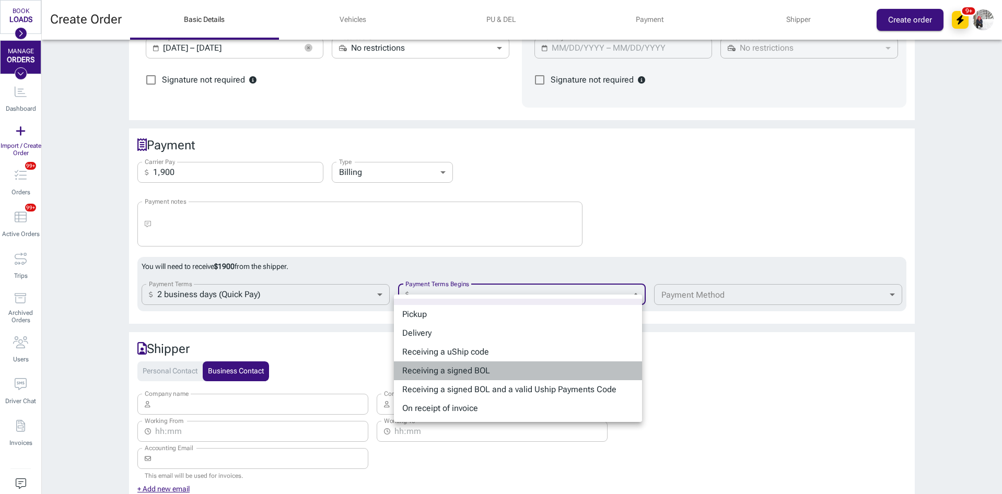
click at [471, 369] on li "Receiving a signed BOL" at bounding box center [518, 371] width 248 height 19
type input "bol"
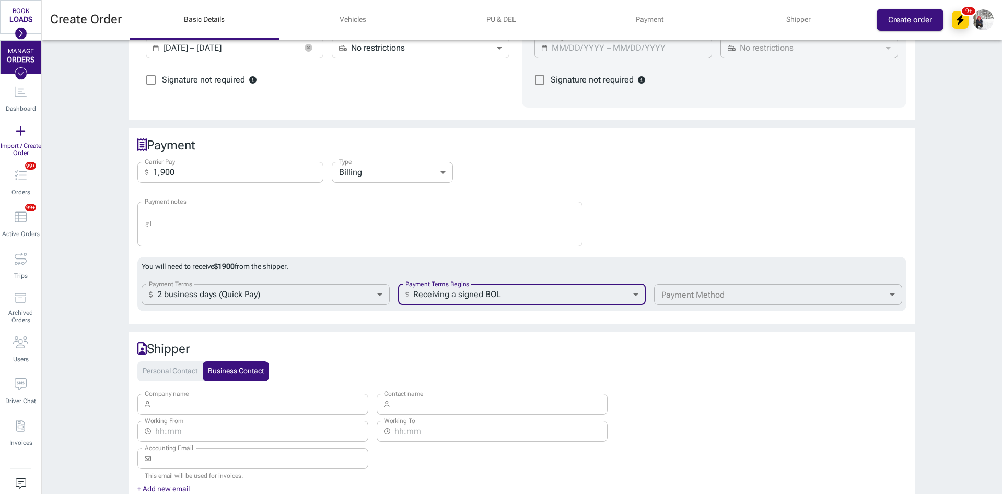
click at [677, 284] on body "BOOK LOADS Load Board Negotiations My Lanes Shipper Network MANAGE ORDERS Dashb…" at bounding box center [501, 247] width 1002 height 494
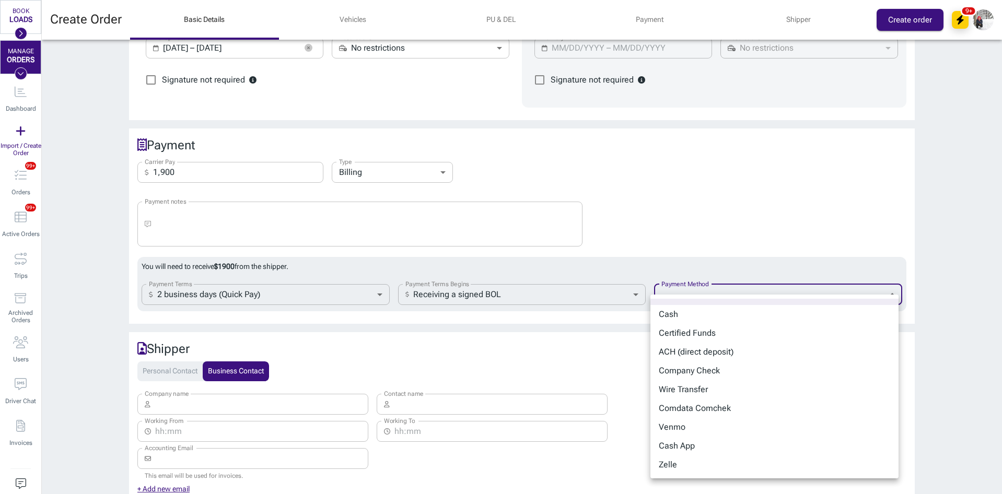
click at [691, 349] on li "ACH (direct deposit)" at bounding box center [775, 352] width 248 height 19
type input "ach"
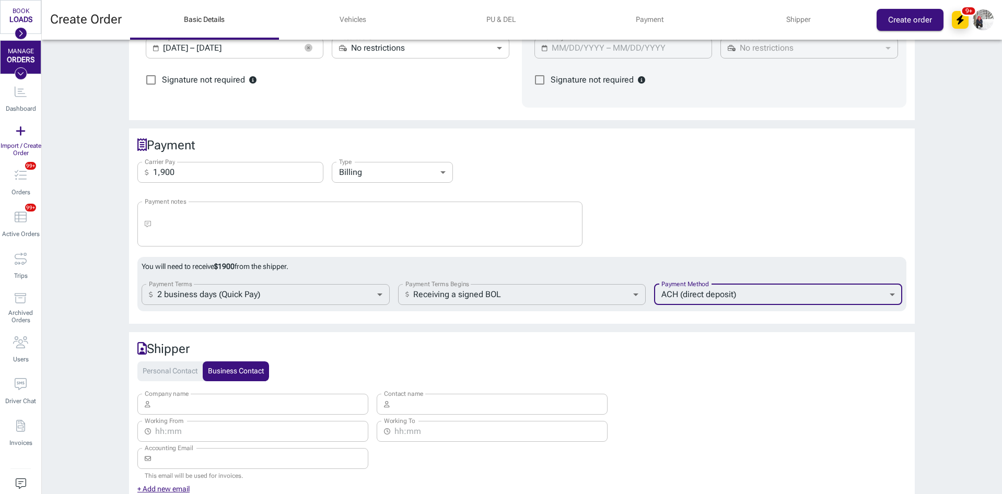
click at [297, 394] on input "Company name" at bounding box center [262, 404] width 214 height 21
click at [288, 394] on input "Prime" at bounding box center [248, 404] width 187 height 21
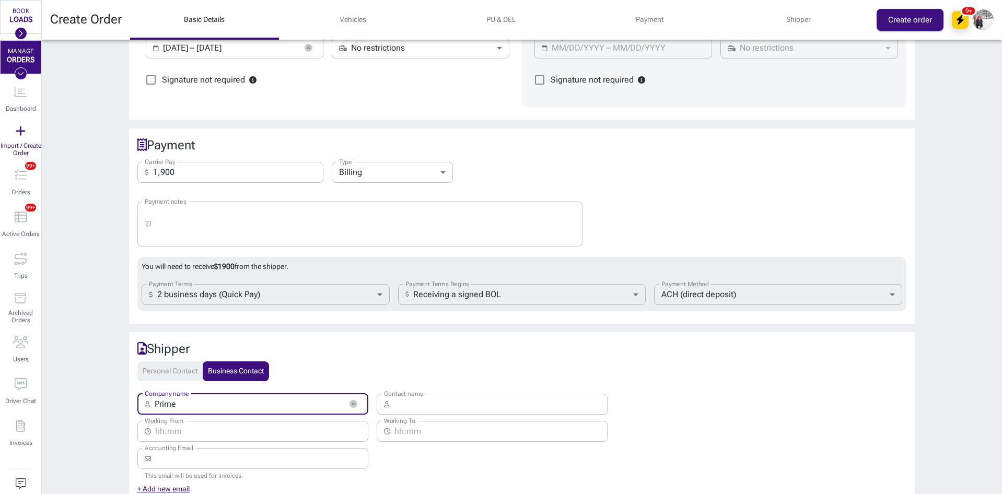
click at [288, 394] on input "Prime" at bounding box center [248, 404] width 187 height 21
paste input "Time Auto Logistics"
type input "Prime Time Auto Logistics"
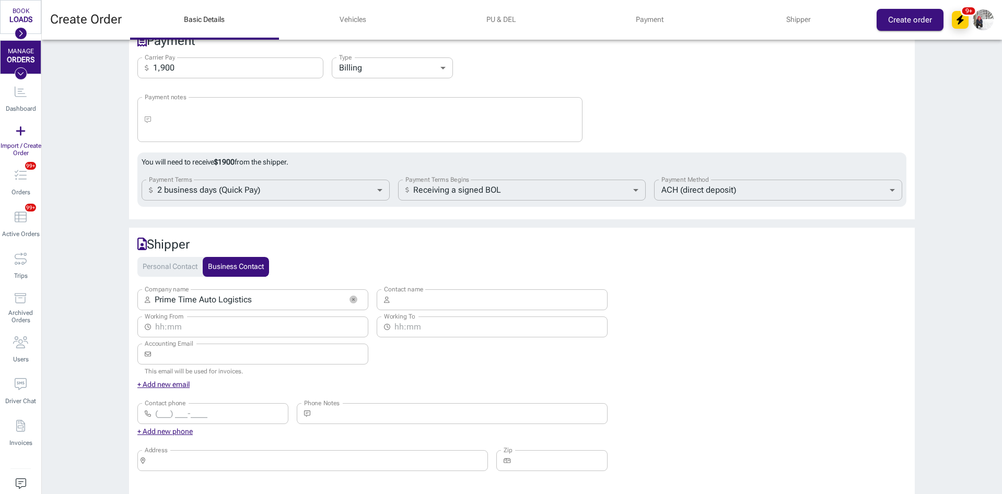
click at [161, 406] on input "Contact phone" at bounding box center [221, 413] width 133 height 21
paste input "(910) 899-7499"
type input "(910) 899-7499"
click at [203, 344] on input "Accounting Email" at bounding box center [261, 354] width 213 height 21
paste input "brian@primetimeautologistics.com"
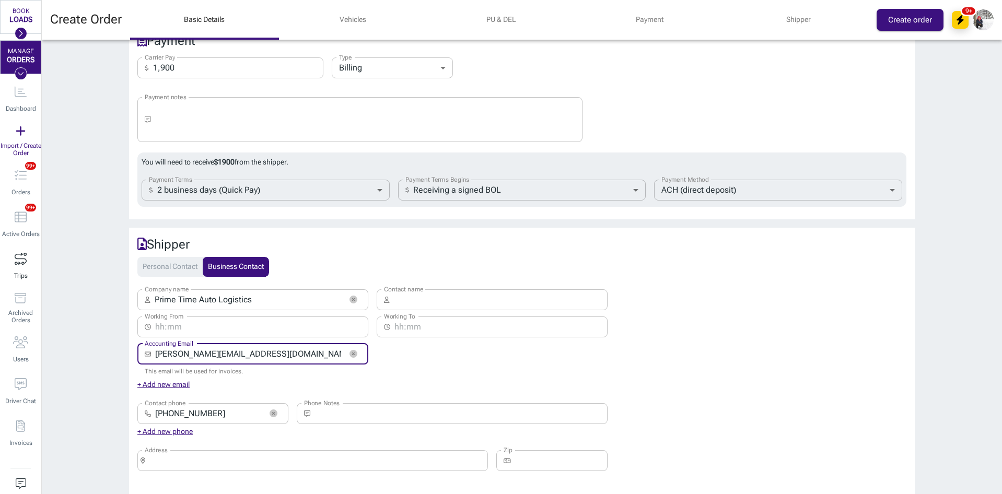
type input "brian@primetimeautologistics.com"
click at [468, 295] on input "Contact name" at bounding box center [501, 299] width 214 height 21
paste input "Brian Sanfino"
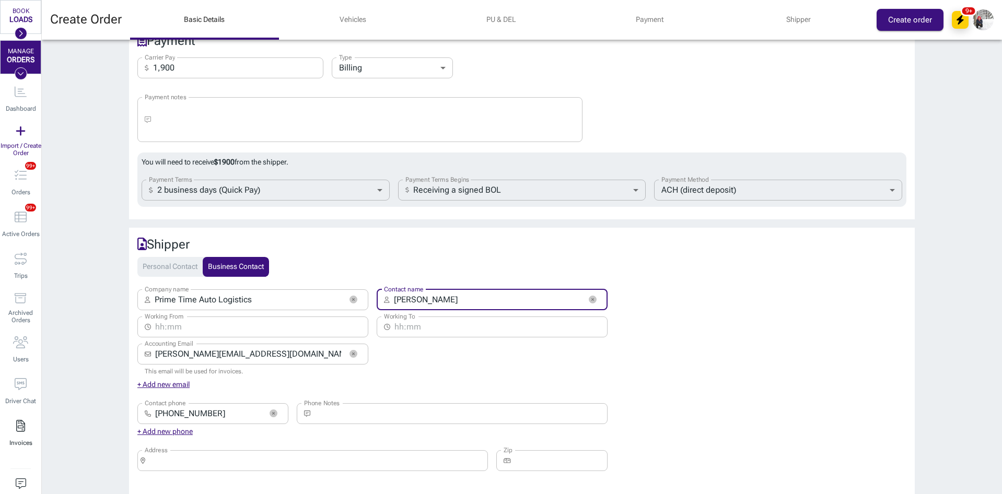
type input "Brian Sanfino"
click at [264, 458] on div "​ Address" at bounding box center [312, 460] width 351 height 21
paste input "8209 market st Suite A Wilmington, NC"
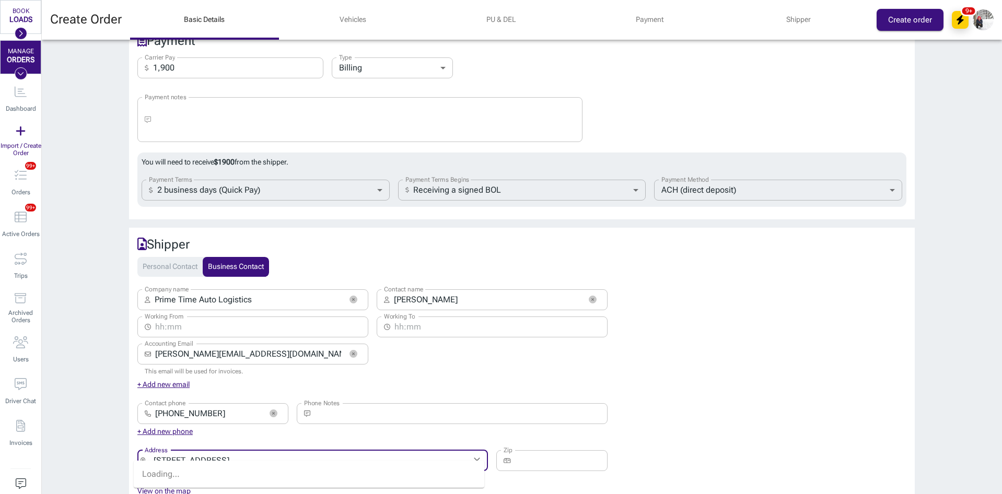
type input "8209 market st Suite A Wilmington, NC"
click at [556, 450] on input "Zip" at bounding box center [561, 460] width 93 height 21
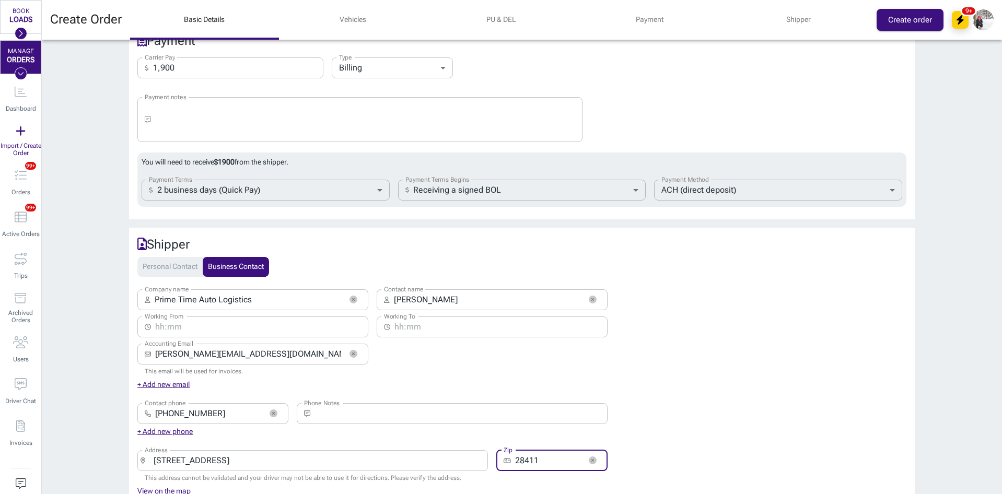
scroll to position [926, 0]
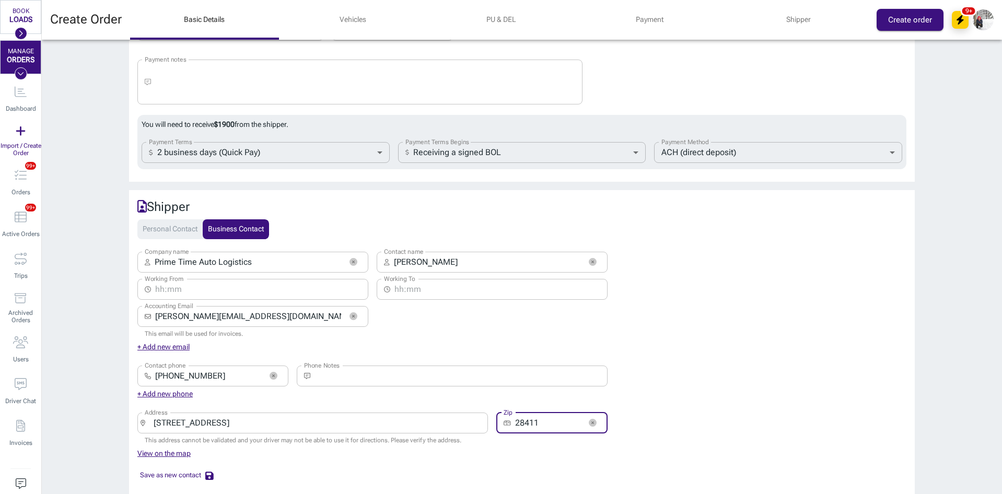
type input "28411"
click at [186, 468] on button "Save as new contact" at bounding box center [176, 476] width 78 height 16
click at [902, 35] on div "Create Order Basic Details Vehicles PU & DEL Payment Shipper Create order 9+" at bounding box center [522, 20] width 960 height 40
click at [901, 28] on button "Create order" at bounding box center [910, 20] width 67 height 22
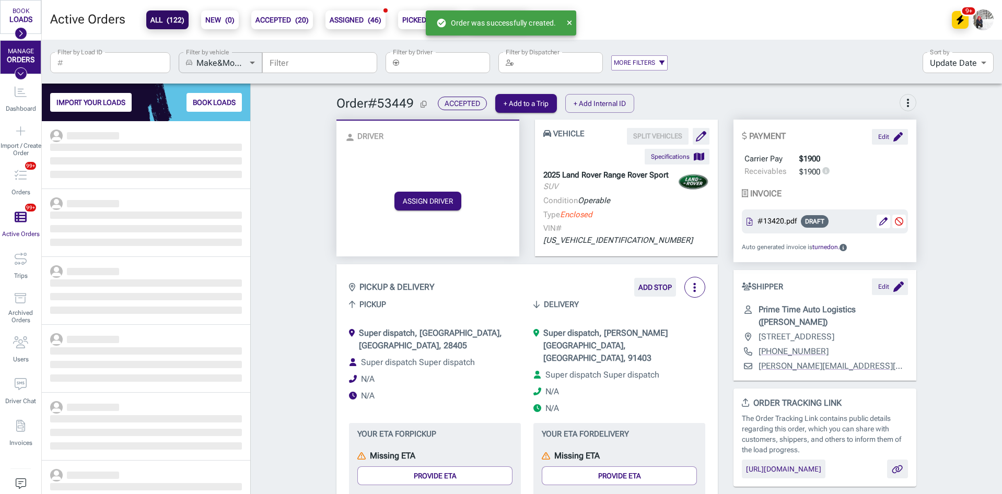
scroll to position [365, 201]
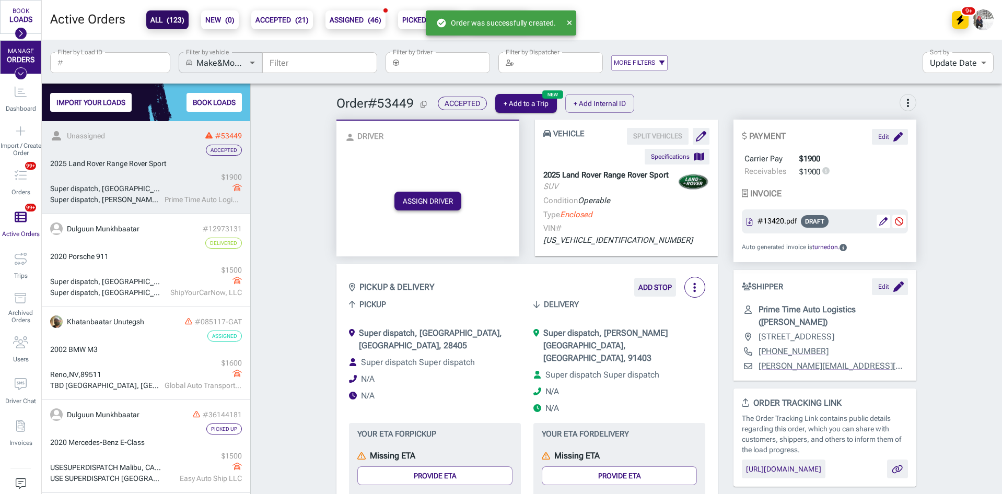
click at [430, 192] on button "ASSIGN DRIVER" at bounding box center [428, 201] width 67 height 19
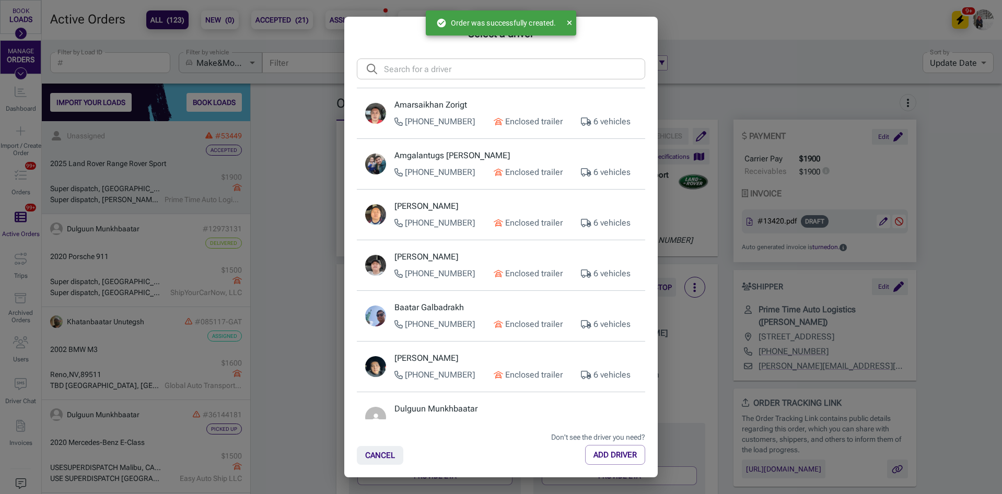
click at [478, 114] on div "Amarsaikhan Zorigt [PHONE_NUMBER] Enclosed trailer 6 vehicles" at bounding box center [516, 113] width 242 height 29
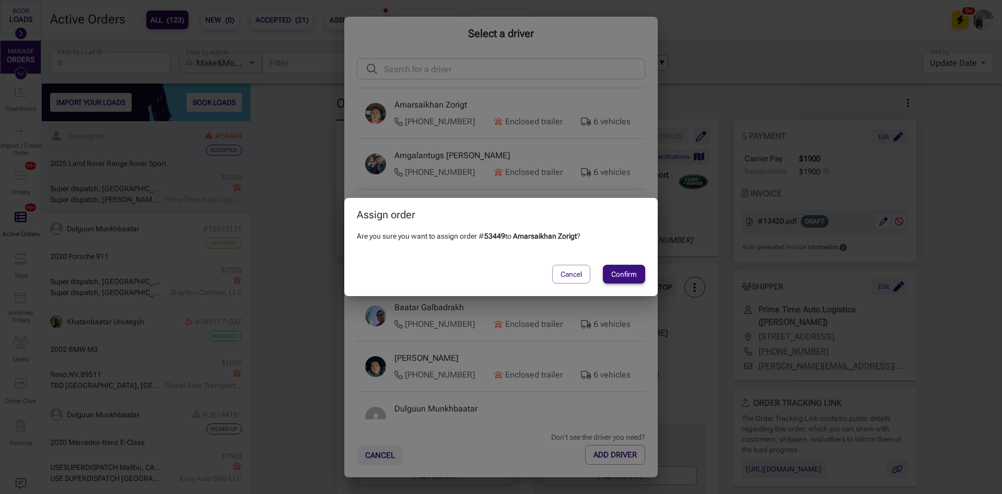
click at [619, 273] on button "Confirm" at bounding box center [624, 274] width 42 height 19
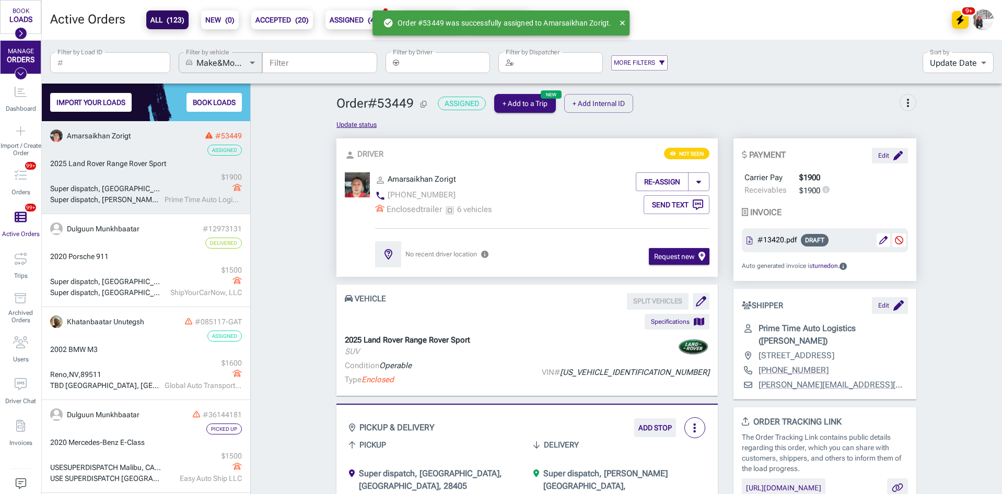
click at [281, 19] on b "ACCEPTED ( 20 )" at bounding box center [282, 20] width 53 height 13
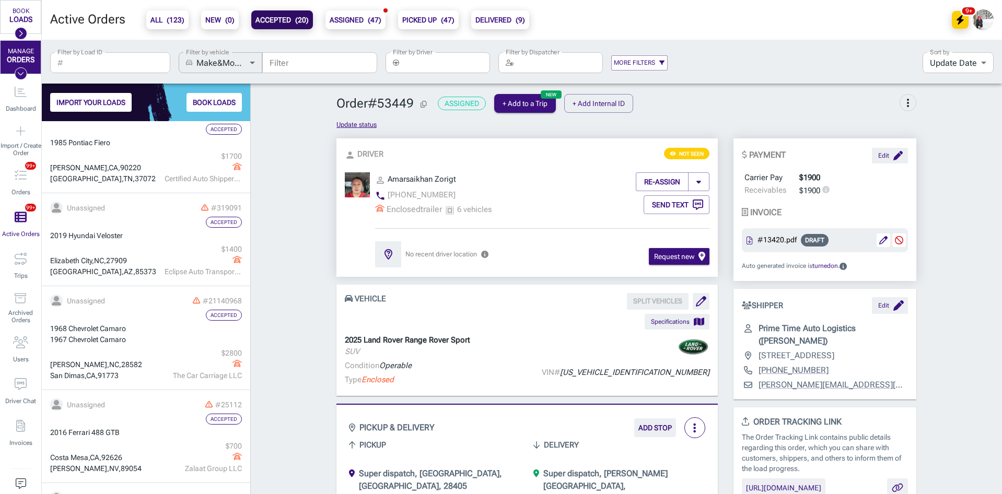
scroll to position [523, 0]
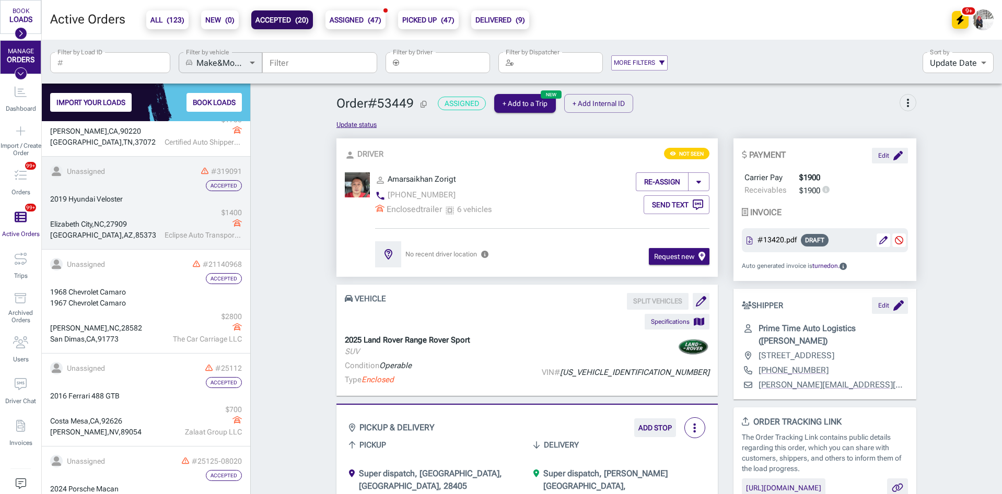
click at [162, 208] on div "$ 1400 Eclipse Auto Transport LLC" at bounding box center [202, 223] width 80 height 33
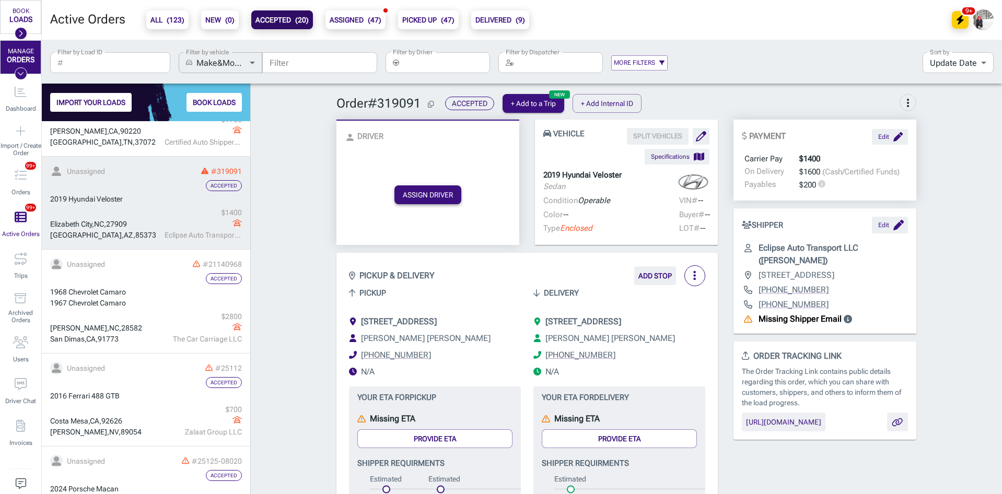
click at [427, 194] on button "ASSIGN DRIVER" at bounding box center [428, 195] width 67 height 19
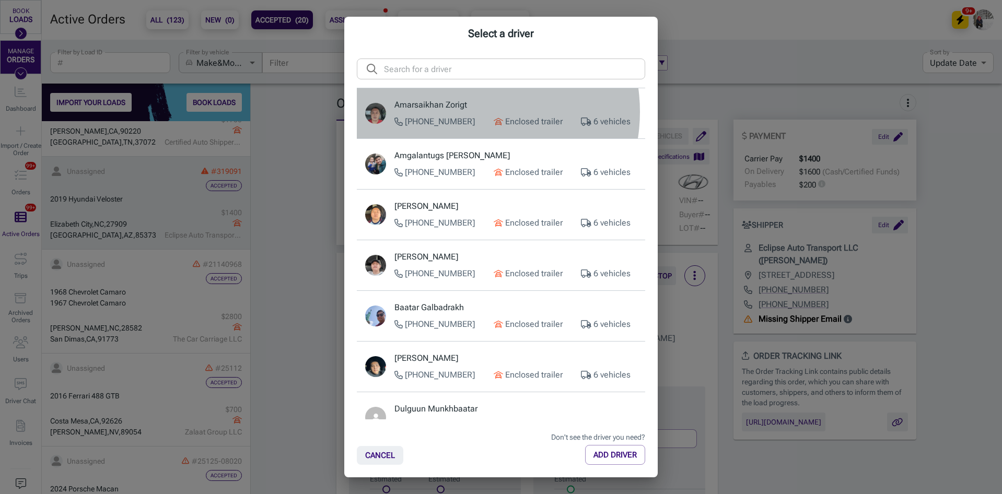
click at [468, 112] on div "Amarsaikhan Zorigt [PHONE_NUMBER] Enclosed trailer 6 vehicles" at bounding box center [516, 113] width 242 height 29
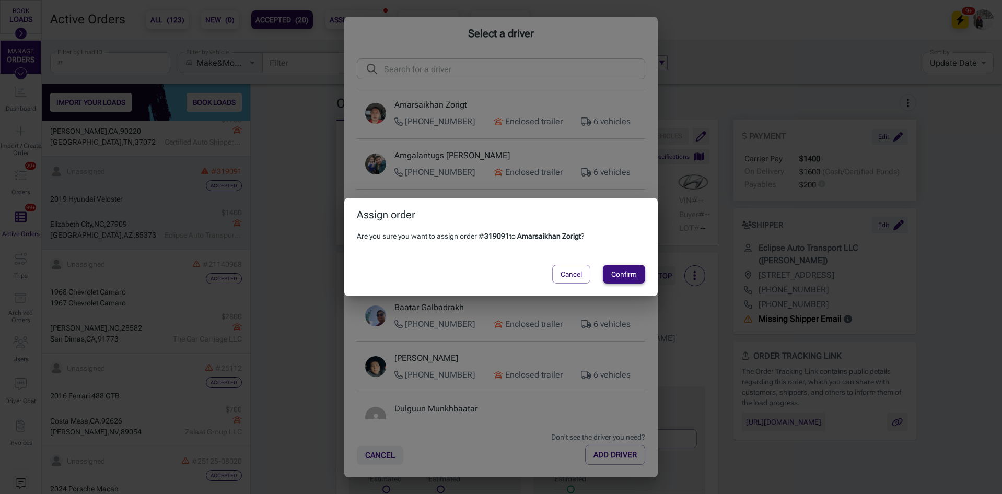
click at [621, 273] on button "Confirm" at bounding box center [624, 274] width 42 height 19
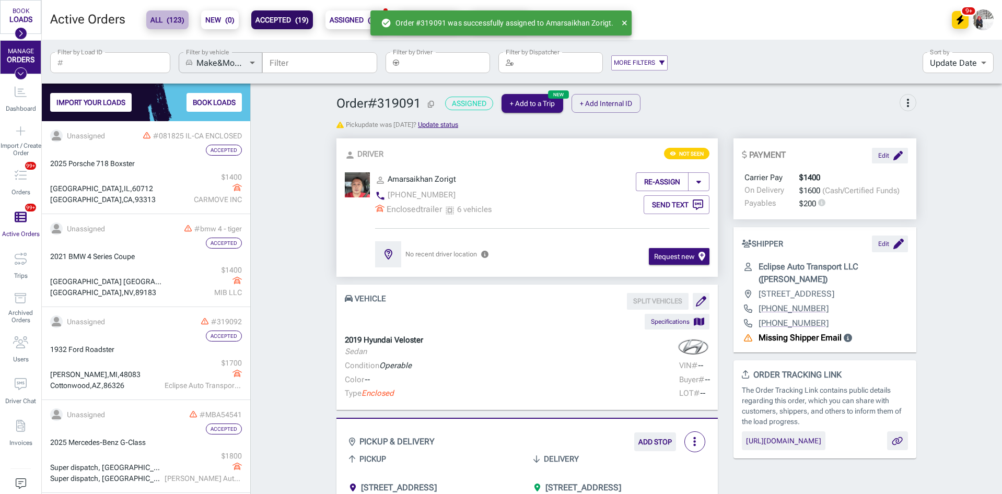
click at [169, 24] on span "( 123 )" at bounding box center [176, 20] width 18 height 8
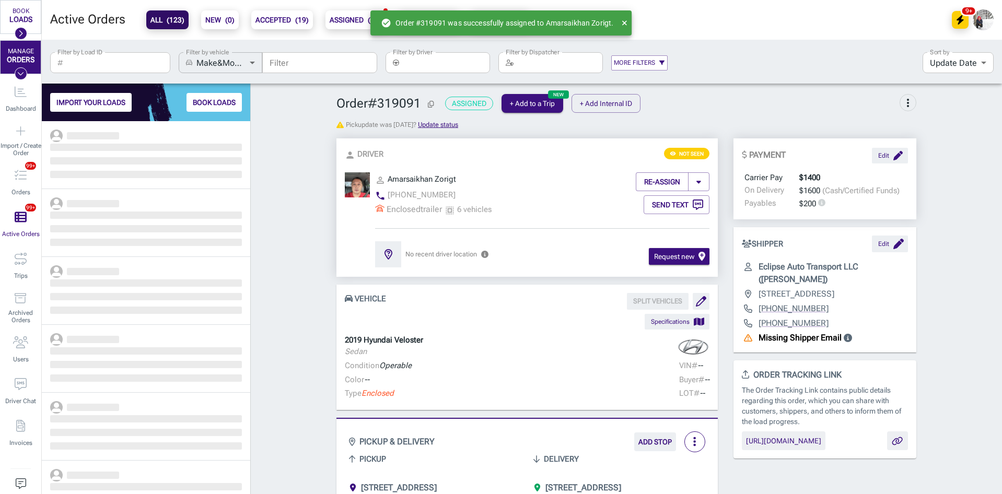
scroll to position [365, 201]
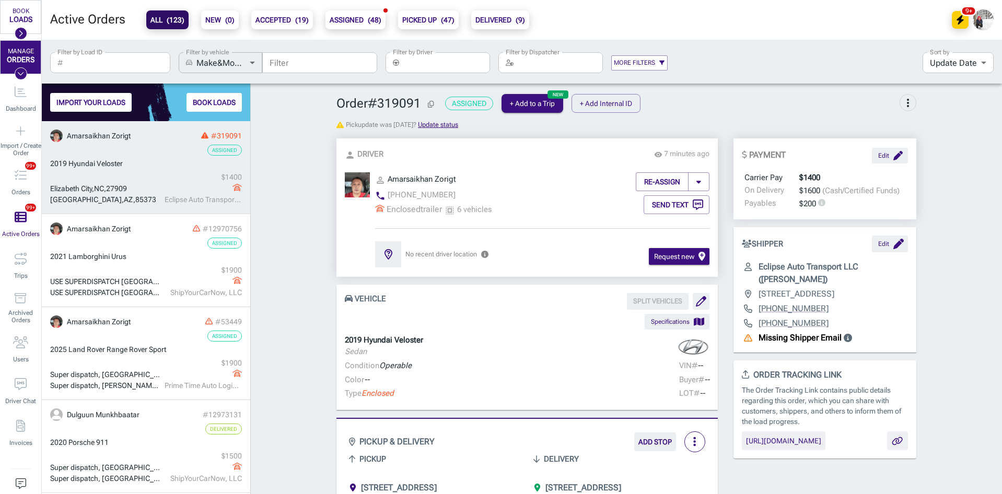
click at [155, 193] on div "Elizabeth City , NC , 27909" at bounding box center [106, 188] width 112 height 11
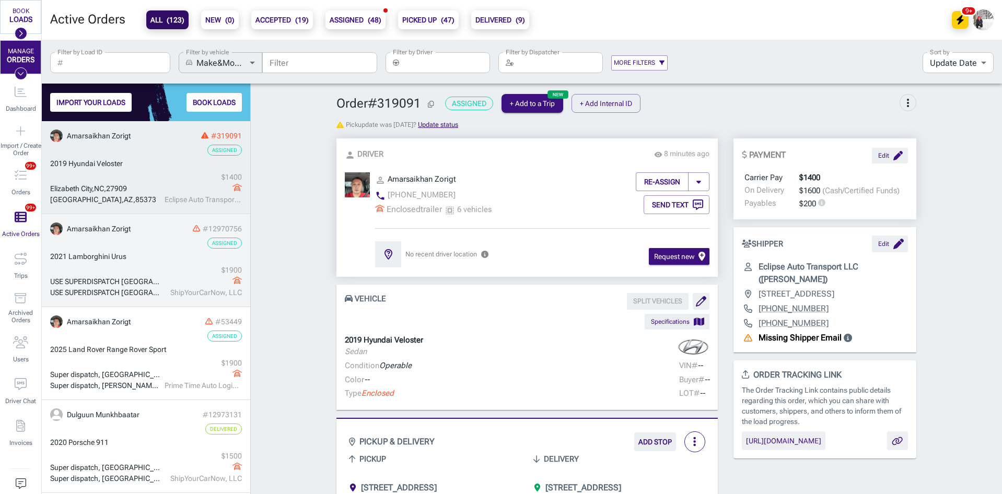
drag, startPoint x: 160, startPoint y: 259, endPoint x: 163, endPoint y: 280, distance: 20.5
click at [161, 259] on div "2021 Lamborghini Urus" at bounding box center [146, 256] width 192 height 11
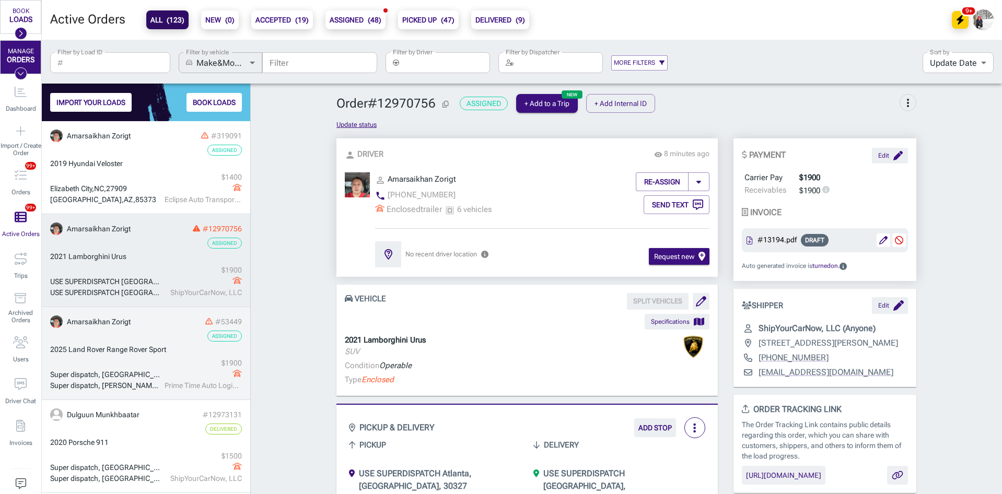
click at [163, 326] on div "#53449" at bounding box center [187, 322] width 109 height 11
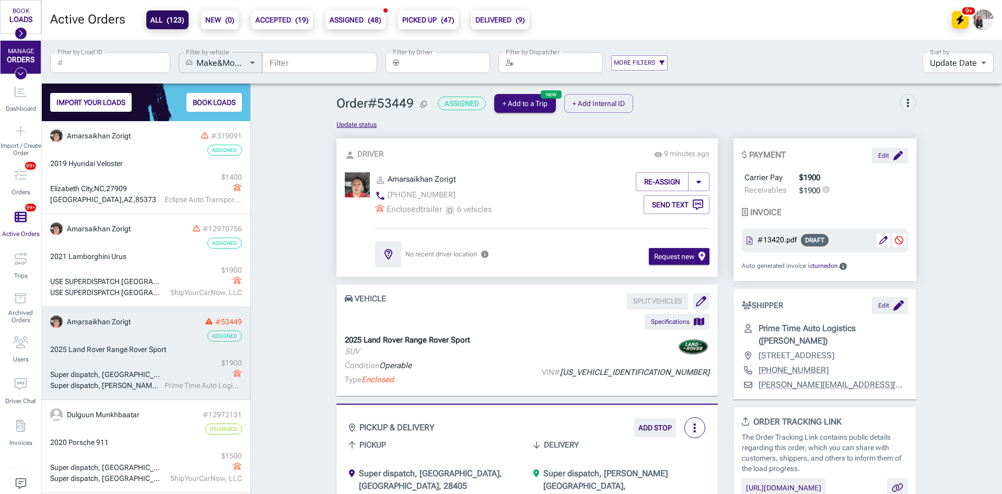
click at [154, 353] on span "Land Rover Range Rover Sport" at bounding box center [117, 349] width 98 height 8
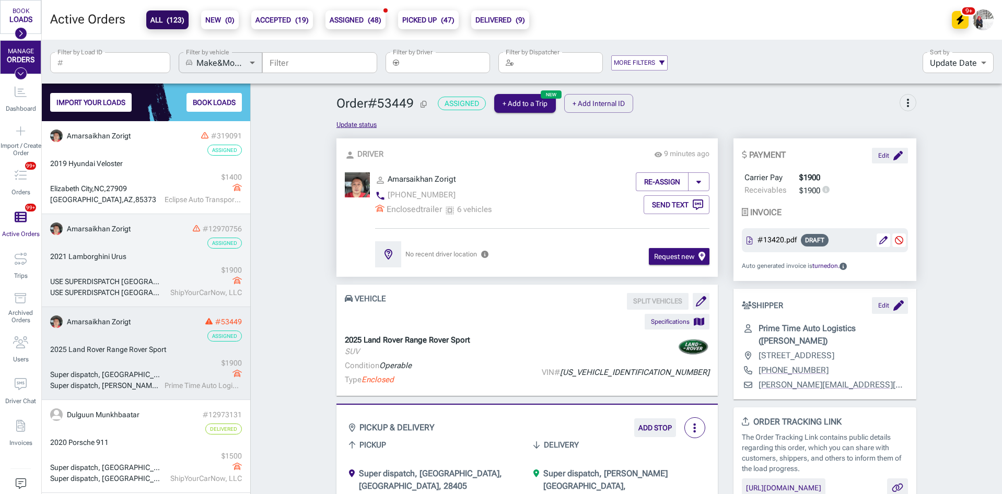
click at [146, 286] on div "USE SUPERDISPATCH [GEOGRAPHIC_DATA], [GEOGRAPHIC_DATA]" at bounding box center [106, 281] width 112 height 11
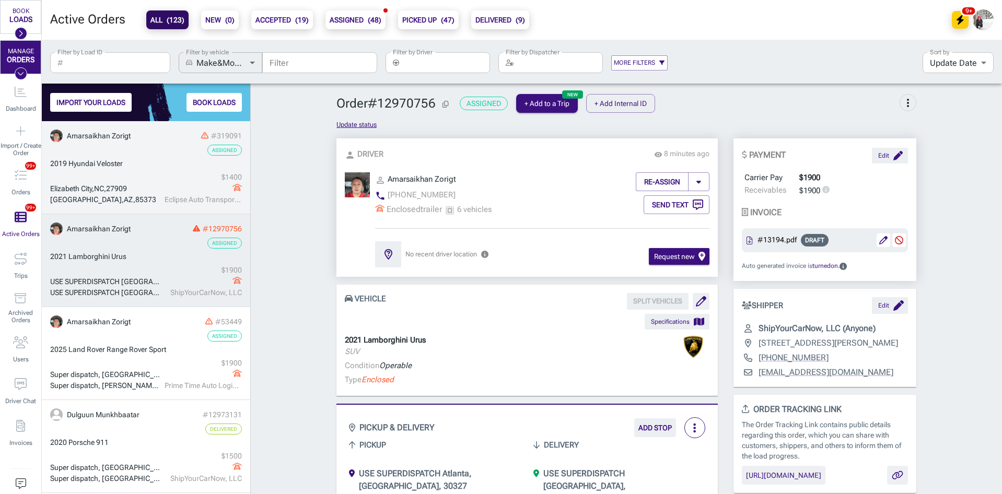
click at [137, 182] on div "Elizabeth City , NC , 27909 Sun City West , AZ , 85373 $ 1400 Eclipse Auto Tran…" at bounding box center [146, 188] width 192 height 33
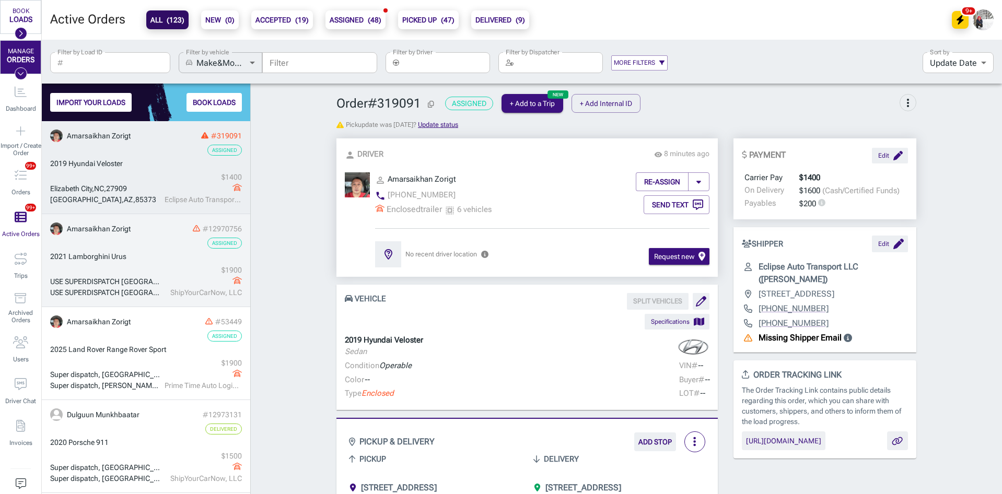
click at [156, 294] on div "USE SUPERDISPATCH [GEOGRAPHIC_DATA], [GEOGRAPHIC_DATA]" at bounding box center [106, 292] width 112 height 11
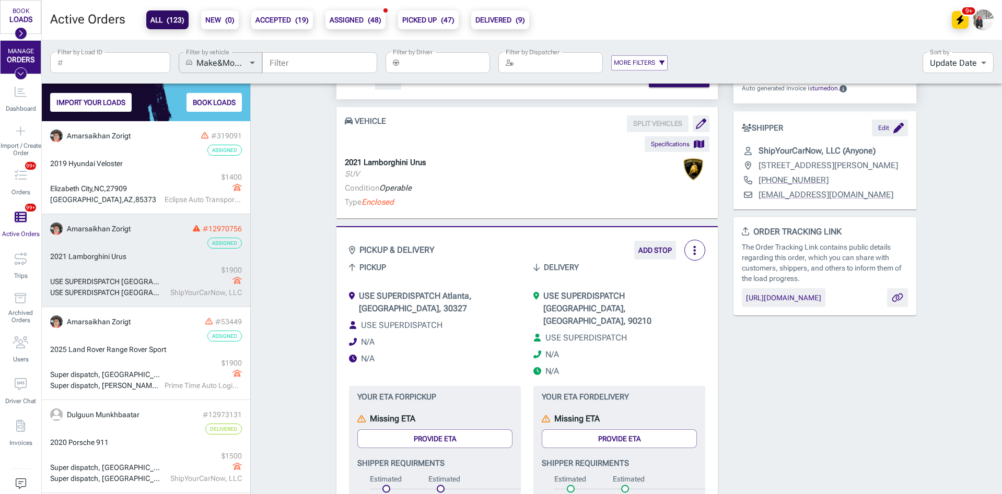
scroll to position [314, 0]
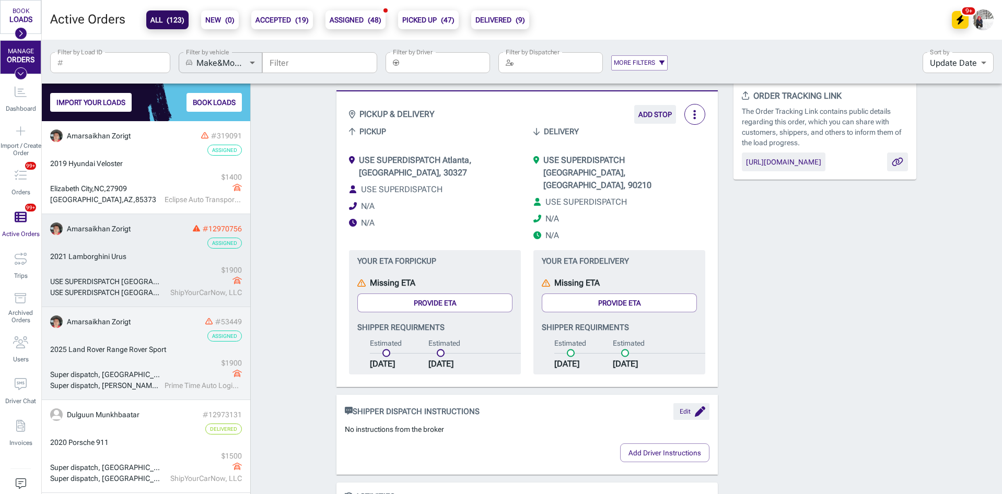
click at [174, 349] on div "2025 Land Rover Range Rover Sport" at bounding box center [146, 349] width 192 height 11
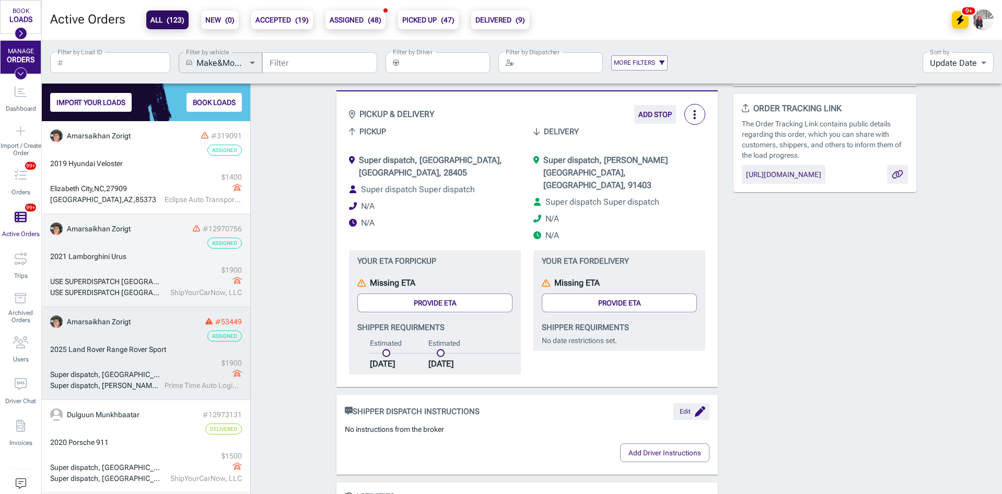
click at [165, 279] on div "grid" at bounding box center [203, 281] width 77 height 11
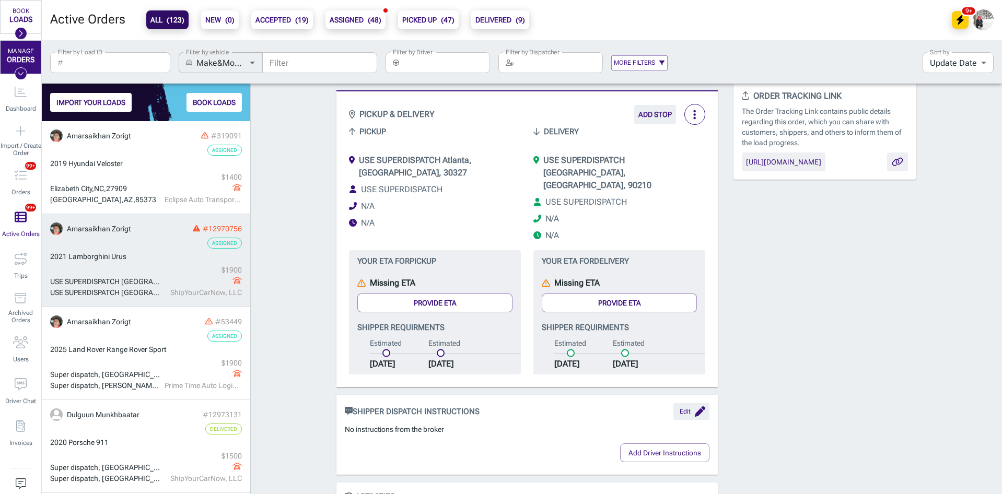
click at [694, 117] on icon "button" at bounding box center [695, 114] width 3 height 9
click at [699, 141] on li "Edit details" at bounding box center [710, 138] width 58 height 19
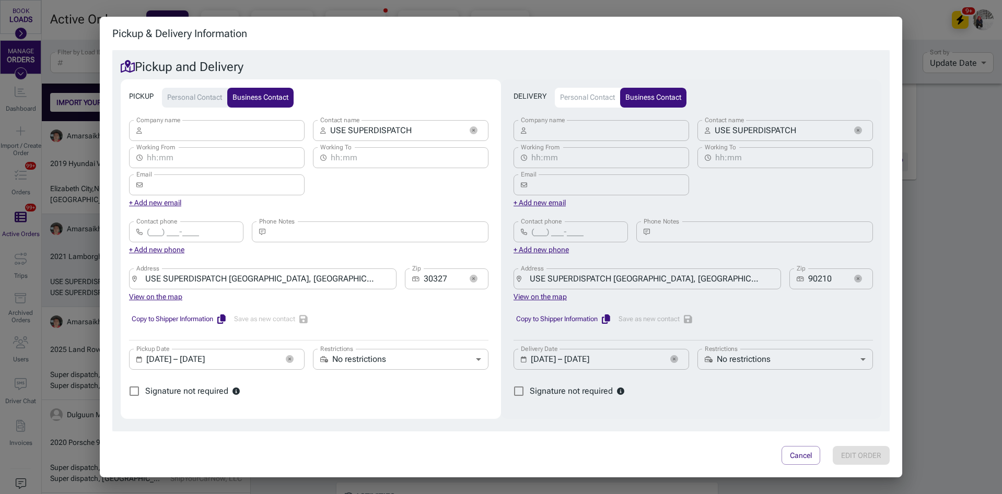
click at [166, 357] on input "08/22/2025 – 08/22/2025" at bounding box center [212, 359] width 132 height 21
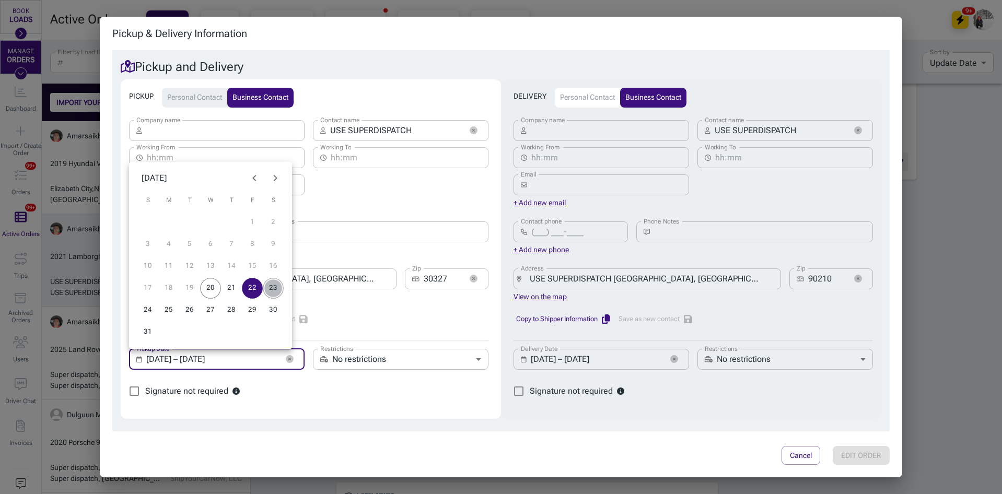
click at [277, 292] on button "23" at bounding box center [273, 288] width 21 height 21
click at [165, 356] on input "08/23/2025 – MM/DD/YYYY" at bounding box center [212, 359] width 132 height 21
click at [254, 291] on button "22" at bounding box center [252, 288] width 21 height 21
click at [272, 283] on button "23" at bounding box center [273, 288] width 21 height 21
type input "08/22/2025 – 08/23/2025"
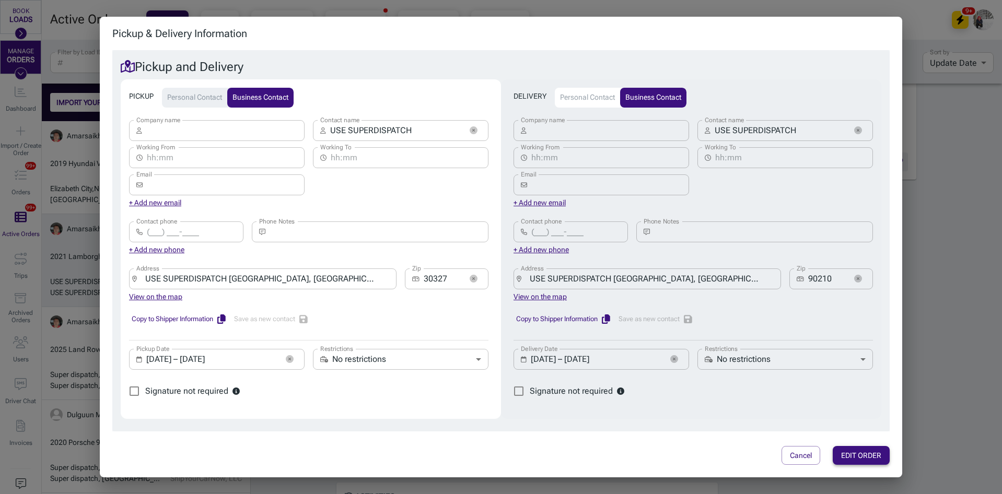
click at [847, 451] on button "EDIT ORDER" at bounding box center [861, 455] width 57 height 19
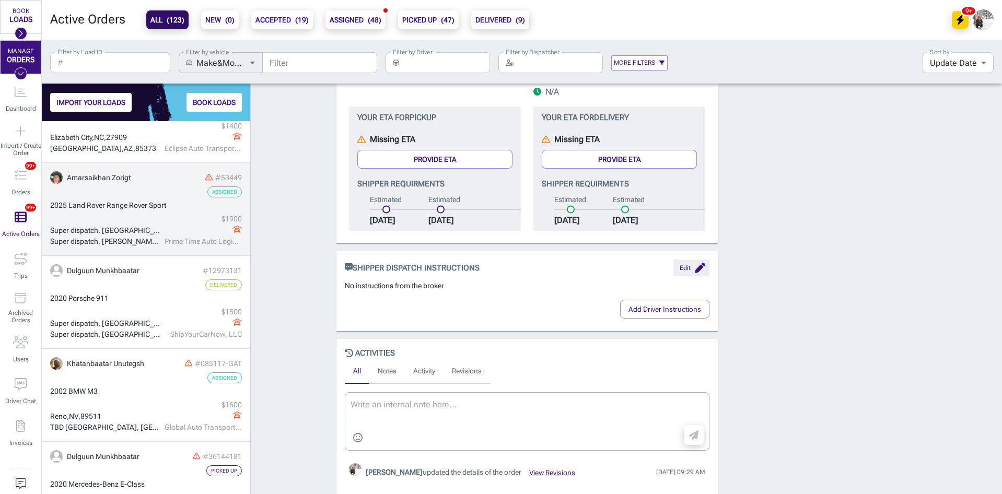
scroll to position [157, 0]
